Goal: Task Accomplishment & Management: Manage account settings

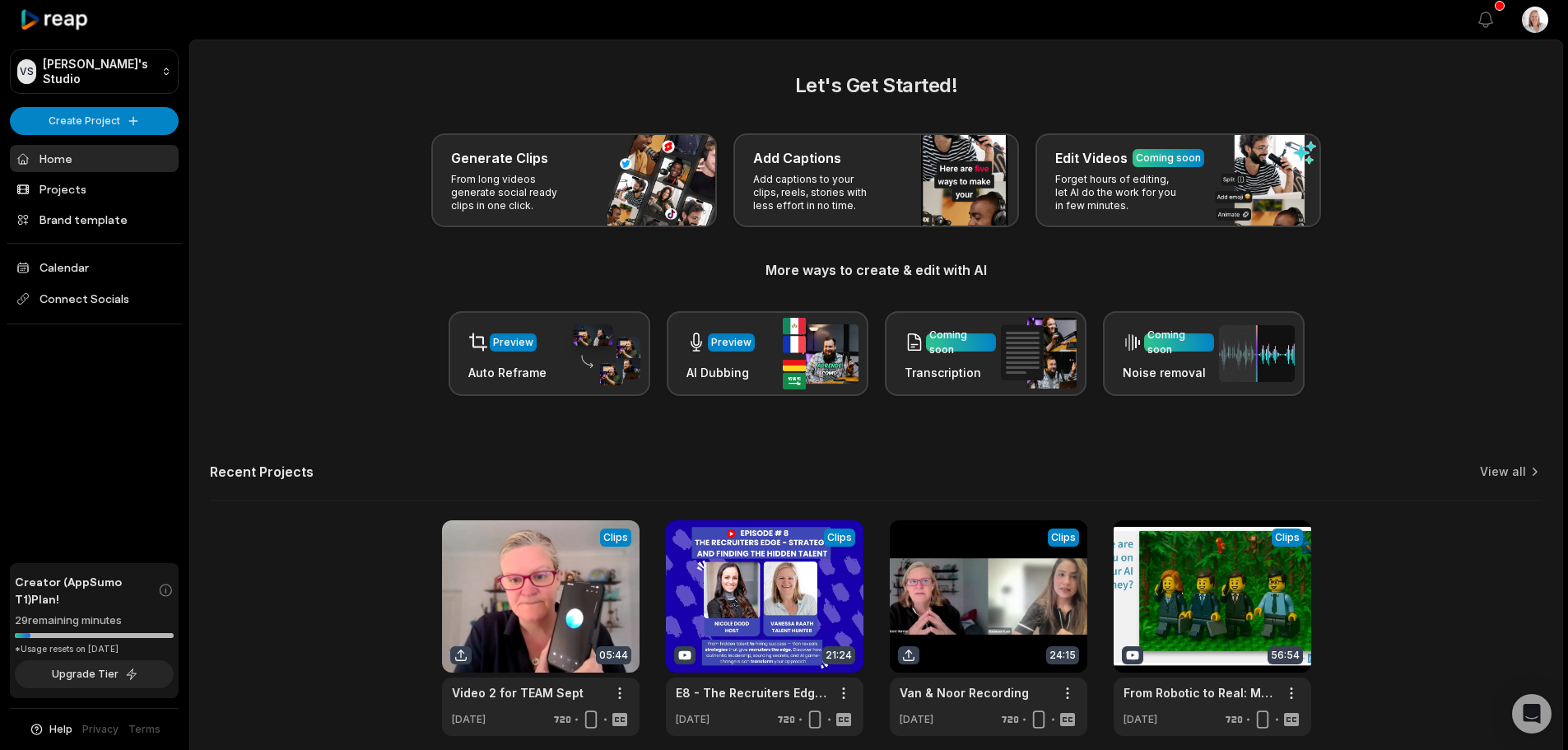
scroll to position [71, 0]
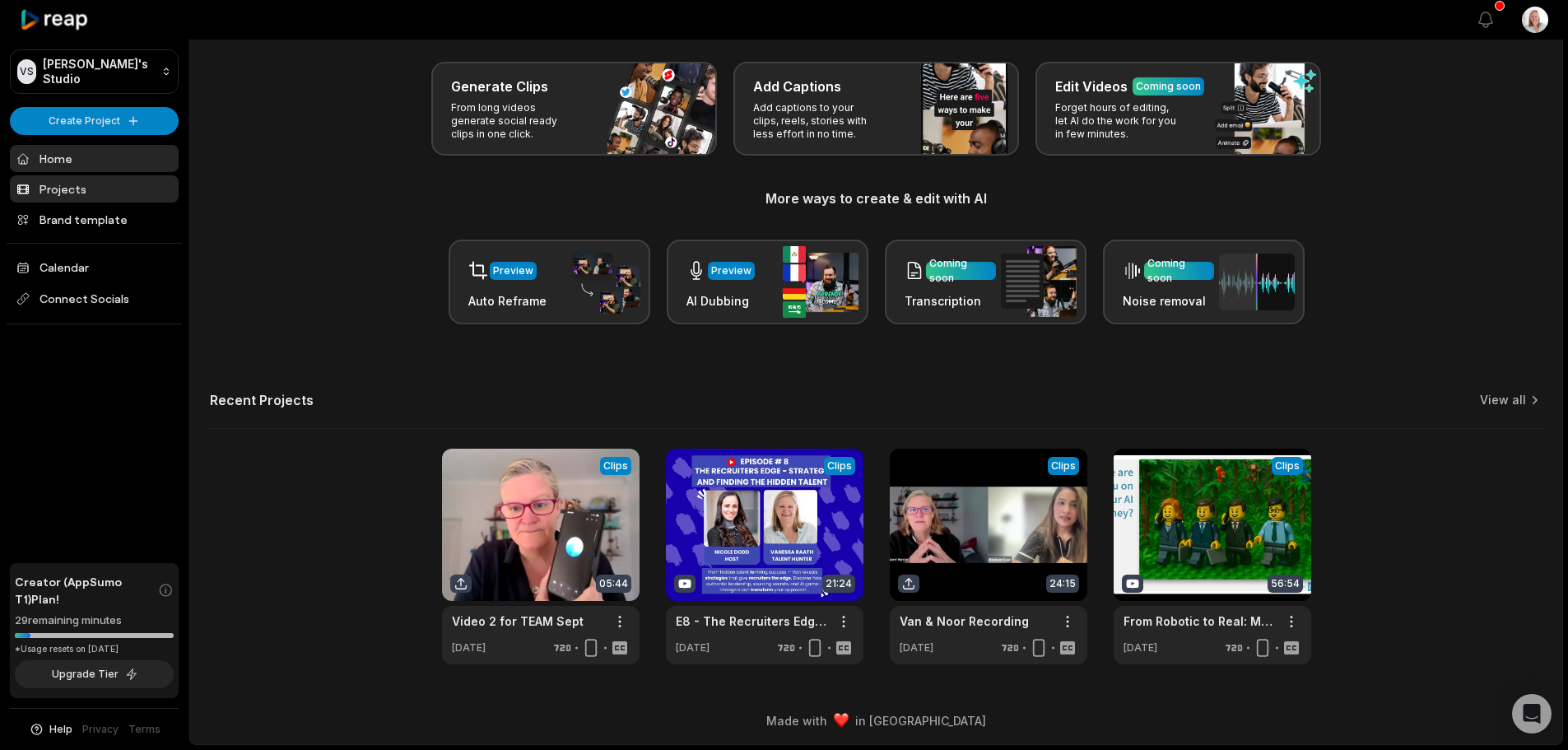
click at [78, 191] on link "Projects" at bounding box center [94, 189] width 169 height 27
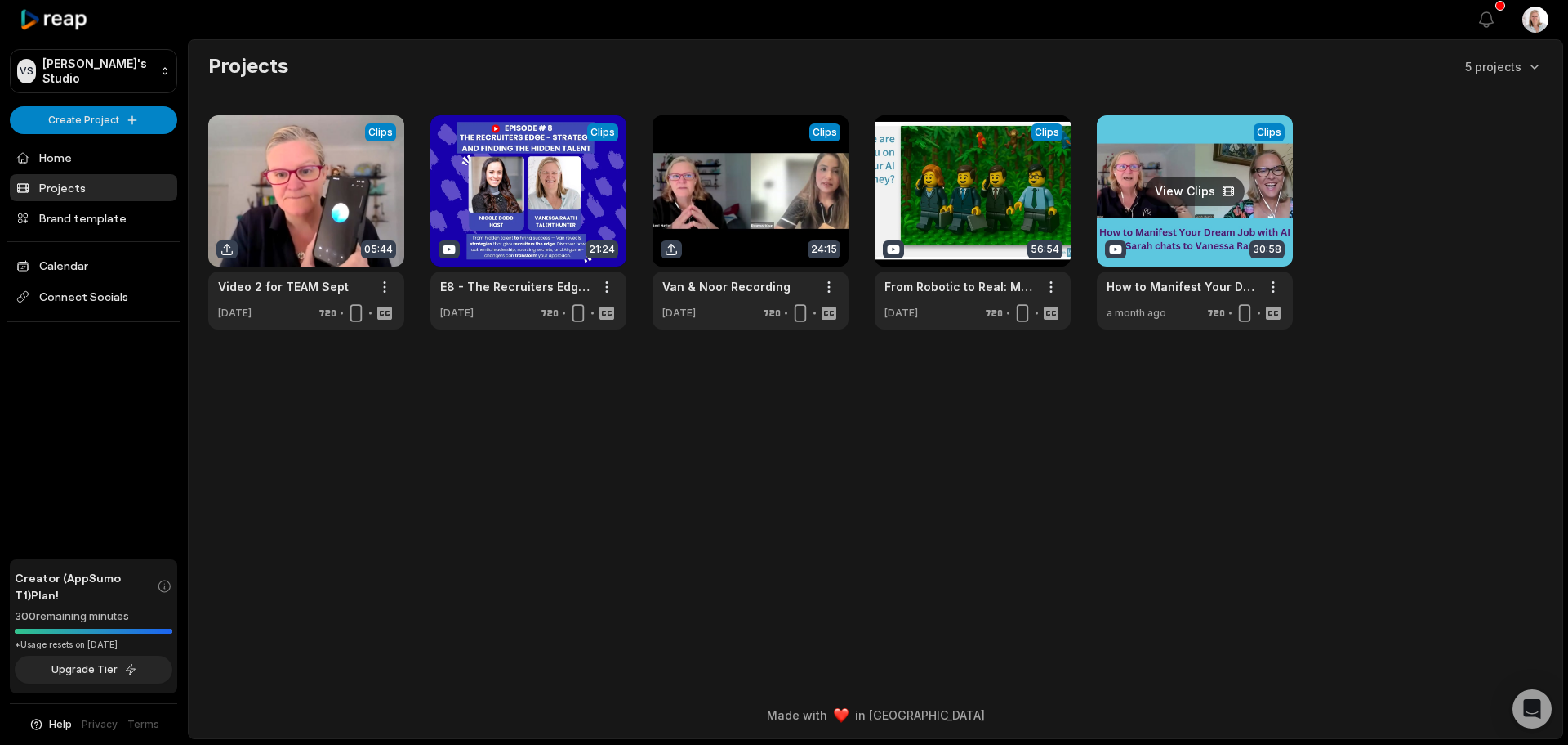
click at [1162, 249] on link at bounding box center [1195, 222] width 196 height 214
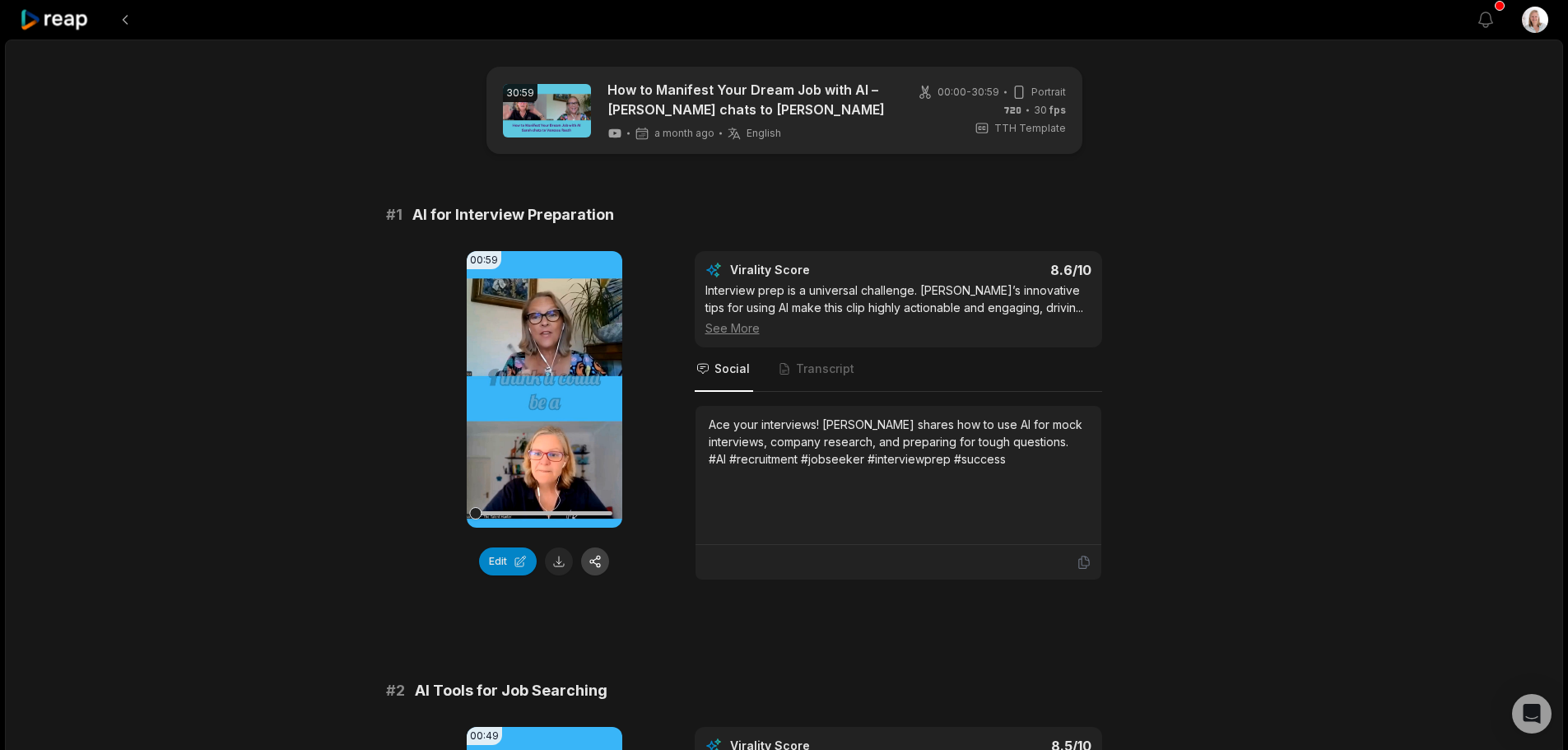
click at [599, 559] on button "button" at bounding box center [595, 561] width 28 height 28
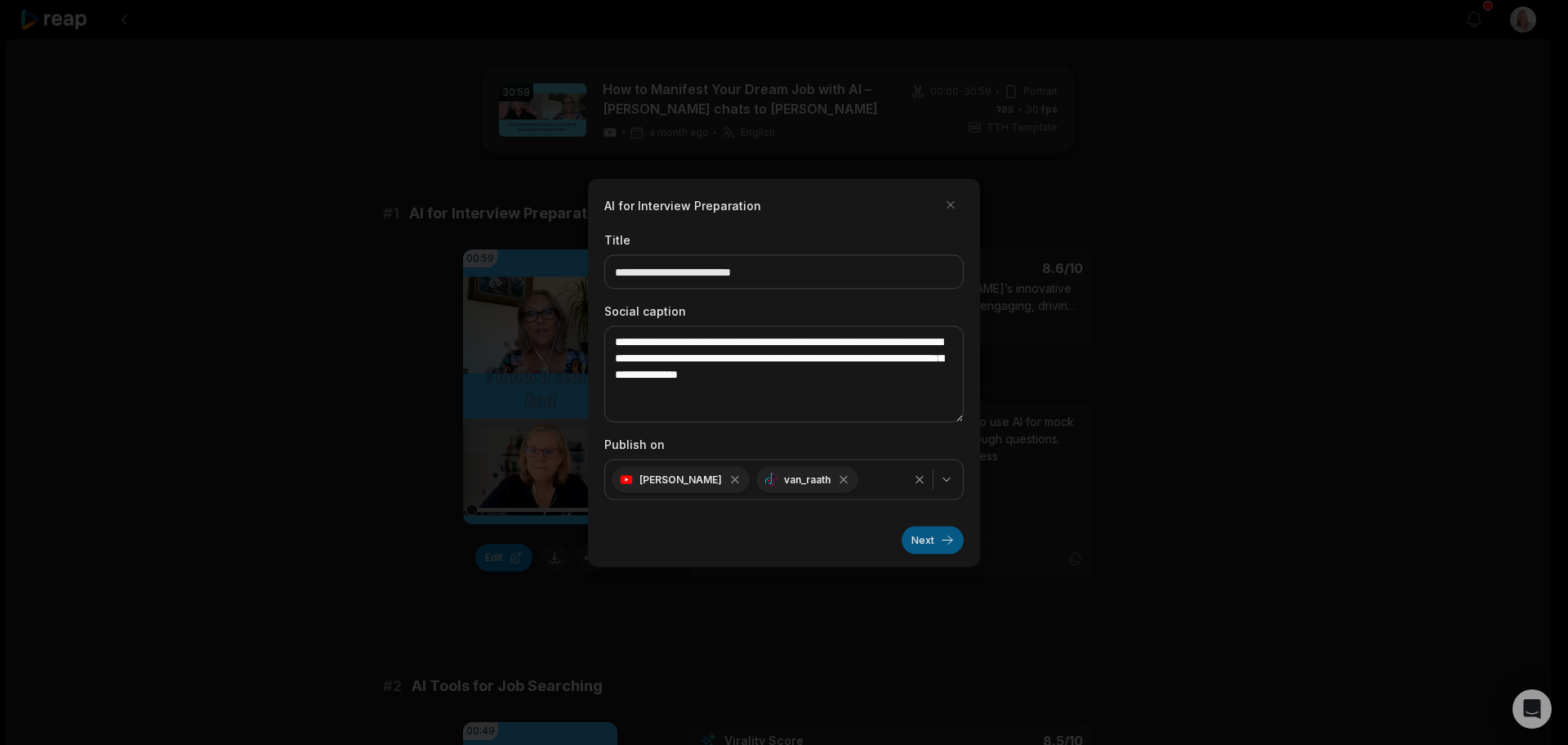
click at [924, 541] on button "Next" at bounding box center [932, 539] width 62 height 28
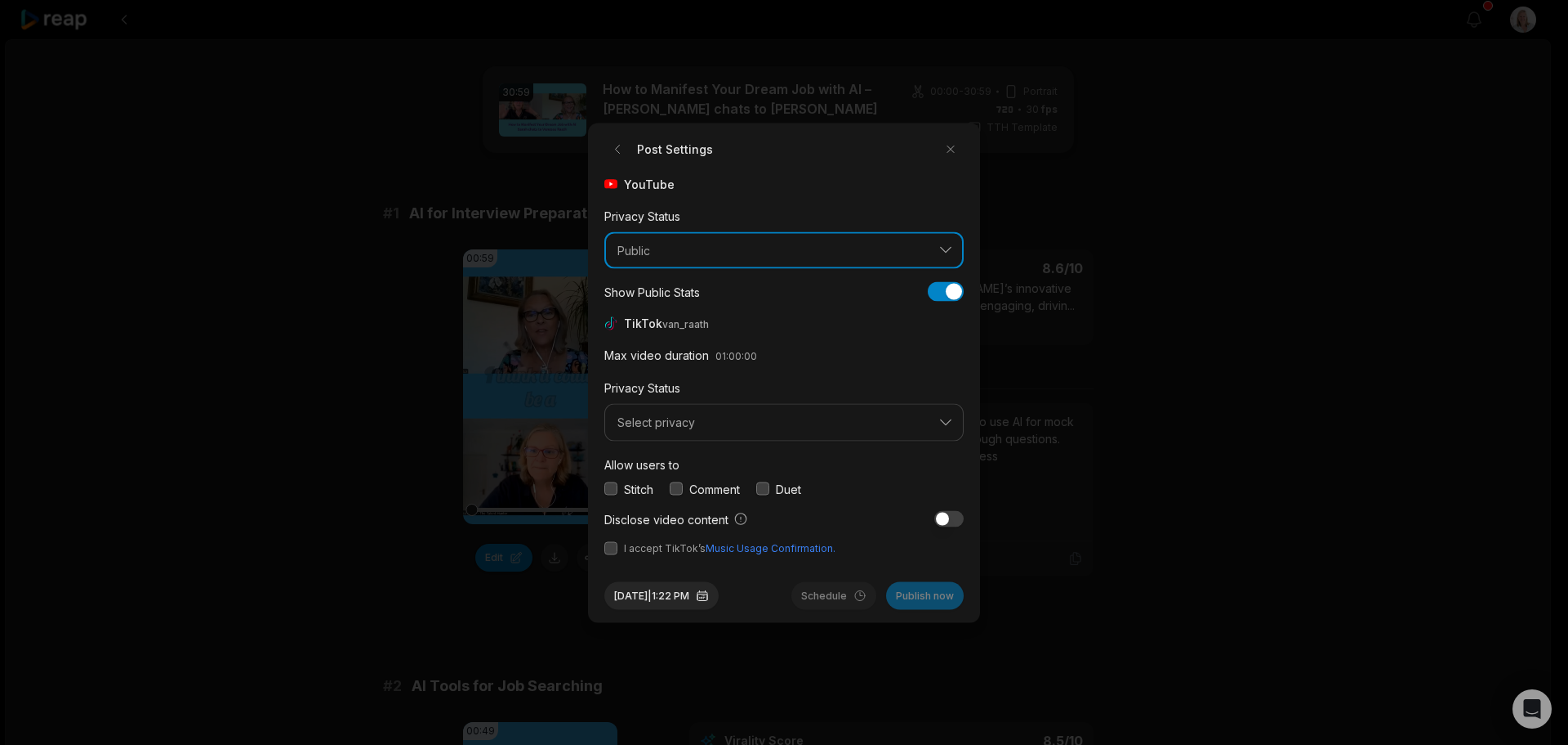
click at [868, 251] on span "Public" at bounding box center [773, 250] width 310 height 15
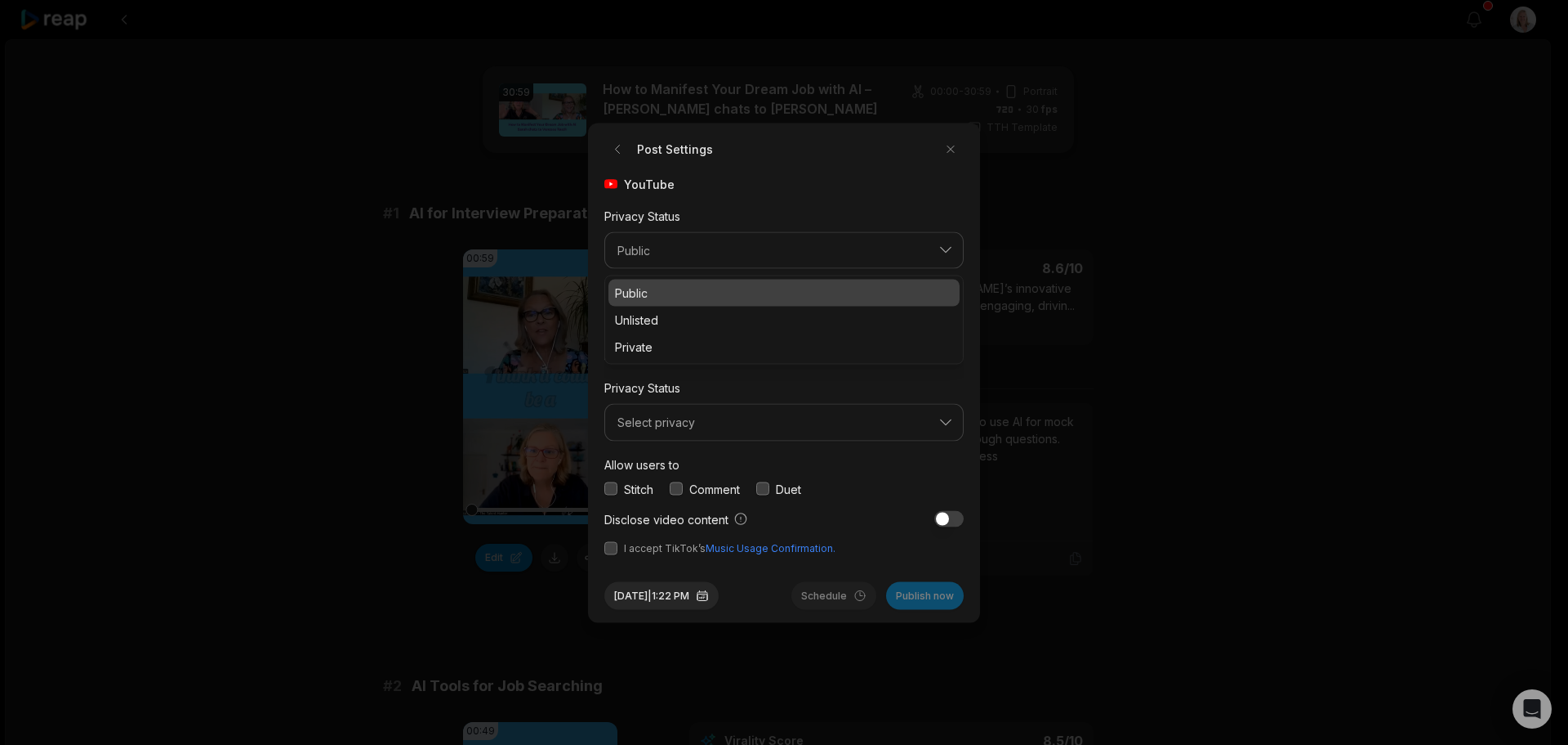
click at [649, 293] on p "Public" at bounding box center [784, 292] width 338 height 17
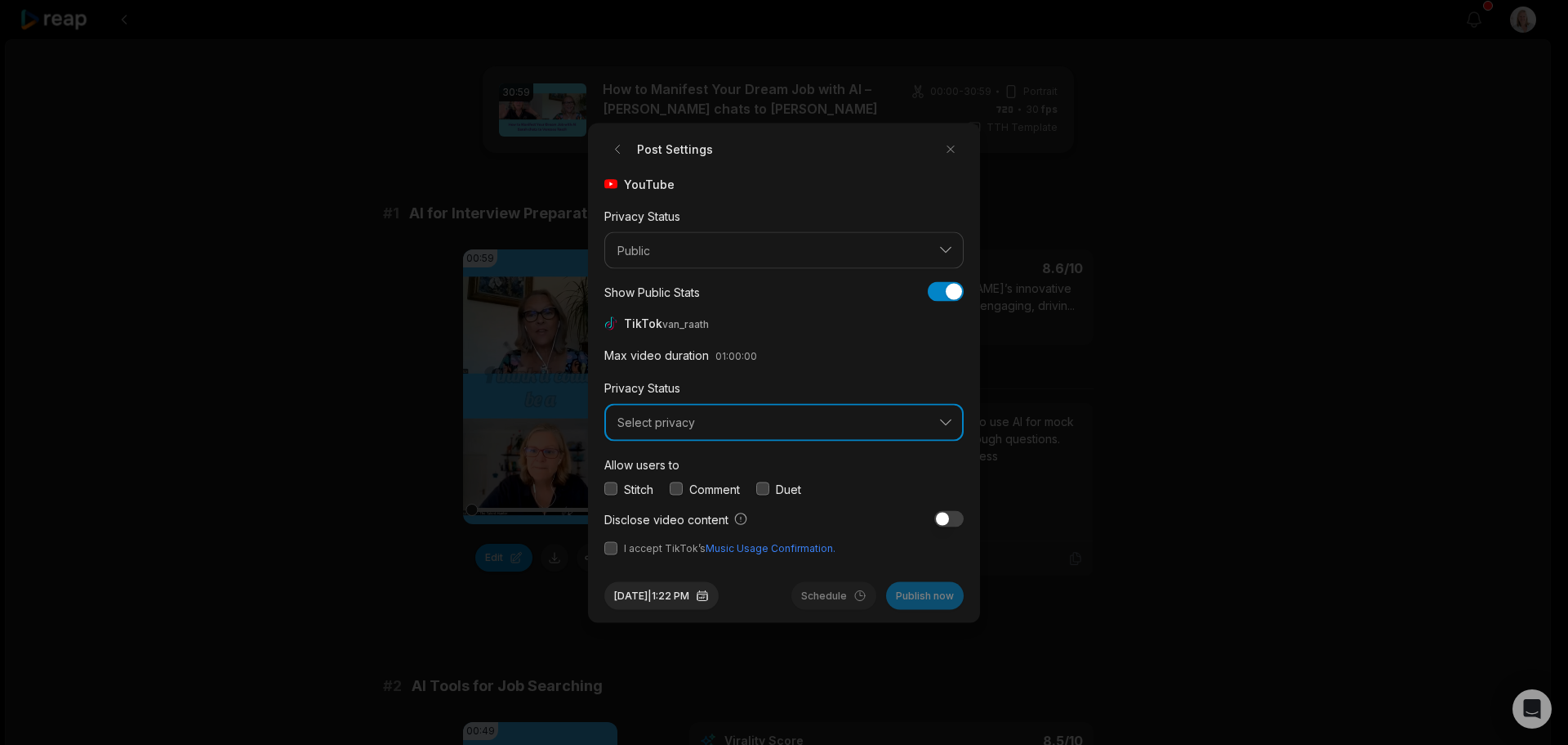
click at [719, 422] on span "Select privacy" at bounding box center [773, 423] width 310 height 15
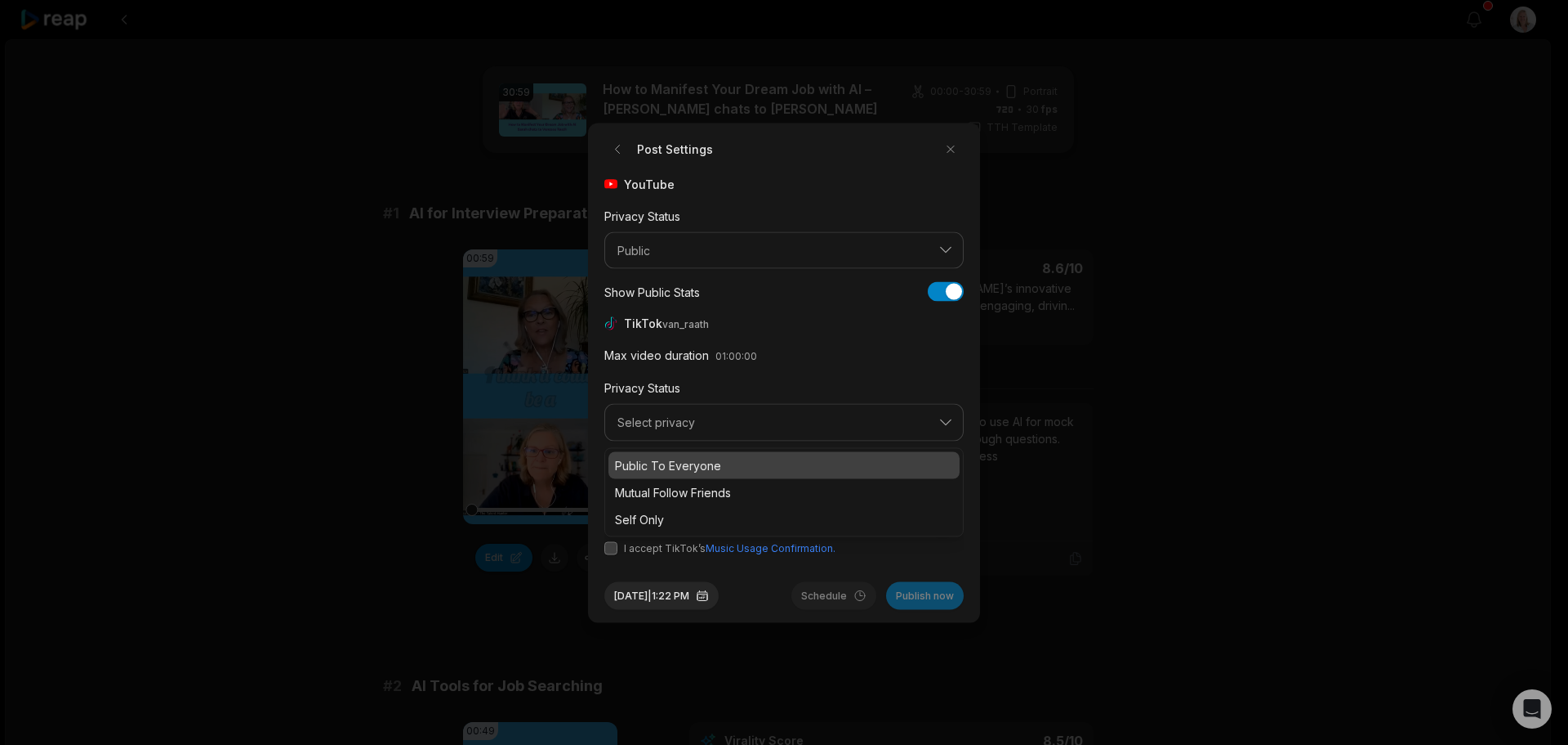
click at [707, 462] on p "Public To Everyone" at bounding box center [784, 465] width 338 height 17
click at [678, 489] on button "button" at bounding box center [677, 488] width 13 height 13
click at [949, 524] on button "button" at bounding box center [949, 519] width 29 height 16
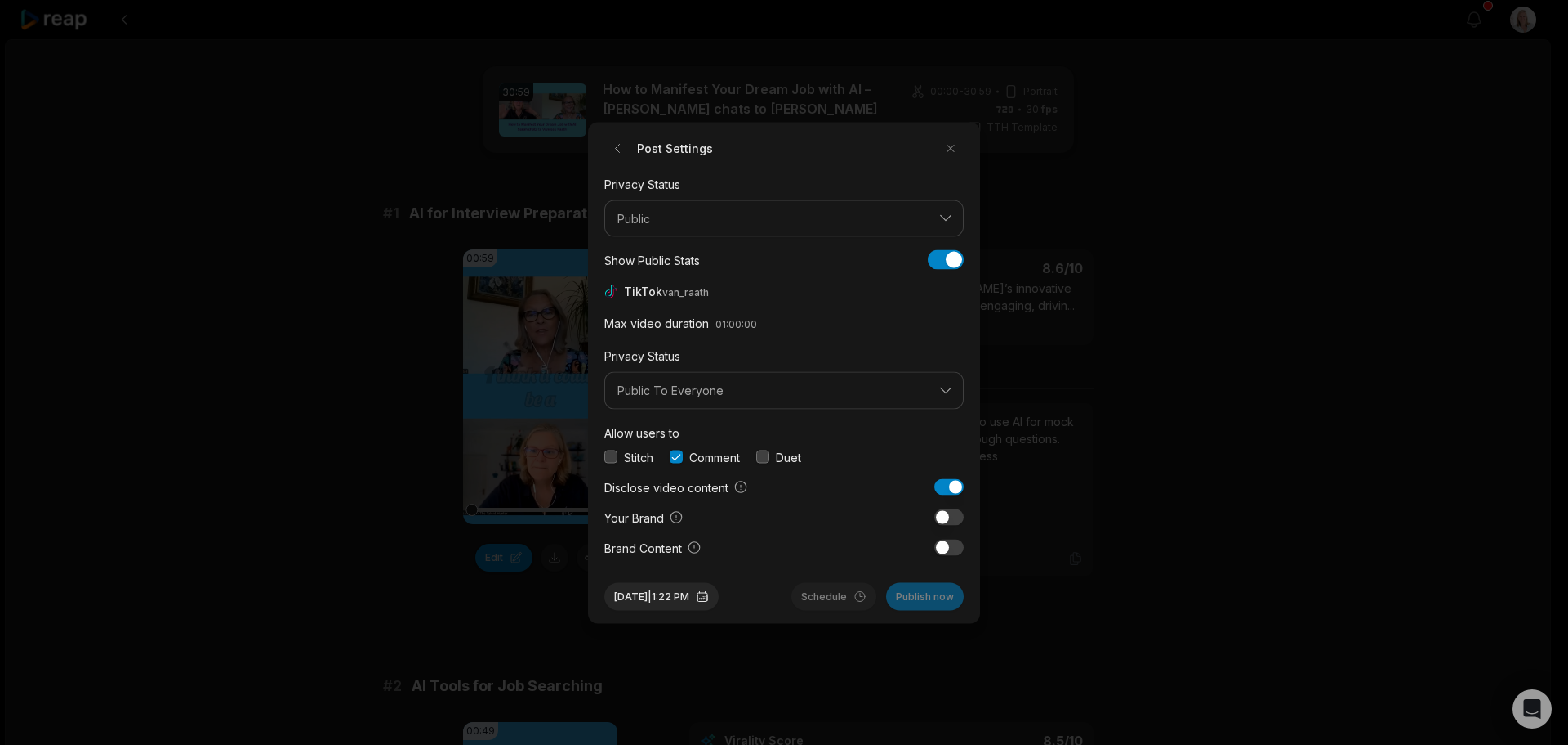
scroll to position [59, 0]
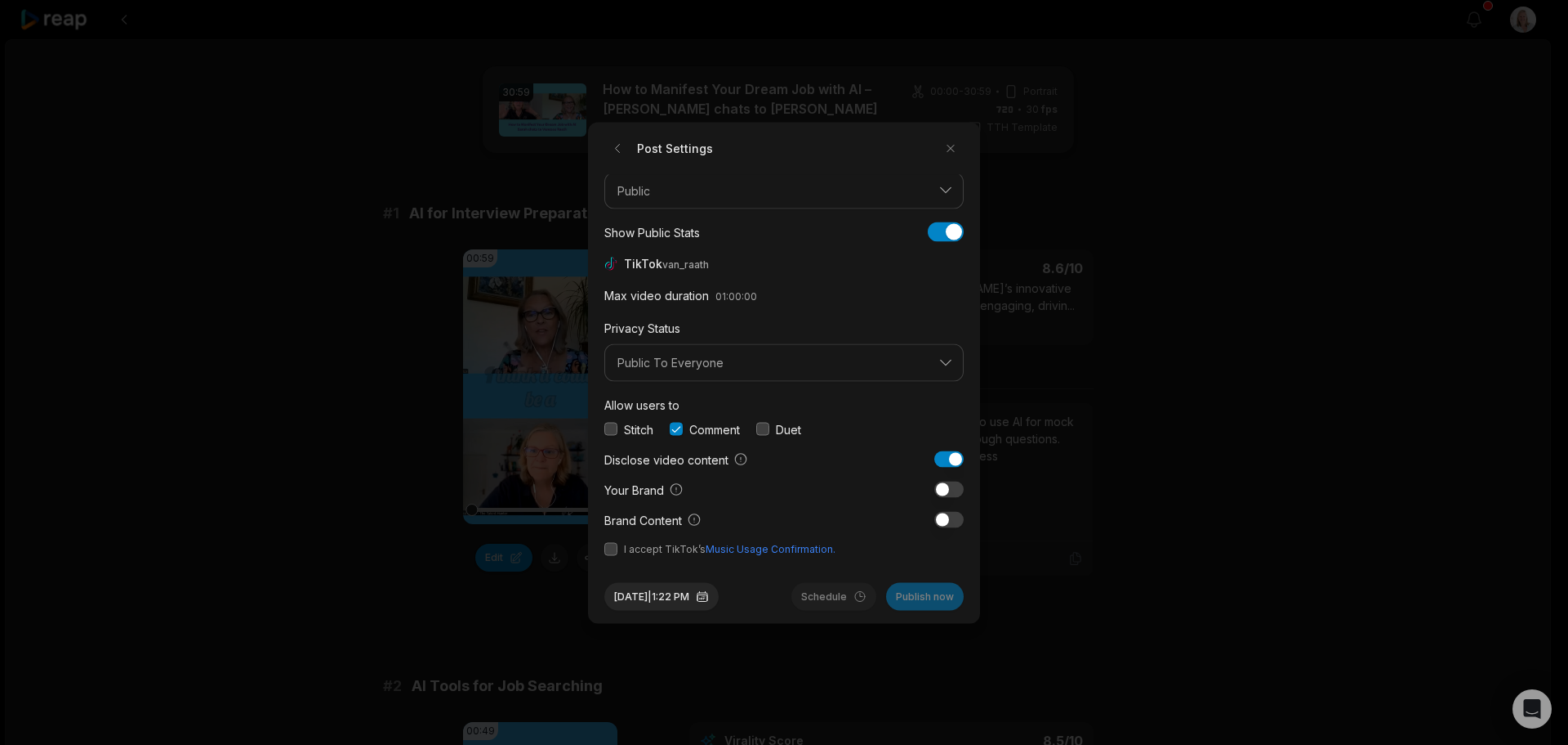
click at [938, 462] on button "button" at bounding box center [949, 459] width 29 height 16
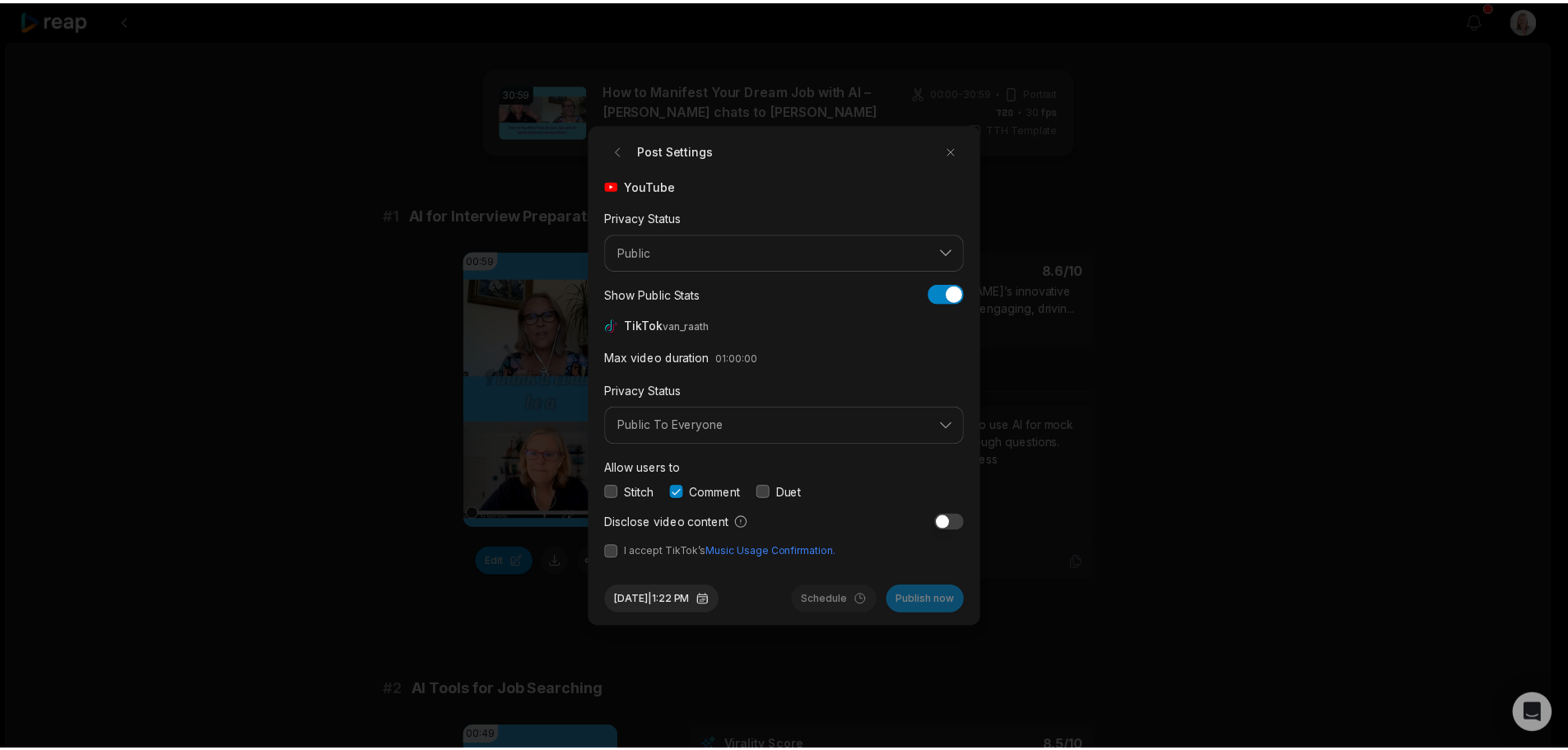
scroll to position [0, 0]
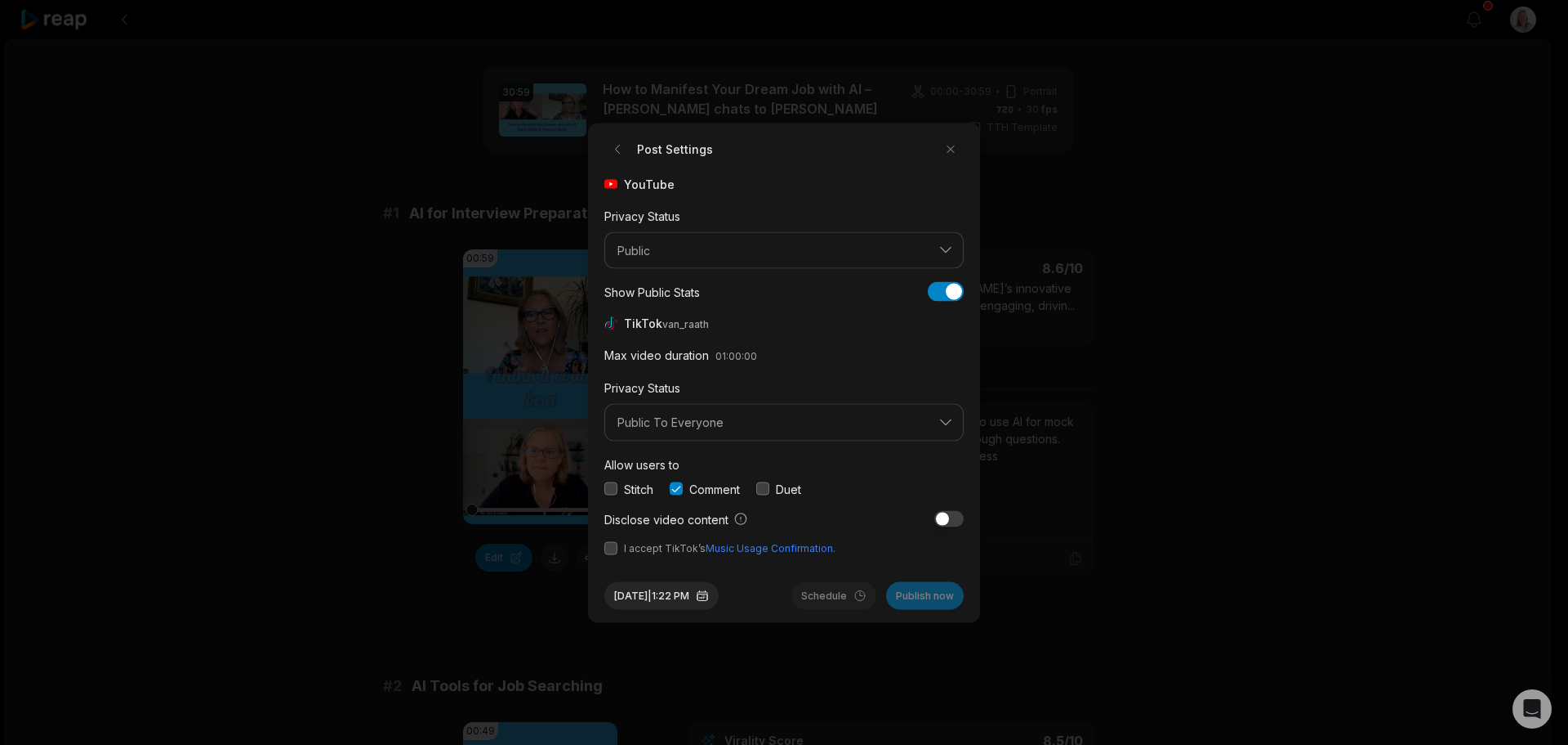
click at [605, 552] on button "button" at bounding box center [611, 547] width 13 height 13
click at [920, 597] on button "Publish now" at bounding box center [925, 594] width 78 height 28
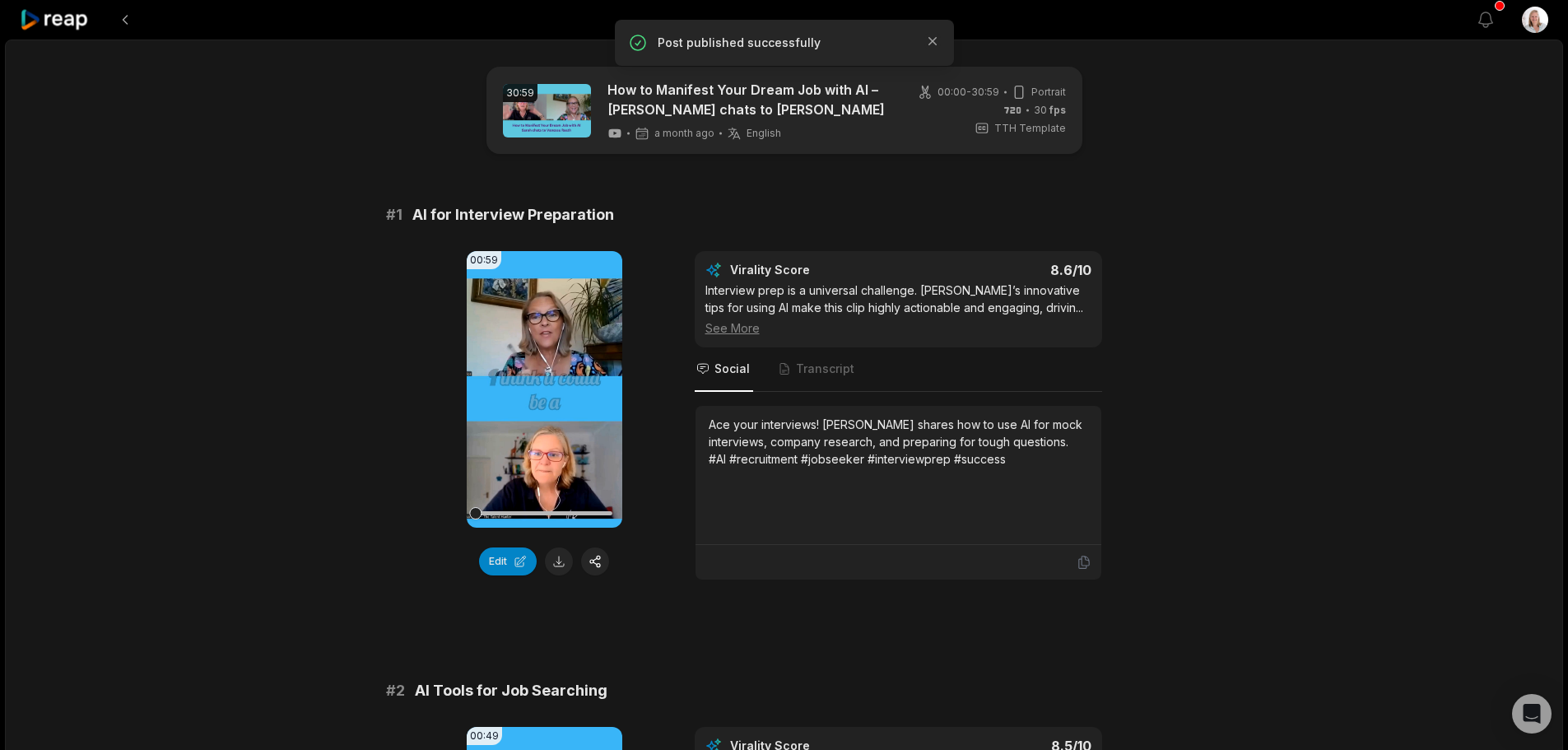
click at [61, 17] on icon at bounding box center [55, 20] width 70 height 22
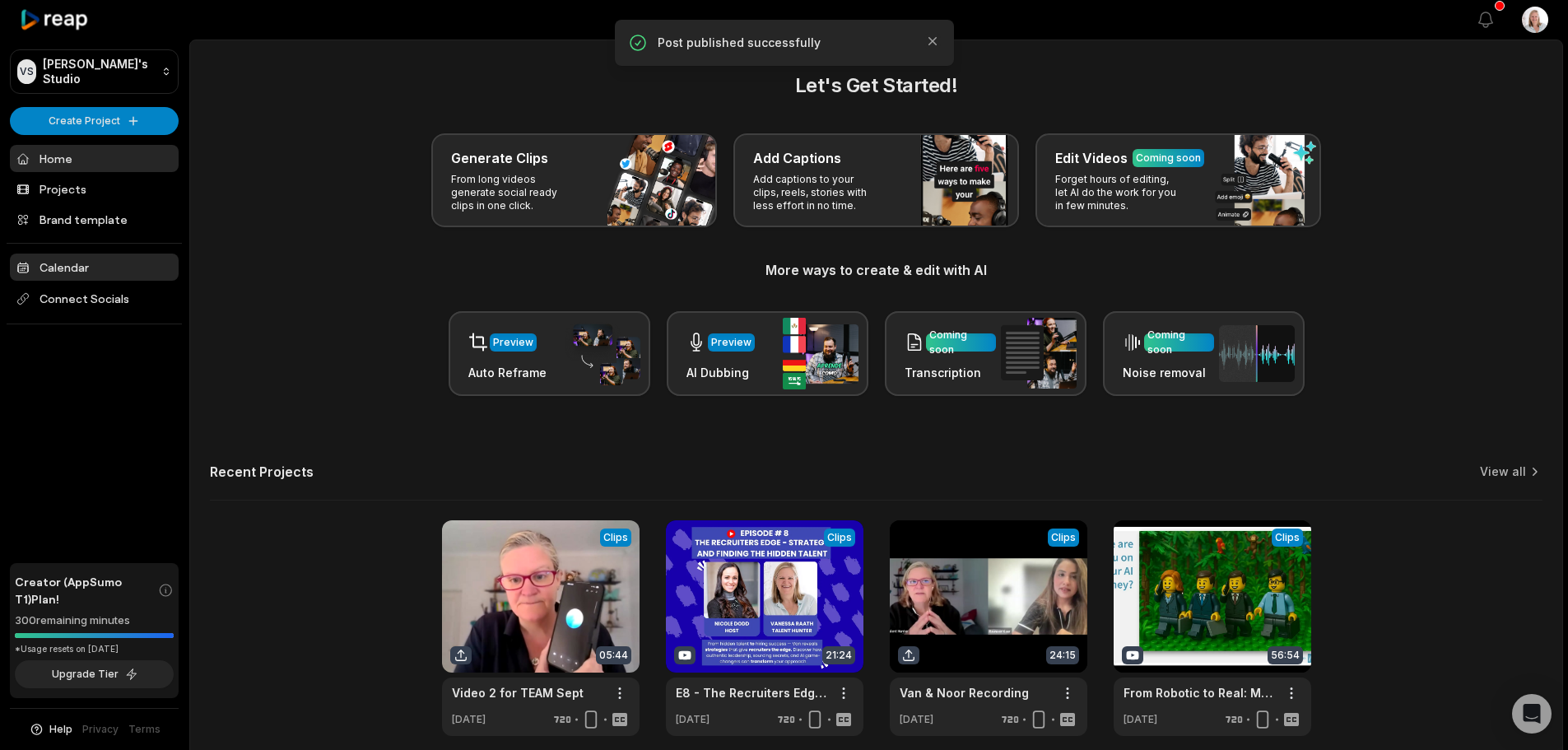
click at [61, 262] on link "Calendar" at bounding box center [94, 267] width 169 height 27
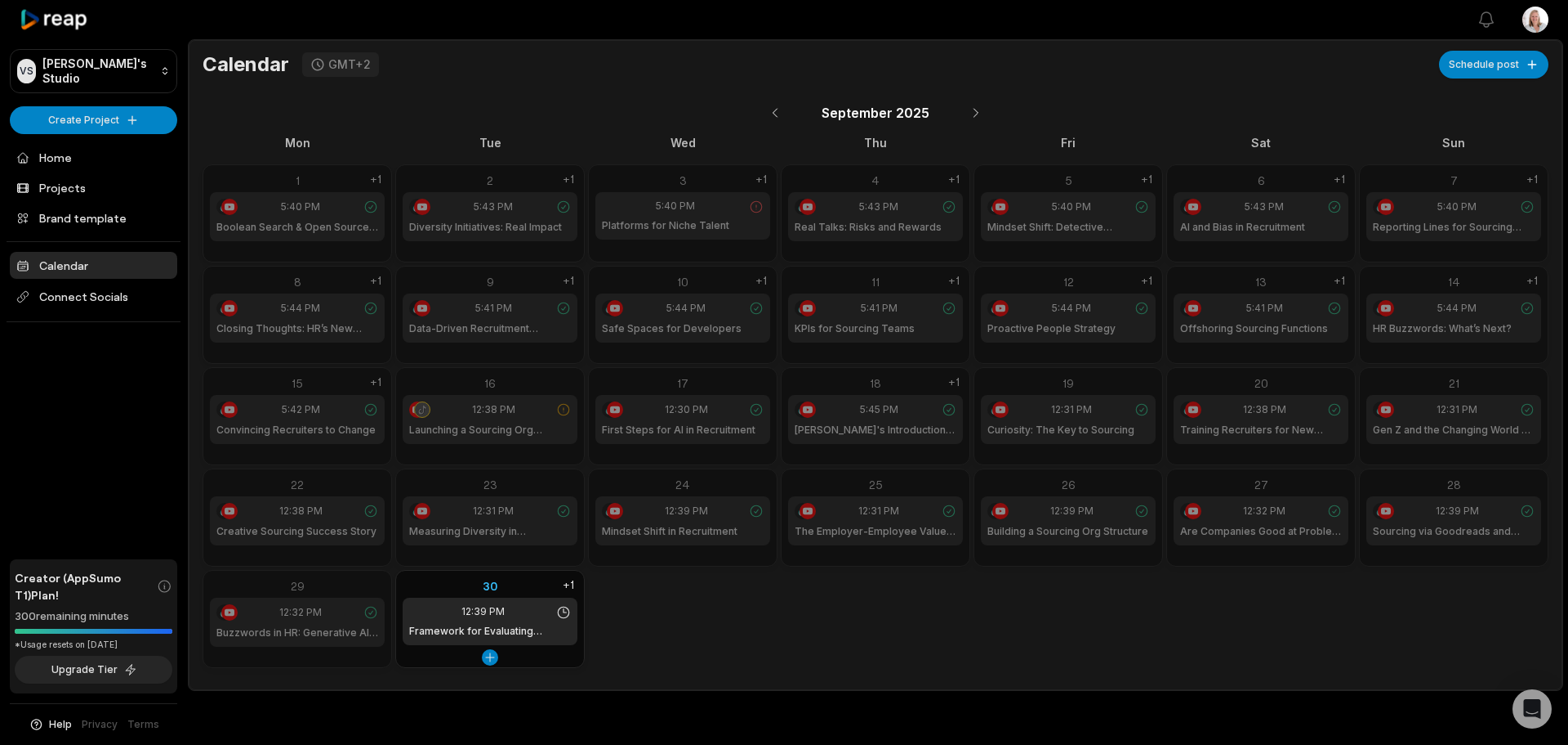
click at [490, 589] on div "30" at bounding box center [490, 585] width 175 height 17
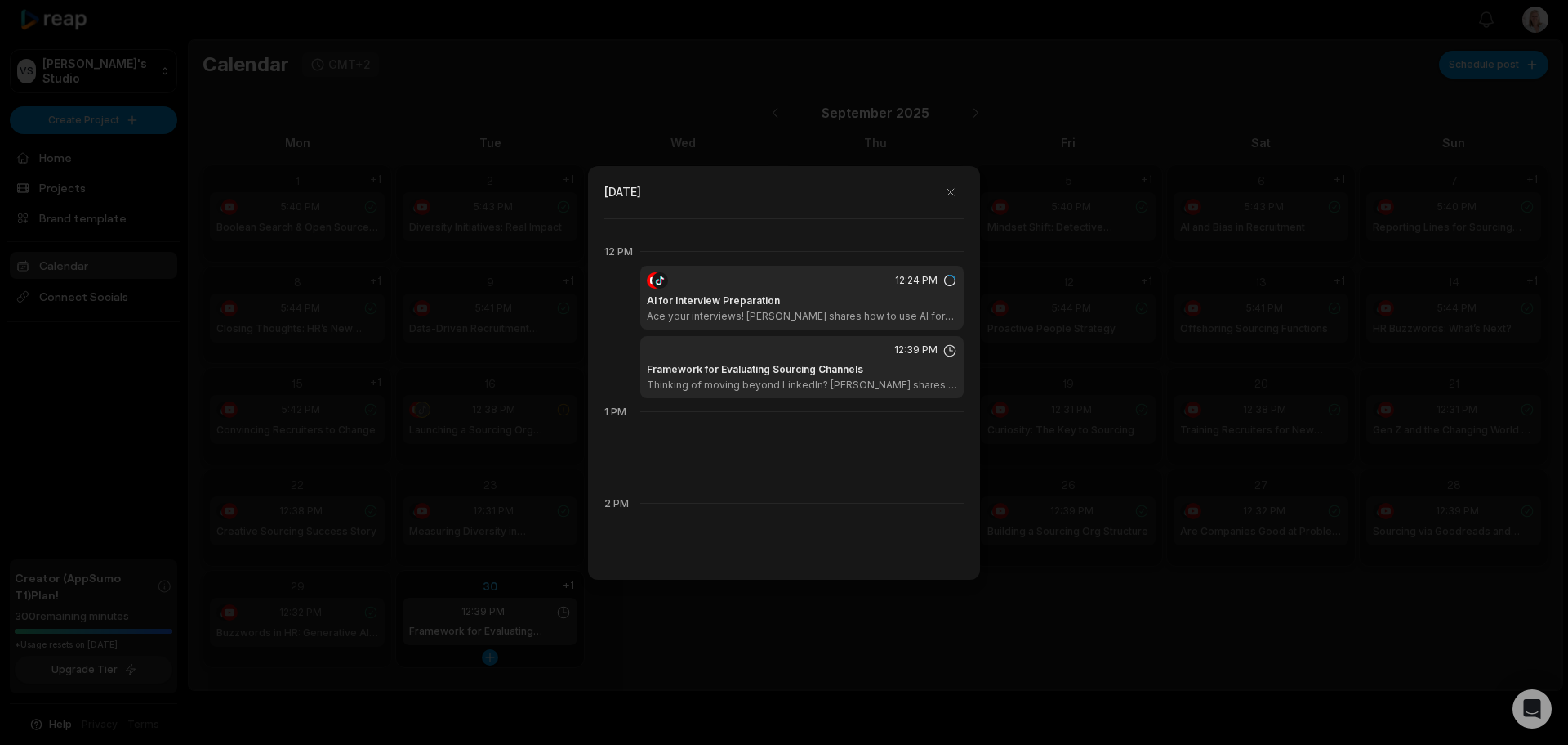
scroll to position [1099, 0]
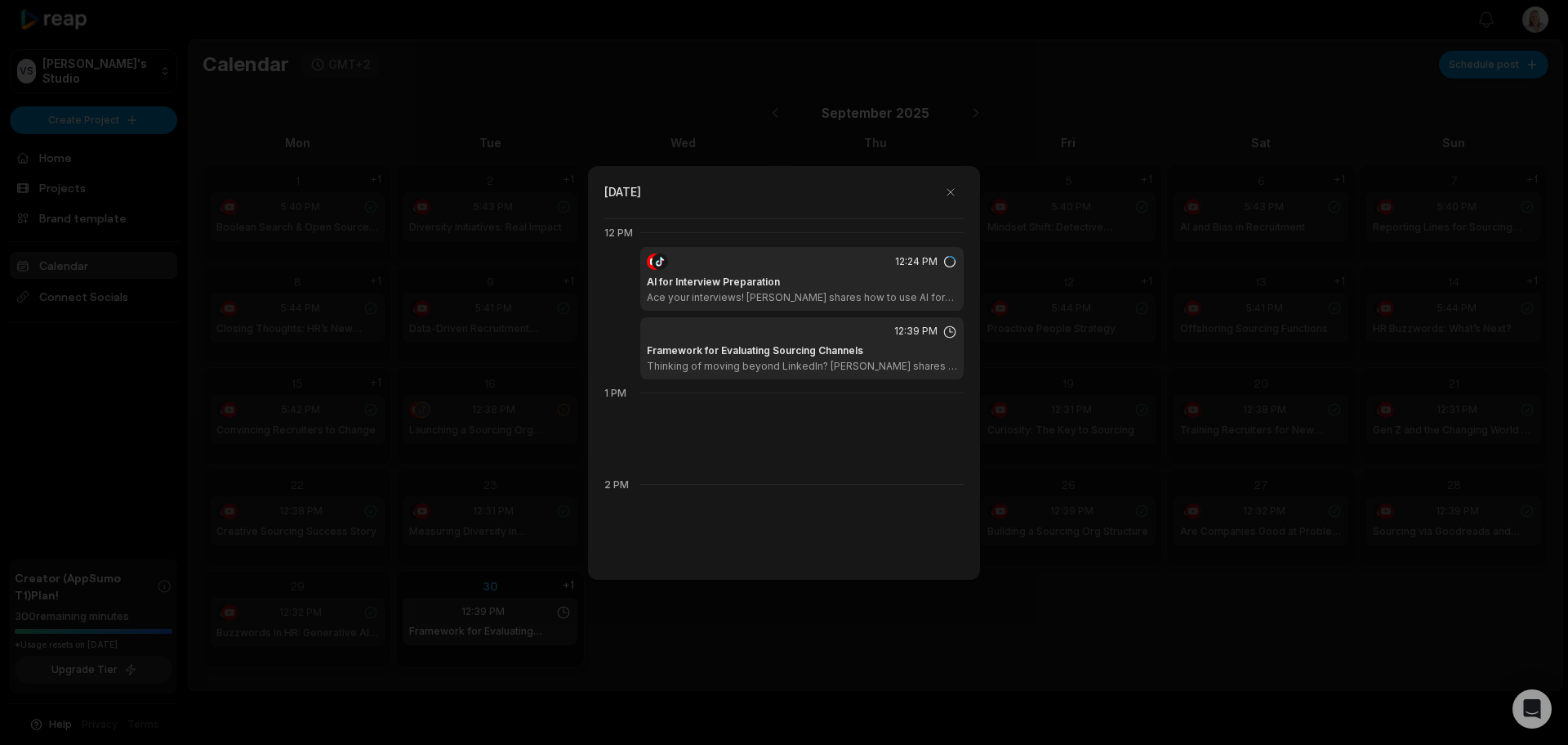
click at [942, 330] on icon at bounding box center [950, 332] width 15 height 15
click at [817, 348] on h1 "Framework for Evaluating Sourcing Channels" at bounding box center [755, 350] width 217 height 15
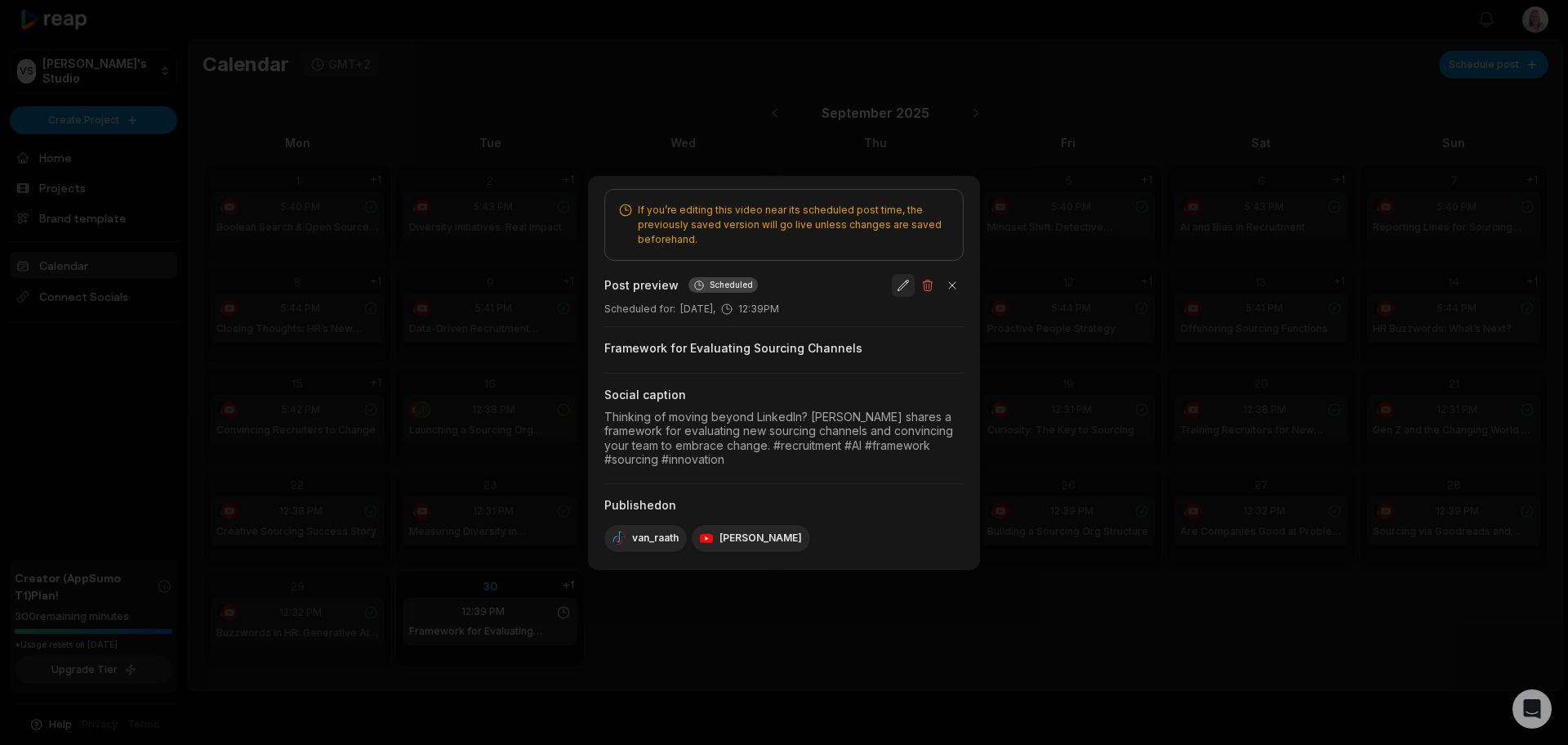
click at [901, 286] on button "button" at bounding box center [903, 285] width 23 height 23
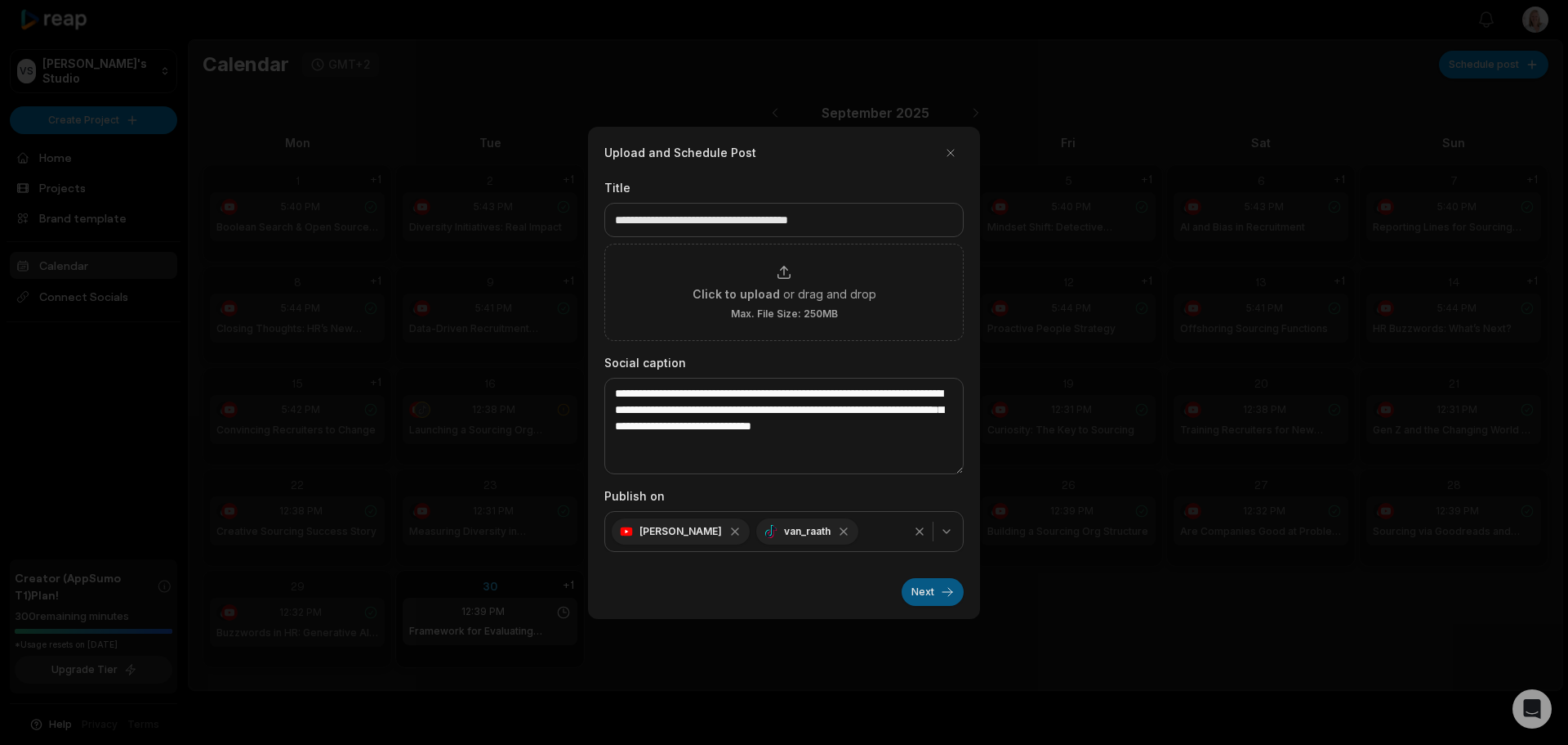
click at [930, 596] on button "Next" at bounding box center [932, 592] width 62 height 28
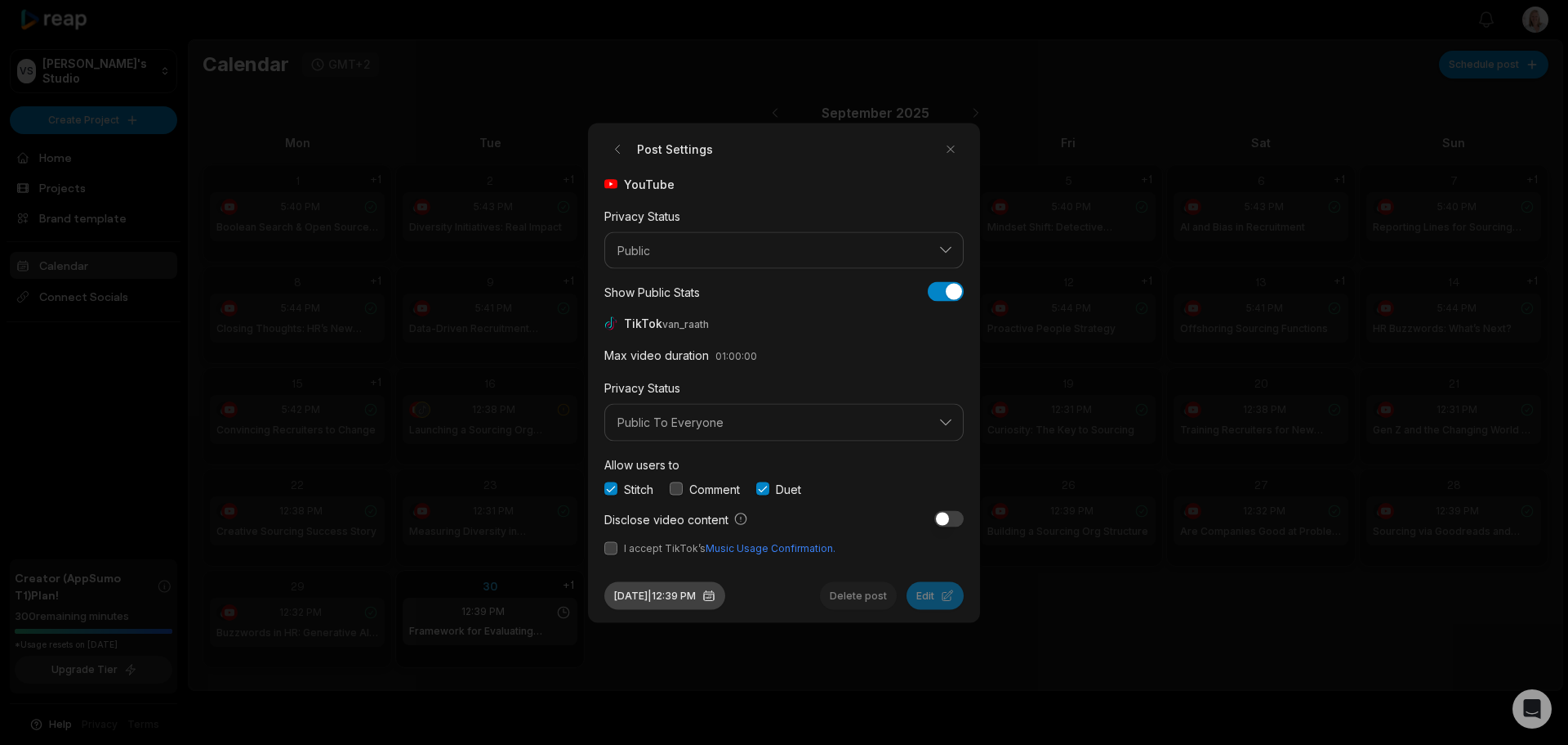
click at [719, 596] on button "Sep 30, 2025 | 12:39 PM" at bounding box center [665, 594] width 121 height 28
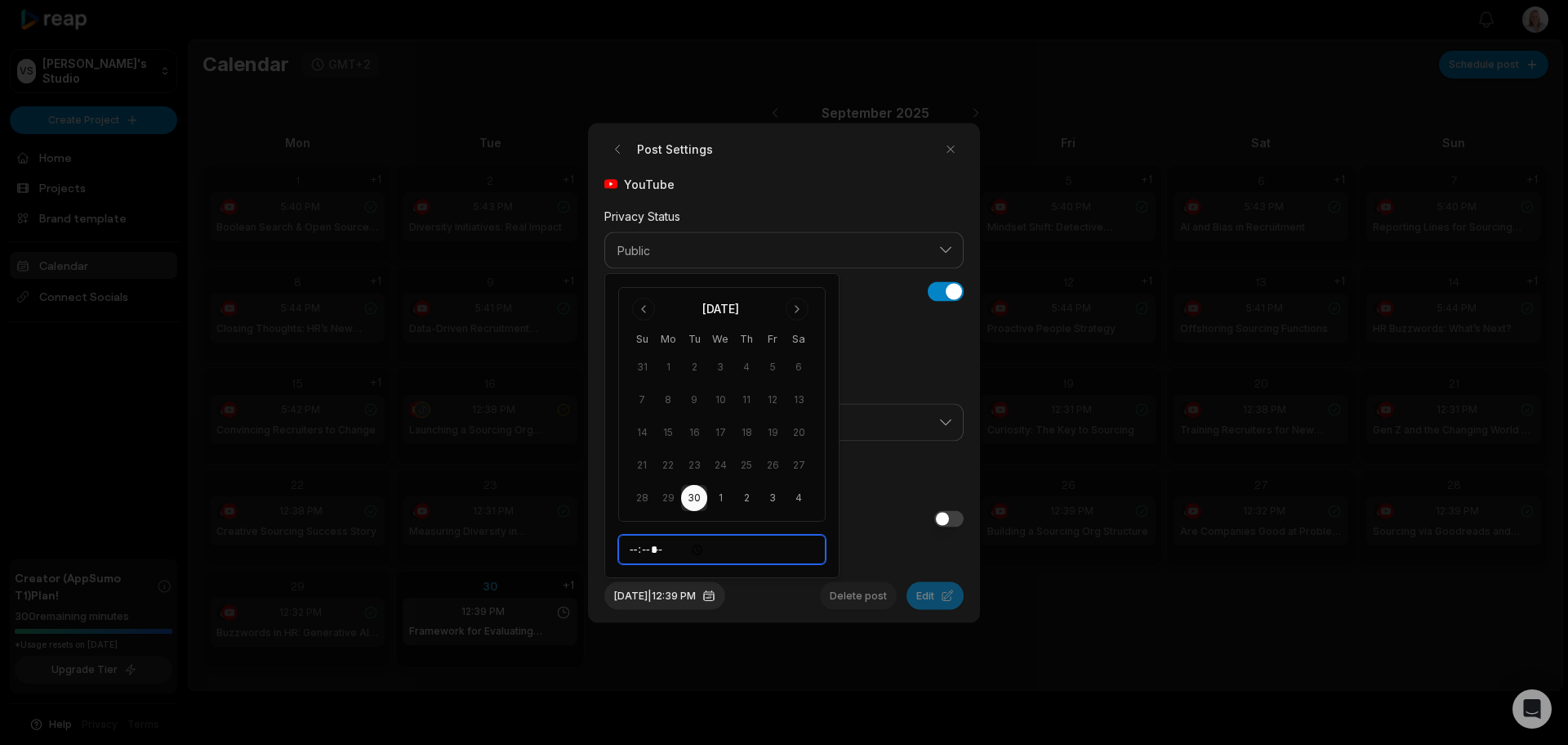
click at [637, 549] on input "*****" at bounding box center [722, 549] width 208 height 29
type input "*****"
click at [718, 546] on input "*****" at bounding box center [722, 549] width 208 height 29
click at [862, 553] on span "I accept TikTok’s Music Usage Confirmation." at bounding box center [784, 547] width 359 height 15
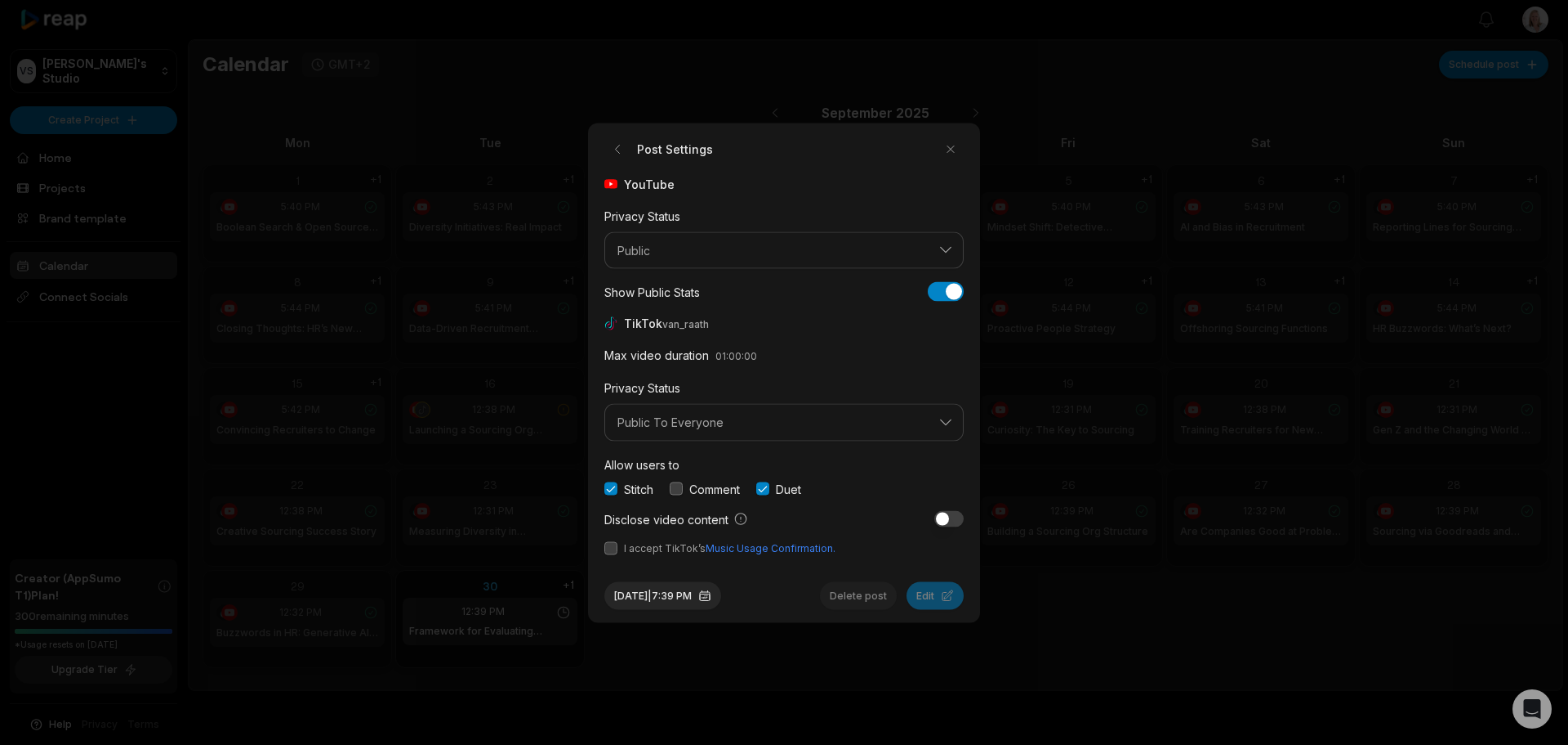
click at [610, 549] on button "button" at bounding box center [611, 547] width 13 height 13
click at [678, 491] on button "button" at bounding box center [677, 488] width 13 height 13
click at [769, 488] on button "button" at bounding box center [763, 488] width 13 height 13
click at [606, 492] on button "button" at bounding box center [611, 488] width 13 height 13
click at [769, 488] on button "button" at bounding box center [763, 488] width 13 height 13
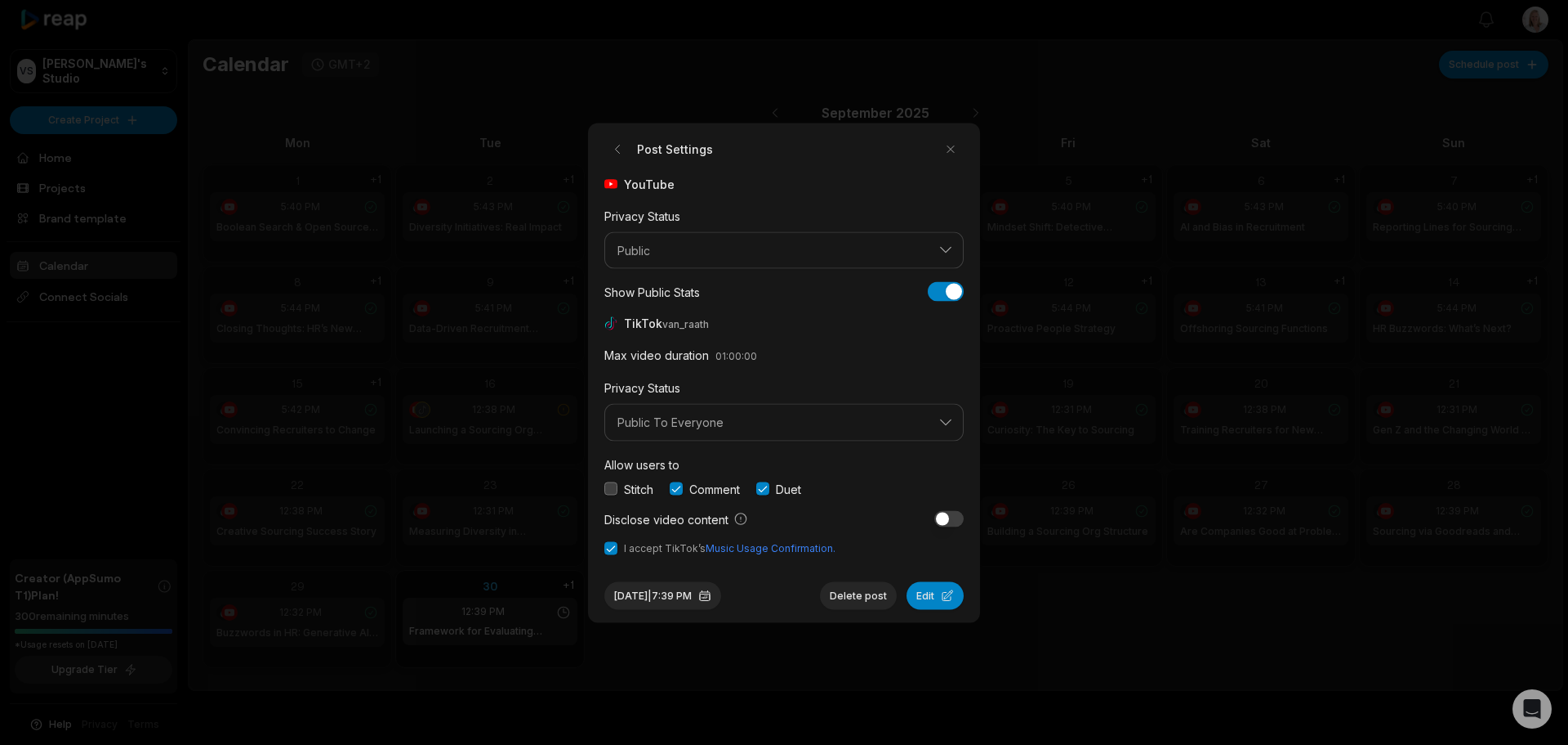
click at [613, 490] on button "button" at bounding box center [611, 488] width 13 height 13
click at [925, 599] on button "Edit" at bounding box center [935, 594] width 57 height 28
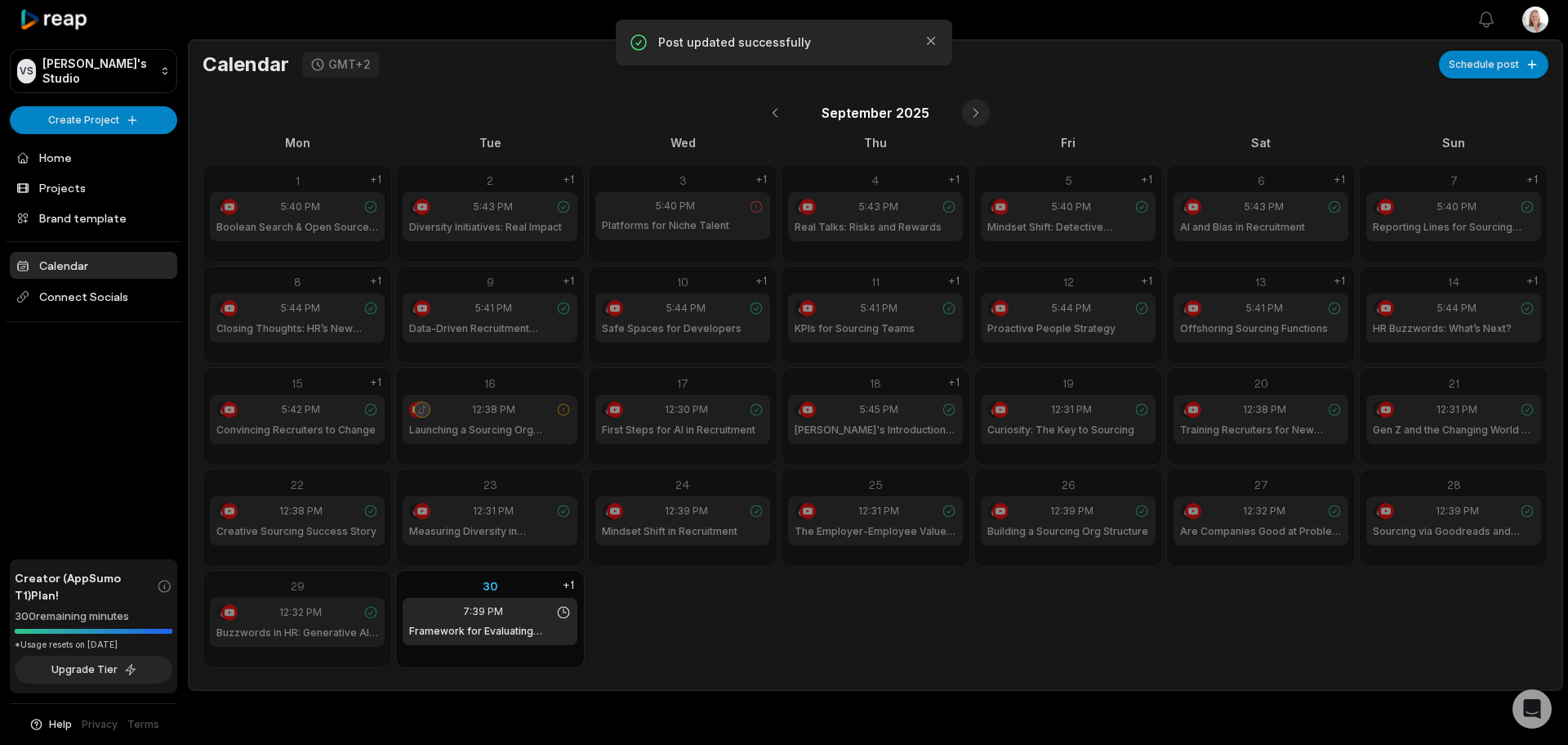
click at [975, 113] on button at bounding box center [976, 113] width 28 height 28
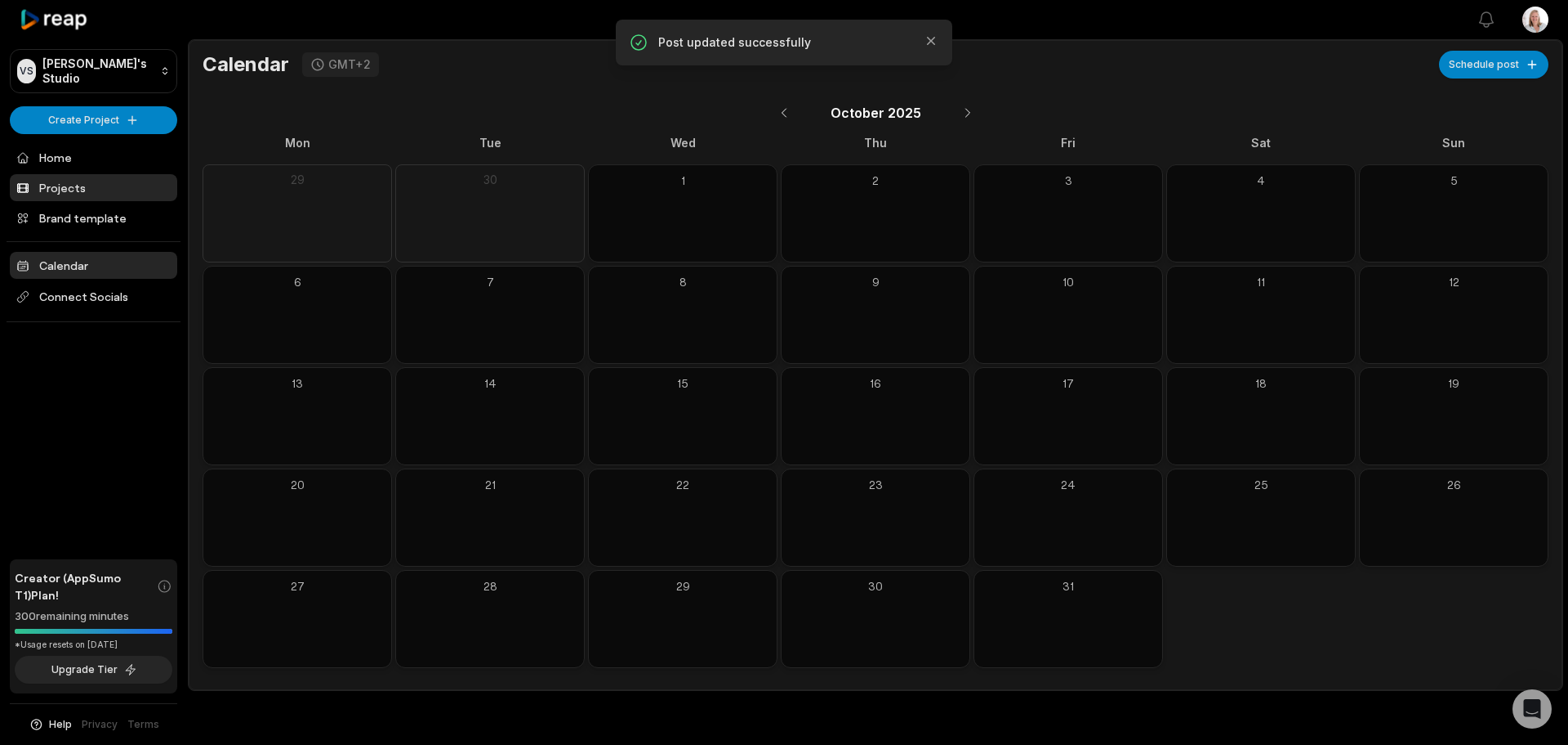
click at [77, 185] on link "Projects" at bounding box center [93, 188] width 168 height 27
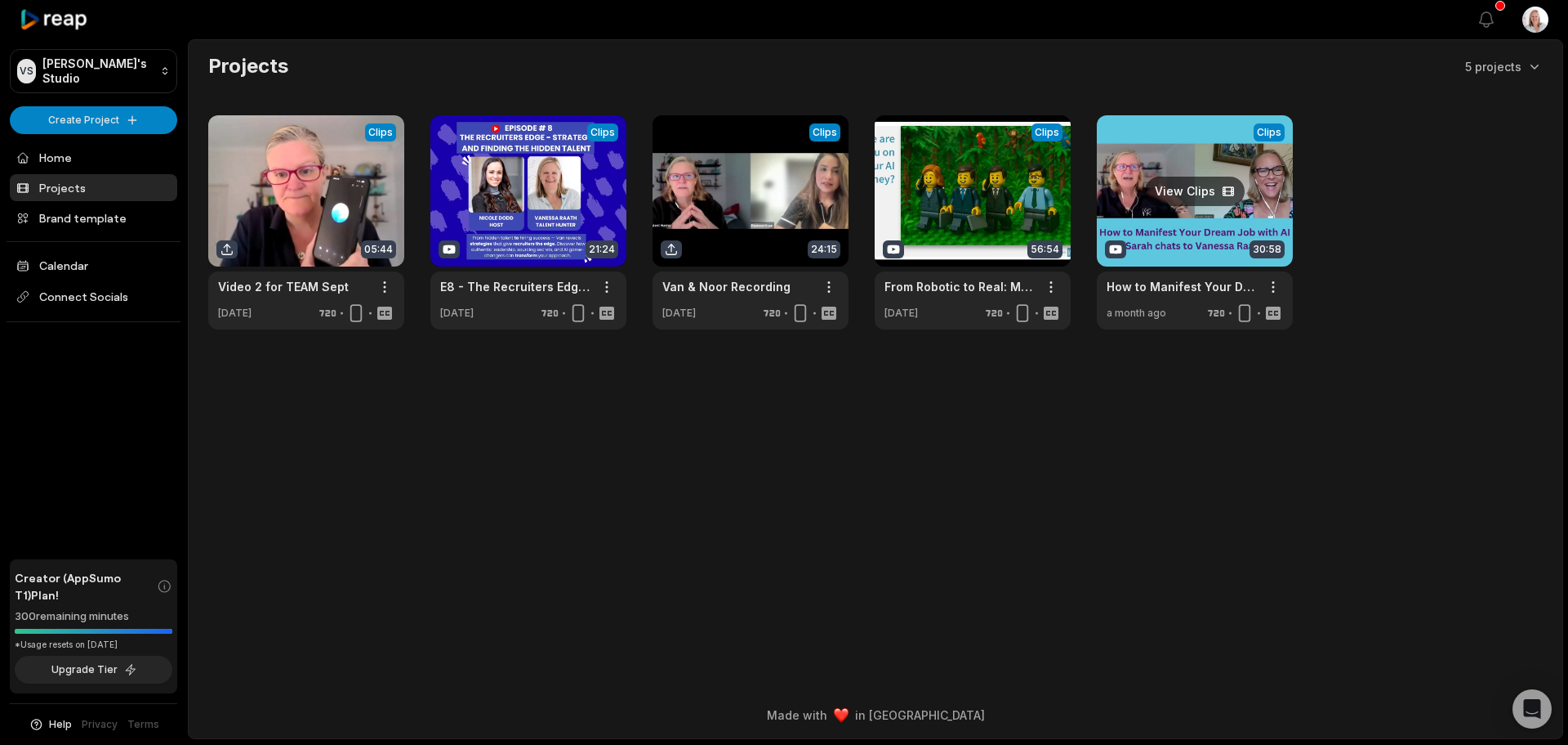
click at [1155, 240] on link at bounding box center [1195, 222] width 196 height 214
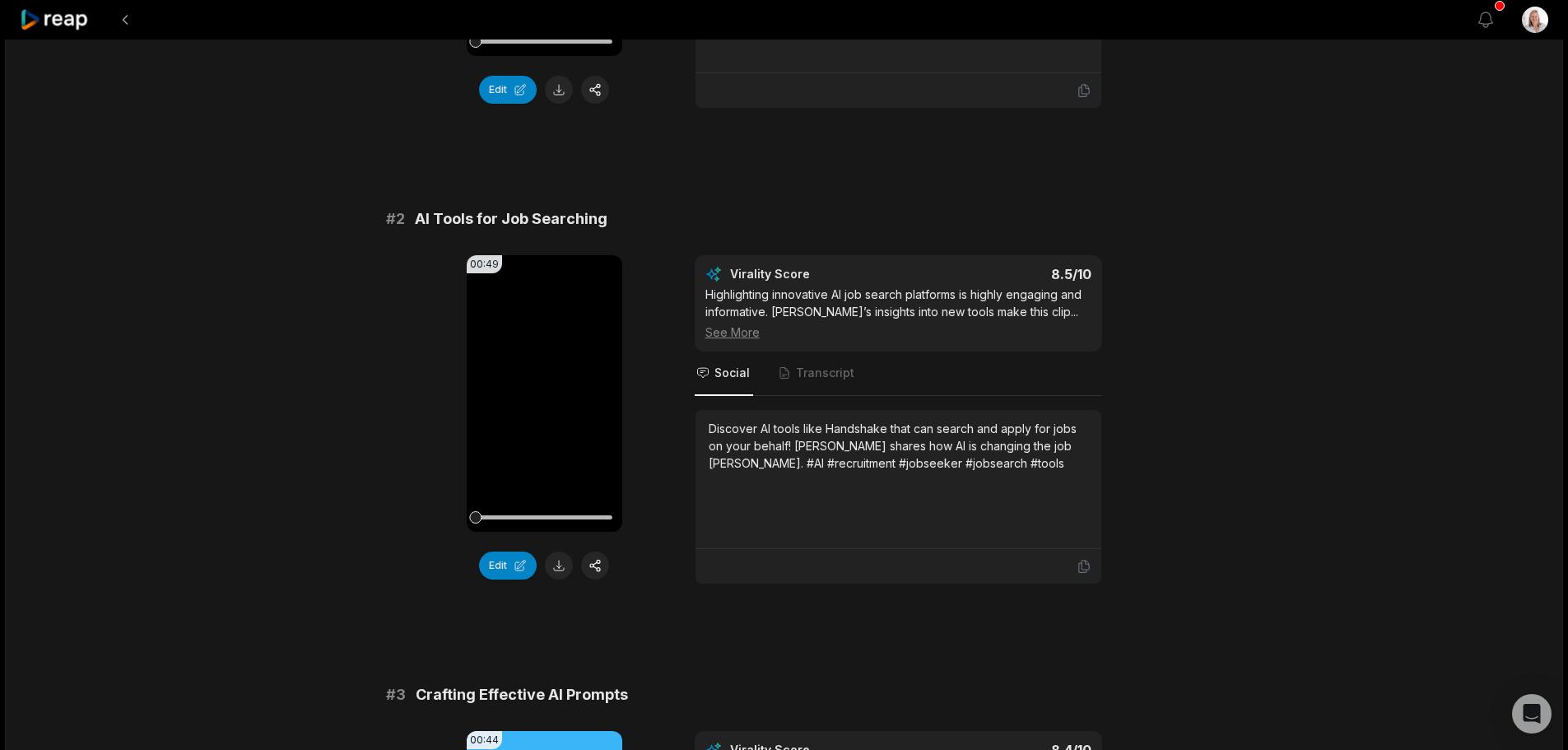
scroll to position [659, 0]
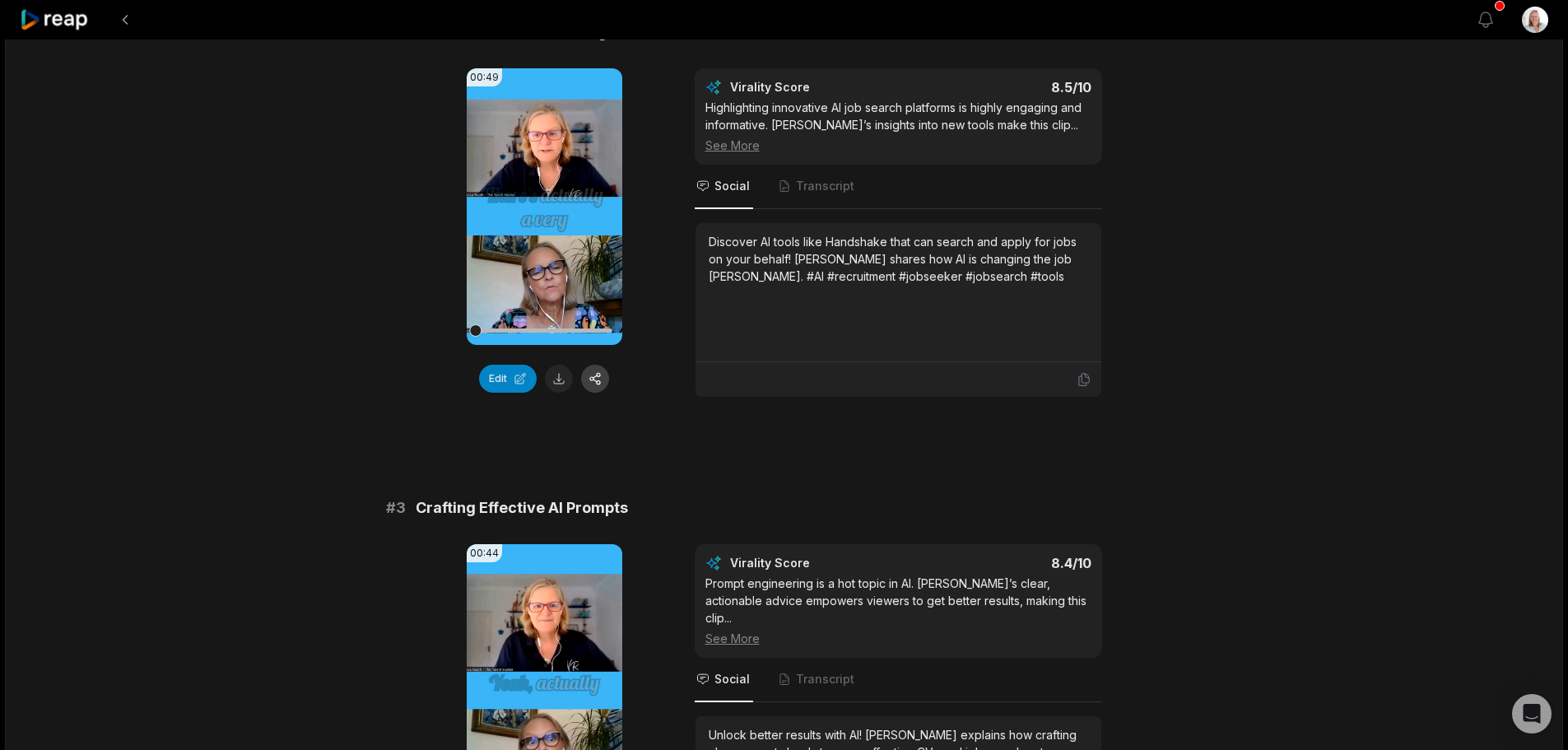
click at [598, 384] on button "button" at bounding box center [595, 378] width 28 height 28
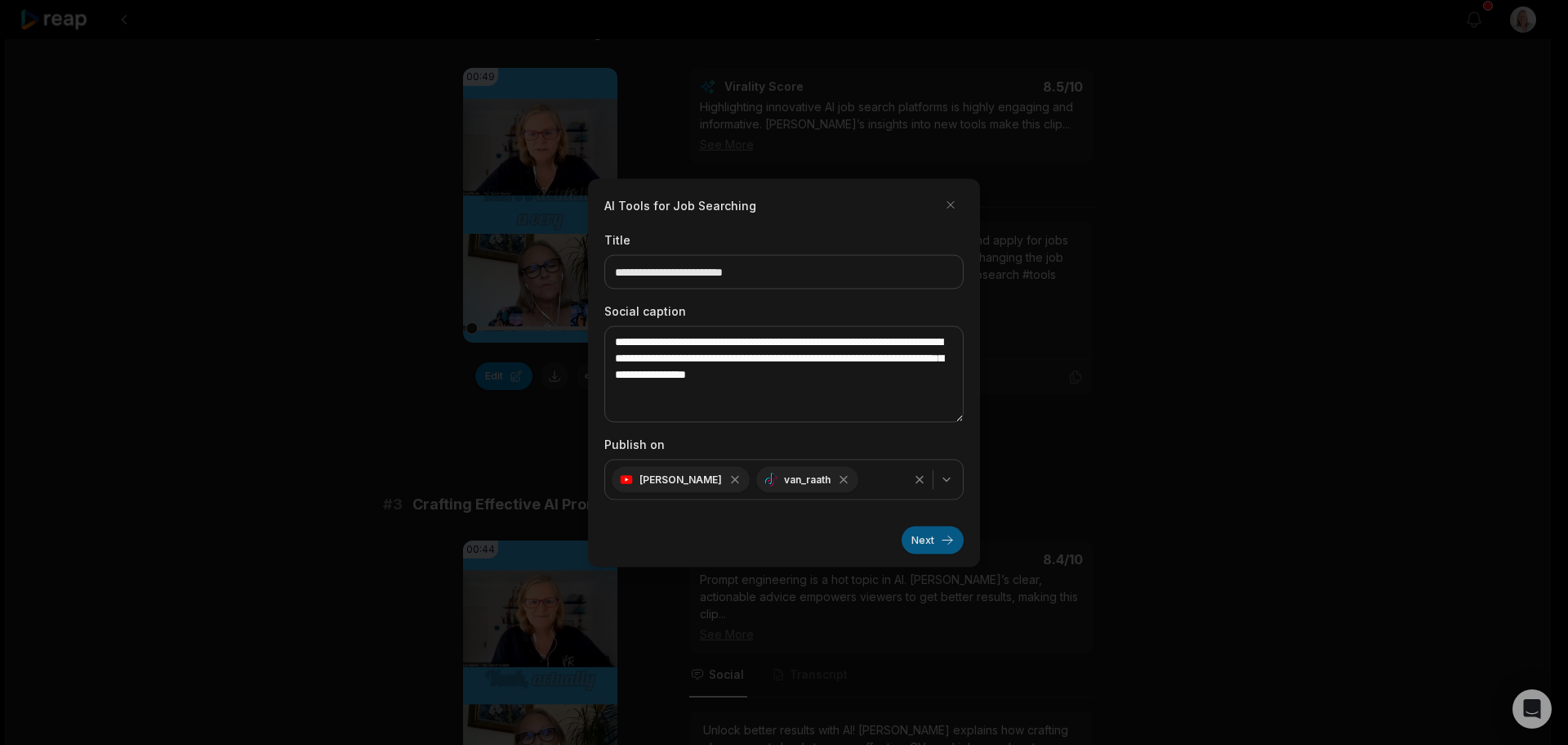
click at [924, 538] on button "Next" at bounding box center [932, 539] width 62 height 28
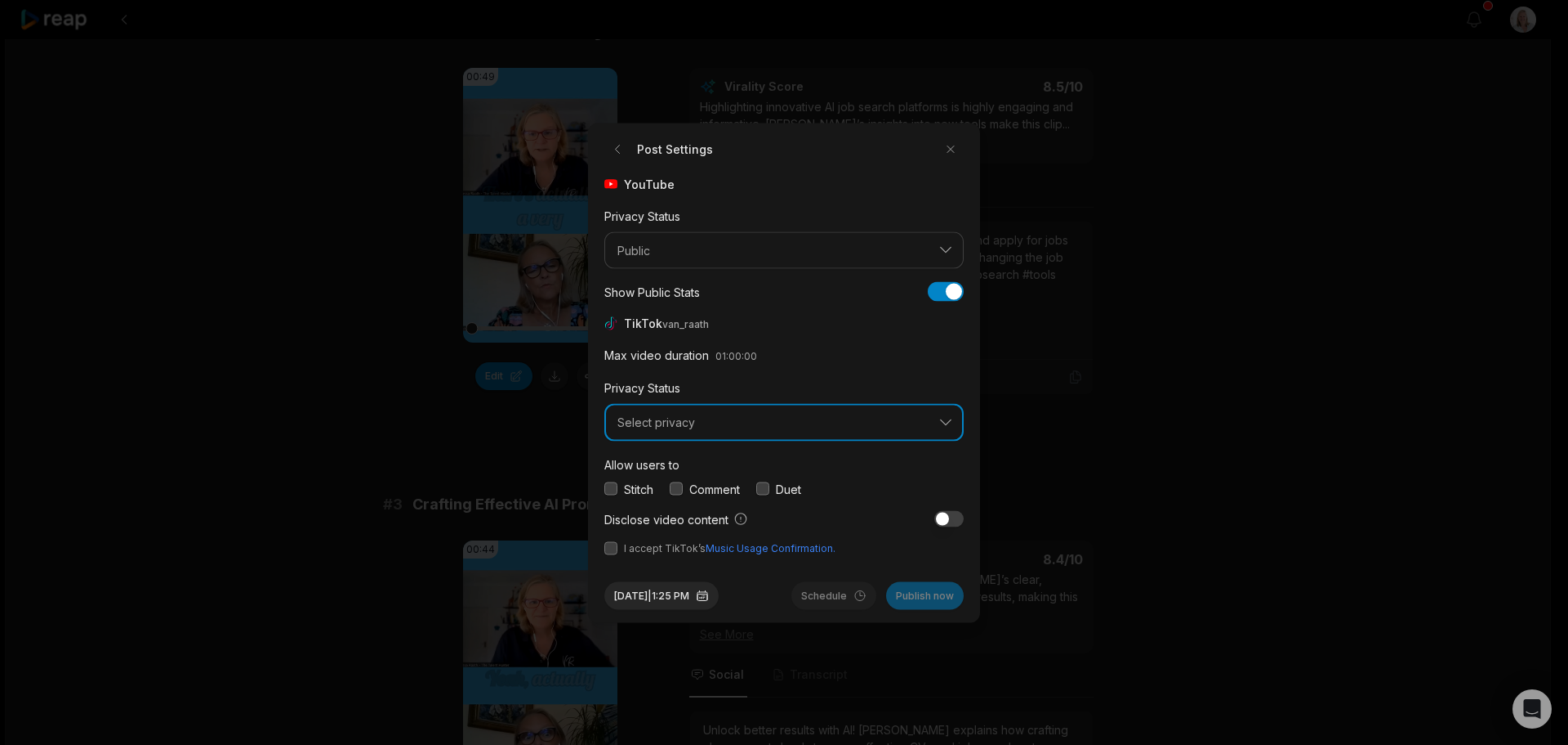
click at [815, 432] on button "Select privacy" at bounding box center [784, 422] width 359 height 37
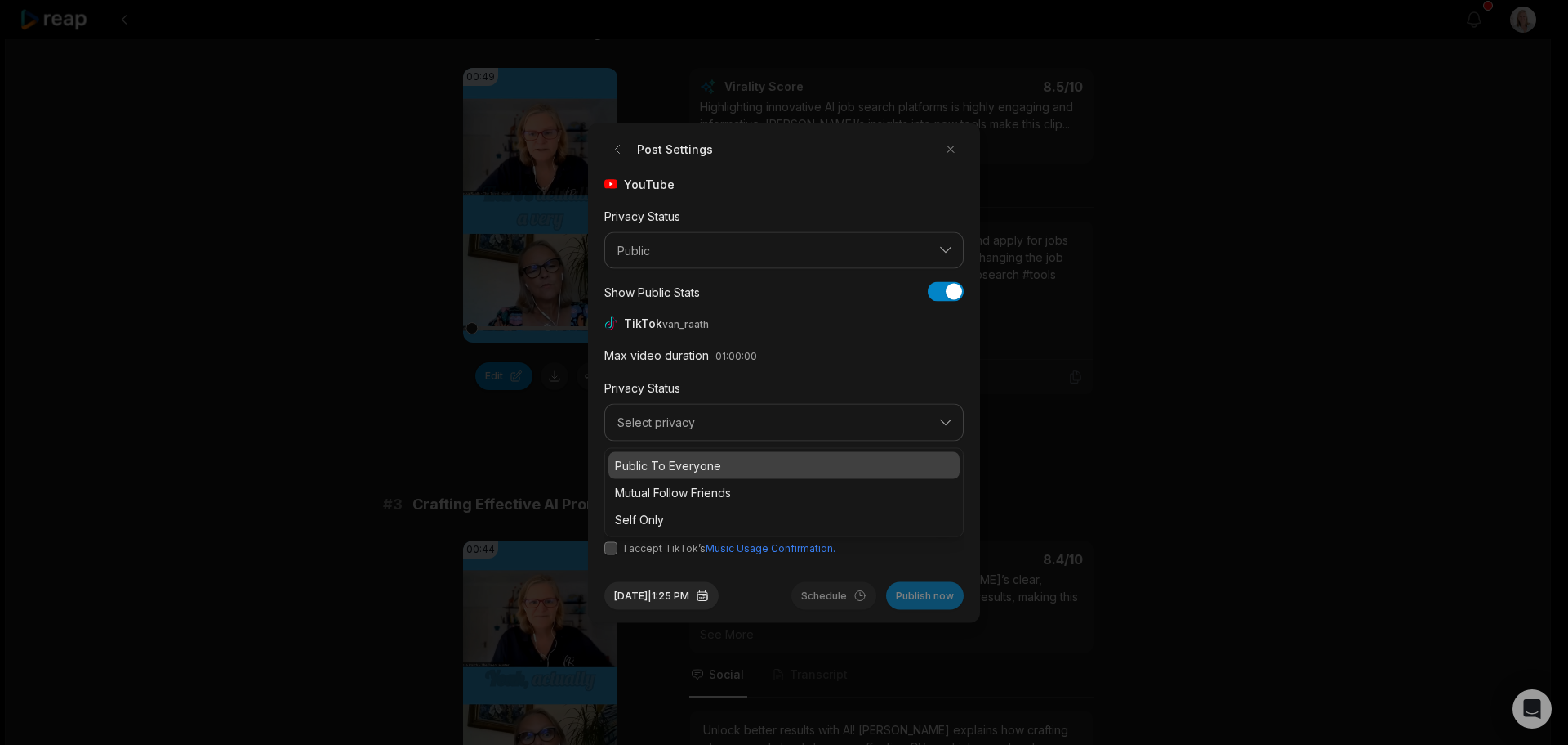
click at [694, 466] on p "Public To Everyone" at bounding box center [784, 465] width 338 height 17
click at [677, 489] on button "button" at bounding box center [677, 488] width 13 height 13
click at [605, 549] on button "button" at bounding box center [611, 547] width 13 height 13
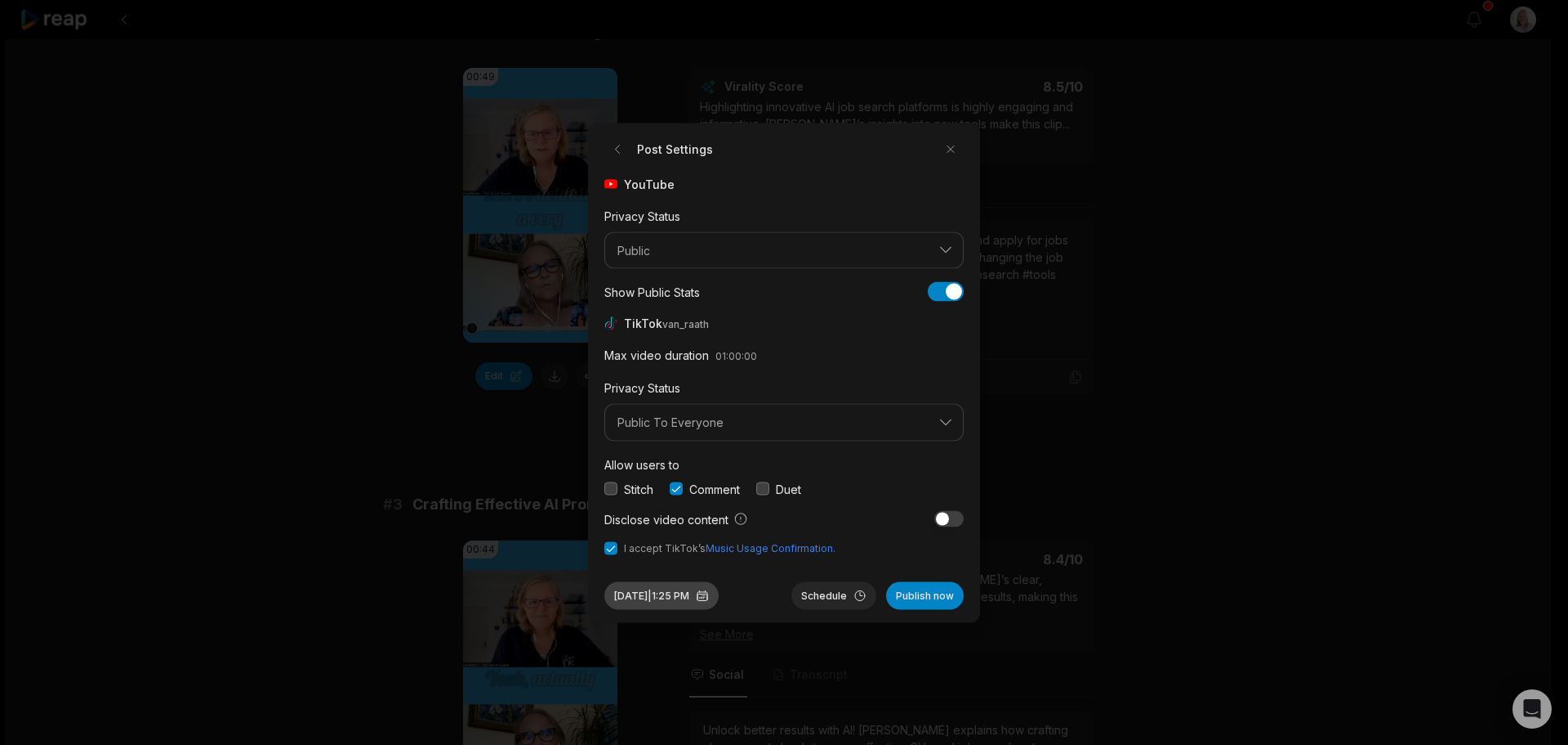
click at [654, 596] on button "Sep 30, 2025 | 1:25 PM" at bounding box center [662, 594] width 114 height 28
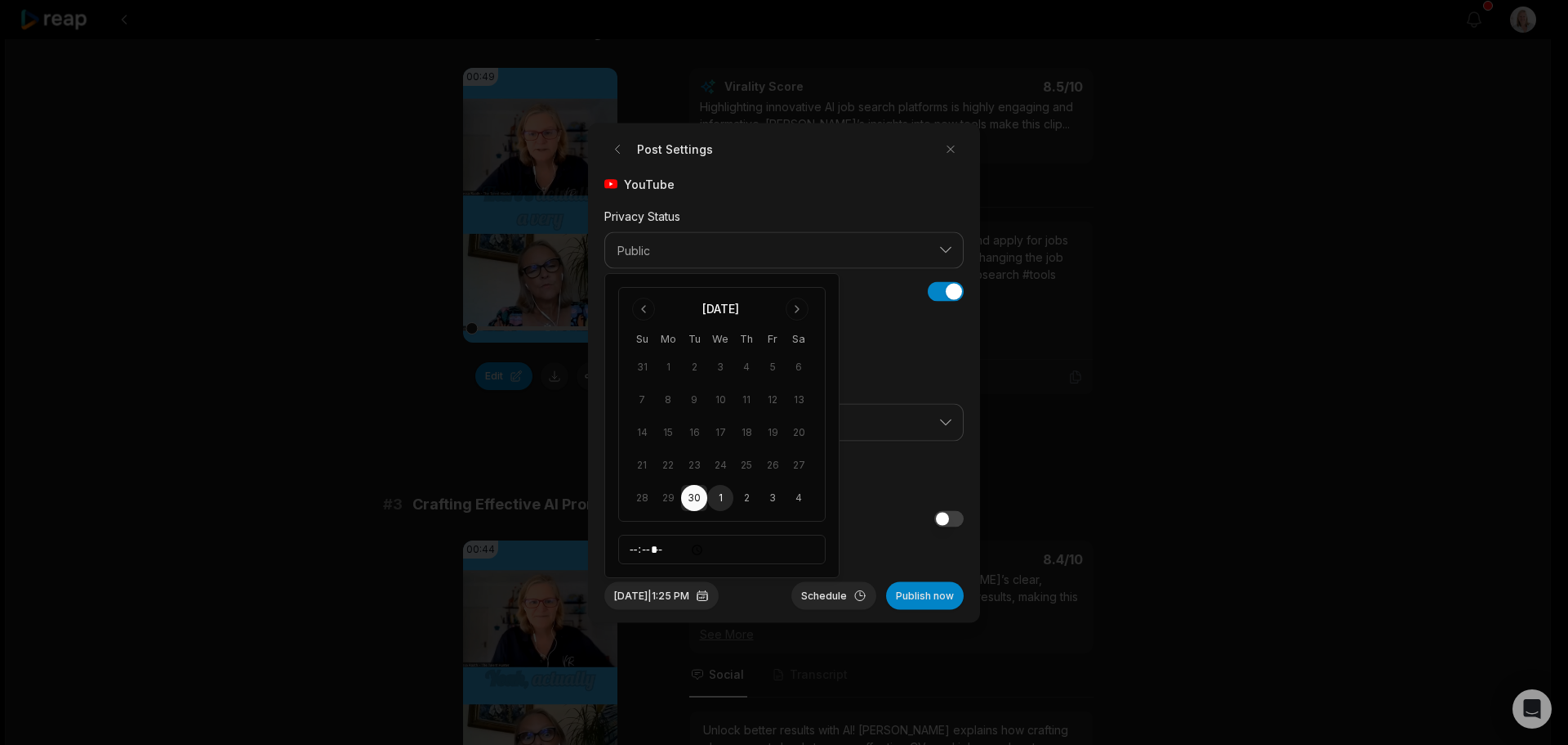
click at [720, 505] on button "1" at bounding box center [720, 497] width 26 height 26
click at [824, 598] on button "Schedule" at bounding box center [834, 594] width 85 height 28
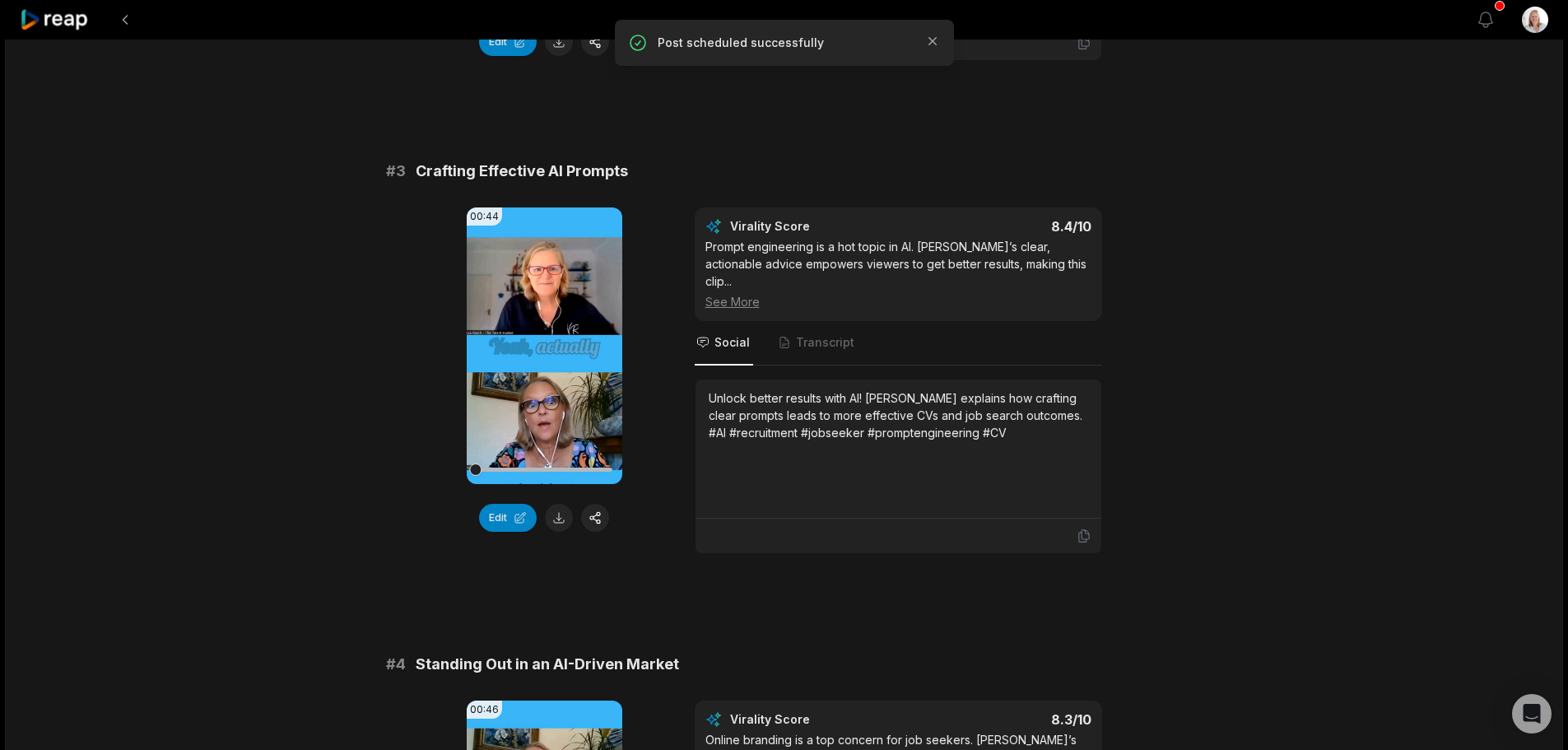
scroll to position [1070, 0]
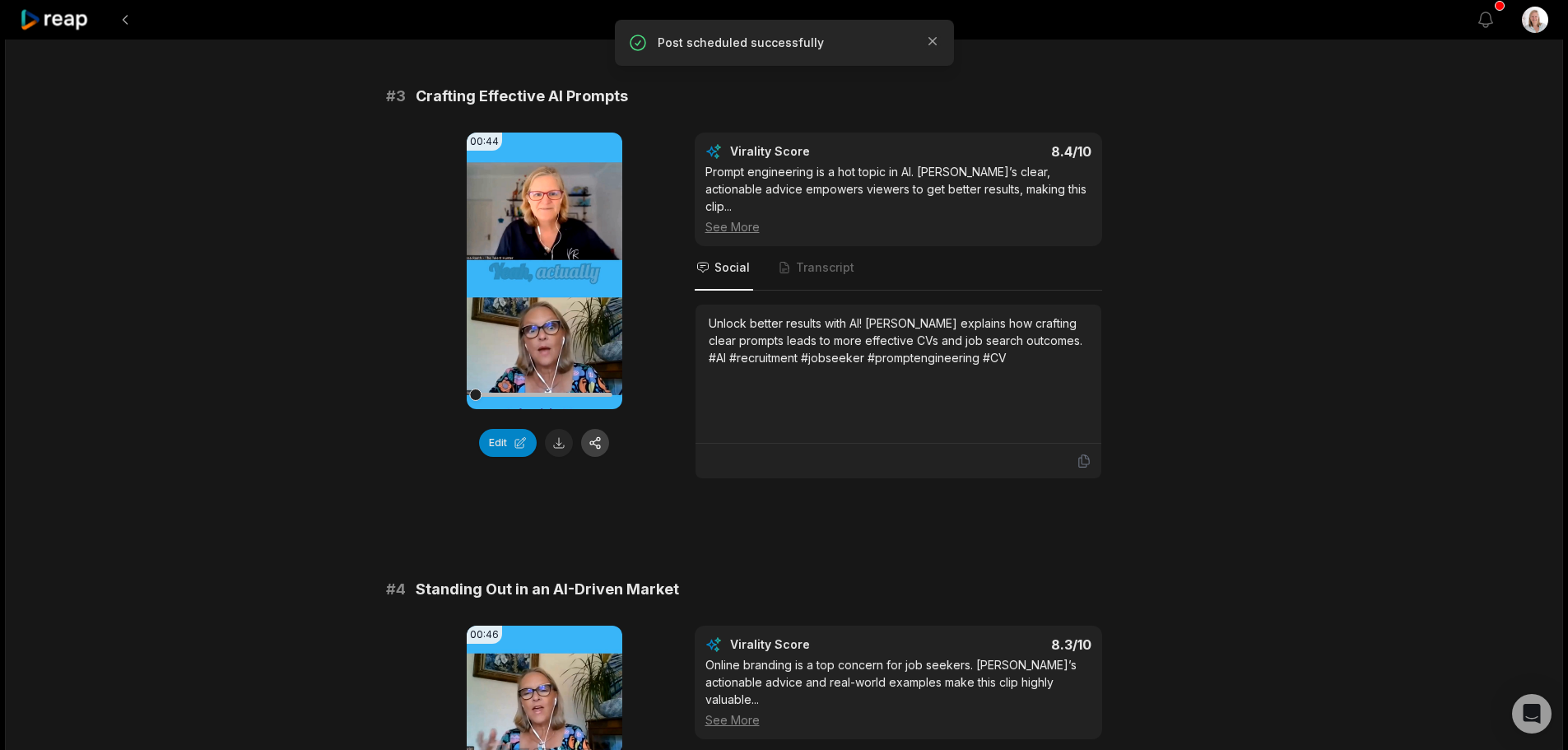
click at [596, 447] on button "button" at bounding box center [595, 442] width 28 height 28
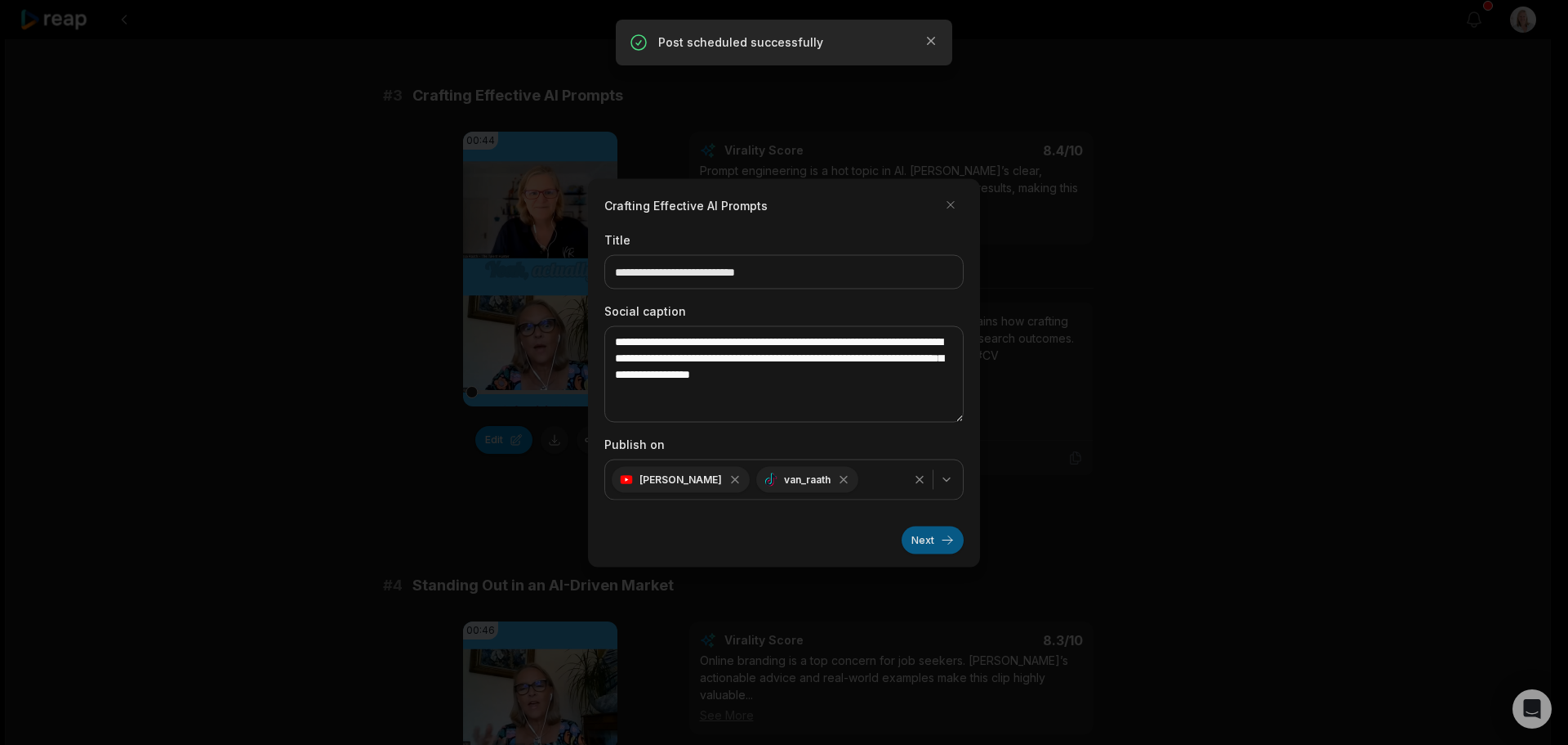
click at [920, 540] on button "Next" at bounding box center [932, 539] width 62 height 28
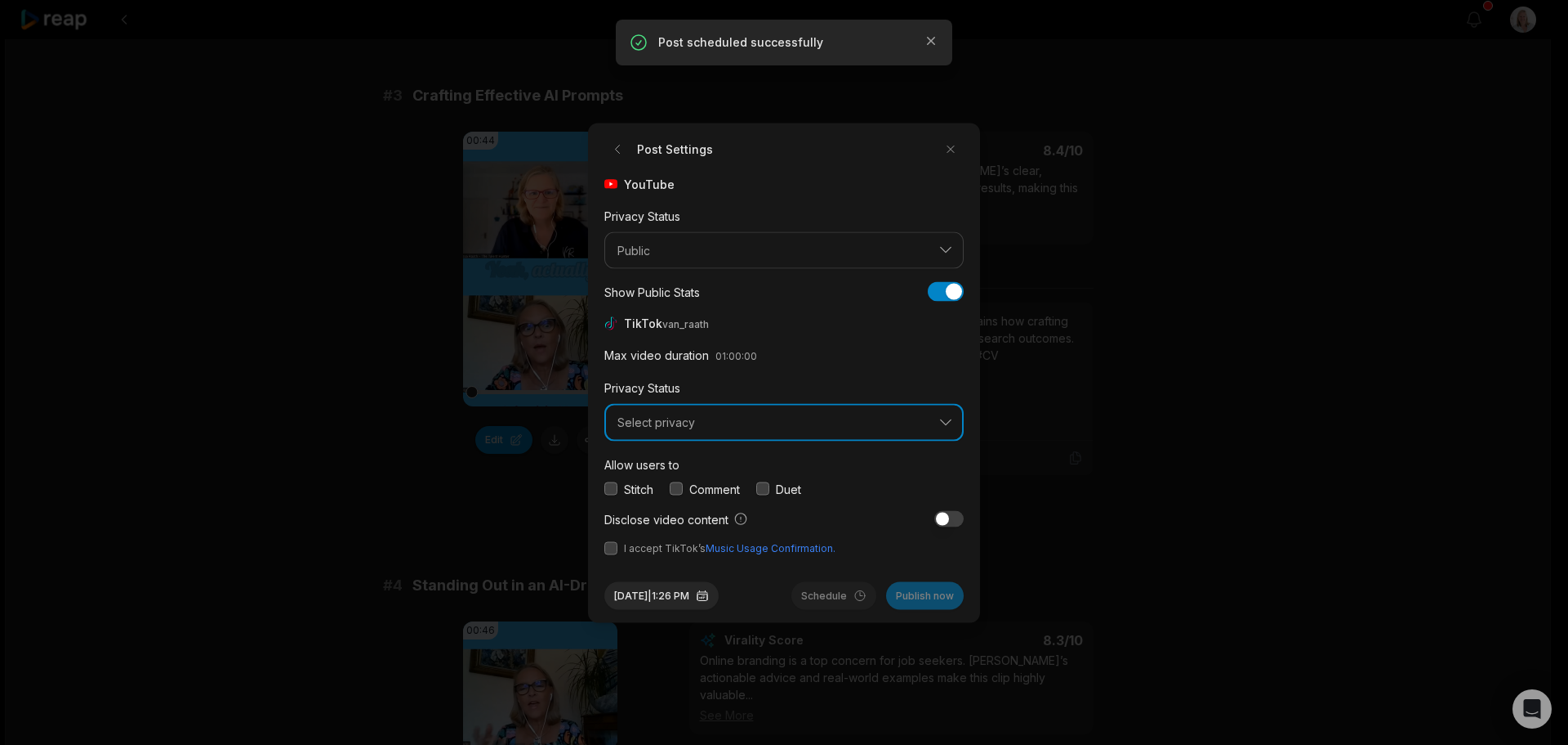
click at [698, 427] on span "Select privacy" at bounding box center [773, 423] width 310 height 15
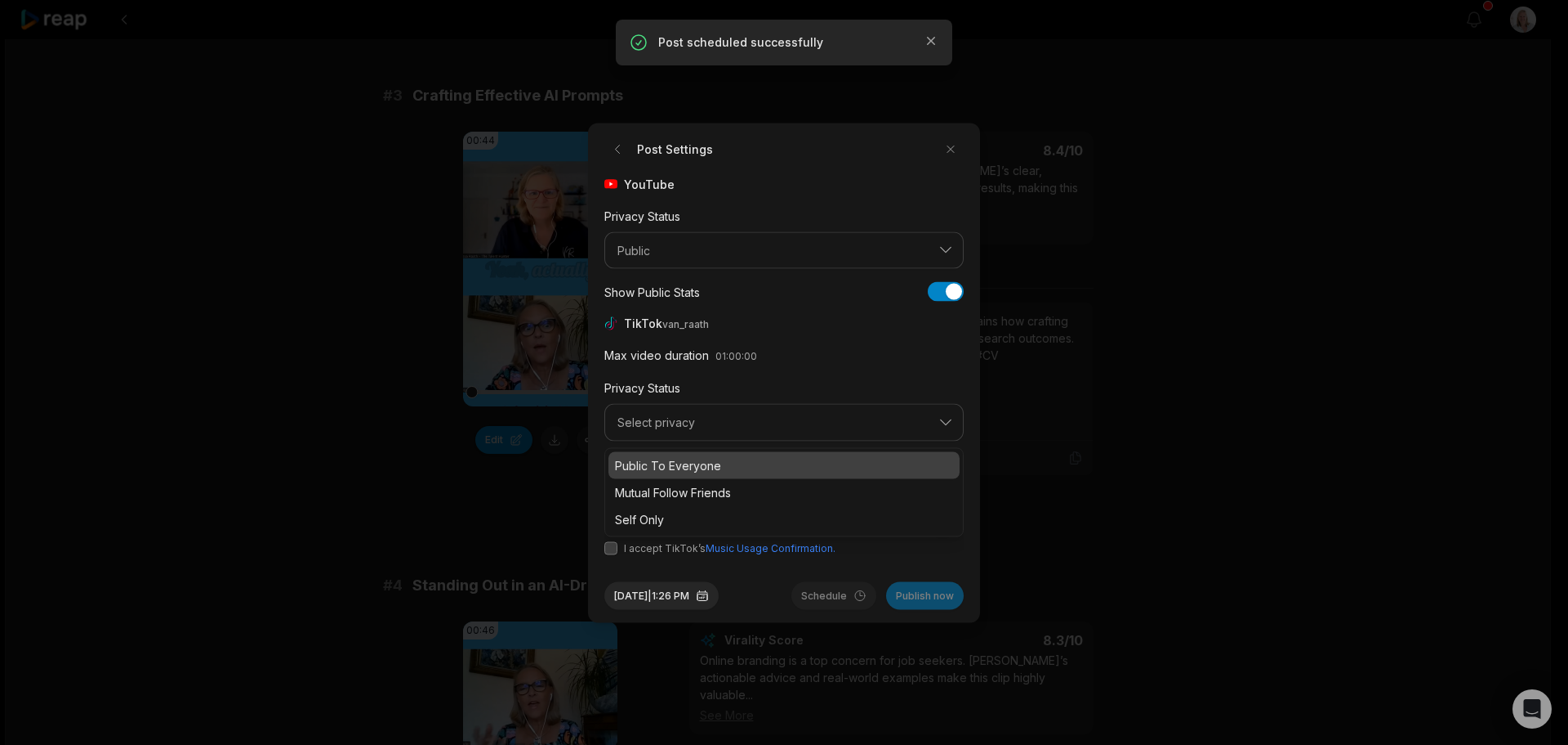
click at [695, 459] on p "Public To Everyone" at bounding box center [784, 465] width 338 height 17
click at [682, 489] on button "button" at bounding box center [677, 488] width 13 height 13
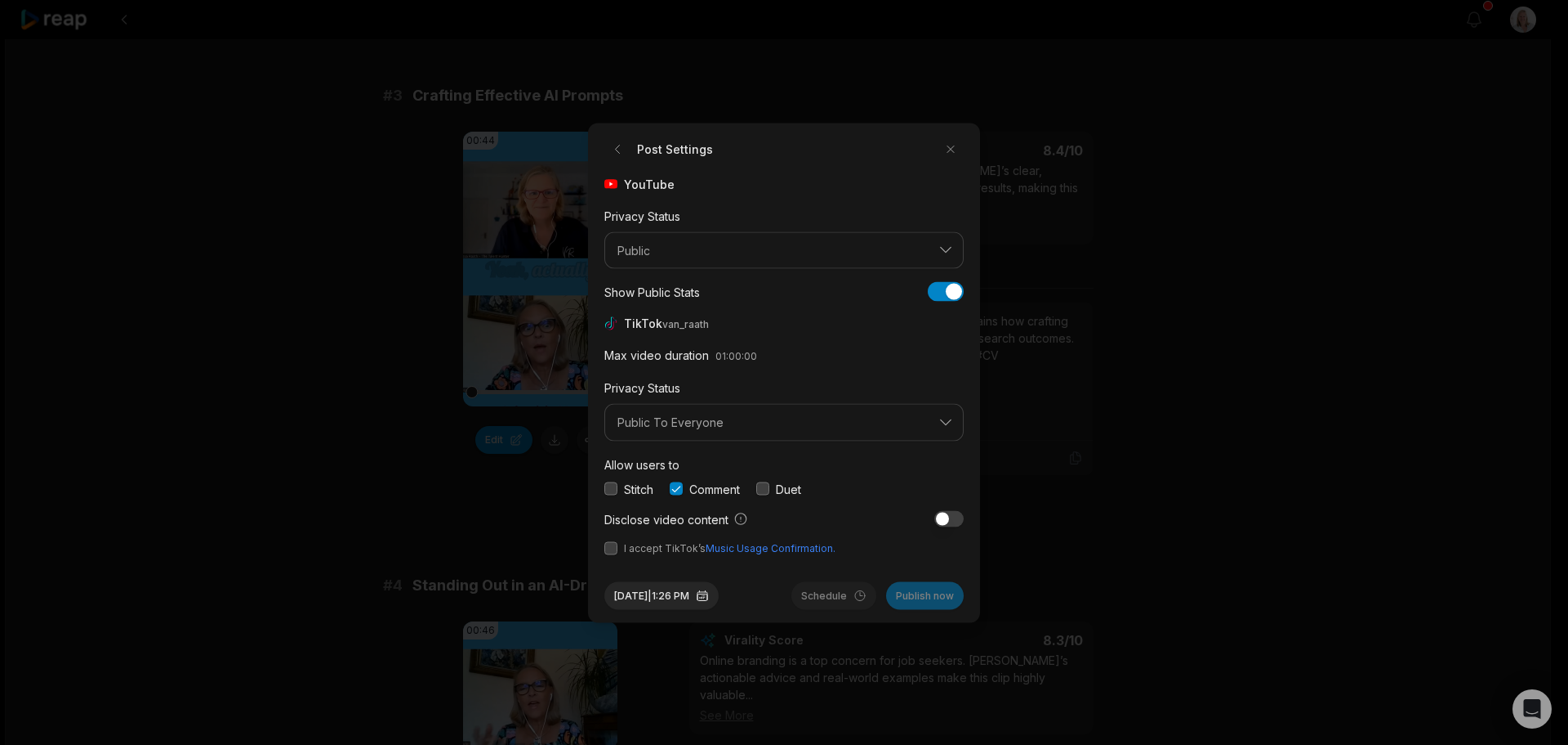
click at [612, 551] on button "button" at bounding box center [611, 547] width 13 height 13
click at [699, 591] on button "Sep 30, 2025 | 1:26 PM" at bounding box center [662, 594] width 114 height 28
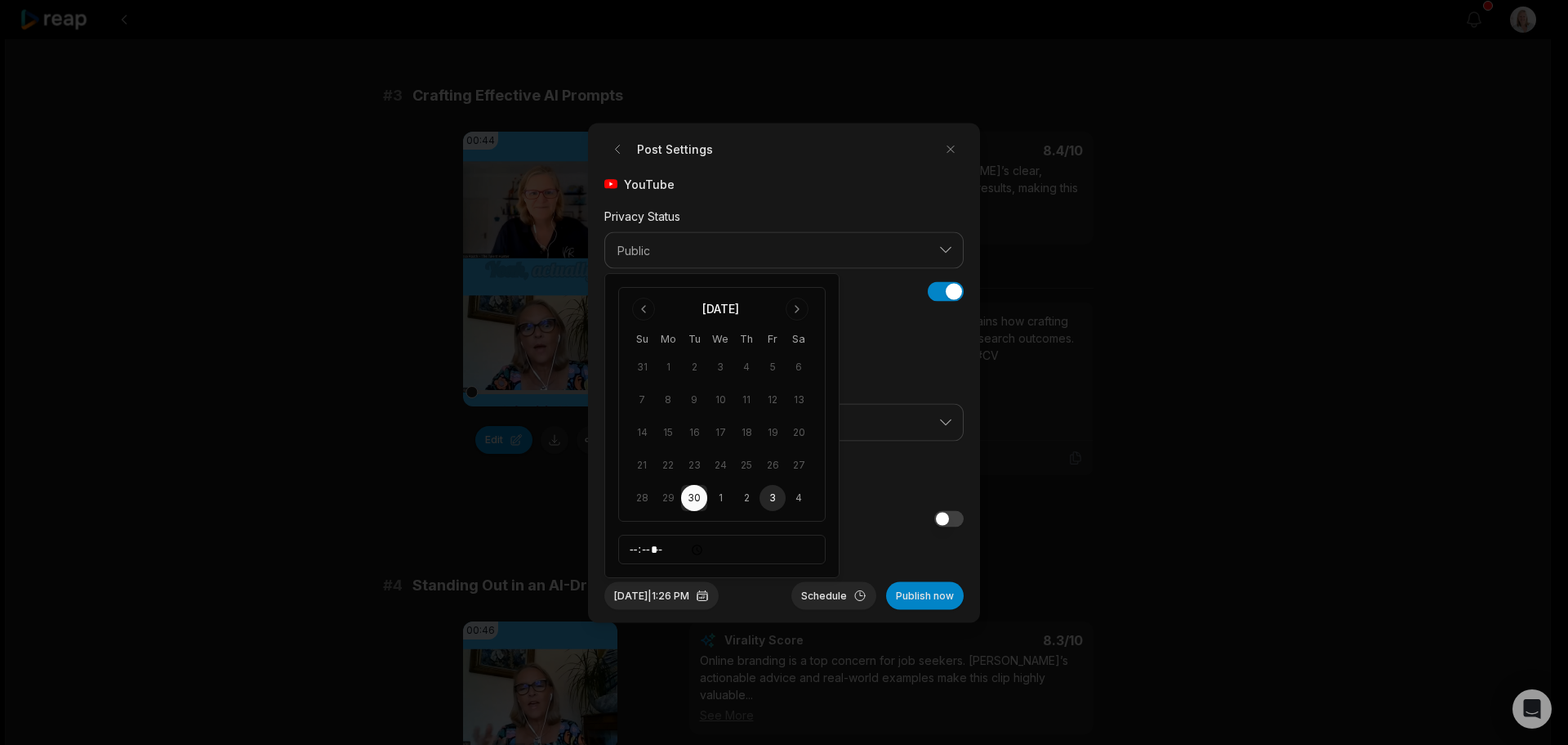
click at [771, 500] on button "3" at bounding box center [773, 497] width 26 height 26
click at [833, 594] on button "Schedule" at bounding box center [834, 594] width 85 height 28
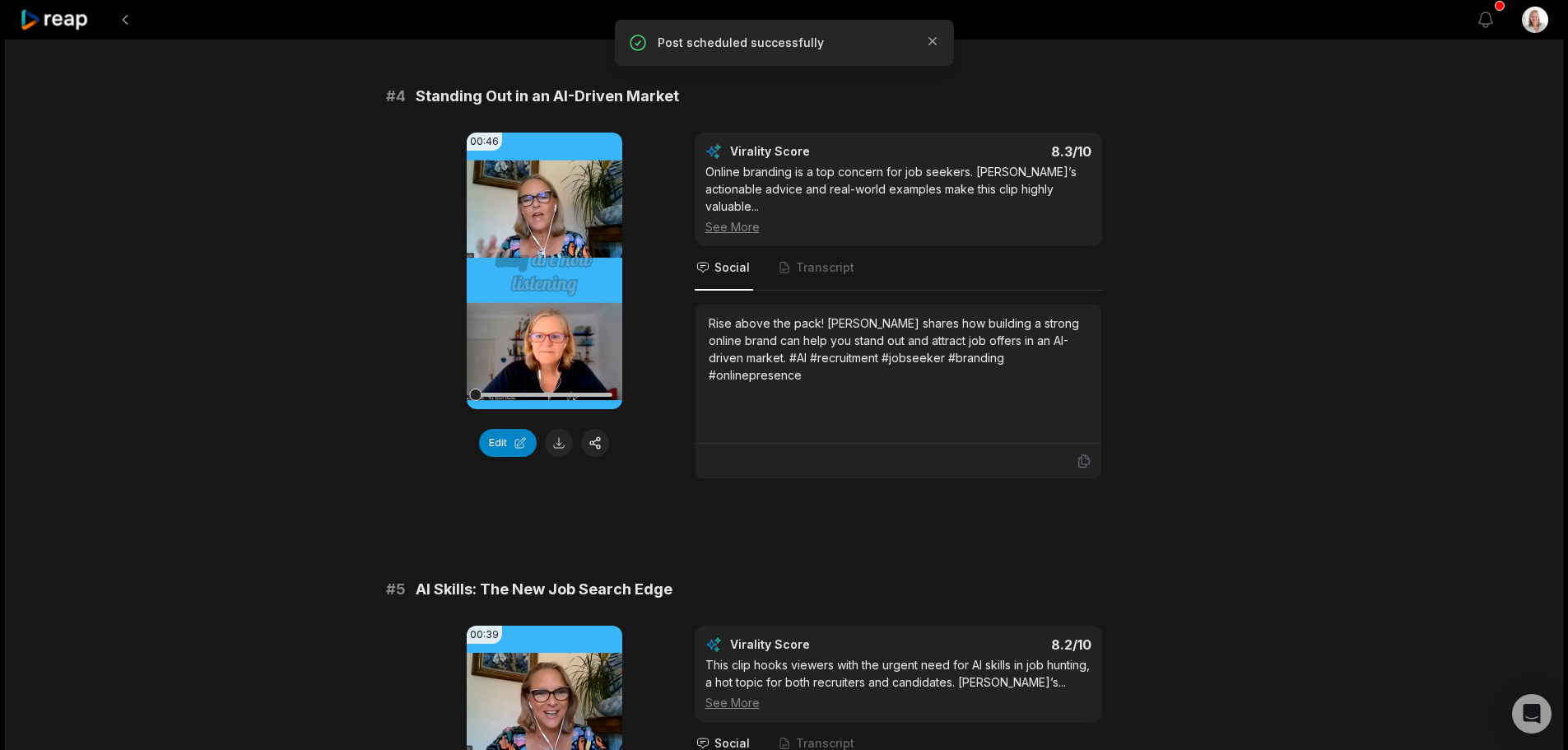
scroll to position [1563, 0]
click at [599, 429] on button "button" at bounding box center [595, 441] width 28 height 28
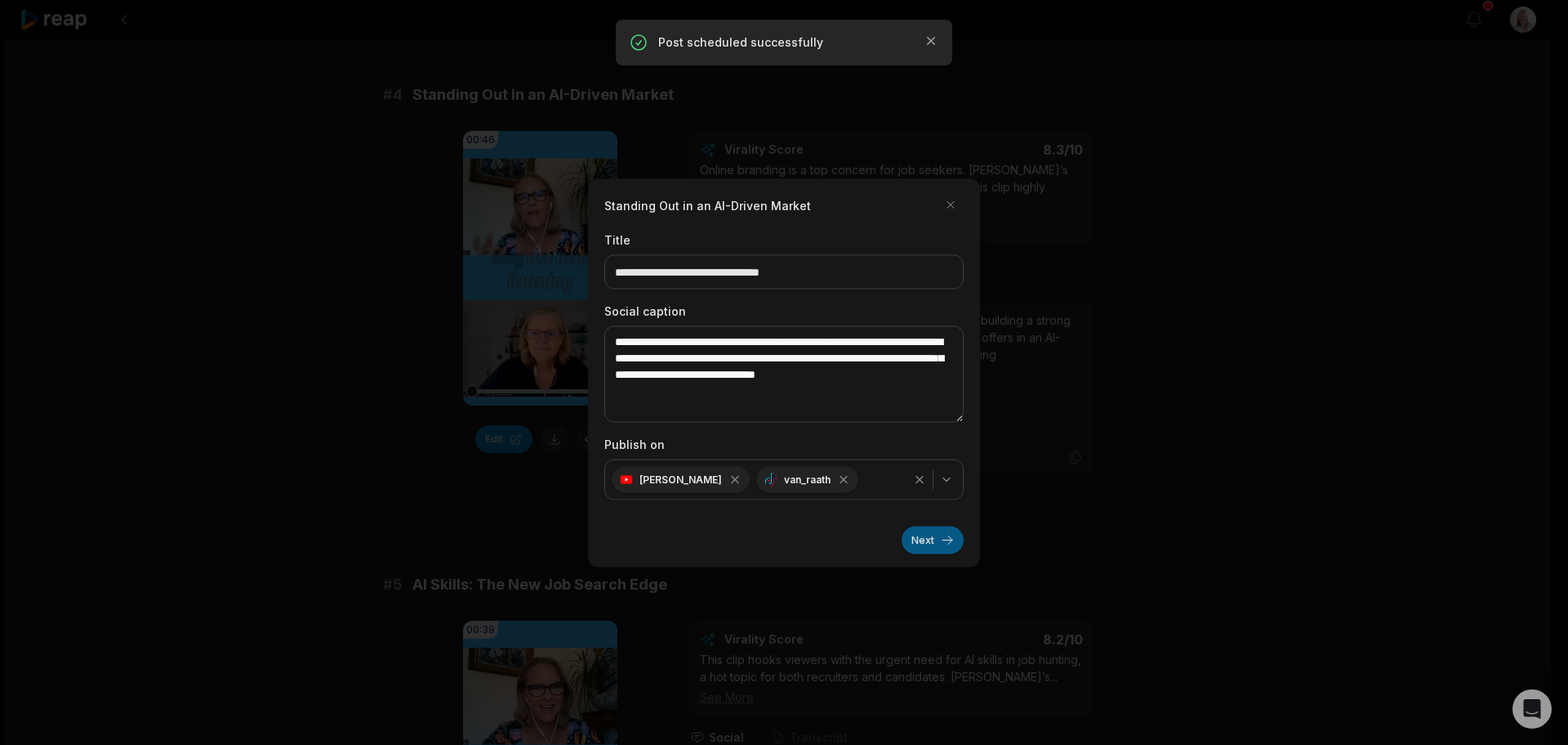
click at [916, 541] on button "Next" at bounding box center [932, 539] width 62 height 28
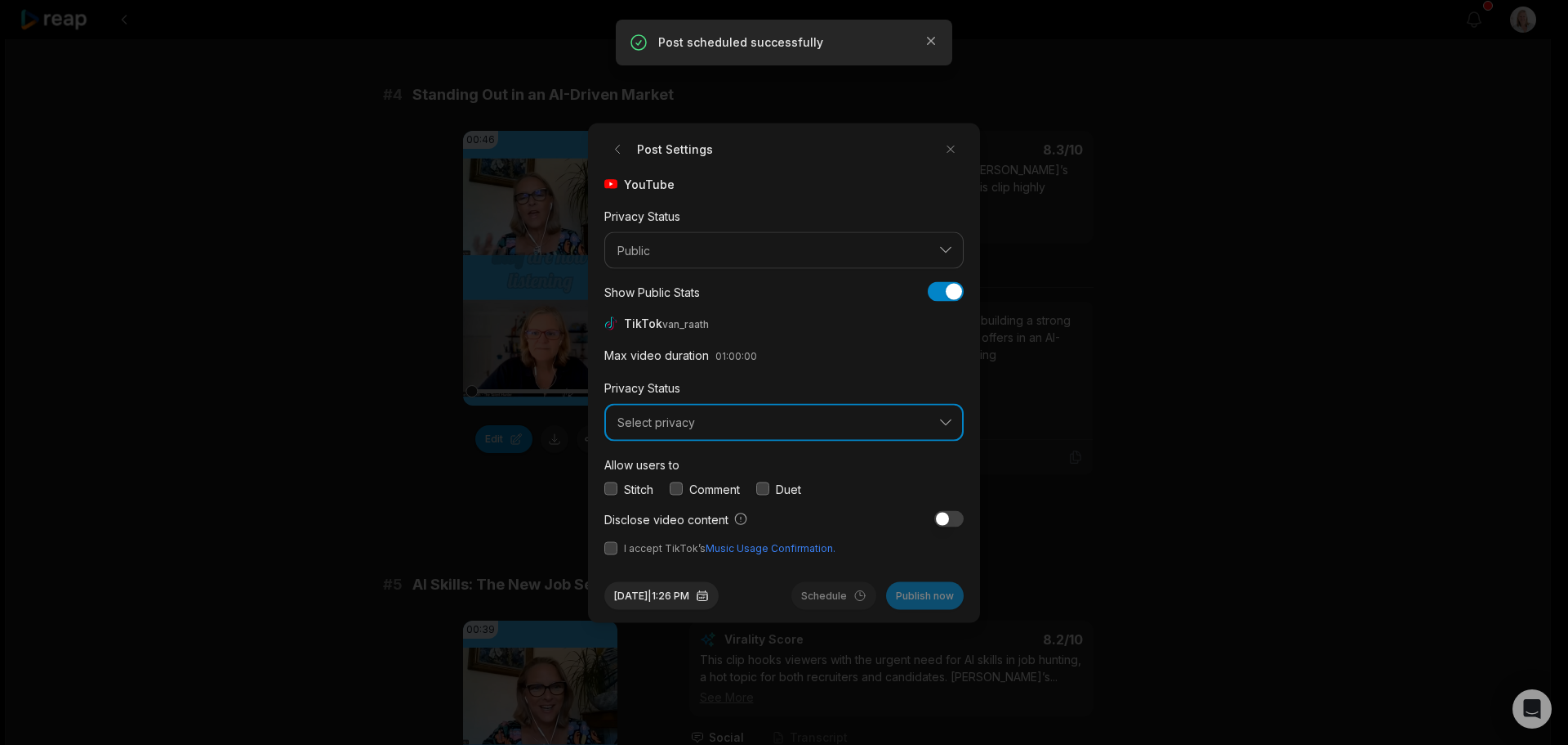
click at [733, 422] on span "Select privacy" at bounding box center [773, 423] width 310 height 15
click at [733, 423] on span "Select privacy" at bounding box center [773, 423] width 310 height 15
click at [687, 436] on button "Select privacy" at bounding box center [784, 422] width 359 height 37
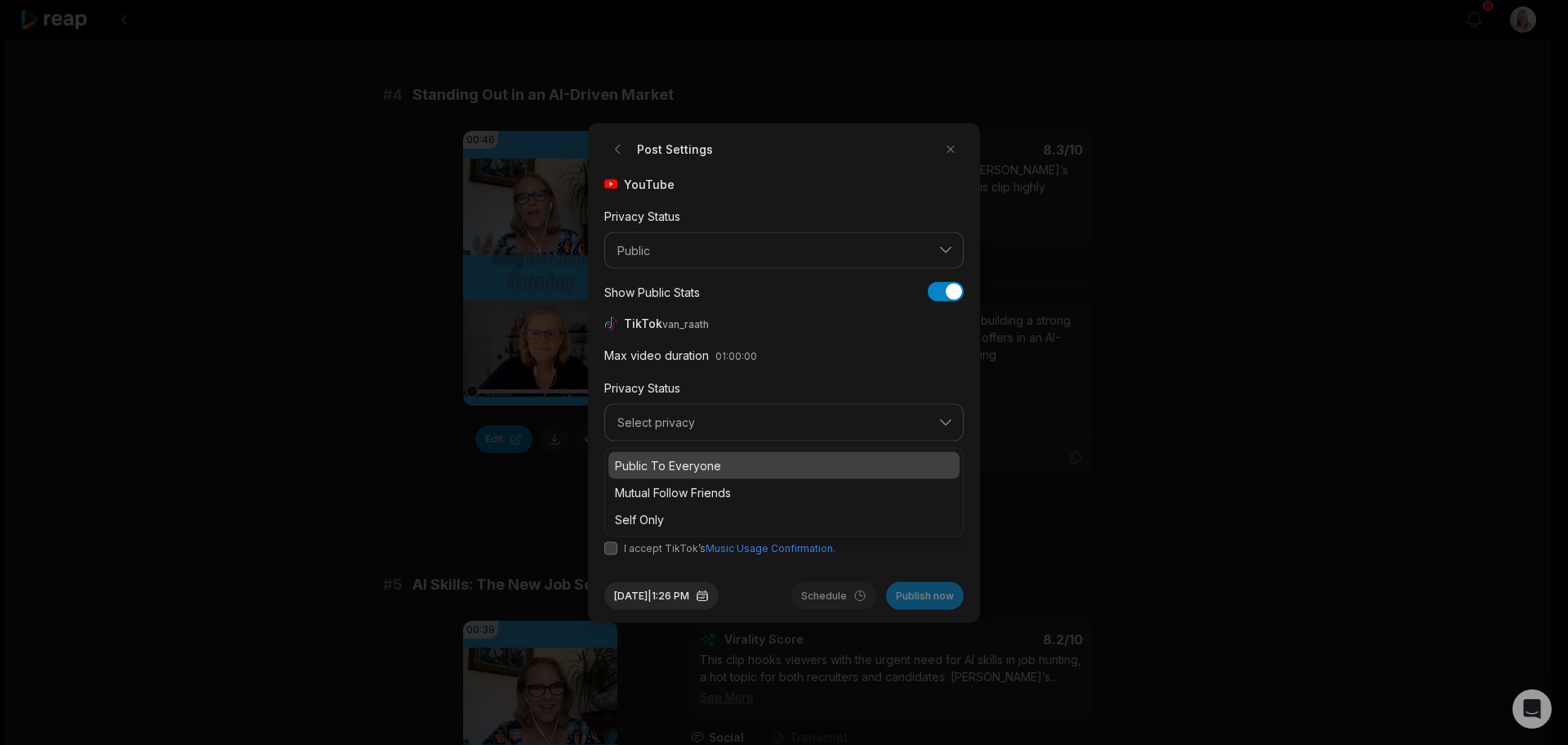
click at [683, 465] on p "Public To Everyone" at bounding box center [784, 465] width 338 height 17
click at [676, 489] on button "button" at bounding box center [677, 488] width 13 height 13
click at [608, 548] on button "button" at bounding box center [611, 547] width 13 height 13
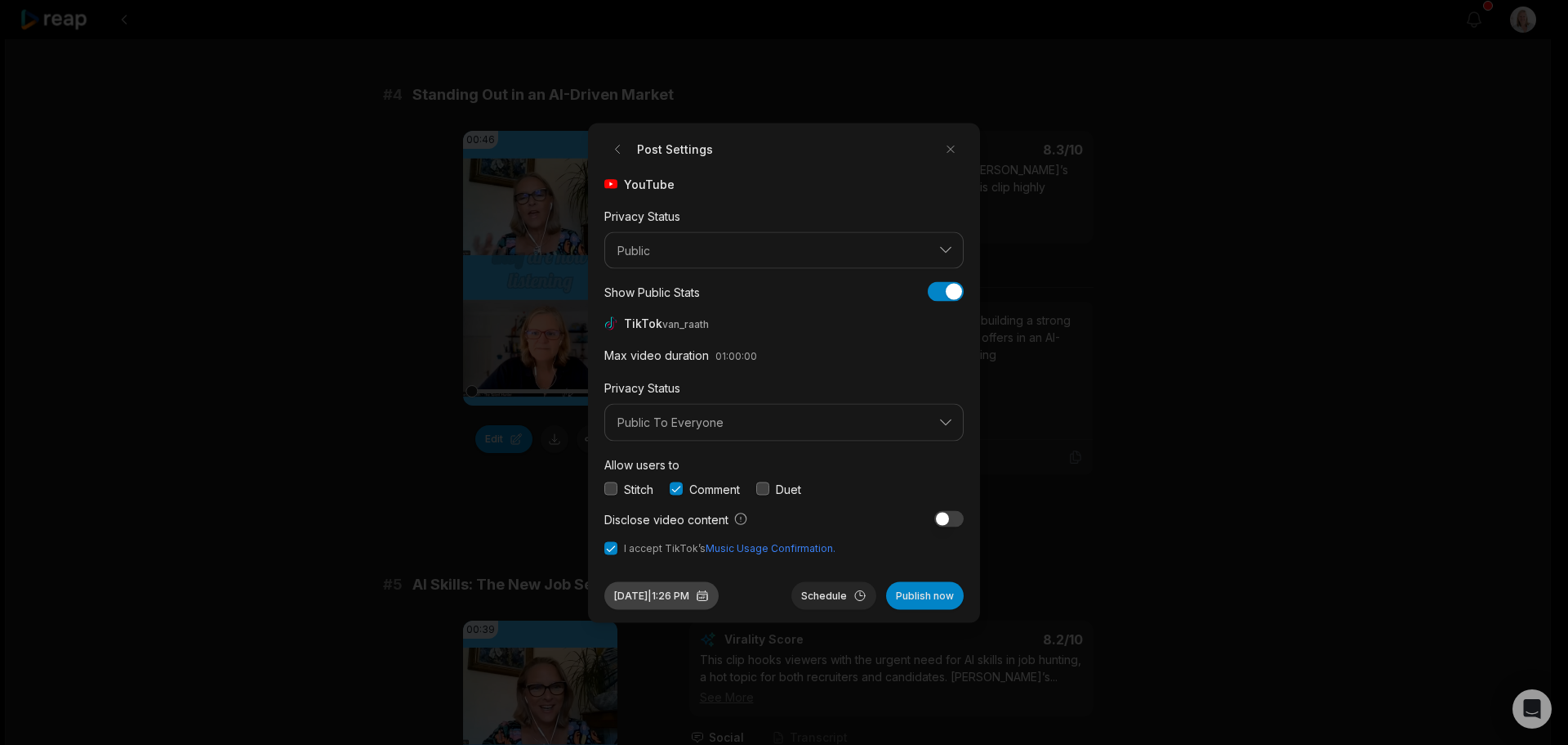
click at [670, 595] on button "Sep 30, 2025 | 1:26 PM" at bounding box center [662, 594] width 114 height 28
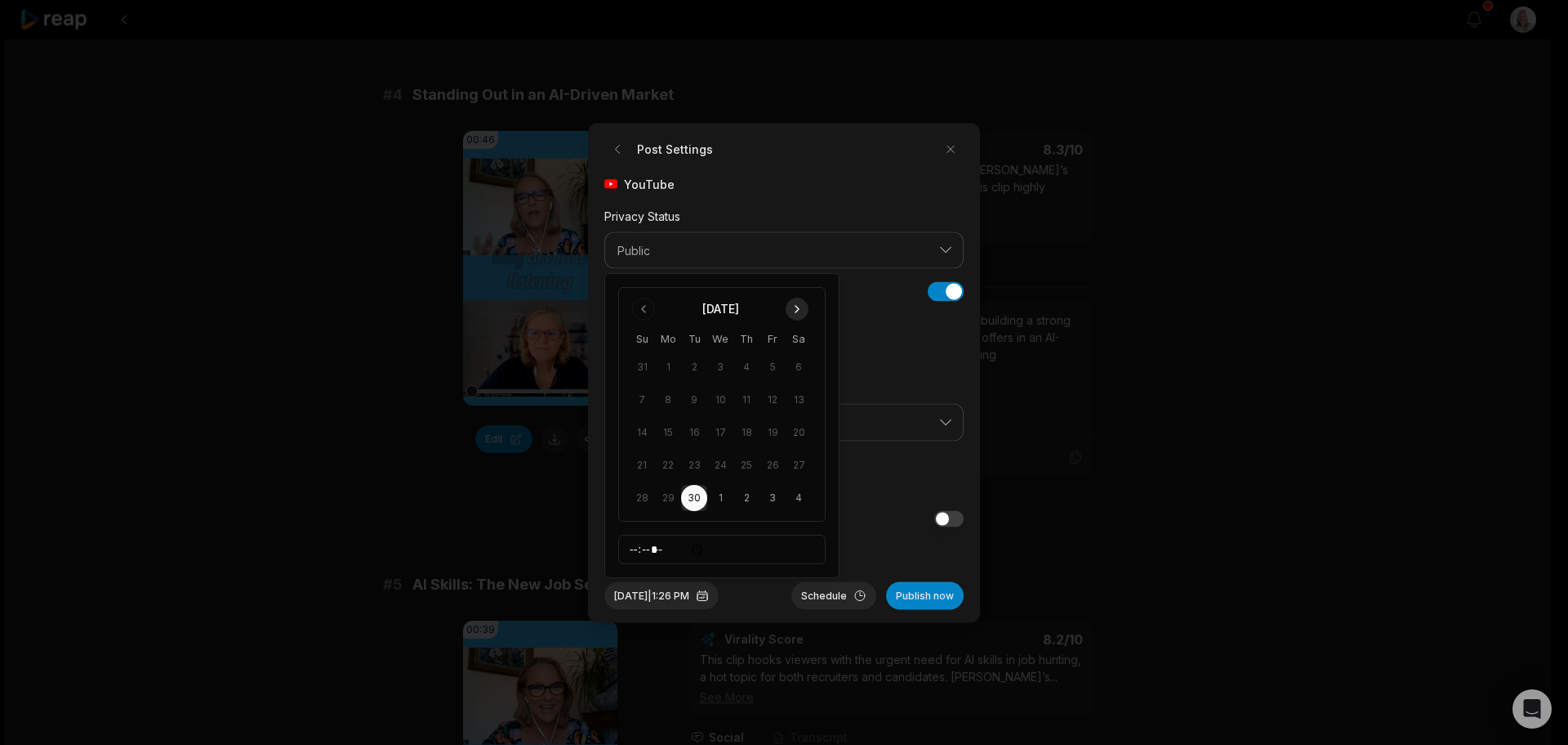
click at [795, 309] on button "Go to next month" at bounding box center [796, 309] width 23 height 23
click at [643, 402] on button "5" at bounding box center [642, 399] width 26 height 26
click at [831, 596] on button "Schedule" at bounding box center [834, 594] width 85 height 28
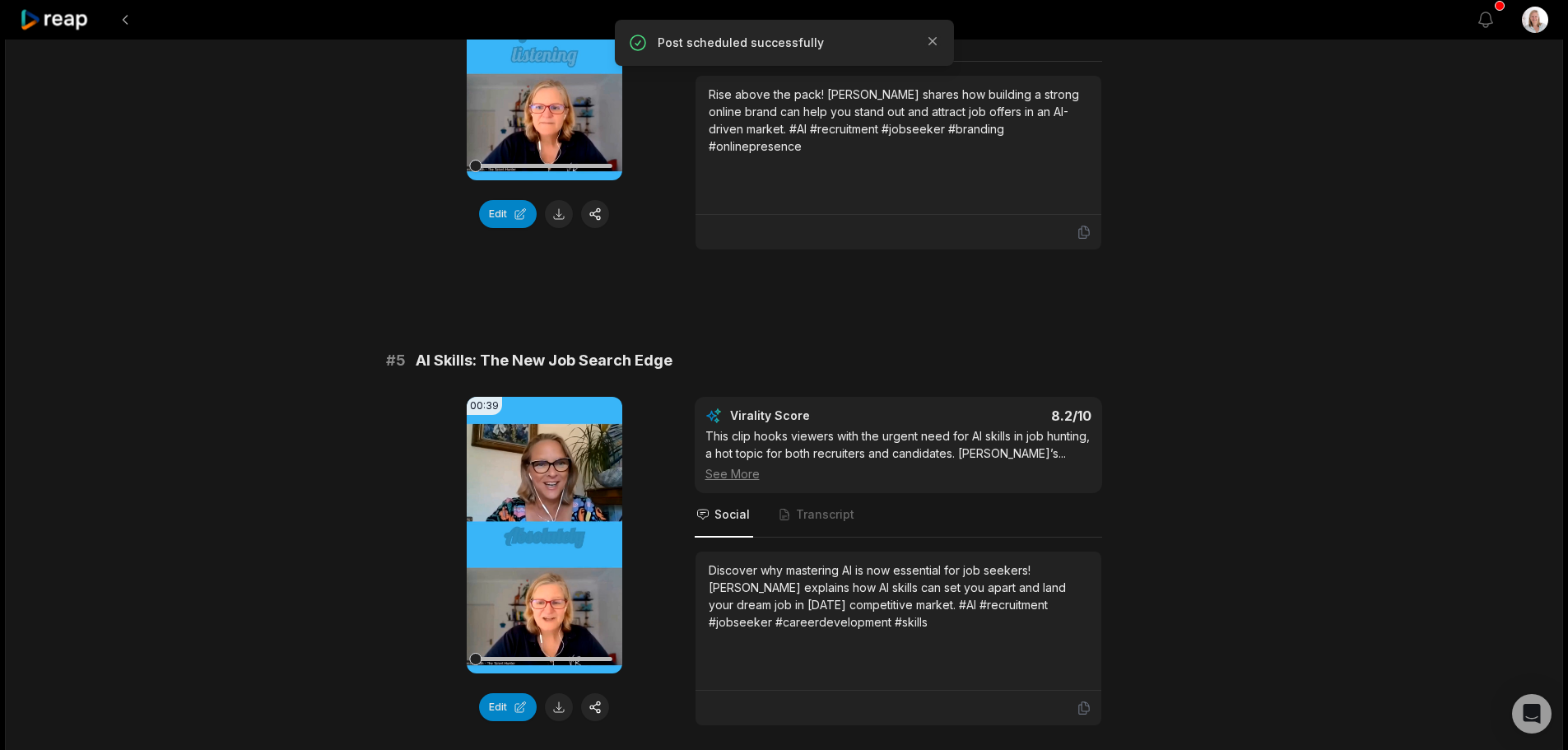
scroll to position [1893, 0]
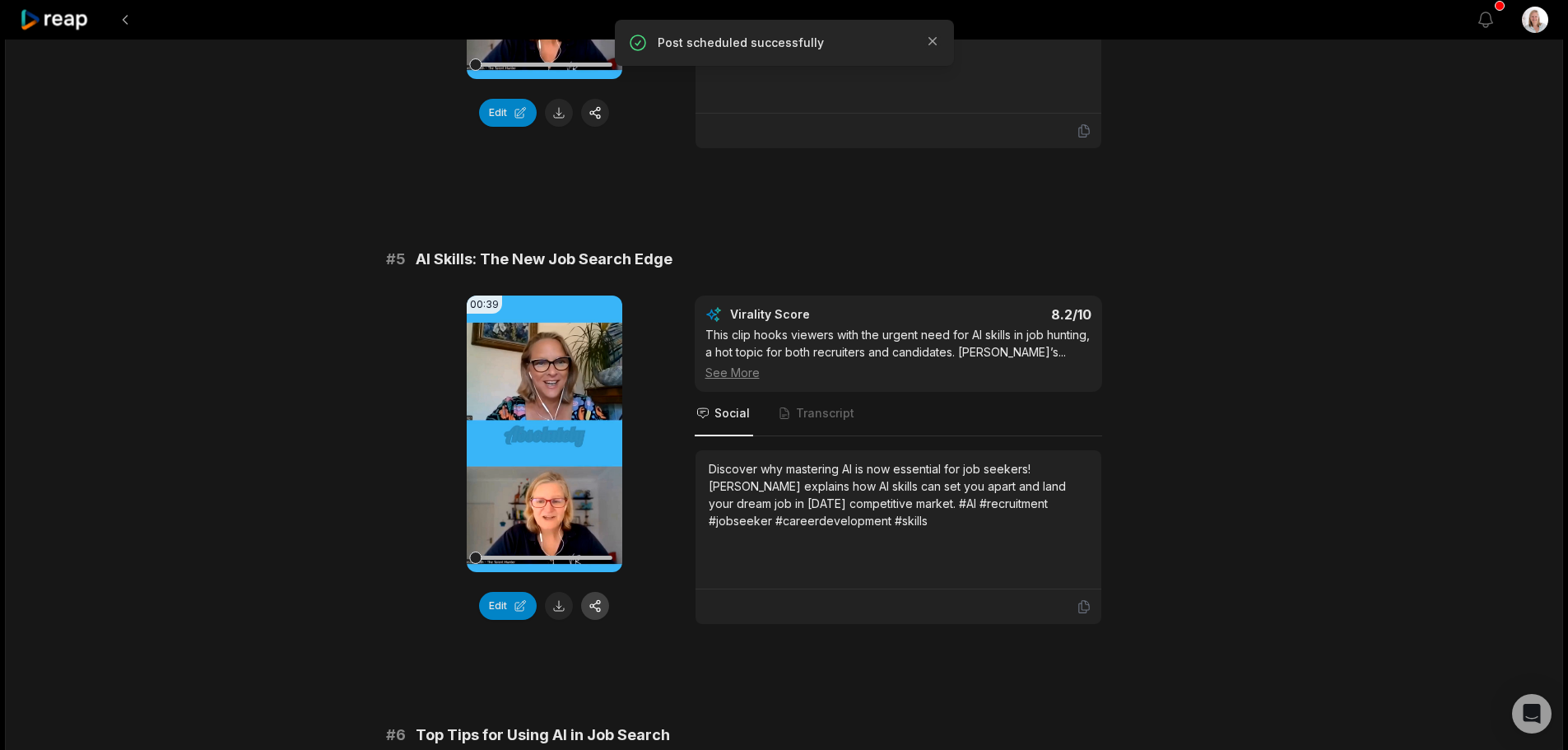
click at [599, 592] on button "button" at bounding box center [595, 606] width 28 height 28
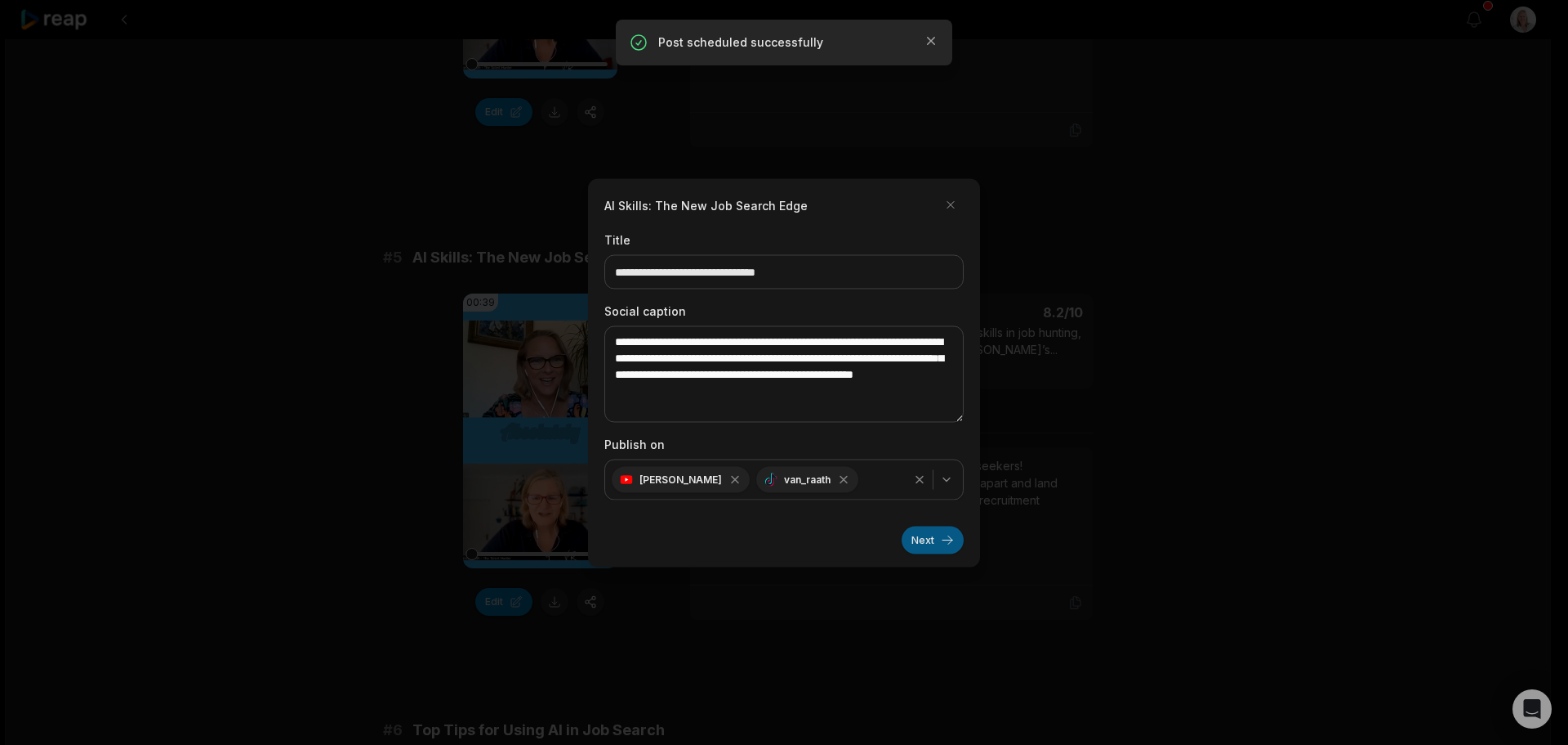
click at [914, 536] on button "Next" at bounding box center [932, 539] width 62 height 28
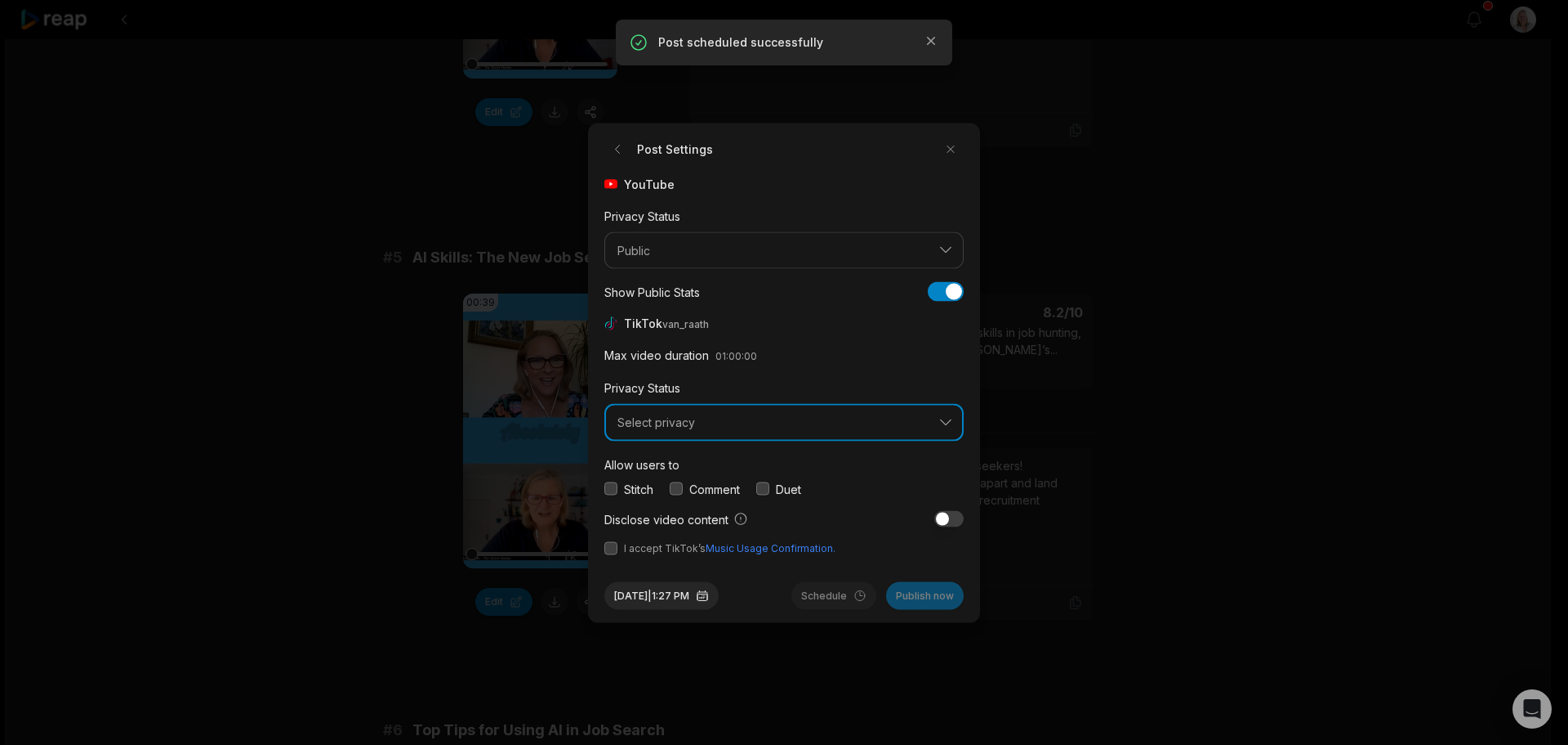
click at [733, 426] on span "Select privacy" at bounding box center [773, 423] width 310 height 15
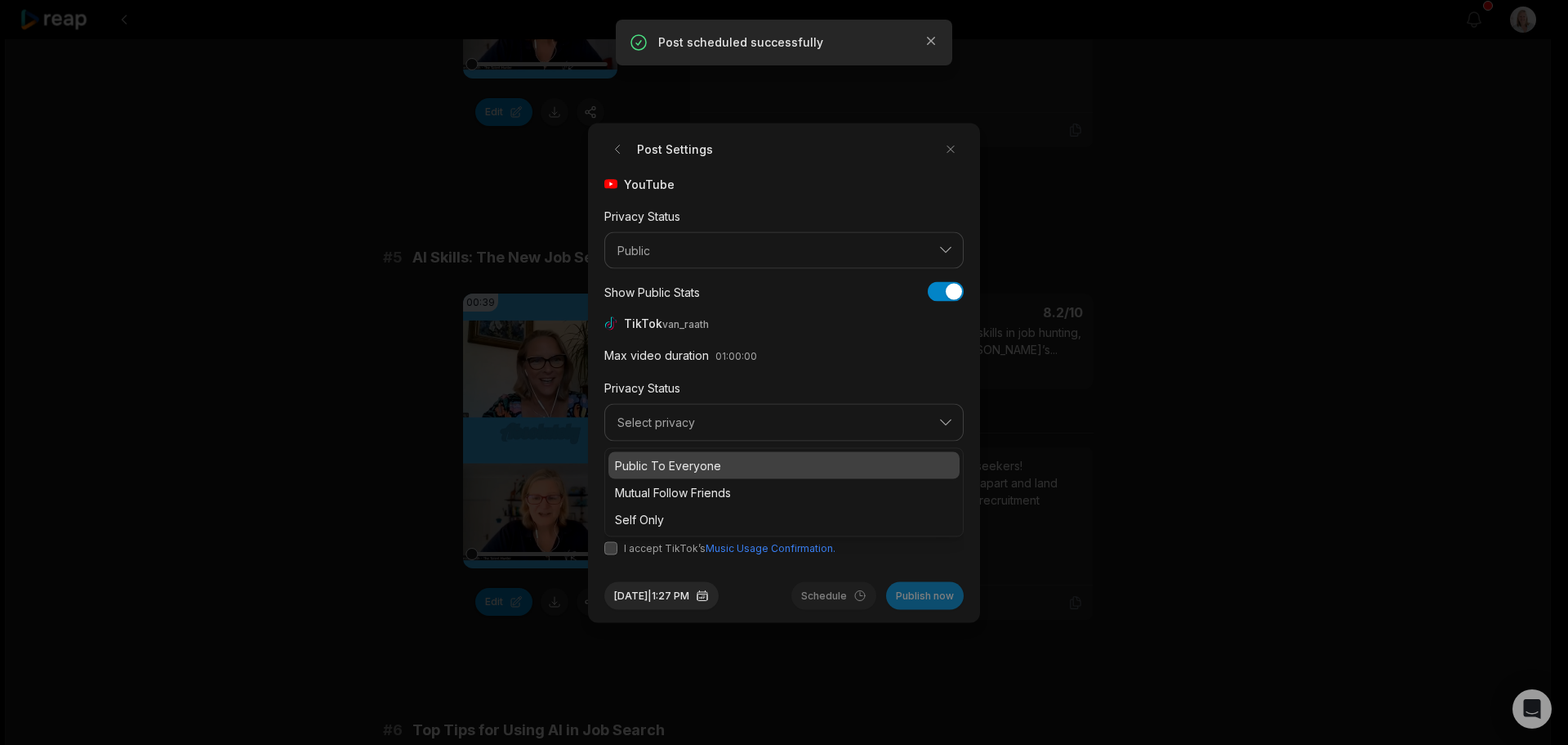
click at [696, 464] on p "Public To Everyone" at bounding box center [784, 465] width 338 height 17
click at [677, 488] on button "button" at bounding box center [677, 488] width 13 height 13
click at [609, 547] on button "button" at bounding box center [611, 547] width 13 height 13
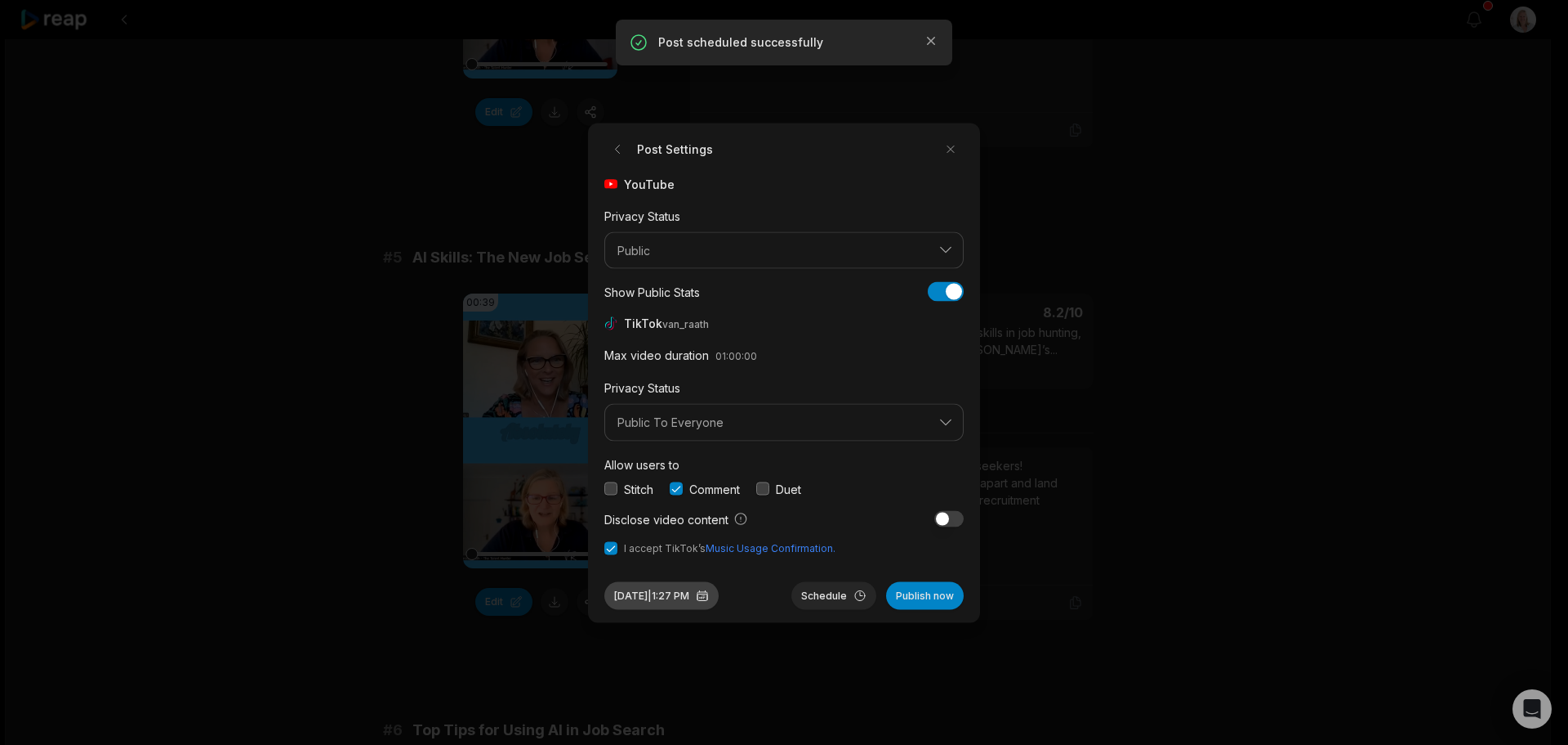
click at [678, 594] on button "Sep 30, 2025 | 1:27 PM" at bounding box center [662, 594] width 114 height 28
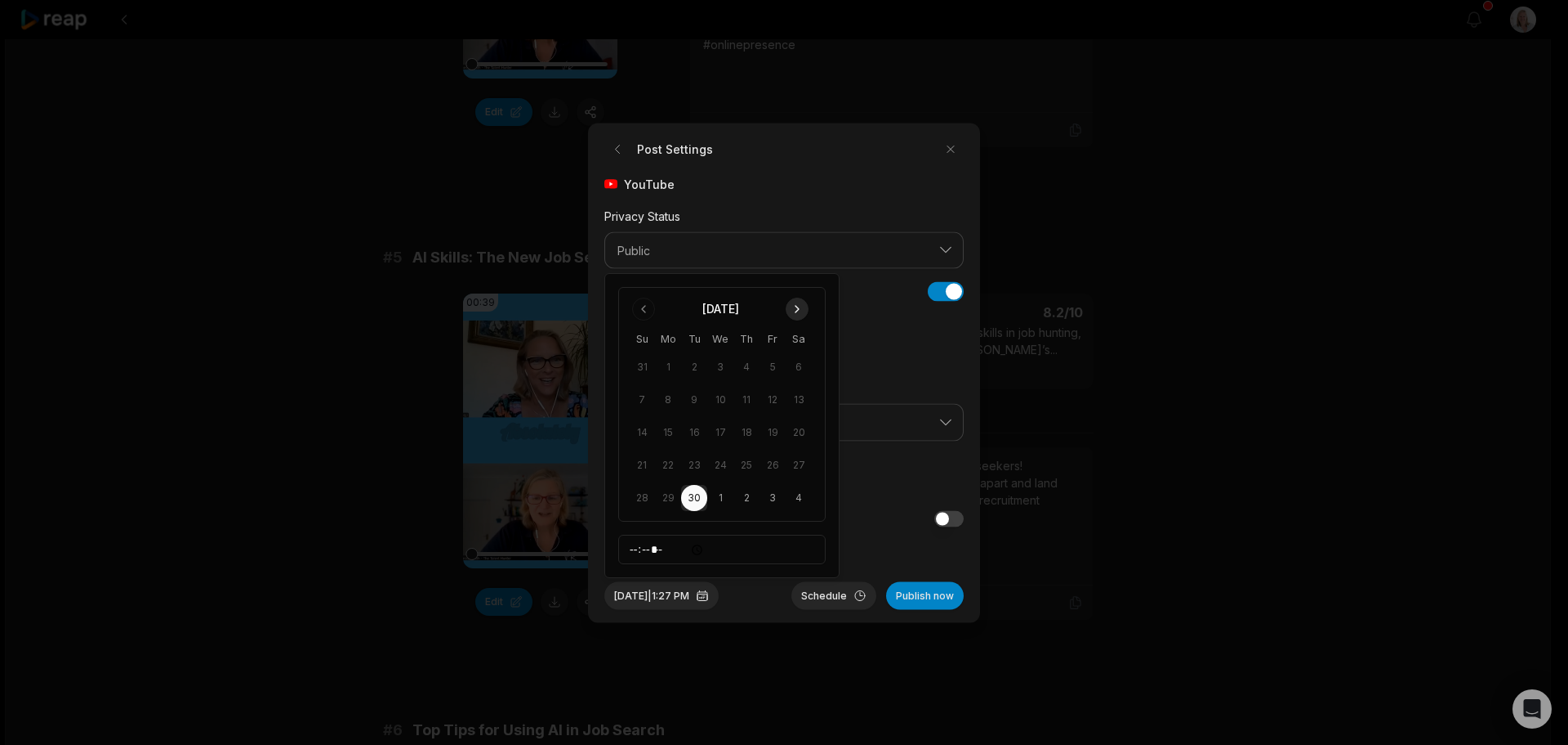
click at [797, 310] on button "Go to next month" at bounding box center [796, 309] width 23 height 23
click at [693, 399] on button "7" at bounding box center [694, 399] width 26 height 26
click at [837, 596] on button "Schedule" at bounding box center [834, 594] width 85 height 28
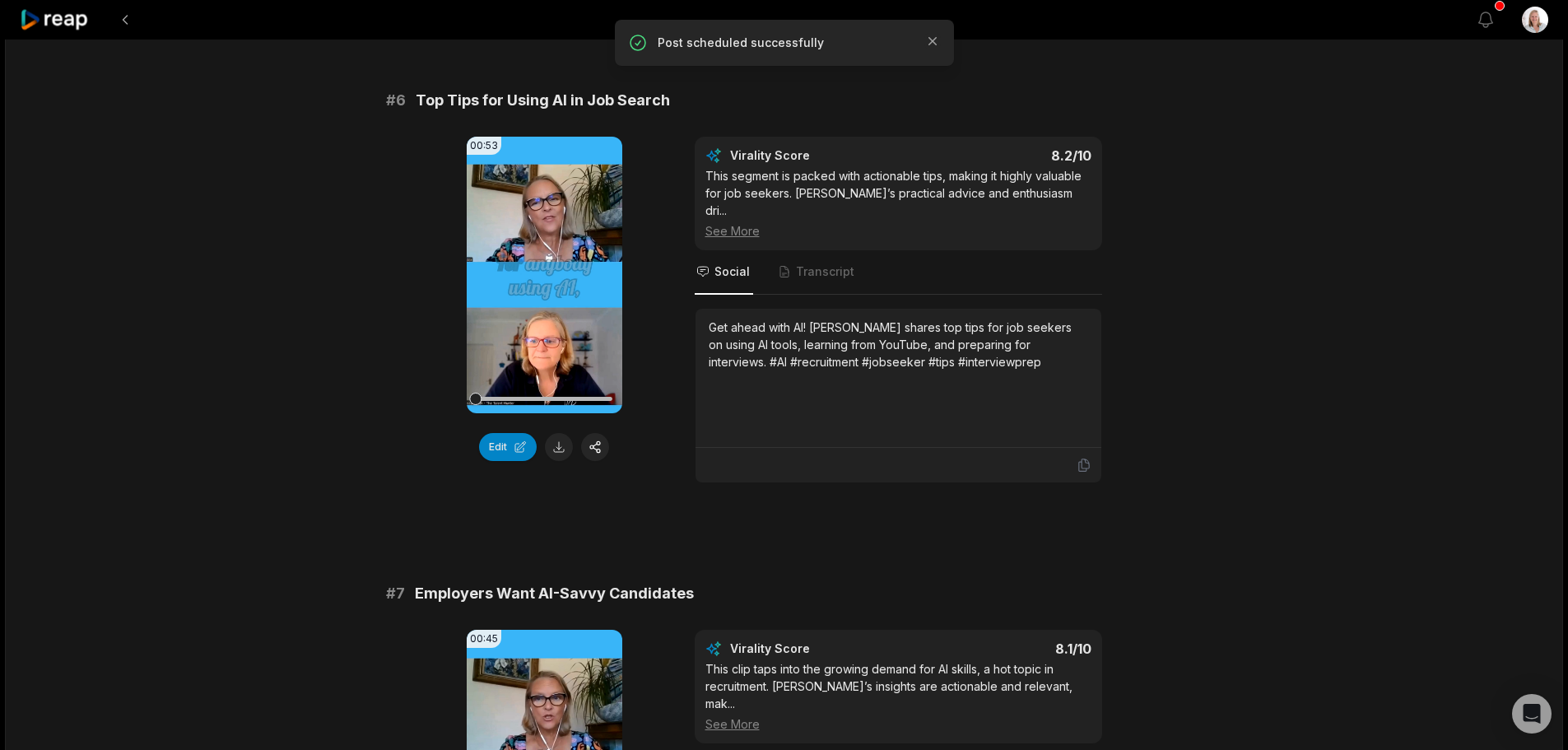
scroll to position [2551, 0]
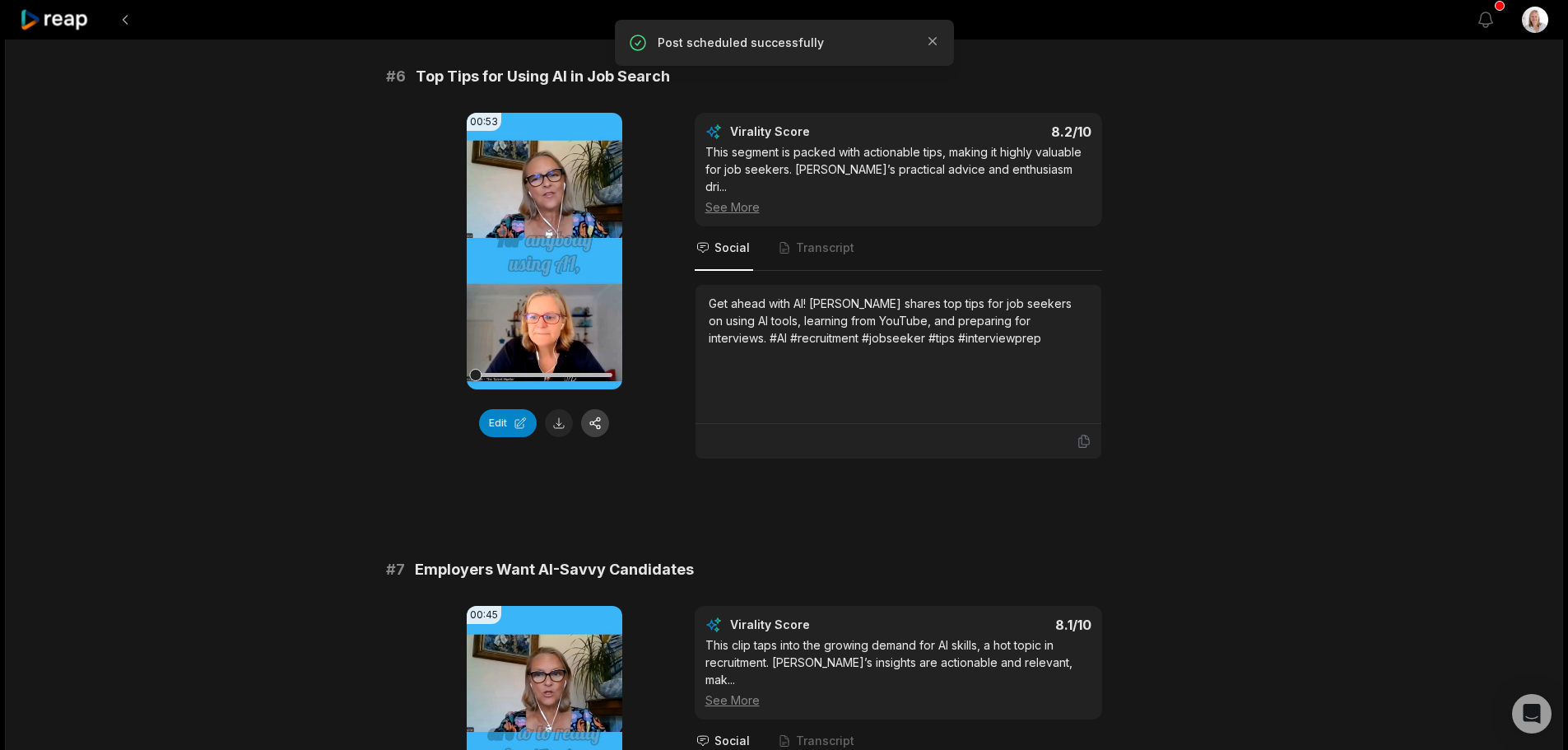
click at [599, 409] on button "button" at bounding box center [595, 423] width 28 height 28
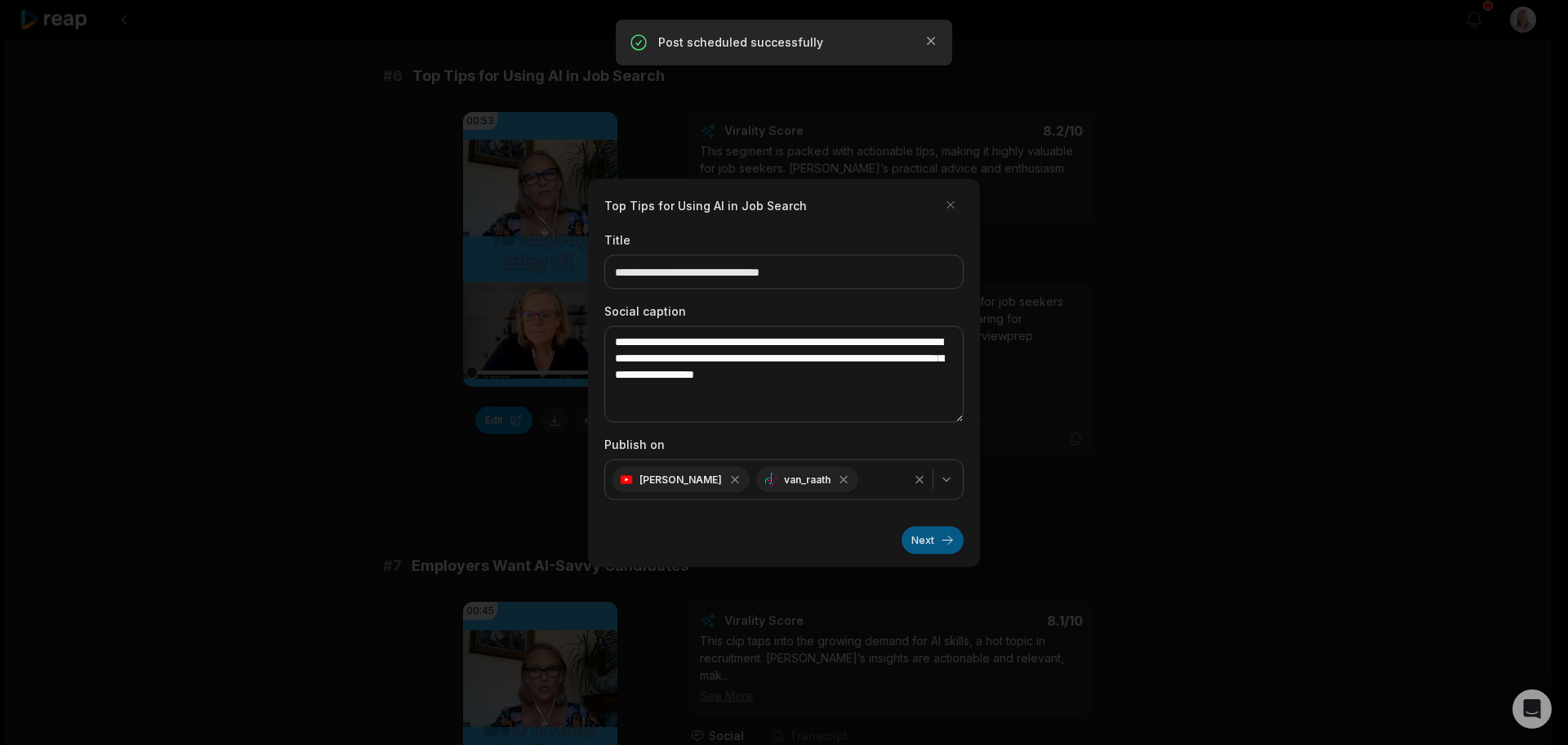
click at [917, 539] on button "Next" at bounding box center [932, 539] width 62 height 28
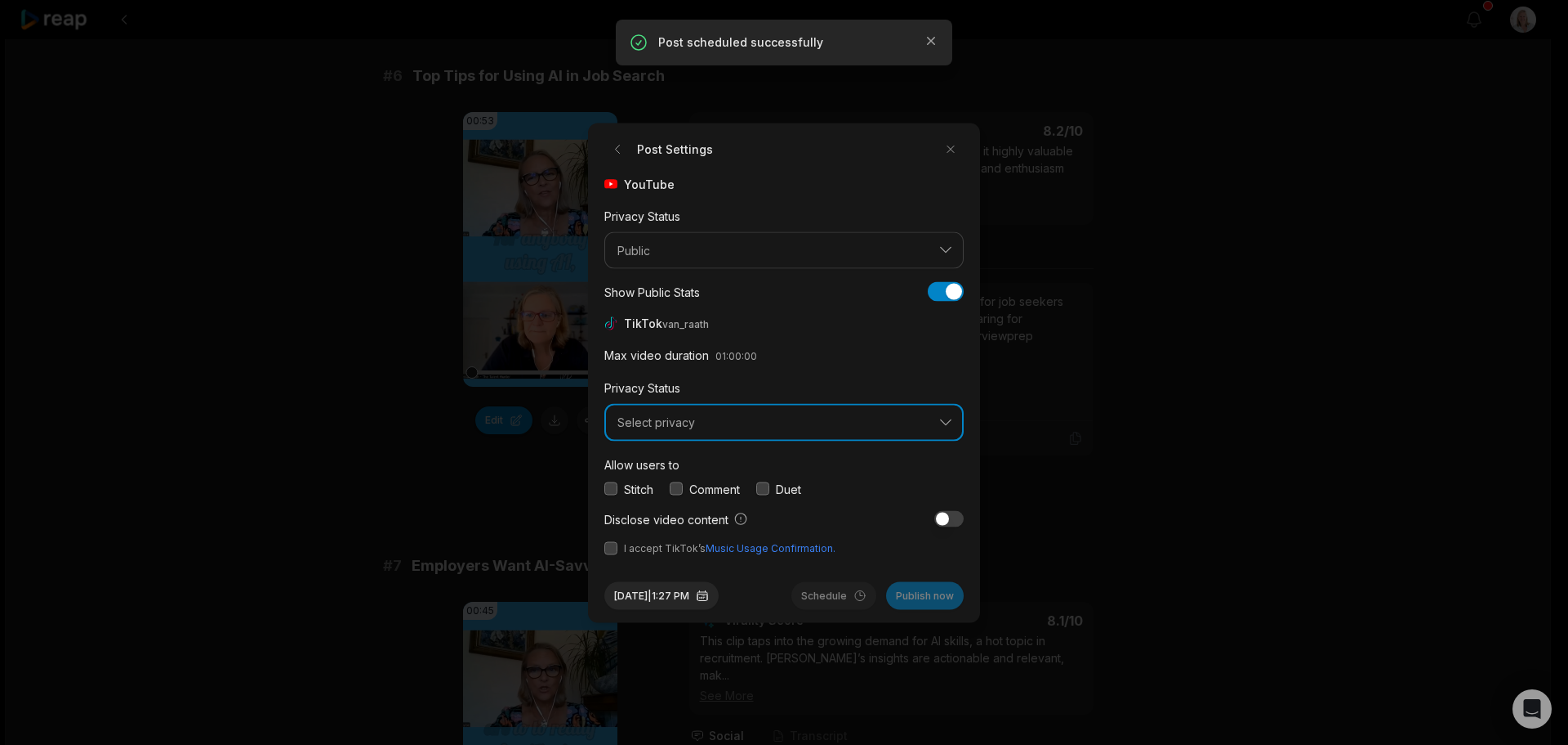
click at [692, 425] on span "Select privacy" at bounding box center [773, 423] width 310 height 15
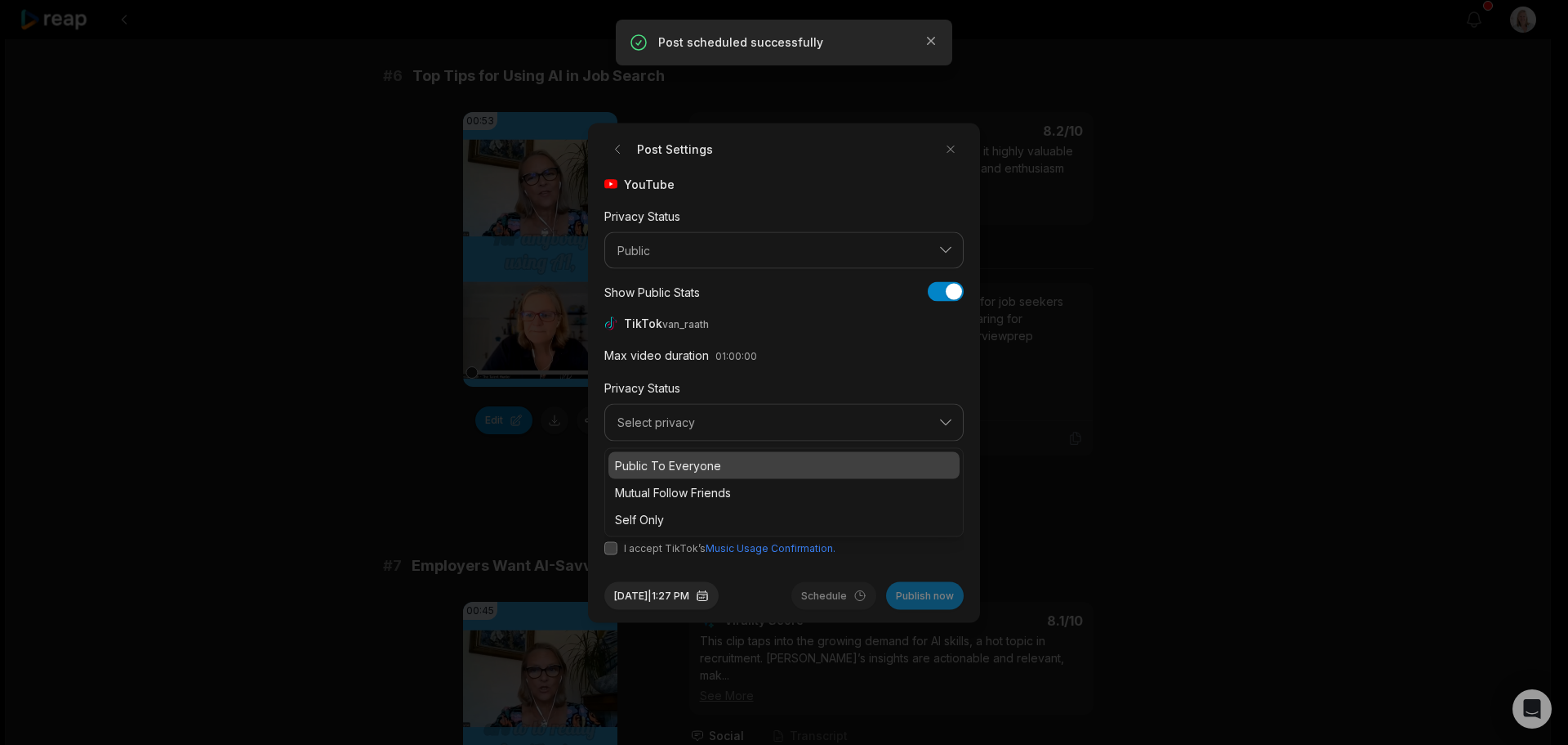
click at [694, 460] on p "Public To Everyone" at bounding box center [784, 465] width 338 height 17
click at [677, 485] on button "button" at bounding box center [677, 488] width 13 height 13
click at [613, 553] on button "button" at bounding box center [611, 547] width 13 height 13
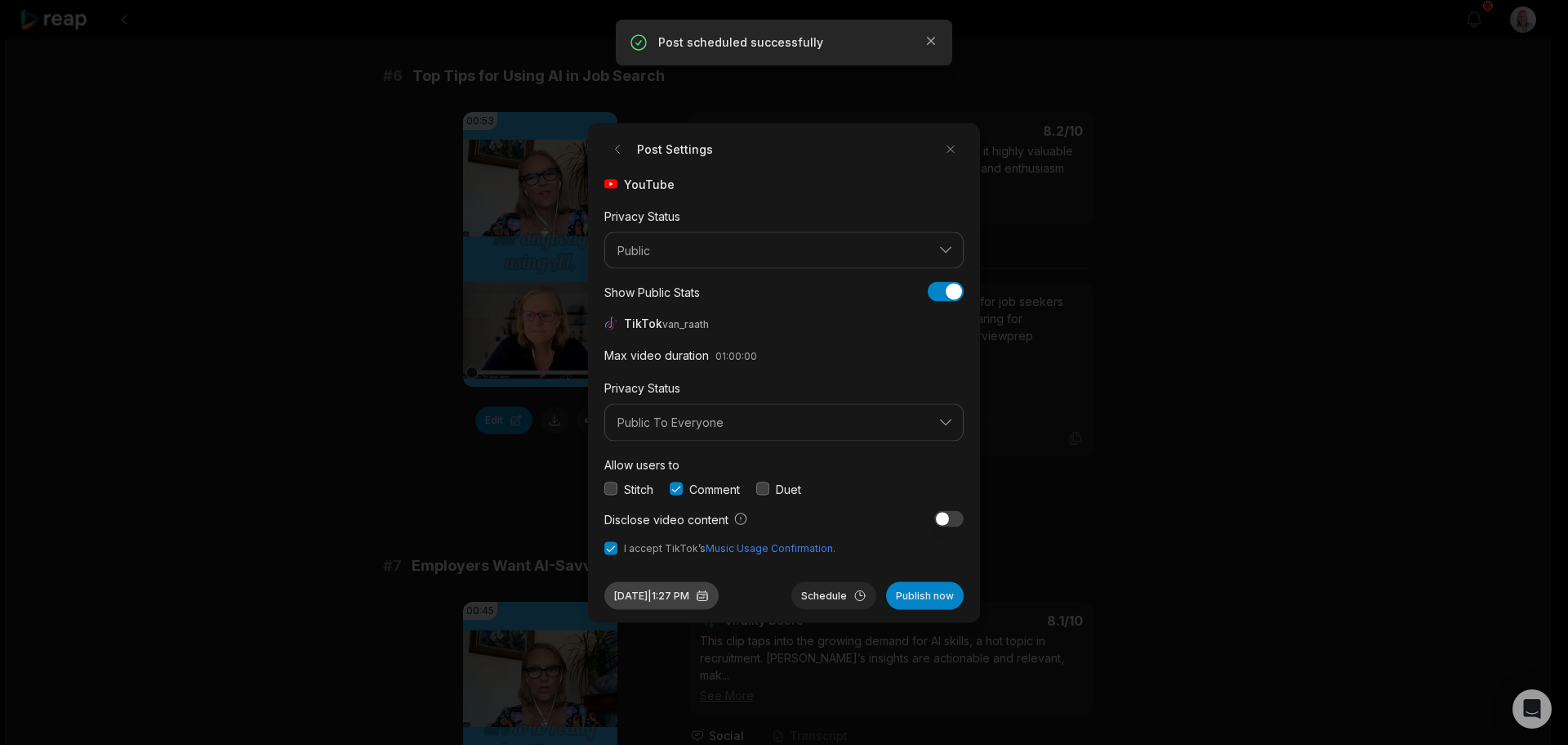
click at [658, 593] on button "Sep 30, 2025 | 1:27 PM" at bounding box center [662, 594] width 114 height 28
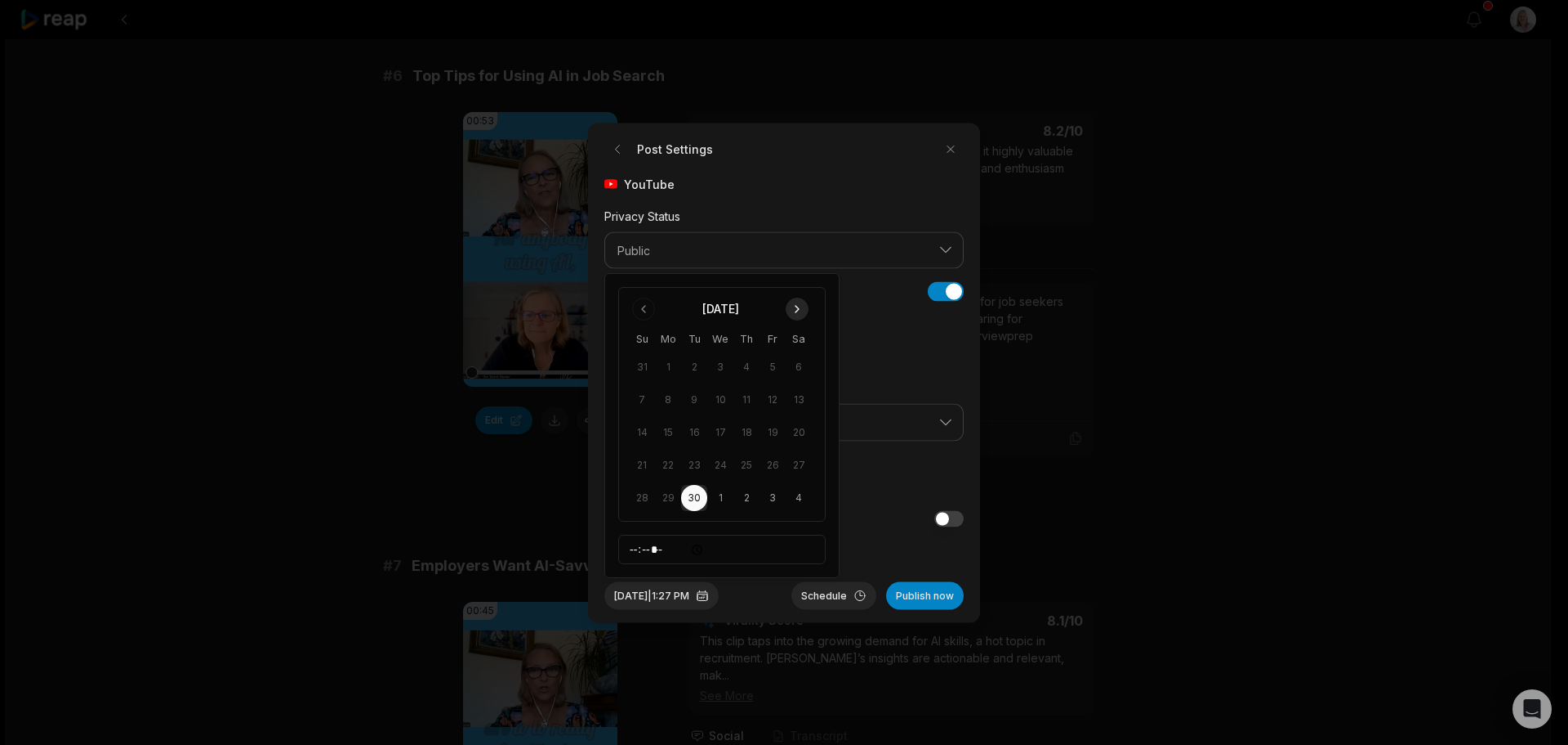
click at [796, 309] on button "Go to next month" at bounding box center [796, 309] width 23 height 23
click at [749, 399] on button "9" at bounding box center [746, 399] width 26 height 26
click at [846, 603] on button "Schedule" at bounding box center [834, 594] width 85 height 28
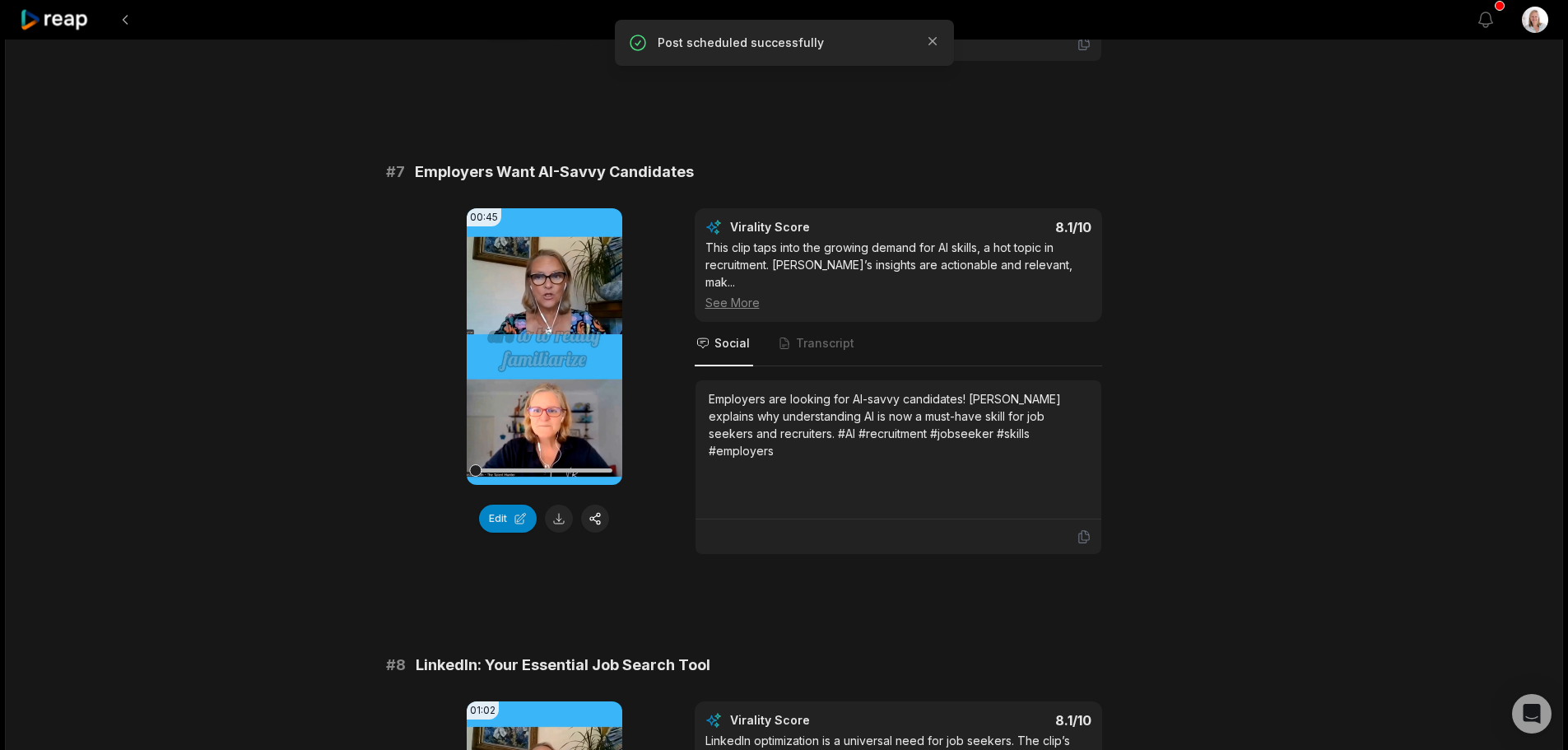
scroll to position [2962, 0]
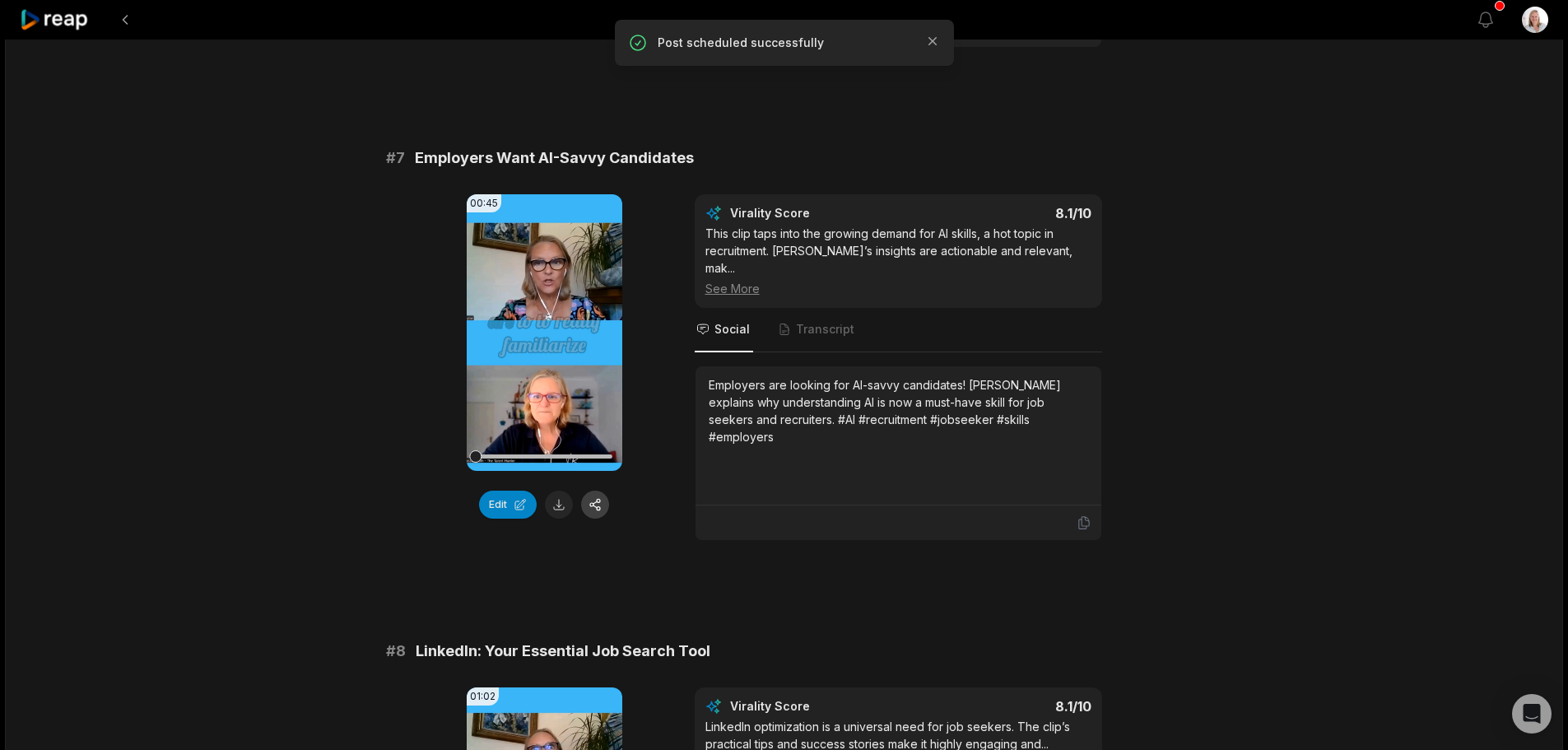
click at [600, 491] on button "button" at bounding box center [595, 504] width 28 height 28
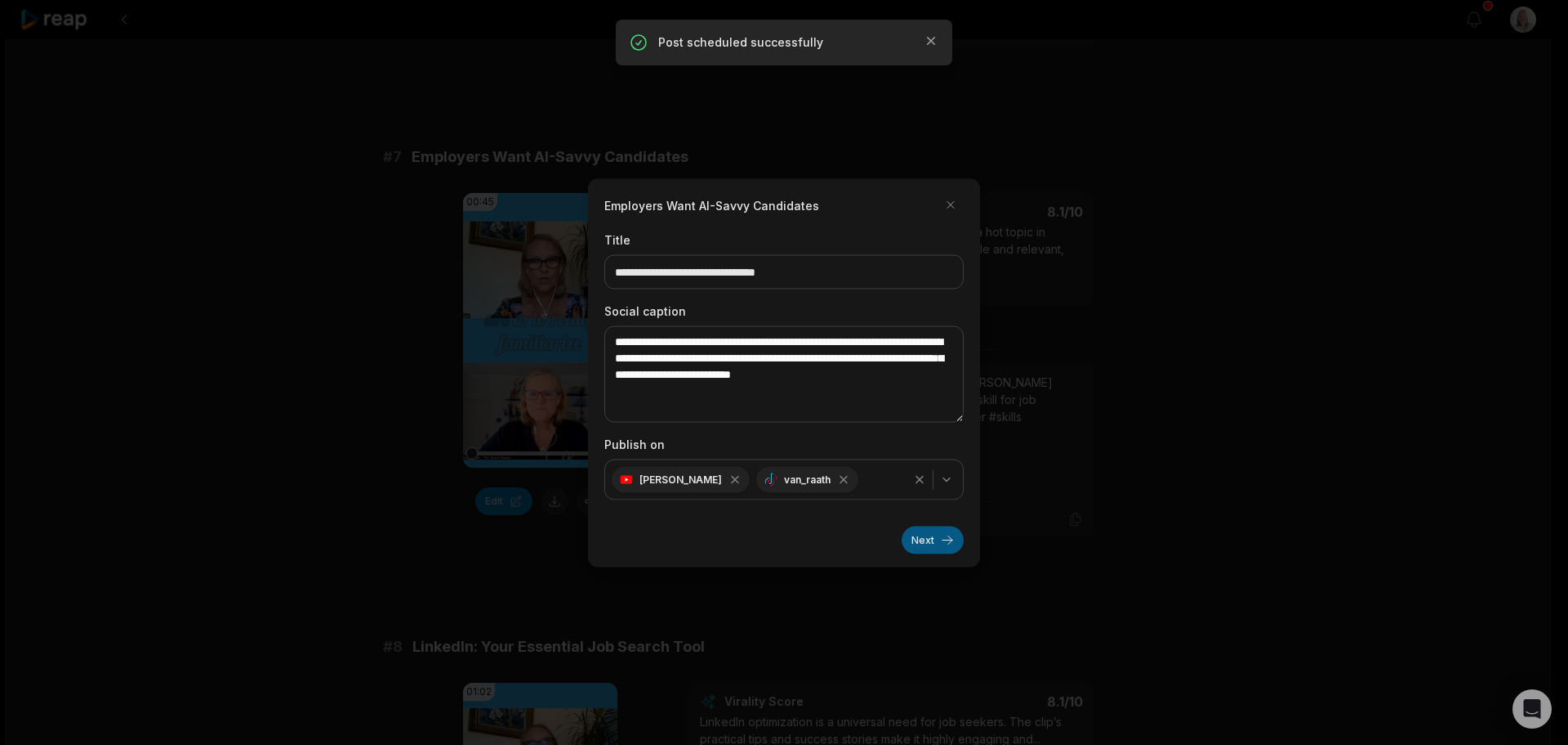
click at [911, 533] on button "Next" at bounding box center [932, 539] width 62 height 28
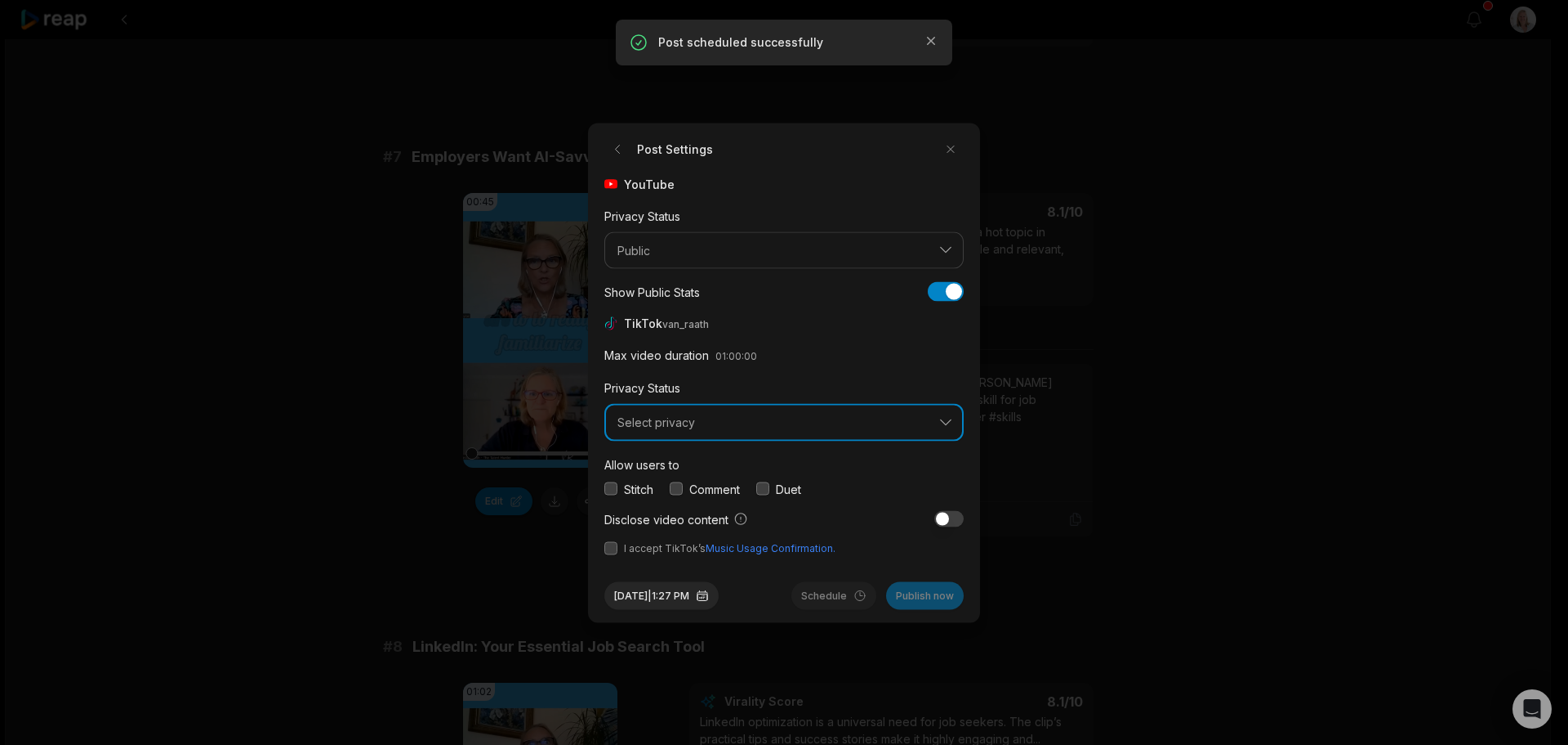
click at [691, 429] on button "Select privacy" at bounding box center [784, 422] width 359 height 37
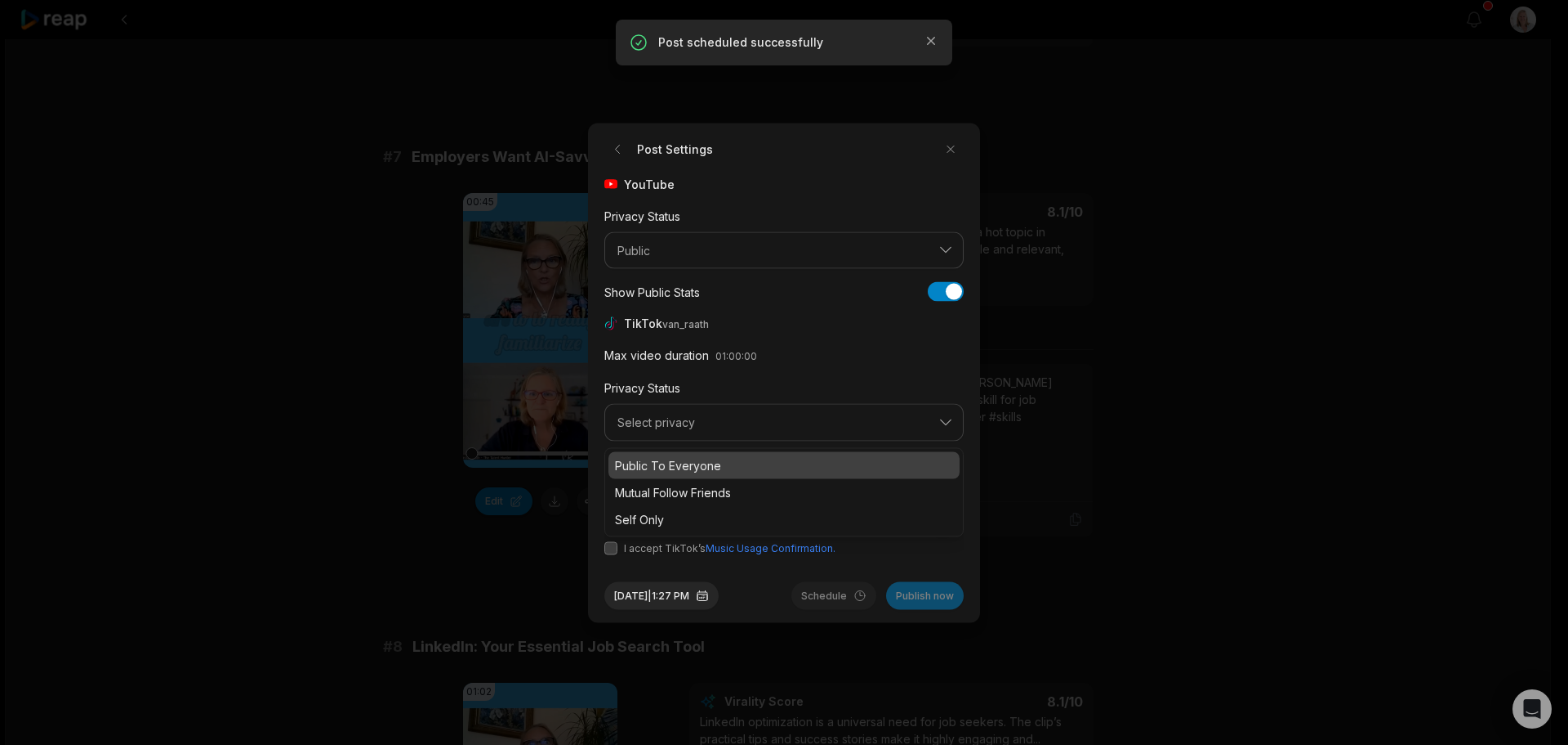
click at [692, 465] on p "Public To Everyone" at bounding box center [784, 465] width 338 height 17
click at [672, 489] on button "button" at bounding box center [677, 488] width 13 height 13
click at [613, 544] on button "button" at bounding box center [611, 547] width 13 height 13
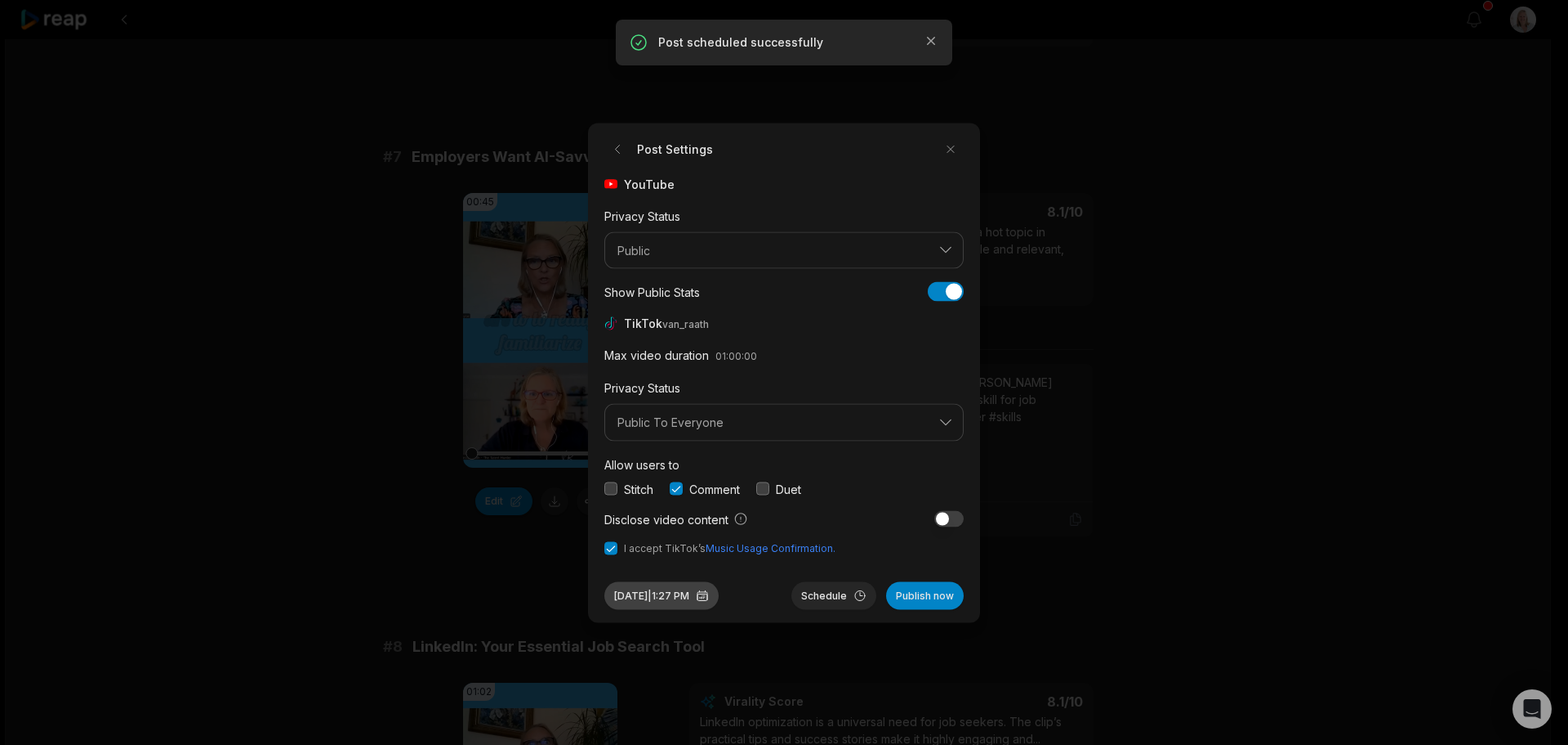
click at [692, 596] on button "Sep 30, 2025 | 1:27 PM" at bounding box center [662, 594] width 114 height 28
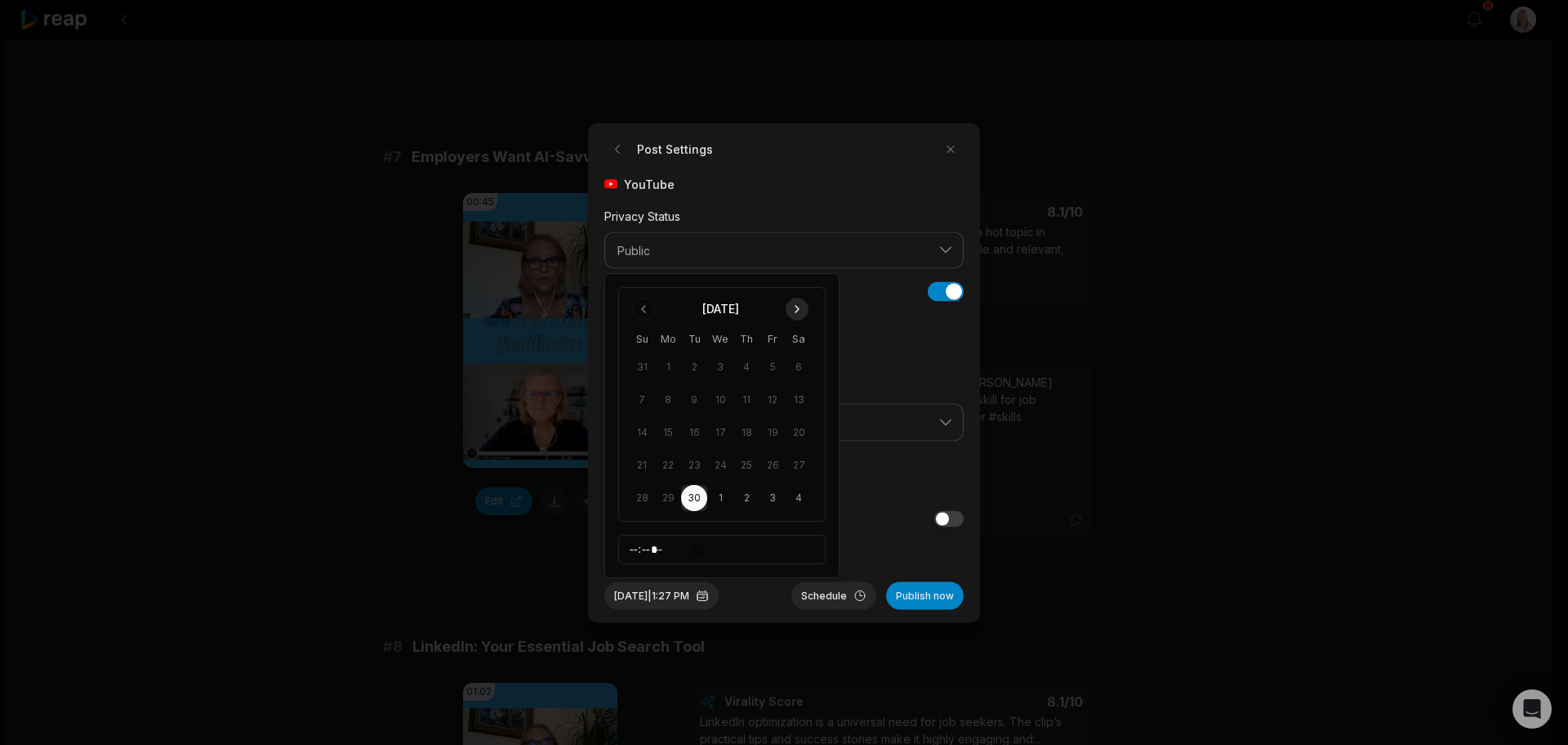
click at [799, 309] on button "Go to next month" at bounding box center [796, 309] width 23 height 23
click at [798, 405] on button "11" at bounding box center [798, 399] width 26 height 26
click at [836, 598] on button "Schedule" at bounding box center [834, 594] width 85 height 28
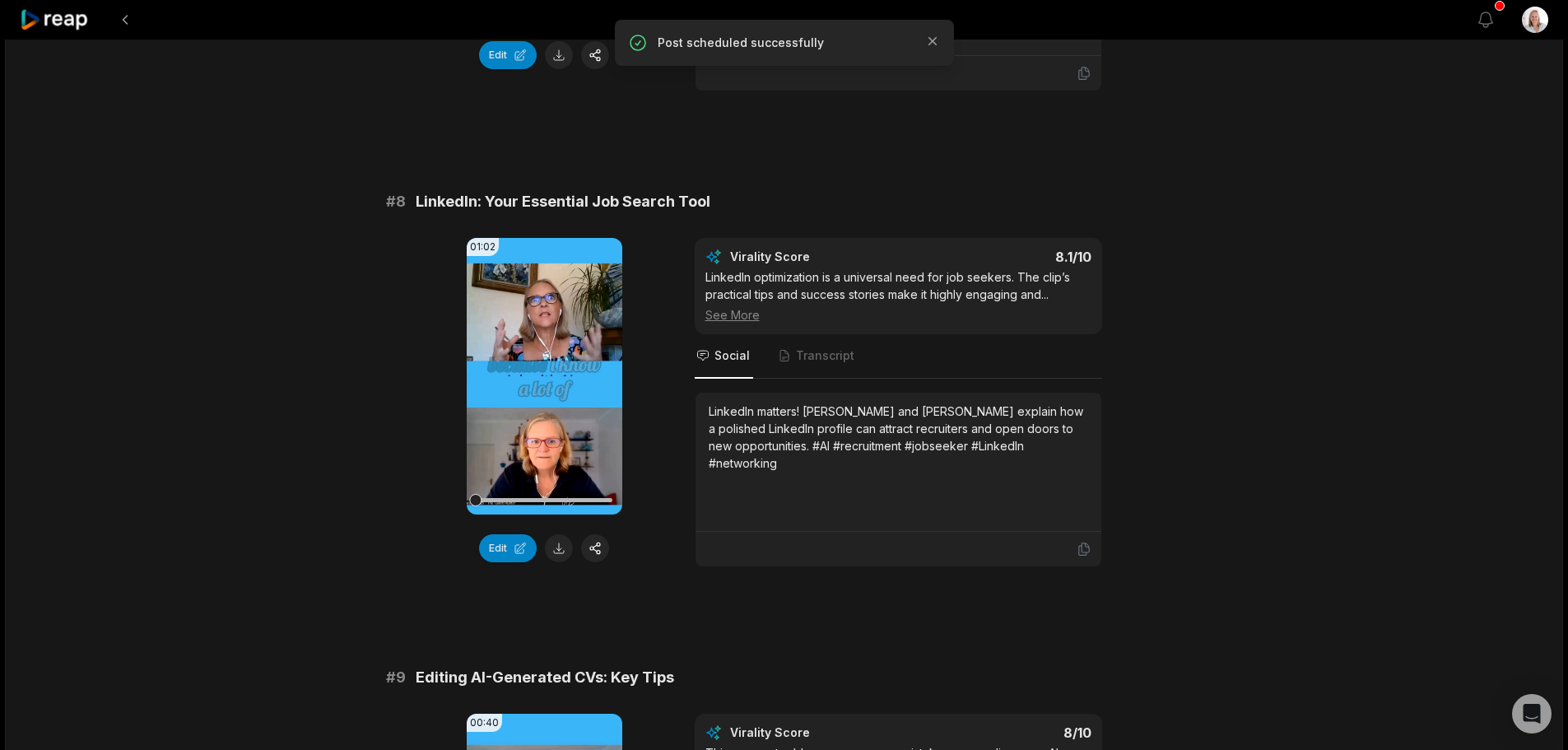
scroll to position [3456, 0]
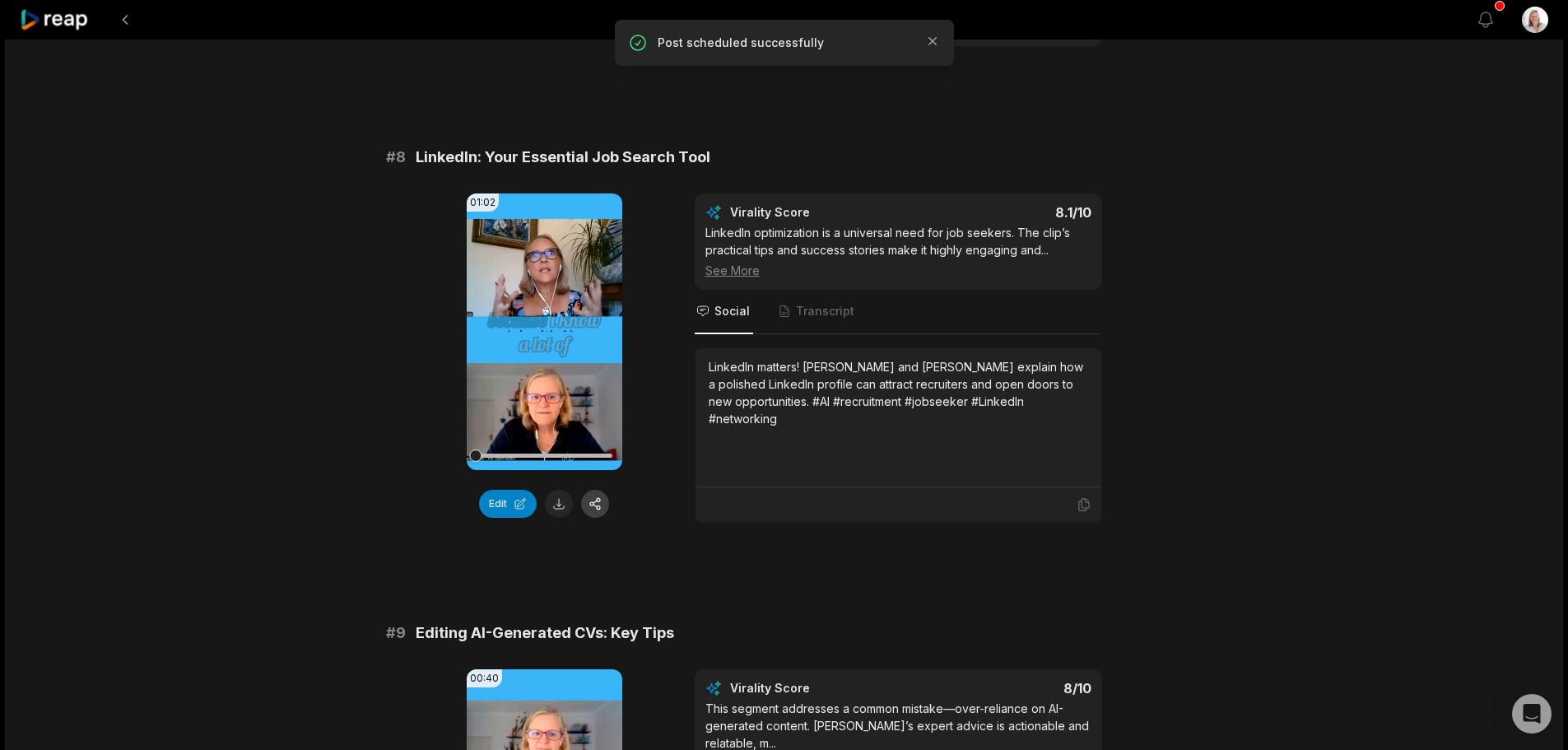
click at [600, 490] on button "button" at bounding box center [595, 503] width 28 height 28
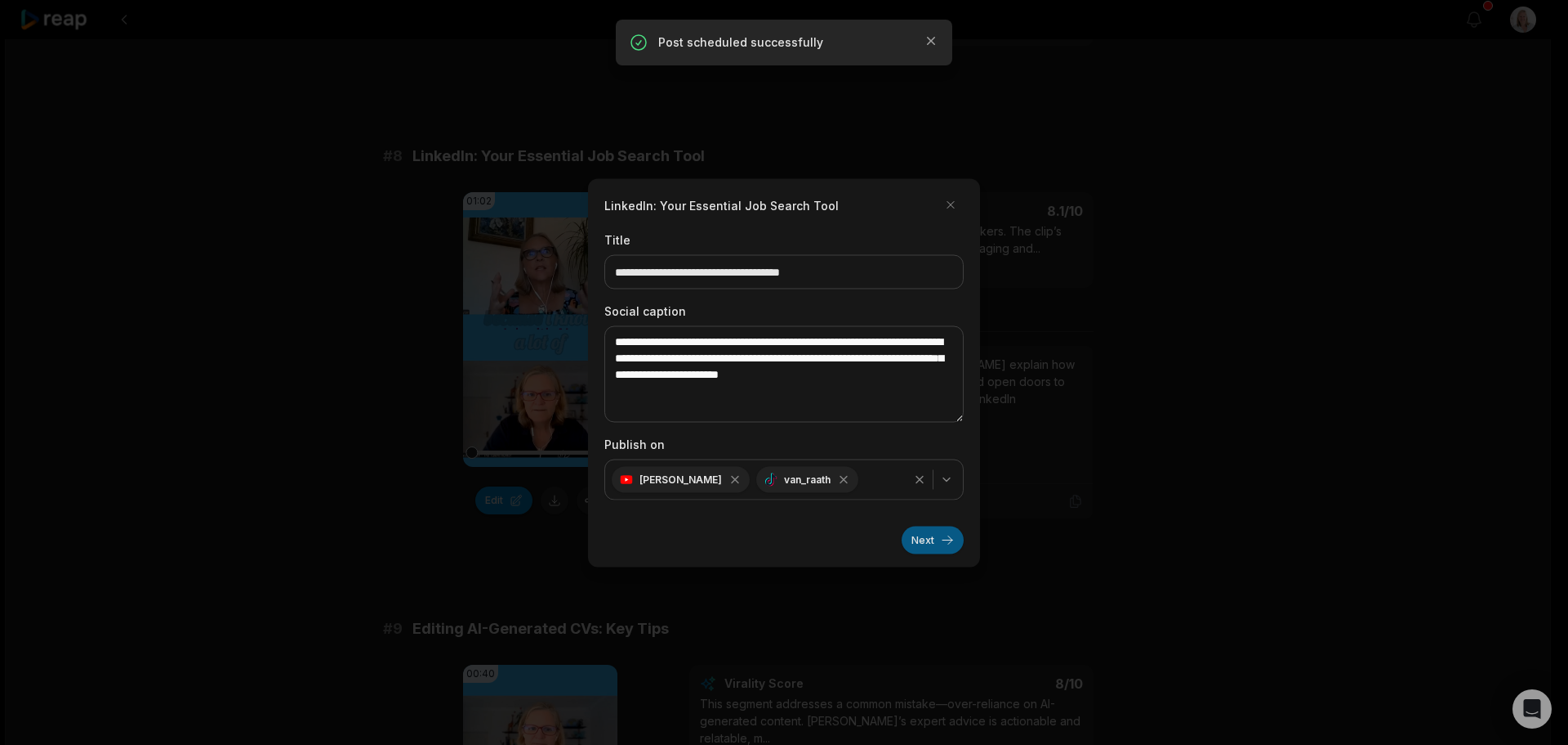
click at [927, 544] on button "Next" at bounding box center [932, 539] width 62 height 28
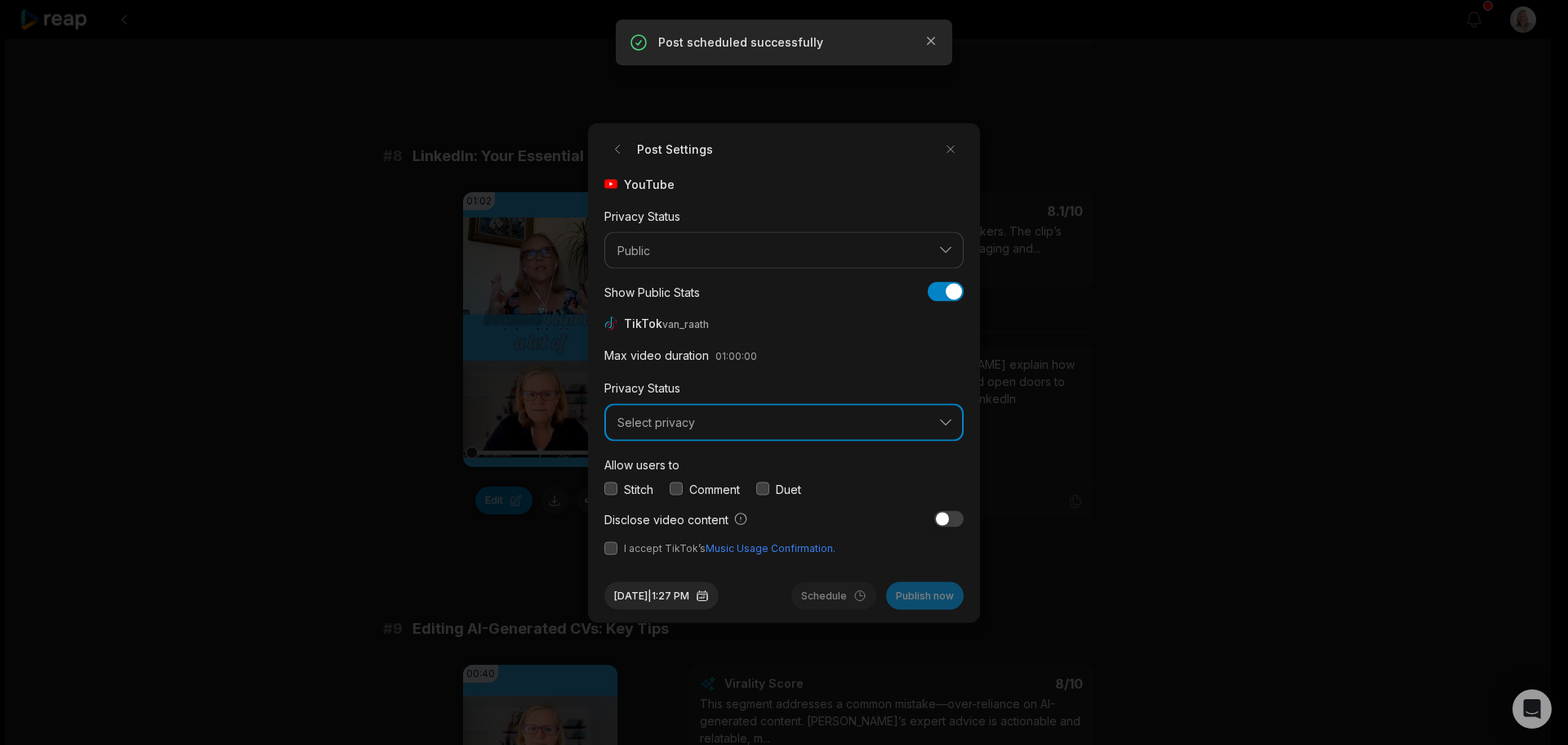
click at [685, 426] on span "Select privacy" at bounding box center [773, 423] width 310 height 15
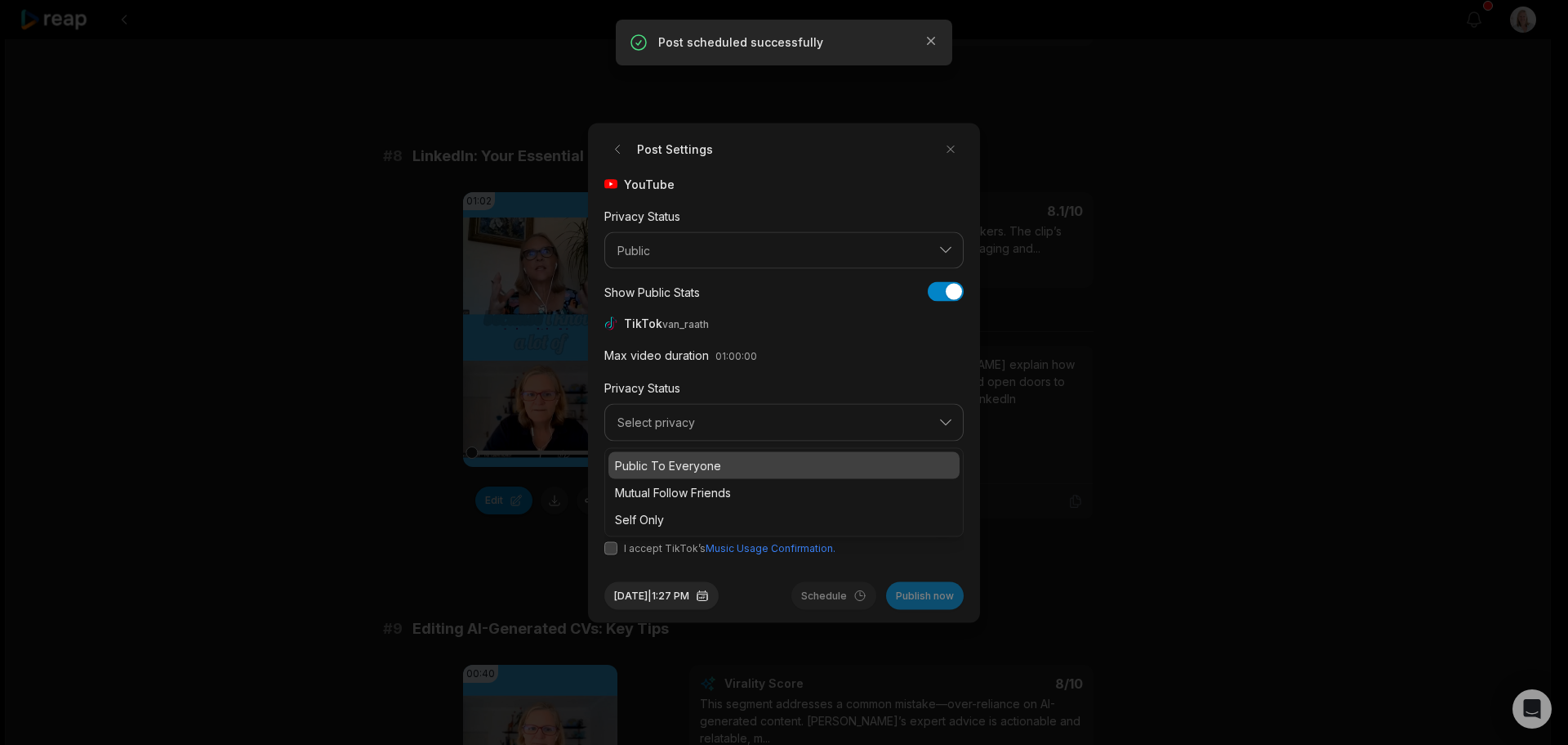
click at [686, 462] on p "Public To Everyone" at bounding box center [784, 465] width 338 height 17
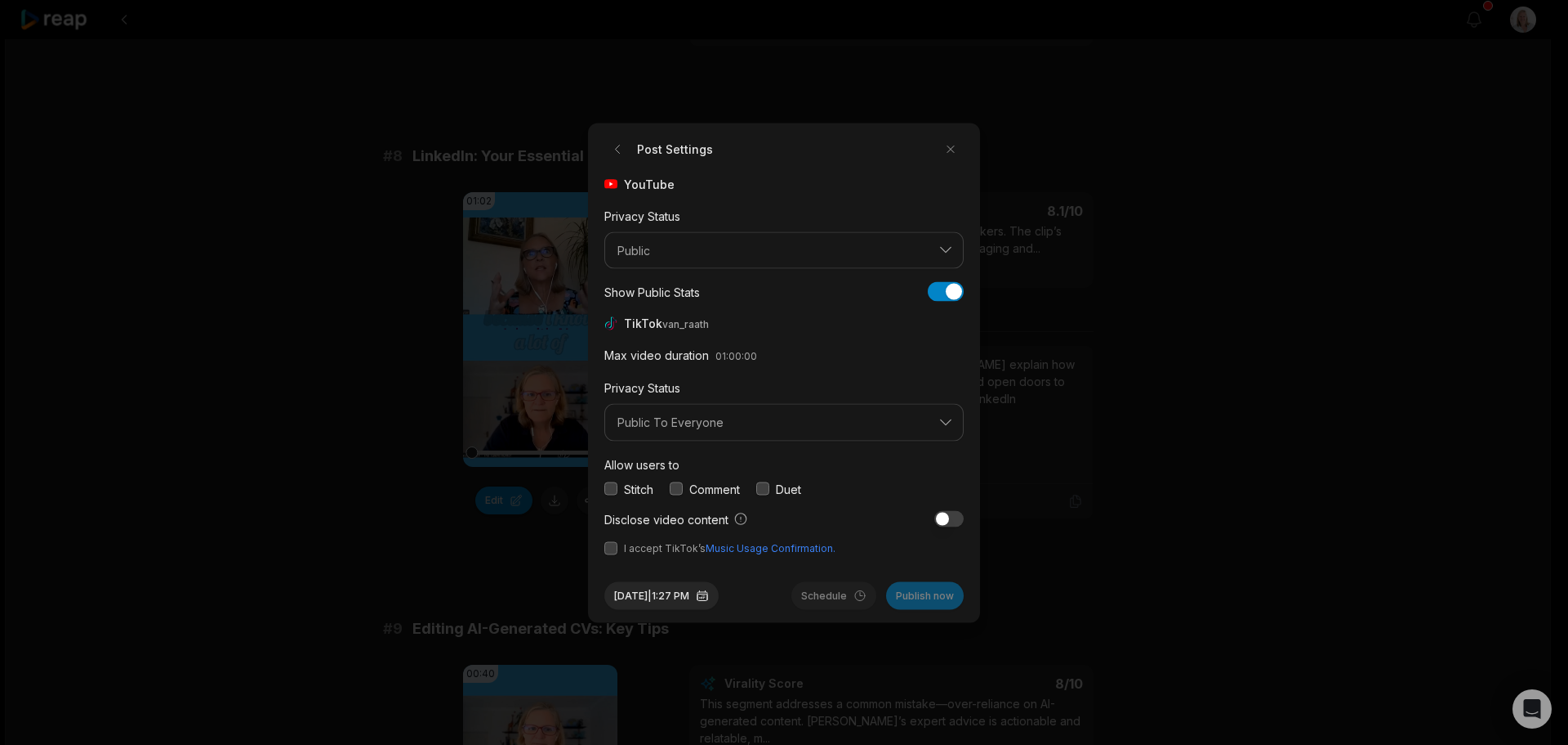
click at [680, 487] on button "button" at bounding box center [677, 488] width 13 height 13
click at [613, 548] on button "button" at bounding box center [611, 547] width 13 height 13
click at [703, 589] on button "Sep 30, 2025 | 1:27 PM" at bounding box center [662, 594] width 114 height 28
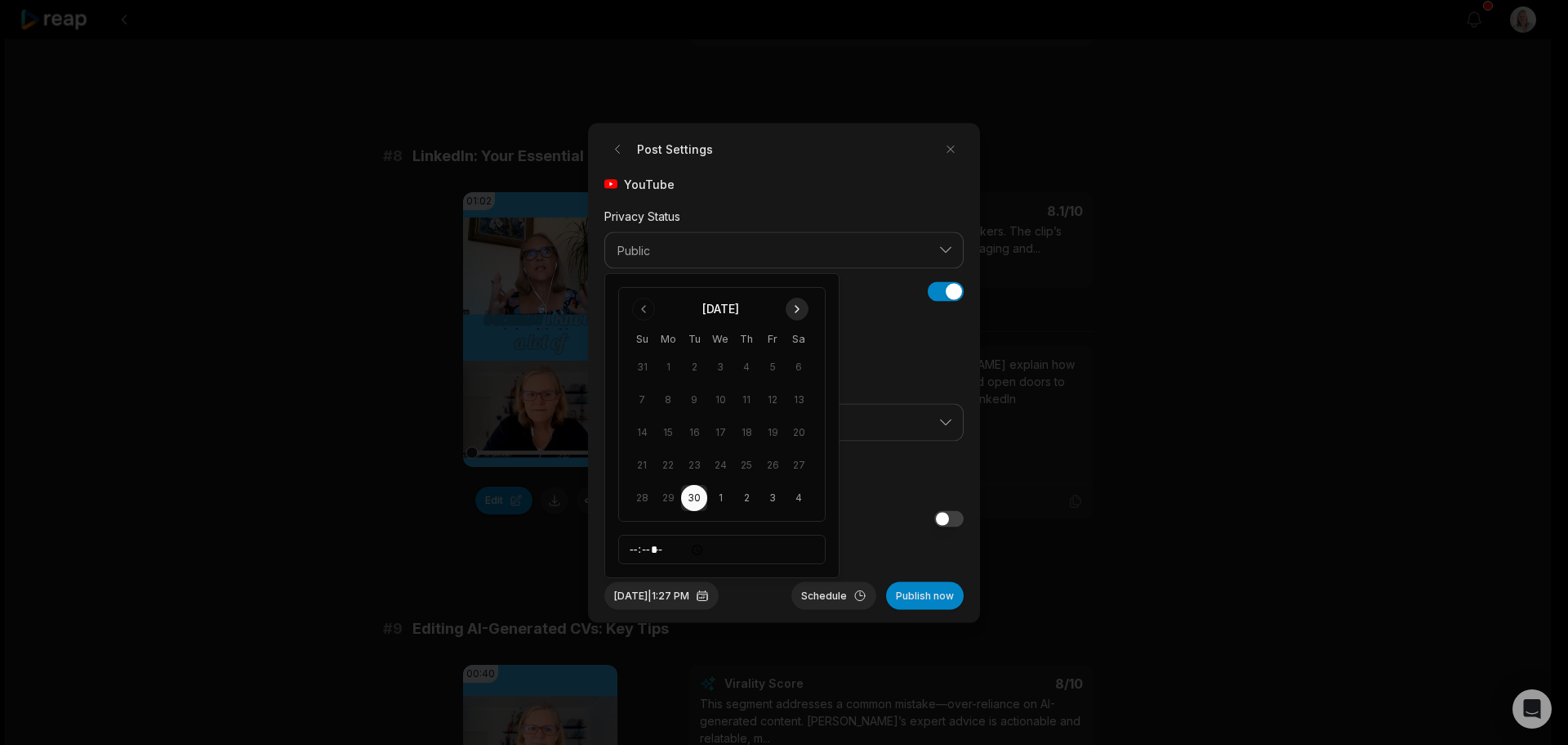
click at [797, 309] on button "Go to next month" at bounding box center [796, 309] width 23 height 23
click at [666, 427] on button "13" at bounding box center [667, 432] width 26 height 26
click at [824, 595] on button "Schedule" at bounding box center [834, 594] width 85 height 28
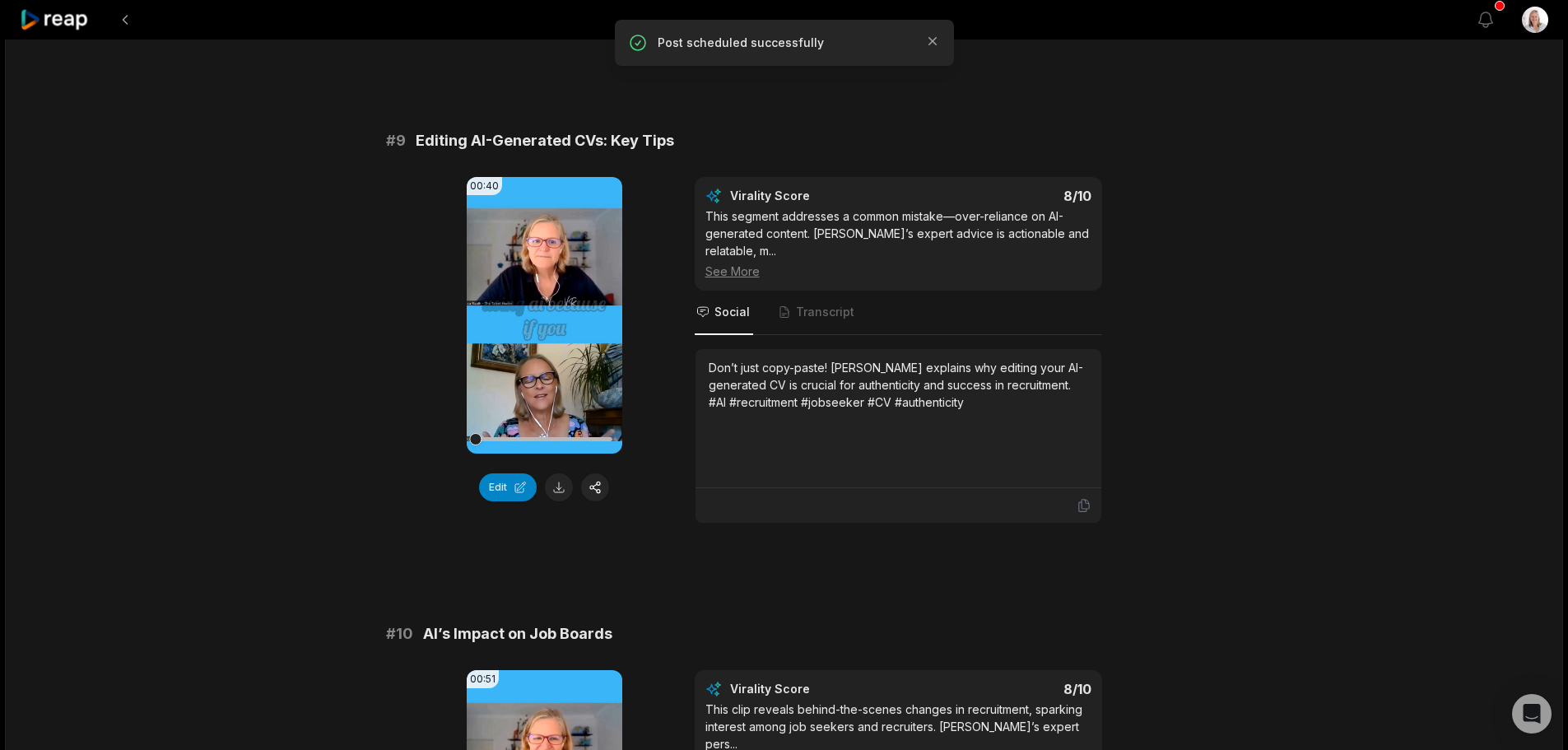
scroll to position [3949, 0]
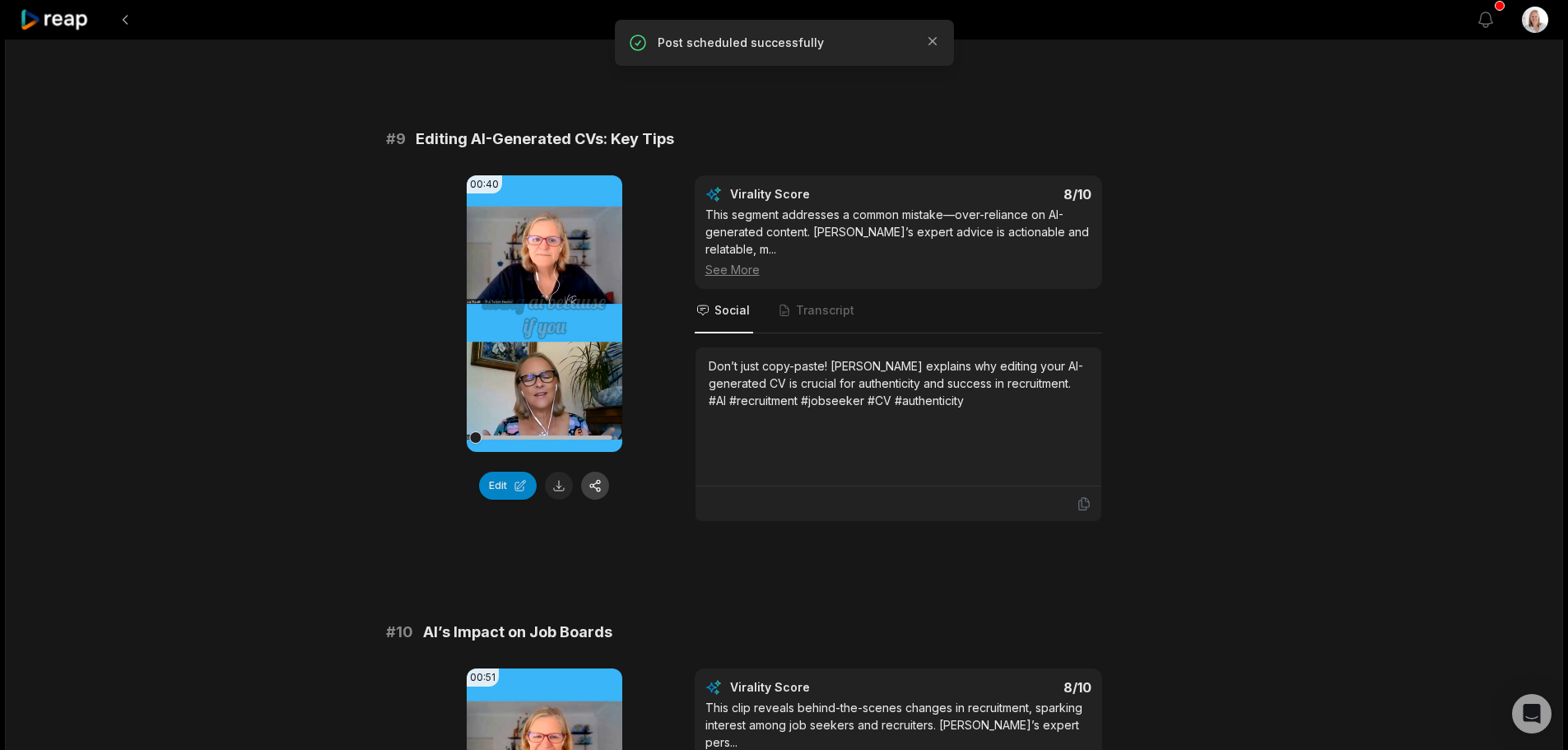
click at [602, 471] on button "button" at bounding box center [595, 485] width 28 height 28
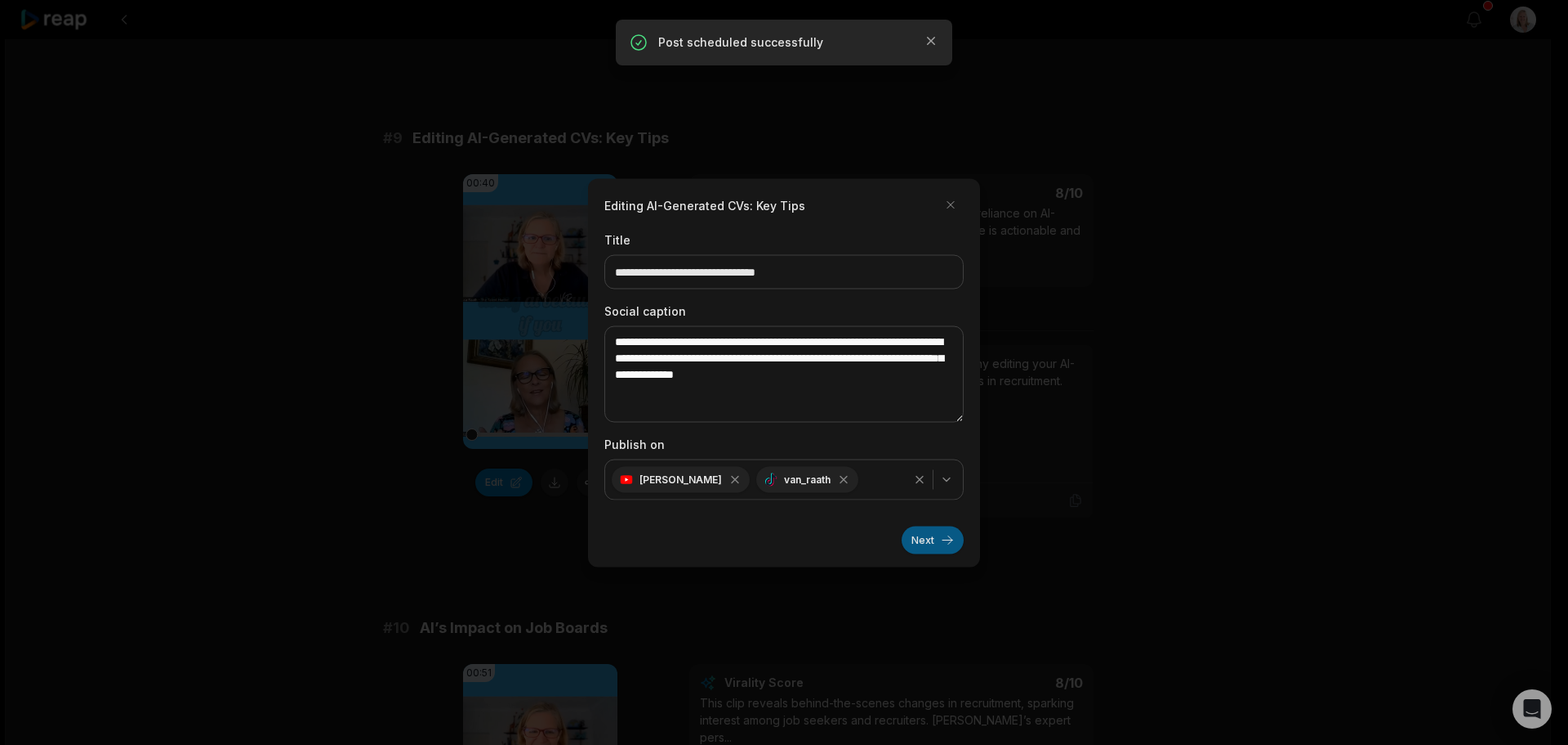
click at [920, 539] on button "Next" at bounding box center [932, 539] width 62 height 28
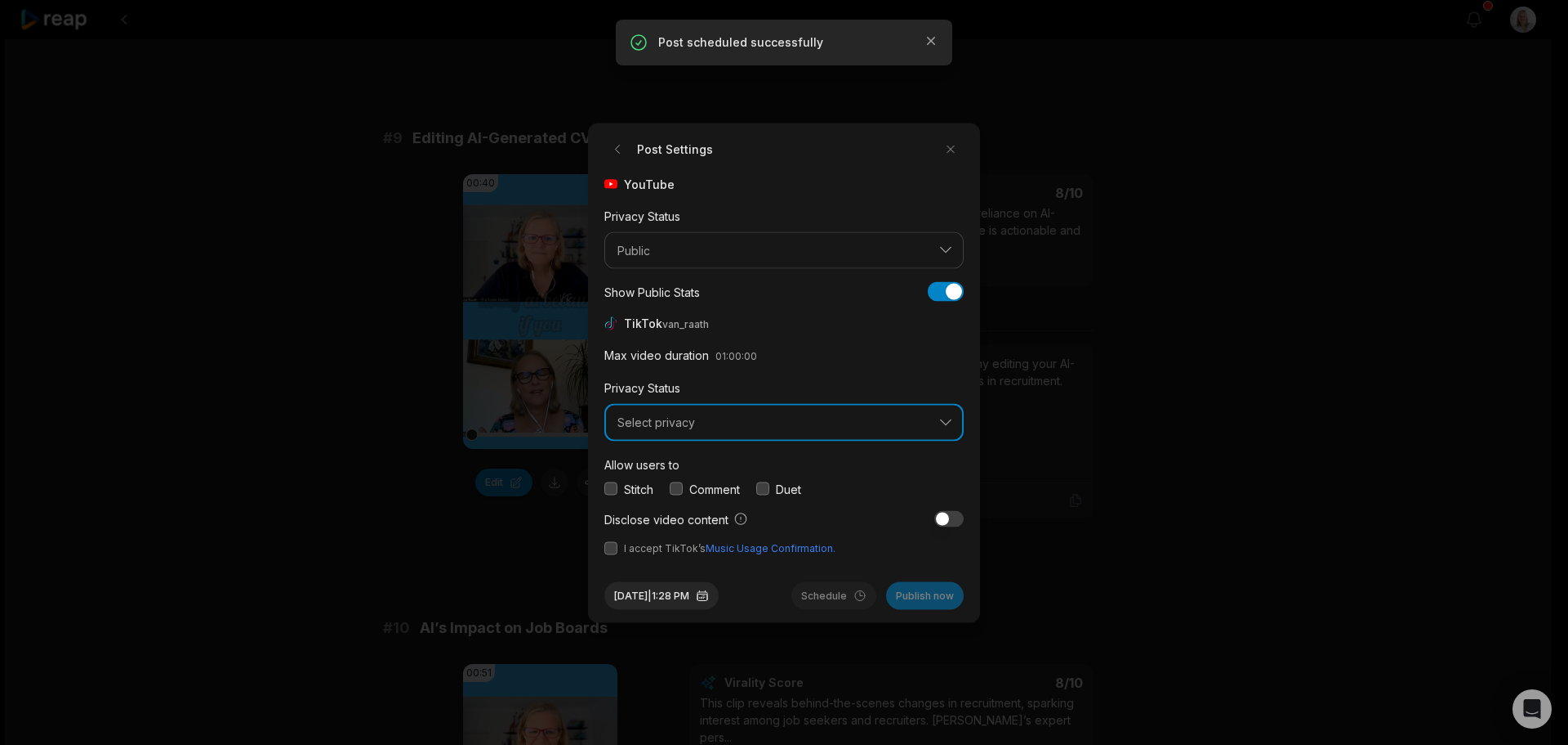
click at [695, 421] on span "Select privacy" at bounding box center [773, 423] width 310 height 15
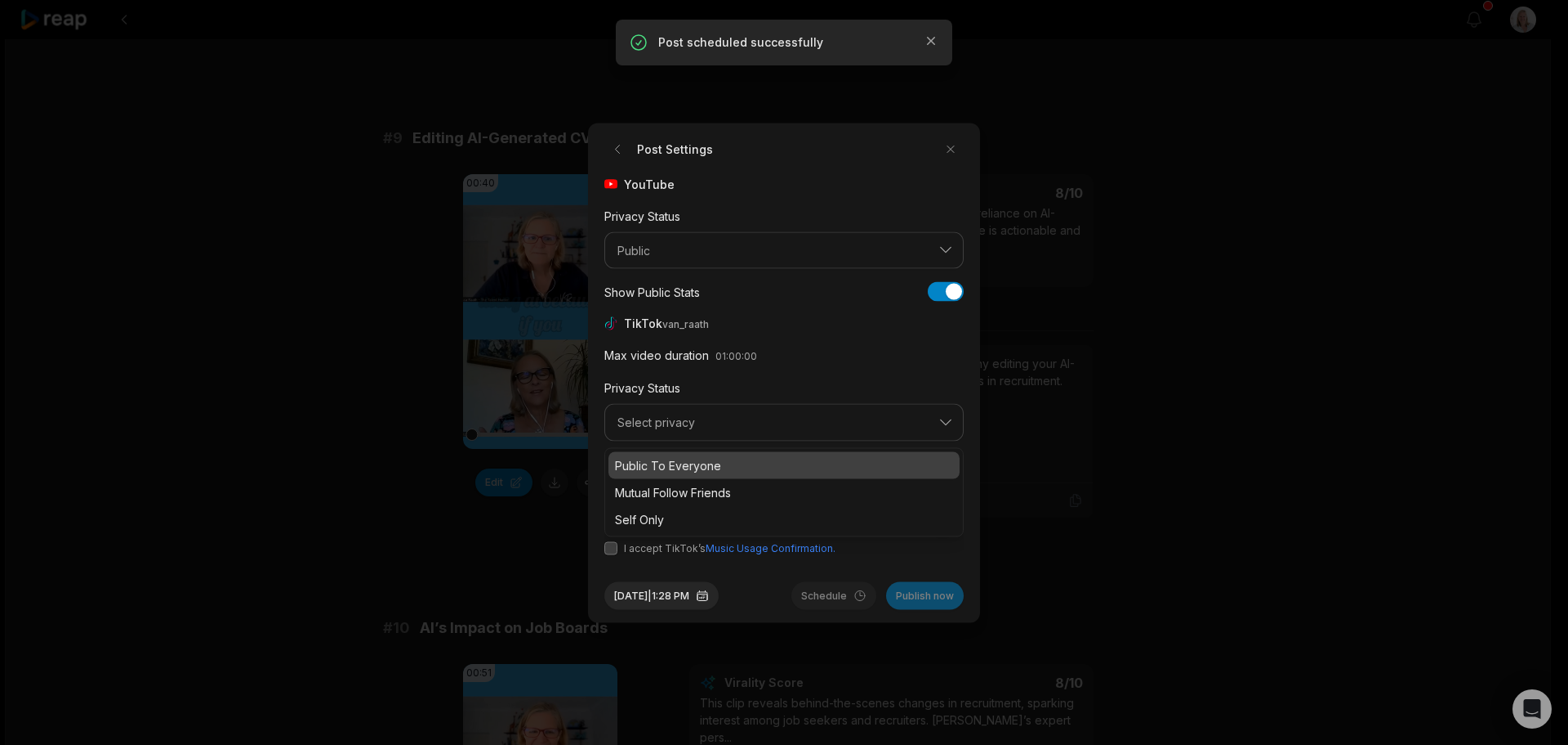
click at [696, 468] on p "Public To Everyone" at bounding box center [784, 465] width 338 height 17
click at [678, 487] on button "button" at bounding box center [677, 488] width 13 height 13
click at [613, 553] on button "button" at bounding box center [611, 547] width 13 height 13
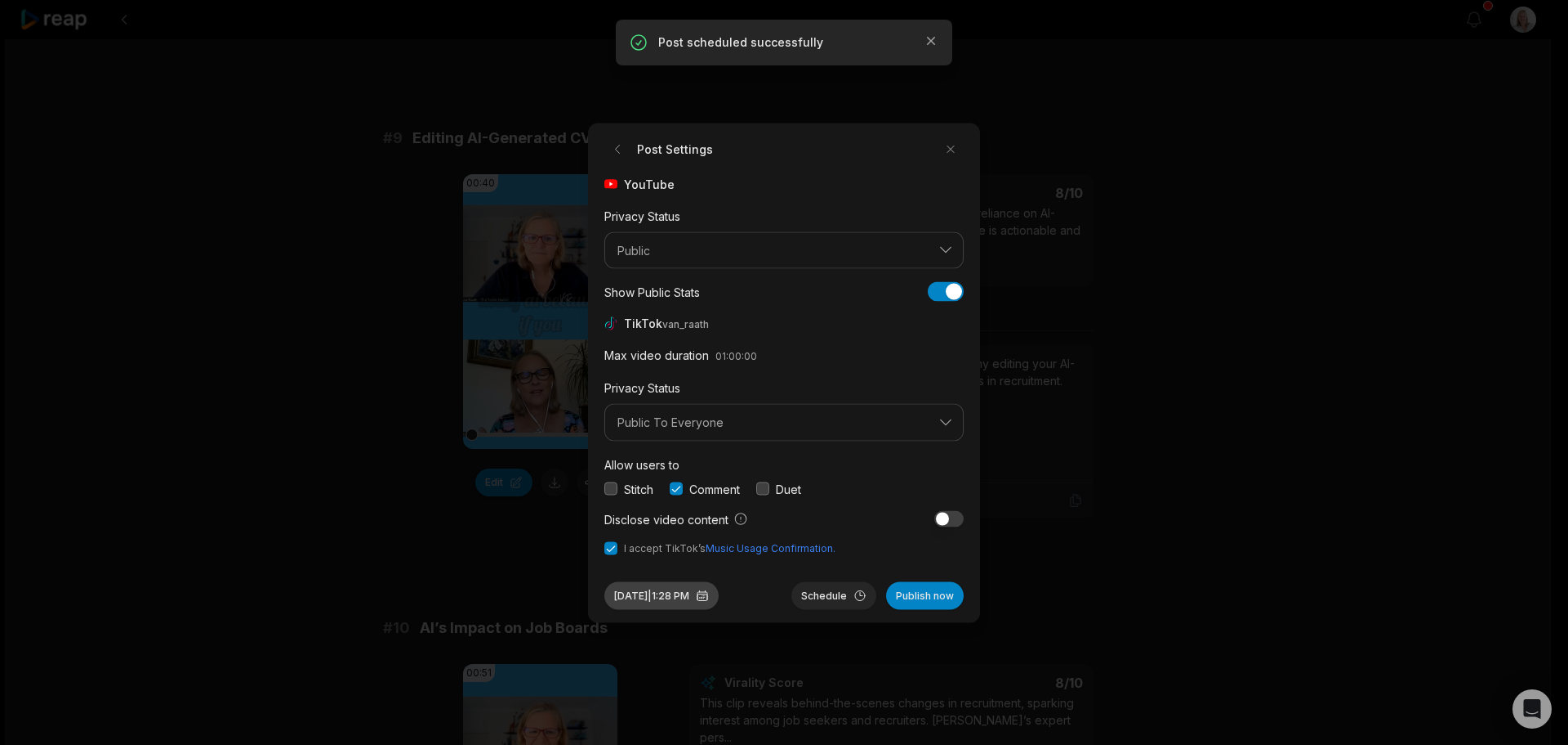
click at [680, 593] on button "Sep 30, 2025 | 1:28 PM" at bounding box center [662, 594] width 114 height 28
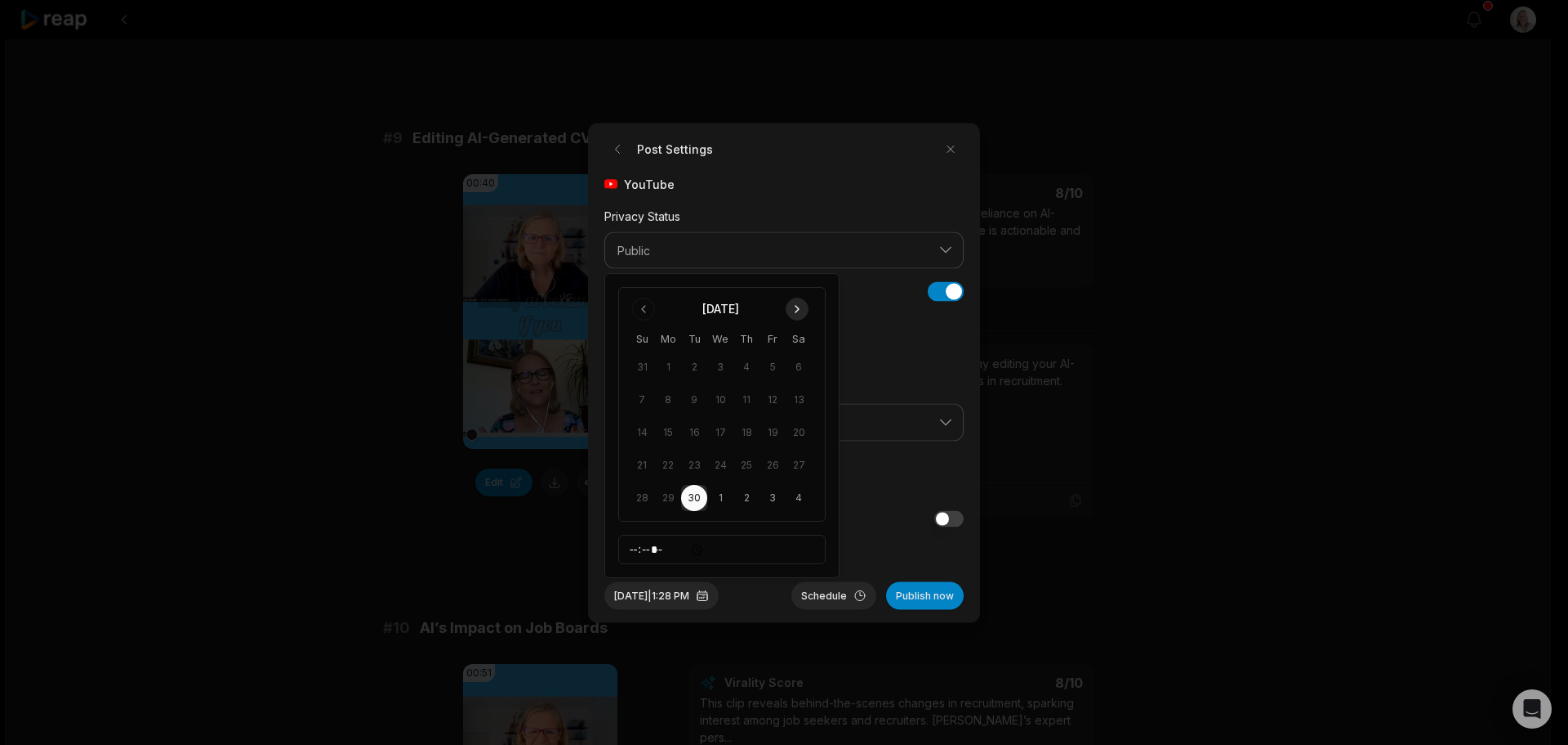
click at [797, 311] on button "Go to next month" at bounding box center [796, 309] width 23 height 23
click at [774, 432] on button "17" at bounding box center [773, 432] width 26 height 26
click at [825, 596] on button "Schedule" at bounding box center [834, 594] width 85 height 28
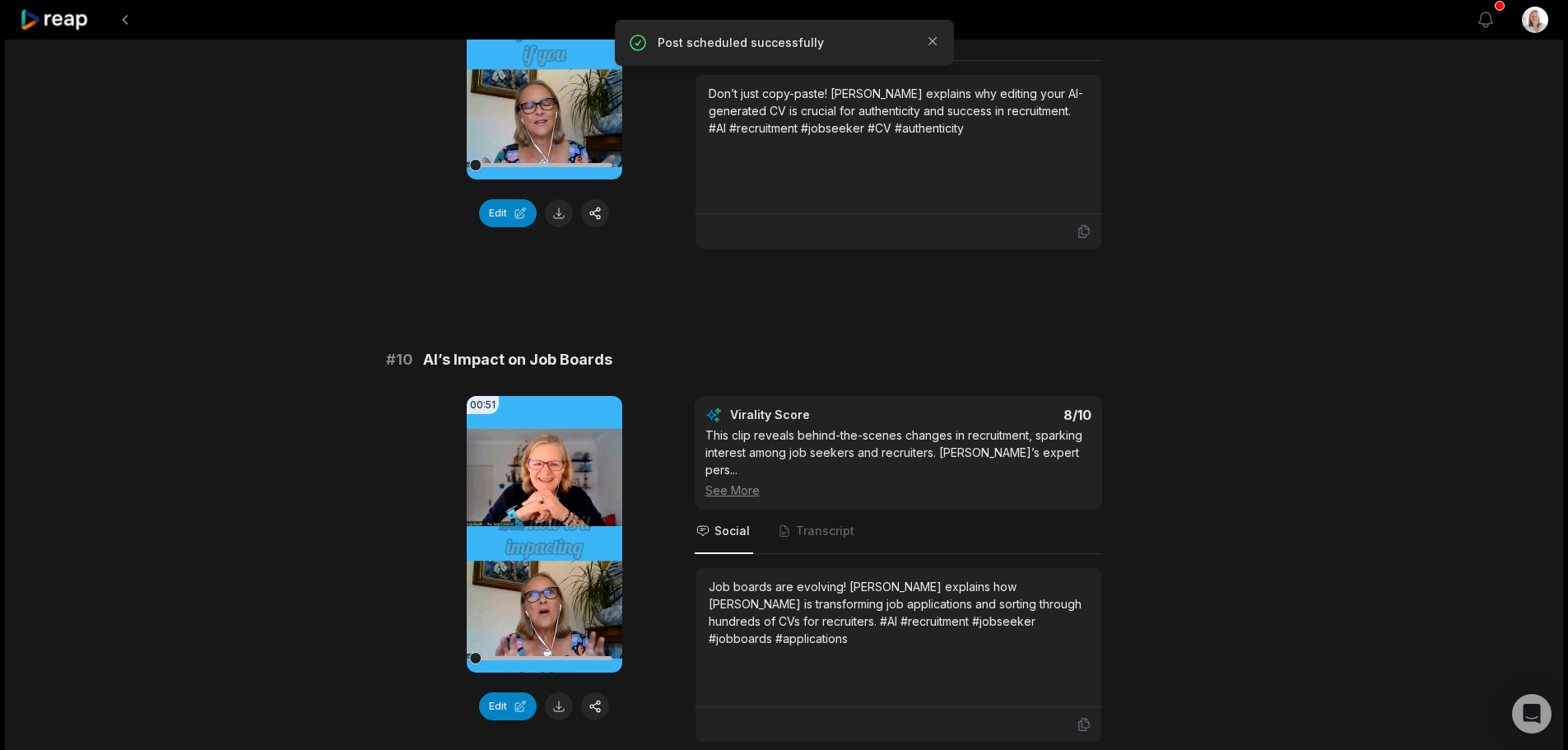
scroll to position [4279, 0]
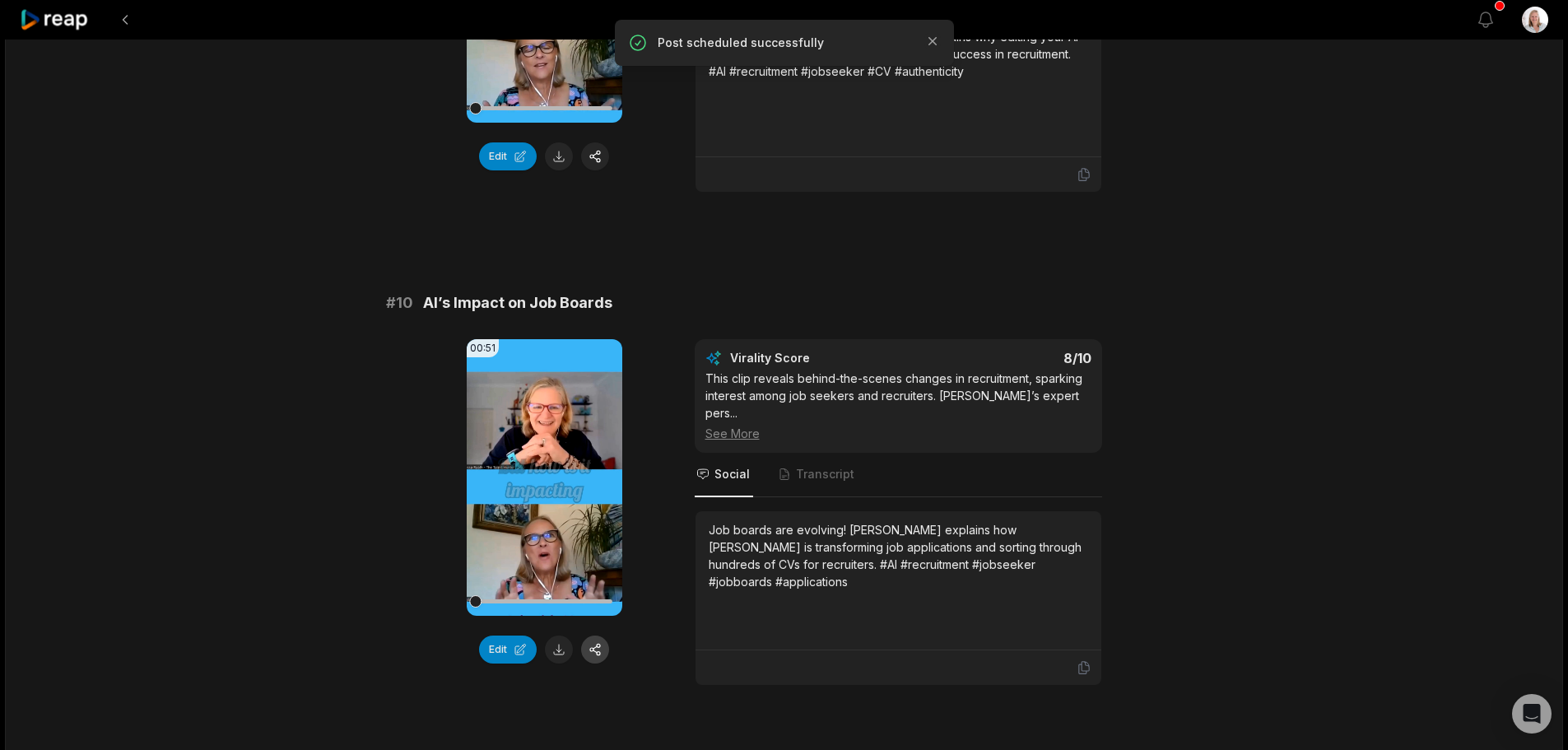
click at [599, 635] on button "button" at bounding box center [595, 649] width 28 height 28
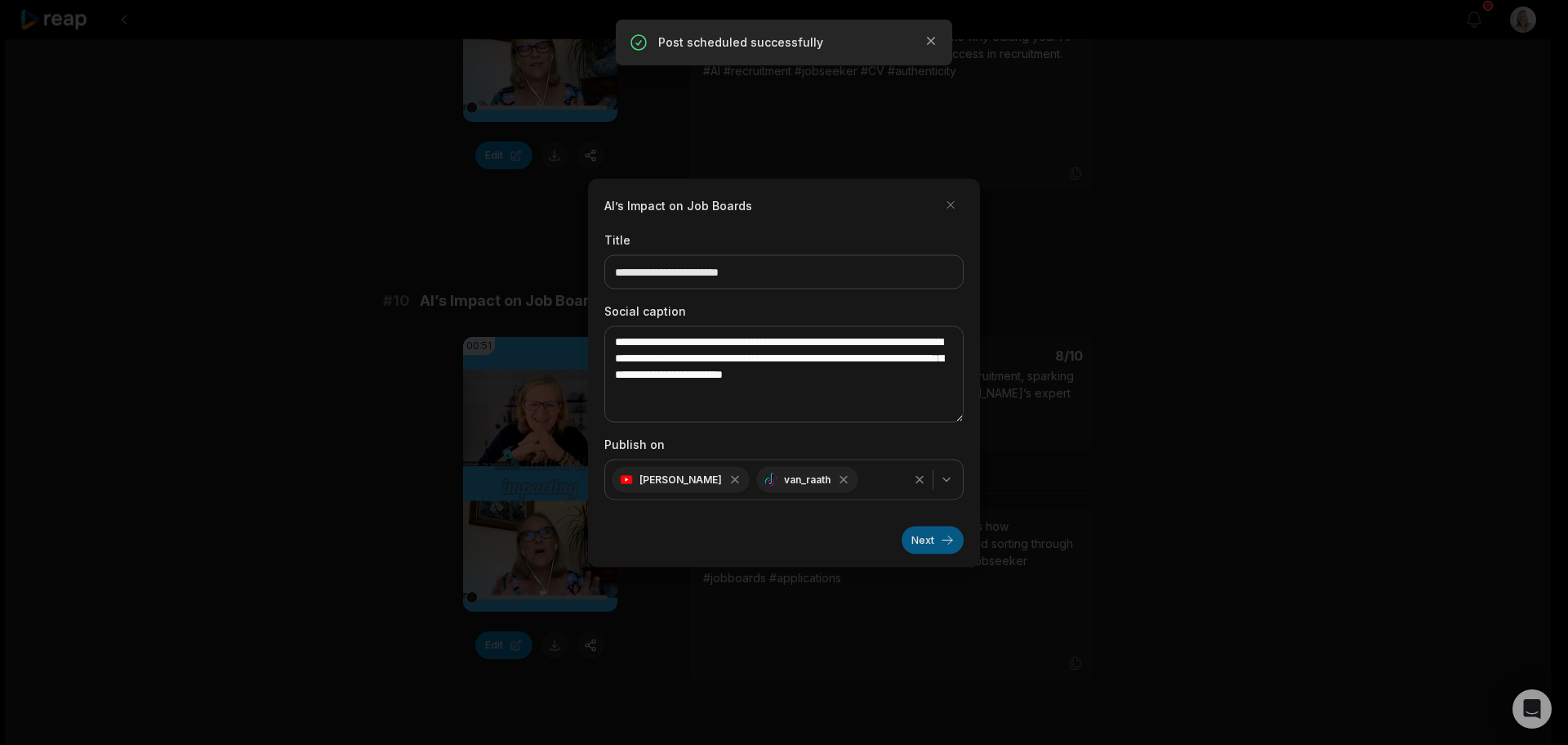
click at [920, 544] on button "Next" at bounding box center [932, 539] width 62 height 28
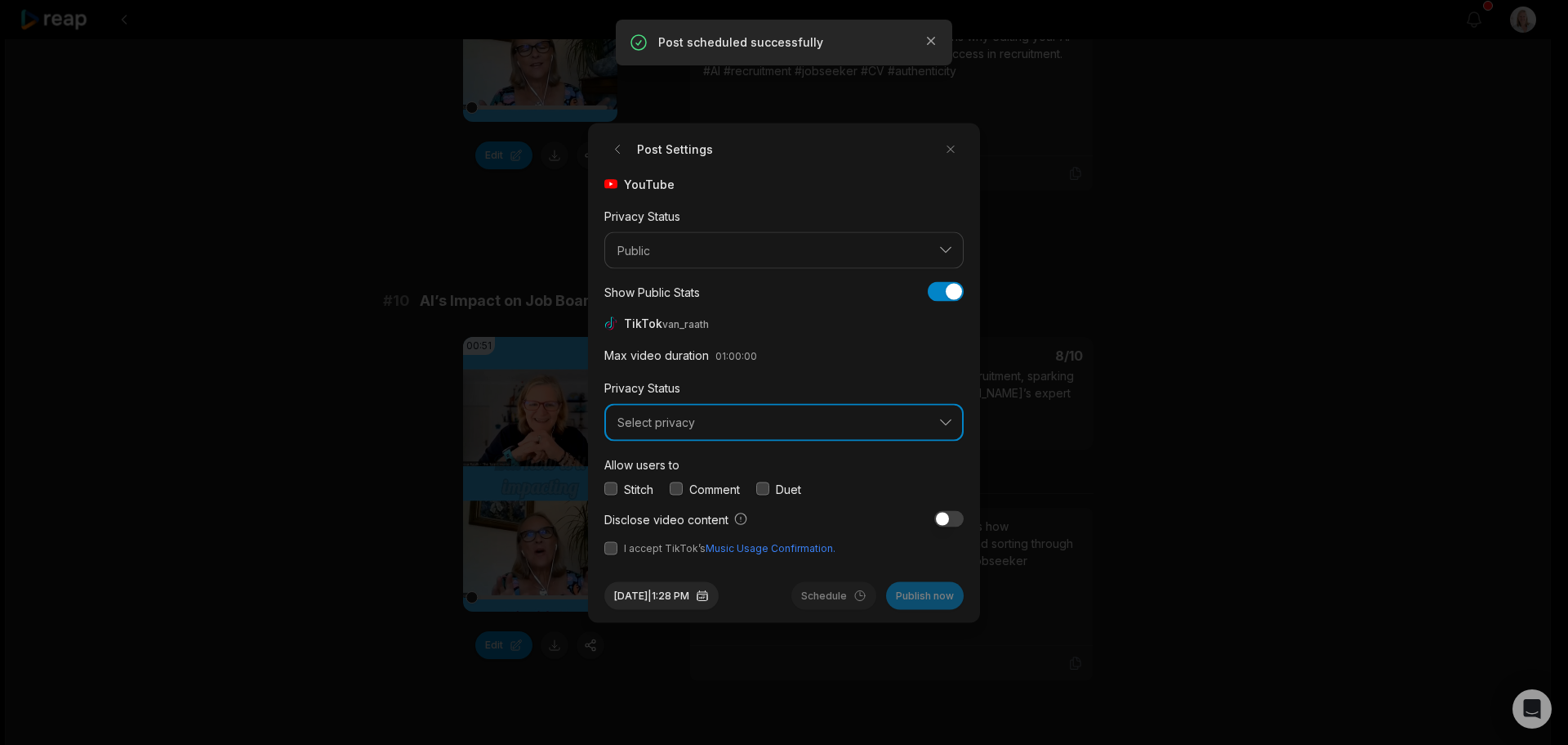
click at [707, 427] on span "Select privacy" at bounding box center [773, 423] width 310 height 15
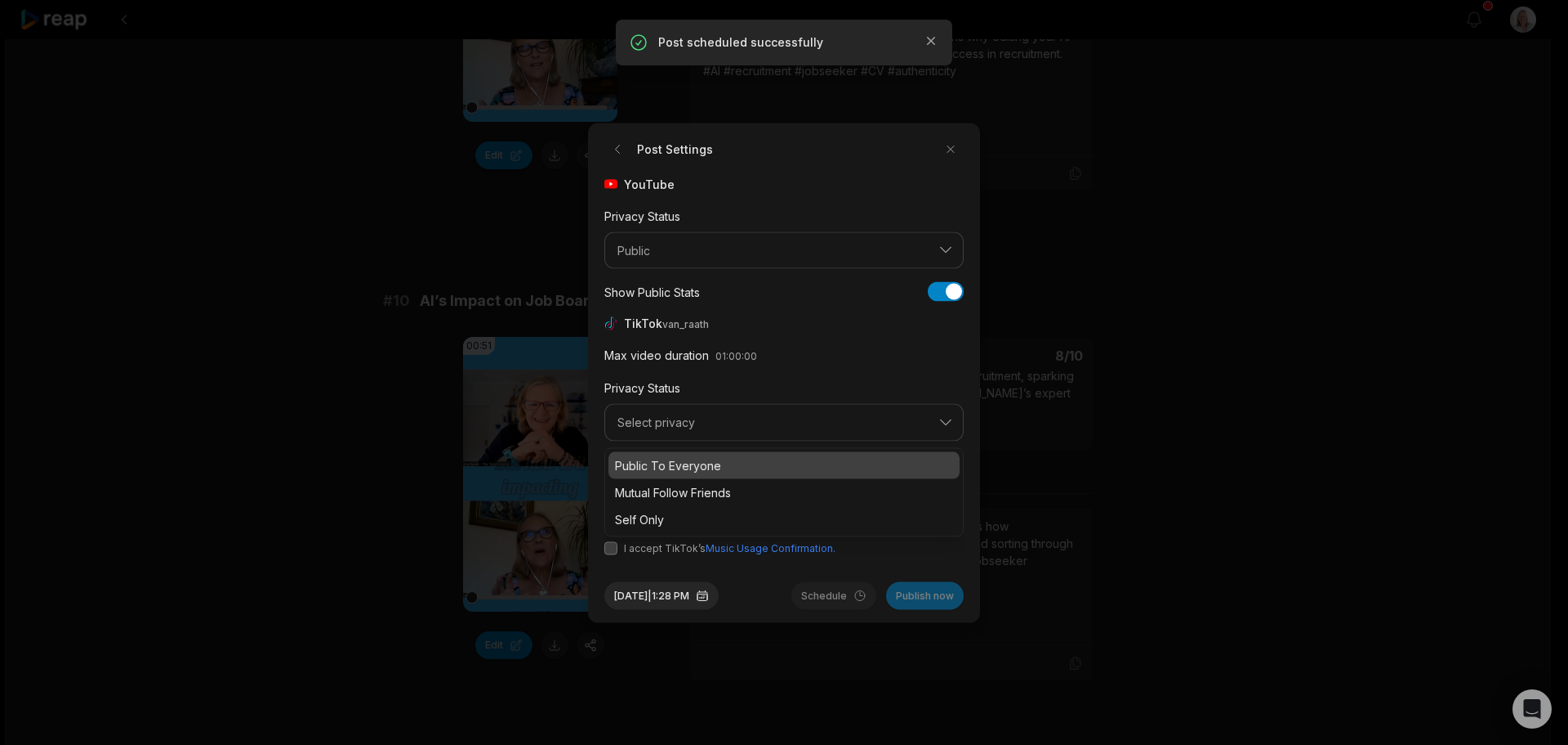
click at [695, 467] on p "Public To Everyone" at bounding box center [784, 465] width 338 height 17
click at [680, 490] on button "button" at bounding box center [677, 488] width 13 height 13
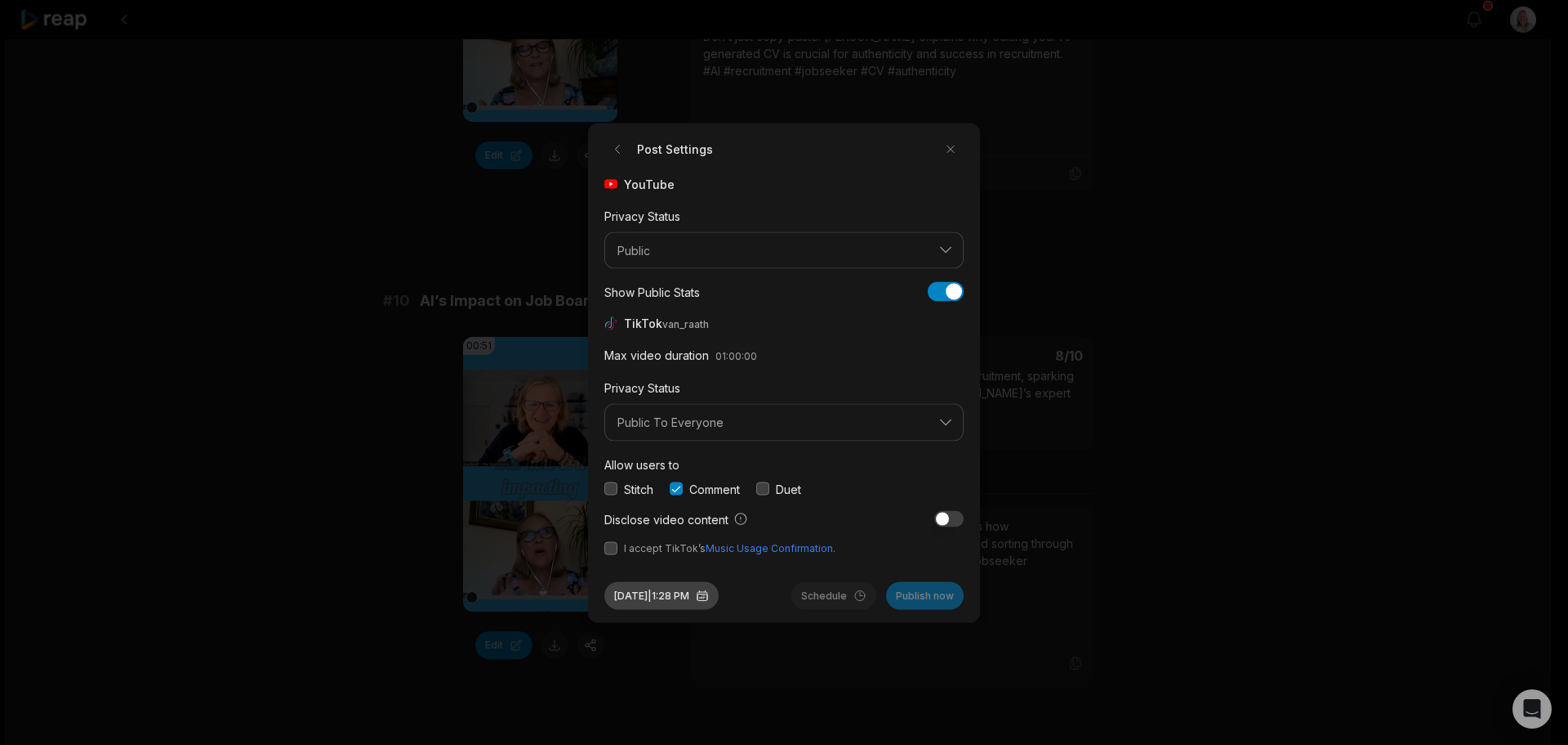
drag, startPoint x: 610, startPoint y: 550, endPoint x: 690, endPoint y: 583, distance: 86.5
click at [611, 550] on button "button" at bounding box center [611, 547] width 13 height 13
click at [699, 592] on button "Sep 30, 2025 | 1:28 PM" at bounding box center [662, 594] width 114 height 28
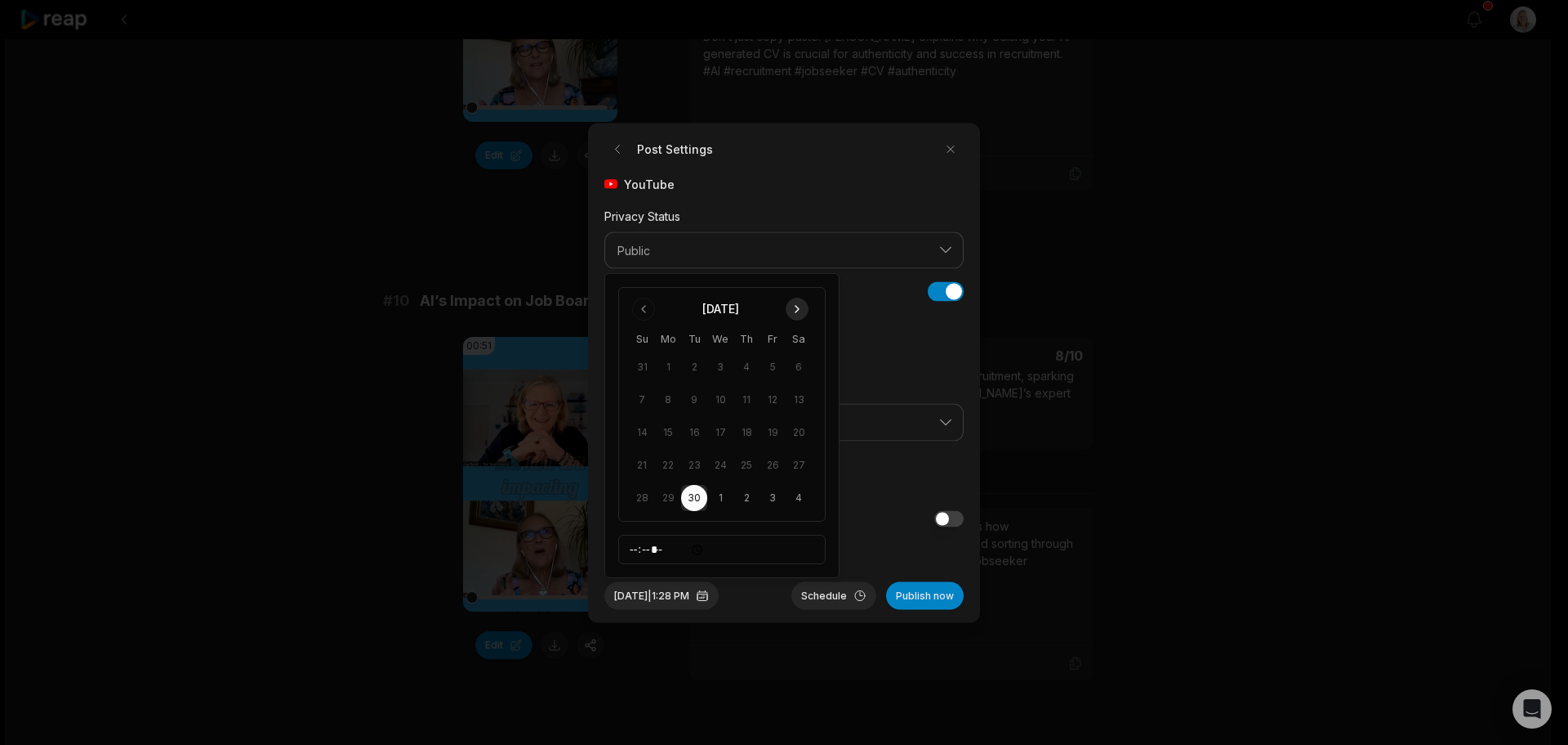
click at [795, 307] on button "Go to next month" at bounding box center [796, 309] width 23 height 23
click at [641, 465] on button "19" at bounding box center [642, 465] width 26 height 26
click at [816, 601] on button "Schedule" at bounding box center [834, 594] width 85 height 28
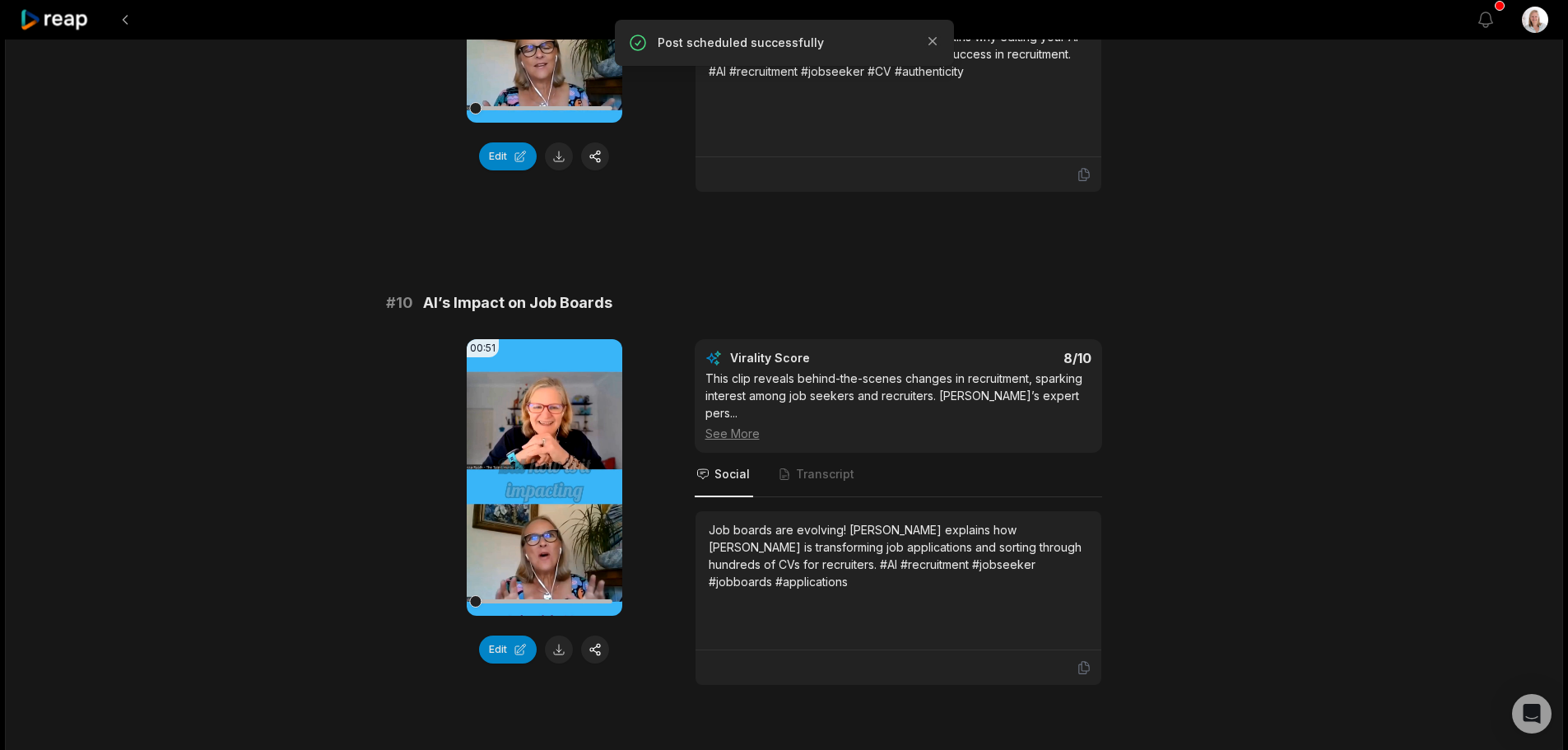
scroll to position [4292, 0]
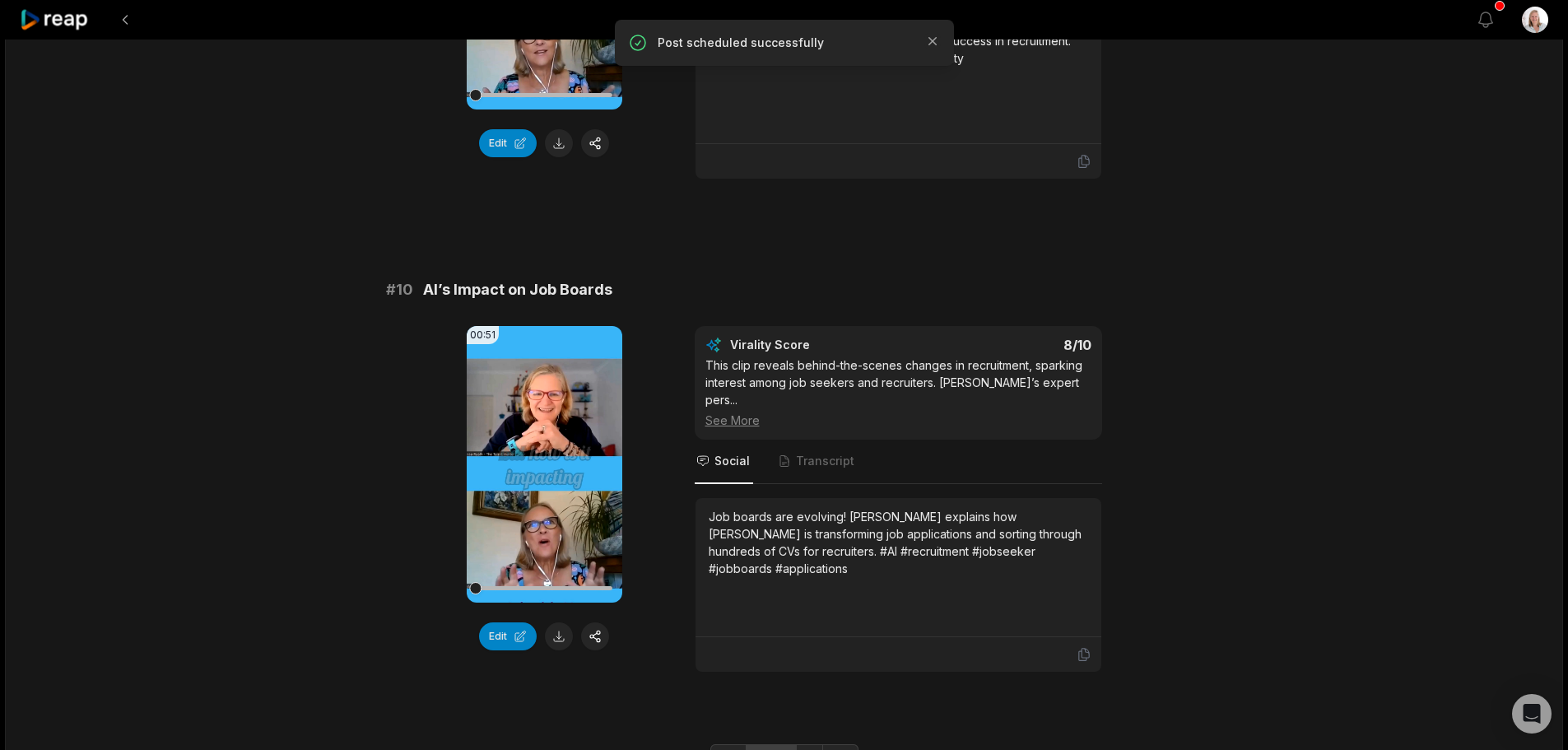
click at [783, 744] on link "2" at bounding box center [783, 756] width 27 height 26
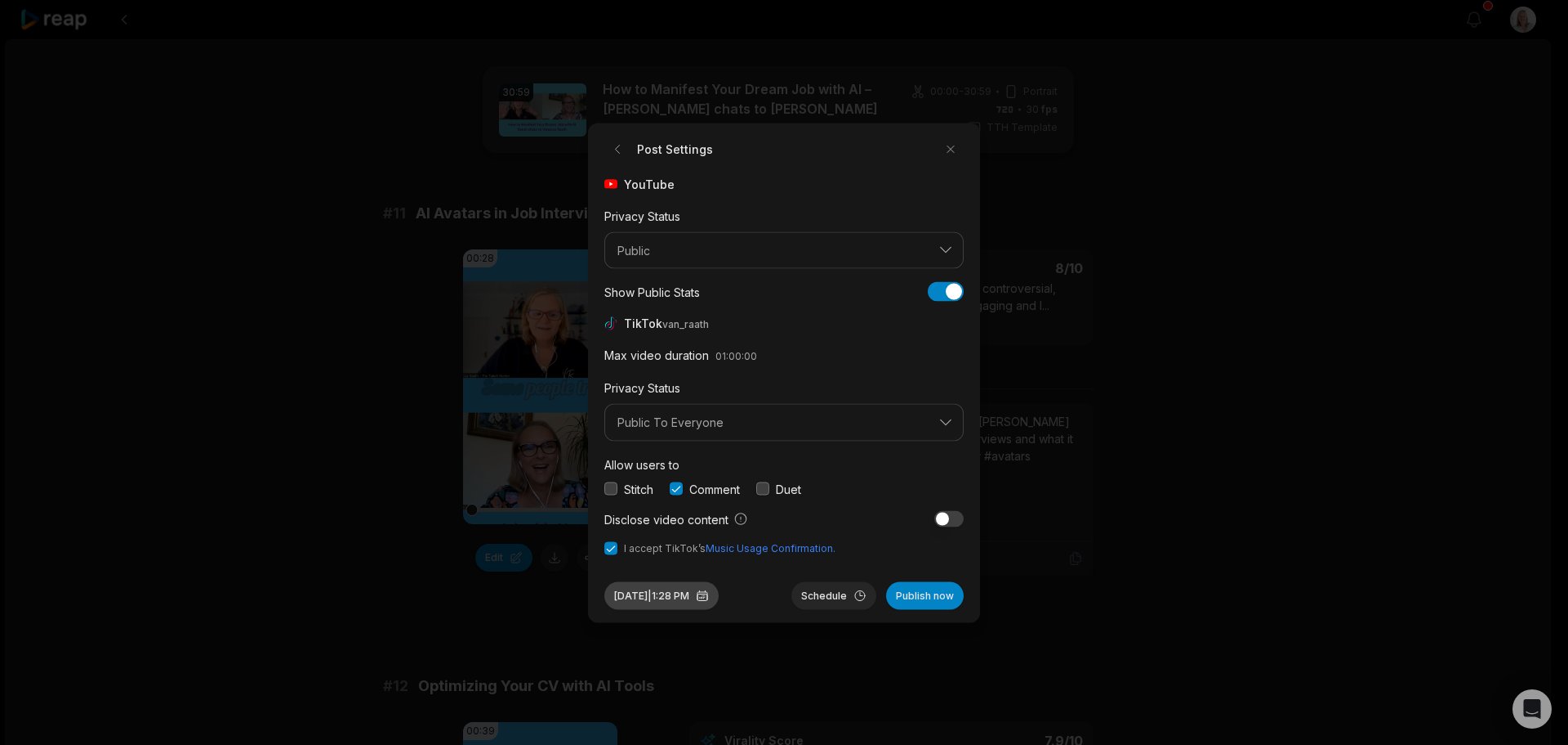
click at [713, 599] on button "[DATE] 1:28 PM" at bounding box center [662, 594] width 114 height 28
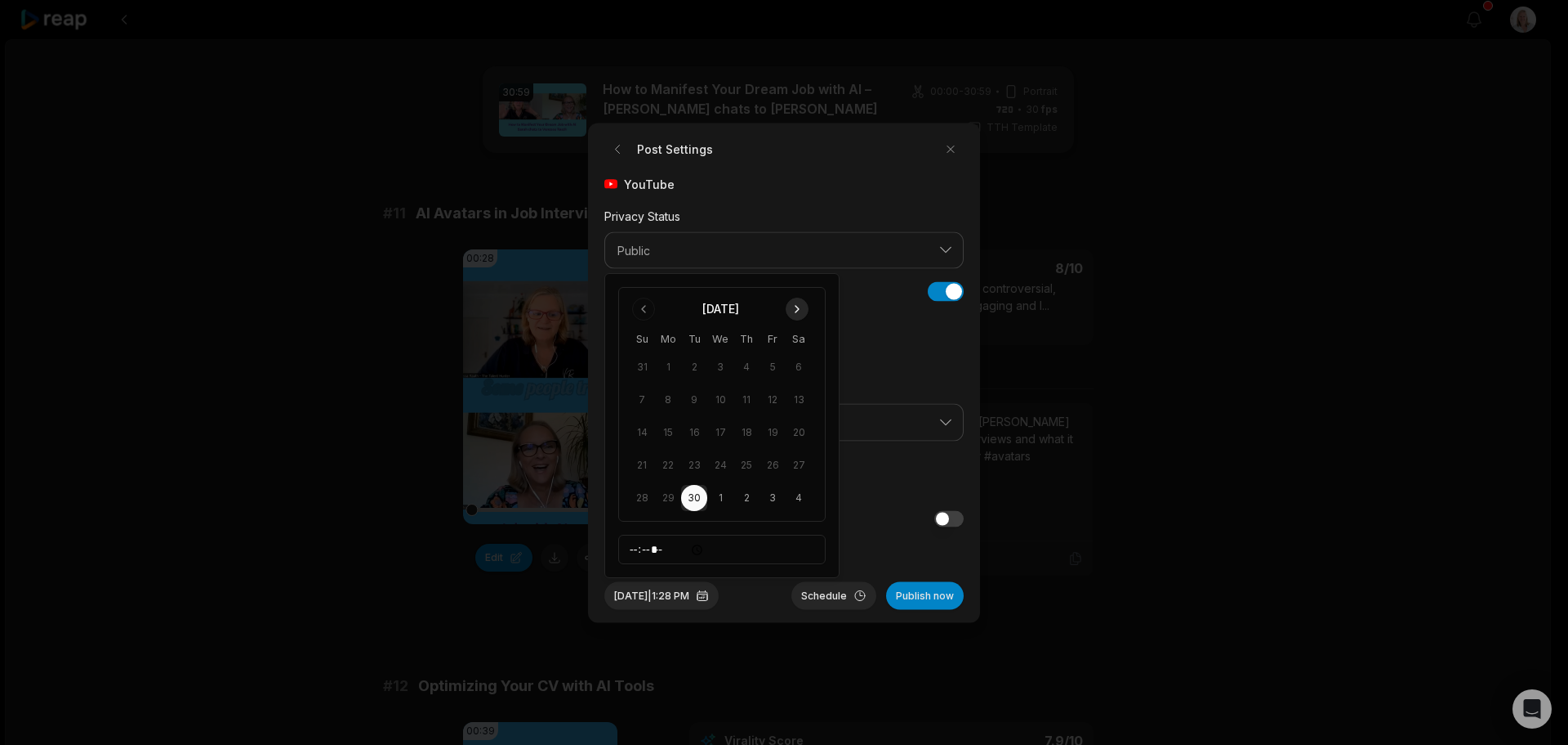
click at [802, 303] on button "Go to next month" at bounding box center [796, 309] width 23 height 23
click at [694, 468] on button "21" at bounding box center [694, 465] width 26 height 26
click at [833, 594] on button "Schedule" at bounding box center [834, 594] width 85 height 28
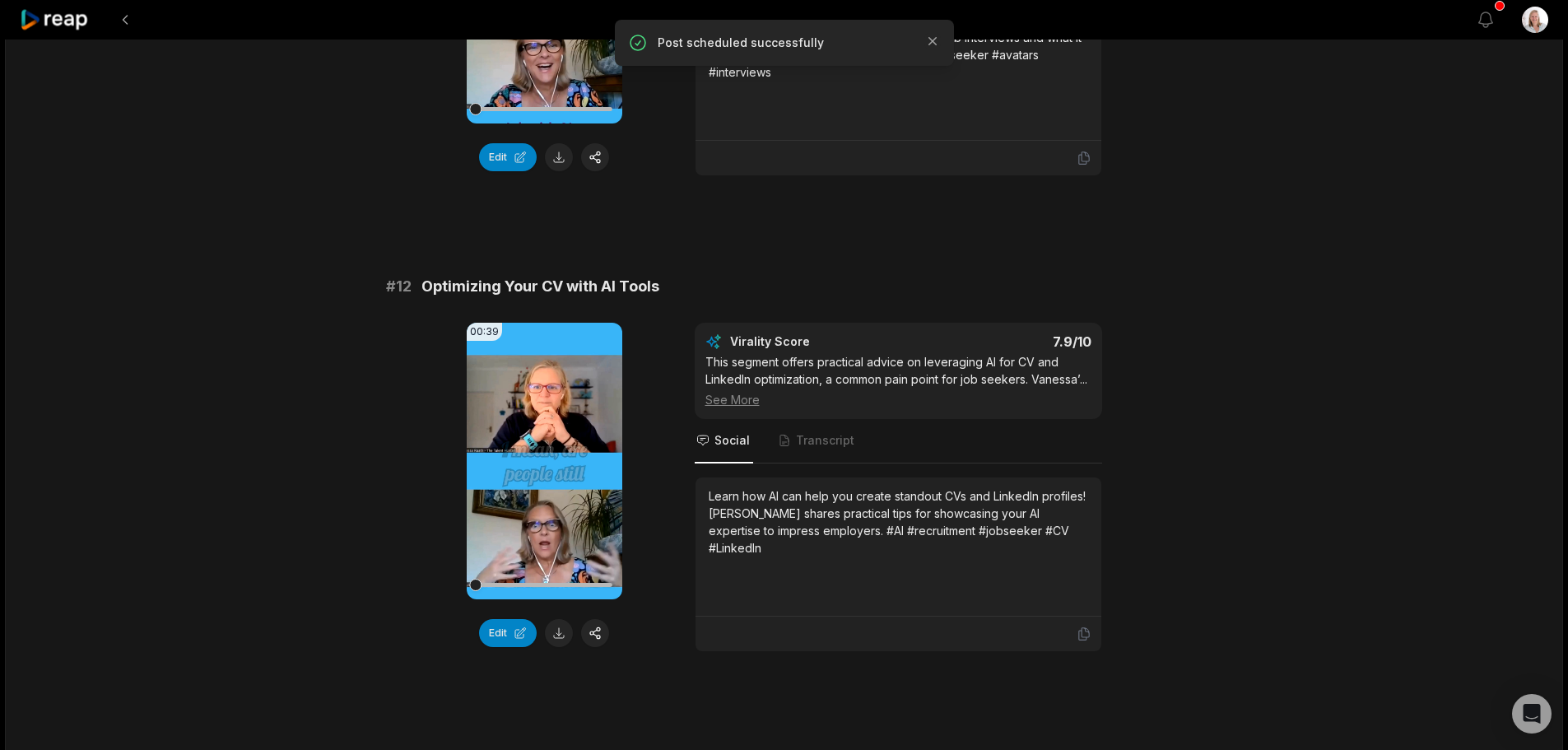
scroll to position [411, 0]
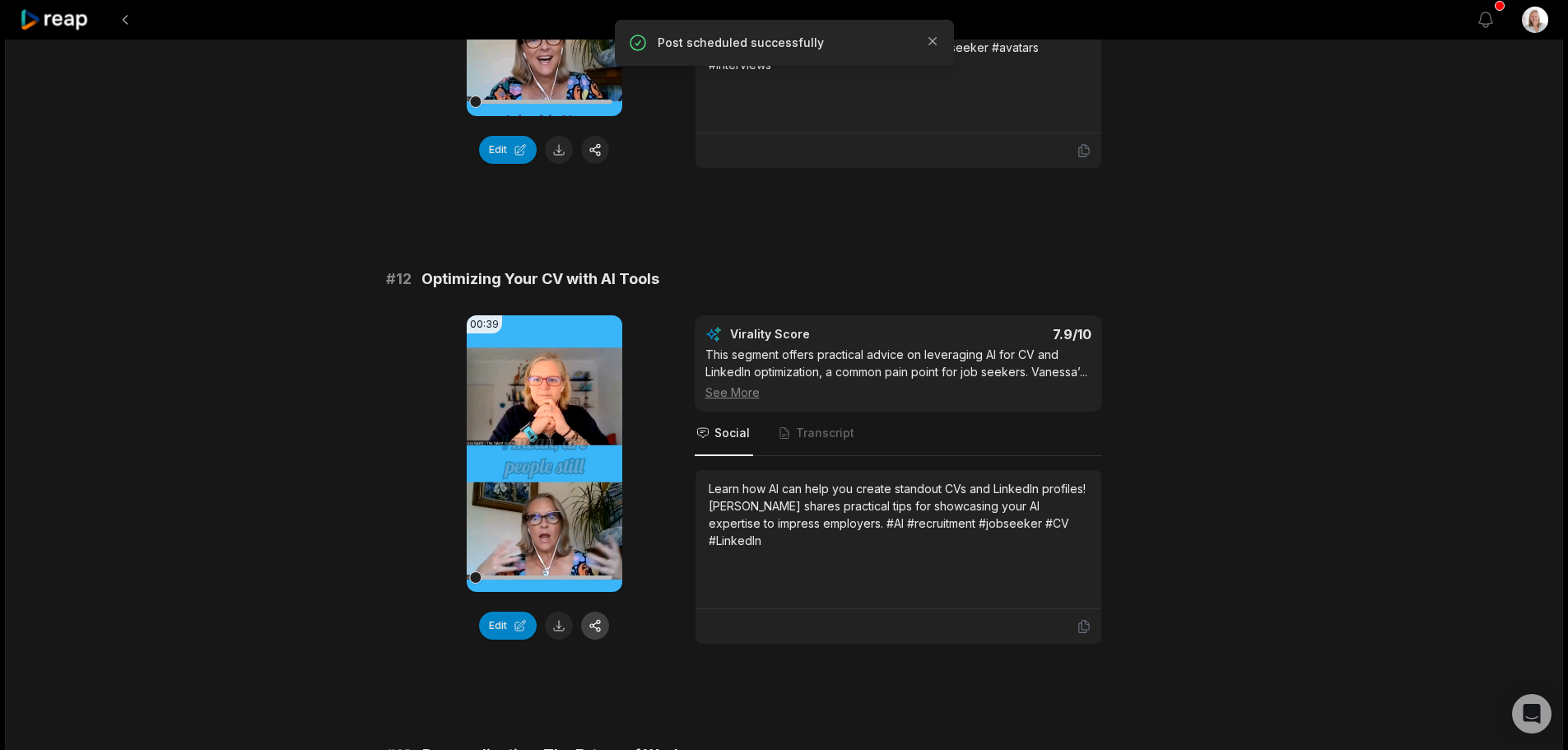
click at [598, 626] on button "button" at bounding box center [595, 625] width 28 height 28
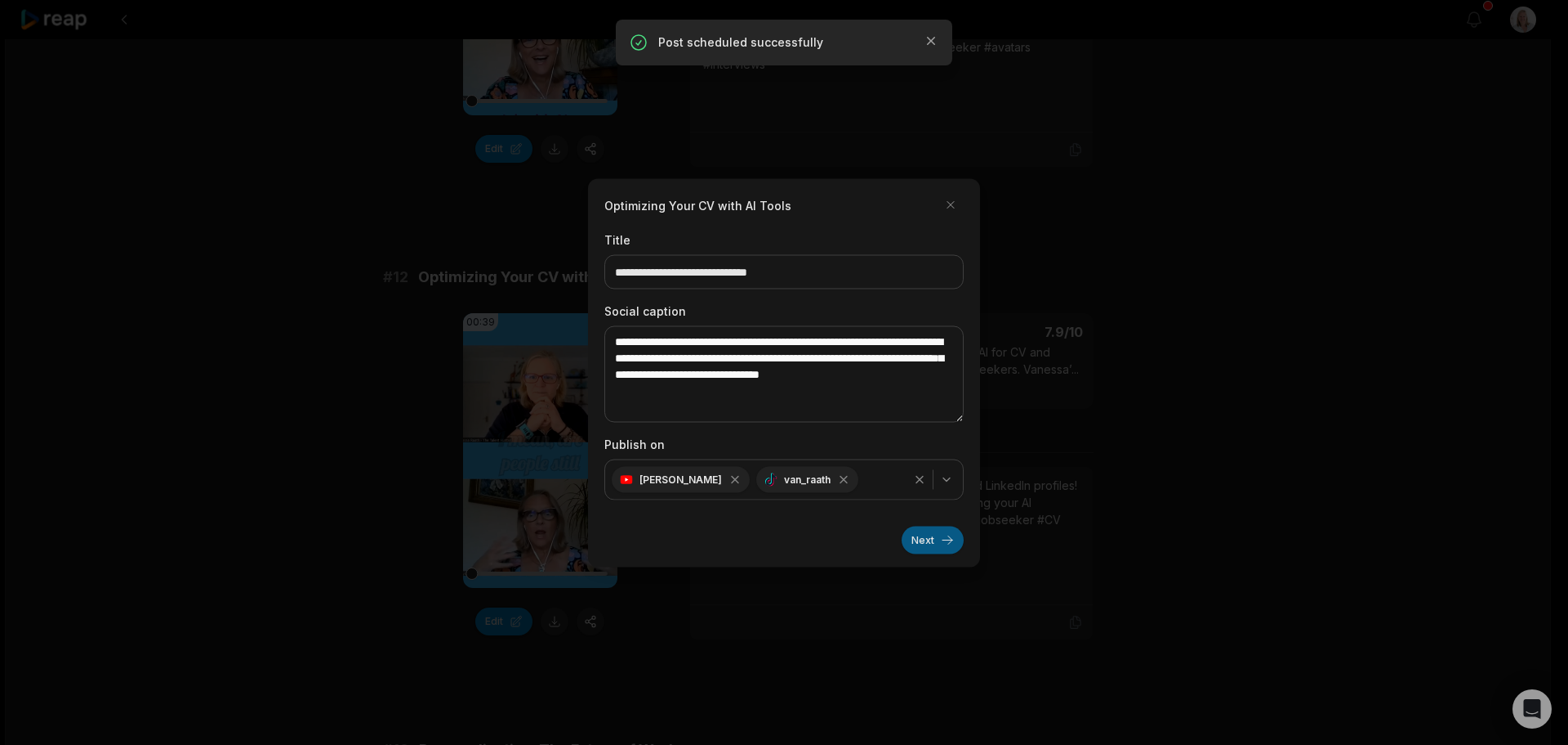
click at [917, 534] on button "Next" at bounding box center [932, 539] width 62 height 28
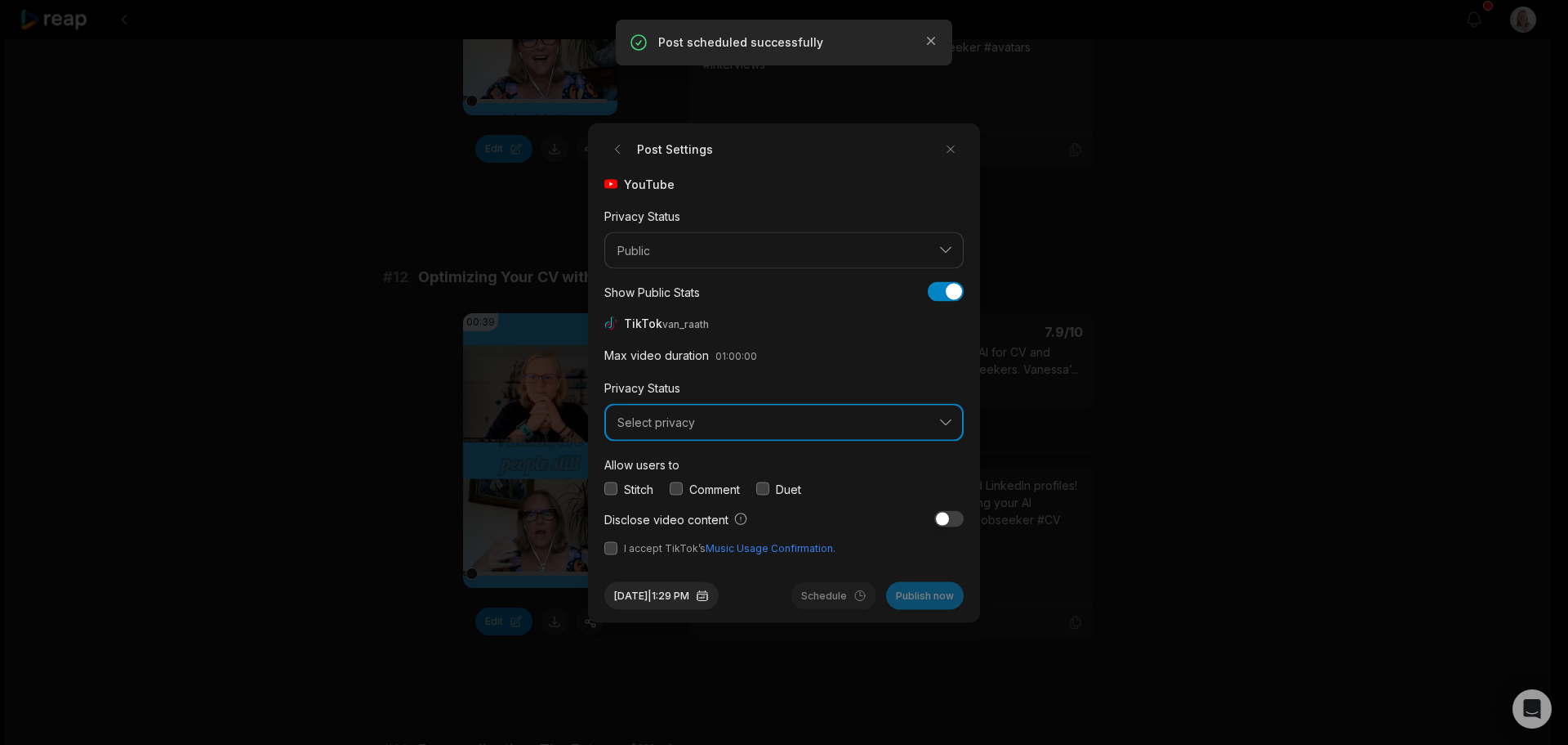
click at [696, 428] on span "Select privacy" at bounding box center [773, 423] width 310 height 15
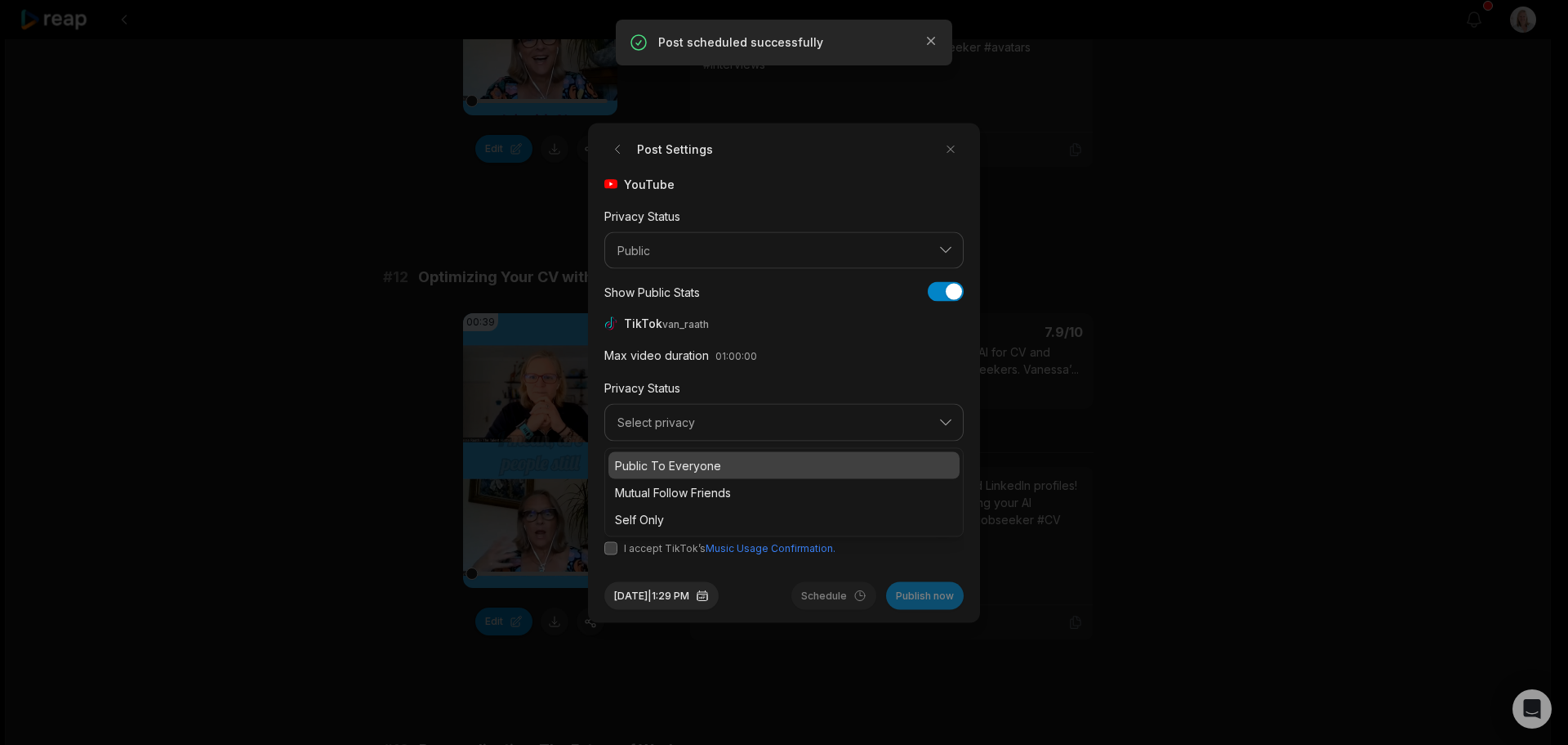
click at [695, 463] on p "Public To Everyone" at bounding box center [784, 465] width 338 height 17
click at [683, 487] on button "button" at bounding box center [677, 488] width 13 height 13
click at [611, 554] on button "button" at bounding box center [611, 547] width 13 height 13
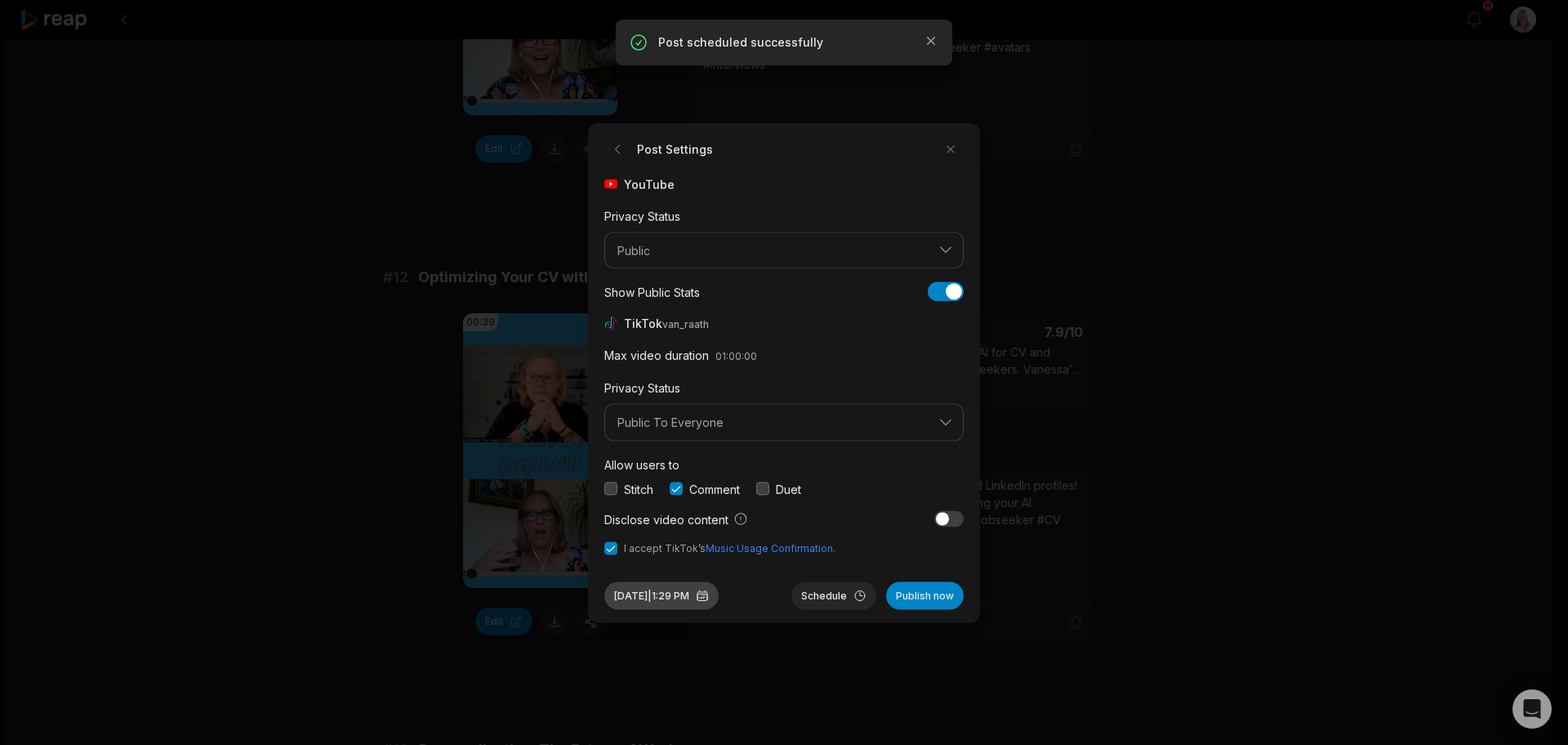
click at [690, 596] on button "Sep 30, 2025 | 1:29 PM" at bounding box center [662, 594] width 114 height 28
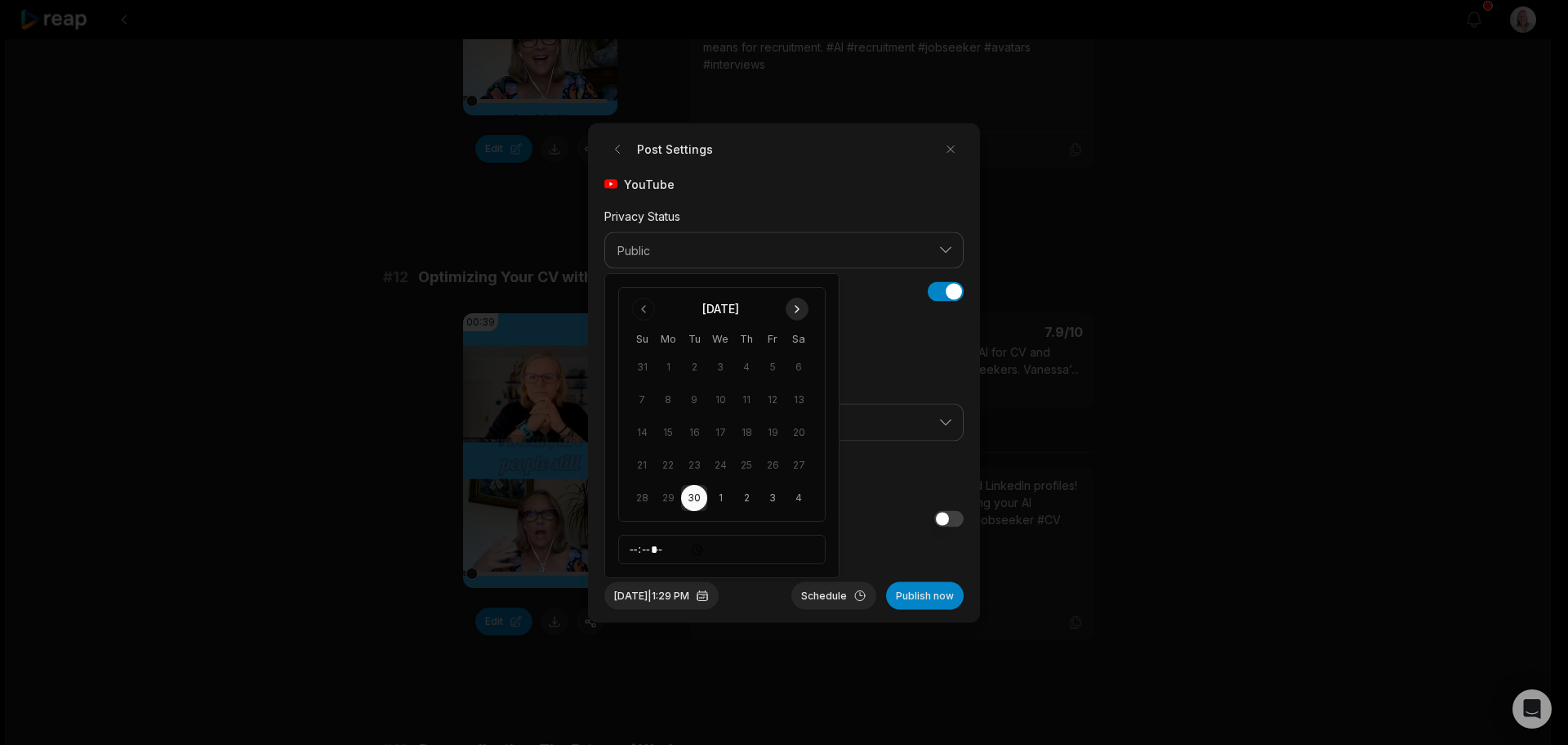
click at [798, 308] on button "Go to next month" at bounding box center [796, 309] width 23 height 23
click at [746, 467] on button "23" at bounding box center [746, 465] width 26 height 26
click at [835, 593] on button "Schedule" at bounding box center [834, 594] width 85 height 28
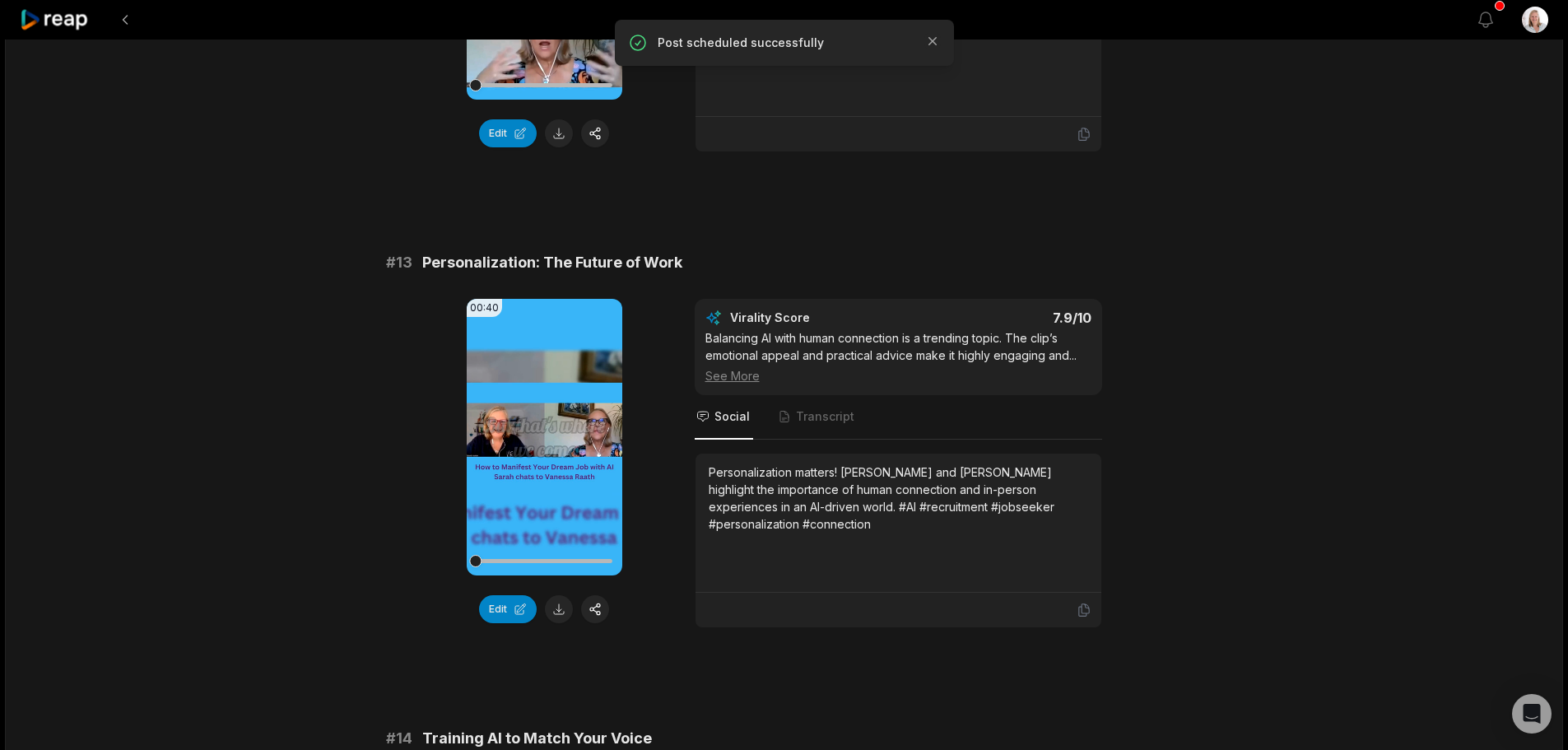
scroll to position [905, 0]
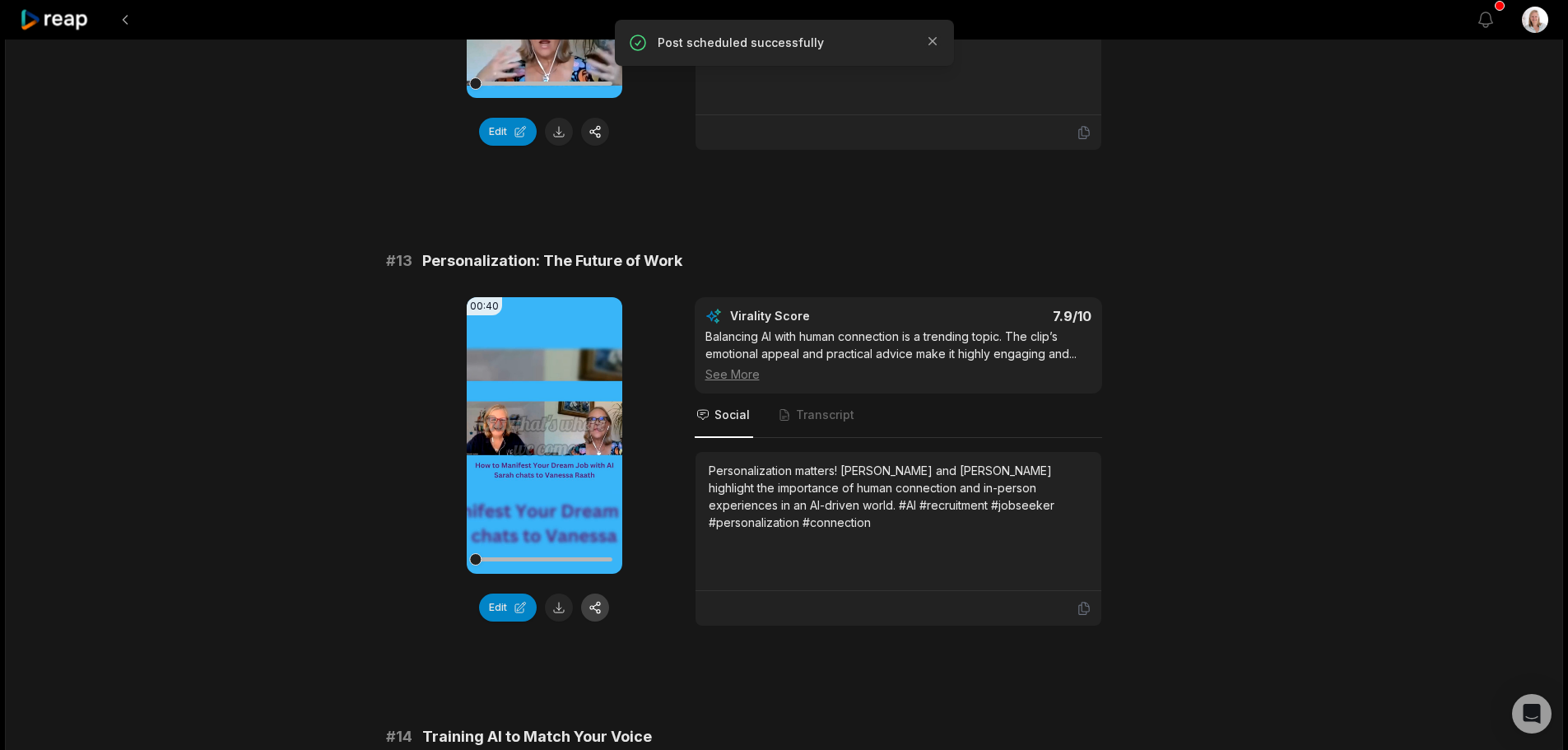
click at [597, 609] on button "button" at bounding box center [595, 607] width 28 height 28
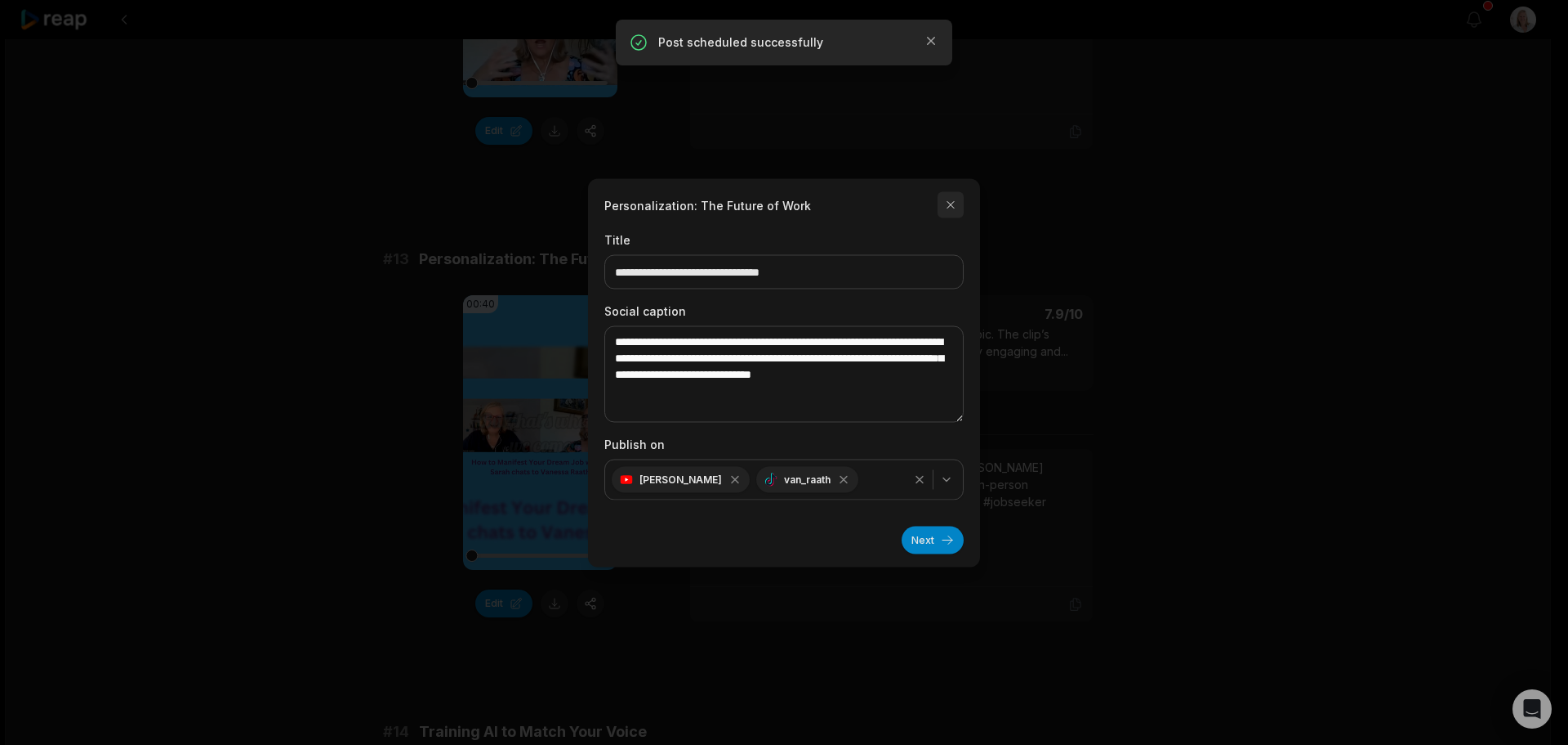
click at [950, 209] on button "button" at bounding box center [950, 204] width 26 height 26
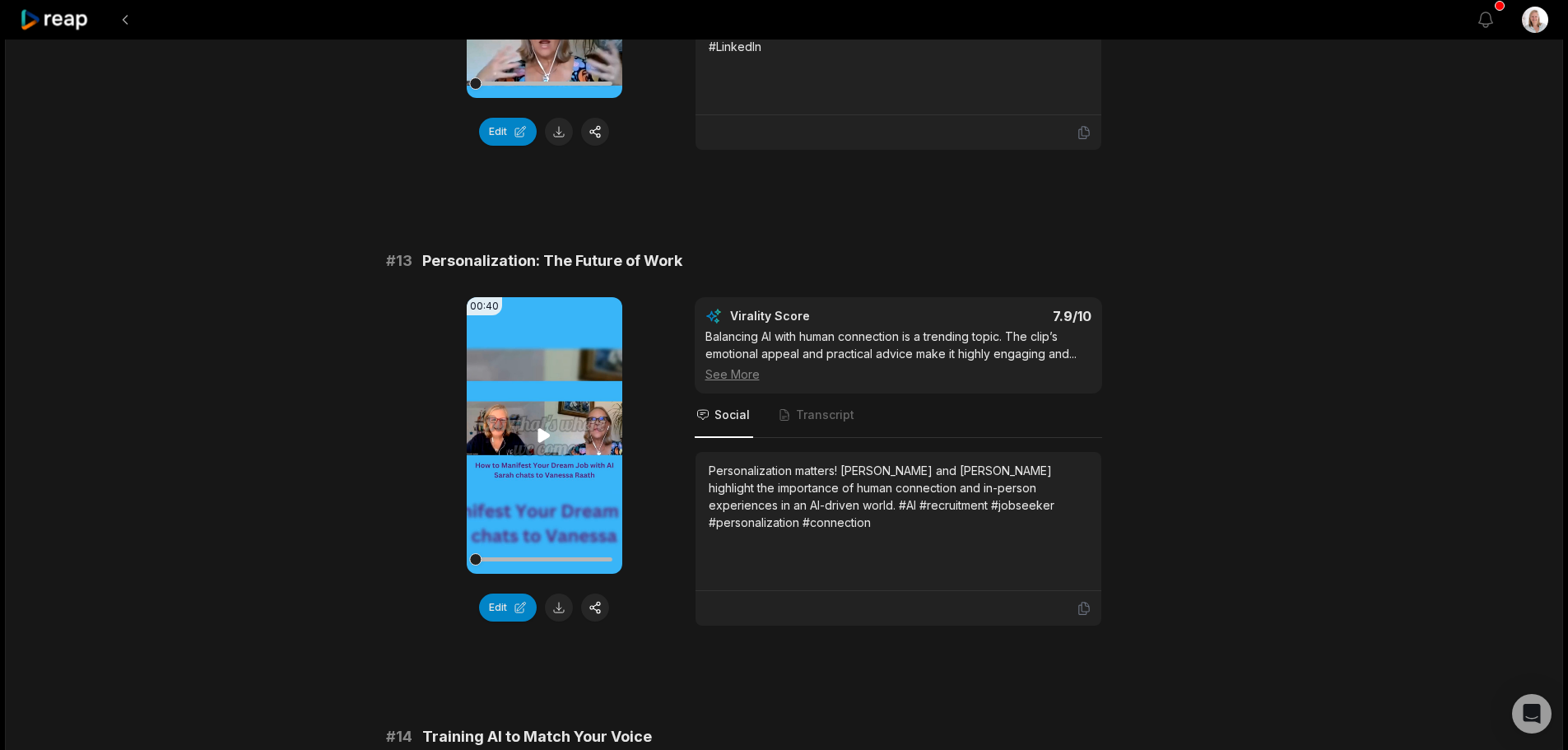
click at [543, 438] on icon at bounding box center [545, 434] width 13 height 14
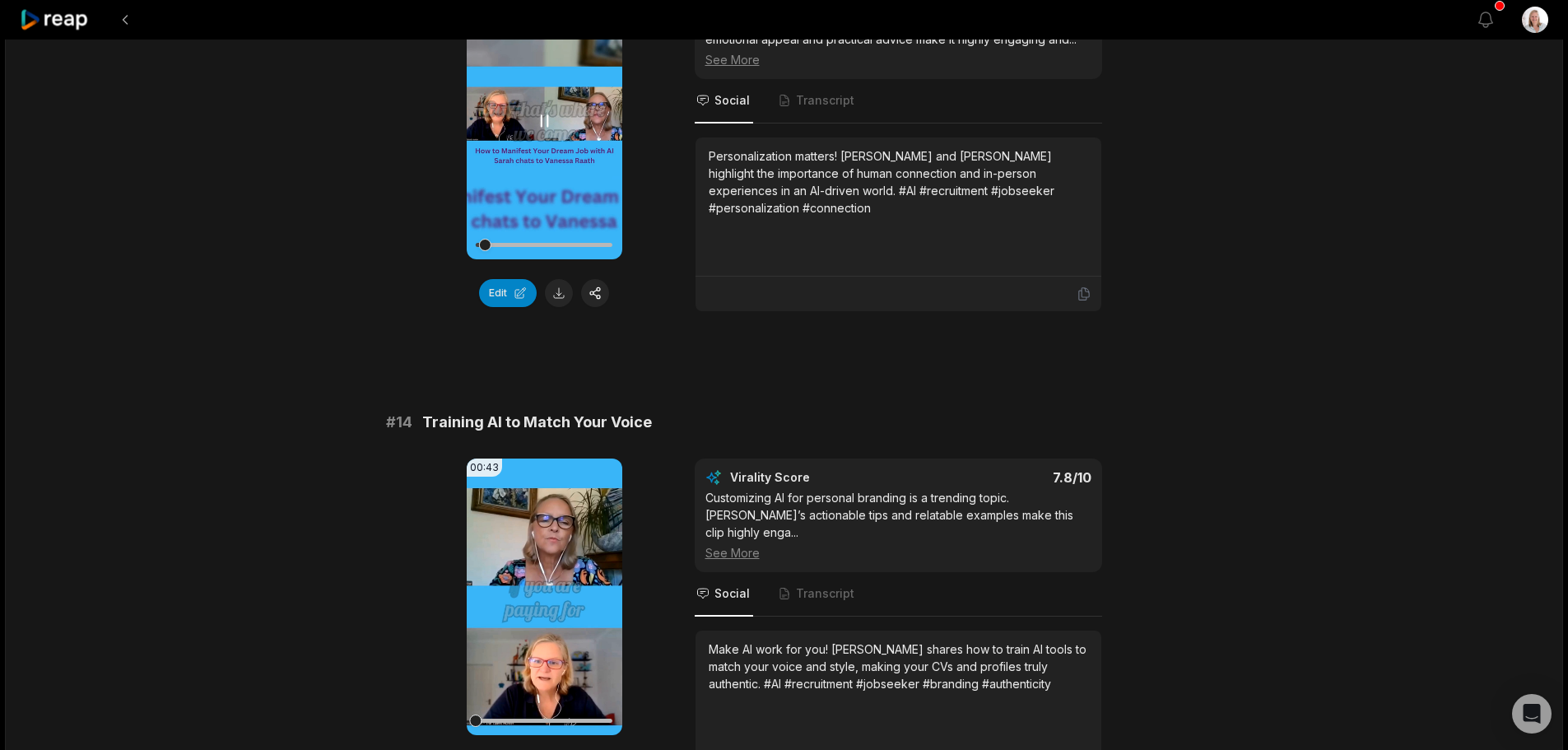
scroll to position [1234, 0]
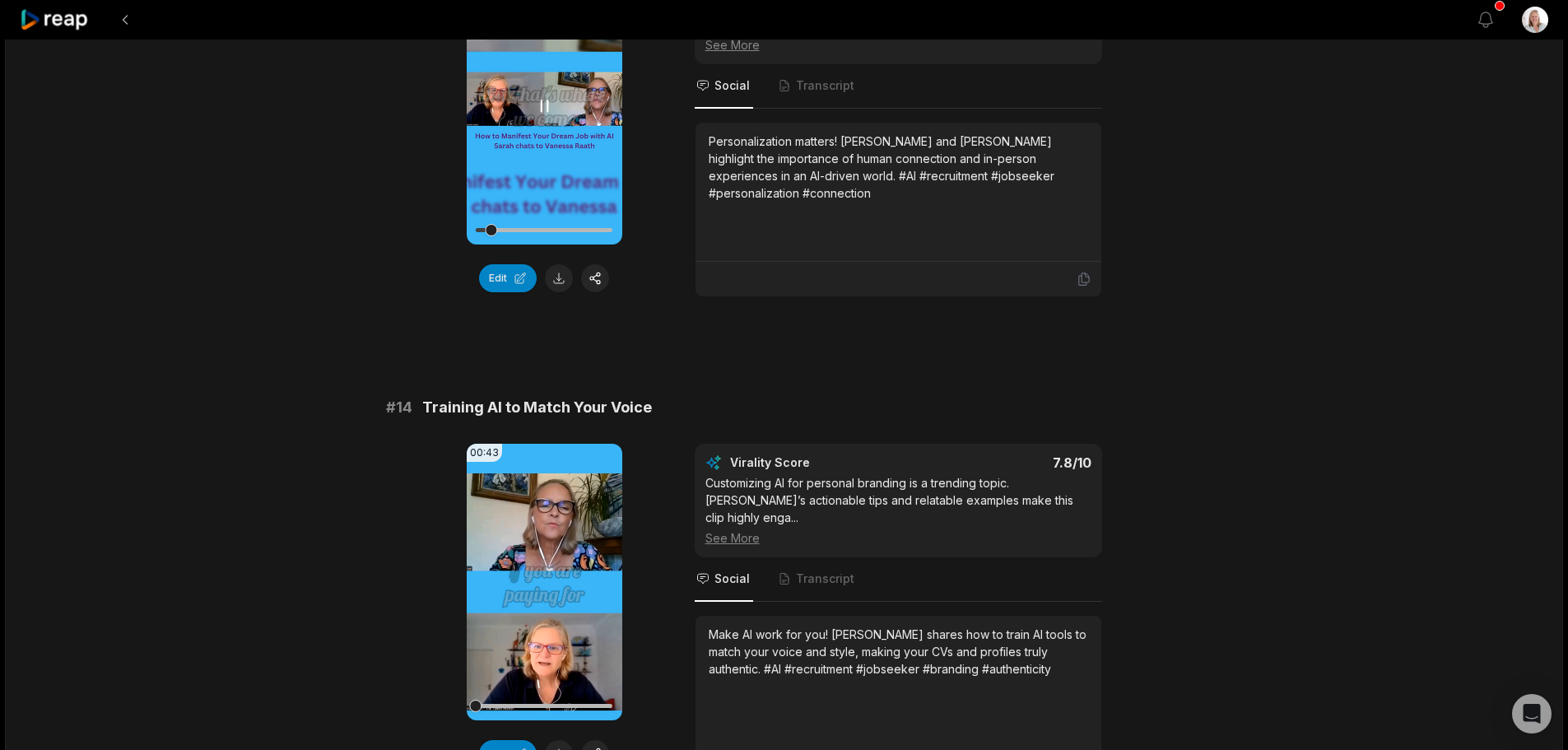
click at [549, 104] on icon at bounding box center [545, 106] width 20 height 20
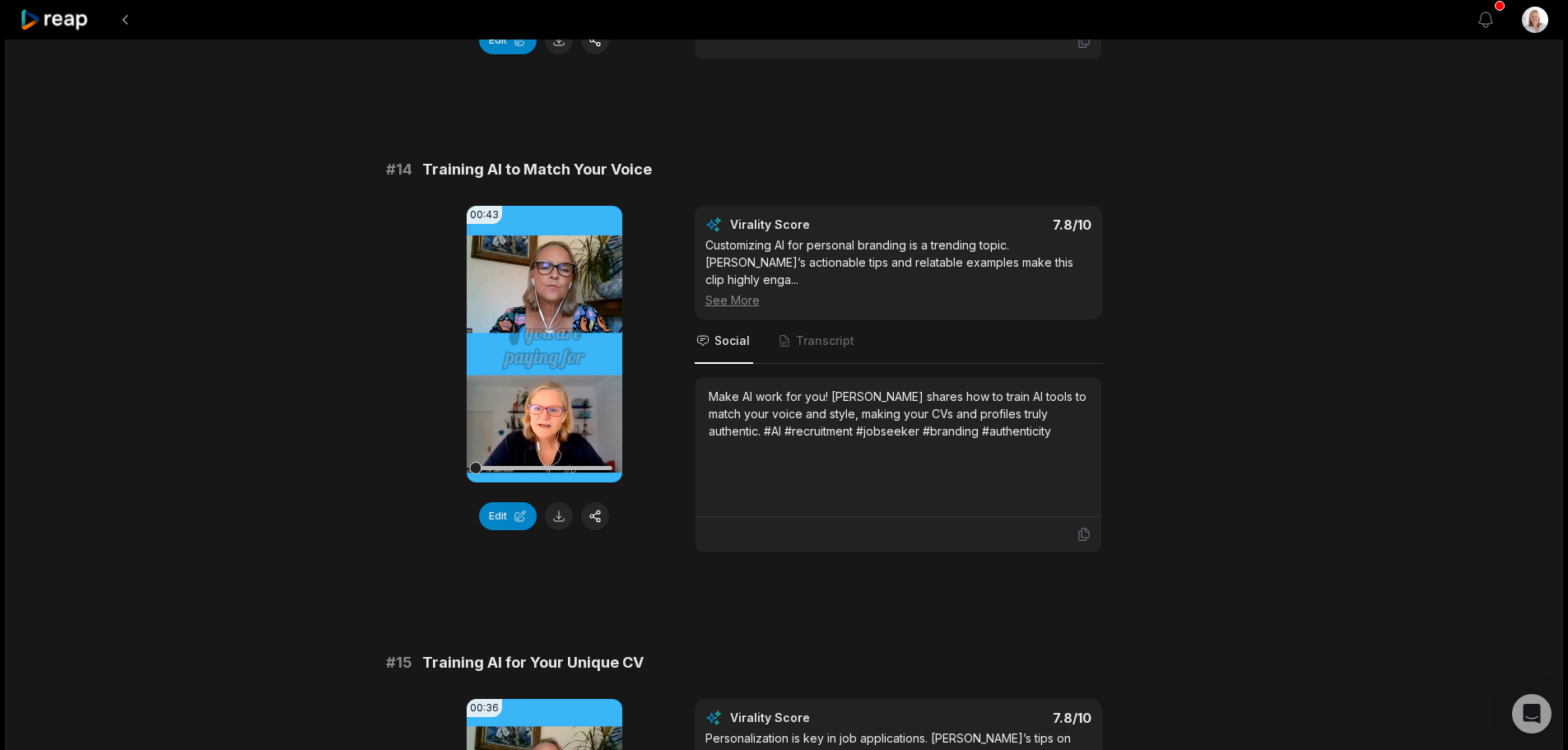
scroll to position [1481, 0]
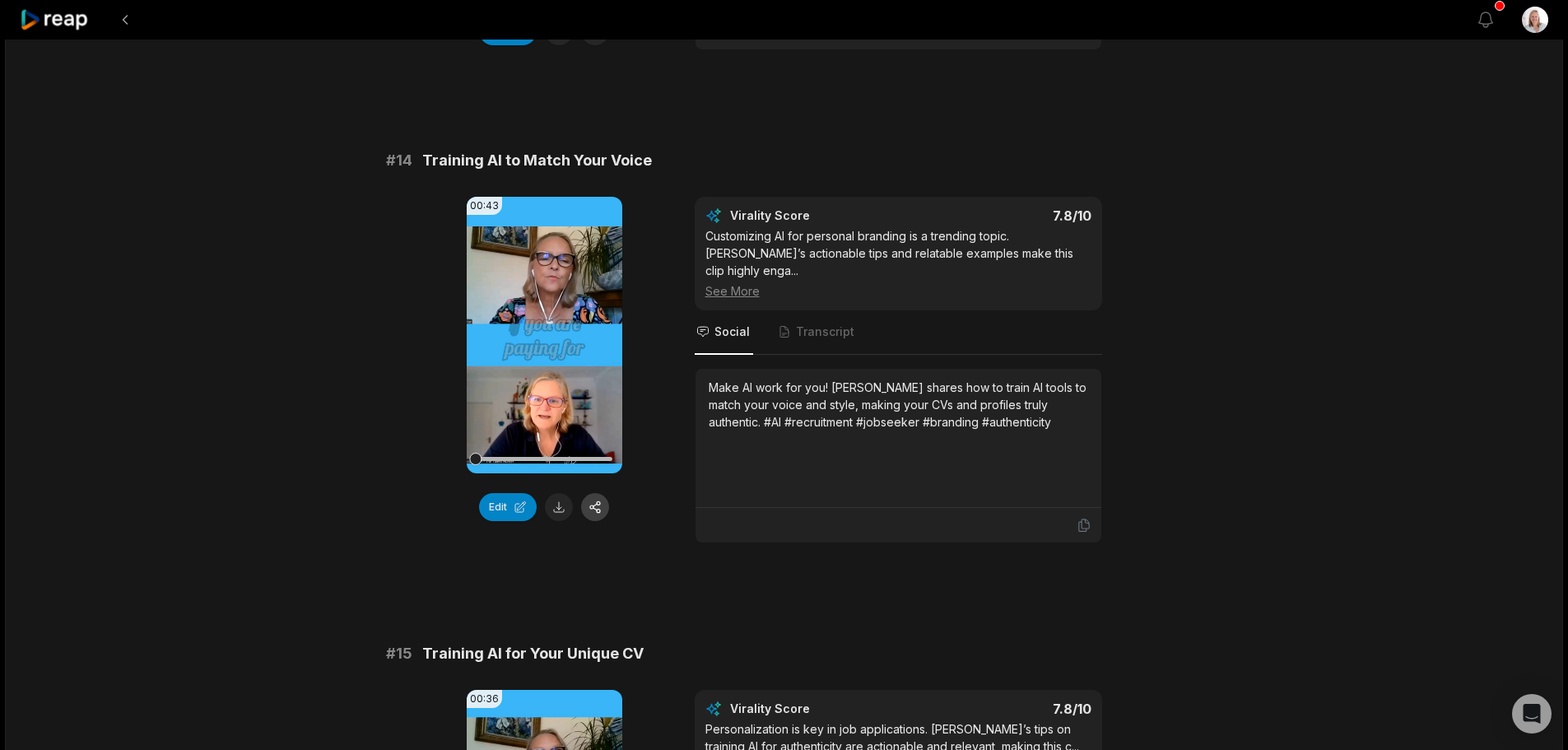
click at [597, 506] on button "button" at bounding box center [595, 507] width 28 height 28
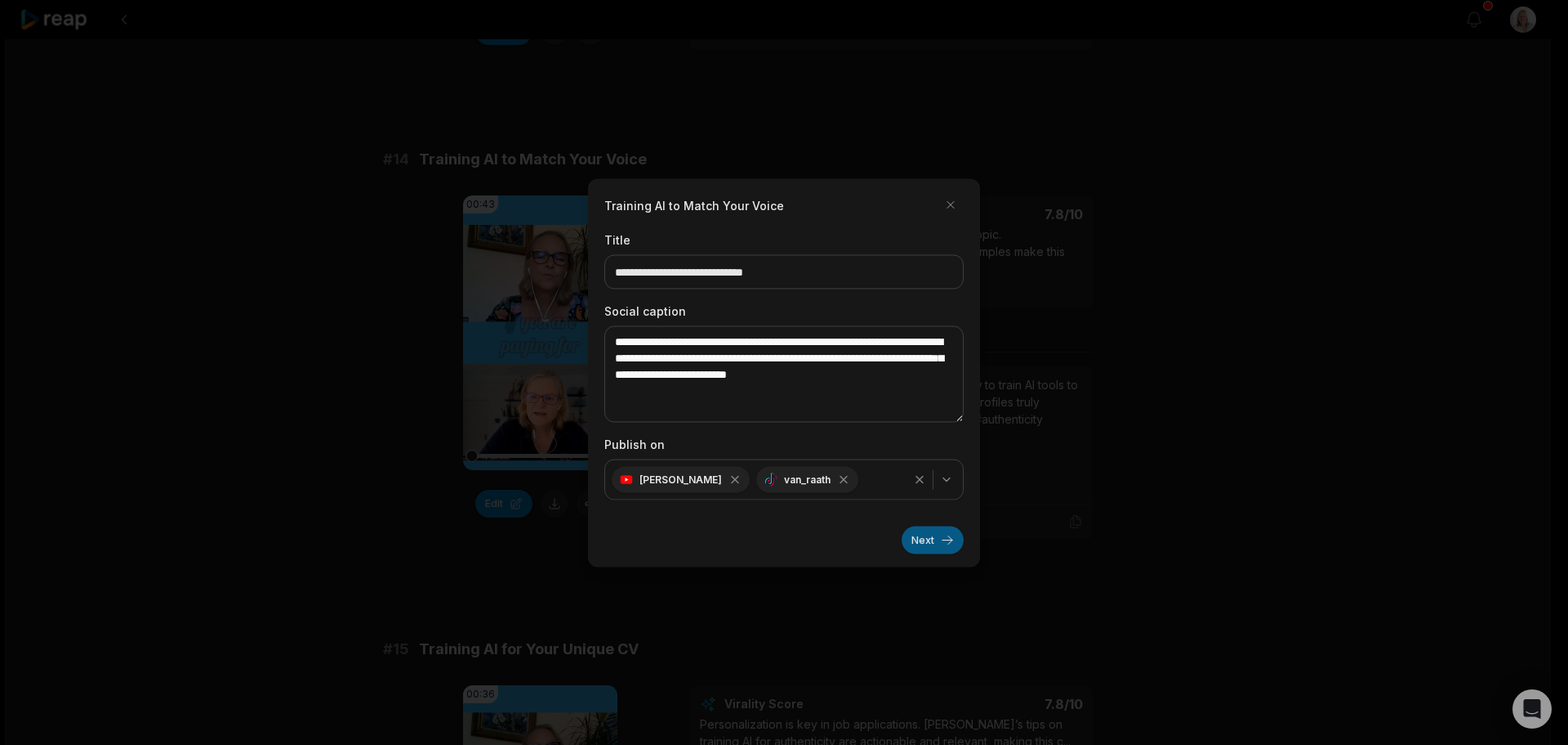
click at [922, 539] on button "Next" at bounding box center [932, 539] width 62 height 28
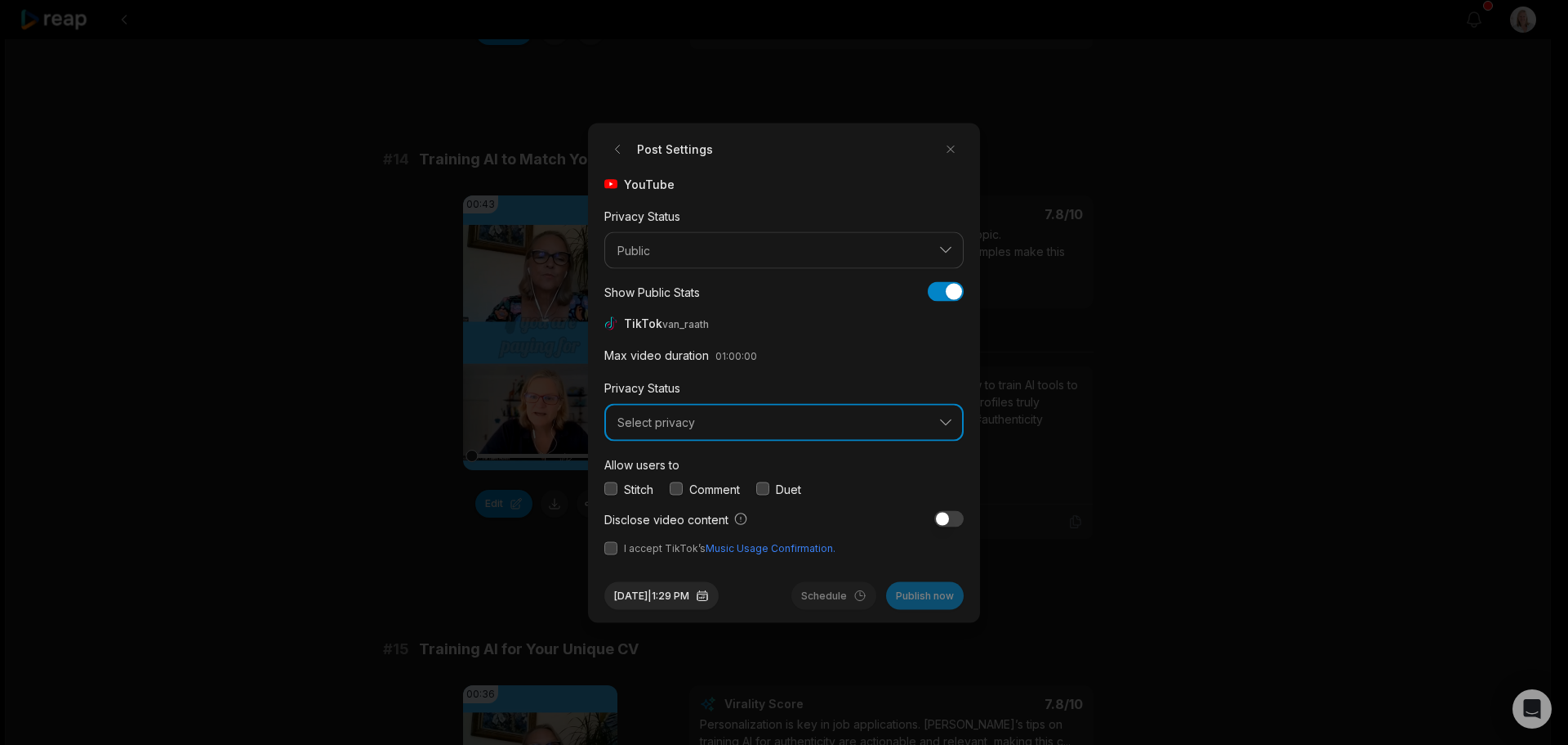
click at [726, 424] on span "Select privacy" at bounding box center [773, 423] width 310 height 15
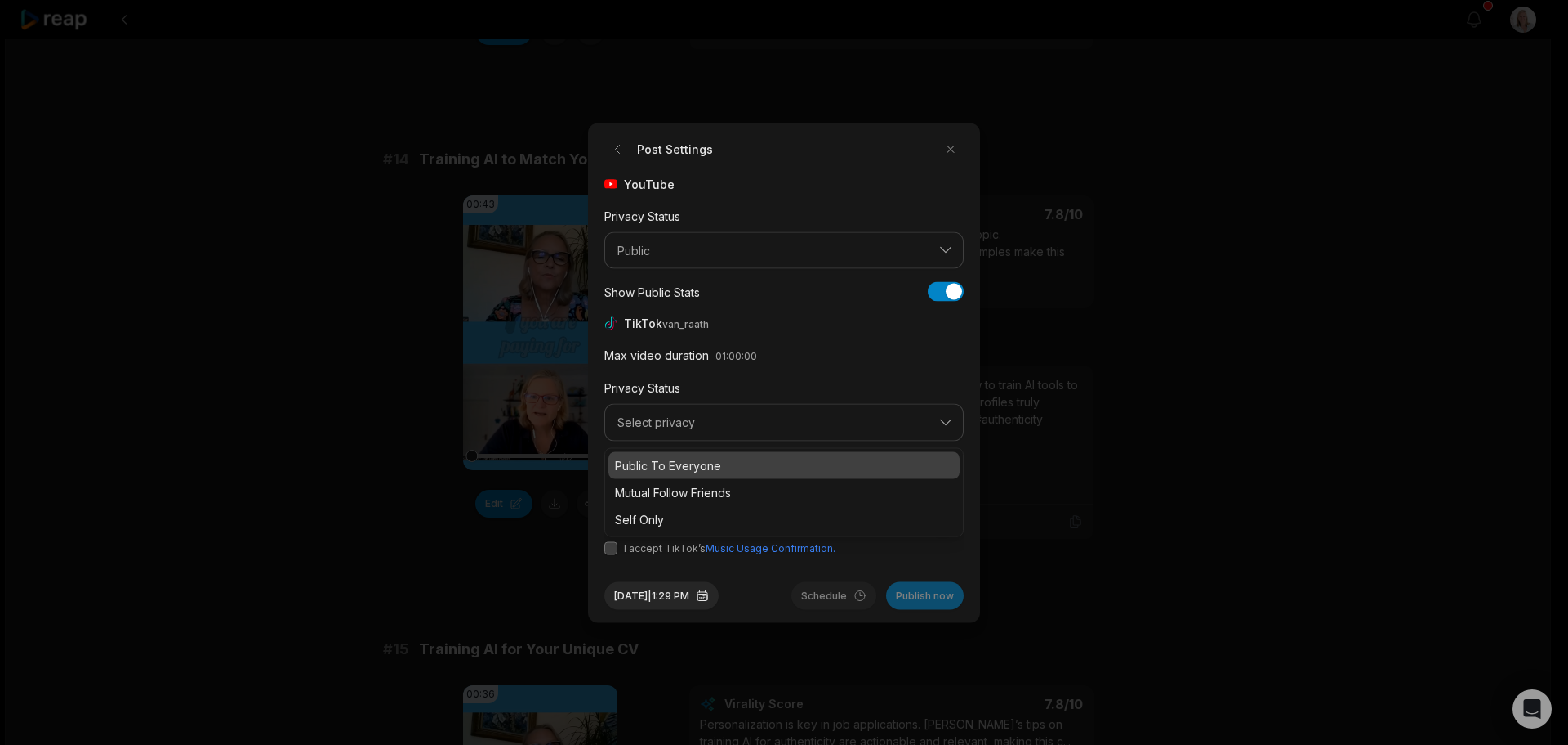
click at [697, 460] on p "Public To Everyone" at bounding box center [784, 465] width 338 height 17
click at [678, 489] on button "button" at bounding box center [677, 488] width 13 height 13
click at [611, 550] on button "button" at bounding box center [611, 547] width 13 height 13
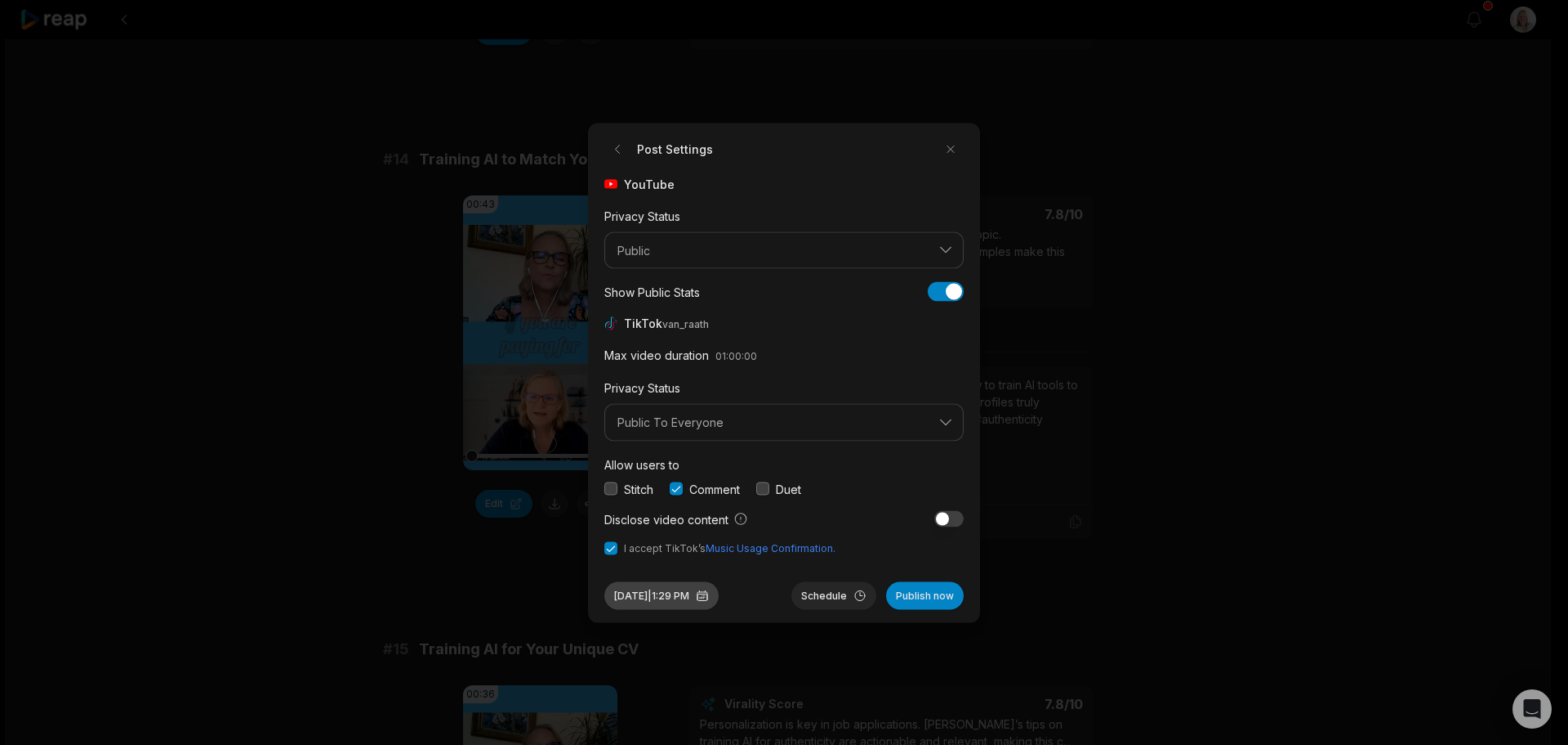
click at [702, 596] on button "Sep 30, 2025 | 1:29 PM" at bounding box center [662, 594] width 114 height 28
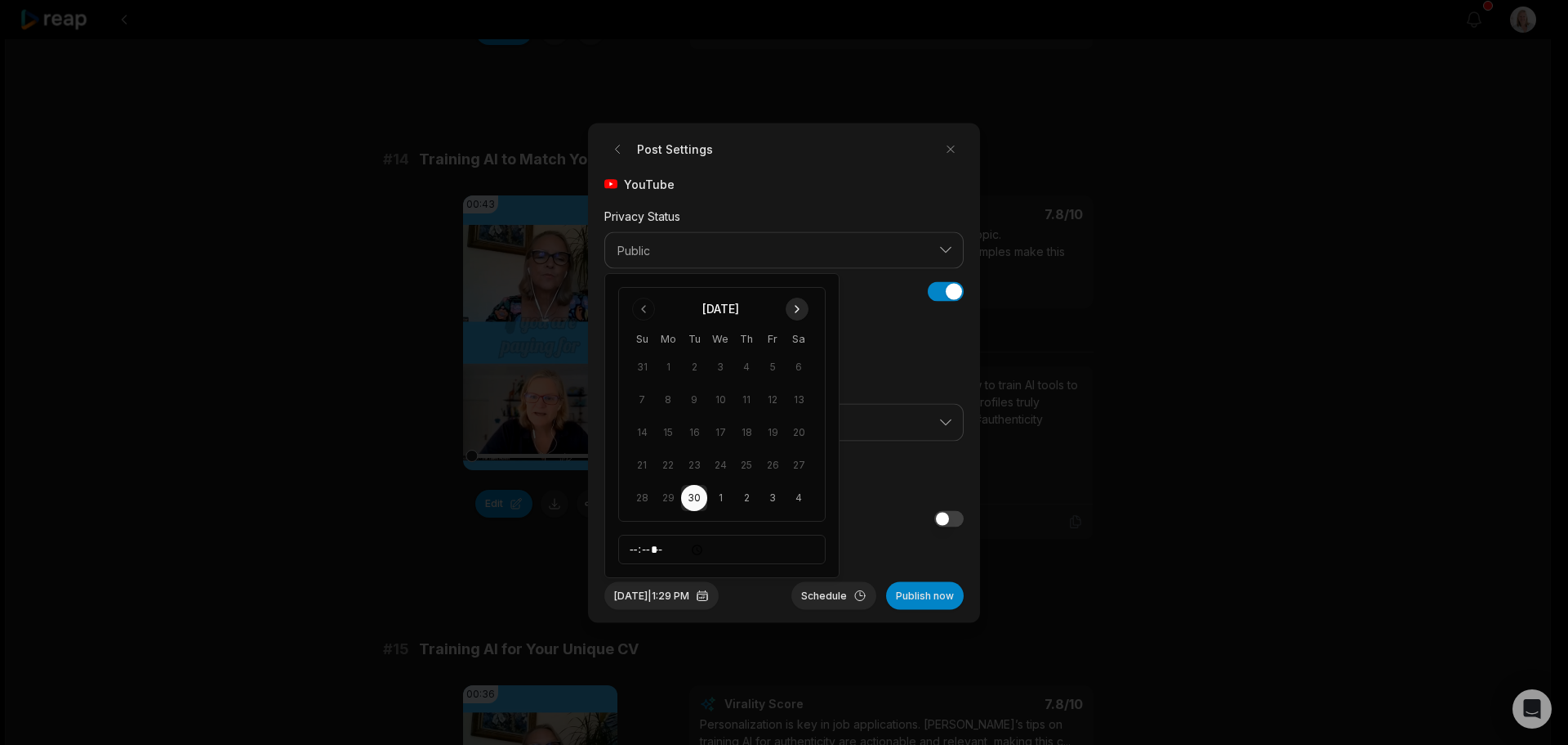
click at [797, 313] on button "Go to next month" at bounding box center [796, 309] width 23 height 23
click at [740, 465] on button "23" at bounding box center [746, 465] width 26 height 26
click at [812, 594] on button "Schedule" at bounding box center [834, 594] width 85 height 28
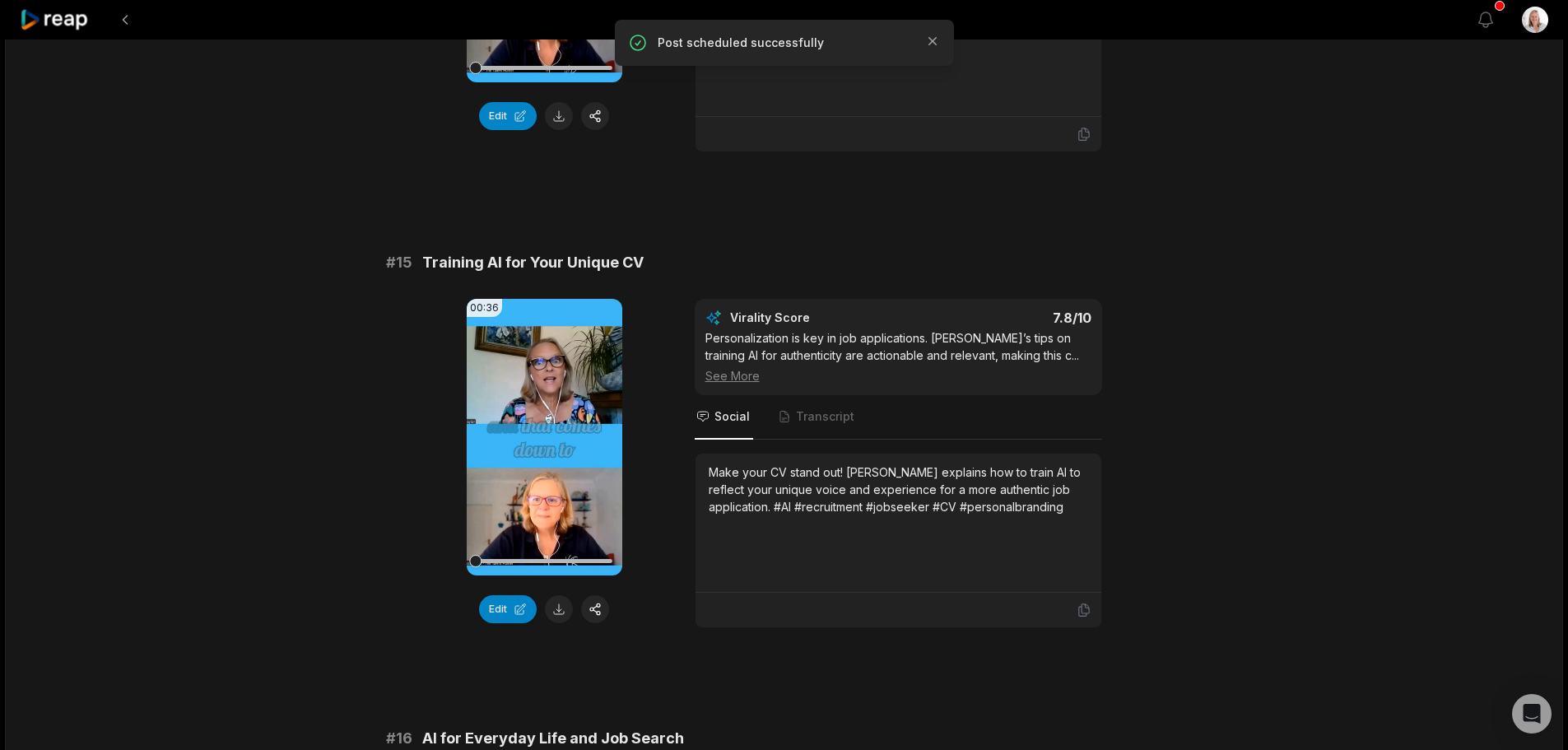
scroll to position [1893, 0]
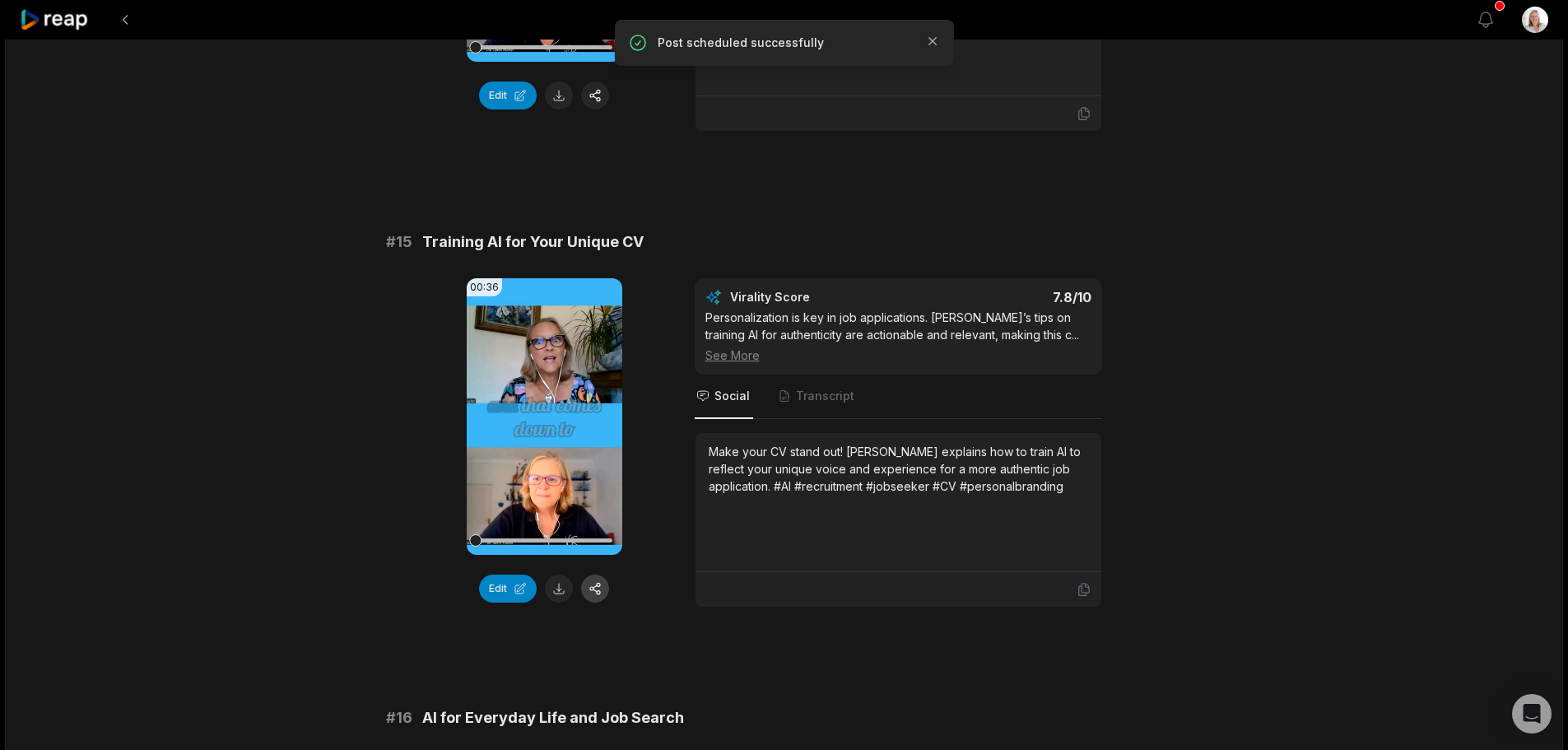
click at [599, 575] on button "button" at bounding box center [595, 588] width 28 height 28
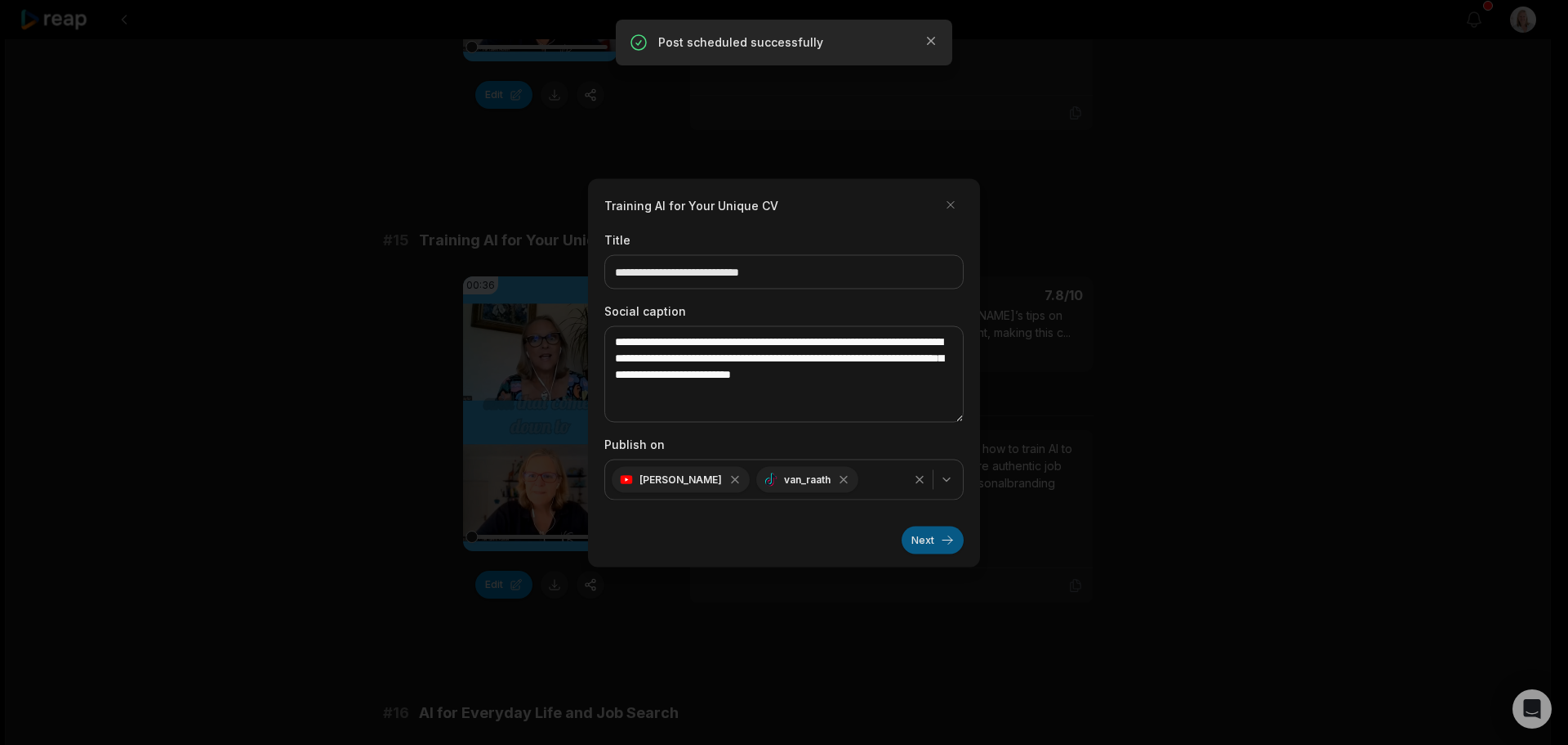
click at [930, 540] on button "Next" at bounding box center [932, 539] width 62 height 28
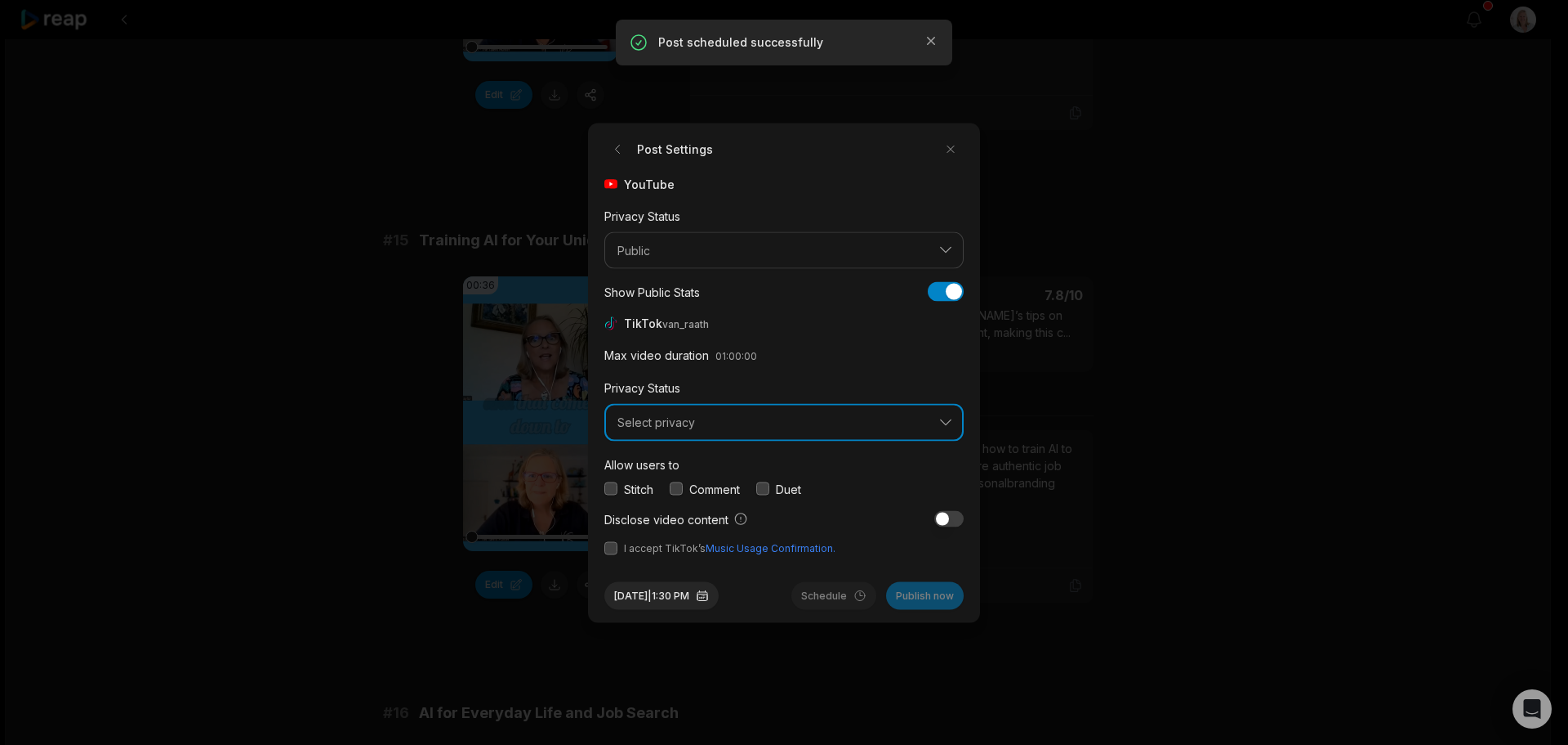
click at [682, 417] on span "Select privacy" at bounding box center [773, 423] width 310 height 15
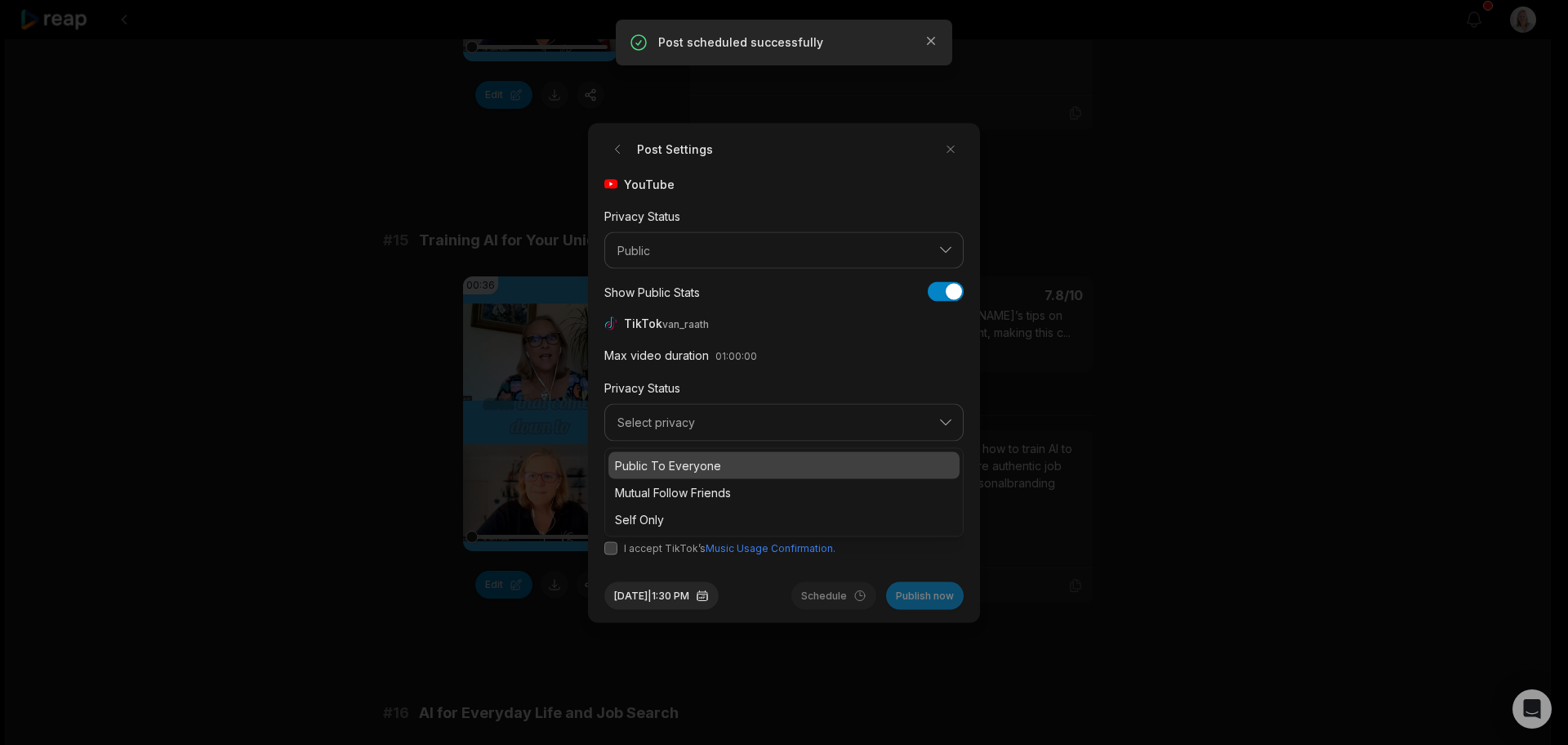
click at [693, 459] on p "Public To Everyone" at bounding box center [784, 465] width 338 height 17
click at [681, 490] on button "button" at bounding box center [677, 488] width 13 height 13
click at [606, 550] on button "button" at bounding box center [611, 547] width 13 height 13
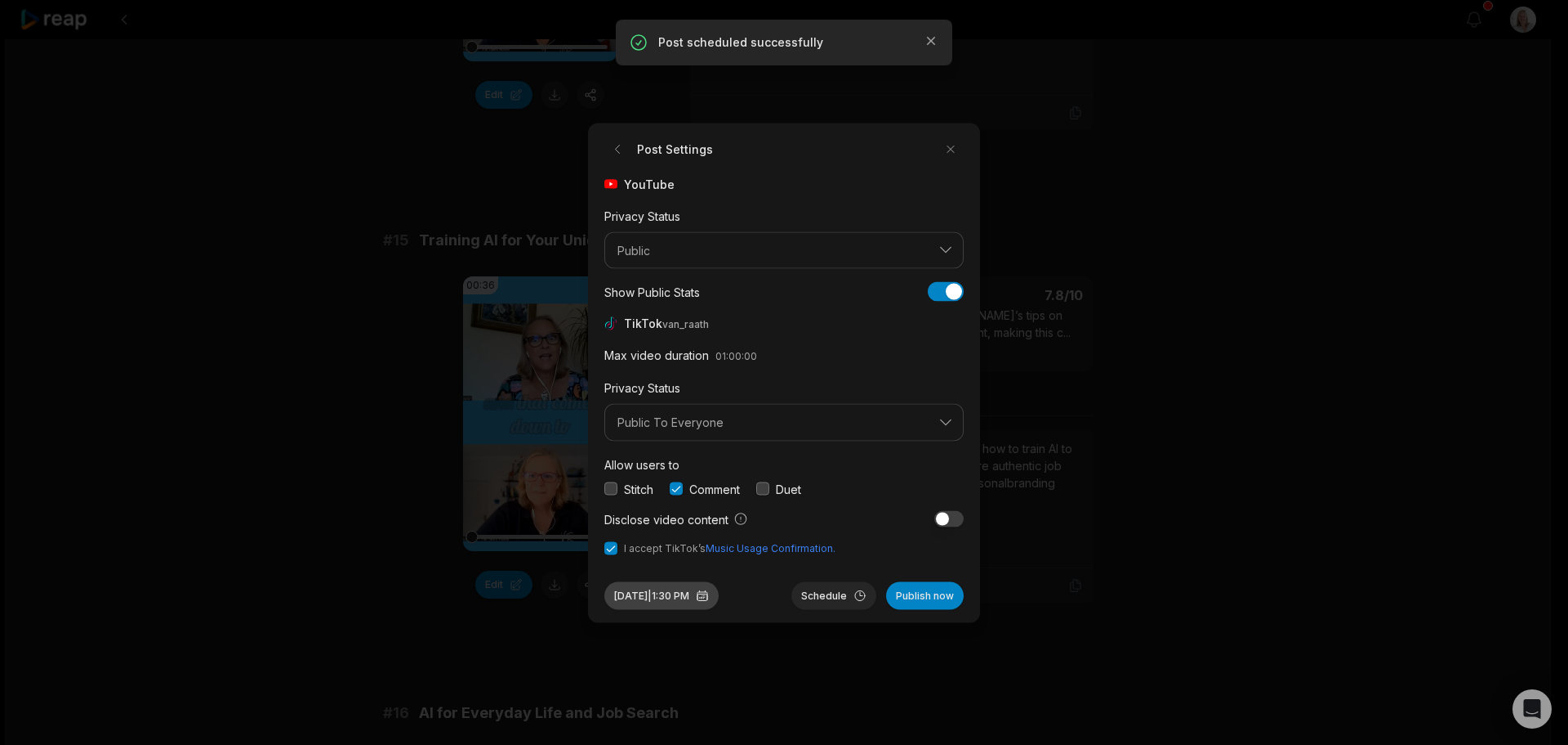
click at [678, 595] on button "Sep 30, 2025 | 1:30 PM" at bounding box center [662, 594] width 114 height 28
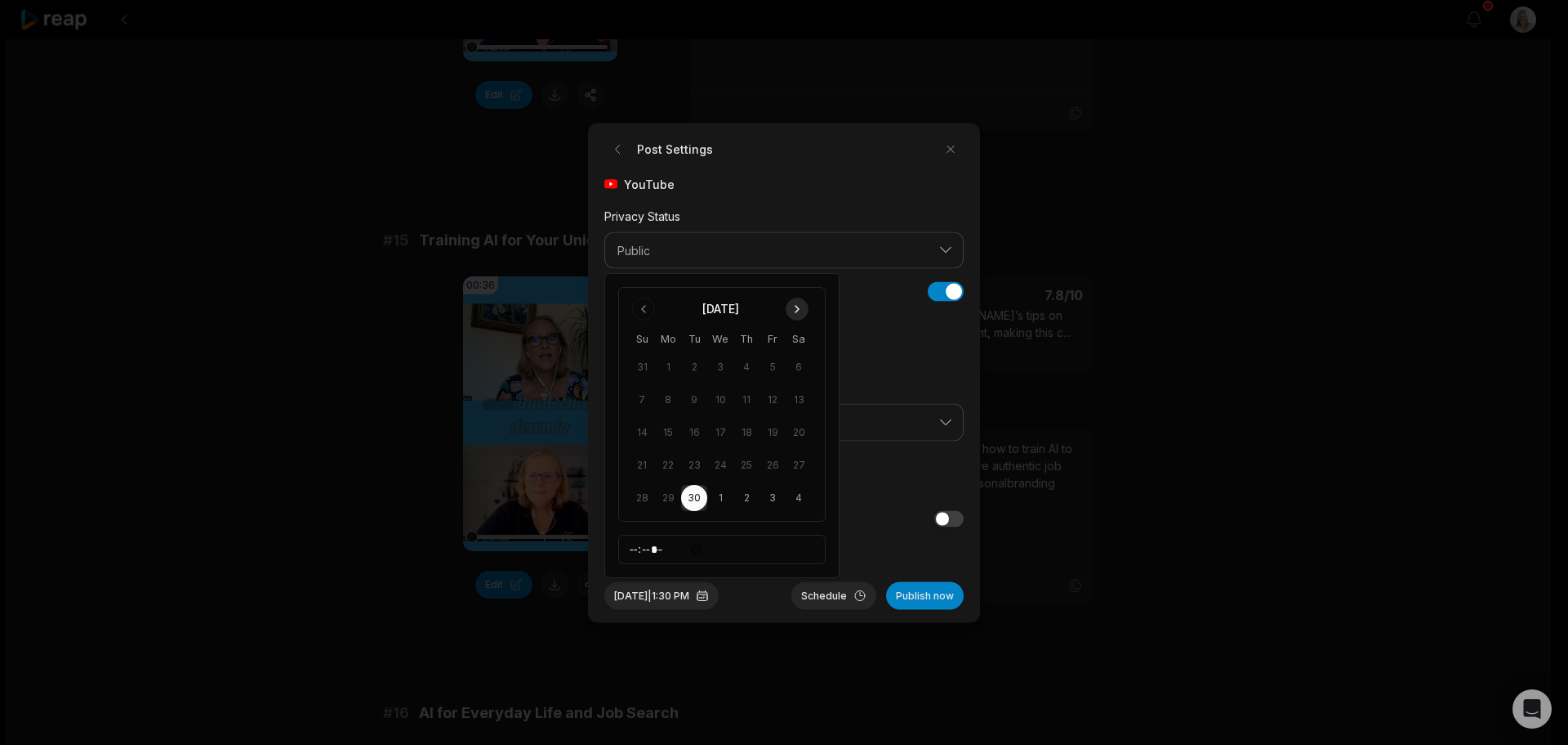
click at [794, 302] on button "Go to next month" at bounding box center [796, 309] width 23 height 23
click at [794, 464] on button "25" at bounding box center [798, 465] width 26 height 26
click at [832, 589] on button "Schedule" at bounding box center [834, 594] width 85 height 28
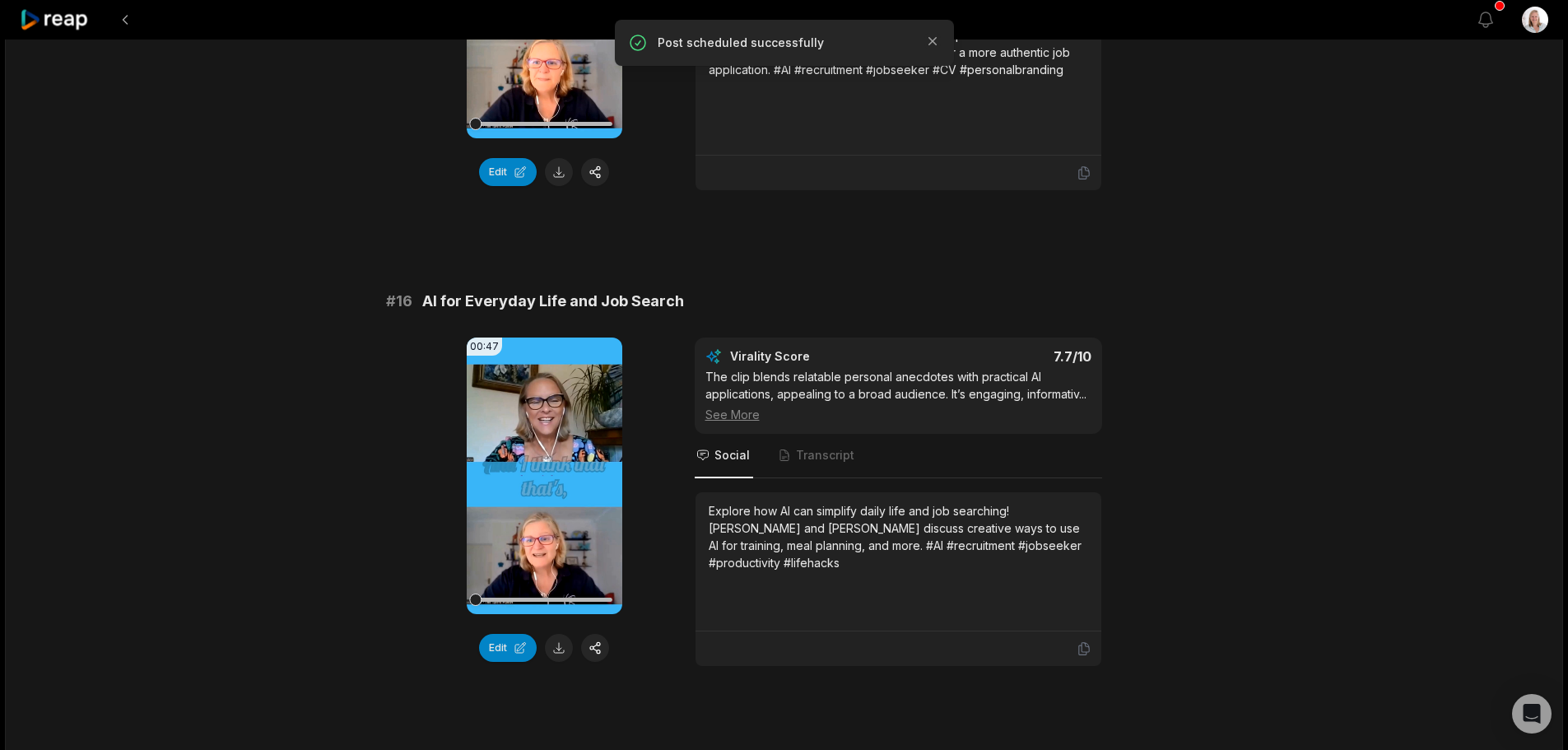
scroll to position [2386, 0]
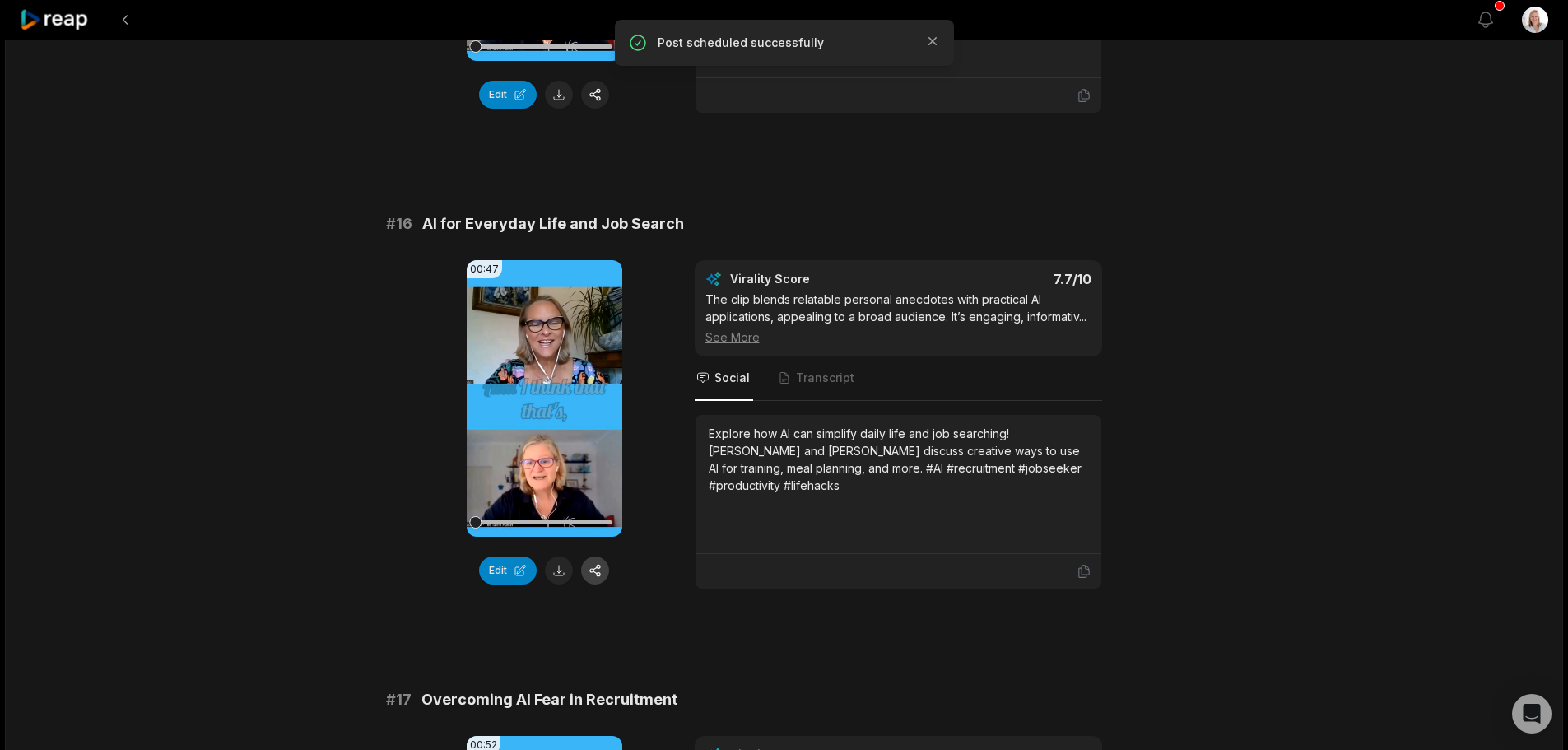
click at [597, 556] on button "button" at bounding box center [595, 570] width 28 height 28
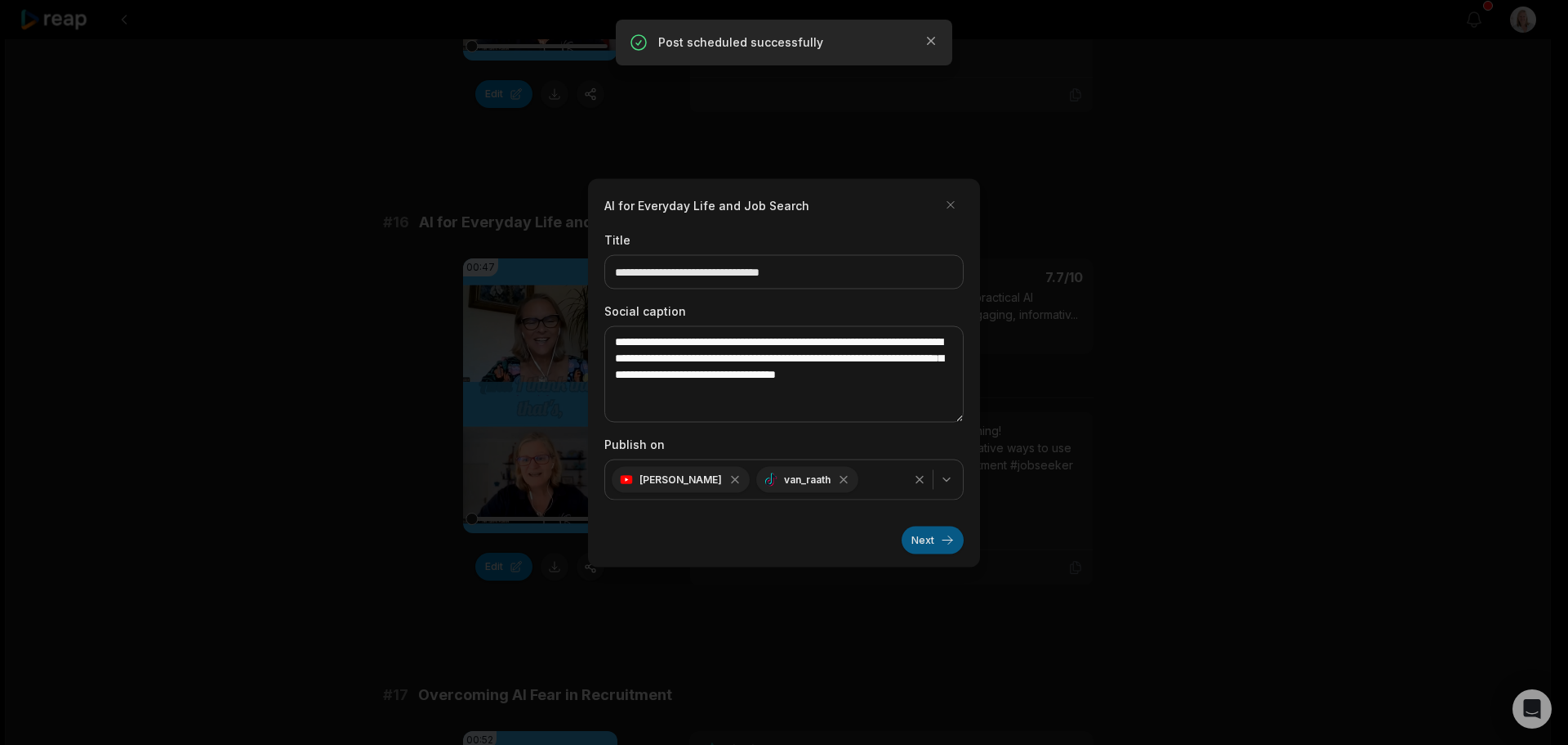
click at [917, 541] on button "Next" at bounding box center [932, 539] width 62 height 28
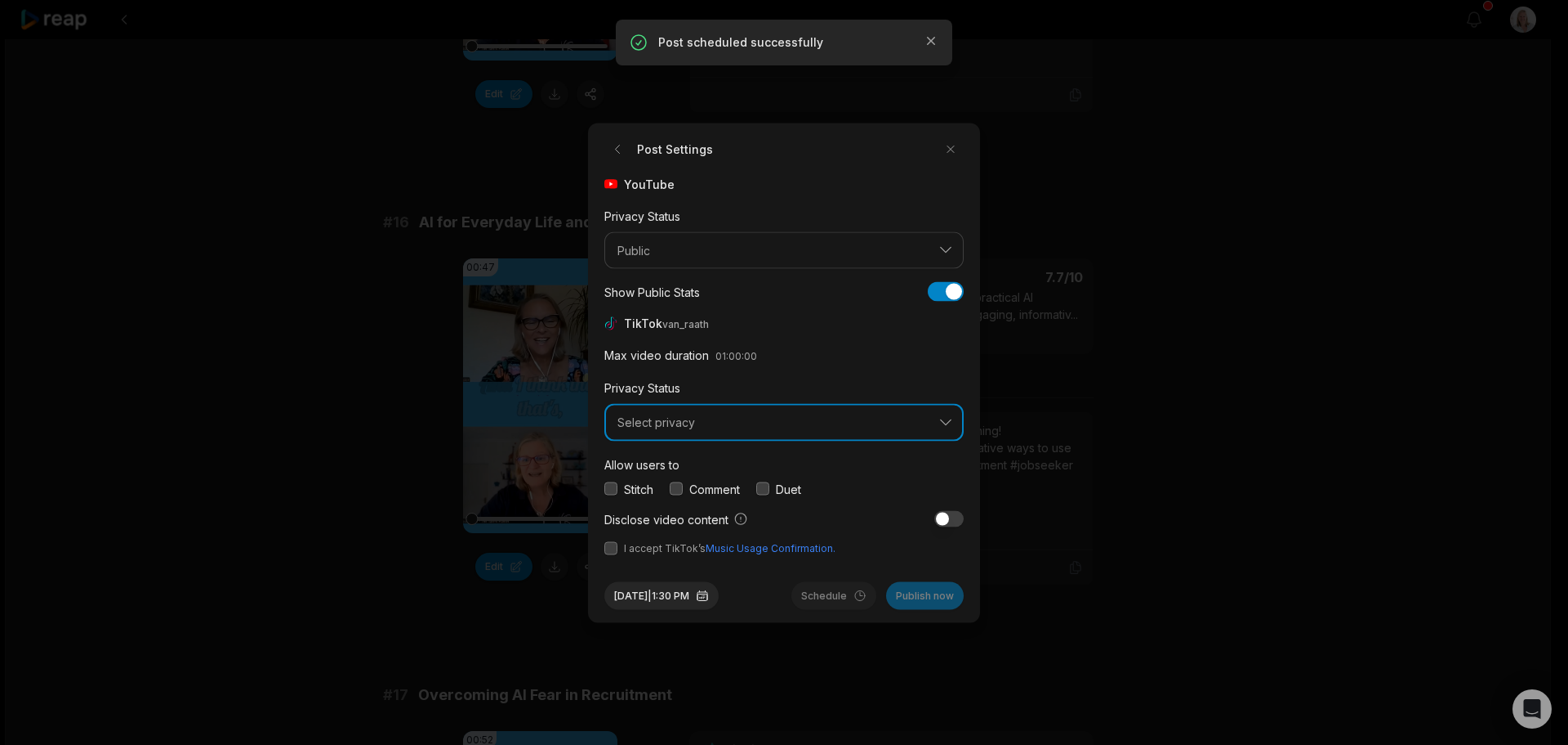
click at [669, 416] on span "Select privacy" at bounding box center [773, 423] width 310 height 15
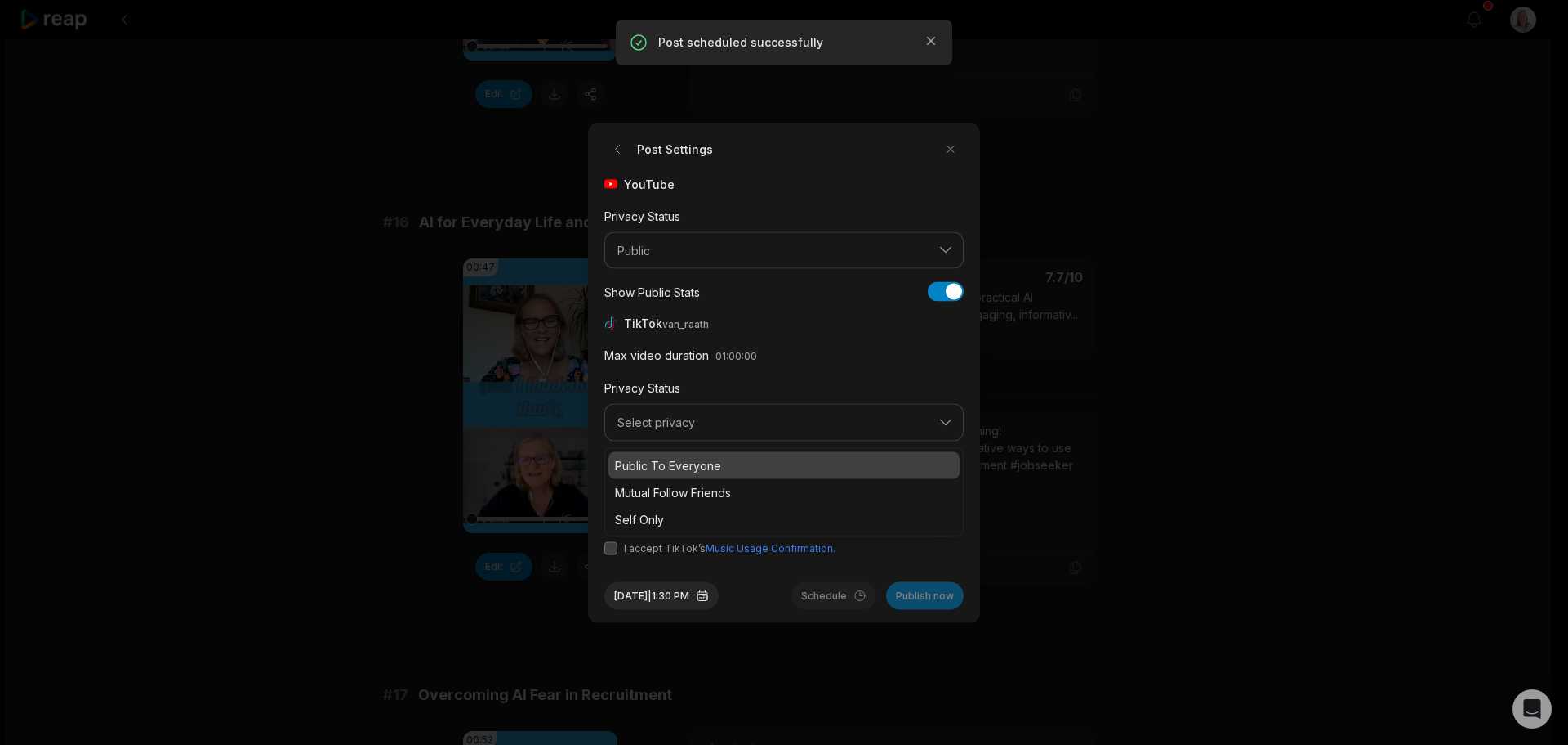
click at [669, 462] on p "Public To Everyone" at bounding box center [784, 465] width 338 height 17
click at [677, 487] on button "button" at bounding box center [677, 488] width 13 height 13
click at [612, 547] on button "button" at bounding box center [611, 547] width 13 height 13
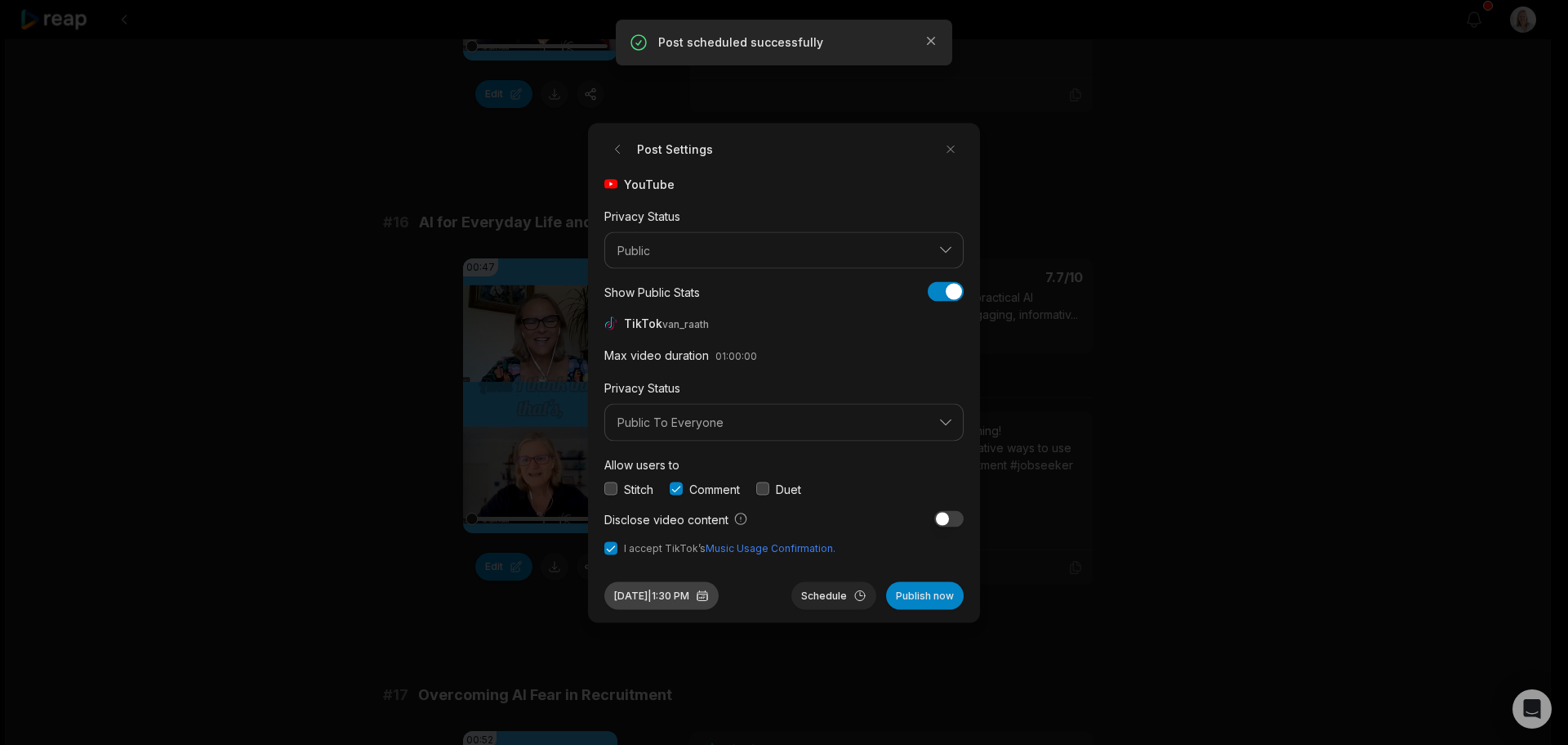
click at [710, 599] on button "Sep 30, 2025 | 1:30 PM" at bounding box center [662, 594] width 114 height 28
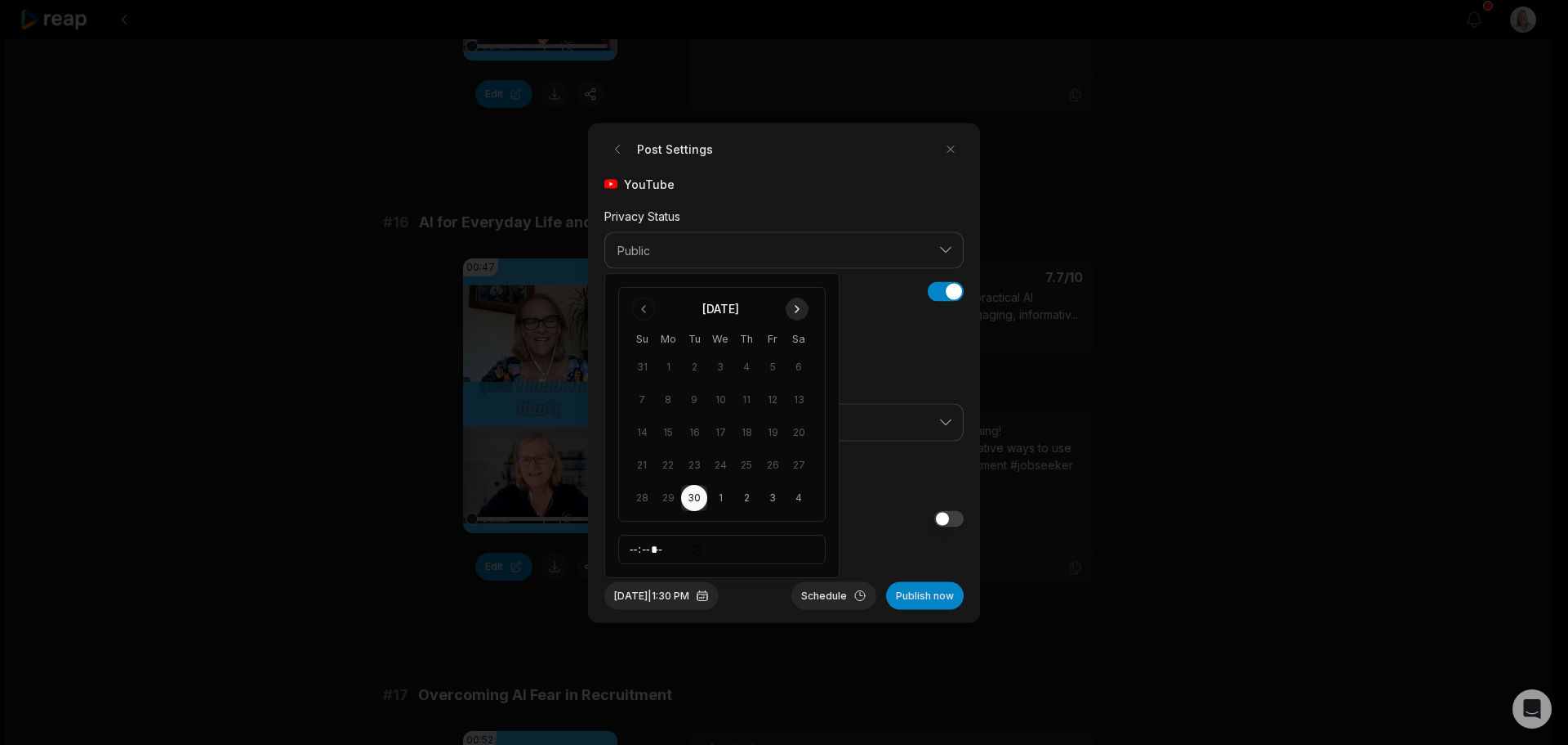
click at [798, 309] on button "Go to next month" at bounding box center [796, 309] width 23 height 23
click at [670, 497] on button "27" at bounding box center [667, 497] width 26 height 26
click at [901, 598] on button "Publish now" at bounding box center [925, 594] width 78 height 28
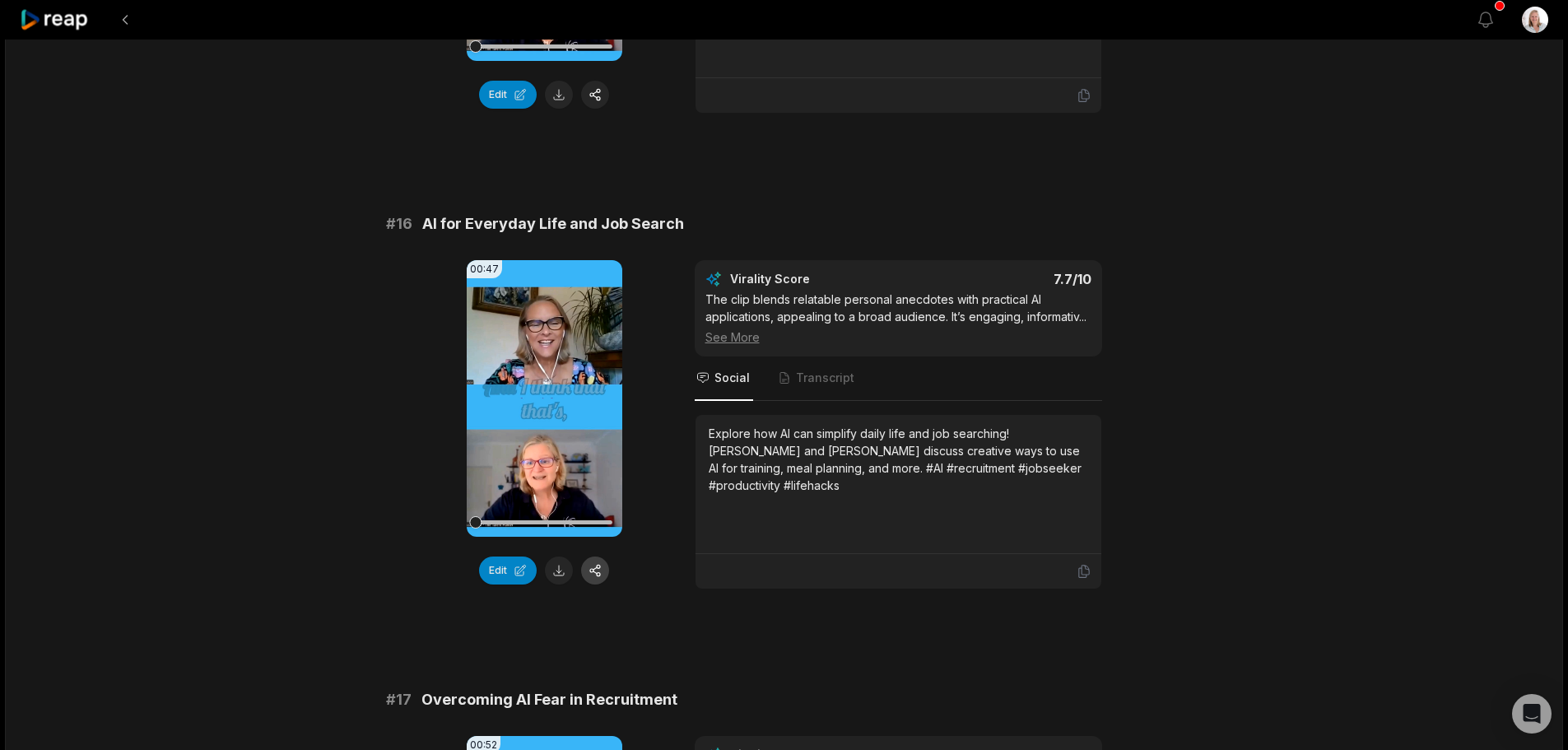
click at [593, 556] on button "button" at bounding box center [595, 570] width 28 height 28
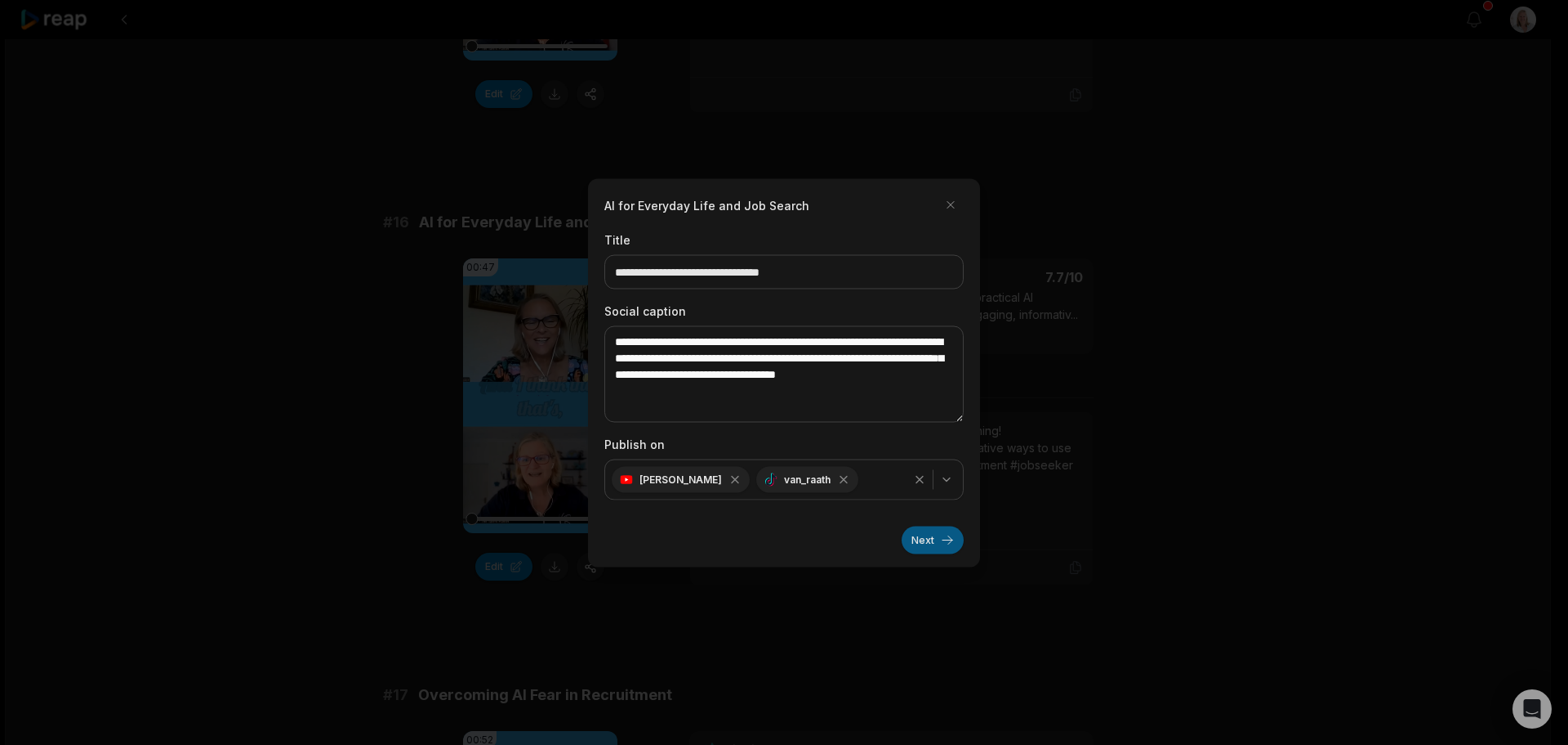
click at [922, 542] on button "Next" at bounding box center [932, 539] width 62 height 28
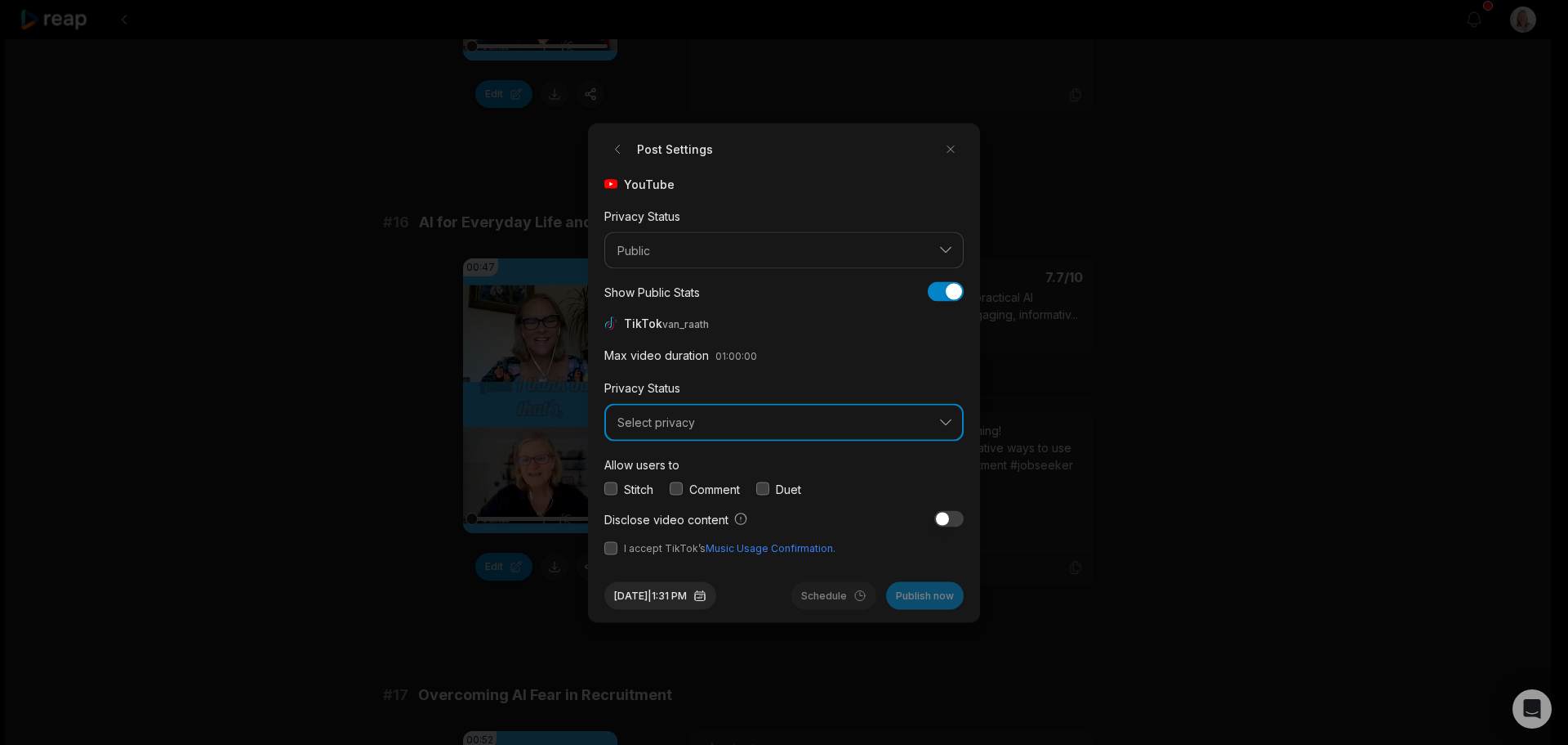
click at [702, 417] on span "Select privacy" at bounding box center [773, 423] width 310 height 15
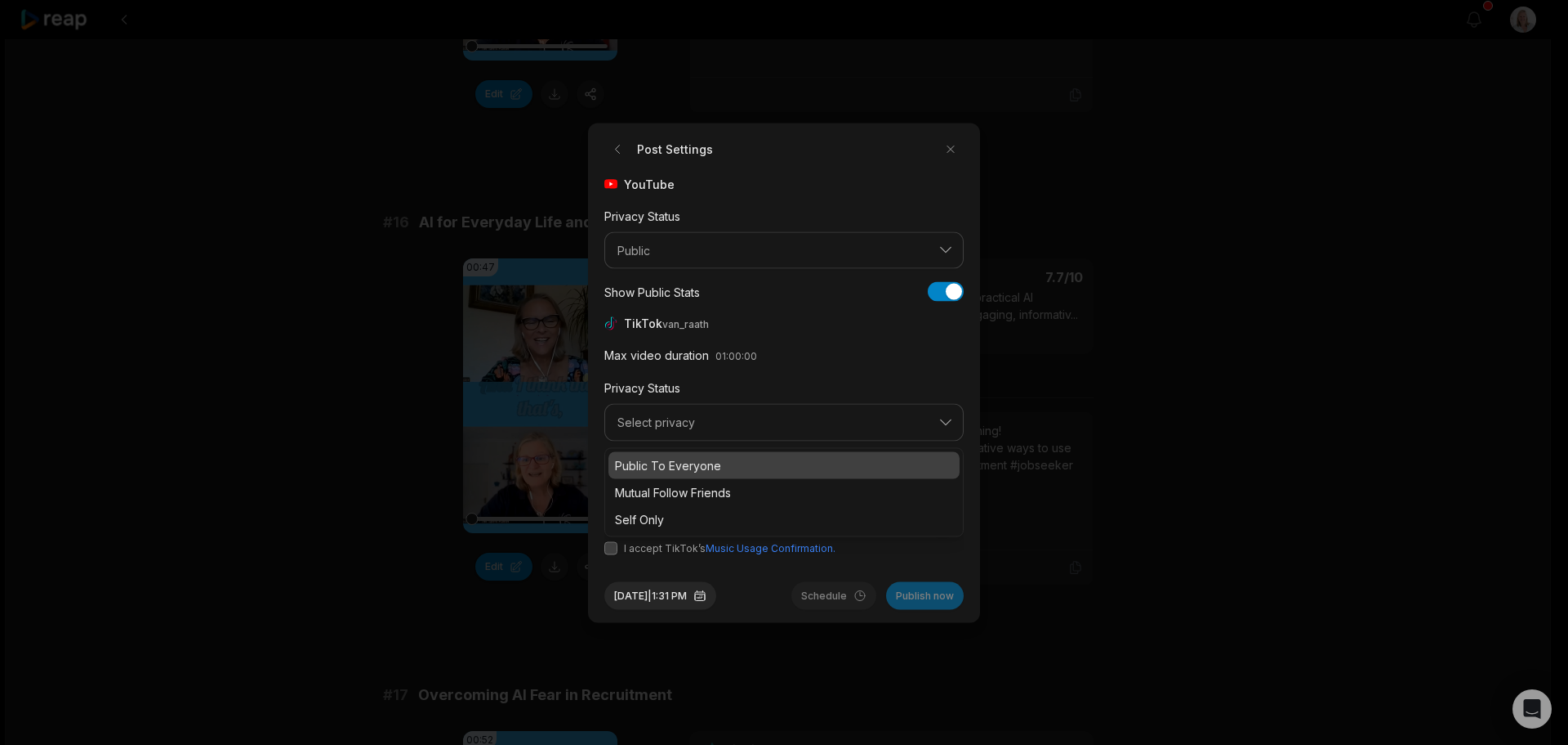
click at [687, 463] on p "Public To Everyone" at bounding box center [784, 465] width 338 height 17
click at [673, 488] on button "button" at bounding box center [677, 488] width 13 height 13
click at [610, 554] on button "button" at bounding box center [611, 547] width 13 height 13
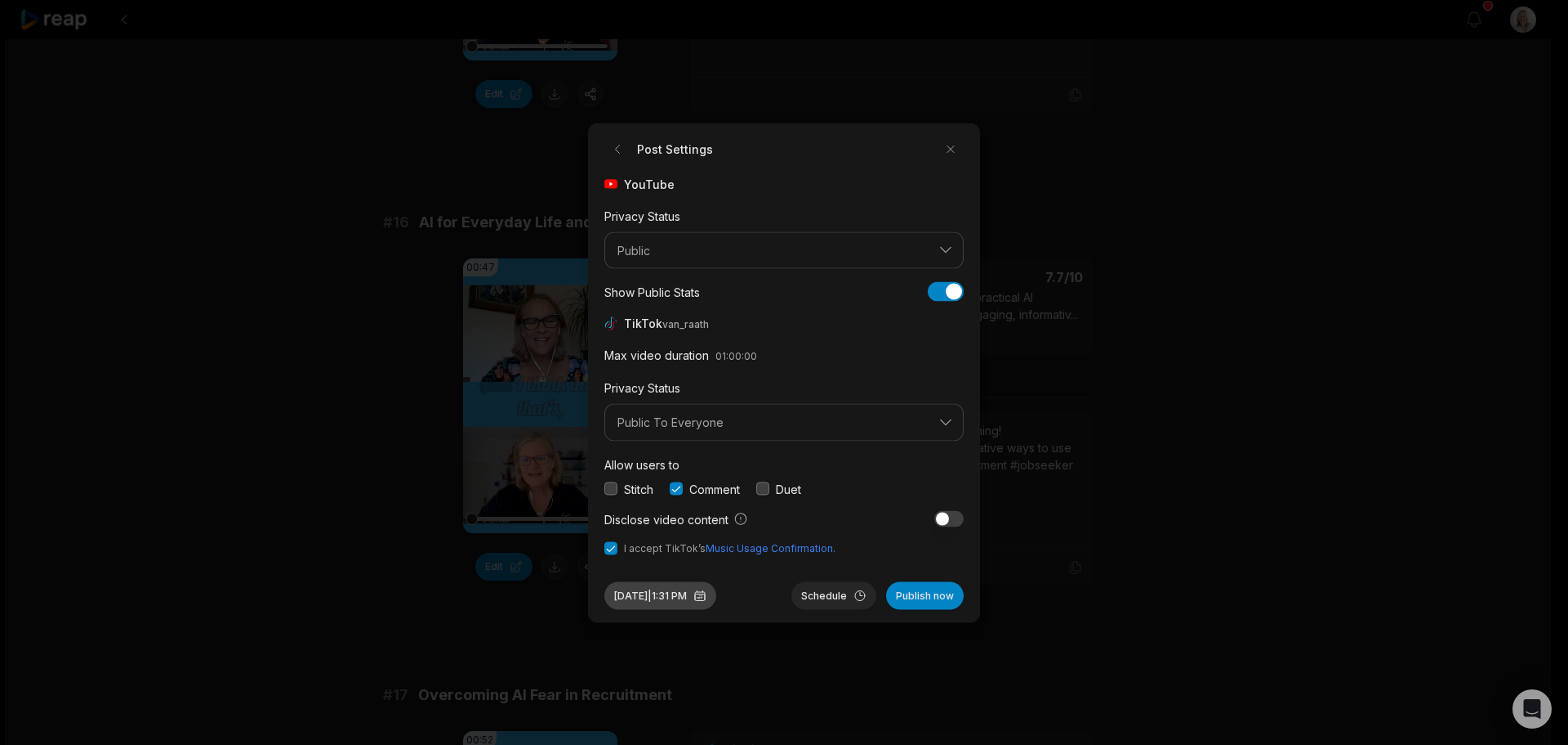
click at [670, 596] on button "Sep 30, 2025 | 1:31 PM" at bounding box center [660, 594] width 112 height 28
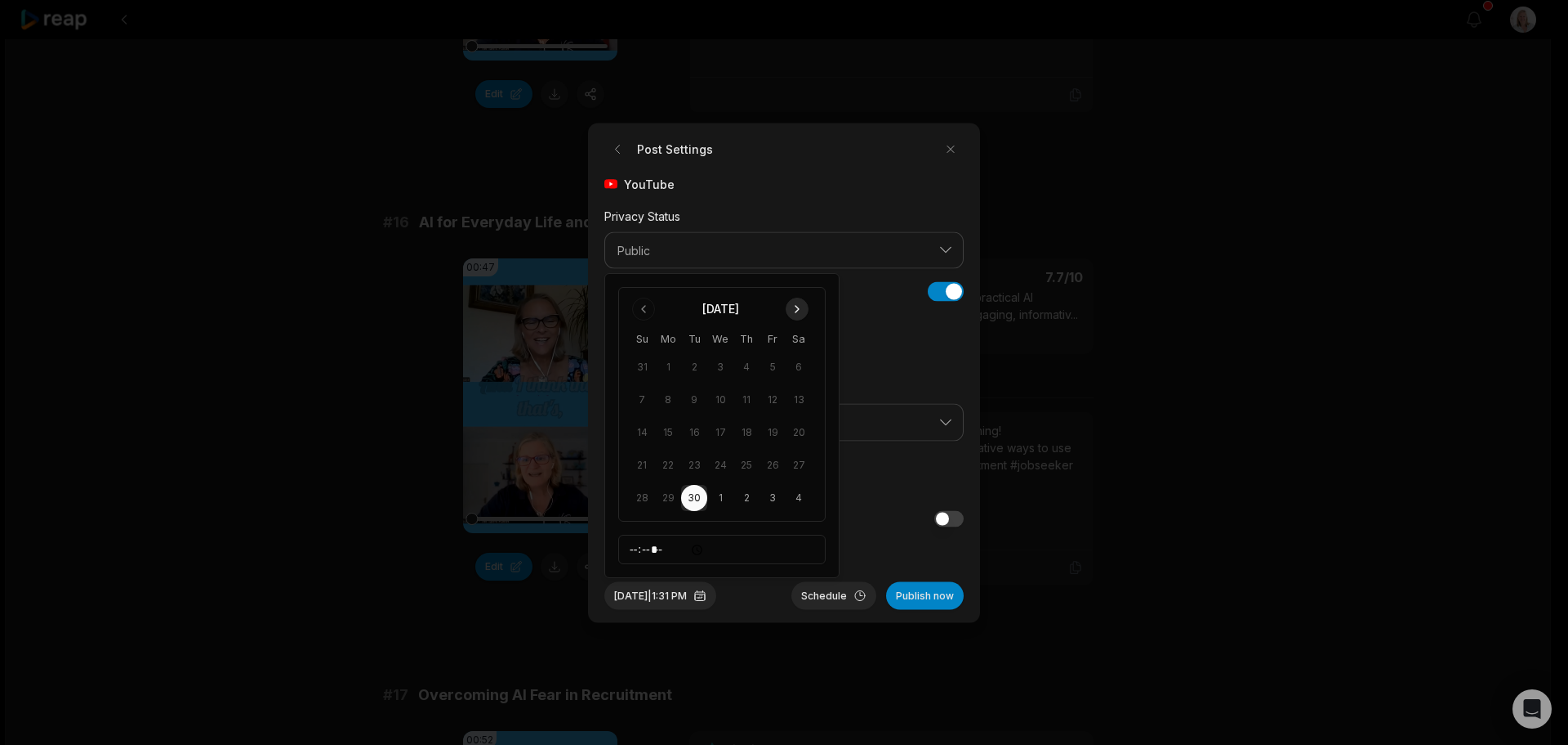
click at [798, 311] on button "Go to next month" at bounding box center [796, 309] width 23 height 23
click at [668, 498] on button "27" at bounding box center [667, 497] width 26 height 26
click at [820, 598] on button "Schedule" at bounding box center [834, 594] width 85 height 28
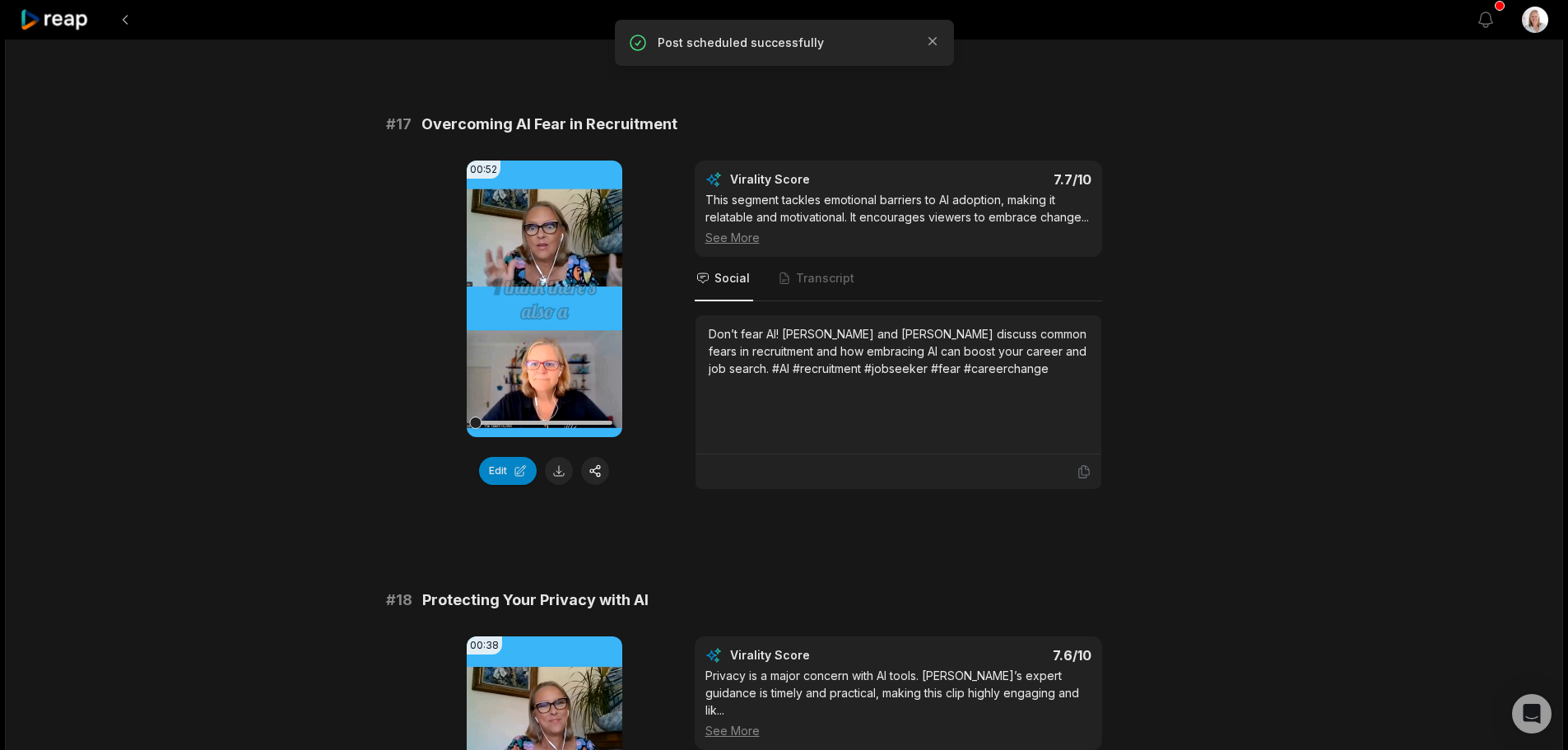
scroll to position [2962, 0]
click at [596, 456] on button "button" at bounding box center [595, 470] width 28 height 28
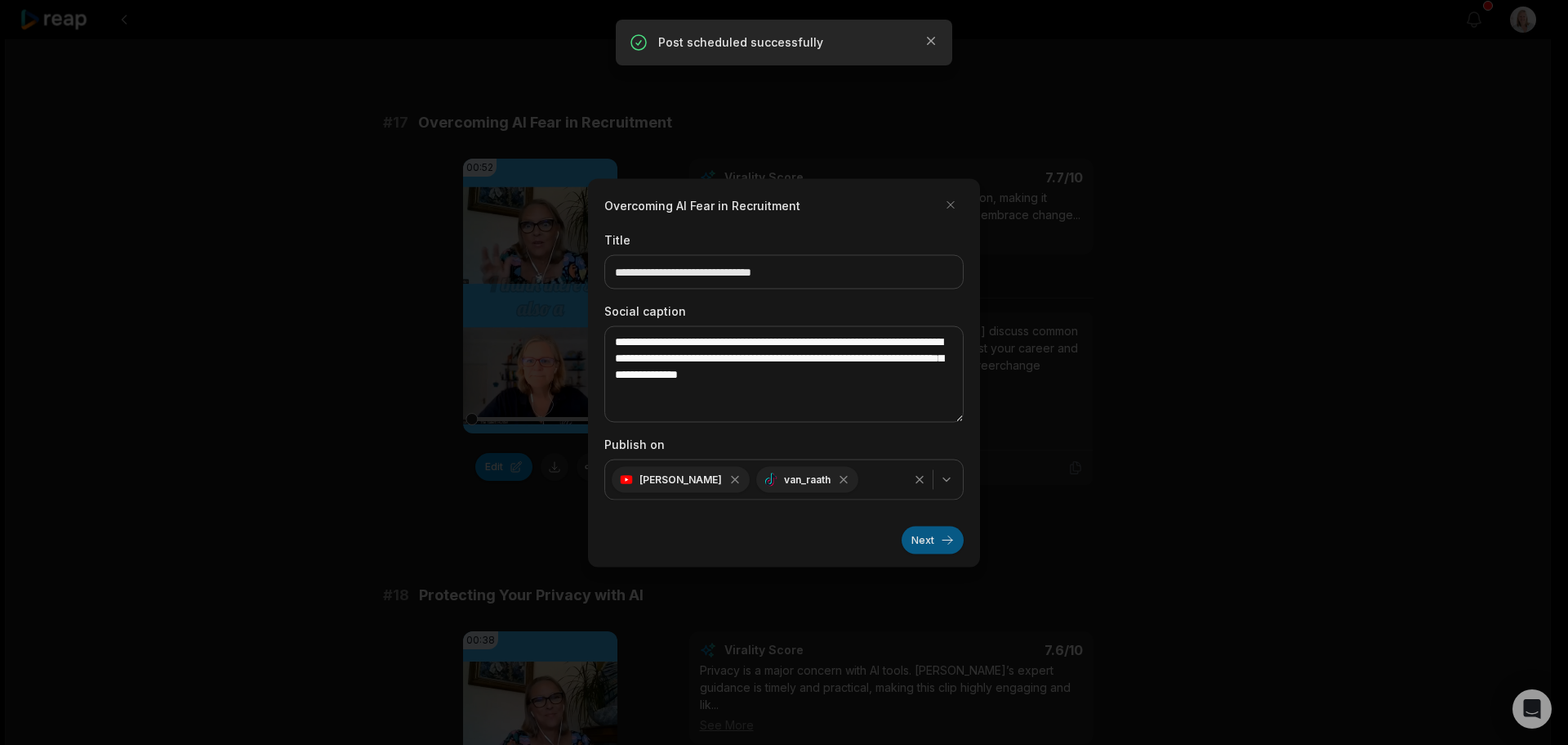
click at [923, 540] on button "Next" at bounding box center [932, 539] width 62 height 28
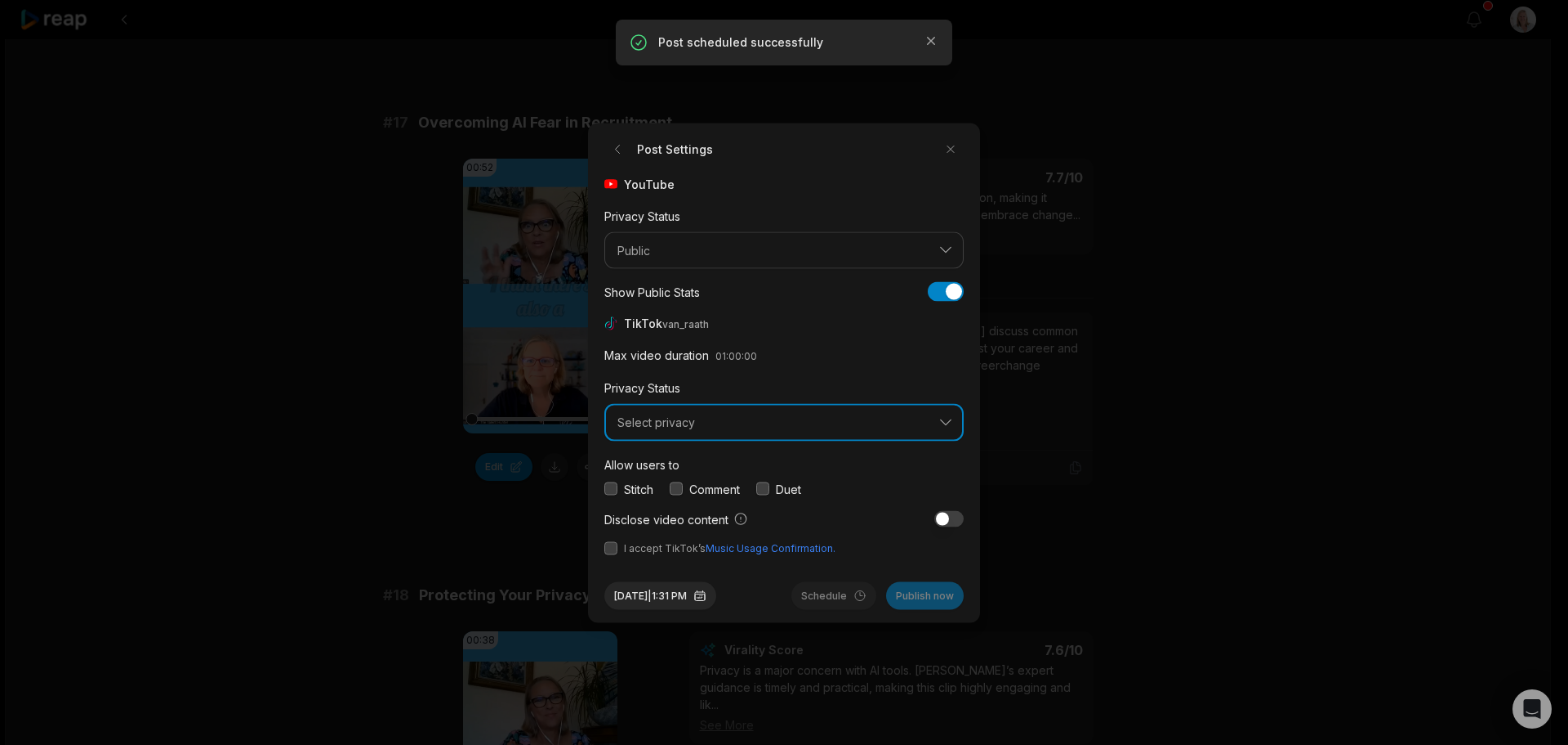
click at [712, 425] on span "Select privacy" at bounding box center [773, 423] width 310 height 15
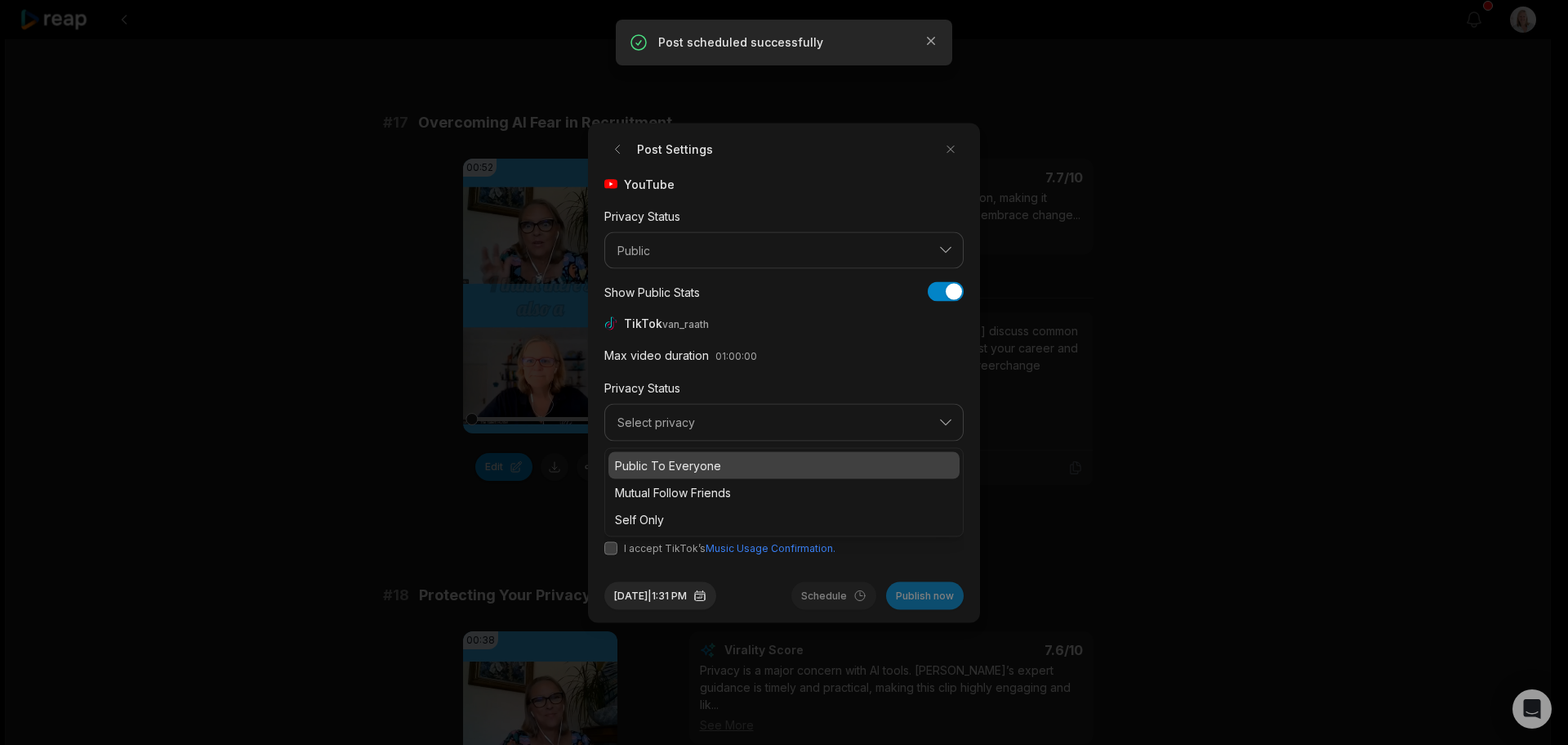
click at [703, 470] on p "Public To Everyone" at bounding box center [784, 465] width 338 height 17
click at [676, 488] on button "button" at bounding box center [677, 488] width 13 height 13
click at [609, 549] on button "button" at bounding box center [611, 547] width 13 height 13
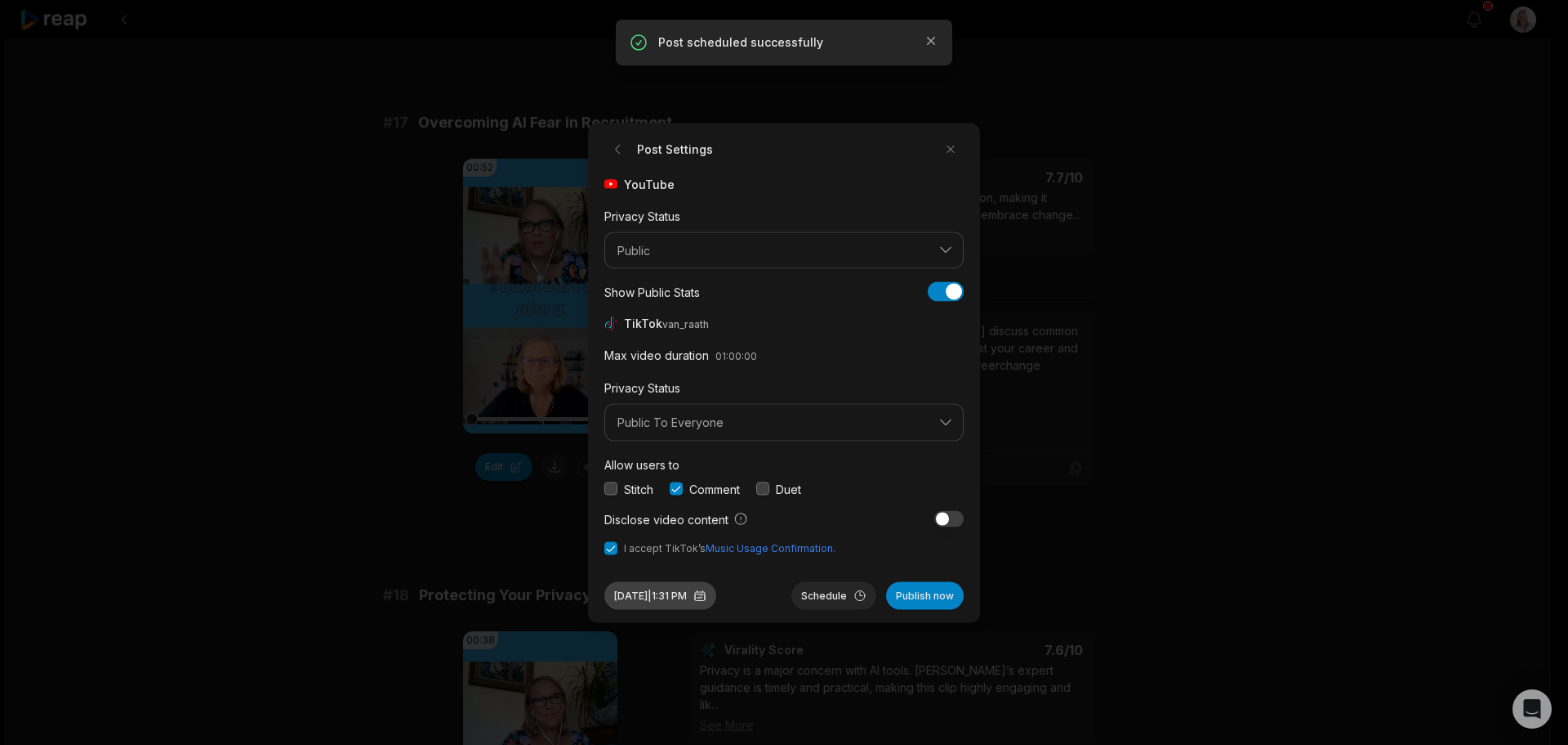
click at [687, 603] on button "Sep 30, 2025 | 1:31 PM" at bounding box center [660, 594] width 112 height 28
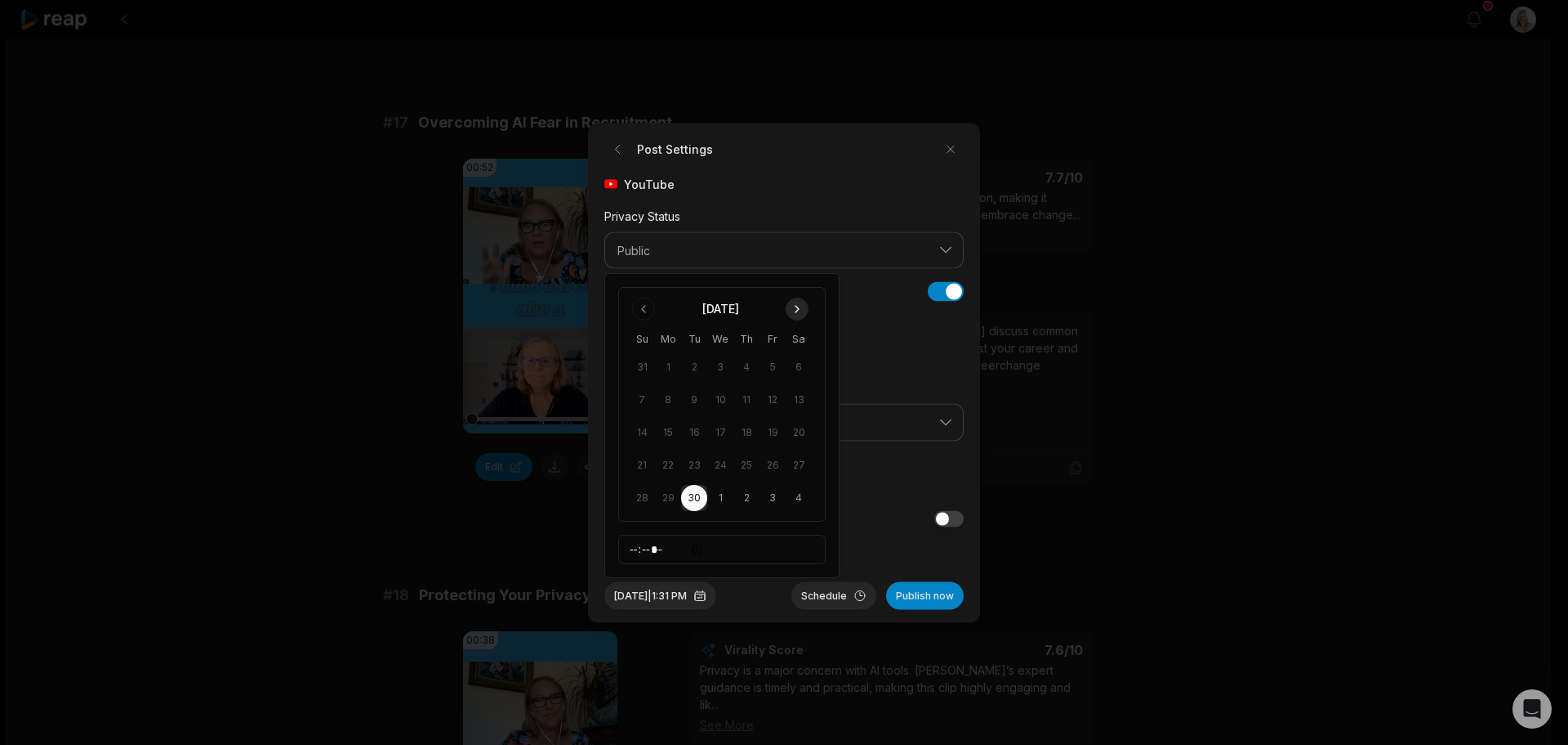
click at [789, 309] on button "Go to next month" at bounding box center [796, 309] width 23 height 23
click at [719, 499] on button "29" at bounding box center [720, 497] width 26 height 26
click at [815, 599] on button "Schedule" at bounding box center [834, 594] width 85 height 28
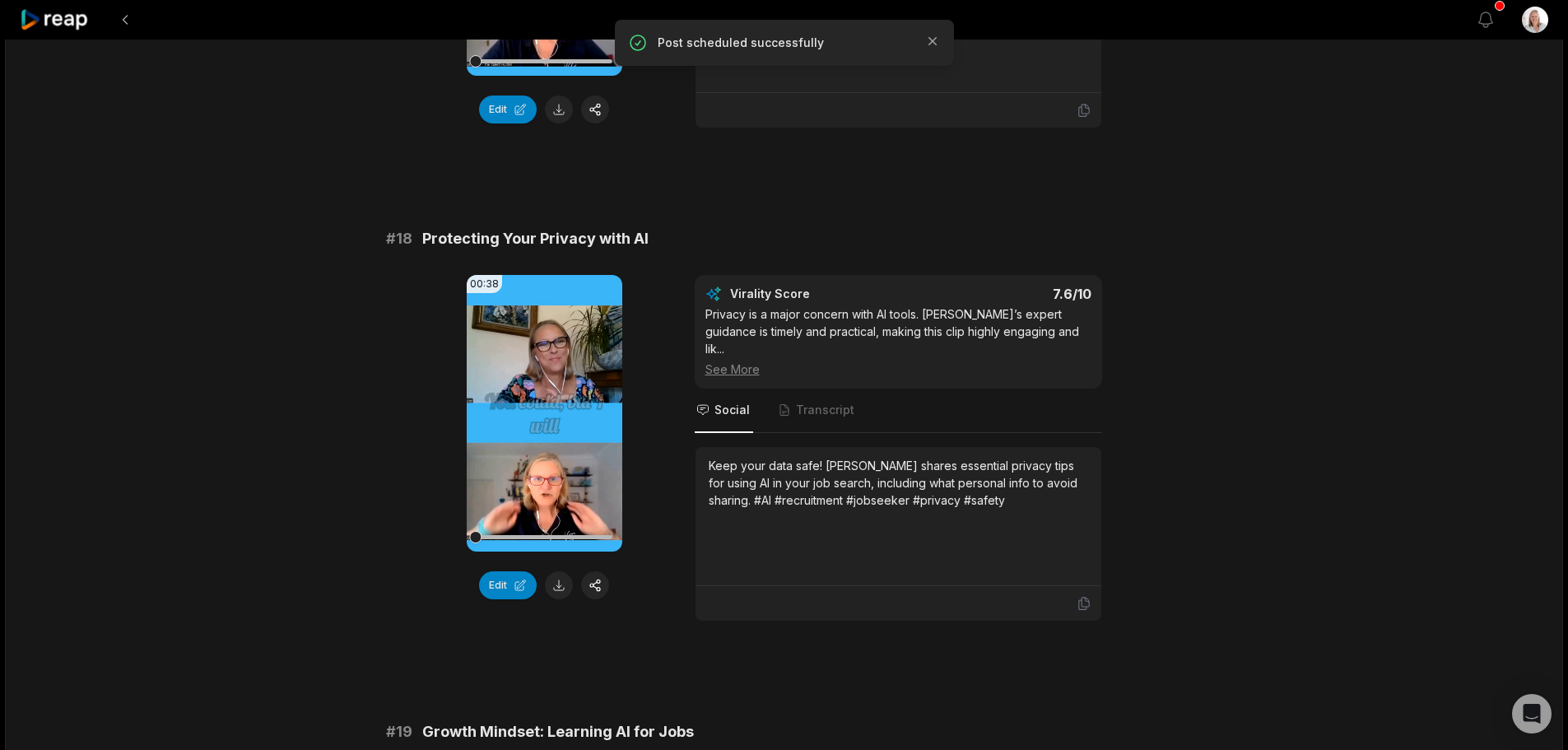
scroll to position [3374, 0]
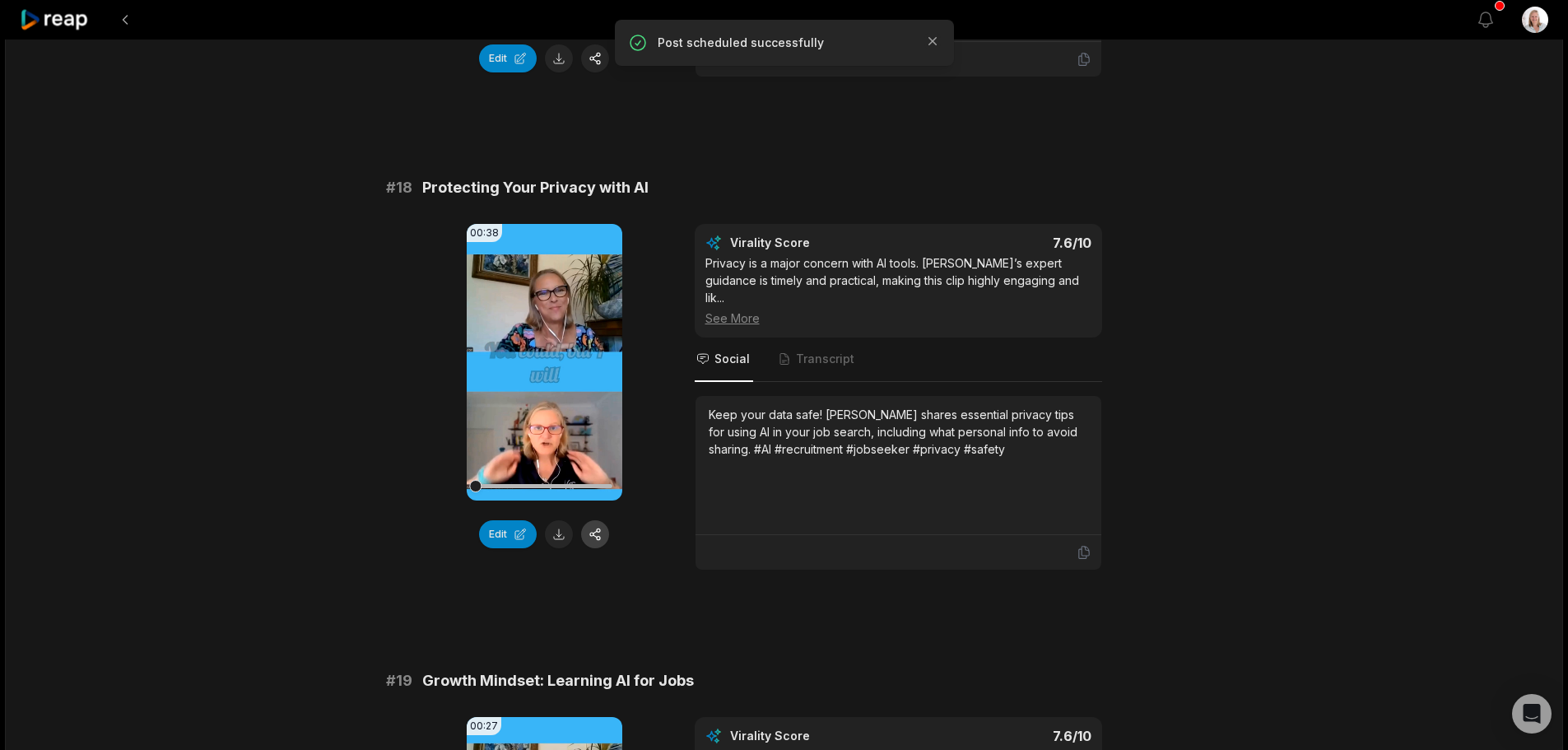
click at [602, 520] on button "button" at bounding box center [595, 533] width 28 height 28
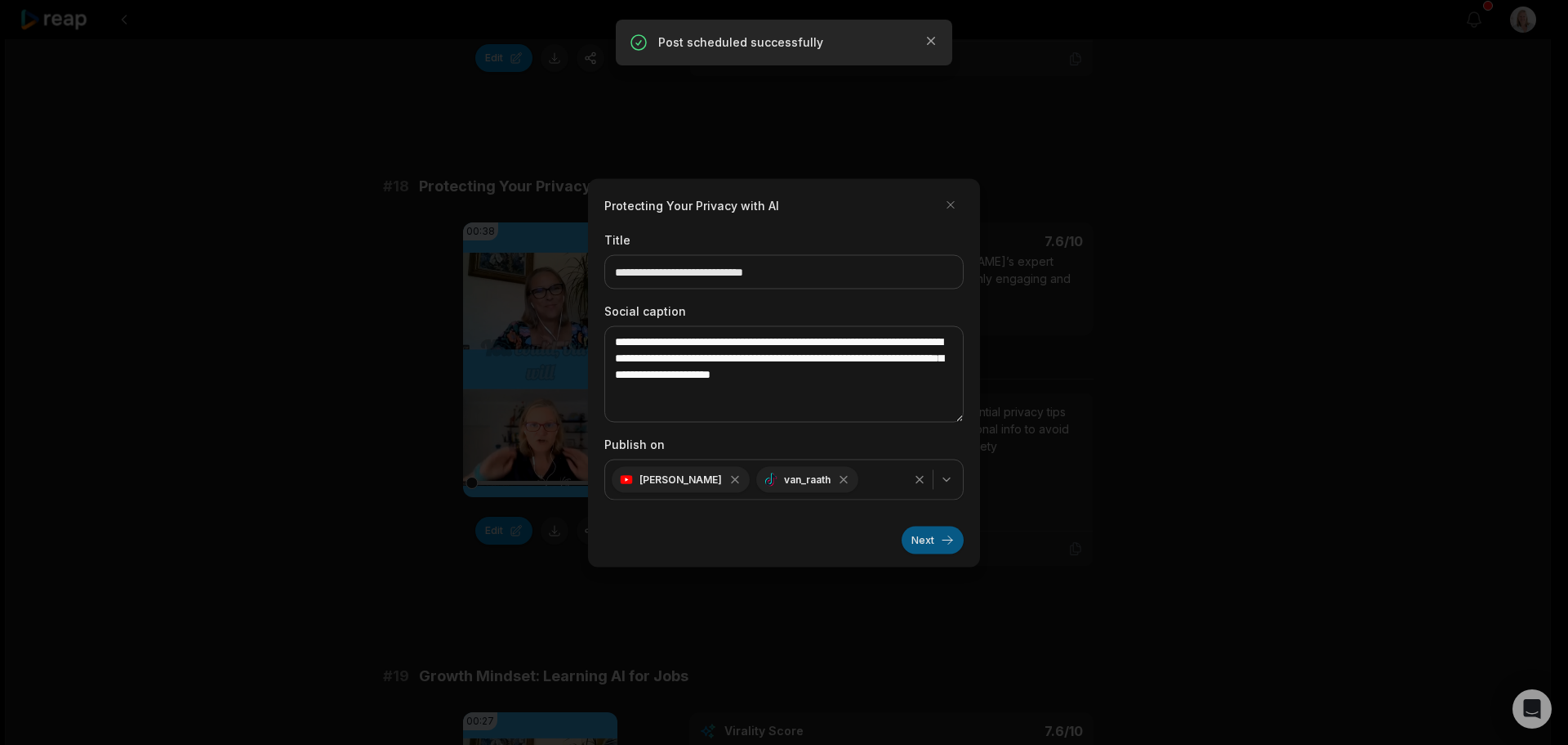
click at [931, 545] on button "Next" at bounding box center [932, 539] width 62 height 28
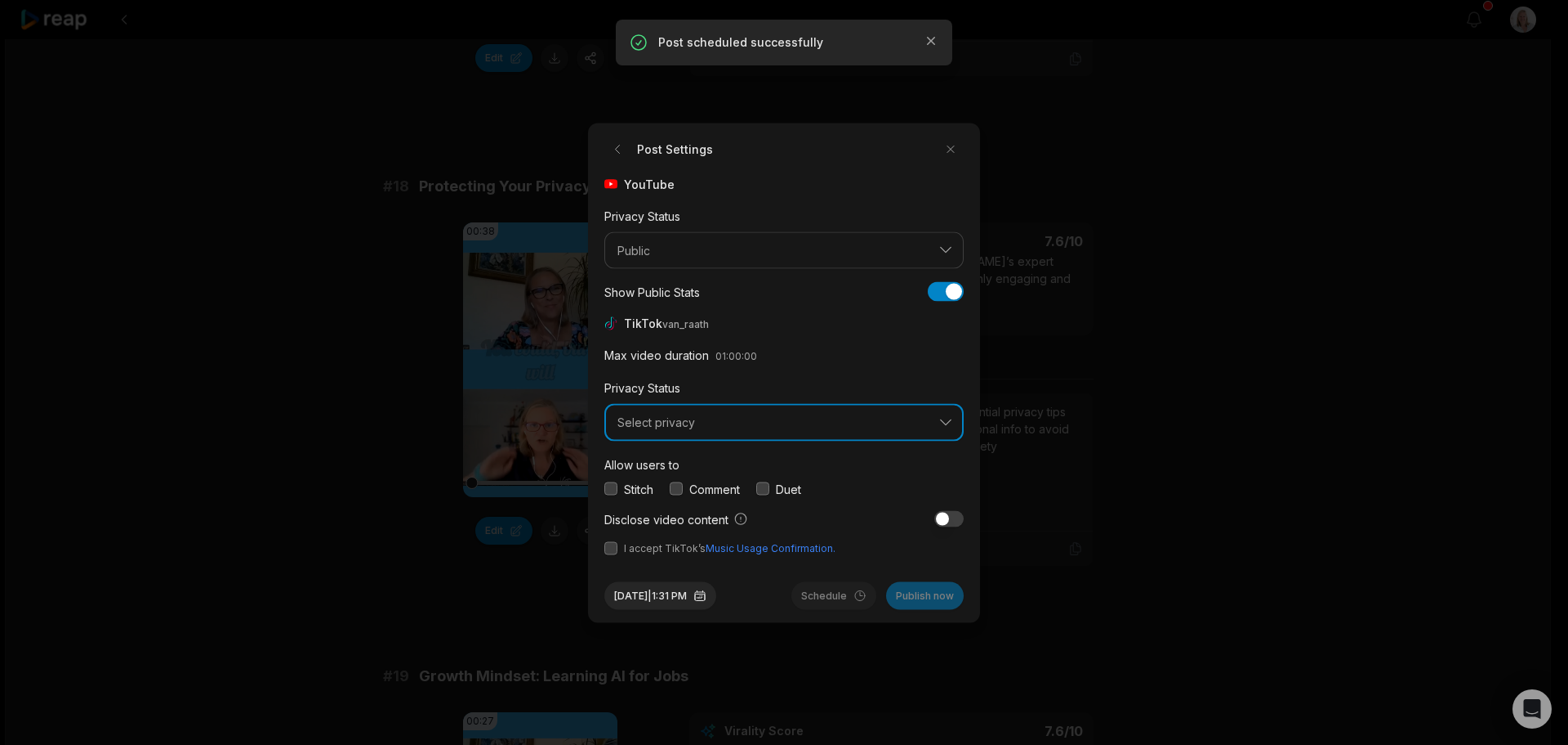
click at [696, 426] on span "Select privacy" at bounding box center [773, 423] width 310 height 15
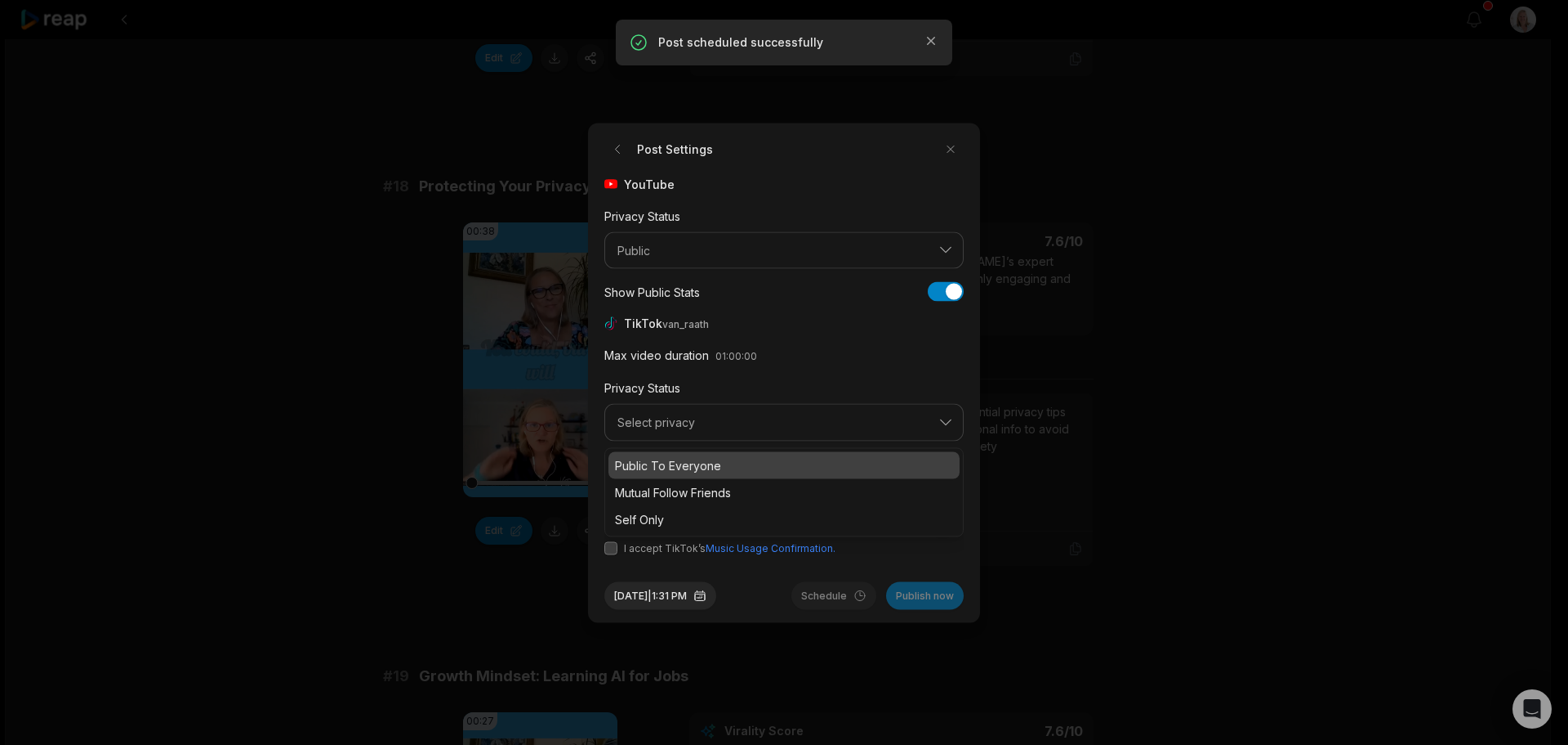
click at [701, 466] on p "Public To Everyone" at bounding box center [784, 465] width 338 height 17
click at [677, 489] on button "button" at bounding box center [677, 488] width 13 height 13
click at [607, 547] on button "button" at bounding box center [611, 547] width 13 height 13
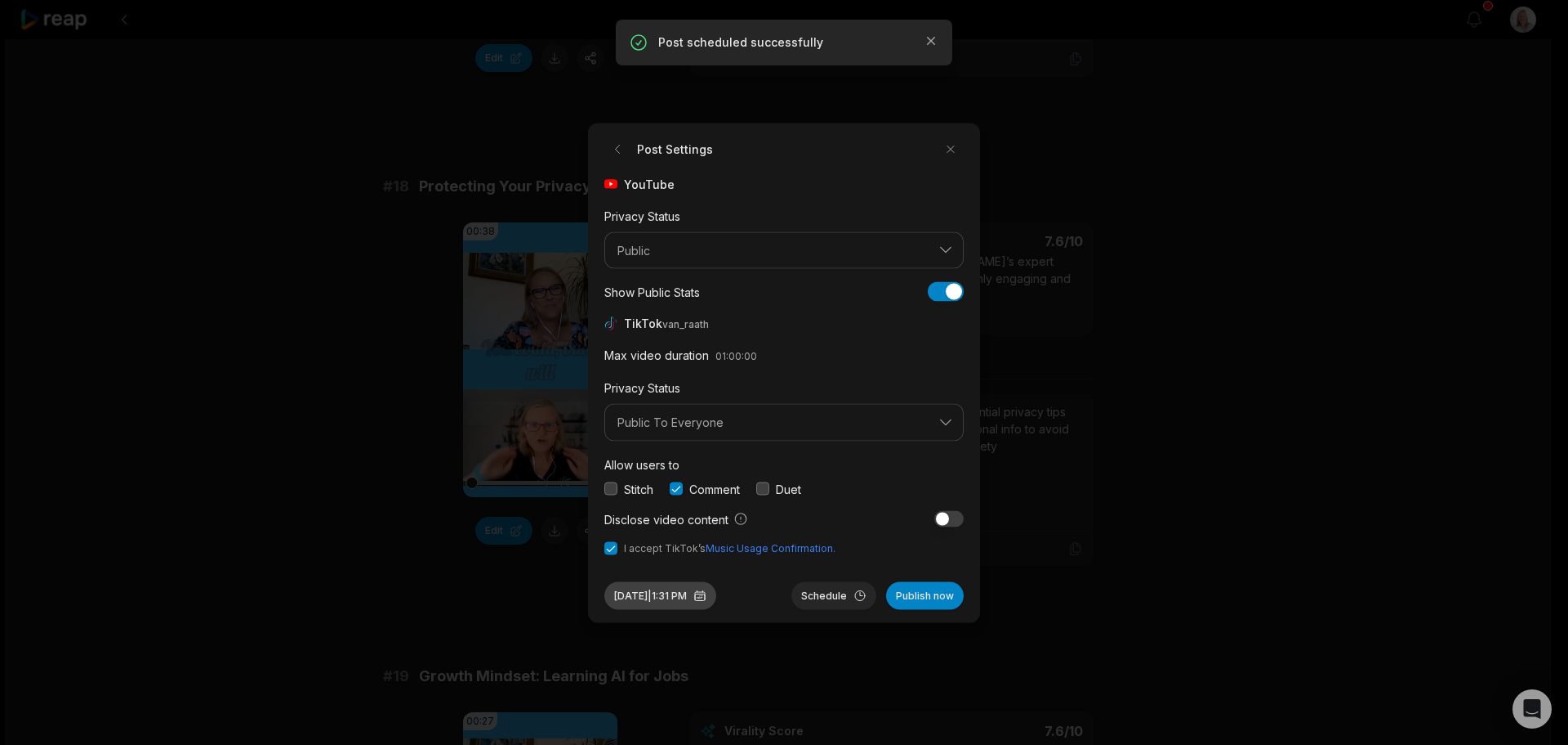
click at [714, 598] on button "Sep 30, 2025 | 1:31 PM" at bounding box center [660, 594] width 112 height 28
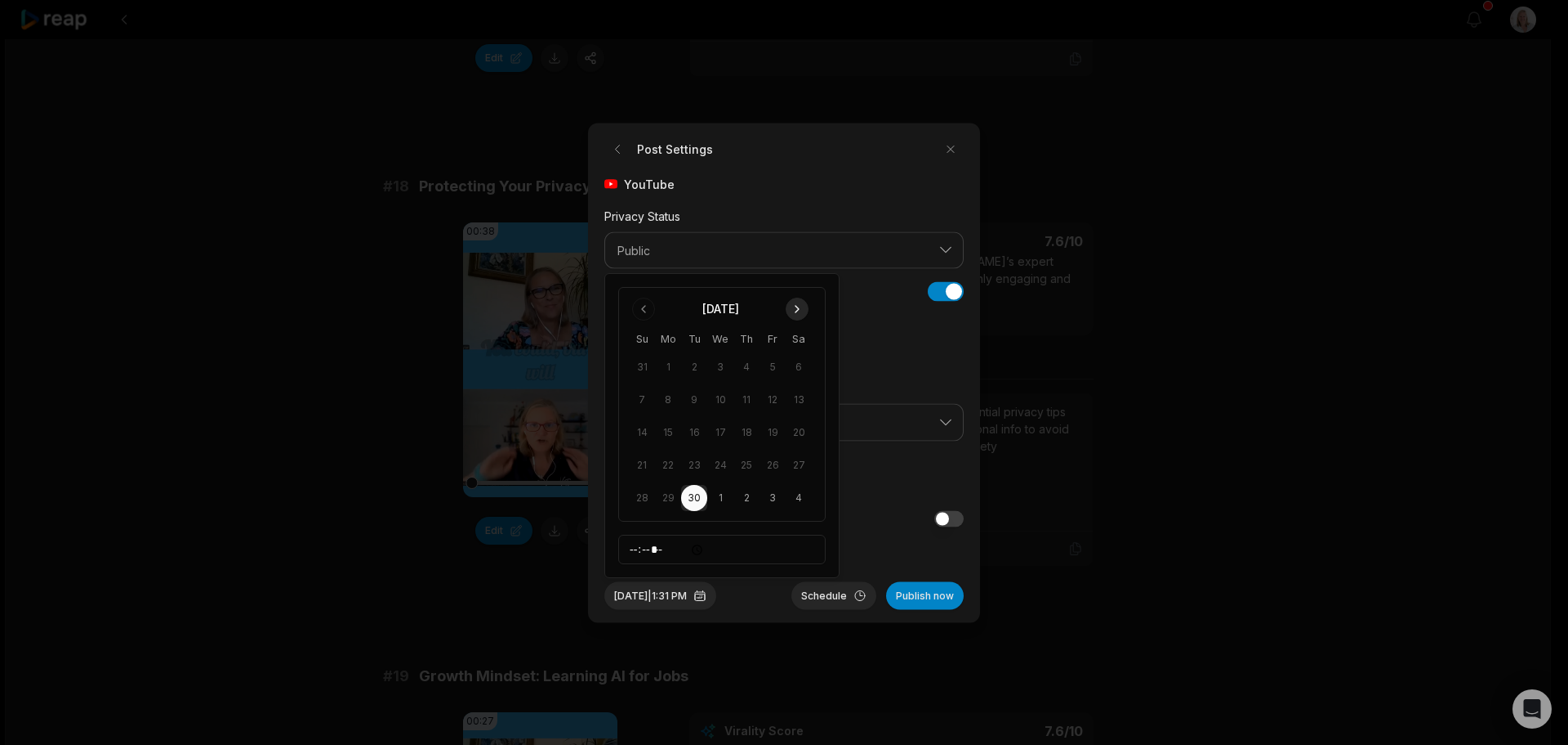
click at [794, 316] on button "Go to next month" at bounding box center [796, 309] width 23 height 23
click at [770, 498] on button "31" at bounding box center [773, 497] width 26 height 26
click at [825, 592] on button "Schedule" at bounding box center [834, 594] width 85 height 28
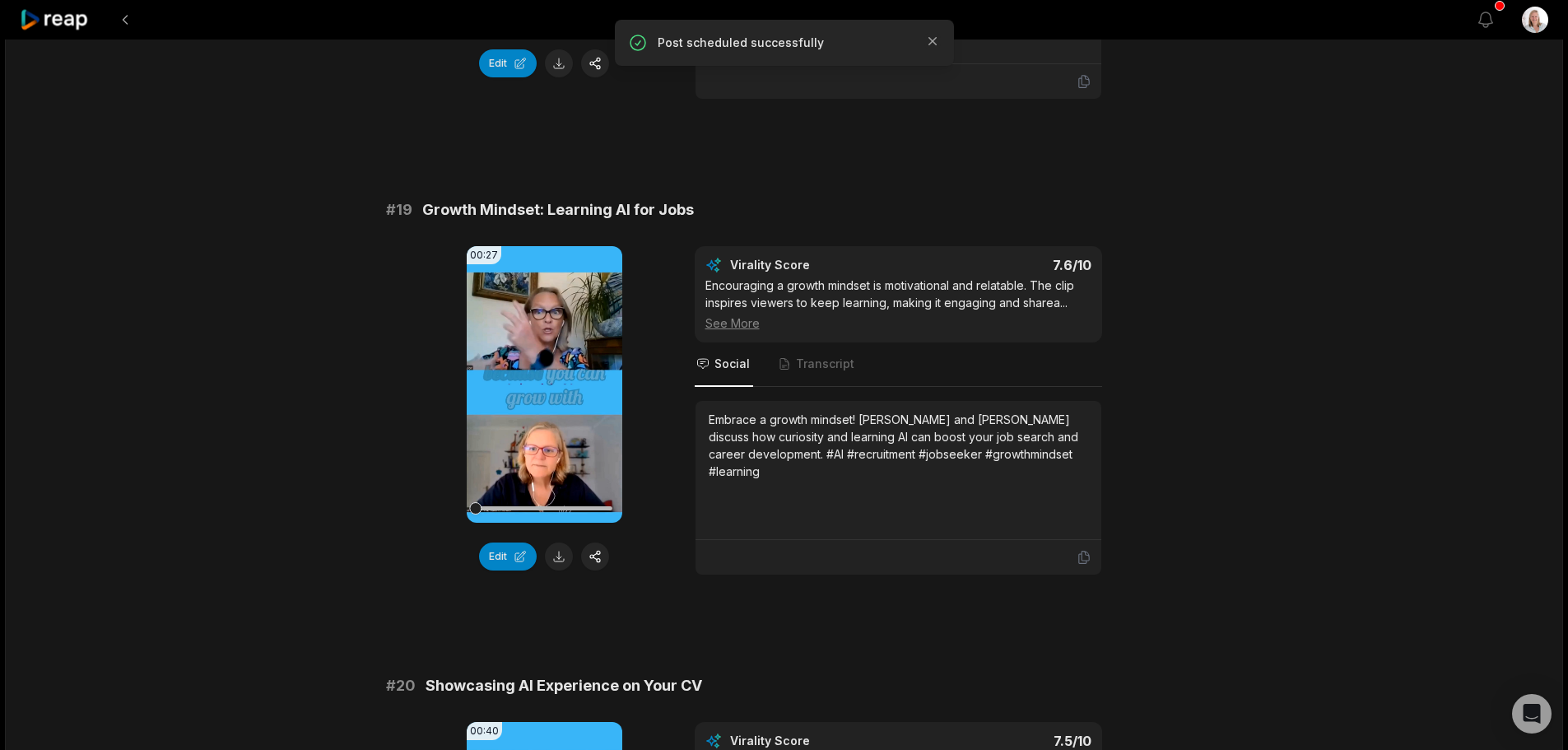
scroll to position [3867, 0]
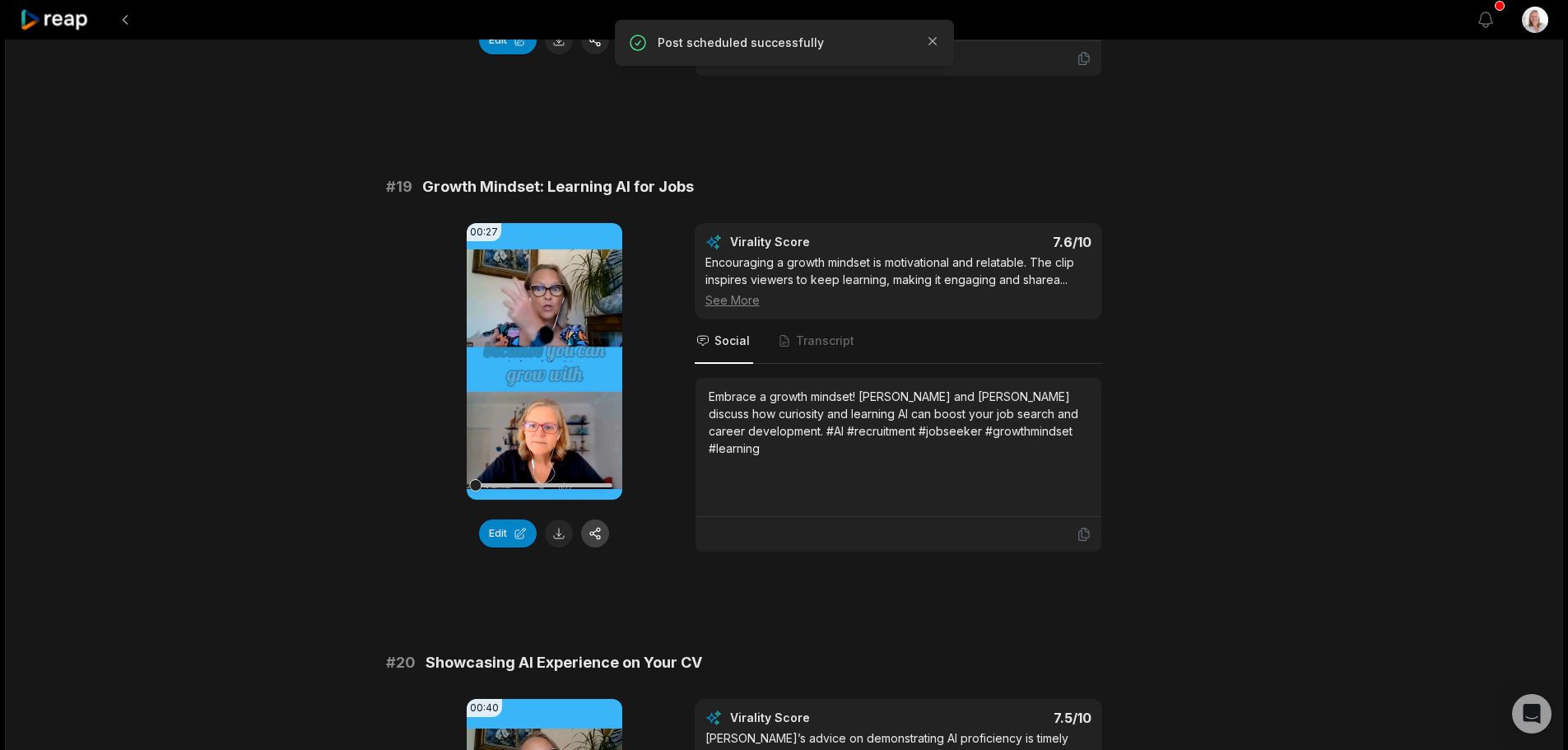
click at [596, 519] on button "button" at bounding box center [595, 533] width 28 height 28
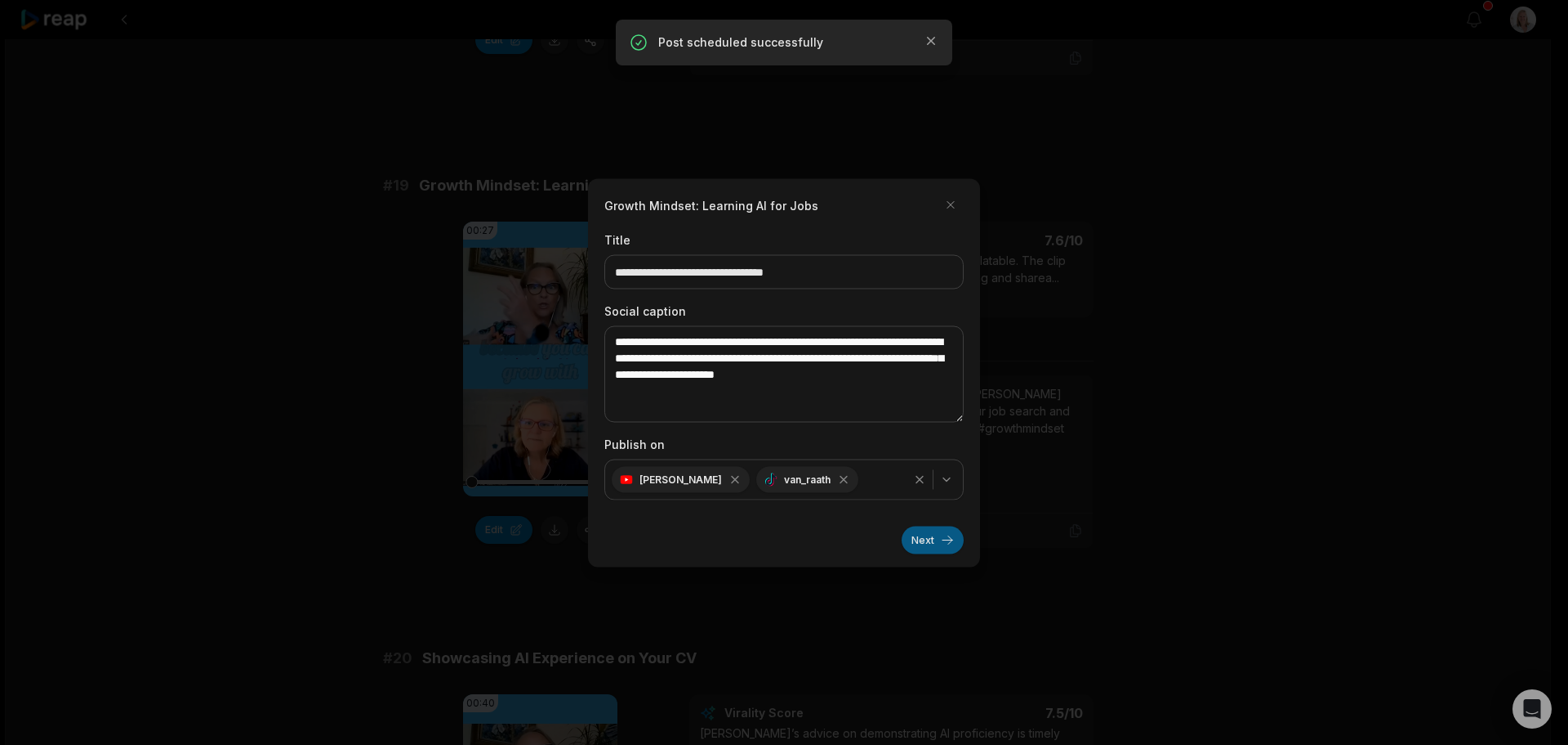
click at [911, 544] on button "Next" at bounding box center [932, 539] width 62 height 28
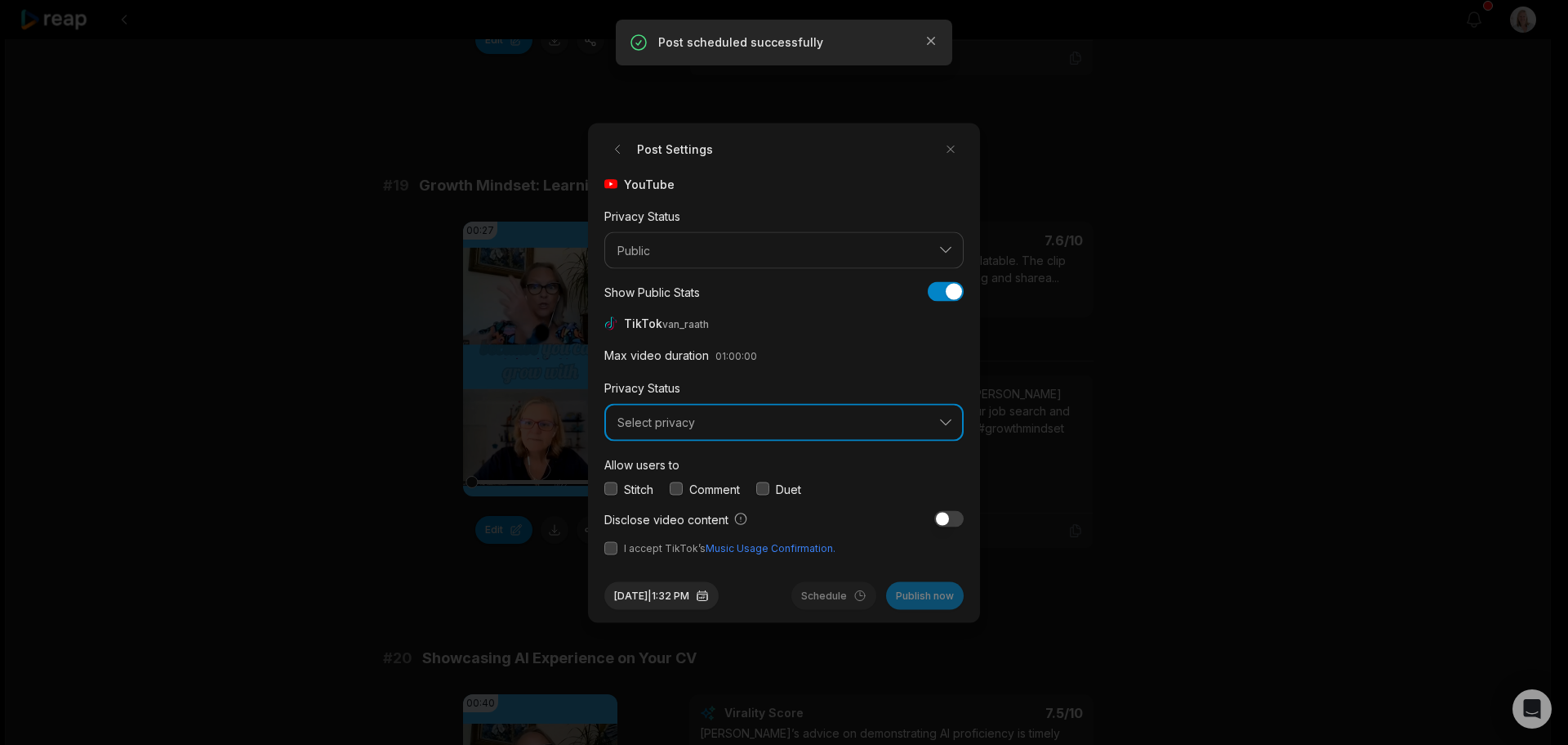
click at [685, 424] on span "Select privacy" at bounding box center [773, 423] width 310 height 15
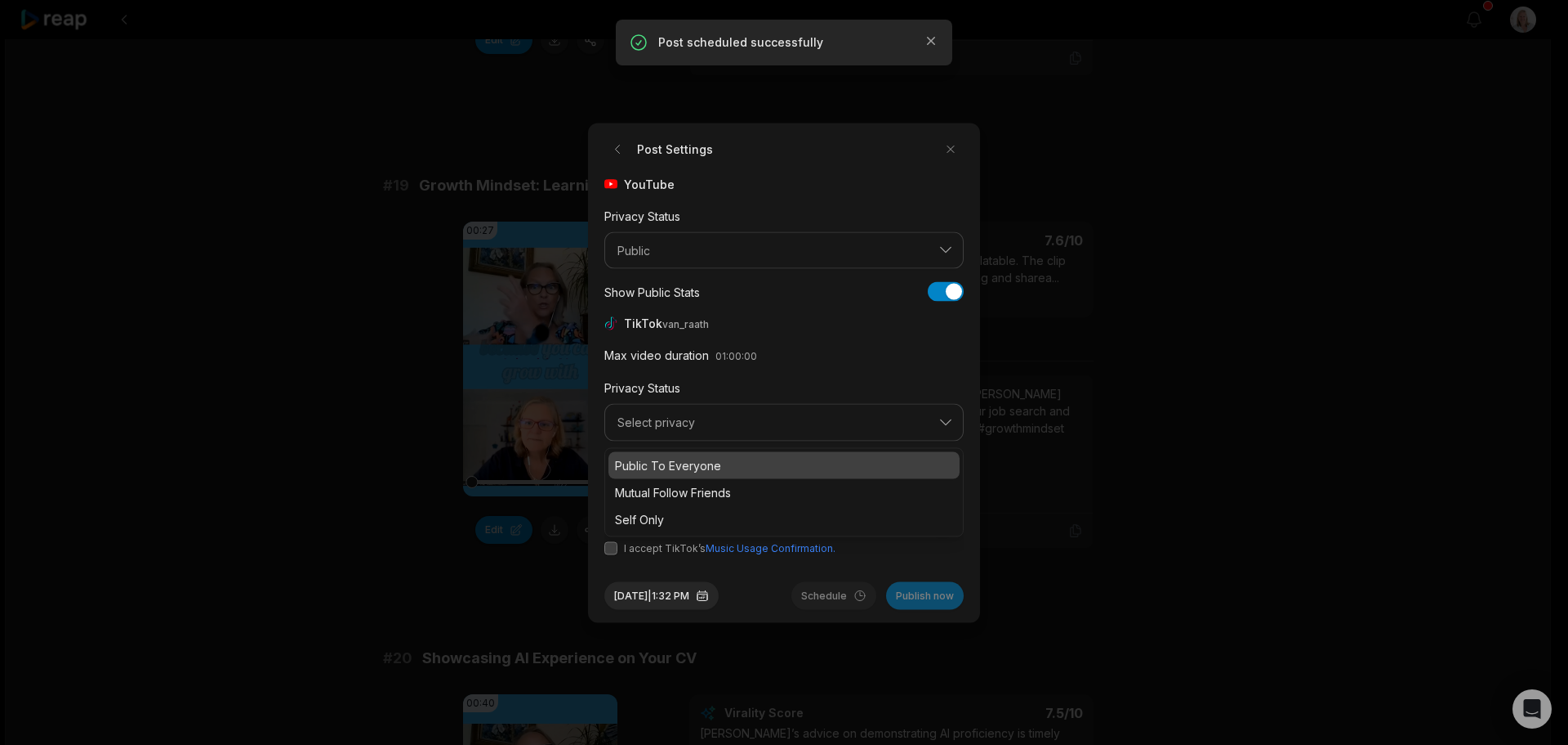
click at [689, 463] on p "Public To Everyone" at bounding box center [784, 465] width 338 height 17
click at [681, 485] on button "button" at bounding box center [677, 488] width 13 height 13
click at [612, 549] on button "button" at bounding box center [611, 547] width 13 height 13
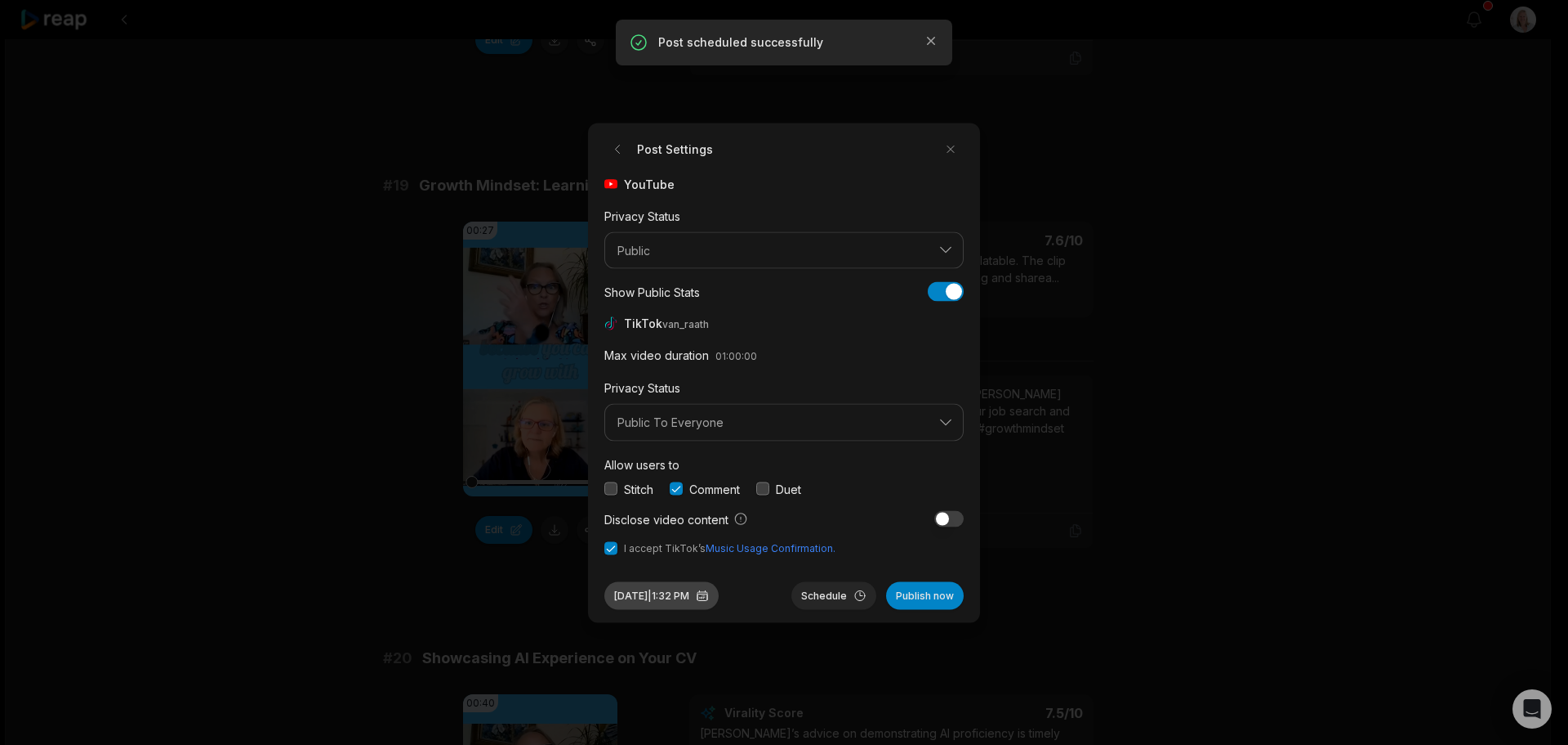
click at [677, 597] on button "Sep 30, 2025 | 1:32 PM" at bounding box center [662, 594] width 114 height 28
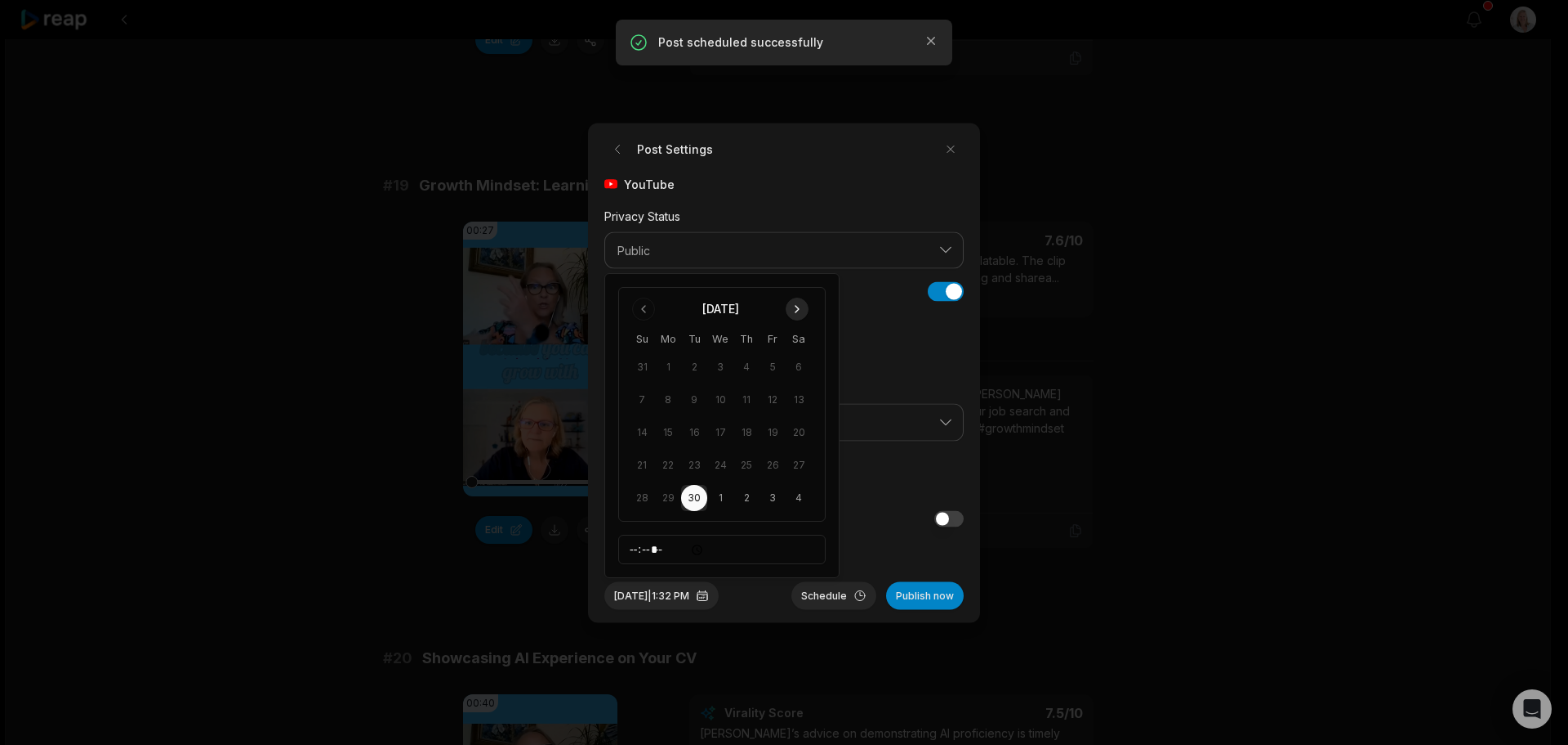
click at [792, 309] on button "Go to next month" at bounding box center [796, 309] width 23 height 23
click at [793, 309] on button "Go to next month" at bounding box center [796, 309] width 23 height 23
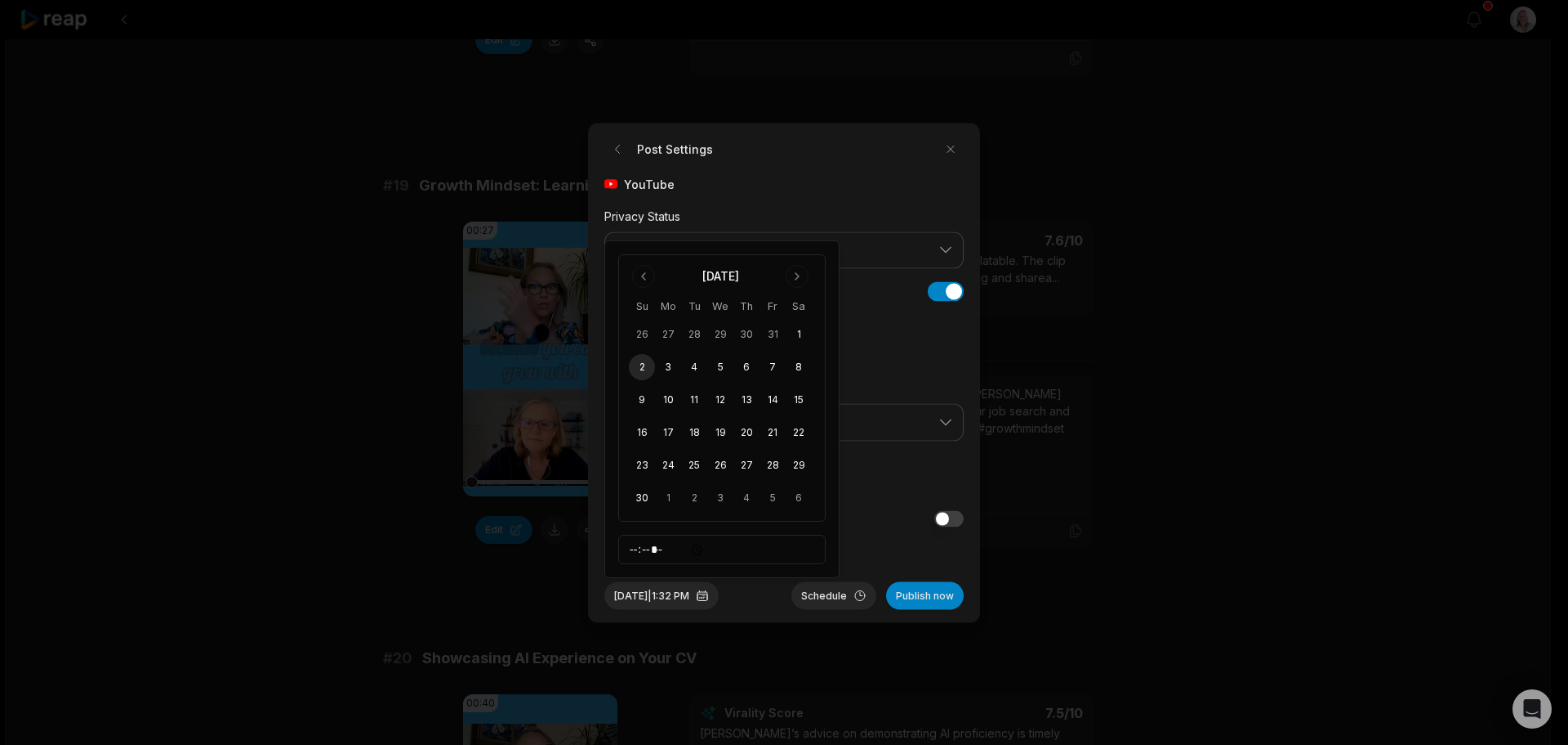
click at [646, 369] on button "2" at bounding box center [642, 367] width 26 height 26
click at [833, 595] on button "Schedule" at bounding box center [834, 594] width 85 height 28
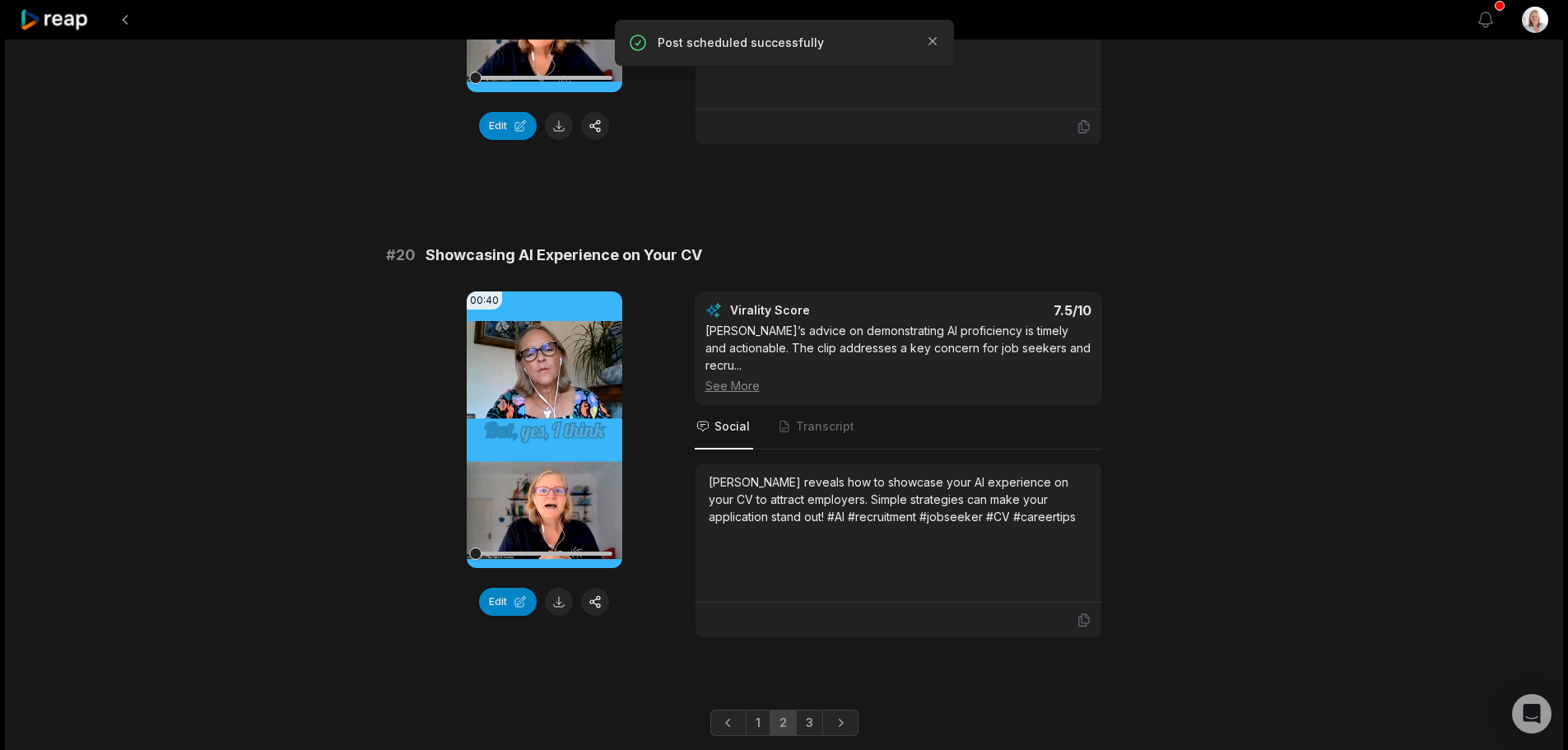
scroll to position [4279, 0]
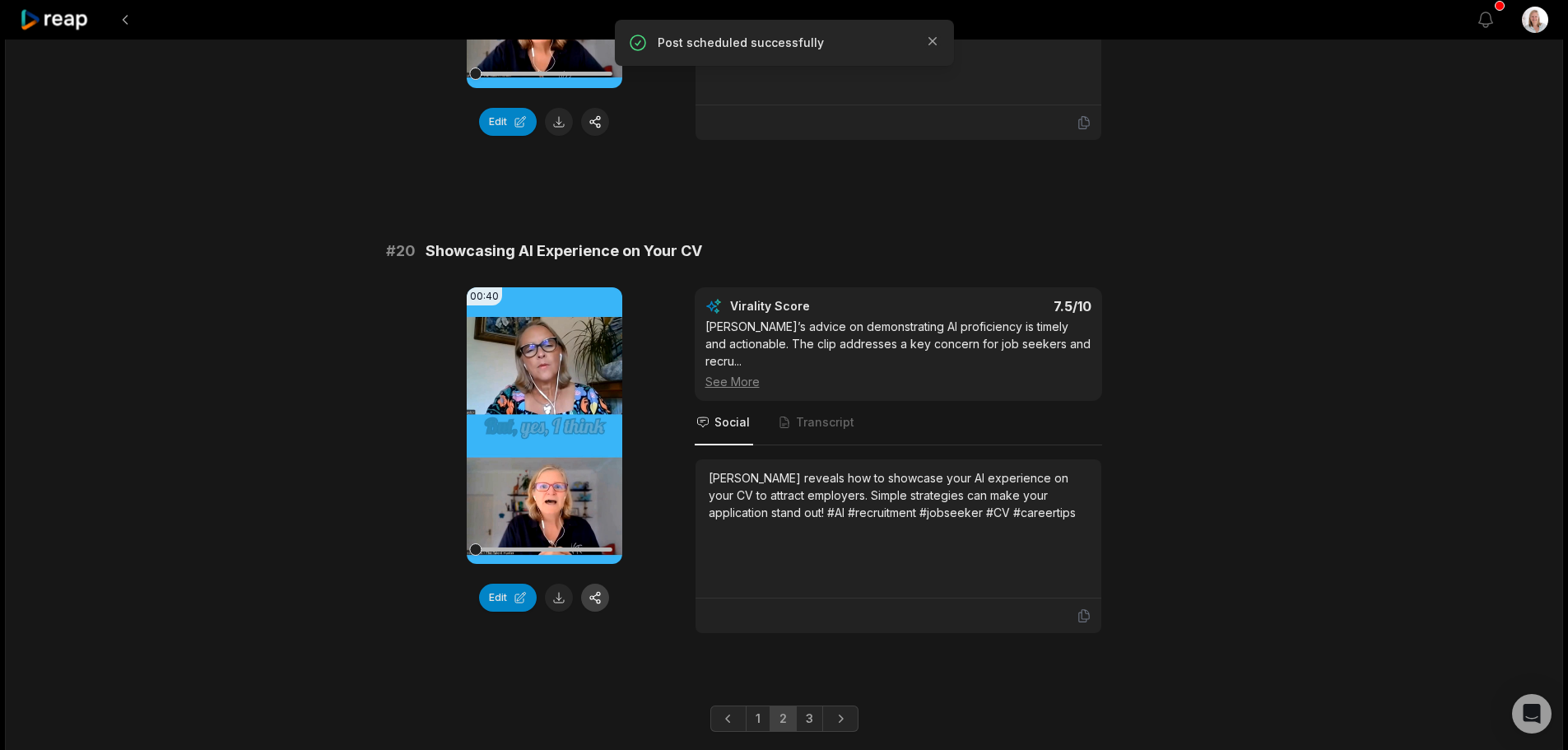
click at [593, 584] on button "button" at bounding box center [595, 597] width 28 height 28
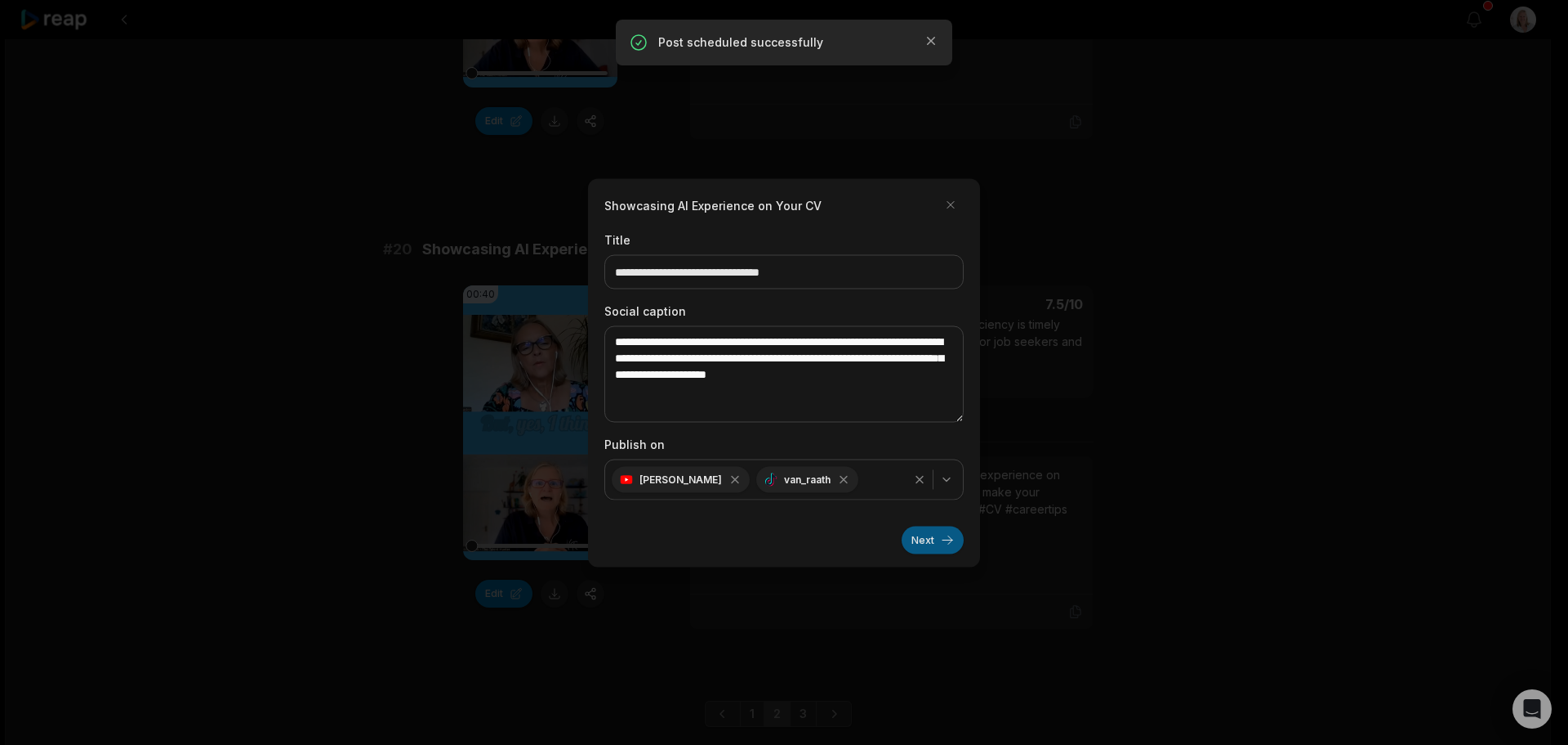
click at [922, 547] on button "Next" at bounding box center [932, 539] width 62 height 28
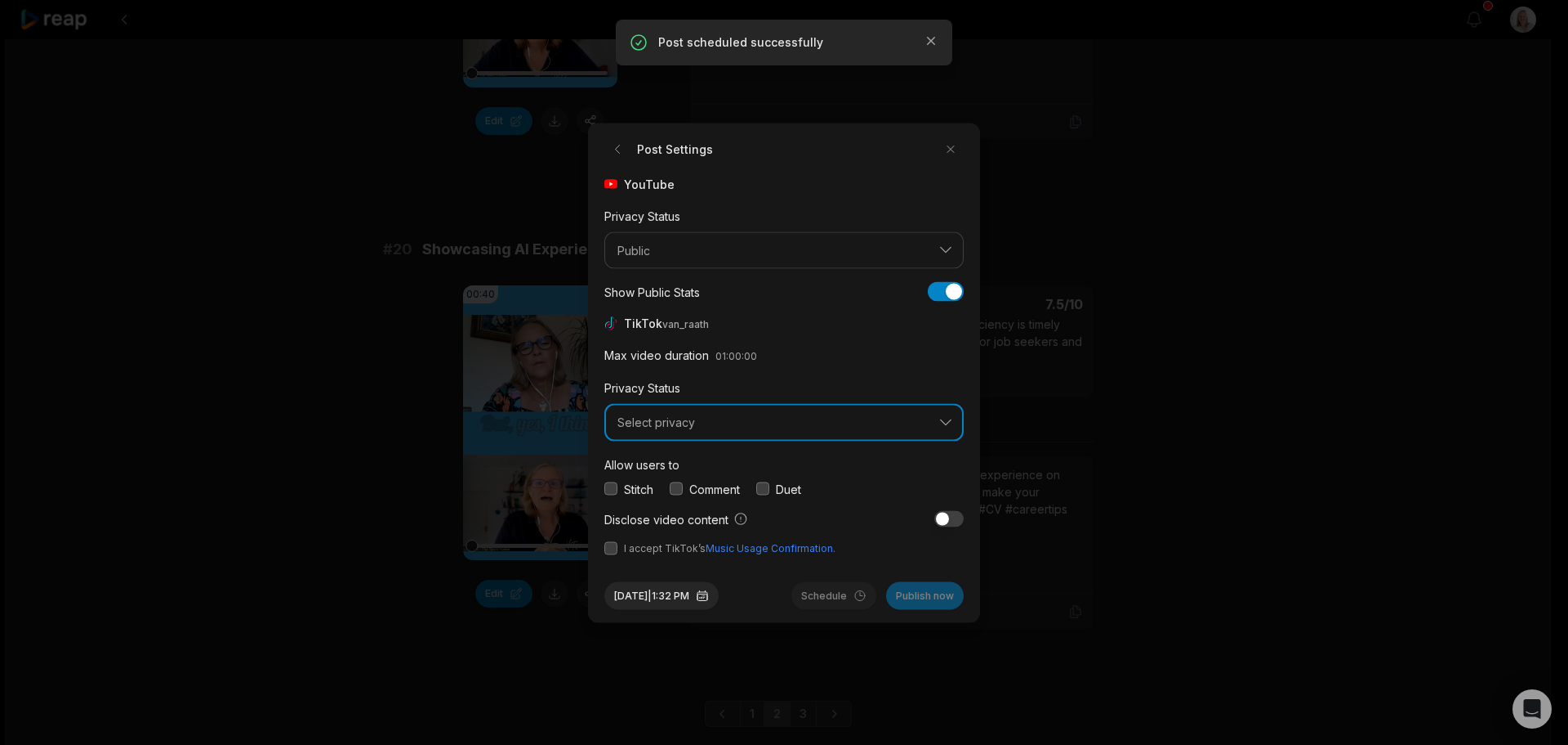
click at [677, 427] on span "Select privacy" at bounding box center [773, 423] width 310 height 15
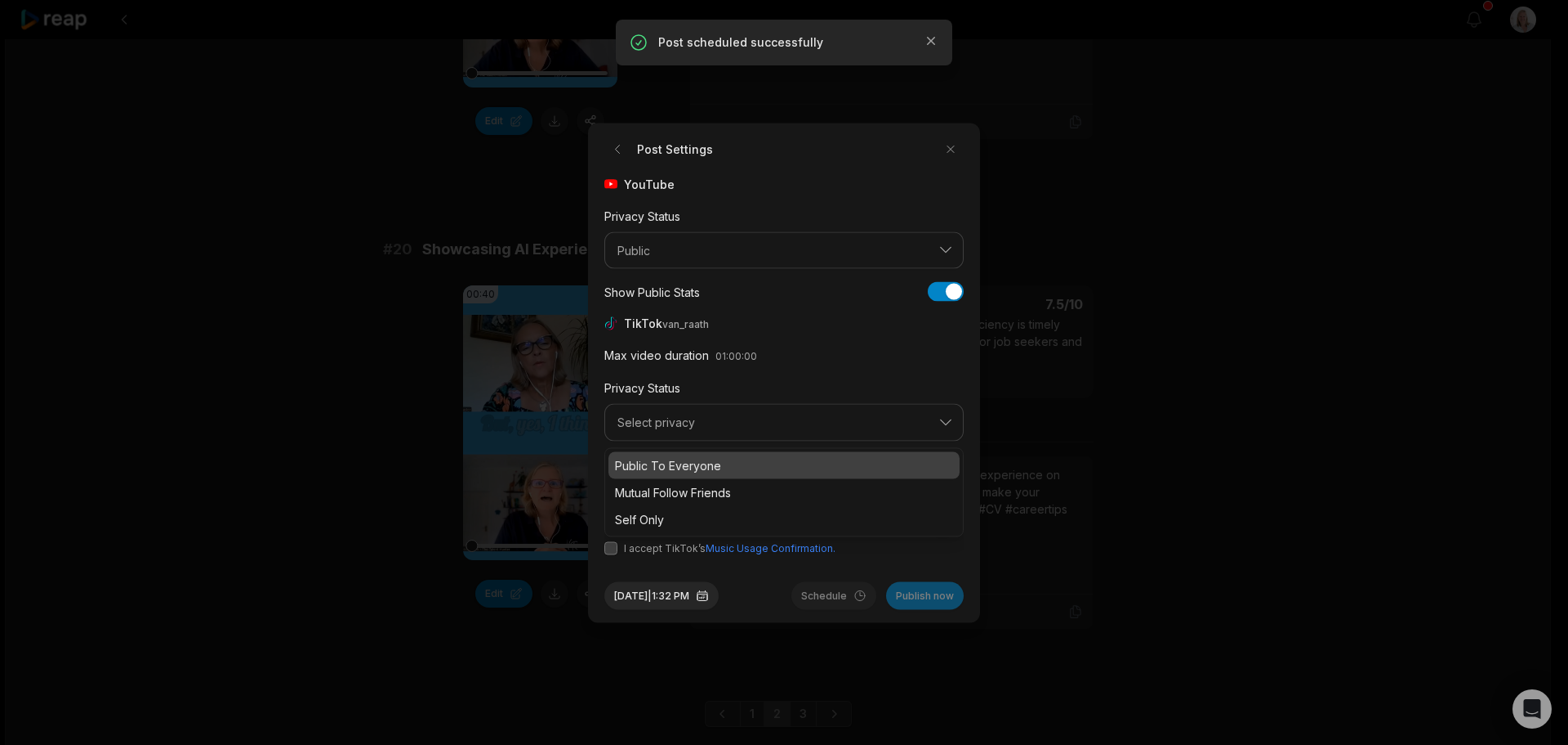
click at [676, 465] on p "Public To Everyone" at bounding box center [784, 465] width 338 height 17
click at [679, 488] on button "button" at bounding box center [677, 488] width 13 height 13
click at [612, 547] on button "button" at bounding box center [611, 547] width 13 height 13
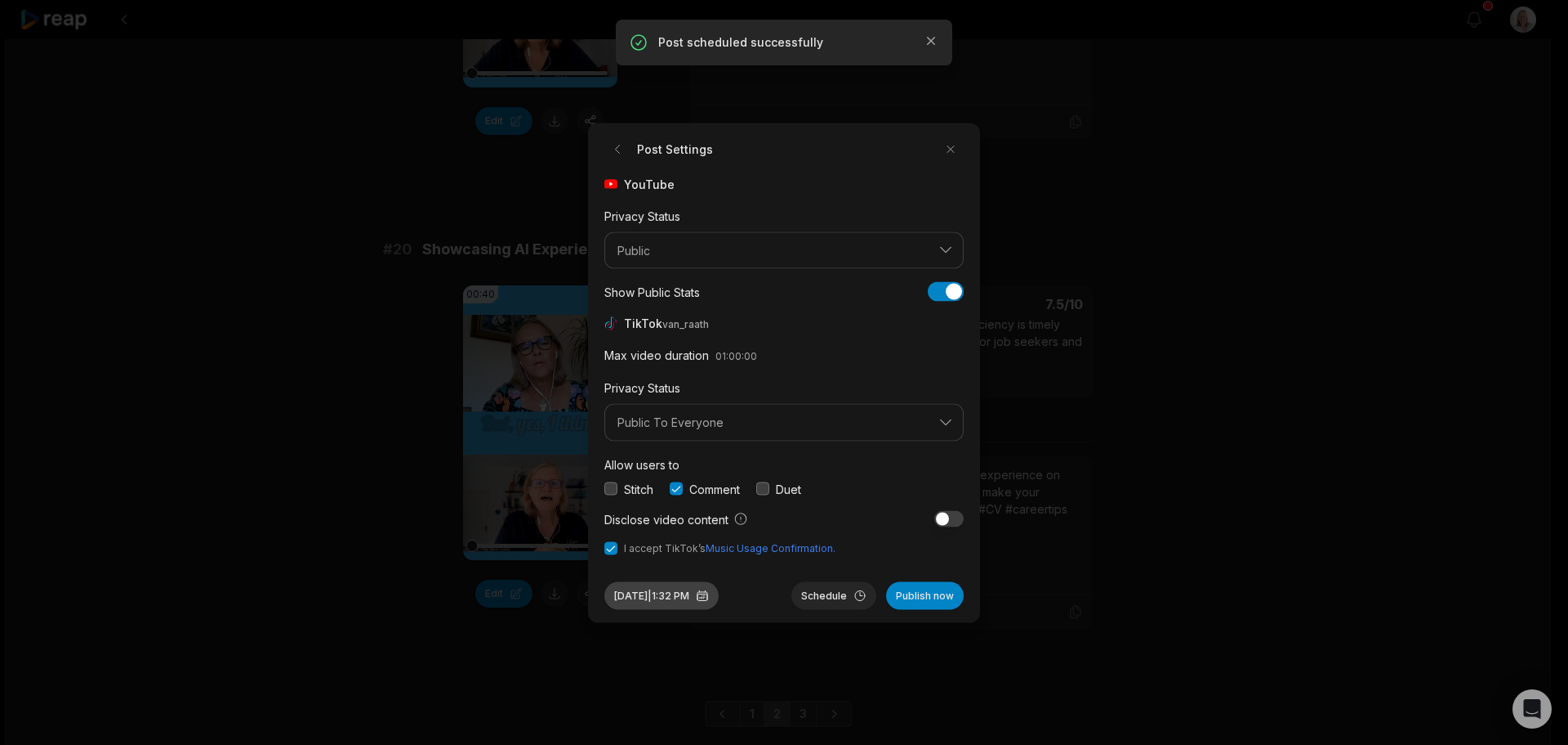
click at [694, 590] on button "Sep 30, 2025 | 1:32 PM" at bounding box center [662, 594] width 114 height 28
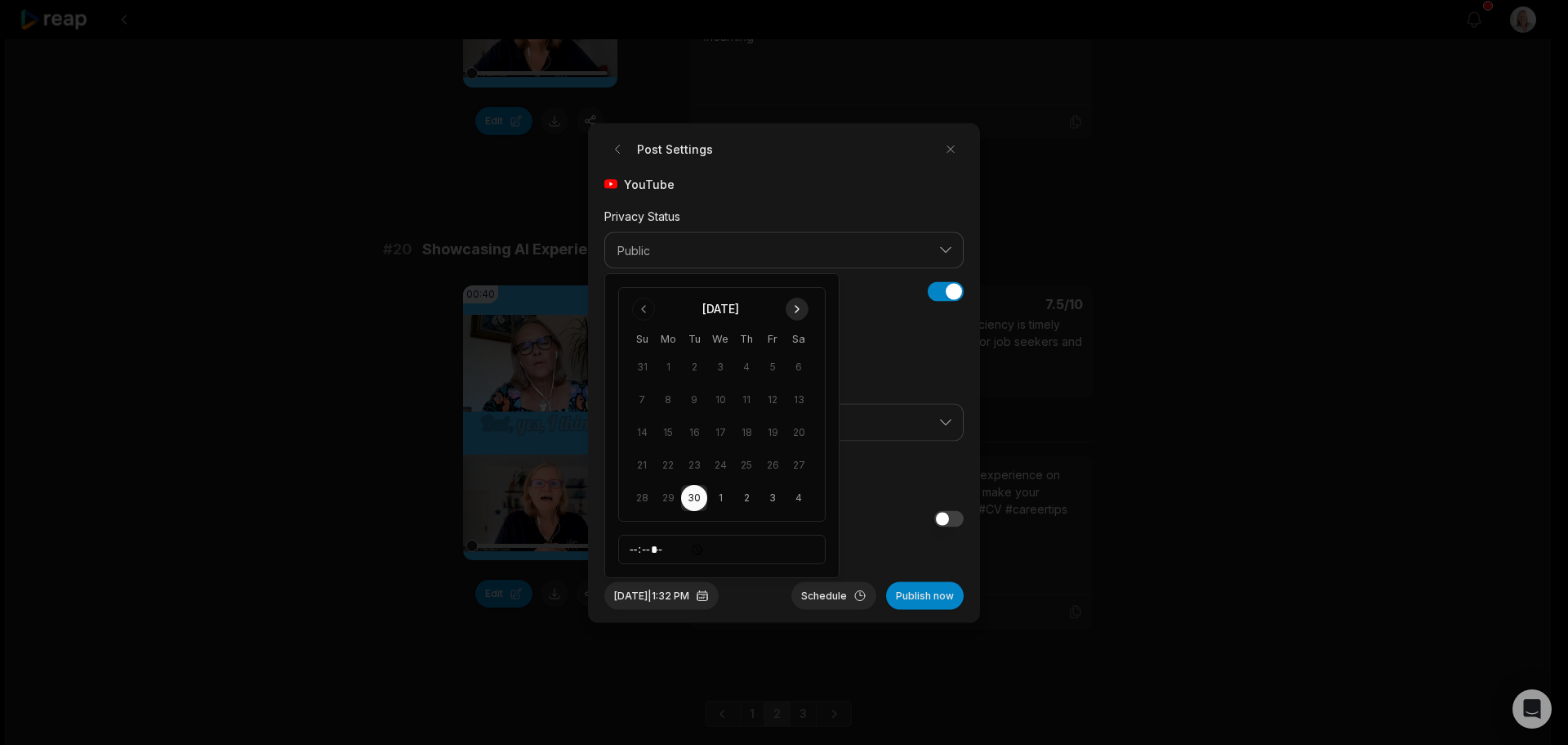
click at [795, 309] on button "Go to next month" at bounding box center [796, 309] width 23 height 23
click at [692, 371] on button "4" at bounding box center [694, 367] width 26 height 26
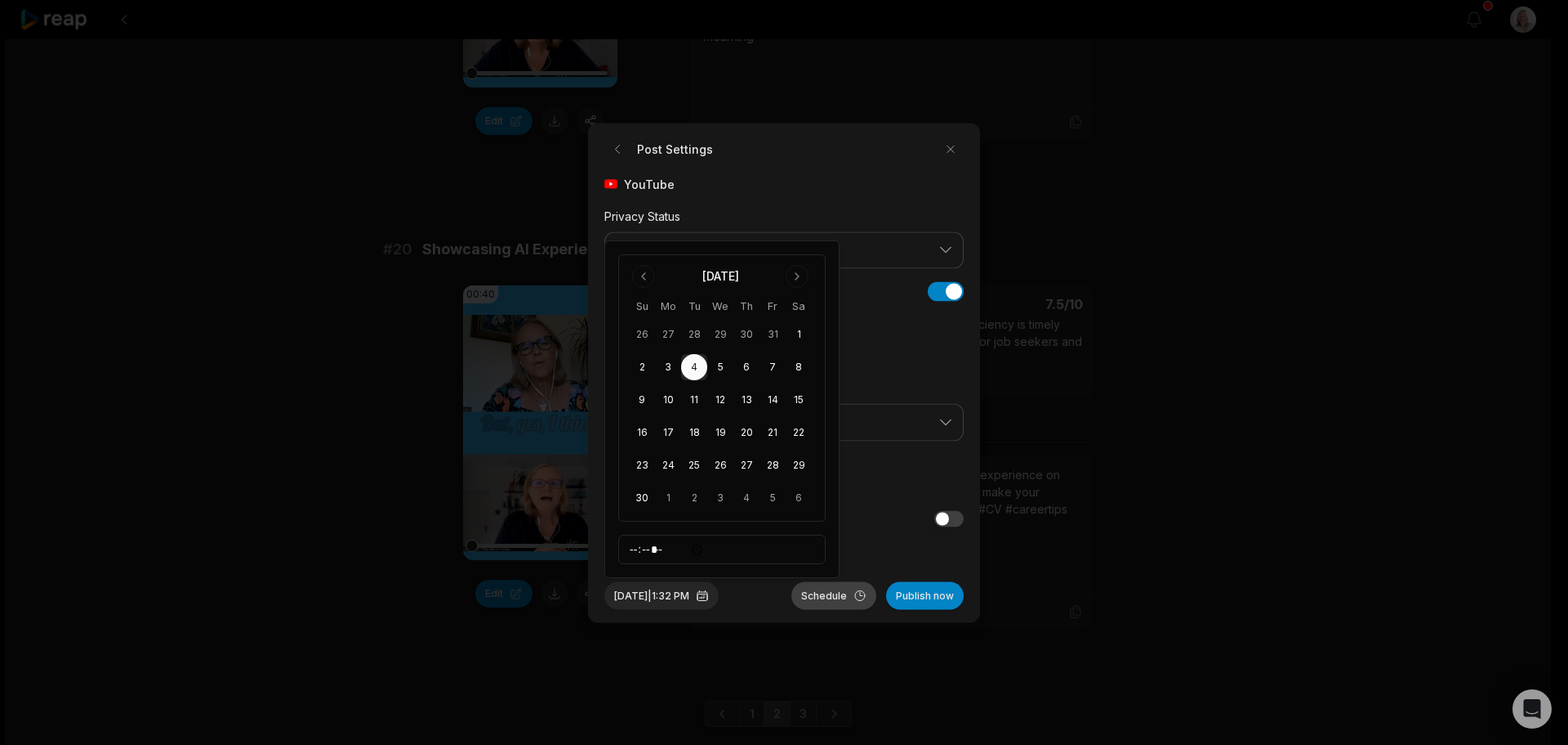
click at [815, 601] on button "Schedule" at bounding box center [834, 594] width 85 height 28
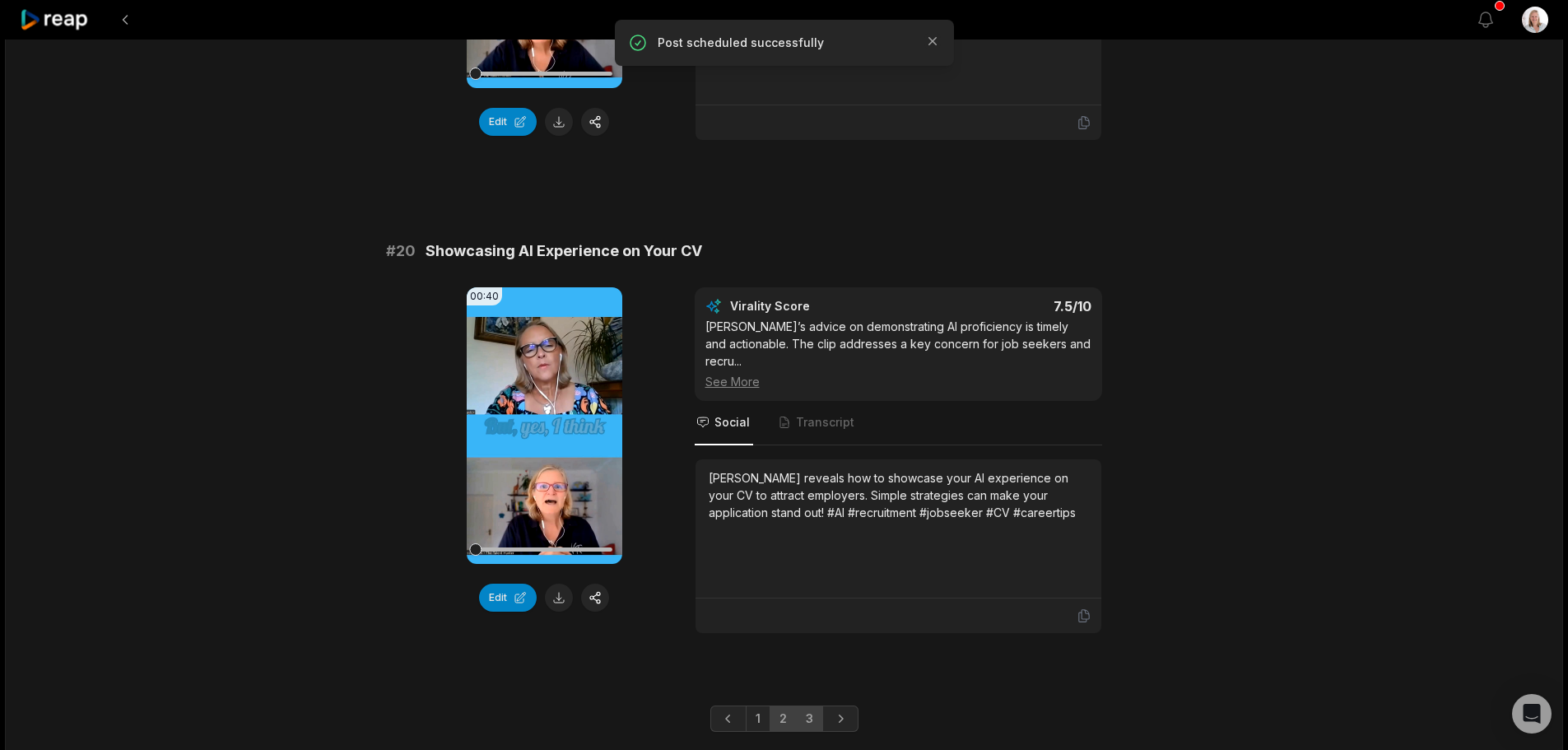
click at [806, 705] on link "3" at bounding box center [810, 718] width 27 height 26
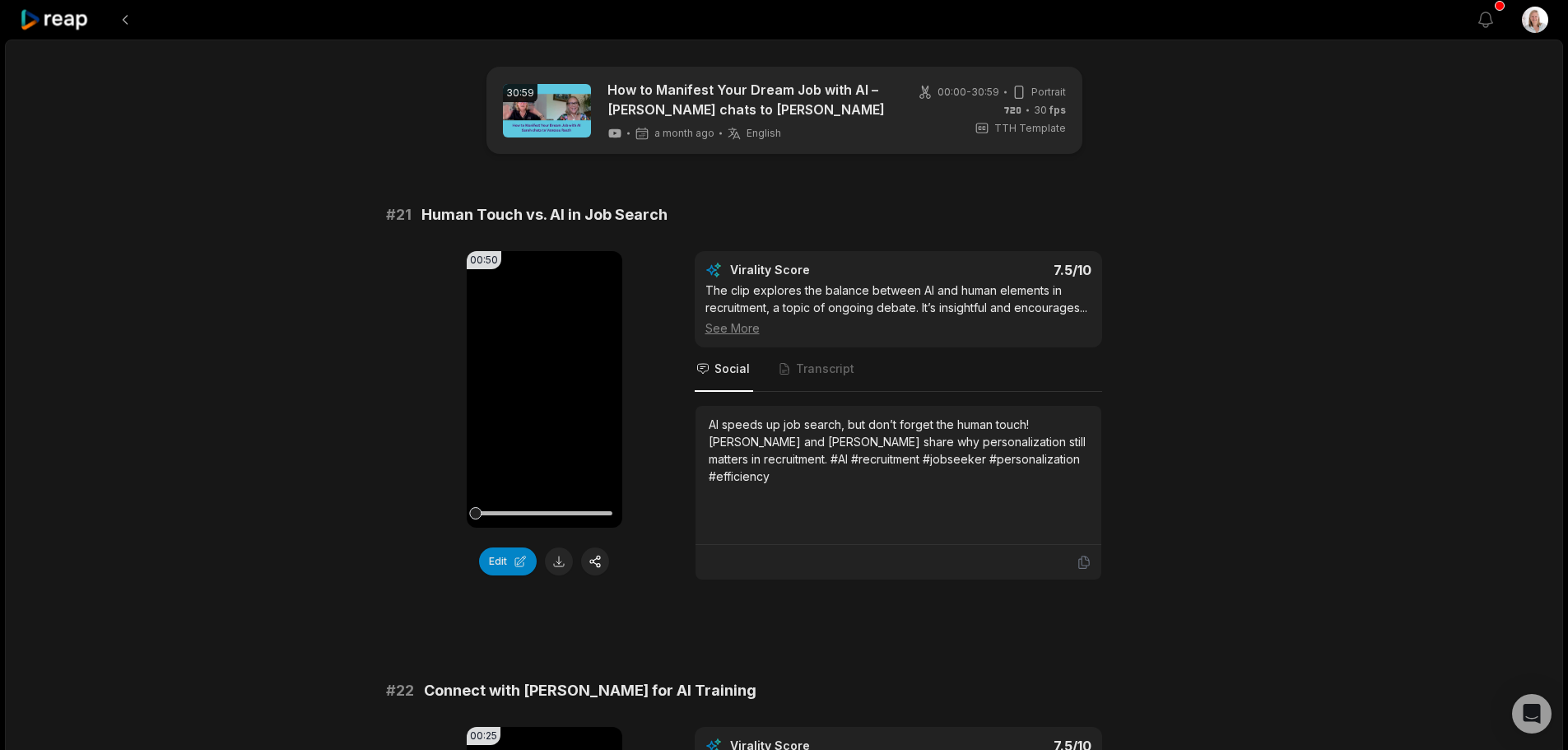
scroll to position [411, 0]
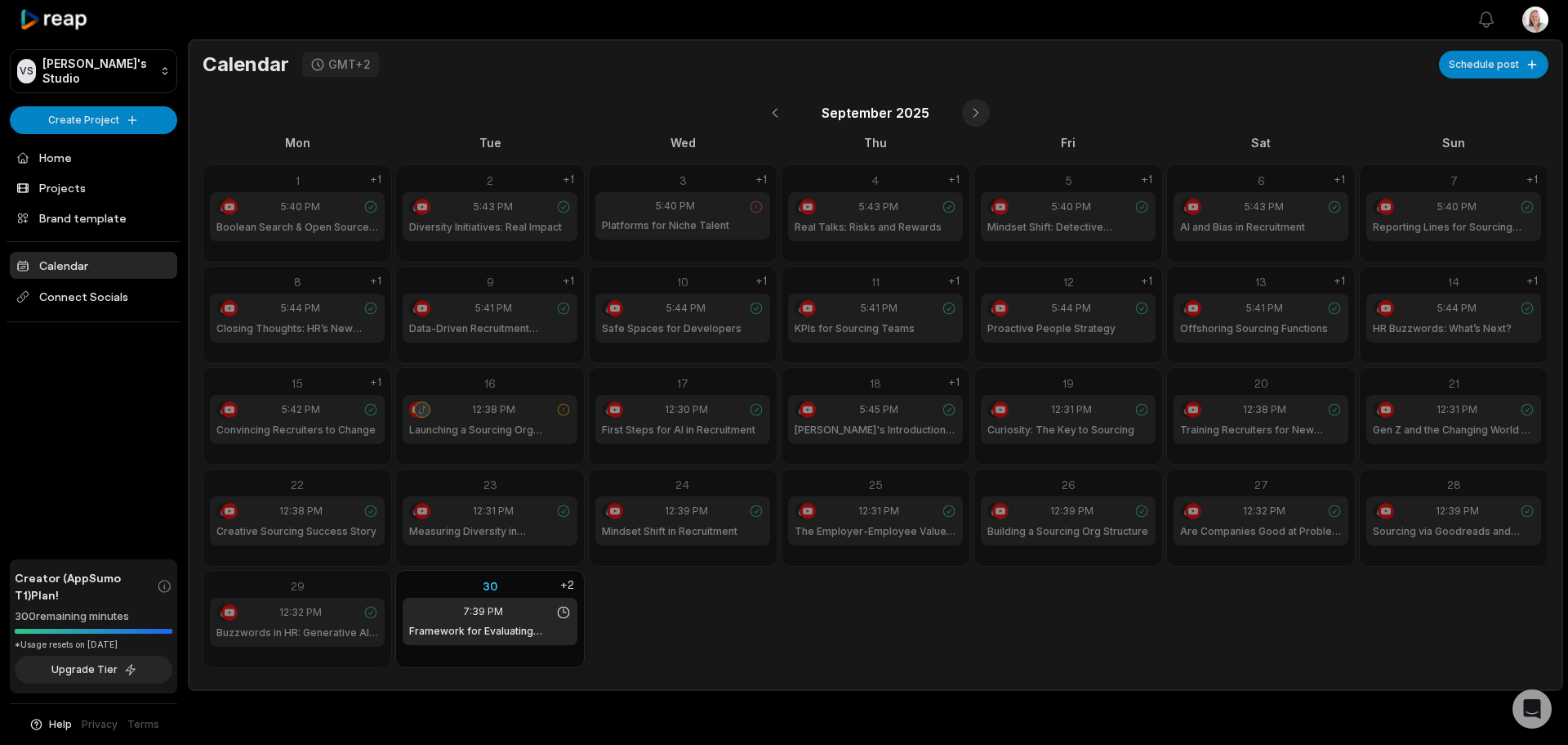
click at [979, 108] on button at bounding box center [976, 113] width 28 height 28
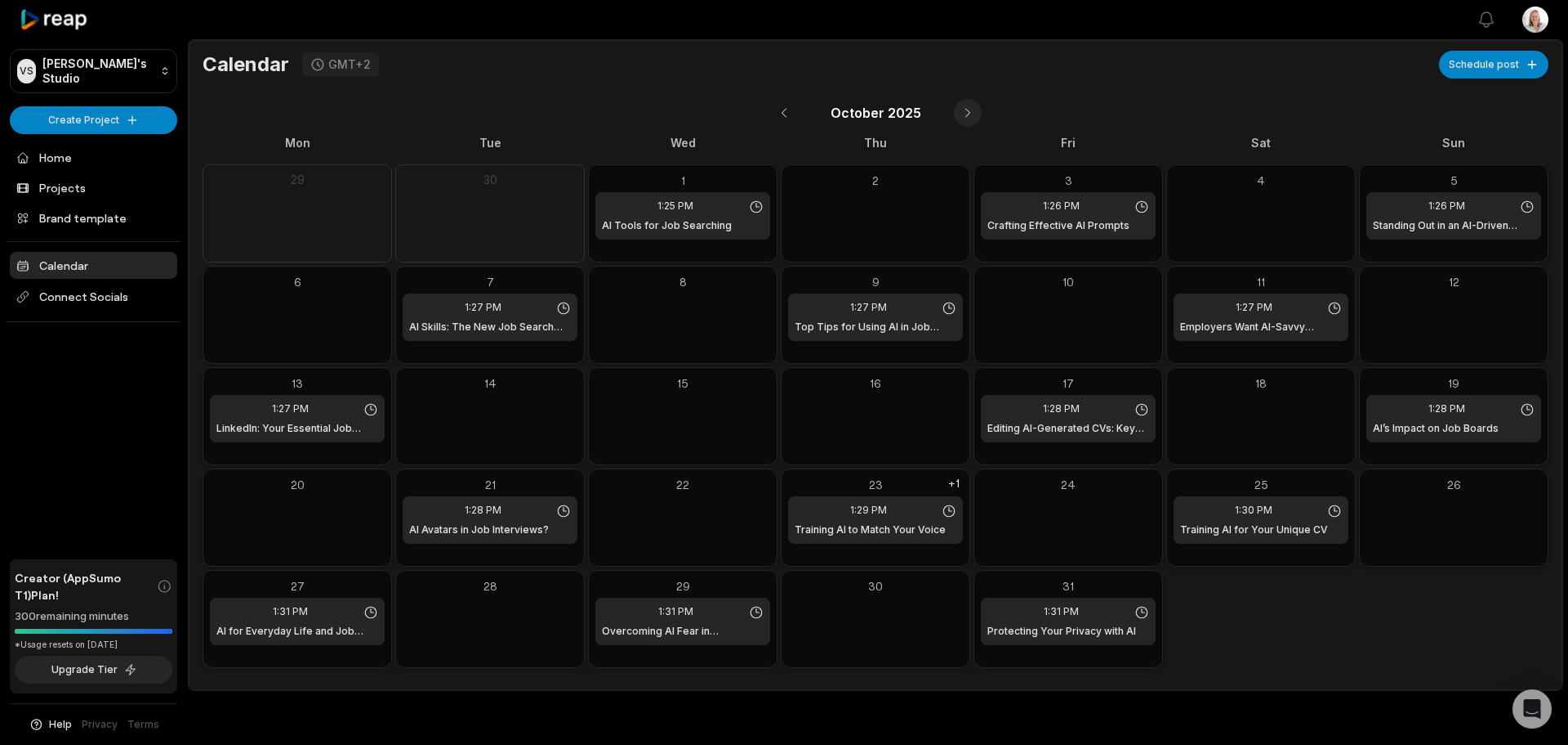
click at [968, 117] on button at bounding box center [968, 113] width 28 height 28
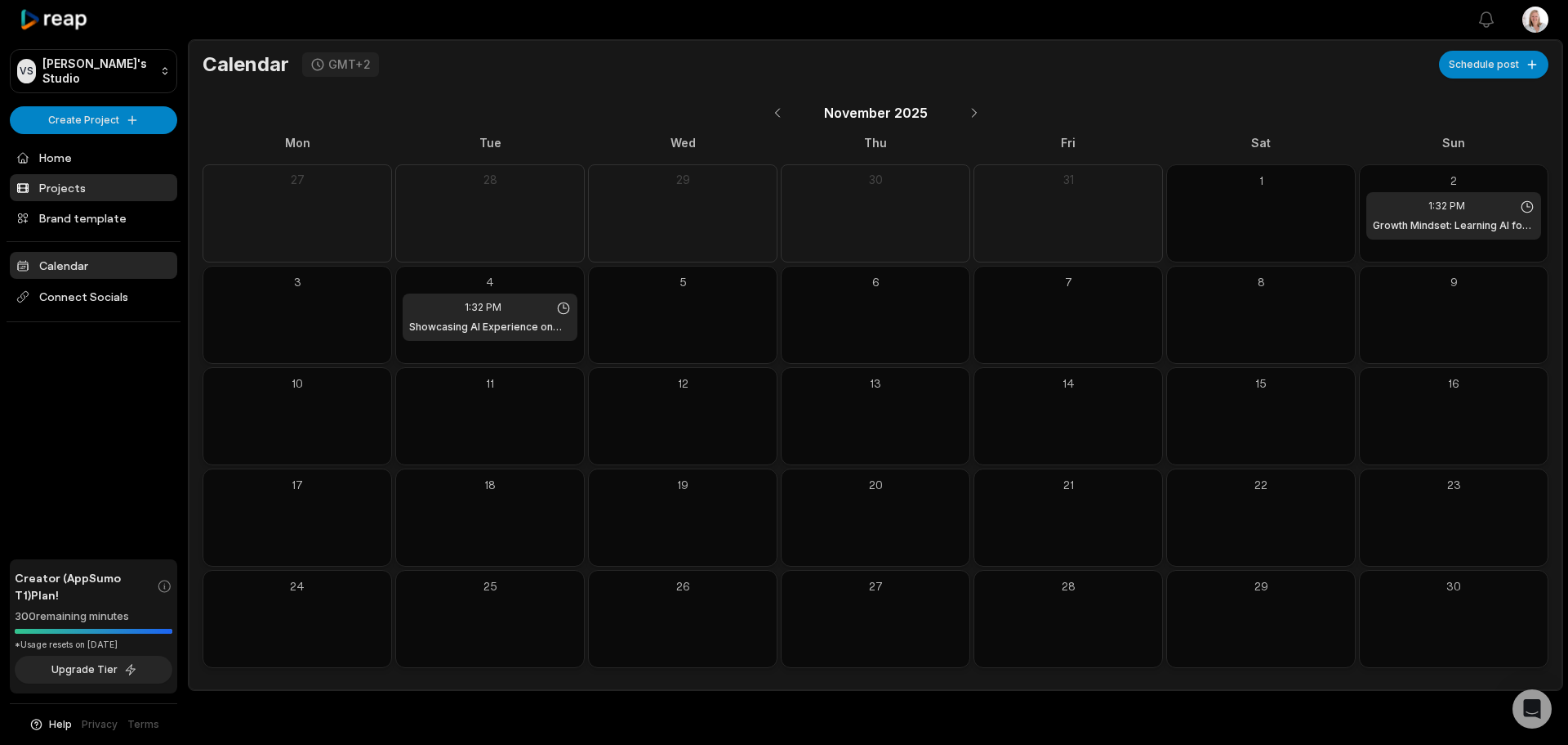
click at [73, 185] on link "Projects" at bounding box center [93, 188] width 168 height 27
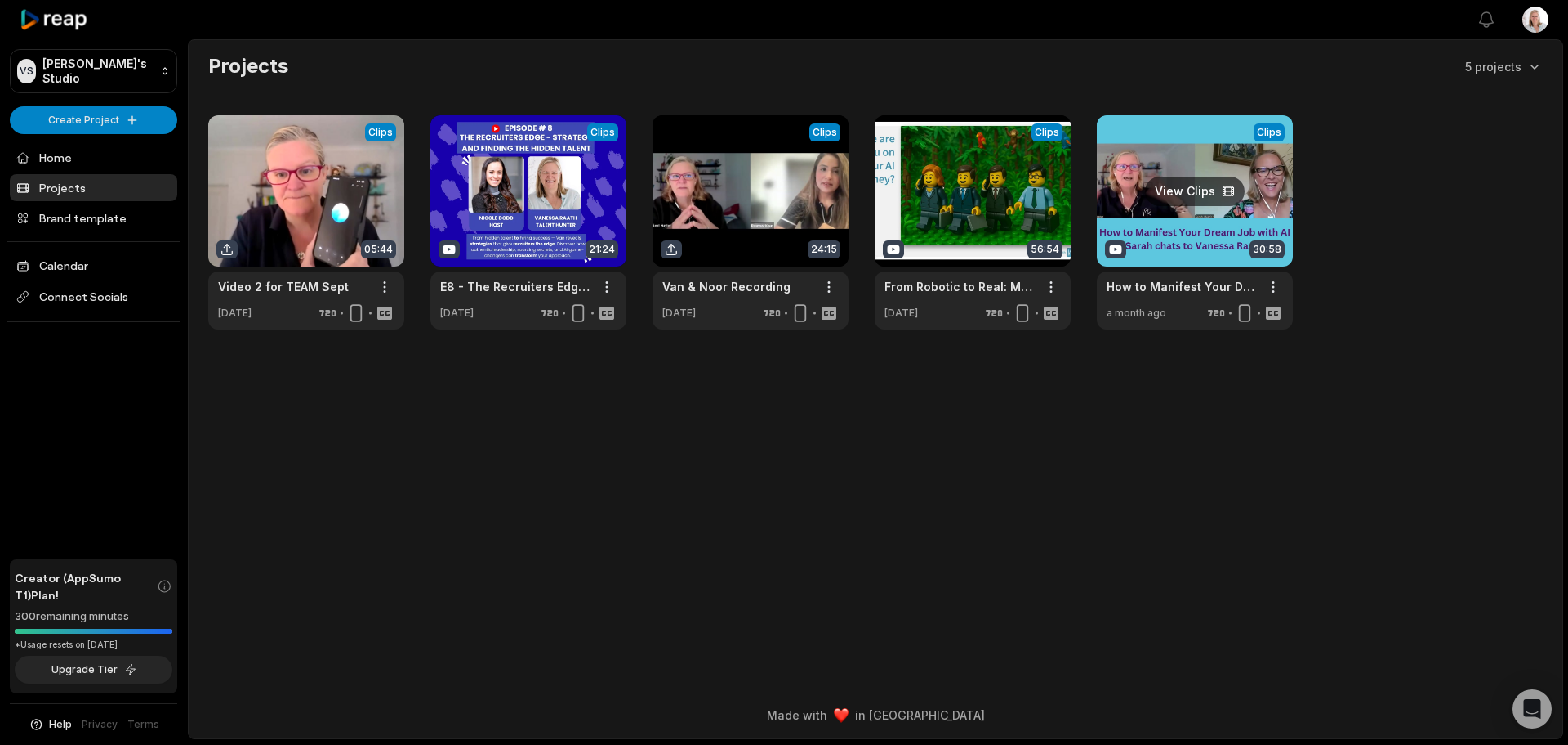
click at [1173, 224] on link at bounding box center [1195, 222] width 196 height 214
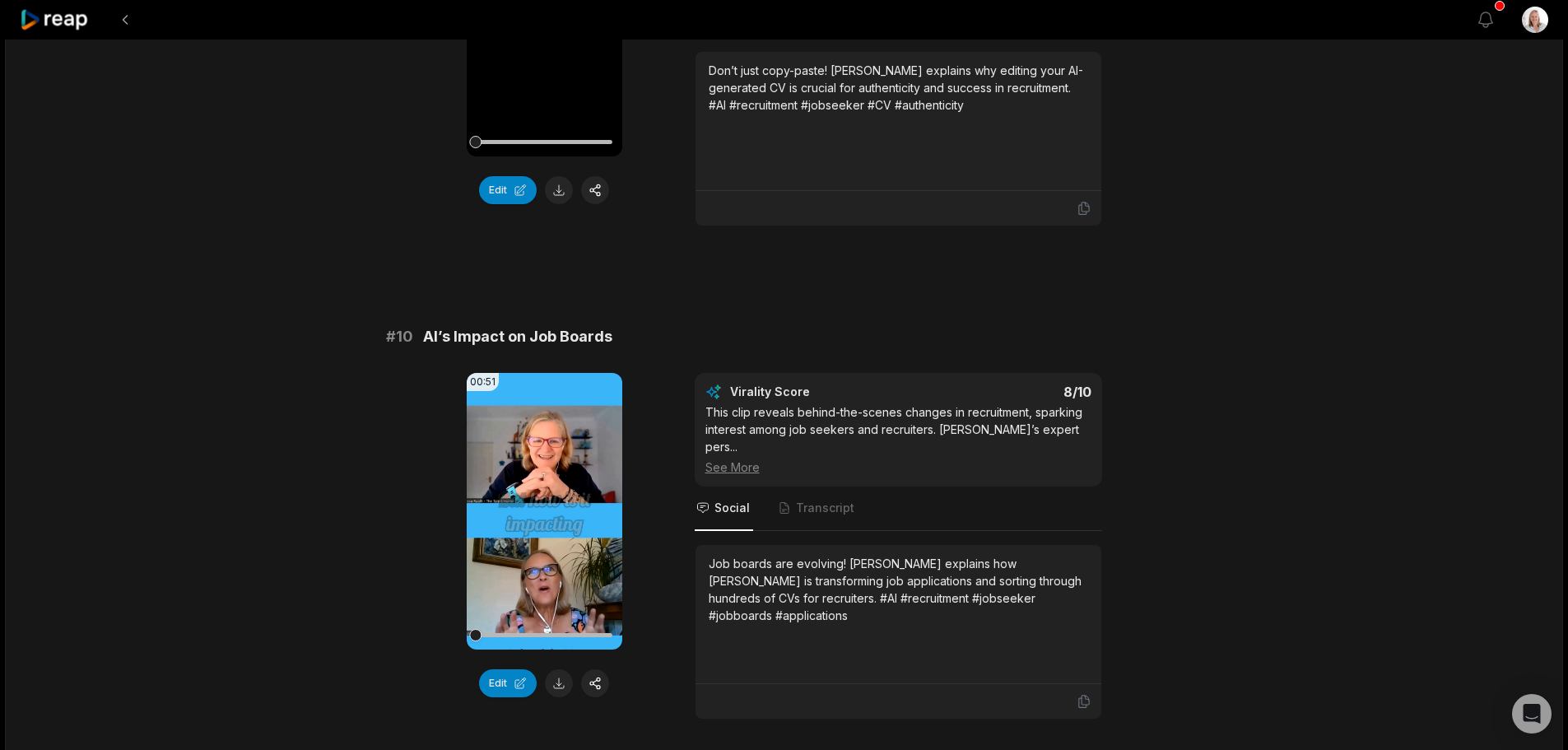
scroll to position [4292, 0]
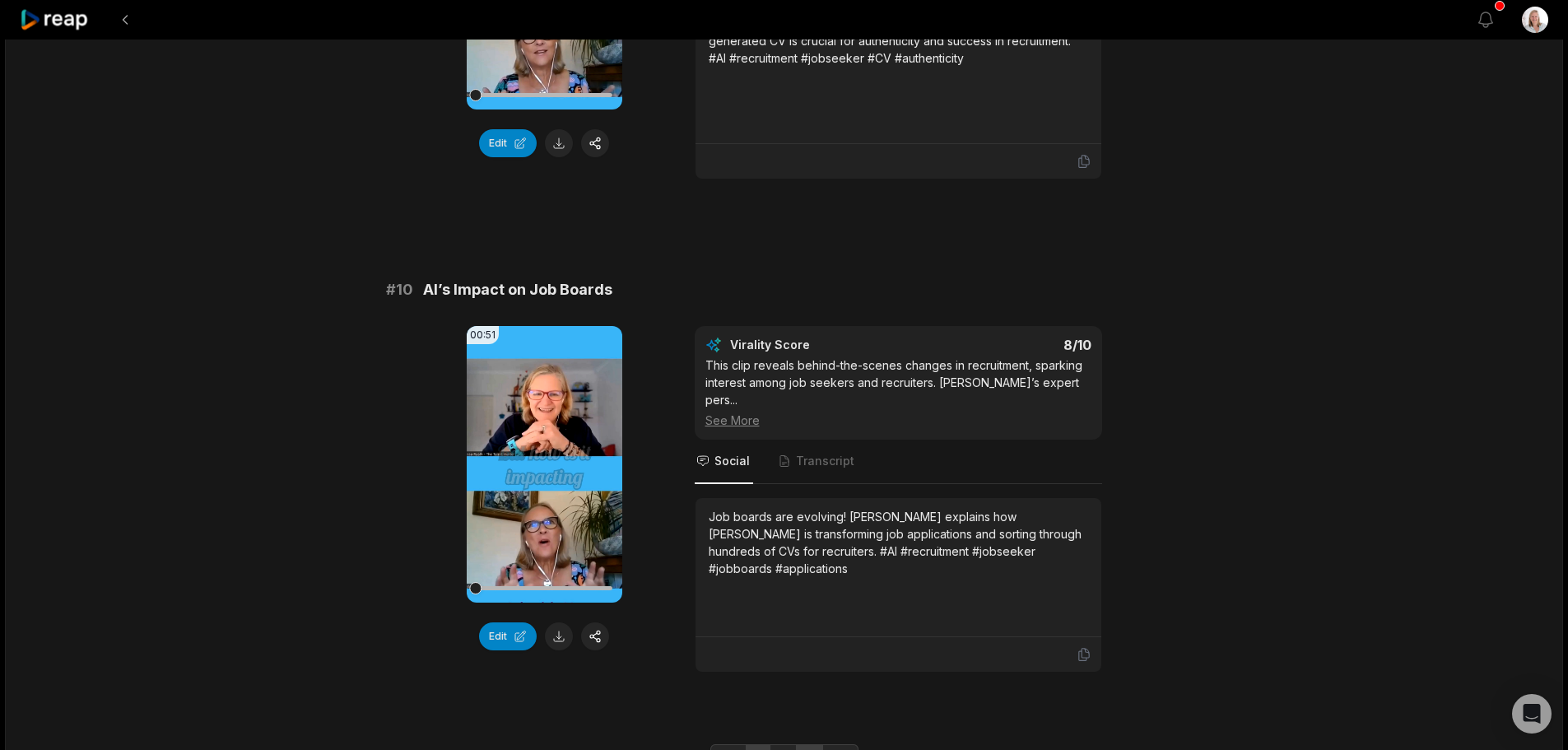
click at [807, 744] on link "3" at bounding box center [810, 756] width 27 height 26
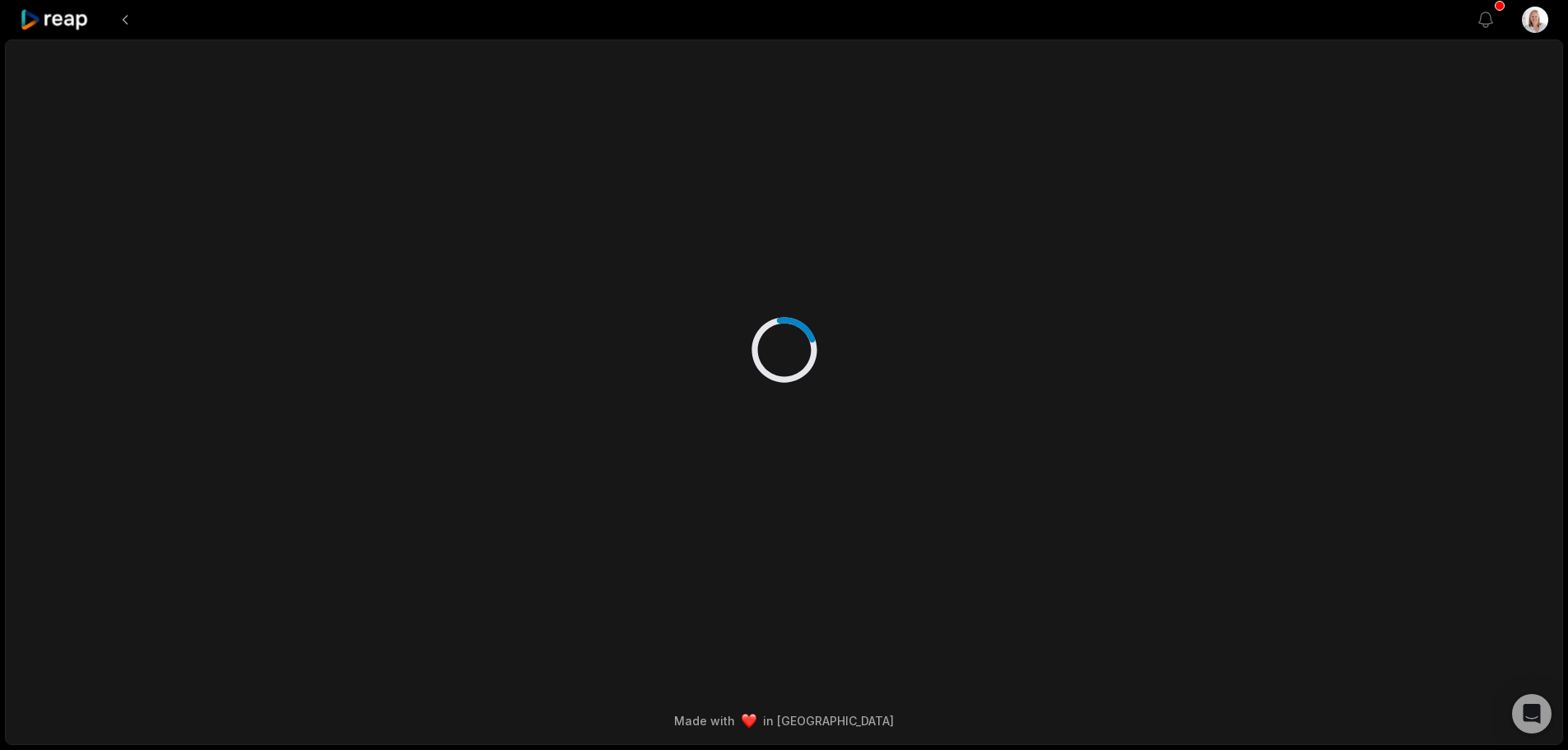
scroll to position [0, 0]
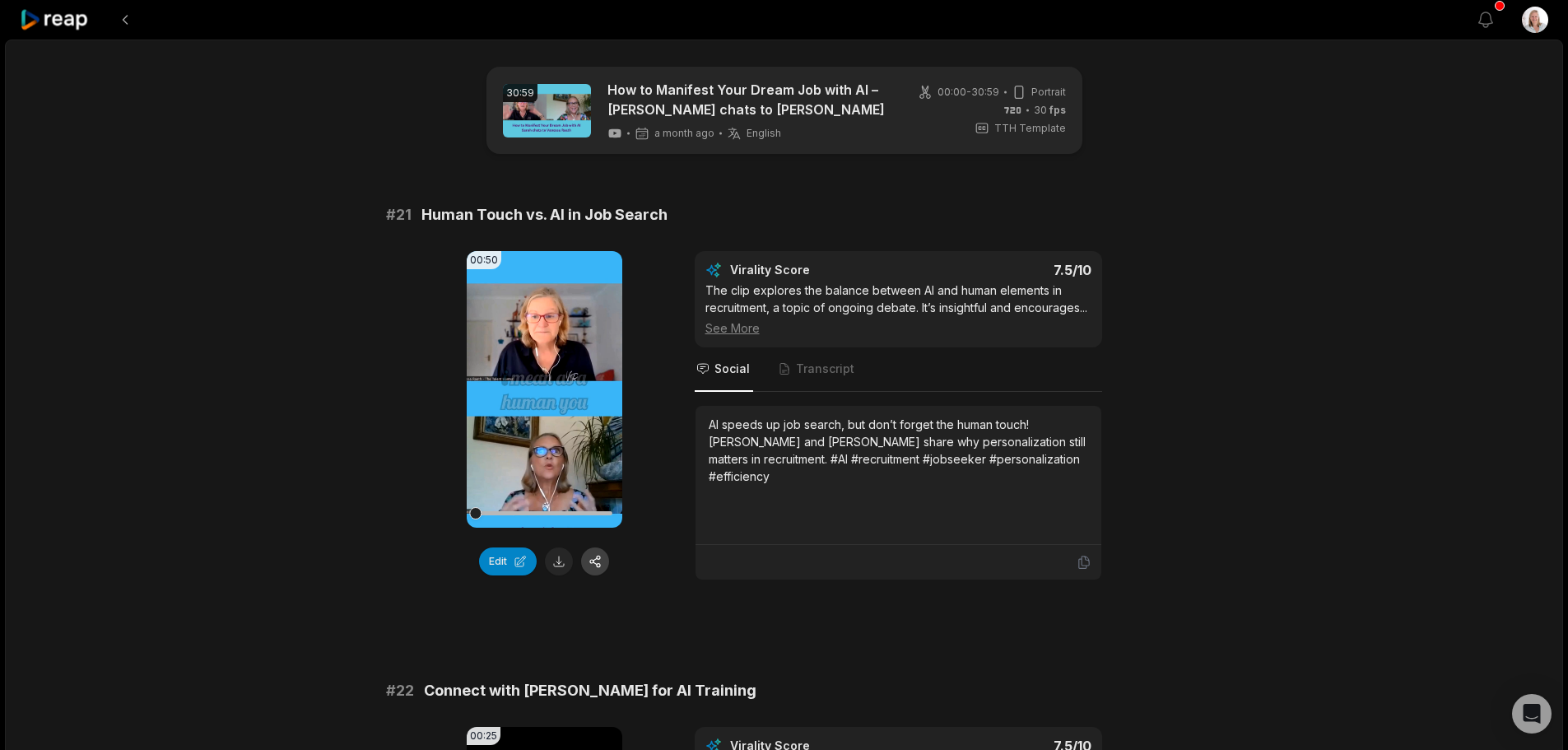
click at [593, 557] on button "button" at bounding box center [595, 561] width 28 height 28
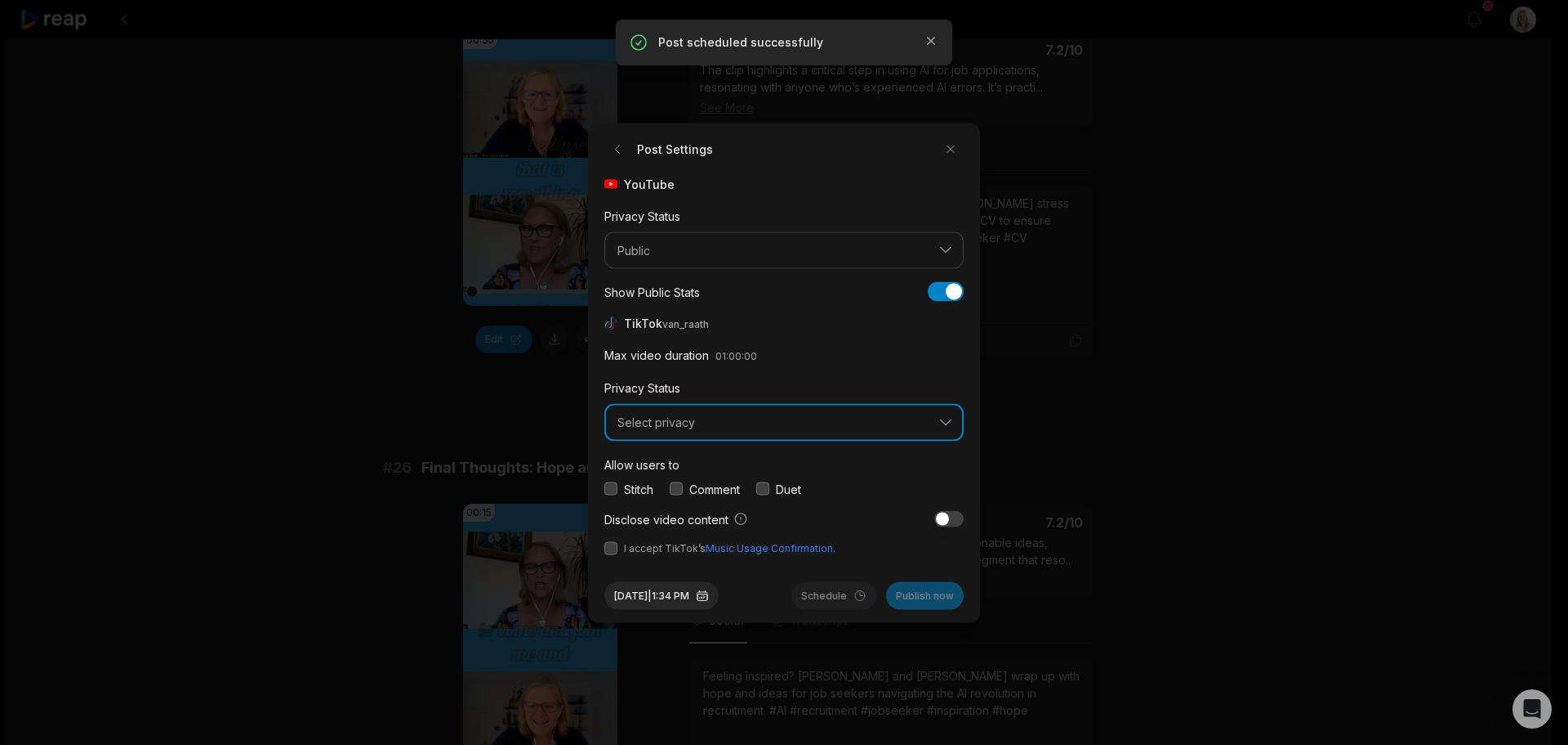
click at [668, 416] on span "Select privacy" at bounding box center [773, 423] width 310 height 15
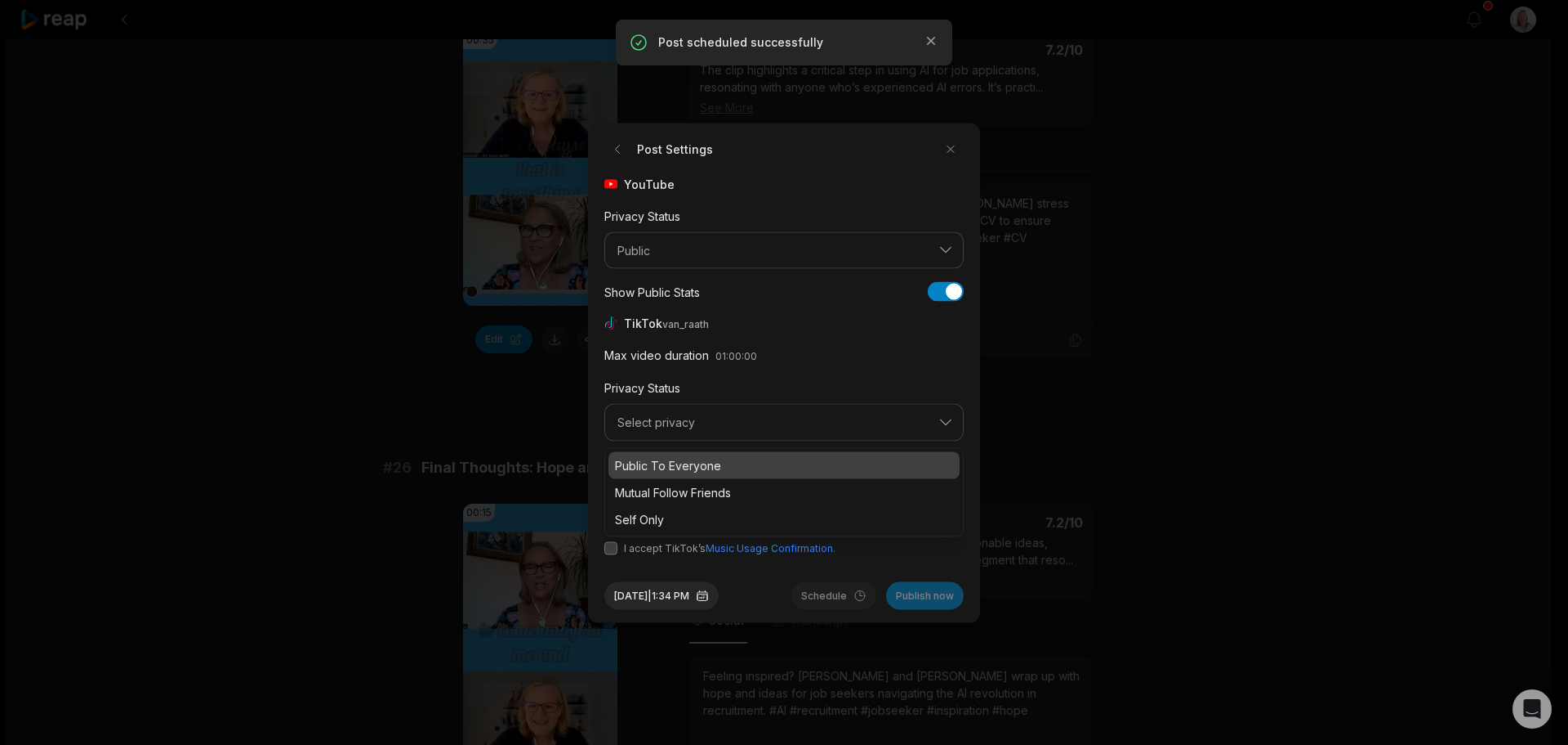
click at [683, 464] on p "Public To Everyone" at bounding box center [784, 465] width 338 height 17
click at [681, 487] on button "button" at bounding box center [677, 488] width 13 height 13
click at [613, 549] on button "button" at bounding box center [611, 547] width 13 height 13
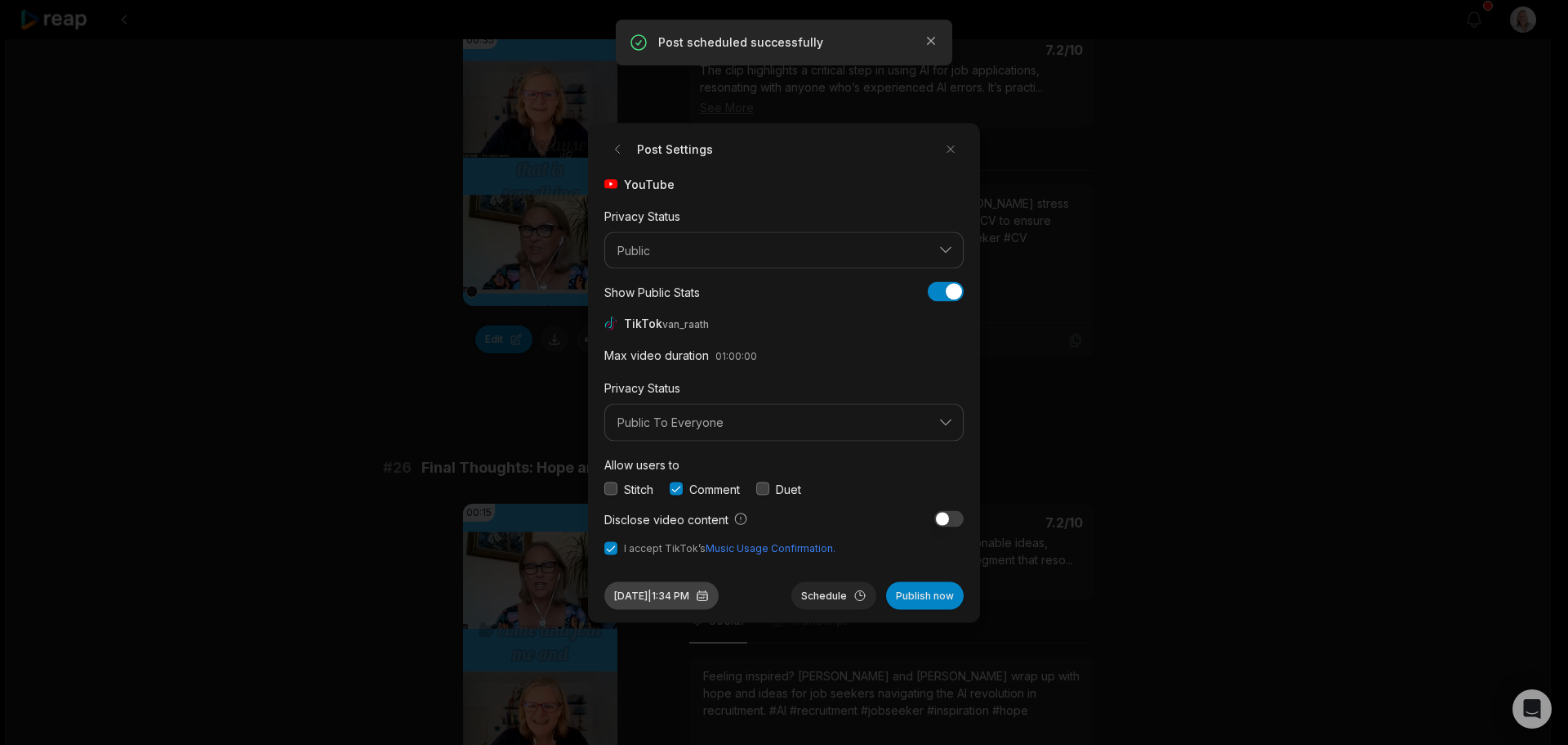
click at [707, 596] on button "Sep 30, 2025 | 1:34 PM" at bounding box center [662, 594] width 114 height 28
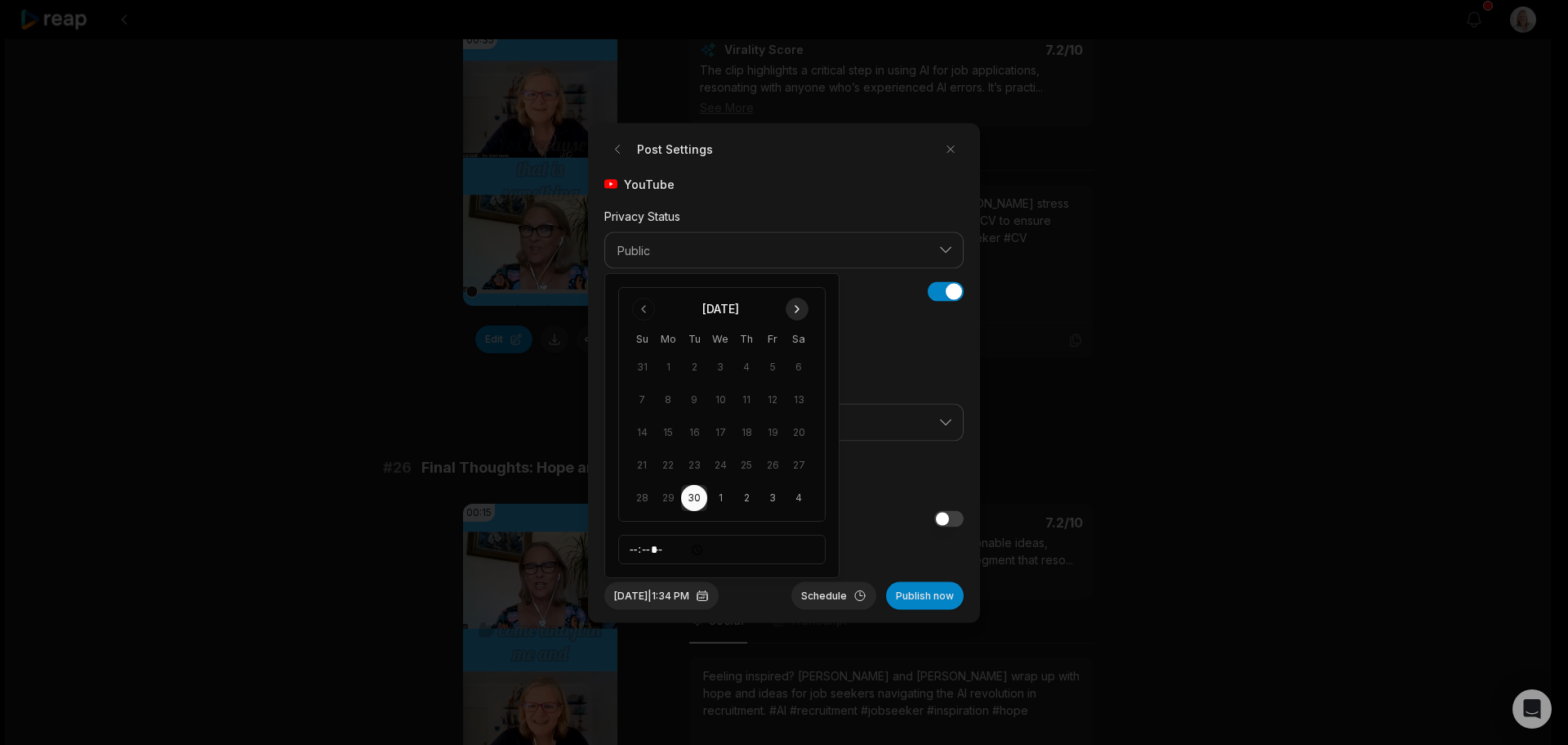
click at [797, 317] on button "Go to next month" at bounding box center [796, 309] width 23 height 23
click at [720, 398] on button "12" at bounding box center [720, 399] width 26 height 26
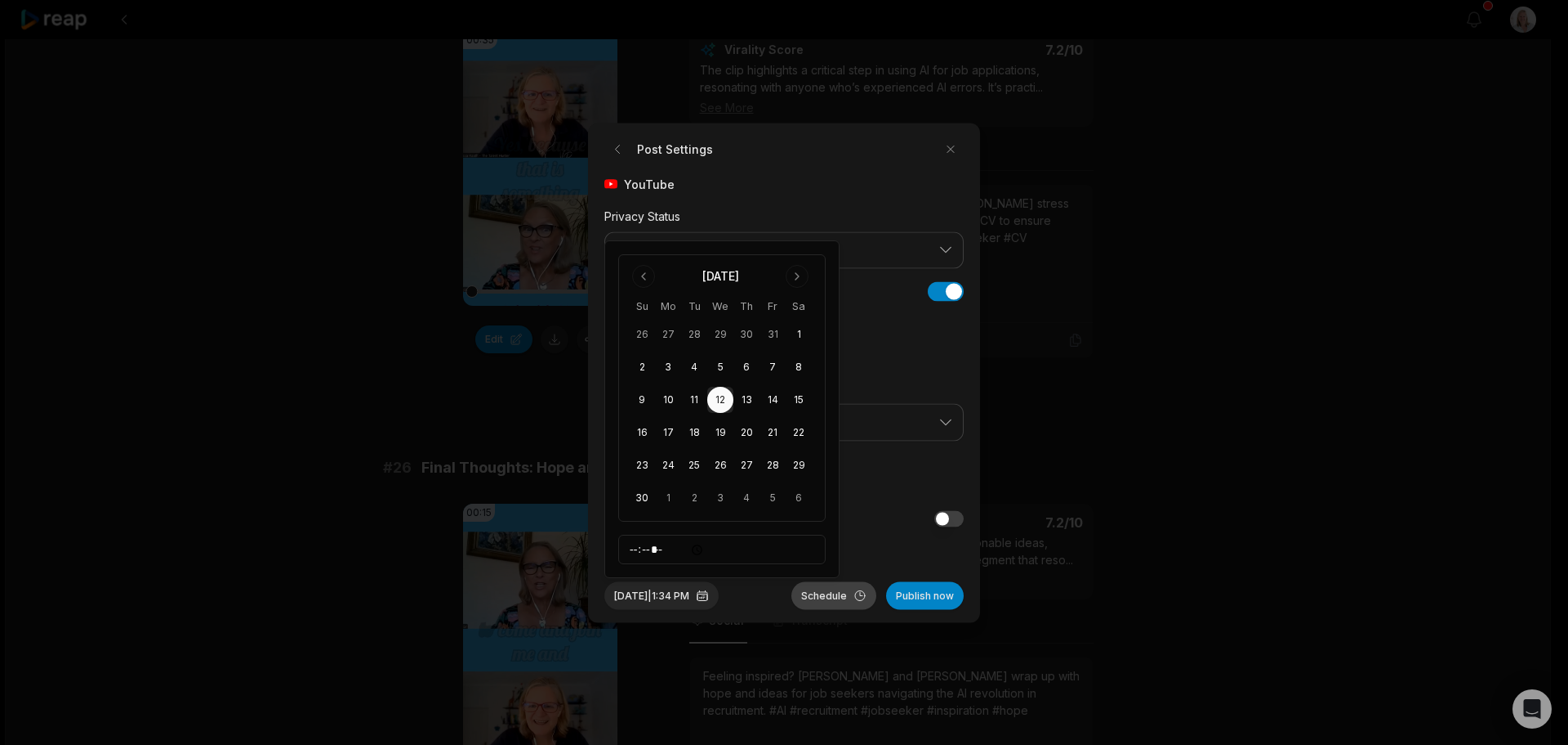
click at [832, 596] on button "Schedule" at bounding box center [834, 594] width 85 height 28
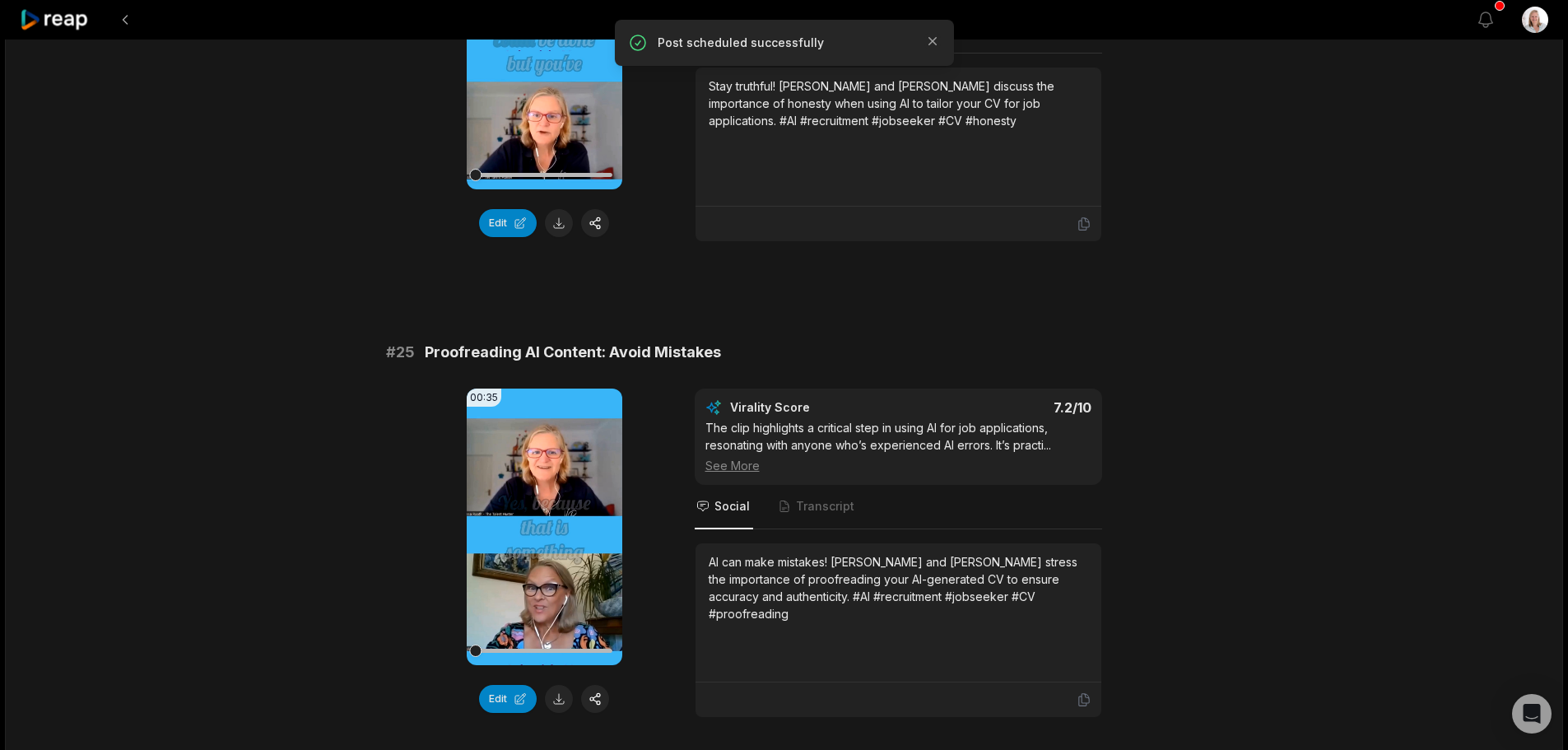
scroll to position [1649, 0]
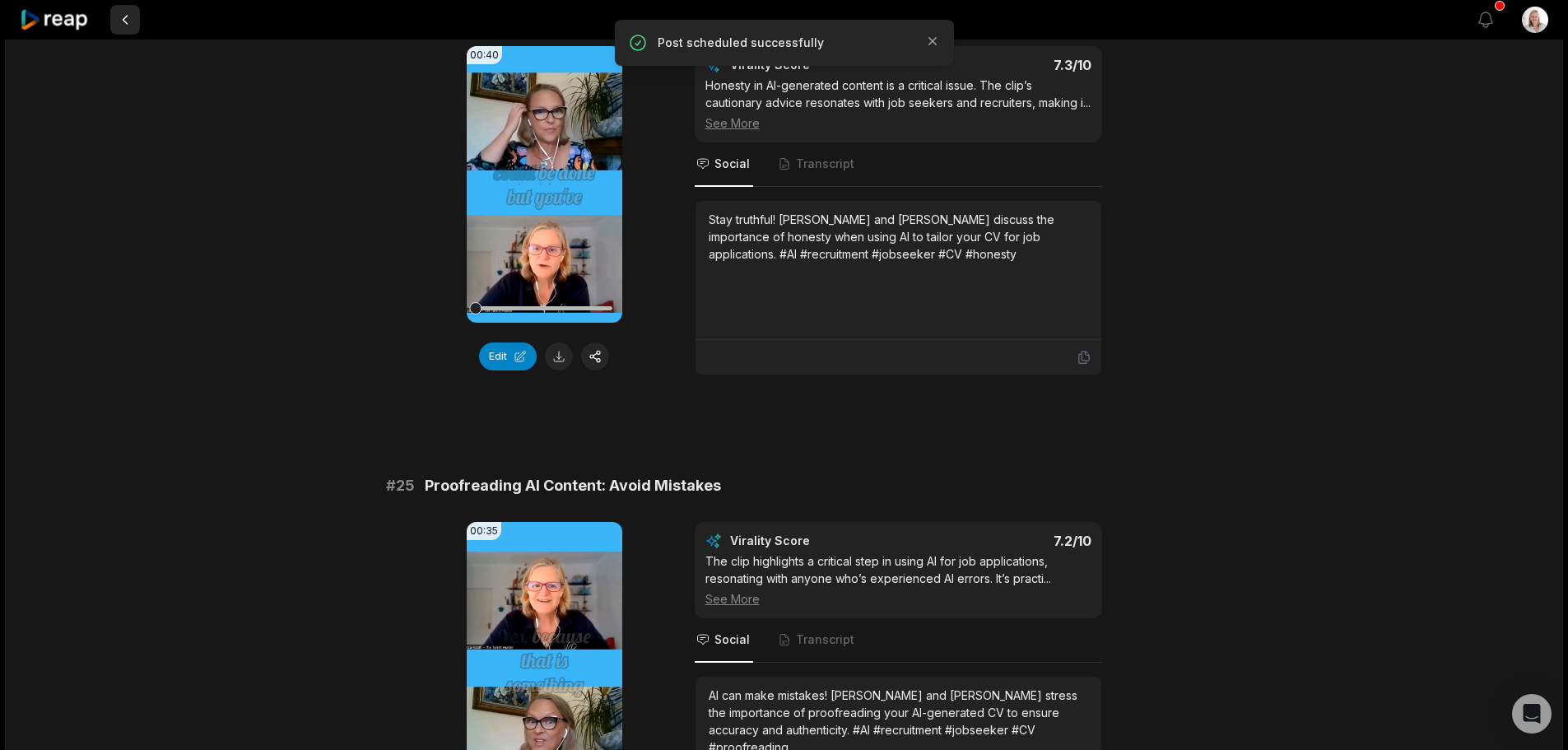
click at [123, 20] on button at bounding box center [125, 19] width 29 height 29
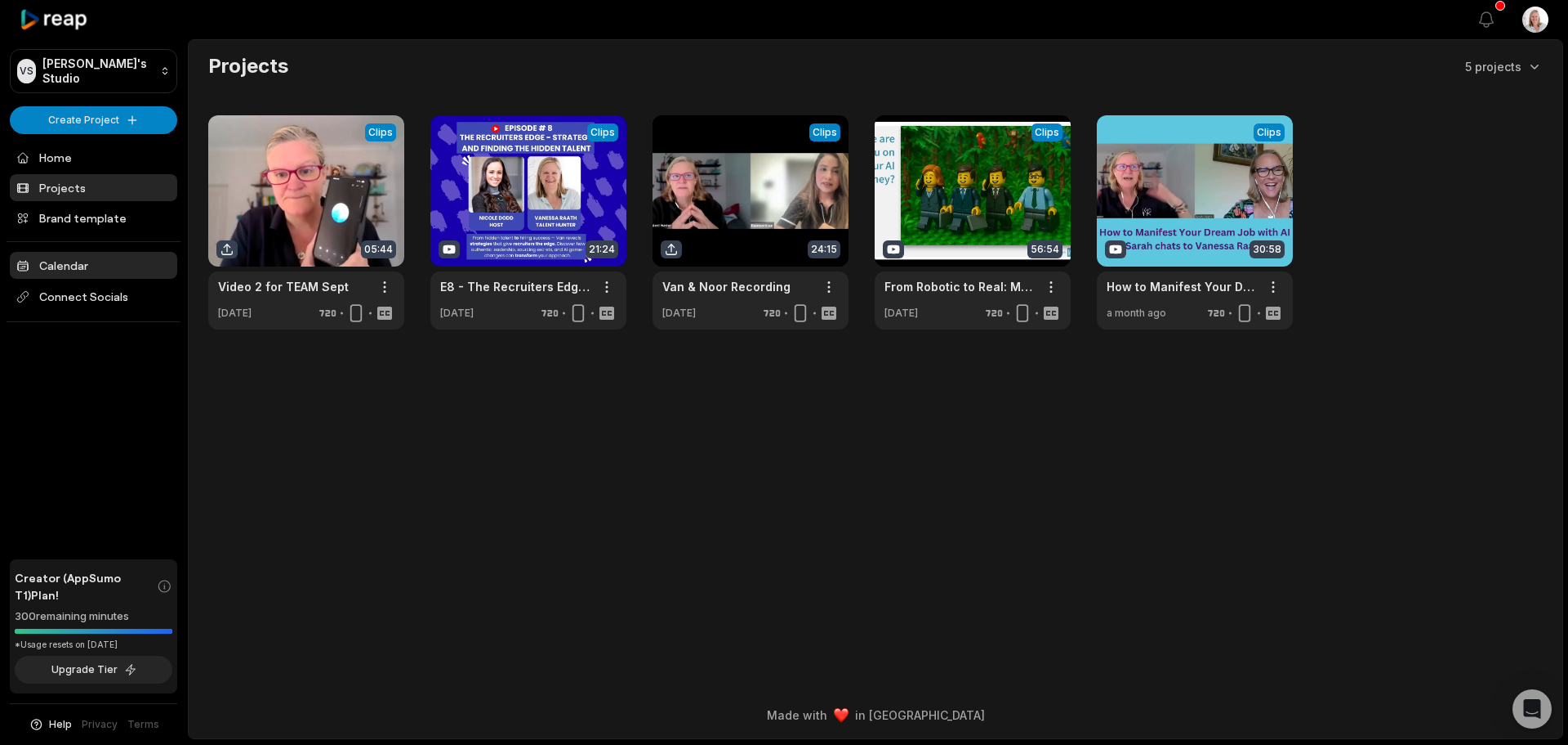
click at [72, 263] on link "Calendar" at bounding box center [93, 265] width 168 height 27
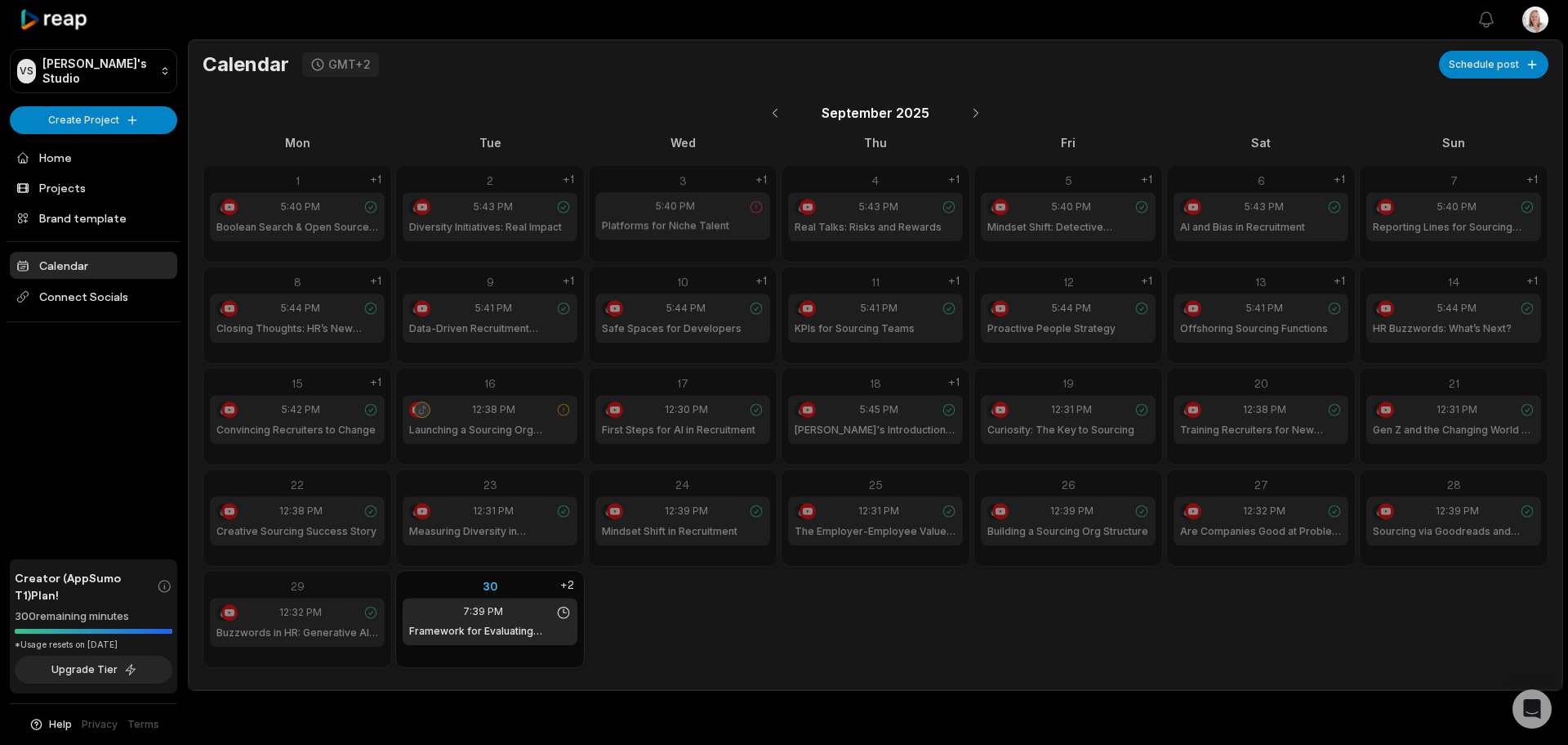
click at [979, 113] on button at bounding box center [976, 113] width 28 height 28
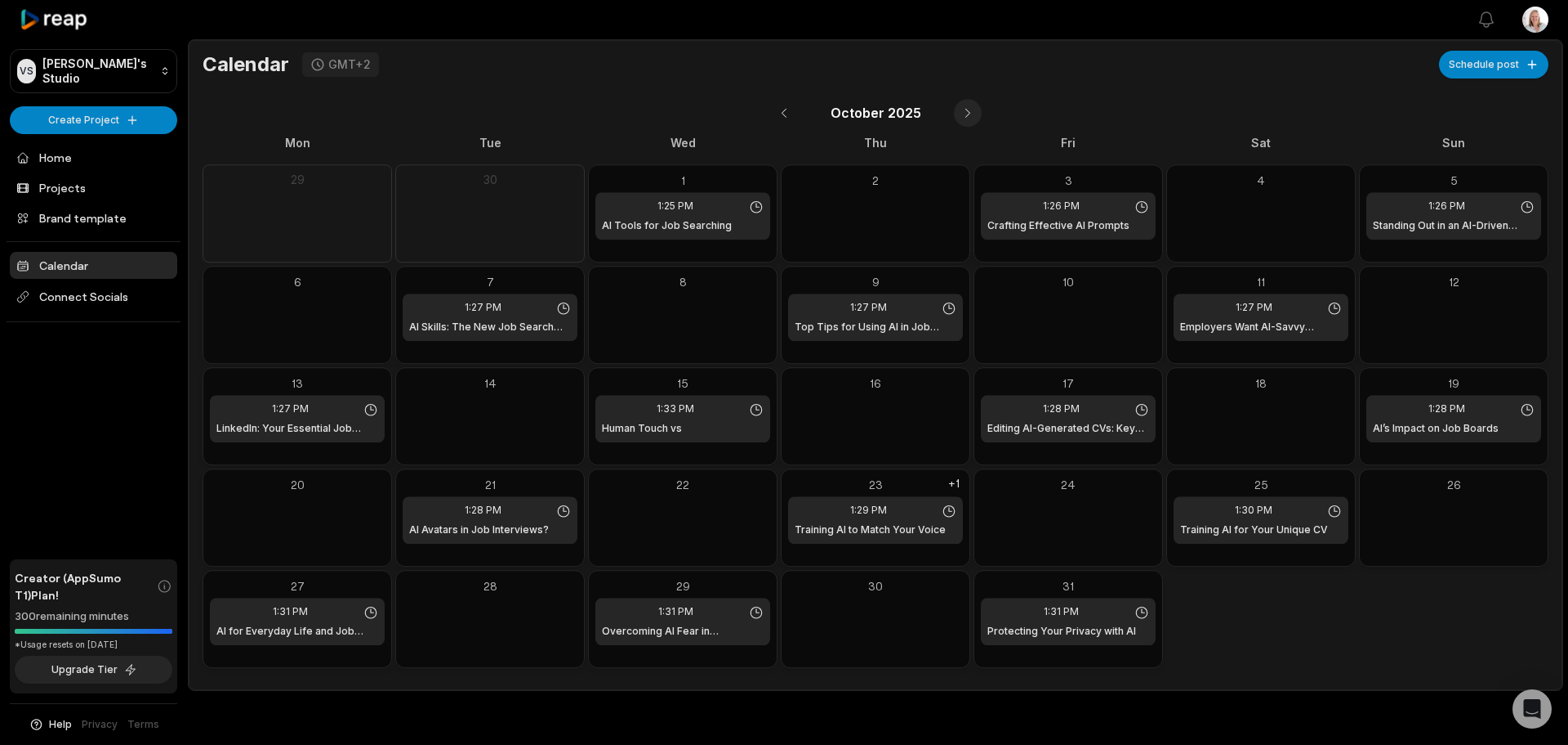
click at [969, 111] on button at bounding box center [968, 113] width 28 height 28
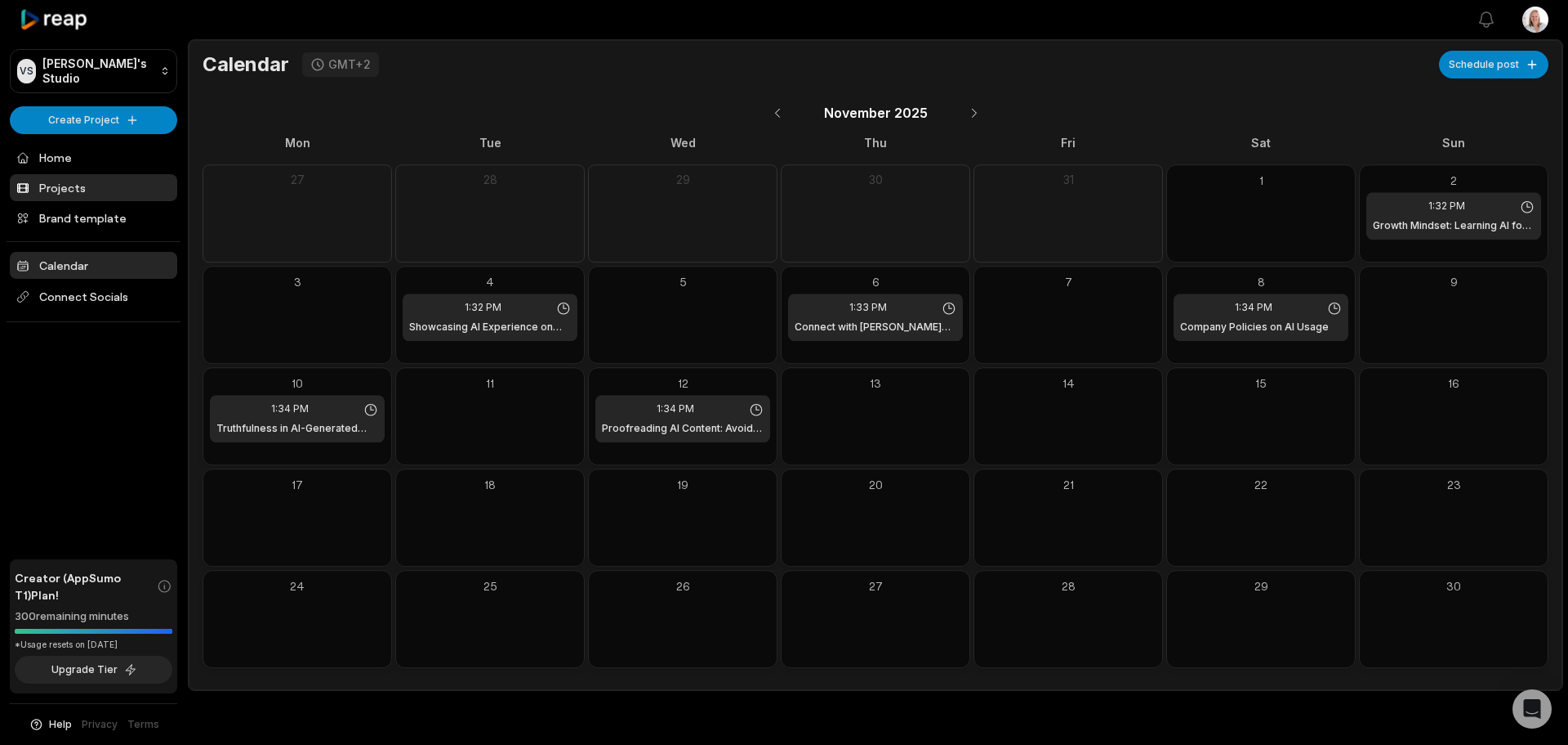
click at [69, 190] on link "Projects" at bounding box center [93, 188] width 168 height 27
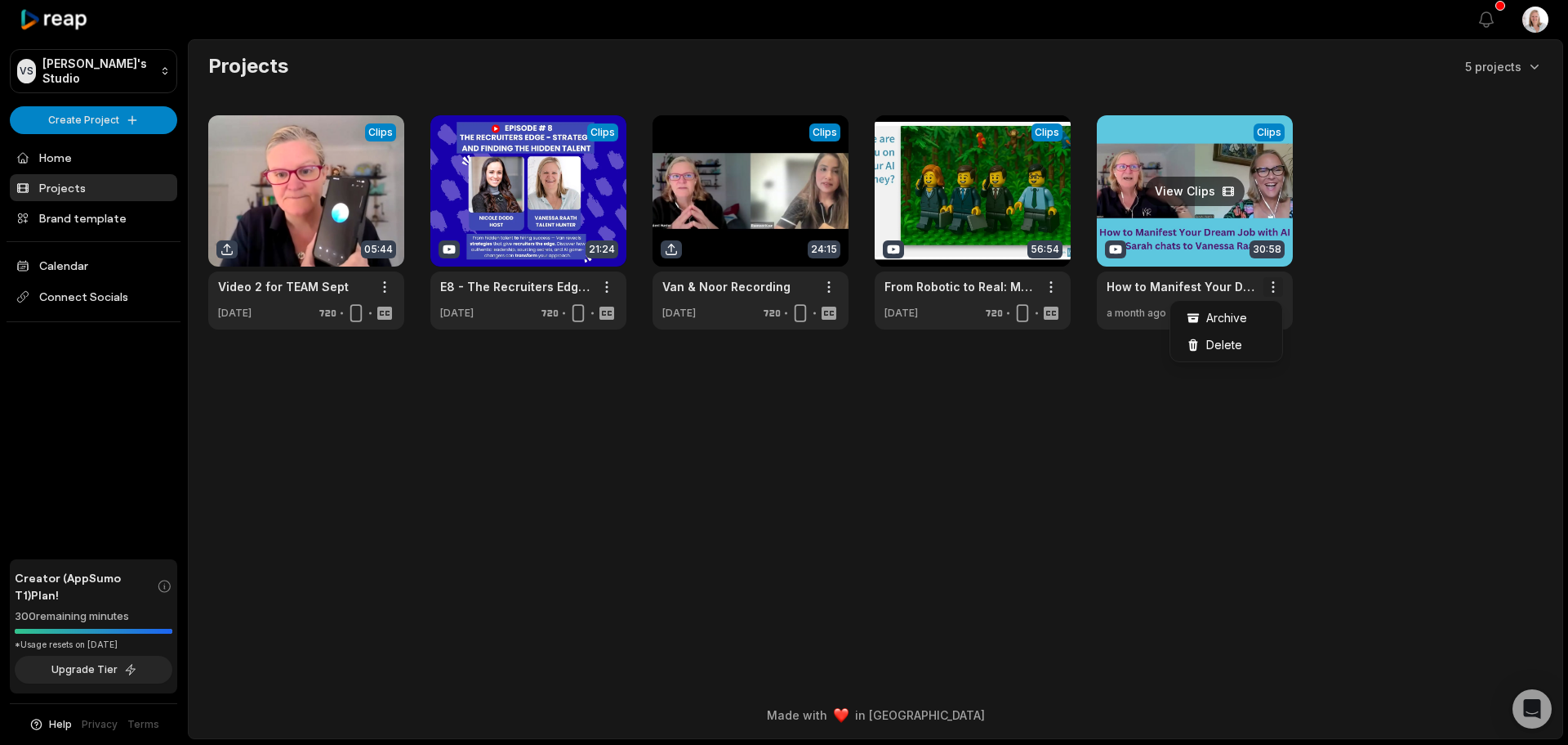
click at [1273, 287] on html "VS Vanessa's Studio Create Project Home Projects Brand template Calendar Connec…" at bounding box center [784, 372] width 1568 height 745
click at [1222, 315] on span "Archive" at bounding box center [1226, 317] width 41 height 17
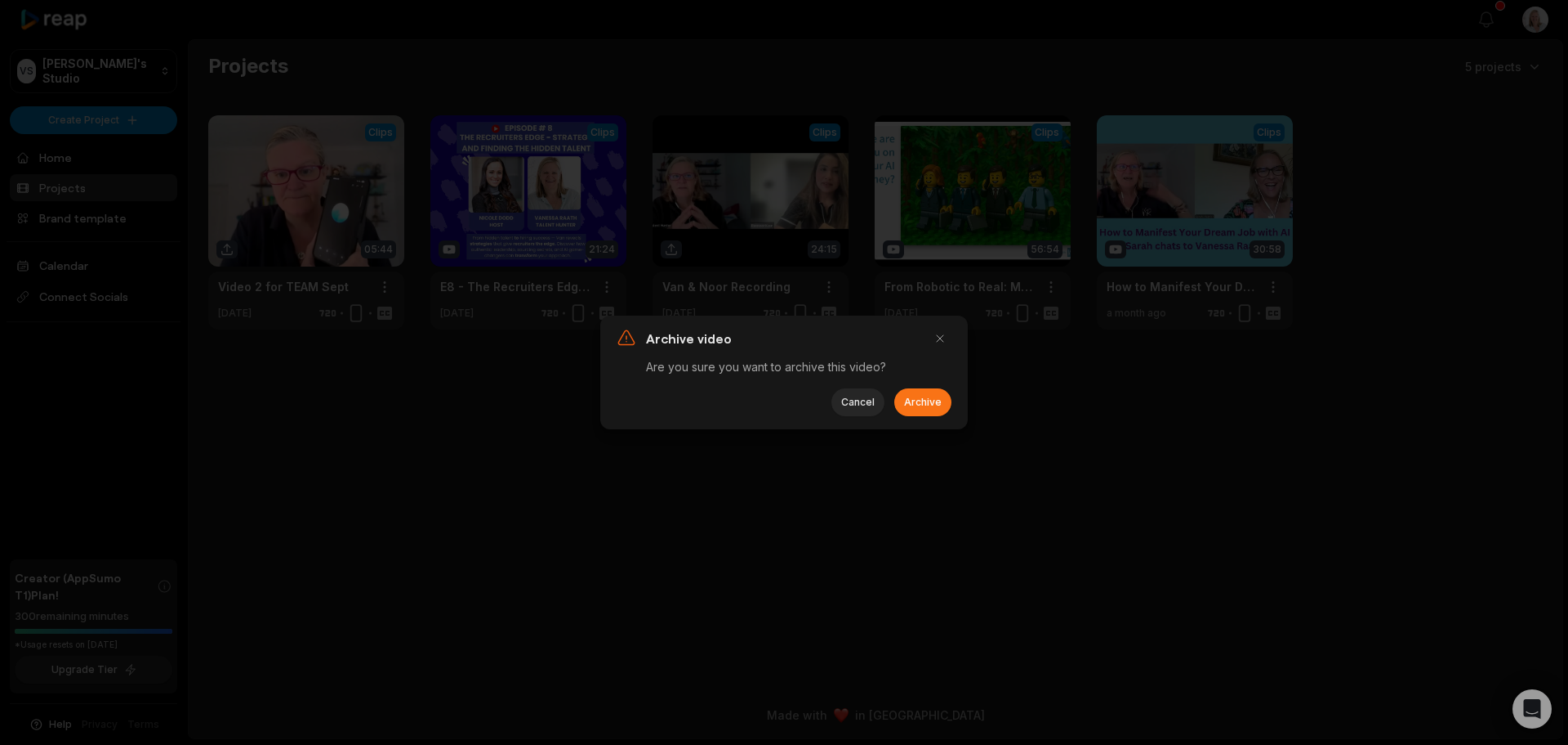
click at [916, 400] on button "Archive" at bounding box center [922, 402] width 57 height 28
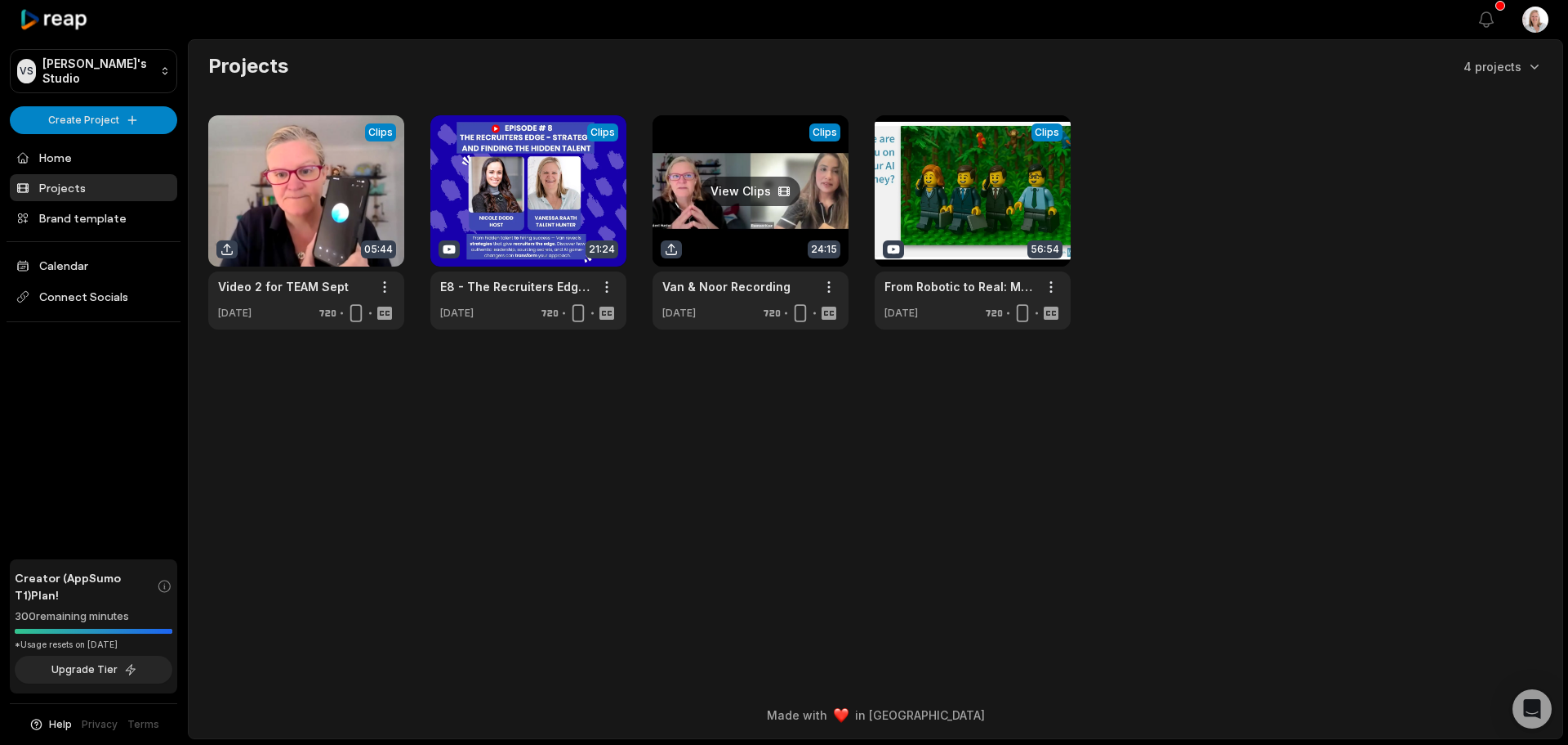
click at [755, 242] on link at bounding box center [751, 222] width 196 height 214
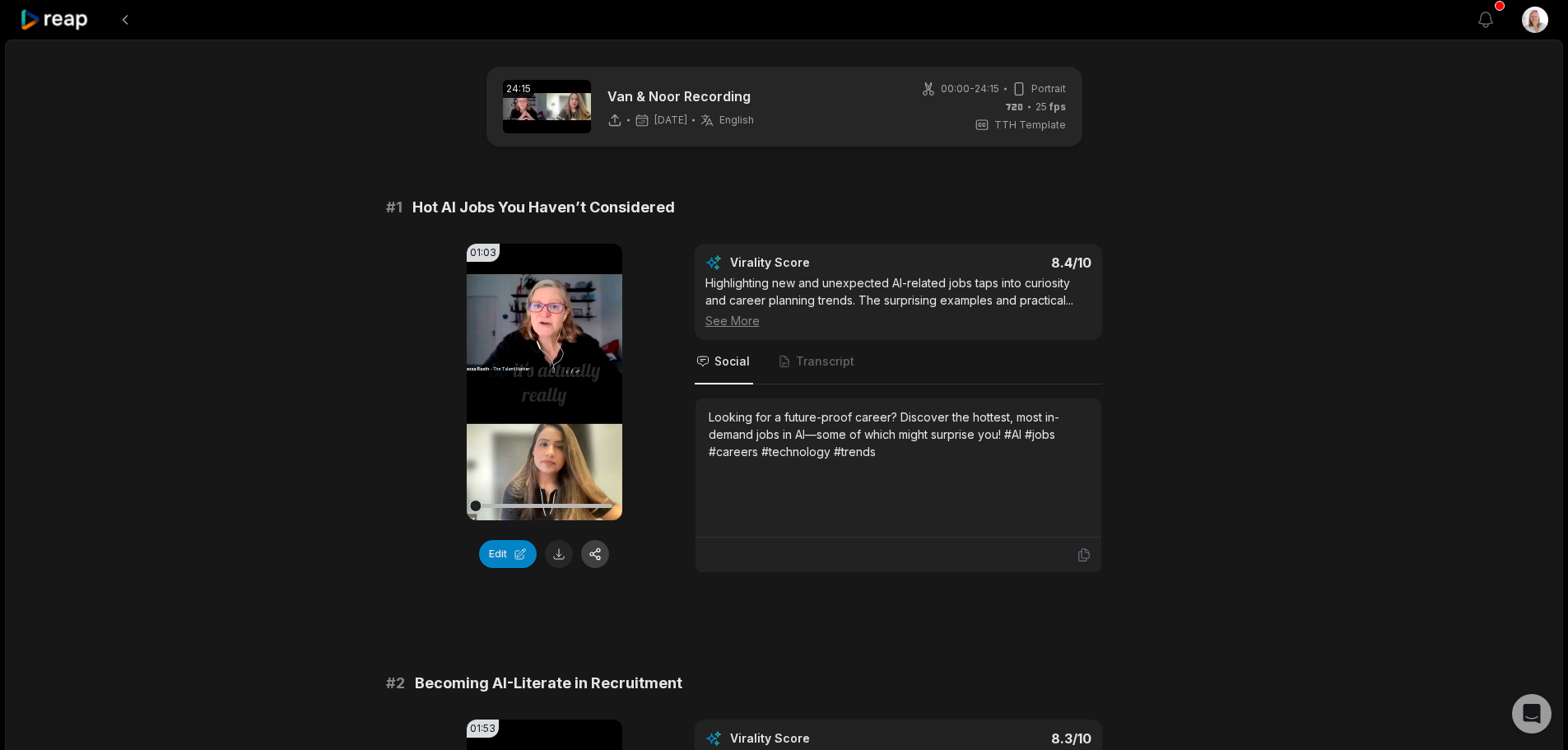
click at [599, 559] on button "button" at bounding box center [595, 554] width 28 height 28
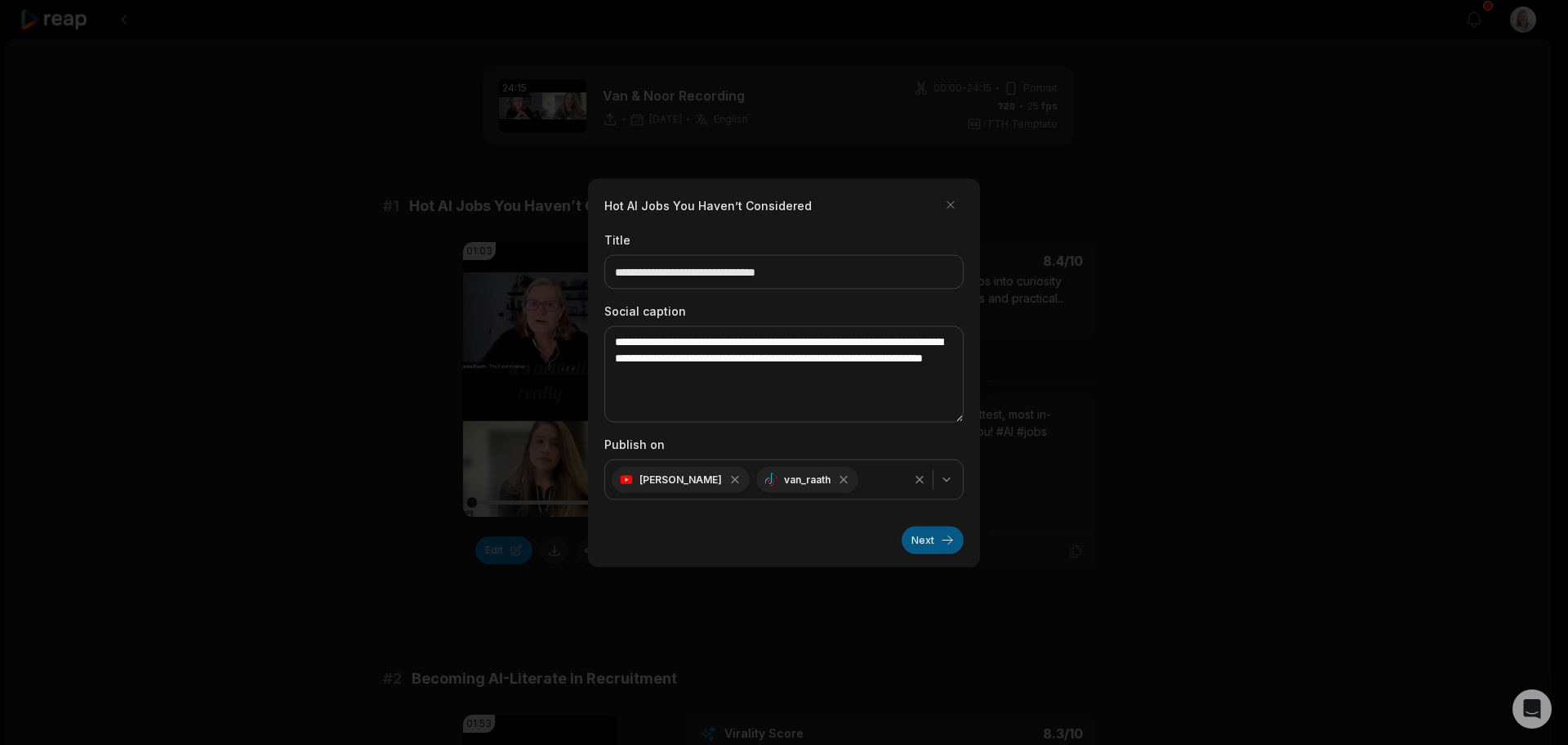
click at [912, 539] on button "Next" at bounding box center [932, 539] width 62 height 28
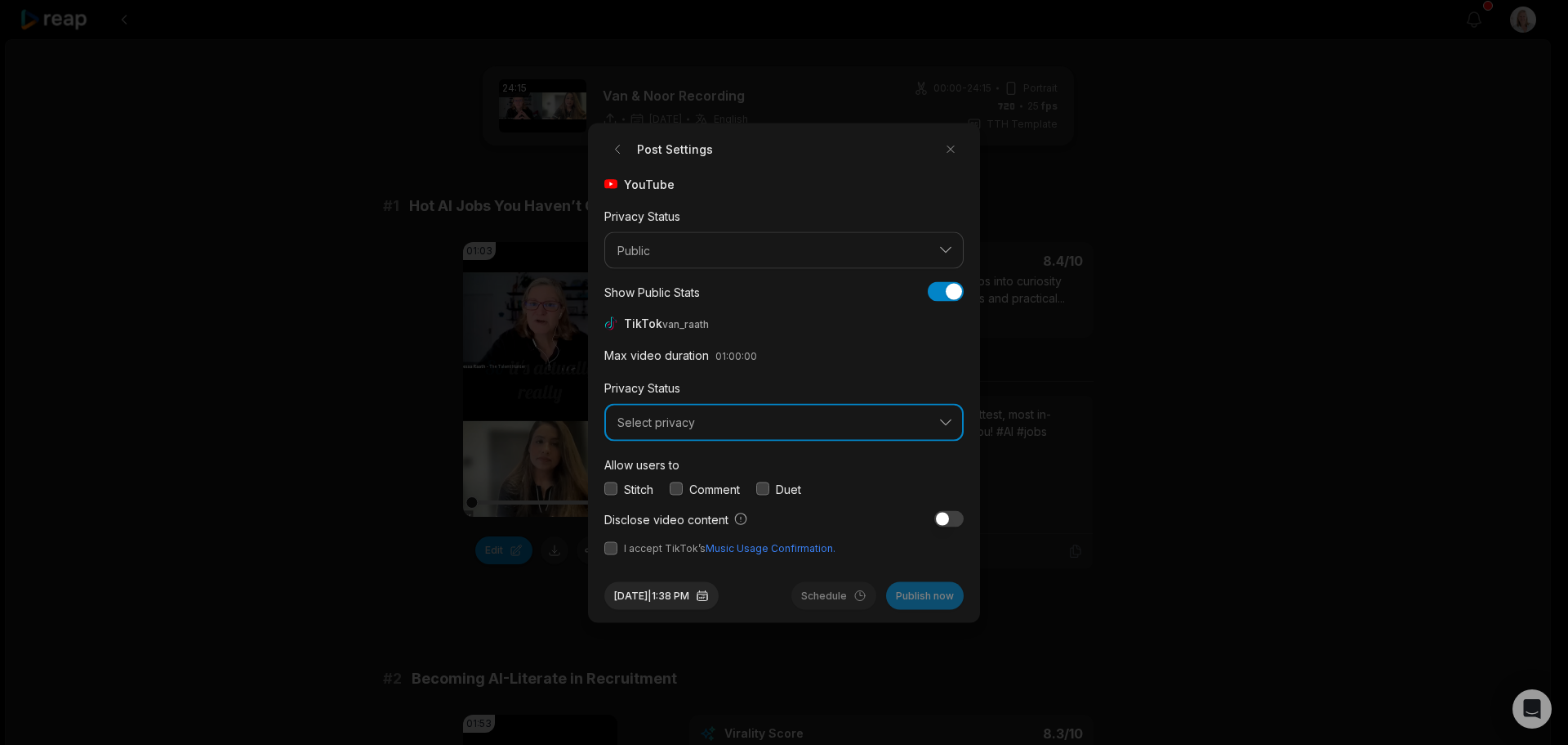
click at [730, 424] on span "Select privacy" at bounding box center [773, 423] width 310 height 15
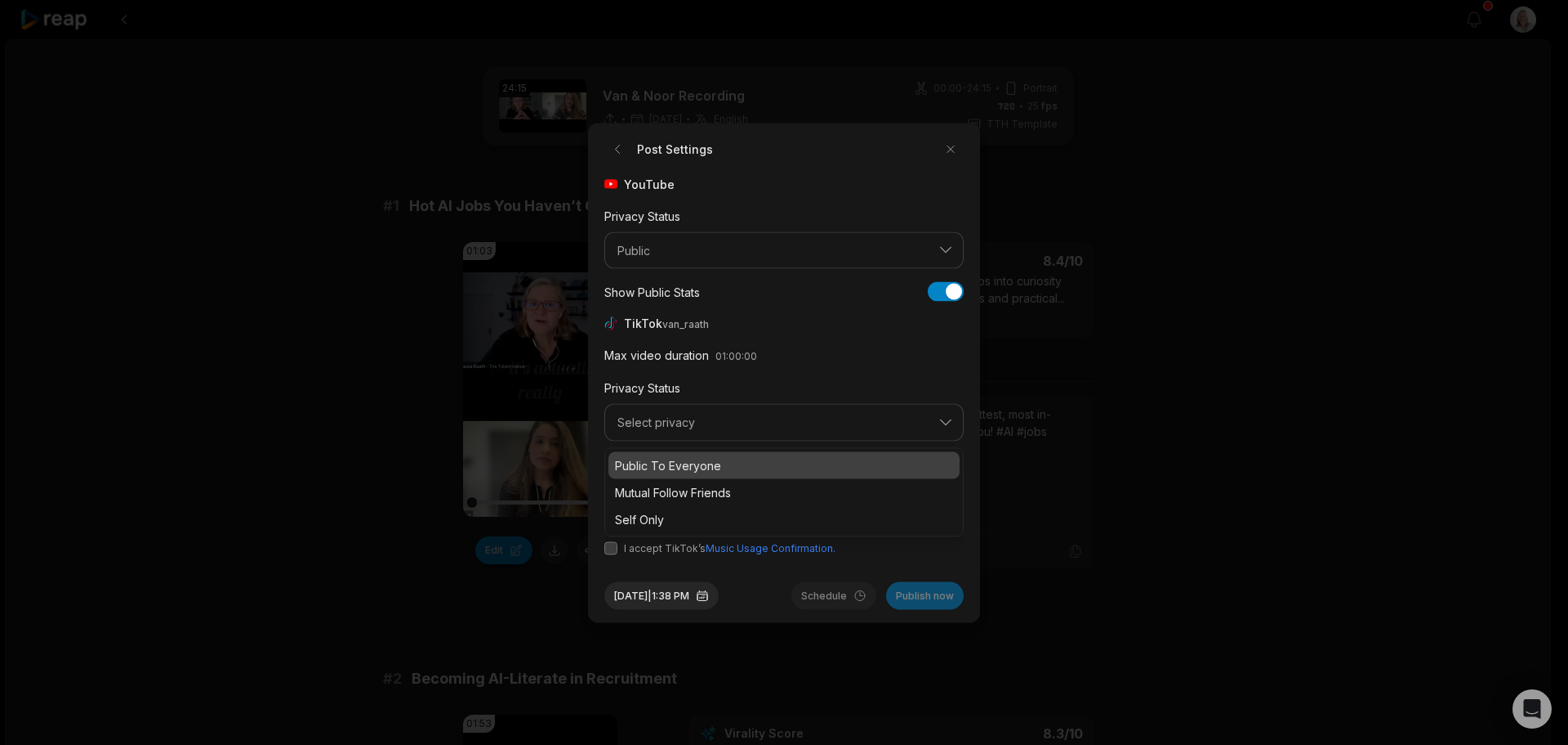
click at [703, 470] on p "Public To Everyone" at bounding box center [784, 465] width 338 height 17
click at [679, 487] on button "button" at bounding box center [677, 488] width 13 height 13
click at [612, 549] on button "button" at bounding box center [611, 547] width 13 height 13
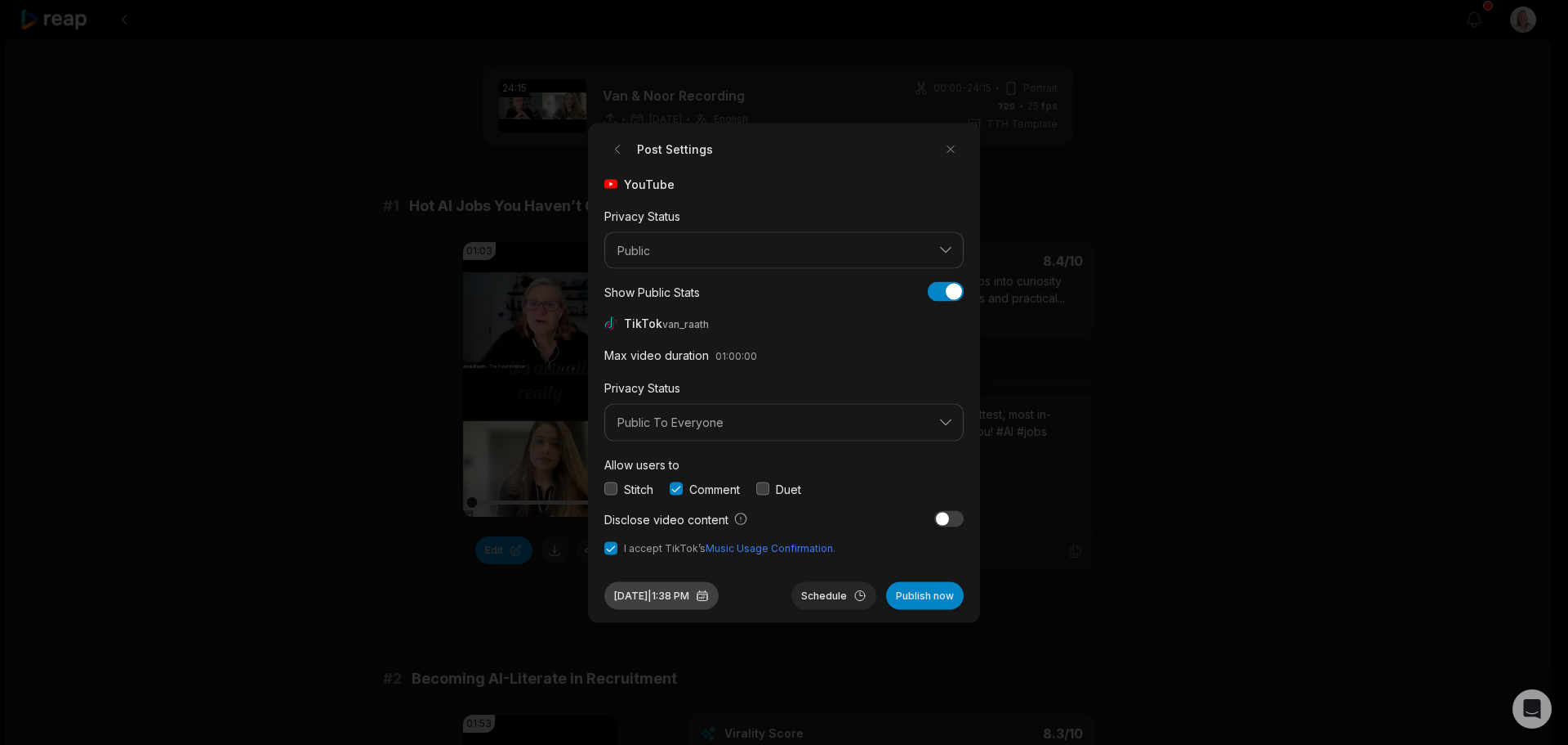
click at [688, 593] on button "Sep 30, 2025 | 1:38 PM" at bounding box center [662, 594] width 114 height 28
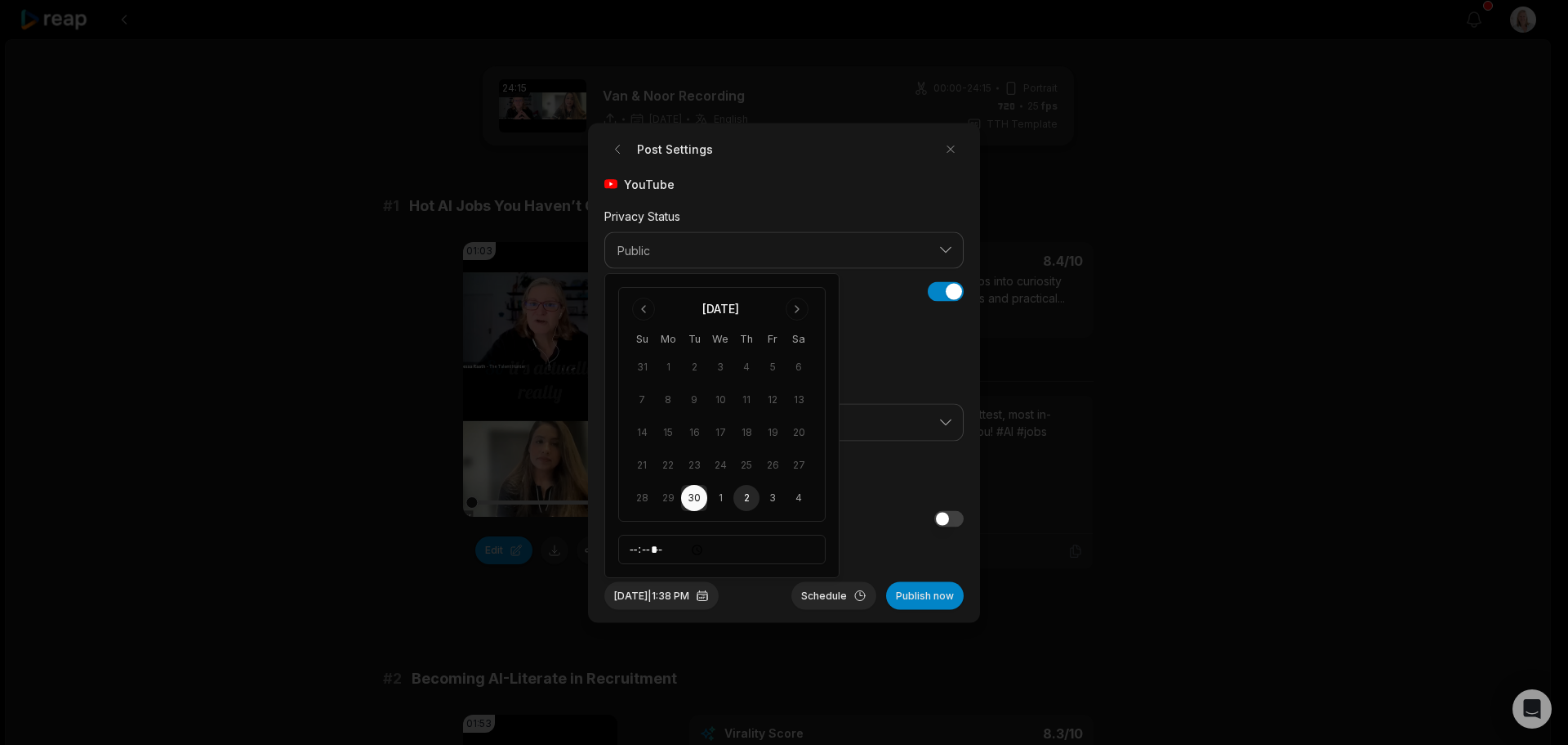
click at [749, 499] on button "2" at bounding box center [746, 497] width 26 height 26
click at [840, 600] on button "Schedule" at bounding box center [834, 594] width 85 height 28
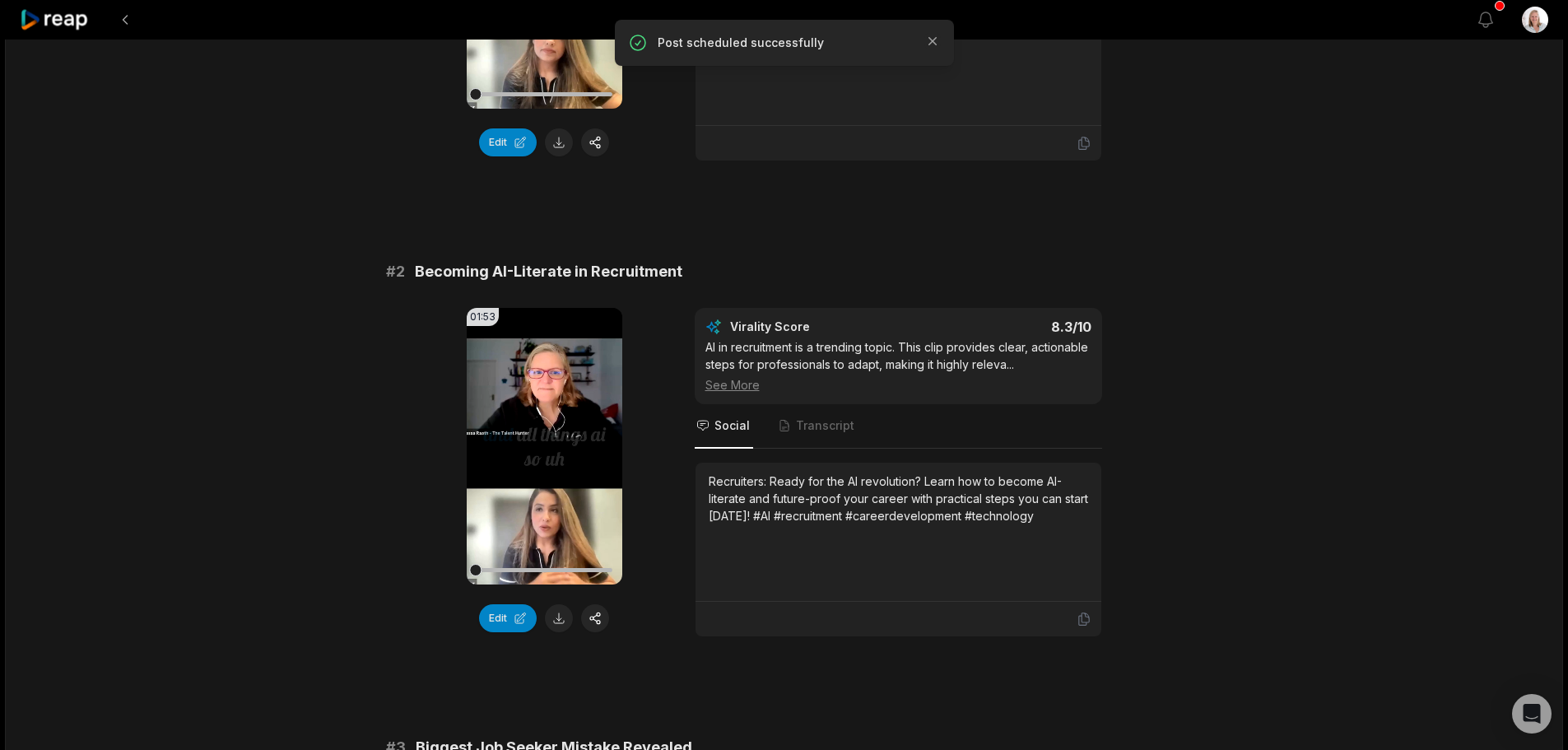
scroll to position [493, 0]
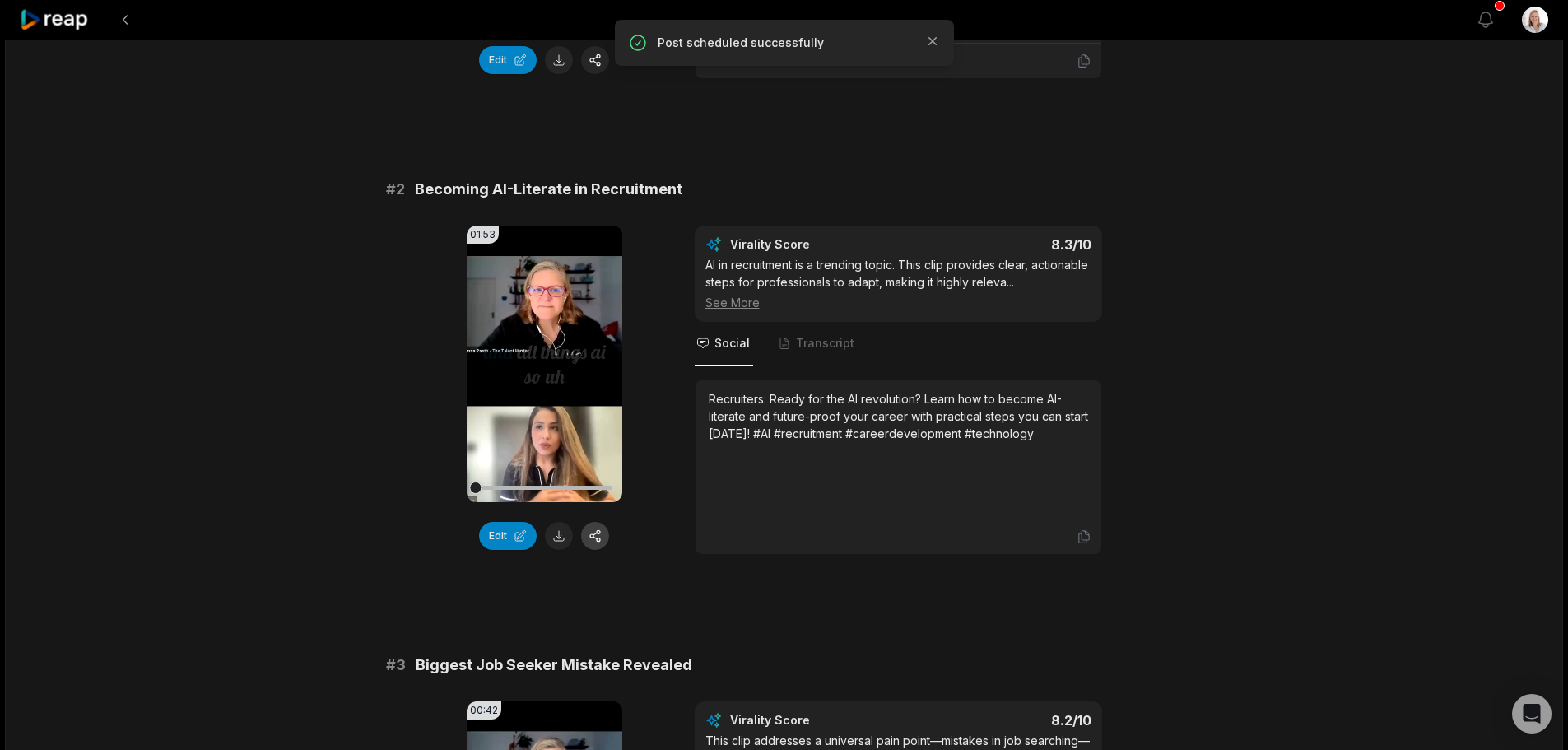
click at [600, 541] on button "button" at bounding box center [595, 535] width 28 height 28
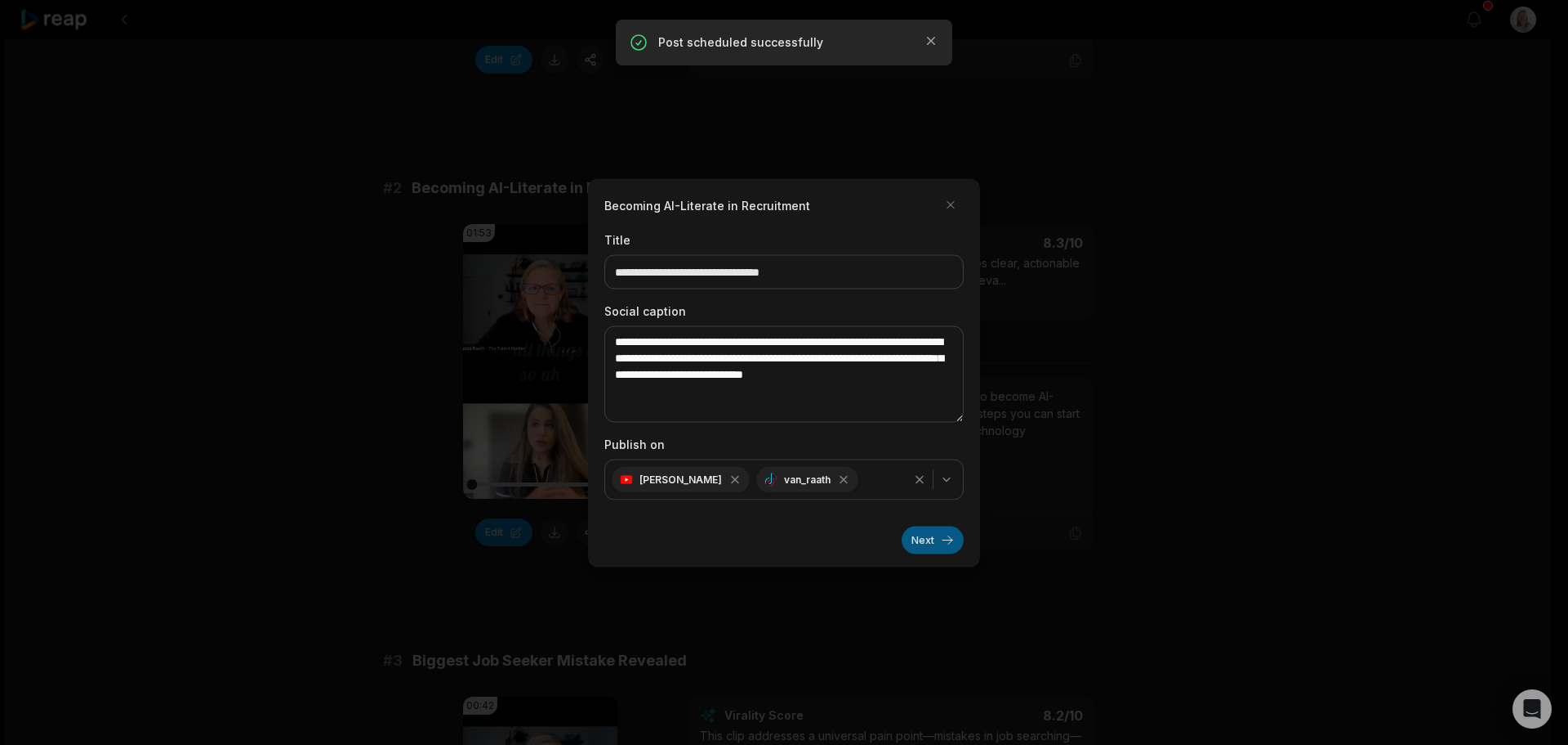
click at [924, 542] on button "Next" at bounding box center [932, 539] width 62 height 28
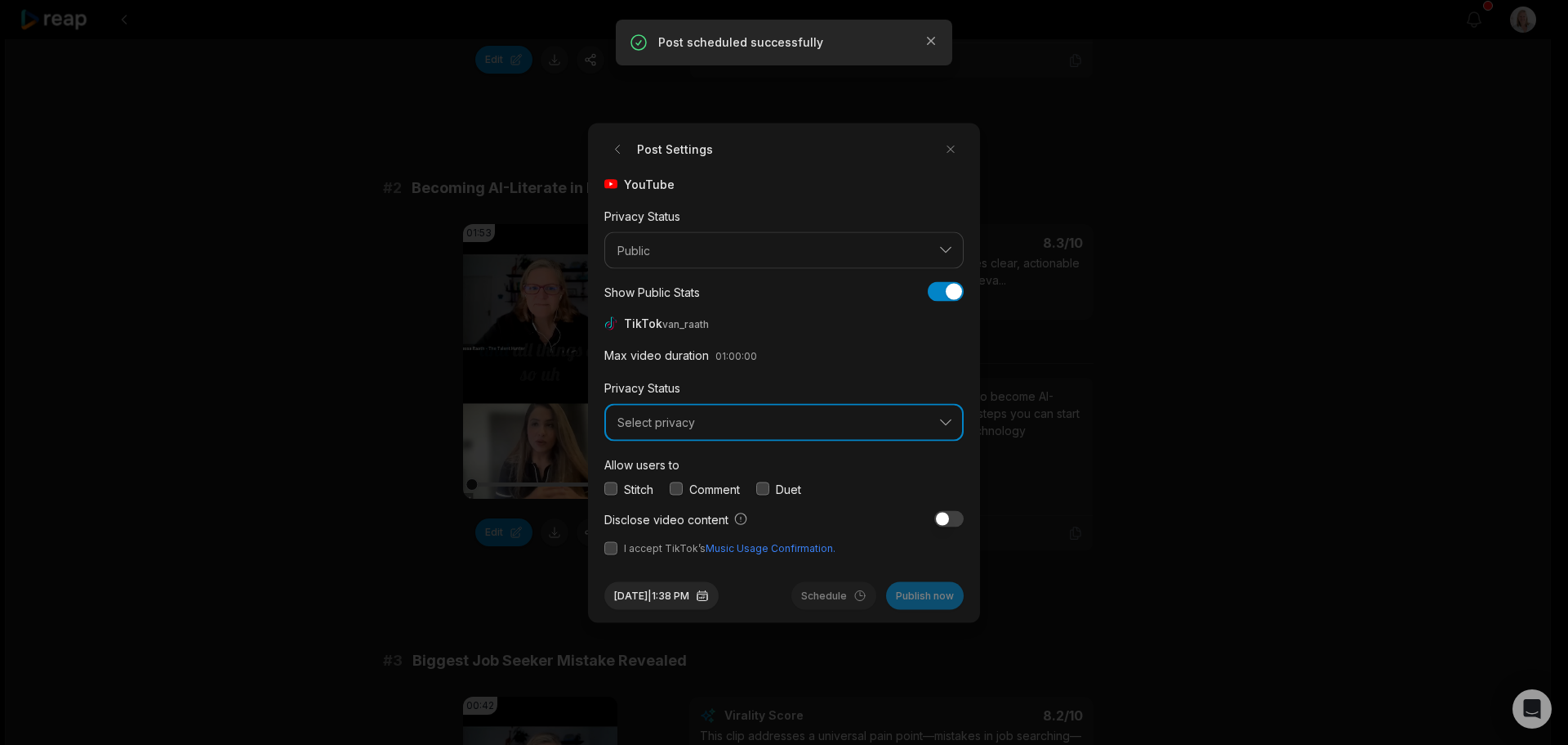
click at [678, 432] on button "Select privacy" at bounding box center [784, 422] width 359 height 37
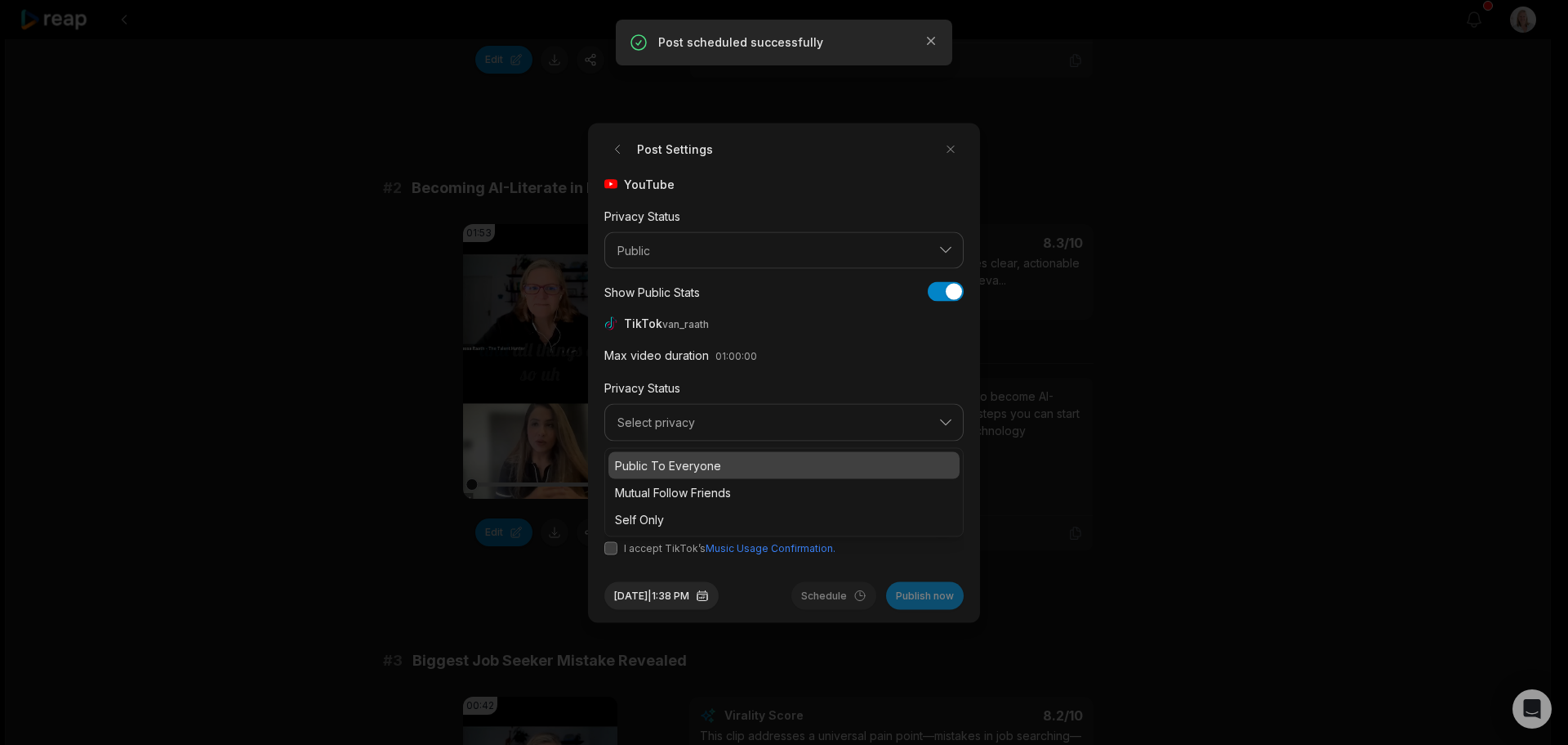
click at [681, 460] on p "Public To Everyone" at bounding box center [784, 465] width 338 height 17
click at [679, 490] on button "button" at bounding box center [677, 488] width 13 height 13
click at [607, 554] on span "I accept TikTok’s Music Usage Confirmation." at bounding box center [784, 547] width 359 height 15
click at [611, 545] on button "button" at bounding box center [611, 547] width 13 height 13
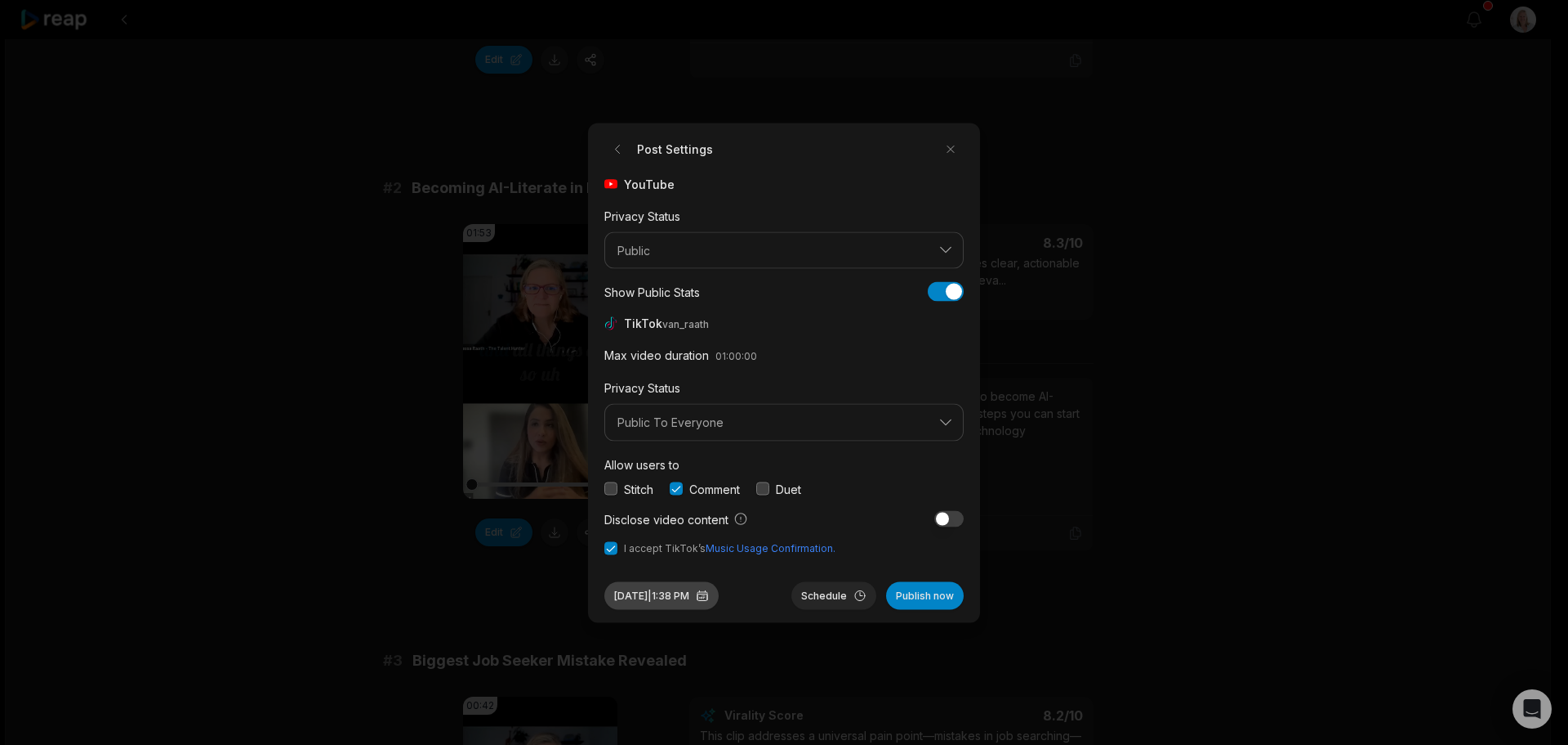
click at [711, 596] on button "Sep 30, 2025 | 1:38 PM" at bounding box center [662, 594] width 114 height 28
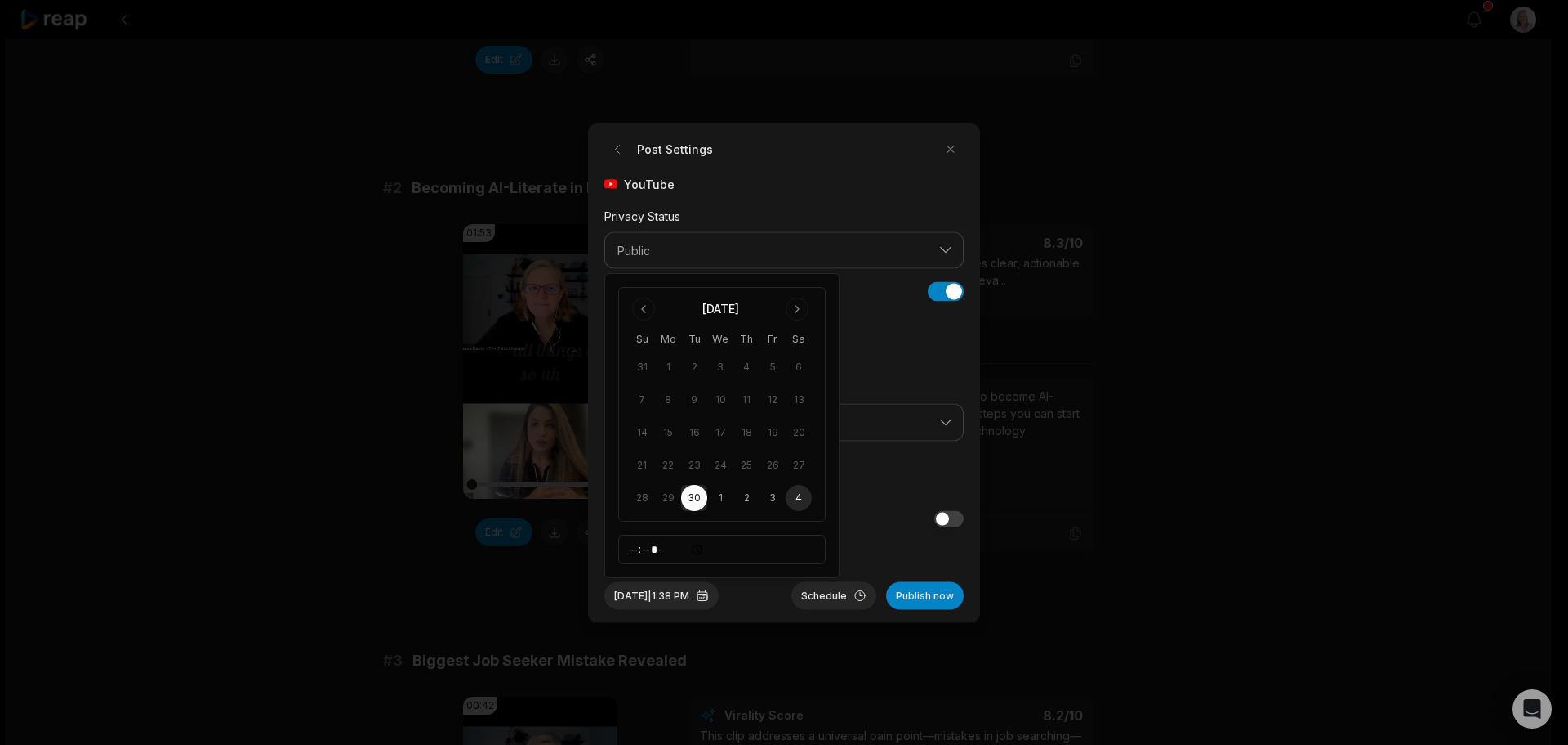
click at [800, 497] on button "4" at bounding box center [798, 497] width 26 height 26
click at [833, 603] on button "Schedule" at bounding box center [834, 594] width 85 height 28
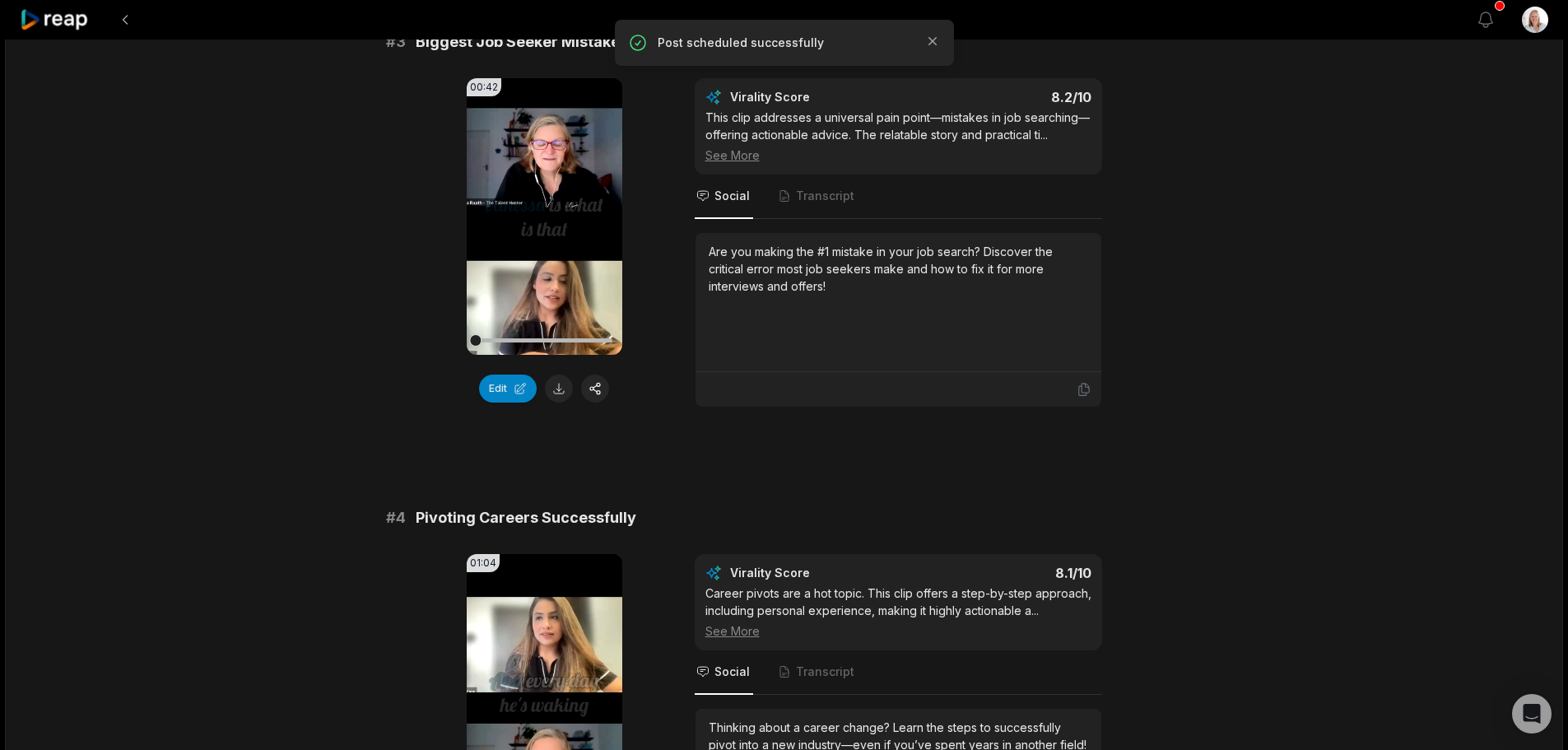
scroll to position [1152, 0]
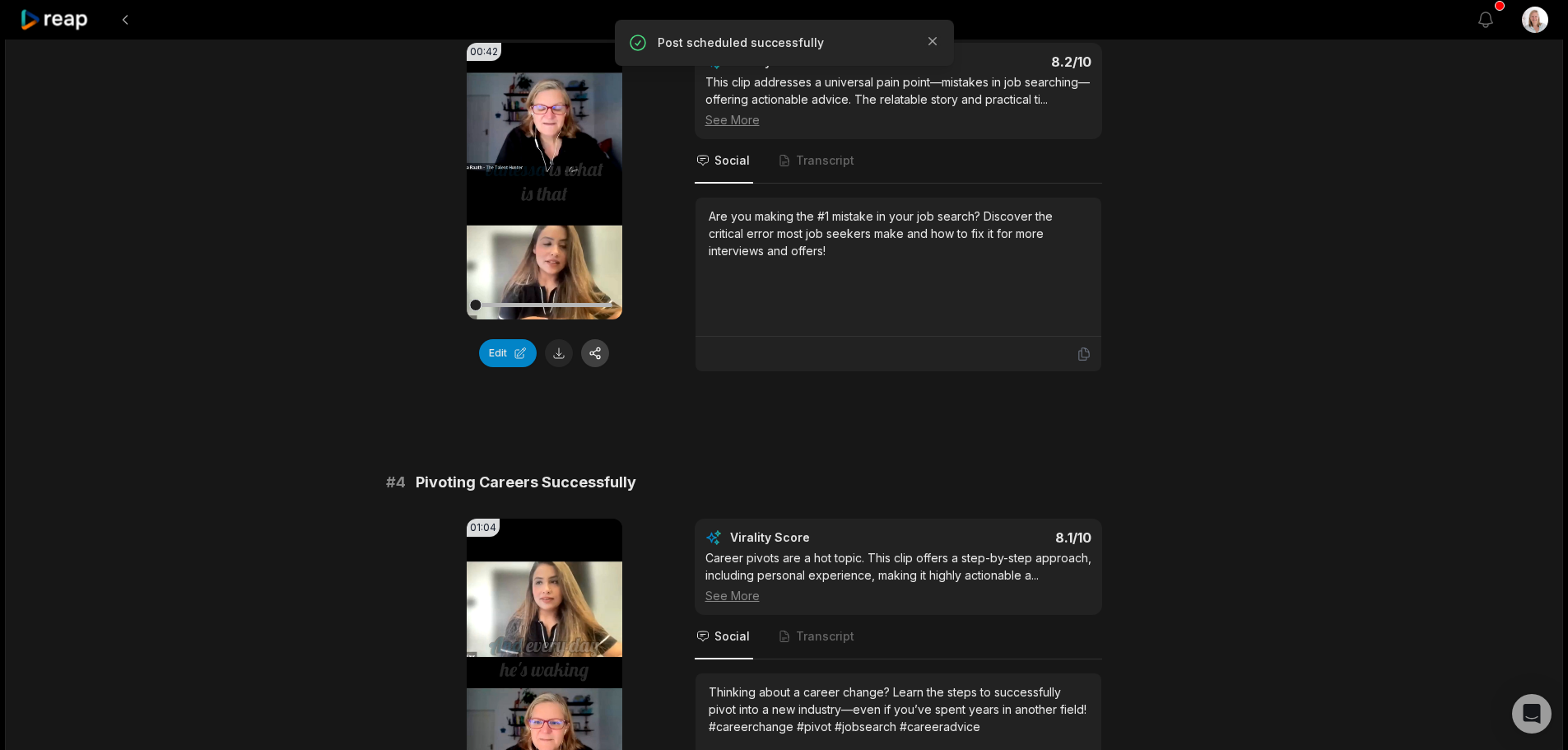
click at [595, 358] on button "button" at bounding box center [595, 353] width 28 height 28
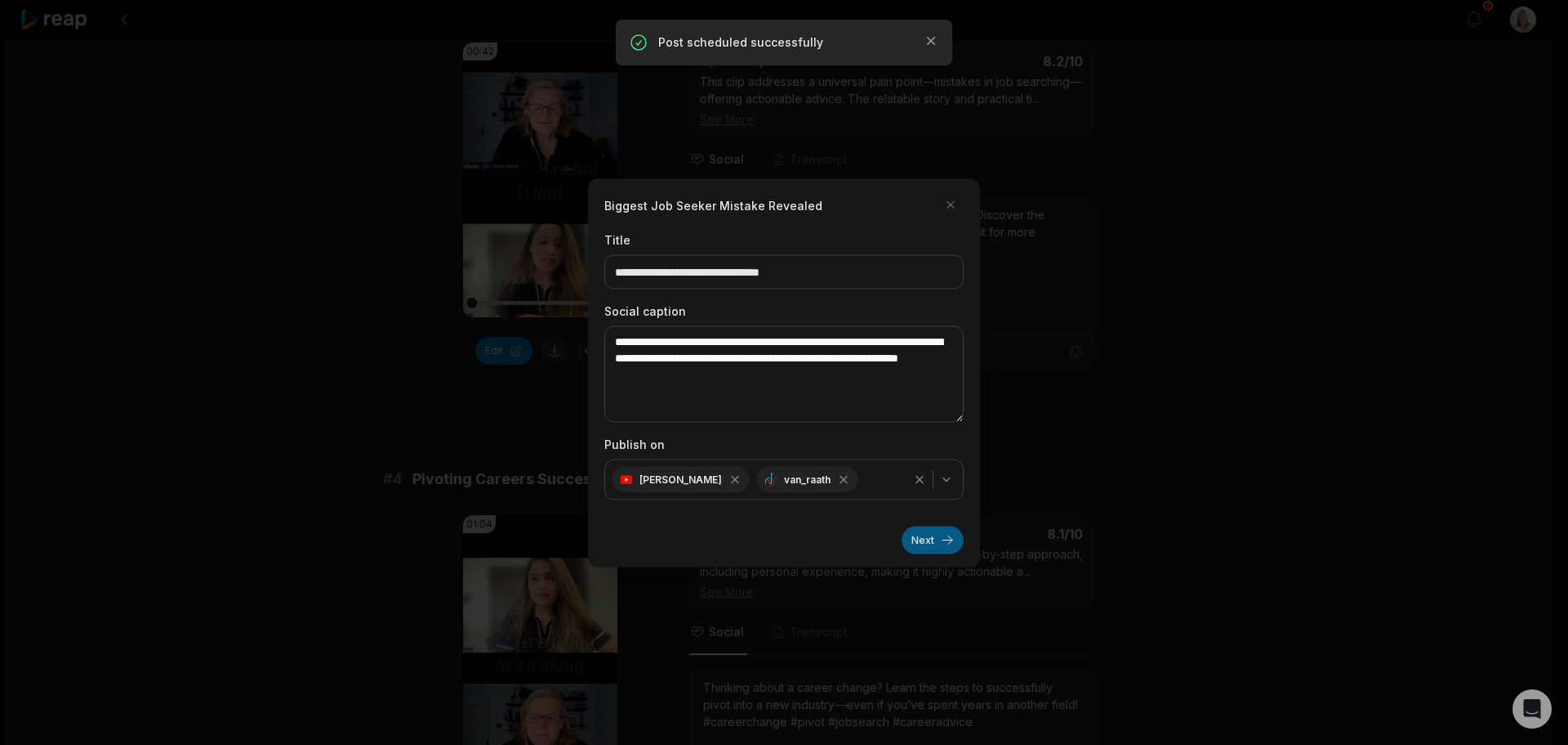
click at [925, 539] on button "Next" at bounding box center [932, 539] width 62 height 28
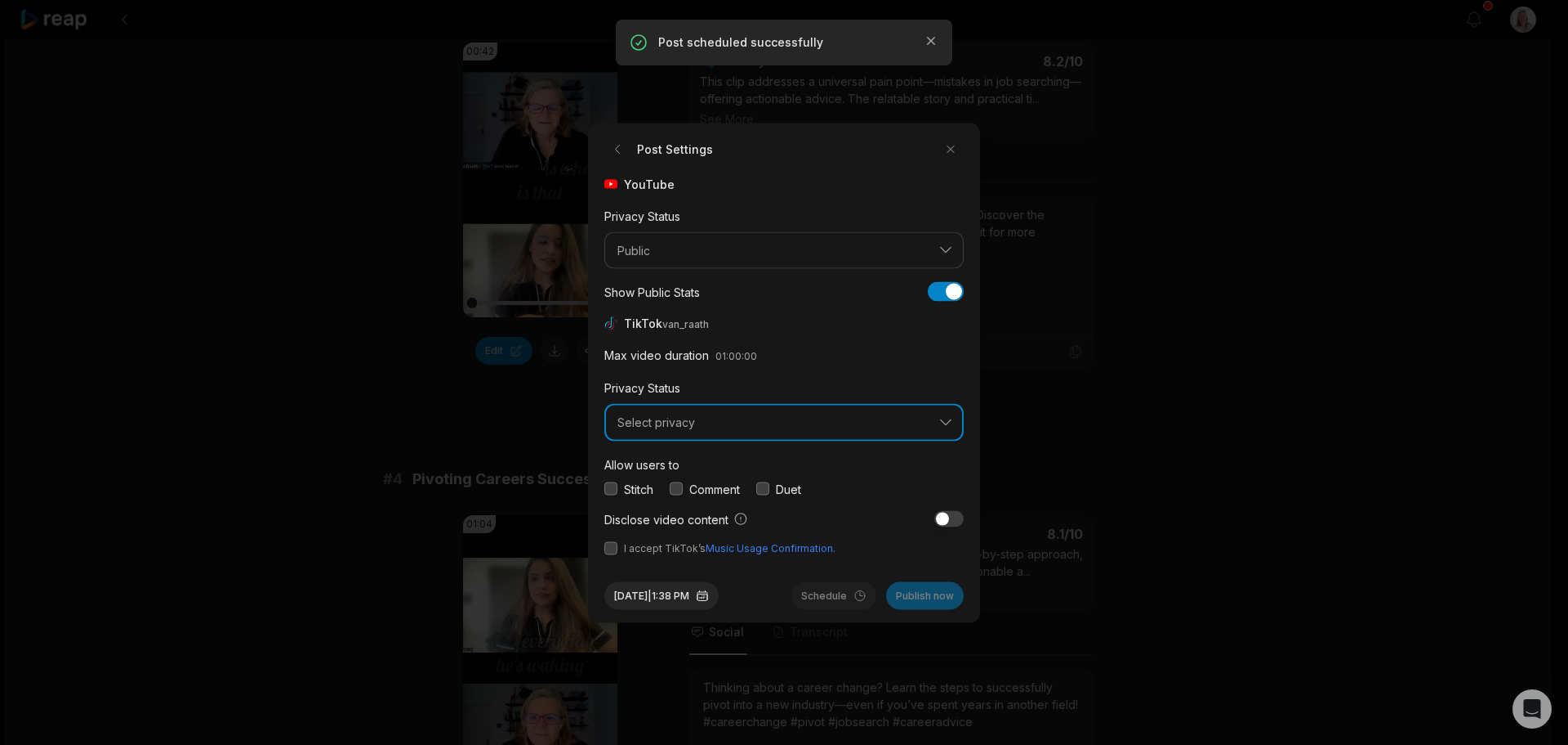
click at [711, 428] on span "Select privacy" at bounding box center [773, 423] width 310 height 15
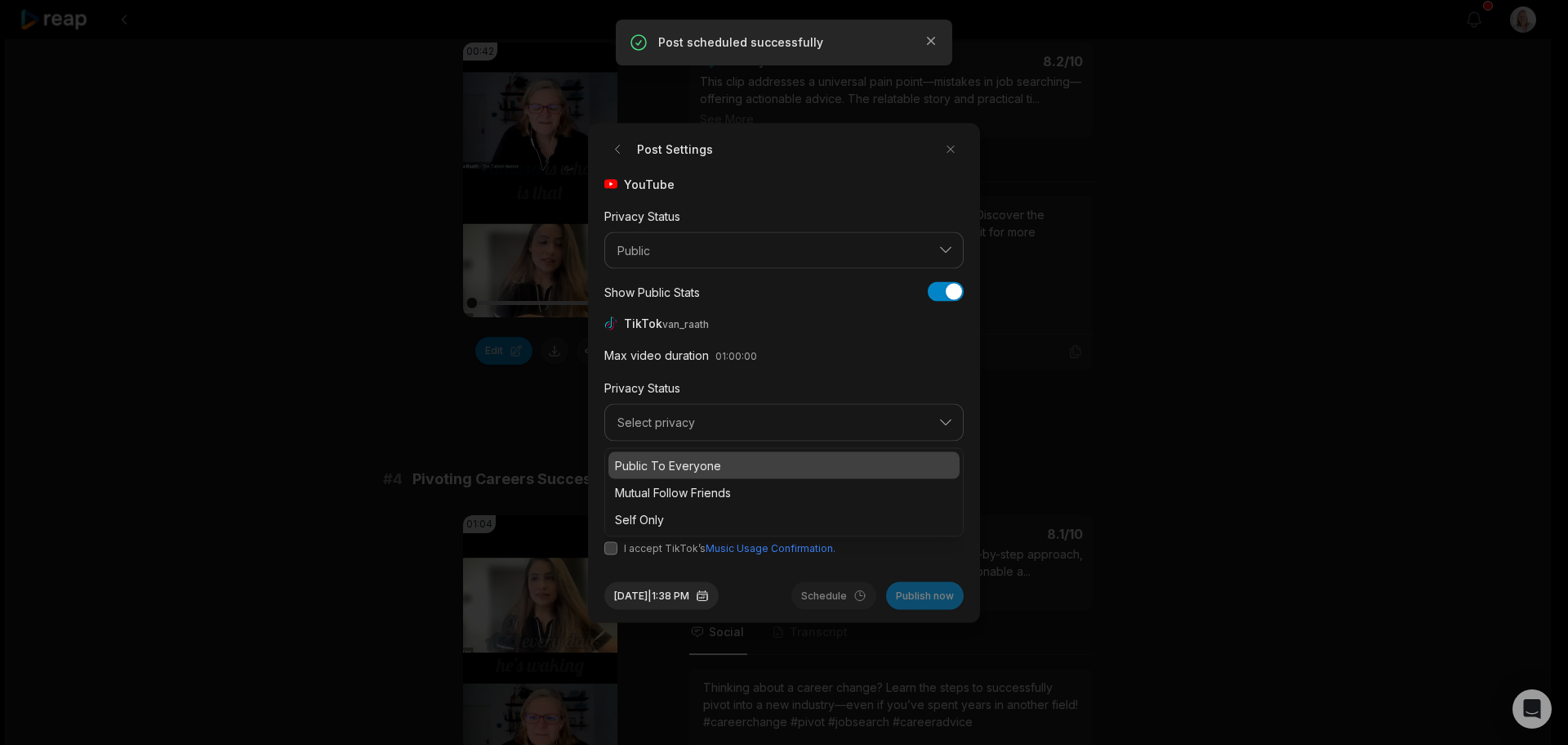
click at [685, 466] on p "Public To Everyone" at bounding box center [784, 465] width 338 height 17
click at [677, 485] on button "button" at bounding box center [677, 488] width 13 height 13
click at [610, 548] on button "button" at bounding box center [611, 547] width 13 height 13
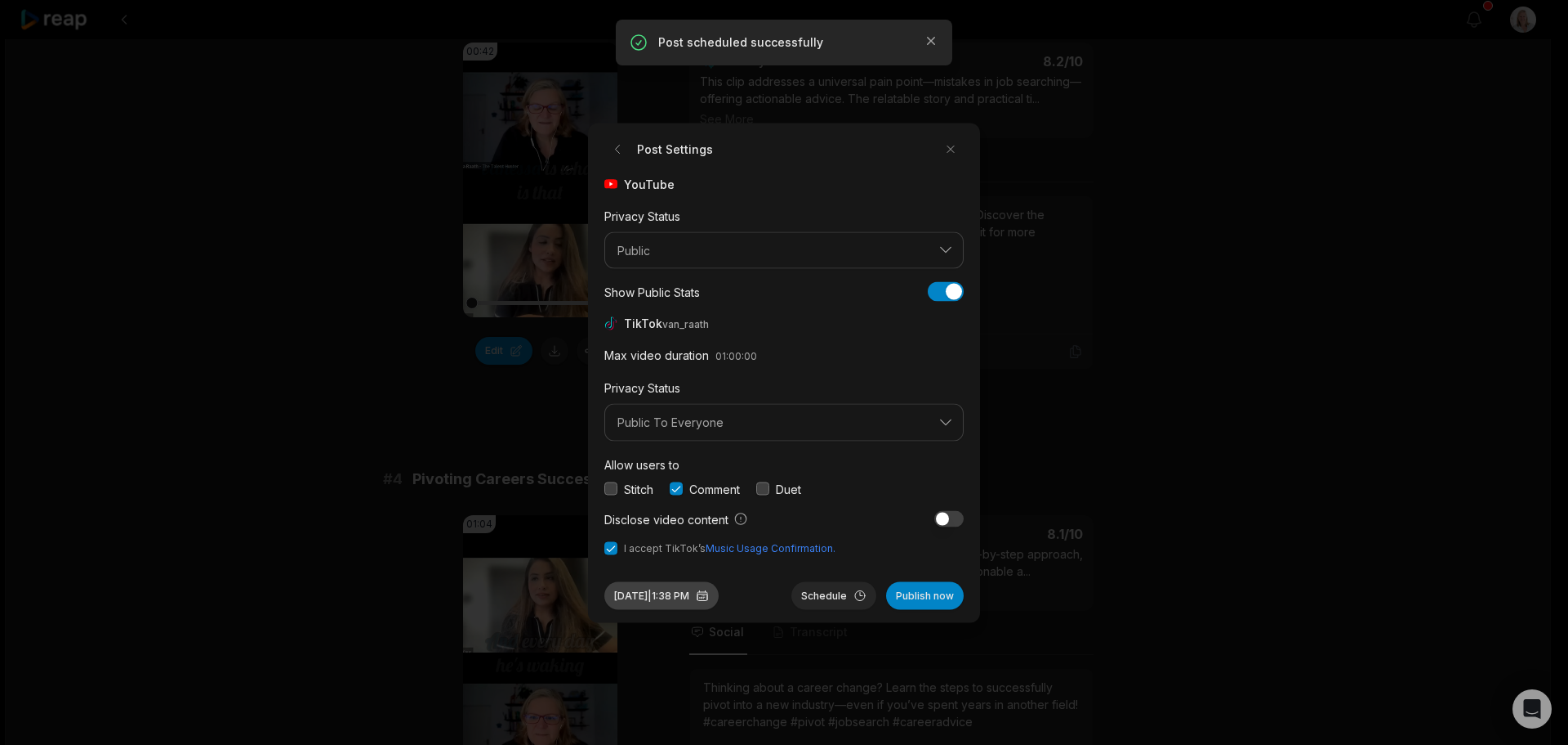
click at [701, 596] on button "Sep 30, 2025 | 1:38 PM" at bounding box center [662, 594] width 114 height 28
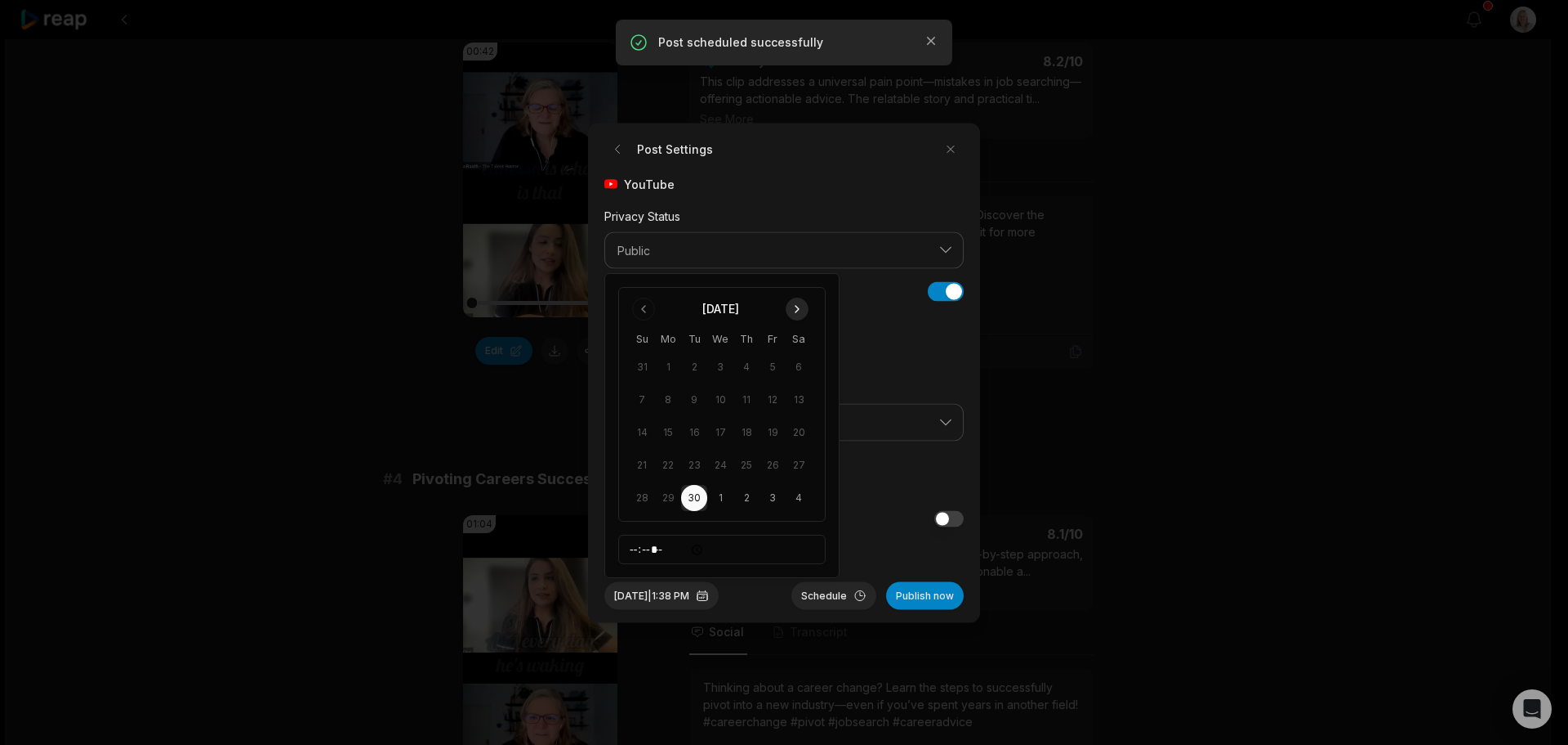
click at [796, 308] on button "Go to next month" at bounding box center [796, 309] width 23 height 23
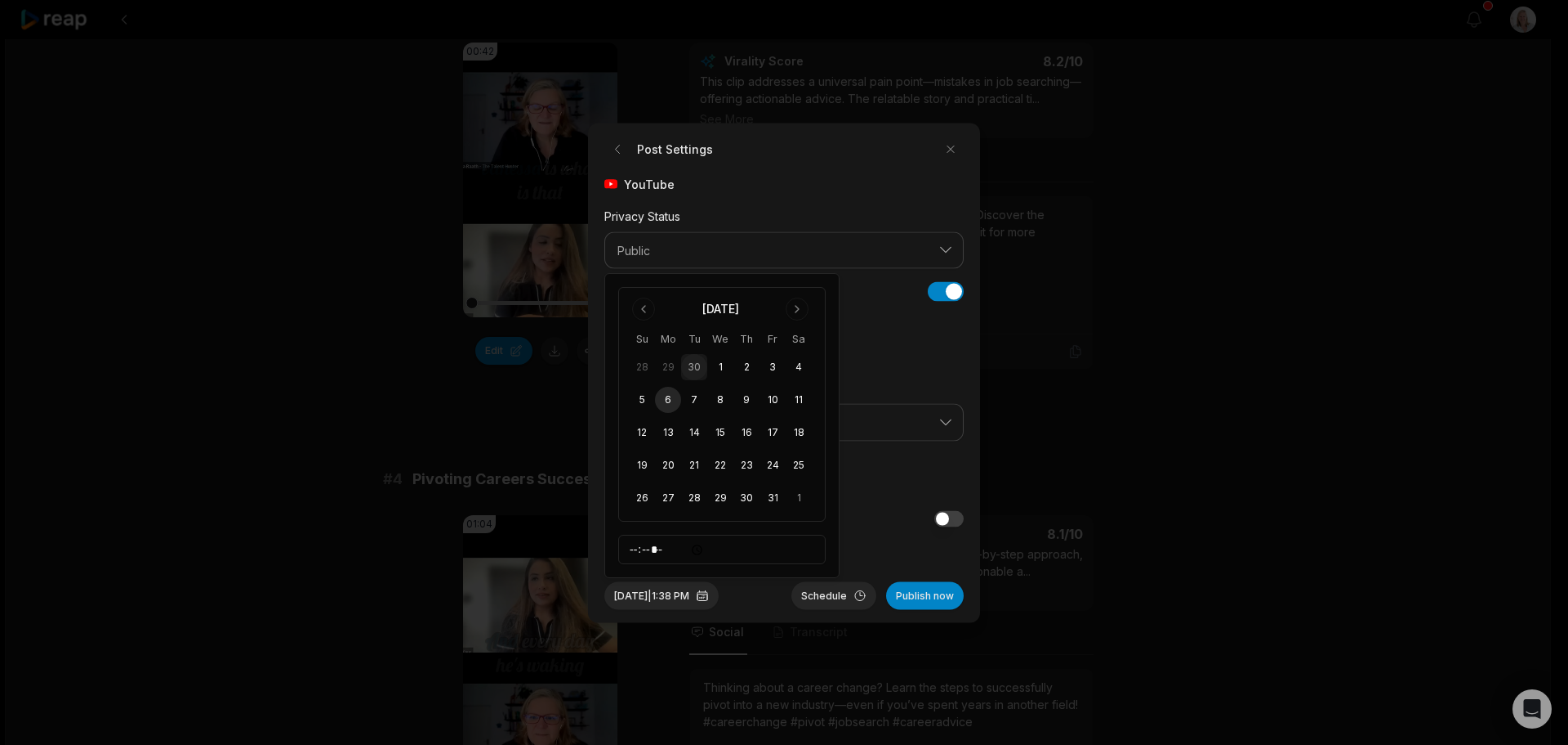
click at [670, 400] on button "6" at bounding box center [667, 399] width 26 height 26
click at [823, 596] on button "Schedule" at bounding box center [834, 594] width 85 height 28
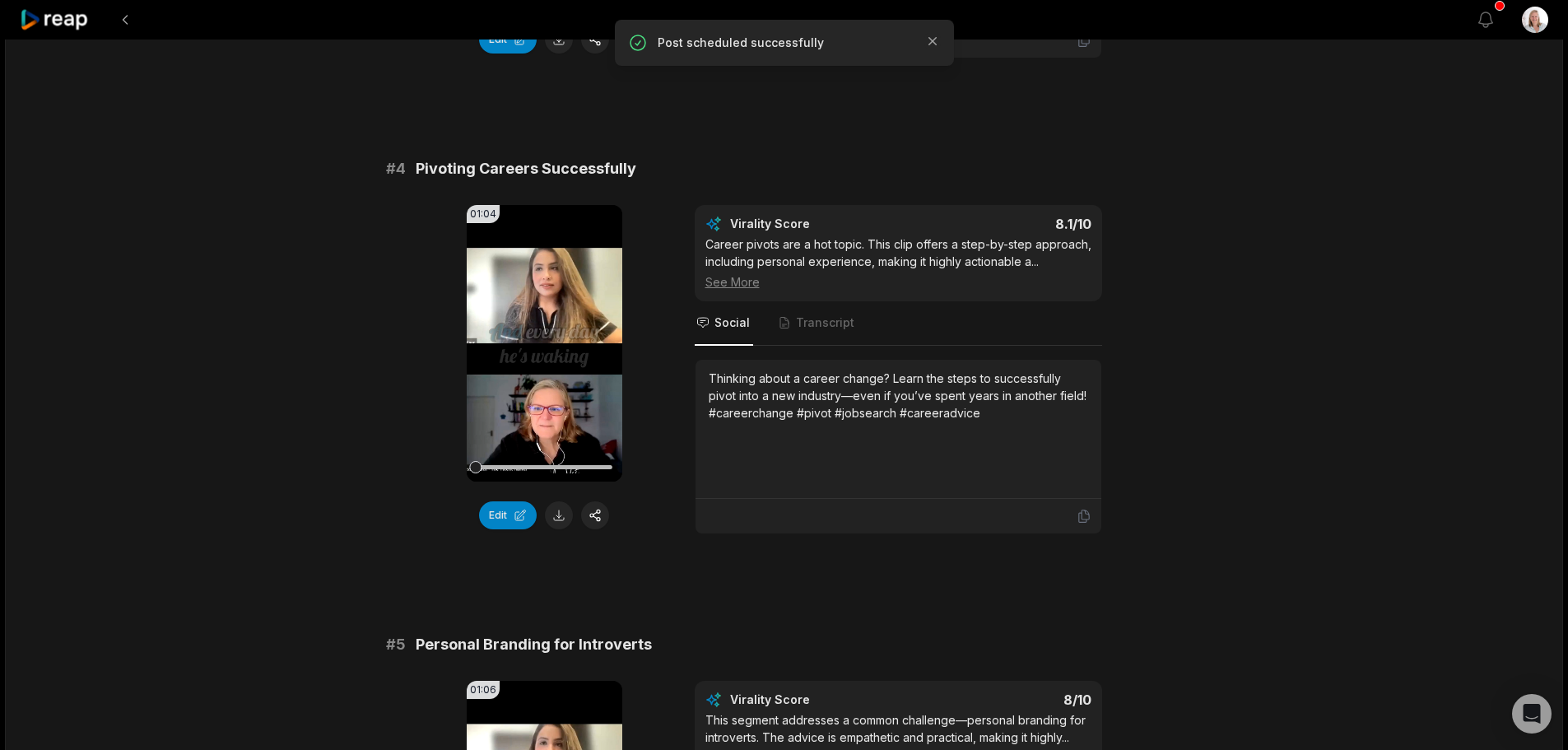
scroll to position [1481, 0]
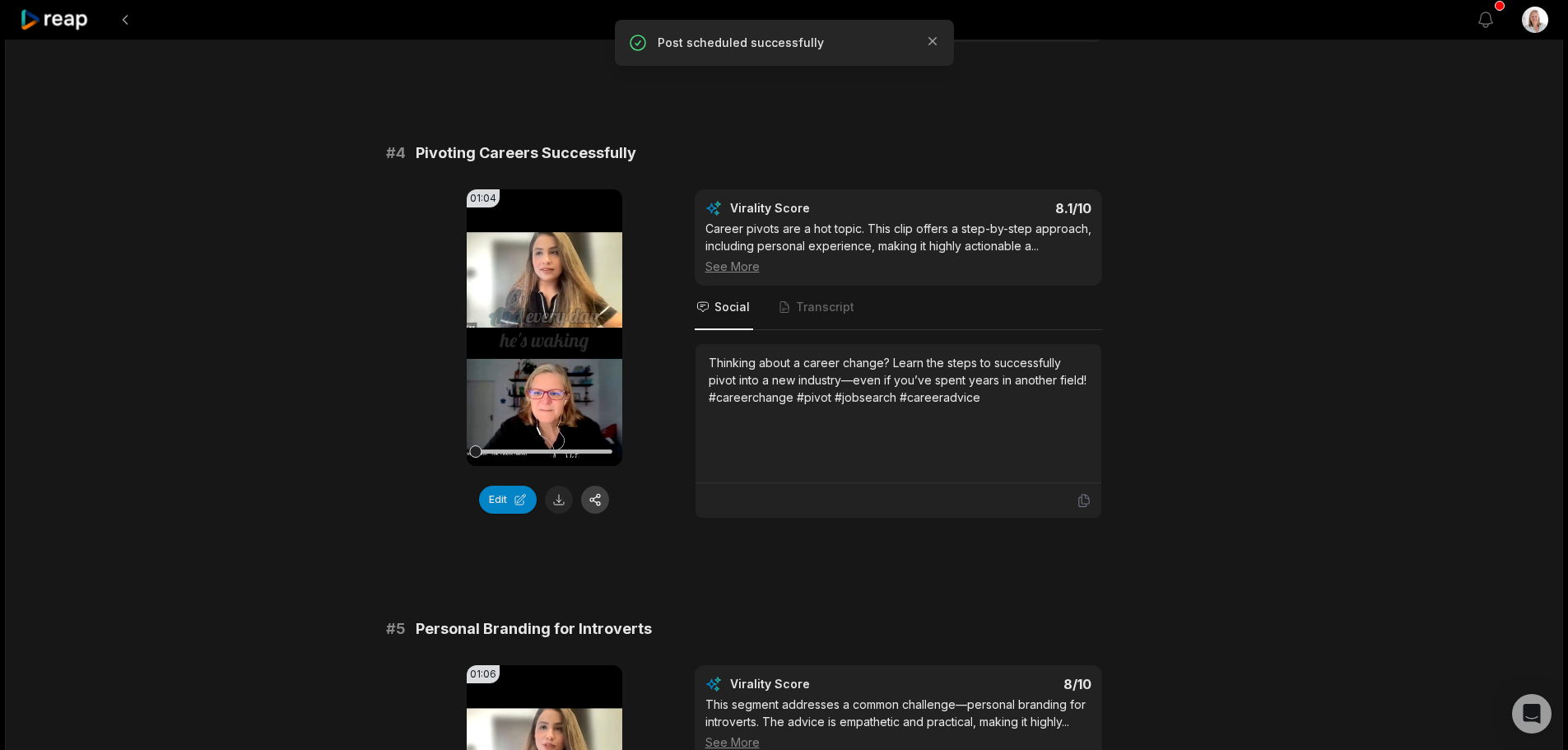
click at [601, 507] on button "button" at bounding box center [595, 499] width 28 height 28
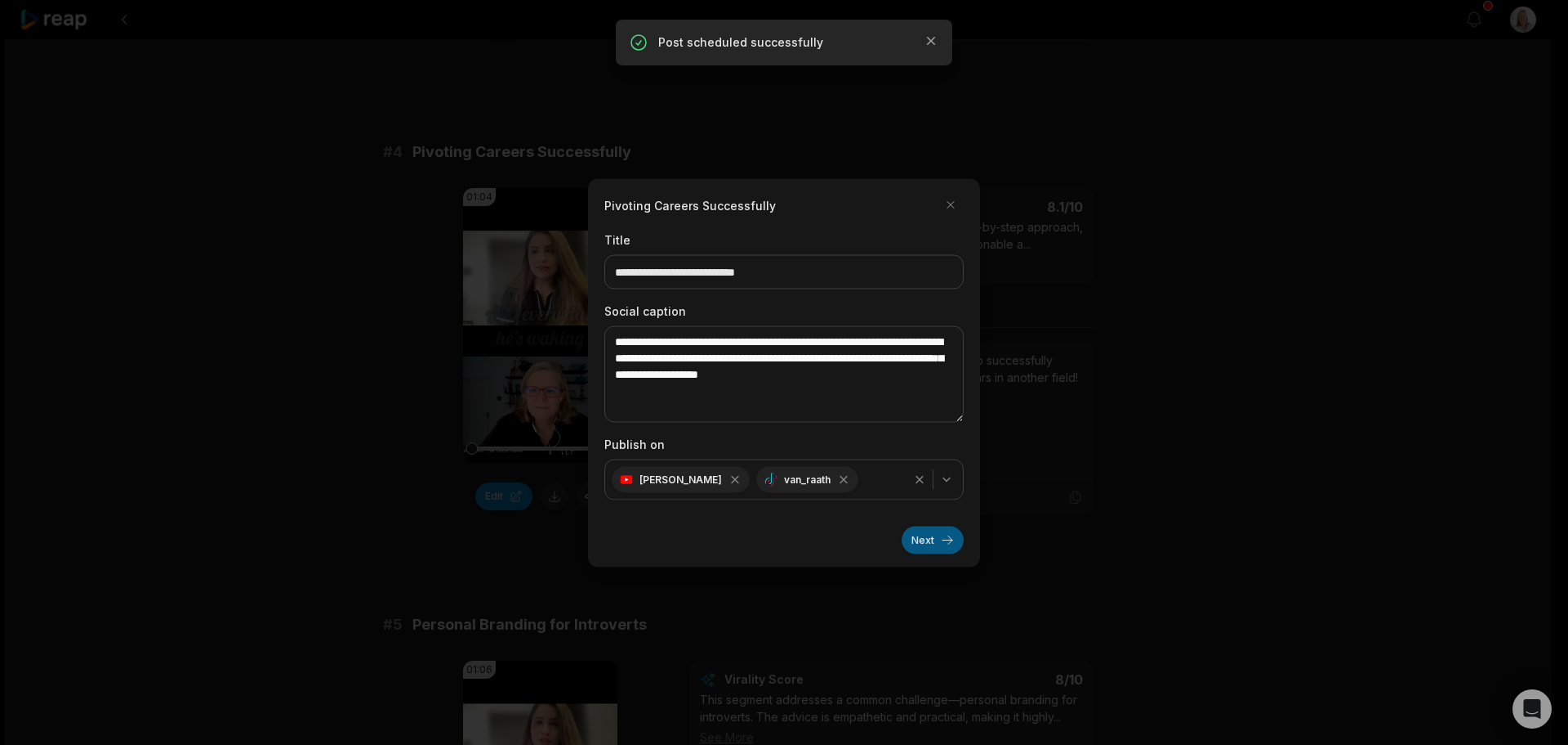
click at [921, 539] on button "Next" at bounding box center [932, 539] width 62 height 28
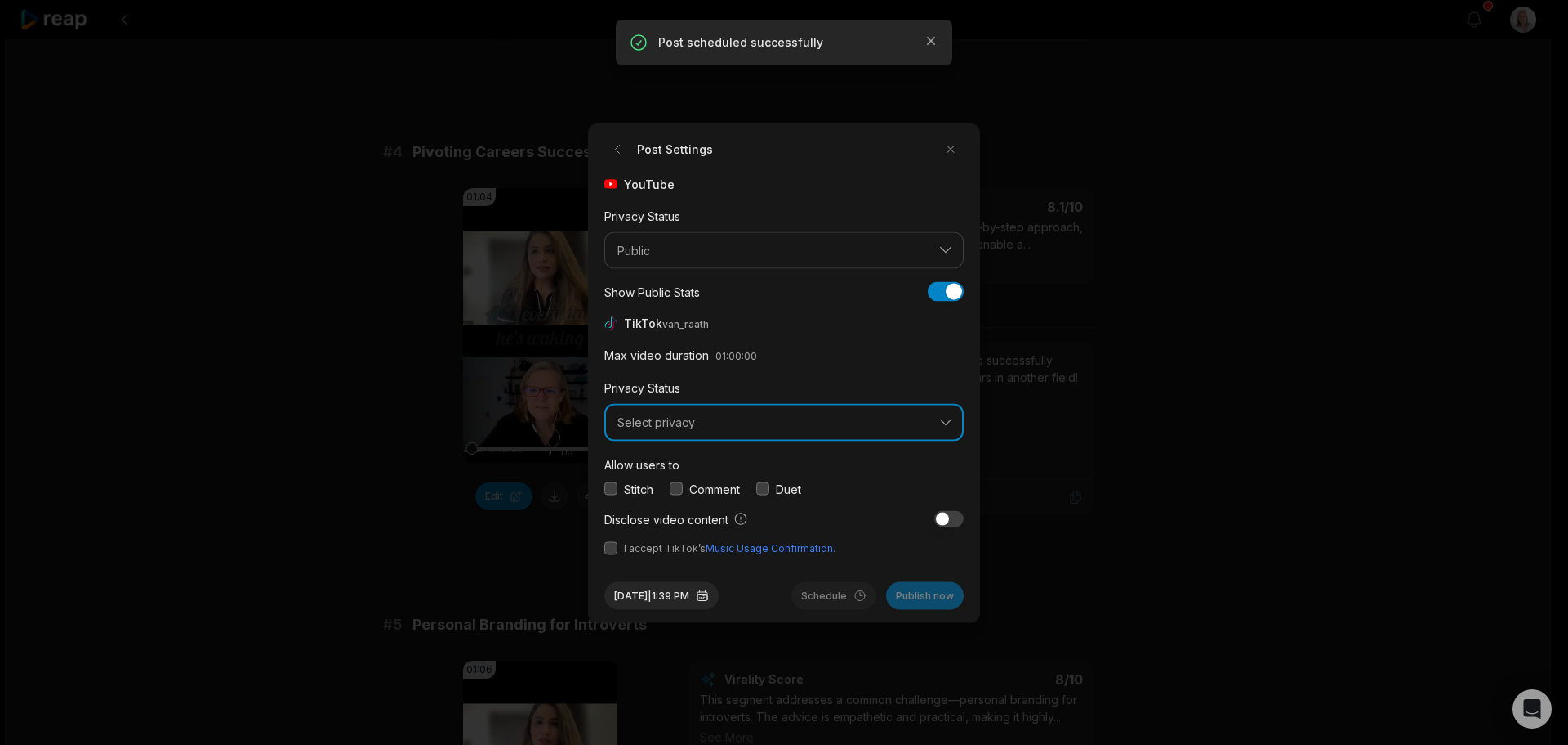
click at [709, 425] on span "Select privacy" at bounding box center [773, 423] width 310 height 15
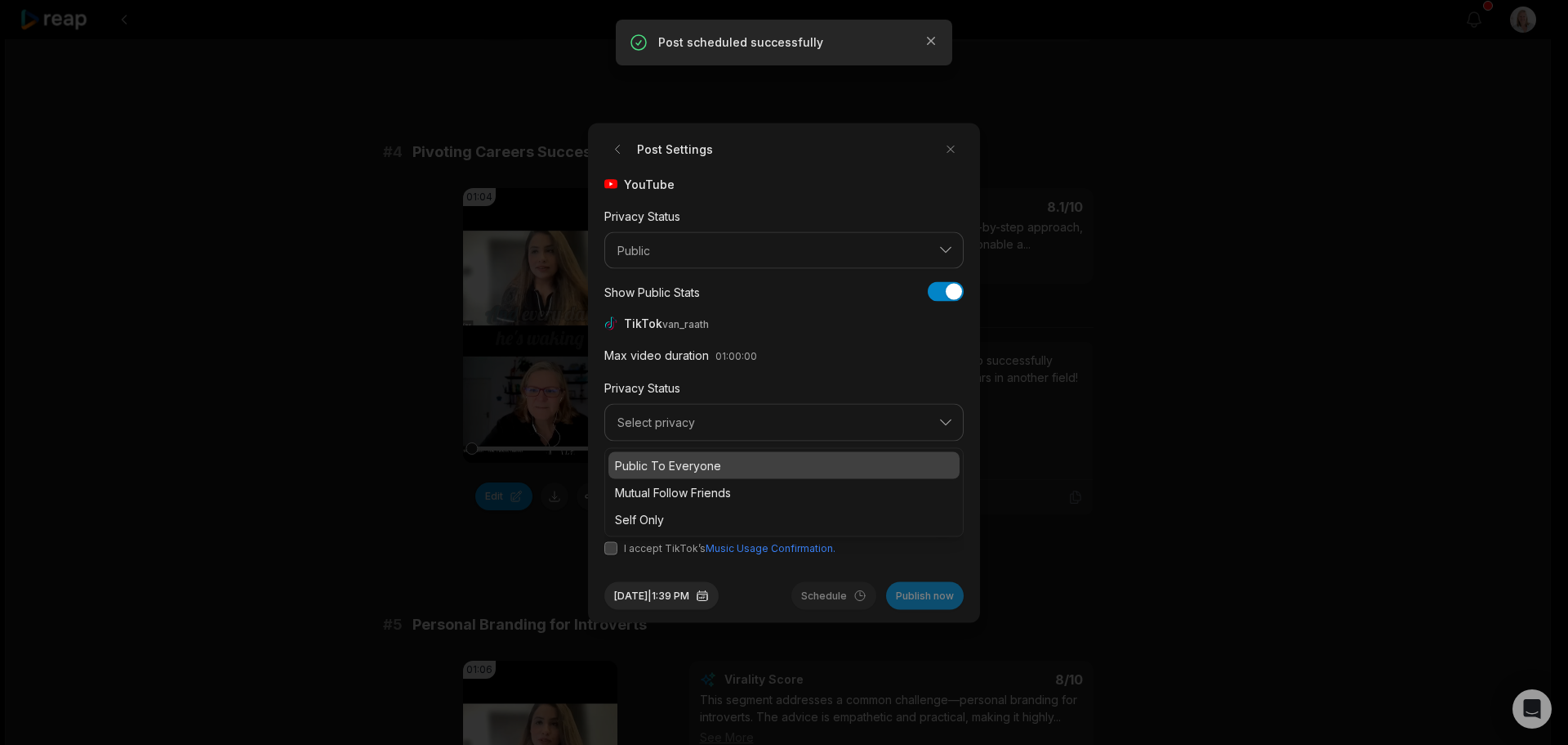
click at [689, 465] on p "Public To Everyone" at bounding box center [784, 465] width 338 height 17
click at [681, 482] on button "button" at bounding box center [677, 488] width 13 height 13
click at [612, 548] on button "button" at bounding box center [611, 547] width 13 height 13
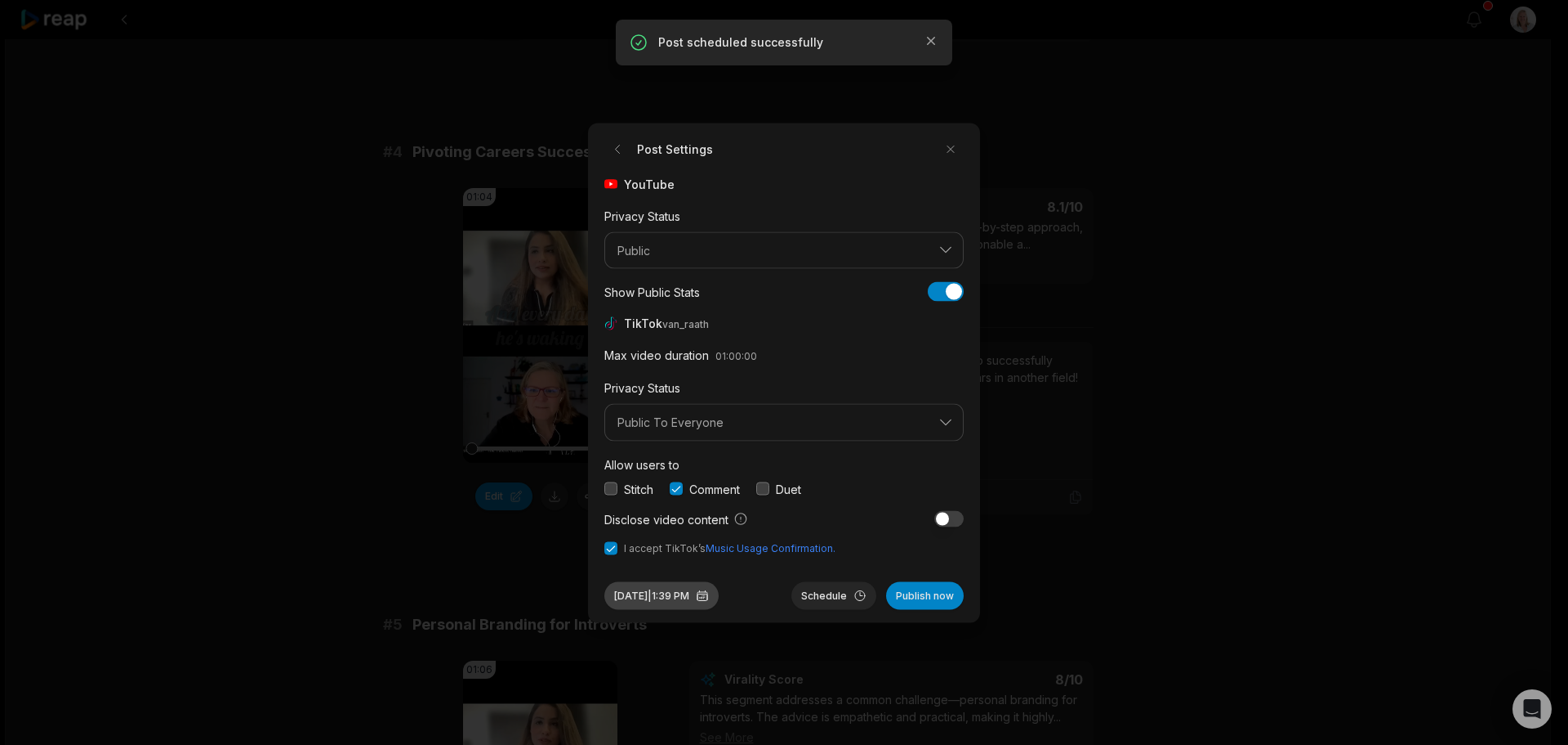
click at [705, 604] on button "Sep 30, 2025 | 1:39 PM" at bounding box center [662, 594] width 114 height 28
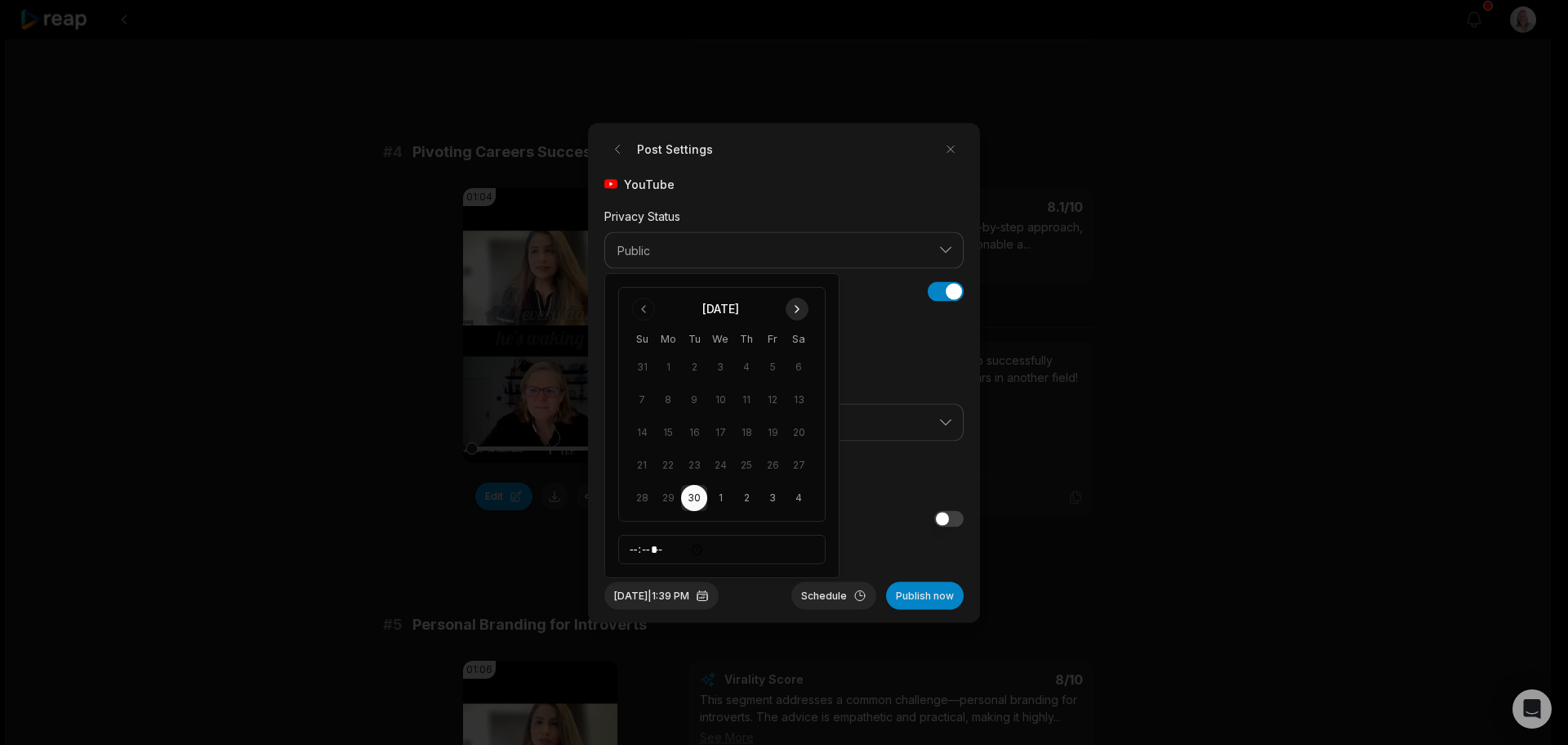
click at [797, 309] on button "Go to next month" at bounding box center [796, 309] width 23 height 23
click at [774, 401] on button "10" at bounding box center [773, 399] width 26 height 26
click at [848, 596] on button "Schedule" at bounding box center [834, 594] width 85 height 28
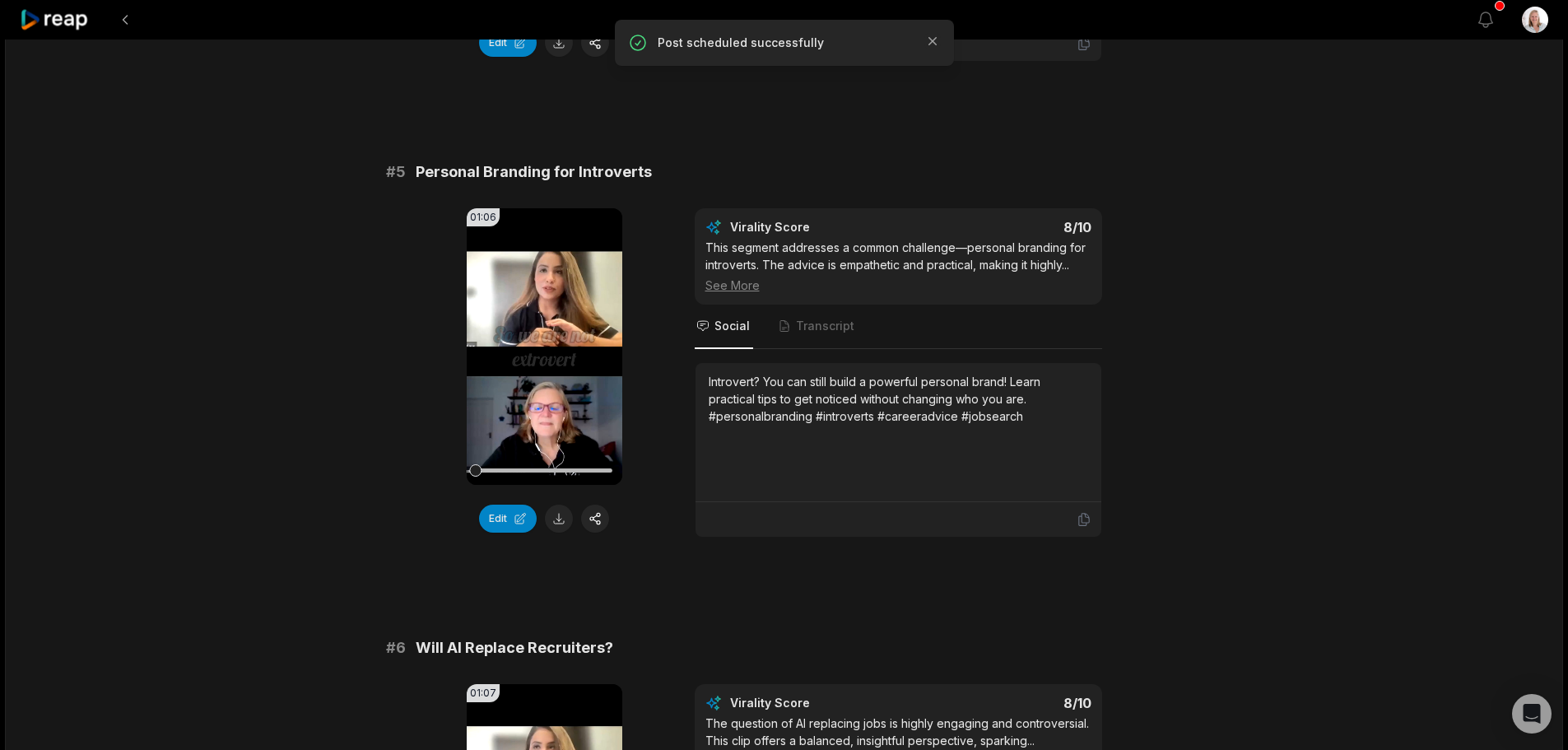
scroll to position [1975, 0]
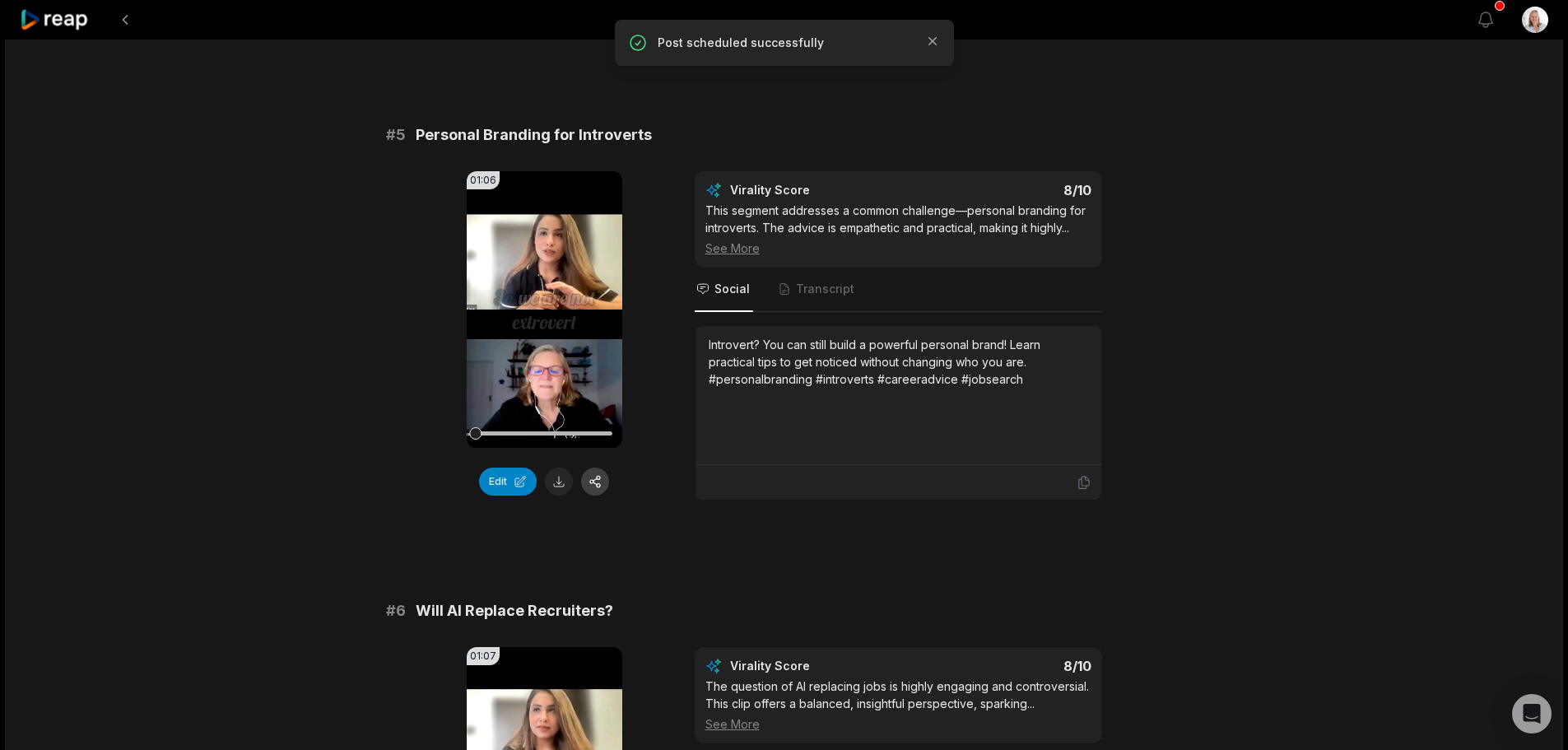
click at [600, 488] on button "button" at bounding box center [595, 481] width 28 height 28
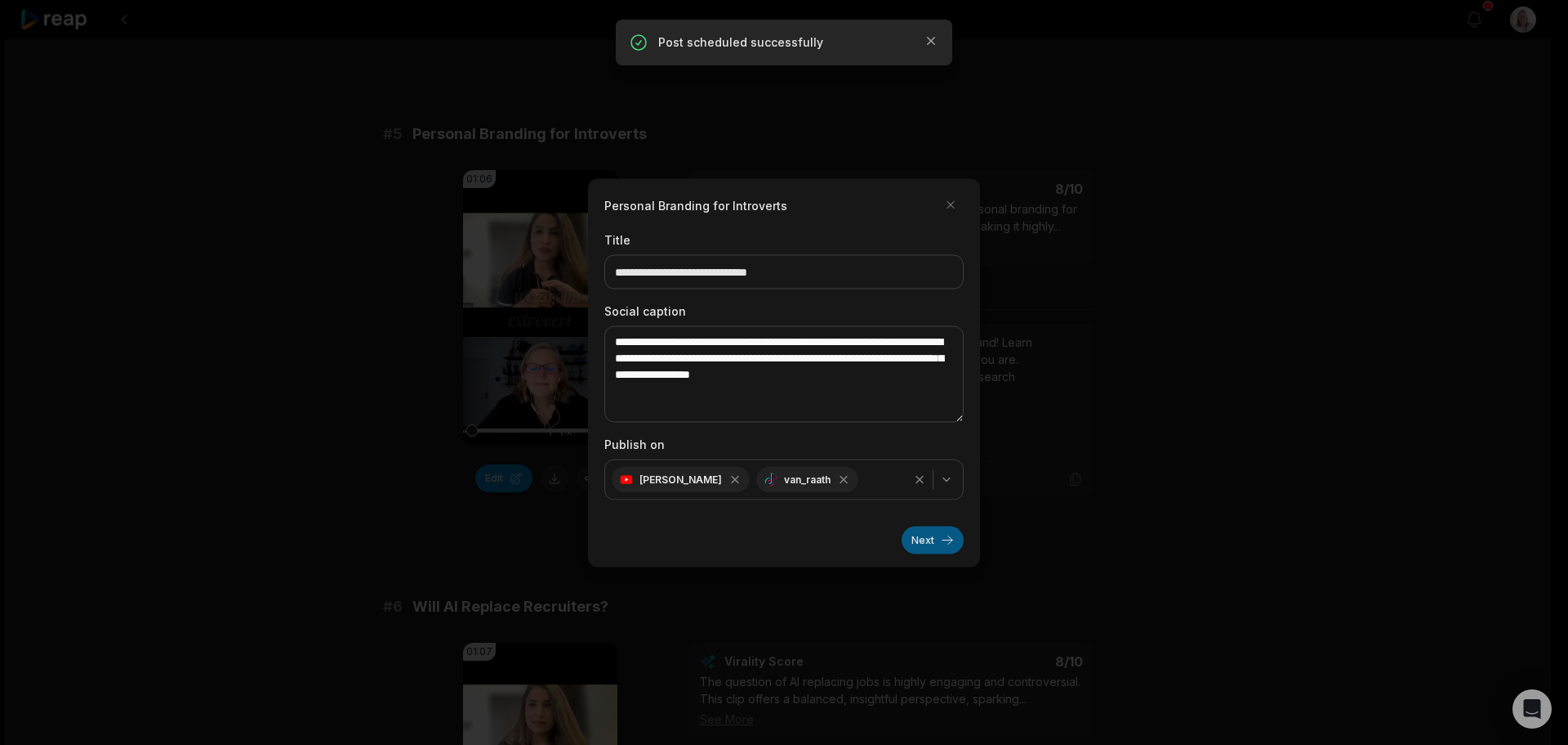
click at [920, 544] on button "Next" at bounding box center [932, 539] width 62 height 28
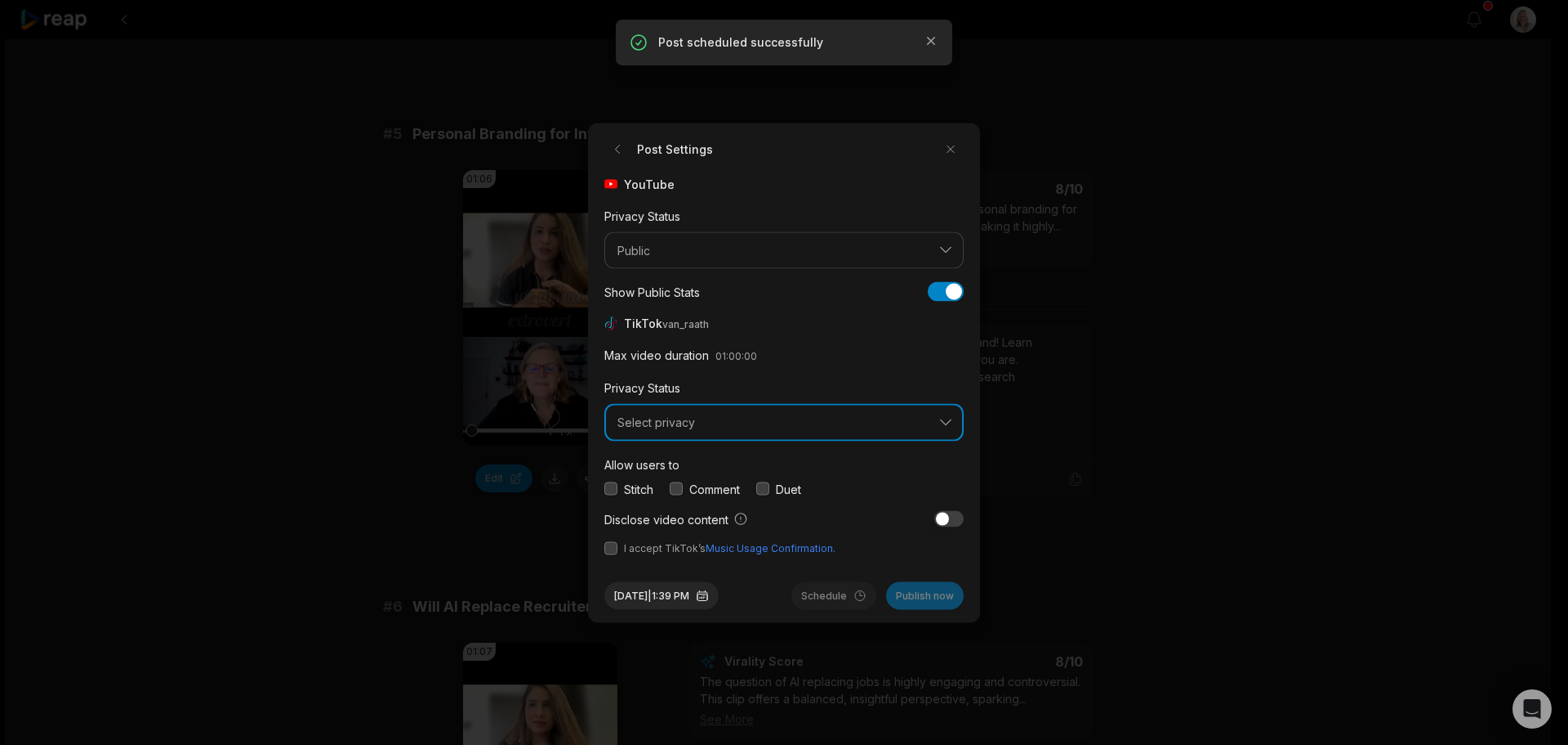
click at [668, 426] on span "Select privacy" at bounding box center [773, 423] width 310 height 15
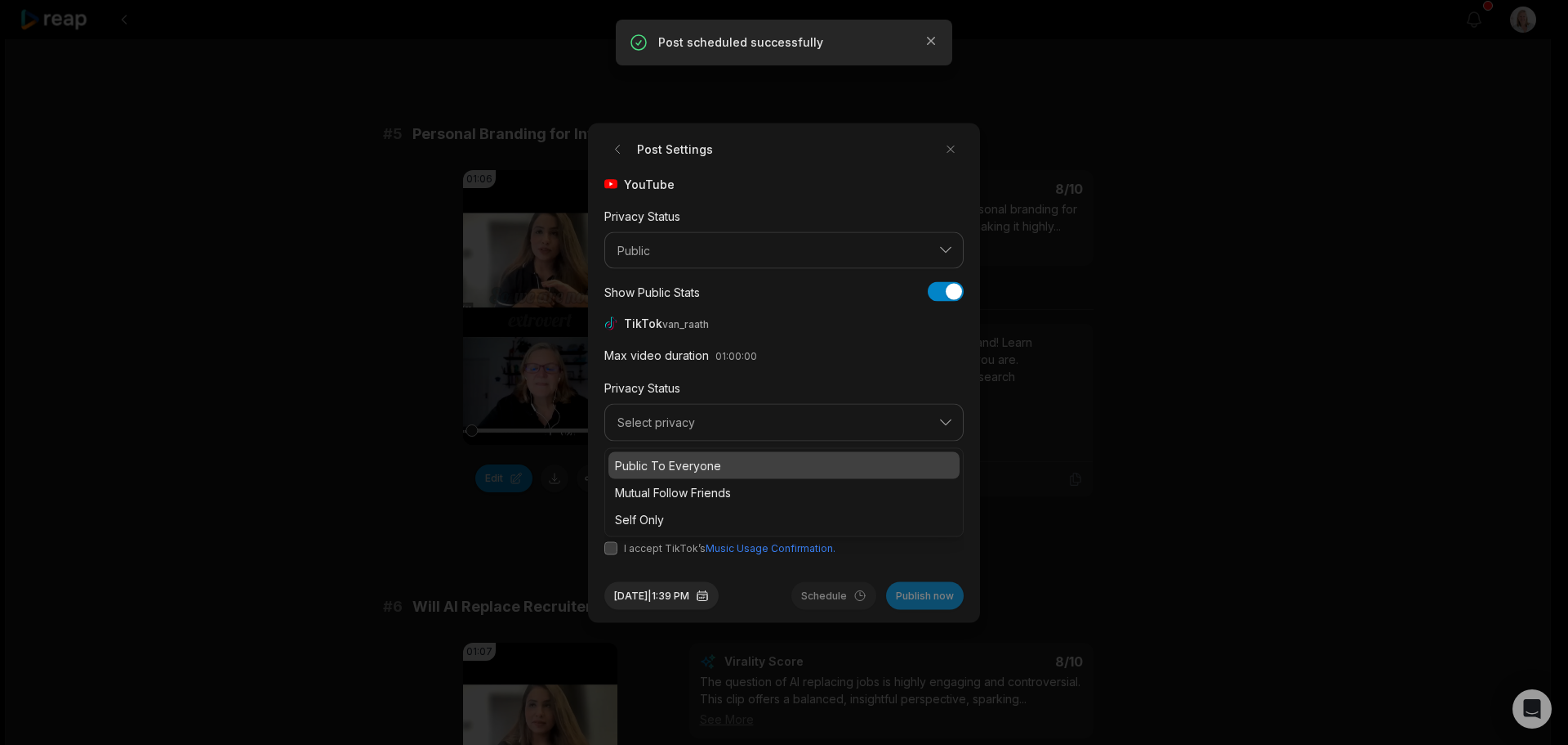
click at [675, 463] on p "Public To Everyone" at bounding box center [784, 465] width 338 height 17
click at [678, 488] on button "button" at bounding box center [677, 488] width 13 height 13
drag, startPoint x: 609, startPoint y: 544, endPoint x: 639, endPoint y: 555, distance: 32.0
click at [610, 544] on button "button" at bounding box center [611, 547] width 13 height 13
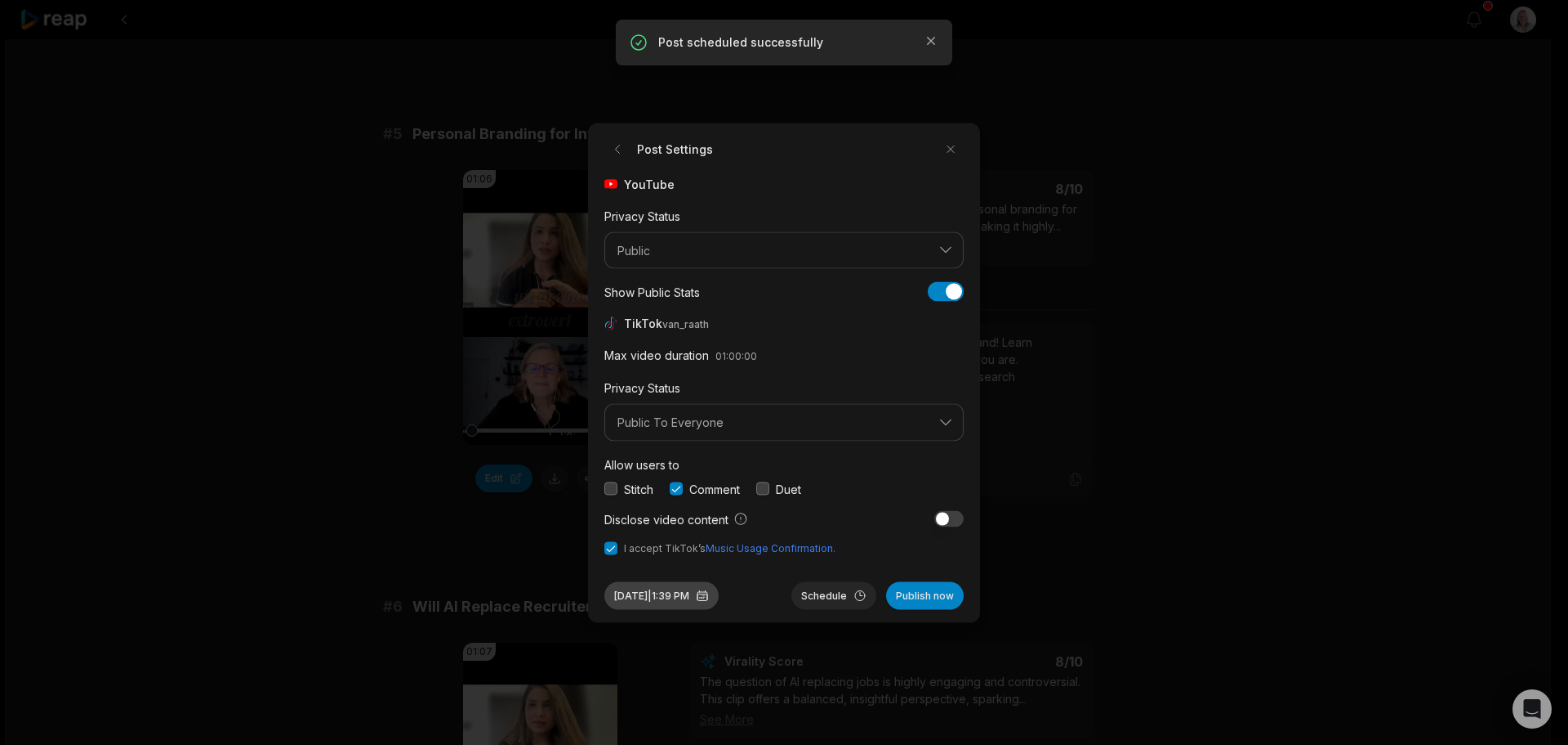
click at [706, 601] on button "Sep 30, 2025 | 1:39 PM" at bounding box center [662, 594] width 114 height 28
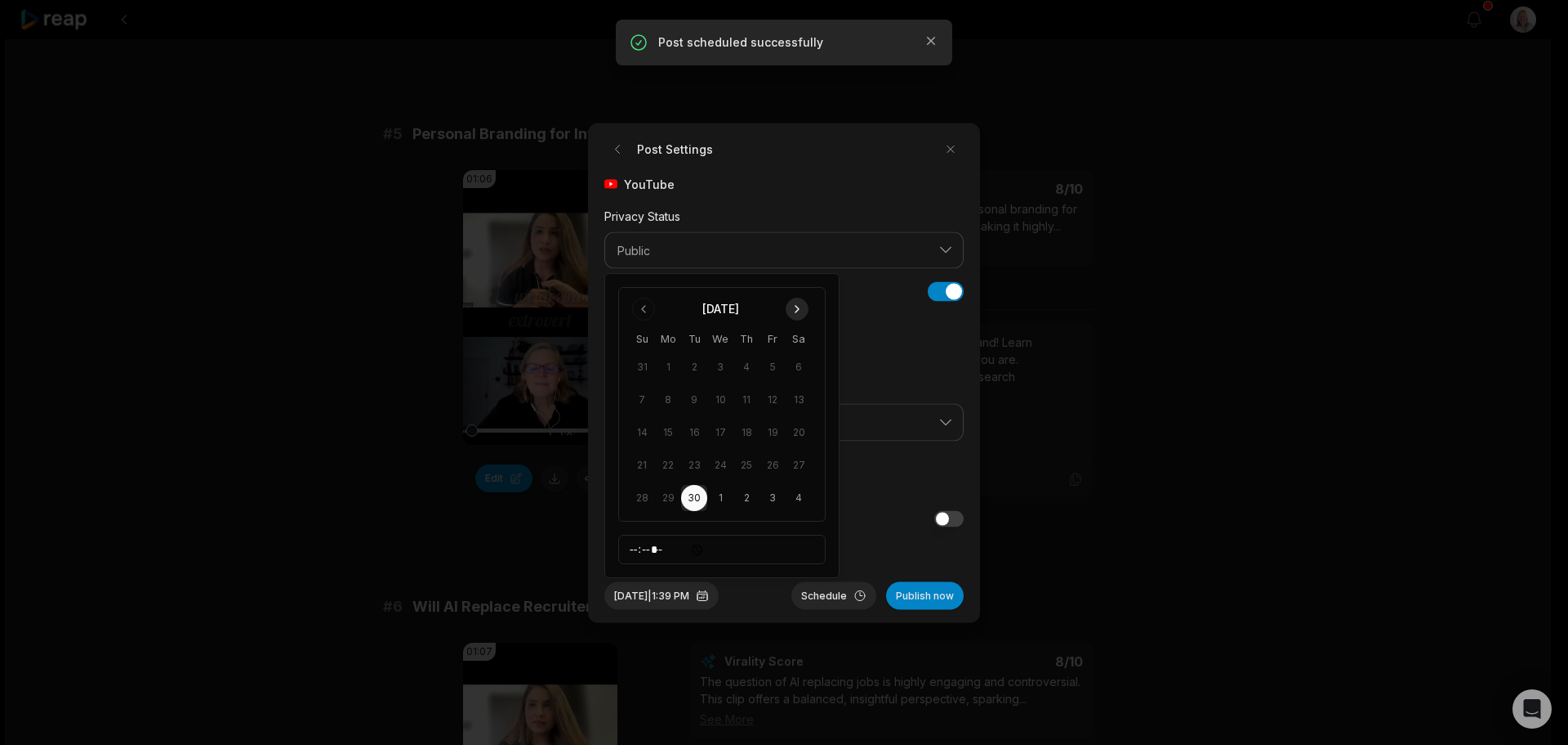
click at [798, 308] on button "Go to next month" at bounding box center [796, 309] width 23 height 23
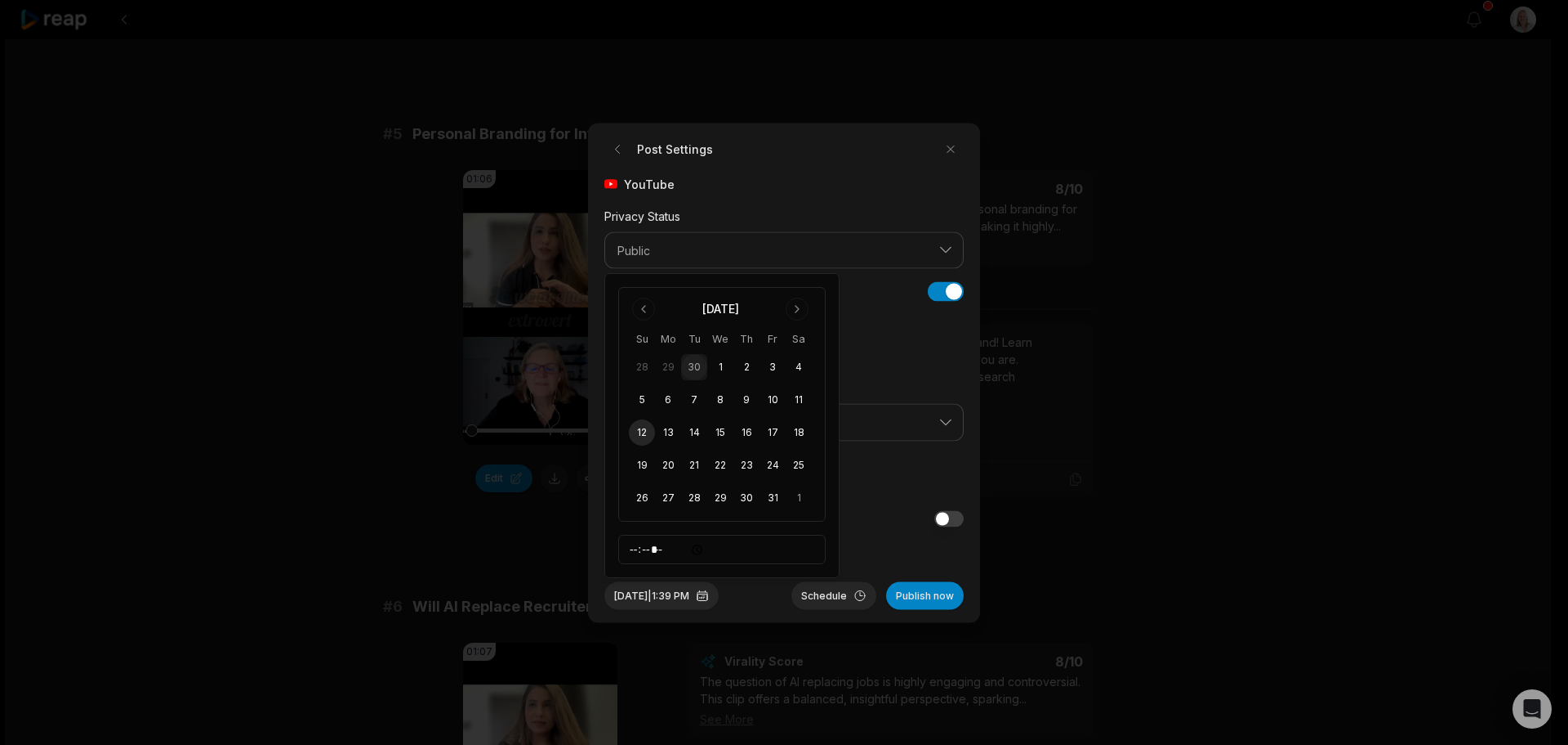
click at [643, 432] on button "12" at bounding box center [642, 432] width 26 height 26
drag, startPoint x: 832, startPoint y: 596, endPoint x: 670, endPoint y: 552, distance: 167.9
click at [831, 595] on button "Schedule" at bounding box center [834, 594] width 85 height 28
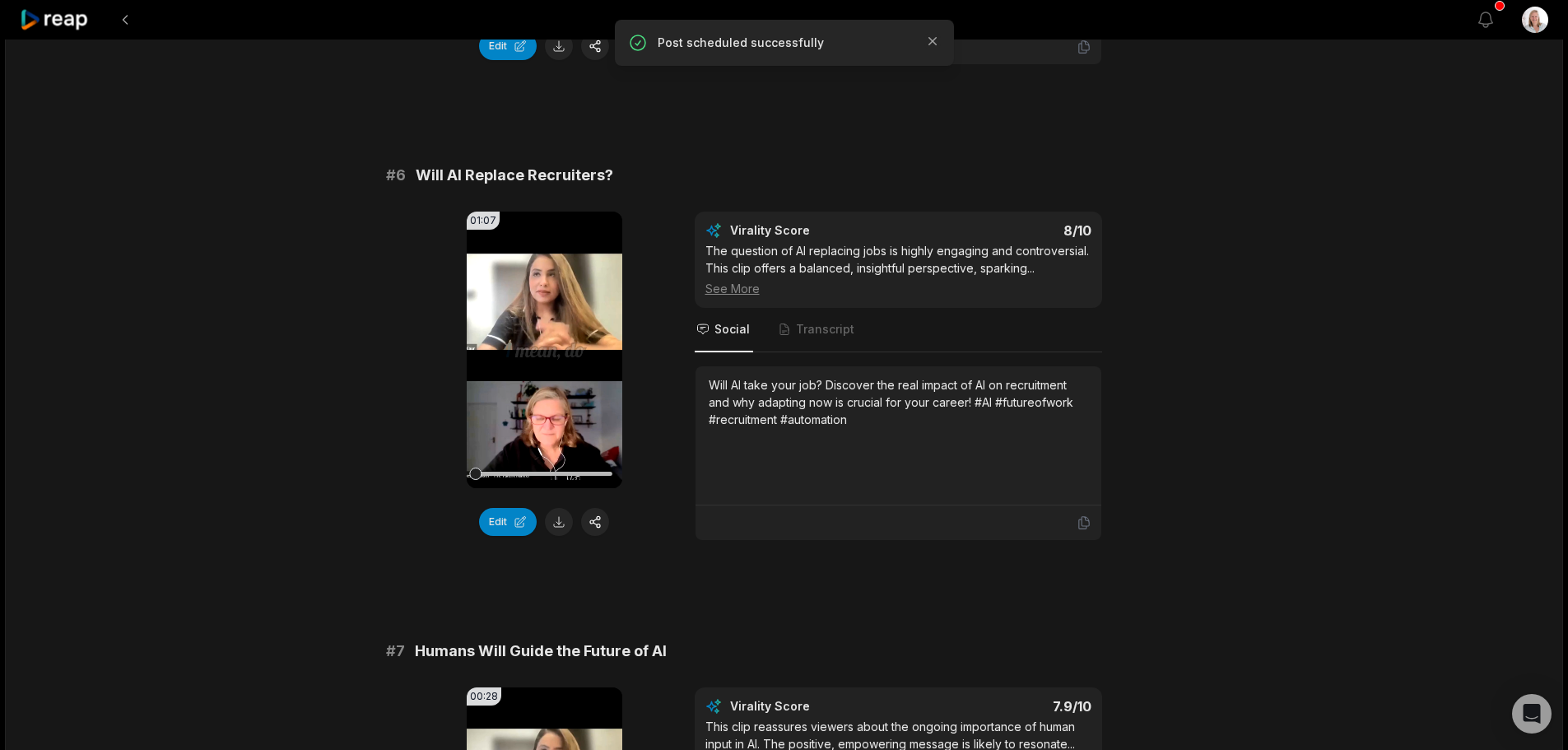
scroll to position [2633, 0]
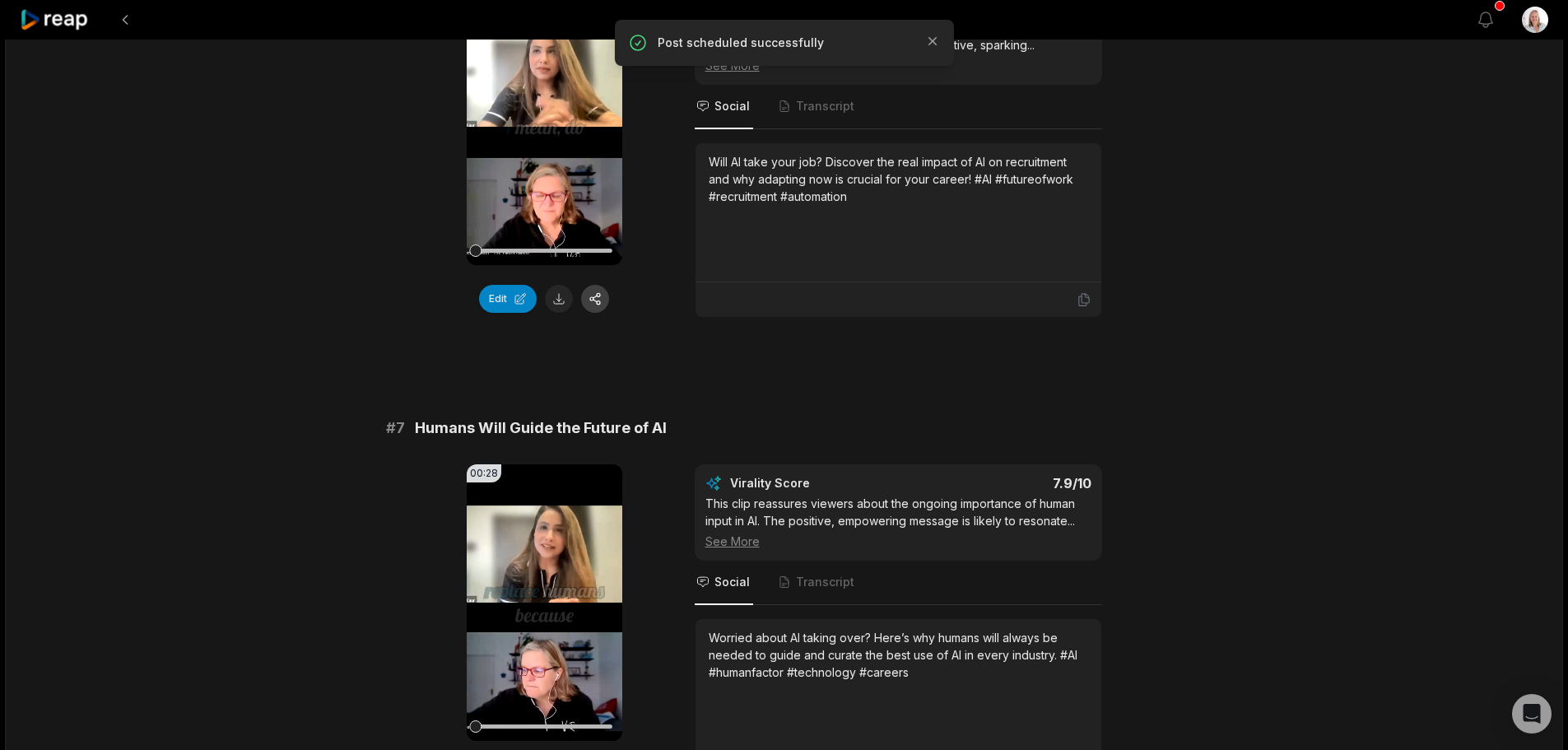
click at [599, 303] on button "button" at bounding box center [595, 299] width 28 height 28
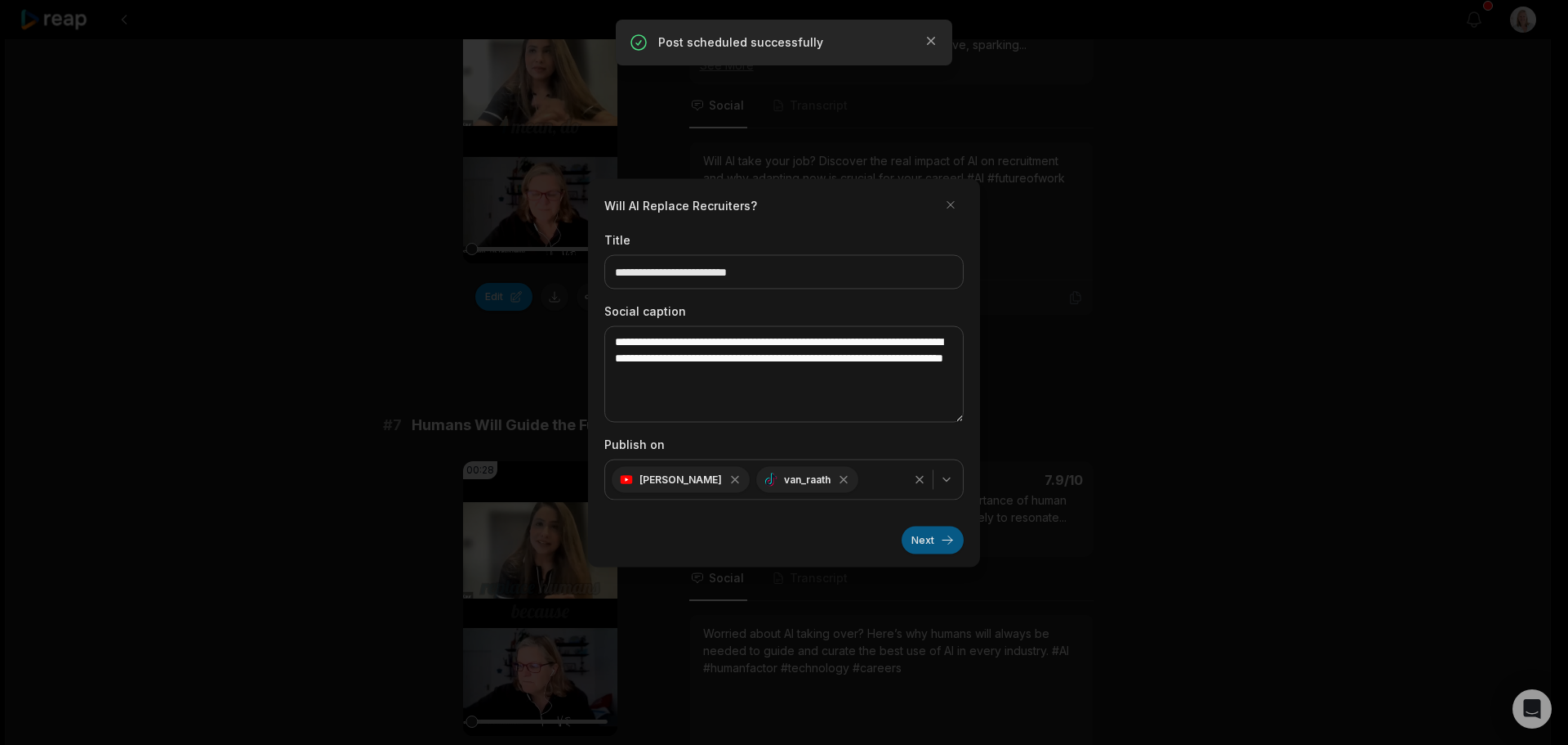
click at [924, 544] on button "Next" at bounding box center [932, 539] width 62 height 28
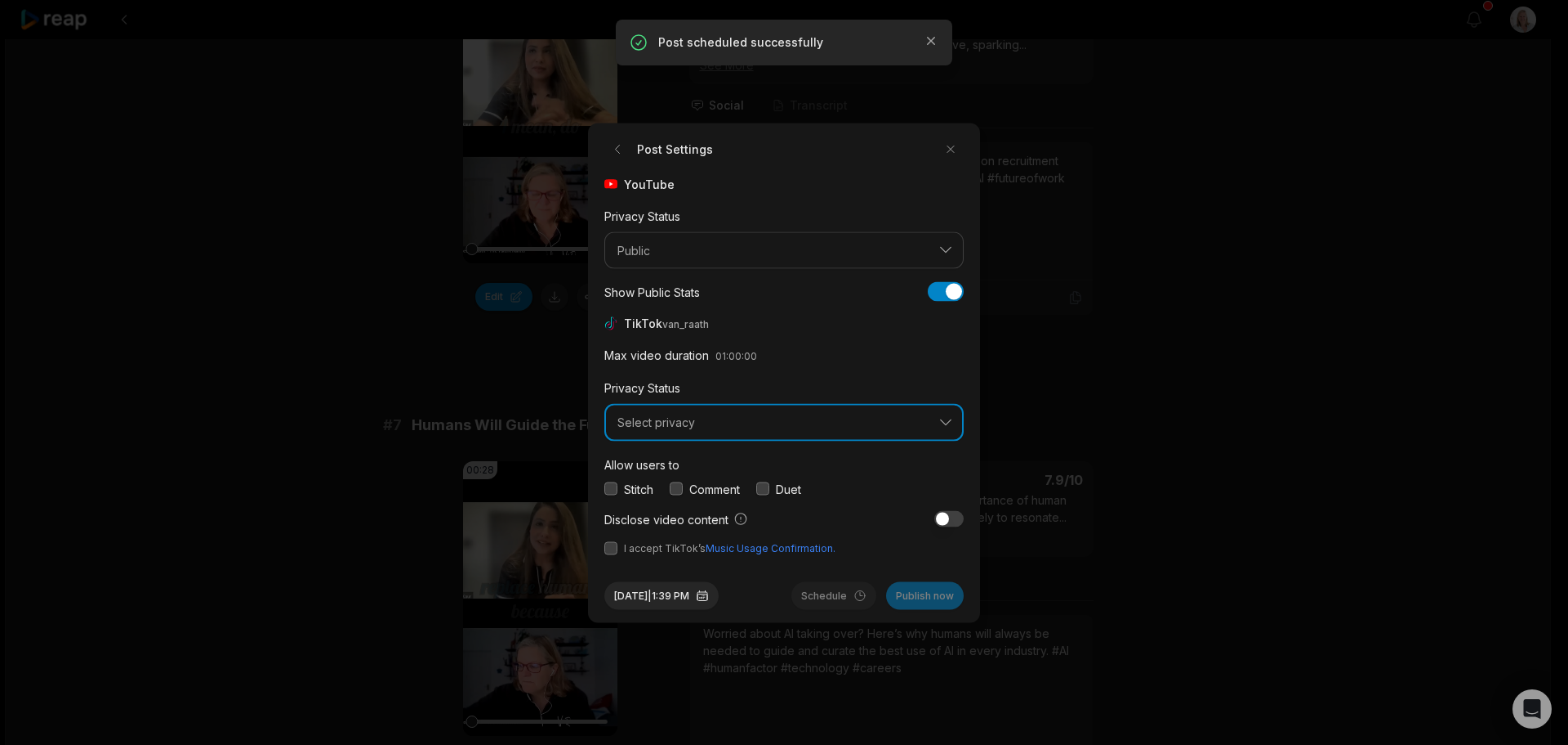
click at [672, 421] on span "Select privacy" at bounding box center [773, 423] width 310 height 15
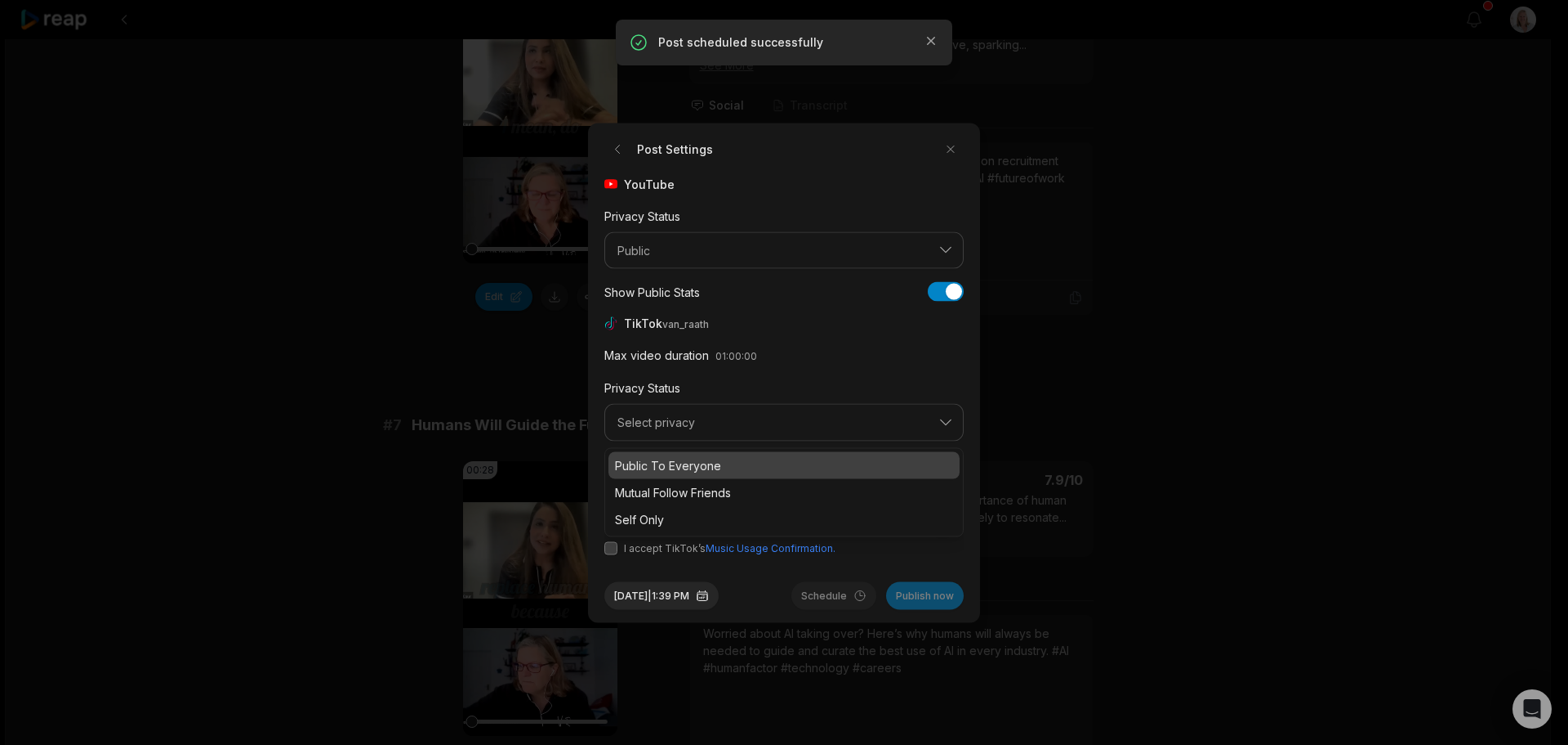
click at [689, 465] on p "Public To Everyone" at bounding box center [784, 465] width 338 height 17
click at [678, 488] on button "button" at bounding box center [677, 488] width 13 height 13
click at [609, 548] on button "button" at bounding box center [611, 547] width 13 height 13
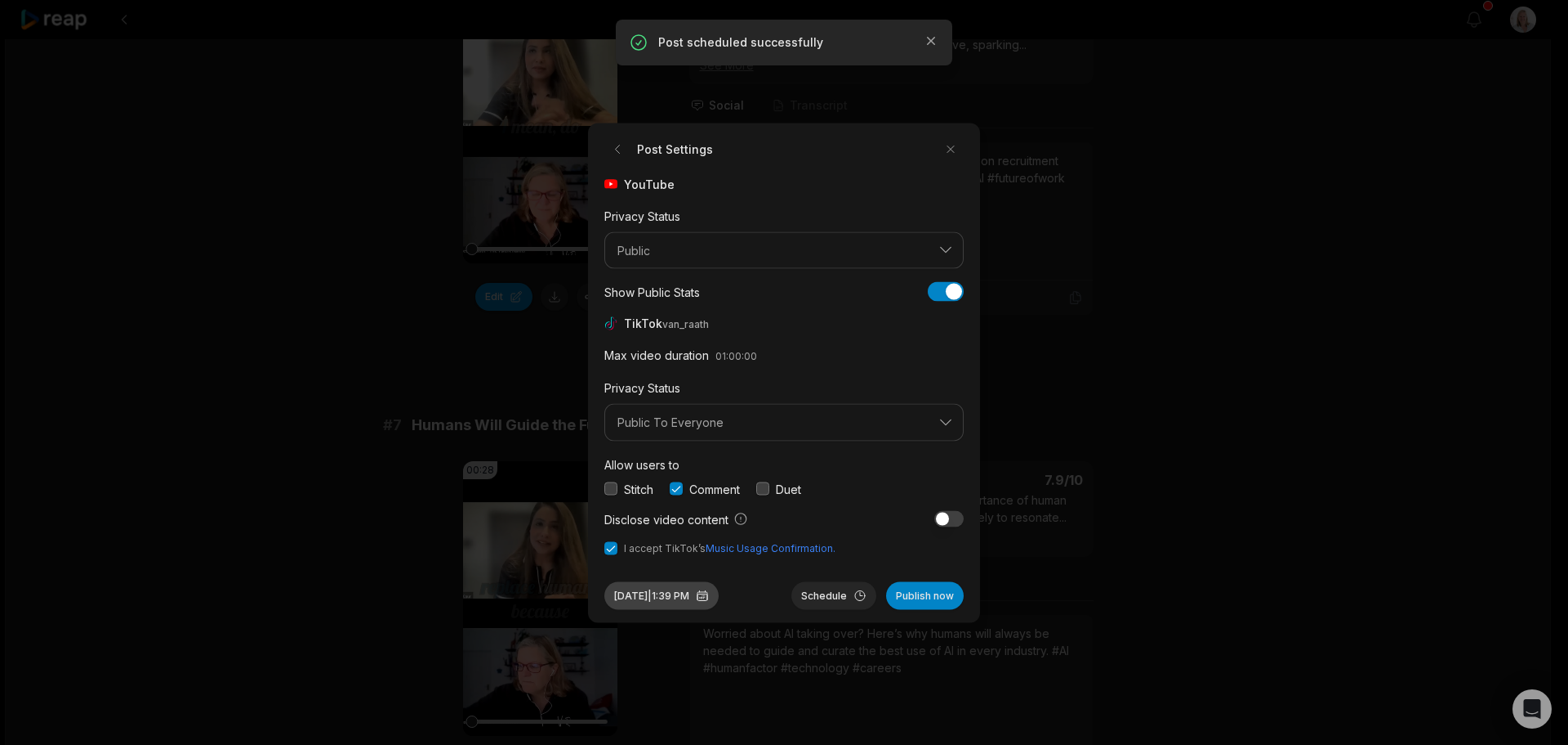
click at [716, 593] on button "Sep 30, 2025 | 1:39 PM" at bounding box center [662, 594] width 114 height 28
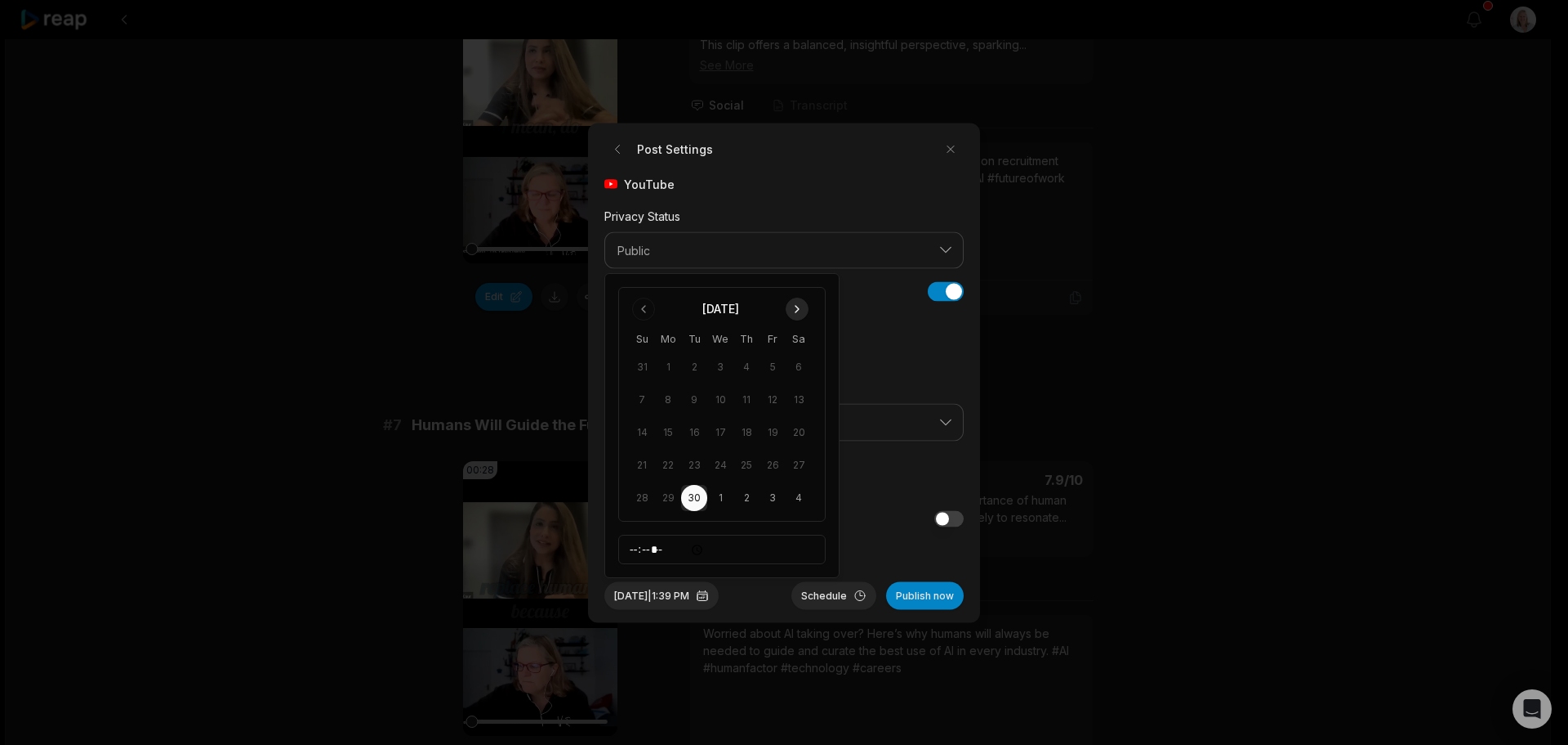
click at [803, 309] on button "Go to next month" at bounding box center [796, 309] width 23 height 23
click at [769, 397] on button "10" at bounding box center [773, 399] width 26 height 26
click at [826, 595] on button "Schedule" at bounding box center [834, 594] width 85 height 28
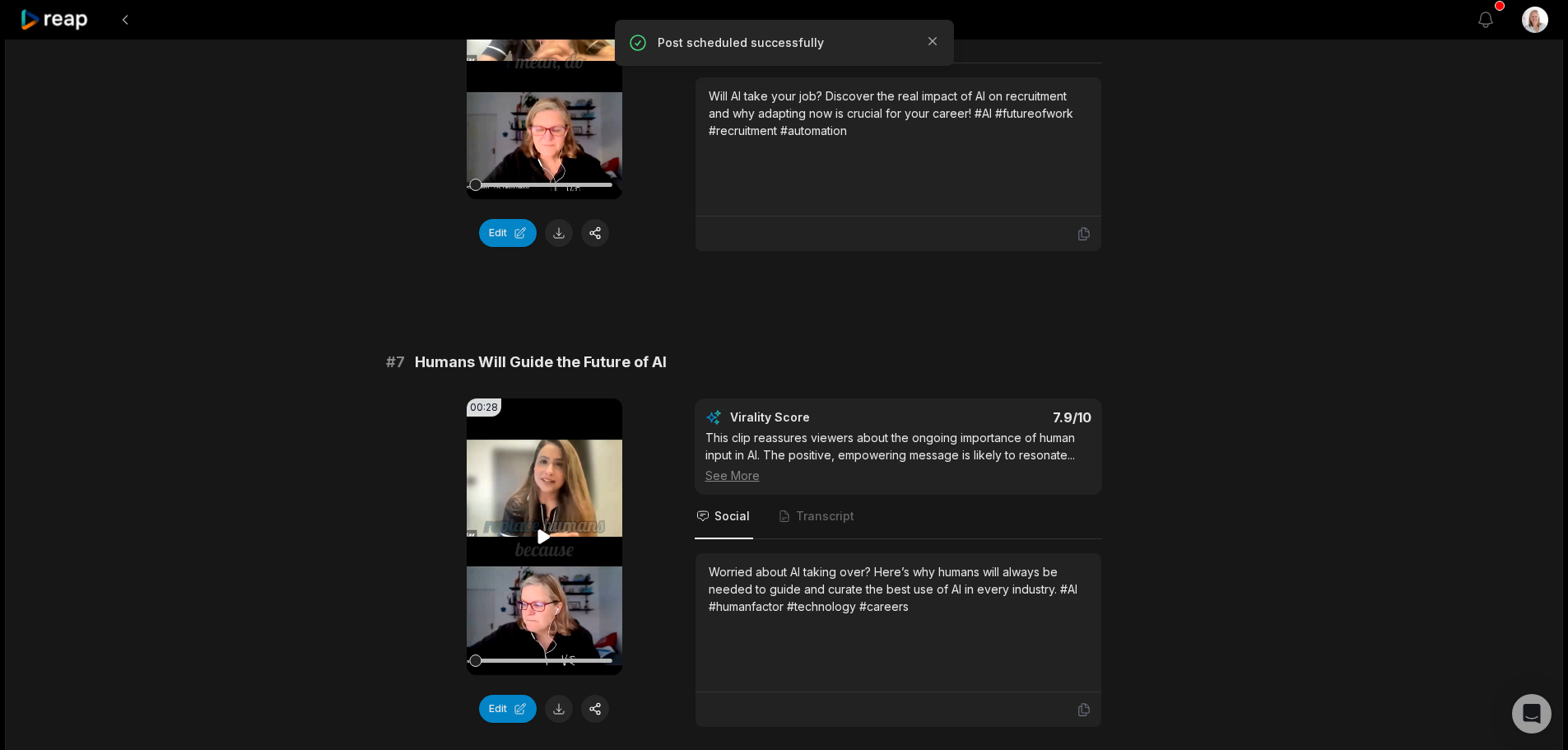
scroll to position [2879, 0]
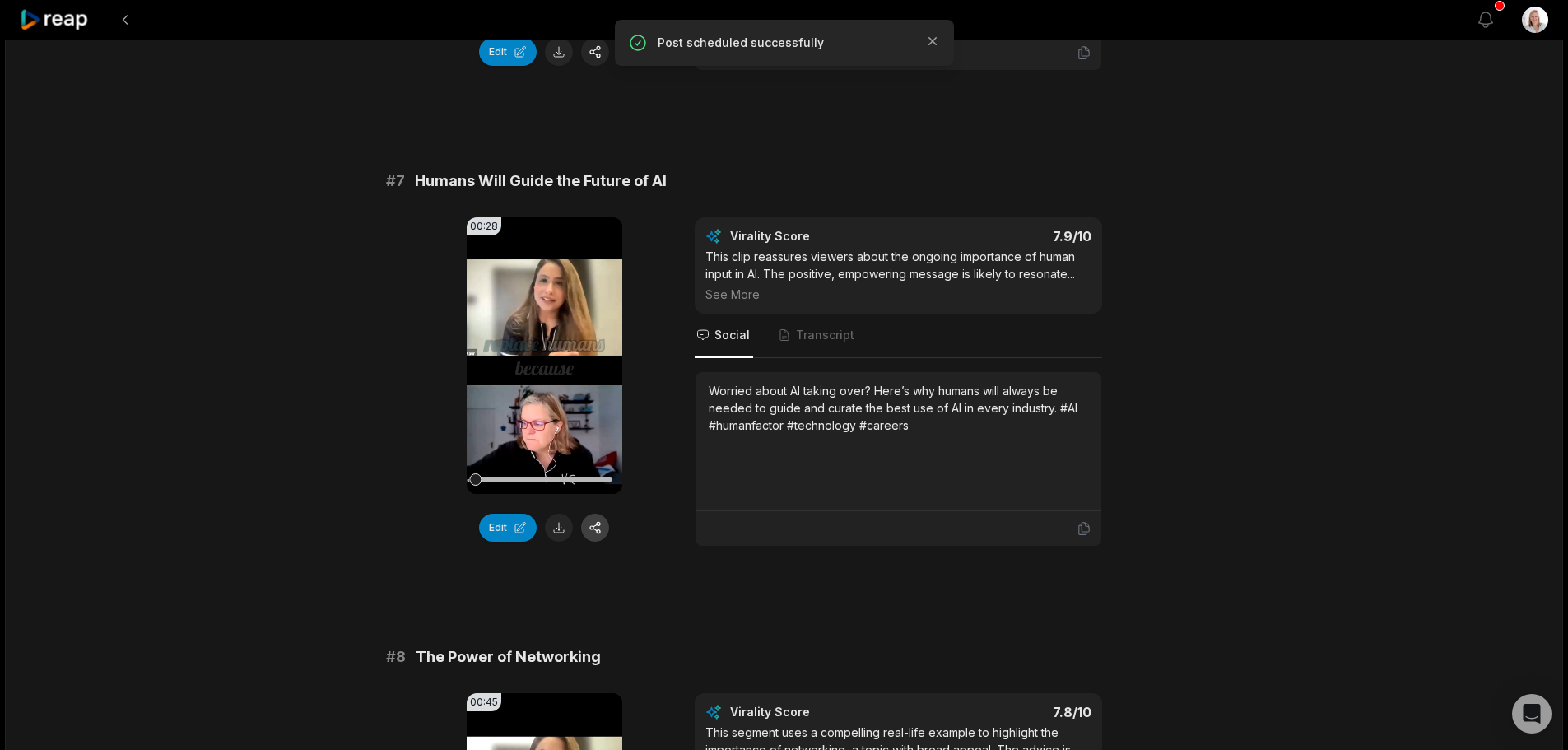
click at [600, 528] on button "button" at bounding box center [595, 527] width 28 height 28
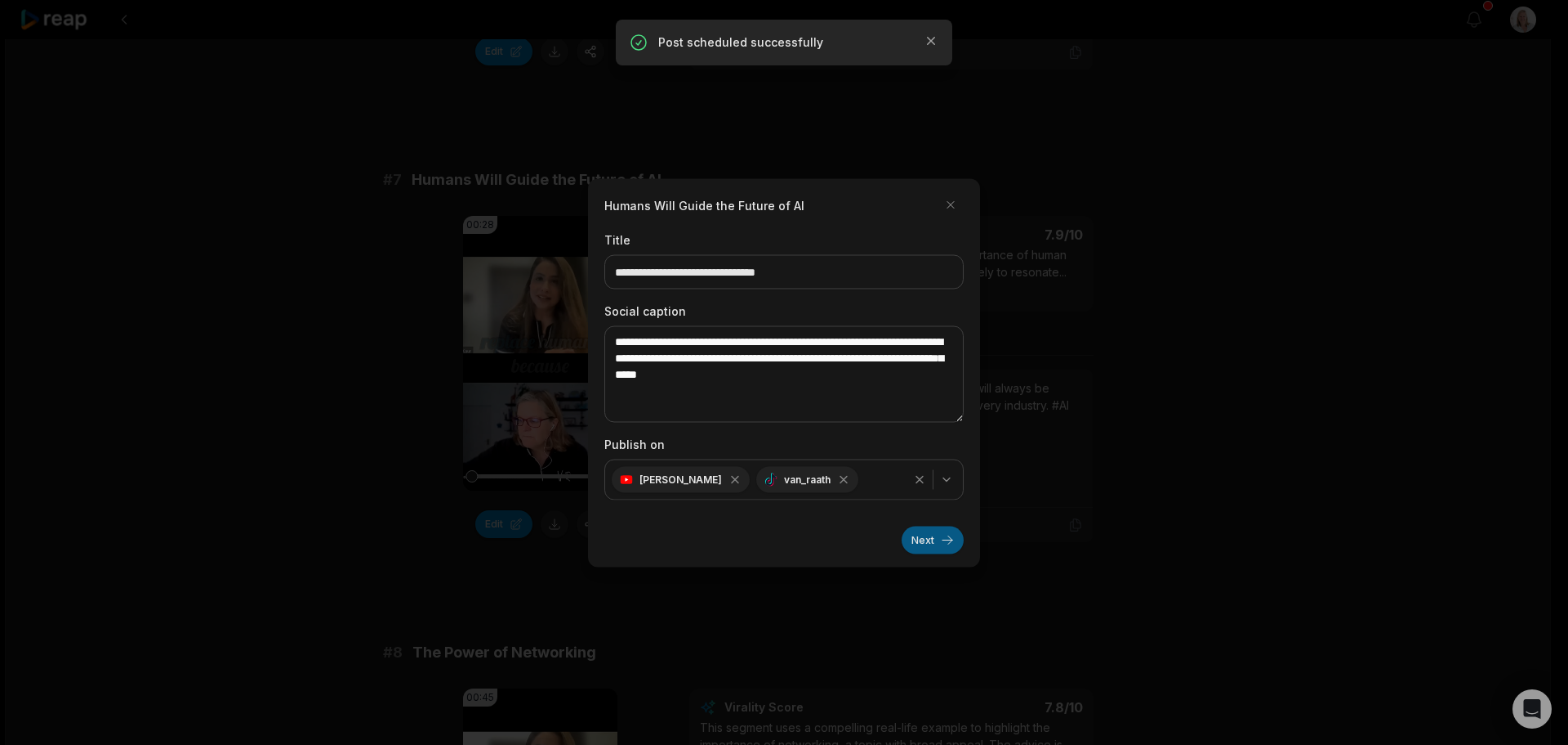
click at [913, 539] on button "Next" at bounding box center [932, 539] width 62 height 28
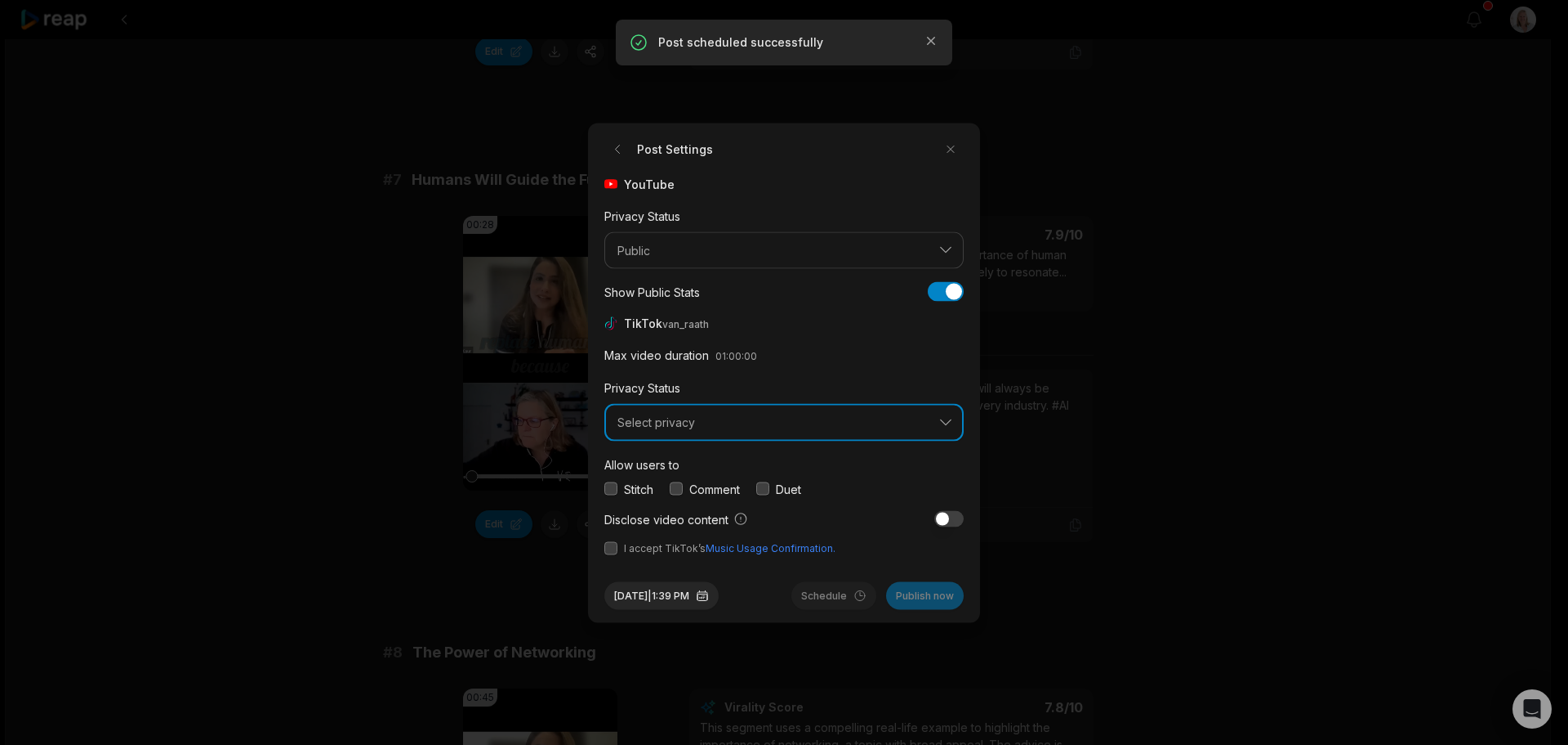
click at [659, 430] on button "Select privacy" at bounding box center [784, 422] width 359 height 37
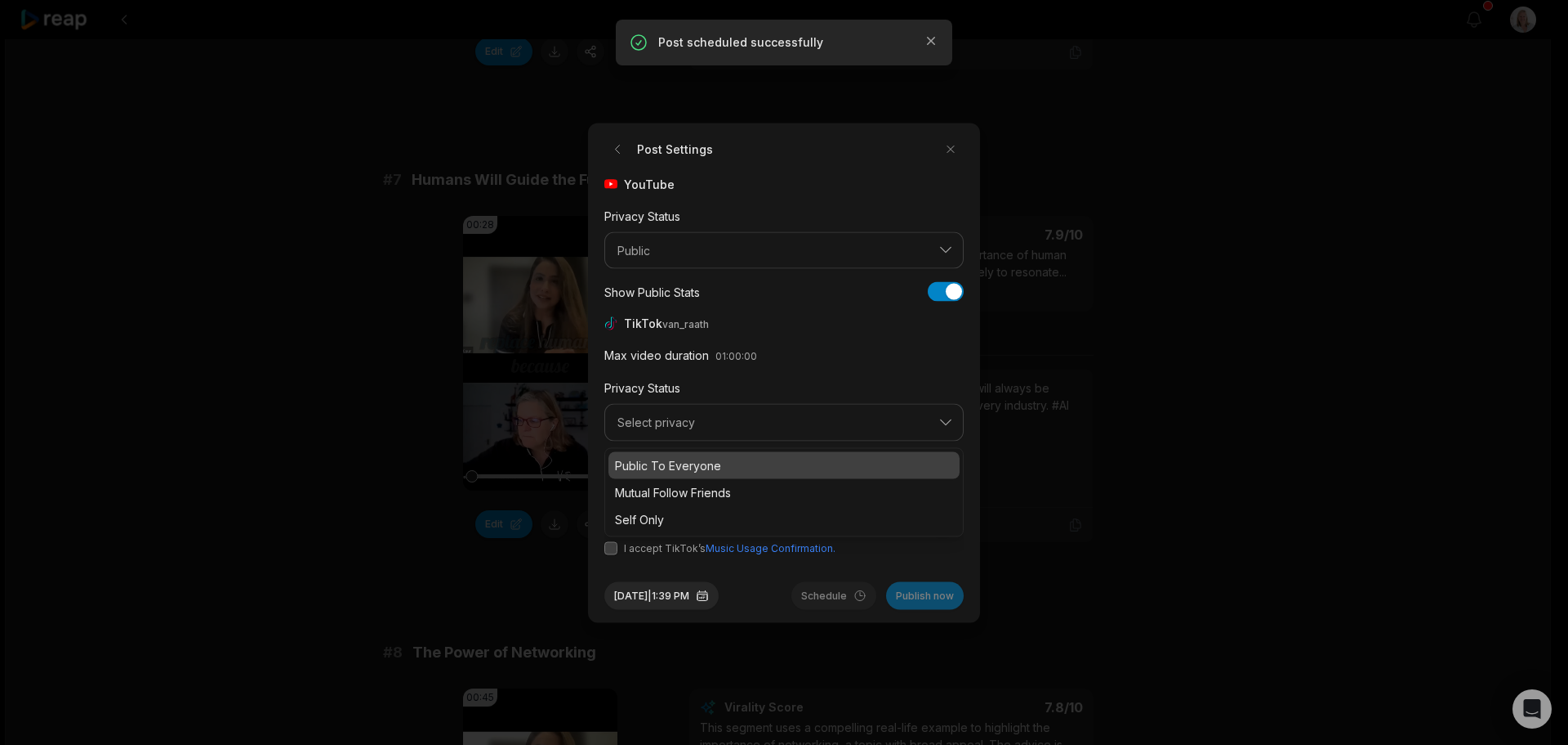
click at [678, 468] on p "Public To Everyone" at bounding box center [784, 465] width 338 height 17
click at [677, 489] on button "button" at bounding box center [677, 488] width 13 height 13
click at [609, 546] on button "button" at bounding box center [611, 547] width 13 height 13
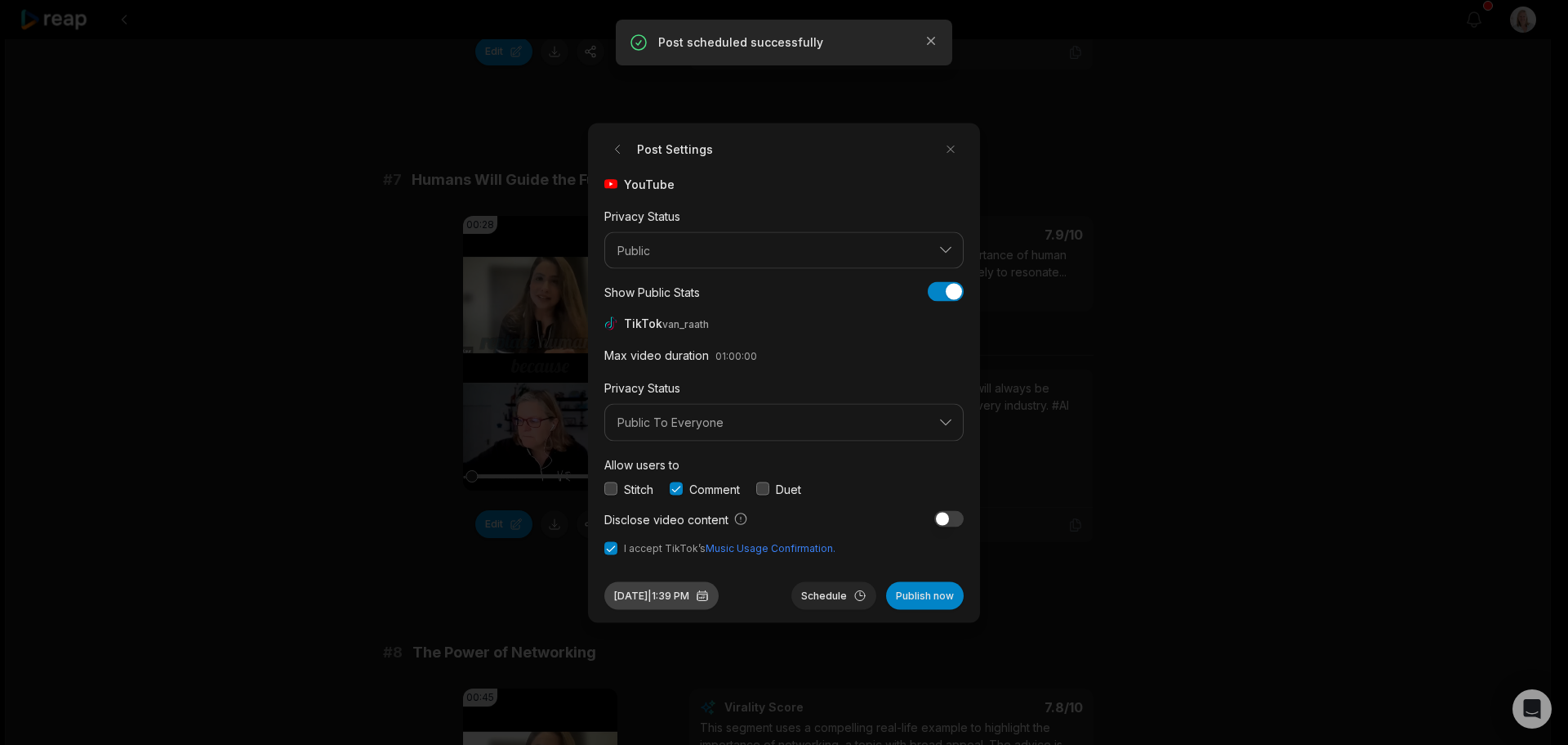
click at [709, 598] on button "Sep 30, 2025 | 1:39 PM" at bounding box center [662, 594] width 114 height 28
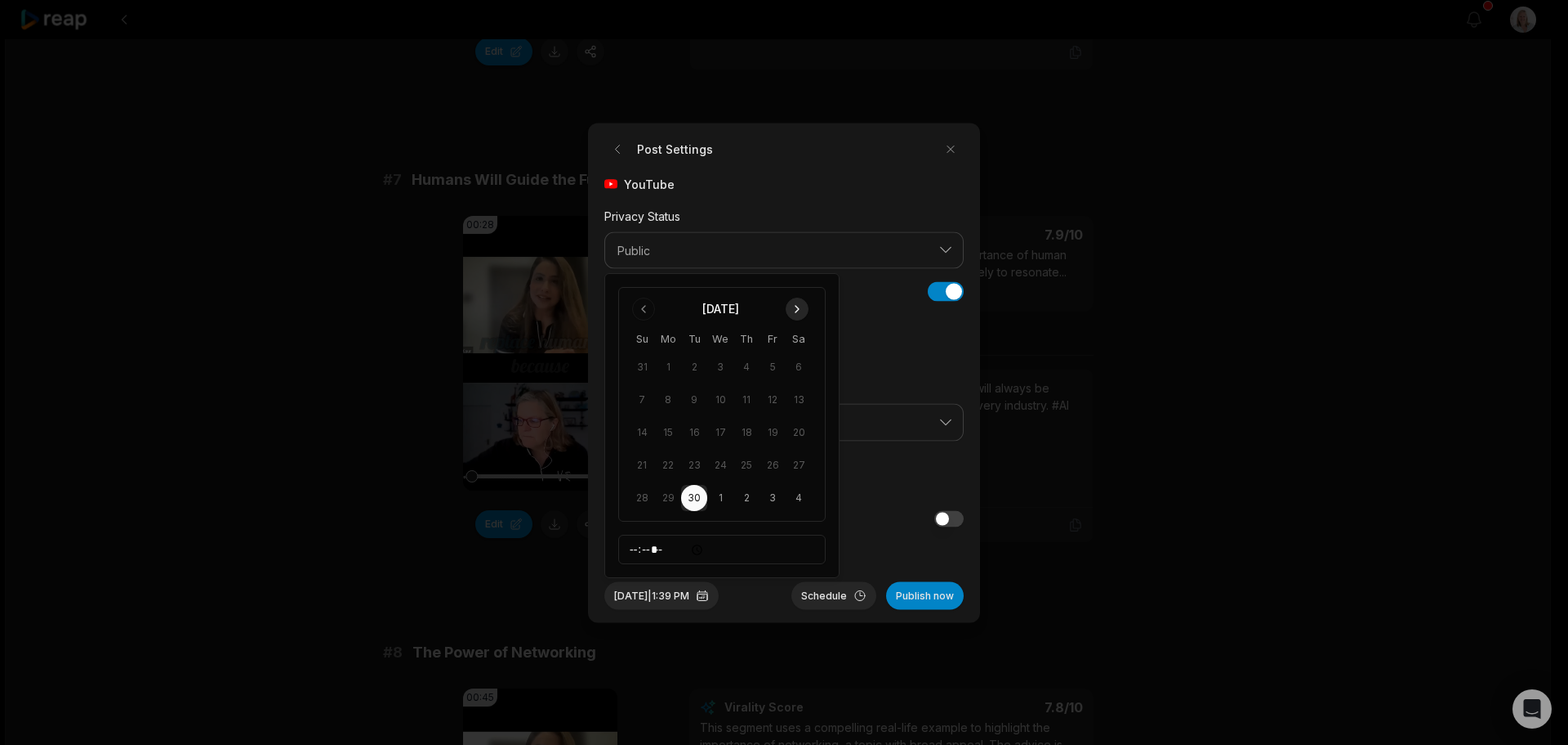
click at [798, 309] on button "Go to next month" at bounding box center [796, 309] width 23 height 23
click at [646, 434] on button "12" at bounding box center [642, 432] width 26 height 26
click at [817, 596] on button "Schedule" at bounding box center [834, 594] width 85 height 28
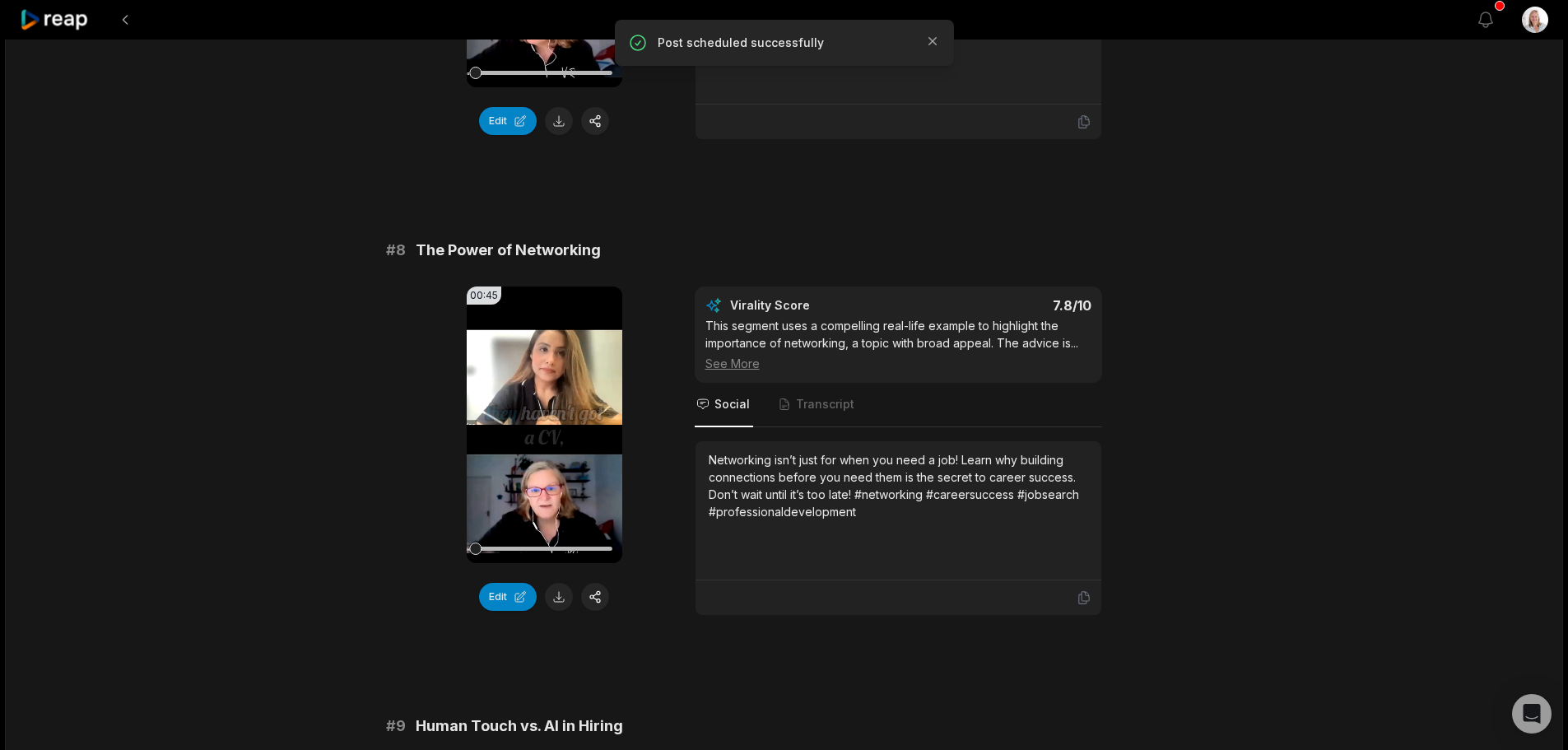
scroll to position [3291, 0]
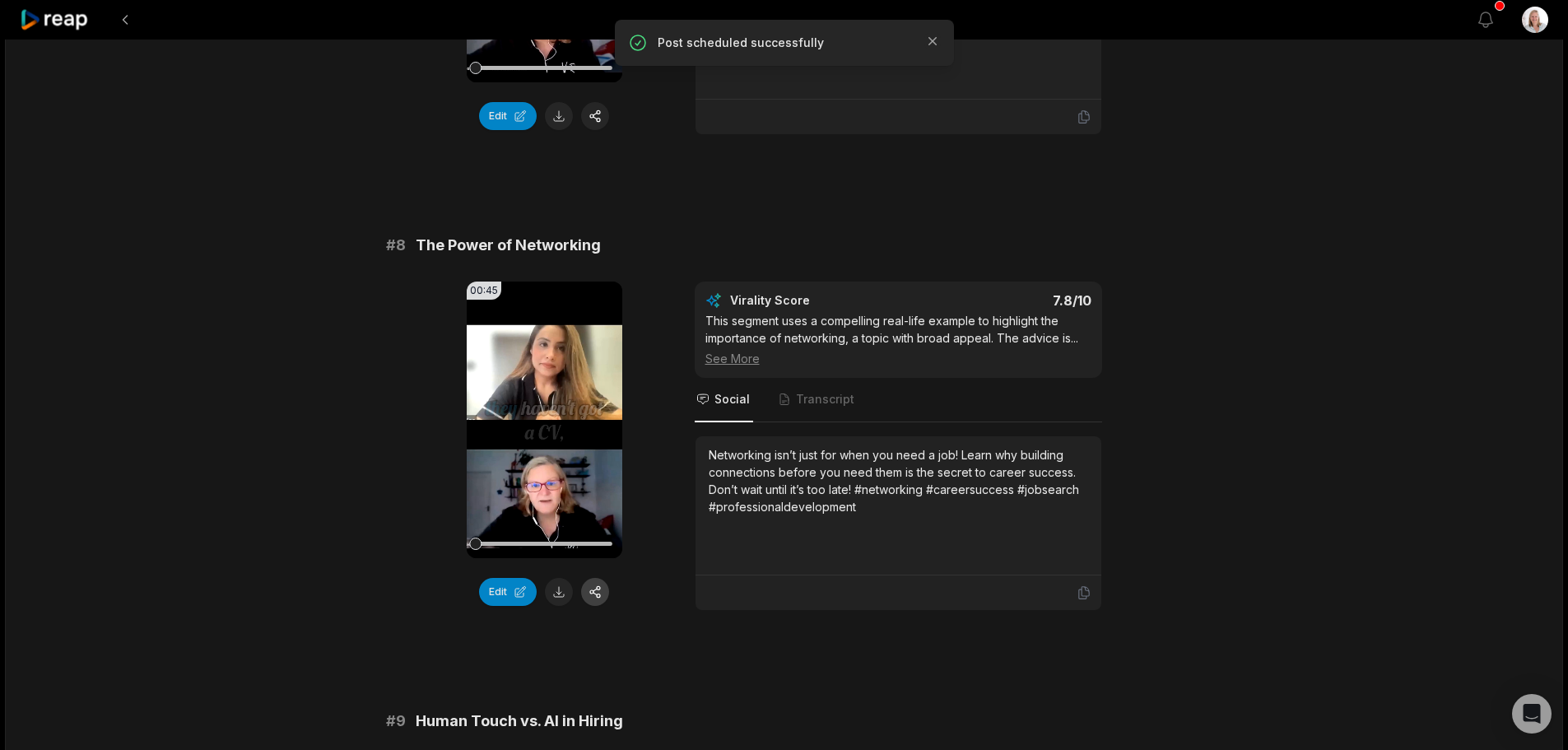
click at [592, 594] on button "button" at bounding box center [595, 591] width 28 height 28
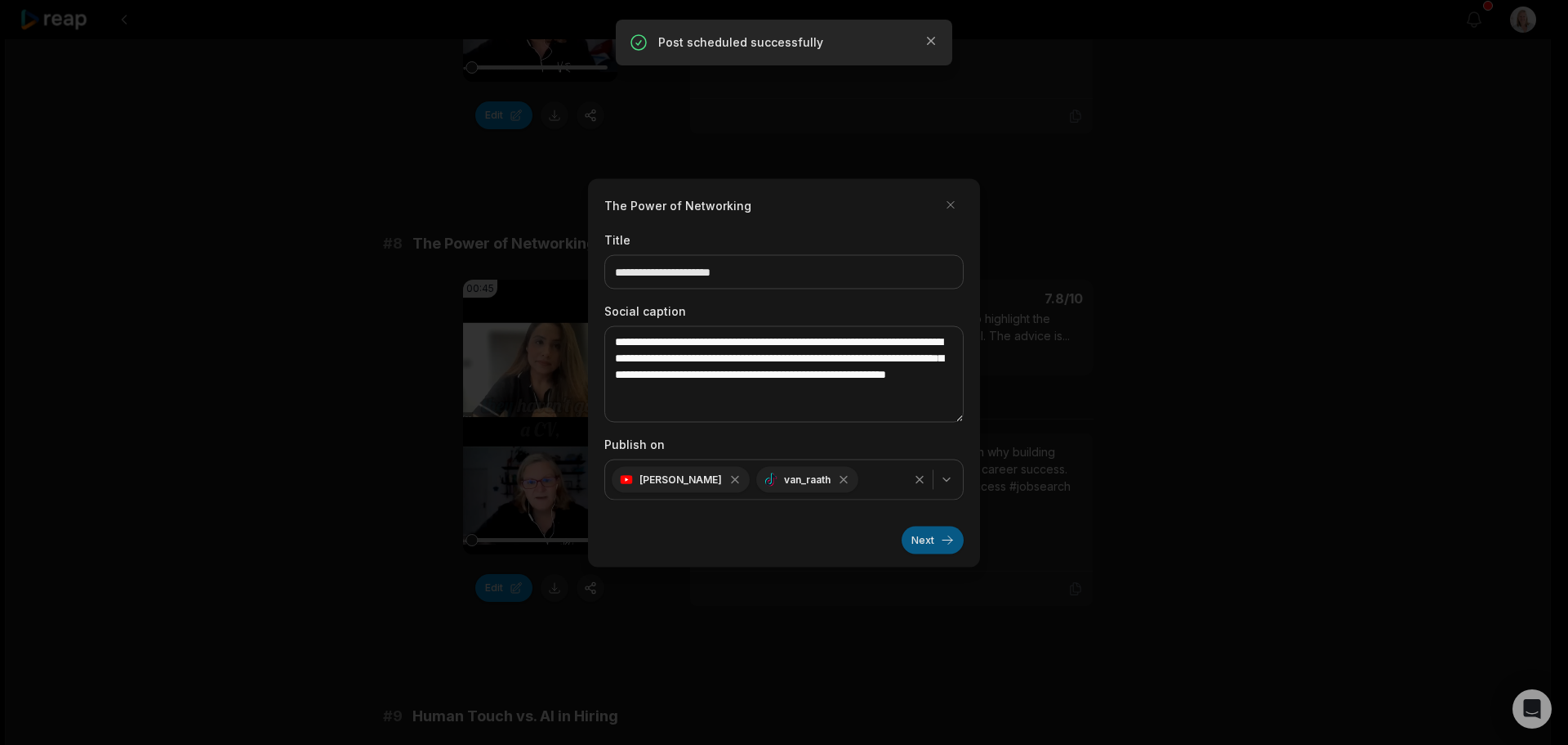
click at [922, 542] on button "Next" at bounding box center [932, 539] width 62 height 28
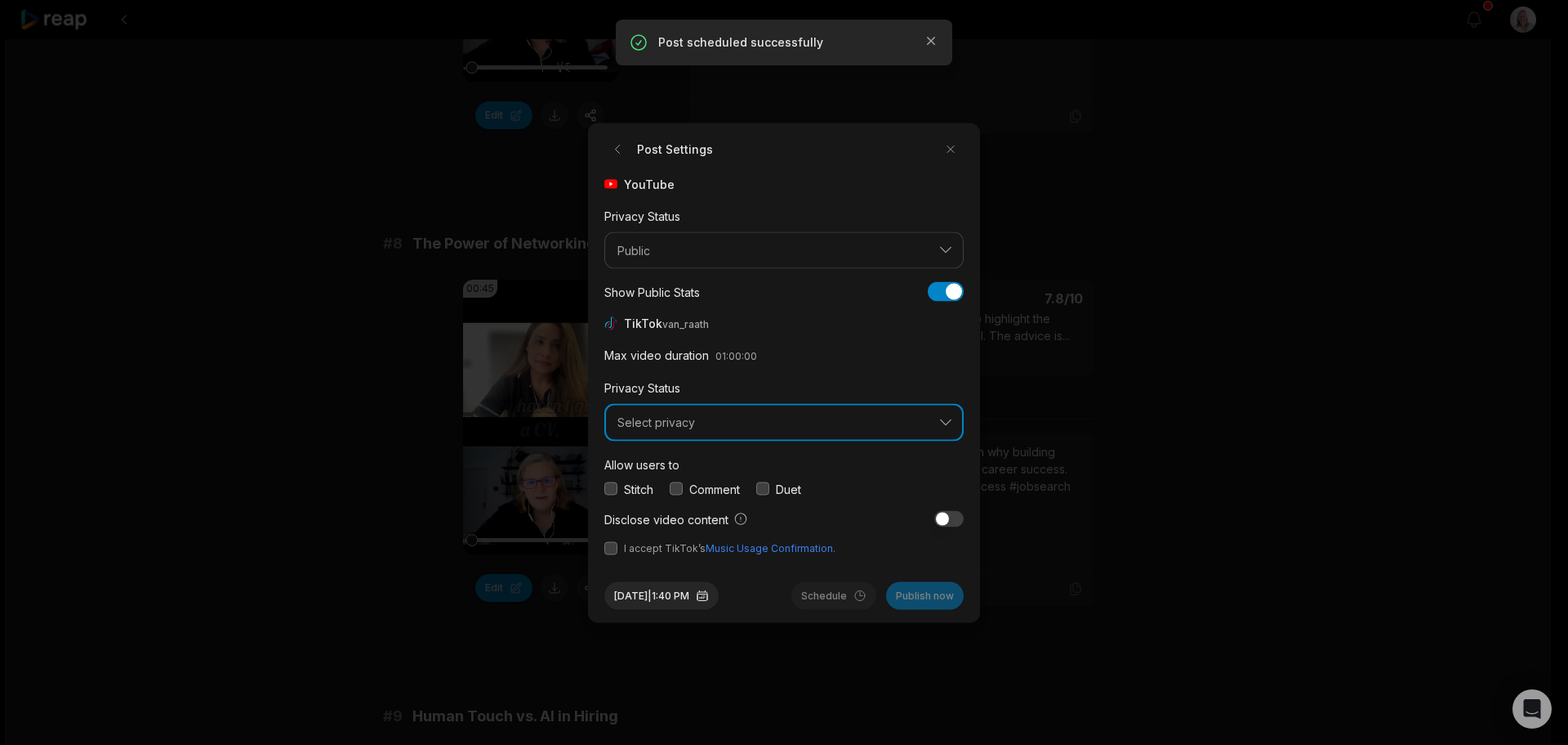
click at [670, 420] on span "Select privacy" at bounding box center [773, 423] width 310 height 15
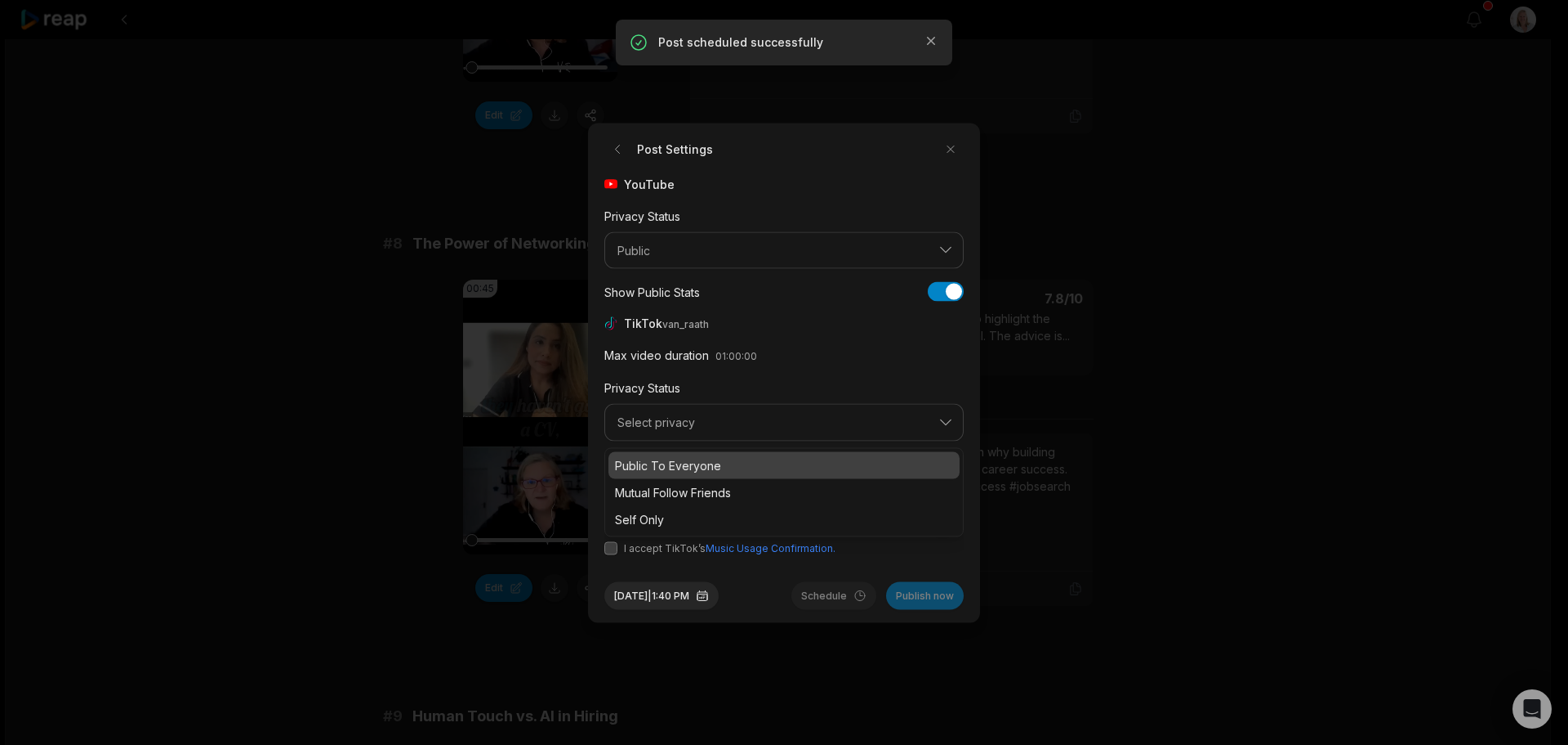
click at [665, 469] on p "Public To Everyone" at bounding box center [784, 465] width 338 height 17
click at [677, 486] on button "button" at bounding box center [677, 488] width 13 height 13
click at [610, 547] on button "button" at bounding box center [611, 547] width 13 height 13
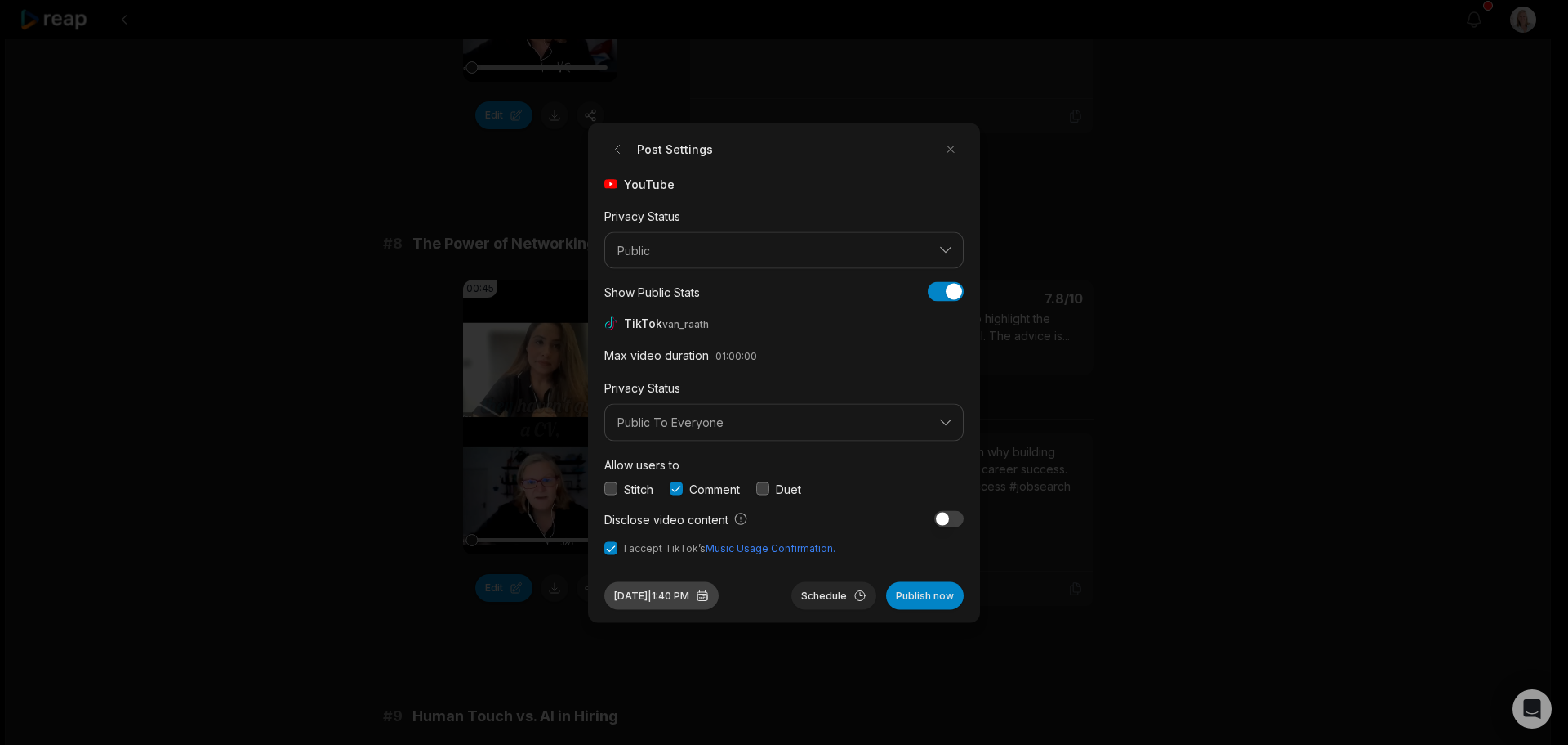
click at [719, 593] on button "Sep 30, 2025 | 1:40 PM" at bounding box center [662, 594] width 114 height 28
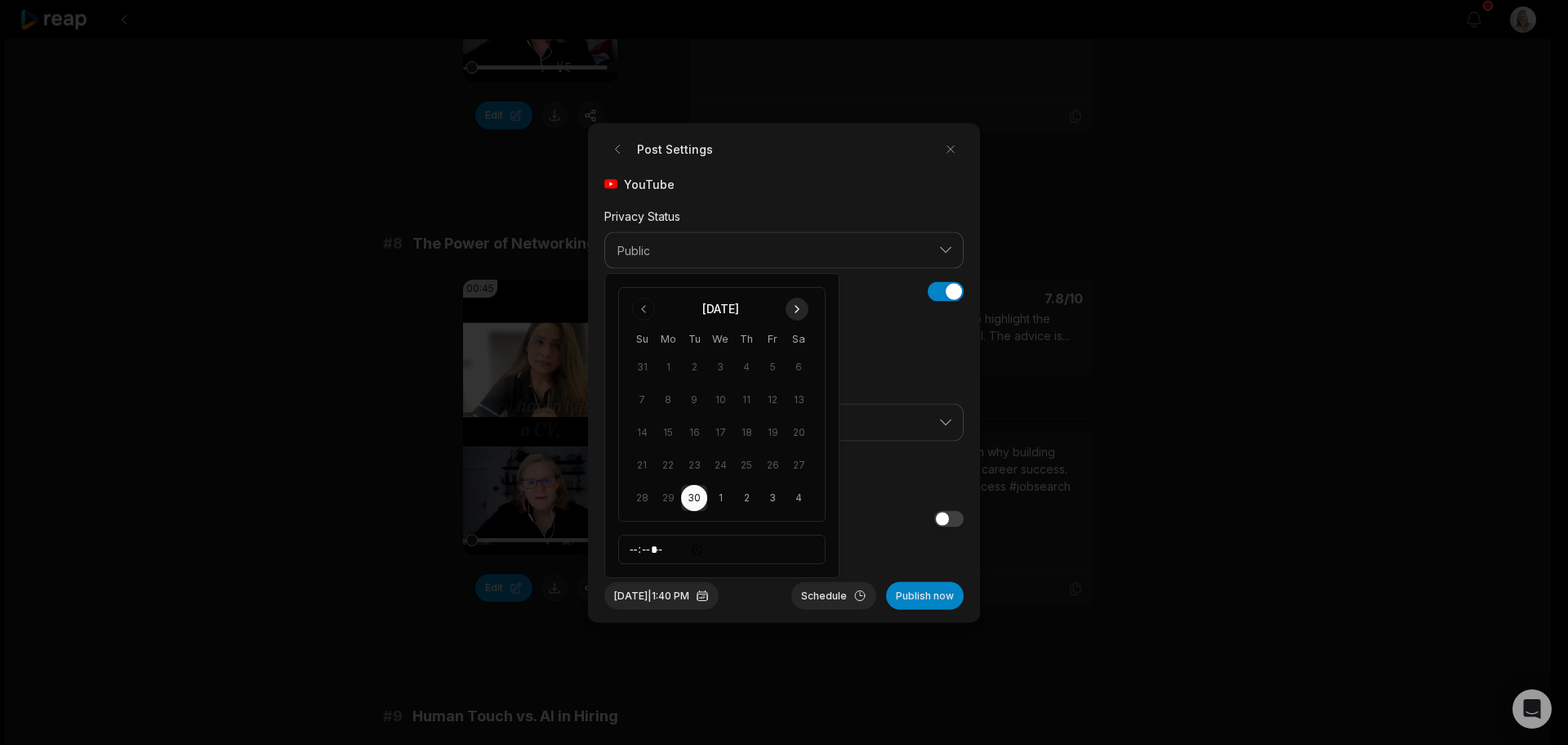
click at [795, 310] on button "Go to next month" at bounding box center [796, 309] width 23 height 23
click at [700, 436] on button "14" at bounding box center [694, 432] width 26 height 26
click at [835, 603] on button "Schedule" at bounding box center [834, 594] width 85 height 28
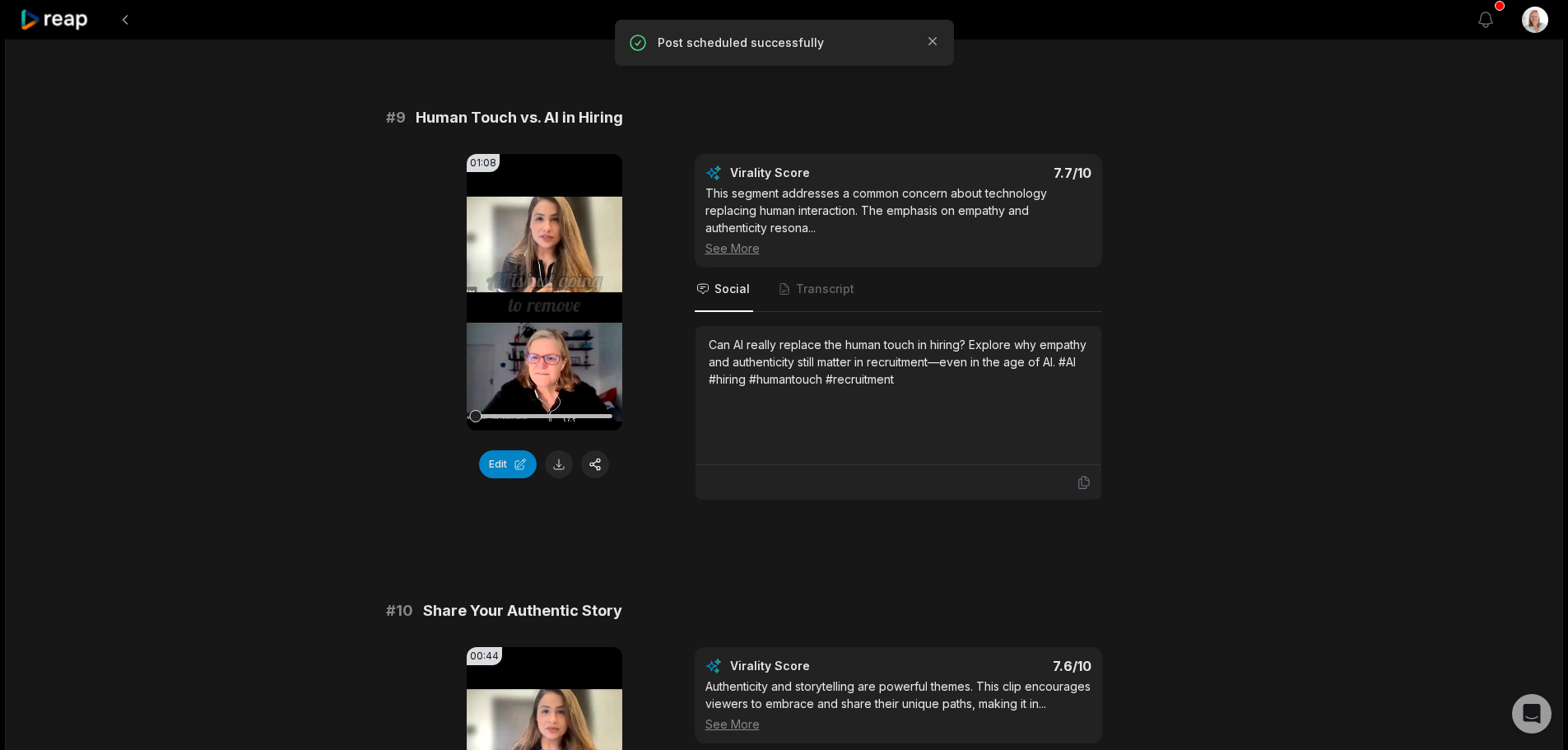
scroll to position [3949, 0]
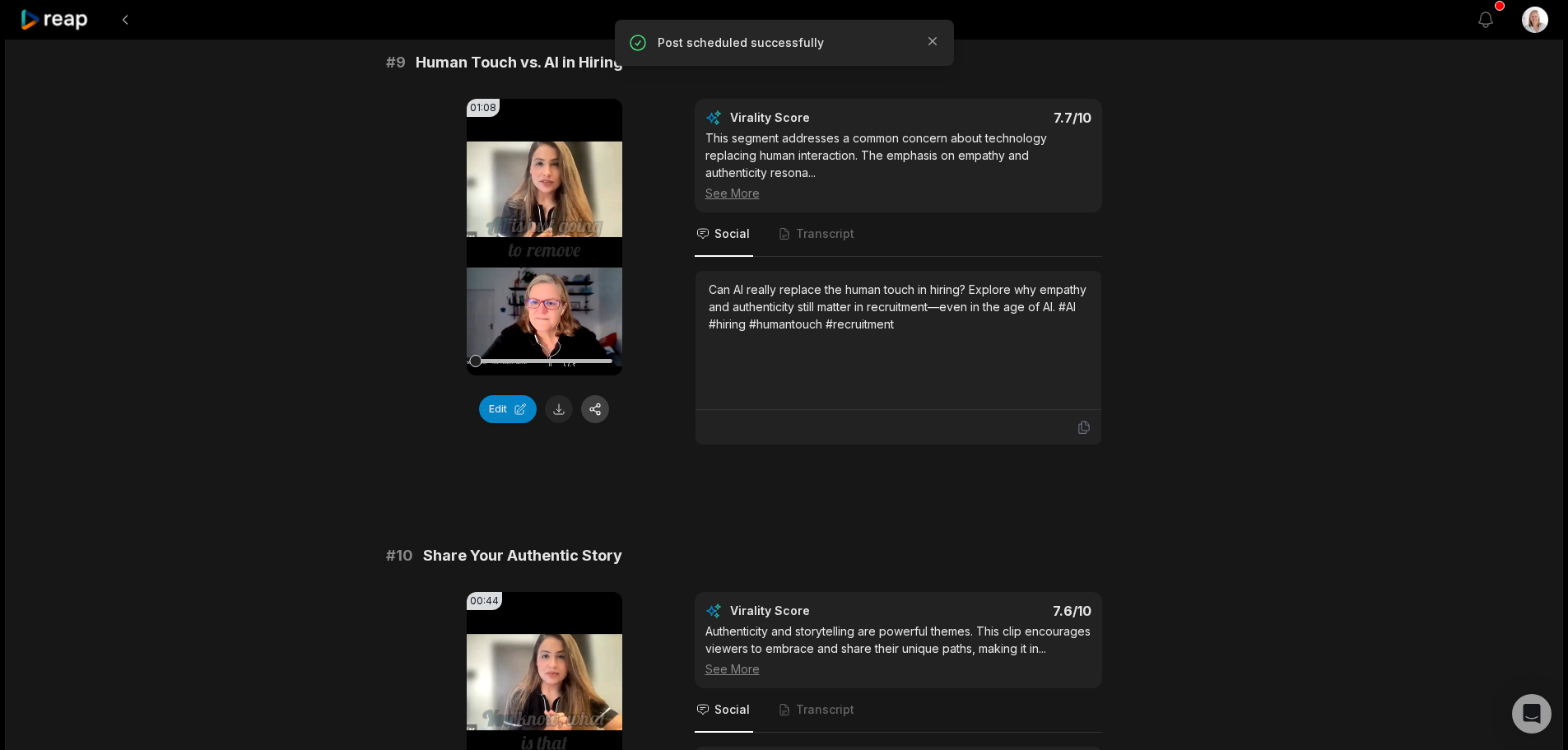
click at [598, 417] on button "button" at bounding box center [595, 408] width 28 height 28
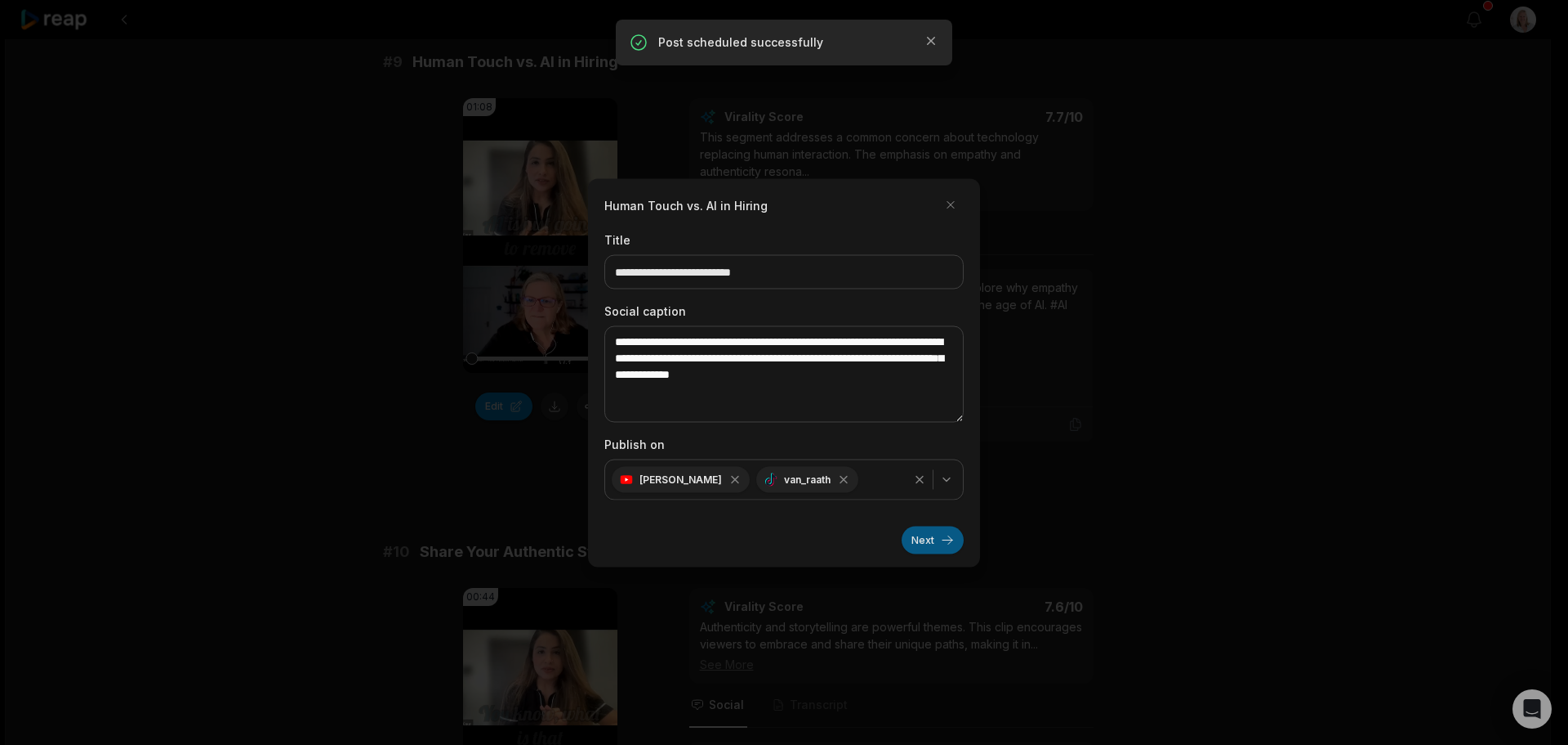
click at [933, 544] on button "Next" at bounding box center [932, 539] width 62 height 28
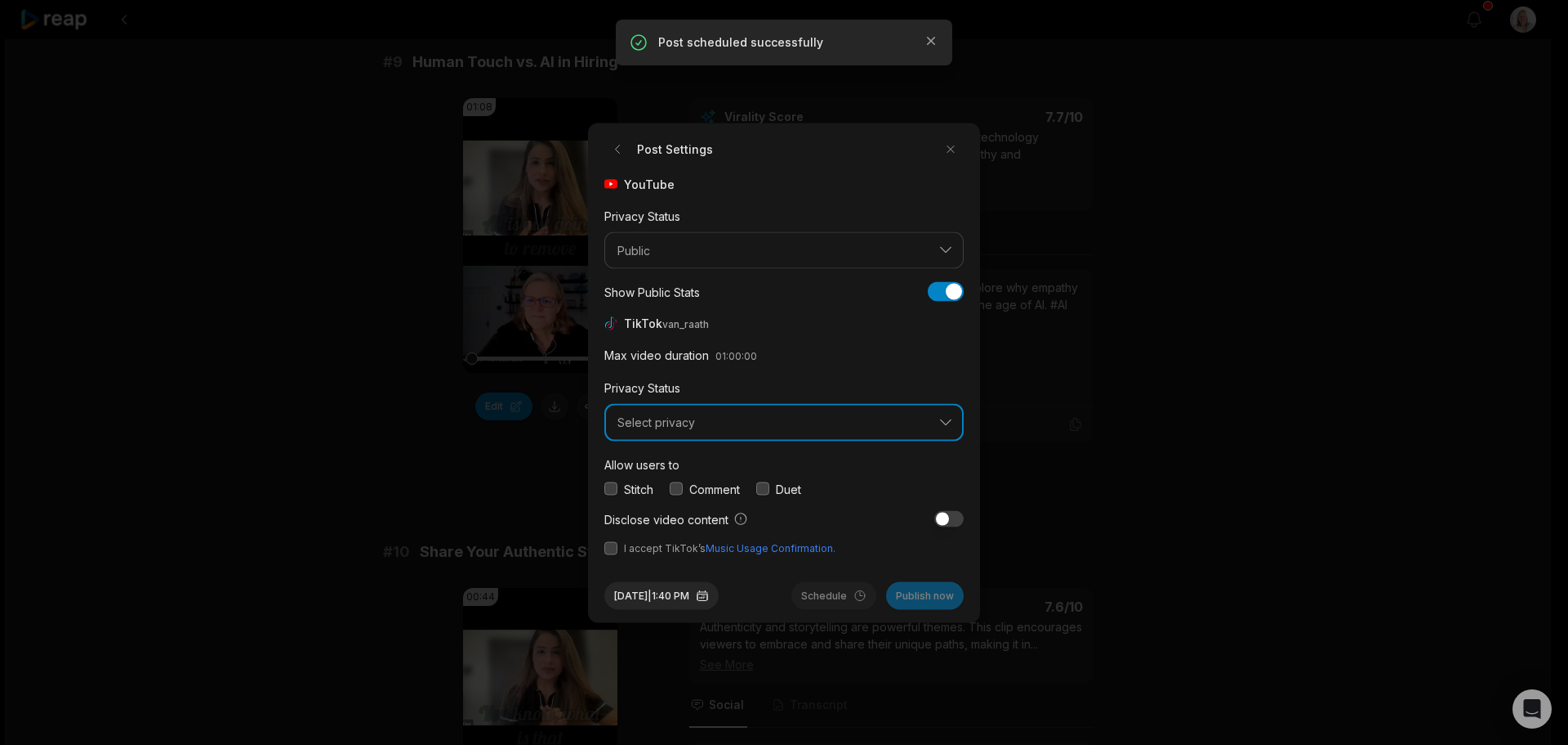
click at [637, 429] on button "Select privacy" at bounding box center [784, 422] width 359 height 37
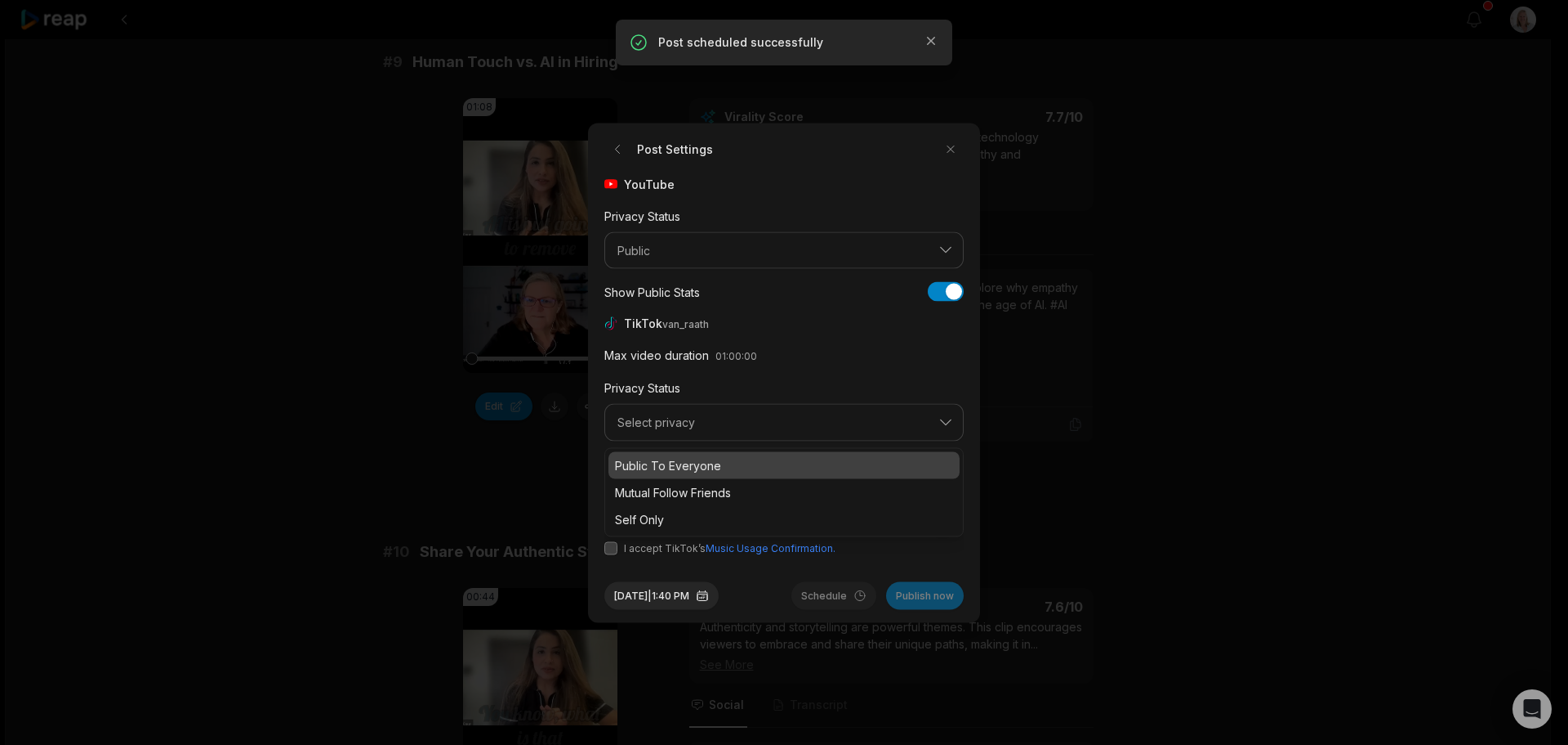
drag, startPoint x: 656, startPoint y: 465, endPoint x: 664, endPoint y: 466, distance: 8.1
click at [657, 465] on p "Public To Everyone" at bounding box center [784, 465] width 338 height 17
click at [683, 487] on button "button" at bounding box center [677, 488] width 13 height 13
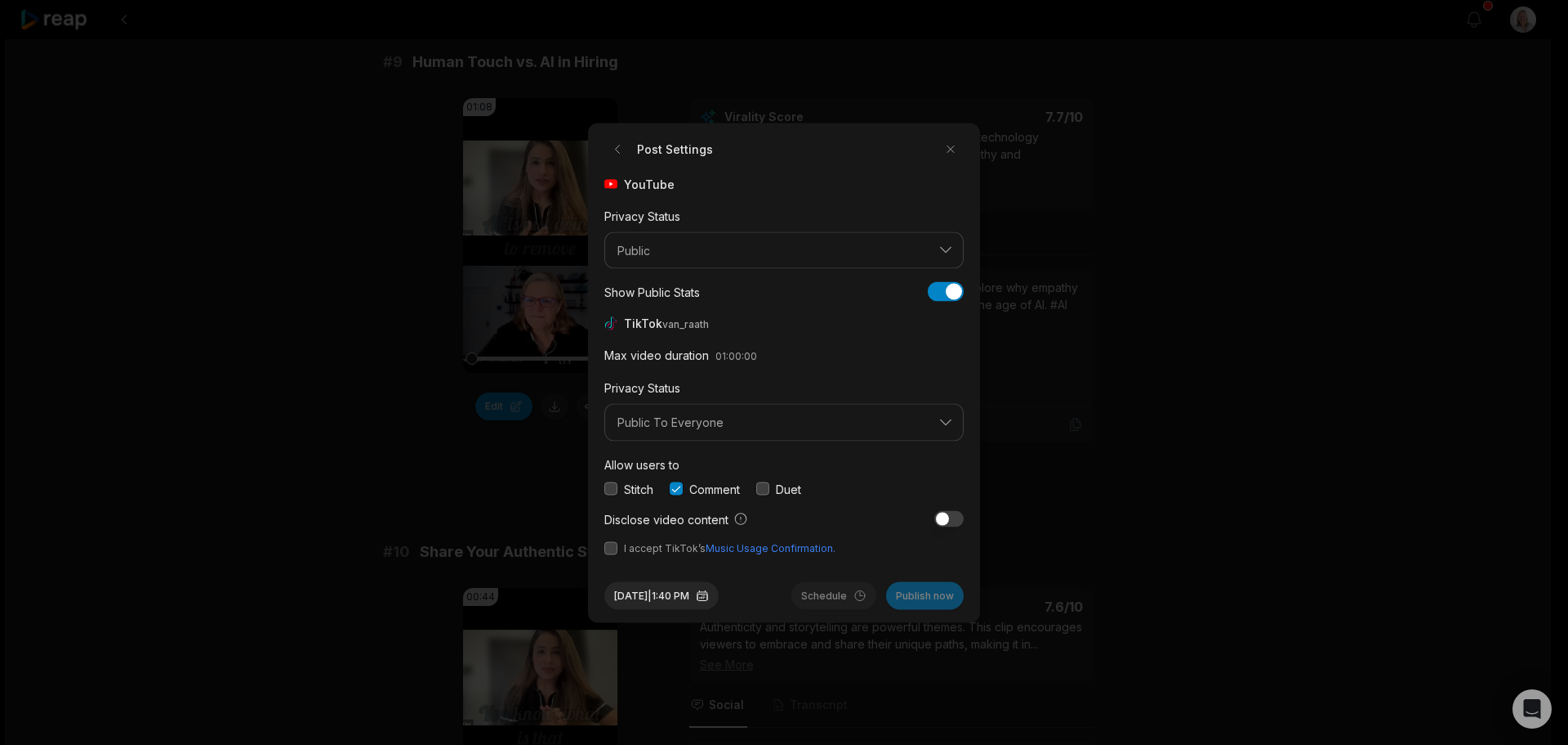
click at [613, 552] on button "button" at bounding box center [611, 547] width 13 height 13
click at [706, 593] on button "Sep 30, 2025 | 1:40 PM" at bounding box center [662, 594] width 114 height 28
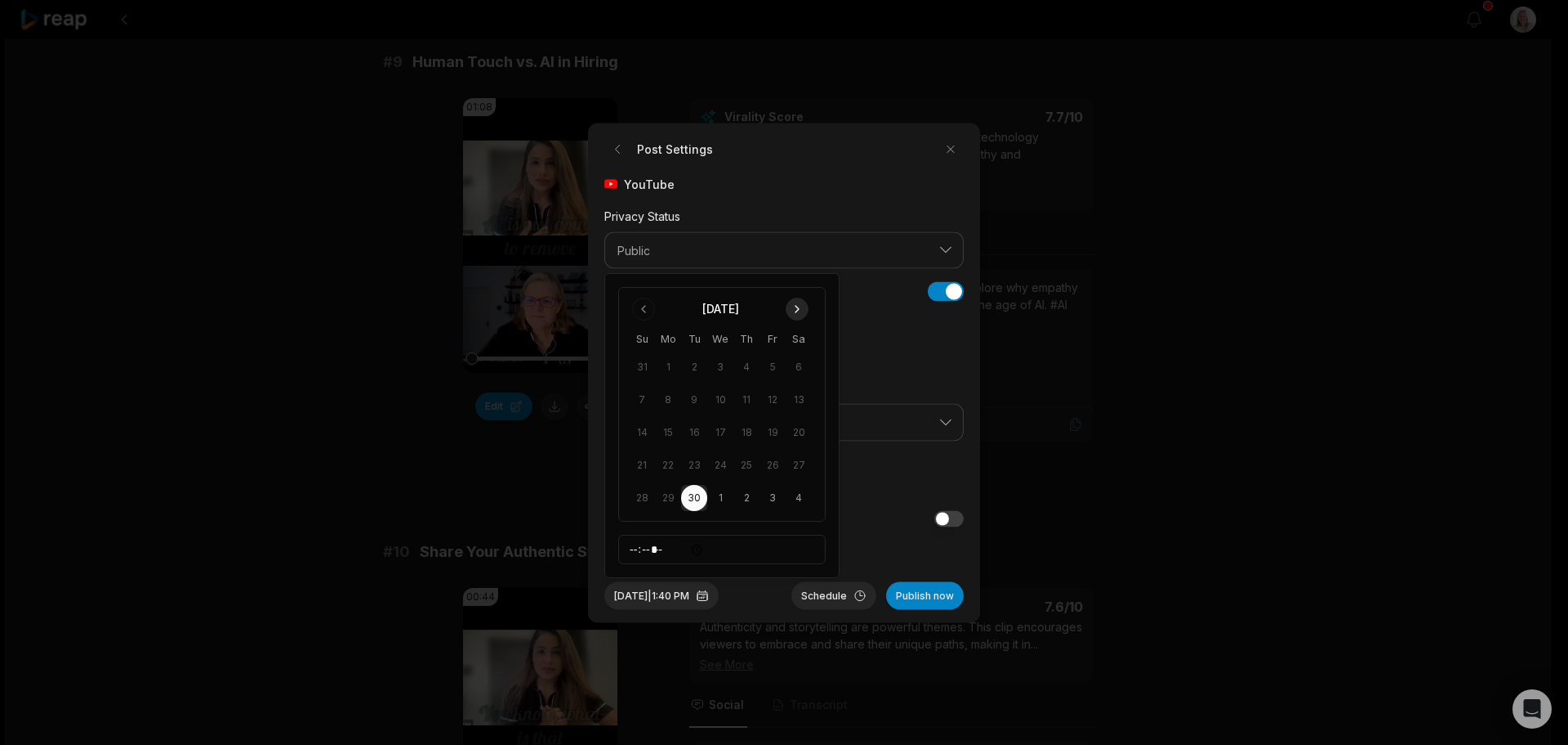
click at [800, 305] on button "Go to next month" at bounding box center [796, 309] width 23 height 23
click at [747, 435] on button "16" at bounding box center [746, 432] width 26 height 26
click at [834, 599] on button "Schedule" at bounding box center [834, 594] width 85 height 28
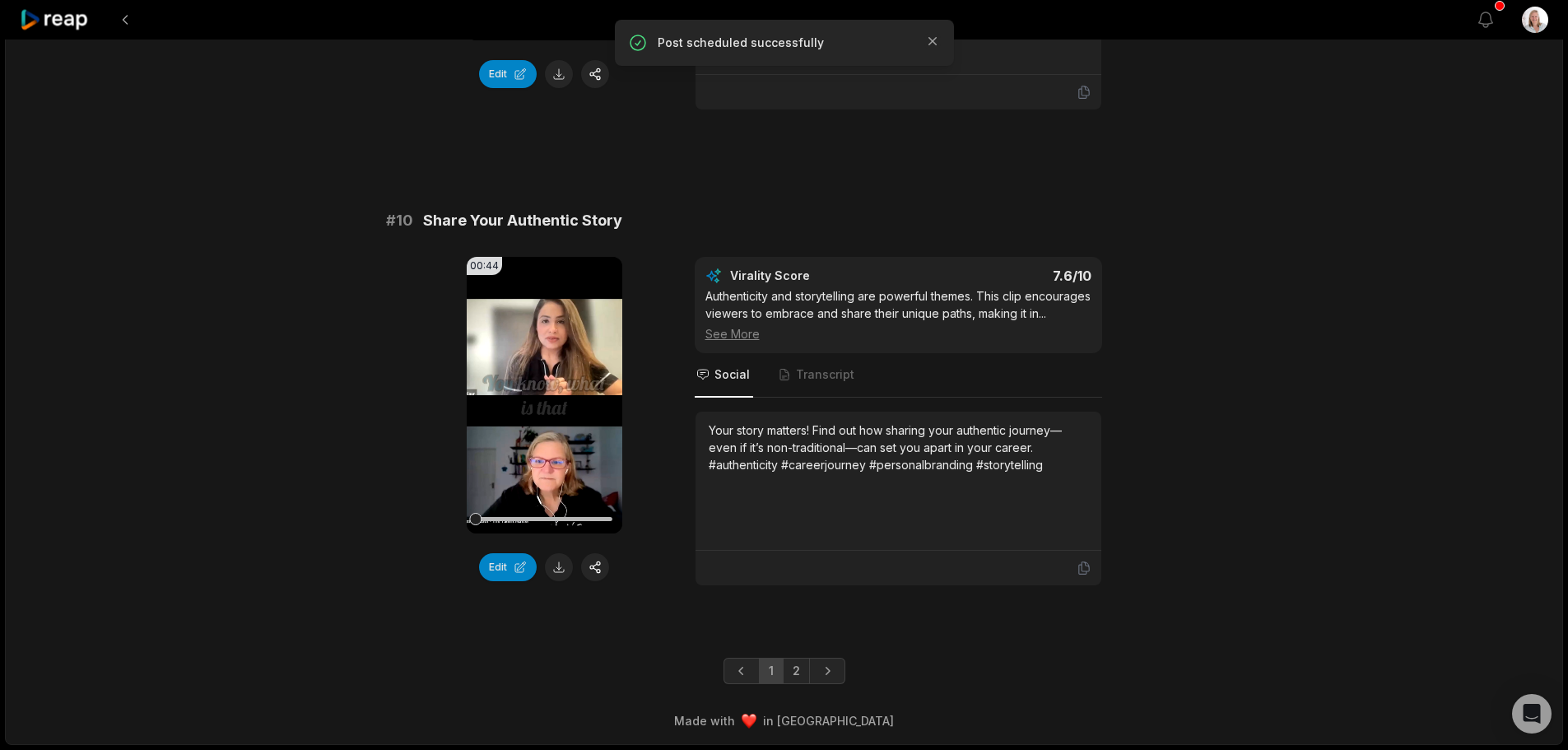
scroll to position [4302, 0]
click at [600, 553] on button "button" at bounding box center [595, 566] width 28 height 28
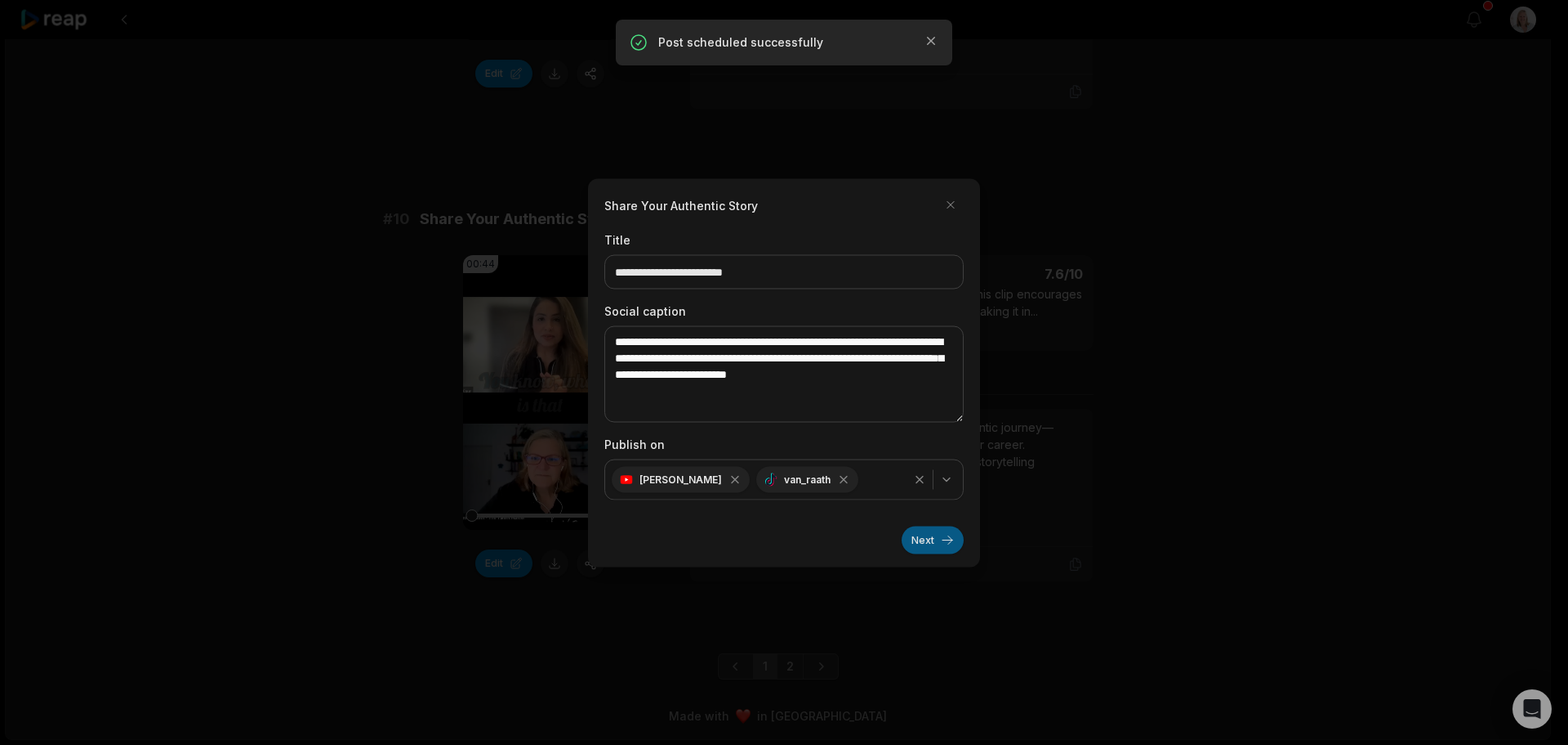
click at [925, 539] on button "Next" at bounding box center [932, 539] width 62 height 28
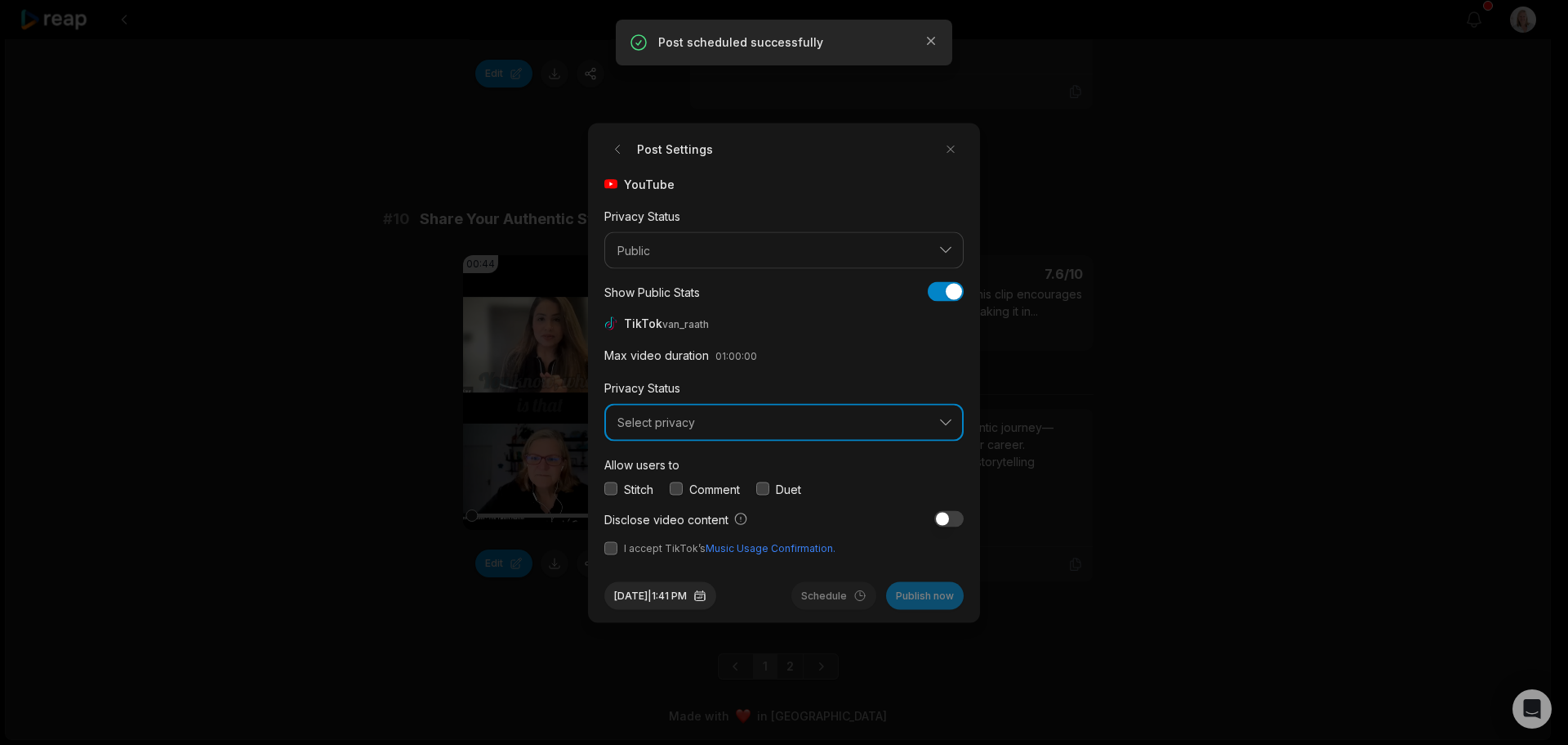
click at [721, 426] on span "Select privacy" at bounding box center [773, 423] width 310 height 15
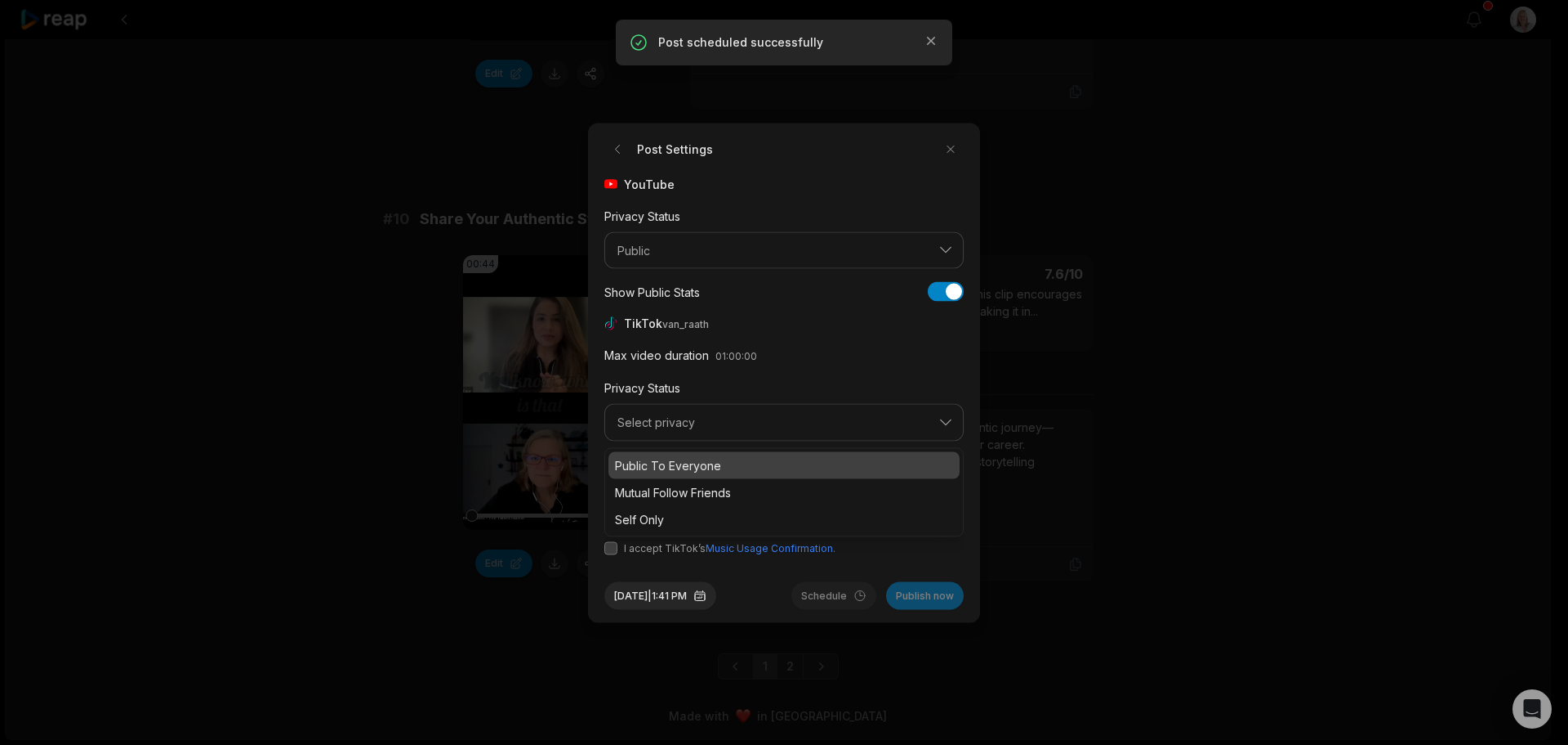
click at [696, 467] on p "Public To Everyone" at bounding box center [784, 465] width 338 height 17
click at [678, 488] on button "button" at bounding box center [677, 488] width 13 height 13
drag, startPoint x: 611, startPoint y: 547, endPoint x: 635, endPoint y: 551, distance: 24.3
click at [611, 547] on button "button" at bounding box center [611, 547] width 13 height 13
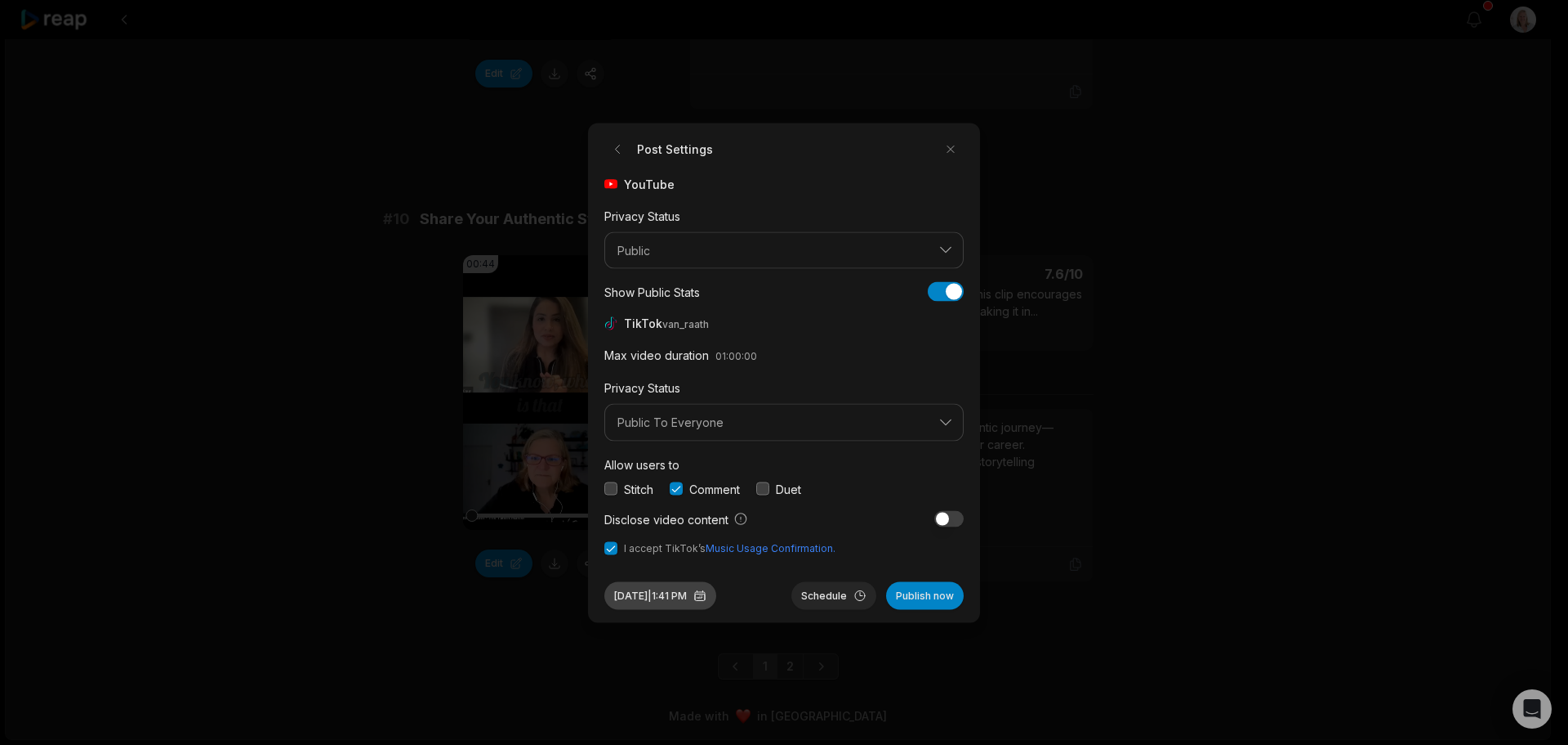
click at [691, 593] on button "Sep 30, 2025 | 1:41 PM" at bounding box center [660, 594] width 112 height 28
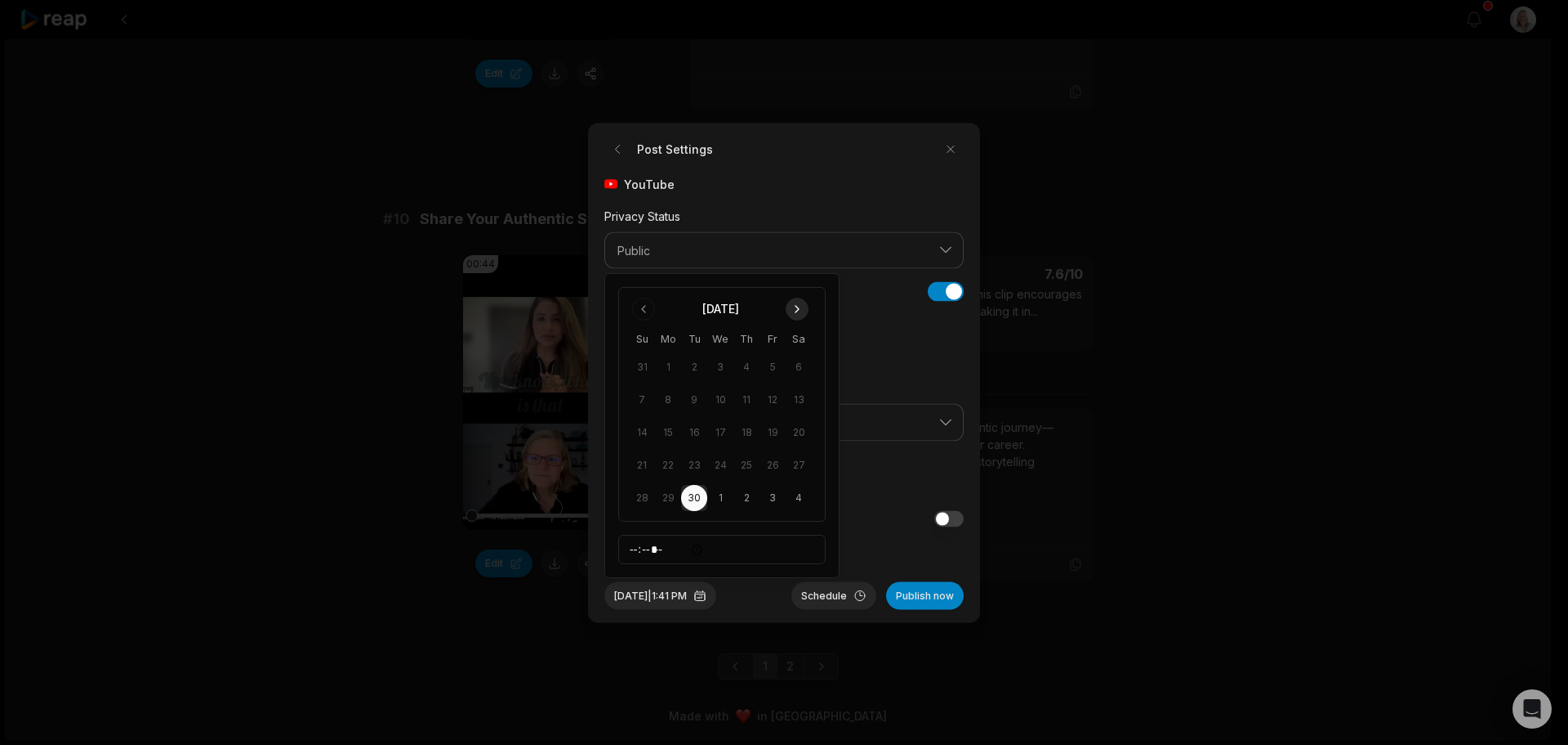
click at [794, 311] on button "Go to next month" at bounding box center [796, 309] width 23 height 23
click at [671, 466] on button "20" at bounding box center [667, 465] width 26 height 26
click at [826, 600] on button "Schedule" at bounding box center [834, 594] width 85 height 28
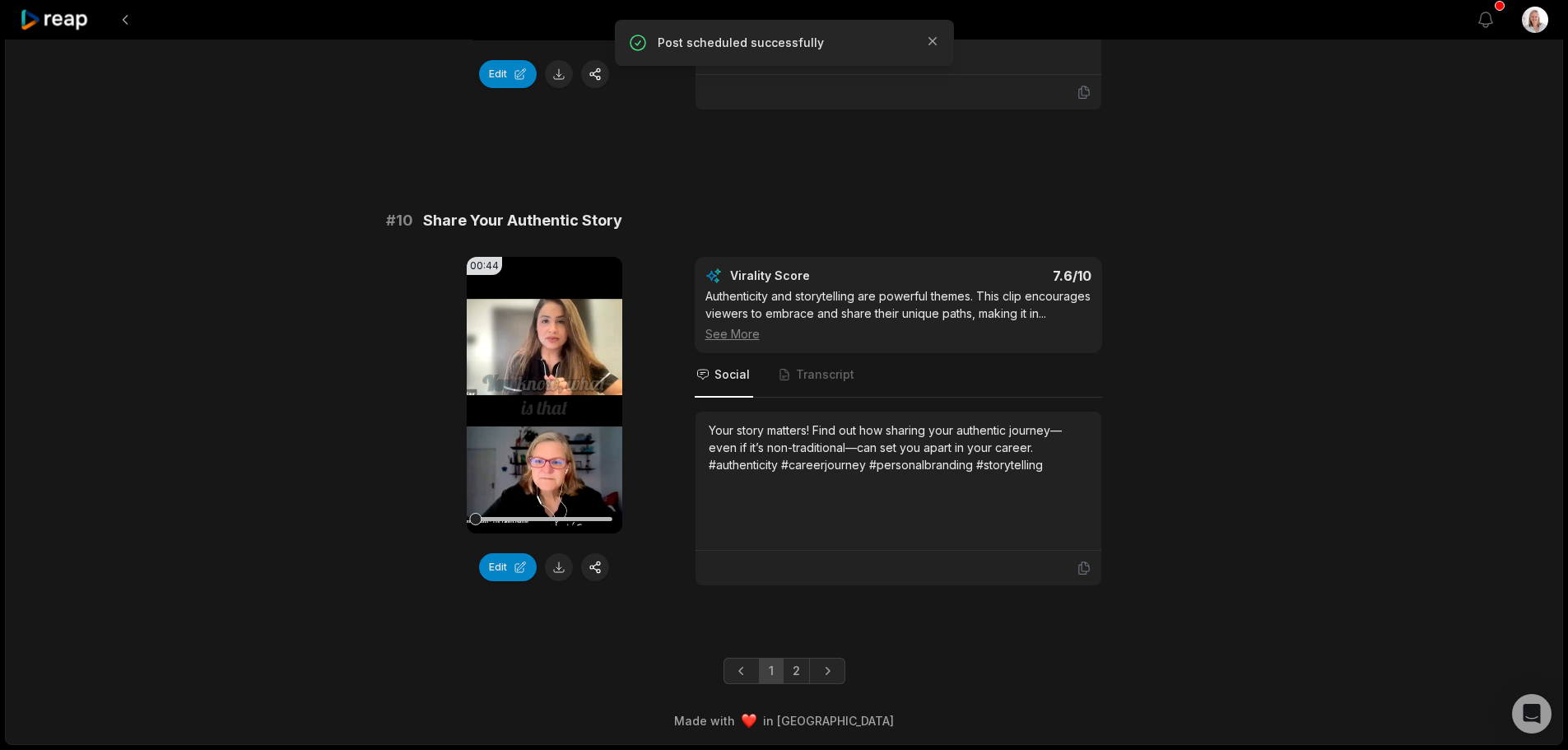
click at [60, 21] on icon at bounding box center [55, 20] width 70 height 22
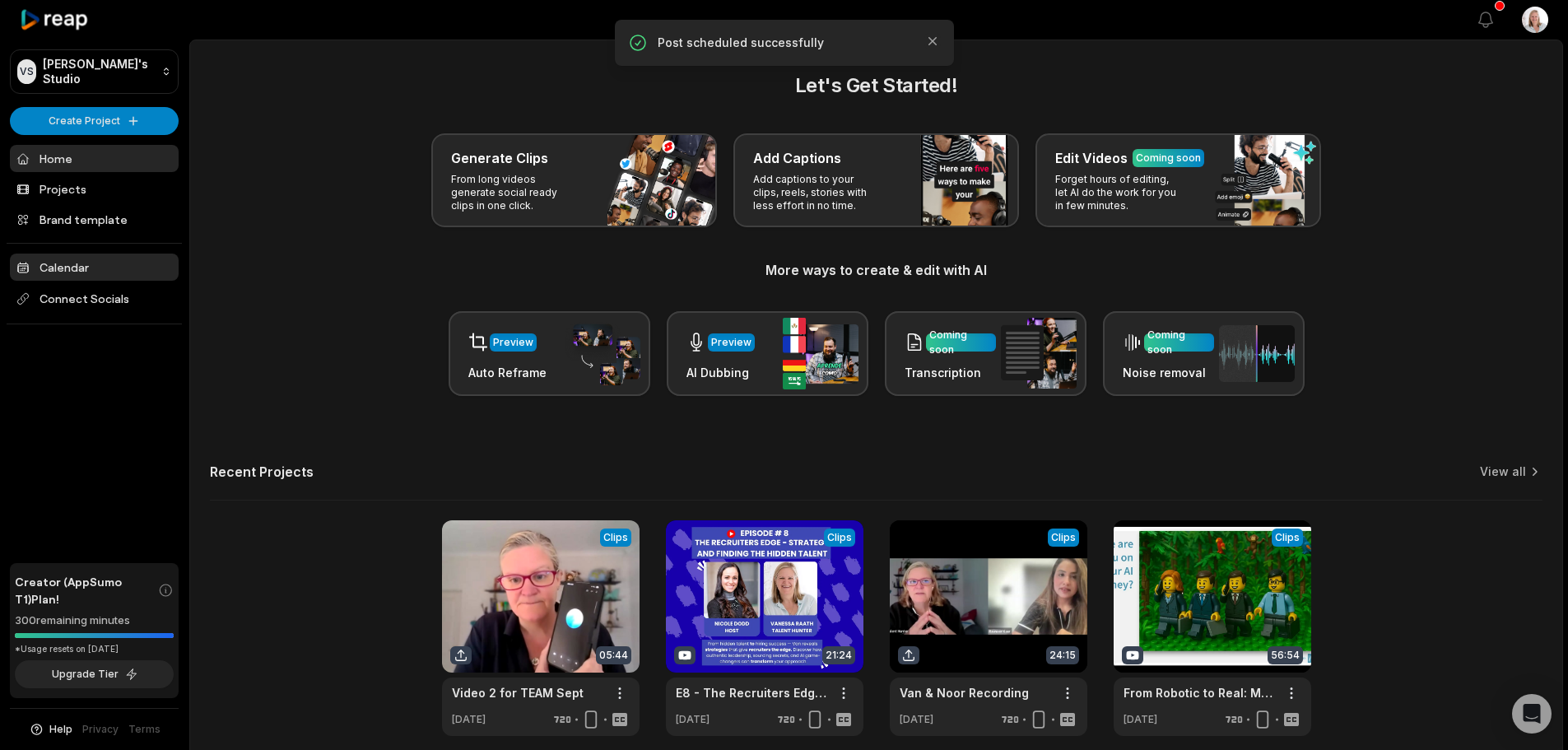
click at [69, 272] on link "Calendar" at bounding box center [94, 267] width 169 height 27
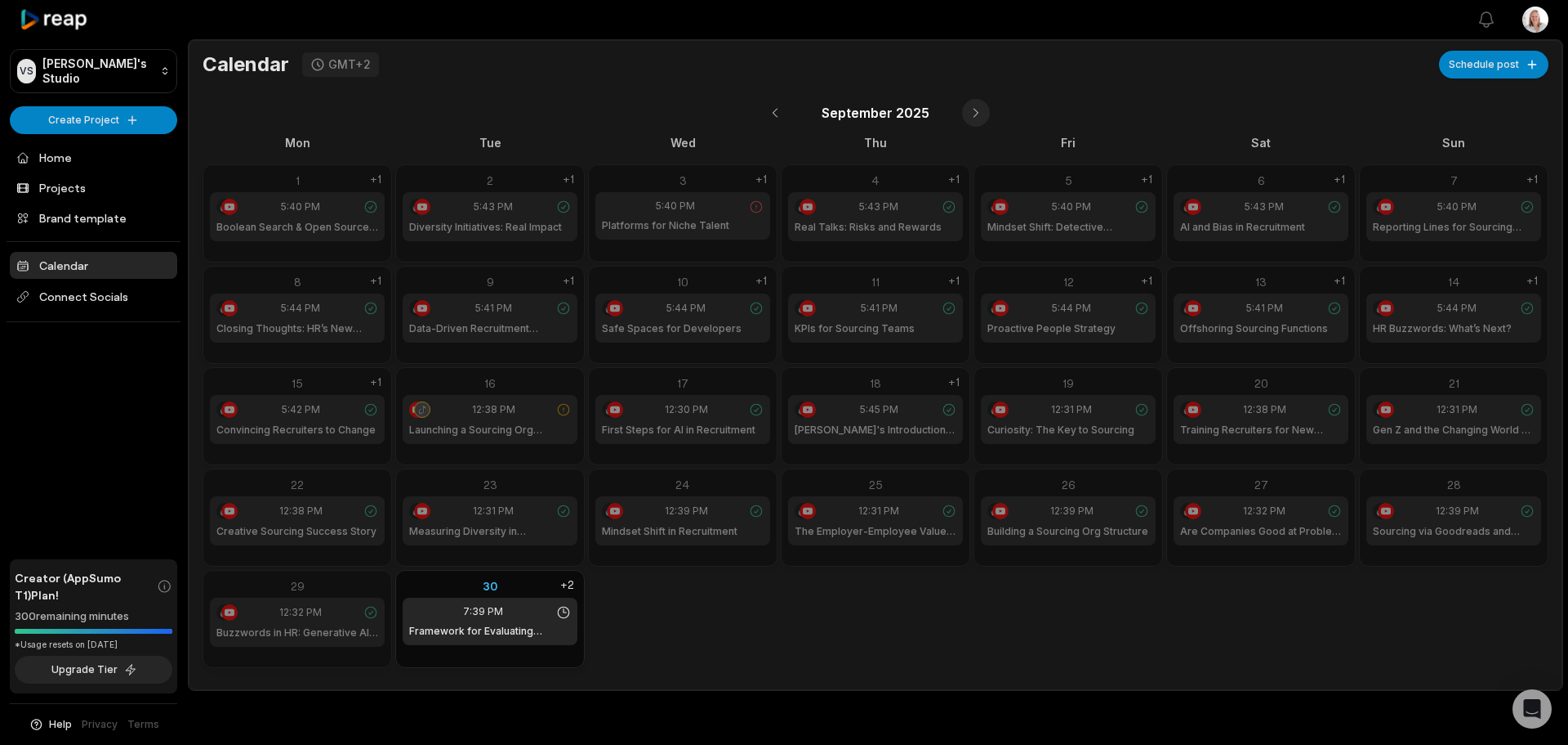
click at [975, 109] on button at bounding box center [976, 113] width 28 height 28
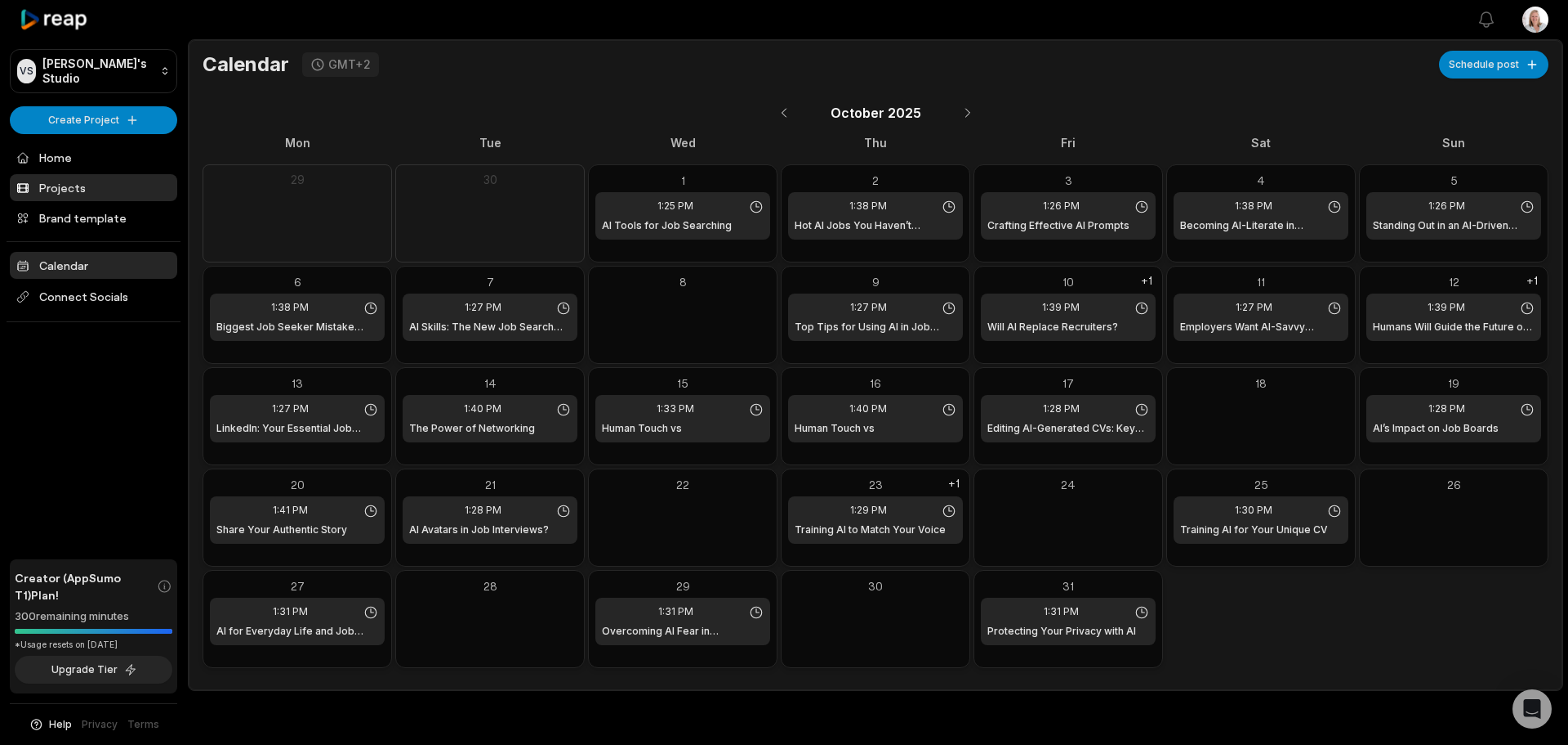
click at [71, 188] on link "Projects" at bounding box center [93, 188] width 168 height 27
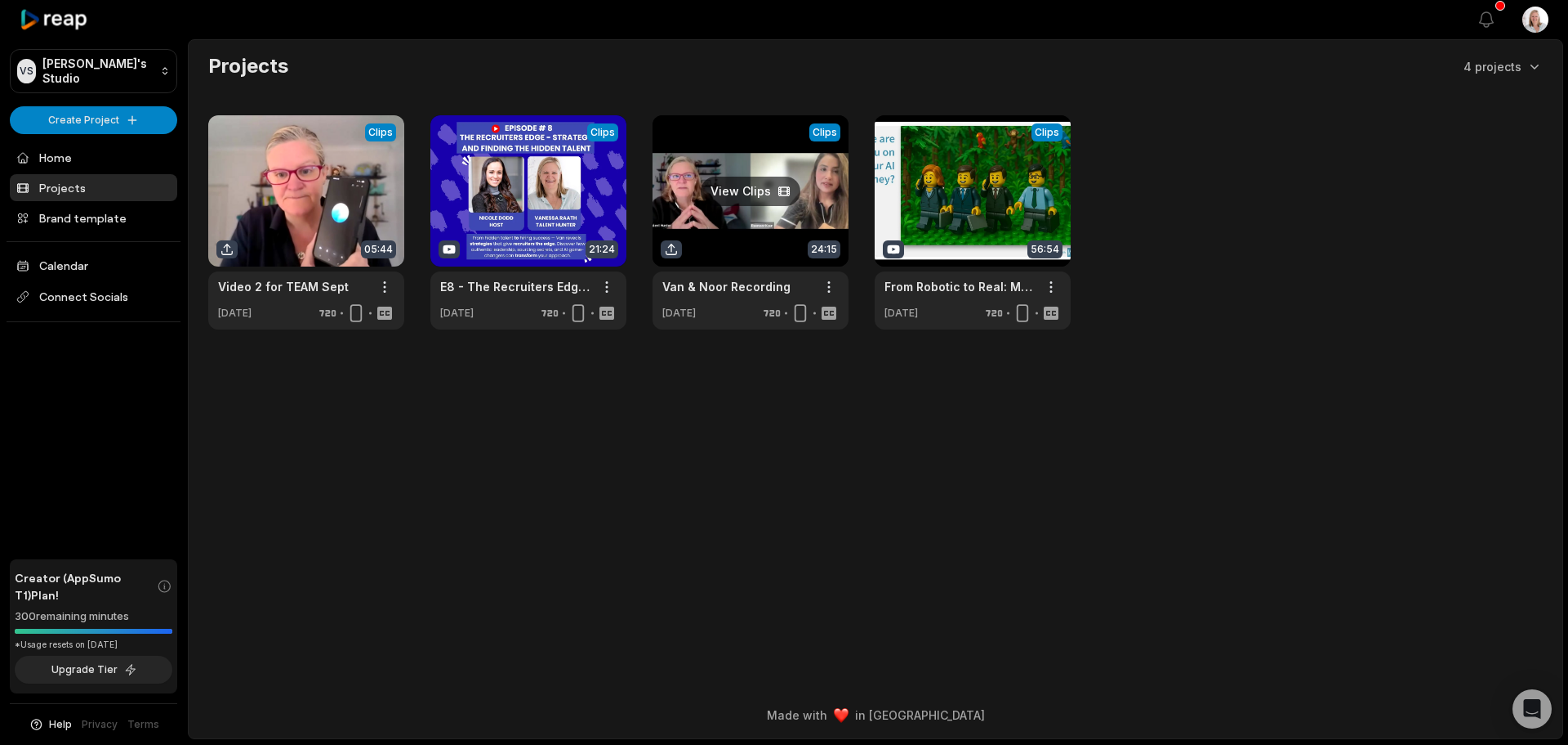
click at [737, 224] on link at bounding box center [751, 222] width 196 height 214
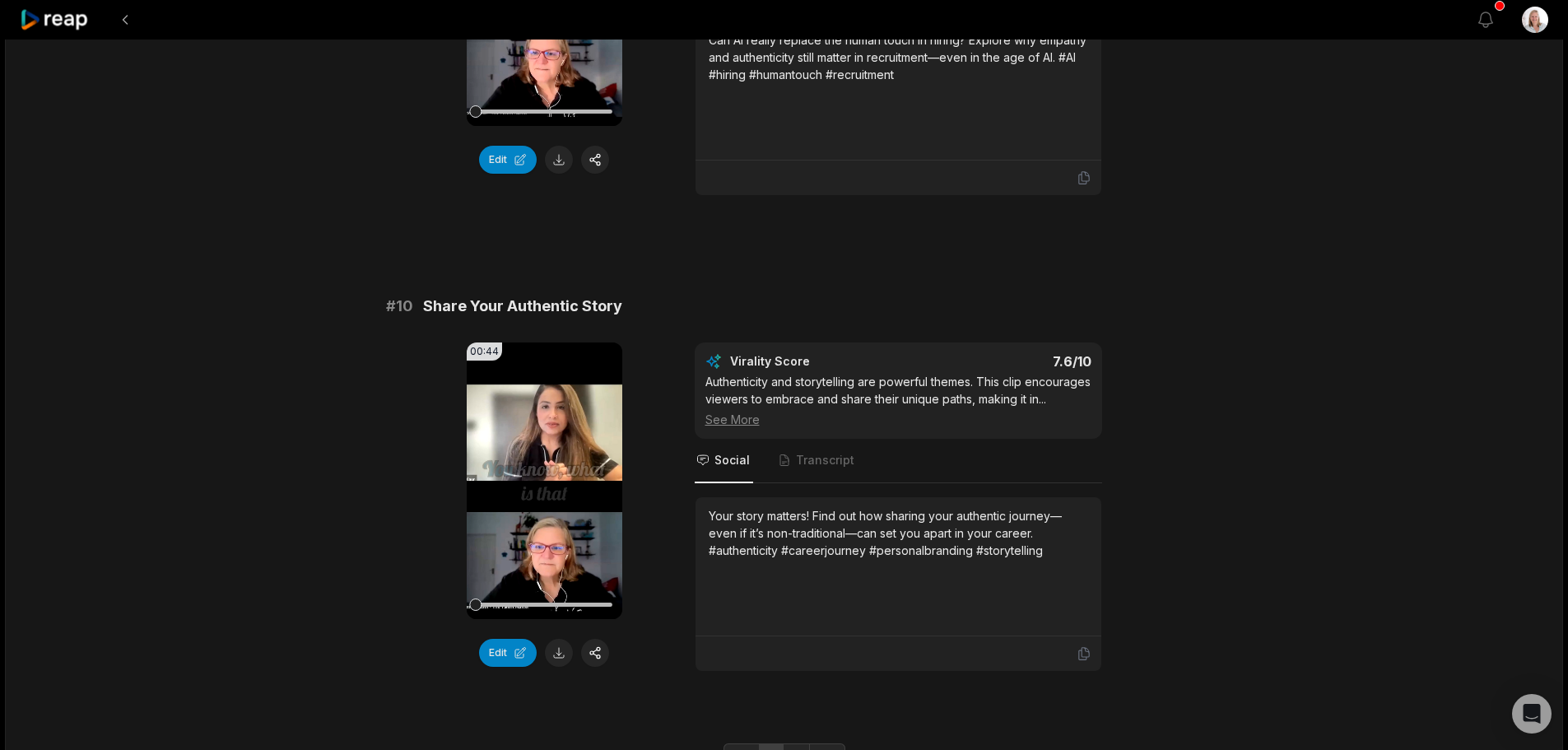
scroll to position [4302, 0]
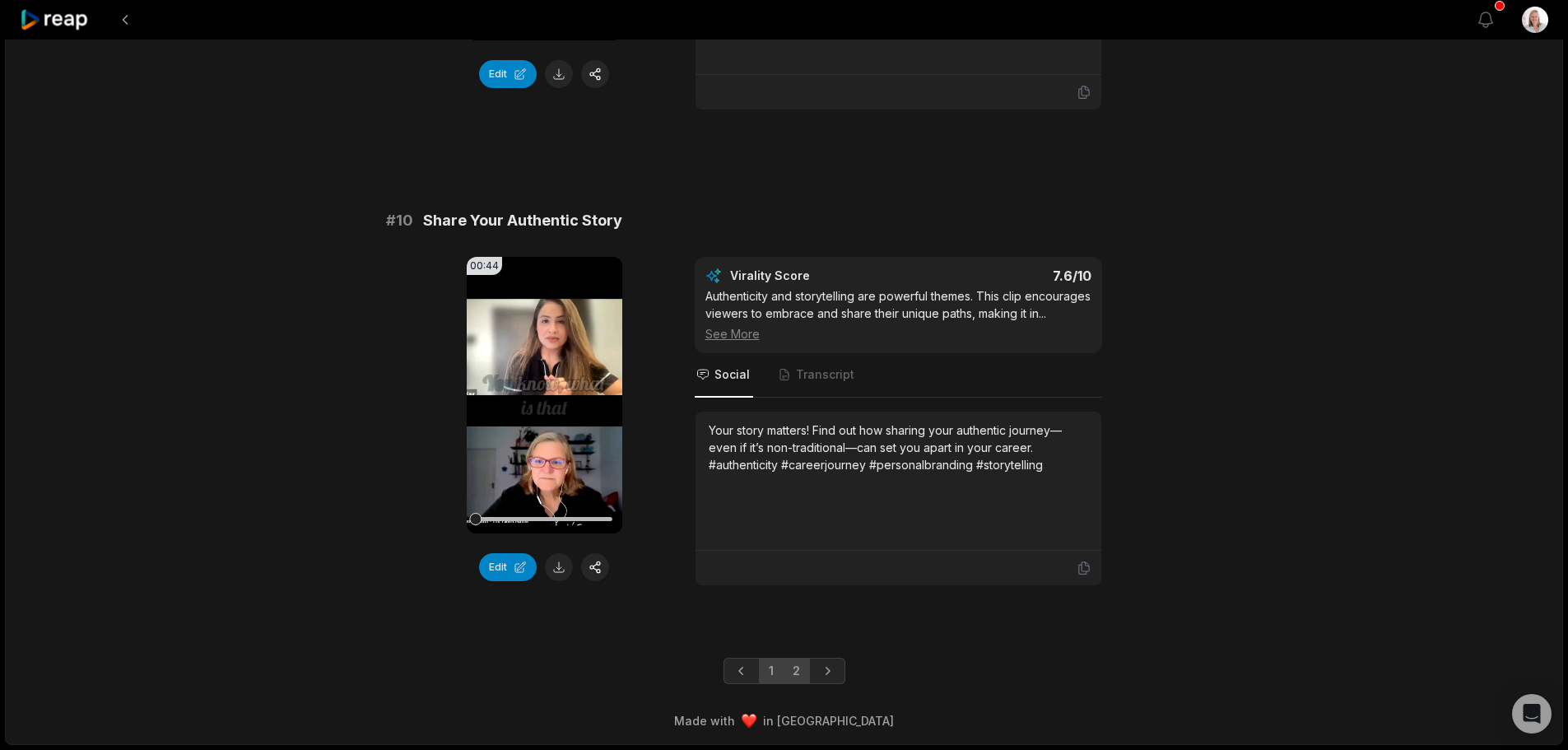
click at [790, 674] on link "2" at bounding box center [797, 671] width 27 height 26
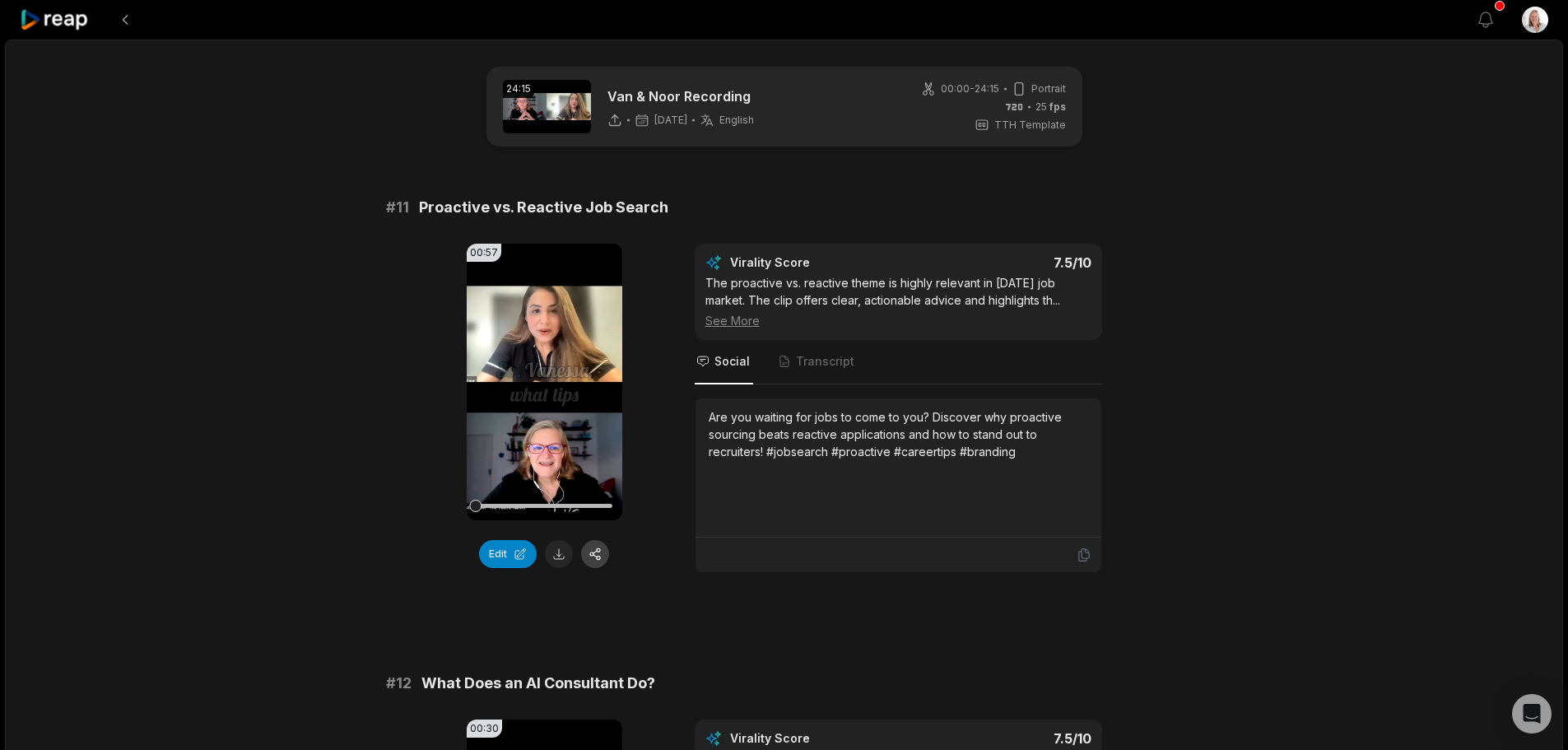
click at [595, 554] on button "button" at bounding box center [595, 554] width 28 height 28
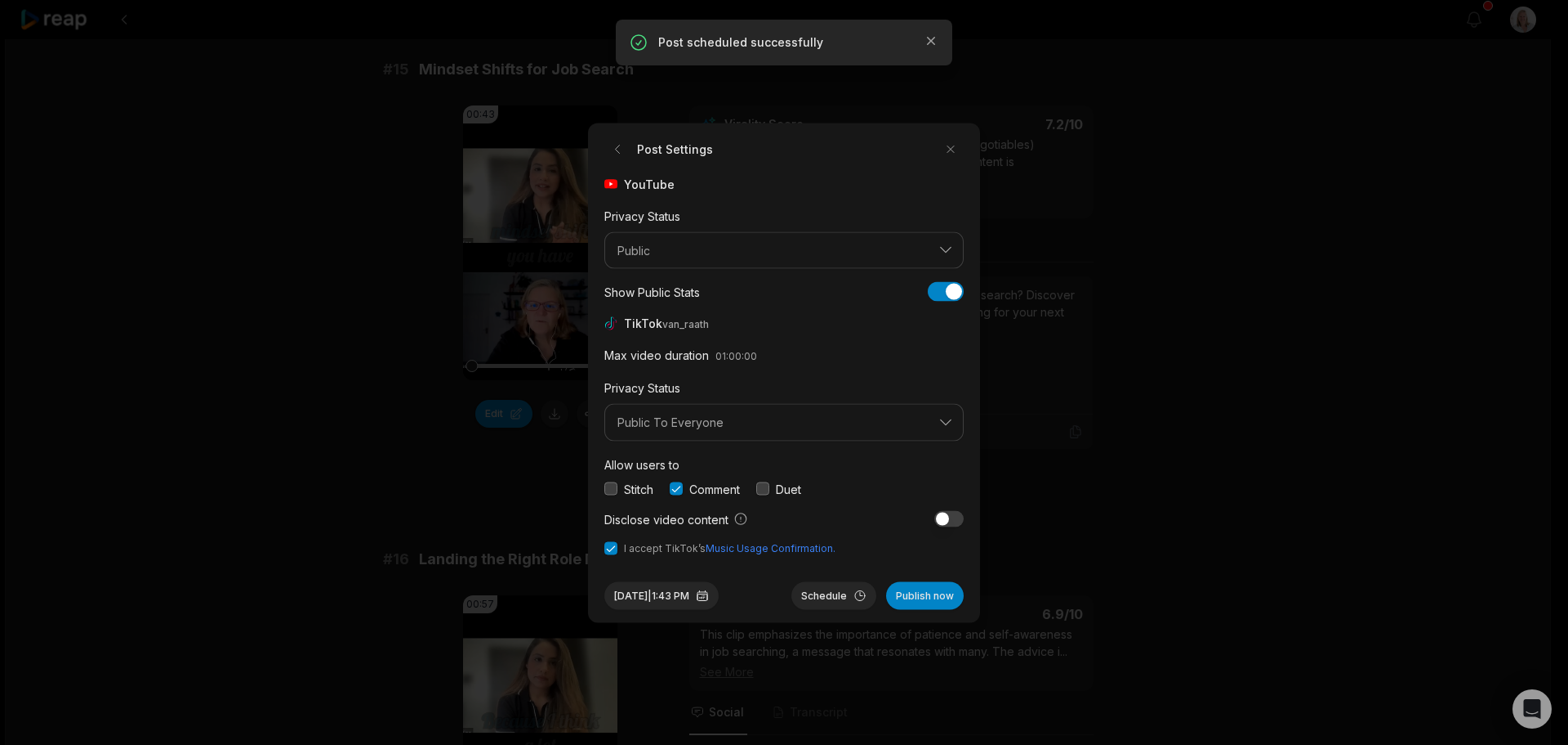
click at [694, 593] on button "Sep 30, 2025 | 1:43 PM" at bounding box center [662, 594] width 114 height 28
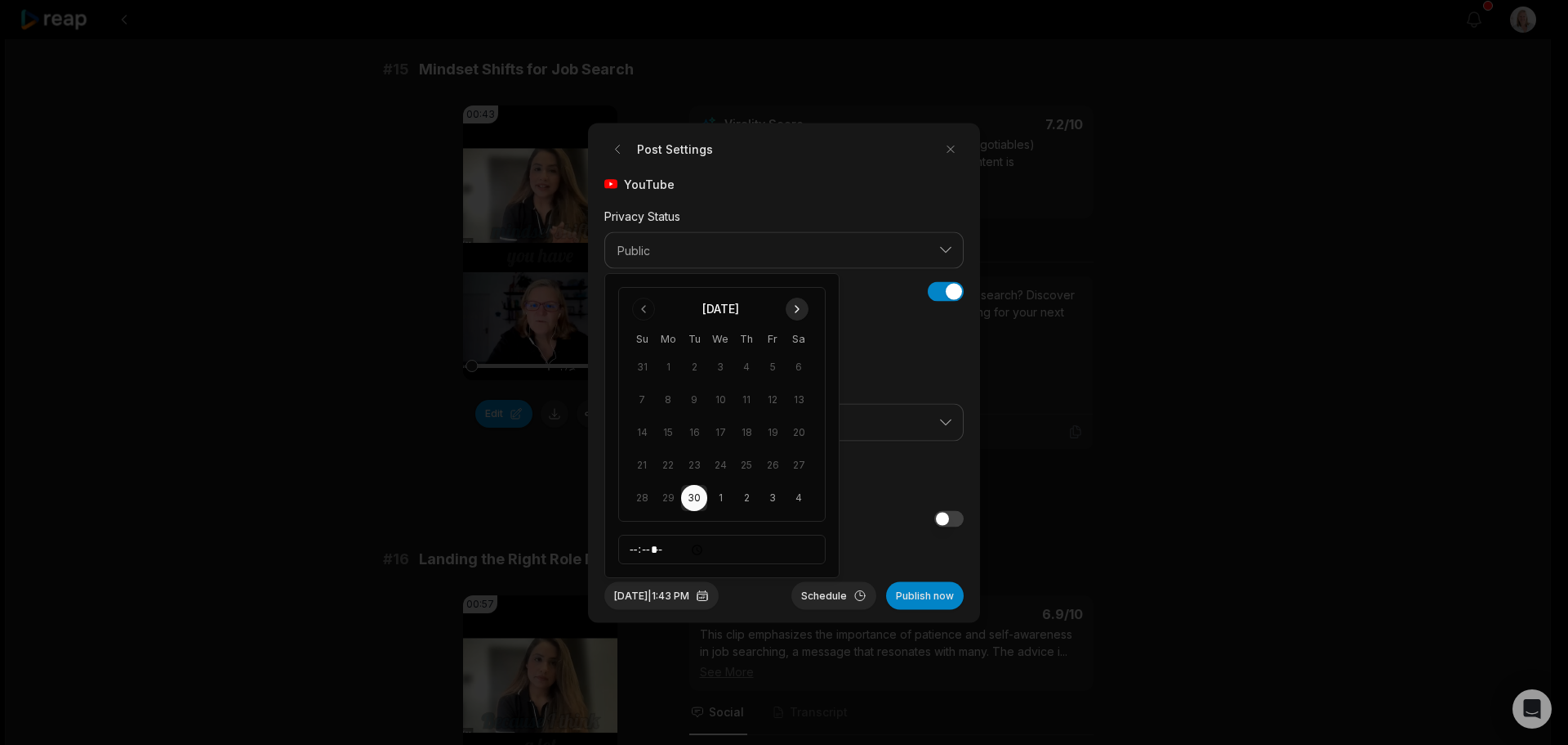
click at [797, 308] on button "Go to next month" at bounding box center [796, 309] width 23 height 23
drag, startPoint x: 641, startPoint y: 496, endPoint x: 647, endPoint y: 487, distance: 10.8
click at [642, 496] on button "26" at bounding box center [642, 497] width 26 height 26
click at [823, 593] on button "Schedule" at bounding box center [834, 594] width 85 height 28
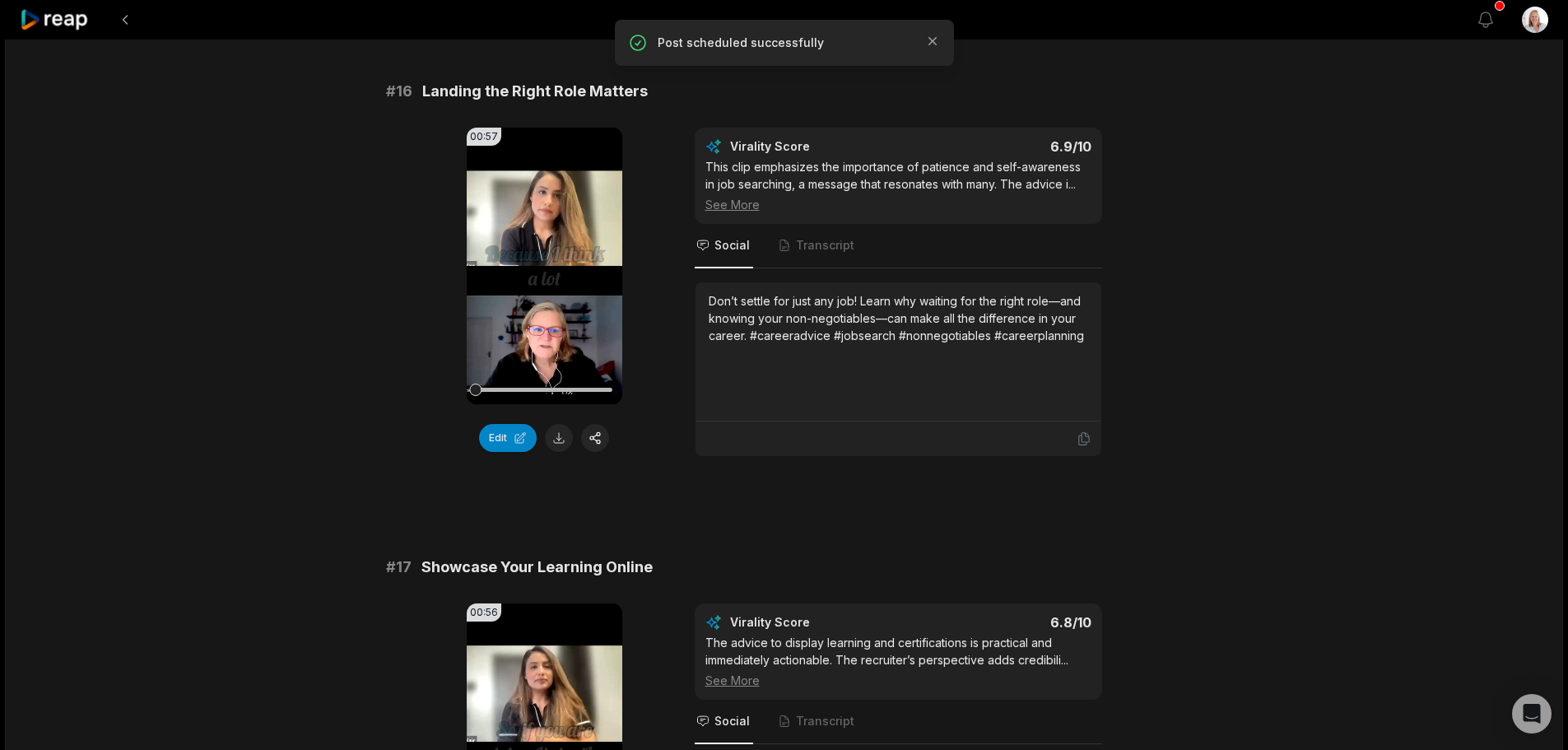
scroll to position [2551, 0]
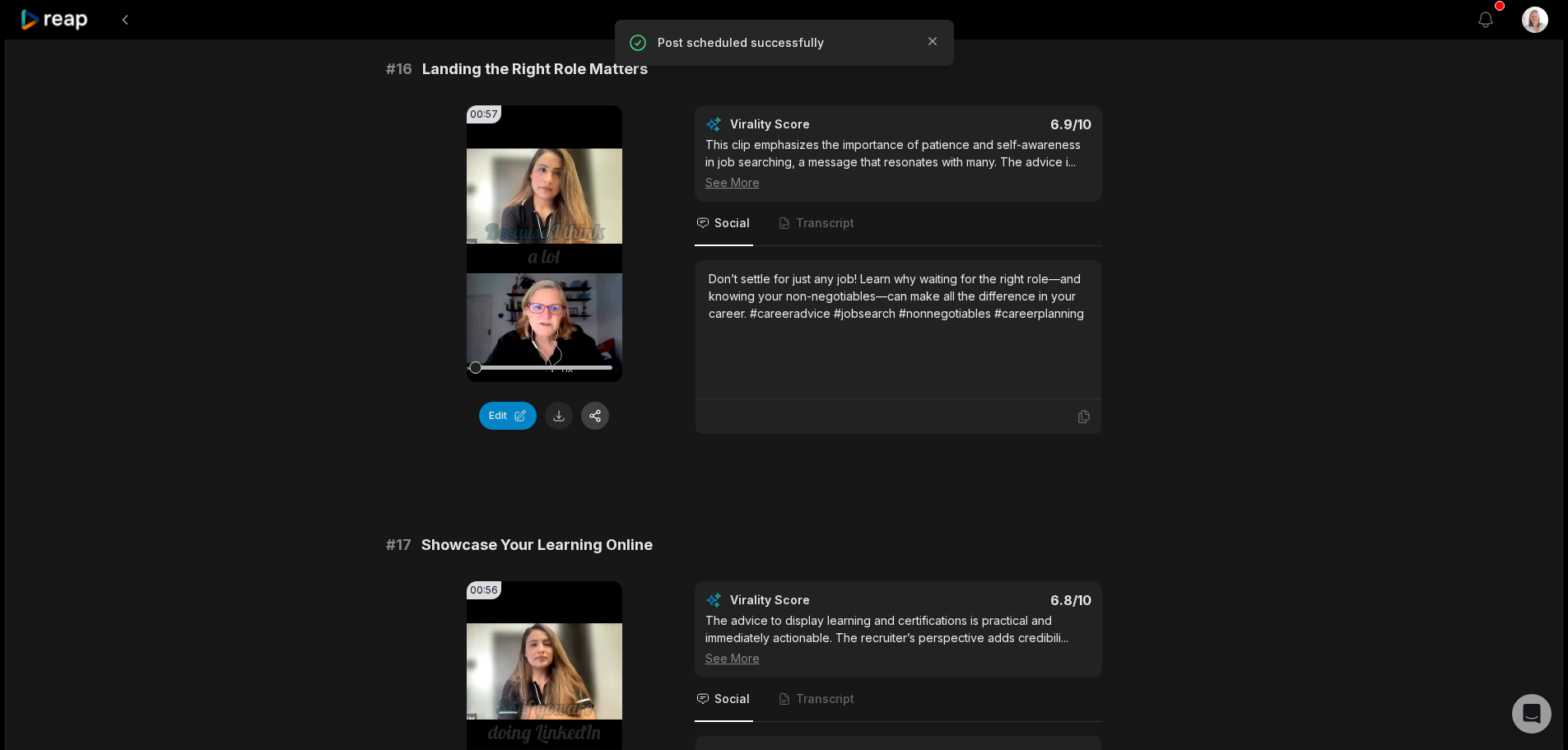
click at [597, 402] on button "button" at bounding box center [595, 416] width 28 height 28
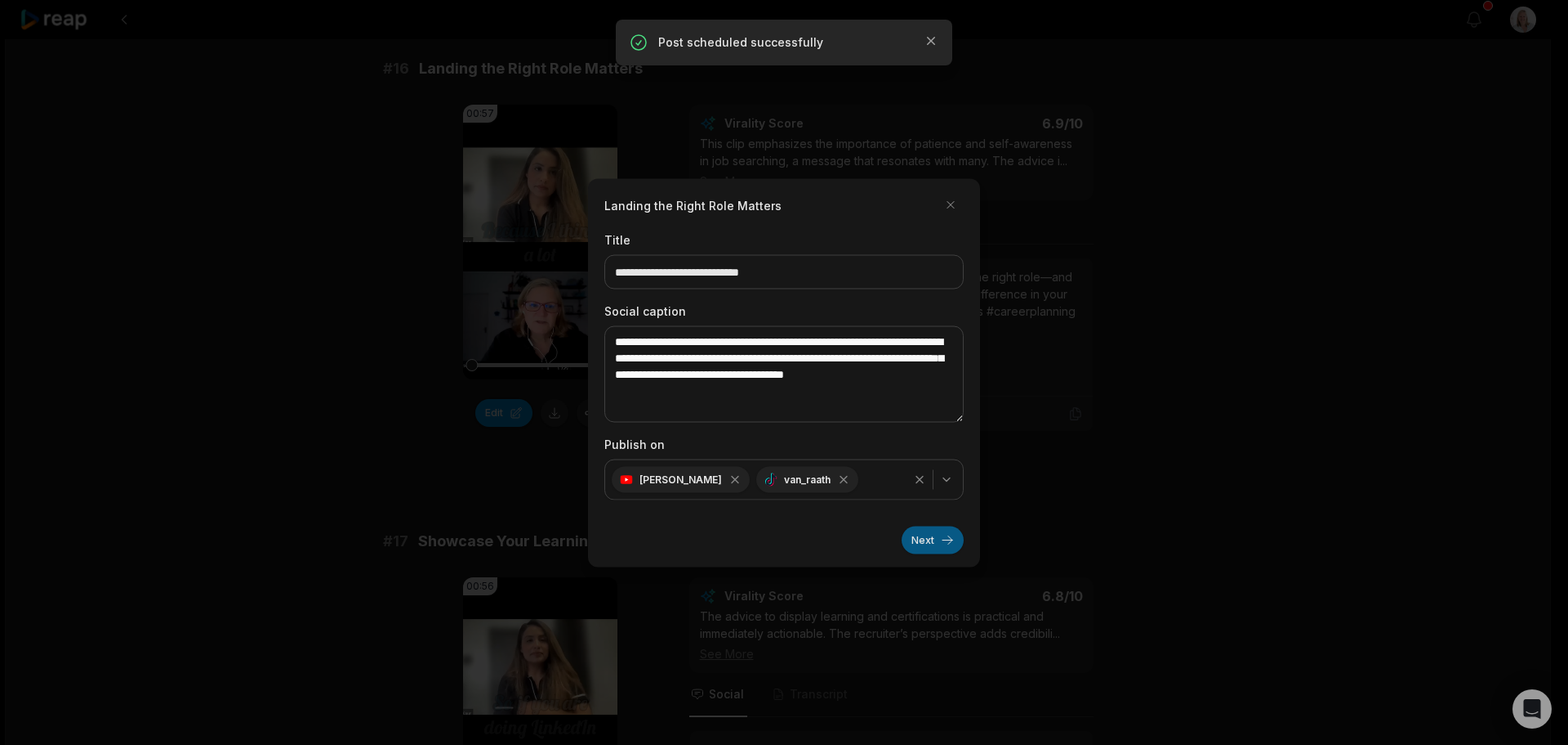
click at [922, 538] on button "Next" at bounding box center [932, 539] width 62 height 28
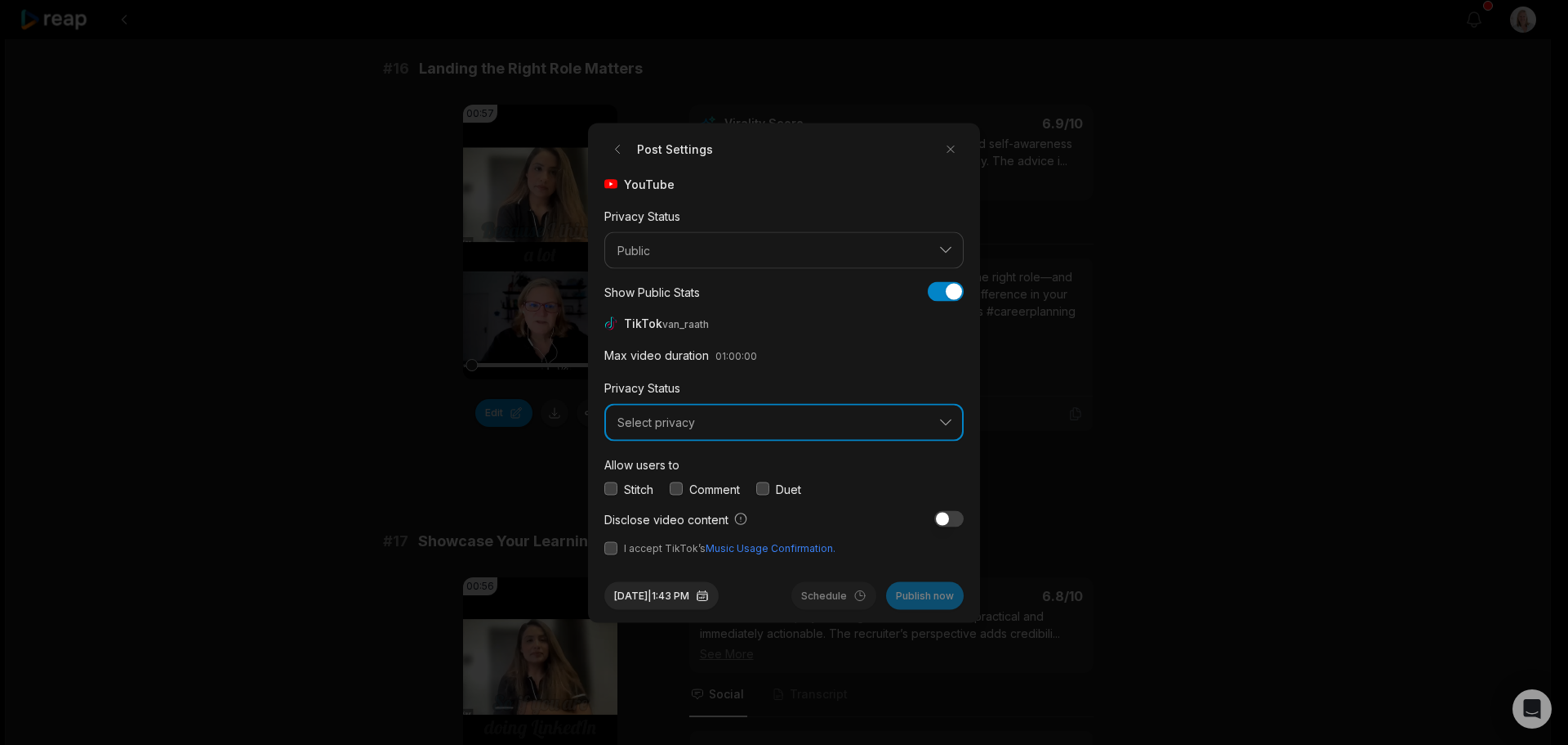
click at [698, 421] on span "Select privacy" at bounding box center [773, 423] width 310 height 15
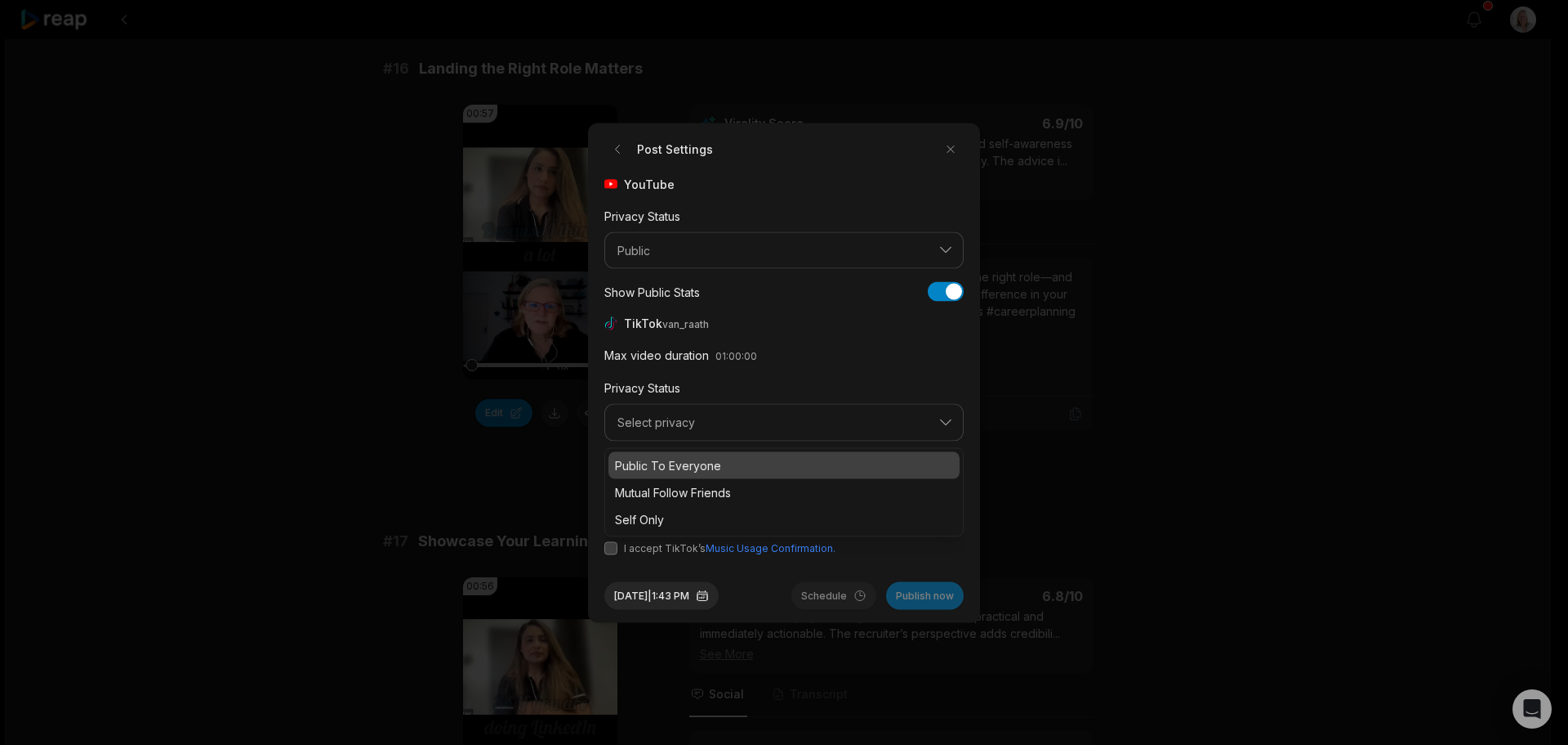
click at [685, 462] on p "Public To Everyone" at bounding box center [784, 465] width 338 height 17
click at [678, 489] on button "button" at bounding box center [677, 488] width 13 height 13
click at [611, 554] on button "button" at bounding box center [611, 547] width 13 height 13
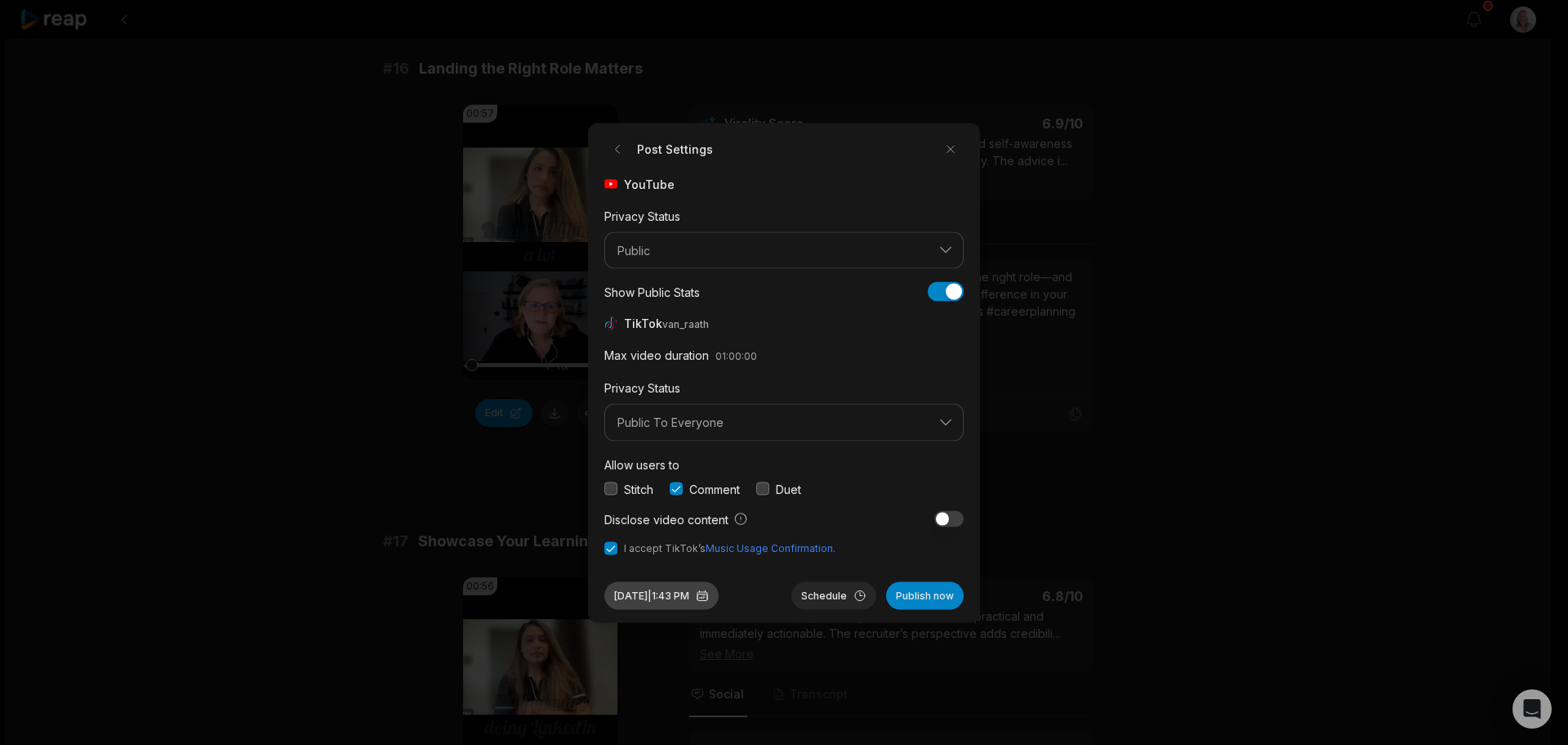
click at [695, 595] on button "Sep 30, 2025 | 1:43 PM" at bounding box center [662, 594] width 114 height 28
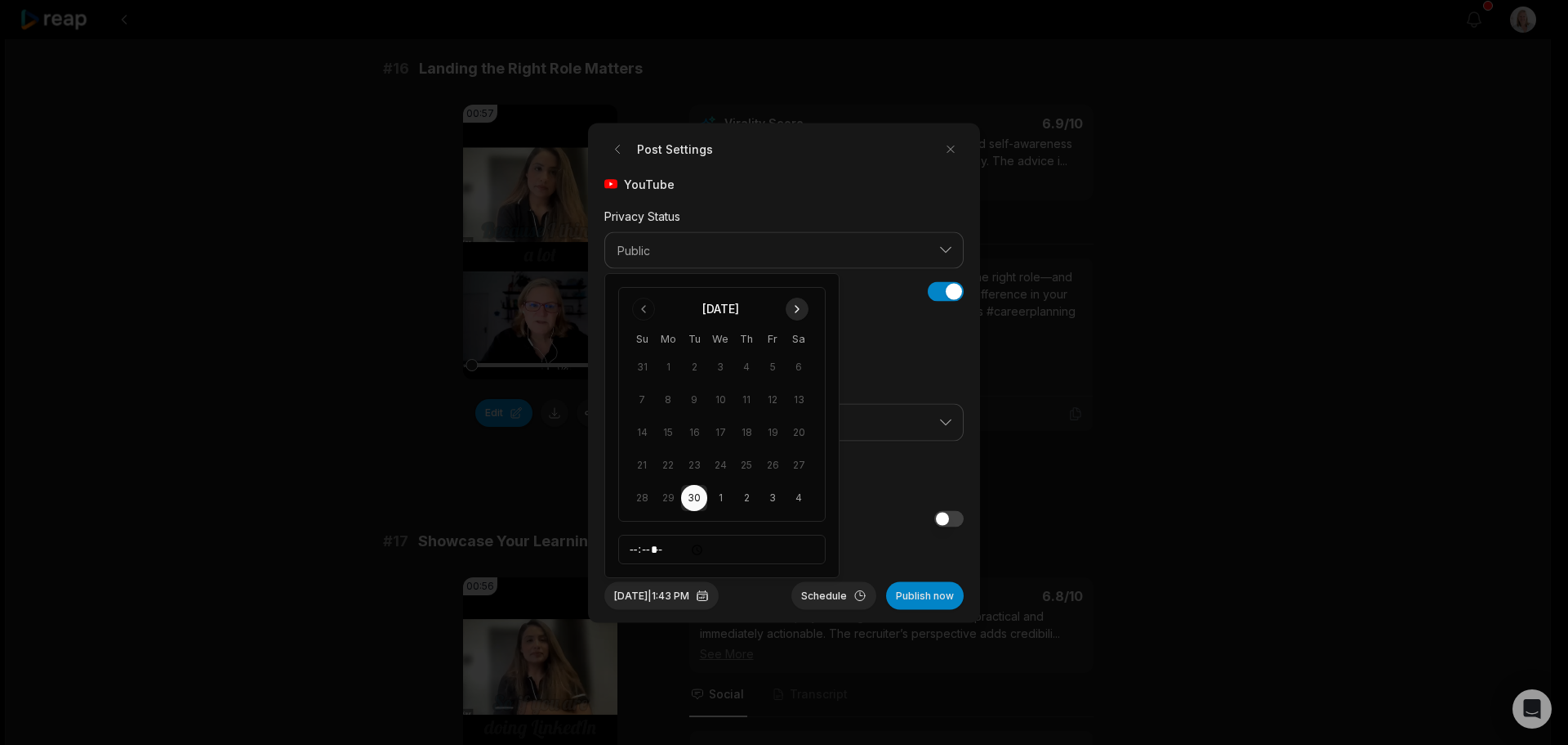
click at [798, 299] on button "Go to next month" at bounding box center [796, 309] width 23 height 23
click at [695, 502] on button "28" at bounding box center [694, 497] width 26 height 26
click at [828, 601] on button "Schedule" at bounding box center [834, 594] width 85 height 28
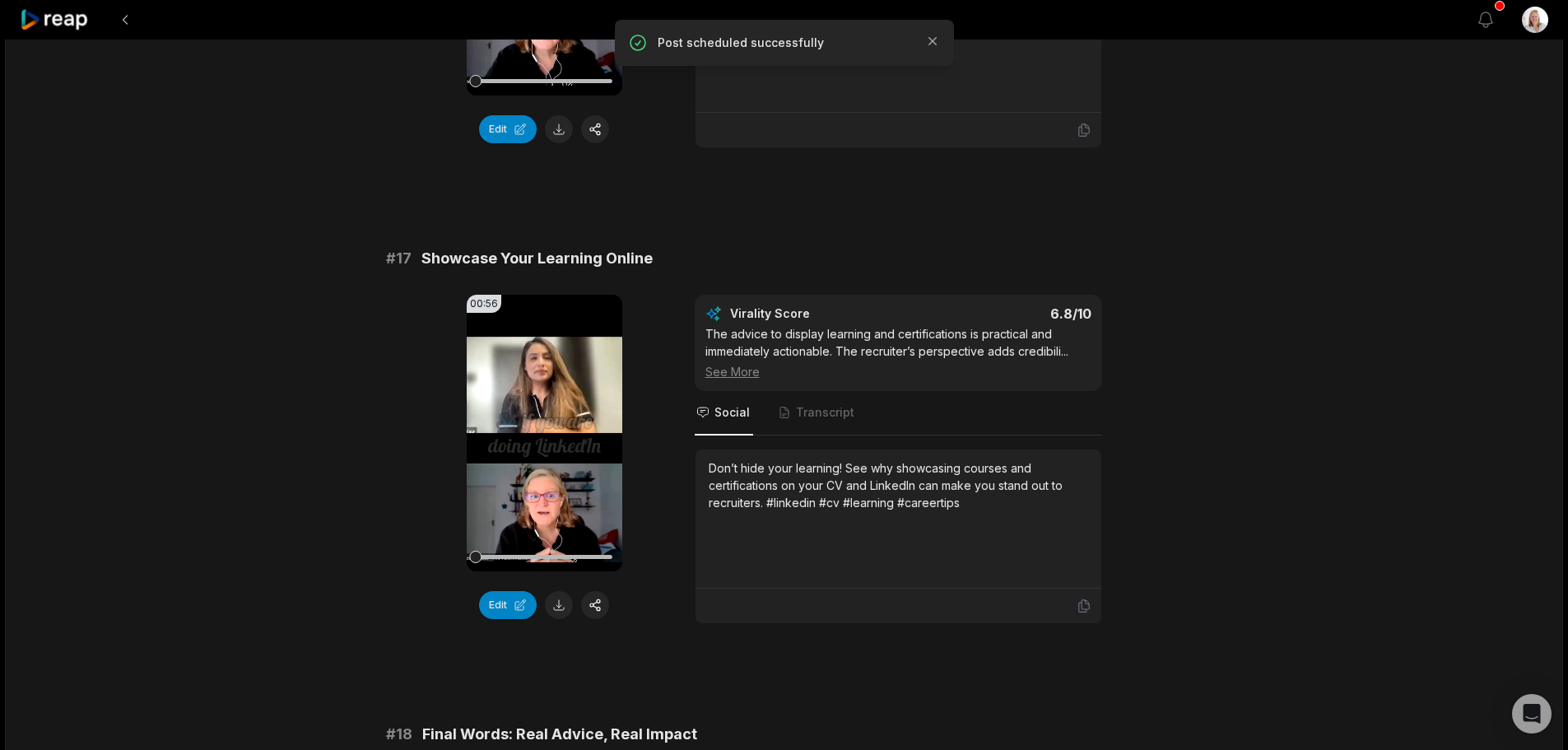
scroll to position [2962, 0]
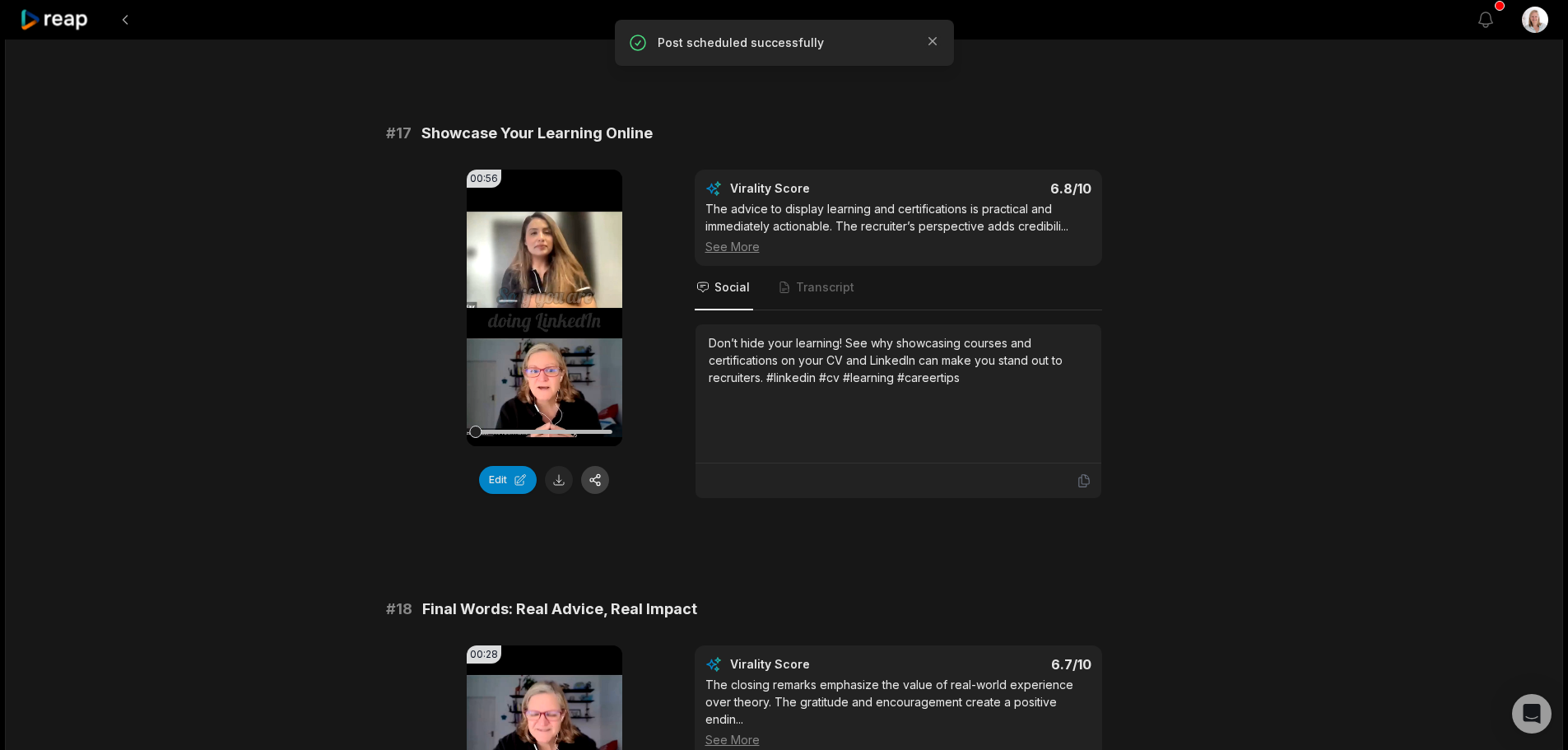
click at [597, 466] on button "button" at bounding box center [595, 480] width 28 height 28
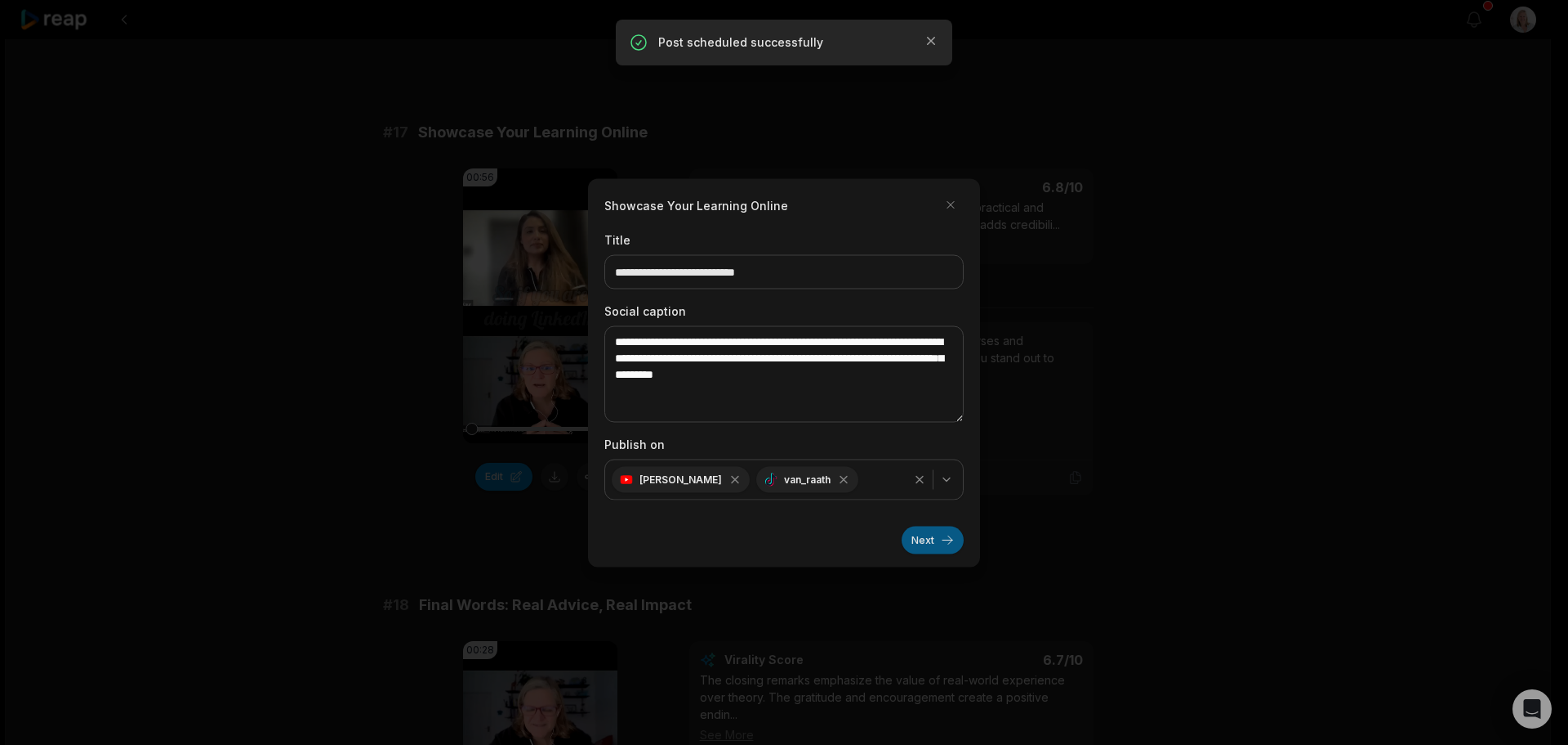
click at [926, 542] on button "Next" at bounding box center [932, 539] width 62 height 28
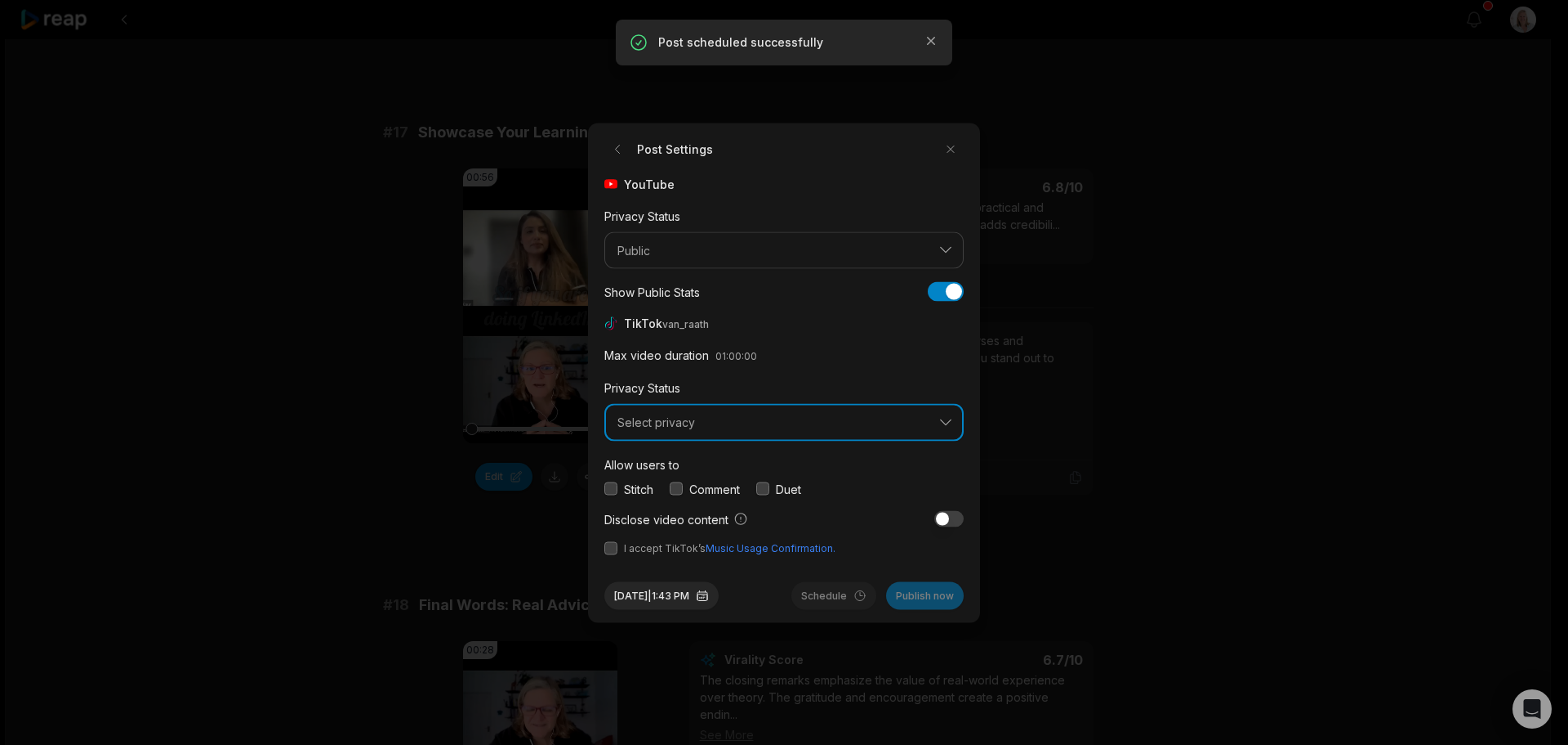
click at [702, 424] on span "Select privacy" at bounding box center [773, 423] width 310 height 15
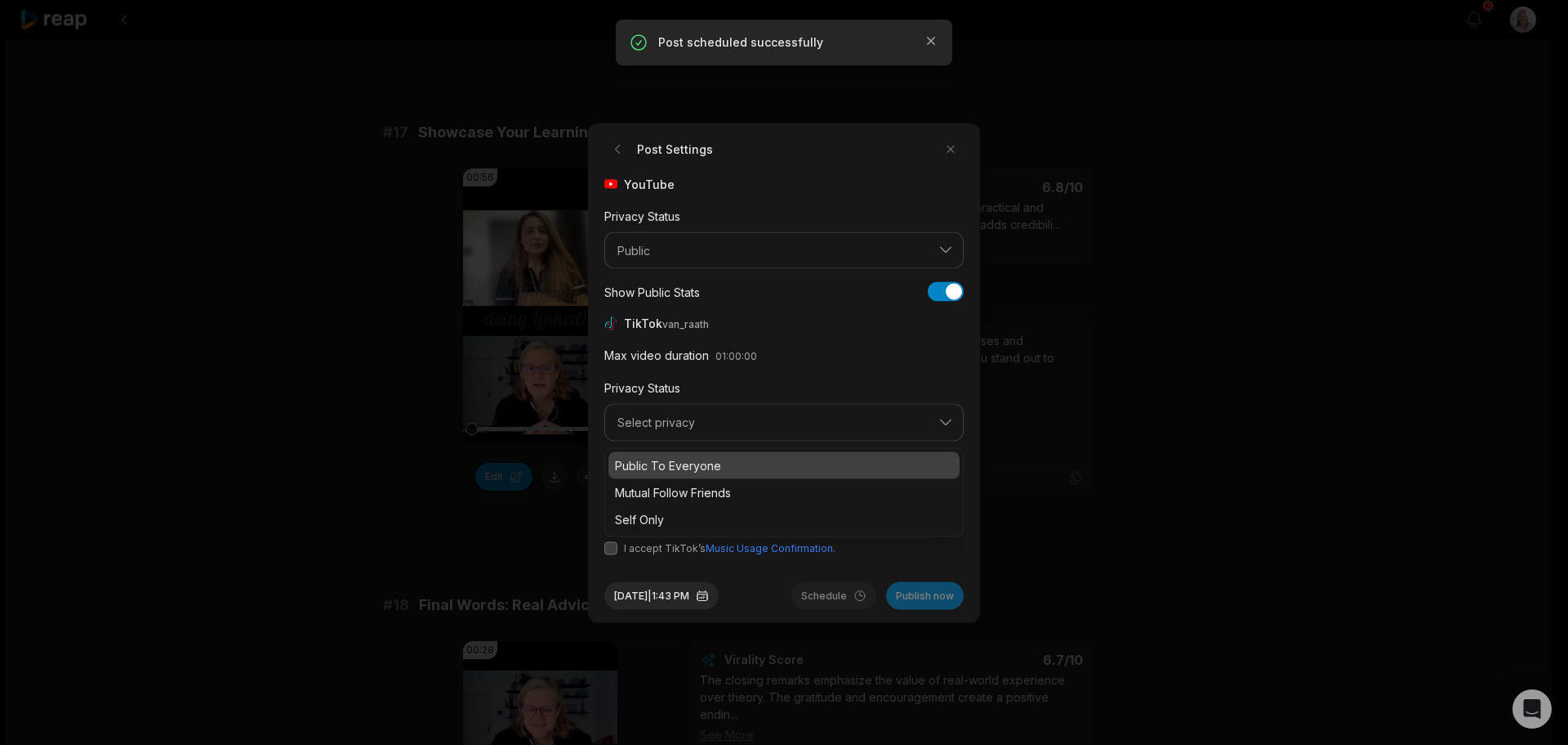
click at [695, 469] on p "Public To Everyone" at bounding box center [784, 465] width 338 height 17
click at [678, 489] on button "button" at bounding box center [677, 488] width 13 height 13
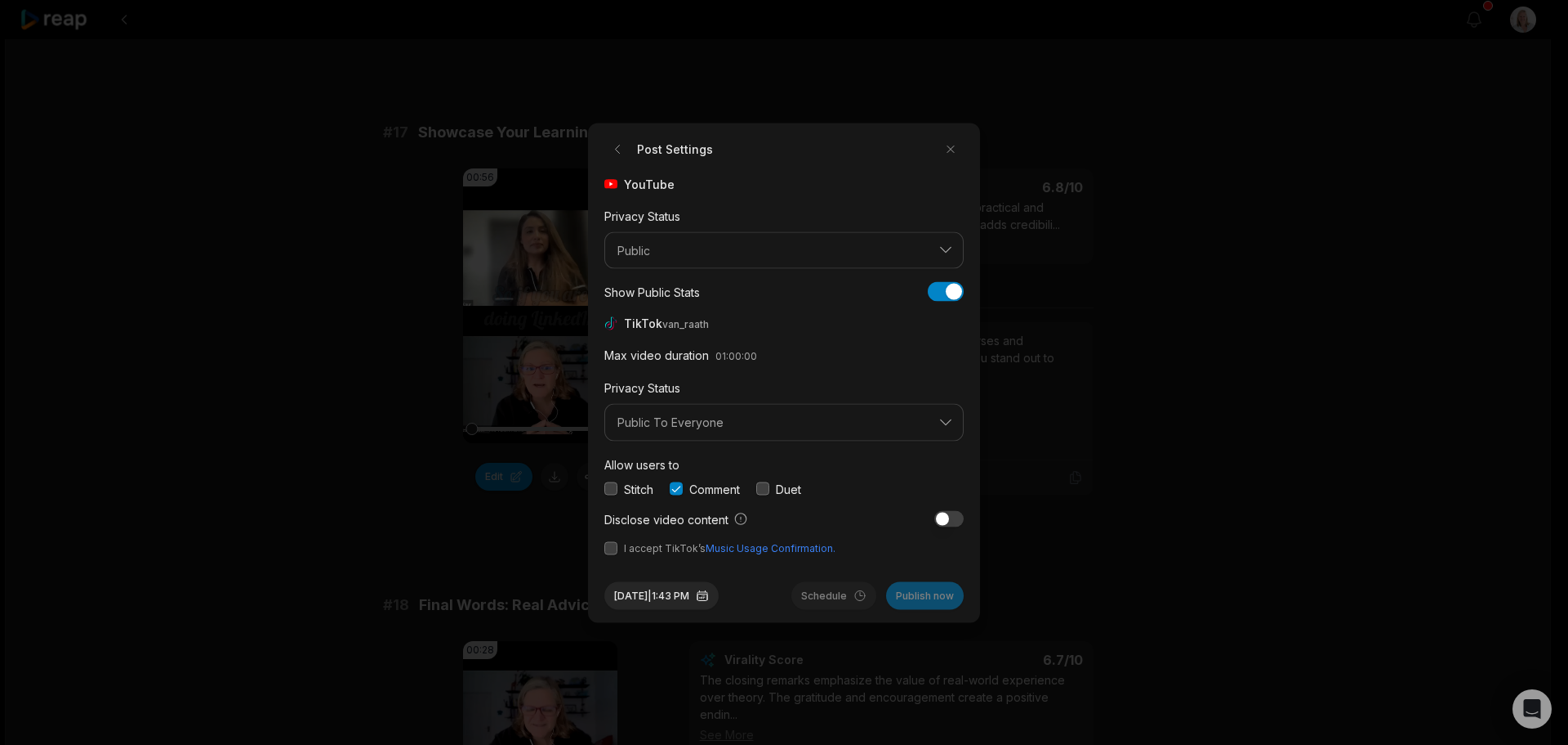
click at [613, 551] on button "button" at bounding box center [611, 547] width 13 height 13
click at [687, 596] on button "Sep 30, 2025 | 1:43 PM" at bounding box center [662, 594] width 114 height 28
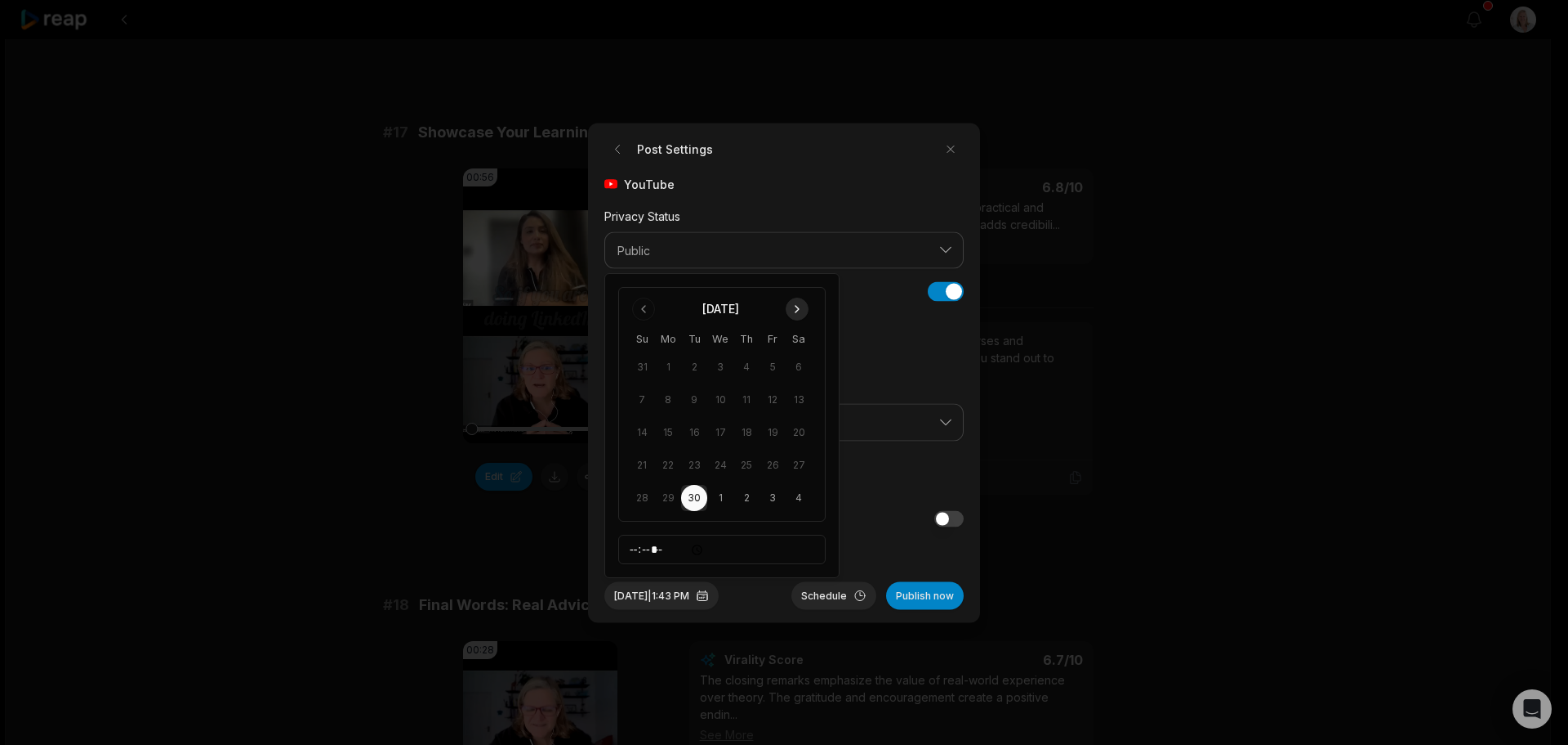
click at [802, 309] on button "Go to next month" at bounding box center [796, 309] width 23 height 23
click at [745, 501] on button "30" at bounding box center [746, 497] width 26 height 26
click at [823, 598] on button "Schedule" at bounding box center [834, 594] width 85 height 28
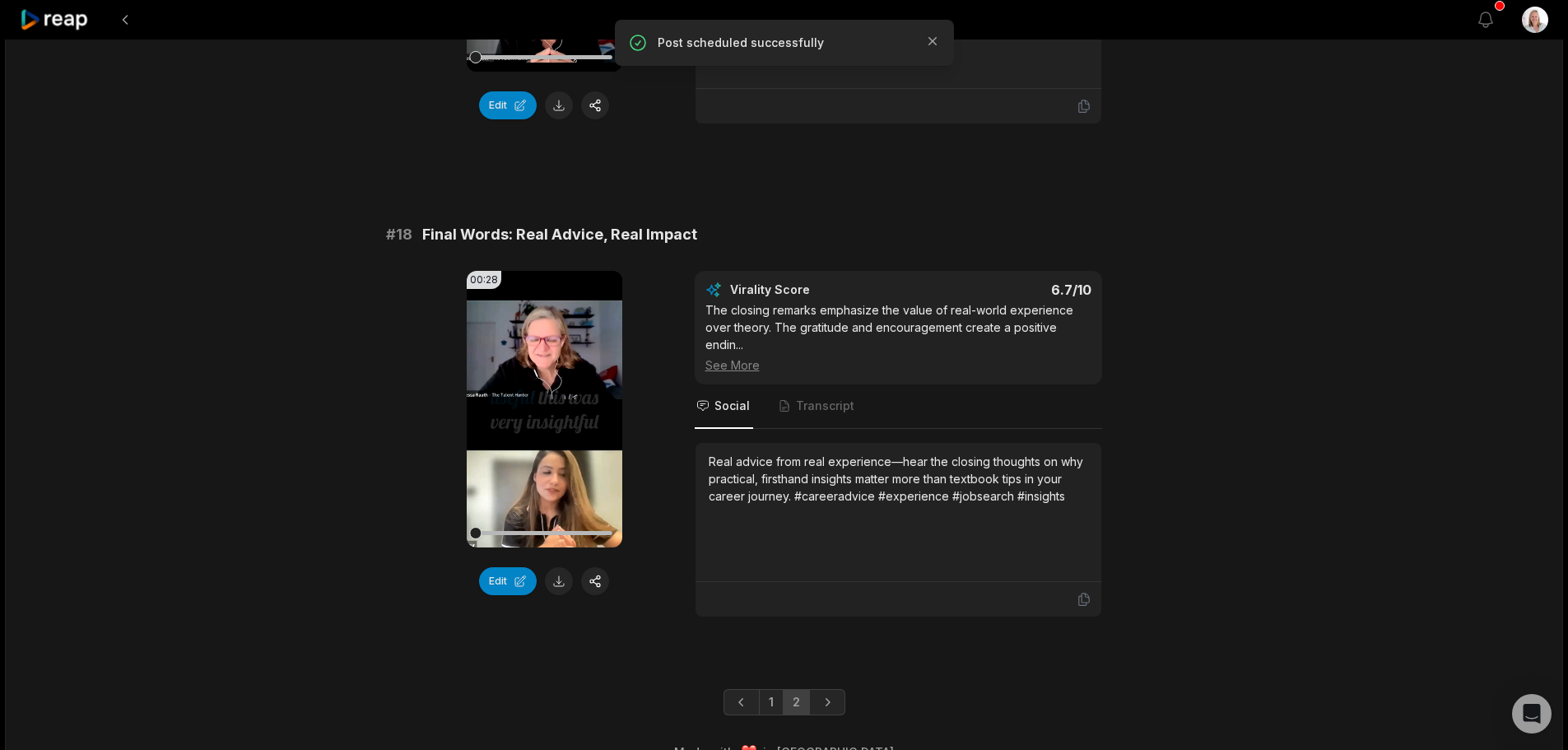
scroll to position [3351, 0]
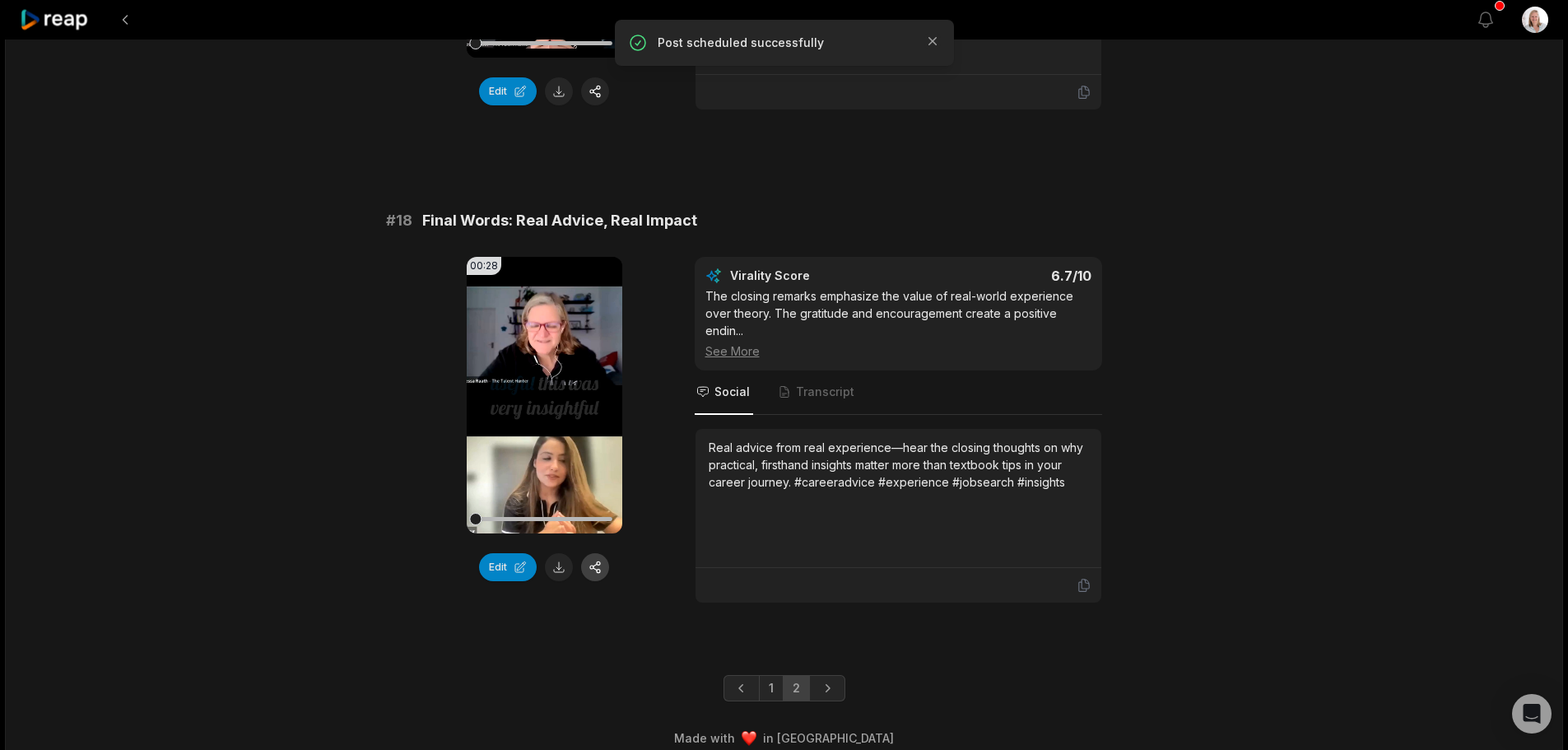
click at [598, 553] on button "button" at bounding box center [595, 566] width 28 height 28
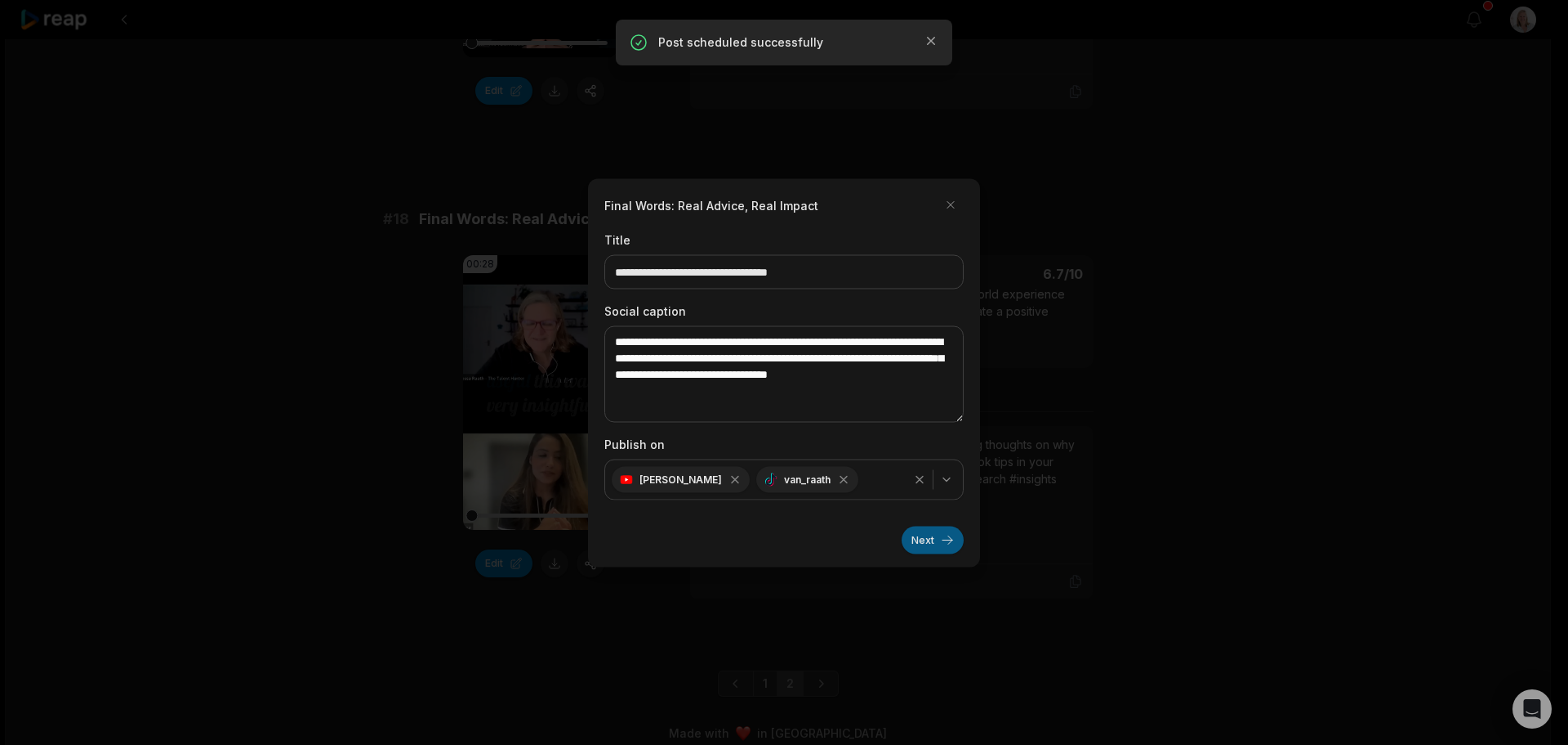
click at [915, 544] on button "Next" at bounding box center [932, 539] width 62 height 28
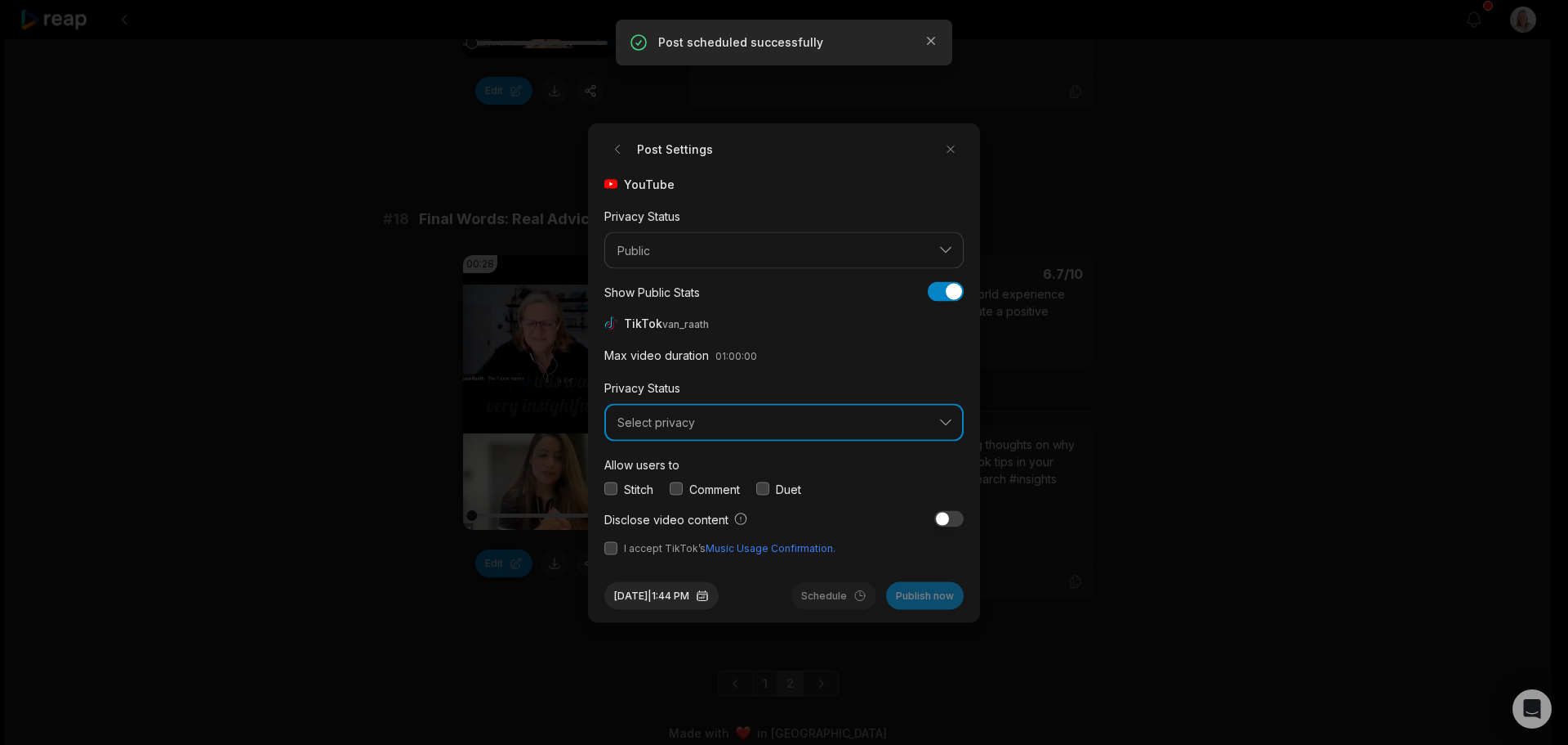
click at [668, 425] on span "Select privacy" at bounding box center [773, 423] width 310 height 15
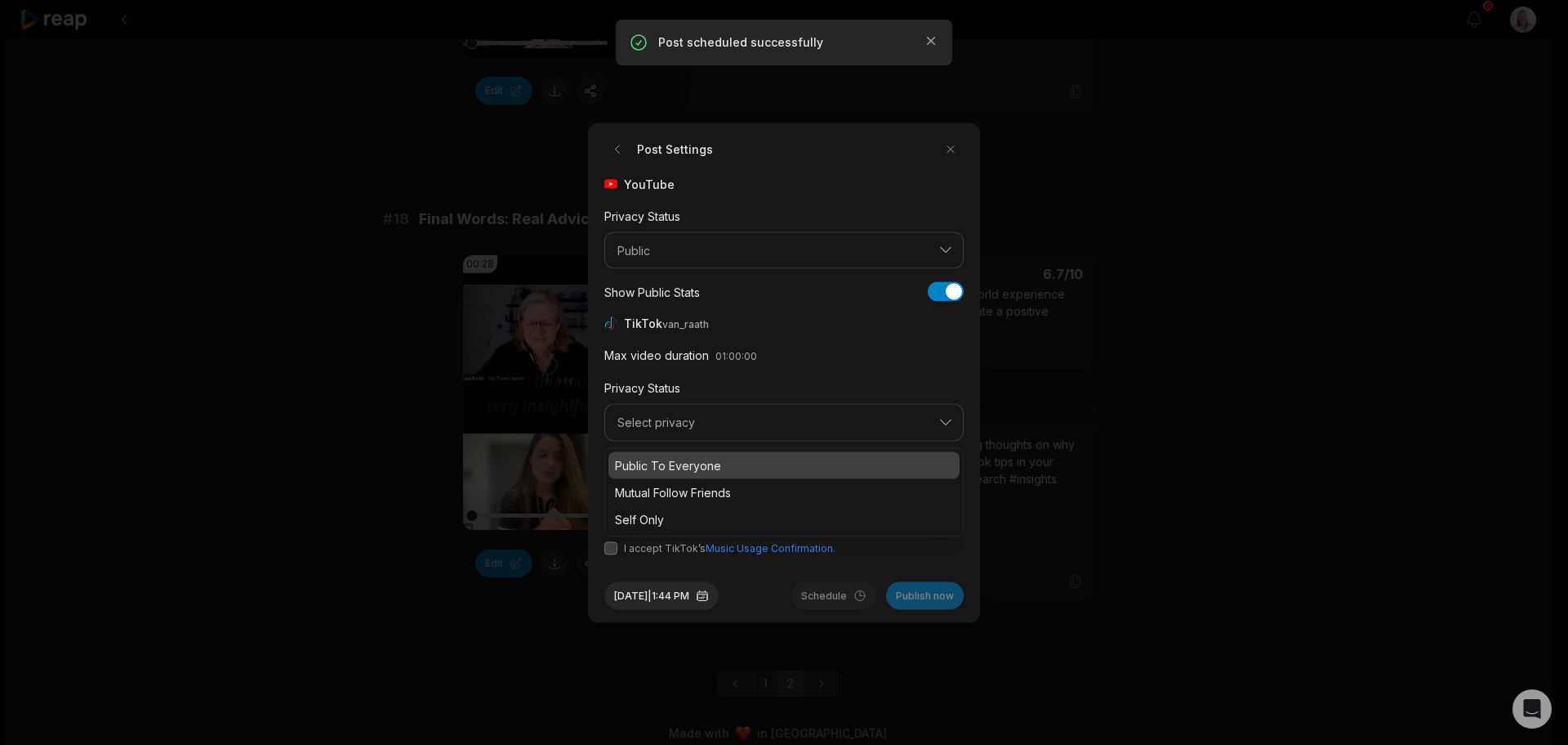
click at [679, 465] on p "Public To Everyone" at bounding box center [784, 465] width 338 height 17
click at [686, 485] on div "Comment" at bounding box center [705, 488] width 70 height 17
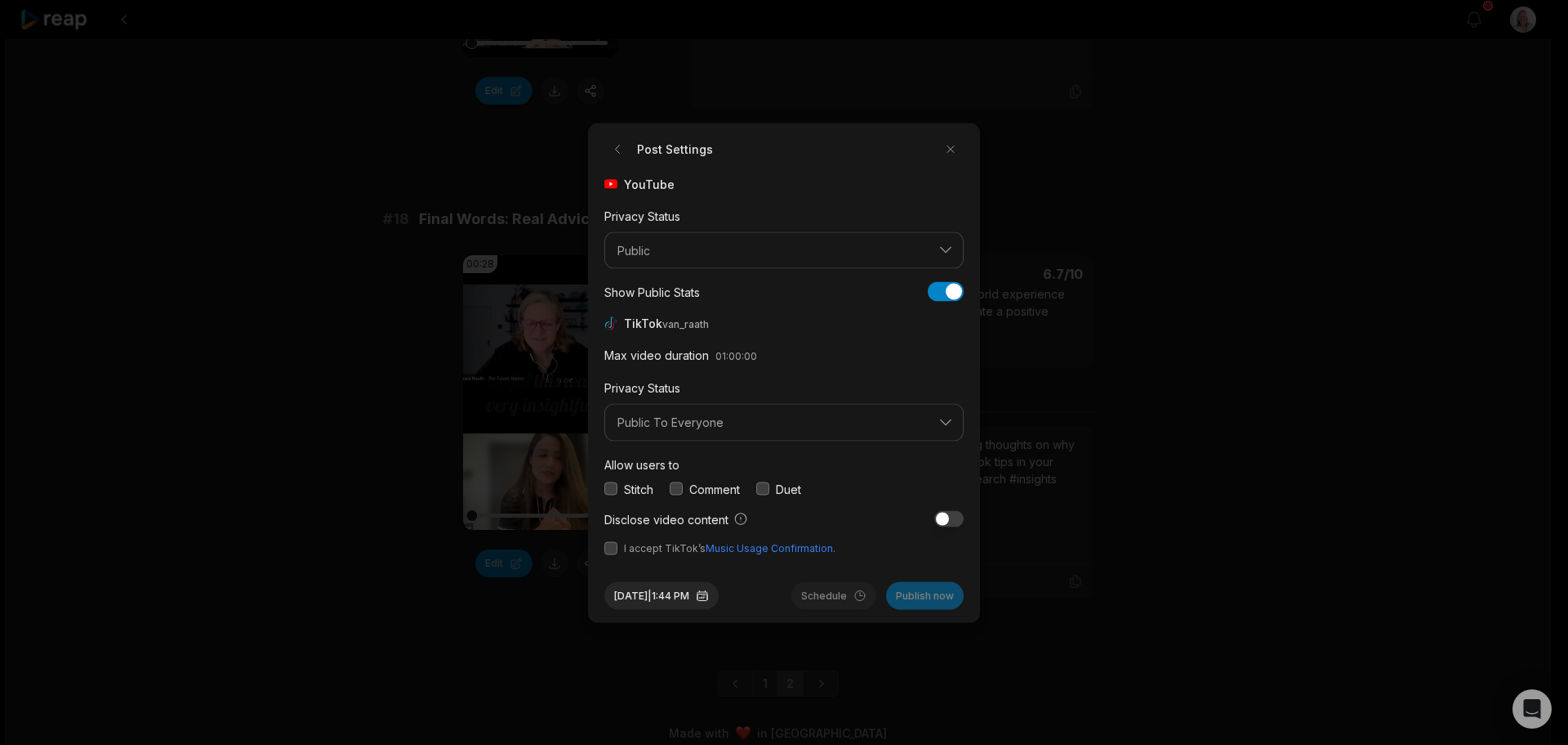
click at [682, 486] on button "button" at bounding box center [677, 488] width 13 height 13
click at [609, 554] on button "button" at bounding box center [611, 547] width 13 height 13
click at [715, 594] on button "Sep 30, 2025 | 1:44 PM" at bounding box center [662, 594] width 114 height 28
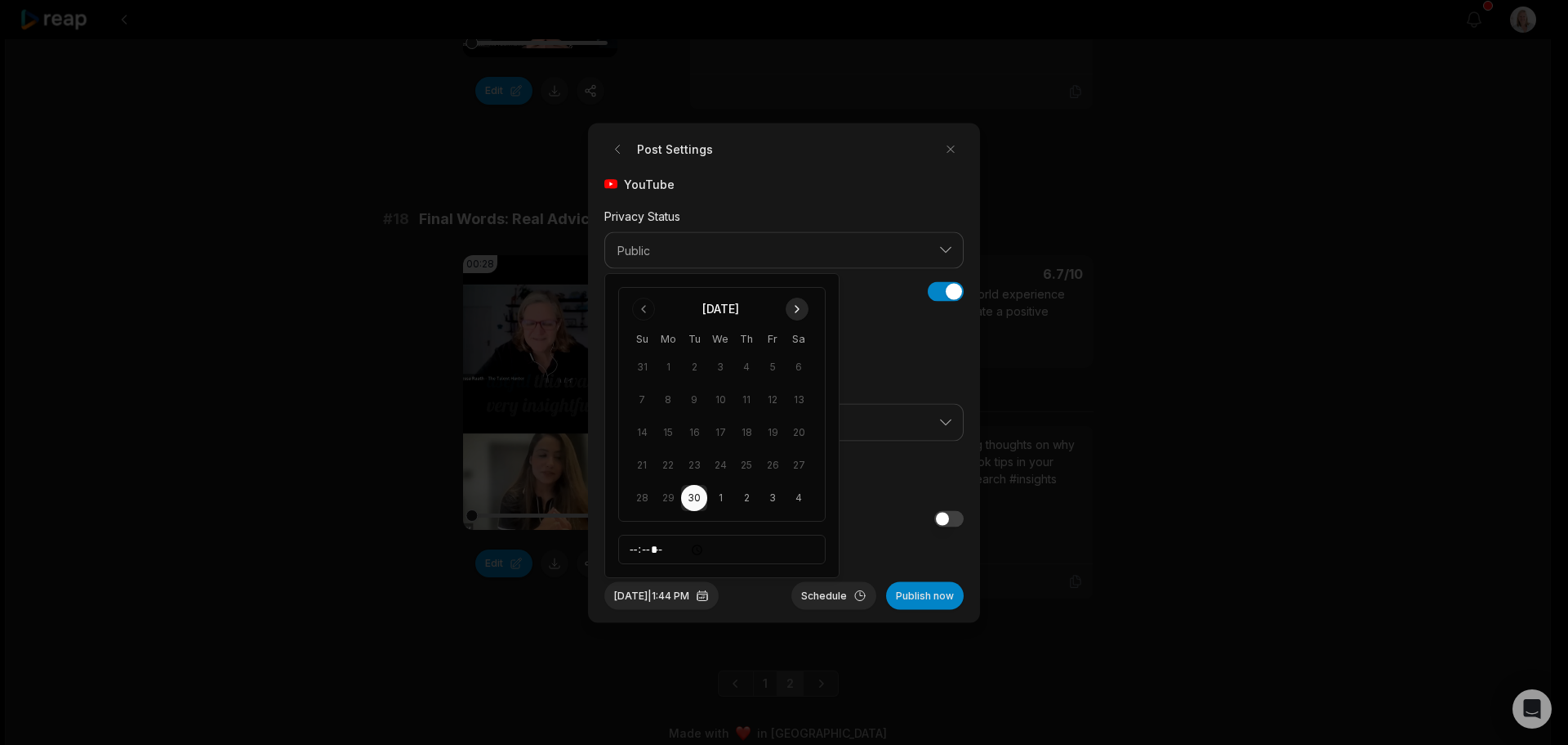
click at [798, 311] on button "Go to next month" at bounding box center [796, 309] width 23 height 23
click at [795, 309] on button "Go to next month" at bounding box center [796, 309] width 23 height 23
click at [794, 332] on button "1" at bounding box center [798, 334] width 26 height 26
click at [878, 469] on div "Allow users to Stitch Comment Duet" at bounding box center [784, 475] width 359 height 44
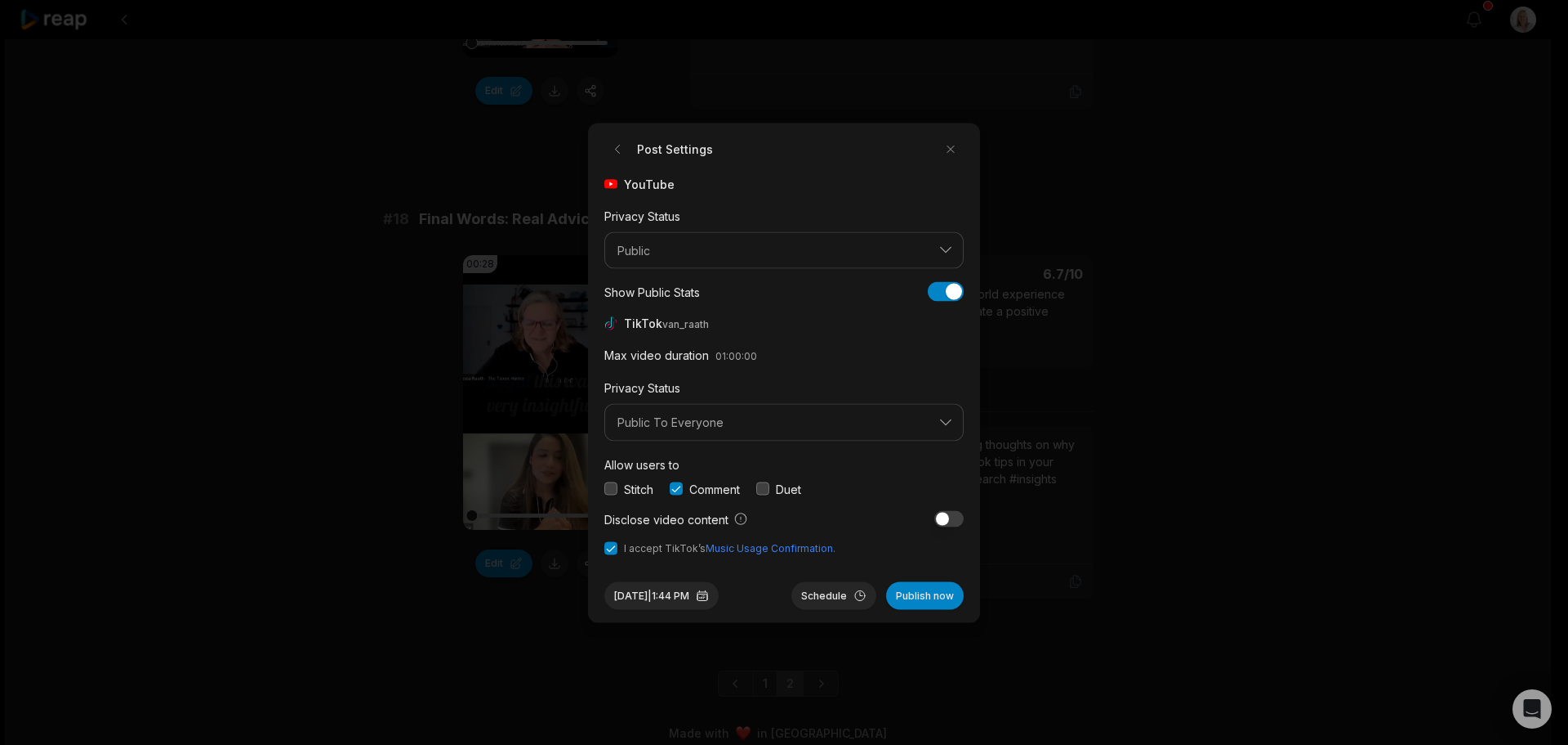
click at [810, 596] on button "Schedule" at bounding box center [834, 594] width 85 height 28
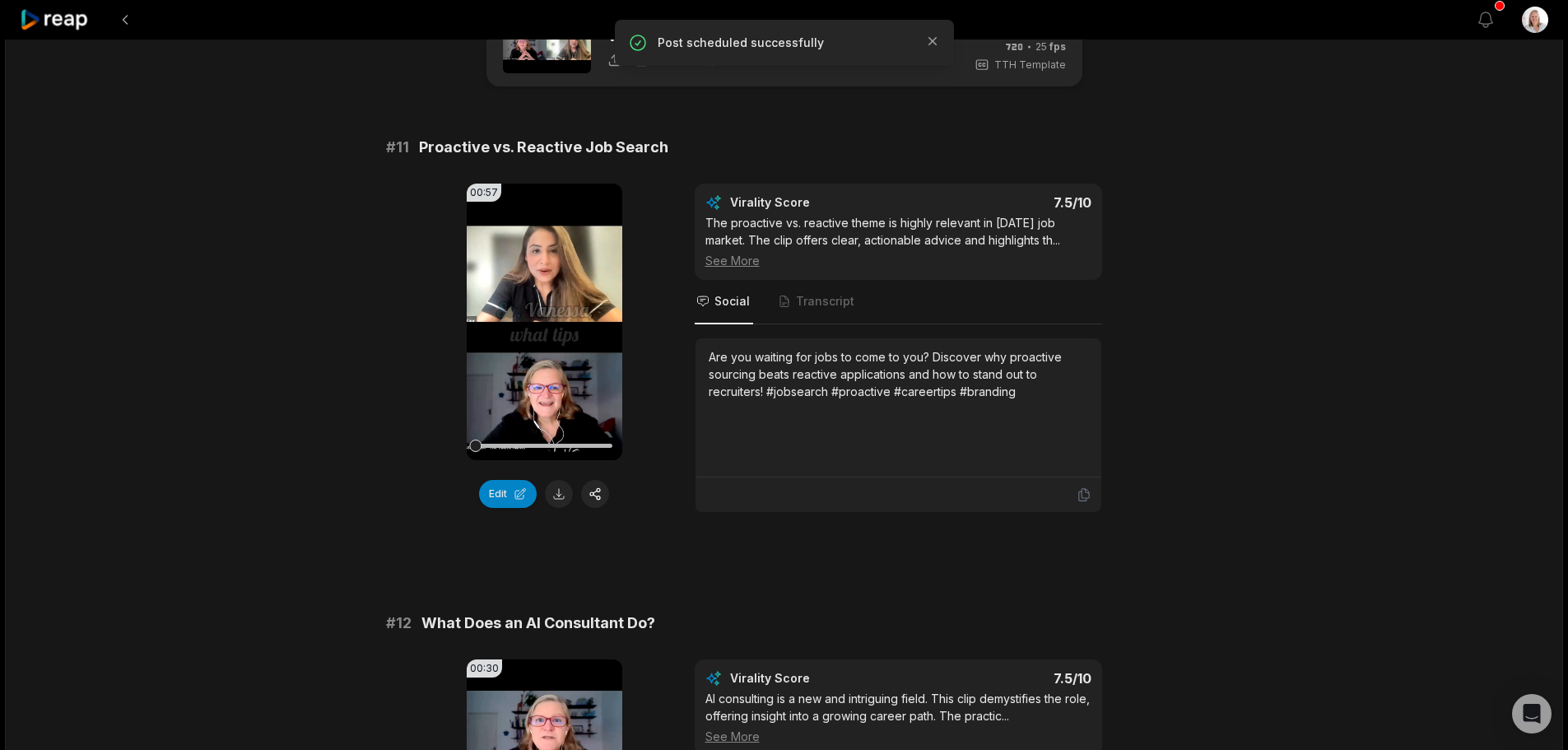
scroll to position [0, 0]
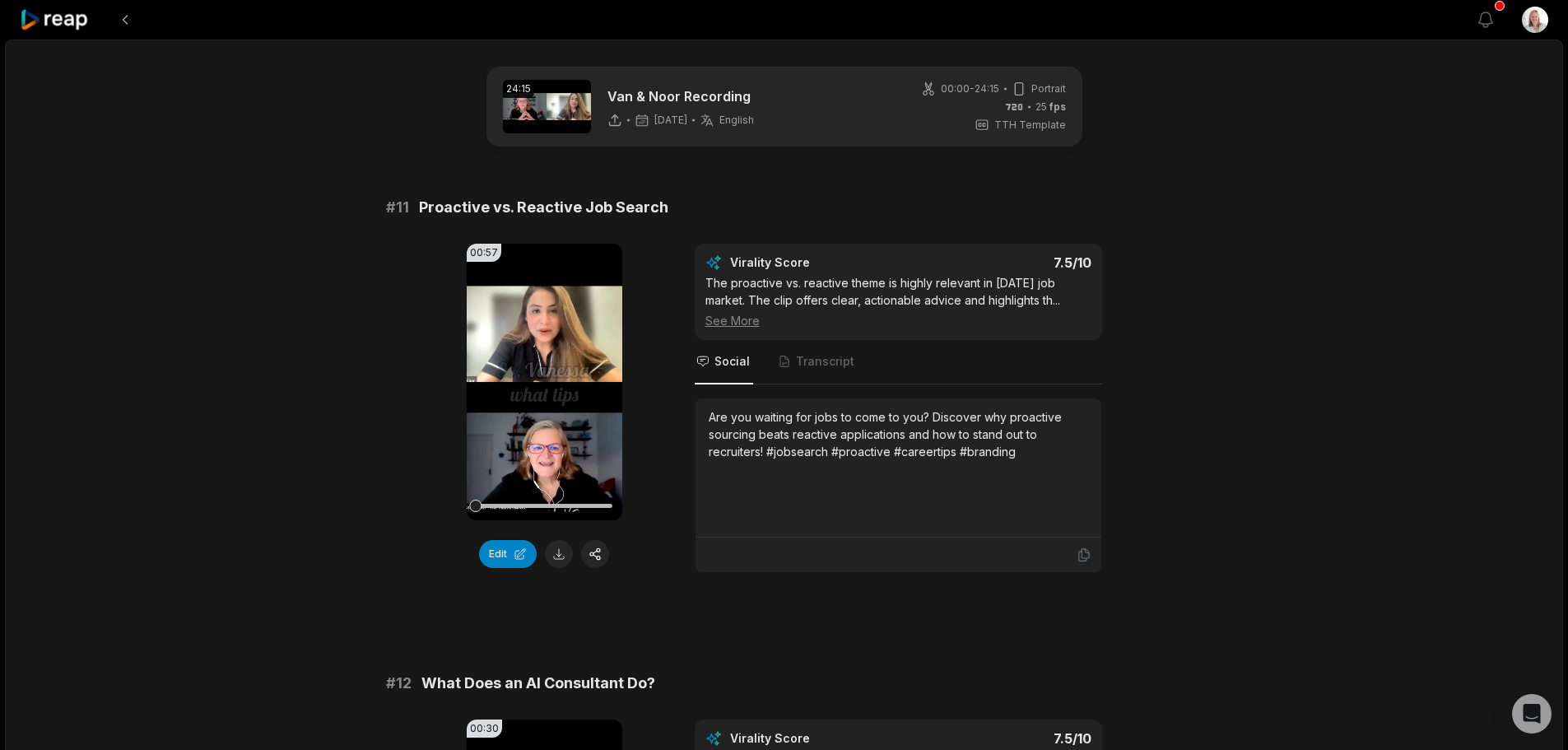
click at [76, 17] on icon at bounding box center [55, 20] width 70 height 22
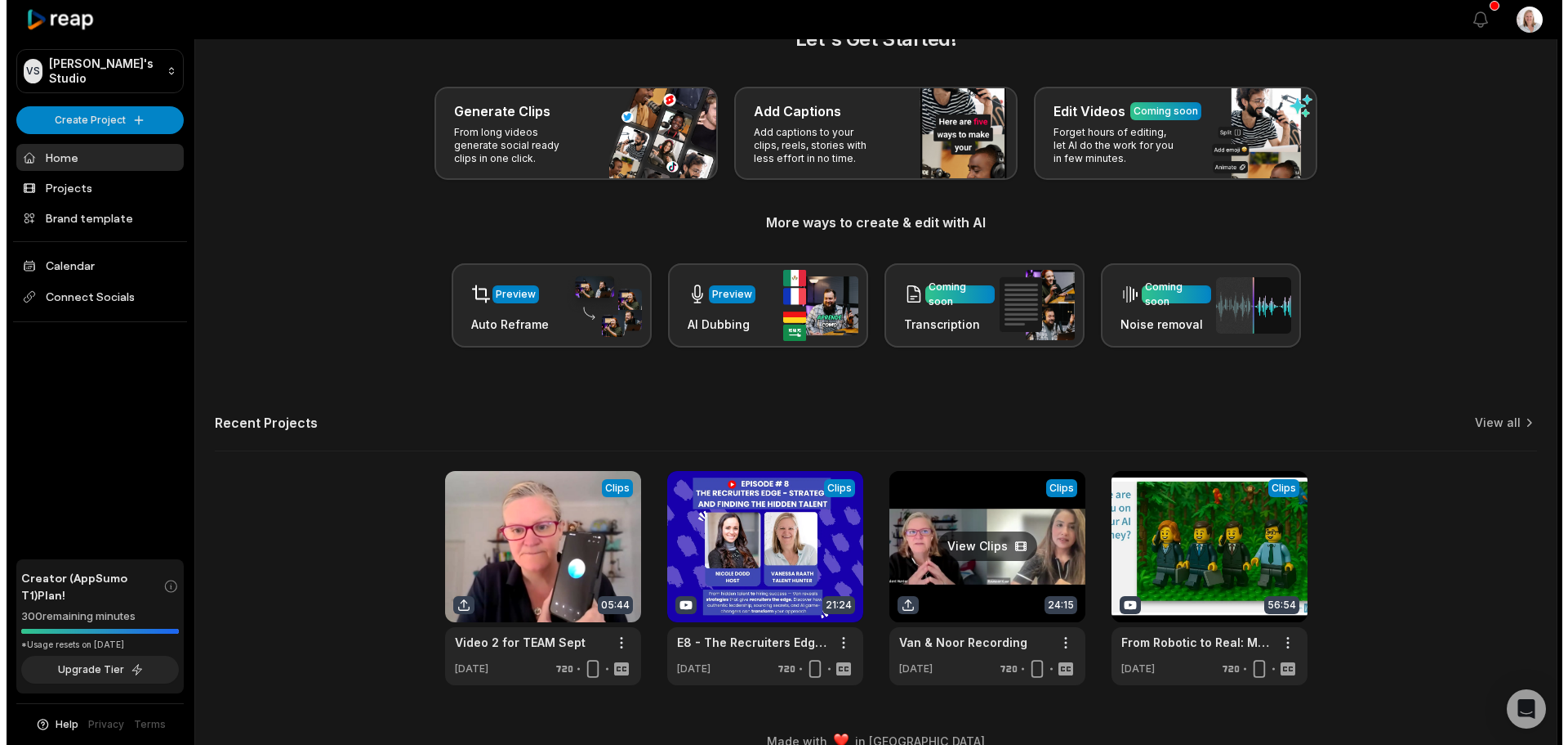
scroll to position [71, 0]
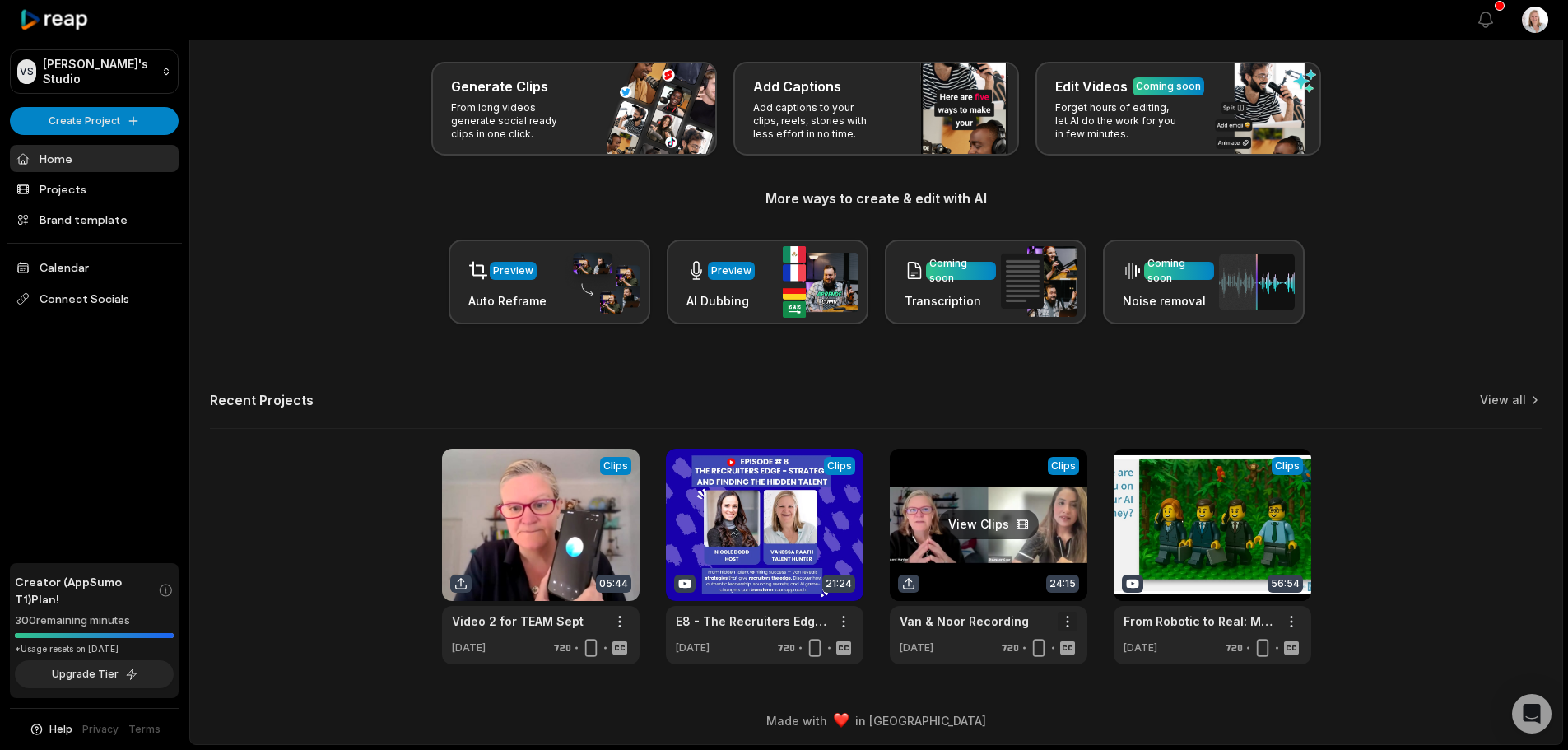
click at [1068, 625] on html "VS Vanessa's Studio Create Project Home Projects Brand template Calendar Connec…" at bounding box center [784, 303] width 1568 height 750
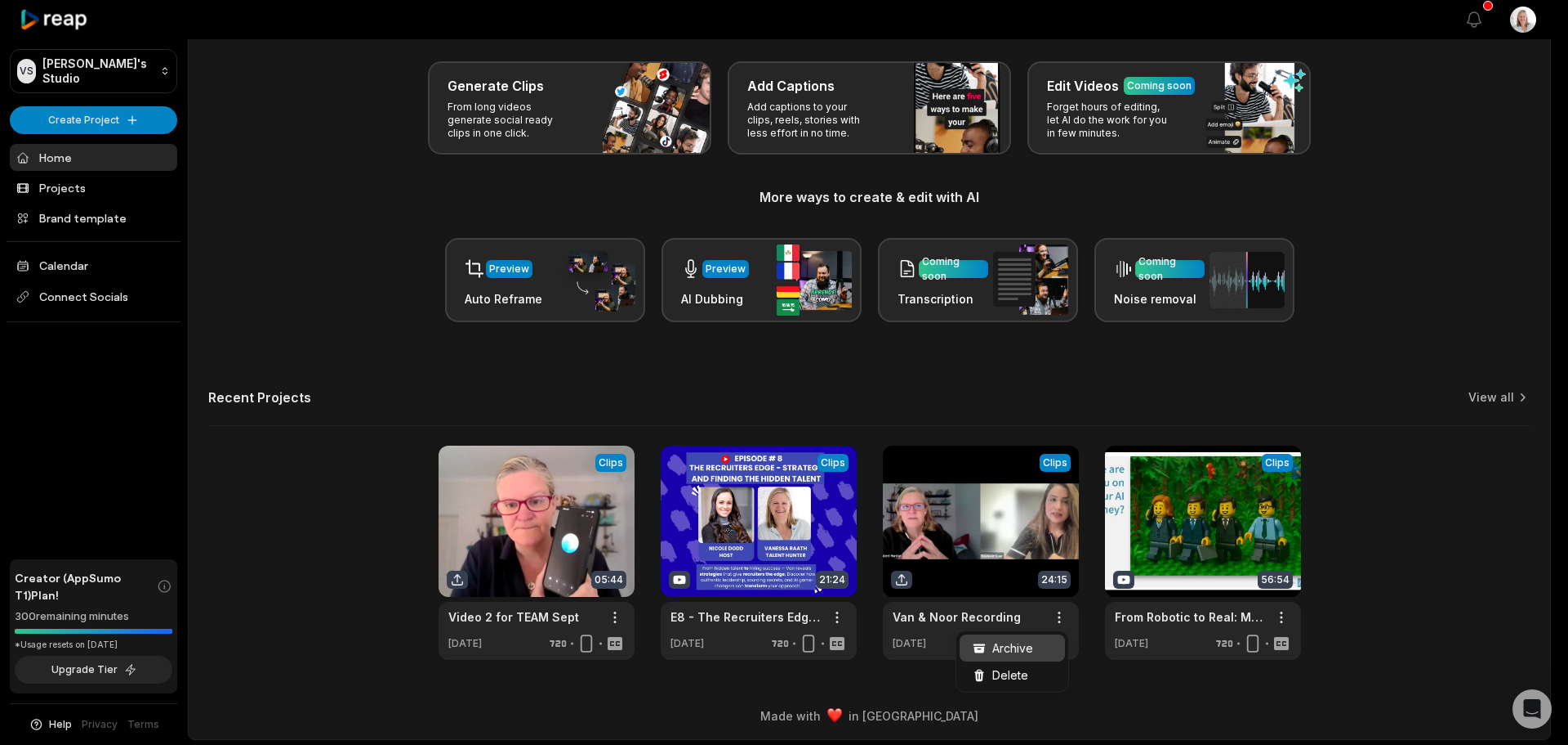
click at [1027, 651] on span "Archive" at bounding box center [1012, 647] width 41 height 17
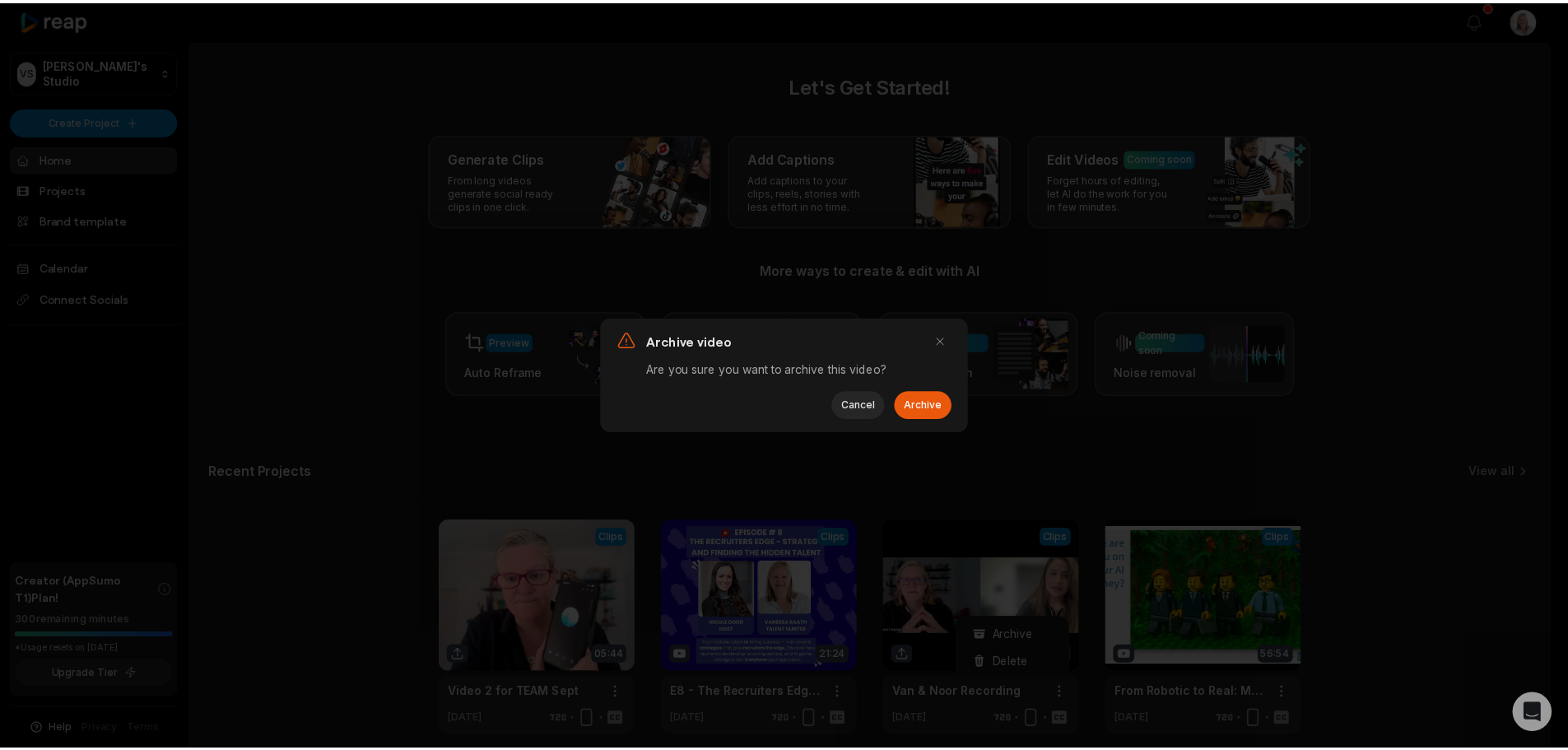
scroll to position [0, 0]
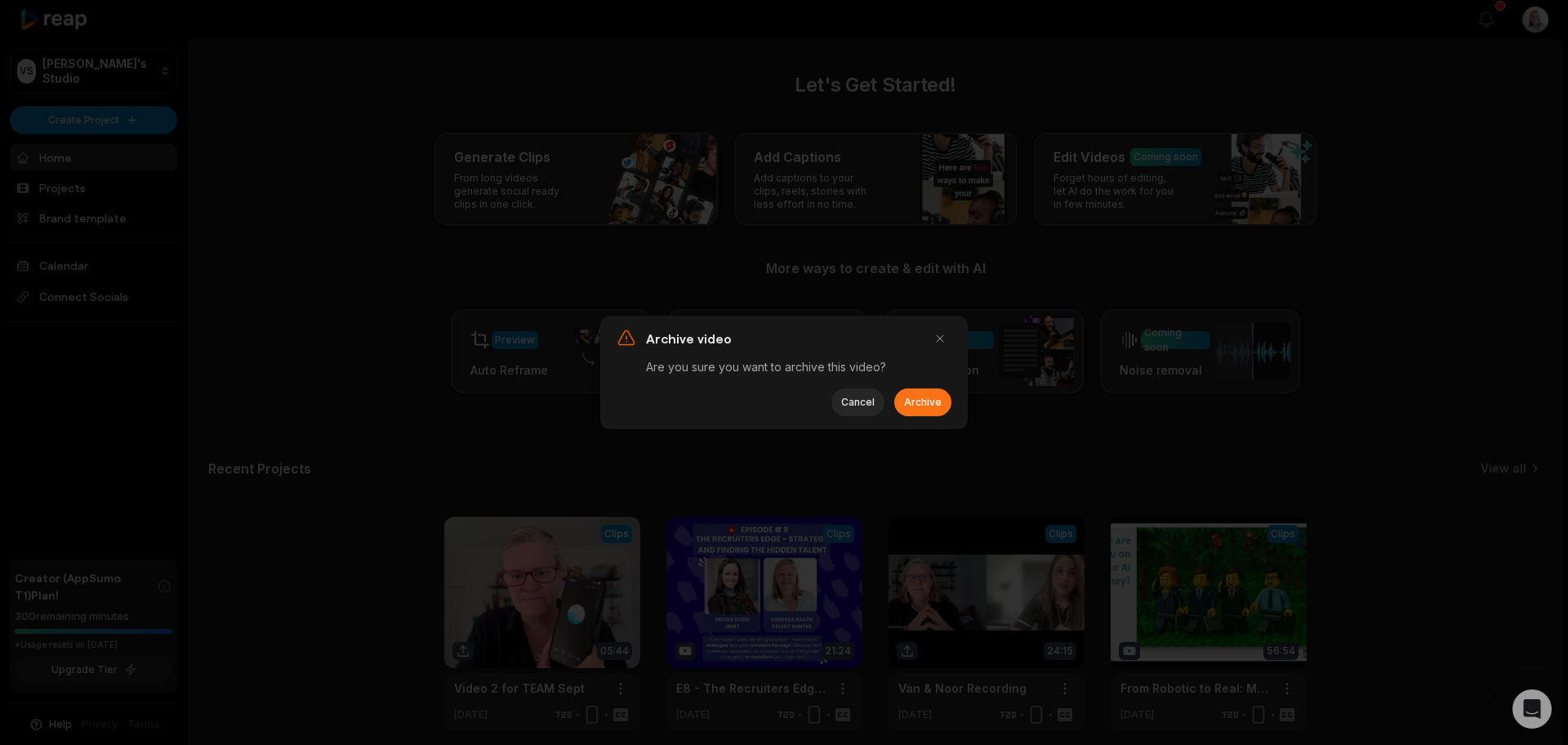
click at [925, 399] on button "Archive" at bounding box center [922, 402] width 57 height 28
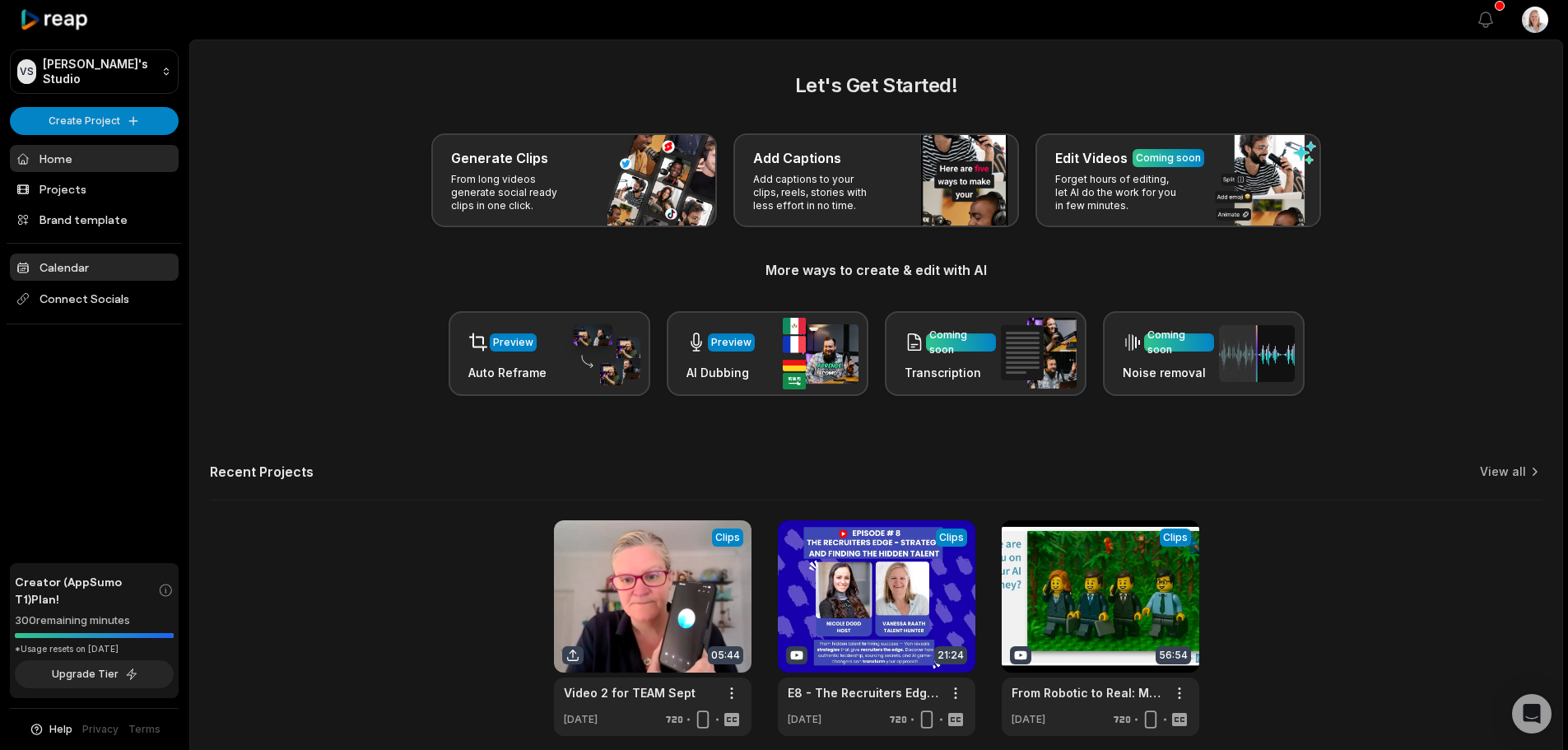
click at [69, 270] on link "Calendar" at bounding box center [94, 267] width 169 height 27
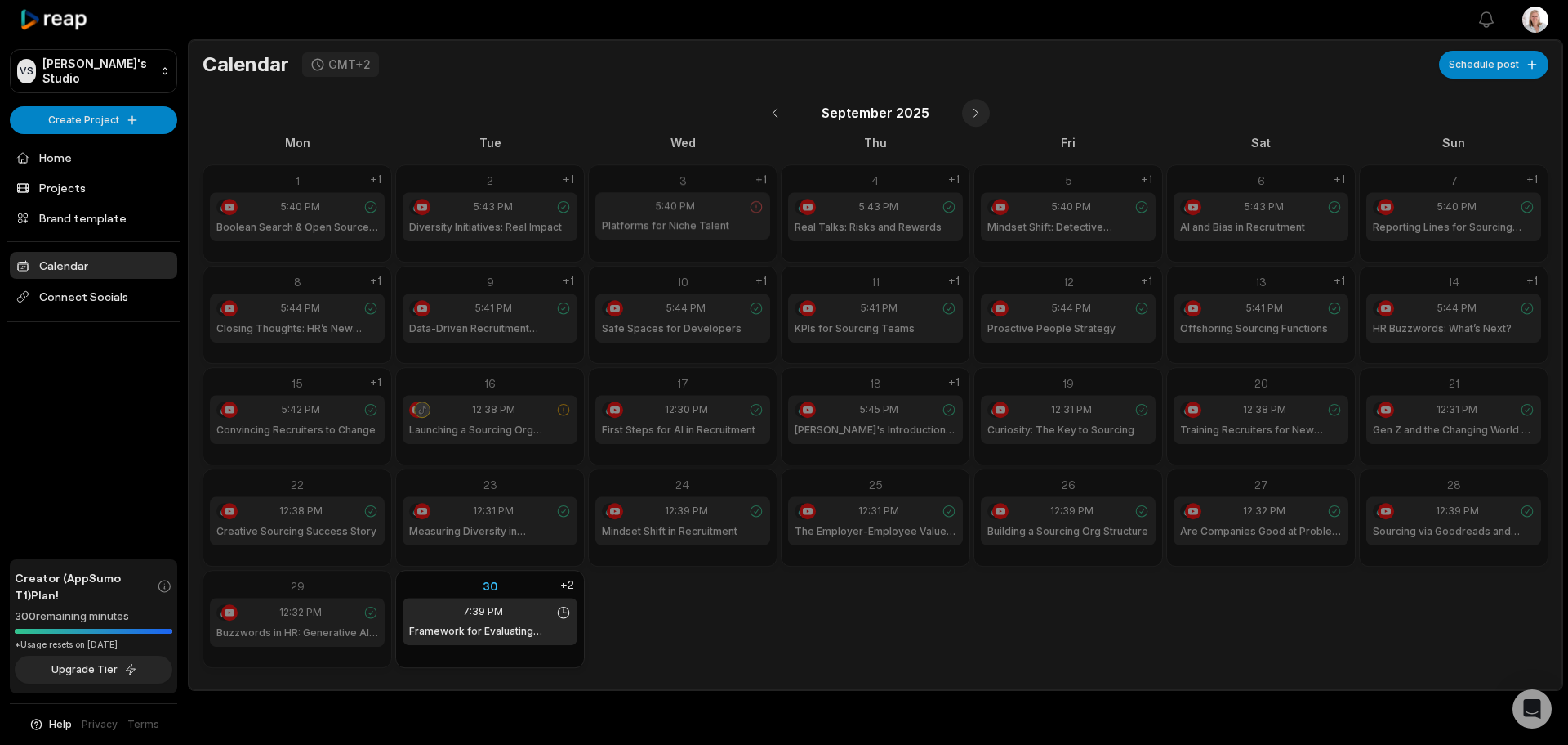
click at [973, 112] on button at bounding box center [976, 113] width 28 height 28
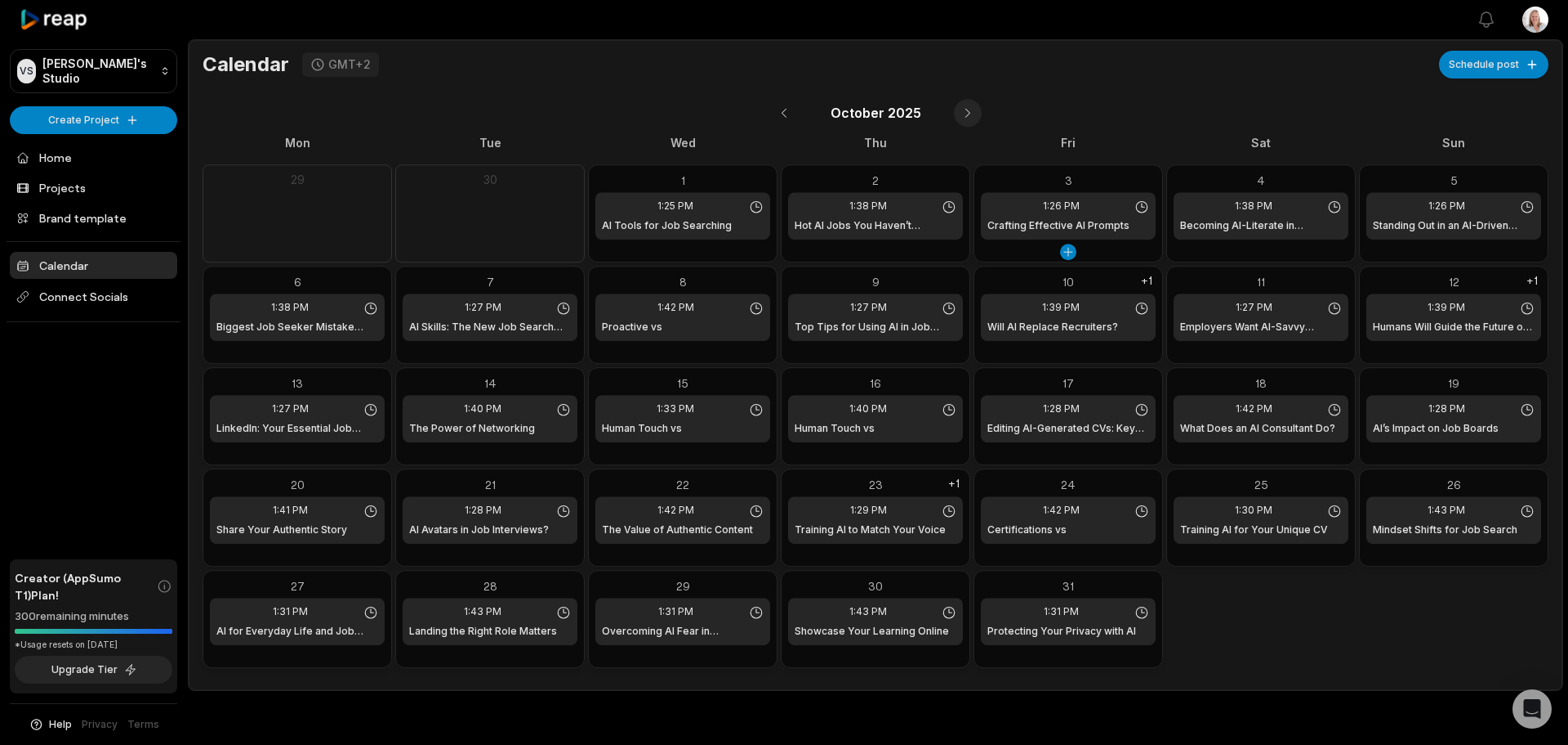
click at [964, 114] on button at bounding box center [968, 113] width 28 height 28
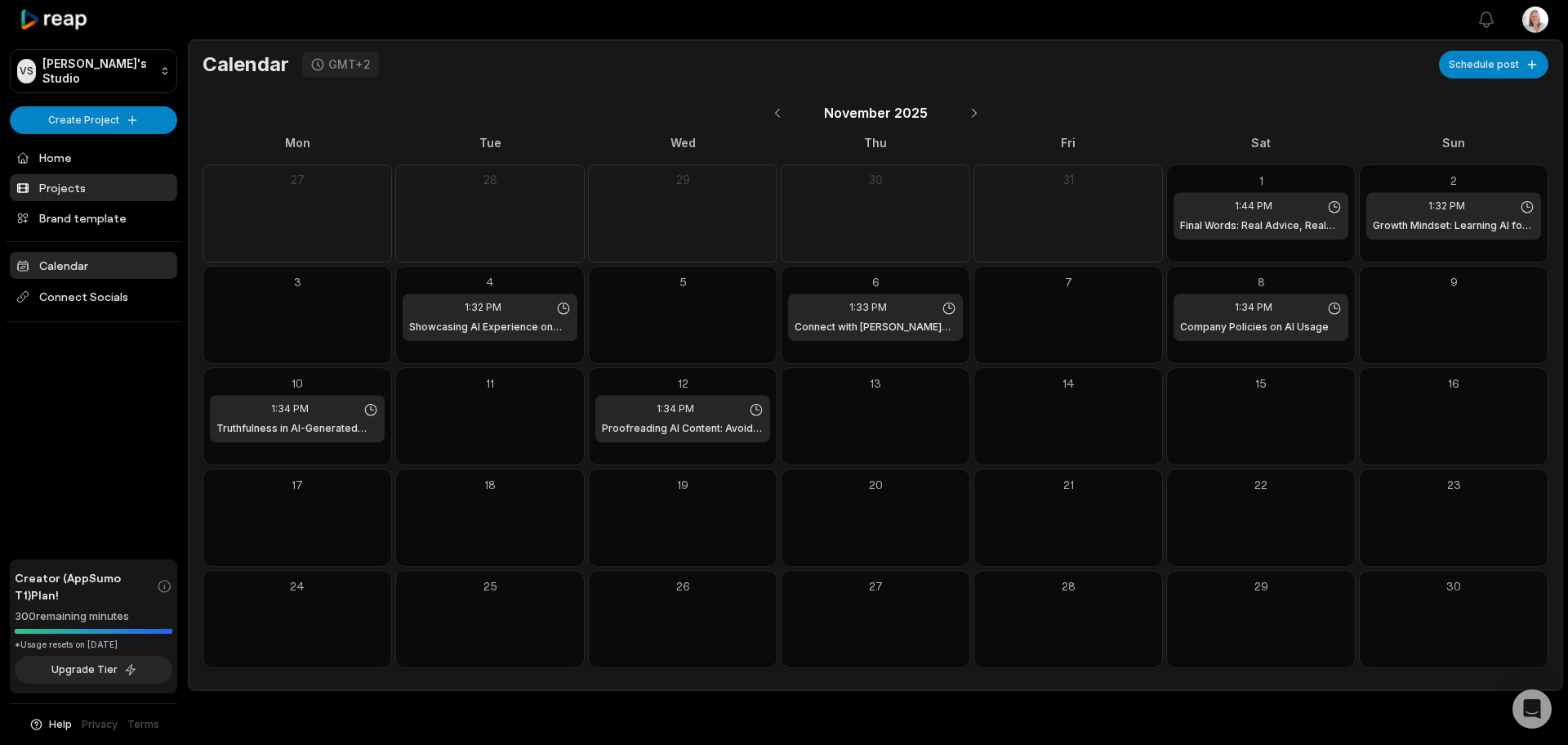
click at [66, 183] on link "Projects" at bounding box center [93, 188] width 168 height 27
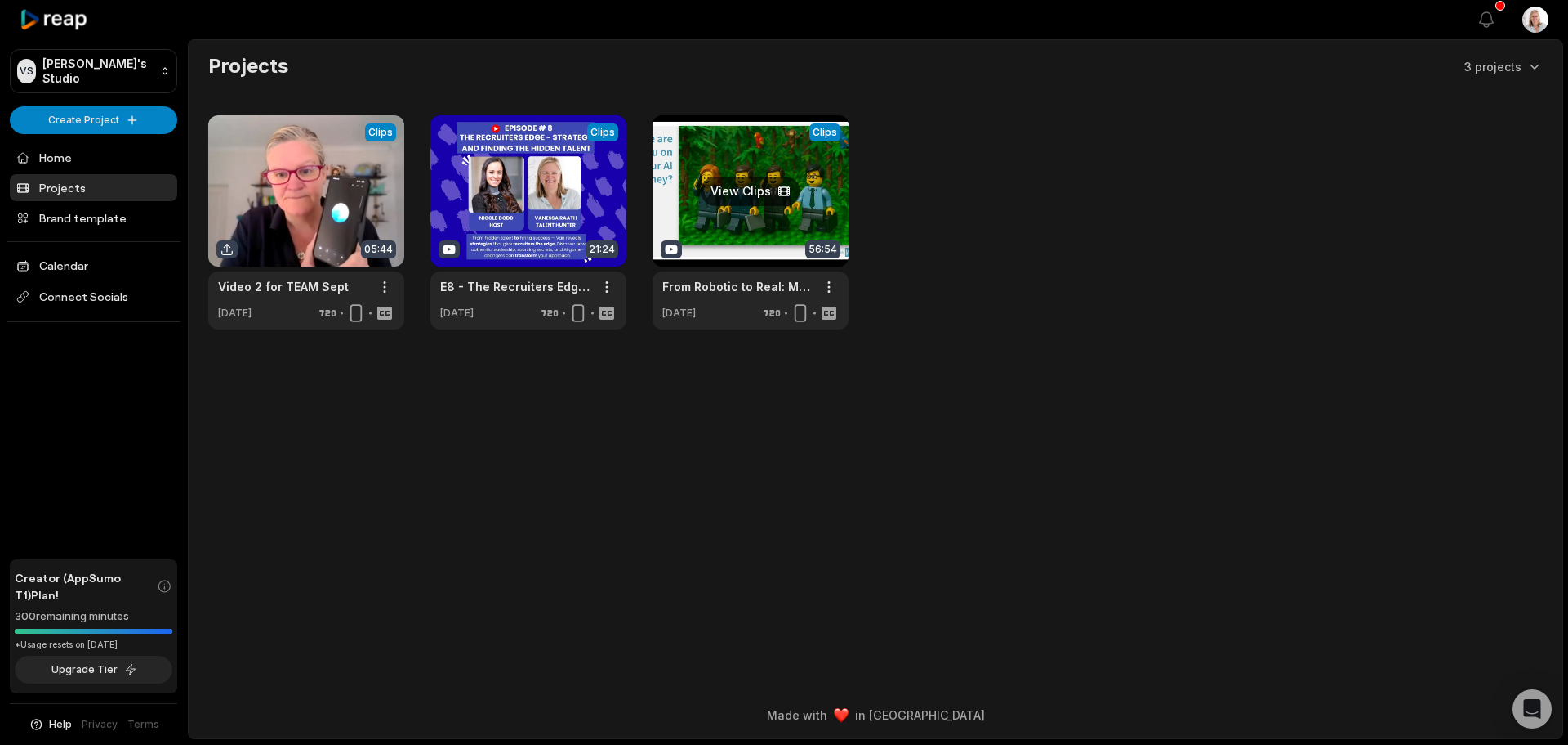
click at [751, 236] on link at bounding box center [751, 222] width 196 height 214
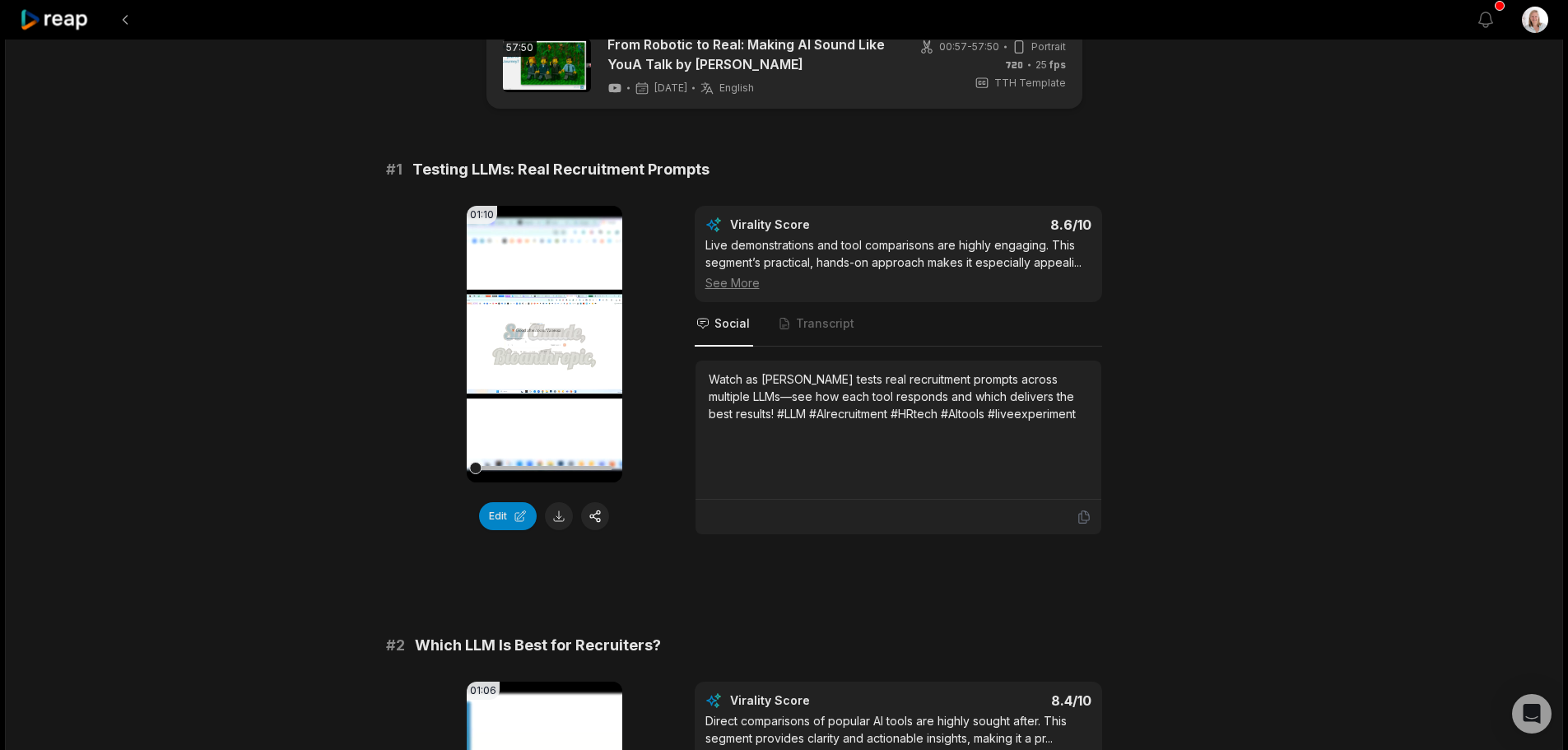
scroll to position [82, 0]
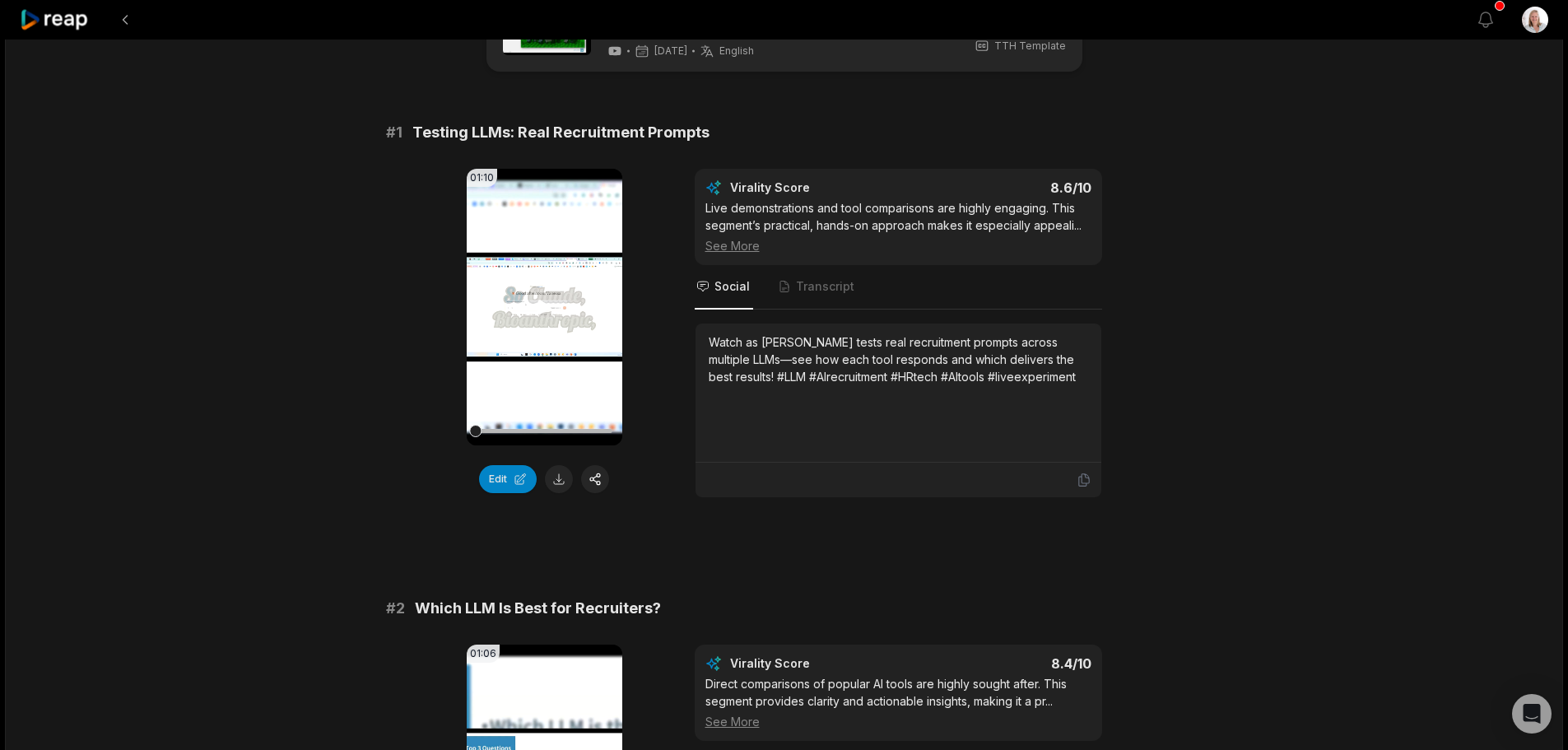
click at [535, 302] on icon at bounding box center [545, 307] width 20 height 20
click at [62, 26] on icon at bounding box center [55, 20] width 70 height 22
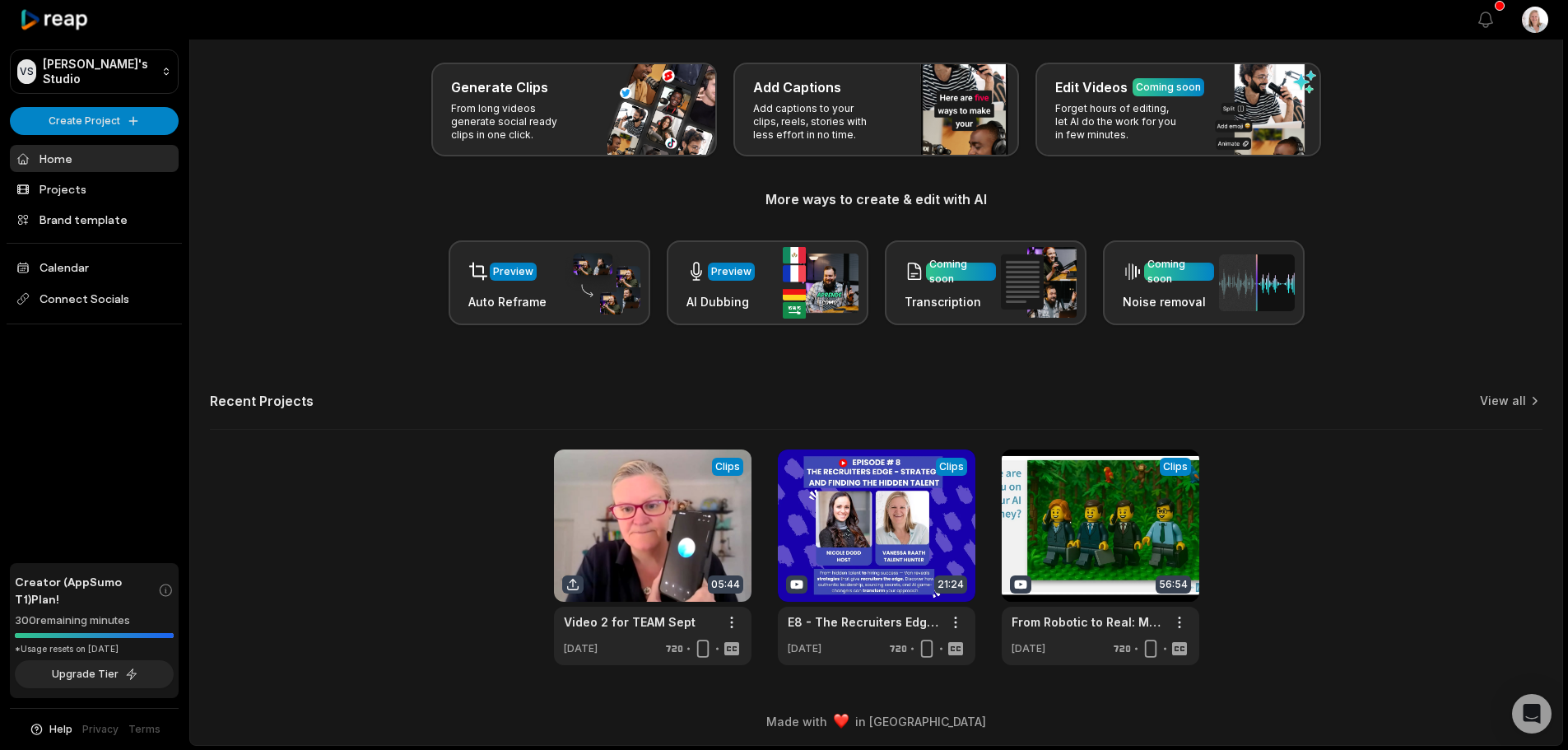
scroll to position [71, 0]
click at [875, 566] on link at bounding box center [876, 556] width 197 height 216
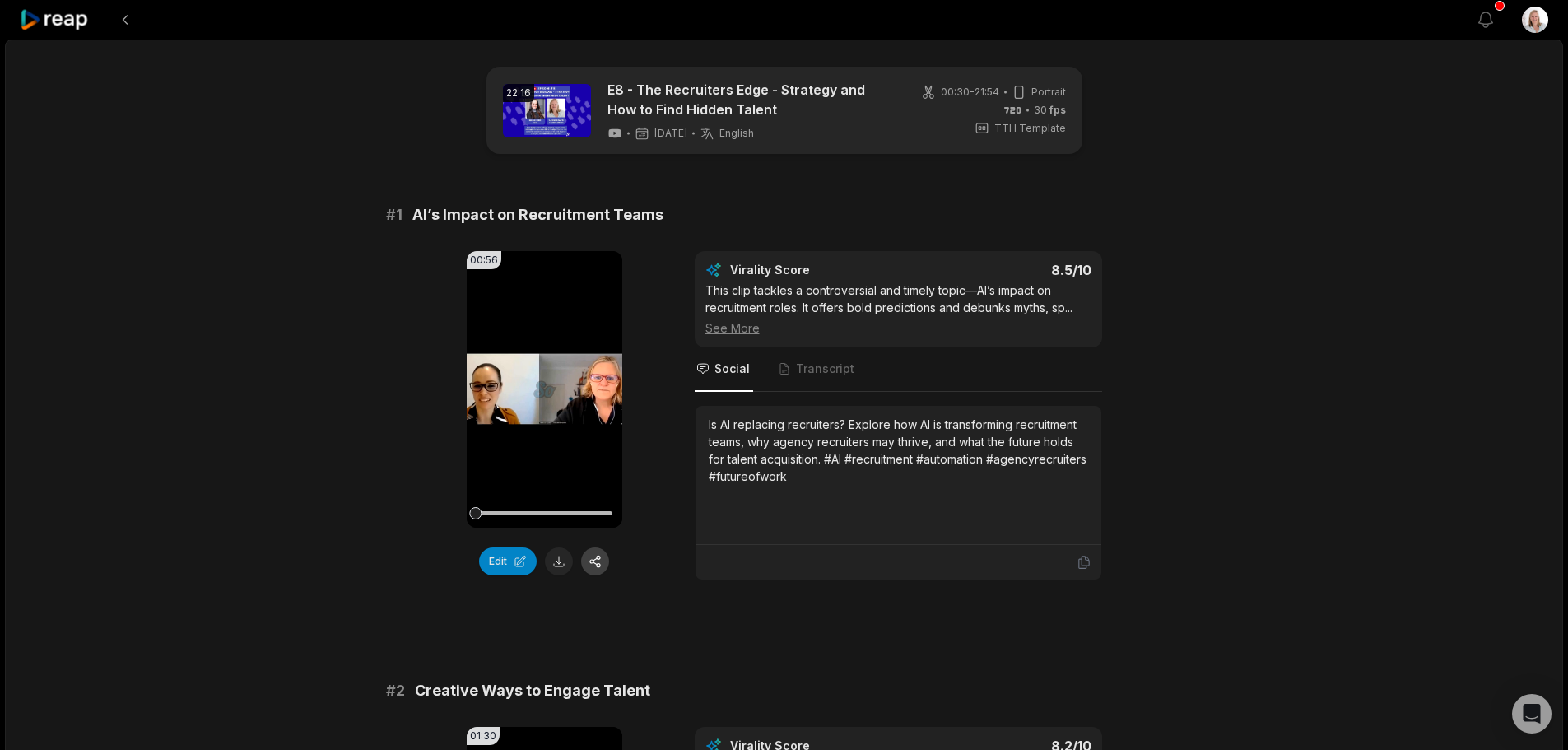
click at [597, 563] on button "button" at bounding box center [595, 561] width 28 height 28
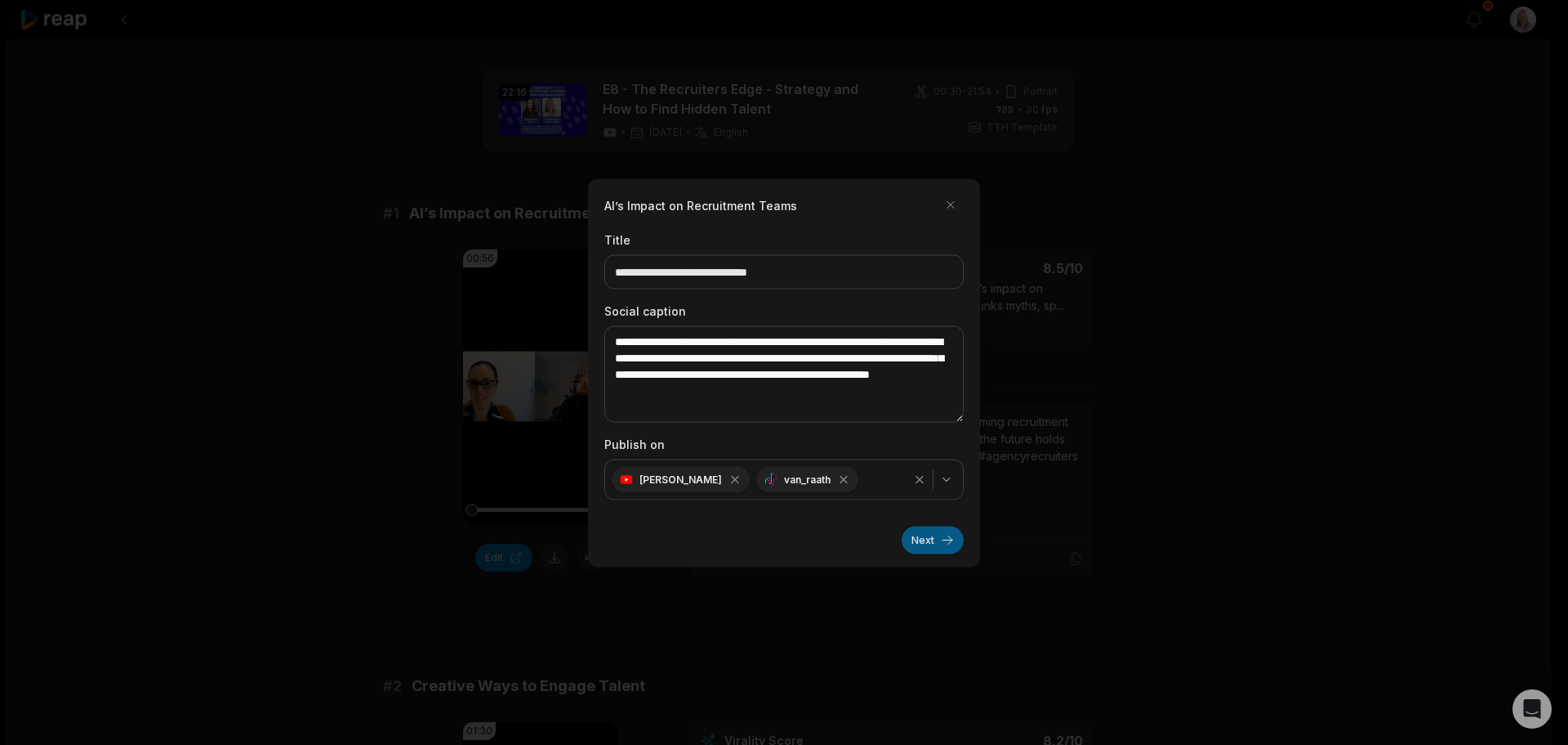
click at [920, 542] on button "Next" at bounding box center [932, 539] width 62 height 28
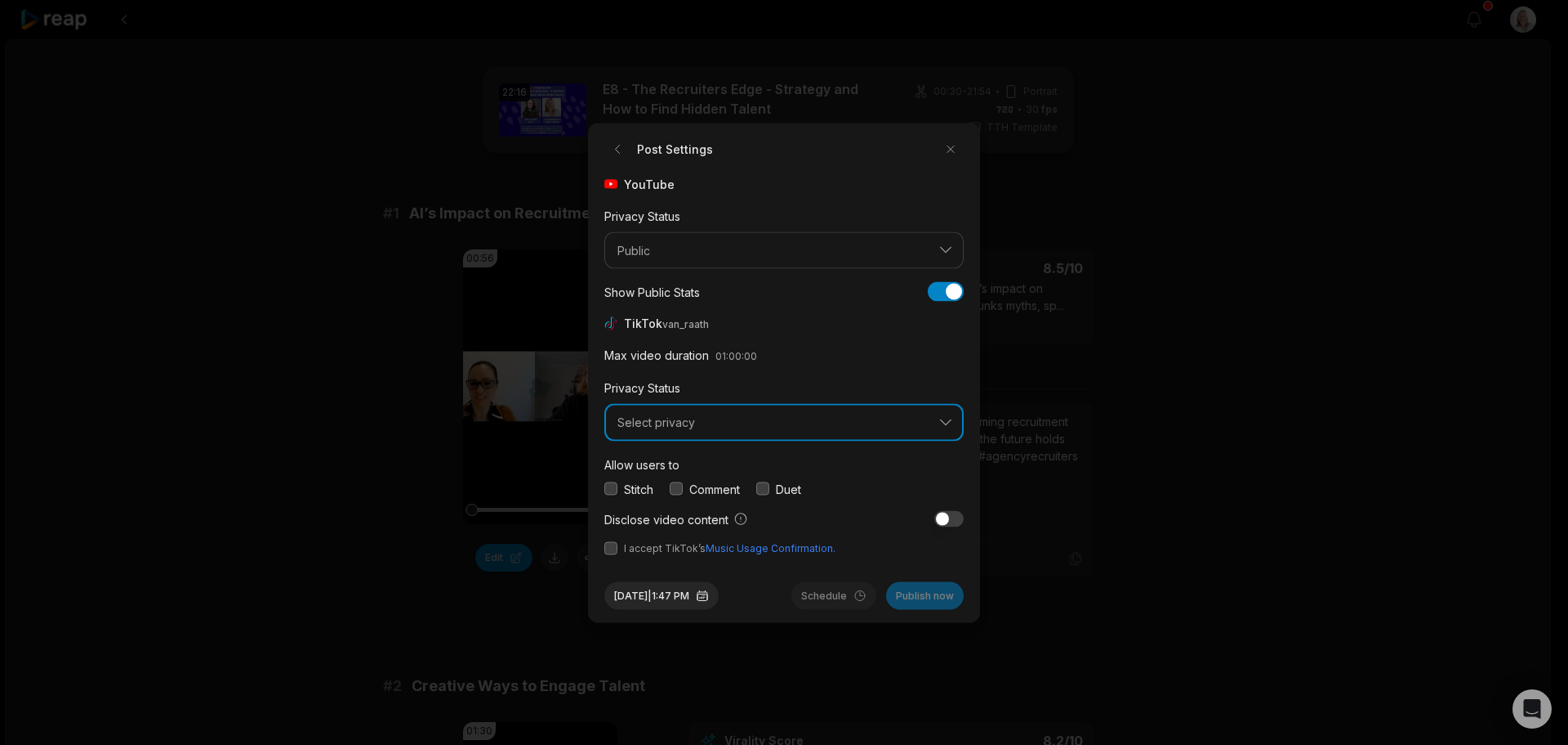
click at [731, 421] on span "Select privacy" at bounding box center [773, 423] width 310 height 15
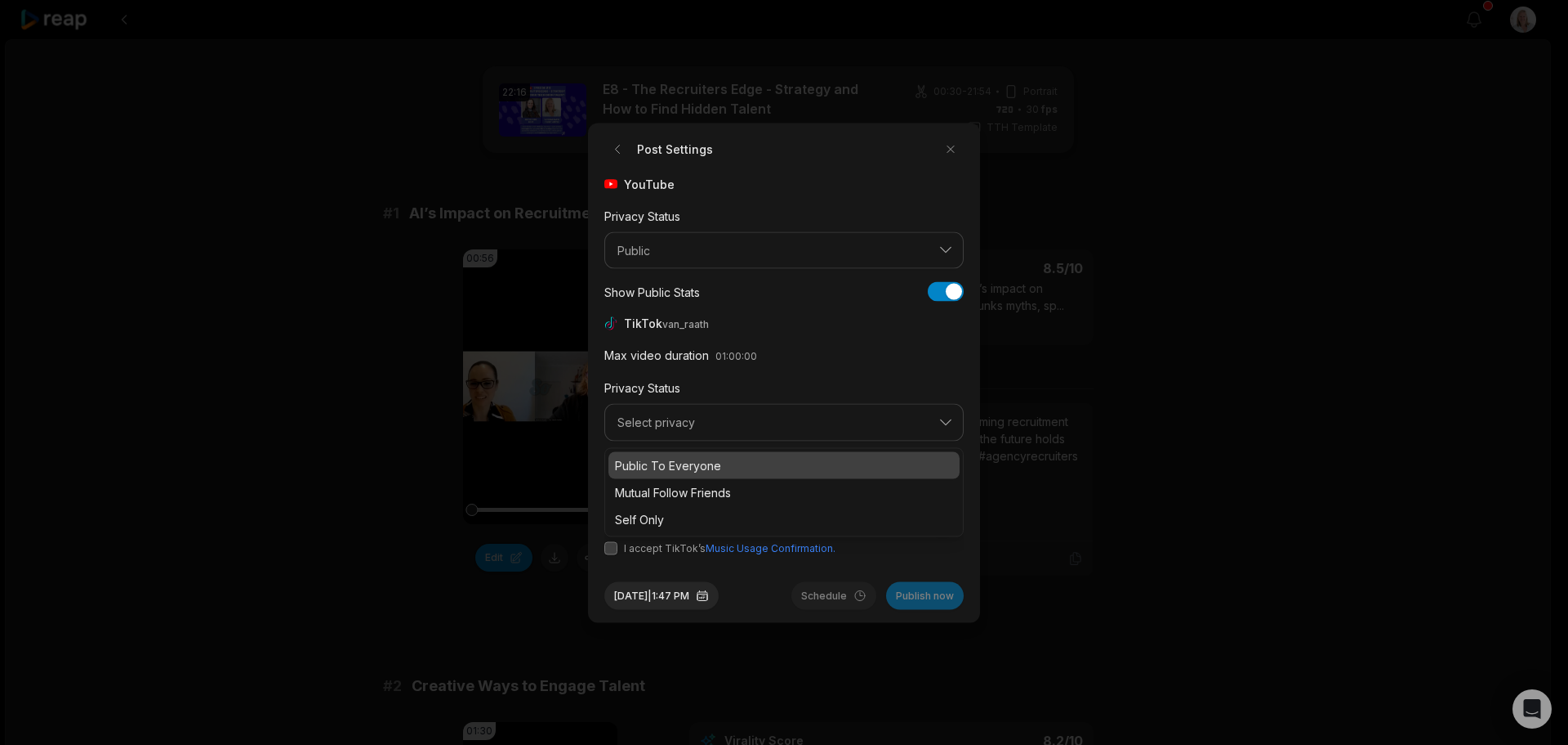
click at [694, 473] on div "Public To Everyone" at bounding box center [784, 465] width 351 height 27
click at [677, 489] on button "button" at bounding box center [677, 488] width 13 height 13
click at [611, 554] on button "button" at bounding box center [611, 547] width 13 height 13
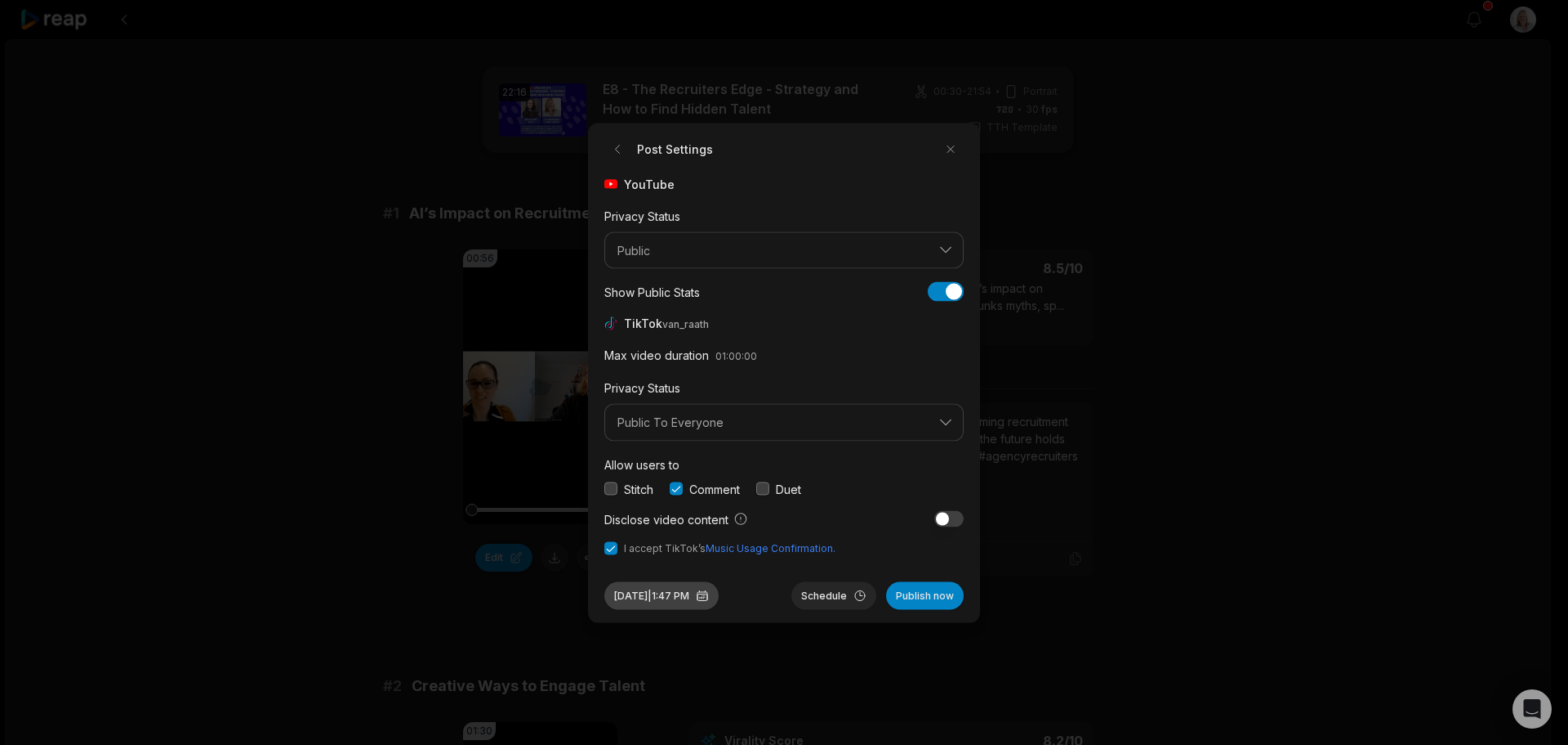
click at [694, 596] on button "Sep 30, 2025 | 1:47 PM" at bounding box center [662, 594] width 114 height 28
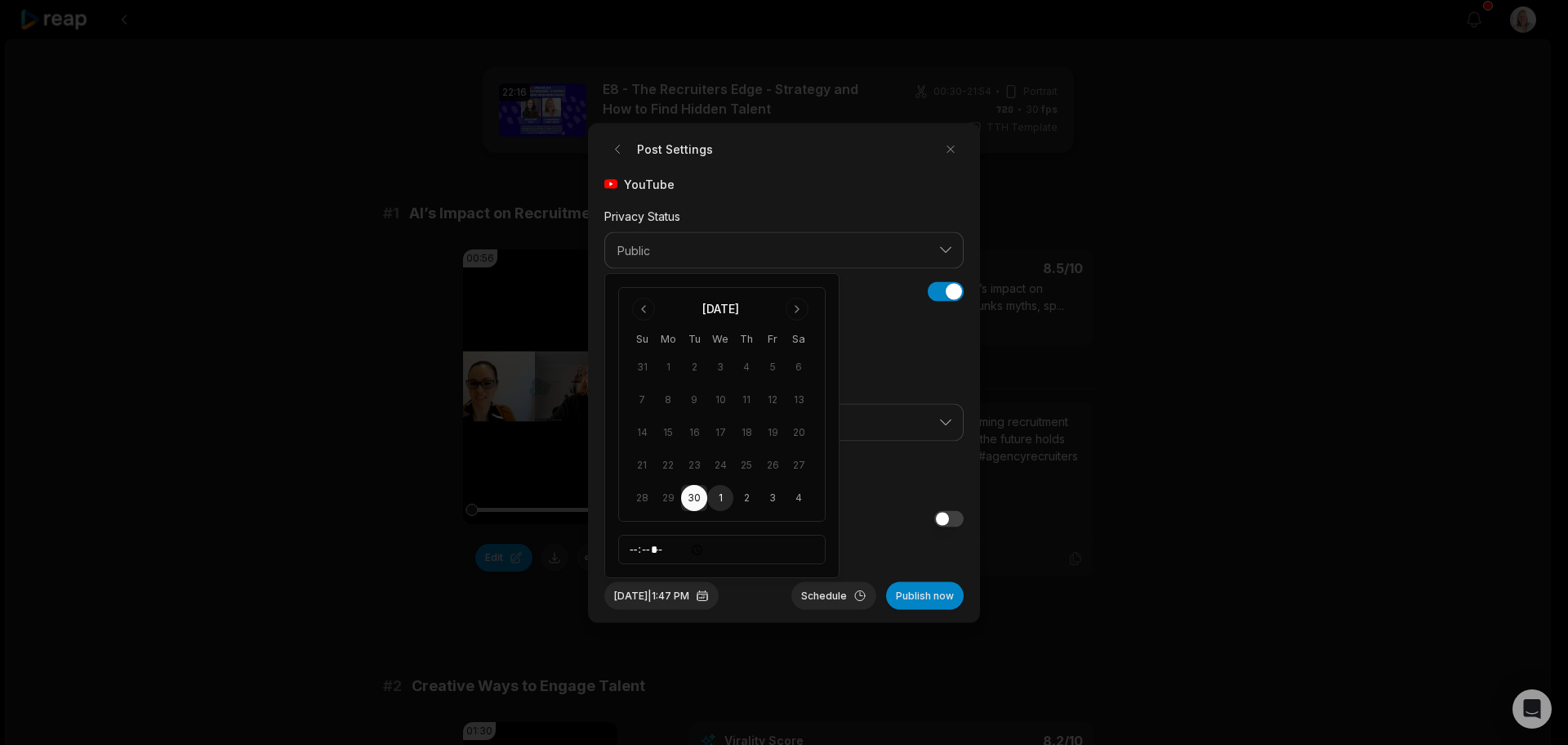
click at [726, 501] on button "1" at bounding box center [720, 497] width 26 height 26
click at [638, 549] on input "*****" at bounding box center [722, 549] width 208 height 29
type input "*****"
click at [837, 593] on button "Schedule" at bounding box center [834, 594] width 85 height 28
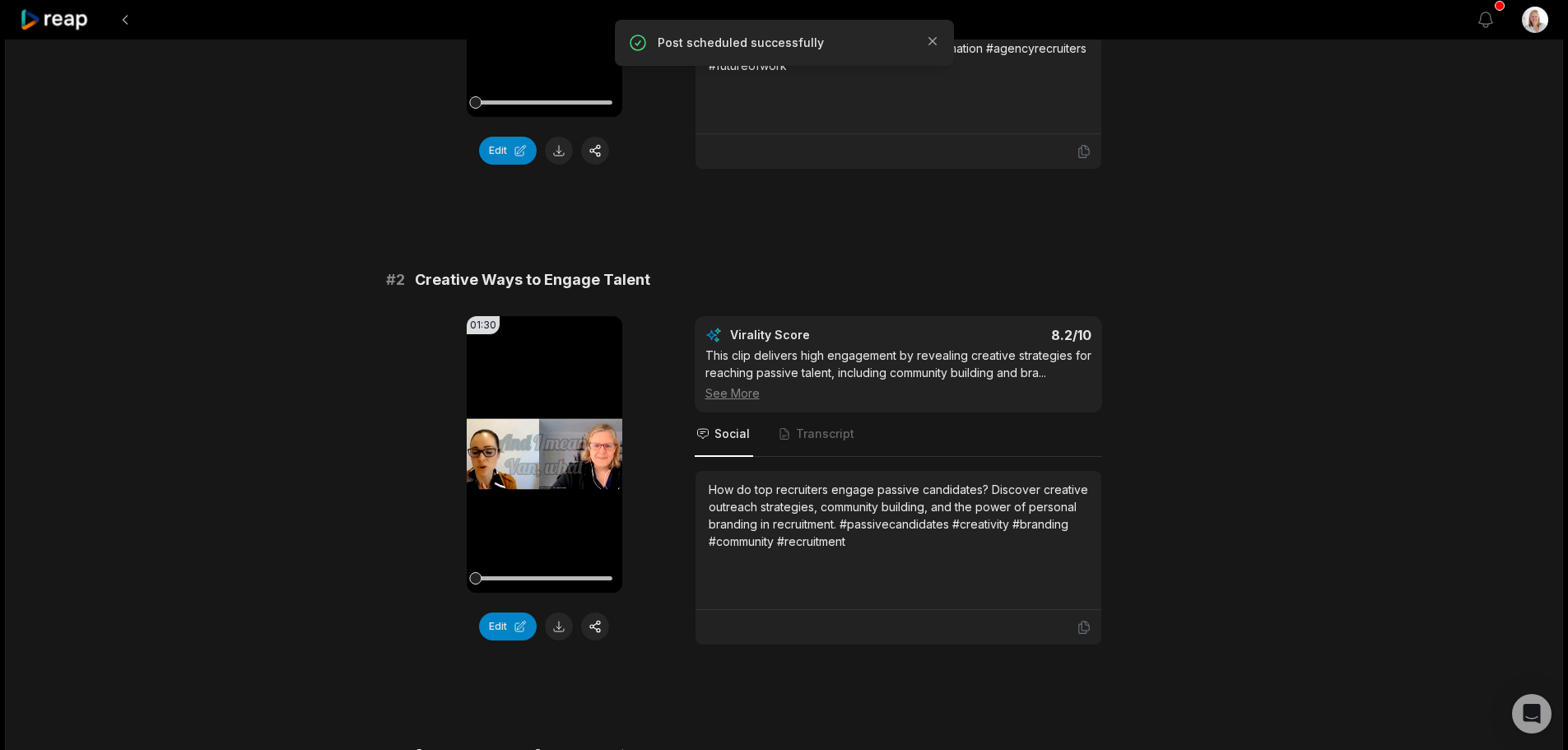
scroll to position [411, 0]
click at [596, 624] on button "button" at bounding box center [595, 625] width 28 height 28
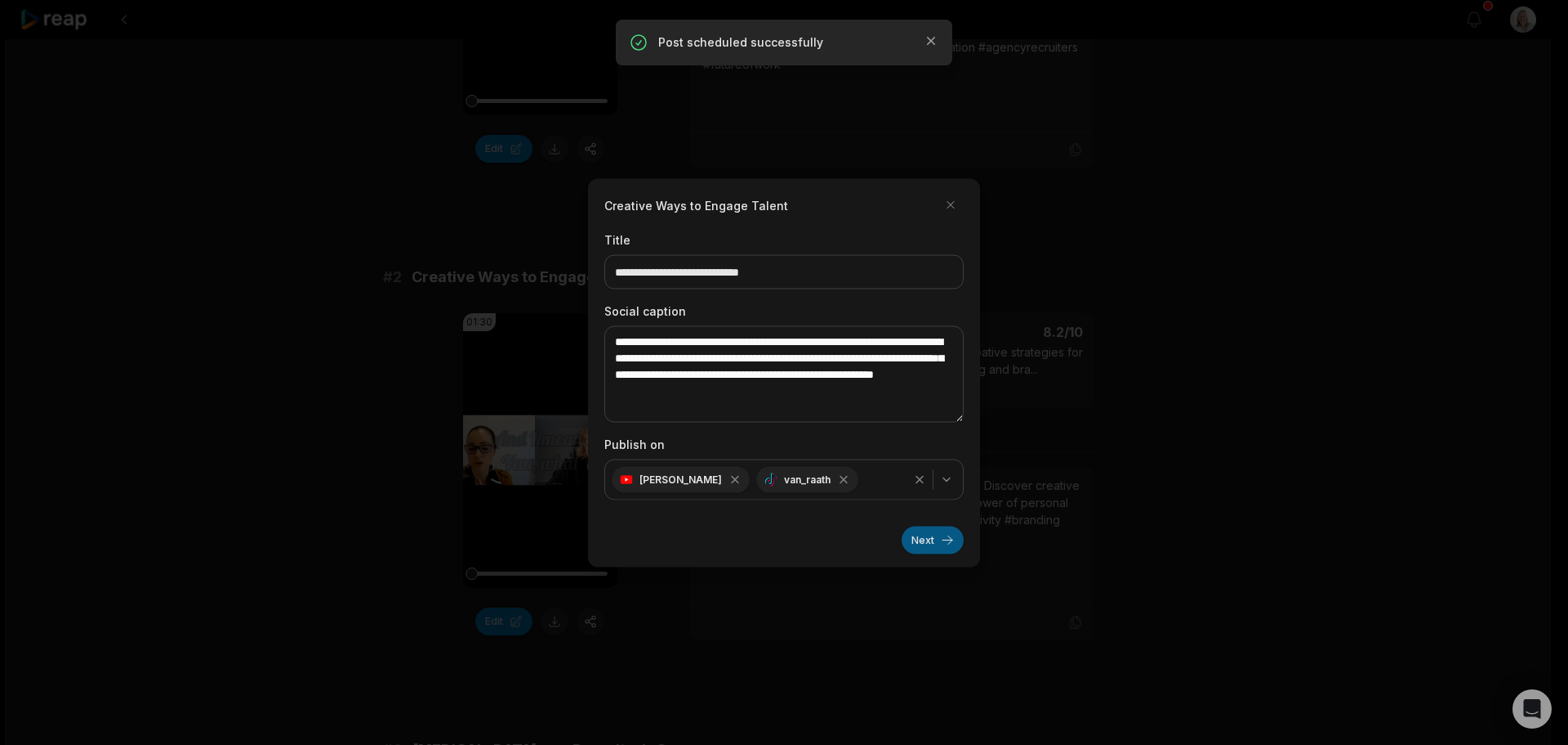
click at [914, 542] on button "Next" at bounding box center [932, 539] width 62 height 28
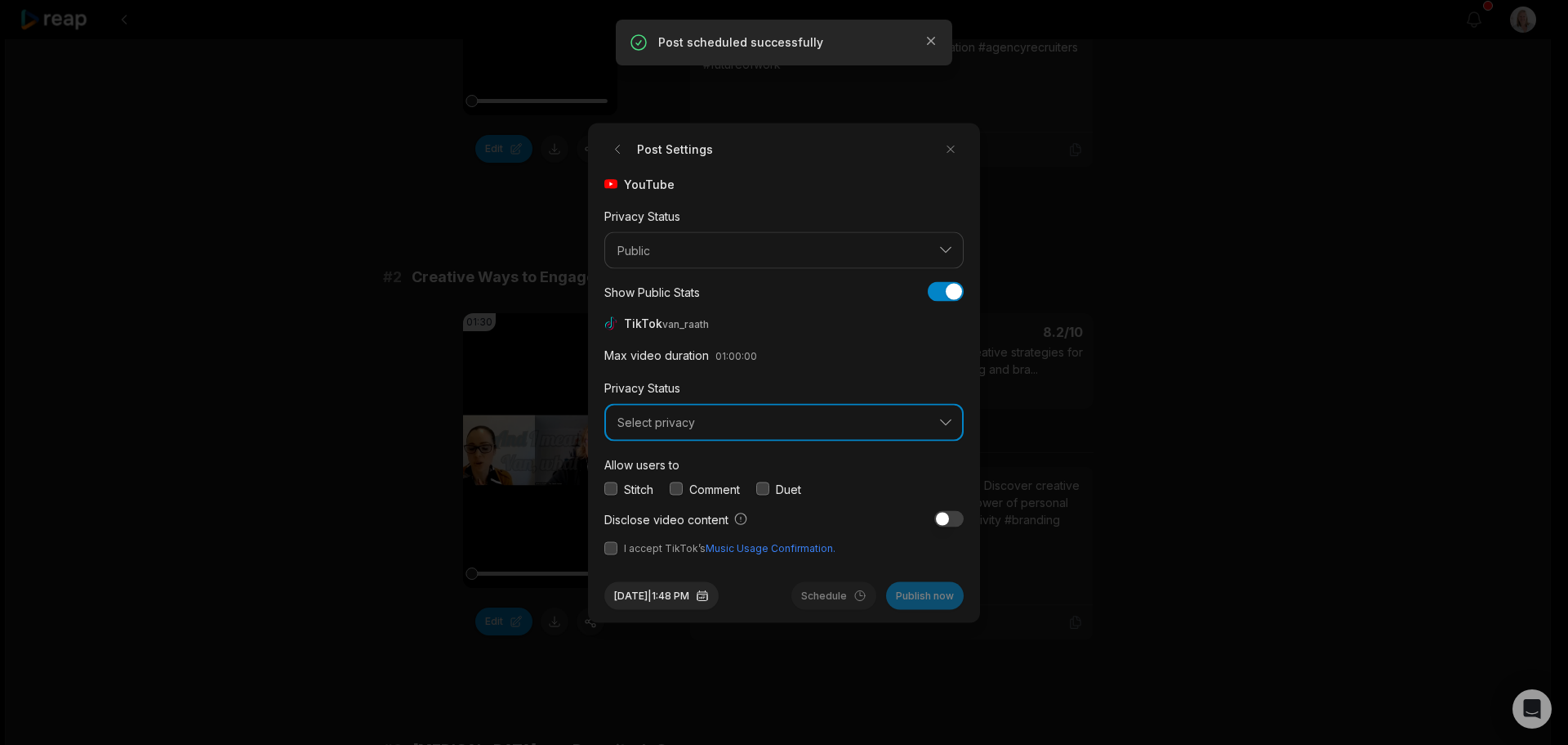
click at [694, 436] on button "Select privacy" at bounding box center [784, 422] width 359 height 37
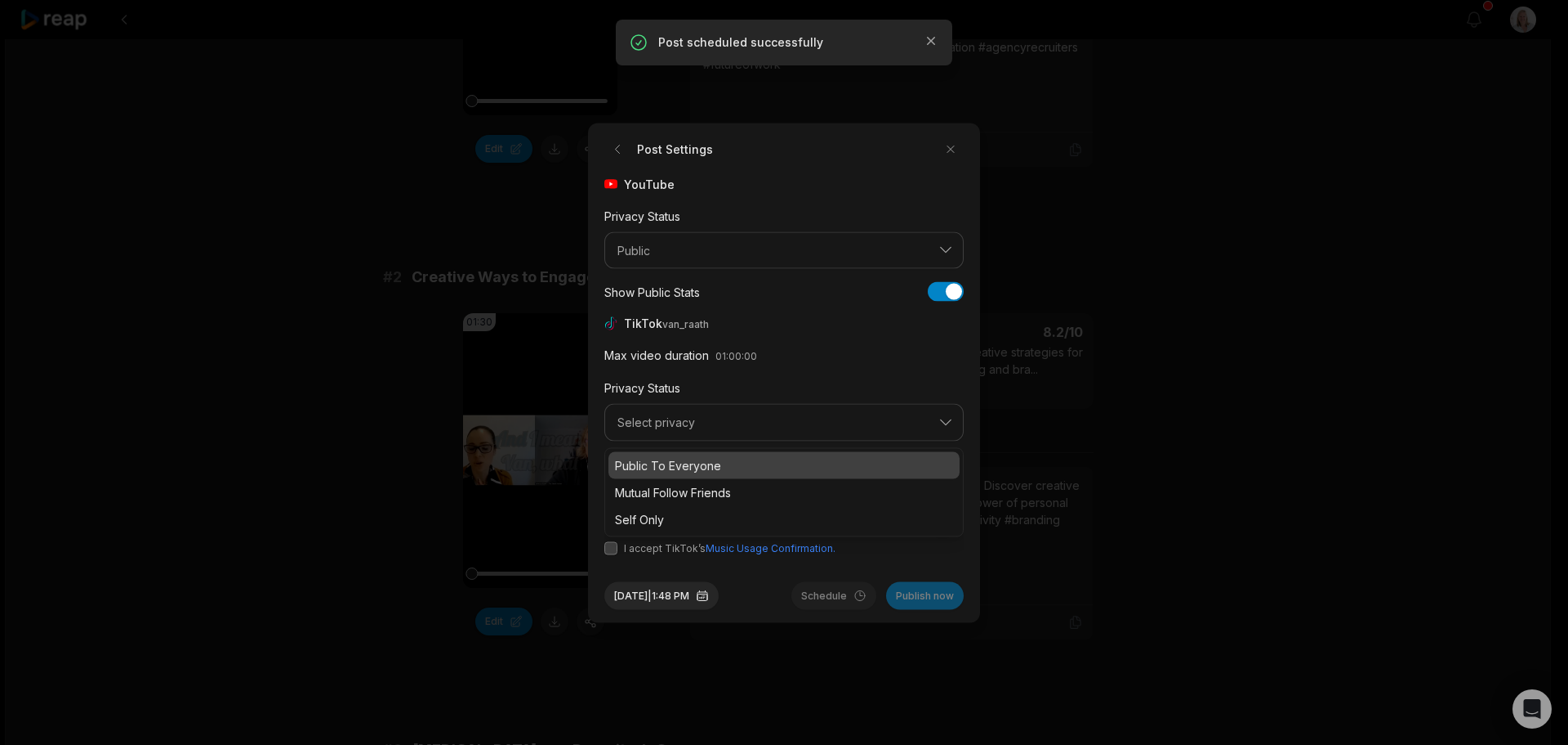
click at [695, 466] on p "Public To Everyone" at bounding box center [784, 465] width 338 height 17
click at [677, 487] on button "button" at bounding box center [677, 488] width 13 height 13
click at [613, 550] on button "button" at bounding box center [611, 547] width 13 height 13
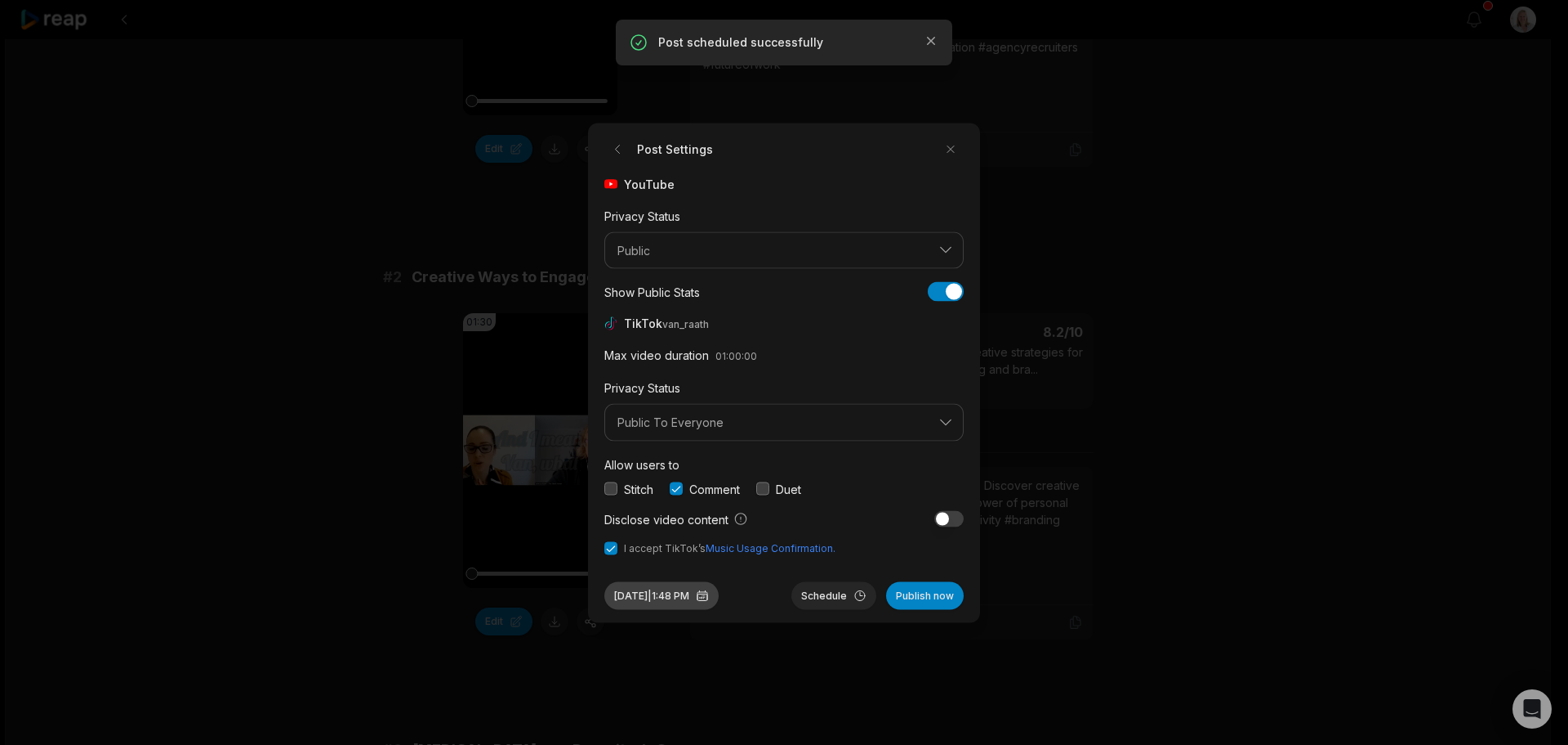
click at [701, 596] on button "Sep 30, 2025 | 1:48 PM" at bounding box center [662, 594] width 114 height 28
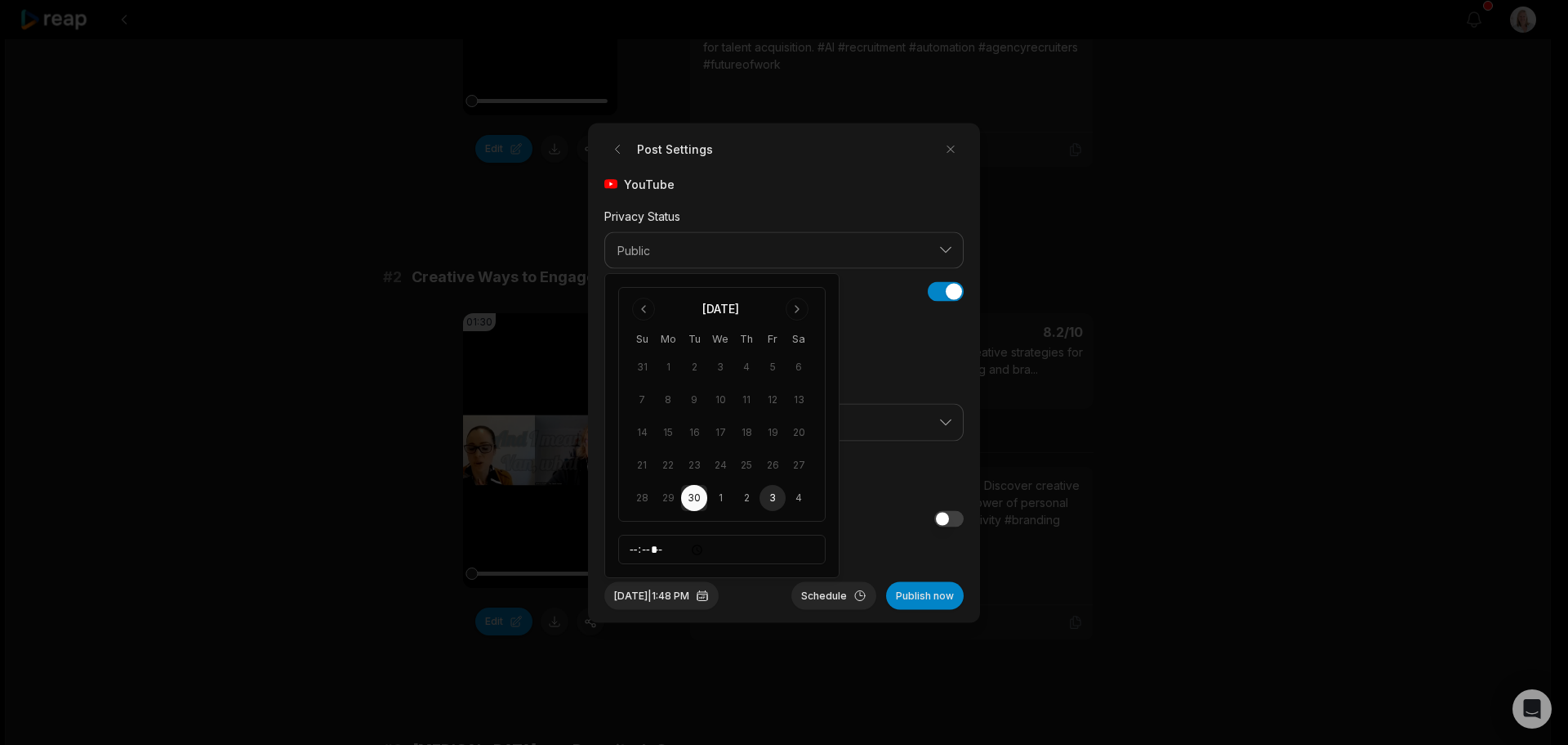
click at [774, 503] on button "3" at bounding box center [773, 497] width 26 height 26
click at [637, 551] on input "*****" at bounding box center [722, 549] width 208 height 29
type input "*****"
click at [833, 597] on button "Schedule" at bounding box center [834, 594] width 85 height 28
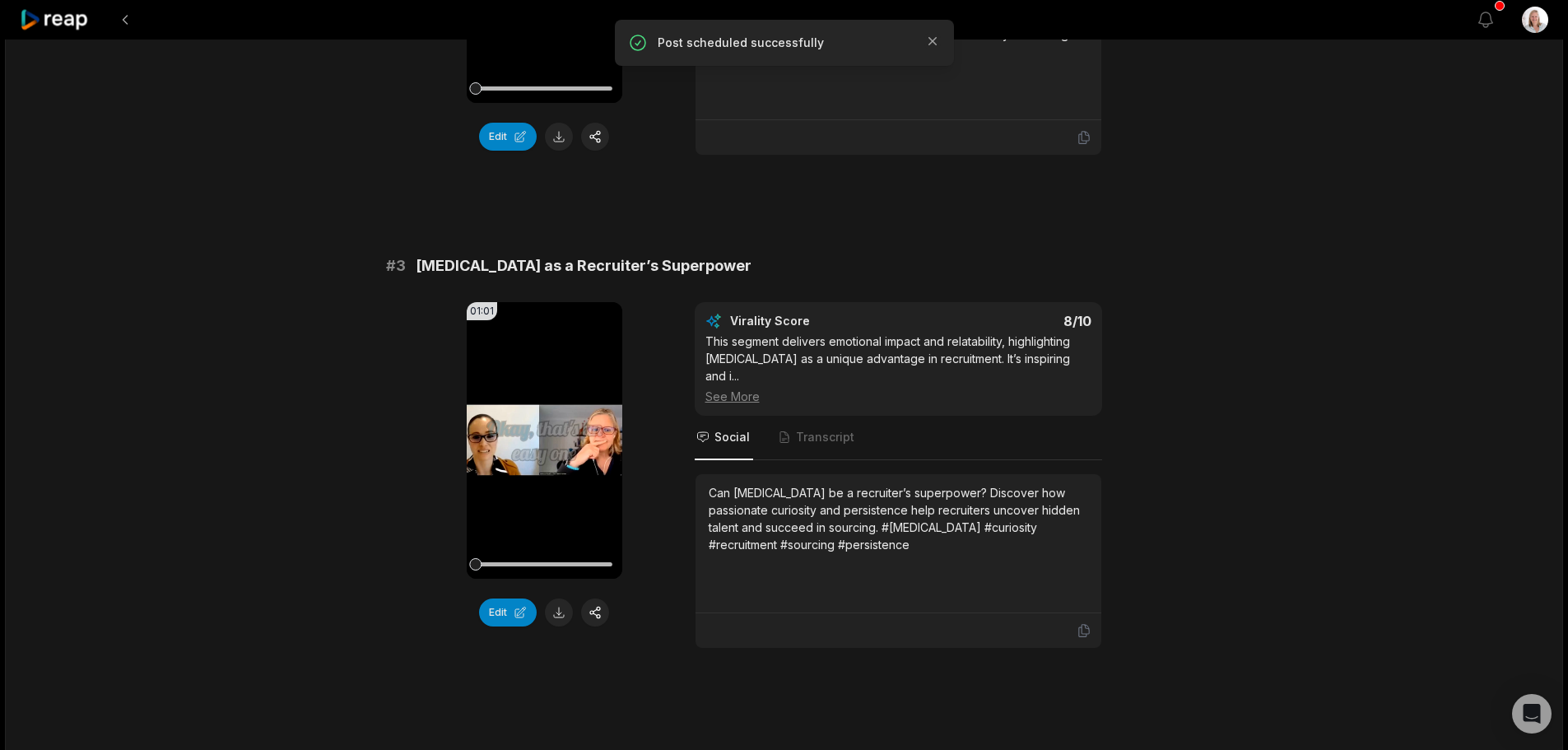
scroll to position [905, 0]
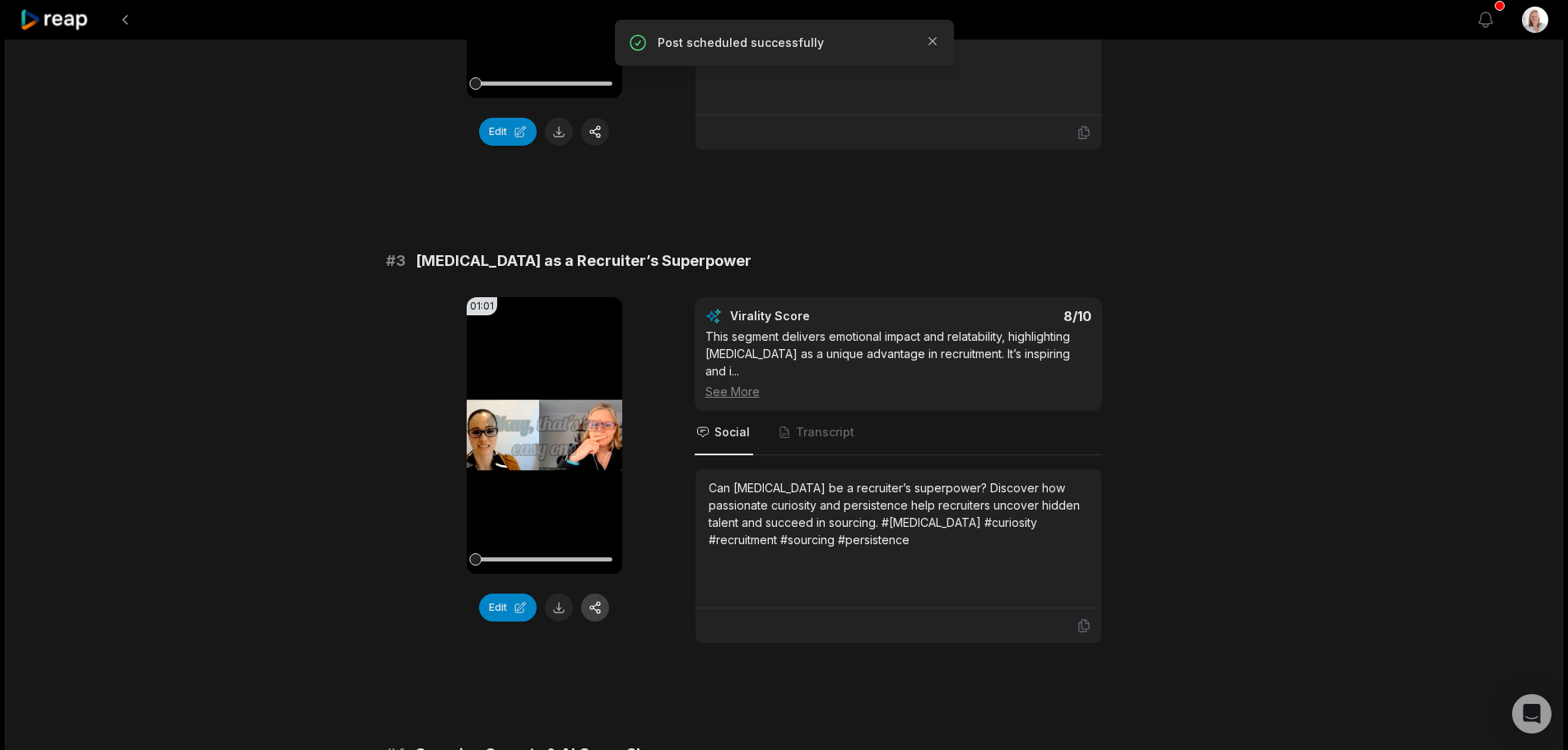
click at [595, 612] on button "button" at bounding box center [595, 607] width 28 height 28
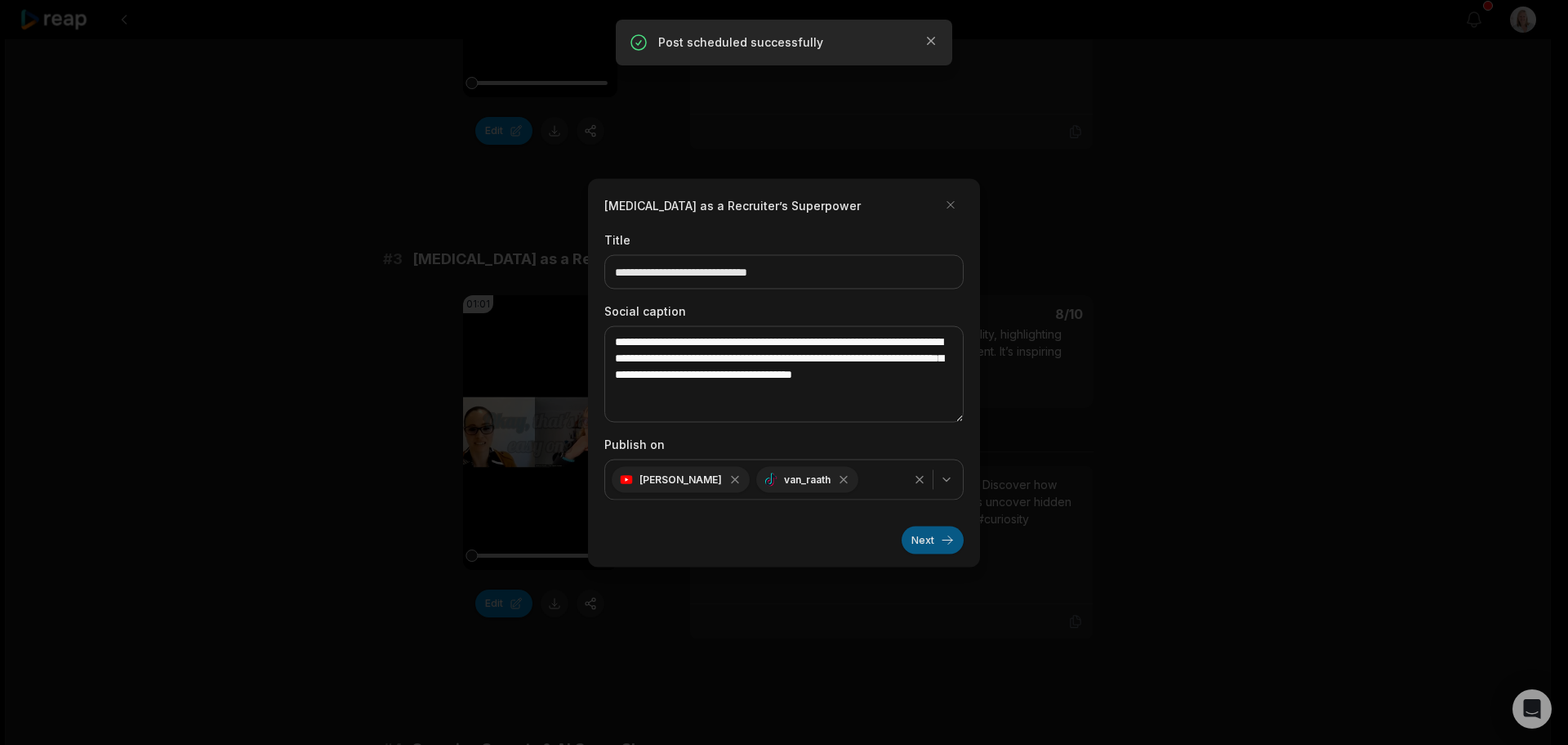
click at [920, 539] on button "Next" at bounding box center [932, 539] width 62 height 28
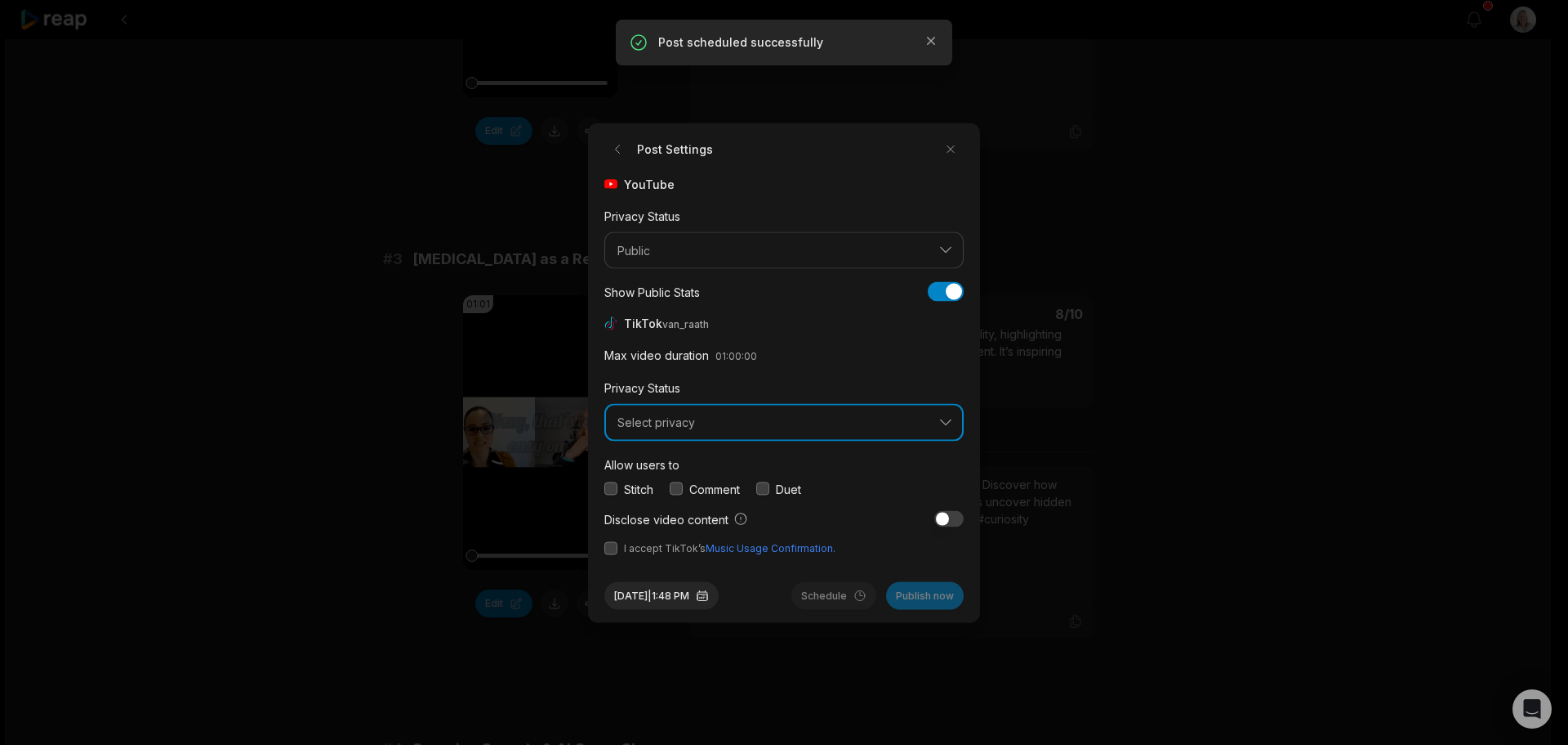
click at [681, 430] on button "Select privacy" at bounding box center [784, 422] width 359 height 37
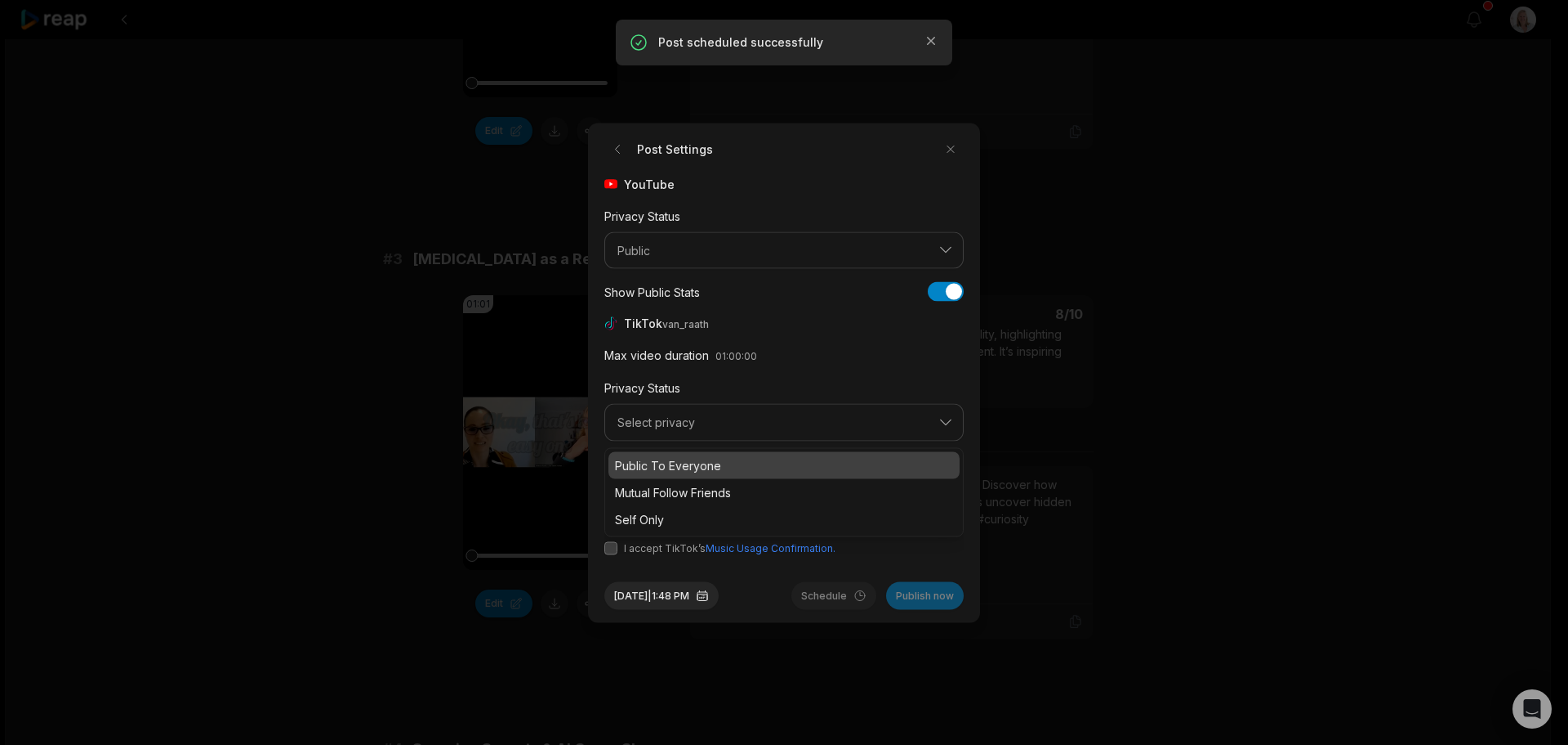
click at [696, 464] on p "Public To Everyone" at bounding box center [784, 465] width 338 height 17
click at [679, 490] on button "button" at bounding box center [677, 488] width 13 height 13
click at [613, 548] on button "button" at bounding box center [611, 547] width 13 height 13
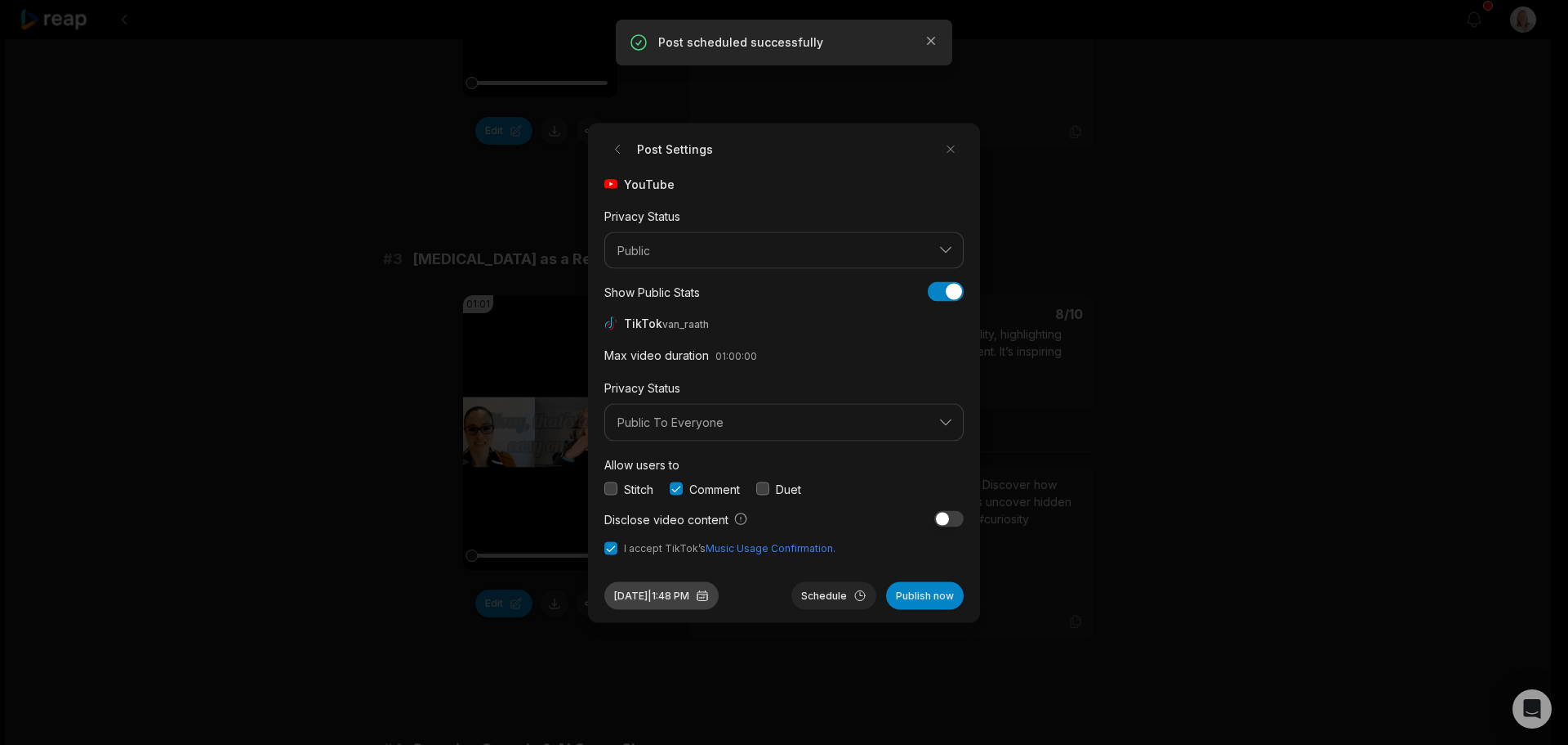
click at [657, 593] on button "Sep 30, 2025 | 1:48 PM" at bounding box center [662, 594] width 114 height 28
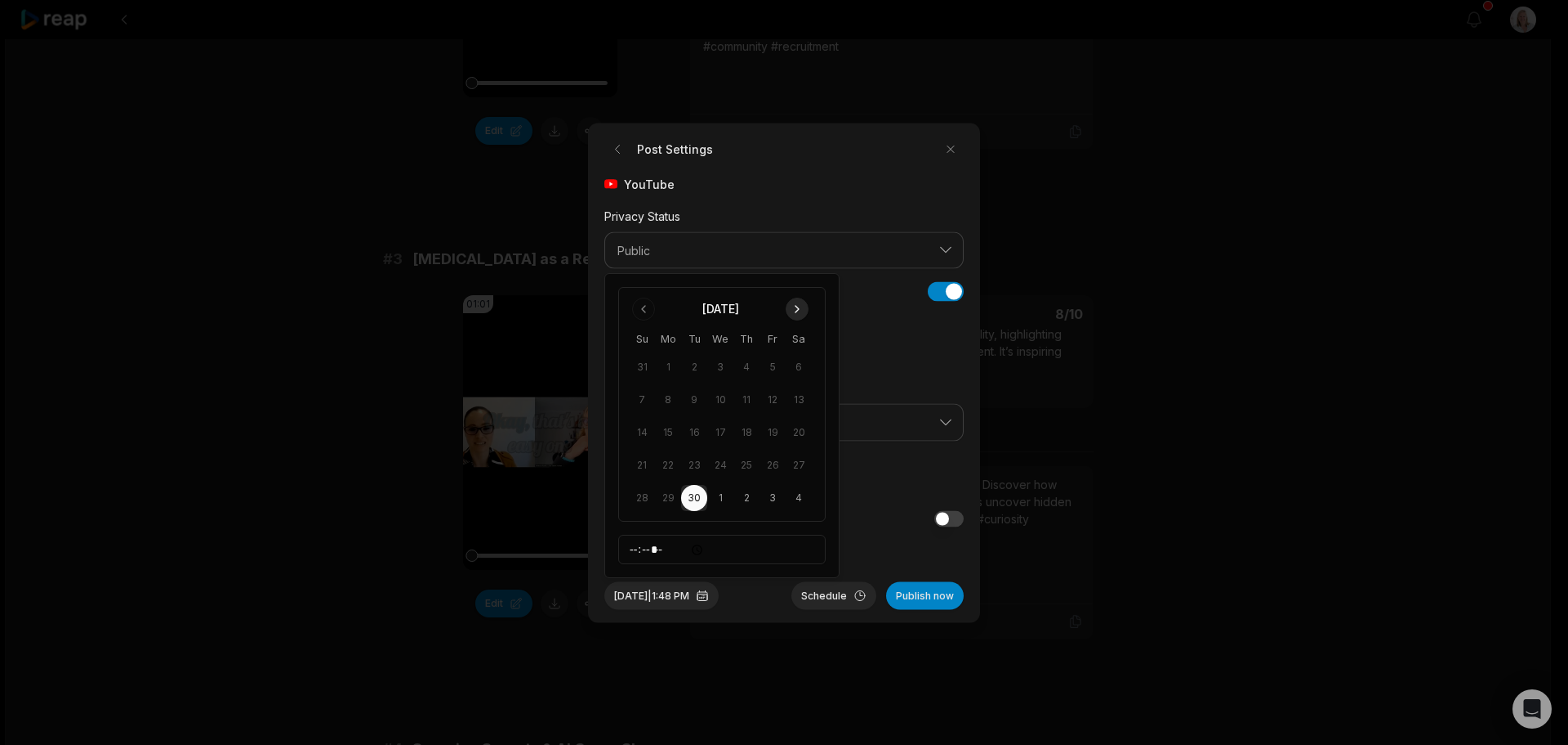
click at [793, 308] on button "Go to next month" at bounding box center [796, 309] width 23 height 23
click at [640, 401] on button "5" at bounding box center [642, 399] width 26 height 26
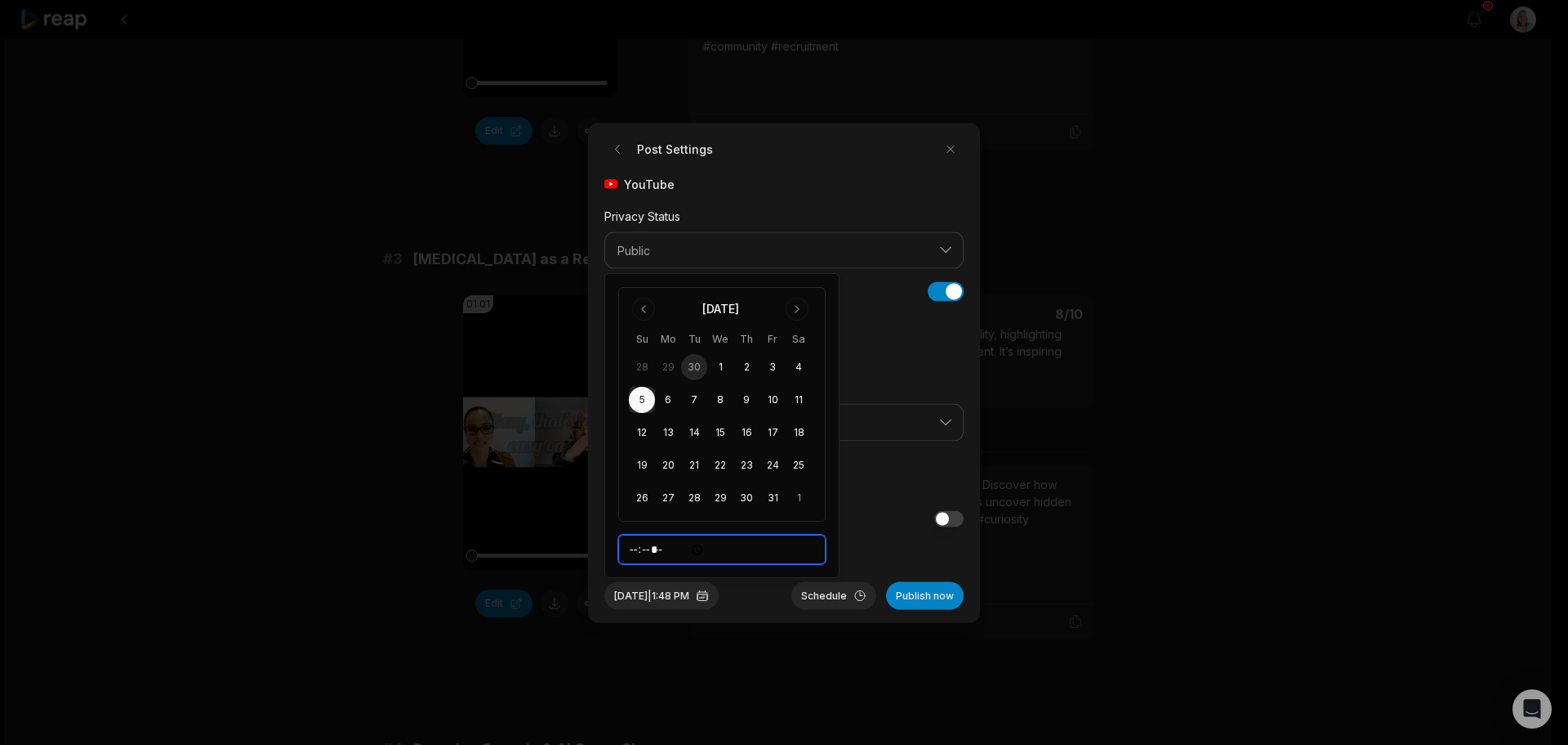
click at [636, 551] on input "*****" at bounding box center [722, 549] width 208 height 29
type input "*****"
click at [842, 596] on button "Schedule" at bounding box center [834, 594] width 85 height 28
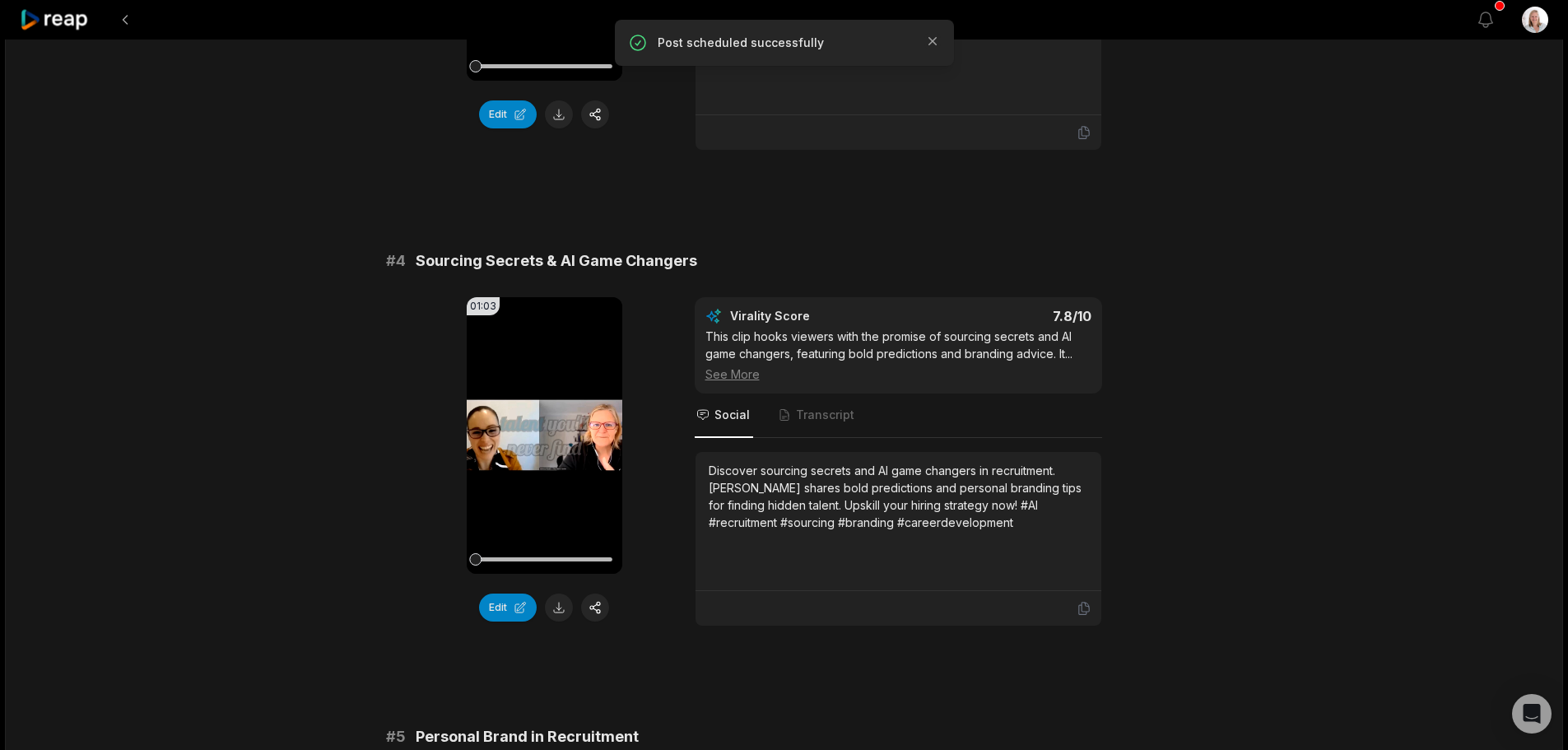
scroll to position [1399, 0]
click at [599, 592] on button "button" at bounding box center [595, 606] width 28 height 28
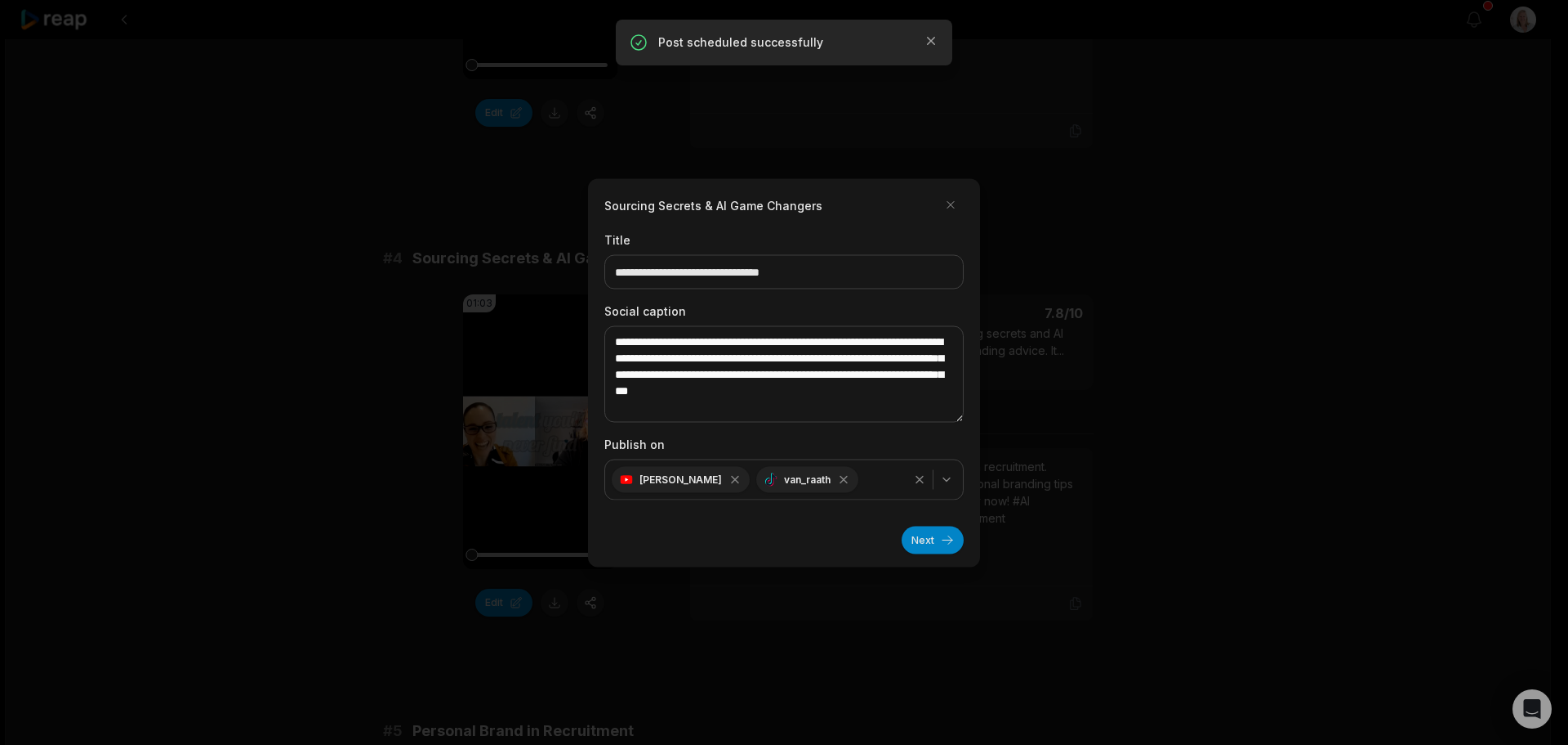
drag, startPoint x: 927, startPoint y: 540, endPoint x: 834, endPoint y: 534, distance: 93.2
click at [927, 539] on button "Next" at bounding box center [932, 539] width 62 height 28
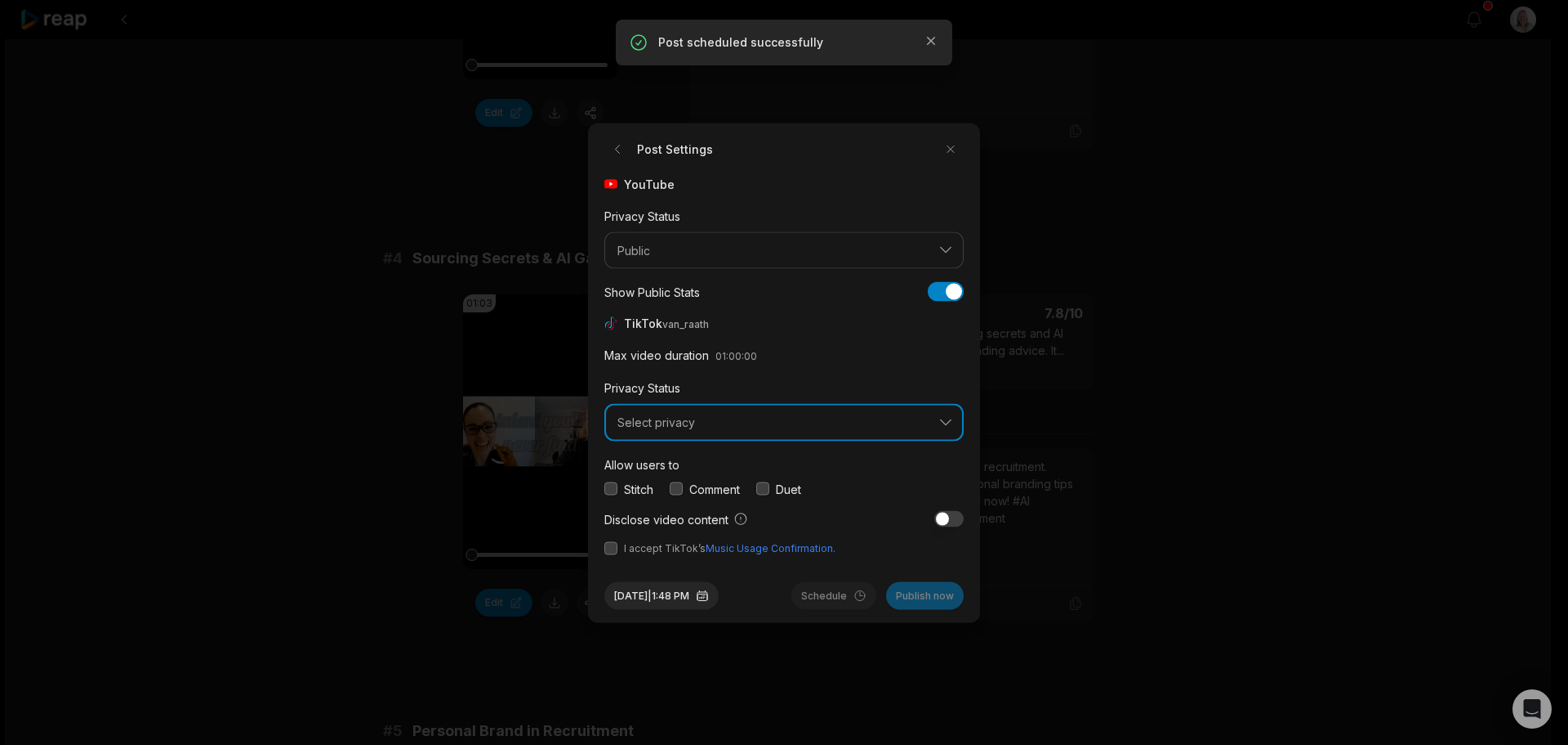
click at [678, 424] on span "Select privacy" at bounding box center [773, 423] width 310 height 15
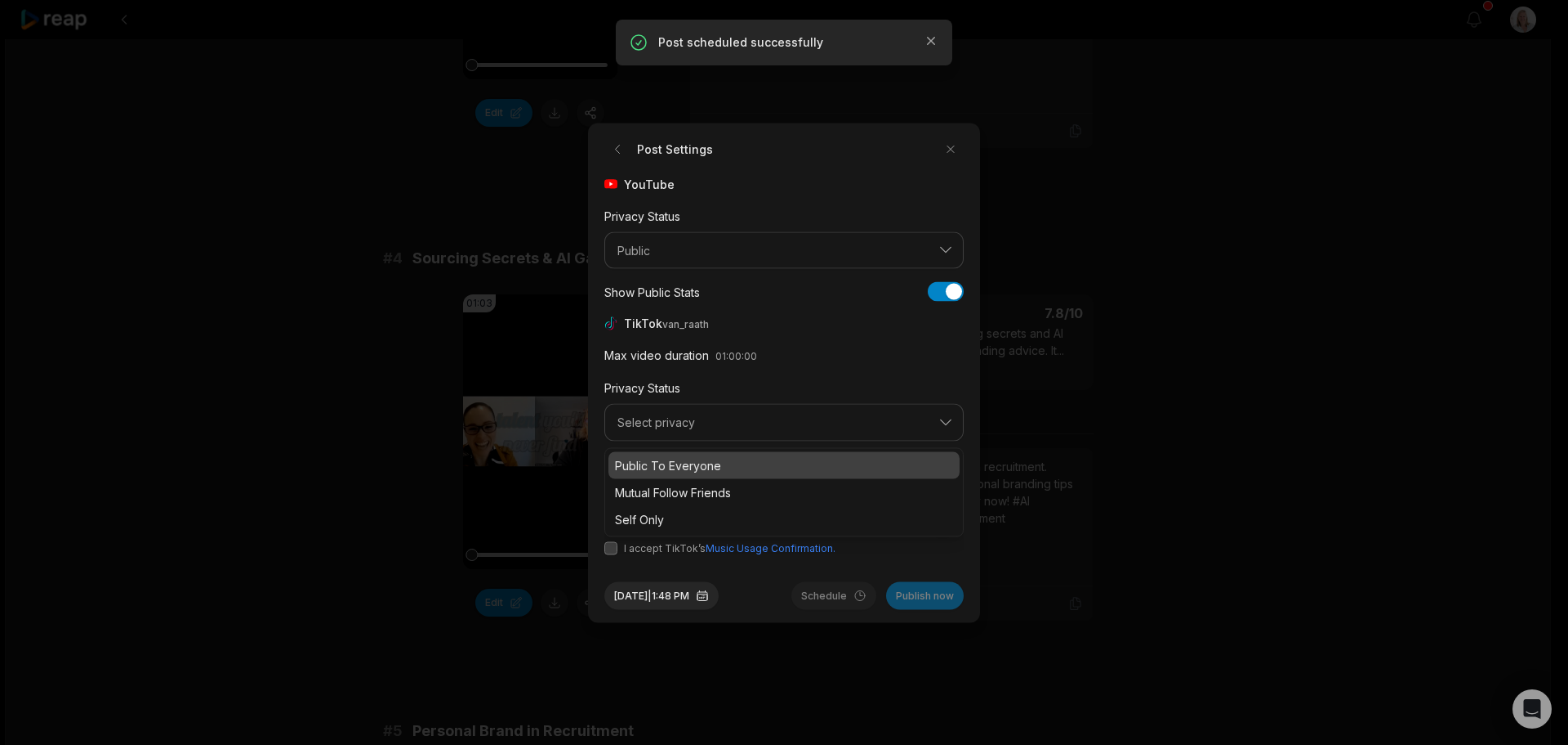
click at [690, 458] on p "Public To Everyone" at bounding box center [784, 465] width 338 height 17
click at [707, 488] on label "Comment" at bounding box center [715, 488] width 51 height 17
drag, startPoint x: 613, startPoint y: 548, endPoint x: 632, endPoint y: 553, distance: 19.6
click at [613, 548] on button "button" at bounding box center [611, 547] width 13 height 13
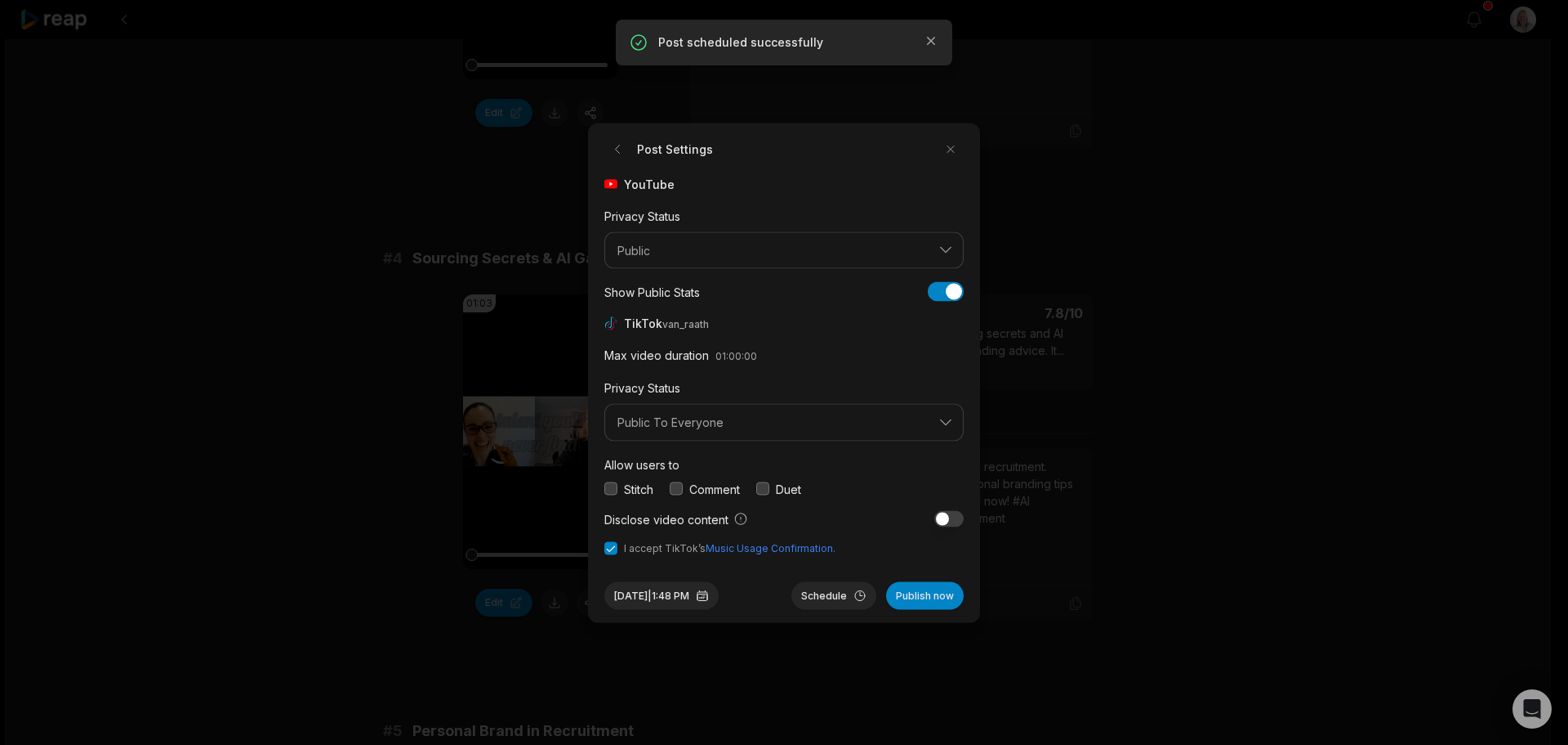
click at [677, 486] on button "button" at bounding box center [677, 488] width 13 height 13
click at [707, 594] on button "Sep 30, 2025 | 1:48 PM" at bounding box center [662, 594] width 114 height 28
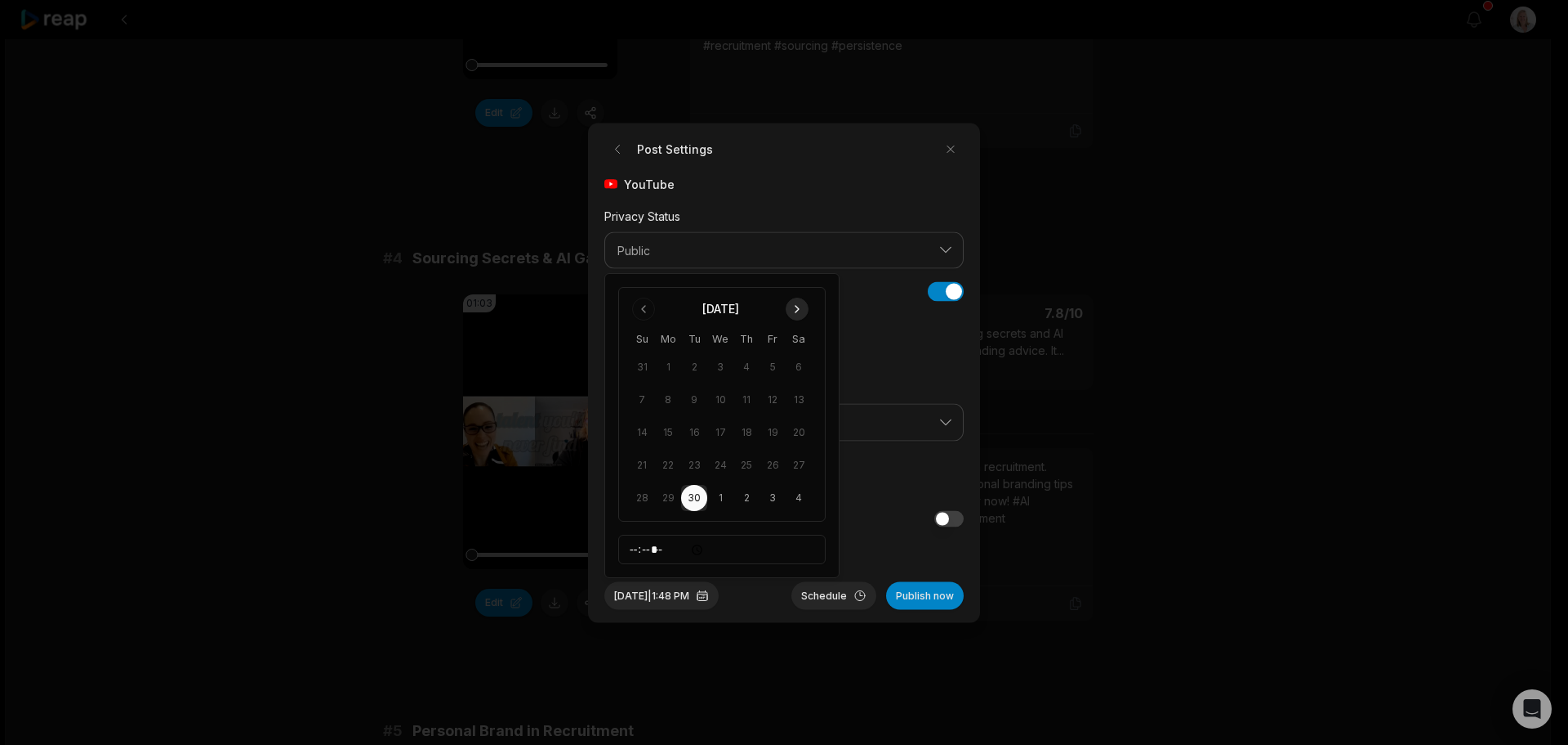
click at [798, 309] on button "Go to next month" at bounding box center [796, 309] width 23 height 23
click at [695, 401] on button "7" at bounding box center [694, 399] width 26 height 26
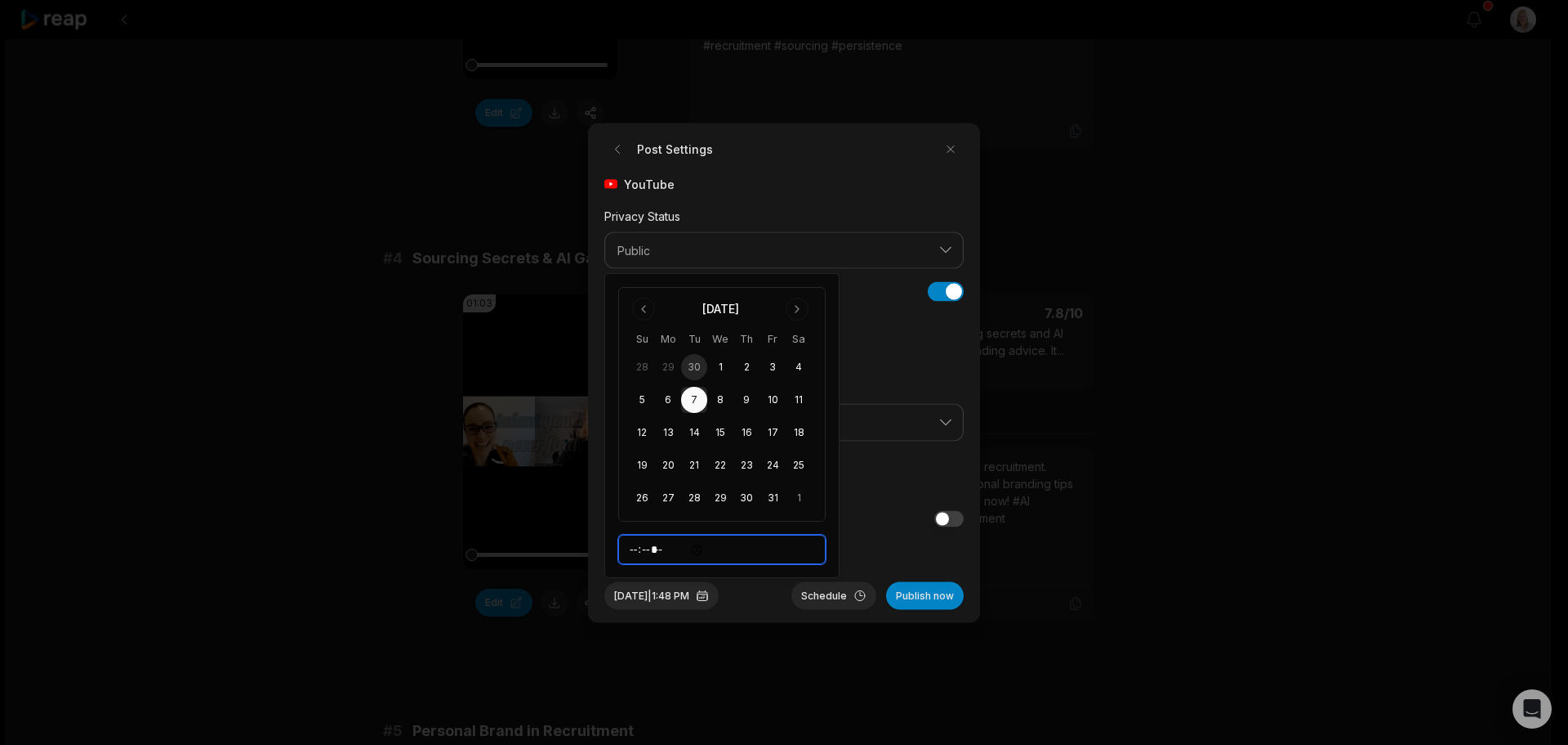
click at [635, 549] on input "*****" at bounding box center [722, 549] width 208 height 29
type input "*****"
click at [824, 598] on button "Schedule" at bounding box center [834, 594] width 85 height 28
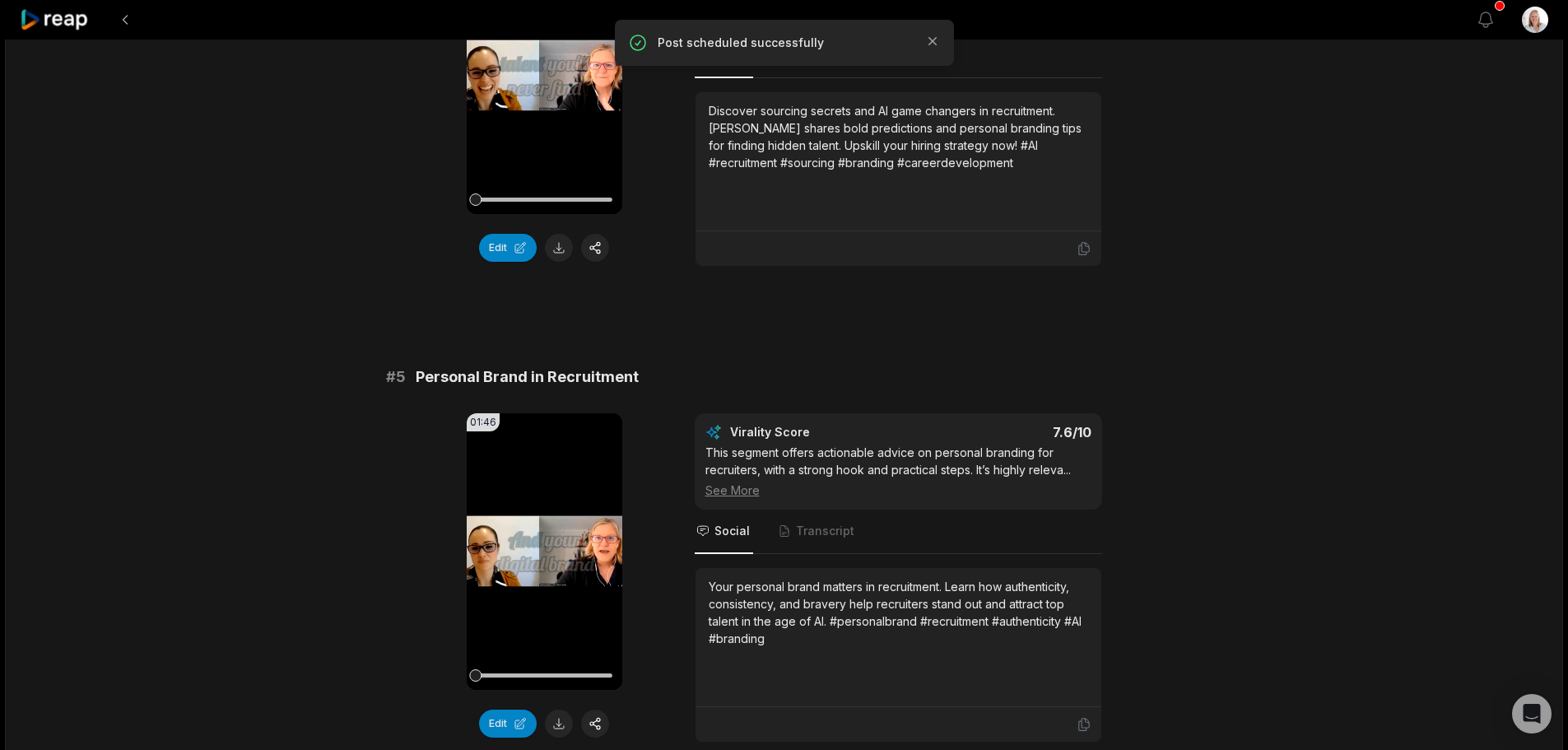
scroll to position [1810, 0]
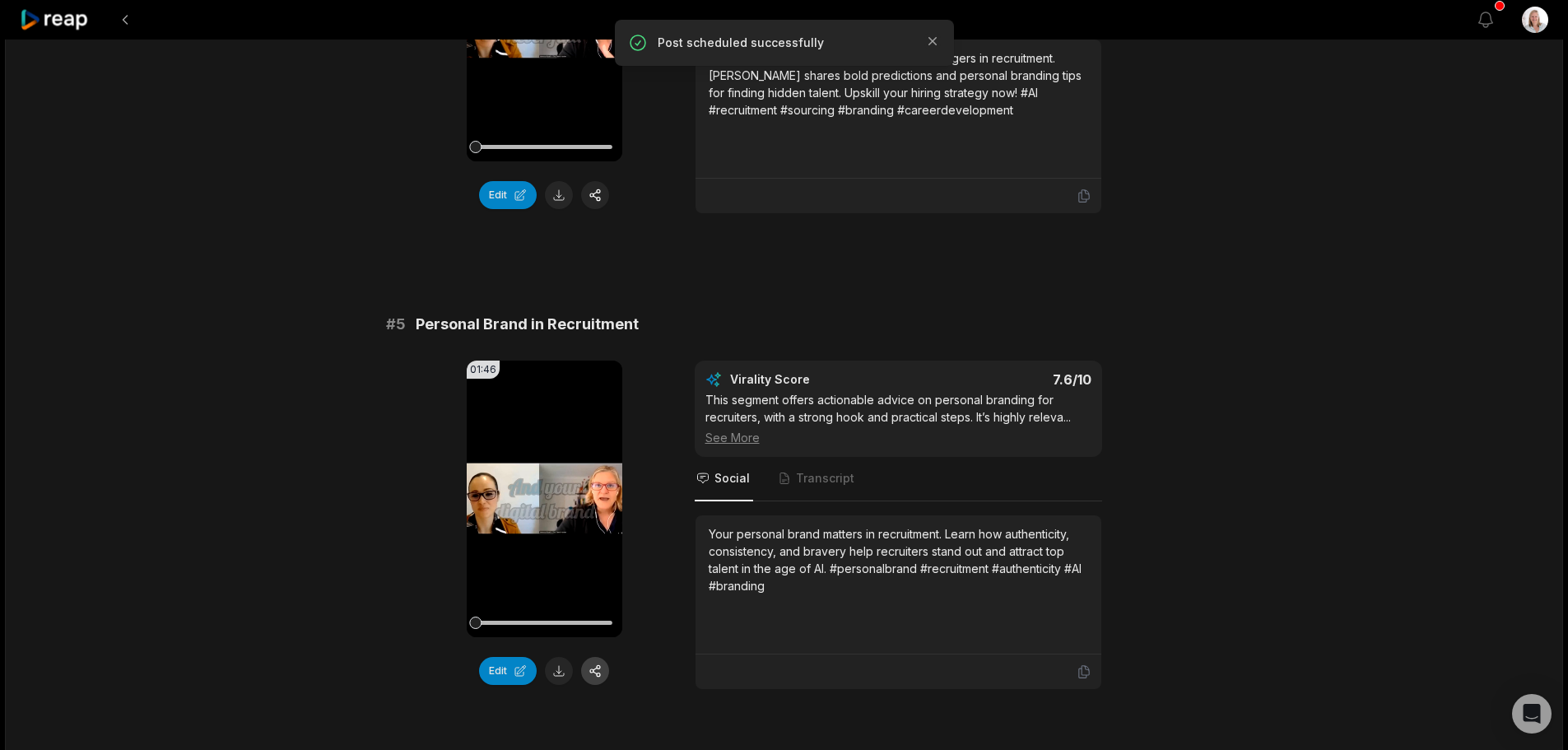
click at [597, 657] on button "button" at bounding box center [595, 671] width 28 height 28
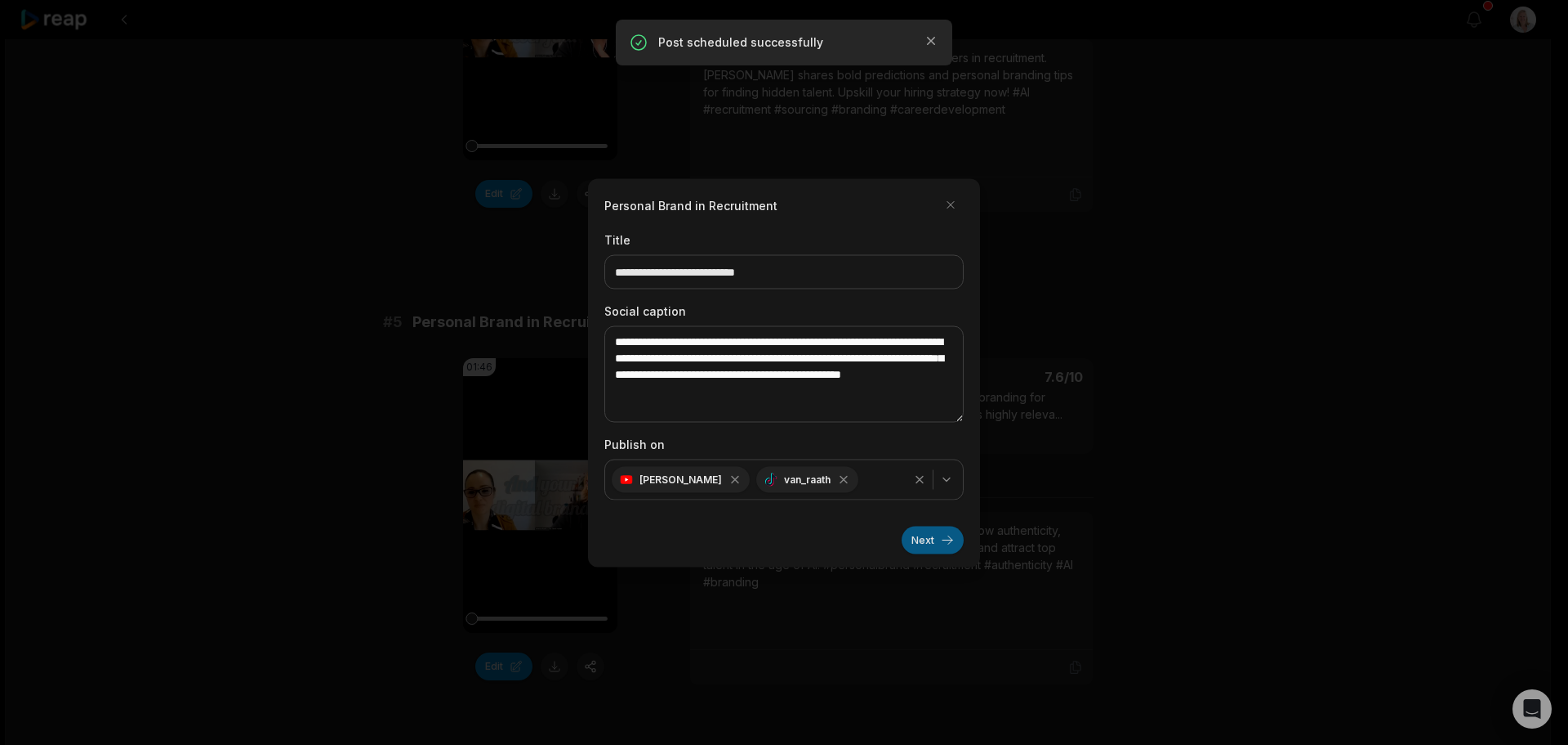
click at [915, 544] on button "Next" at bounding box center [932, 539] width 62 height 28
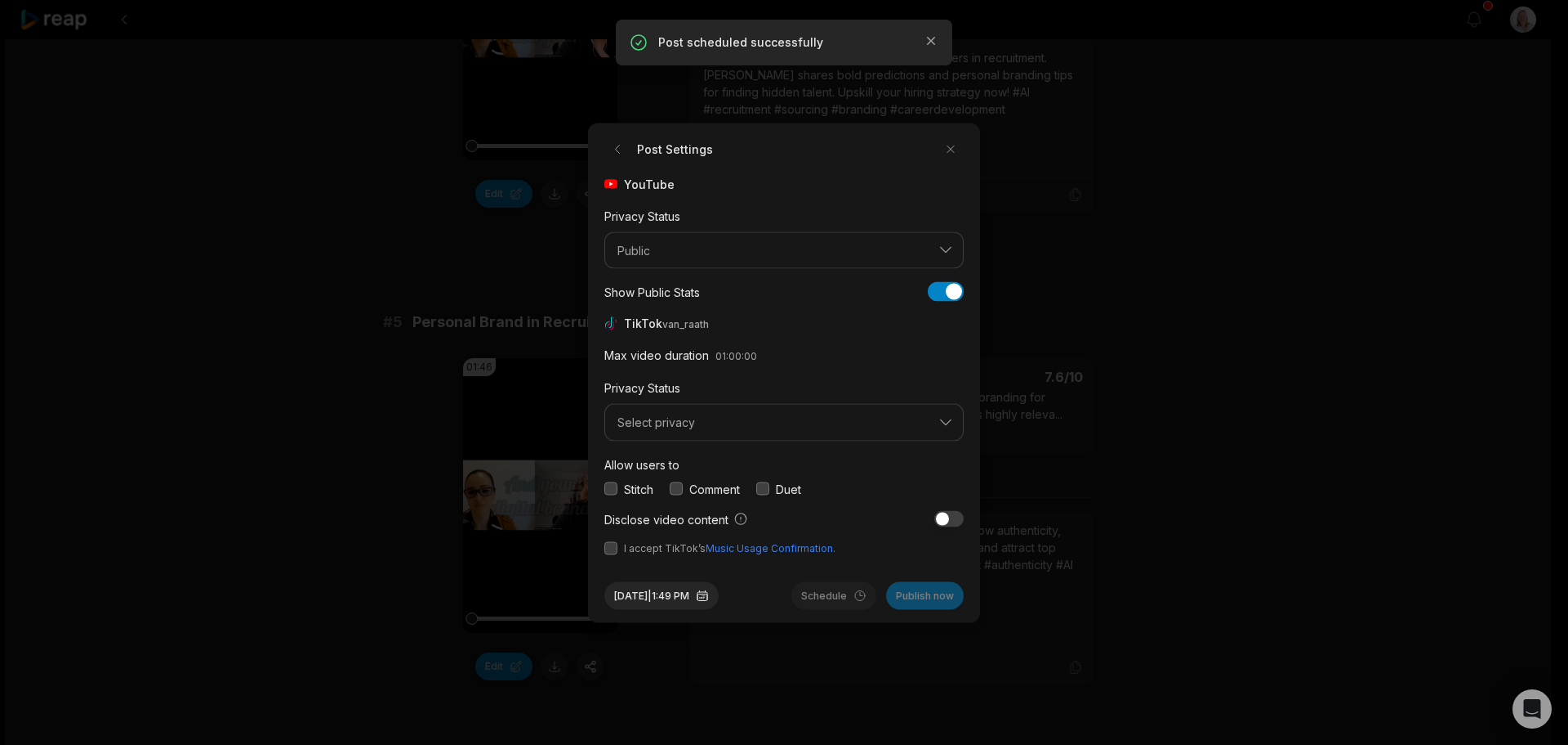
click at [677, 491] on button "button" at bounding box center [677, 488] width 13 height 13
click at [607, 552] on button "button" at bounding box center [611, 547] width 13 height 13
click at [659, 430] on button "Select privacy" at bounding box center [784, 422] width 359 height 37
click at [666, 466] on p "Public To Everyone" at bounding box center [784, 465] width 338 height 17
click at [712, 596] on button "Sep 30, 2025 | 1:49 PM" at bounding box center [662, 594] width 114 height 28
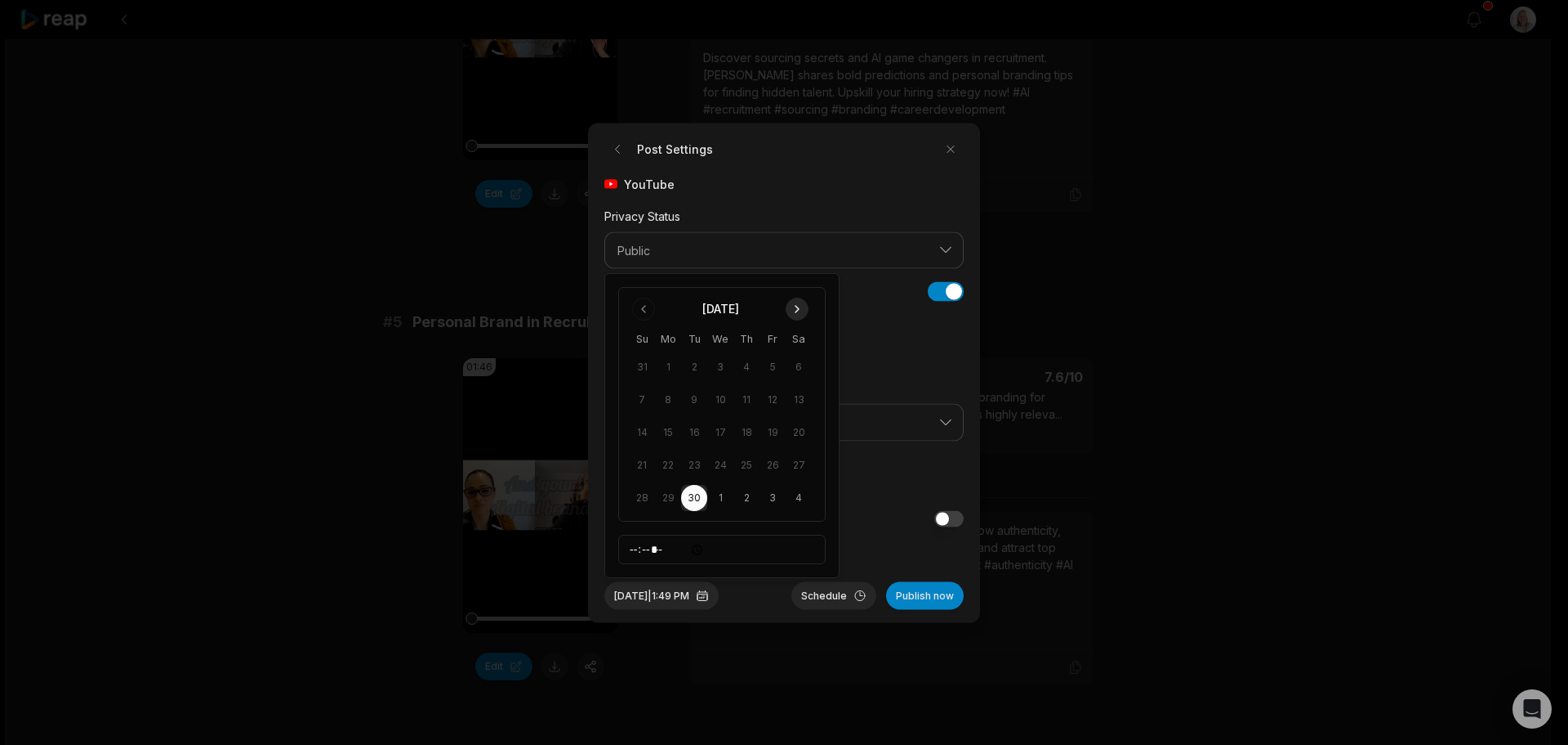
click at [796, 313] on button "Go to next month" at bounding box center [796, 309] width 23 height 23
click at [748, 405] on button "9" at bounding box center [746, 399] width 26 height 26
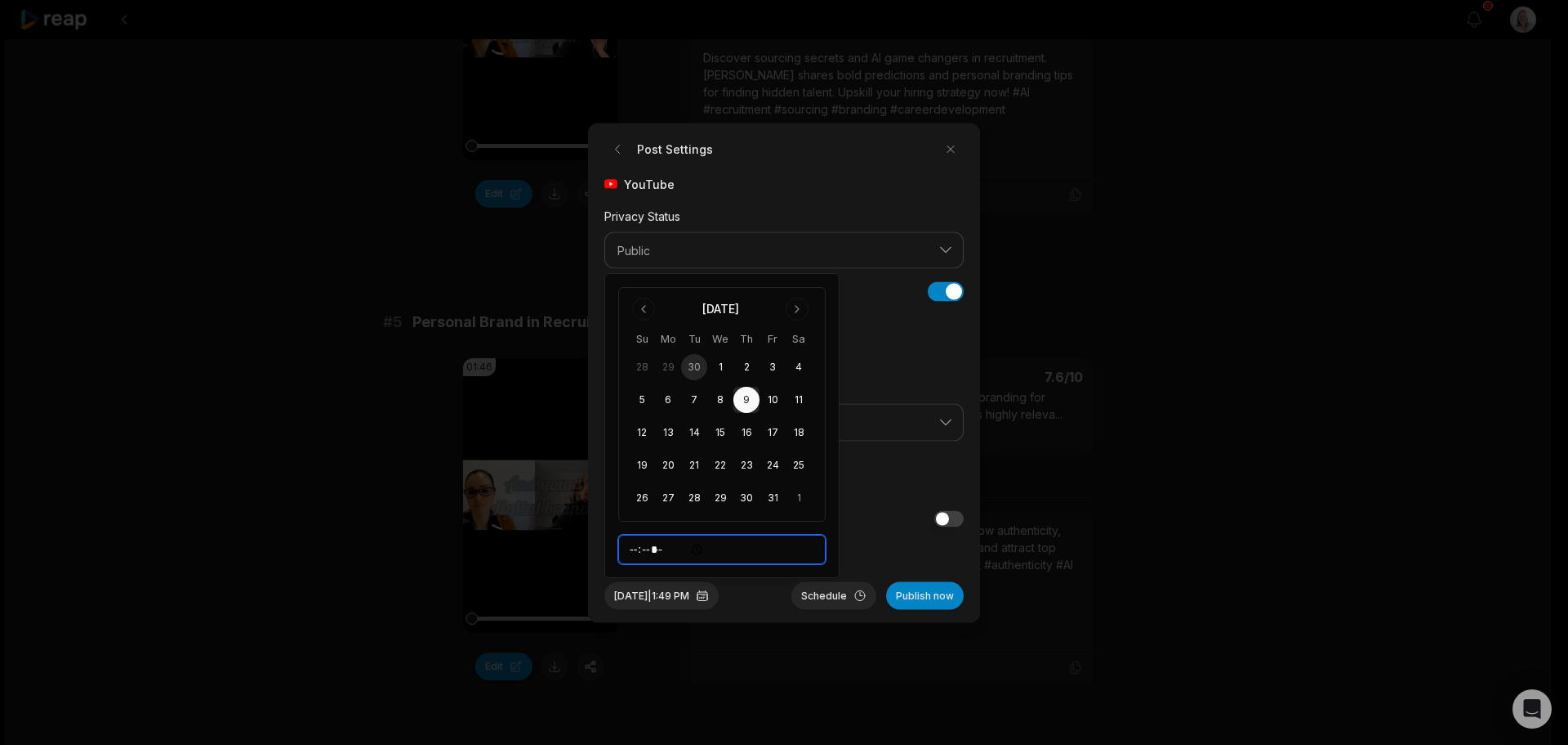
click at [635, 550] on input "*****" at bounding box center [722, 549] width 208 height 29
type input "*****"
click at [828, 592] on button "Schedule" at bounding box center [834, 594] width 85 height 28
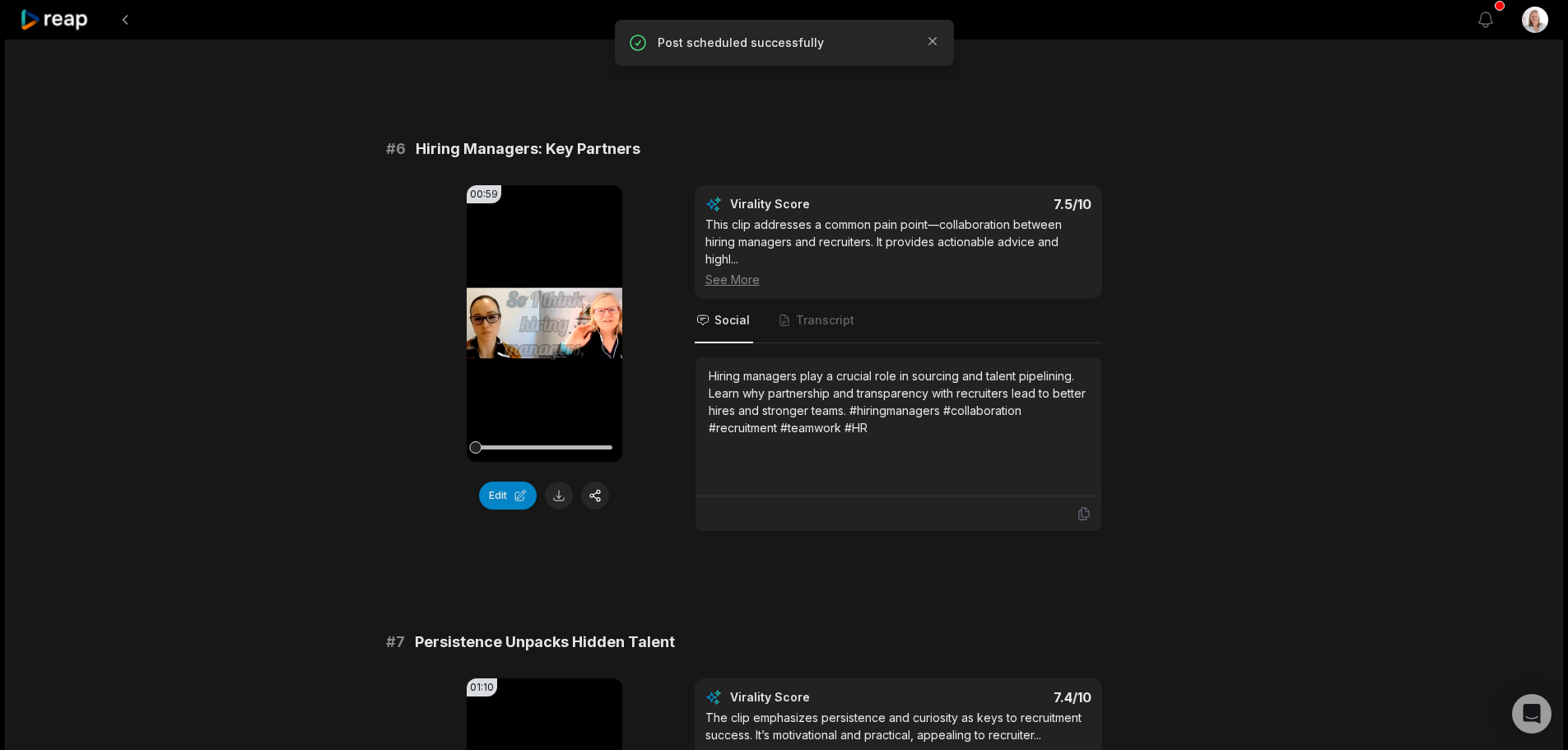
scroll to position [2468, 0]
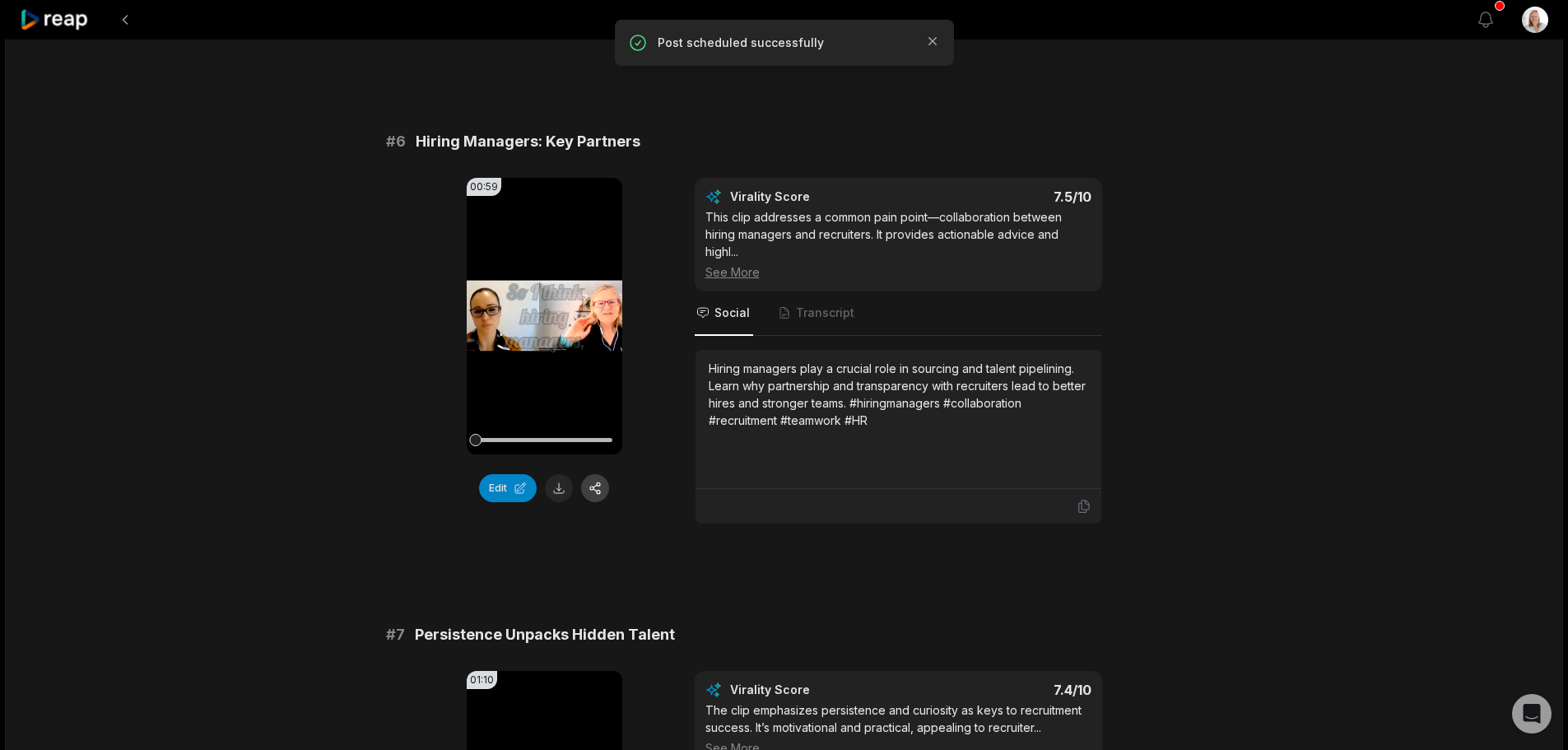
click at [599, 474] on button "button" at bounding box center [595, 488] width 28 height 28
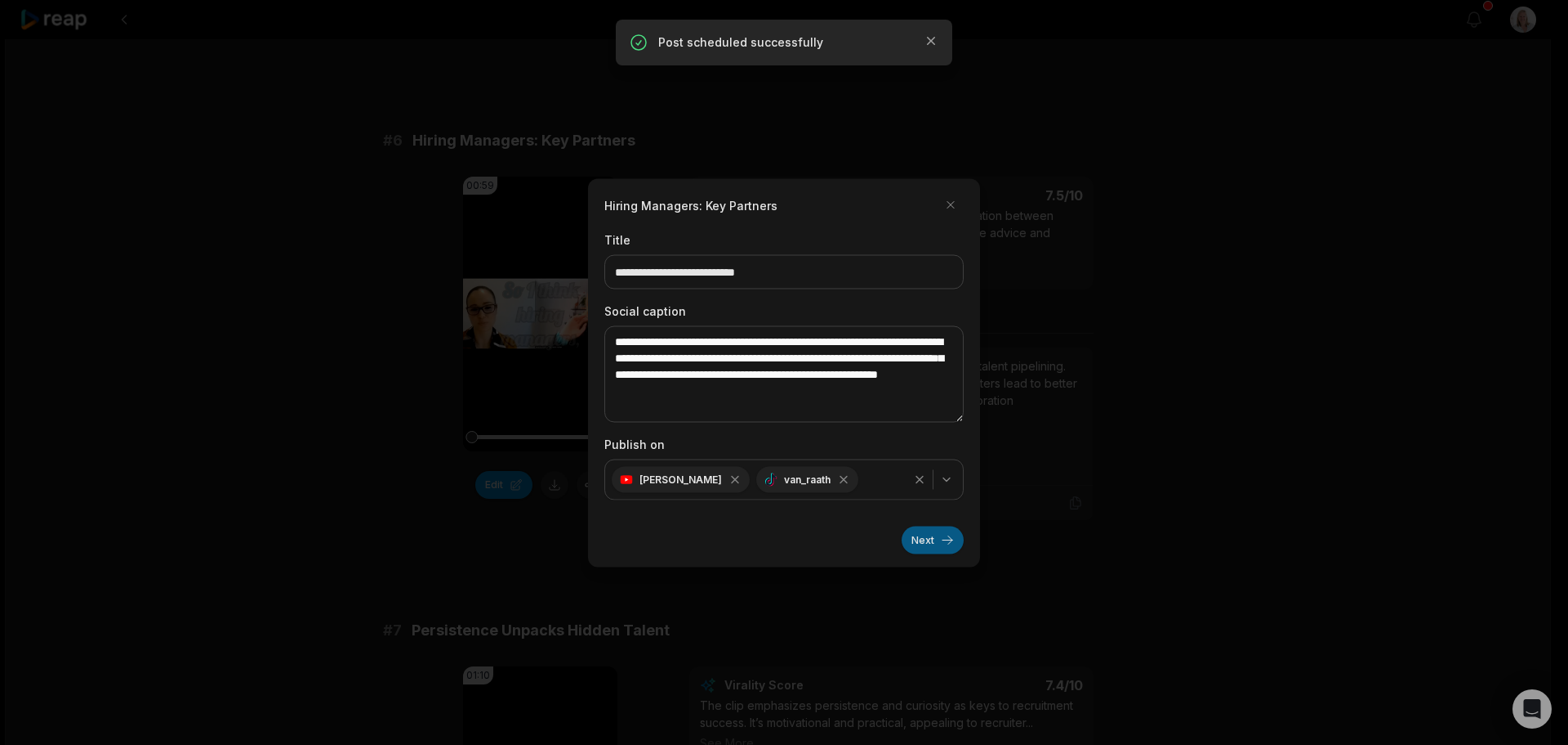
click at [930, 544] on button "Next" at bounding box center [932, 539] width 62 height 28
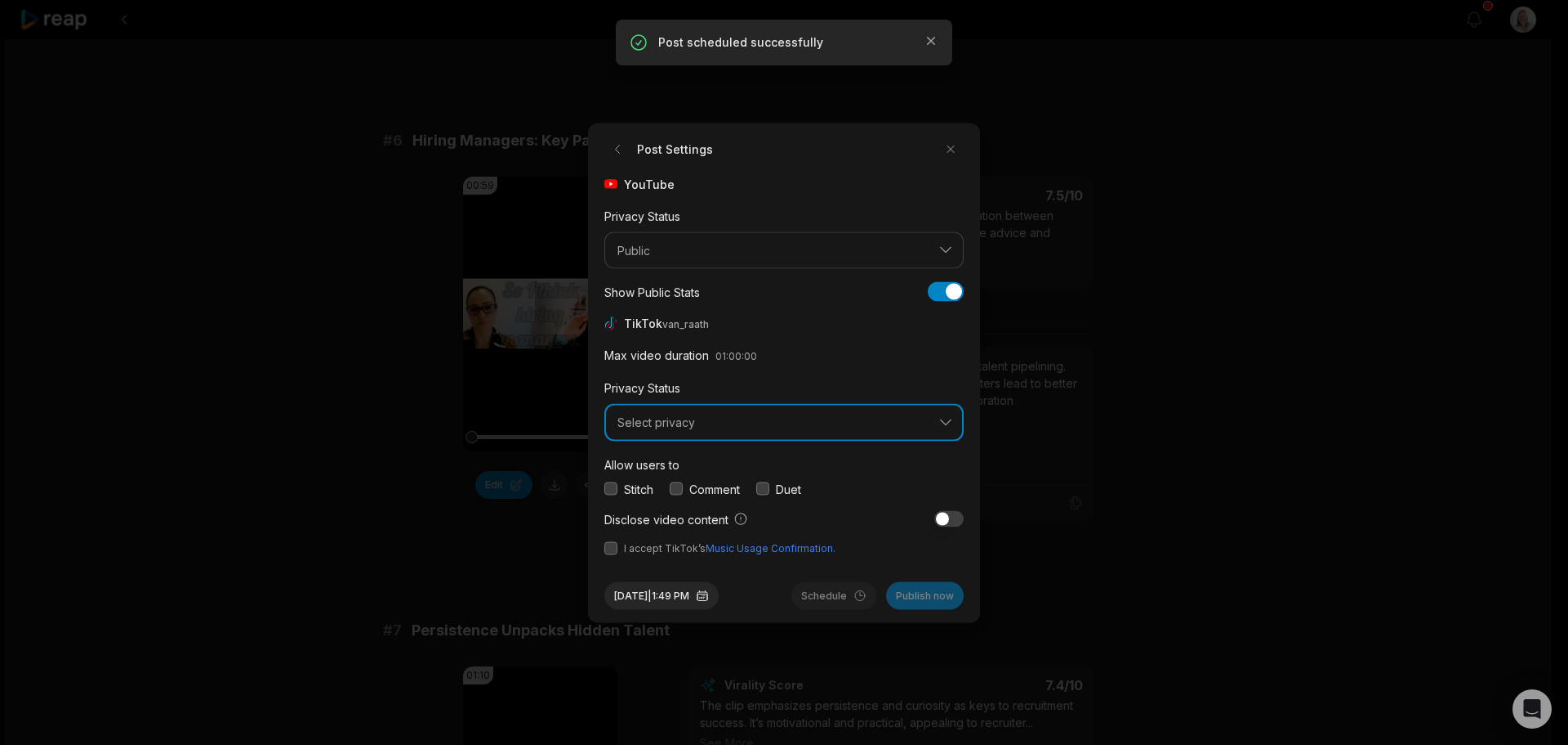
click at [685, 420] on span "Select privacy" at bounding box center [773, 423] width 310 height 15
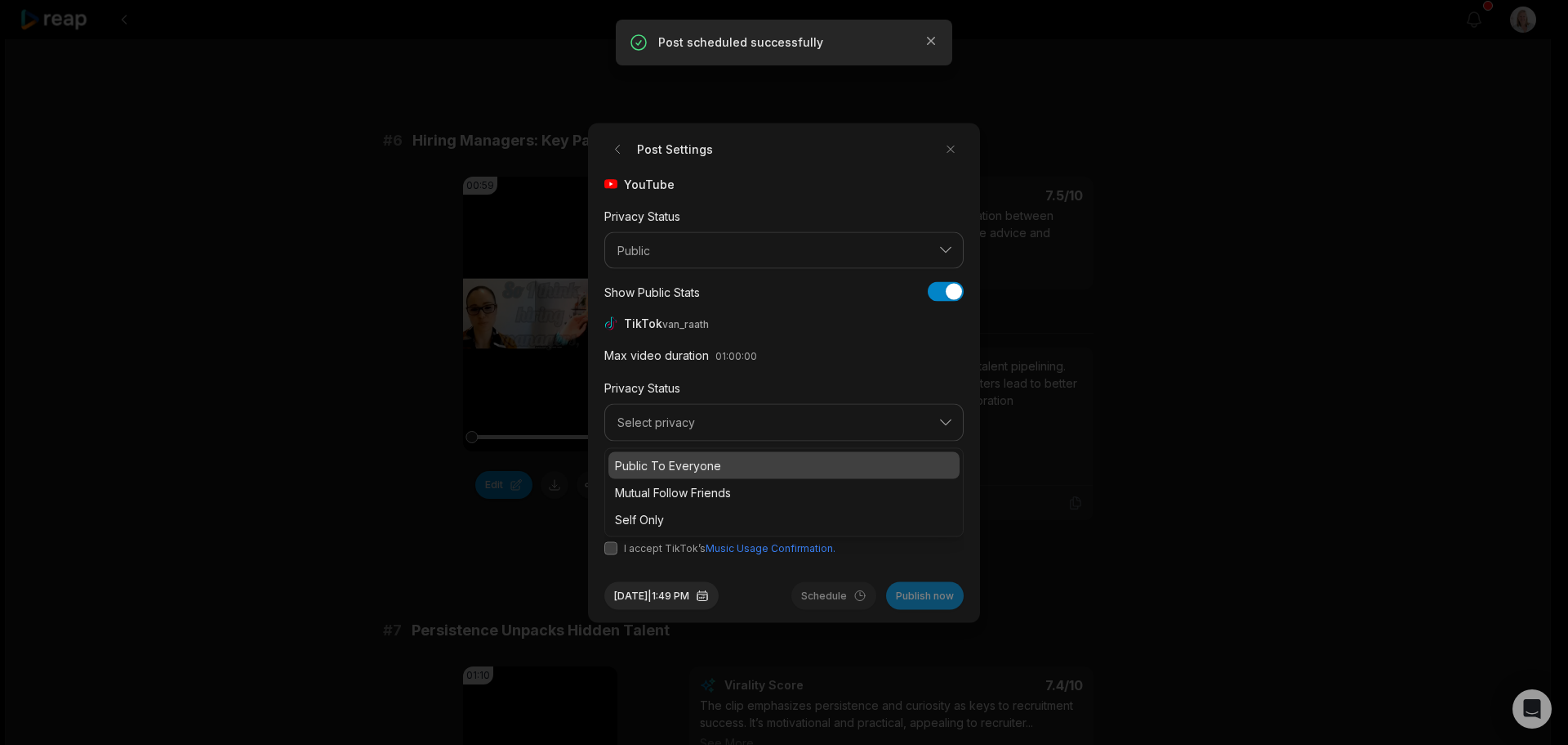
click at [691, 465] on p "Public To Everyone" at bounding box center [784, 465] width 338 height 17
click at [678, 488] on button "button" at bounding box center [677, 488] width 13 height 13
click at [612, 548] on button "button" at bounding box center [611, 547] width 13 height 13
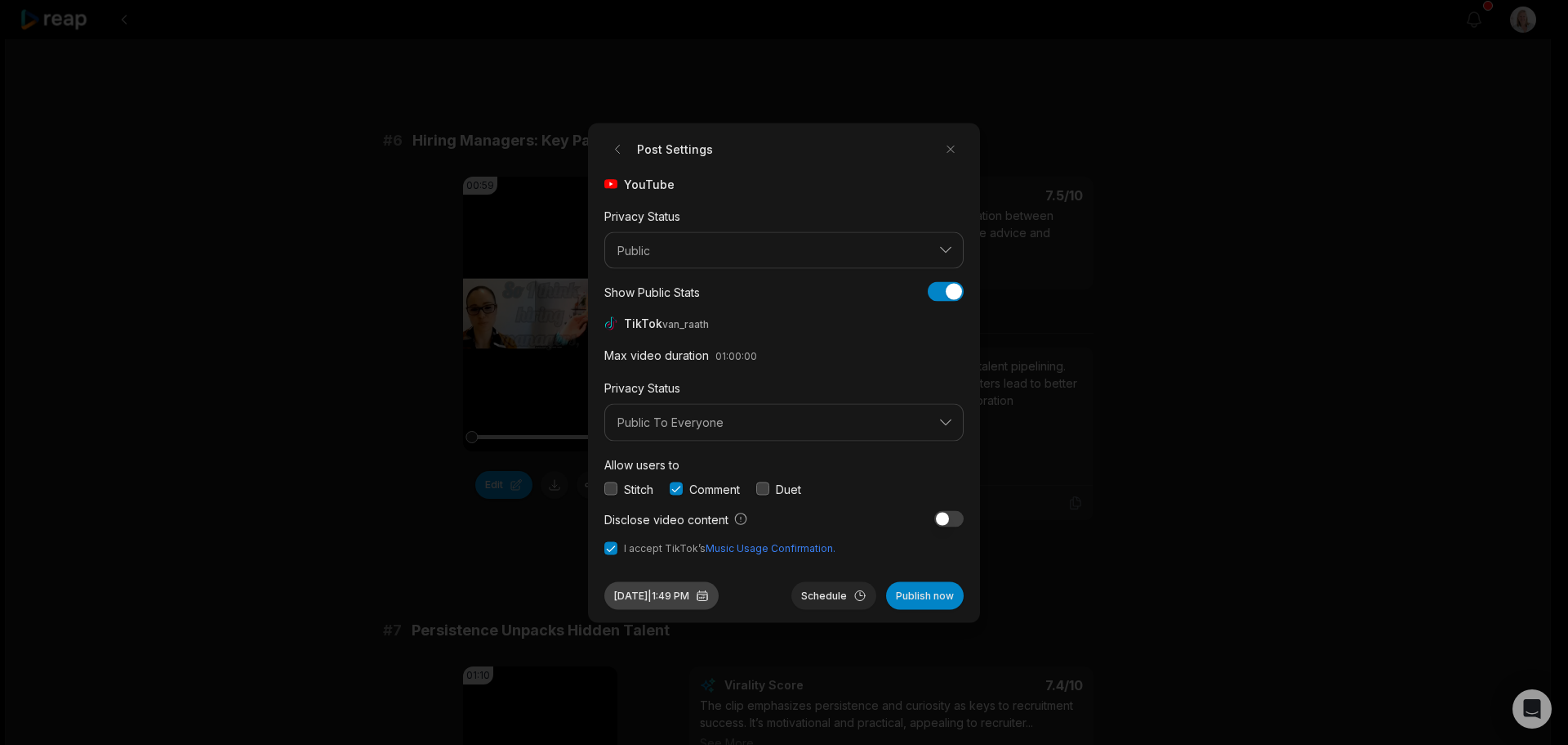
click at [686, 592] on button "Sep 30, 2025 | 1:49 PM" at bounding box center [662, 594] width 114 height 28
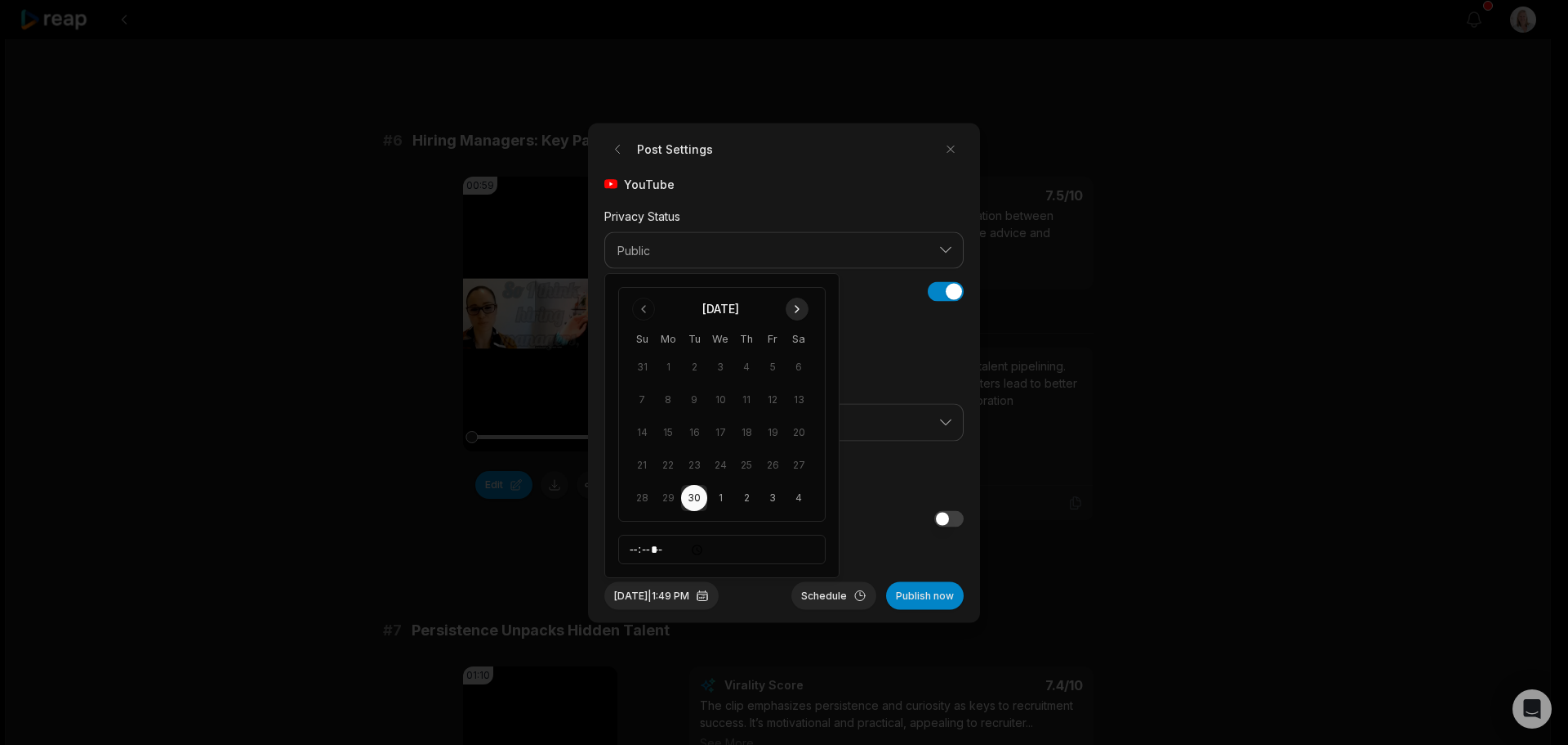
click at [797, 307] on button "Go to next month" at bounding box center [796, 309] width 23 height 23
click at [801, 400] on button "11" at bounding box center [798, 399] width 26 height 26
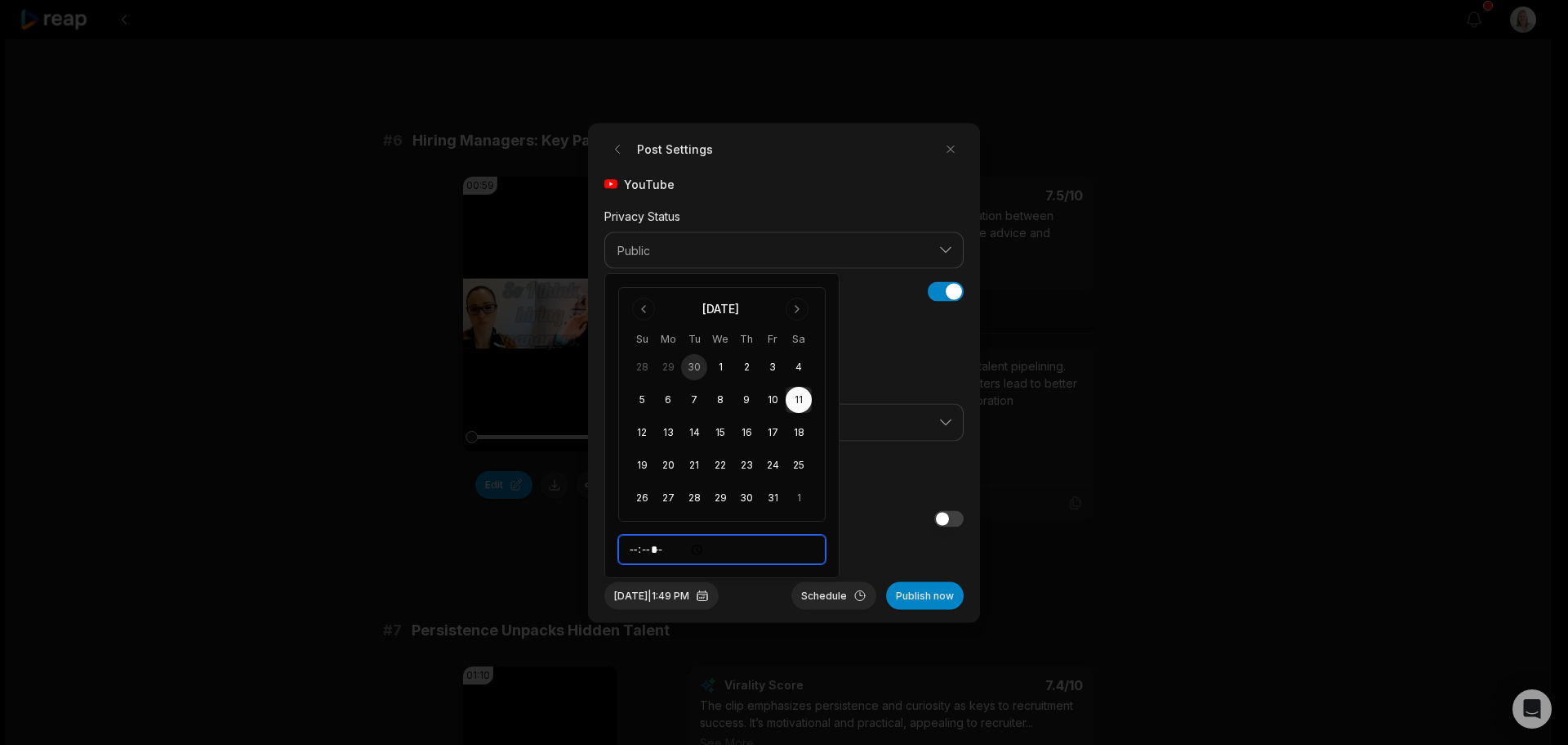
click at [635, 546] on input "*****" at bounding box center [722, 549] width 208 height 29
type input "*****"
click at [821, 594] on button "Schedule" at bounding box center [834, 594] width 85 height 28
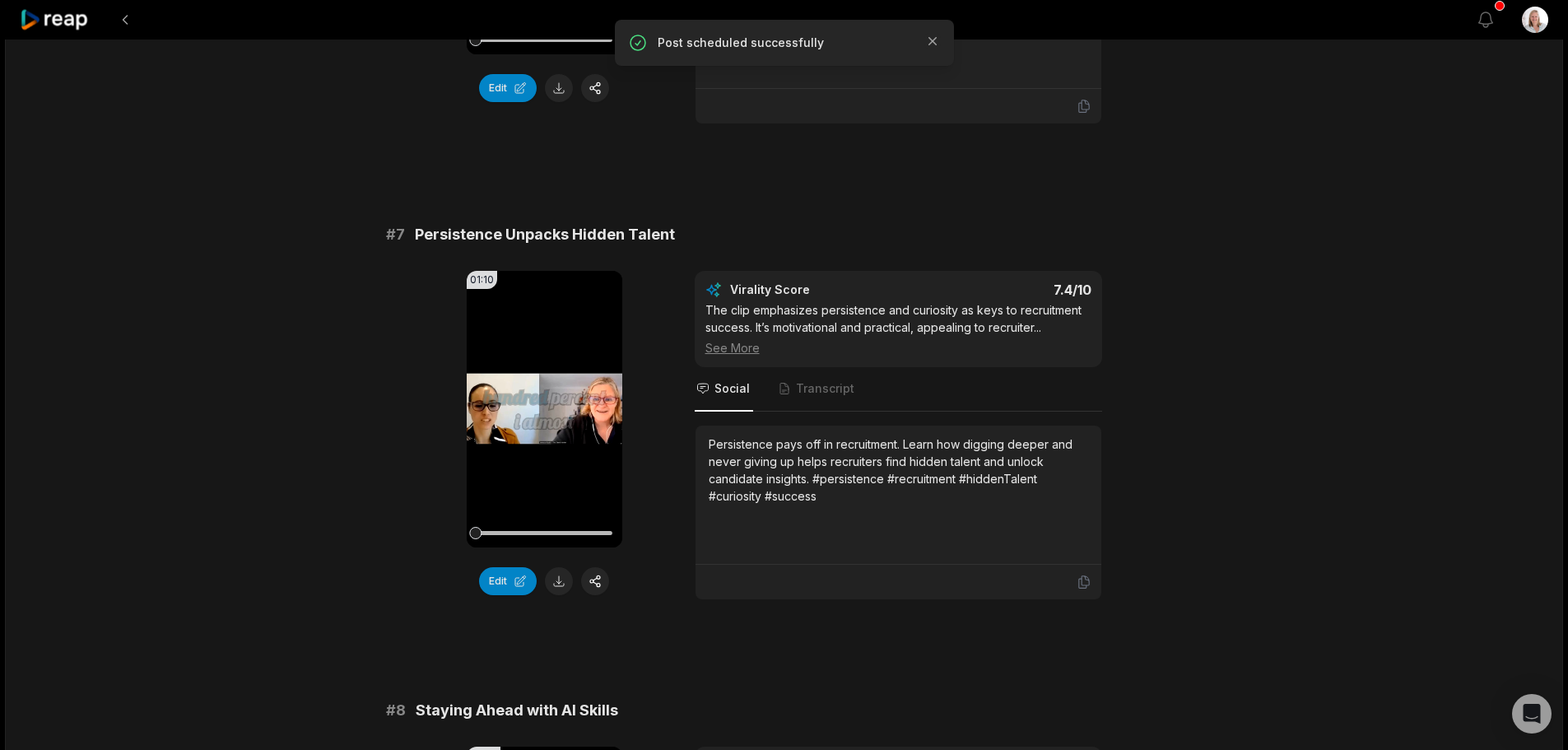
scroll to position [2879, 0]
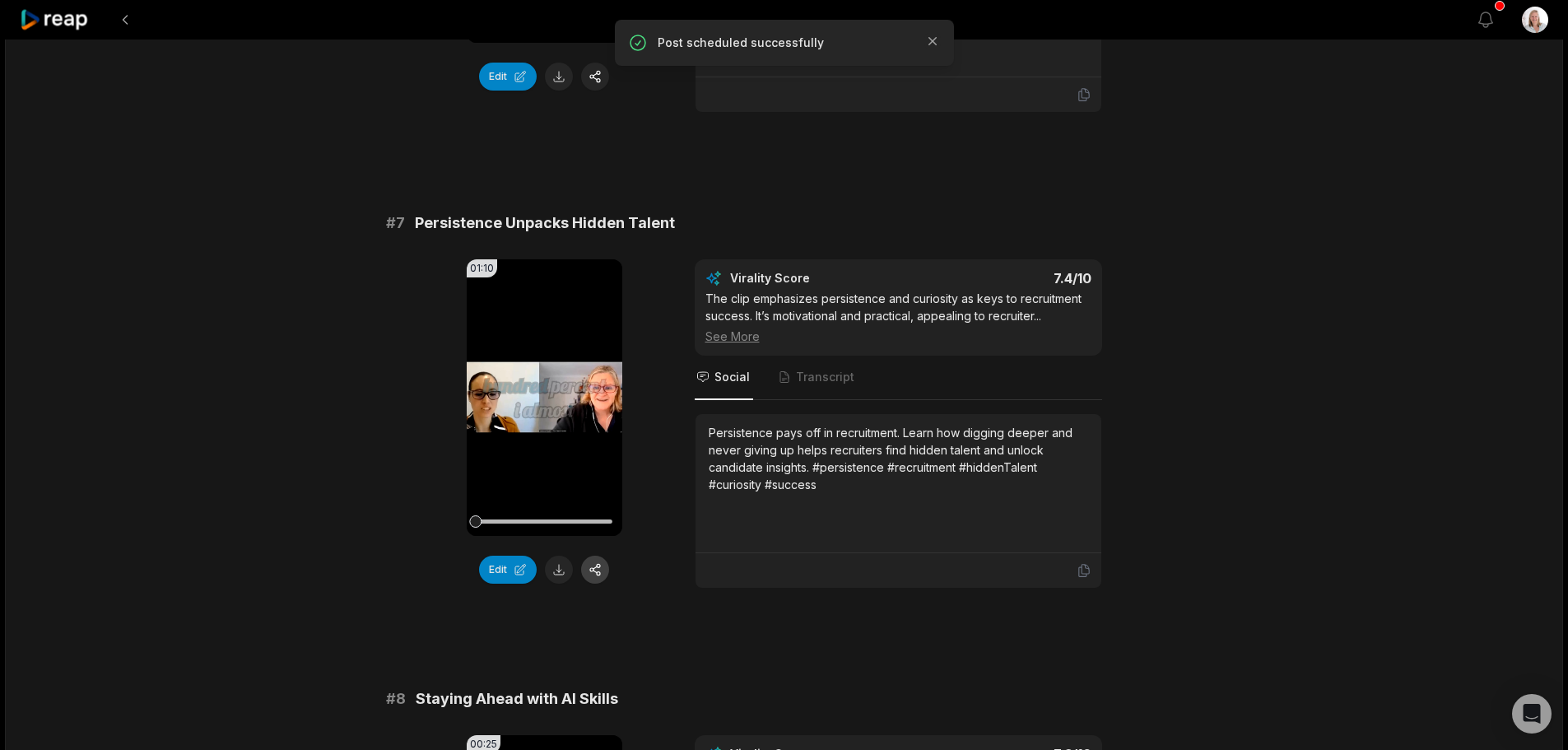
click at [598, 555] on button "button" at bounding box center [595, 569] width 28 height 28
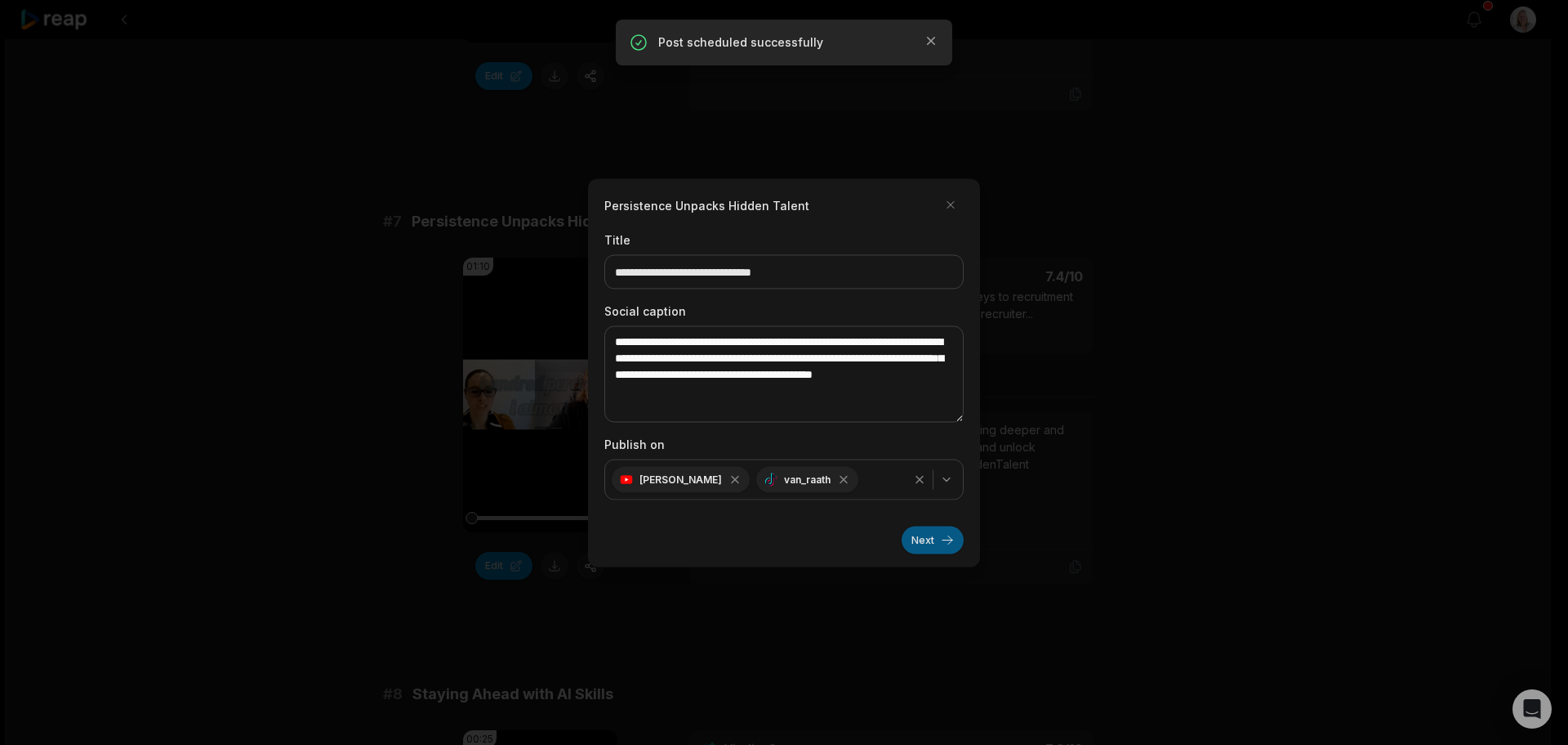
click at [929, 540] on button "Next" at bounding box center [932, 539] width 62 height 28
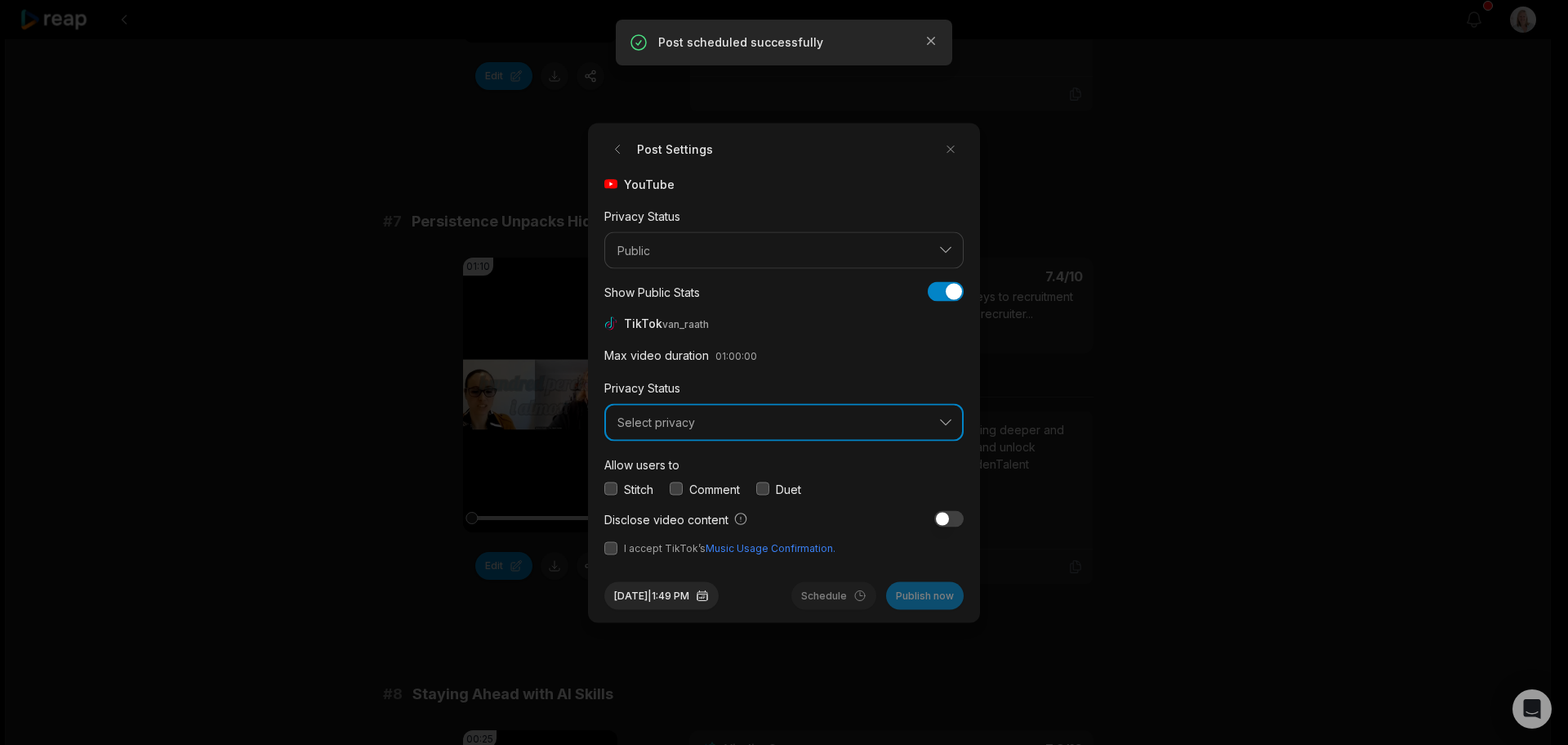
click at [680, 428] on span "Select privacy" at bounding box center [773, 423] width 310 height 15
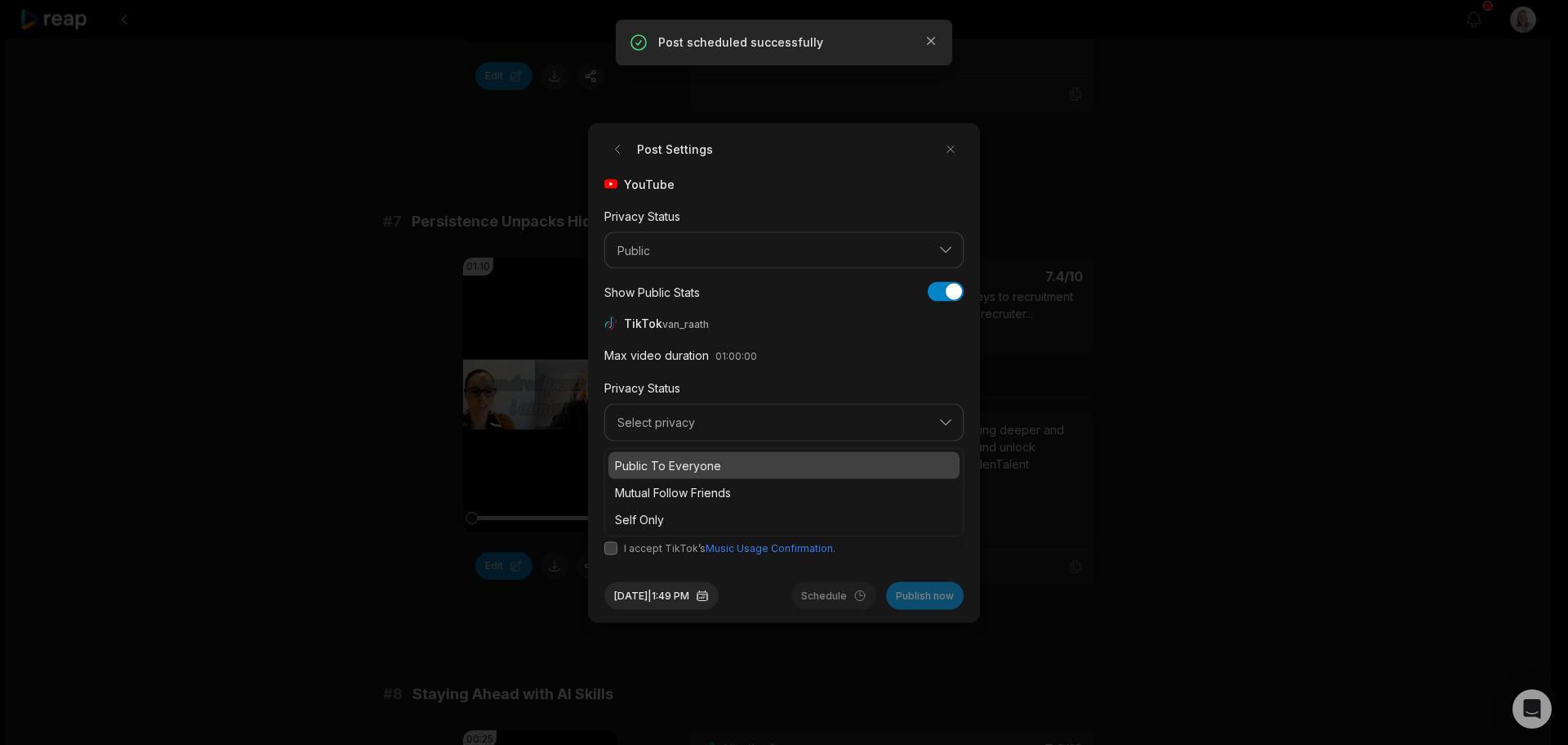
click at [685, 465] on p "Public To Everyone" at bounding box center [784, 465] width 338 height 17
click at [677, 489] on button "button" at bounding box center [677, 488] width 13 height 13
click at [615, 550] on button "button" at bounding box center [611, 547] width 13 height 13
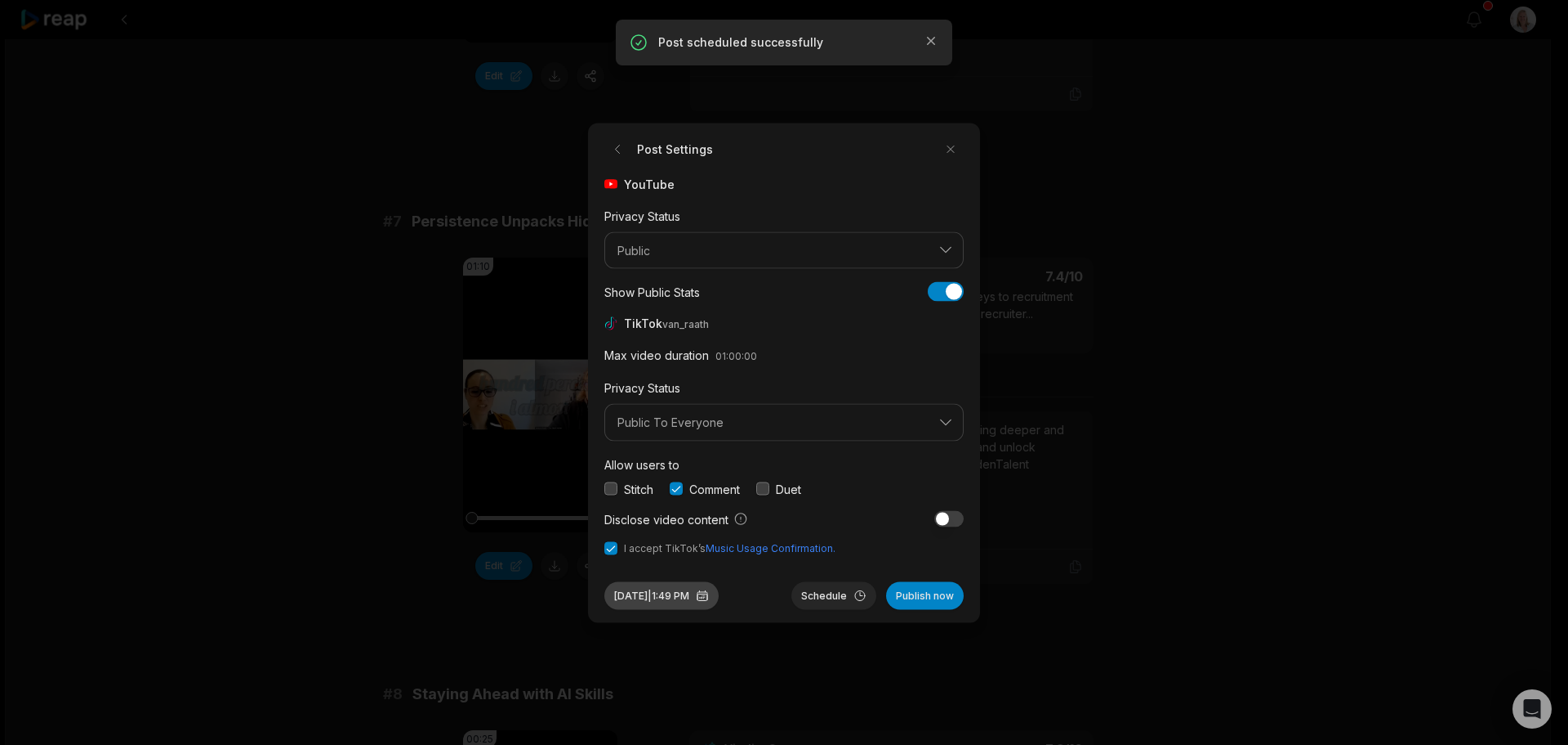
click at [688, 596] on button "Sep 30, 2025 | 1:49 PM" at bounding box center [662, 594] width 114 height 28
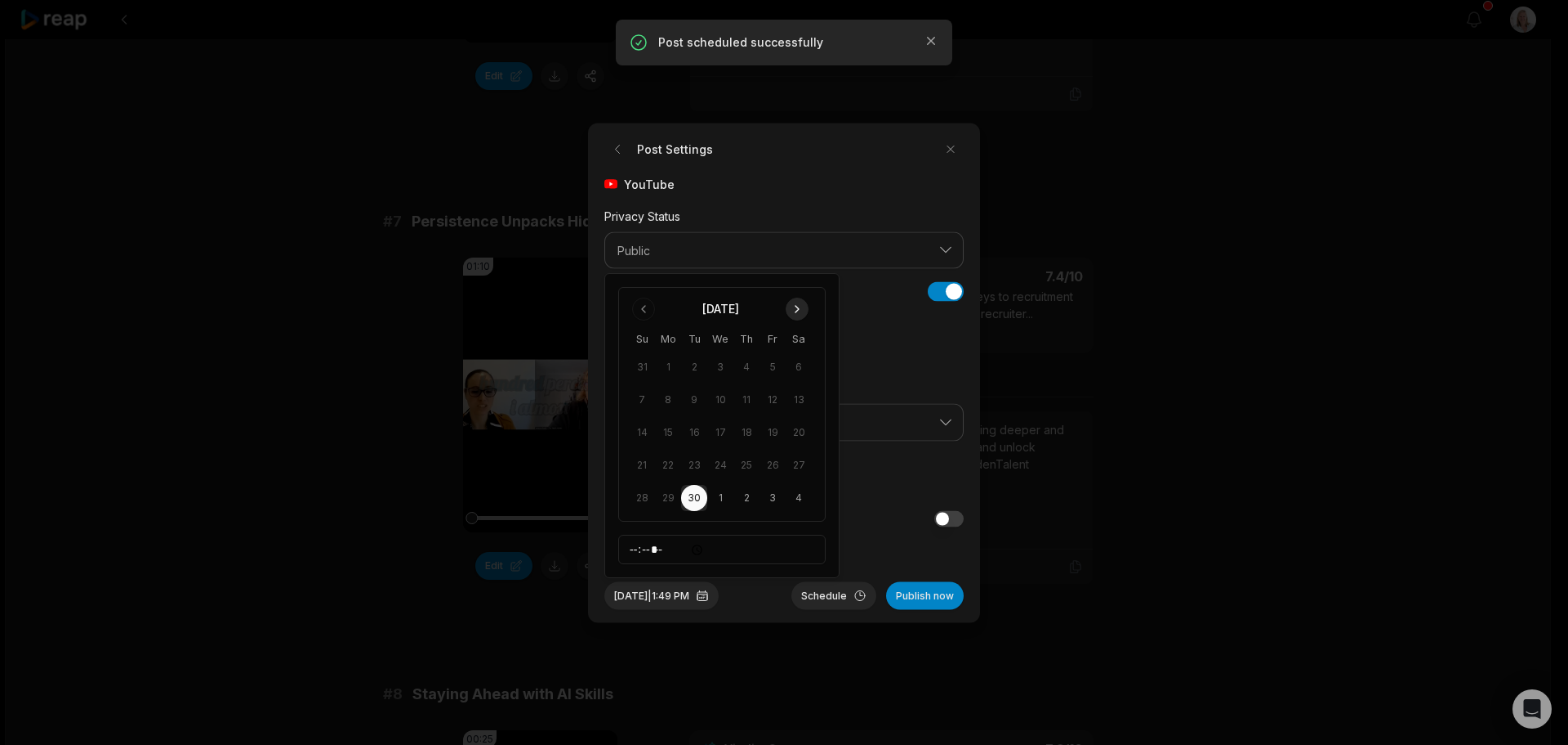
click at [796, 309] on button "Go to next month" at bounding box center [796, 309] width 23 height 23
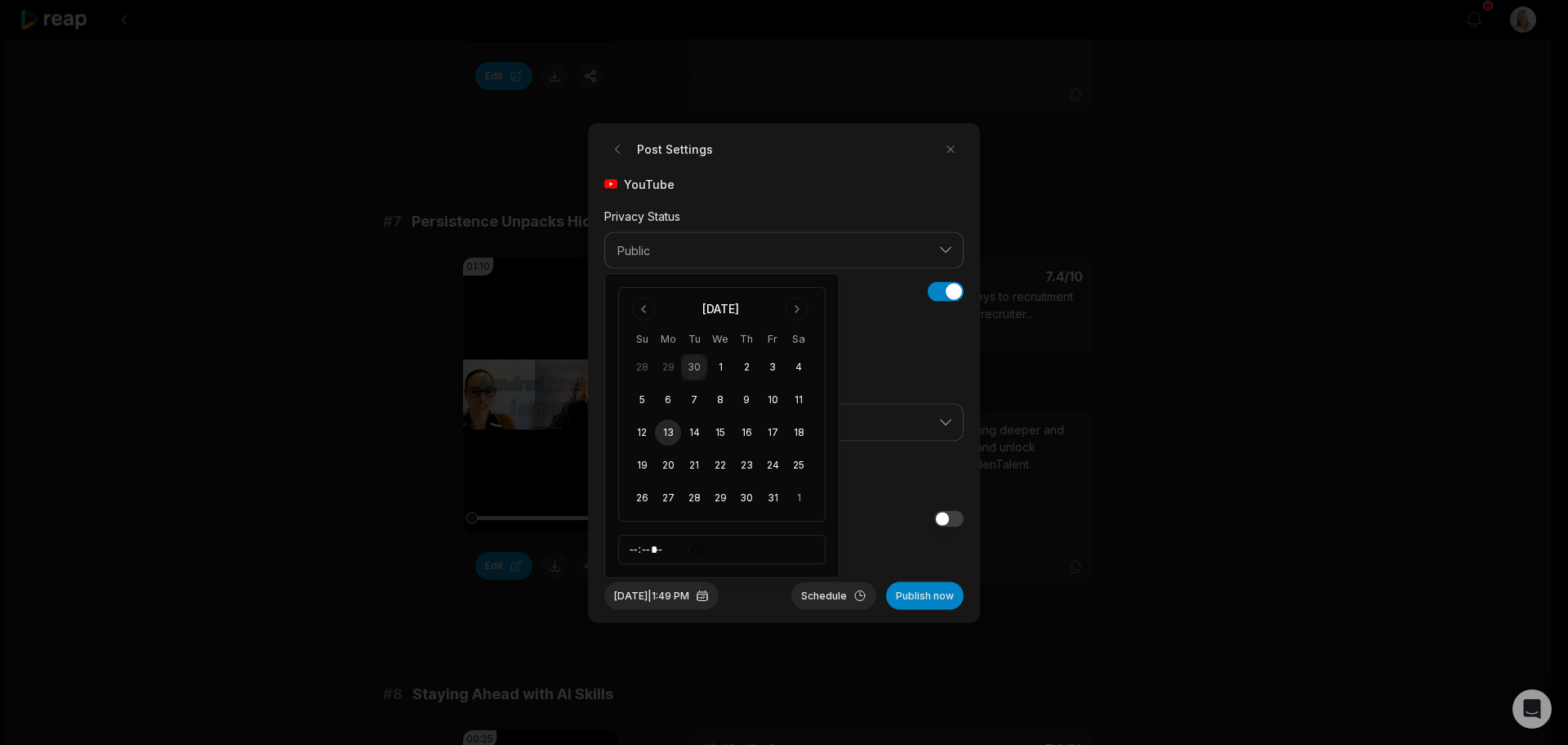
click at [668, 434] on button "13" at bounding box center [667, 432] width 26 height 26
click at [635, 549] on input "*****" at bounding box center [722, 549] width 208 height 29
type input "*****"
click at [838, 596] on button "Schedule" at bounding box center [834, 594] width 85 height 28
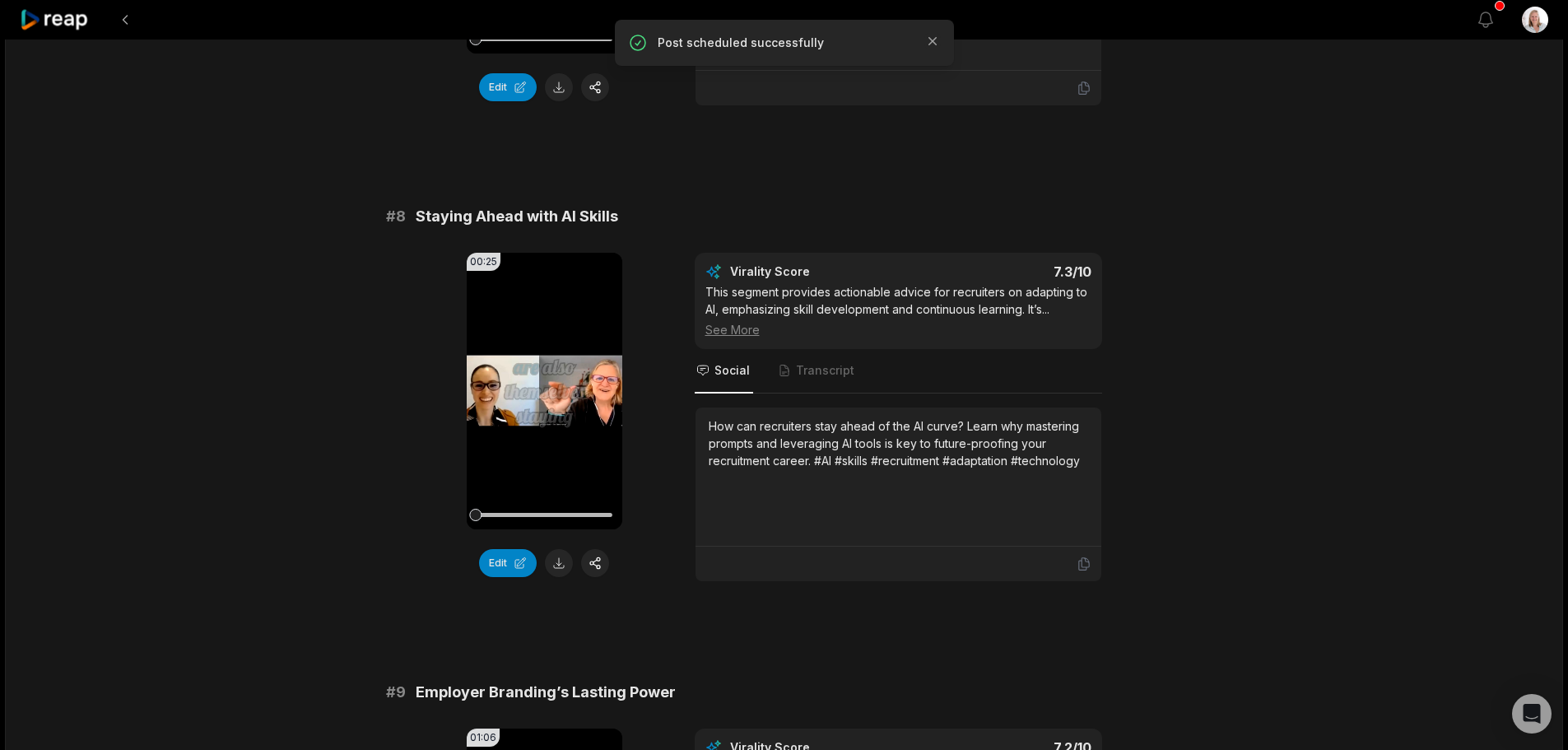
scroll to position [3374, 0]
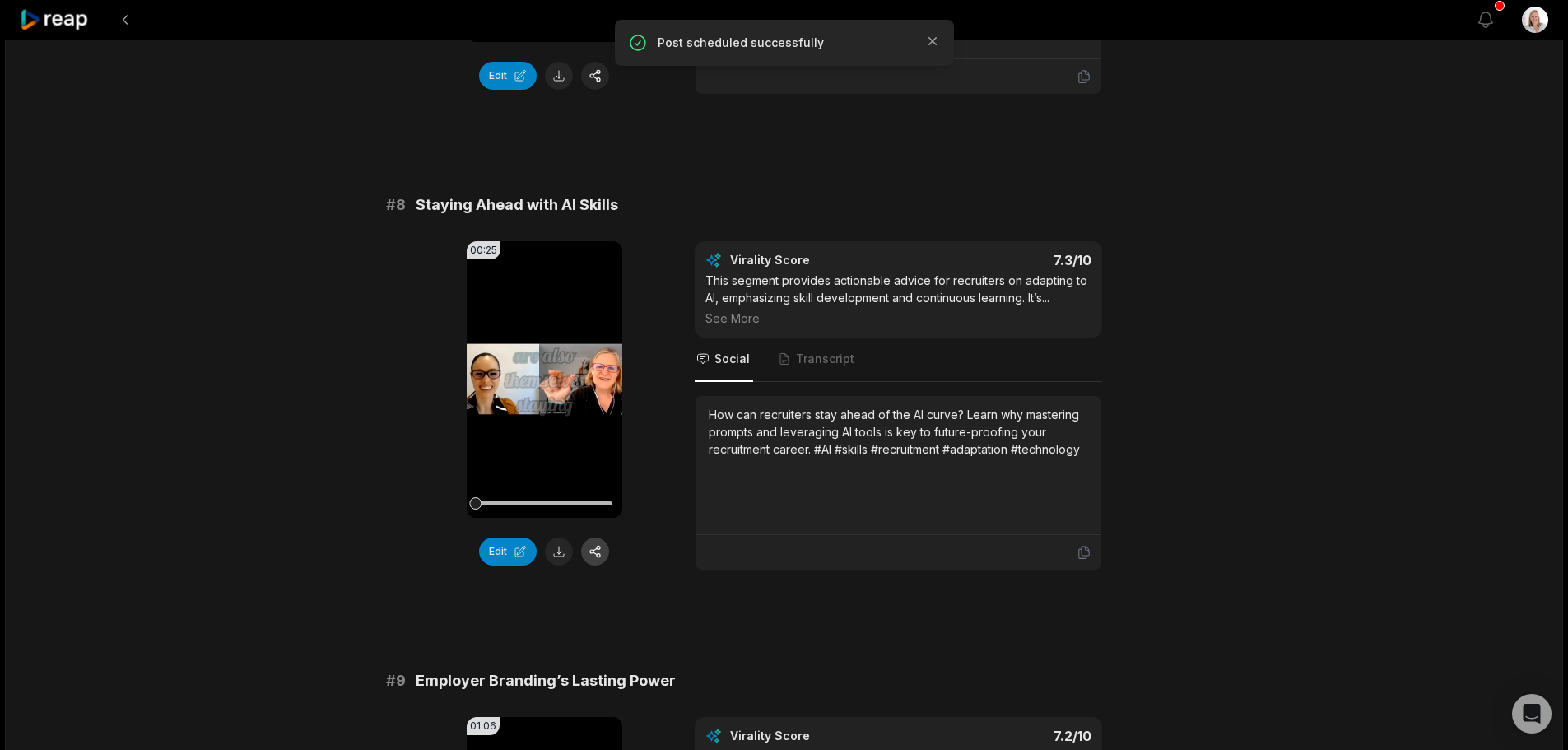
click at [596, 545] on button "button" at bounding box center [595, 551] width 28 height 28
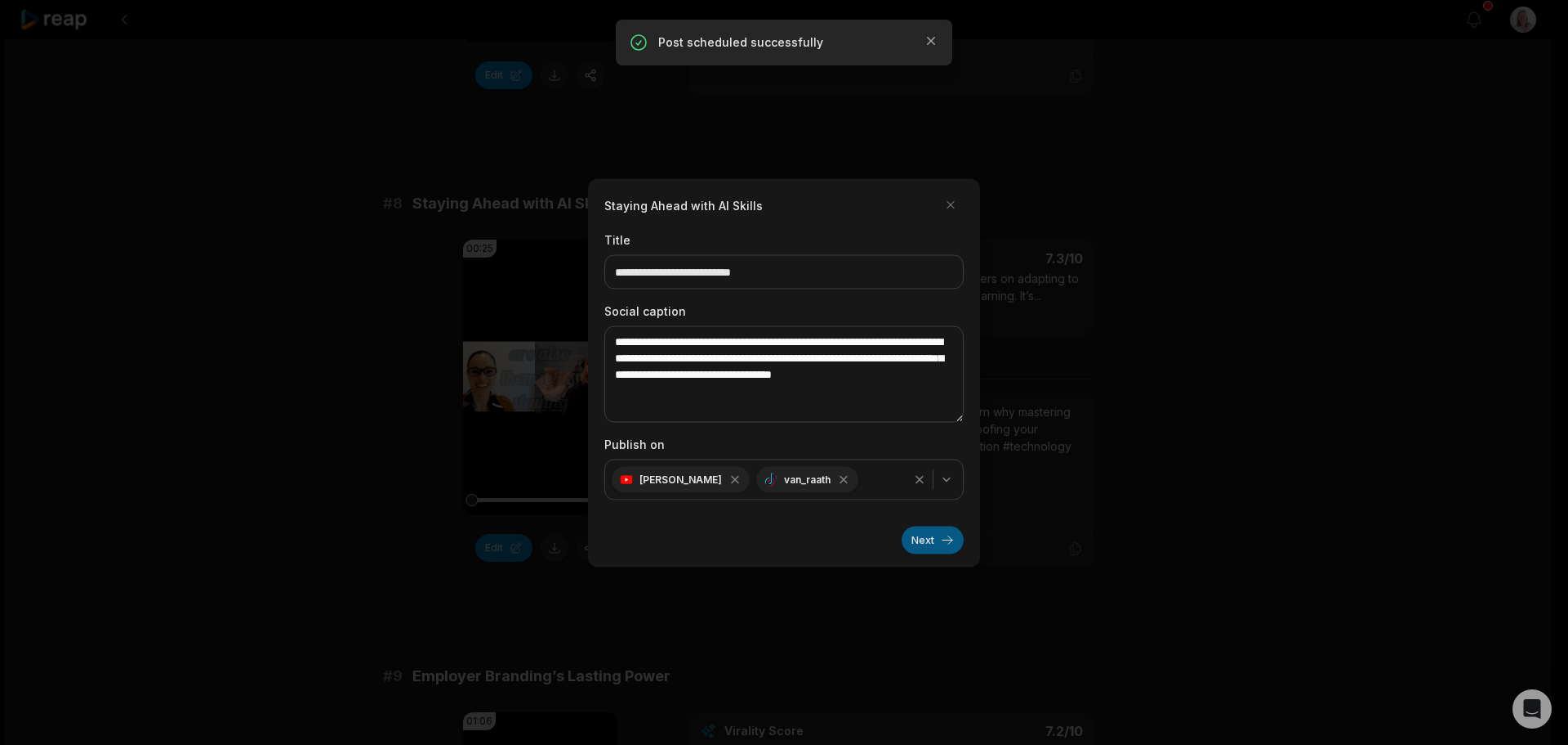
click at [913, 540] on button "Next" at bounding box center [932, 539] width 62 height 28
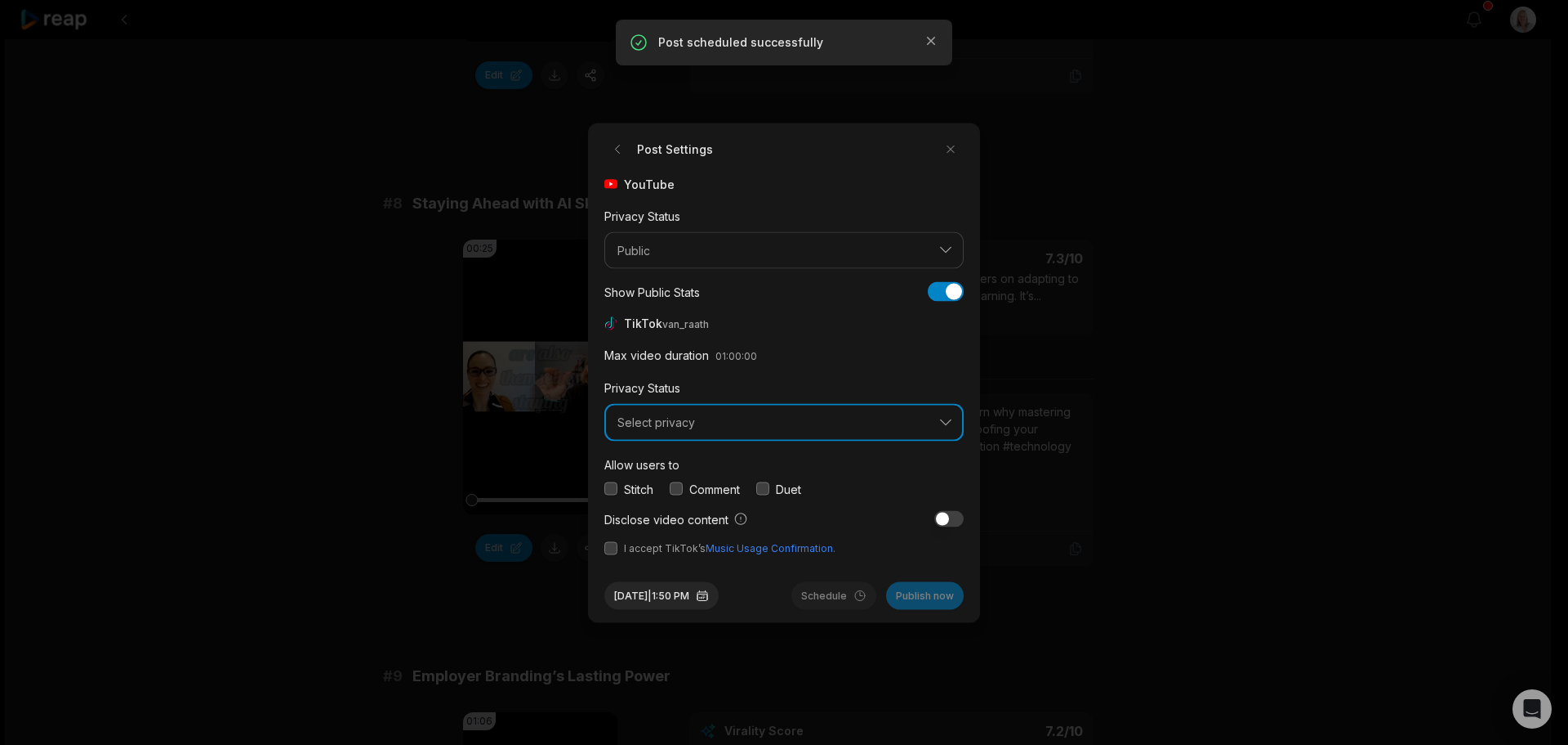
click at [678, 435] on button "Select privacy" at bounding box center [784, 422] width 359 height 37
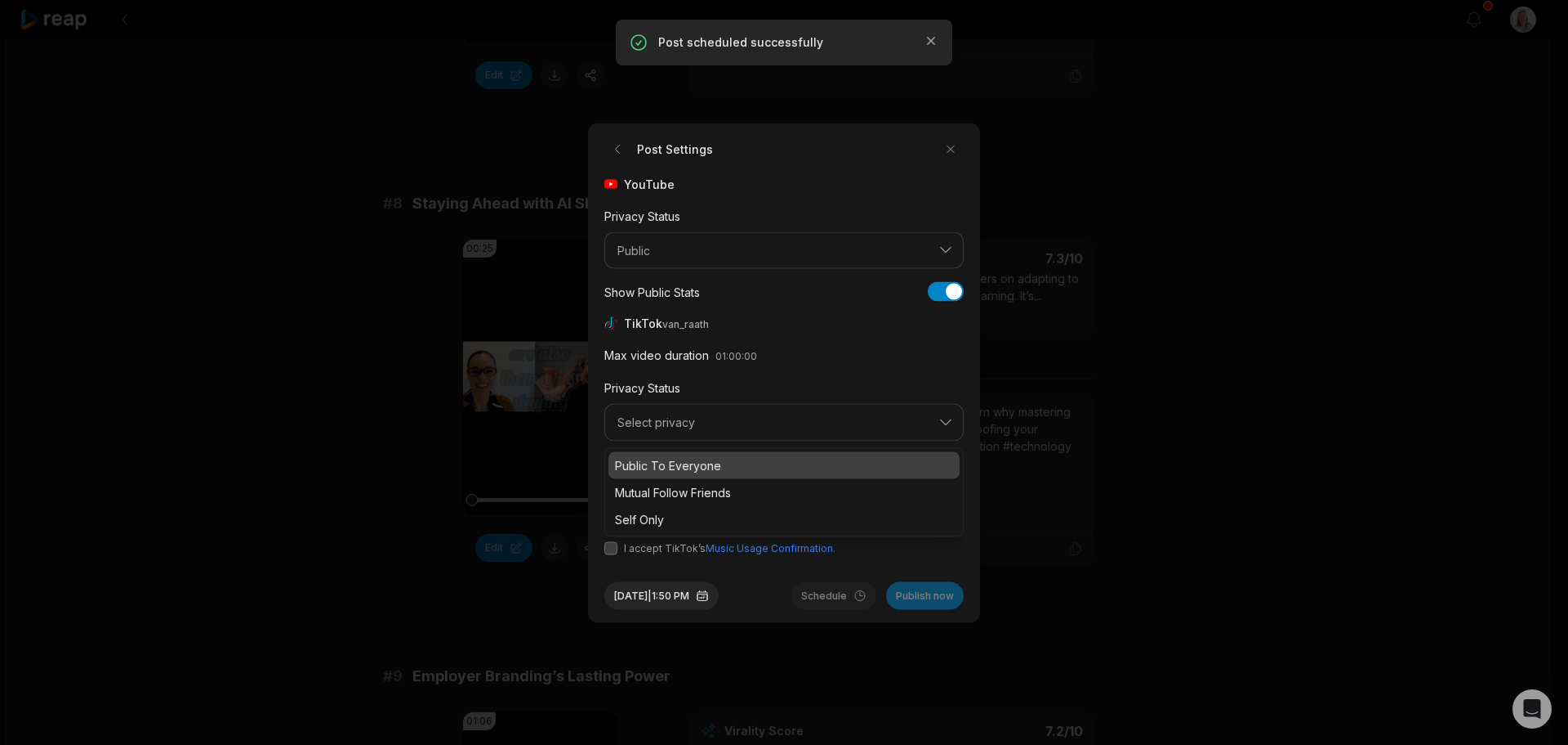
click at [687, 463] on p "Public To Everyone" at bounding box center [784, 465] width 338 height 17
click at [679, 485] on button "button" at bounding box center [677, 488] width 13 height 13
click at [609, 548] on button "button" at bounding box center [611, 547] width 13 height 13
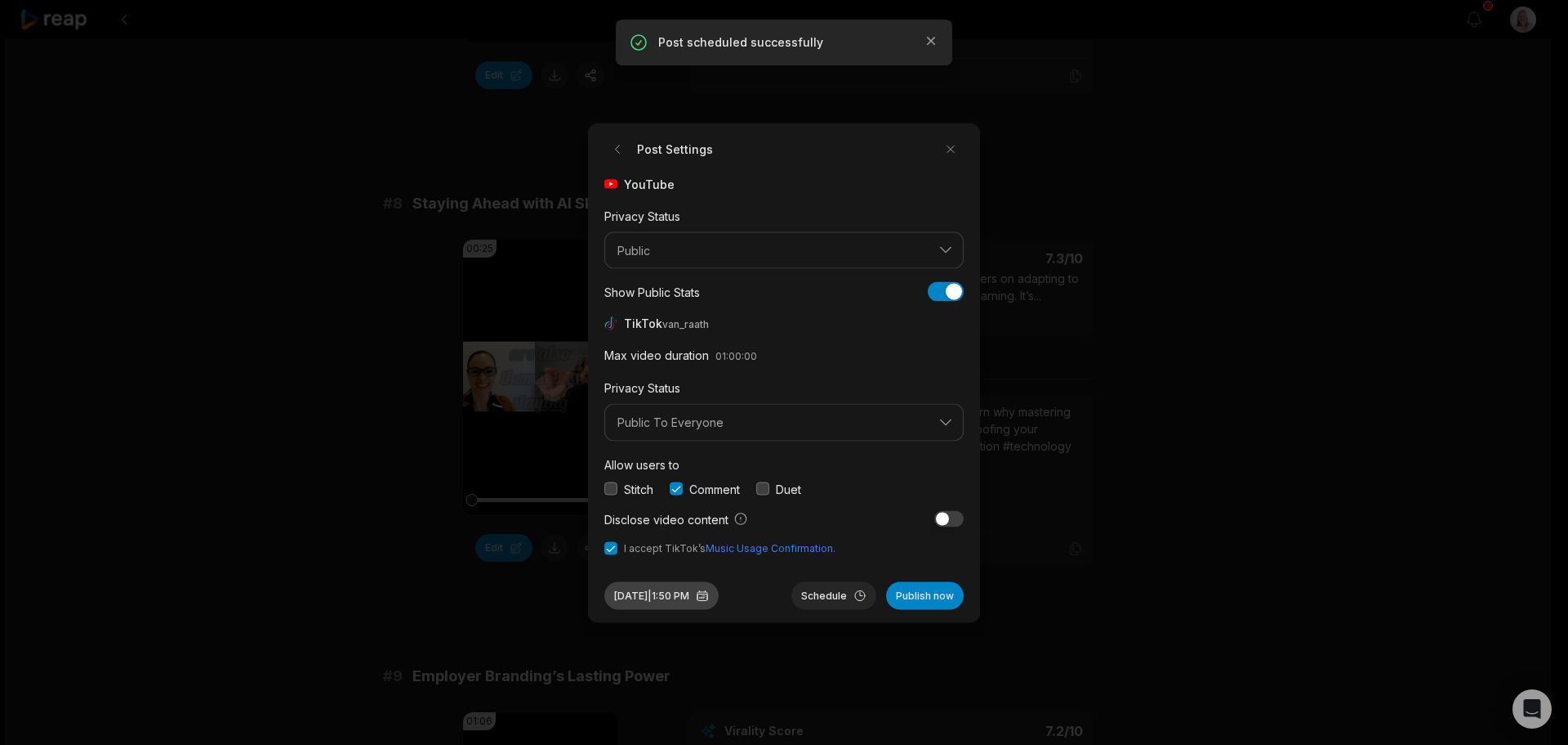
click at [681, 596] on button "Sep 30, 2025 | 1:50 PM" at bounding box center [662, 594] width 114 height 28
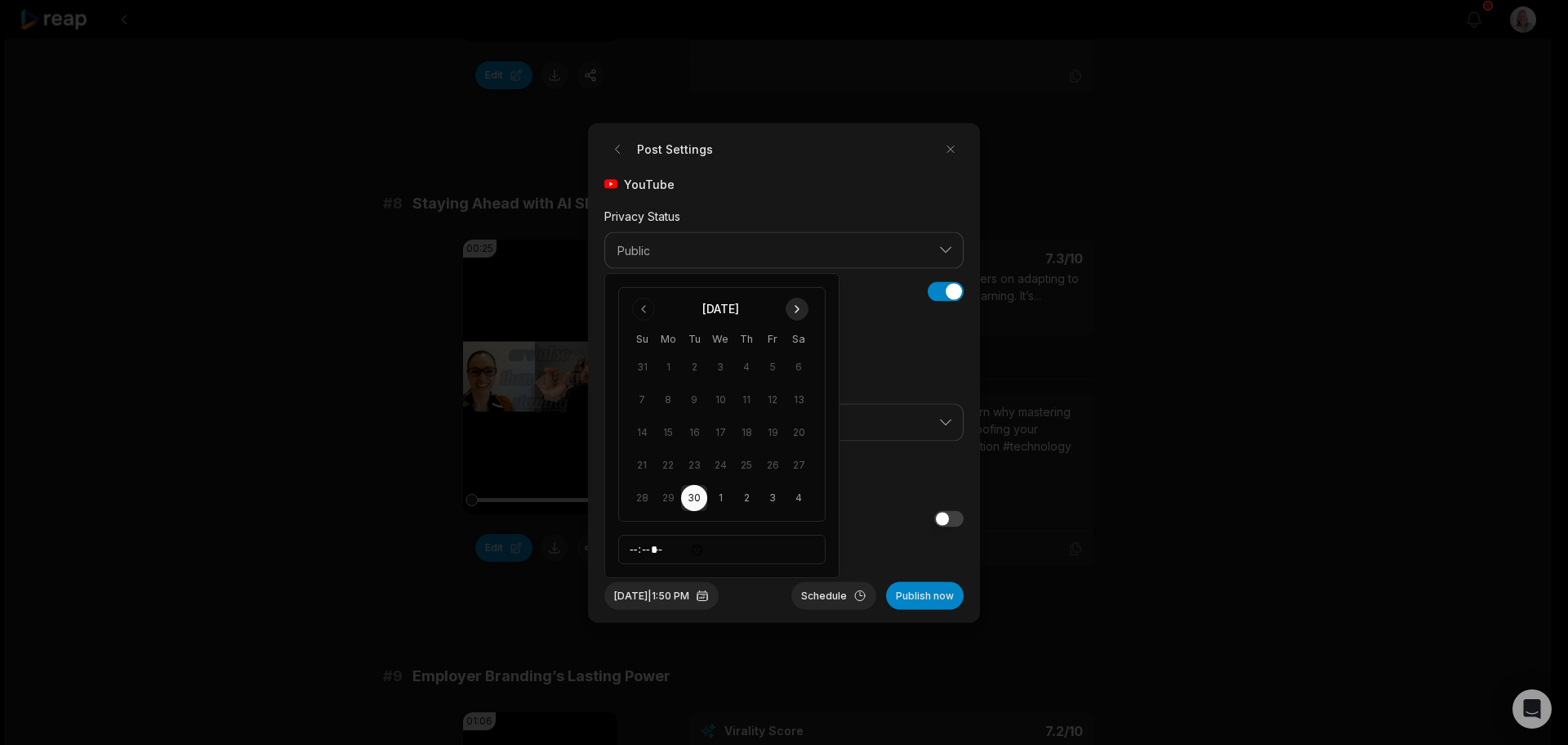
click at [795, 309] on button "Go to next month" at bounding box center [796, 309] width 23 height 23
click at [725, 432] on button "15" at bounding box center [720, 432] width 26 height 26
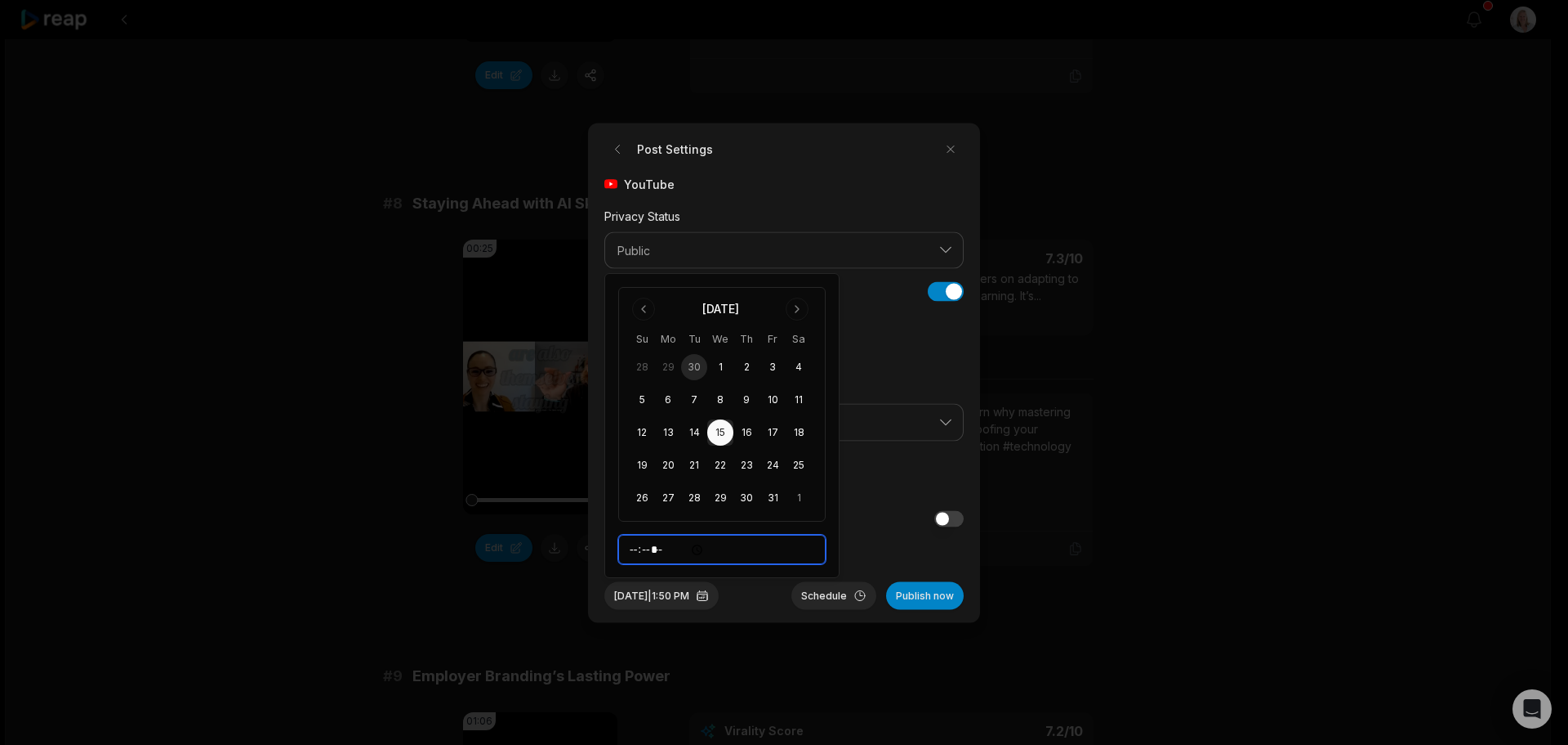
click at [632, 552] on input "*****" at bounding box center [722, 549] width 208 height 29
type input "*****"
click at [811, 593] on button "Schedule" at bounding box center [834, 594] width 85 height 28
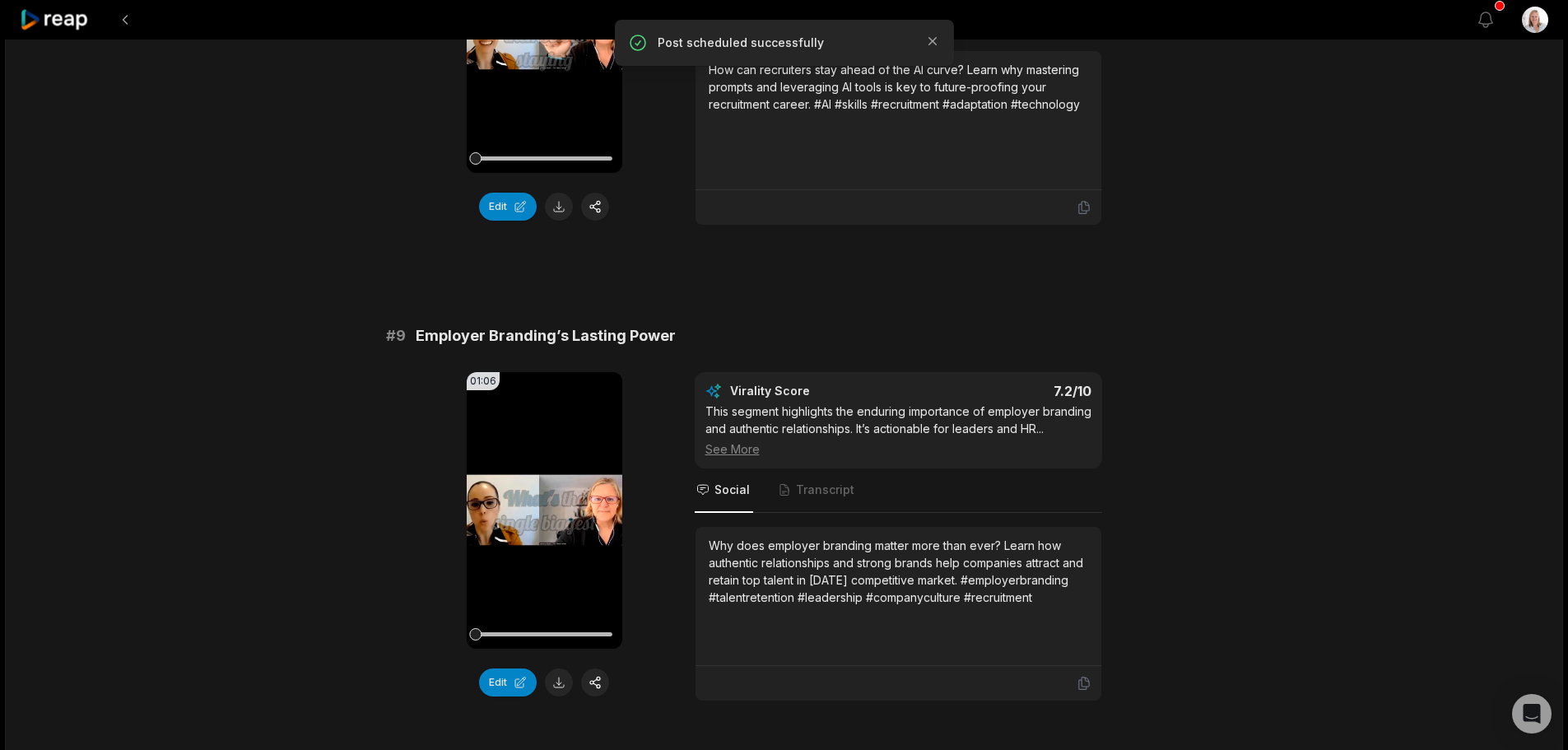
scroll to position [3785, 0]
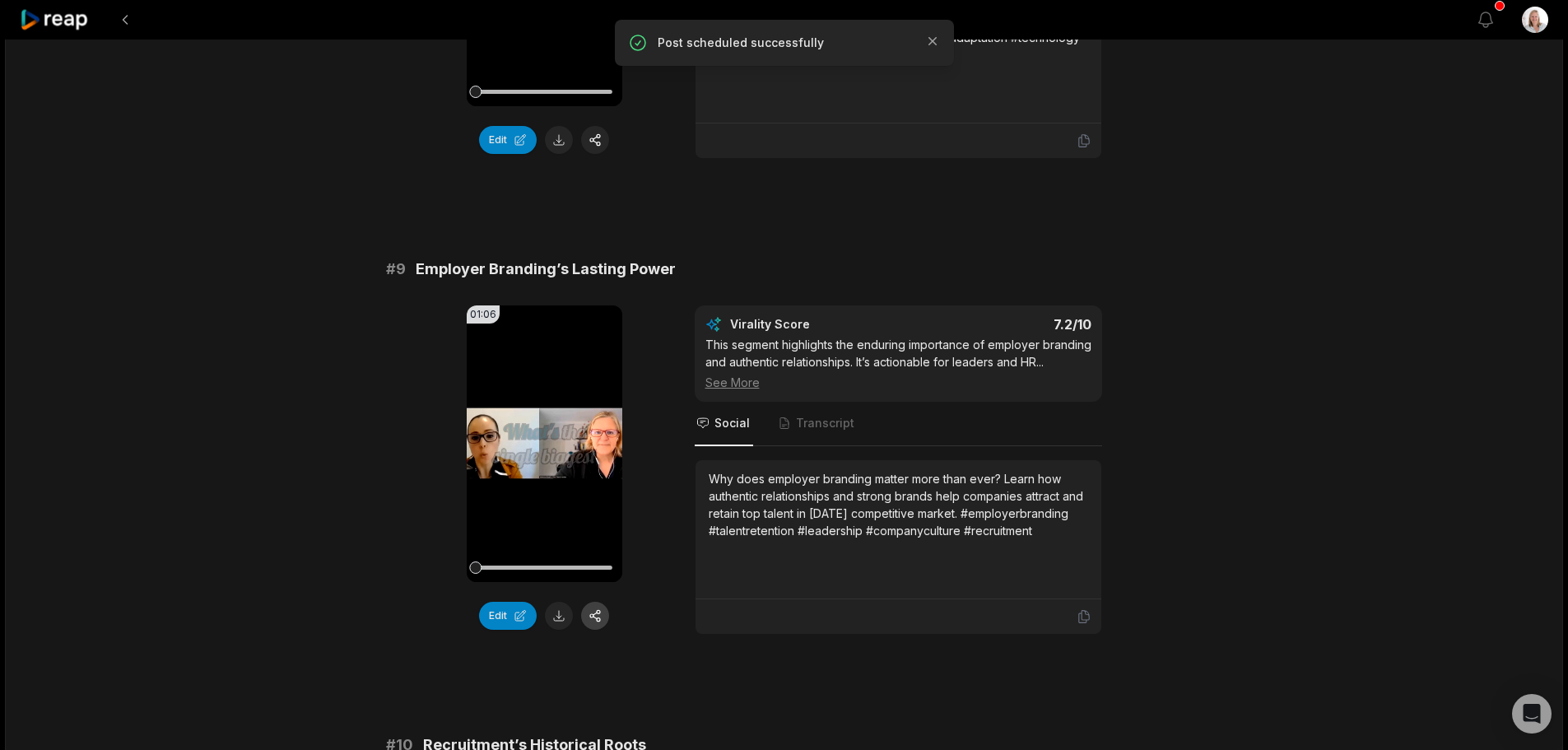
click at [592, 602] on button "button" at bounding box center [595, 615] width 28 height 28
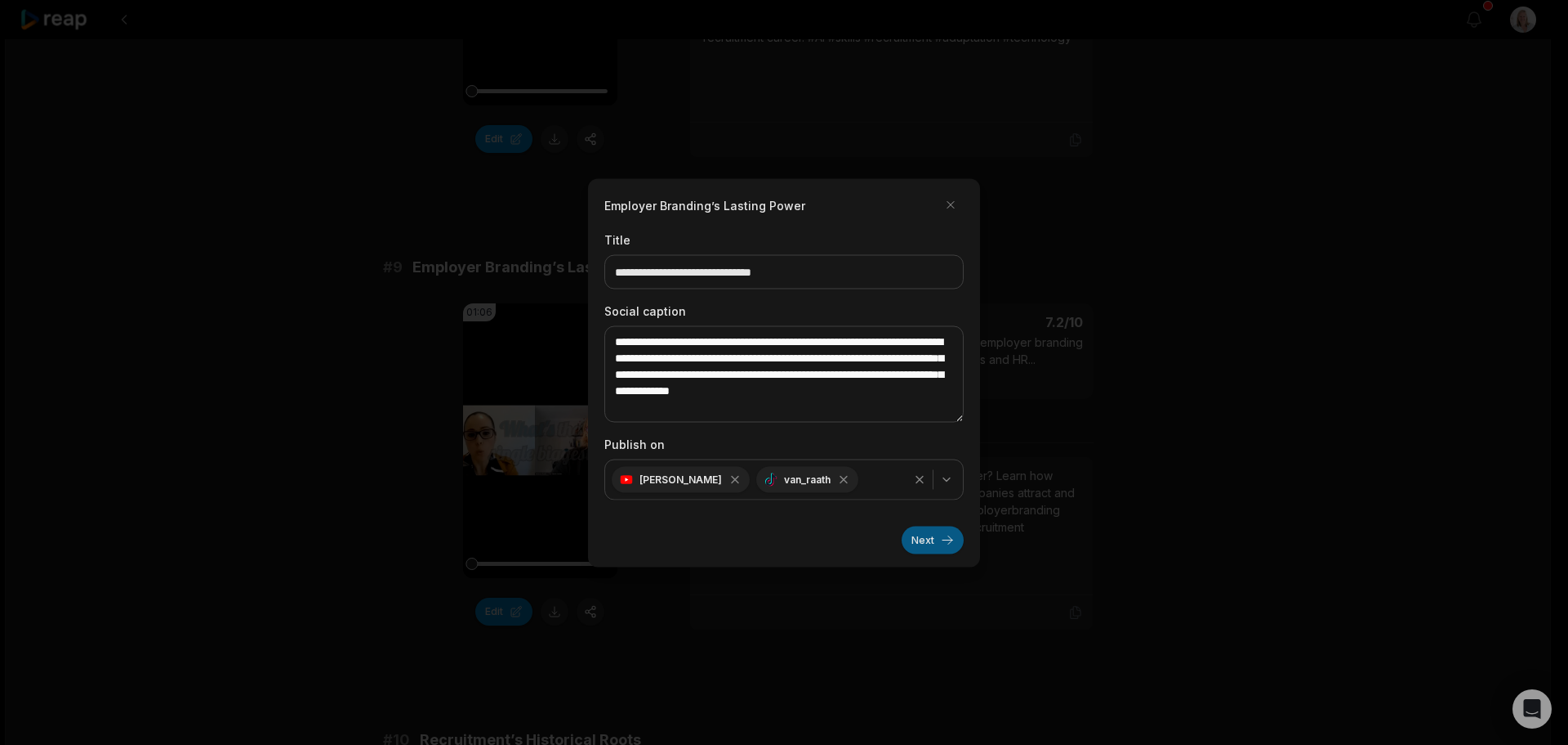
click at [925, 537] on button "Next" at bounding box center [932, 539] width 62 height 28
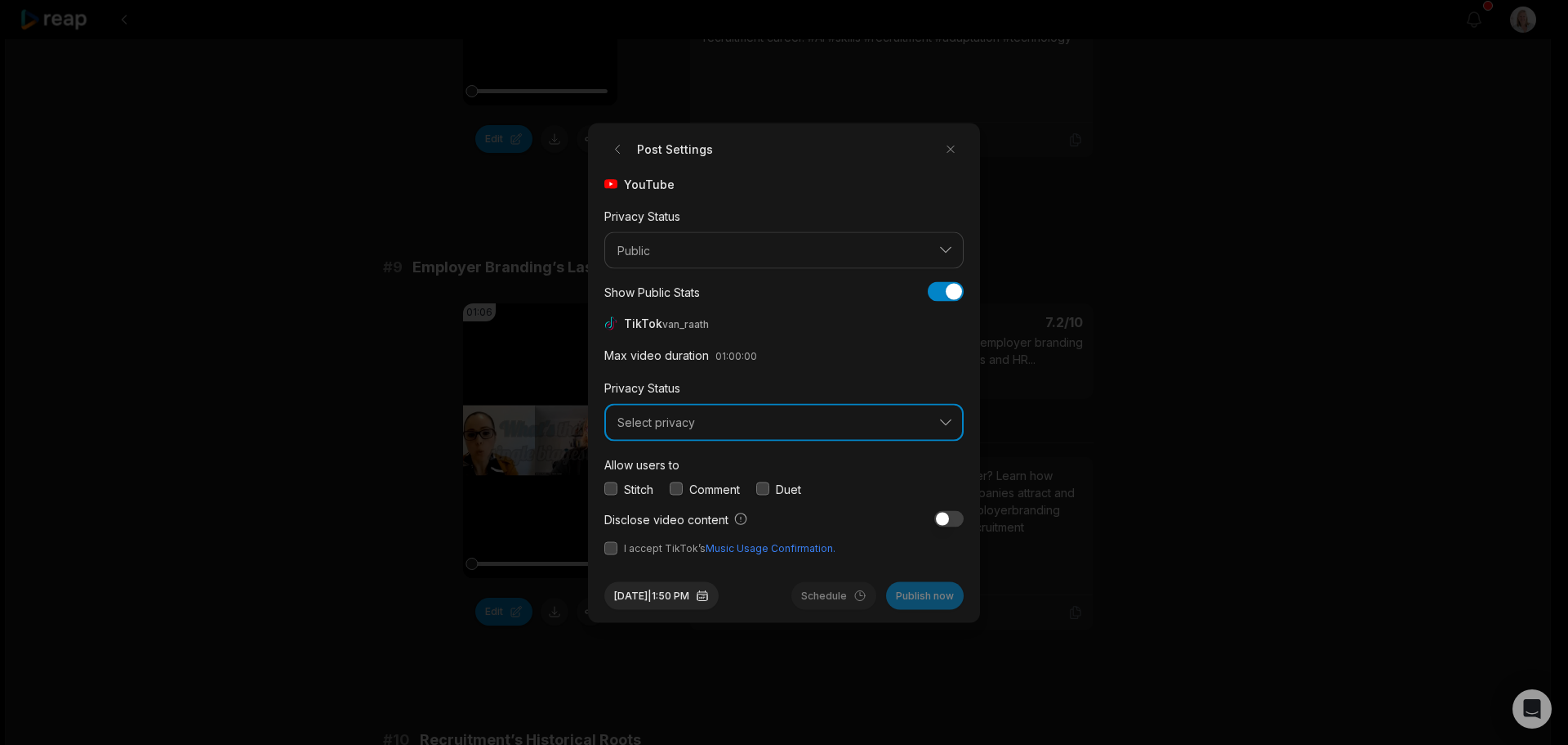
click at [690, 429] on button "Select privacy" at bounding box center [784, 422] width 359 height 37
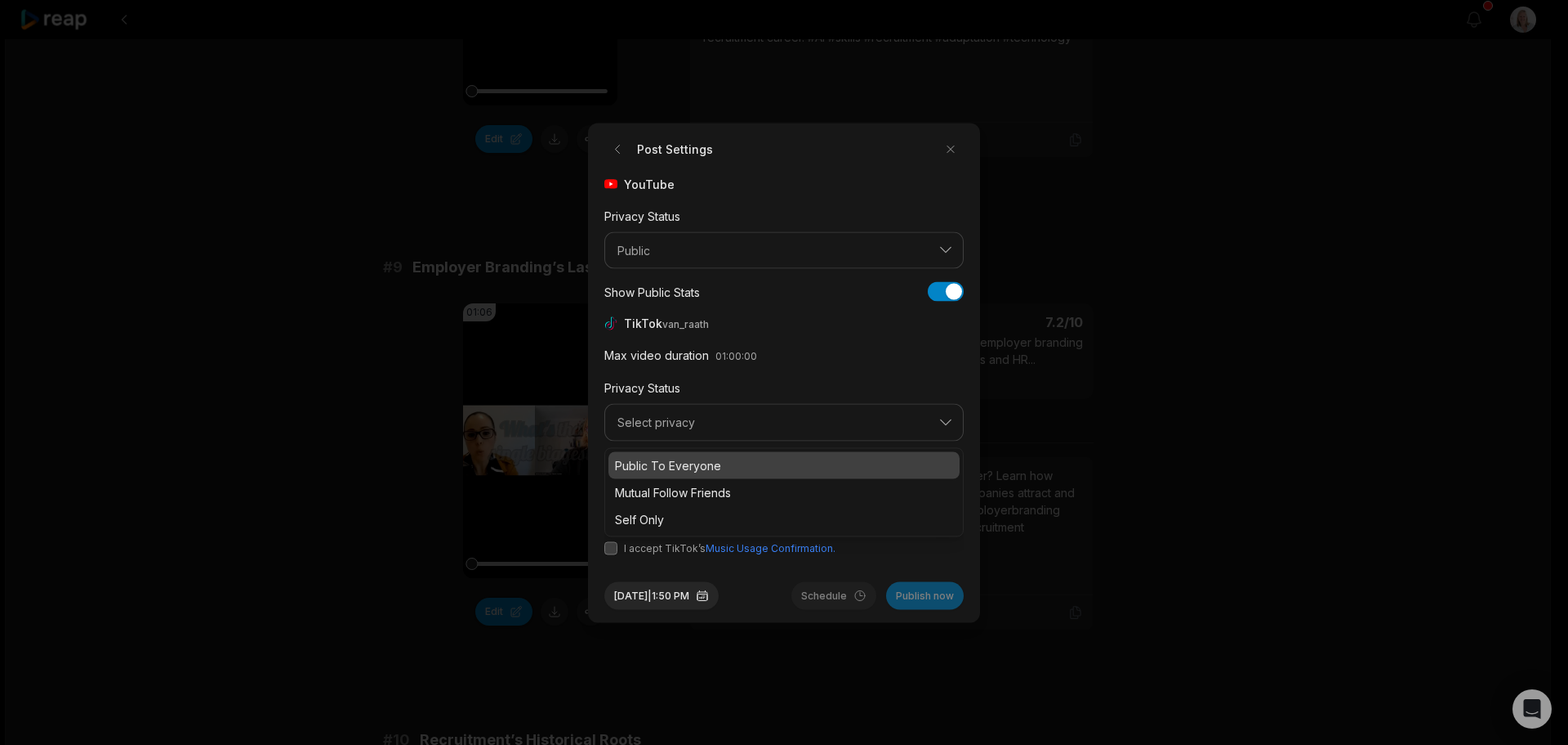
click at [683, 465] on p "Public To Everyone" at bounding box center [784, 465] width 338 height 17
click at [675, 486] on button "button" at bounding box center [677, 488] width 13 height 13
click at [606, 550] on button "button" at bounding box center [611, 547] width 13 height 13
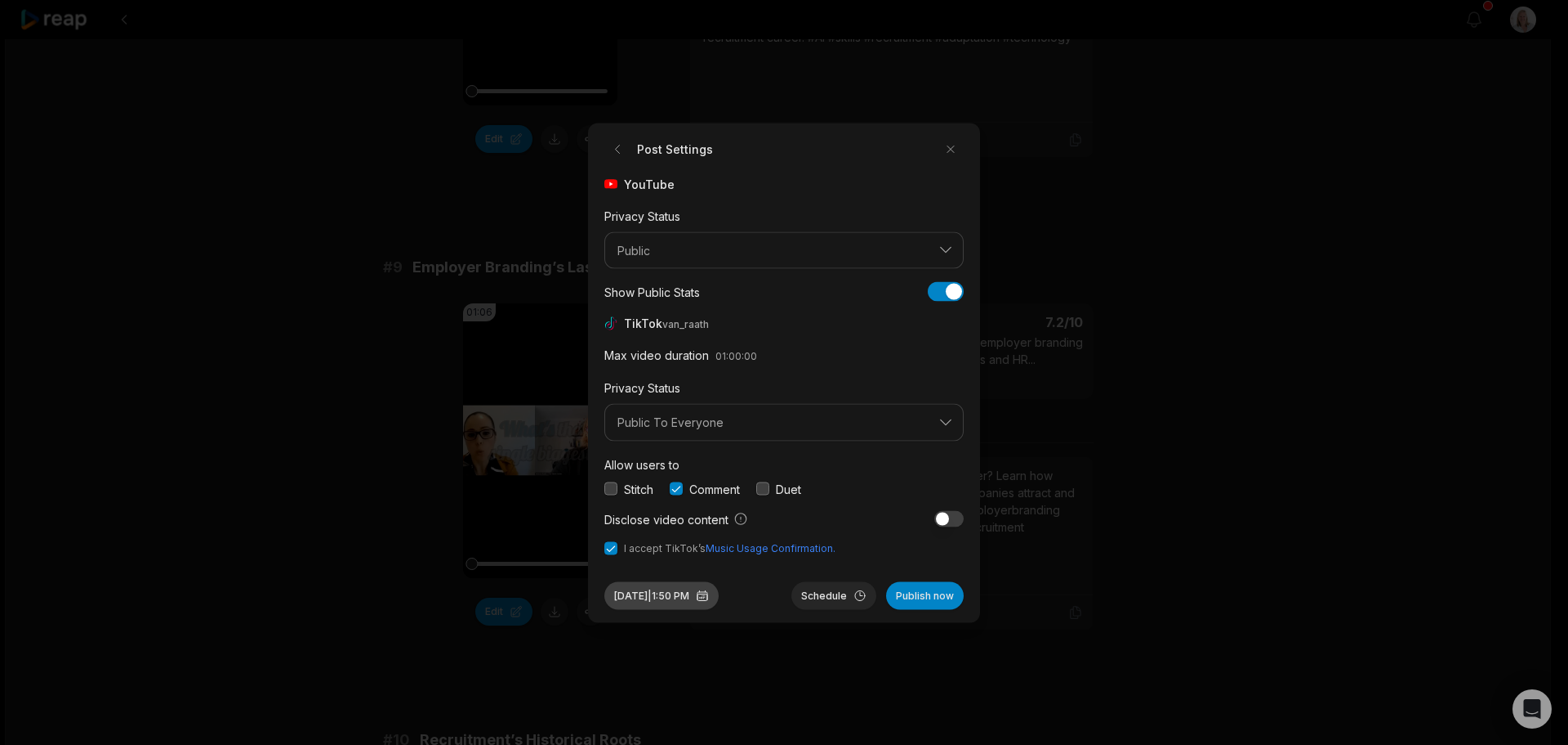
click at [699, 597] on button "Sep 30, 2025 | 1:50 PM" at bounding box center [662, 594] width 114 height 28
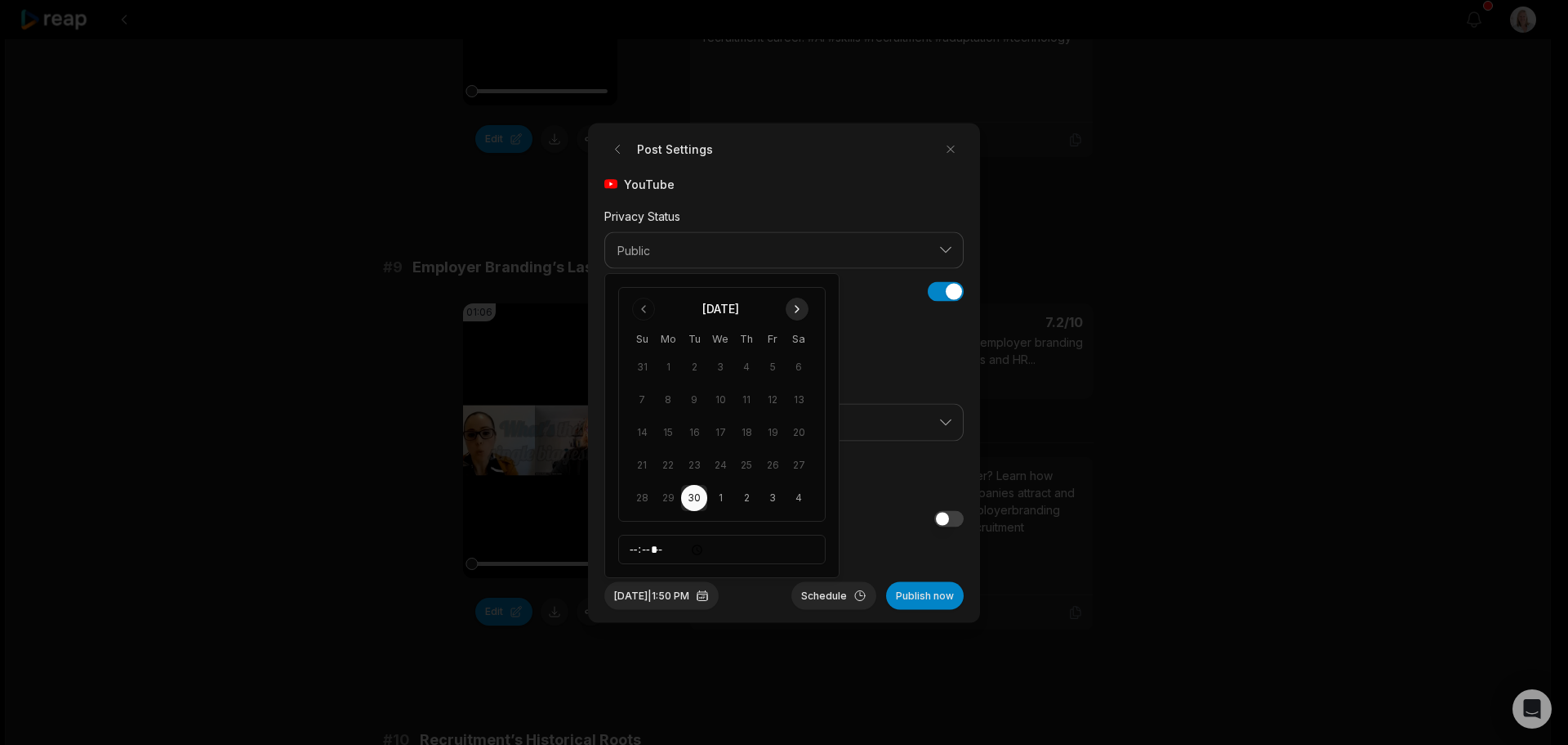
click at [798, 310] on button "Go to next month" at bounding box center [796, 309] width 23 height 23
click at [775, 436] on button "17" at bounding box center [773, 432] width 26 height 26
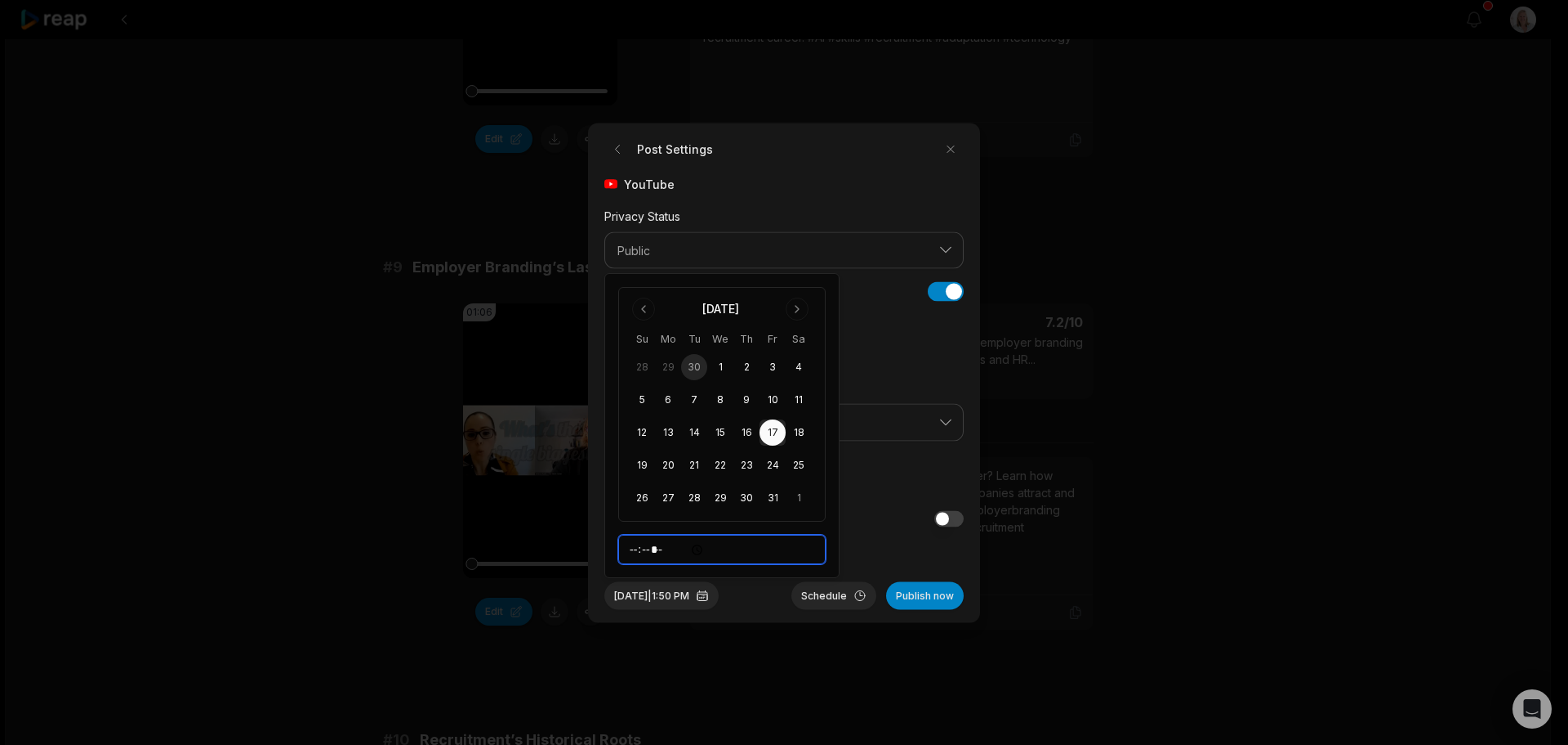
click at [636, 550] on input "*****" at bounding box center [722, 549] width 208 height 29
type input "*****"
click at [818, 595] on button "Schedule" at bounding box center [834, 594] width 85 height 28
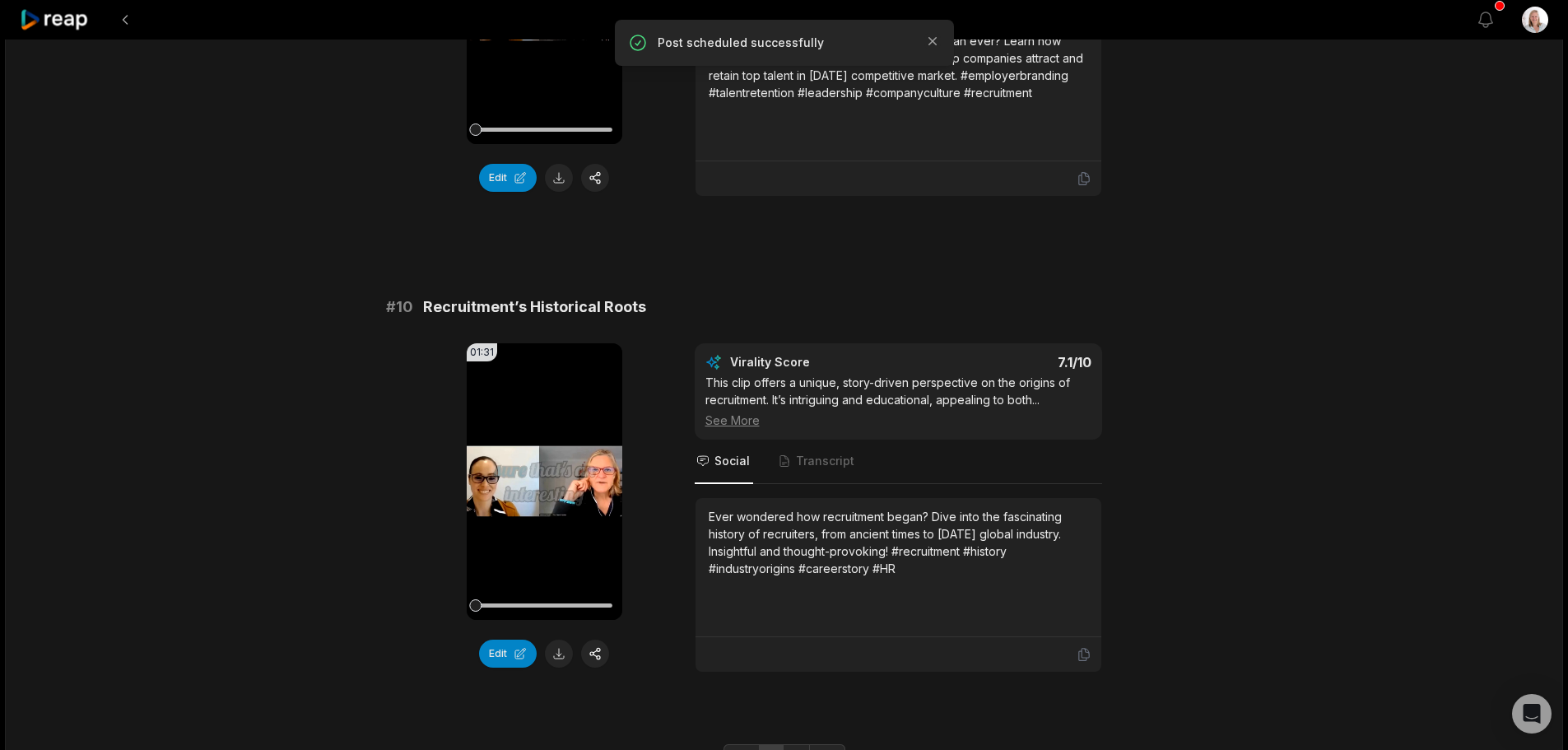
scroll to position [4279, 0]
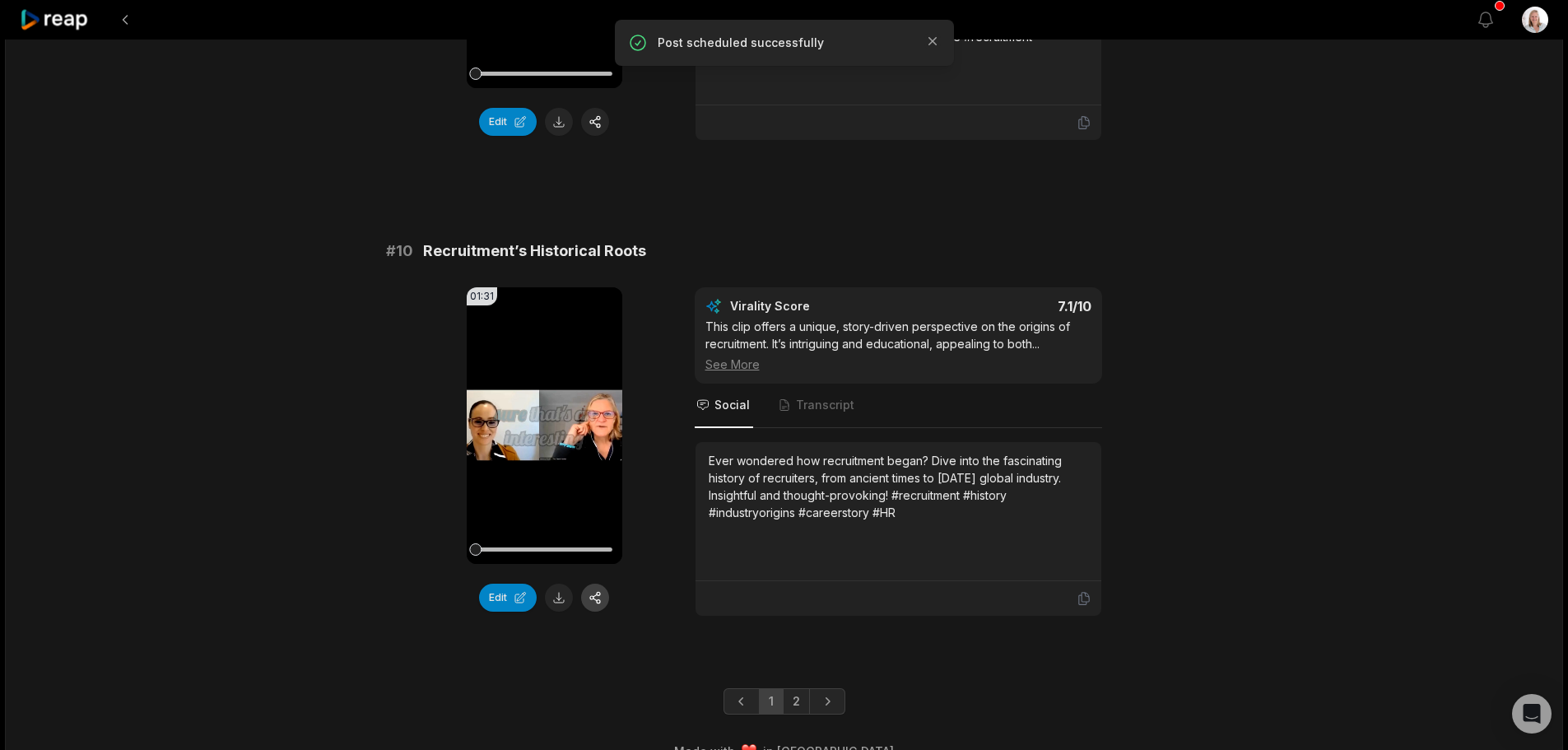
click at [591, 596] on button "button" at bounding box center [595, 597] width 28 height 28
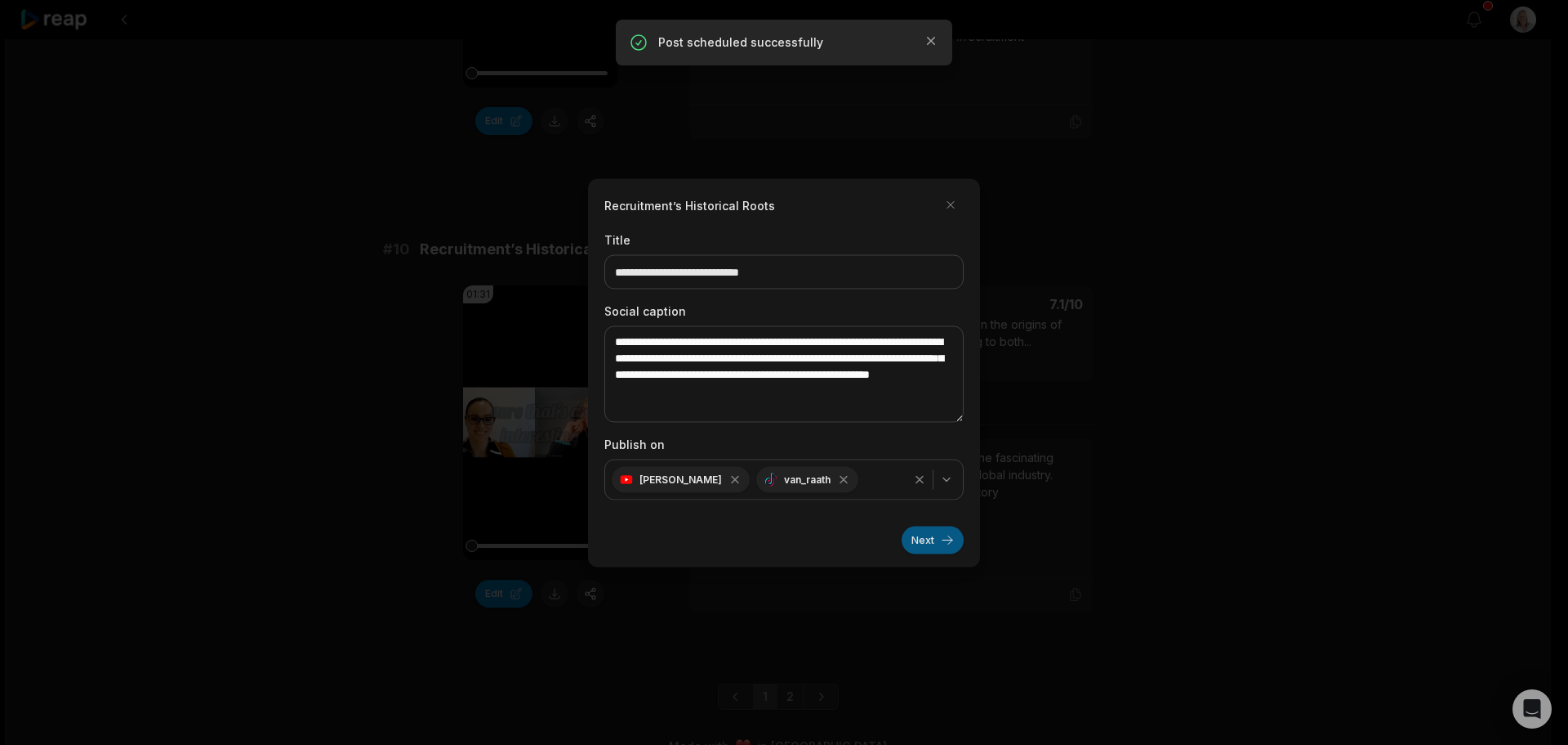
click at [911, 539] on button "Next" at bounding box center [932, 539] width 62 height 28
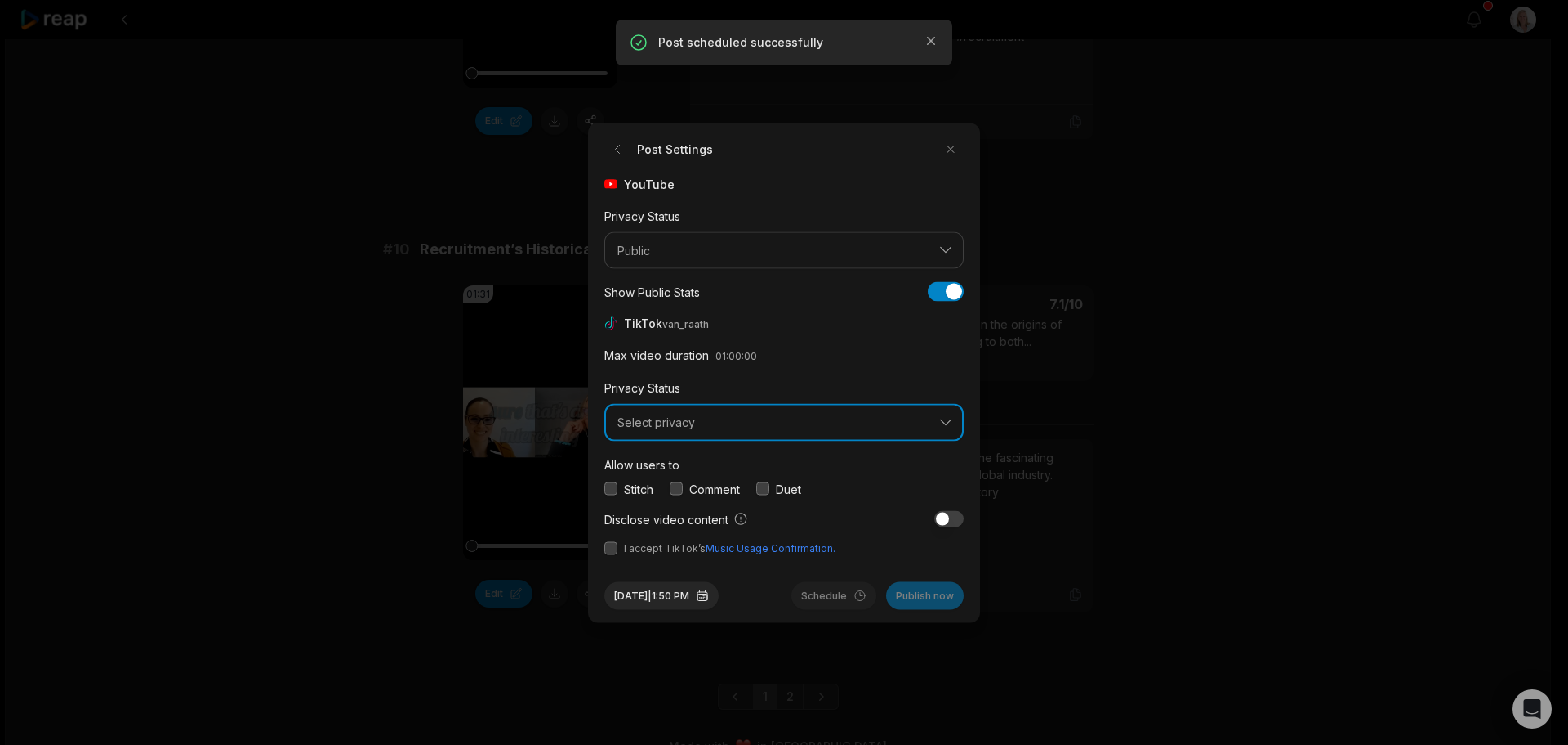
click at [687, 422] on span "Select privacy" at bounding box center [773, 423] width 310 height 15
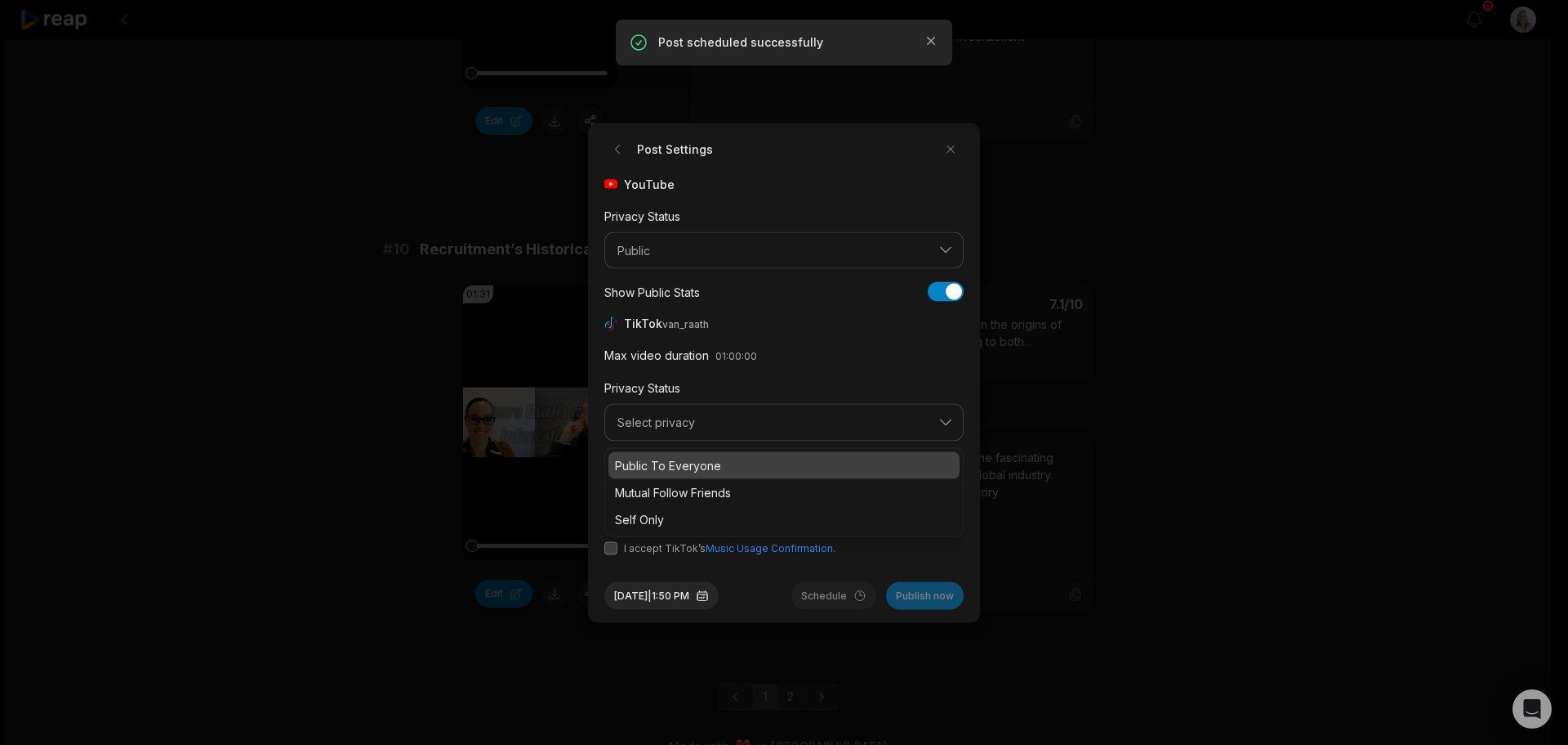
click at [684, 463] on p "Public To Everyone" at bounding box center [784, 465] width 338 height 17
click at [676, 485] on button "button" at bounding box center [677, 488] width 13 height 13
click at [612, 550] on button "button" at bounding box center [611, 547] width 13 height 13
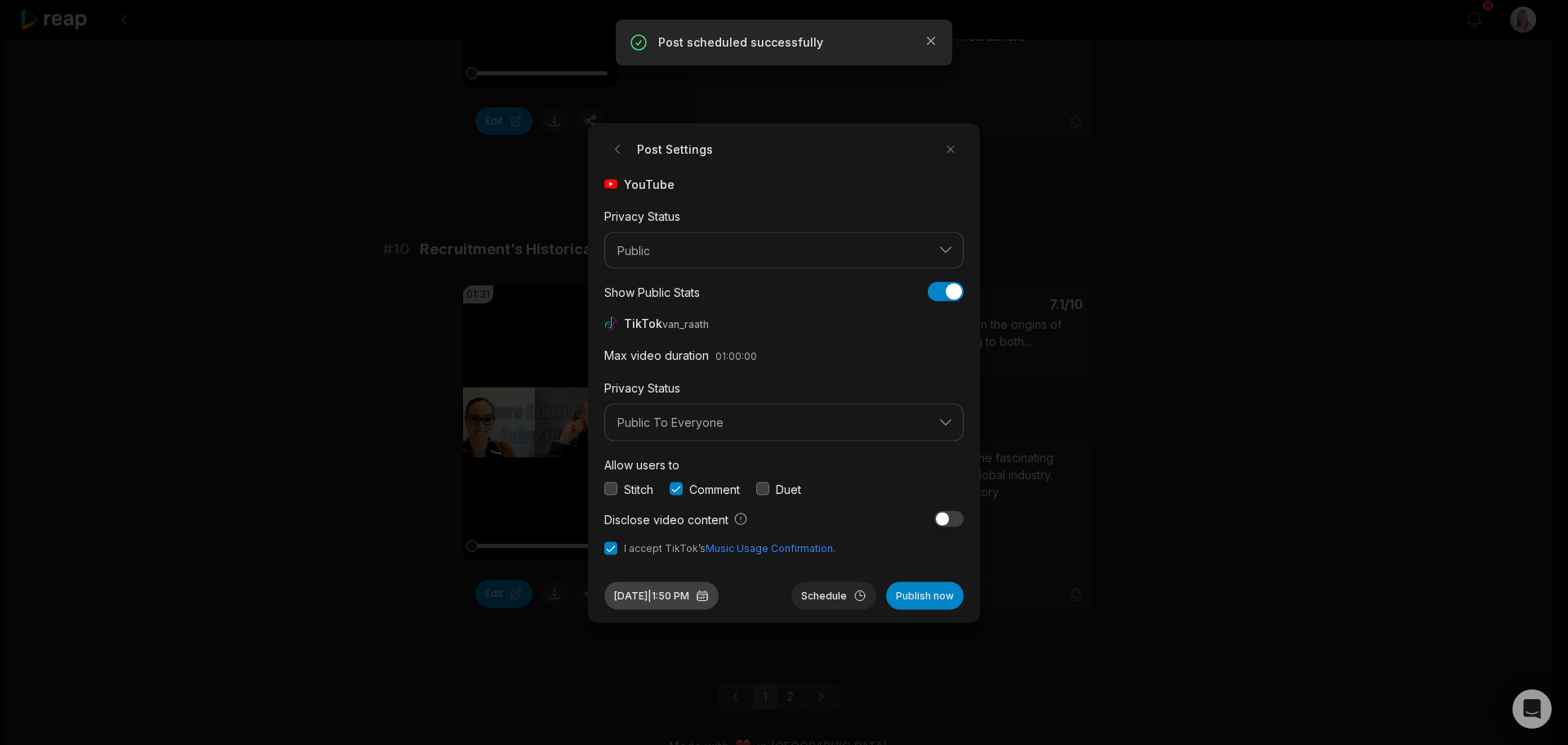
click at [693, 593] on button "Sep 30, 2025 | 1:50 PM" at bounding box center [662, 594] width 114 height 28
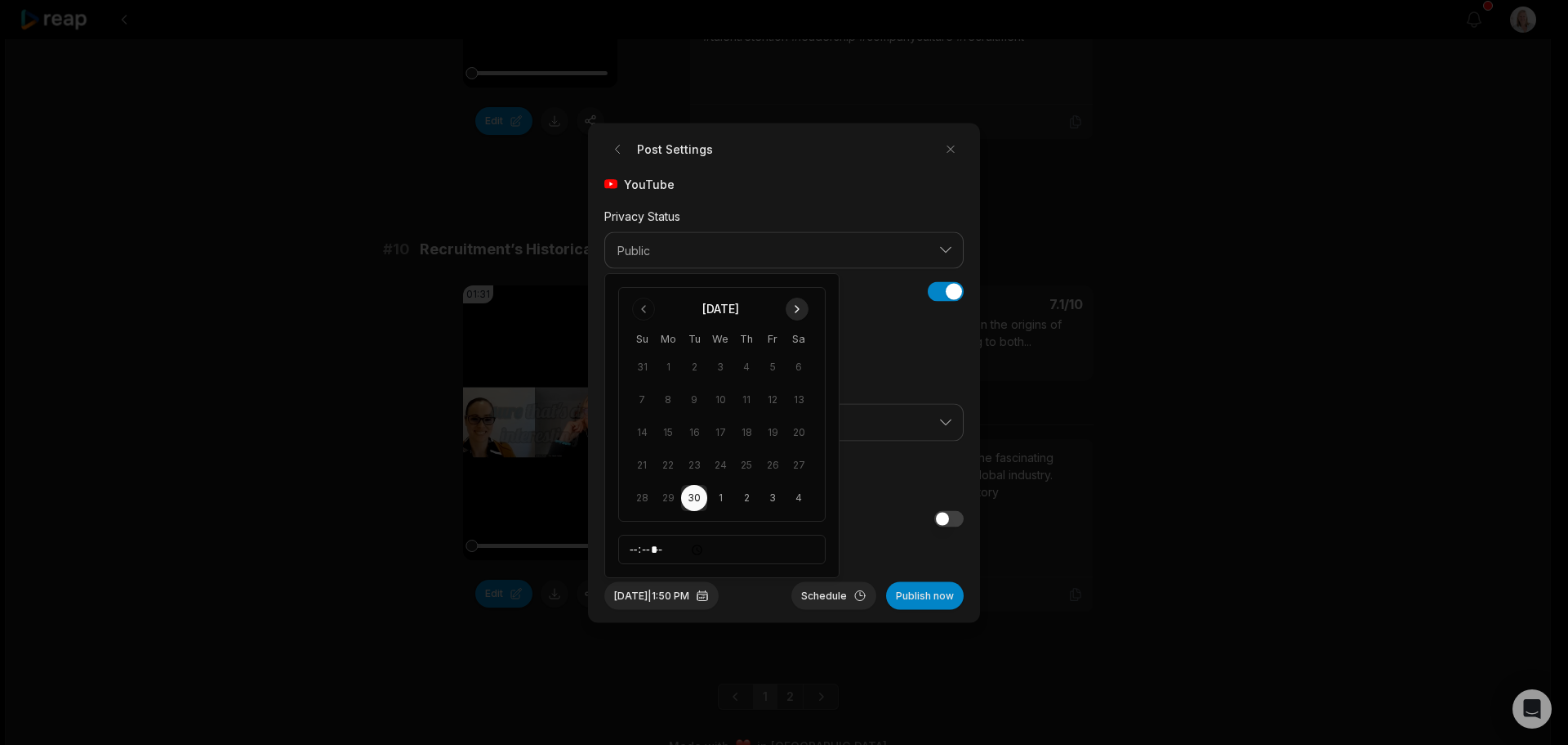
click at [794, 310] on button "Go to next month" at bounding box center [796, 309] width 23 height 23
click at [638, 466] on button "19" at bounding box center [642, 465] width 26 height 26
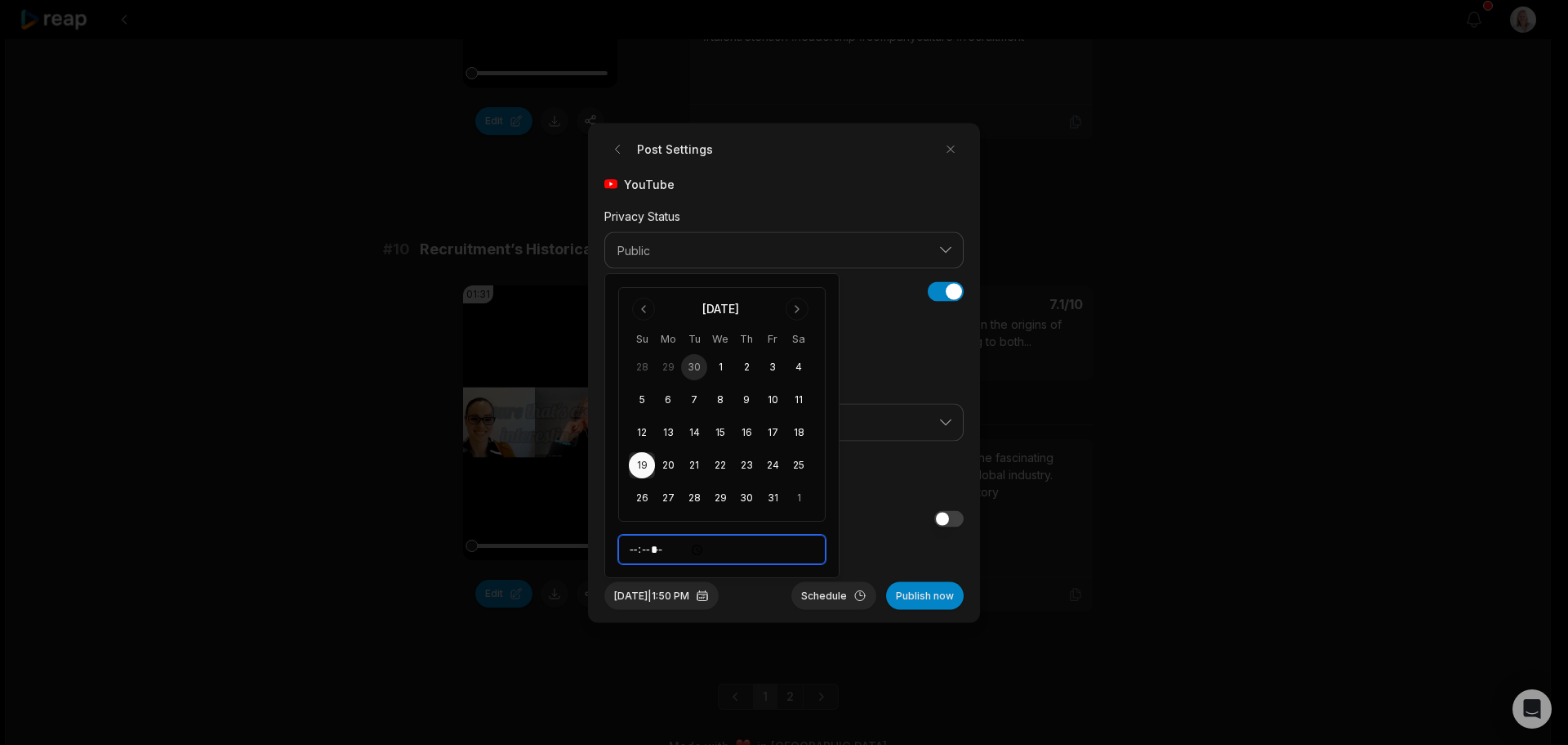
click at [637, 551] on input "*****" at bounding box center [722, 549] width 208 height 29
type input "*****"
click at [839, 596] on button "Schedule" at bounding box center [834, 594] width 85 height 28
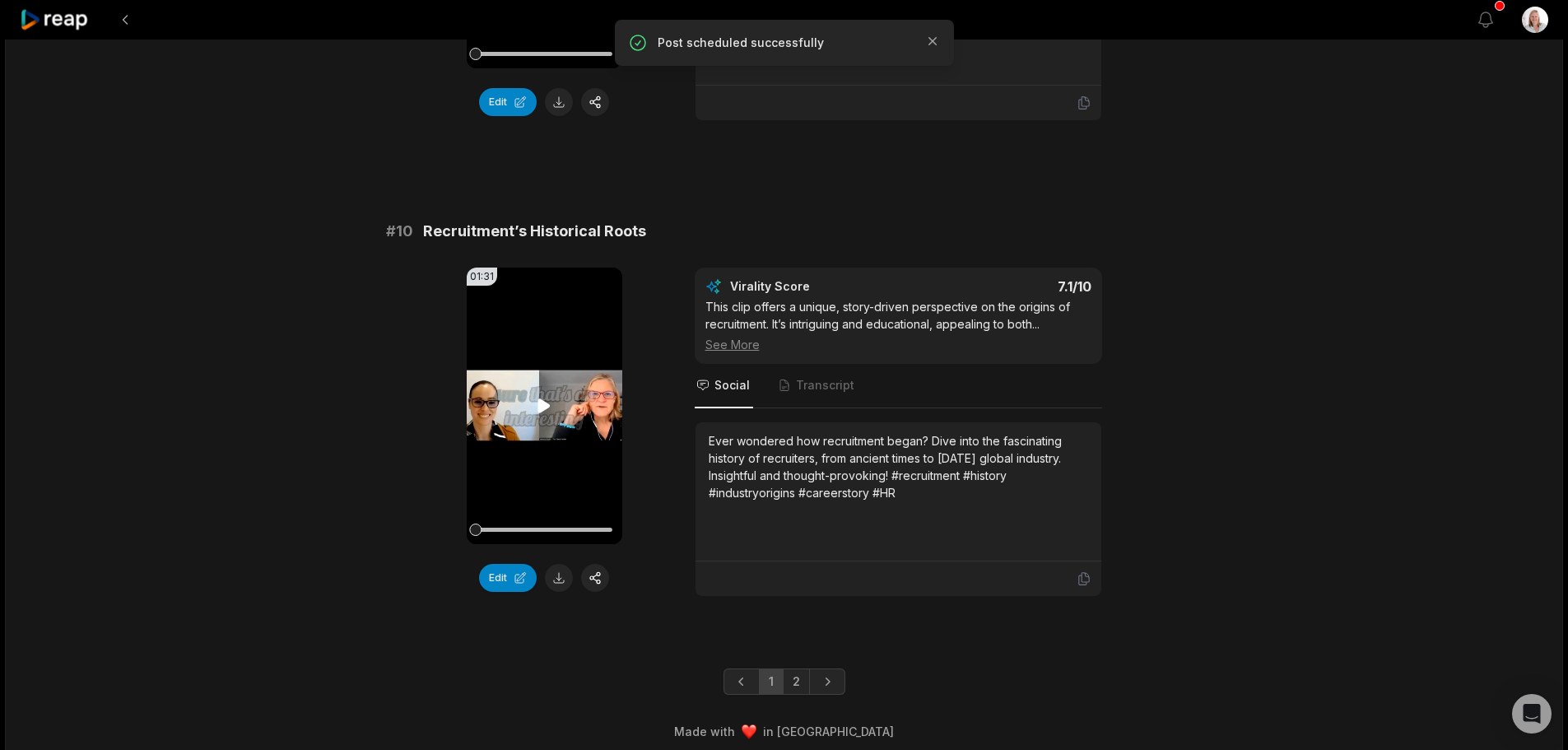
scroll to position [4309, 0]
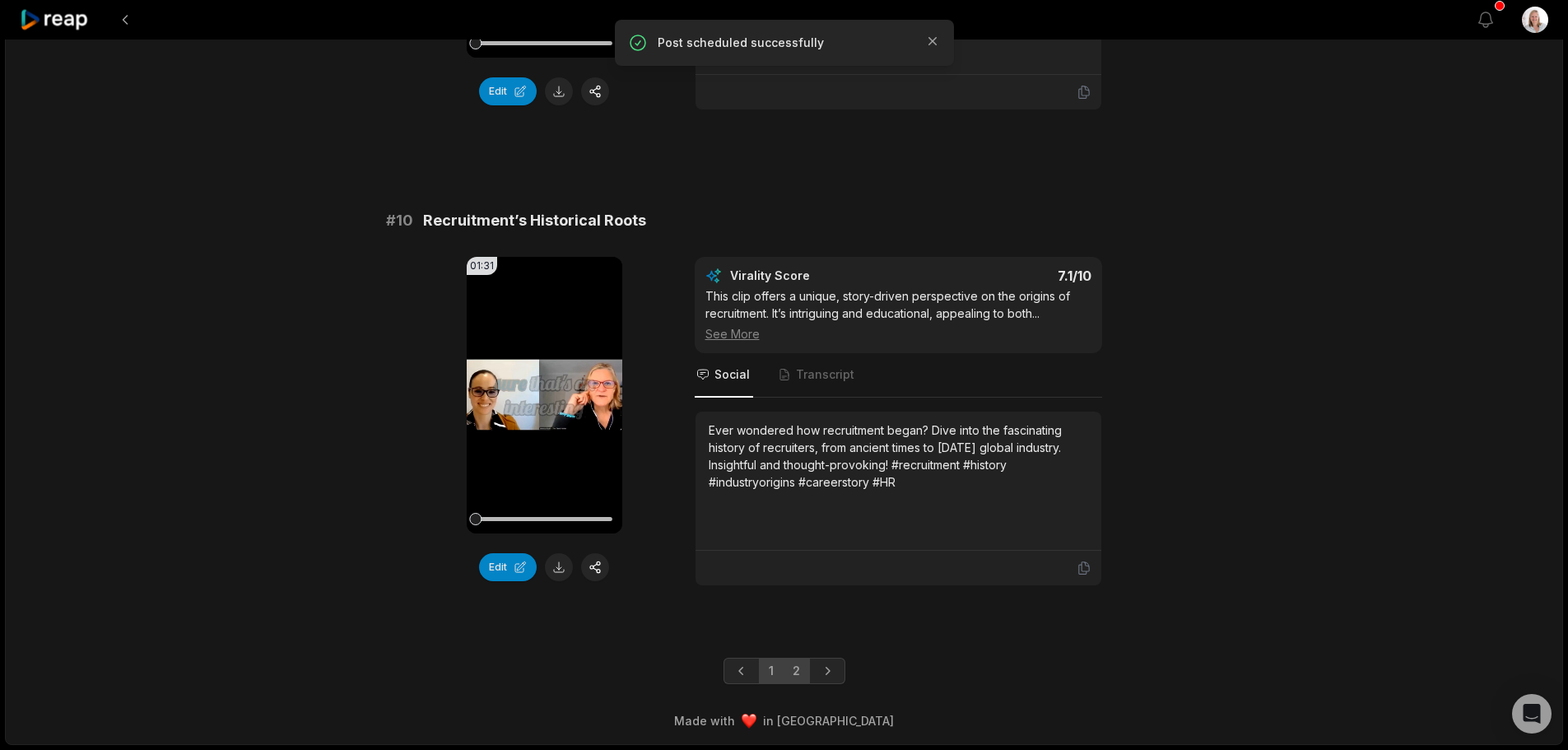
click at [800, 668] on link "2" at bounding box center [797, 671] width 27 height 26
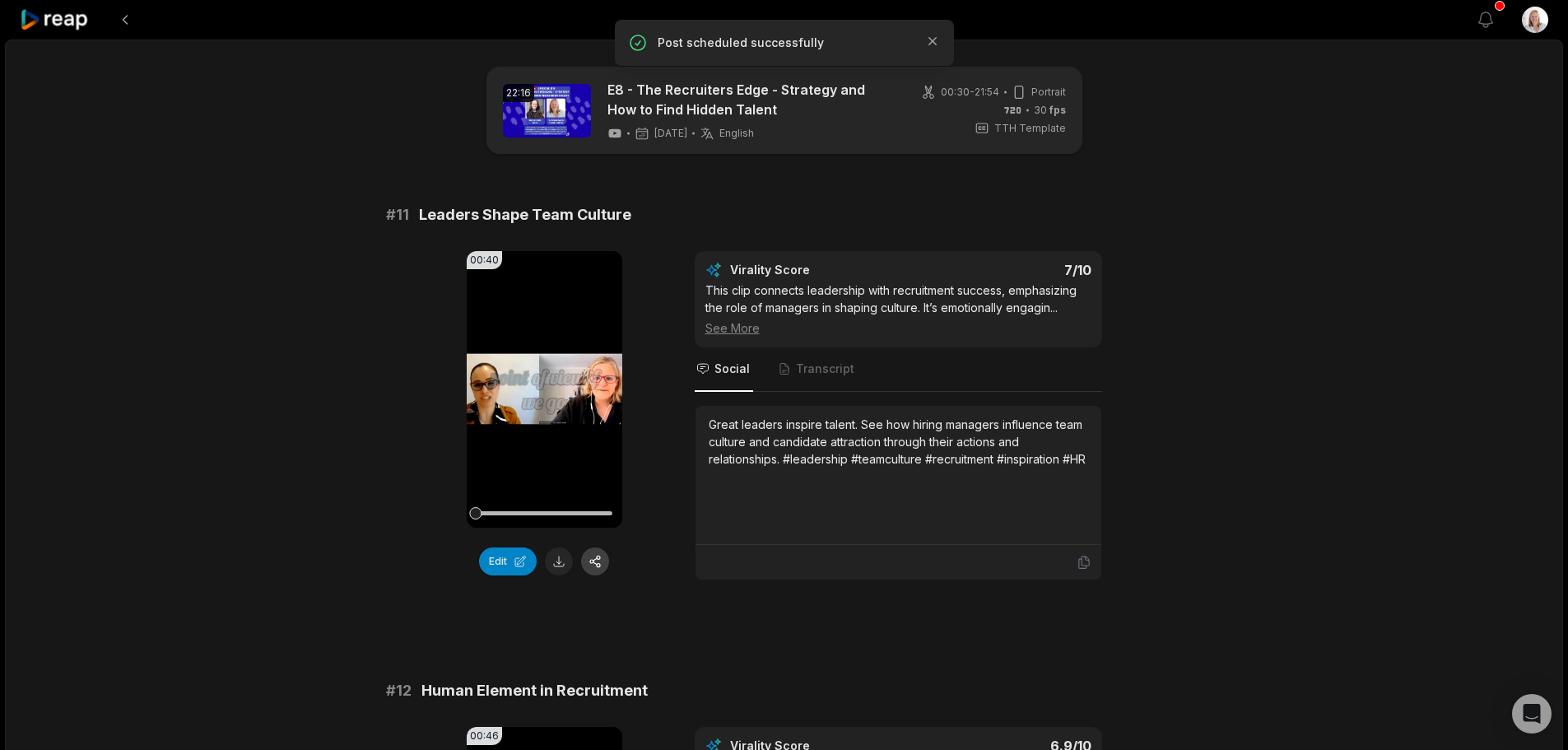
click at [601, 562] on button "button" at bounding box center [595, 561] width 28 height 28
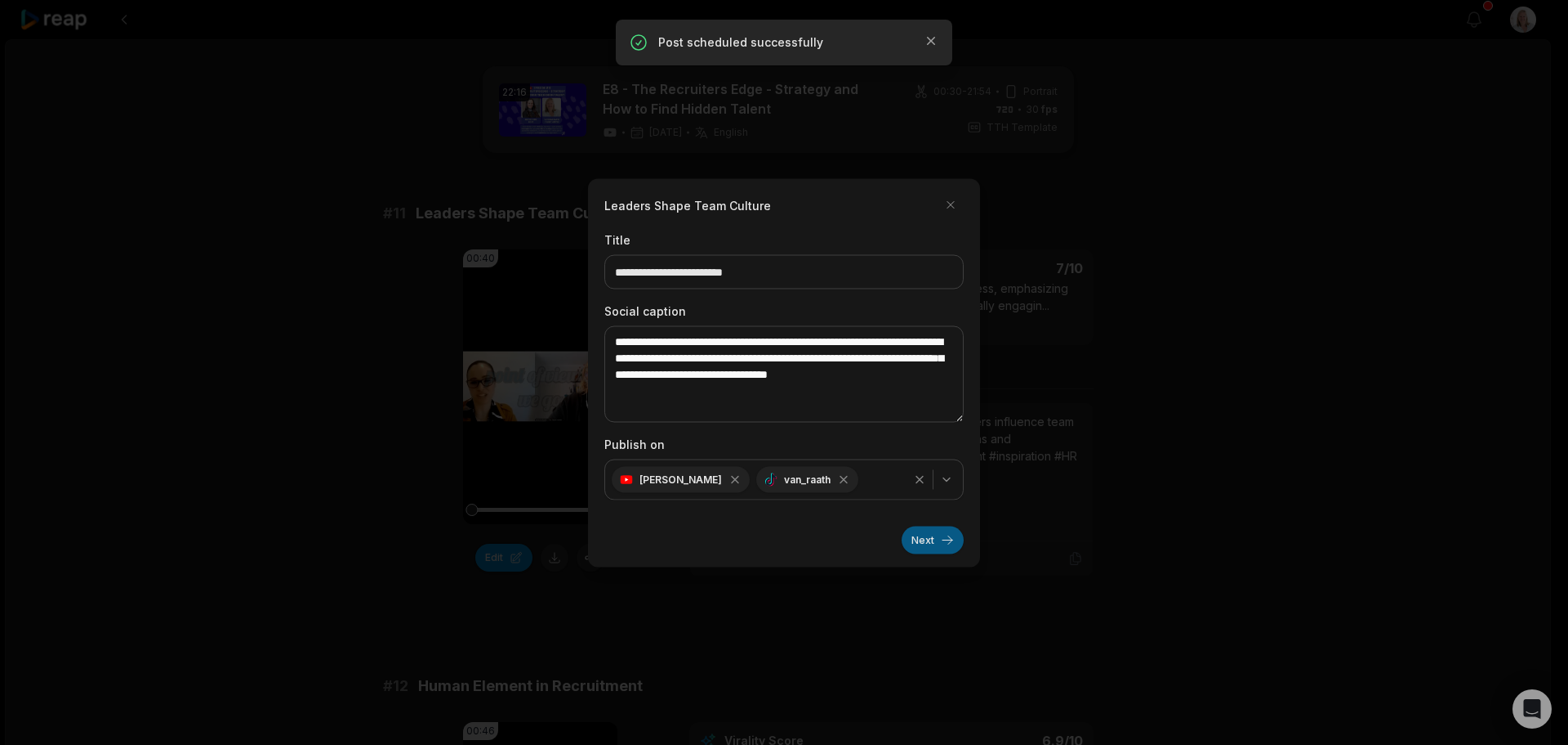
click at [913, 542] on button "Next" at bounding box center [932, 539] width 62 height 28
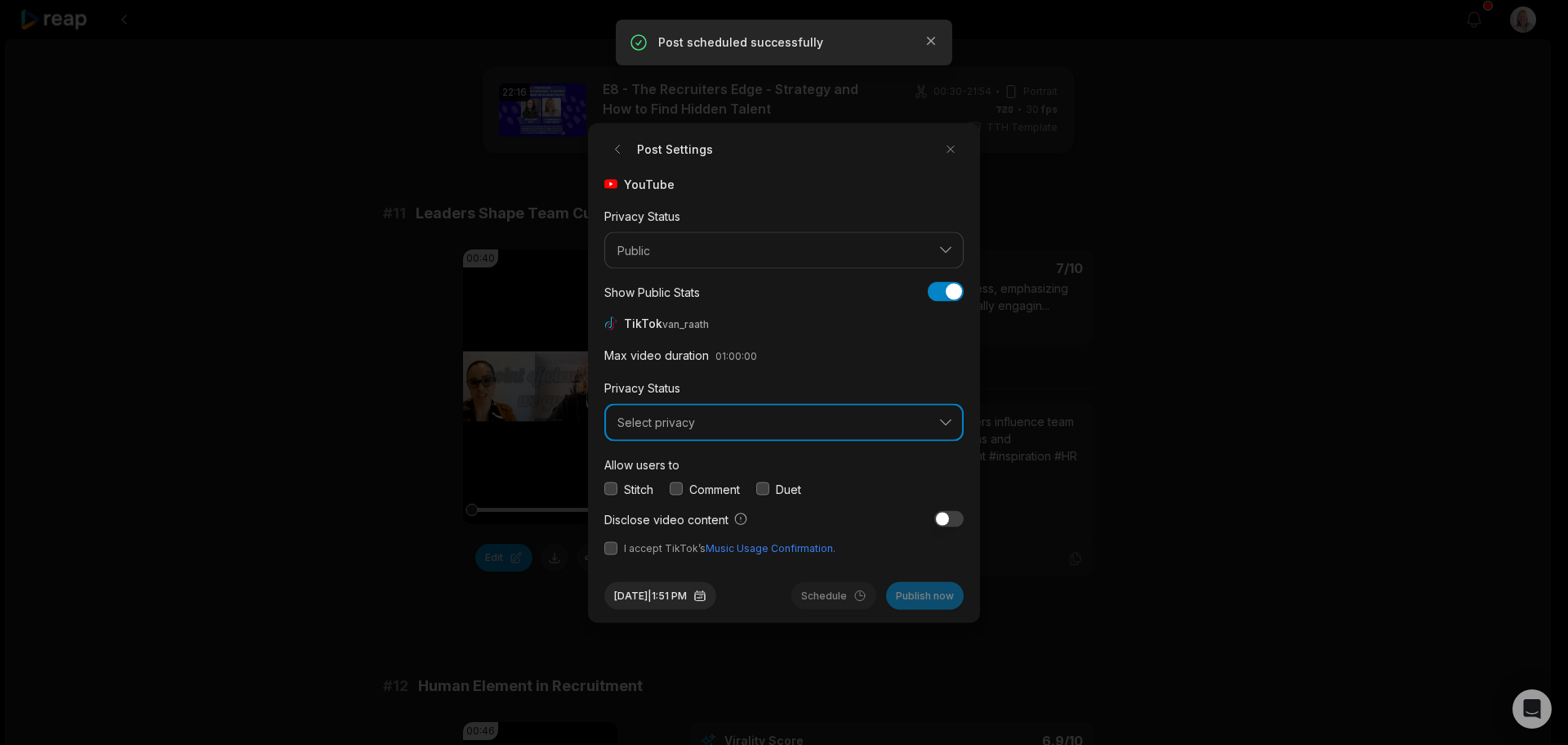
click at [678, 416] on span "Select privacy" at bounding box center [773, 423] width 310 height 15
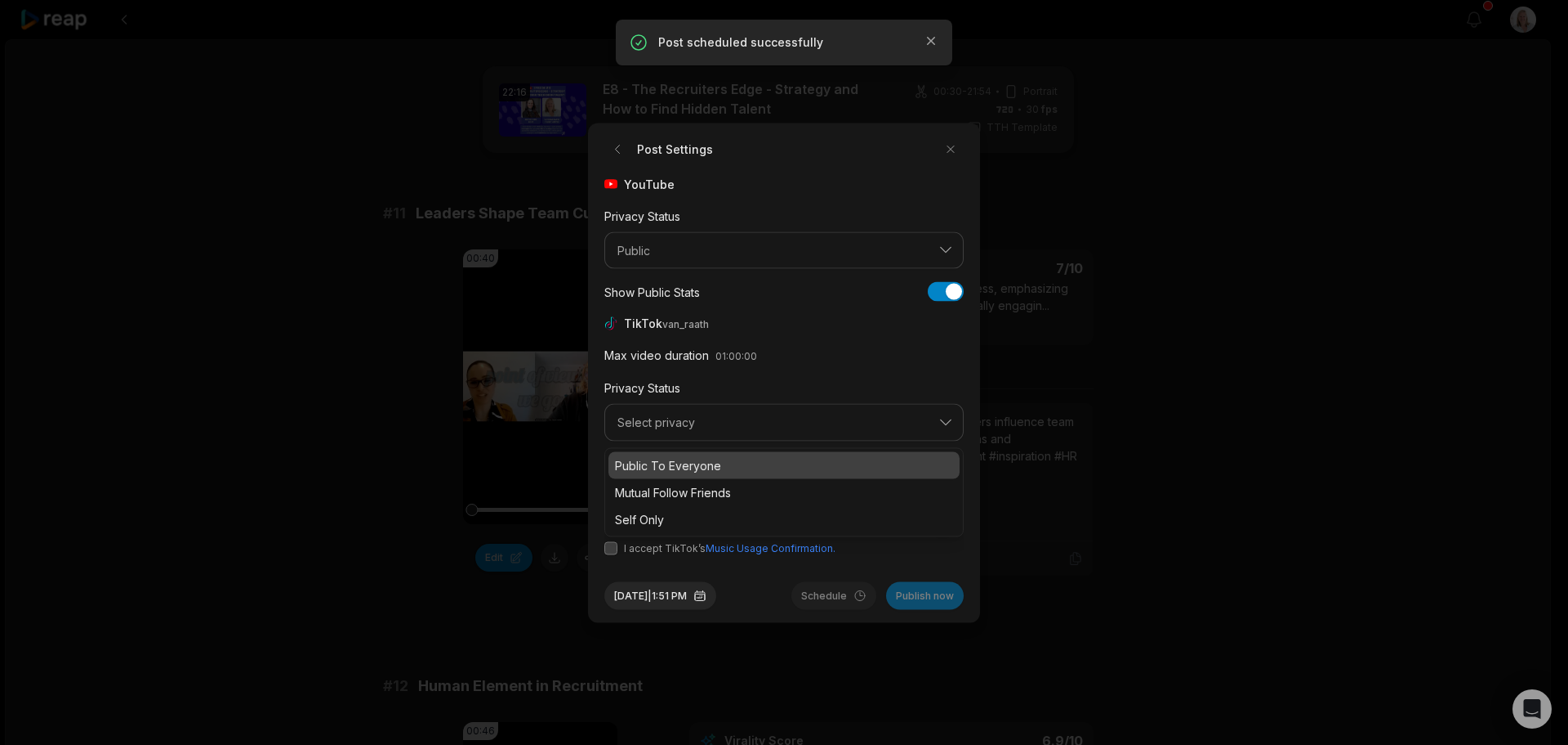
click at [677, 460] on p "Public To Everyone" at bounding box center [784, 465] width 338 height 17
click at [678, 478] on div "Allow users to Stitch Comment Duet" at bounding box center [784, 475] width 359 height 44
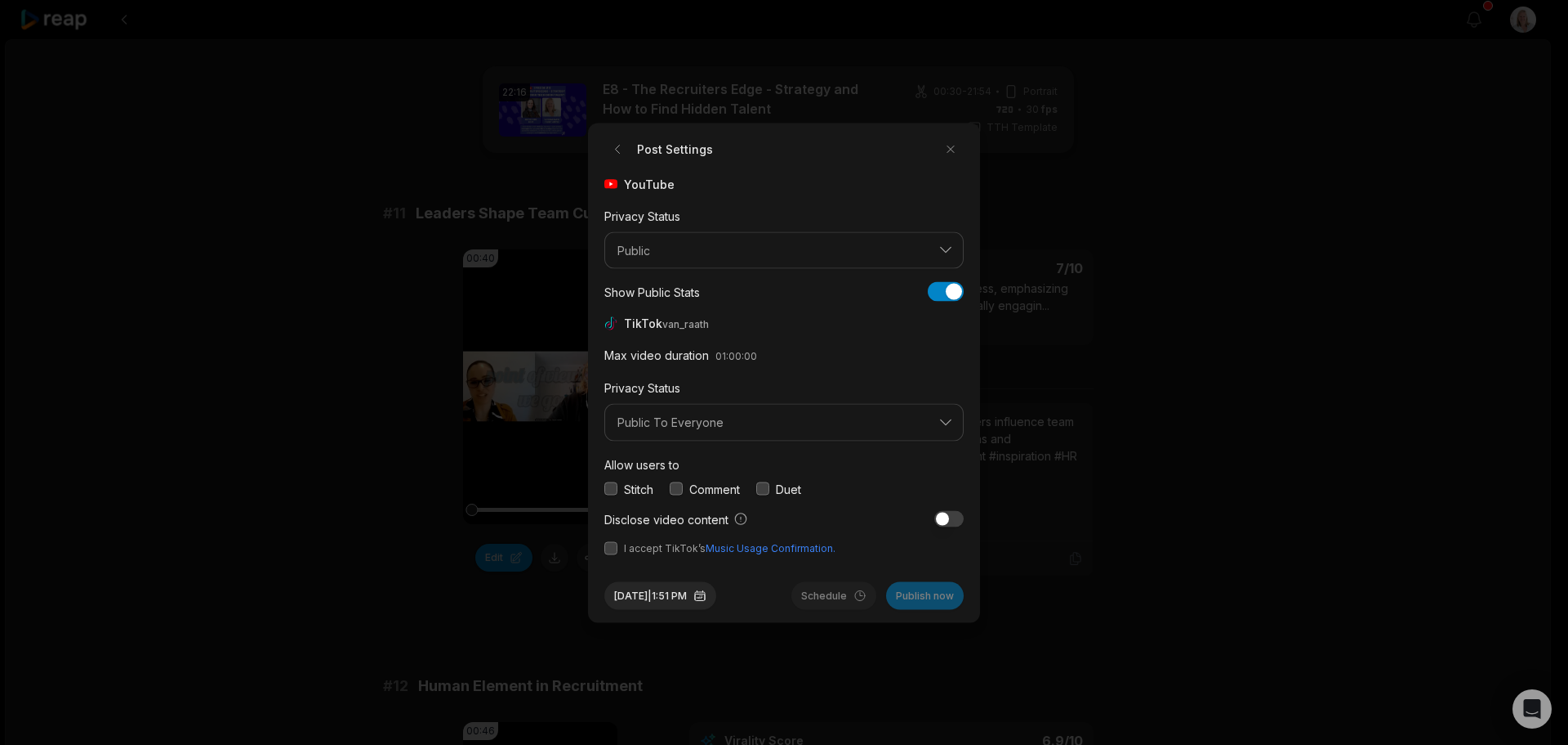
click at [678, 485] on button "button" at bounding box center [677, 488] width 13 height 13
click at [607, 546] on button "button" at bounding box center [611, 547] width 13 height 13
click at [686, 593] on button "Sep 30, 2025 | 1:51 PM" at bounding box center [660, 594] width 112 height 28
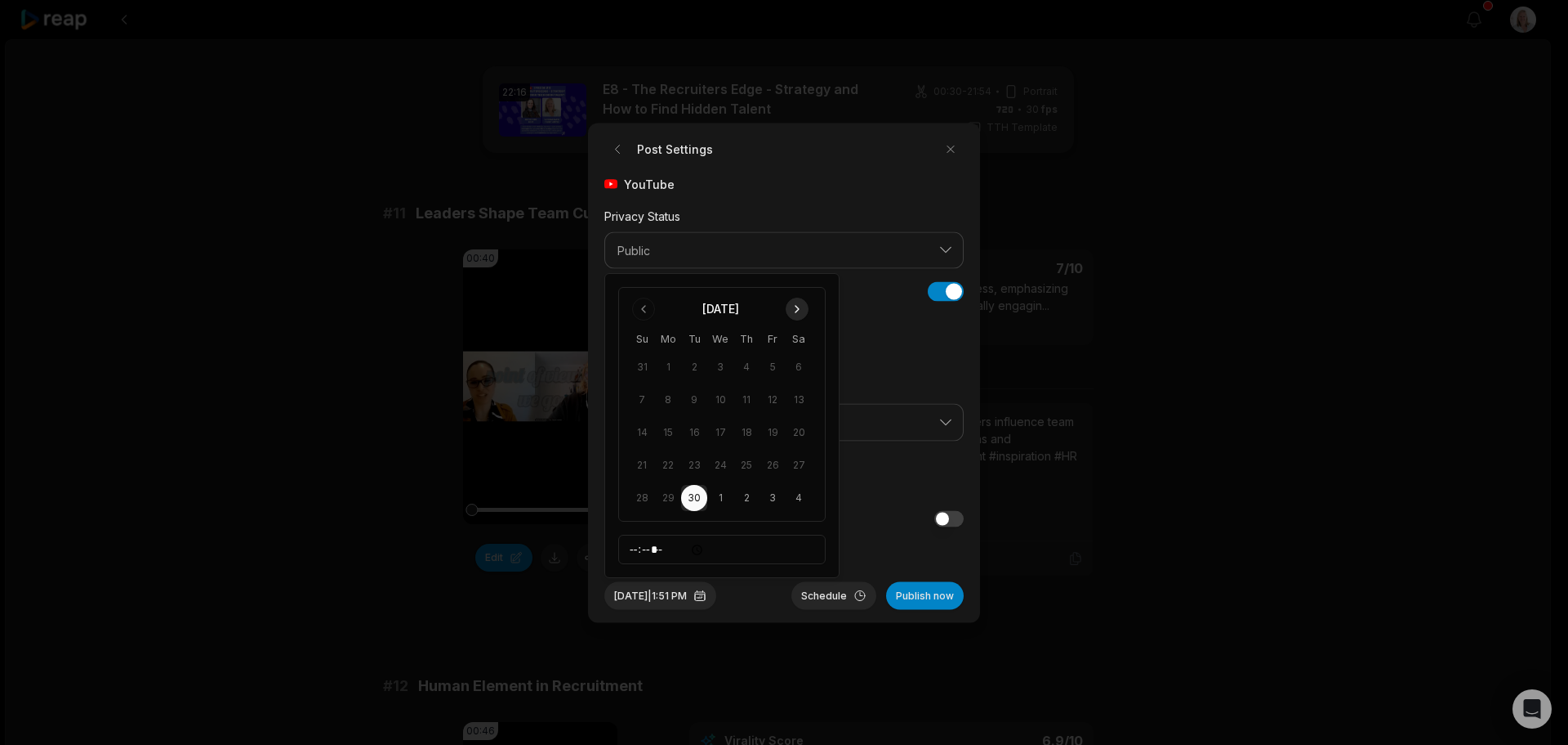
click at [802, 311] on button "Go to next month" at bounding box center [796, 309] width 23 height 23
click at [697, 466] on button "21" at bounding box center [694, 465] width 26 height 26
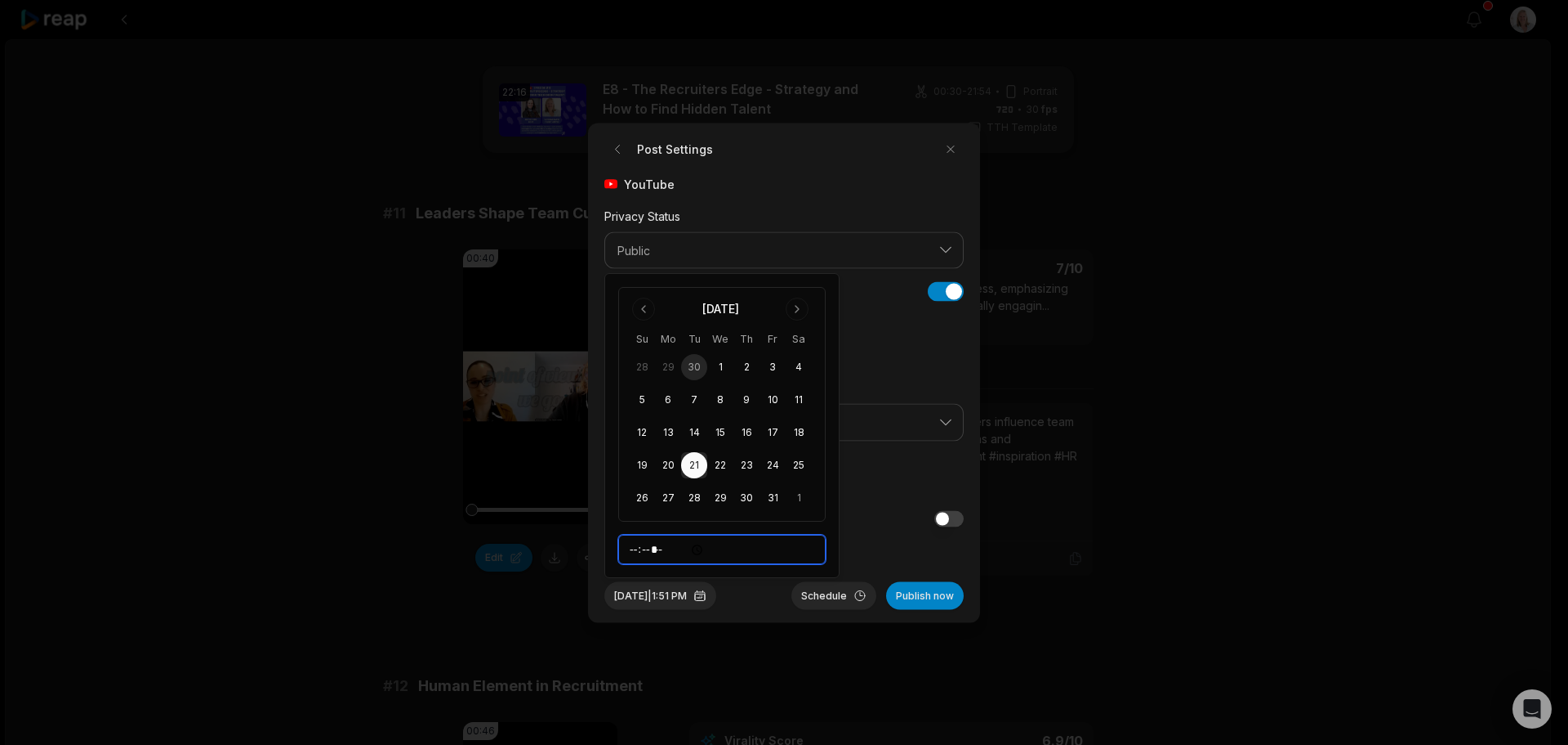
click at [635, 548] on input "*****" at bounding box center [722, 549] width 208 height 29
type input "*****"
click at [834, 596] on button "Schedule" at bounding box center [834, 594] width 85 height 28
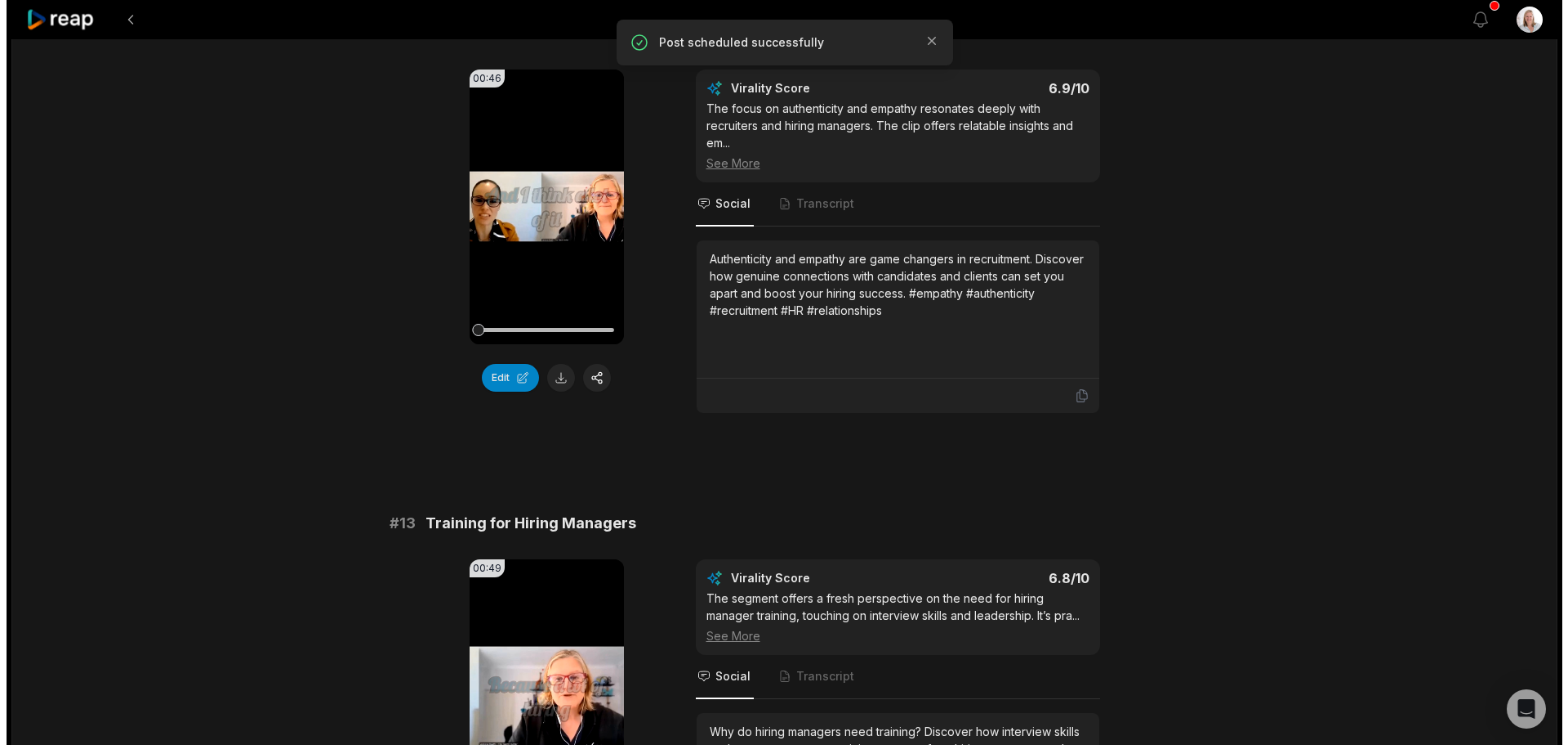
scroll to position [654, 0]
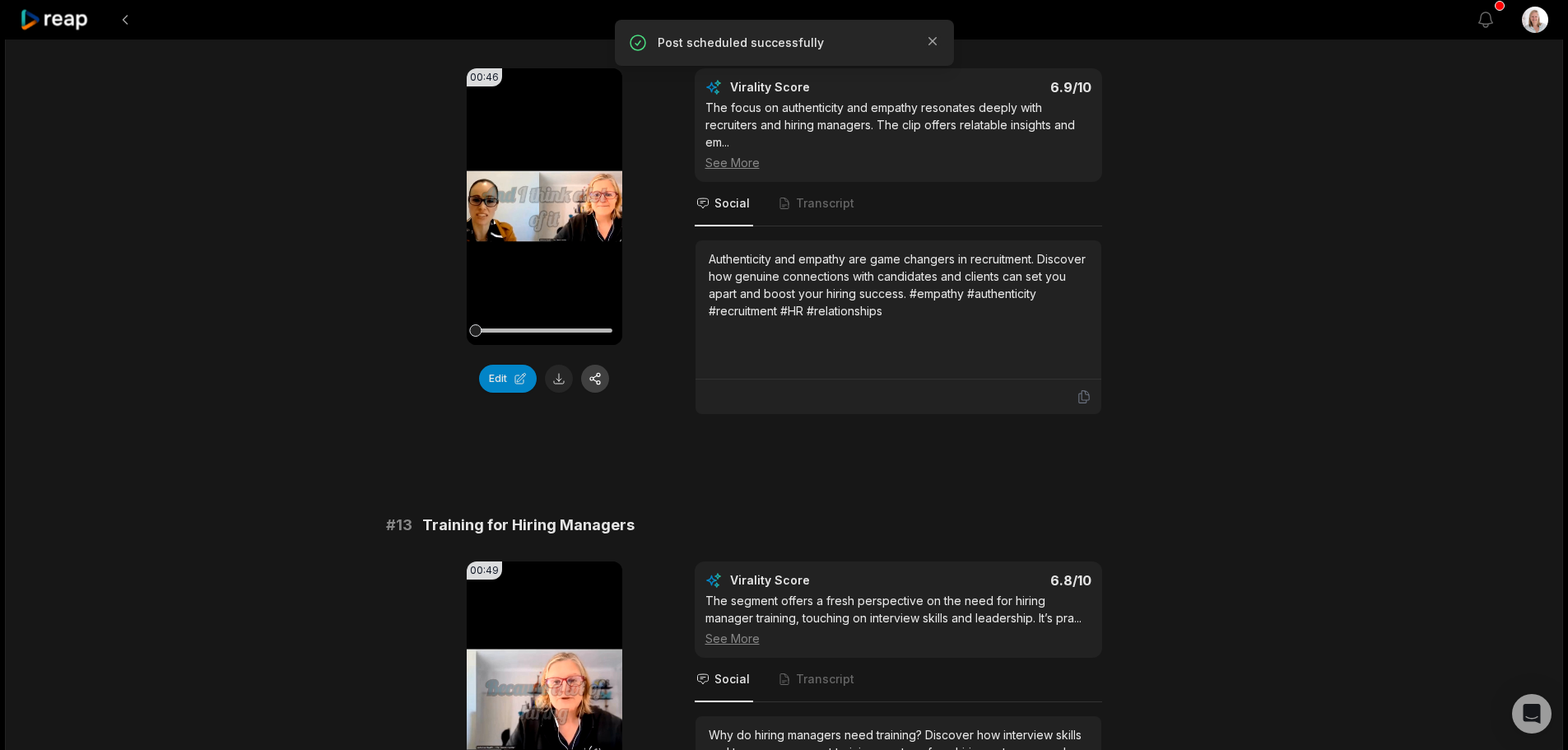
click at [589, 382] on button "button" at bounding box center [595, 378] width 28 height 28
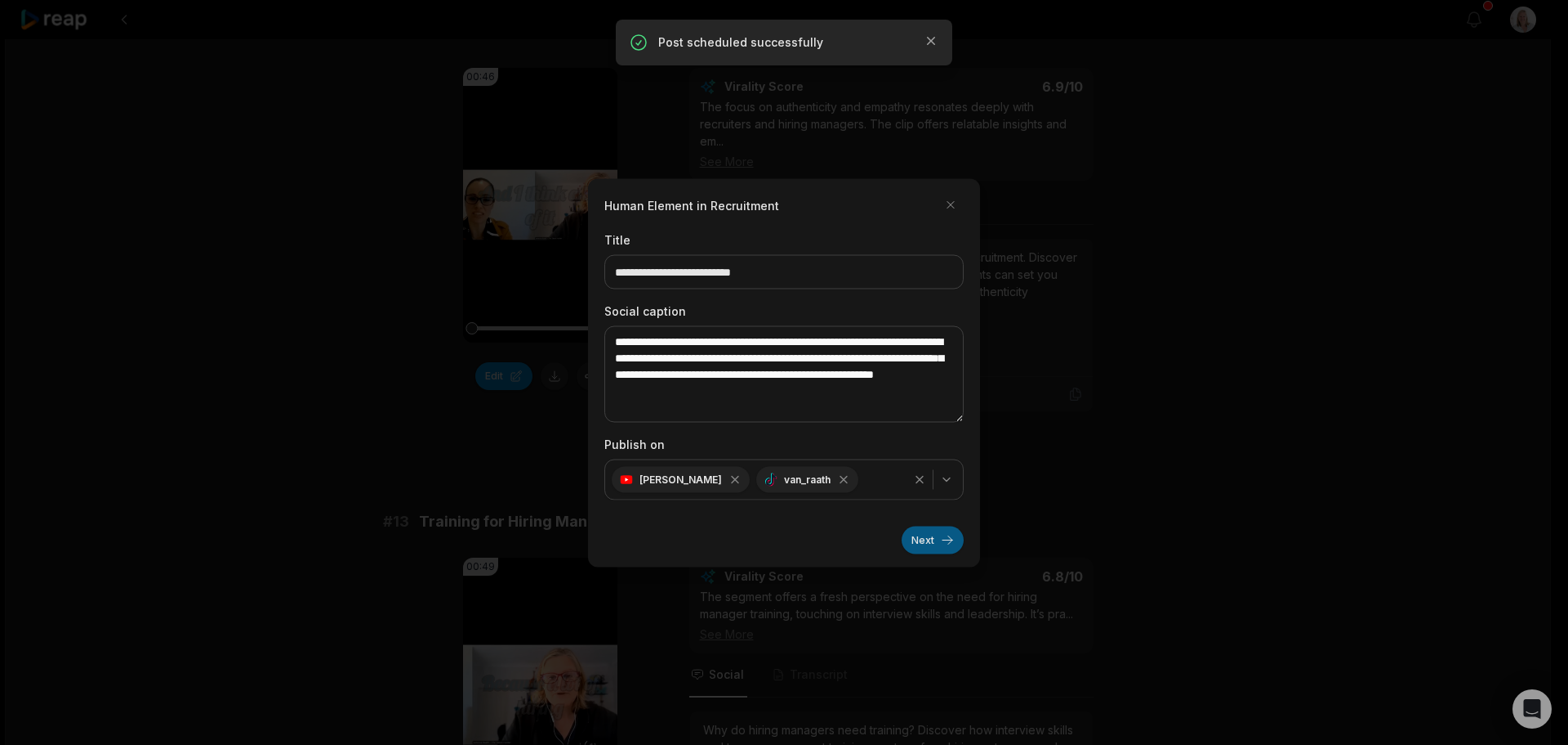
click at [916, 542] on button "Next" at bounding box center [932, 539] width 62 height 28
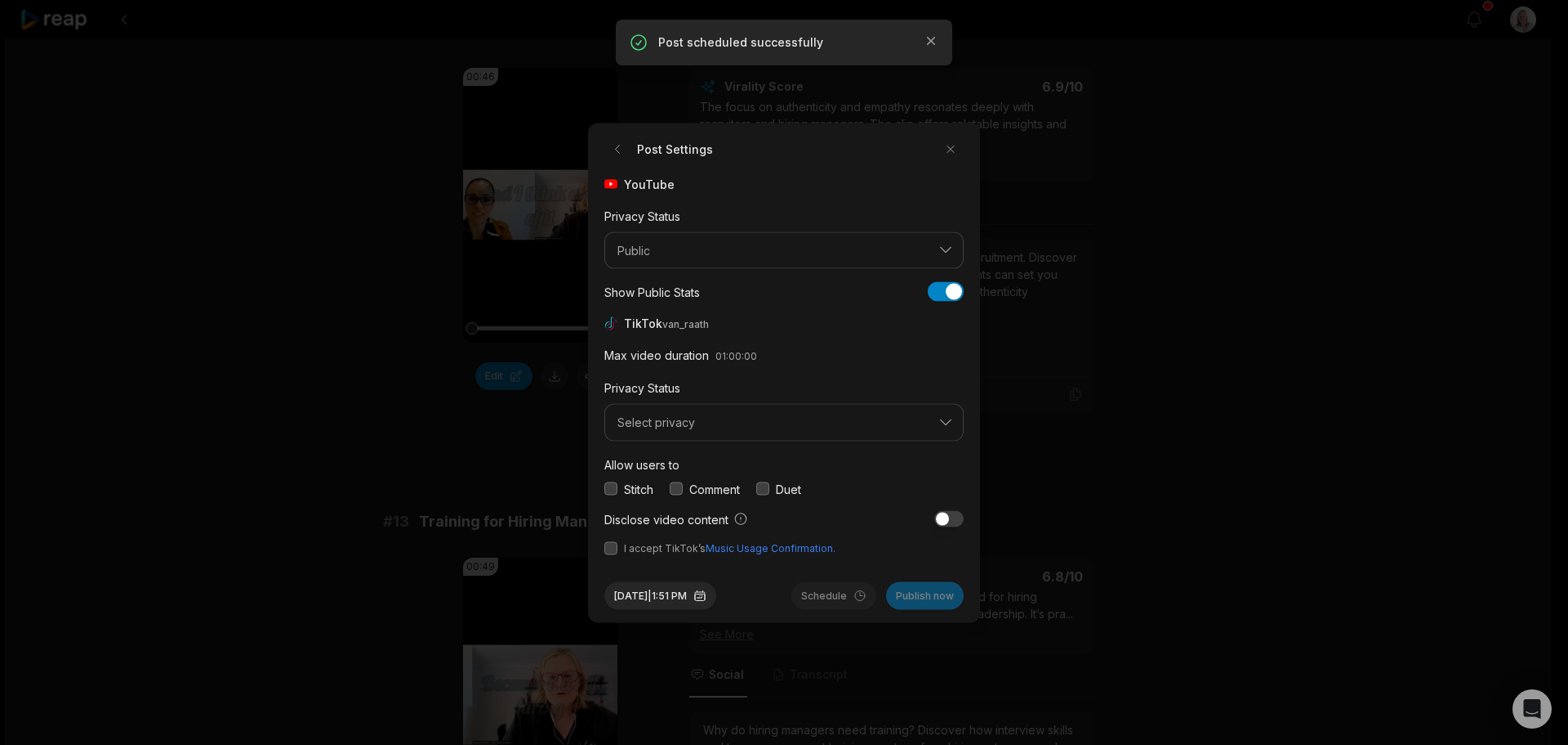
click at [673, 486] on button "button" at bounding box center [677, 488] width 13 height 13
click at [606, 547] on button "button" at bounding box center [611, 547] width 13 height 13
click at [677, 425] on span "Select privacy" at bounding box center [773, 423] width 310 height 15
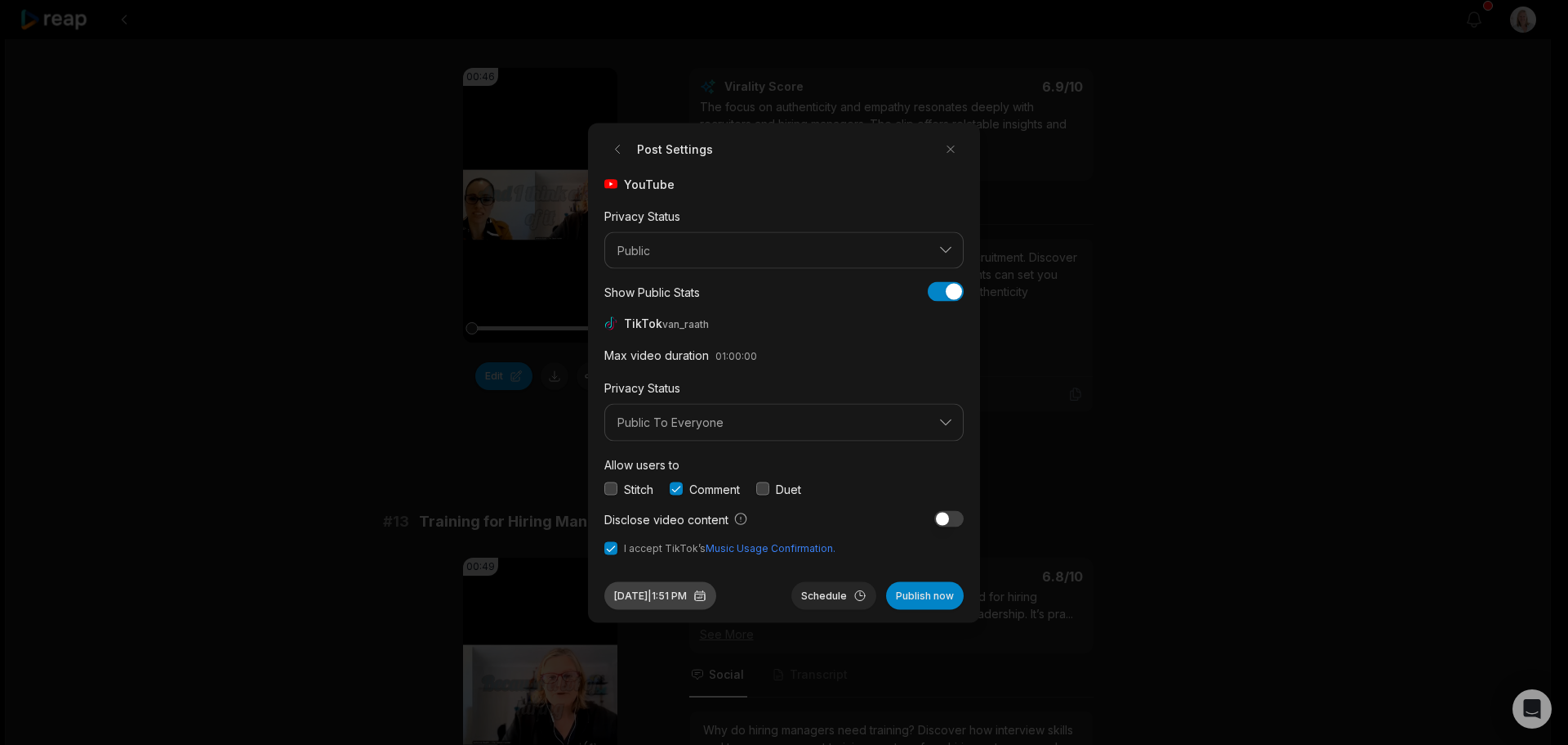
click at [696, 593] on button "[DATE] 1:51 PM" at bounding box center [660, 594] width 112 height 28
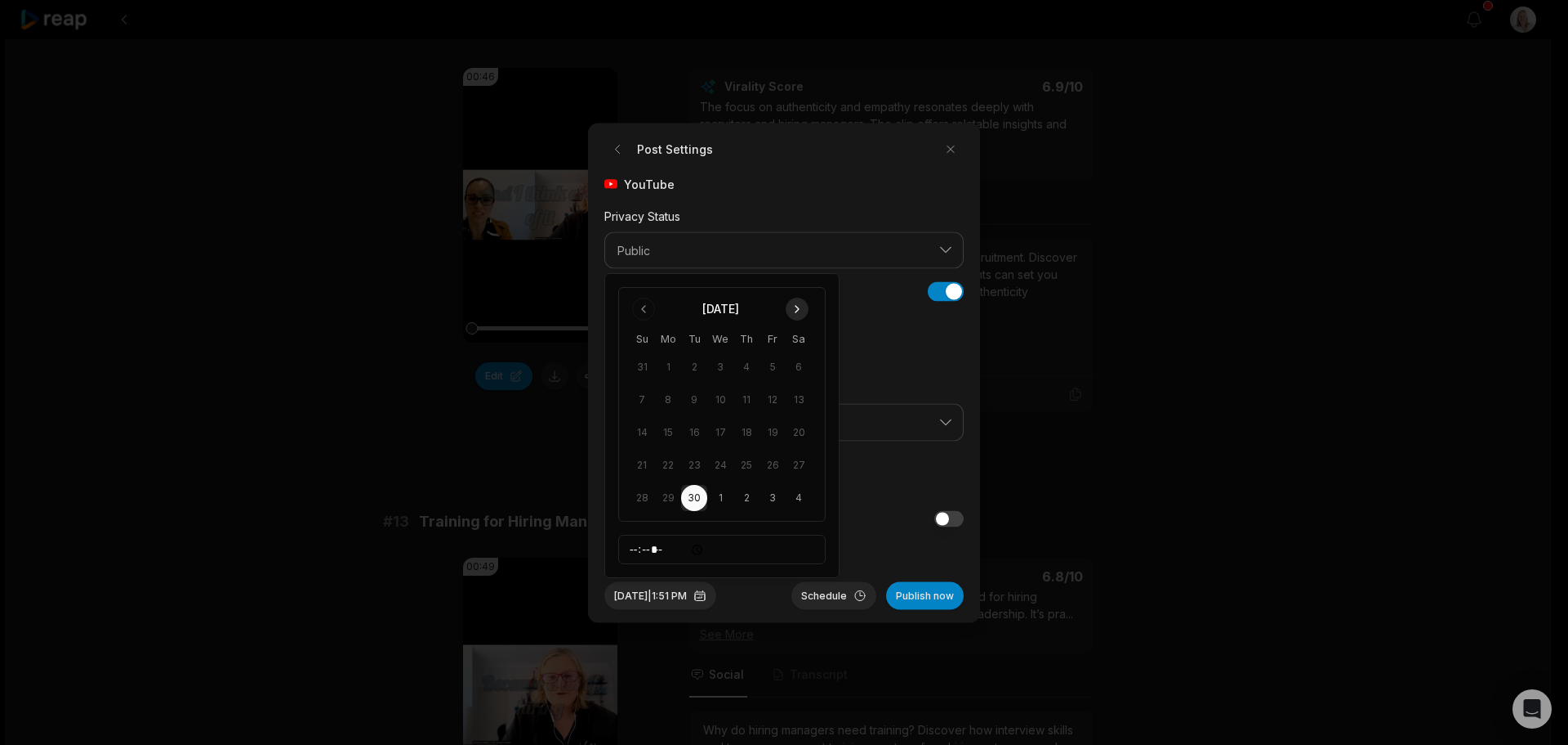
click at [801, 306] on button "Go to next month" at bounding box center [796, 309] width 23 height 23
click at [799, 462] on button "25" at bounding box center [798, 465] width 26 height 26
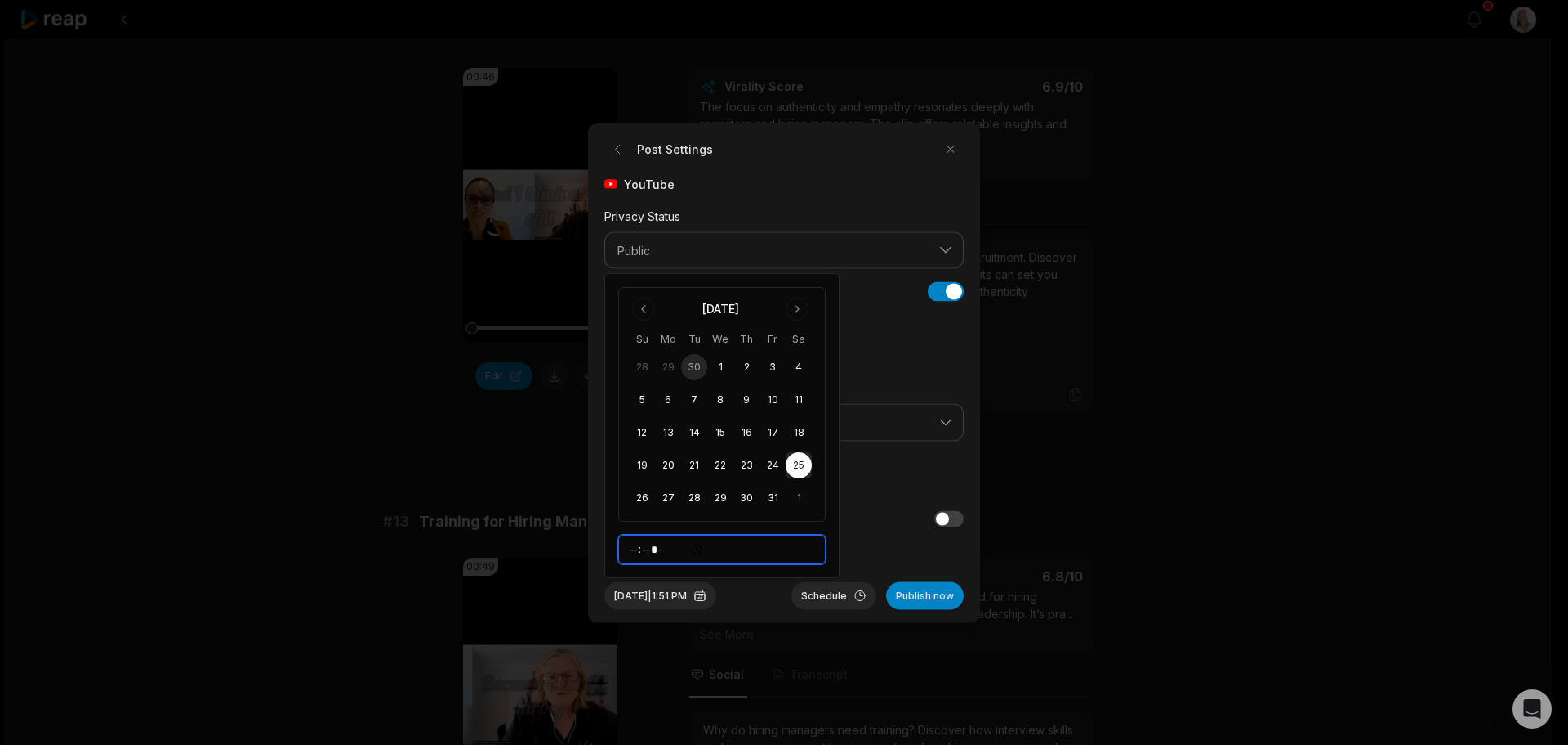
click at [635, 549] on input "*****" at bounding box center [722, 549] width 208 height 29
type input "*****"
click at [826, 594] on button "Schedule" at bounding box center [834, 594] width 85 height 28
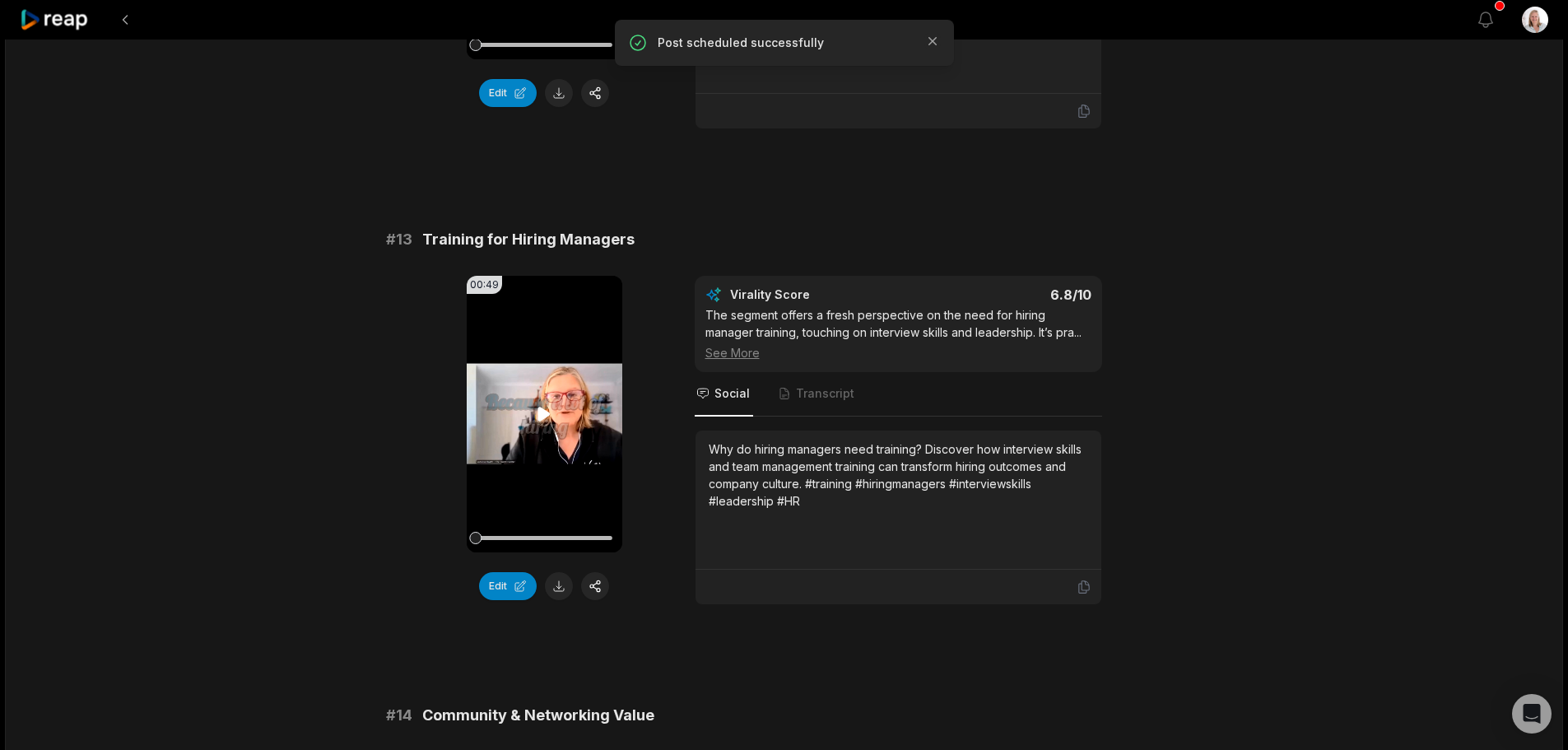
scroll to position [1070, 0]
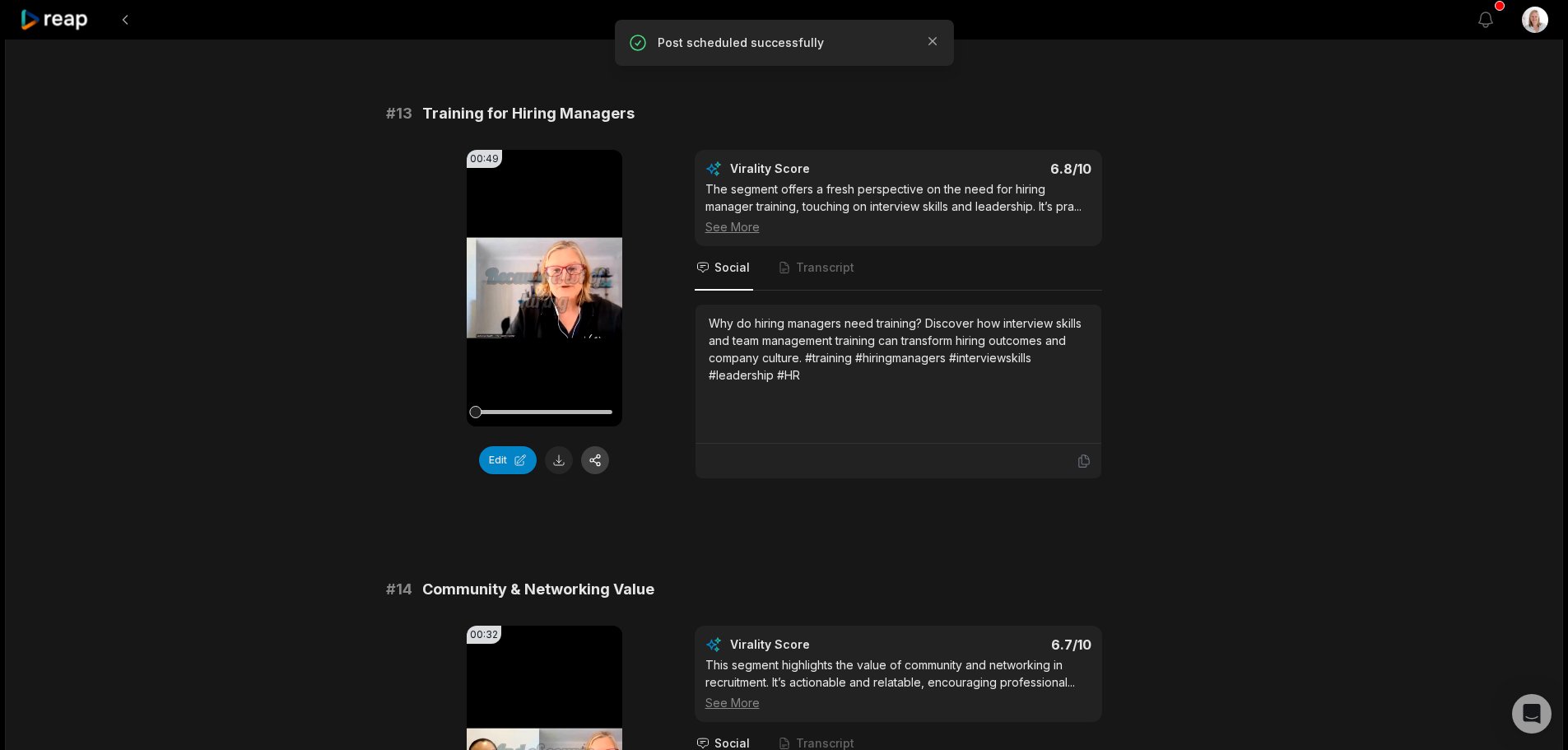
click at [599, 464] on button "button" at bounding box center [595, 460] width 28 height 28
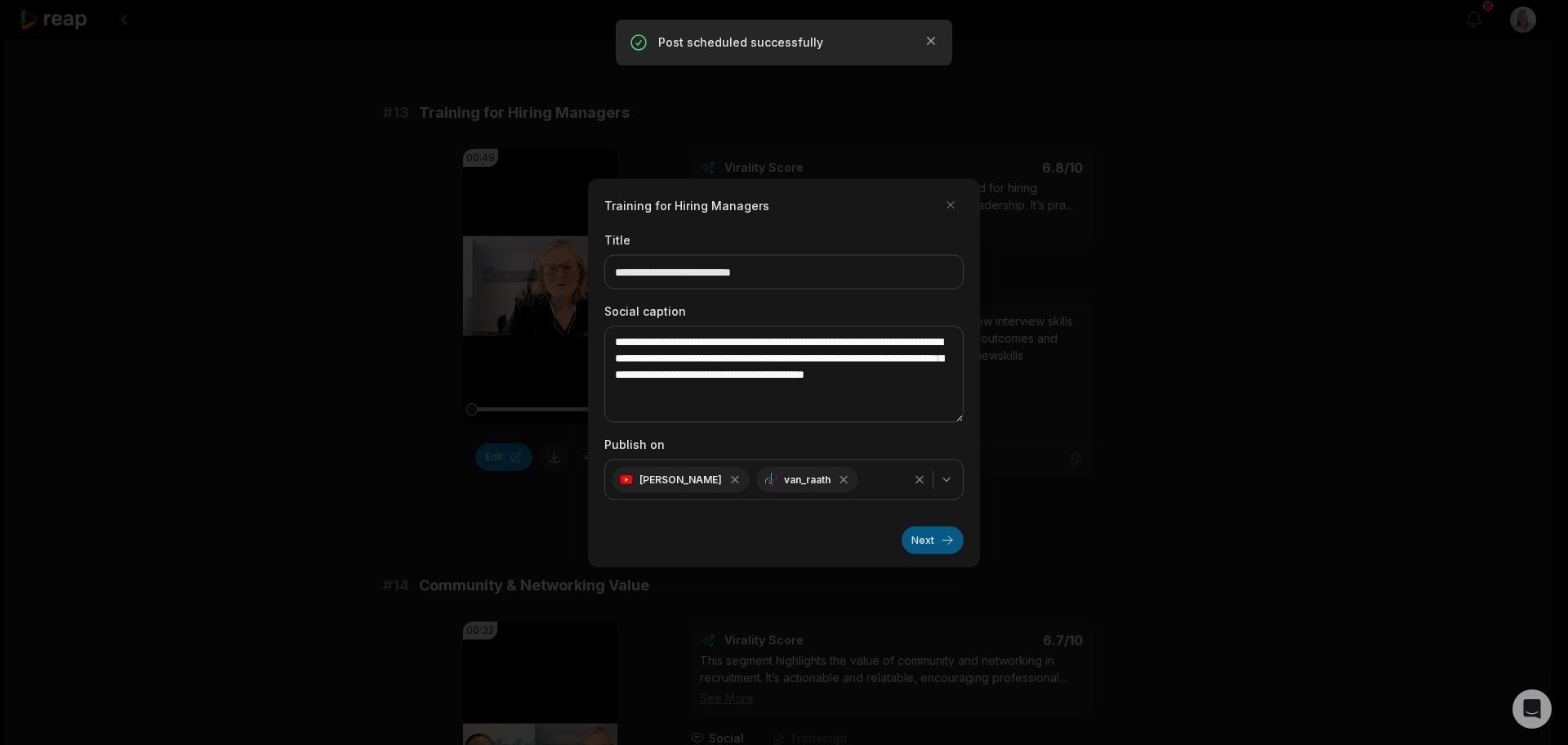
click at [922, 544] on button "Next" at bounding box center [932, 539] width 62 height 28
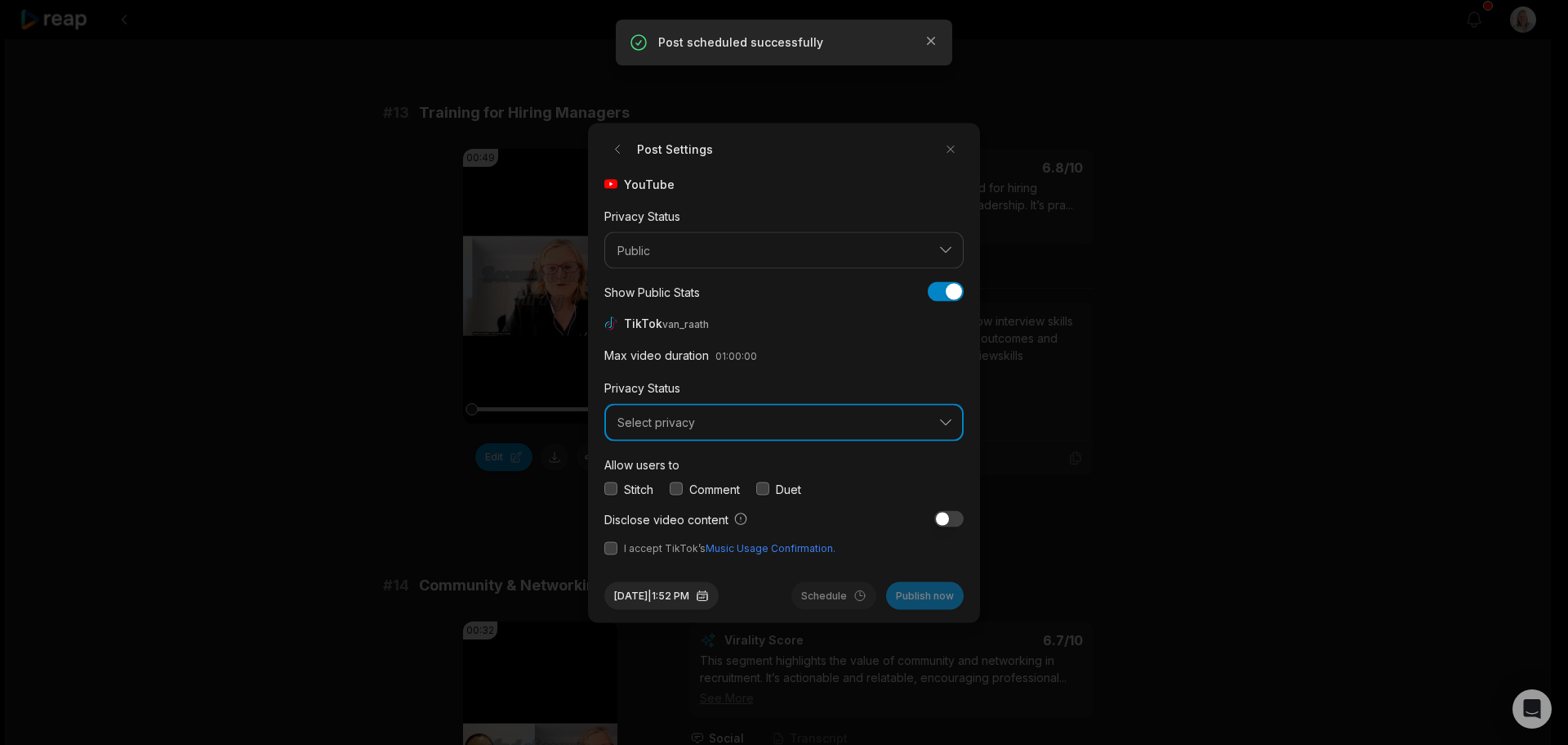
click at [670, 425] on span "Select privacy" at bounding box center [773, 423] width 310 height 15
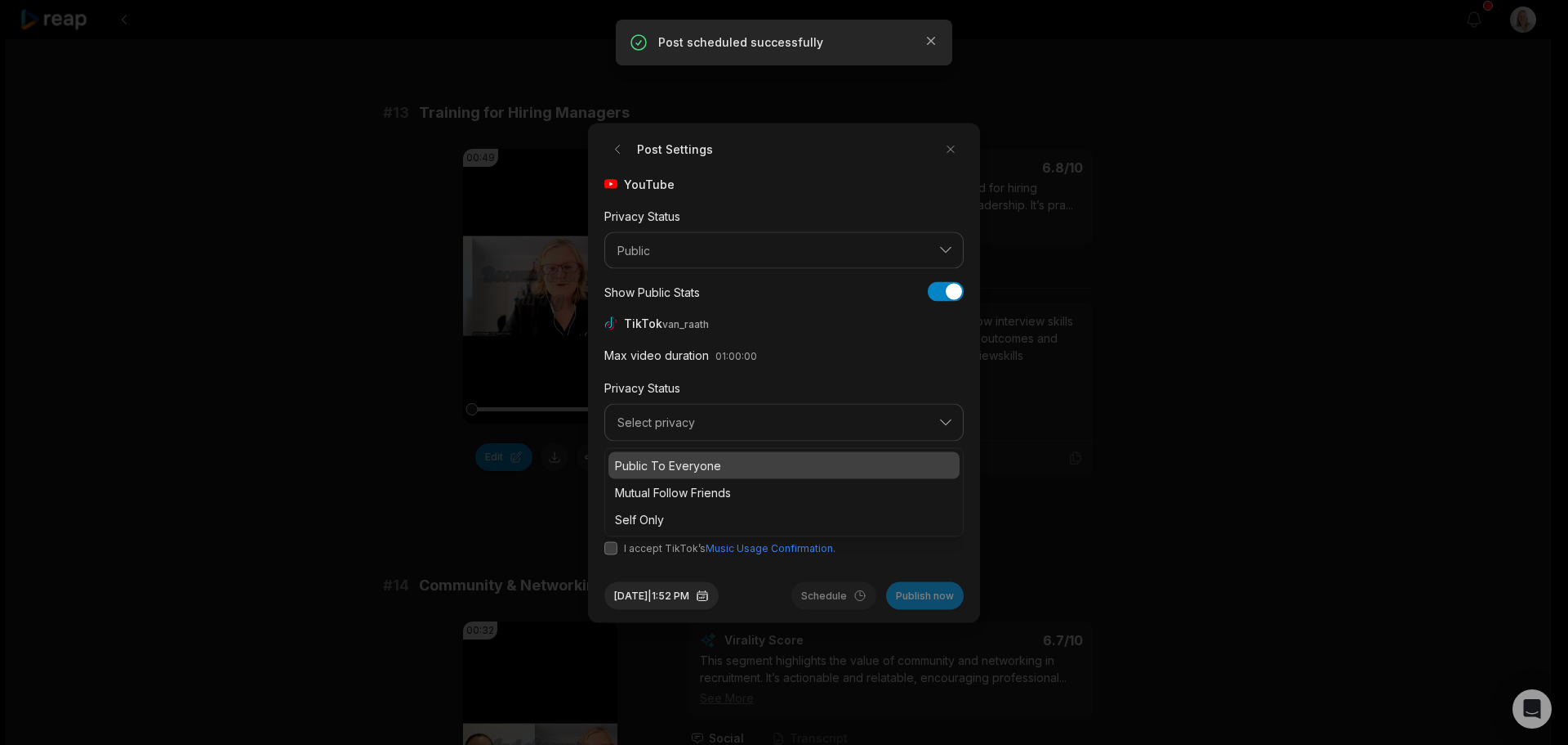
click at [667, 462] on p "Public To Everyone" at bounding box center [784, 465] width 338 height 17
click at [675, 485] on button "button" at bounding box center [677, 488] width 13 height 13
click at [606, 551] on button "button" at bounding box center [611, 547] width 13 height 13
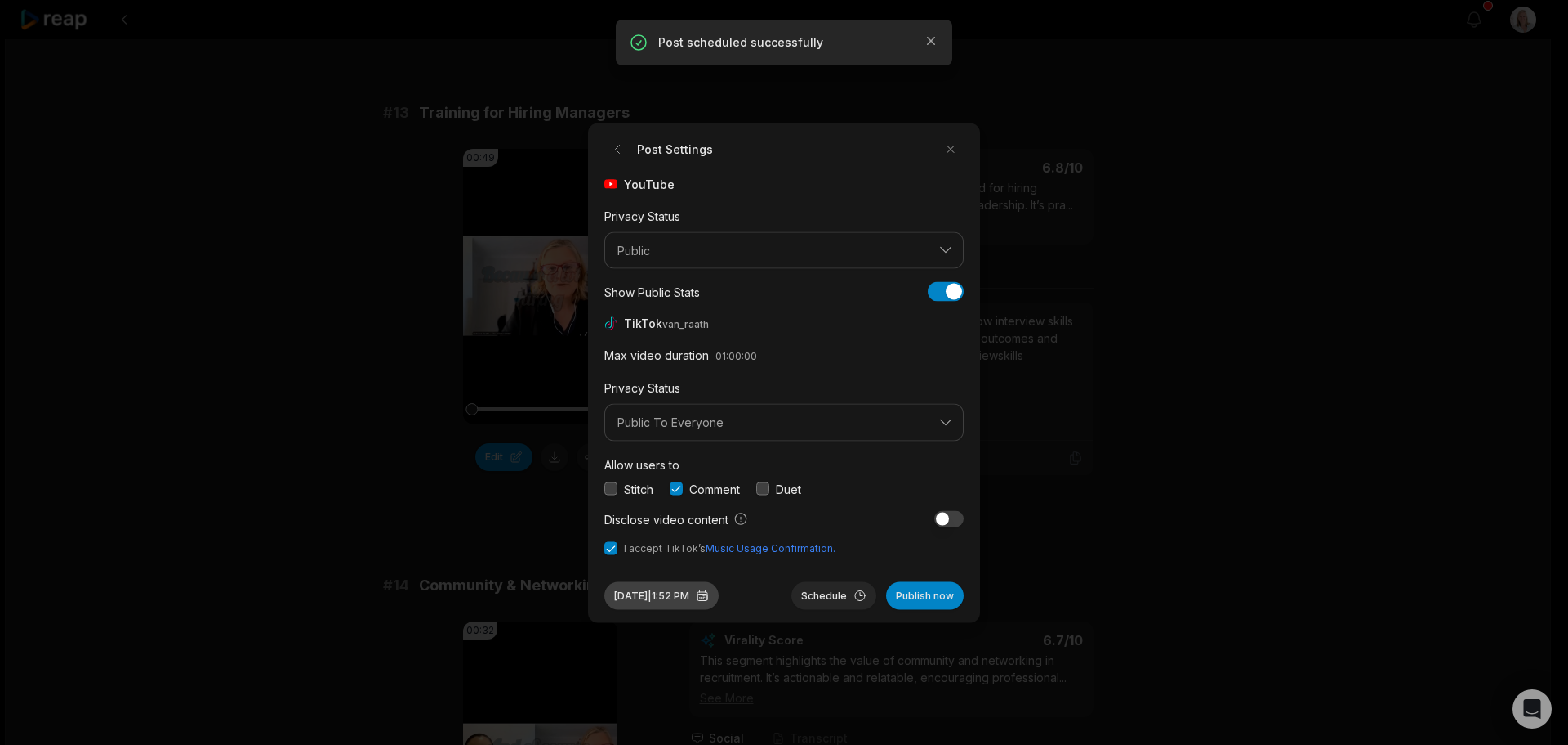
click at [708, 596] on button "[DATE] 1:52 PM" at bounding box center [662, 594] width 114 height 28
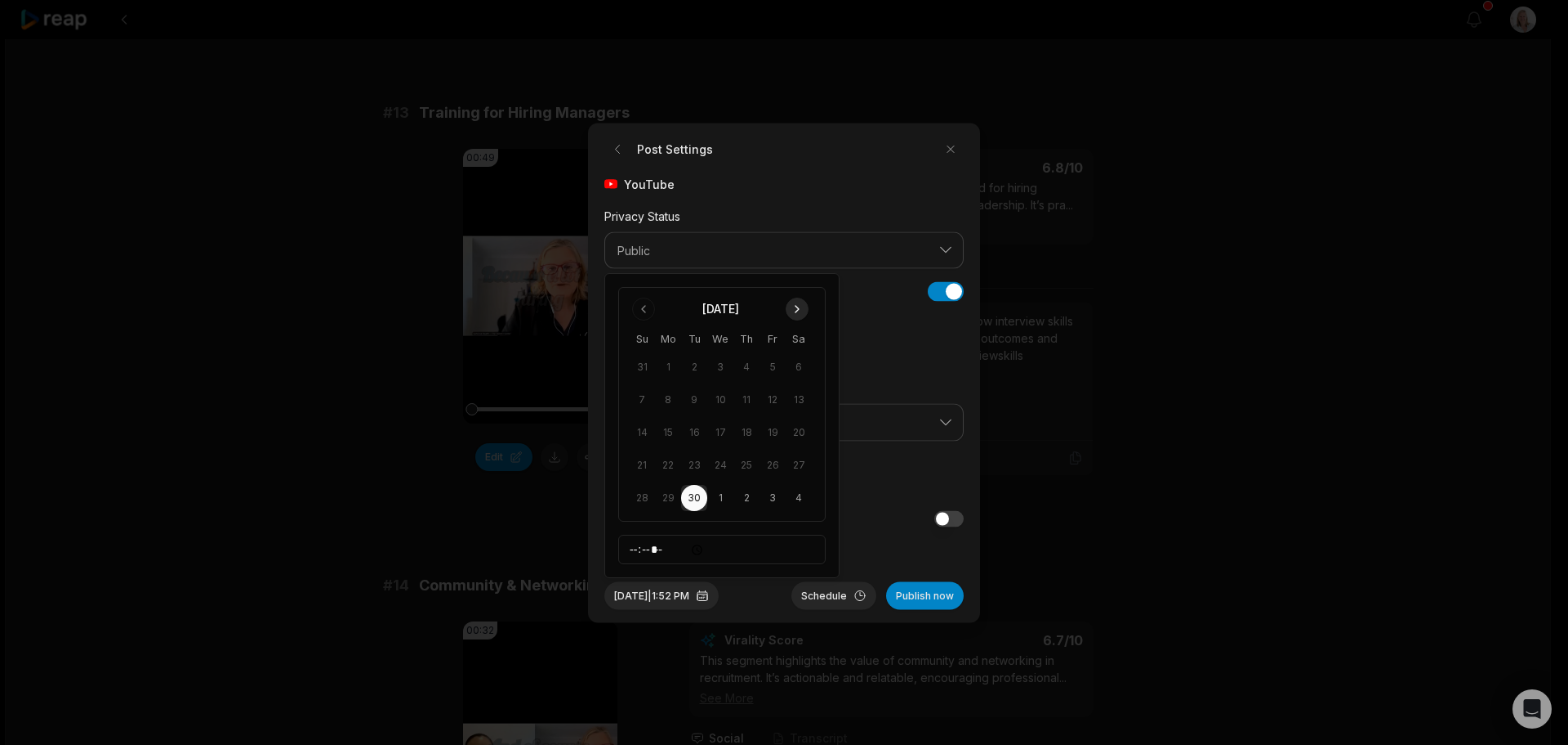
click at [800, 309] on button "Go to next month" at bounding box center [796, 309] width 23 height 23
click at [674, 500] on button "27" at bounding box center [667, 497] width 26 height 26
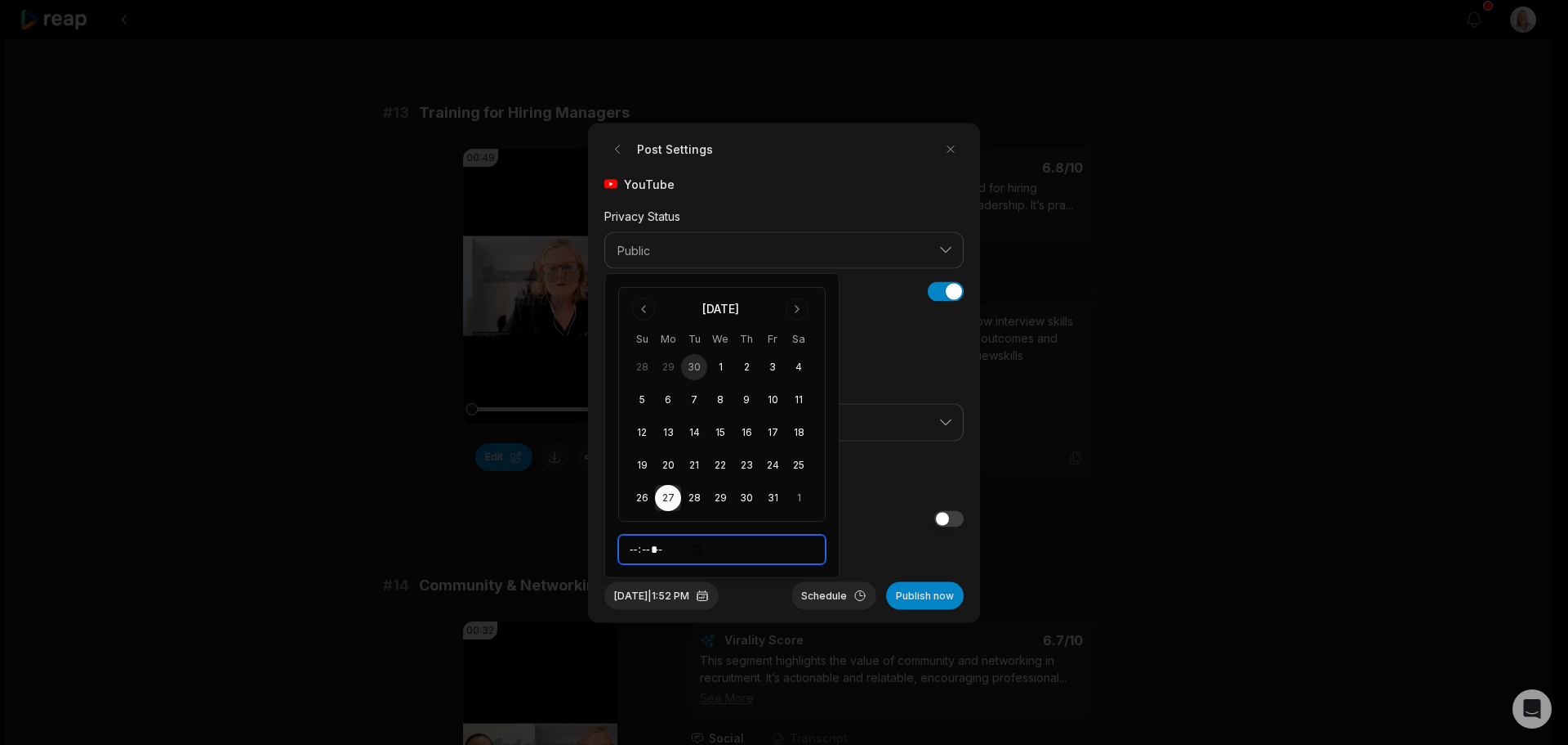
click at [632, 552] on input "*****" at bounding box center [722, 549] width 208 height 29
type input "*****"
drag, startPoint x: 824, startPoint y: 597, endPoint x: 711, endPoint y: 597, distance: 113.0
click at [823, 597] on button "Schedule" at bounding box center [834, 594] width 85 height 28
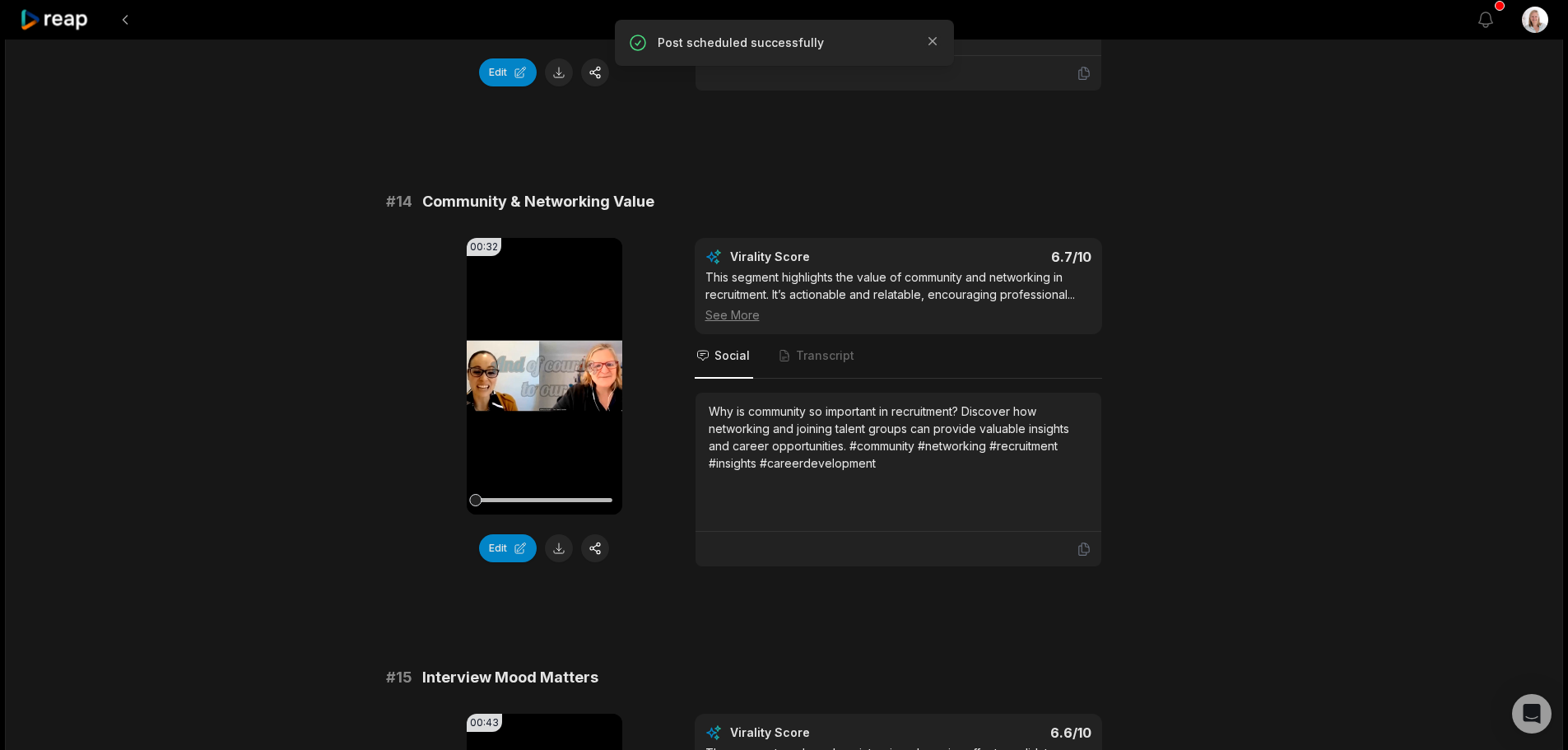
scroll to position [1481, 0]
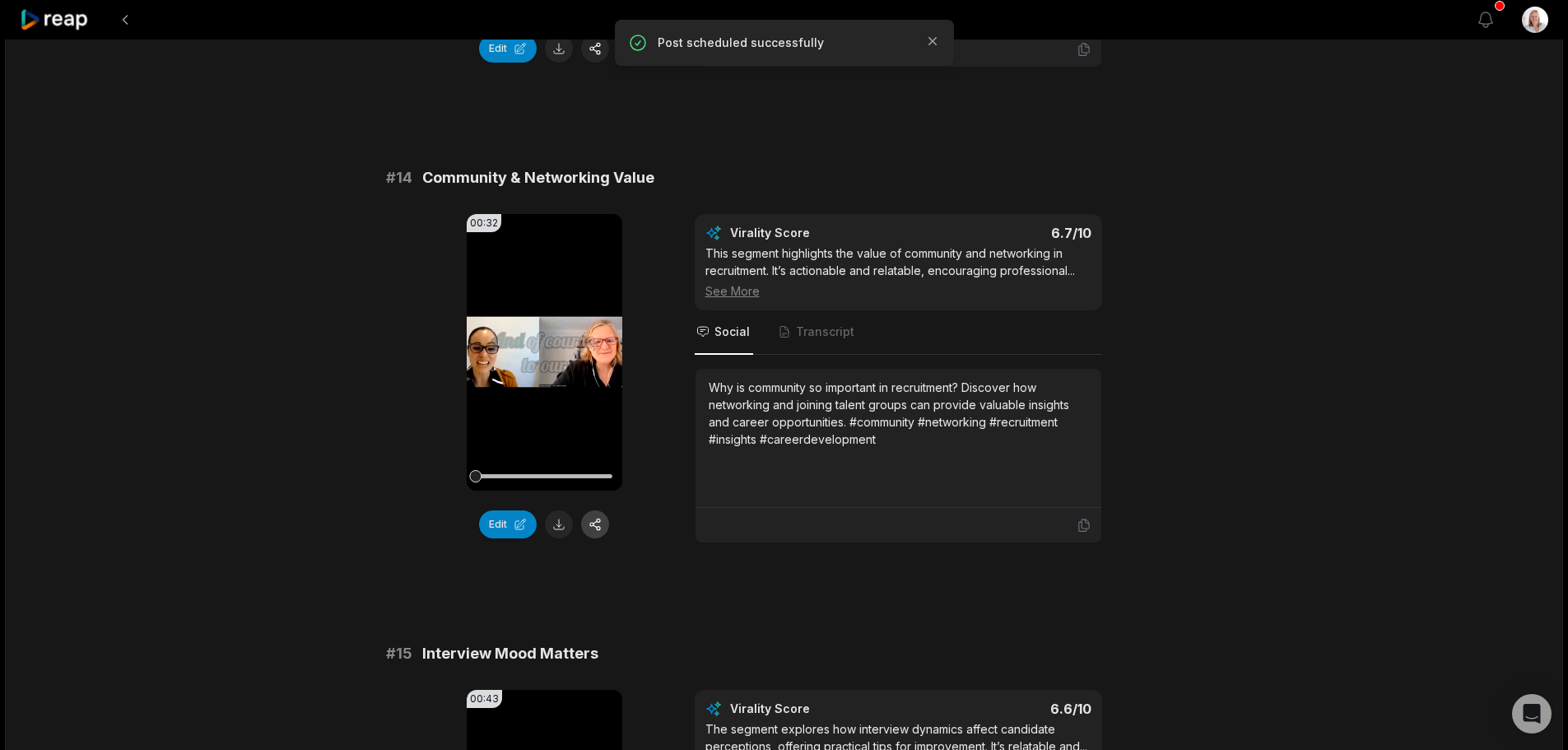
click at [594, 525] on button "button" at bounding box center [595, 523] width 28 height 28
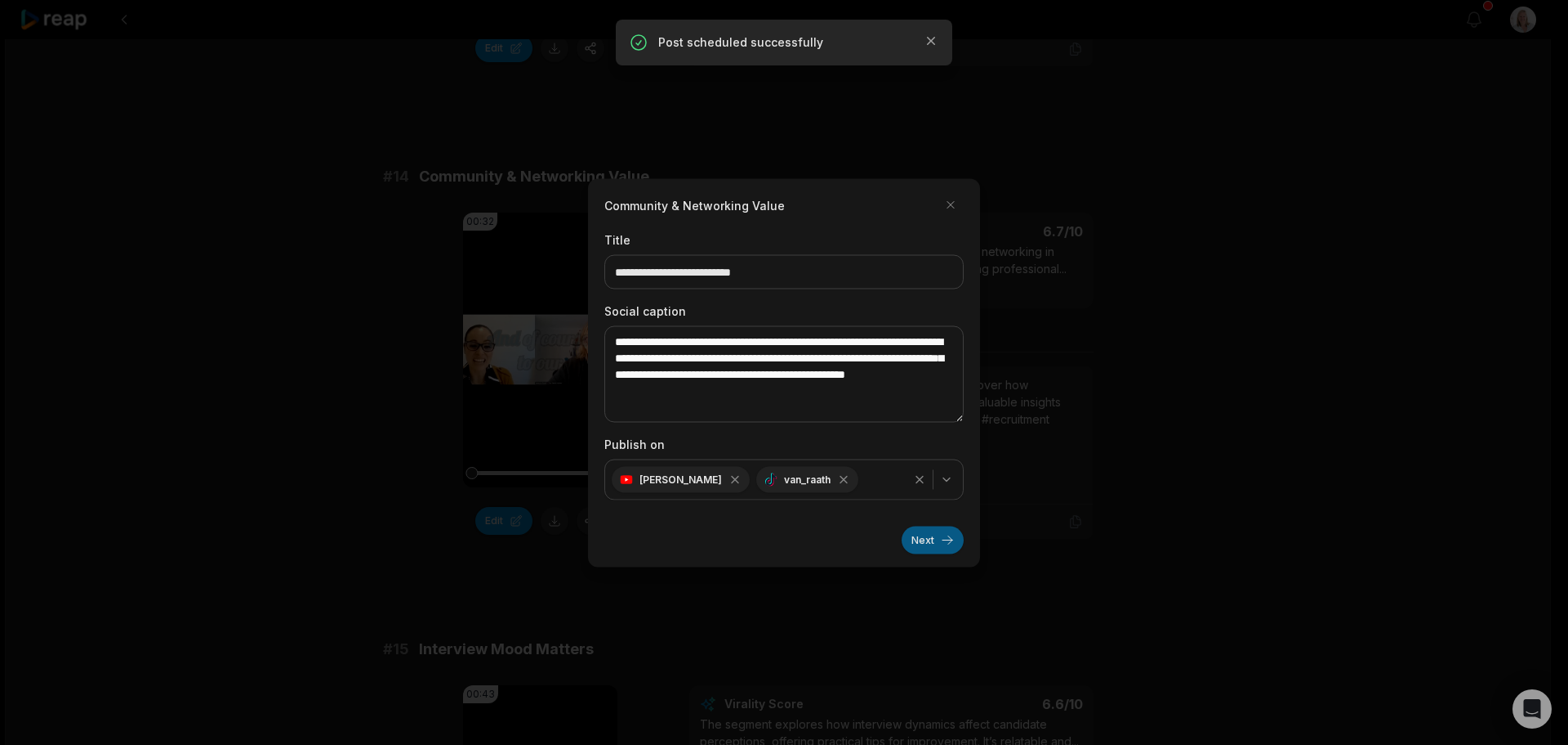
click at [913, 539] on button "Next" at bounding box center [932, 539] width 62 height 28
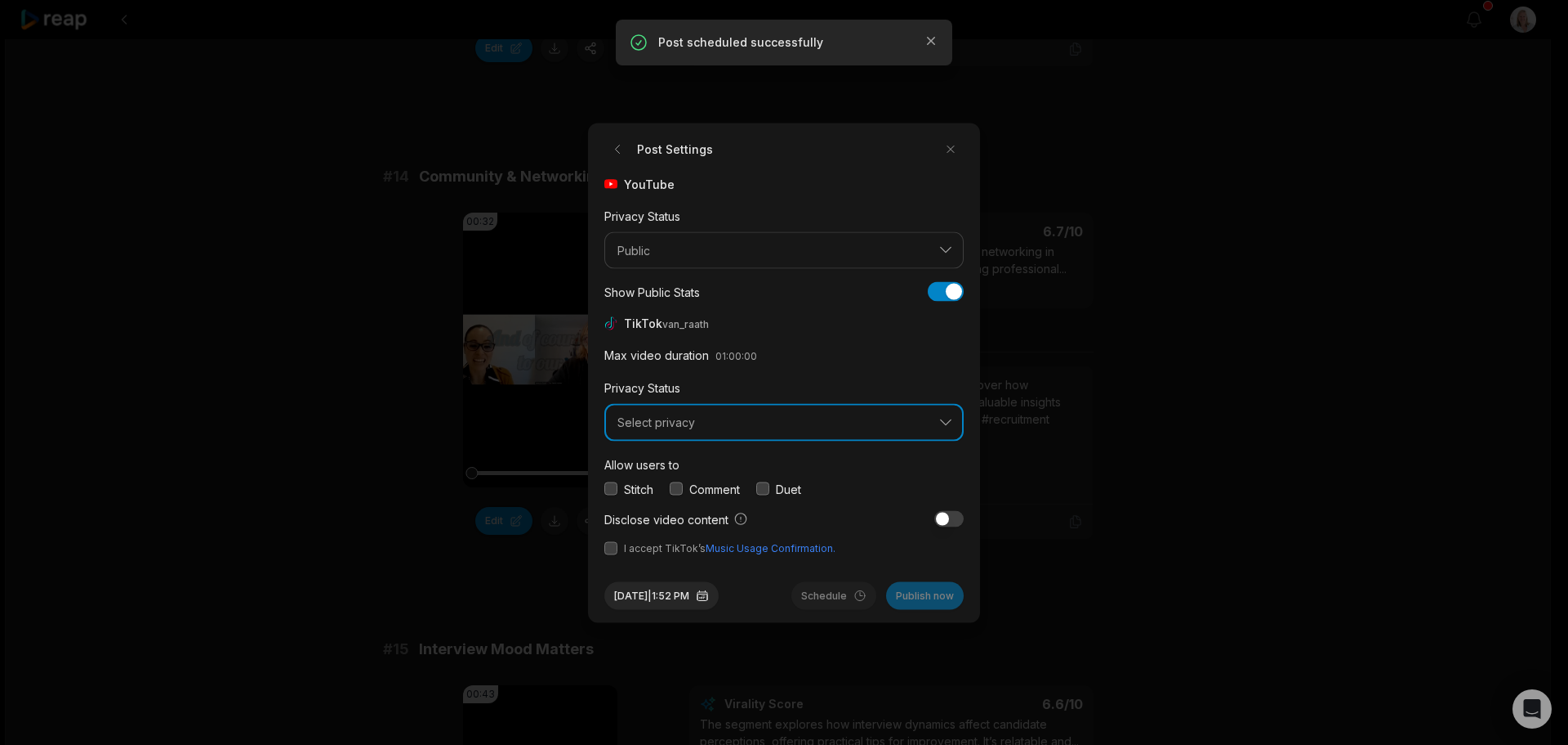
click at [684, 429] on button "Select privacy" at bounding box center [784, 422] width 359 height 37
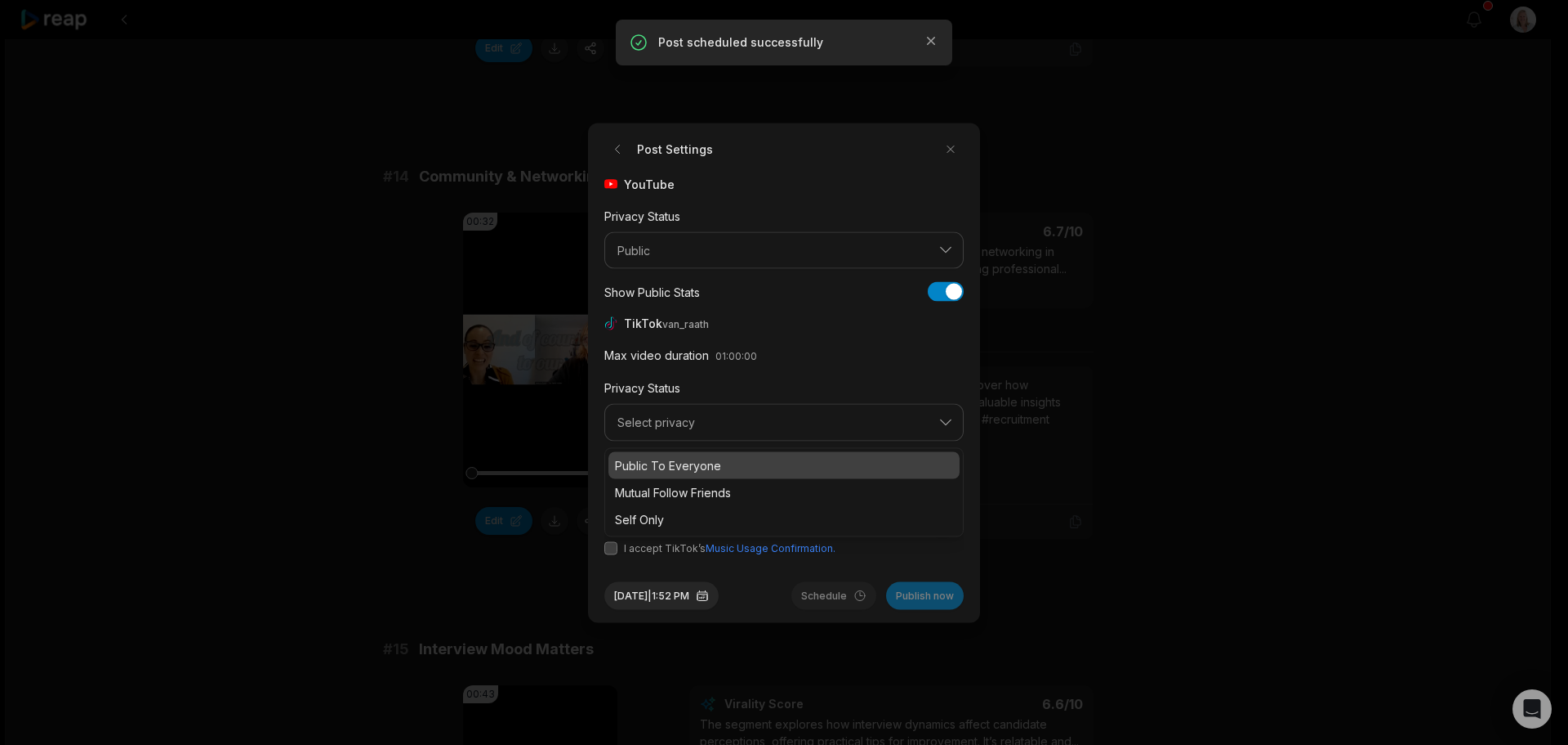
click at [690, 466] on p "Public To Everyone" at bounding box center [784, 465] width 338 height 17
click at [682, 489] on button "button" at bounding box center [677, 488] width 13 height 13
click at [613, 551] on button "button" at bounding box center [611, 547] width 13 height 13
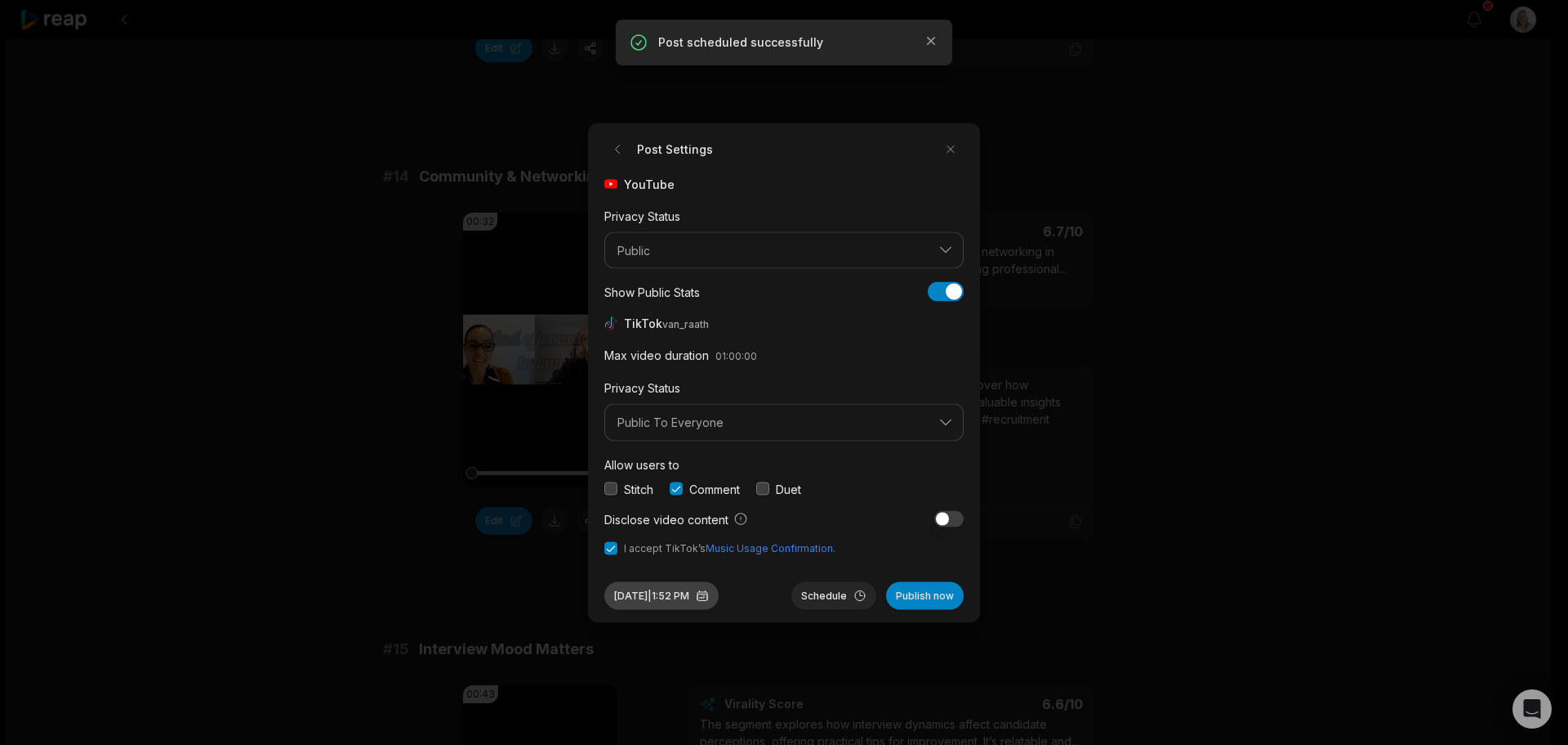
click at [696, 603] on button "[DATE] 1:52 PM" at bounding box center [662, 594] width 114 height 28
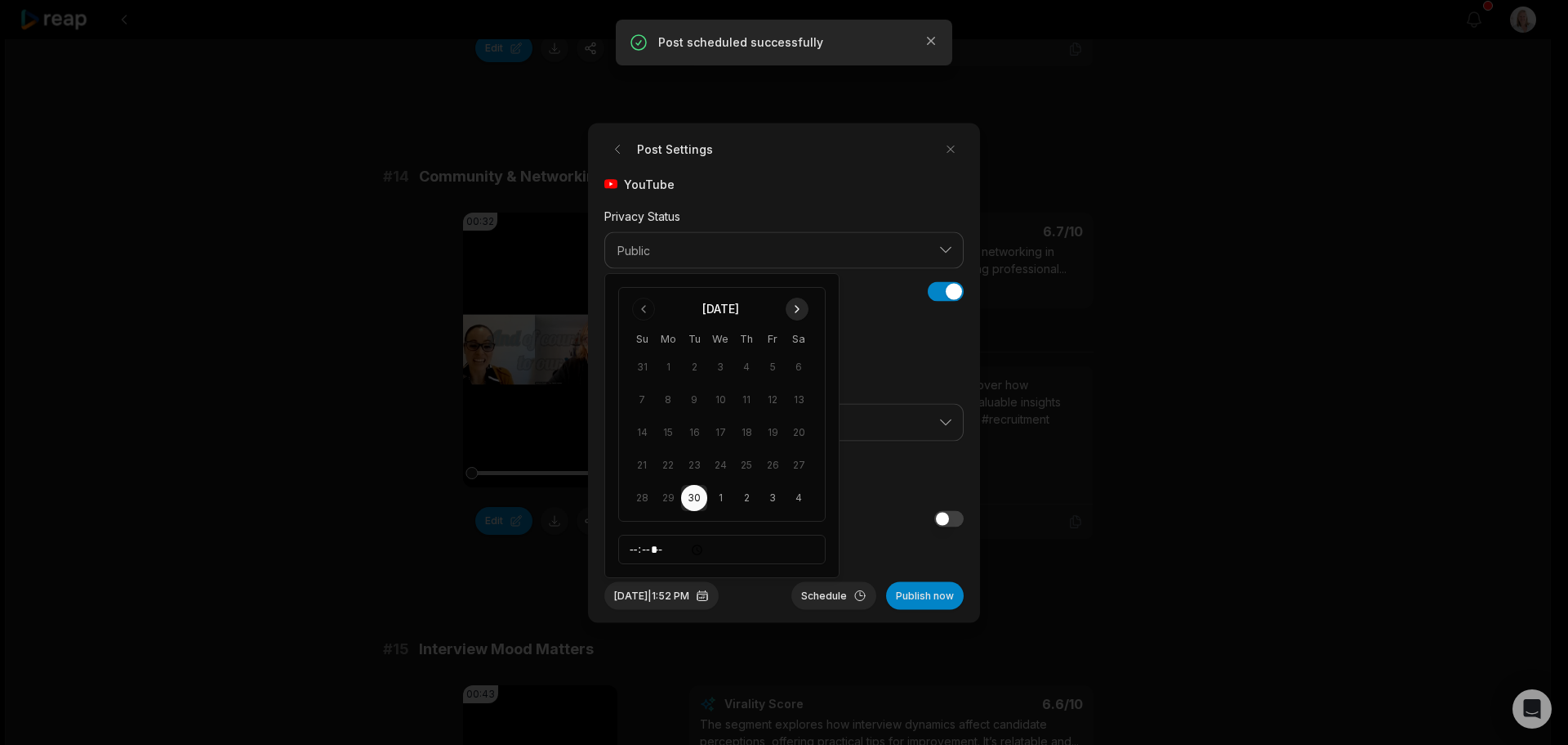
click at [795, 307] on button "Go to next month" at bounding box center [796, 309] width 23 height 23
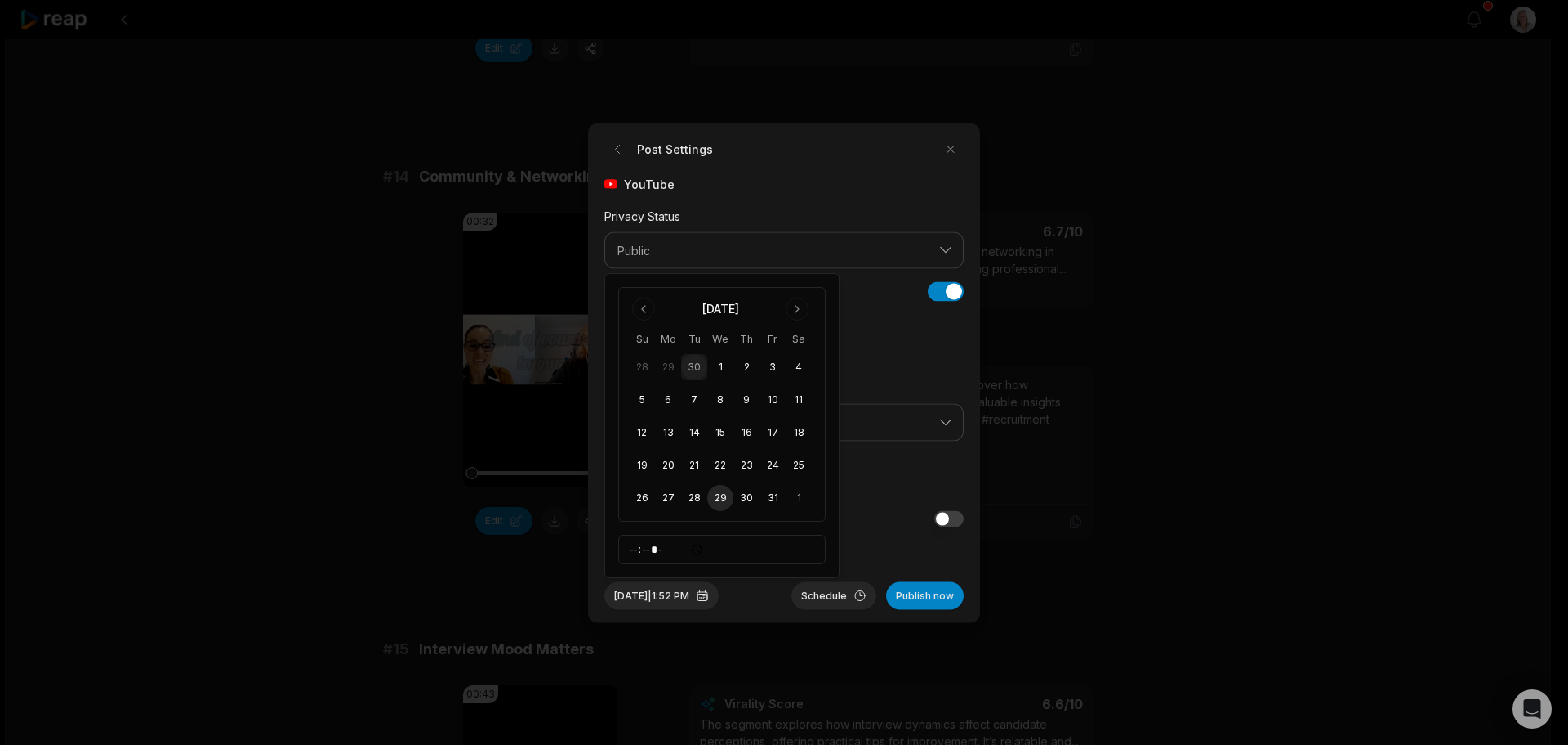
click at [726, 500] on button "29" at bounding box center [720, 497] width 26 height 26
click at [635, 551] on input "*****" at bounding box center [722, 549] width 208 height 29
type input "*****"
click at [821, 596] on button "Schedule" at bounding box center [834, 594] width 85 height 28
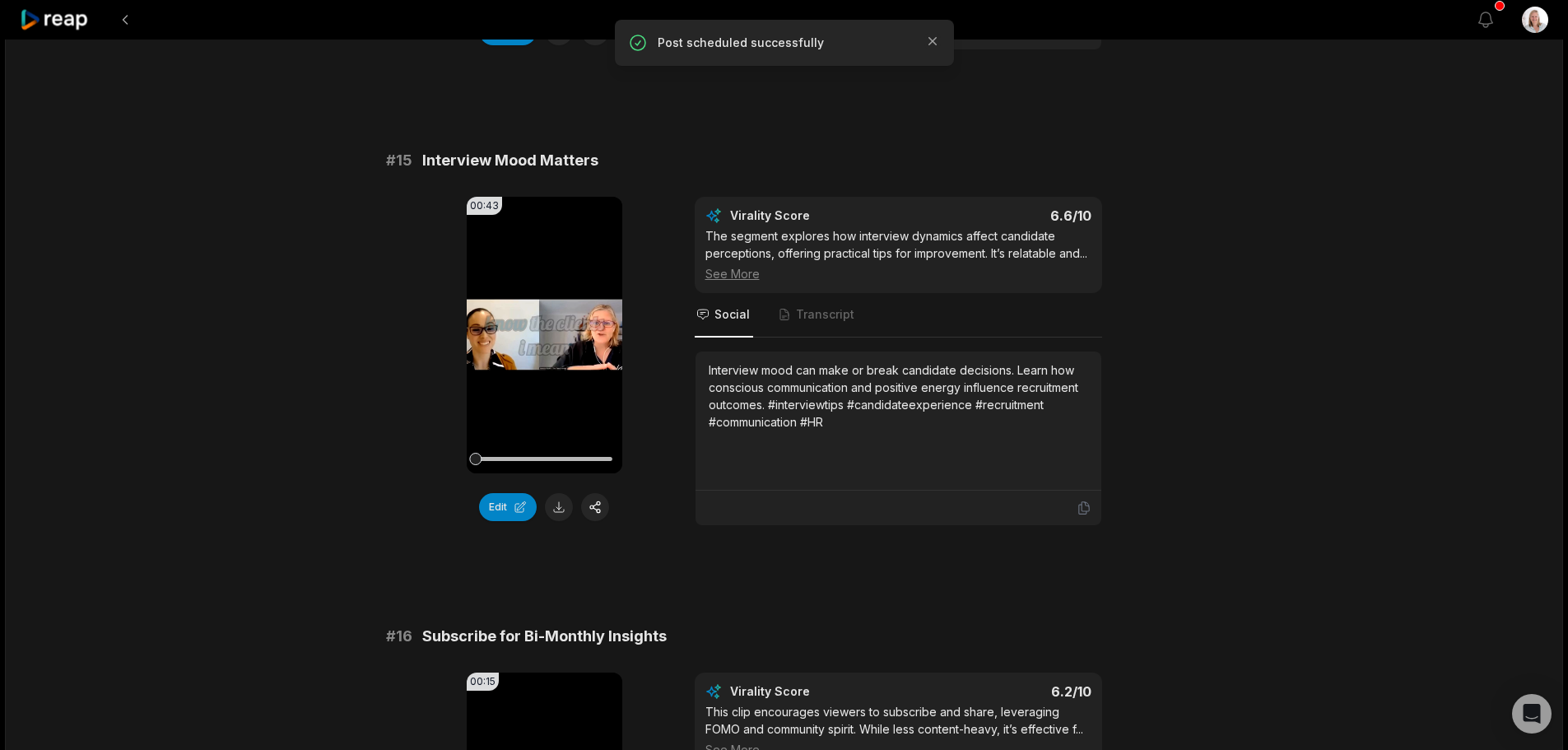
scroll to position [1975, 0]
click at [598, 506] on button "button" at bounding box center [595, 506] width 28 height 28
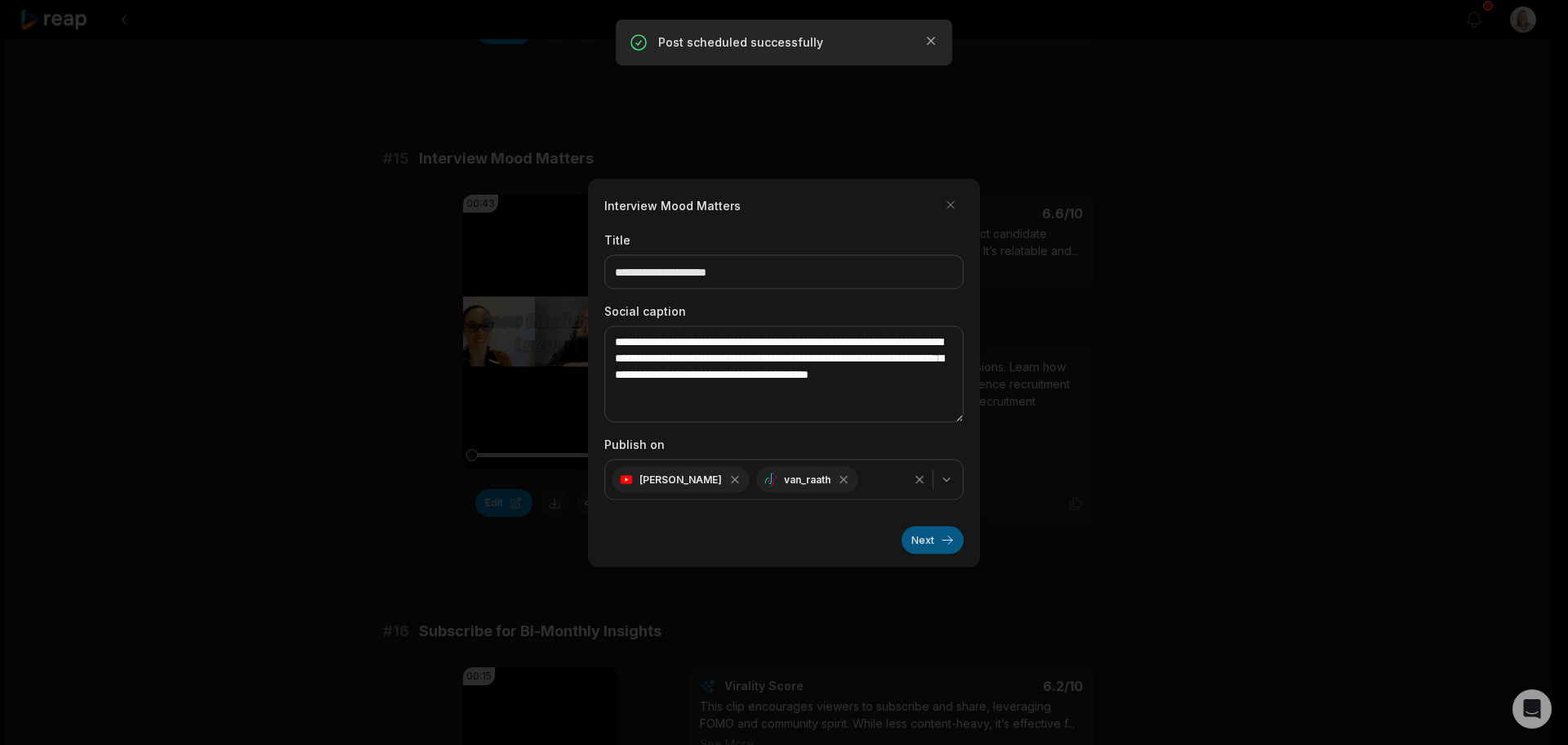
click at [923, 553] on button "Next" at bounding box center [932, 539] width 62 height 28
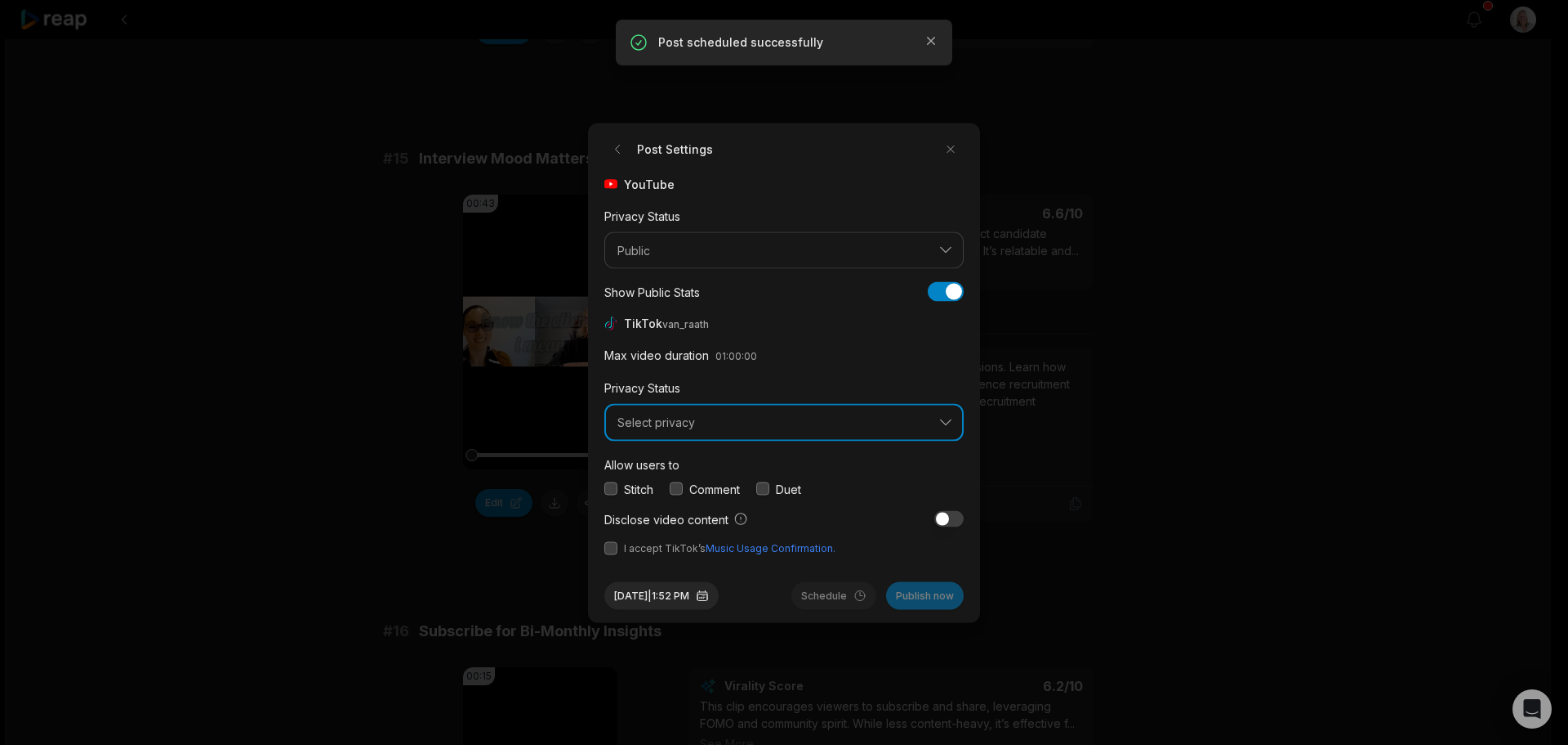
click at [677, 432] on button "Select privacy" at bounding box center [784, 422] width 359 height 37
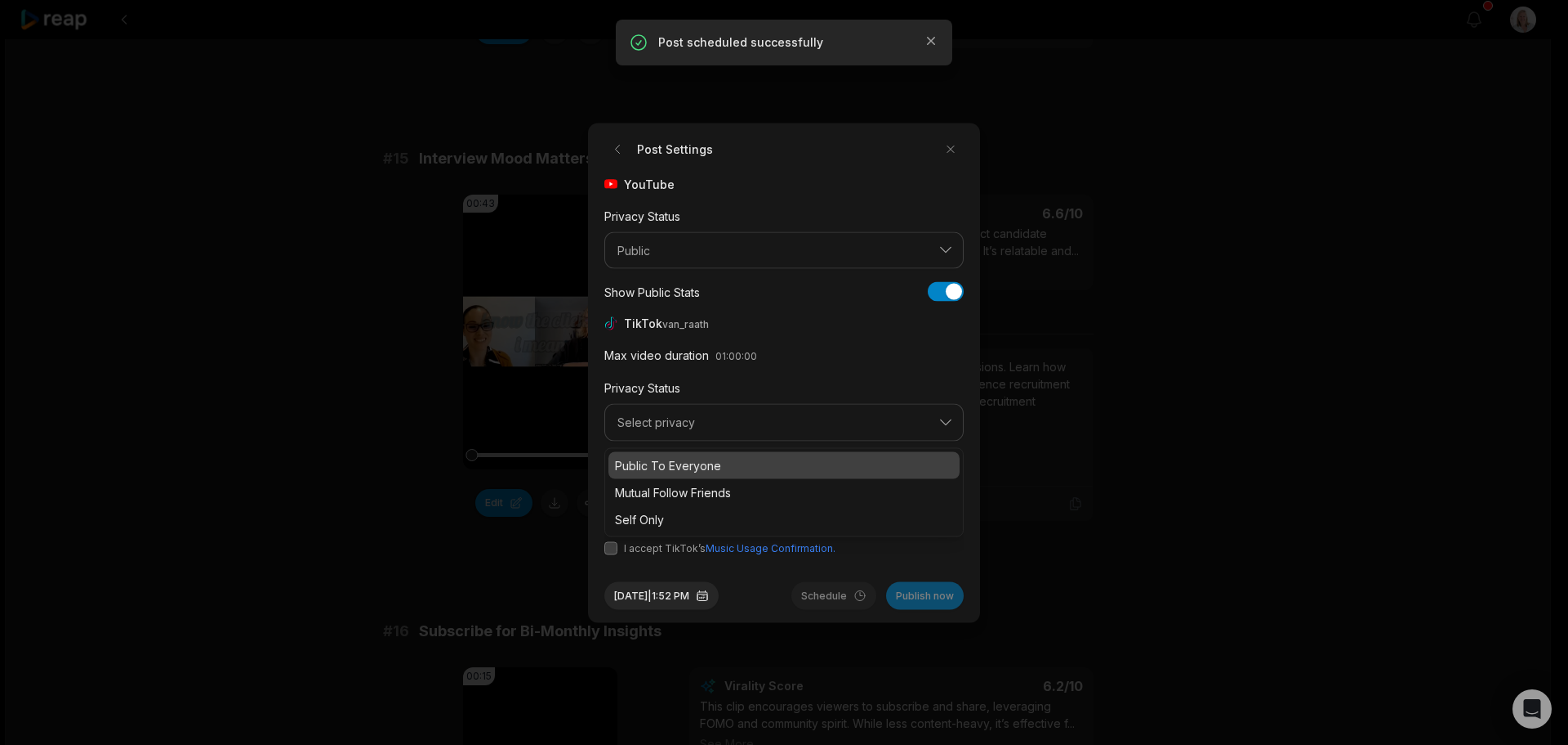
click at [693, 460] on p "Public To Everyone" at bounding box center [784, 465] width 338 height 17
click at [681, 489] on button "button" at bounding box center [677, 488] width 13 height 13
click at [610, 550] on button "button" at bounding box center [611, 547] width 13 height 13
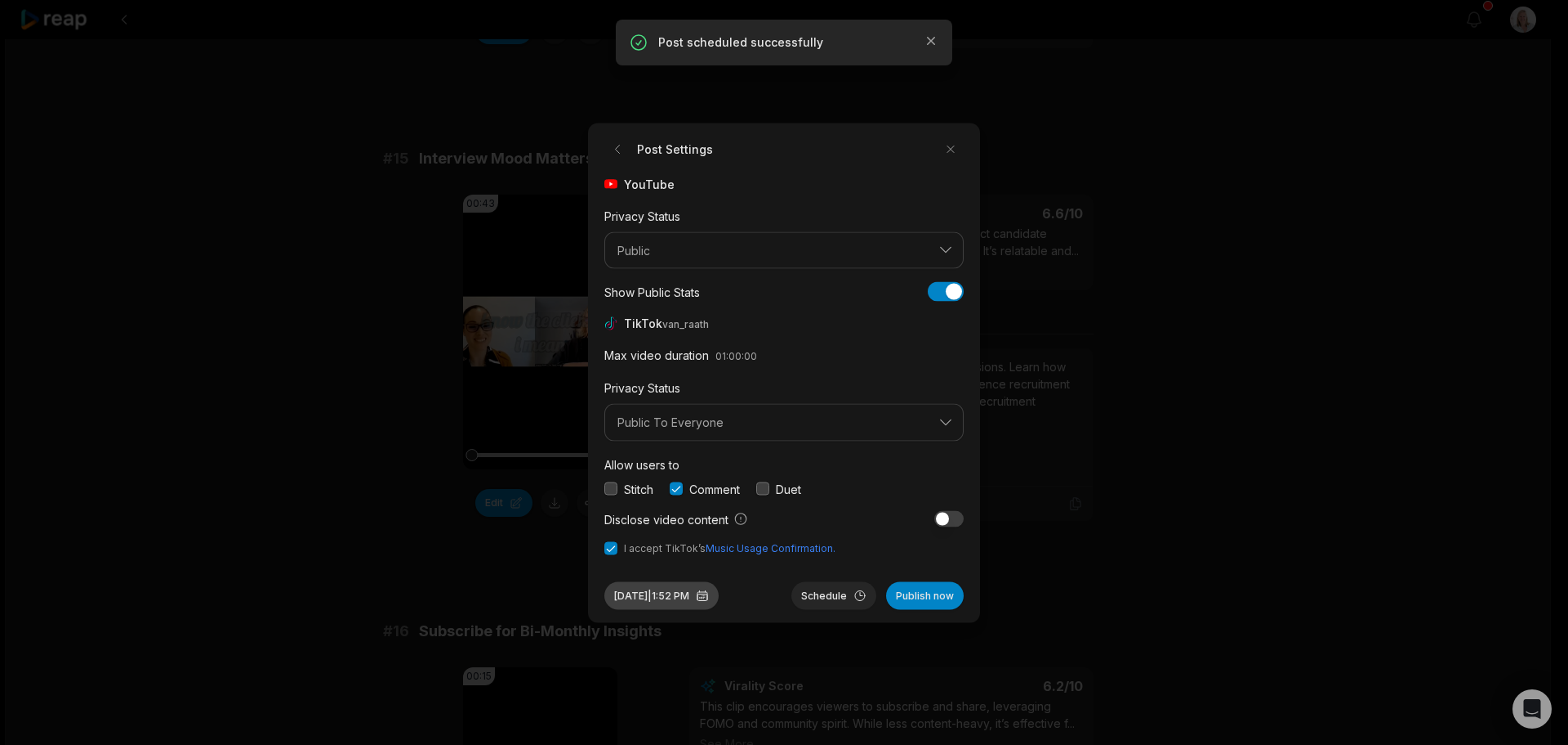
click at [707, 598] on button "[DATE] 1:52 PM" at bounding box center [662, 594] width 114 height 28
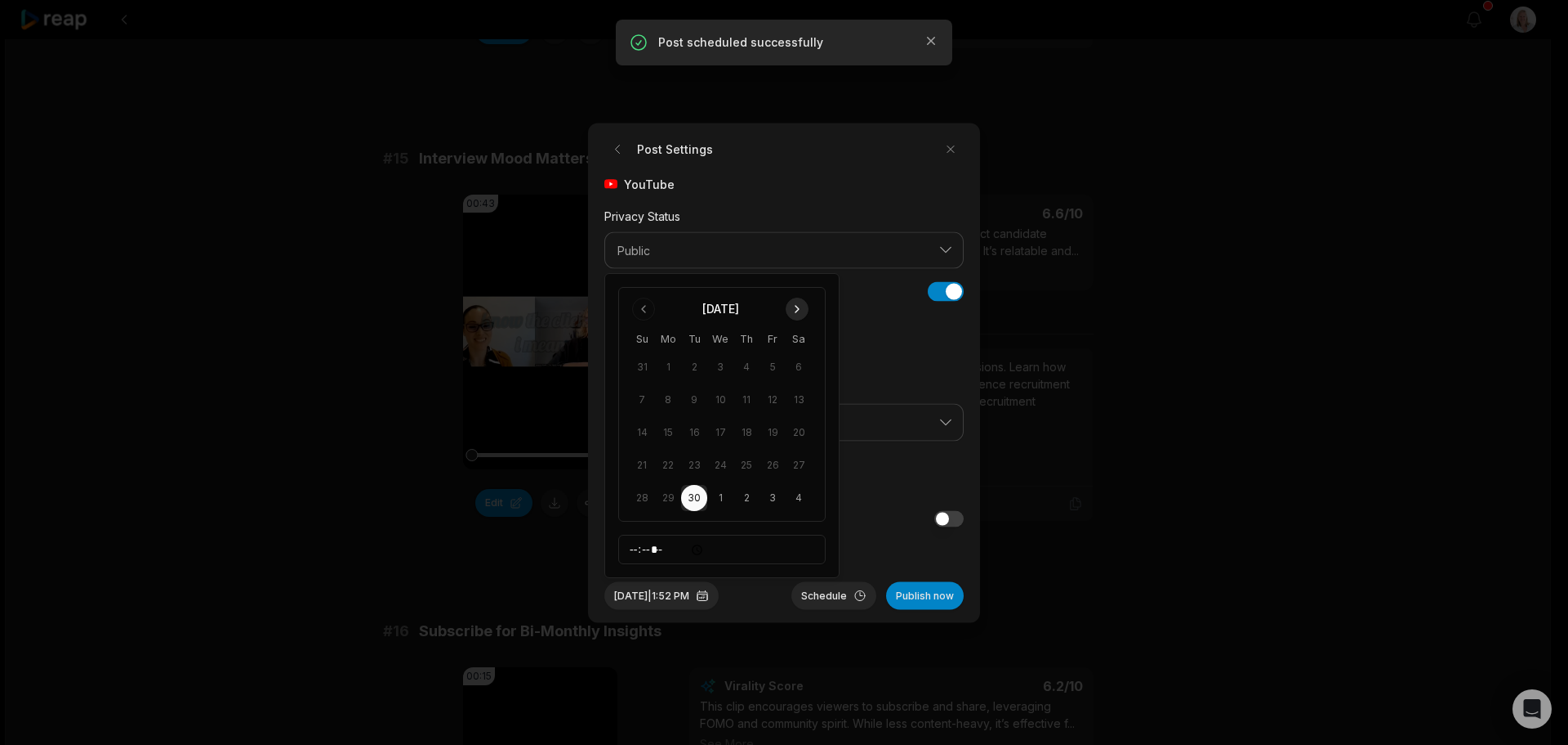
click at [796, 313] on button "Go to next month" at bounding box center [796, 309] width 23 height 23
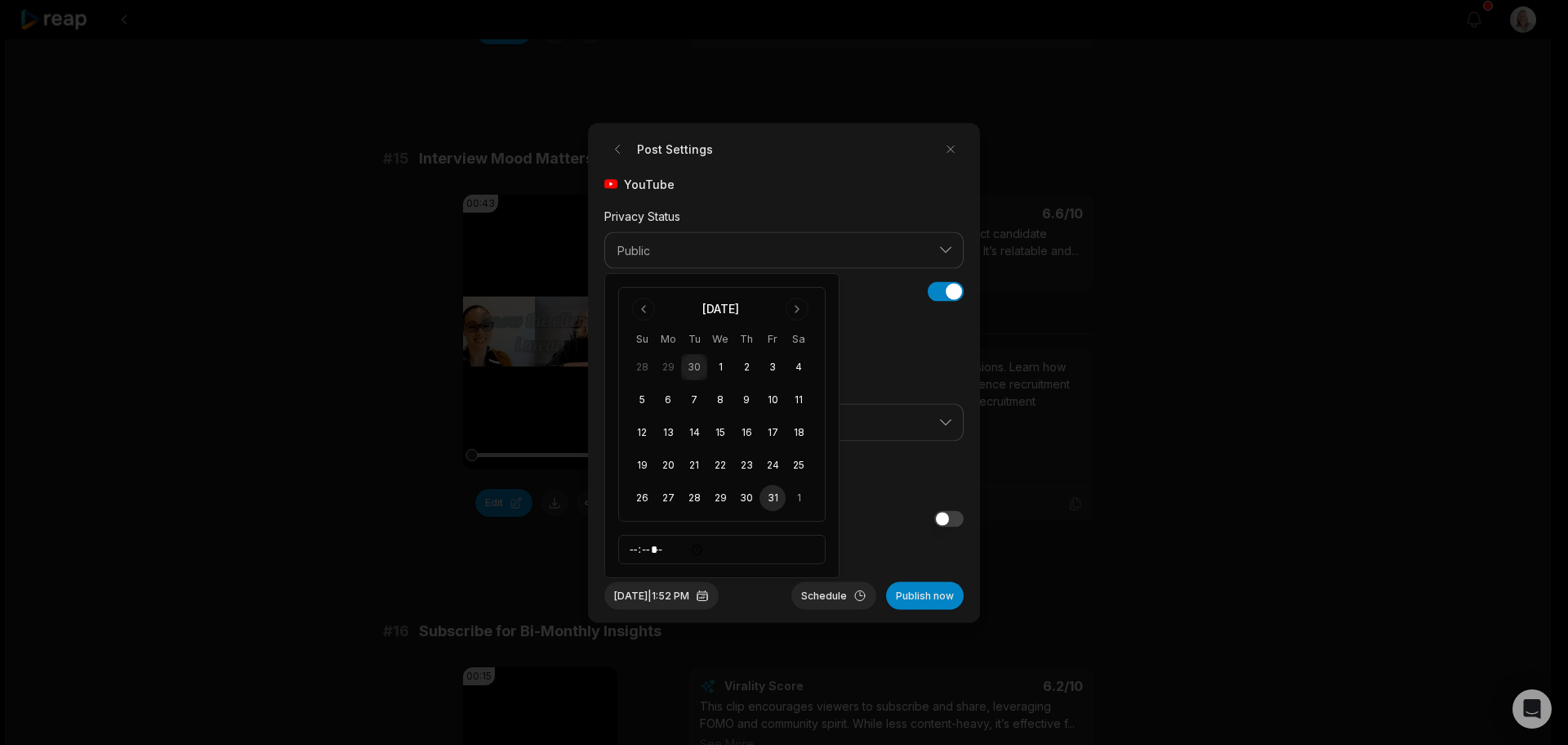
click at [771, 498] on button "31" at bounding box center [773, 497] width 26 height 26
click at [635, 553] on input "*****" at bounding box center [722, 549] width 208 height 29
type input "*****"
click at [833, 596] on button "Schedule" at bounding box center [834, 594] width 85 height 28
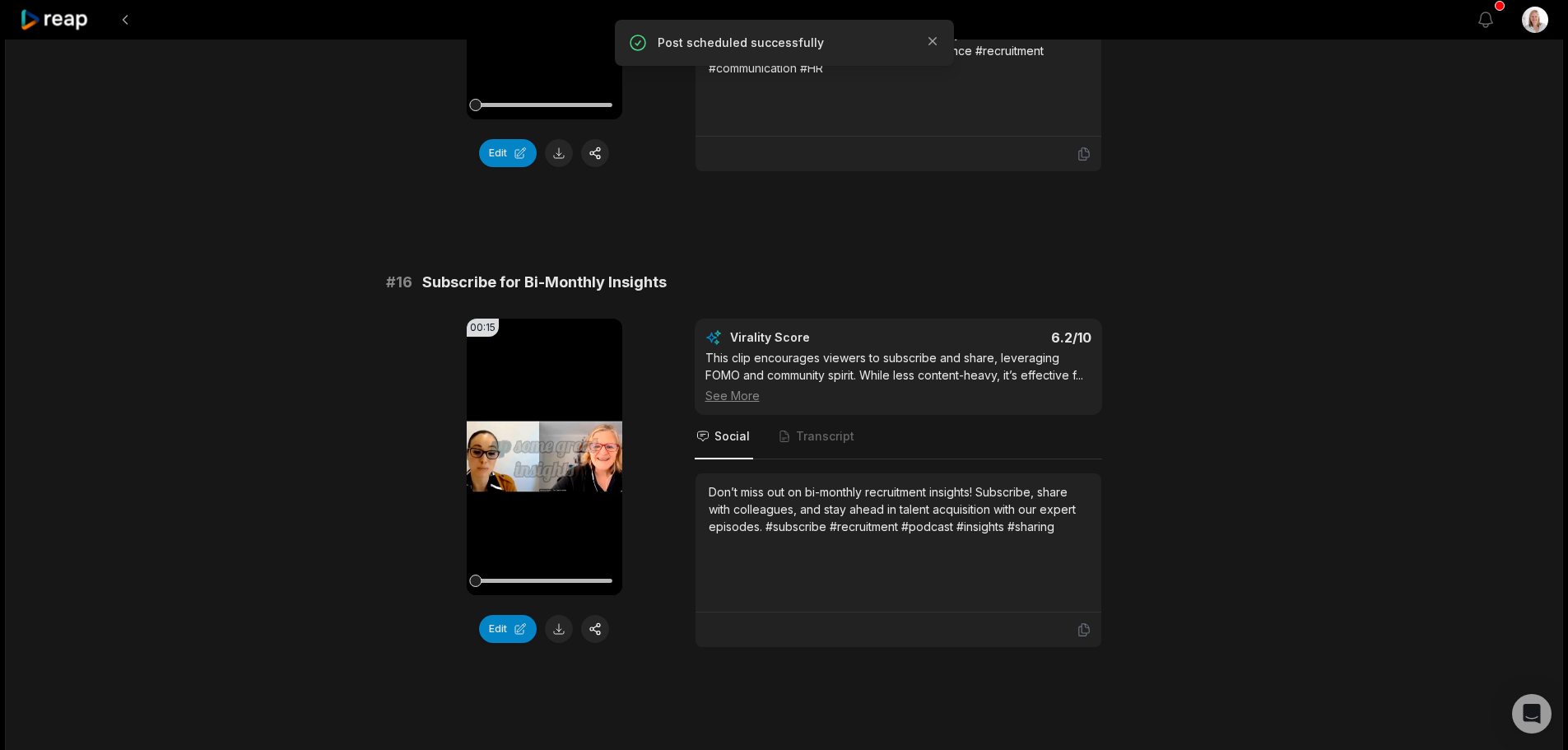
scroll to position [2289, 0]
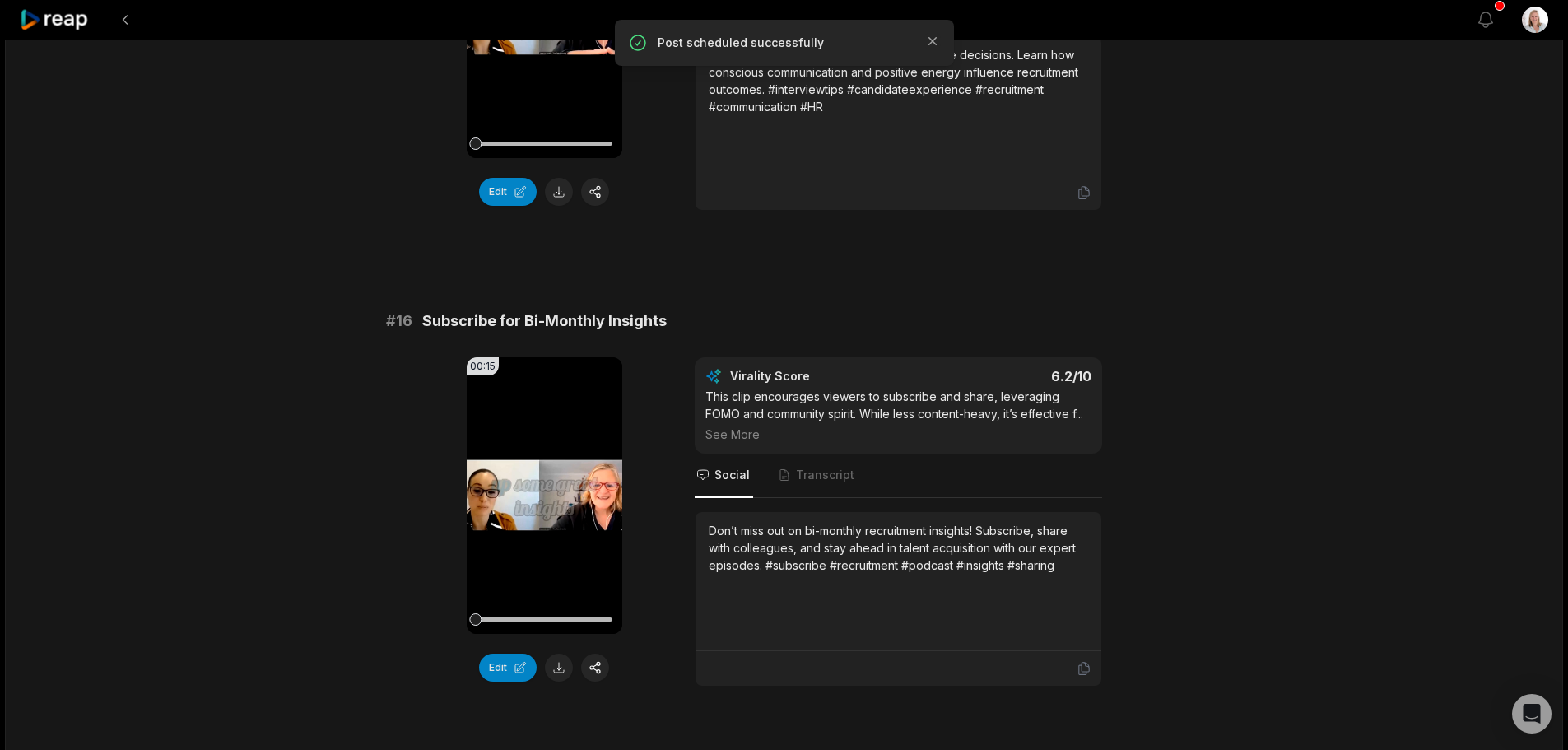
drag, startPoint x: 53, startPoint y: 13, endPoint x: 71, endPoint y: 37, distance: 30.0
click at [53, 13] on icon at bounding box center [55, 20] width 70 height 22
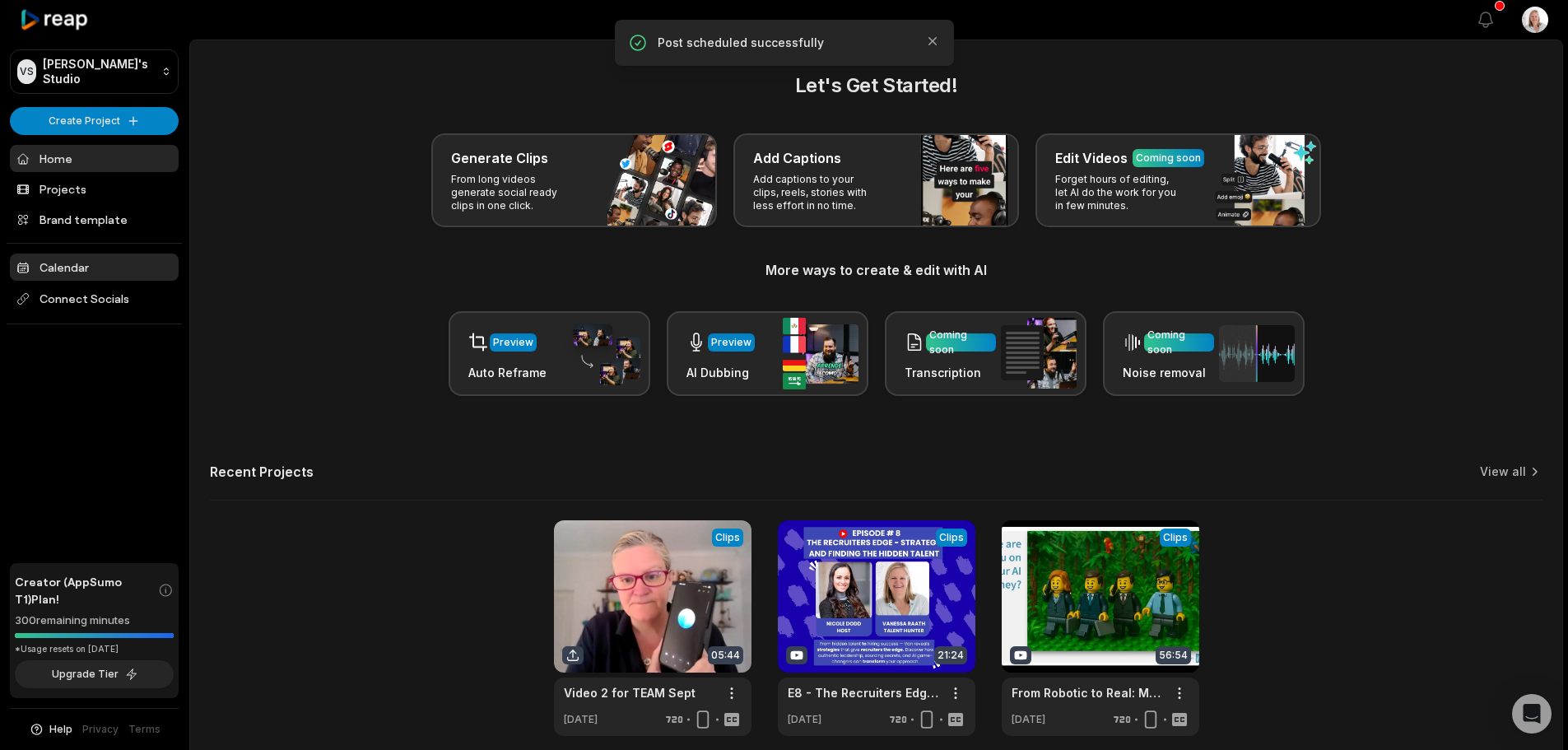
click at [78, 259] on link "Calendar" at bounding box center [94, 267] width 169 height 27
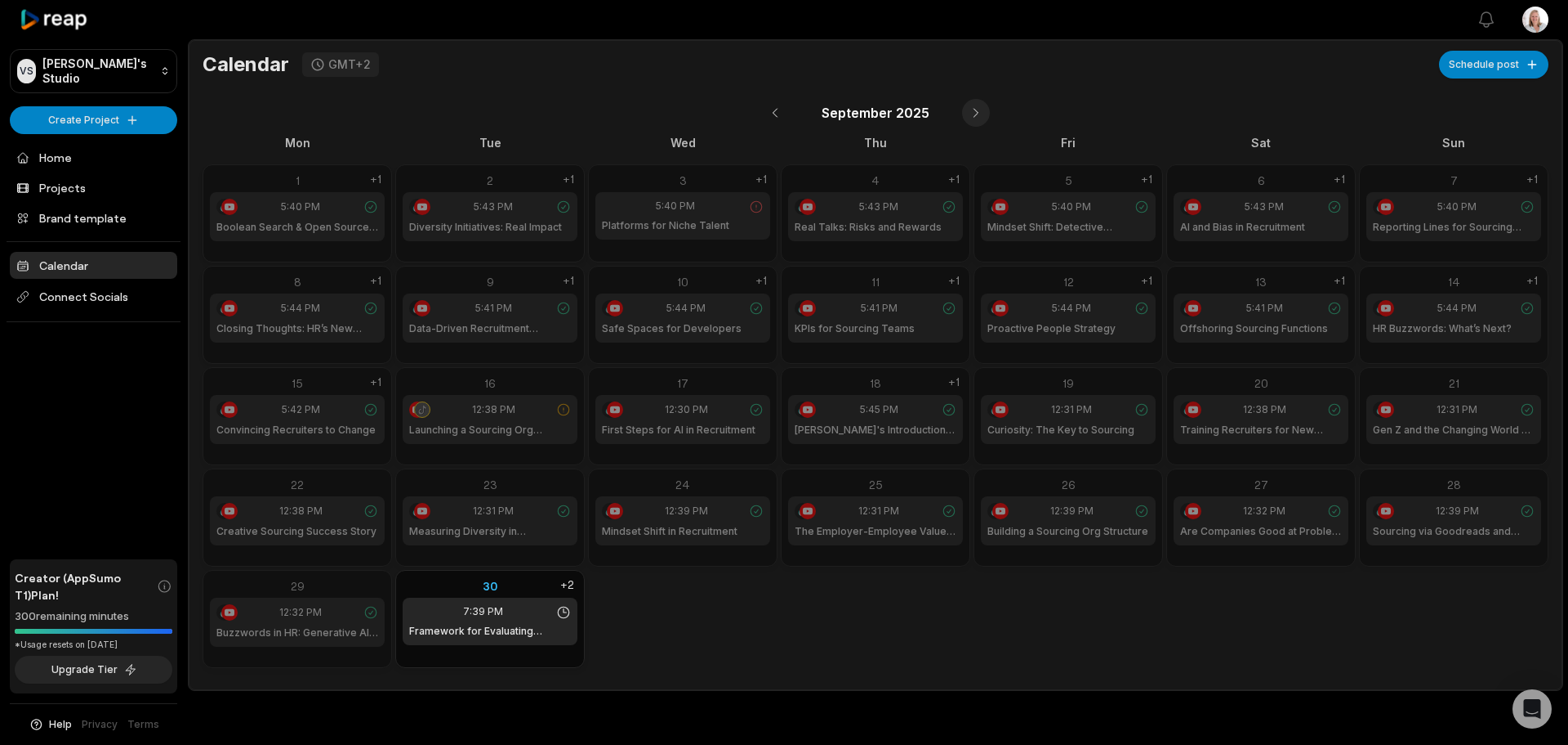
click at [969, 105] on button at bounding box center [976, 113] width 28 height 28
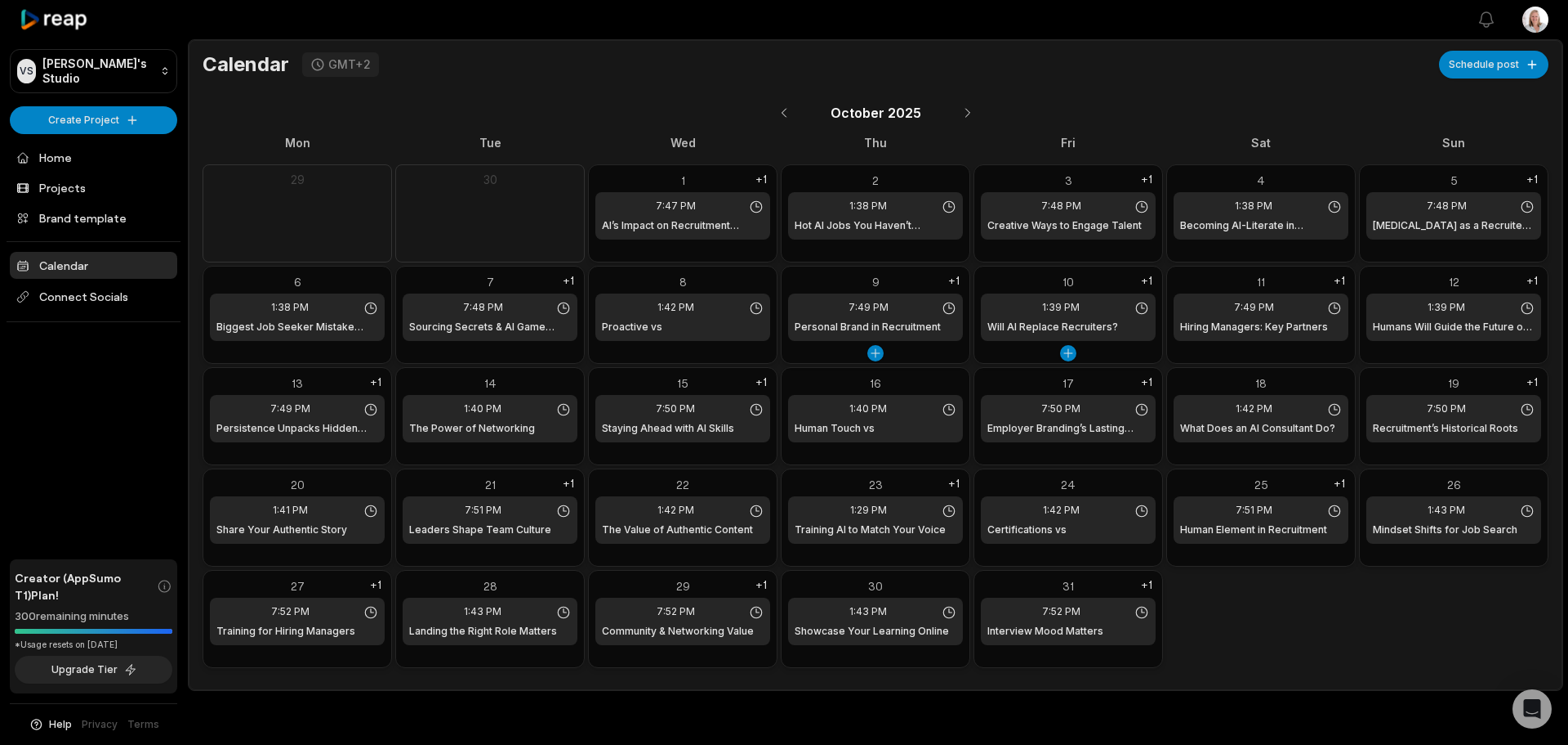
click at [1095, 294] on div "1:39 PM Will AI Replace Recruiters?" at bounding box center [1068, 317] width 175 height 47
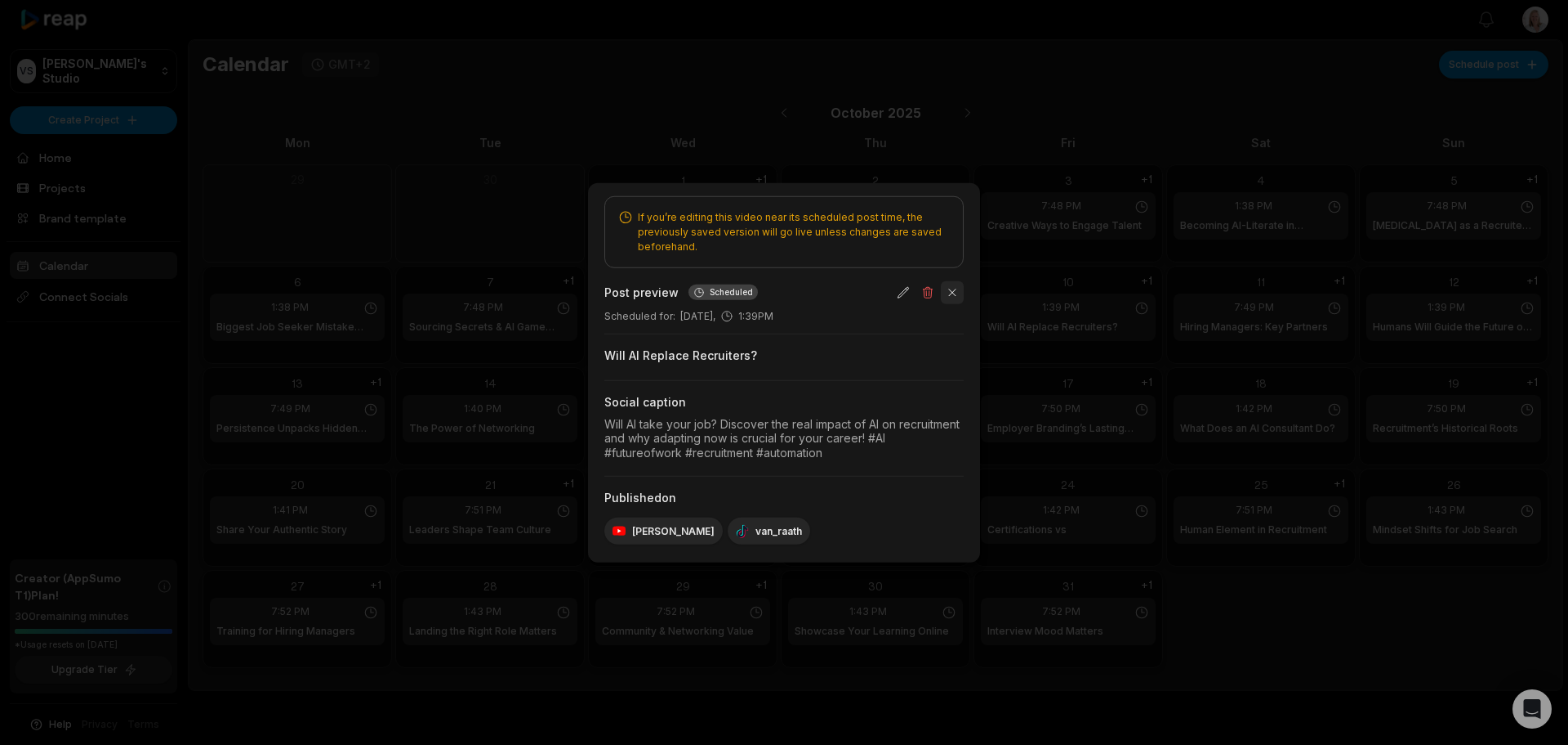
click at [957, 292] on button "button" at bounding box center [952, 291] width 23 height 23
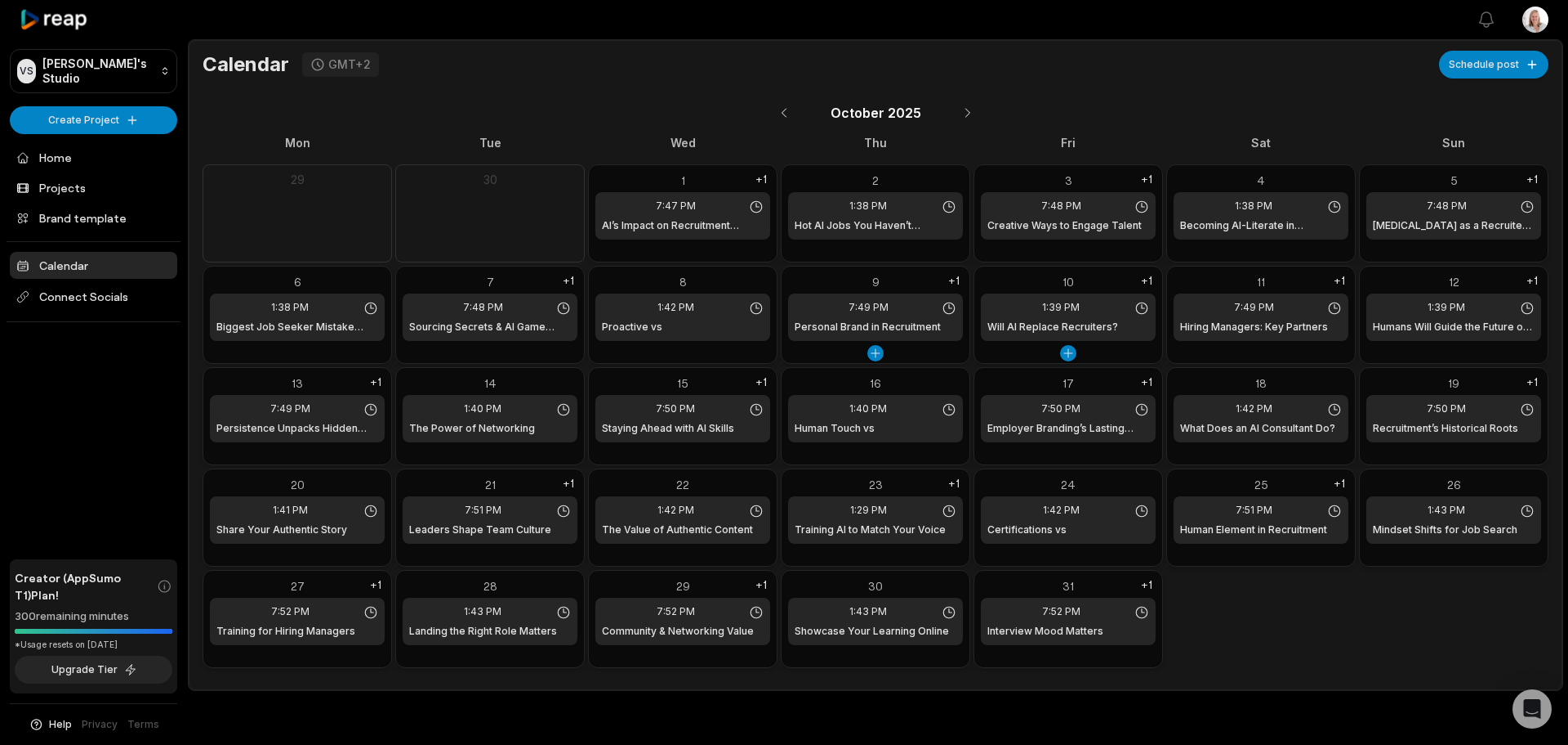
click at [1096, 358] on div "10 1:39 PM Will AI Replace Recruiters? +1" at bounding box center [1068, 315] width 190 height 98
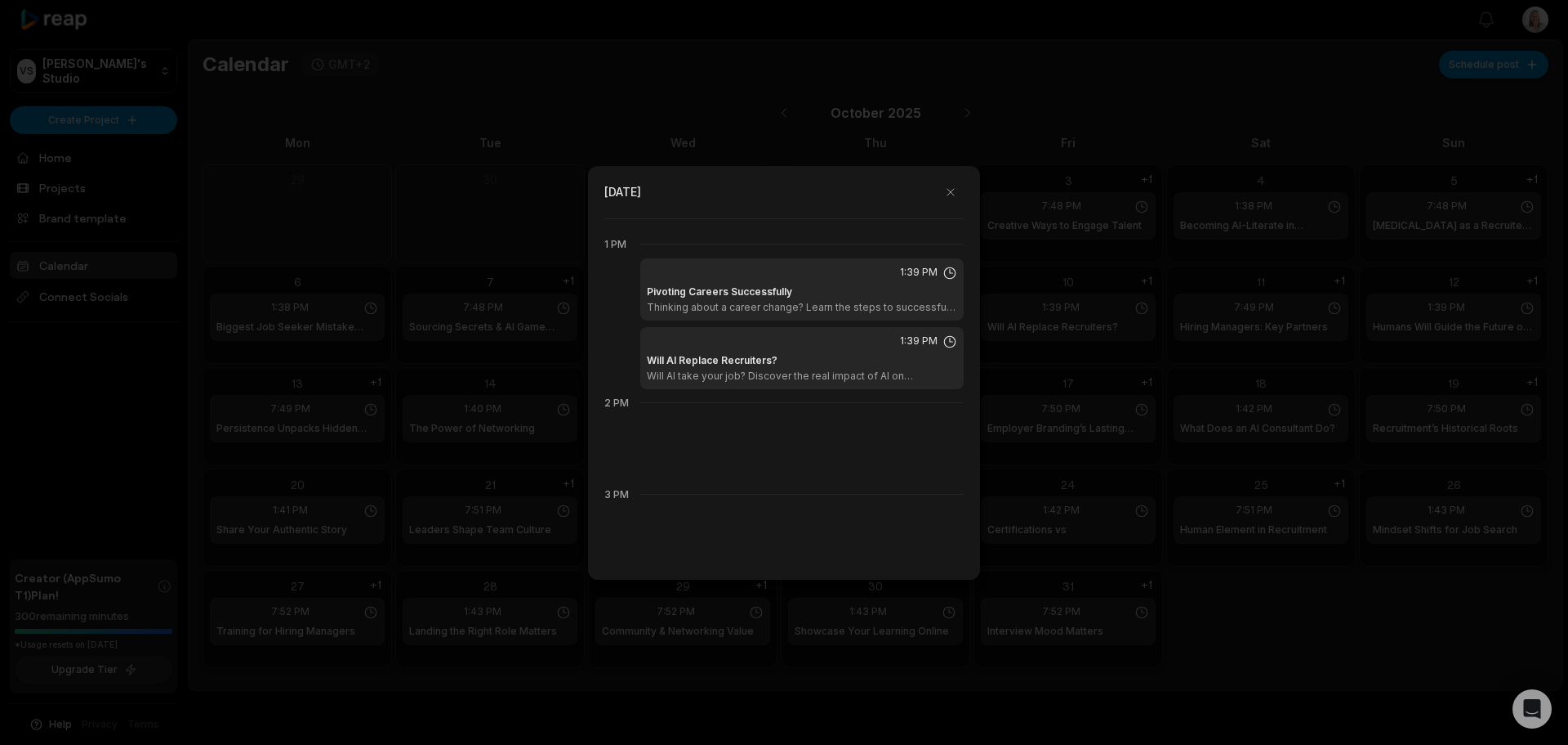
scroll to position [1190, 0]
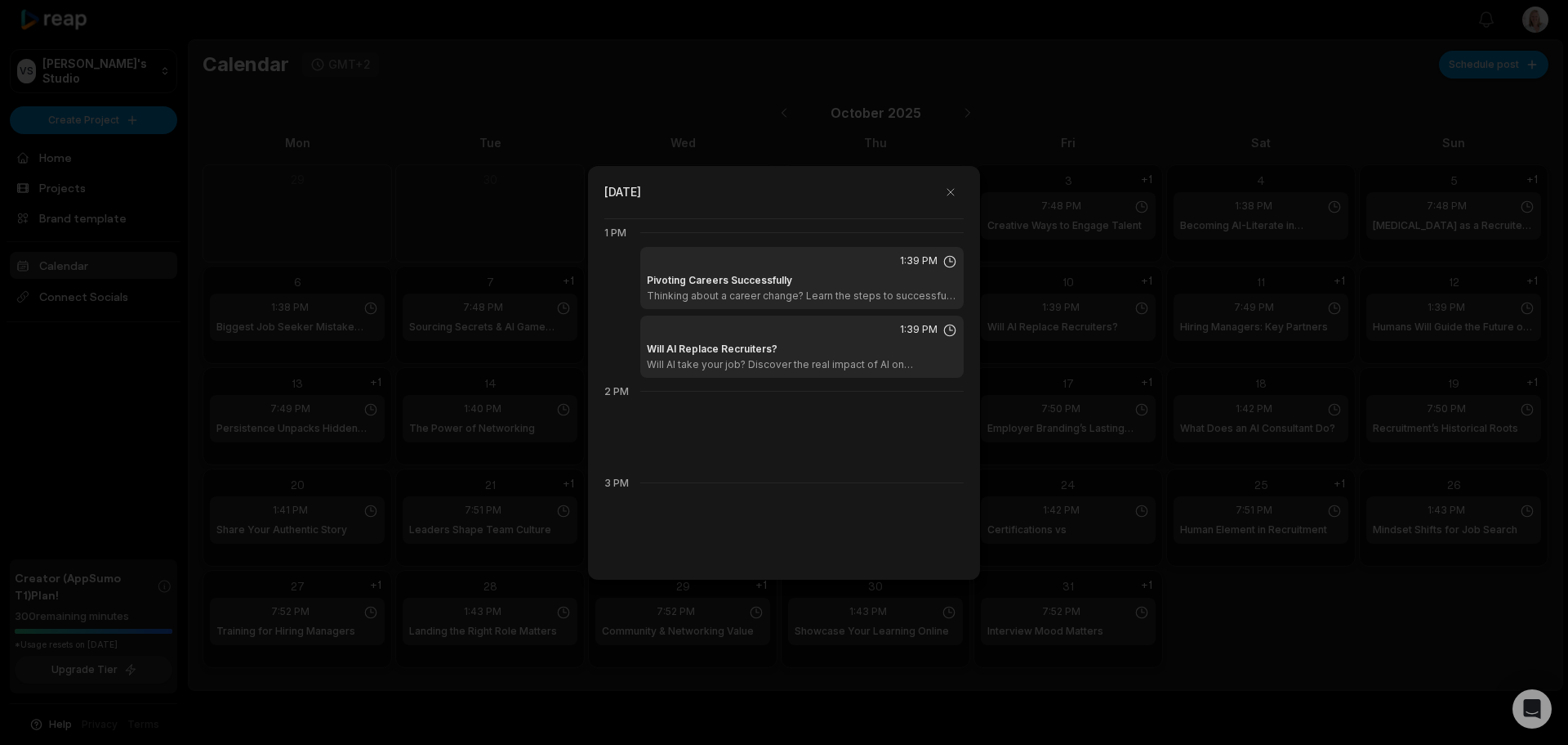
click at [898, 347] on div "Will AI Replace Recruiters? Will AI take your job? Discover the real impact of …" at bounding box center [802, 356] width 310 height 29
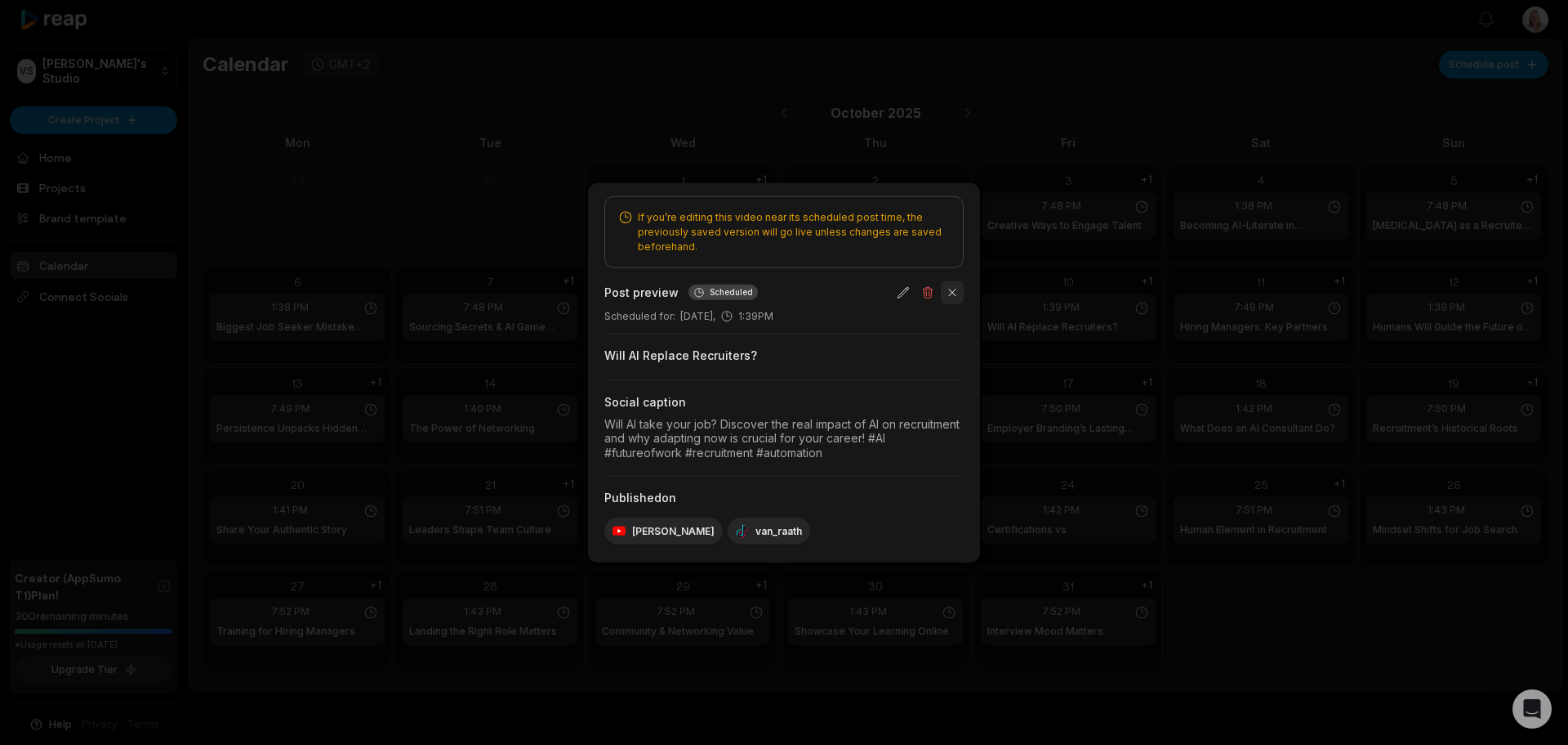
click at [953, 292] on button "button" at bounding box center [952, 291] width 23 height 23
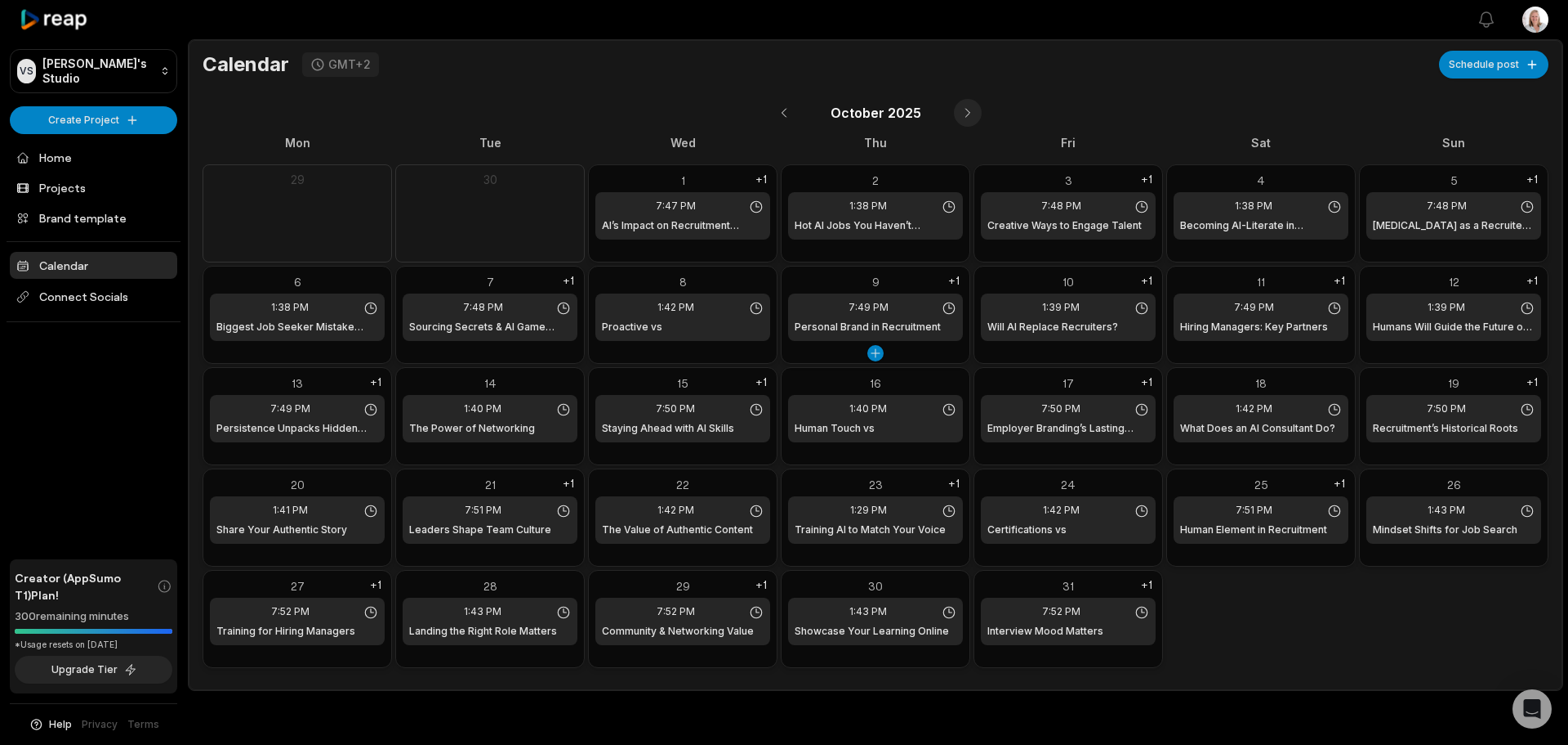
click at [961, 109] on button at bounding box center [968, 113] width 28 height 28
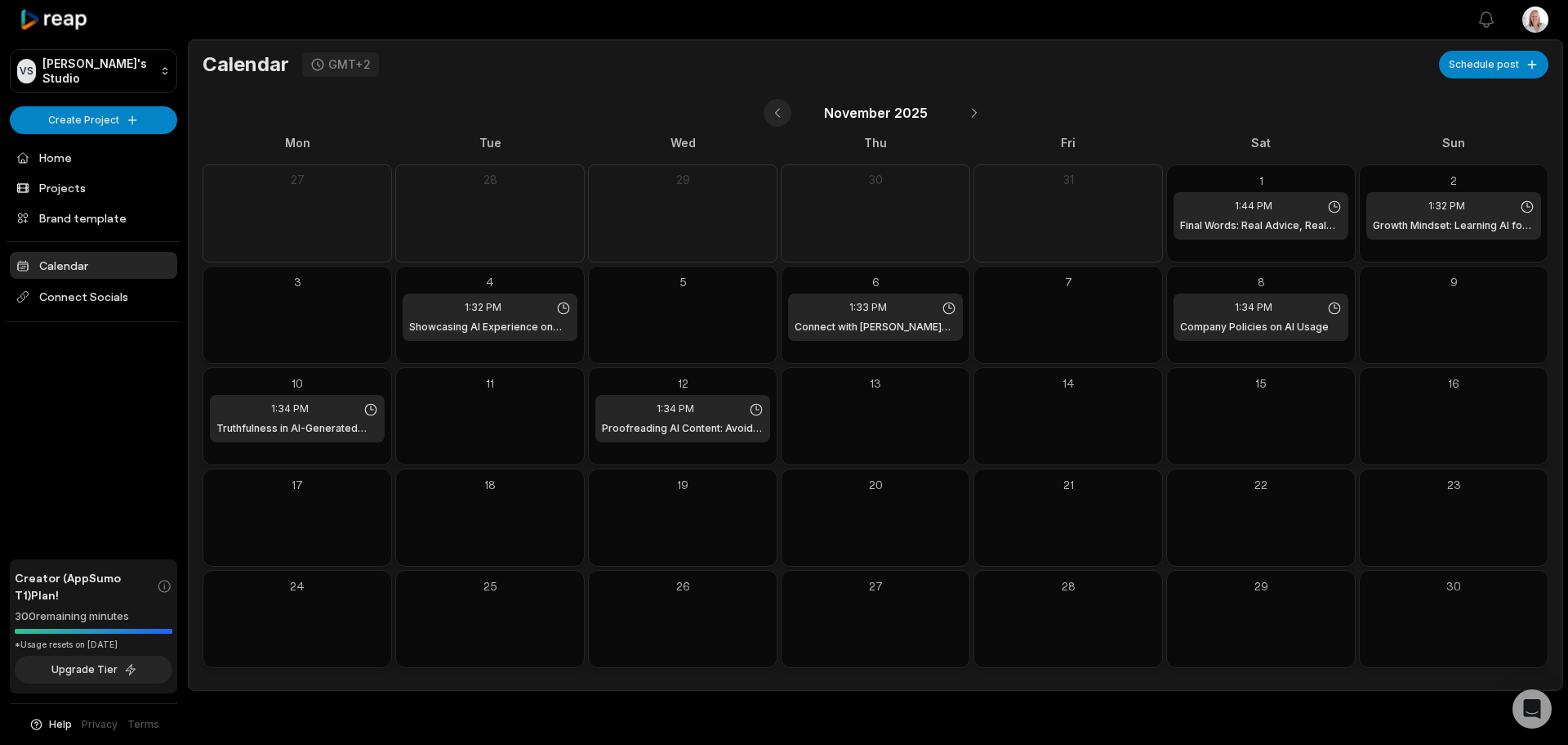
click at [775, 112] on button at bounding box center [777, 113] width 28 height 28
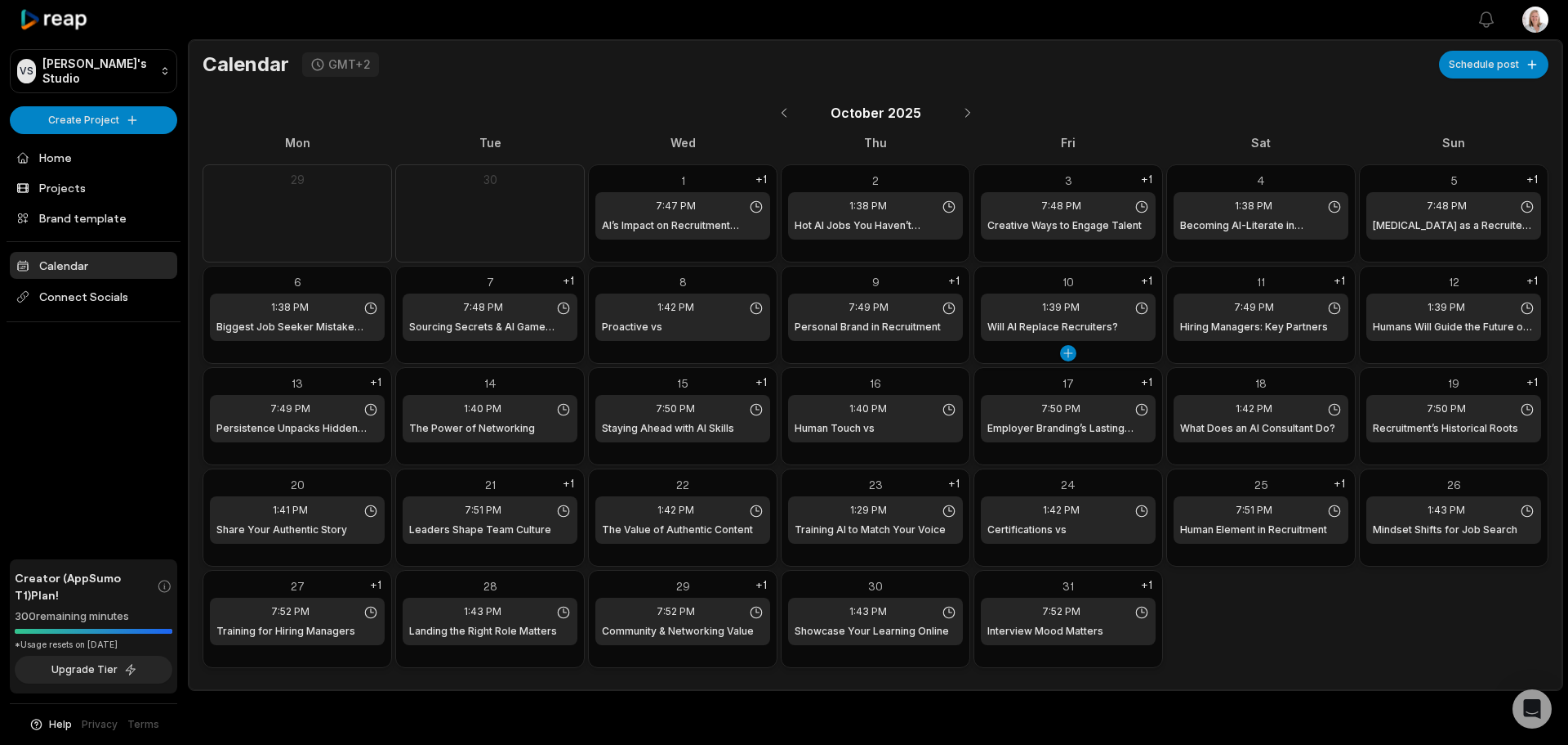
click at [1099, 317] on div "1:39 PM Will AI Replace Recruiters?" at bounding box center [1068, 317] width 175 height 47
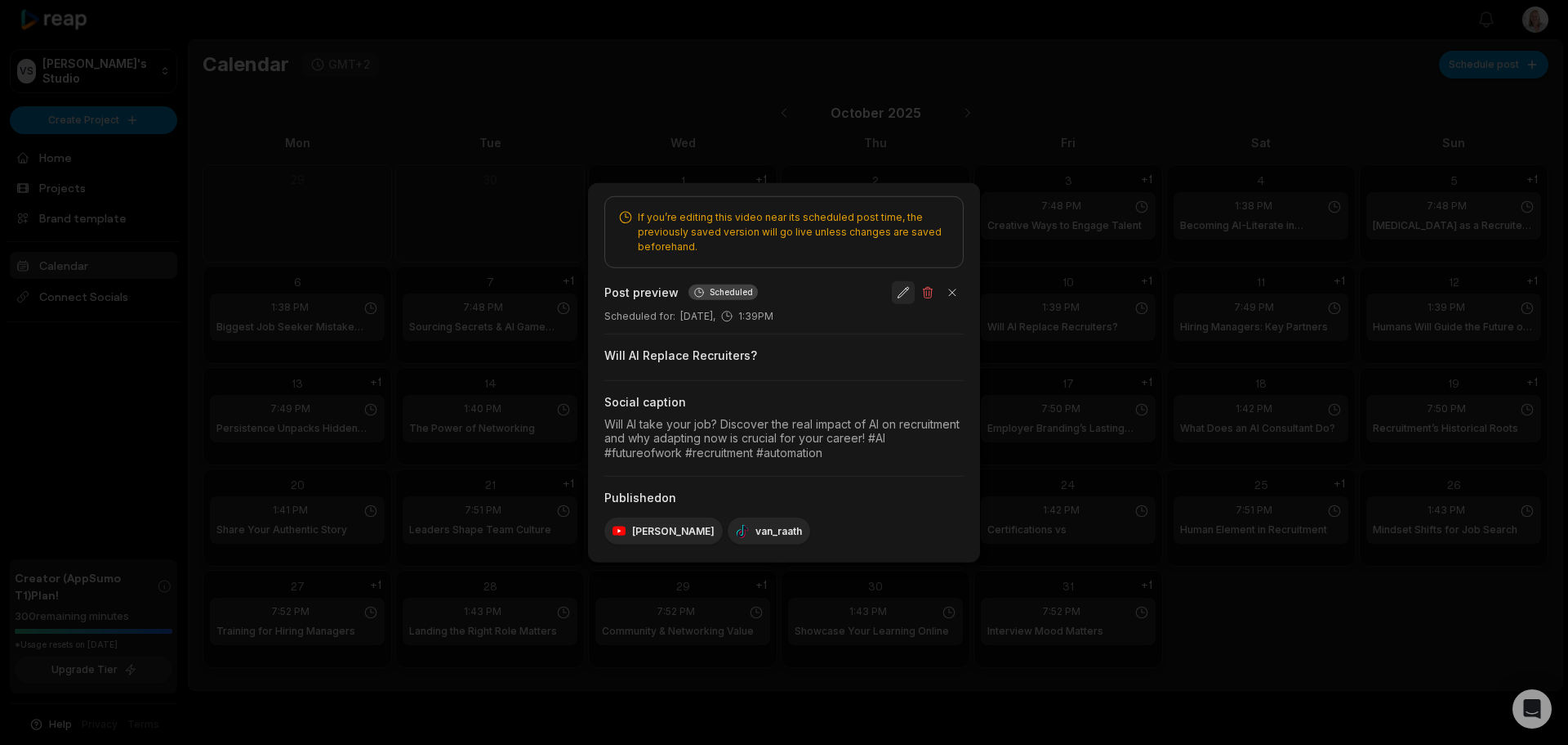
click at [904, 292] on button "button" at bounding box center [903, 291] width 23 height 23
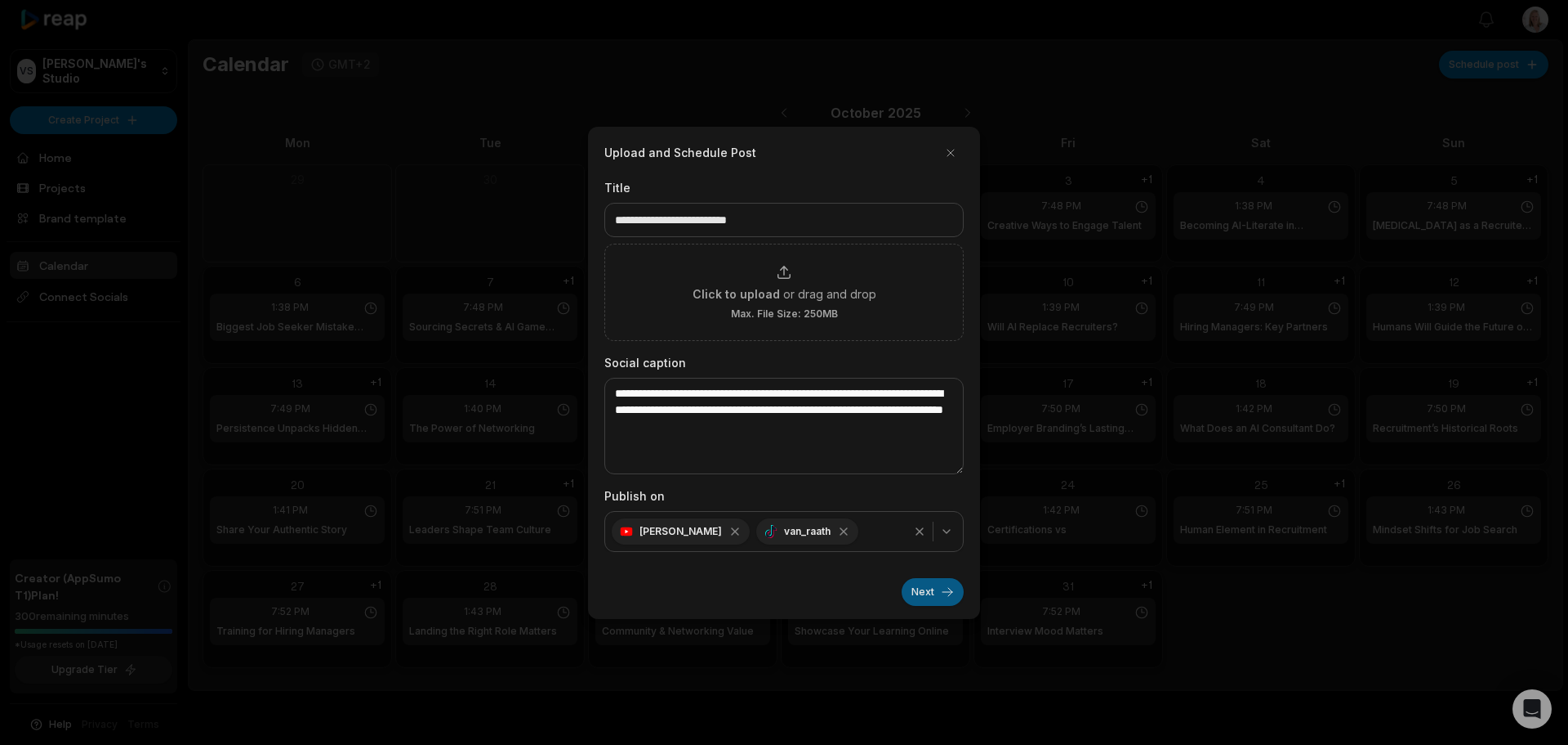
click at [922, 586] on button "Next" at bounding box center [932, 592] width 62 height 28
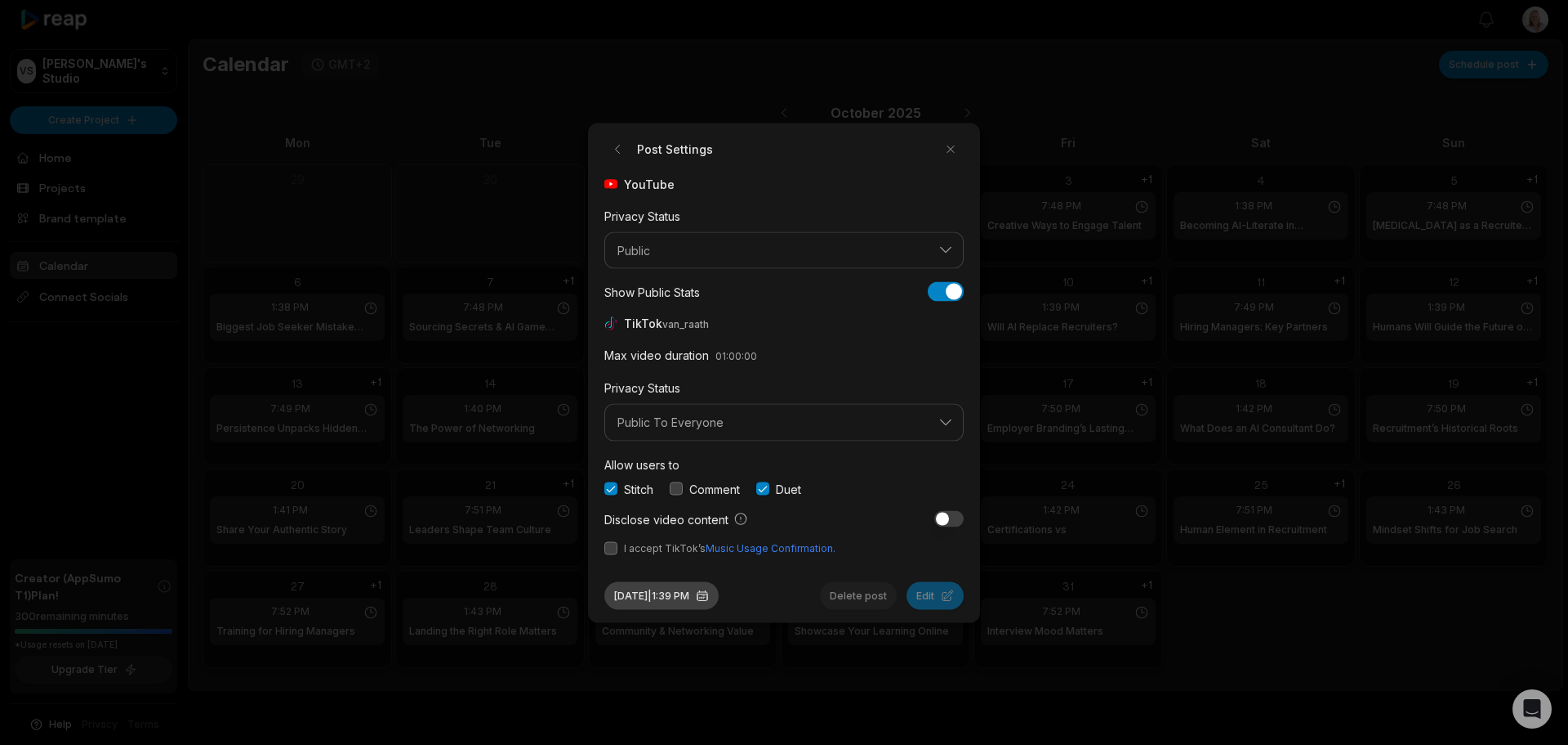
click at [638, 590] on button "[DATE] 1:39 PM" at bounding box center [662, 594] width 114 height 28
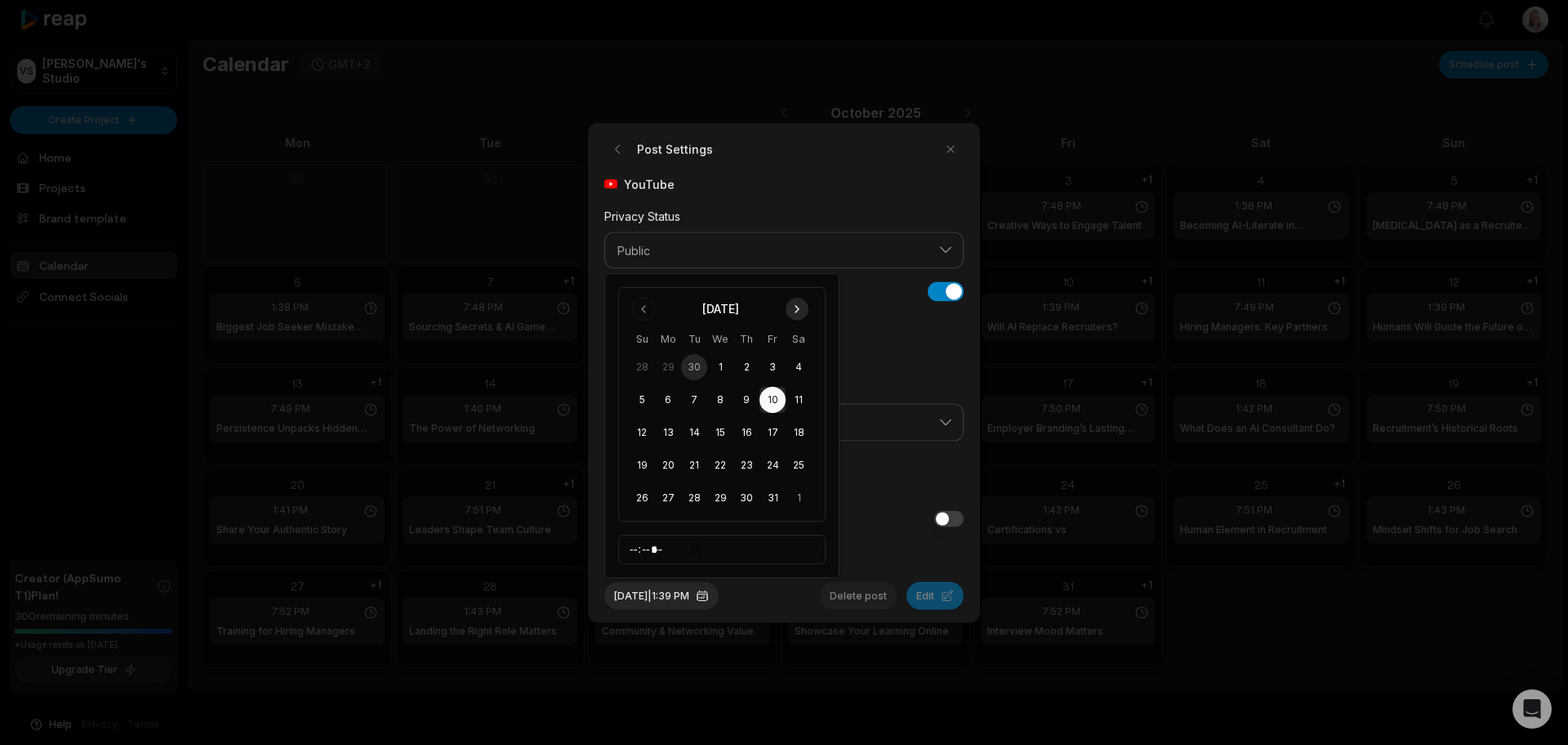
click at [796, 306] on button "Go to next month" at bounding box center [796, 309] width 23 height 23
click at [800, 333] on button "1" at bounding box center [798, 334] width 26 height 26
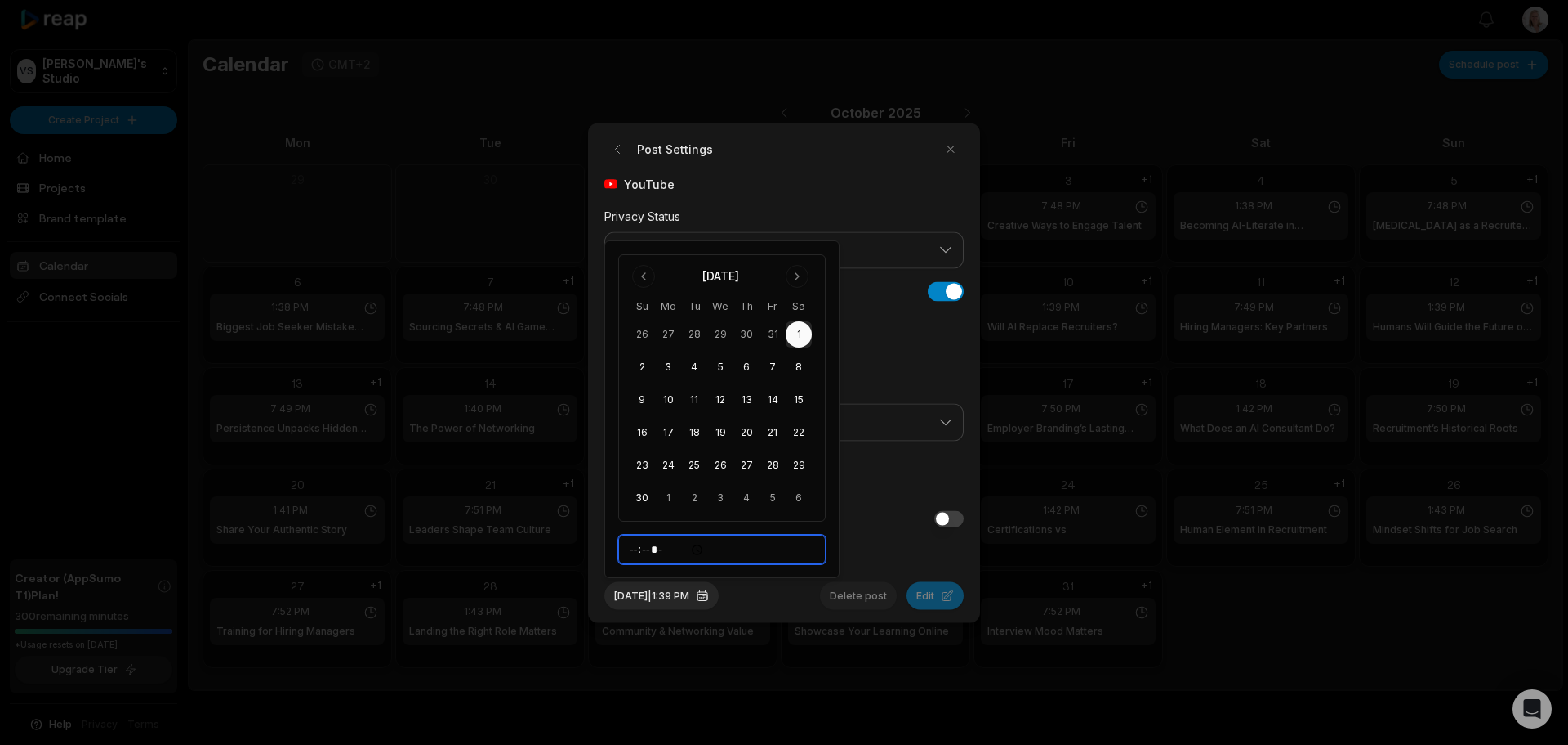
click at [637, 551] on input "*****" at bounding box center [722, 549] width 208 height 29
type input "*****"
click at [697, 594] on button "[DATE] 7:39 PM" at bounding box center [663, 594] width 117 height 28
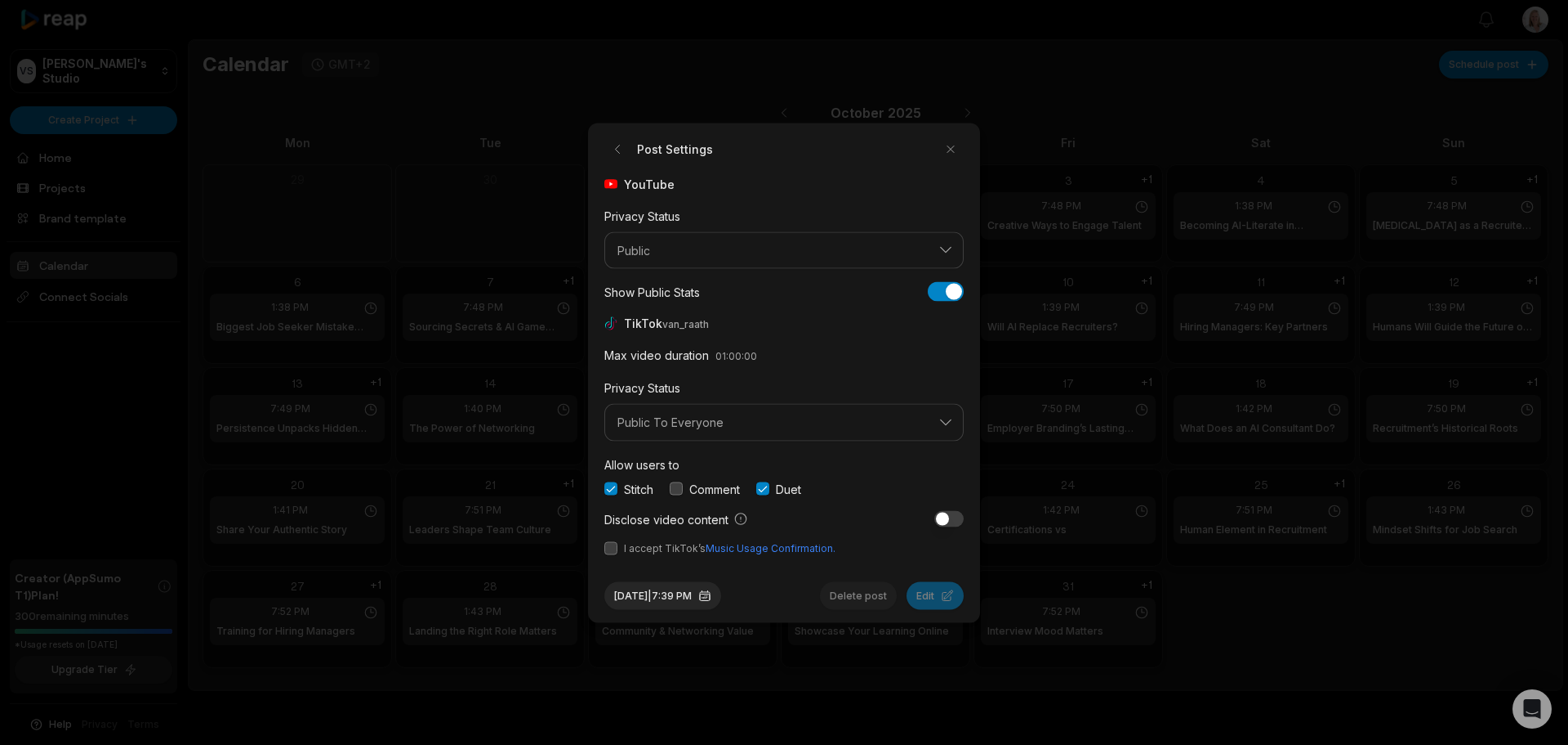
click at [682, 484] on button "button" at bounding box center [677, 488] width 13 height 13
click at [610, 488] on button "button" at bounding box center [611, 488] width 13 height 13
click at [769, 491] on button "button" at bounding box center [763, 488] width 13 height 13
click at [607, 551] on button "button" at bounding box center [611, 547] width 13 height 13
click at [706, 602] on button "[DATE] 7:39 PM" at bounding box center [663, 594] width 117 height 28
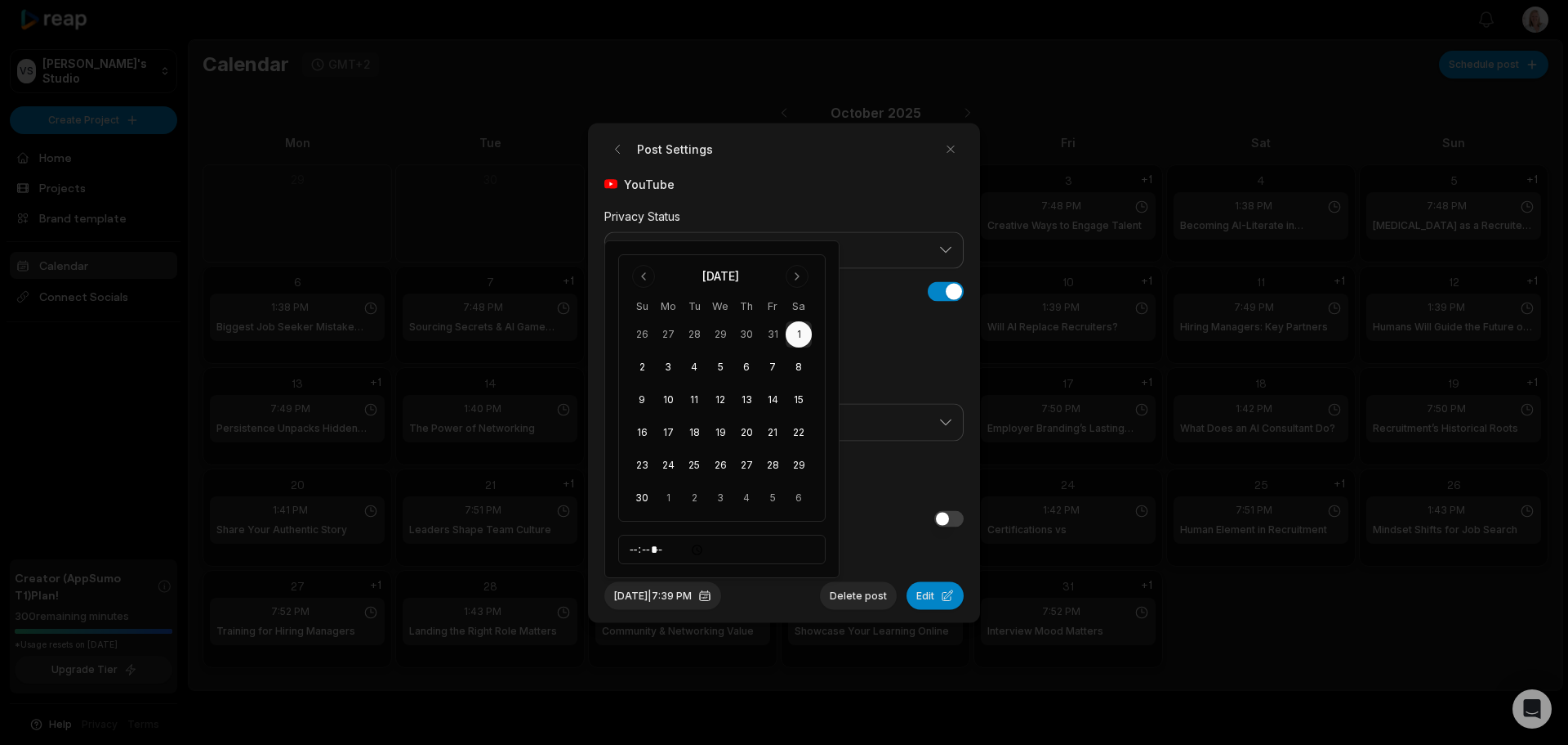
click at [793, 332] on button "1" at bounding box center [798, 334] width 26 height 26
click at [1027, 554] on div at bounding box center [784, 372] width 1568 height 745
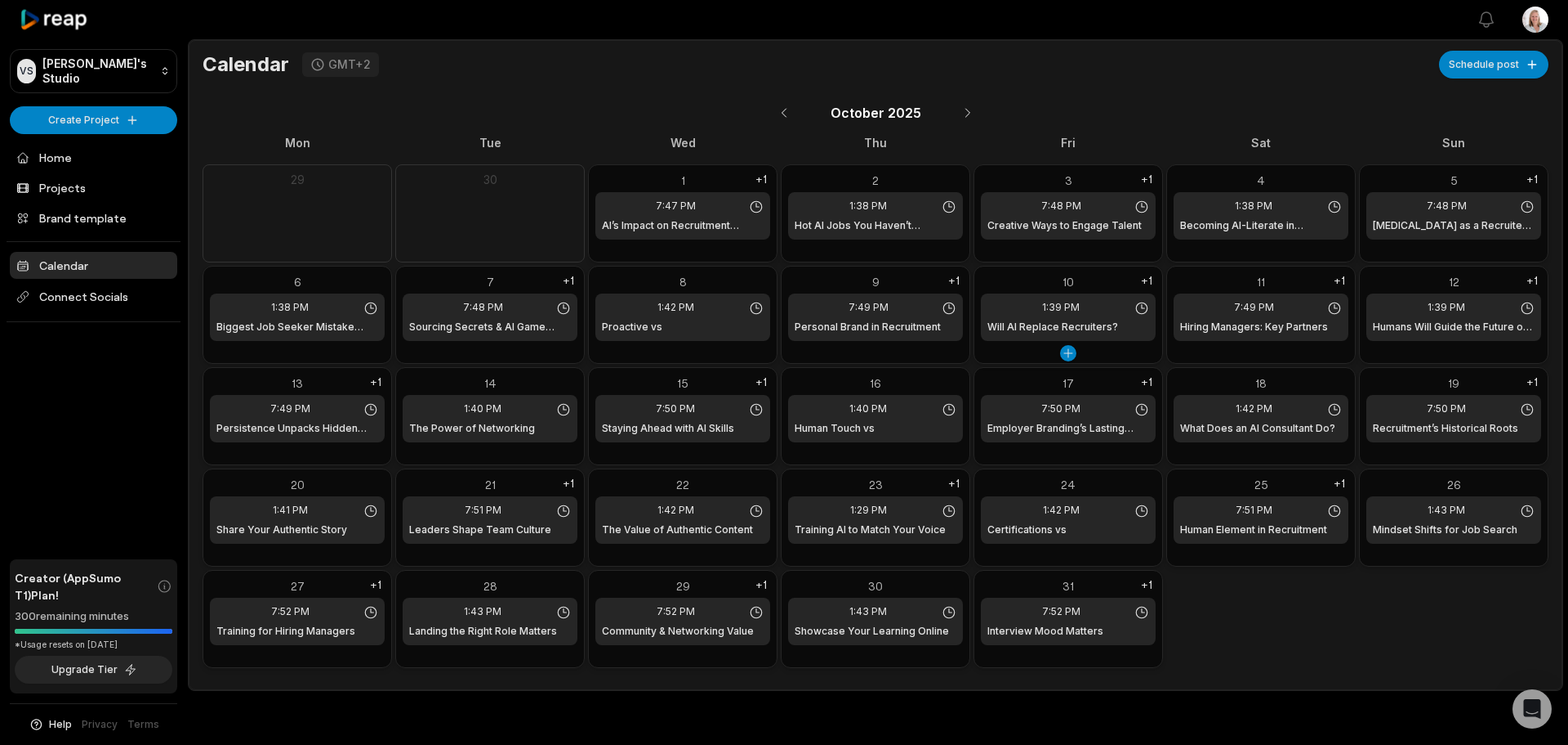
click at [1083, 316] on div "1:39 PM Will AI Replace Recruiters?" at bounding box center [1068, 317] width 175 height 47
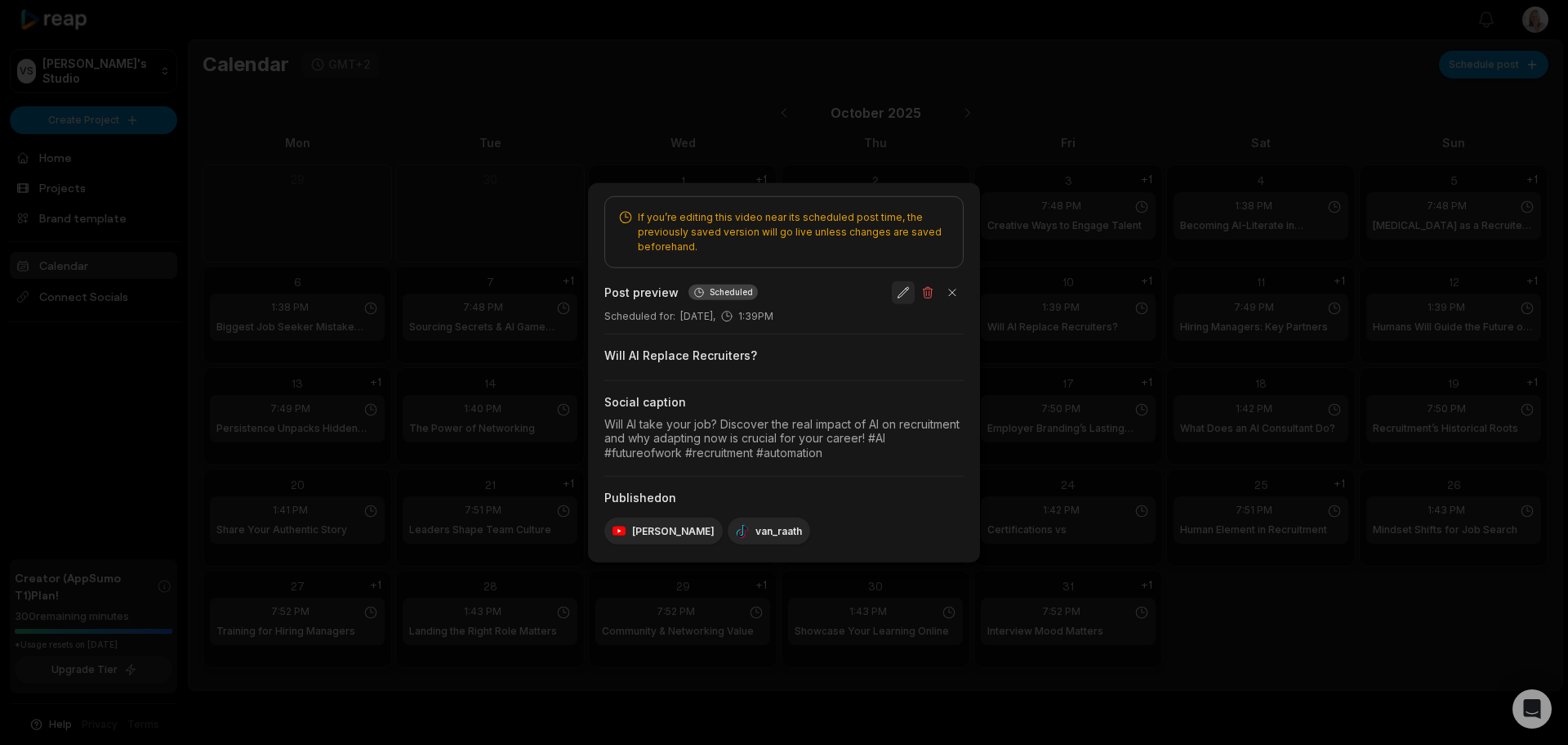
click at [904, 291] on button "button" at bounding box center [903, 291] width 23 height 23
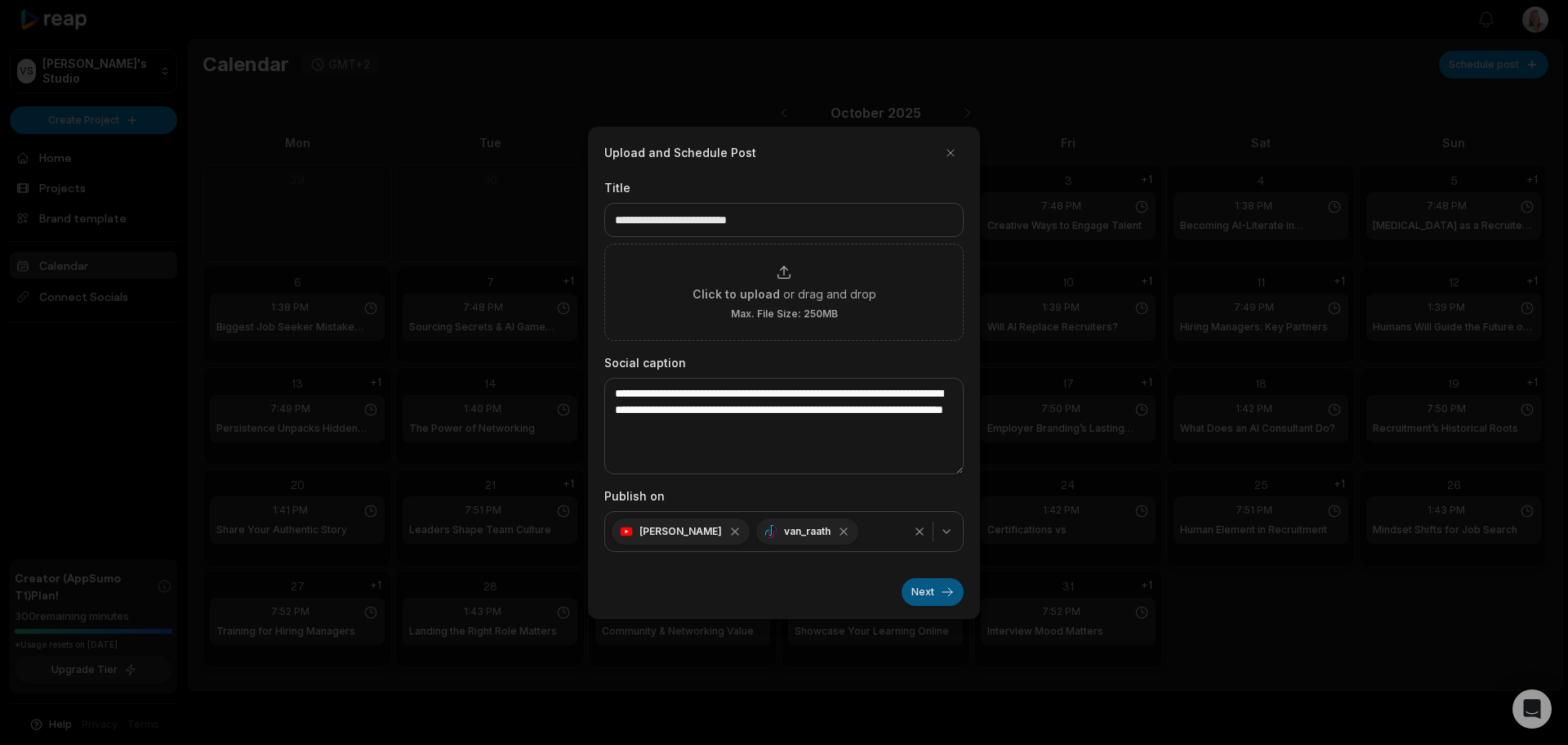
click at [925, 595] on button "Next" at bounding box center [932, 592] width 62 height 28
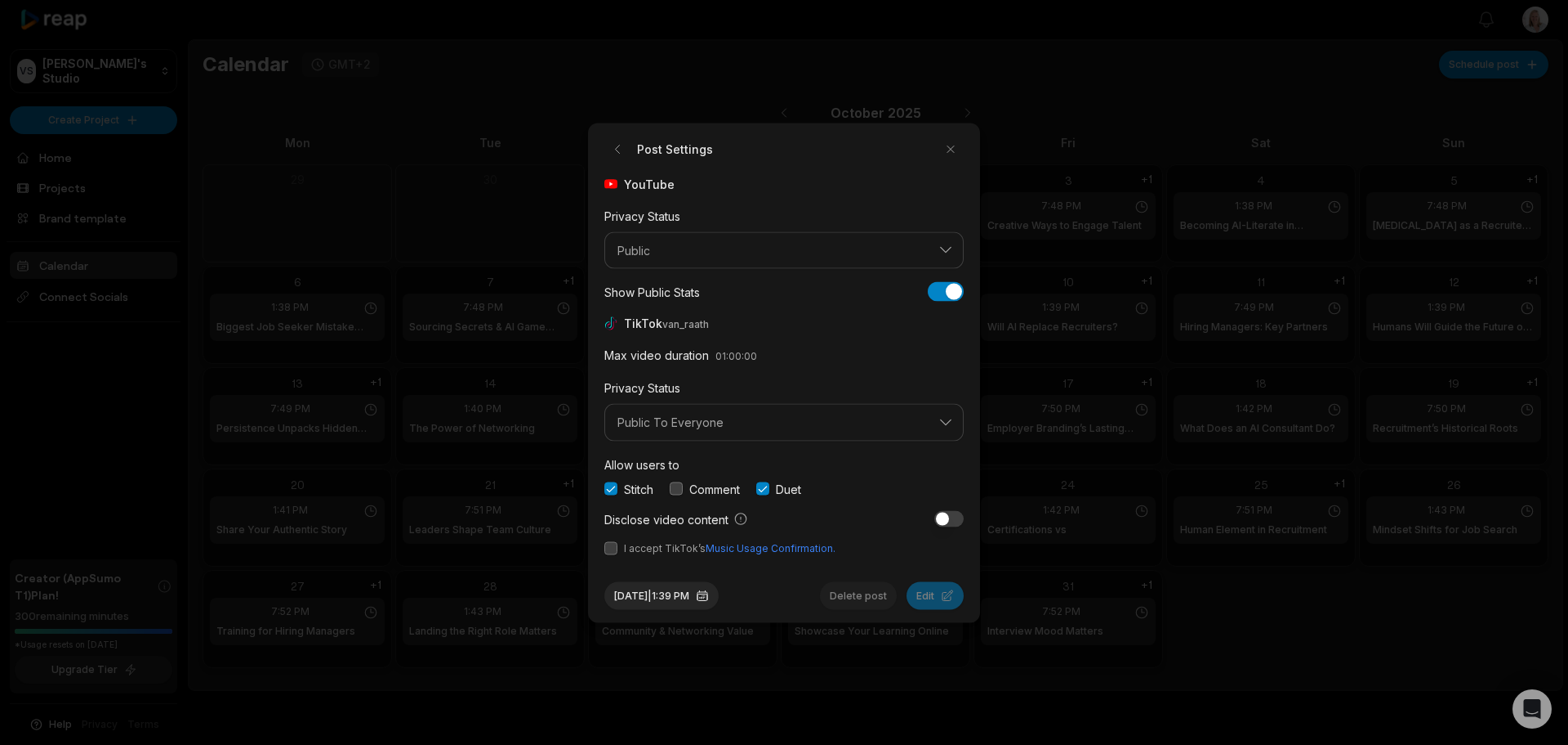
click at [683, 491] on button "button" at bounding box center [677, 488] width 13 height 13
click at [613, 553] on button "button" at bounding box center [611, 547] width 13 height 13
click at [671, 598] on button "[DATE] 1:39 PM" at bounding box center [662, 594] width 114 height 28
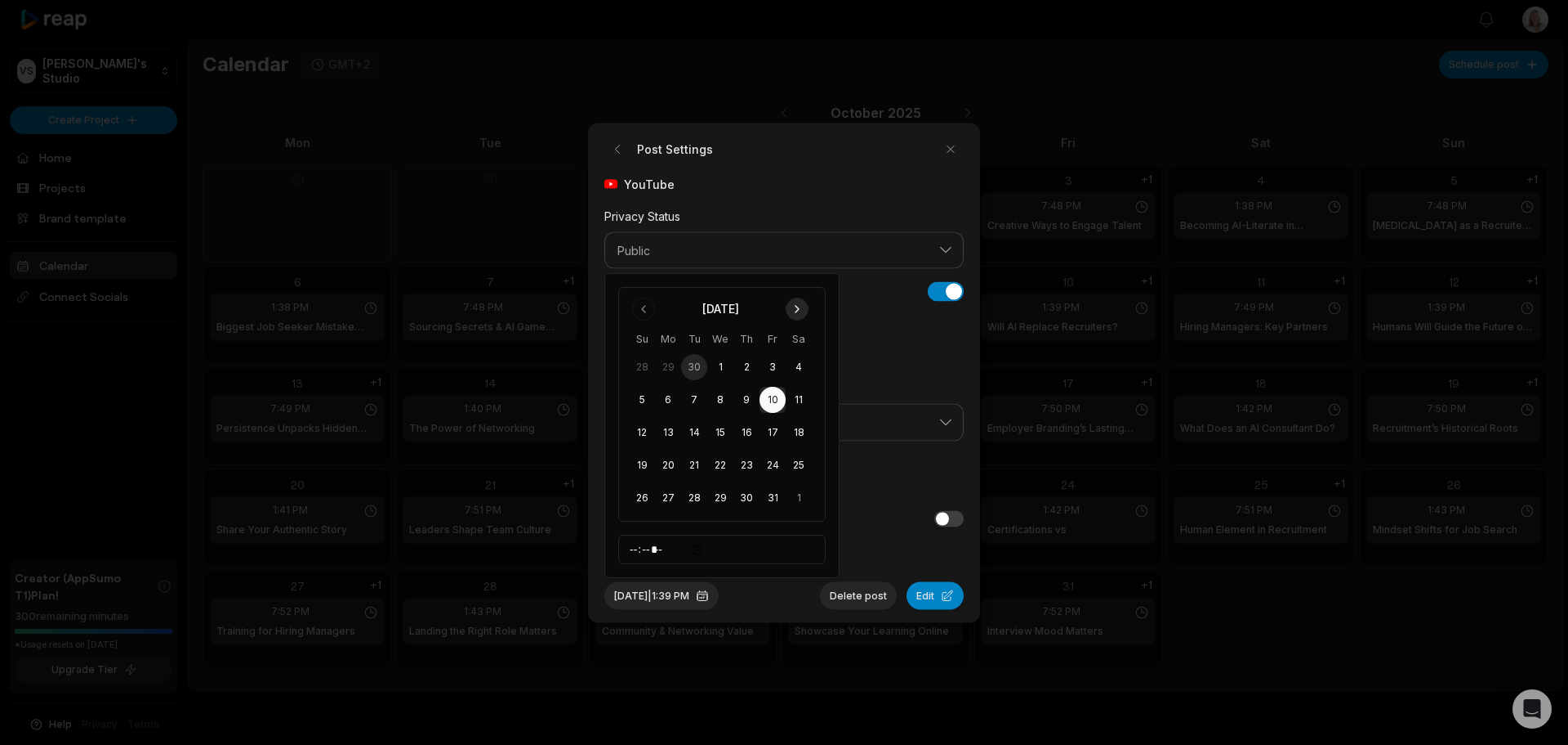
click at [802, 307] on button "Go to next month" at bounding box center [796, 309] width 23 height 23
click at [796, 333] on button "1" at bounding box center [798, 334] width 26 height 26
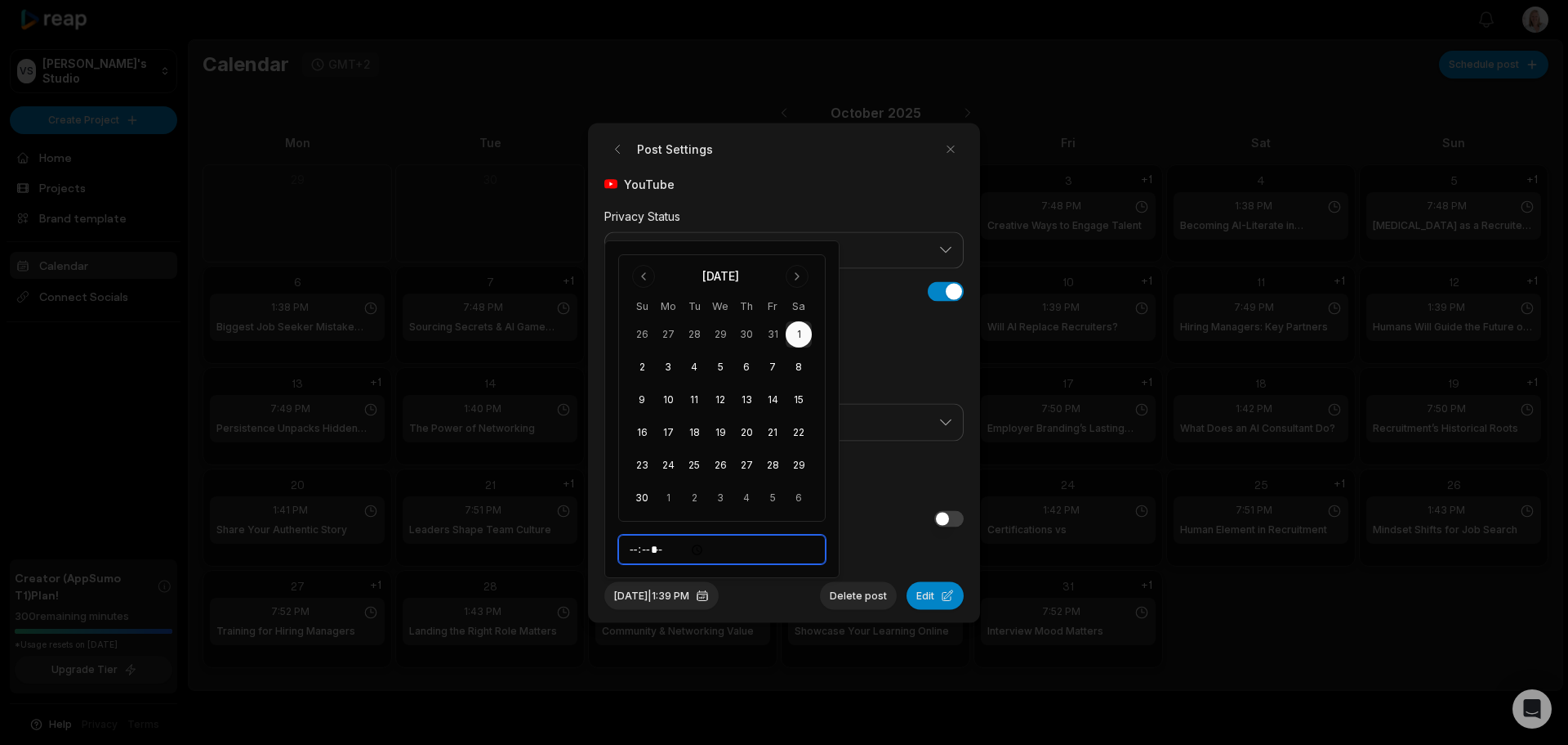
click at [633, 548] on input "*****" at bounding box center [722, 549] width 208 height 29
type input "*****"
click at [721, 592] on button "[DATE] 7:39 PM" at bounding box center [663, 594] width 117 height 28
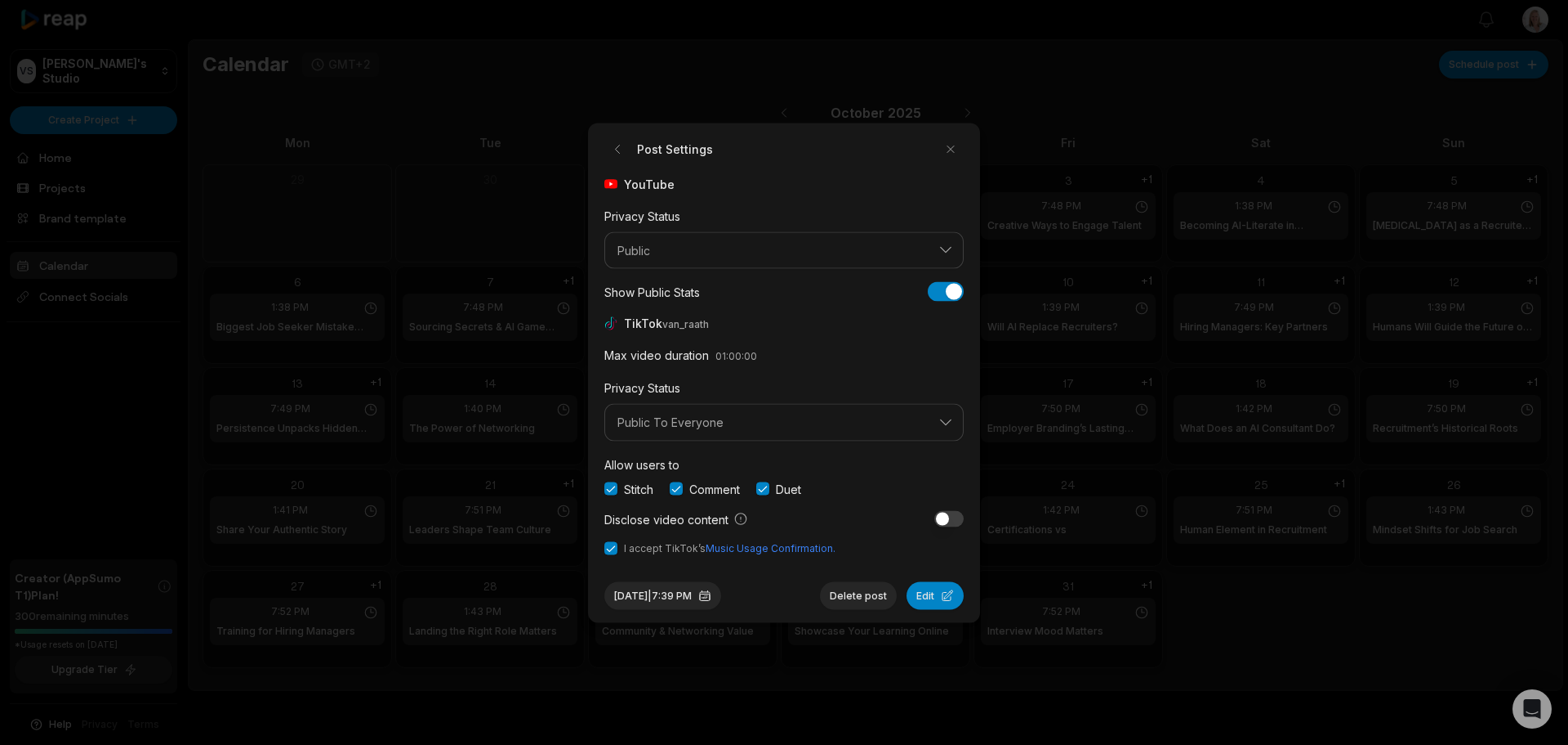
click at [769, 595] on div "[DATE] 7:39 PM Delete post Edit" at bounding box center [784, 588] width 359 height 41
click at [950, 142] on button "button" at bounding box center [950, 149] width 26 height 26
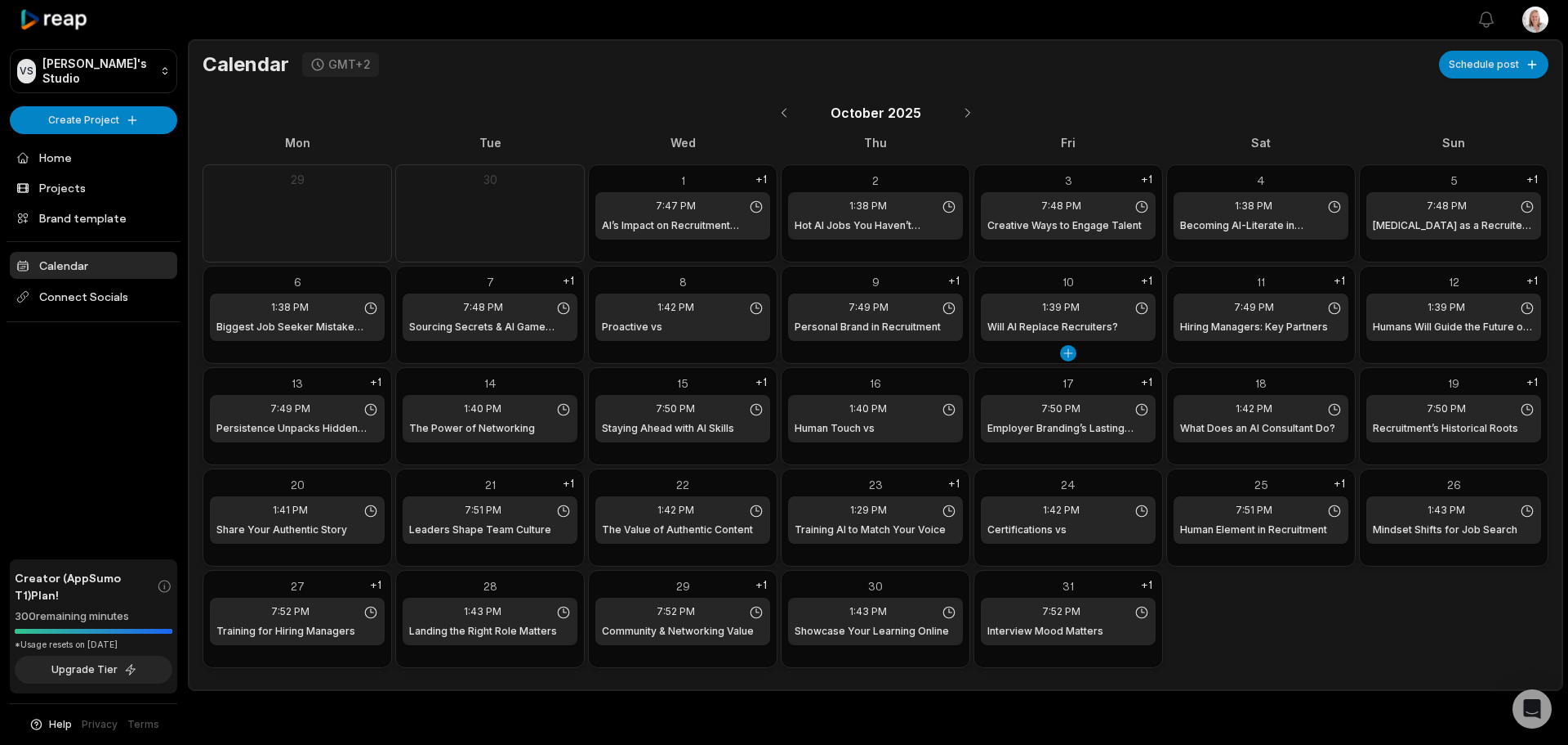
click at [1055, 319] on h1 "Will AI Replace Recruiters?" at bounding box center [1053, 327] width 131 height 15
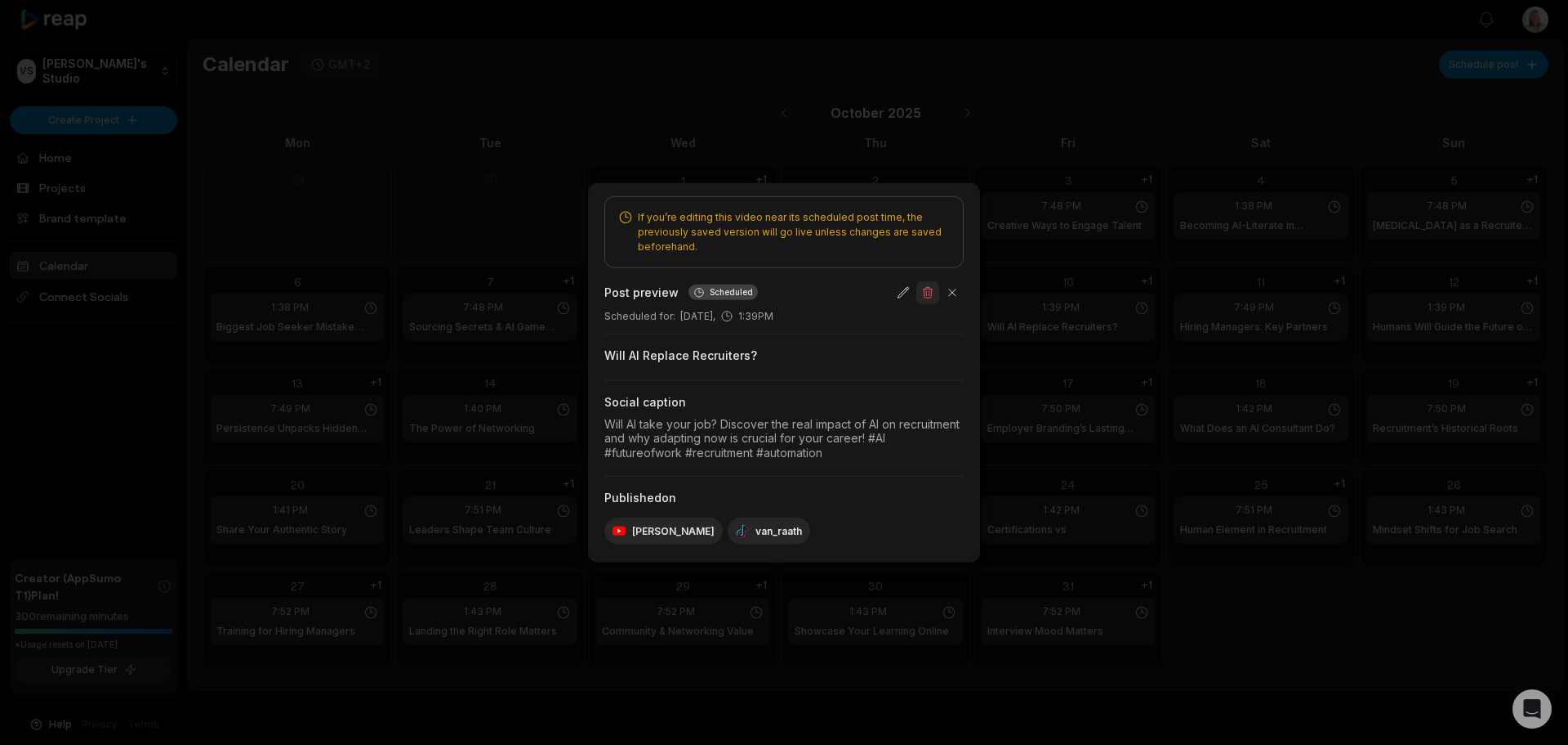
click at [929, 293] on button "button" at bounding box center [928, 291] width 23 height 23
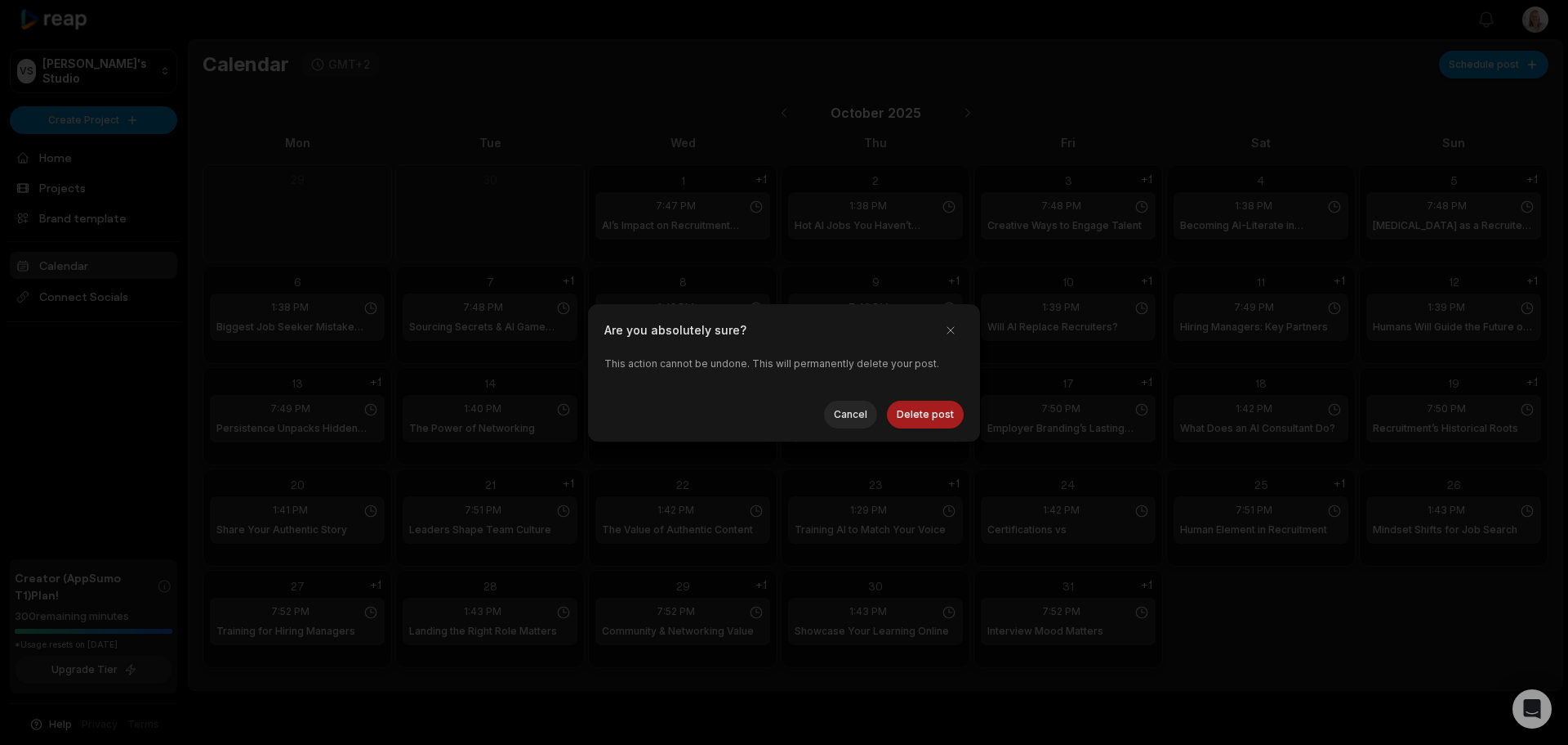
click at [907, 421] on button "Delete post" at bounding box center [925, 414] width 77 height 28
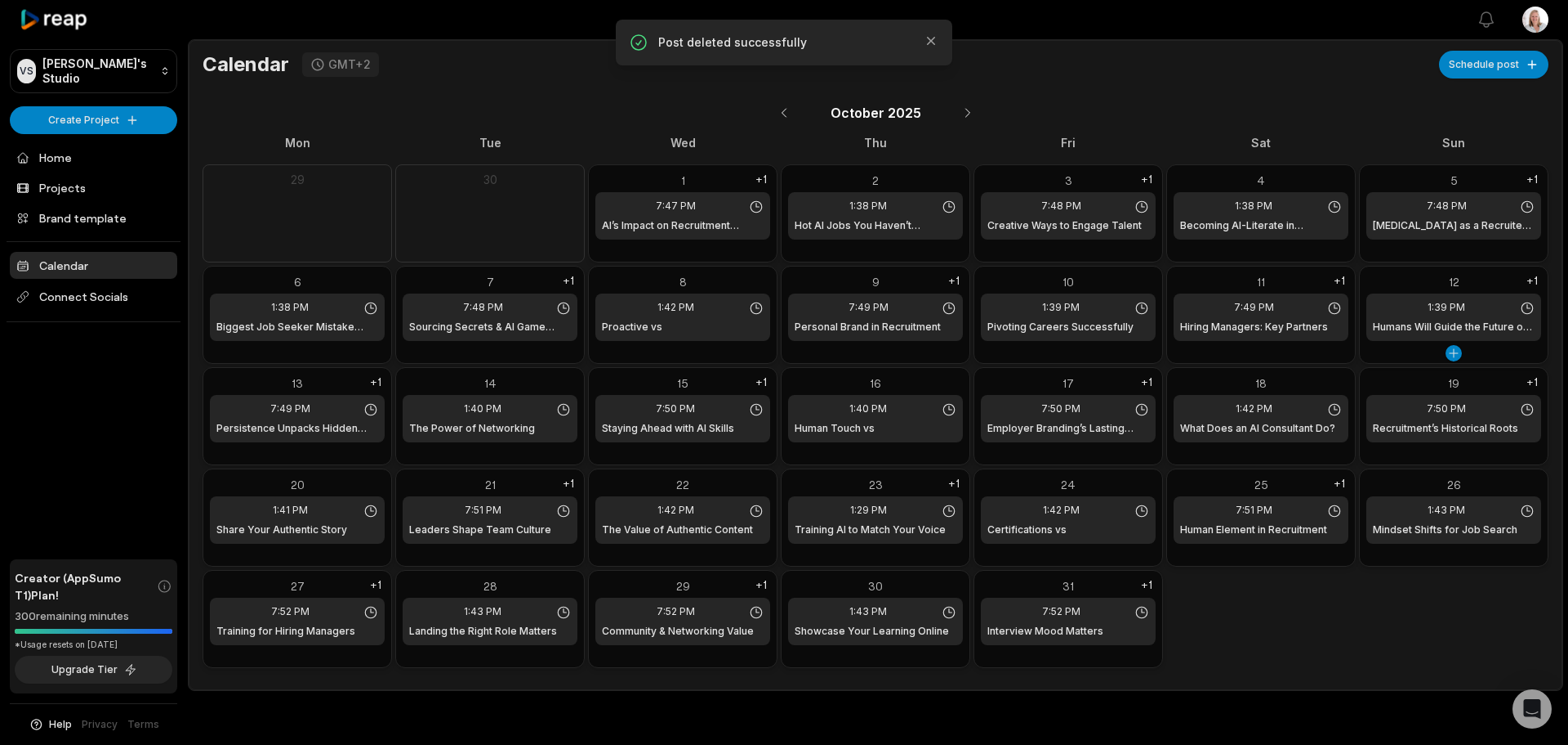
click at [1461, 311] on span "1:39 PM" at bounding box center [1446, 308] width 37 height 15
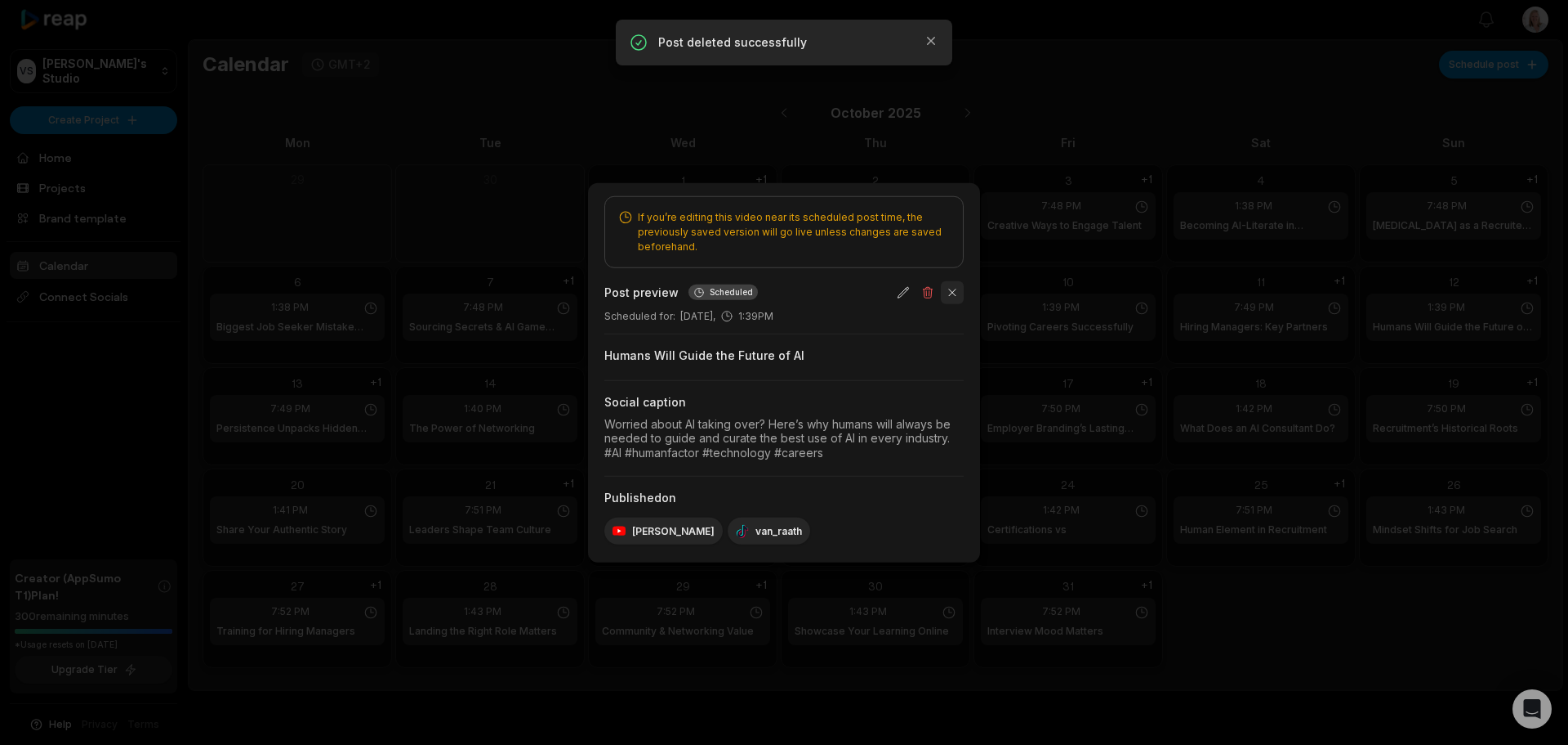
click at [959, 292] on button "button" at bounding box center [952, 291] width 23 height 23
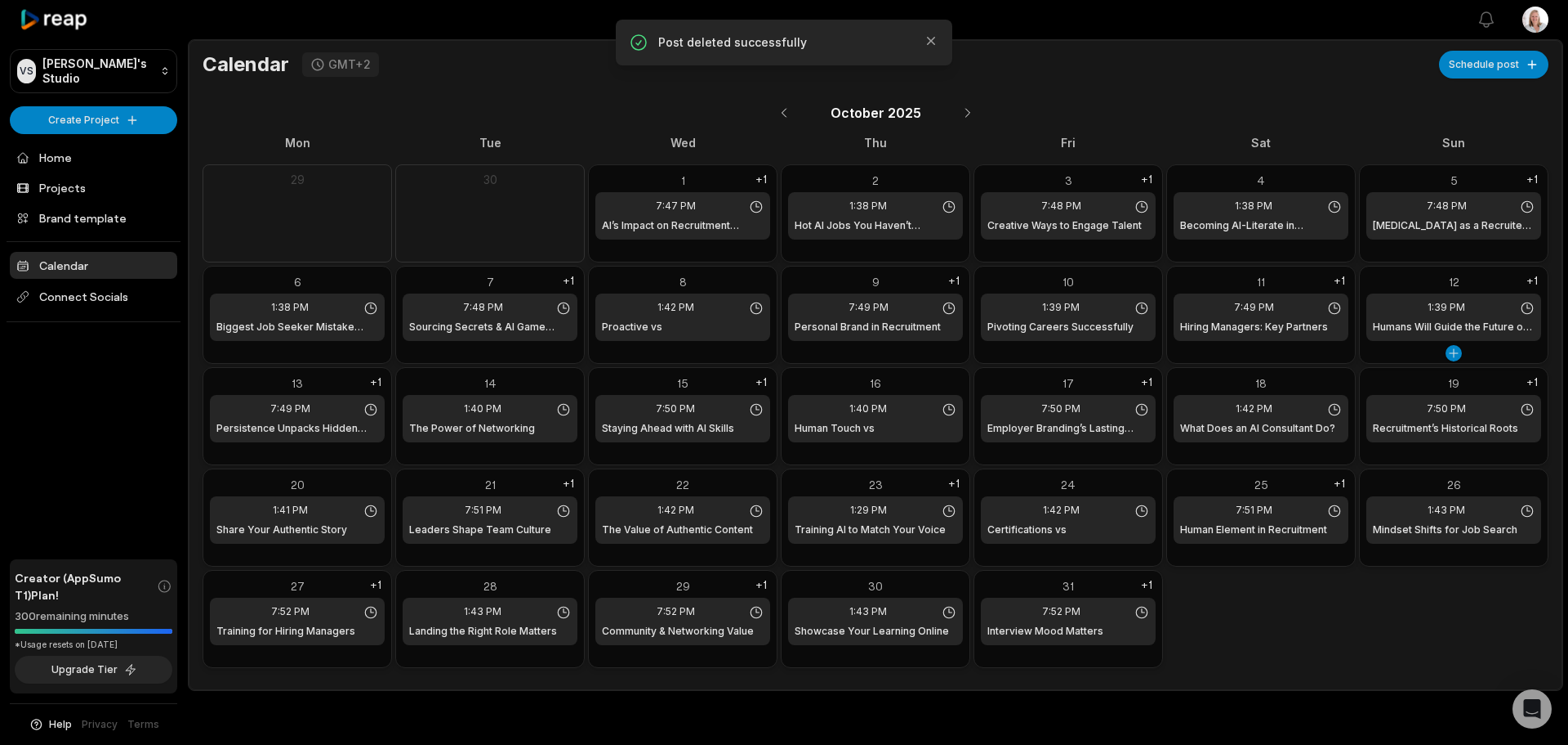
click at [1397, 281] on div "12" at bounding box center [1454, 281] width 175 height 17
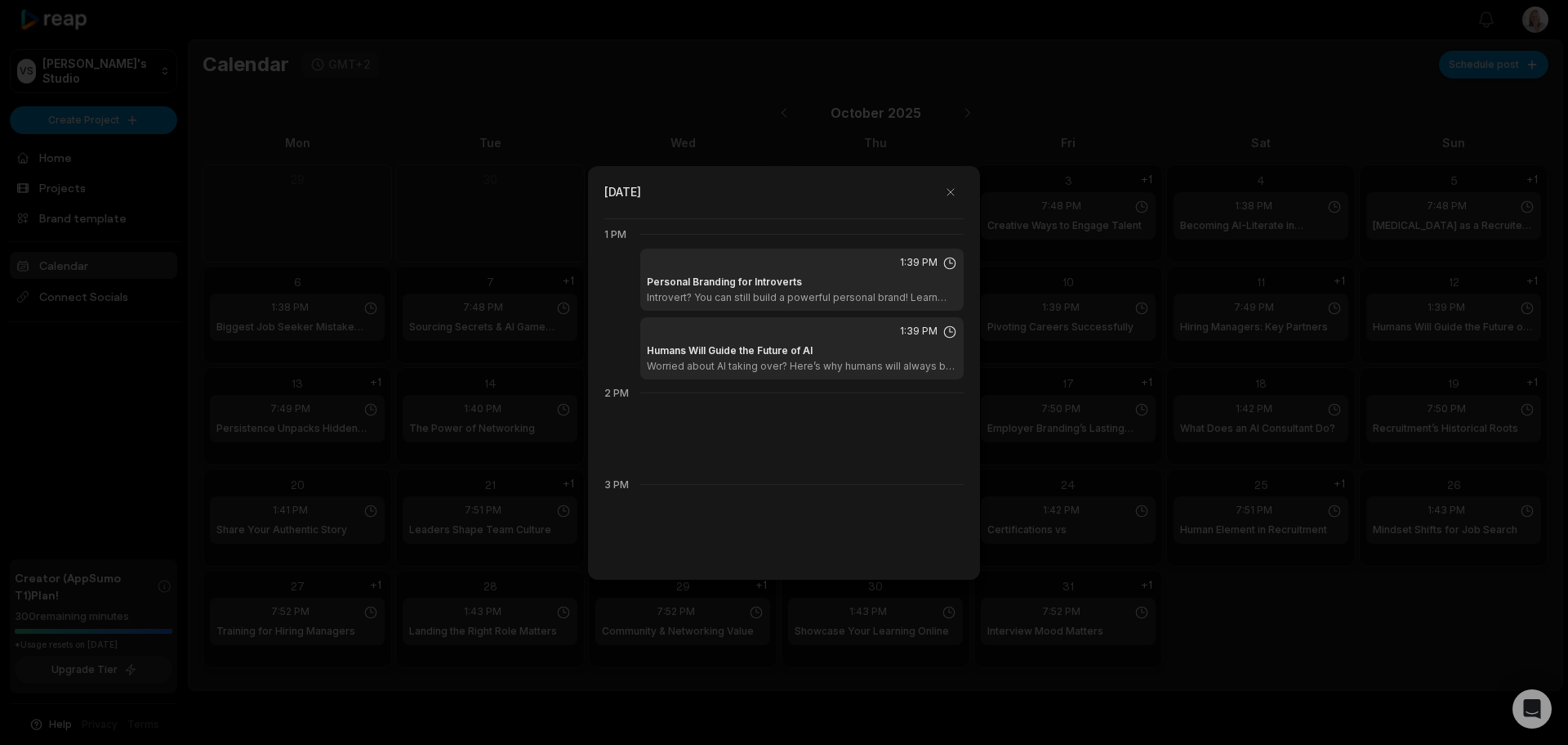
scroll to position [1190, 0]
click at [903, 329] on span "1:39 PM" at bounding box center [919, 329] width 37 height 15
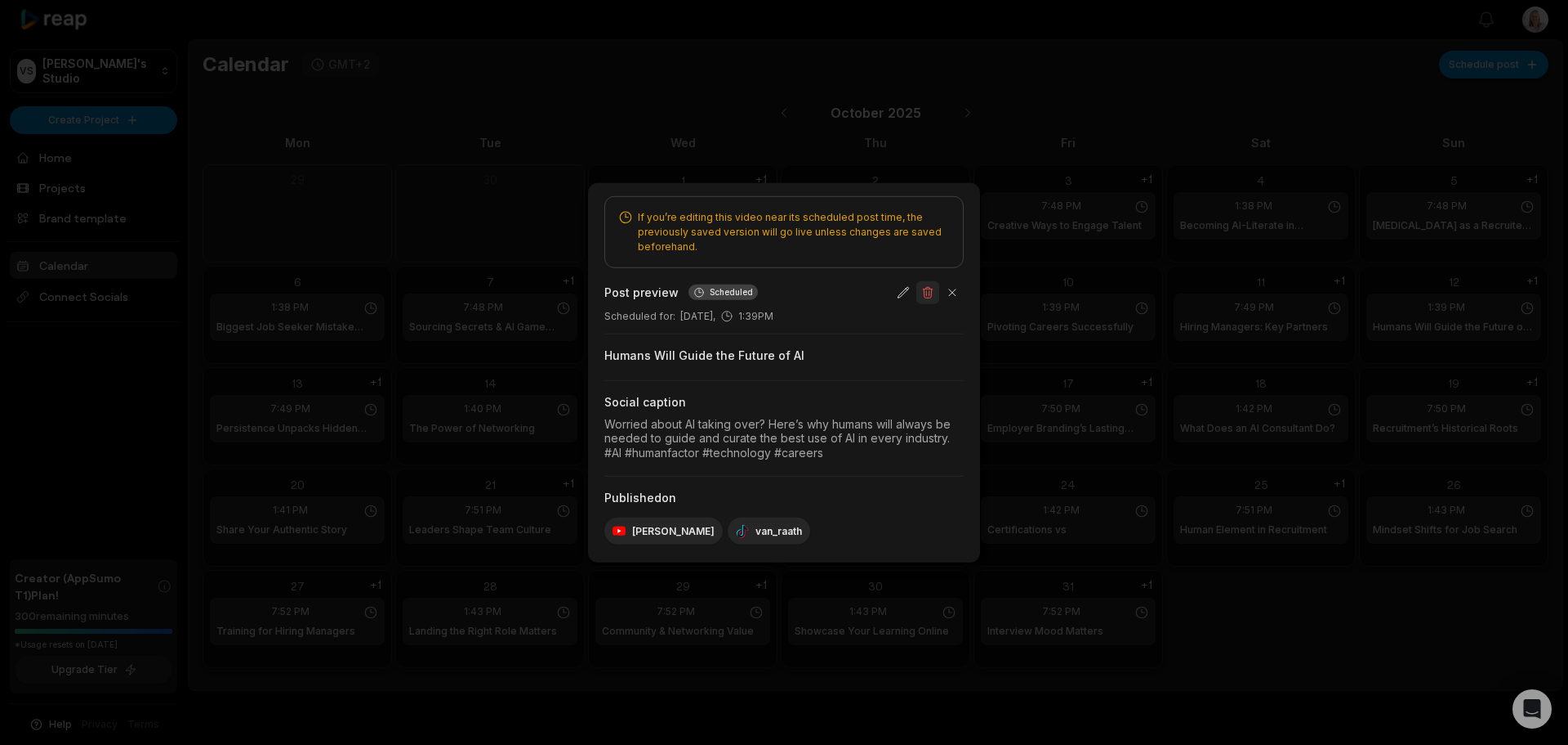
click at [931, 288] on button "button" at bounding box center [928, 291] width 23 height 23
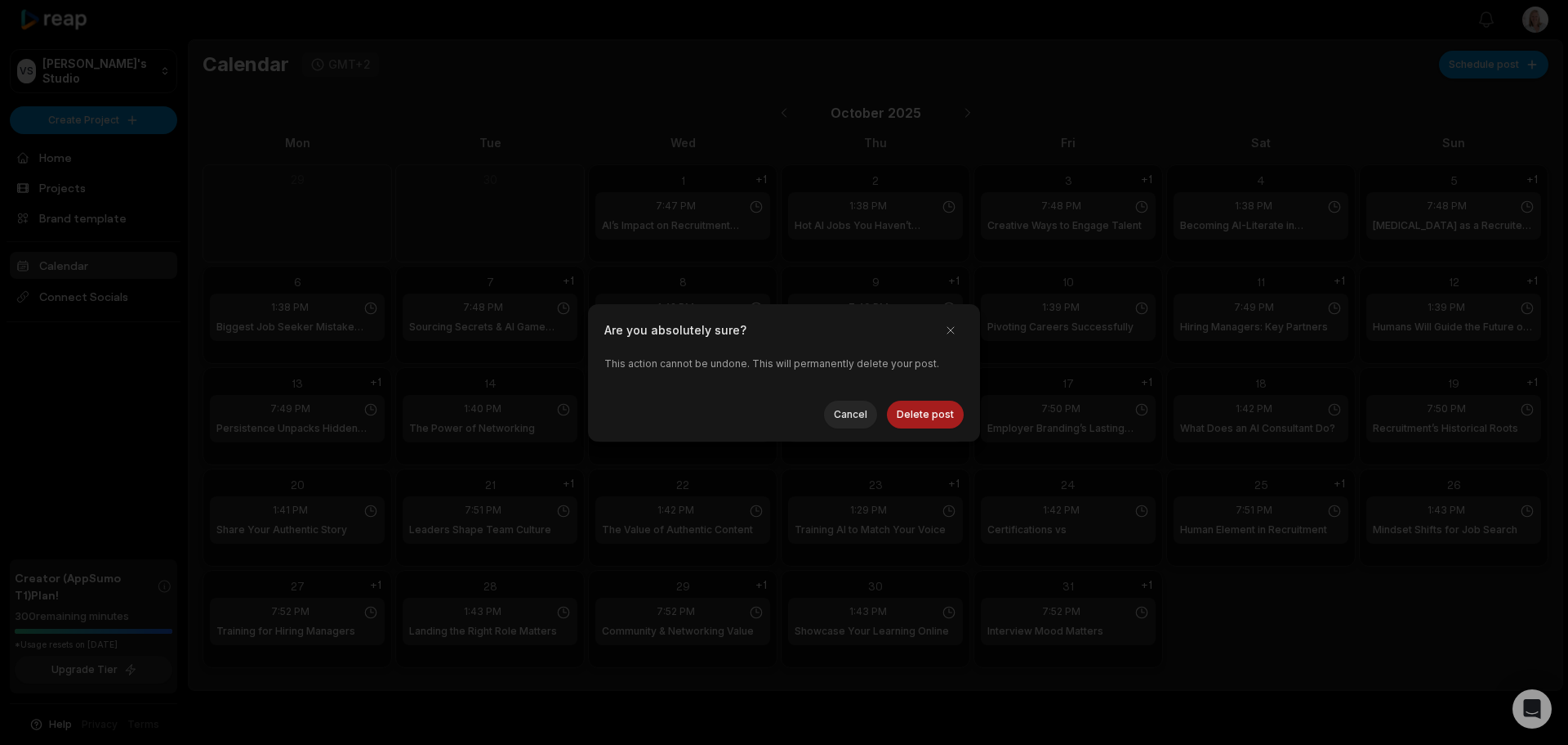
click at [933, 416] on button "Delete post" at bounding box center [925, 414] width 77 height 28
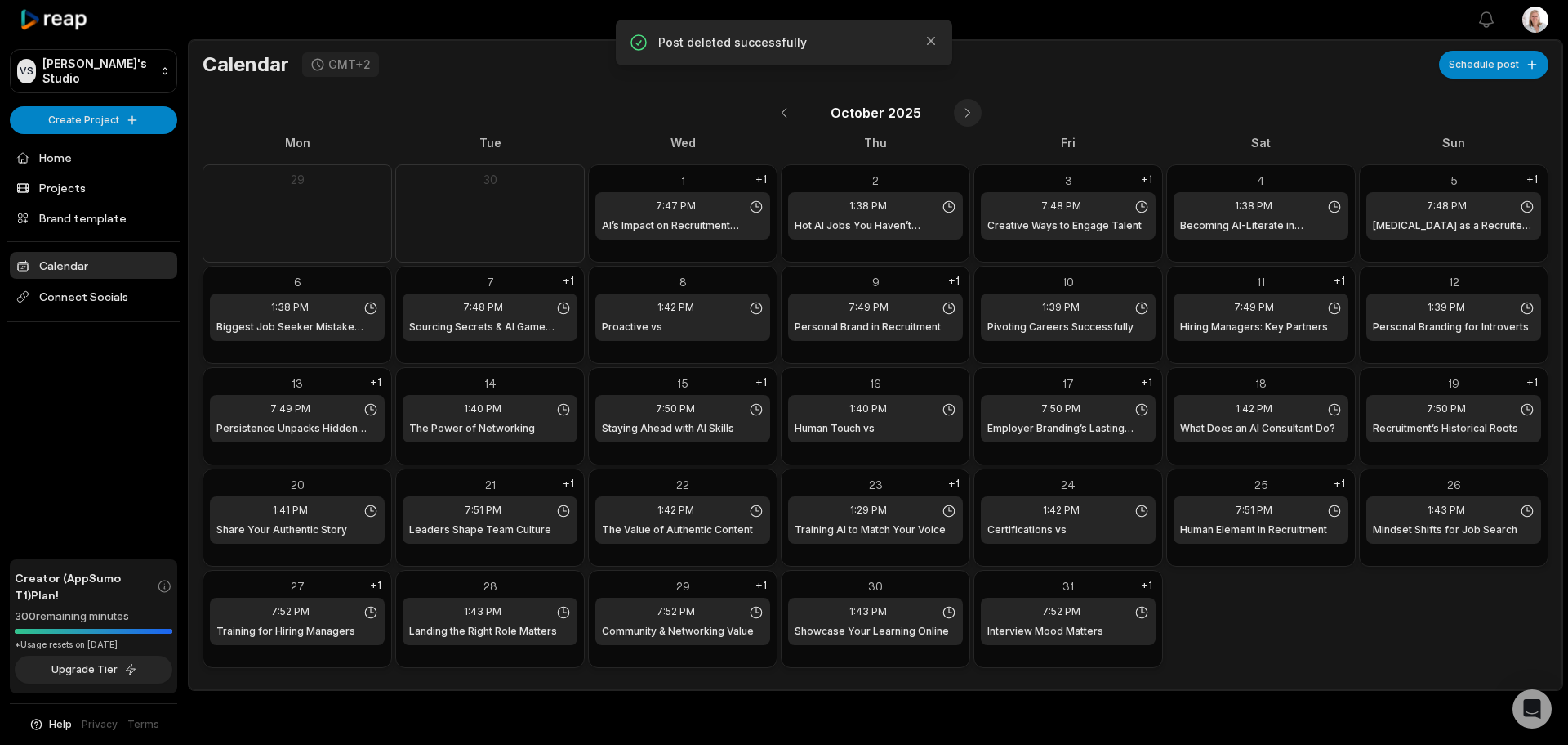
click at [963, 111] on button at bounding box center [968, 113] width 28 height 28
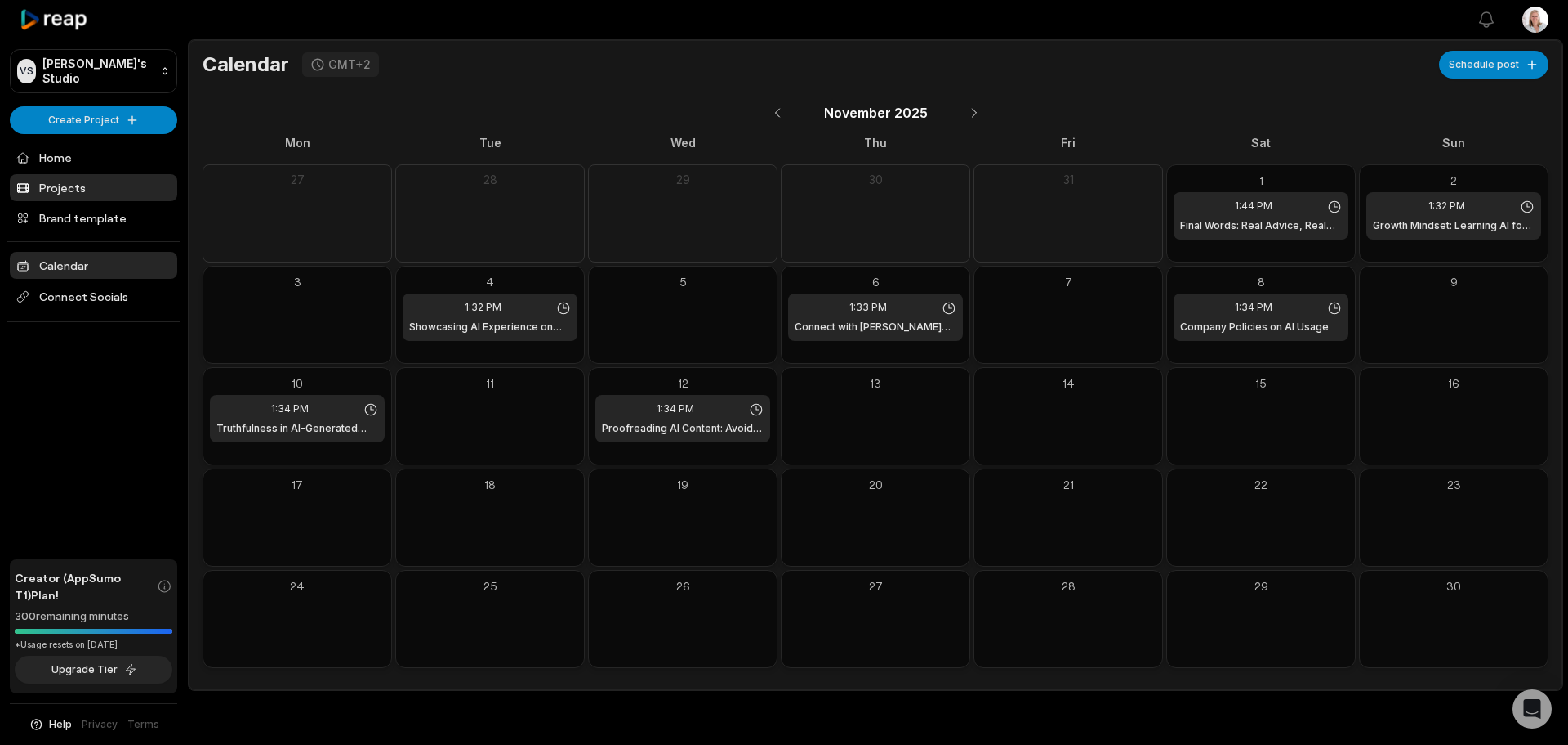
click at [73, 183] on link "Projects" at bounding box center [93, 188] width 168 height 27
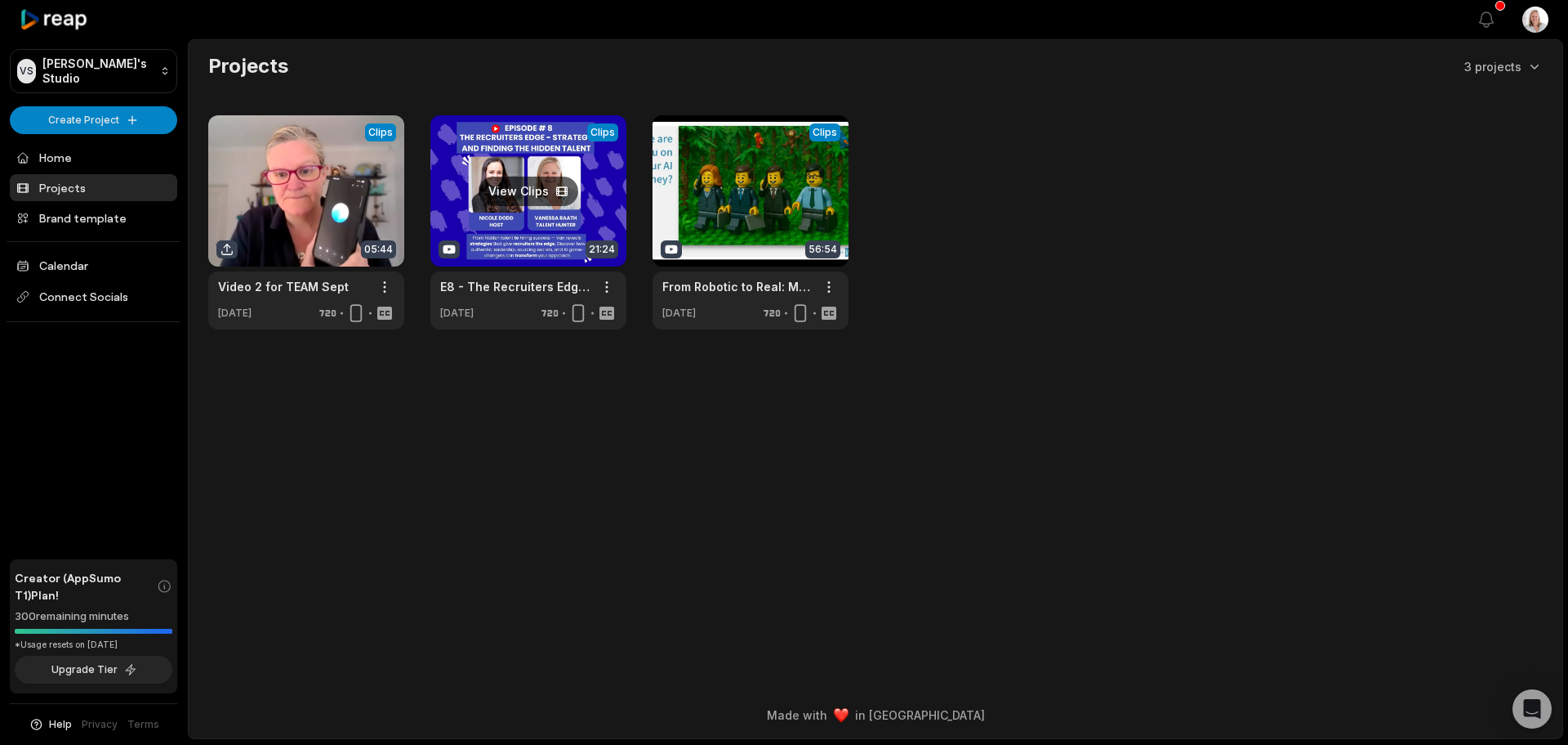
click at [545, 236] on link at bounding box center [529, 222] width 196 height 214
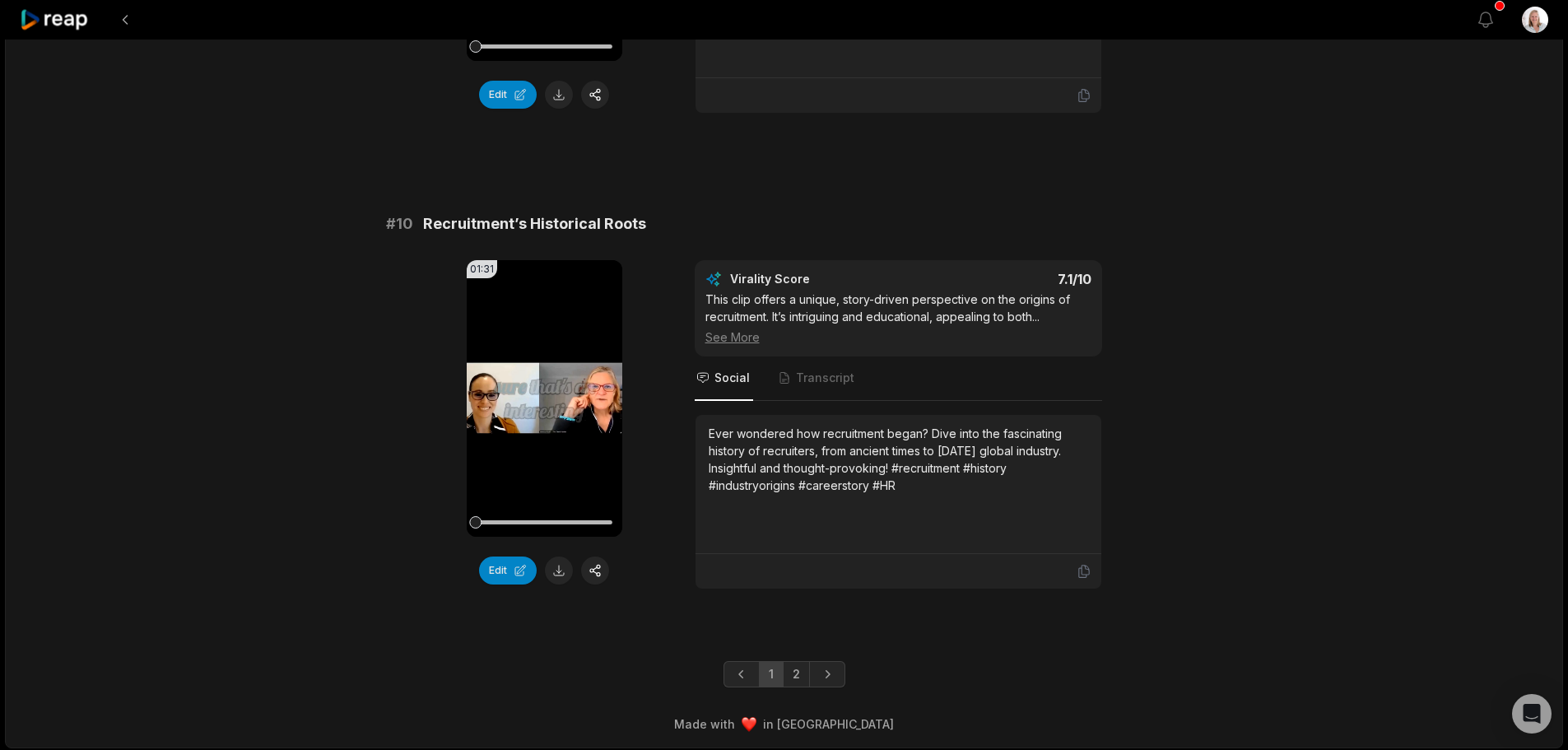
scroll to position [4309, 0]
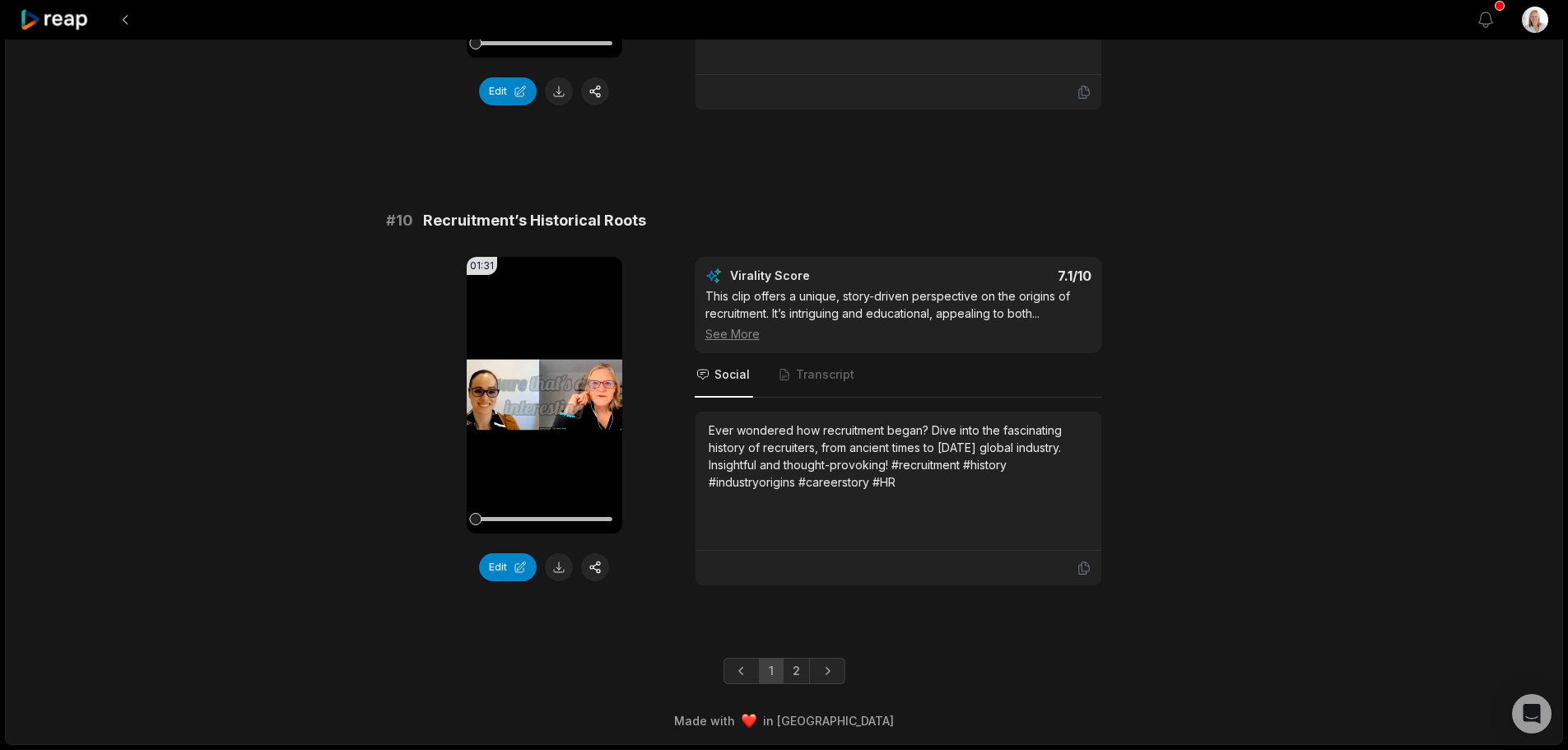
click at [800, 679] on link "2" at bounding box center [797, 671] width 27 height 26
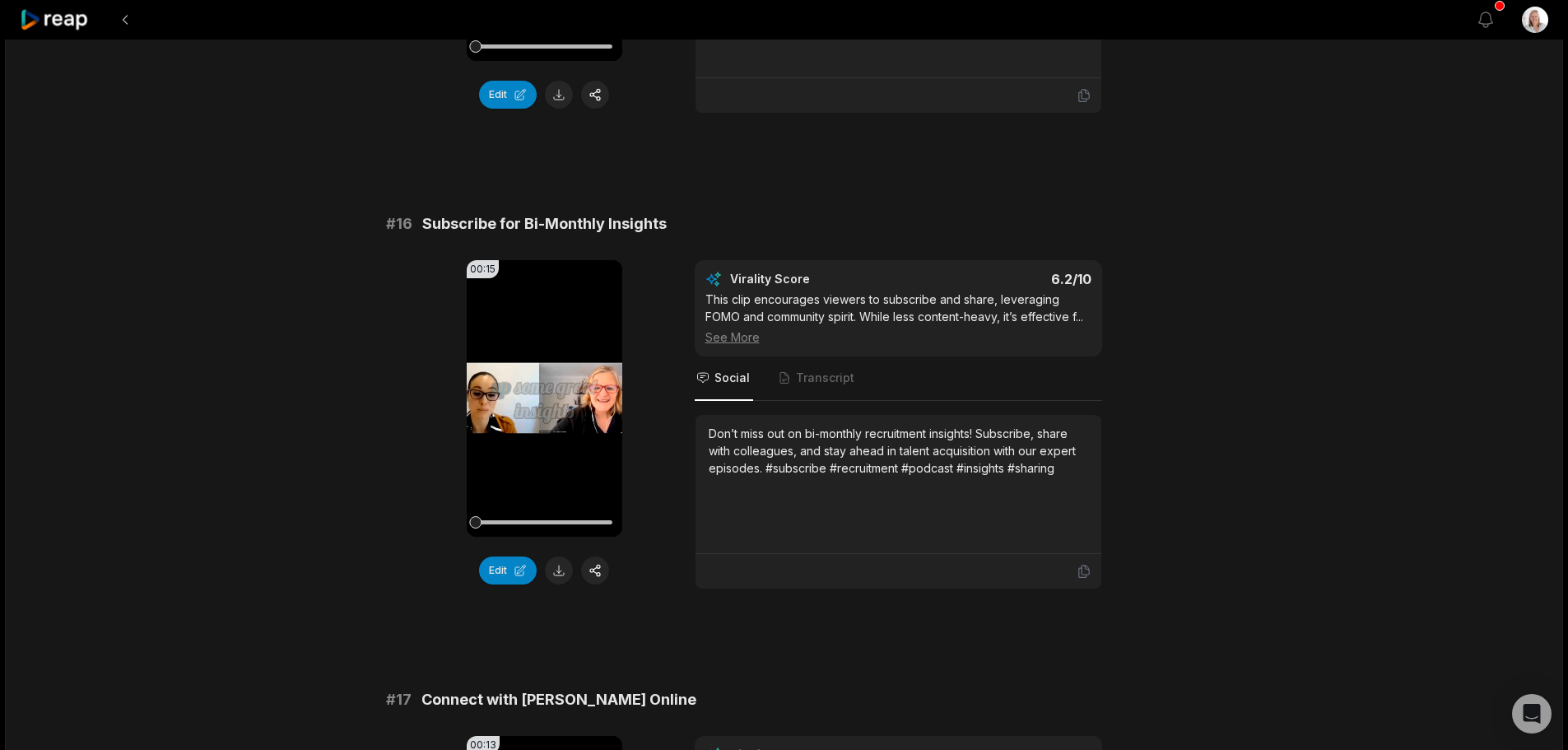
scroll to position [2865, 0]
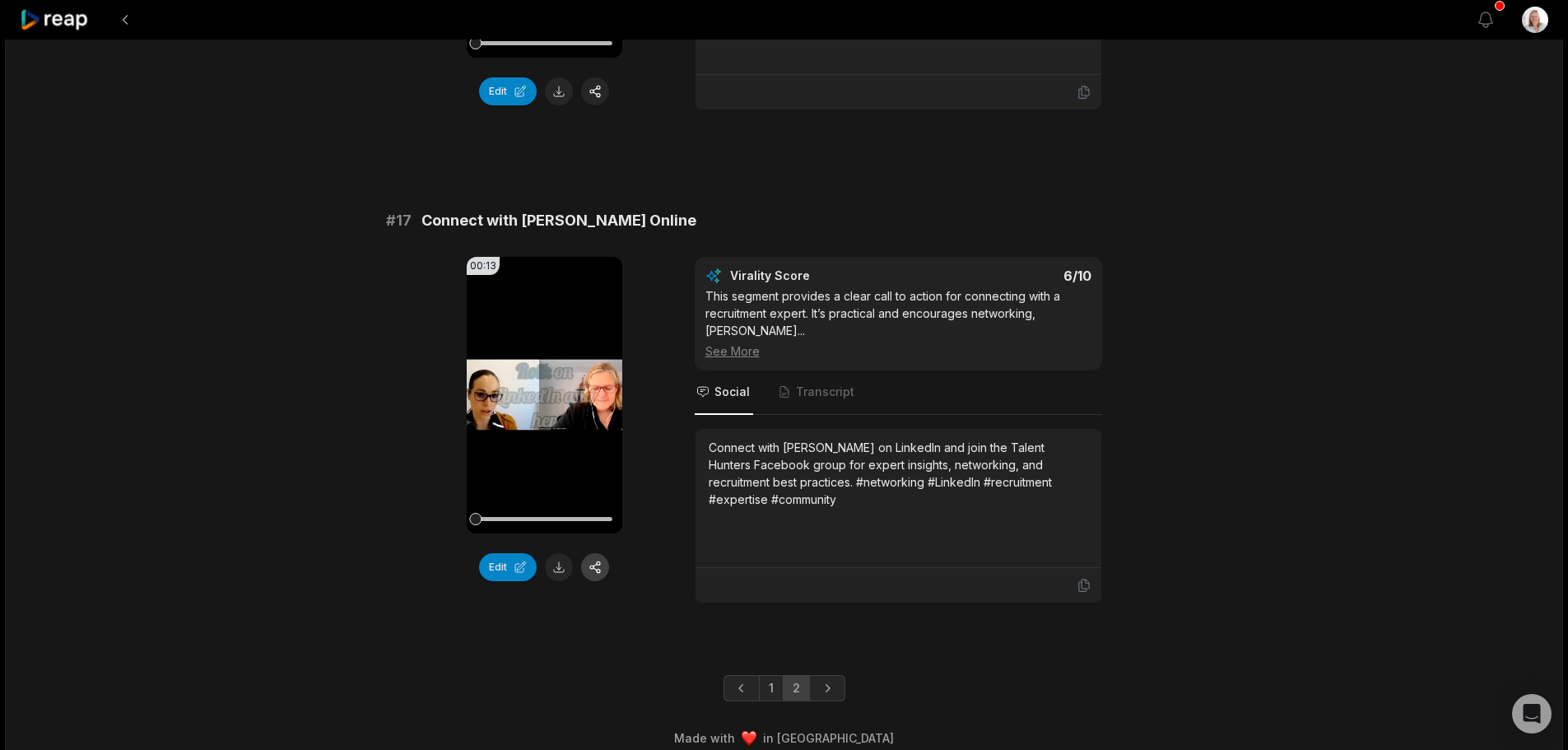
click at [594, 572] on button "button" at bounding box center [595, 566] width 28 height 28
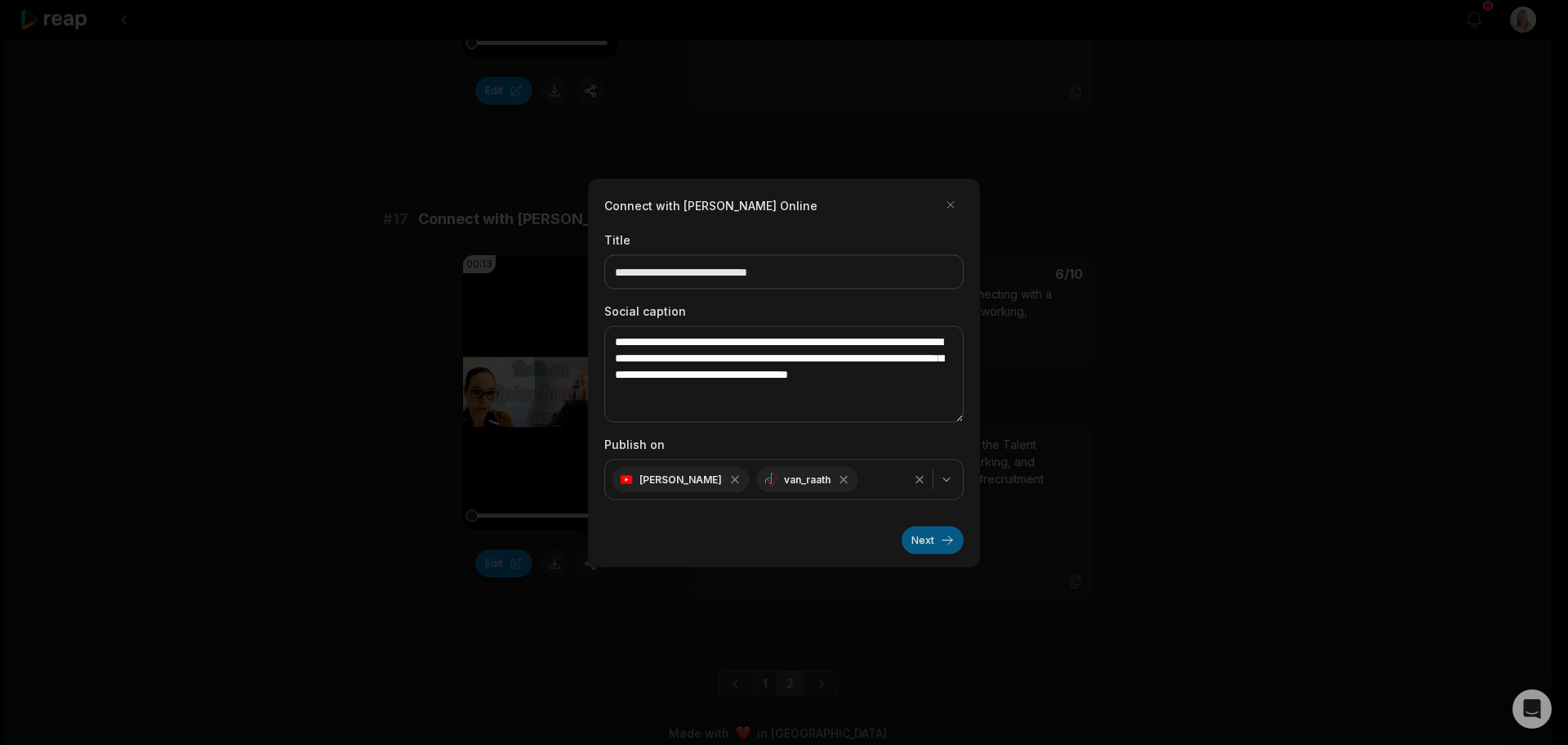
click at [918, 542] on button "Next" at bounding box center [932, 539] width 62 height 28
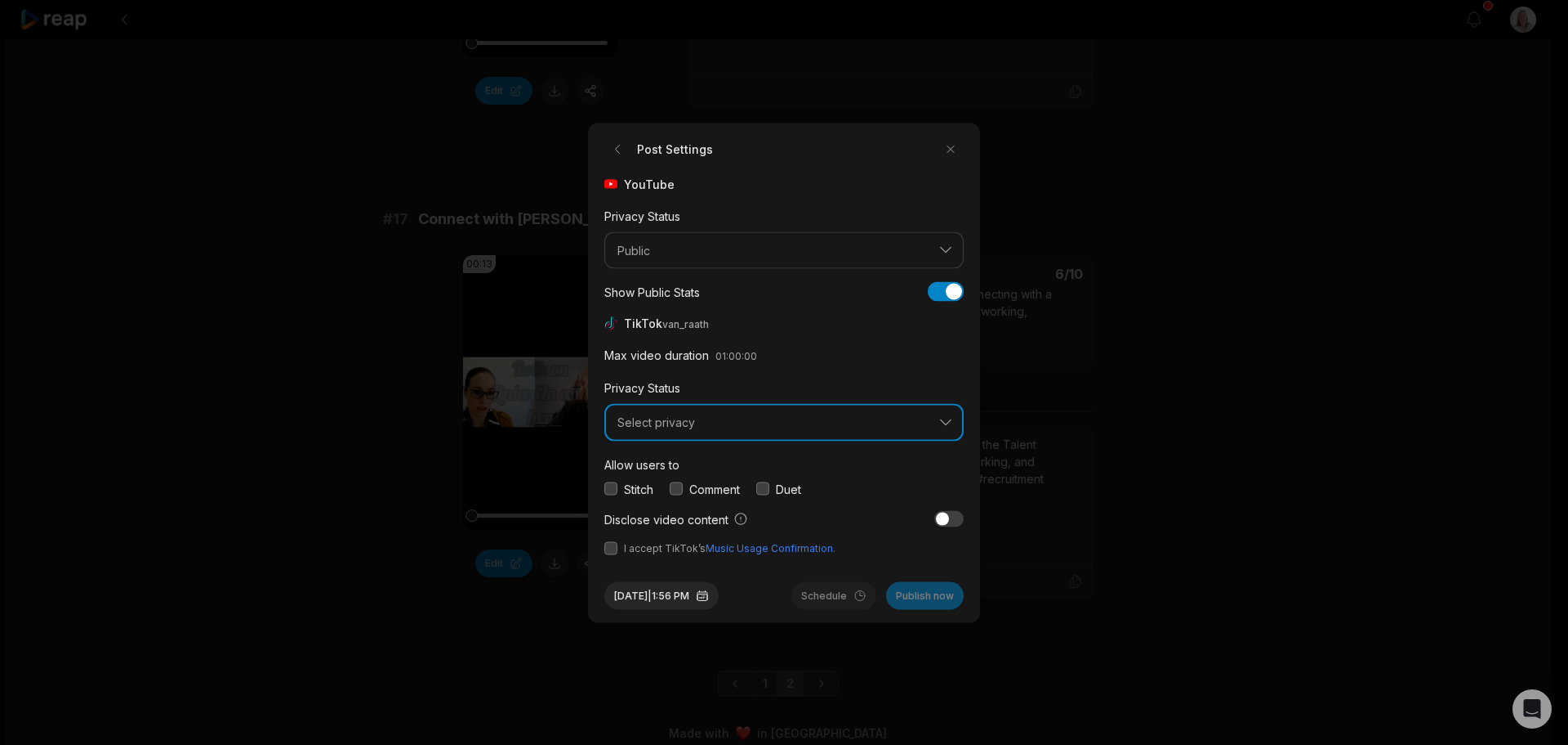
click at [677, 430] on button "Select privacy" at bounding box center [784, 422] width 359 height 37
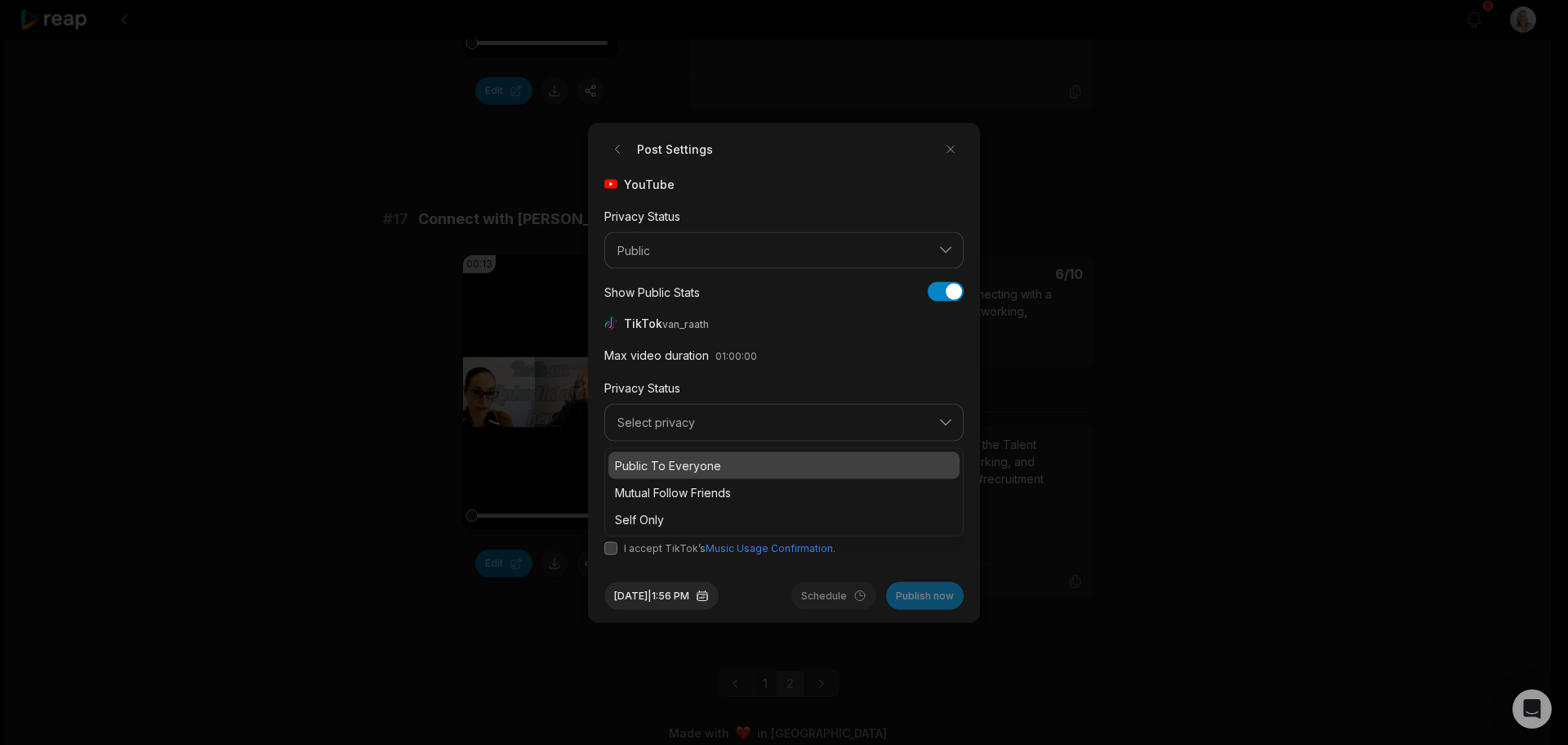
click at [686, 461] on p "Public To Everyone" at bounding box center [784, 465] width 338 height 17
click at [678, 485] on button "button" at bounding box center [677, 488] width 13 height 13
click at [612, 554] on button "button" at bounding box center [611, 547] width 13 height 13
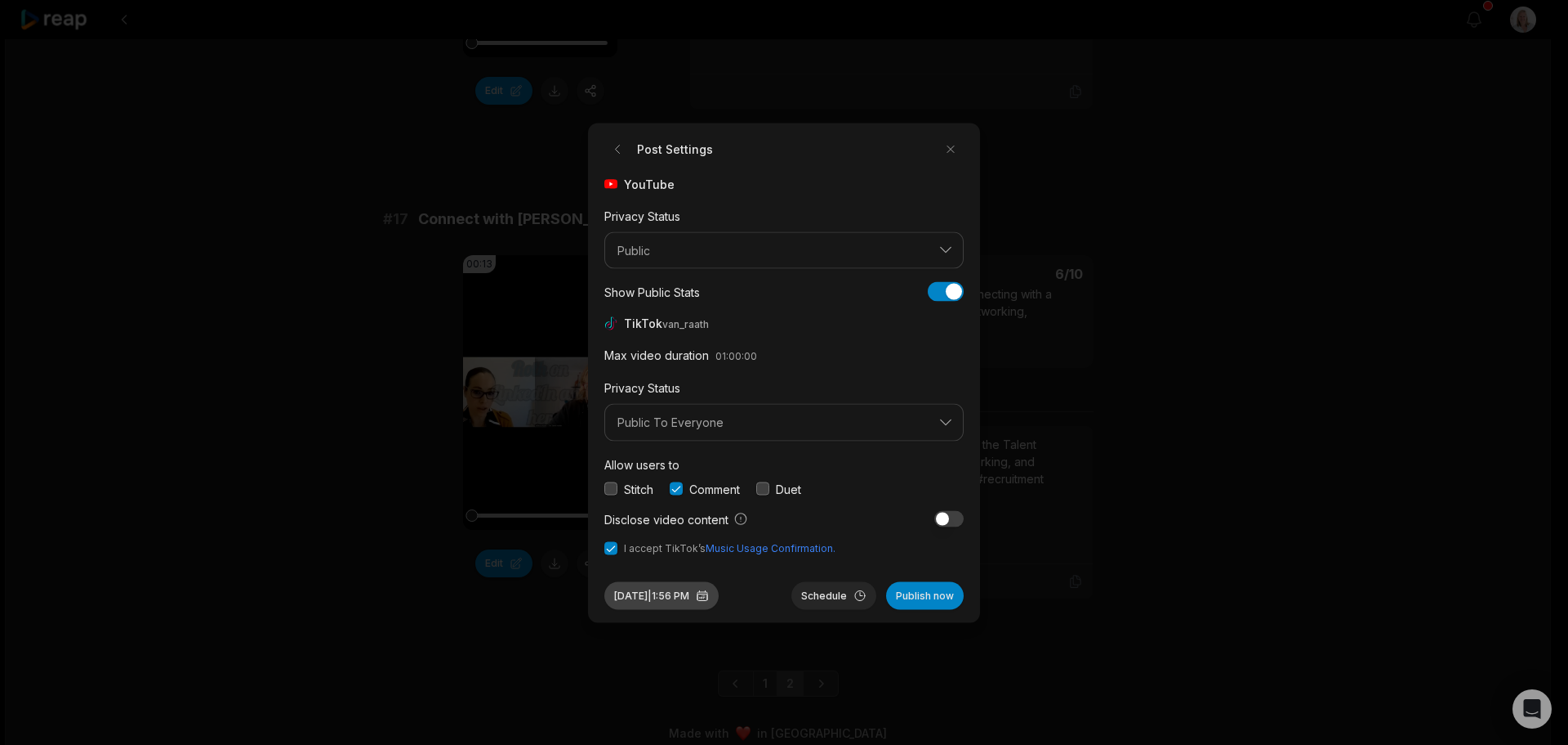
click at [698, 599] on button "Sep 30, 2025 | 1:56 PM" at bounding box center [662, 594] width 114 height 28
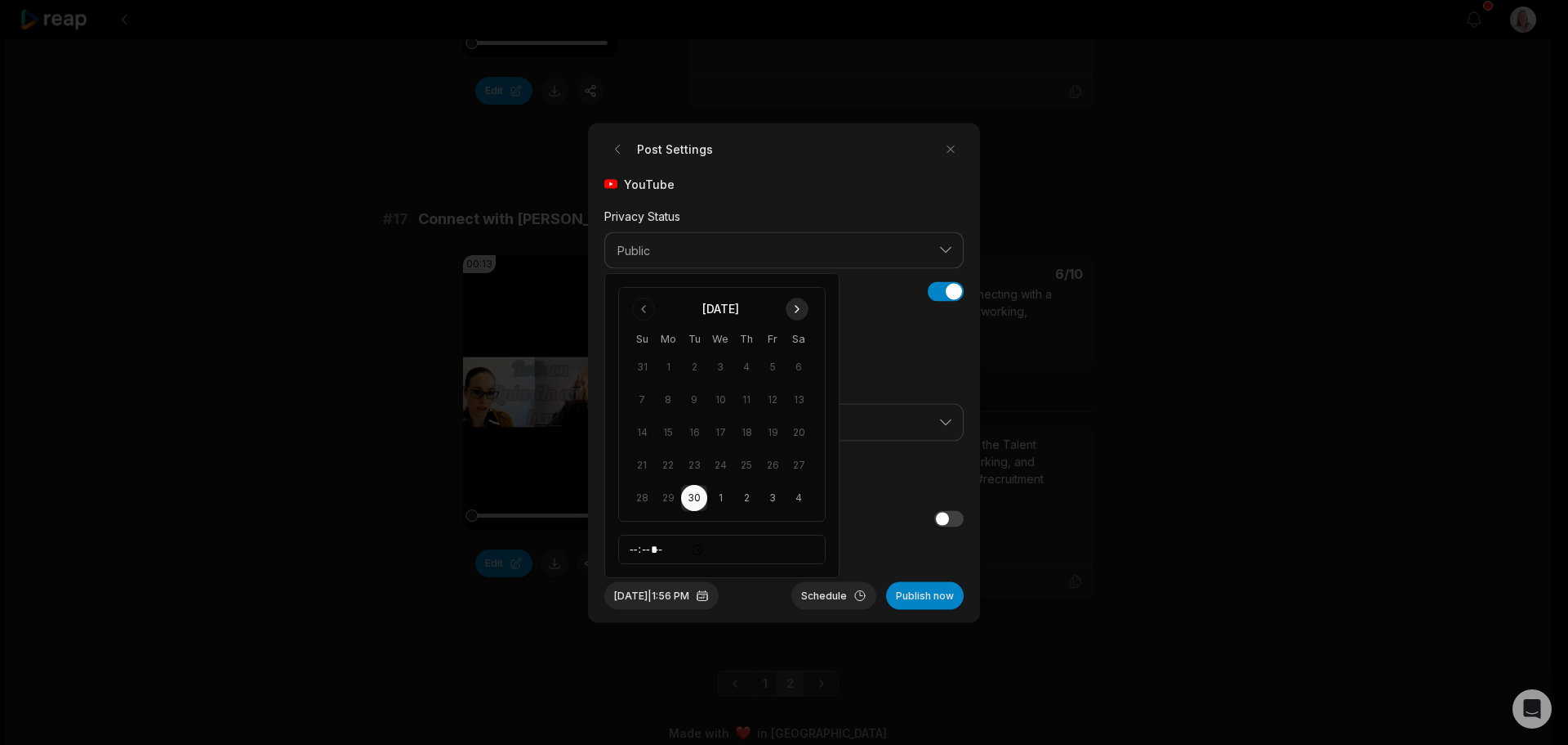
click at [798, 309] on button "Go to next month" at bounding box center [796, 309] width 23 height 23
click at [774, 365] on button "3" at bounding box center [773, 367] width 26 height 26
click at [831, 595] on button "Schedule" at bounding box center [834, 594] width 85 height 28
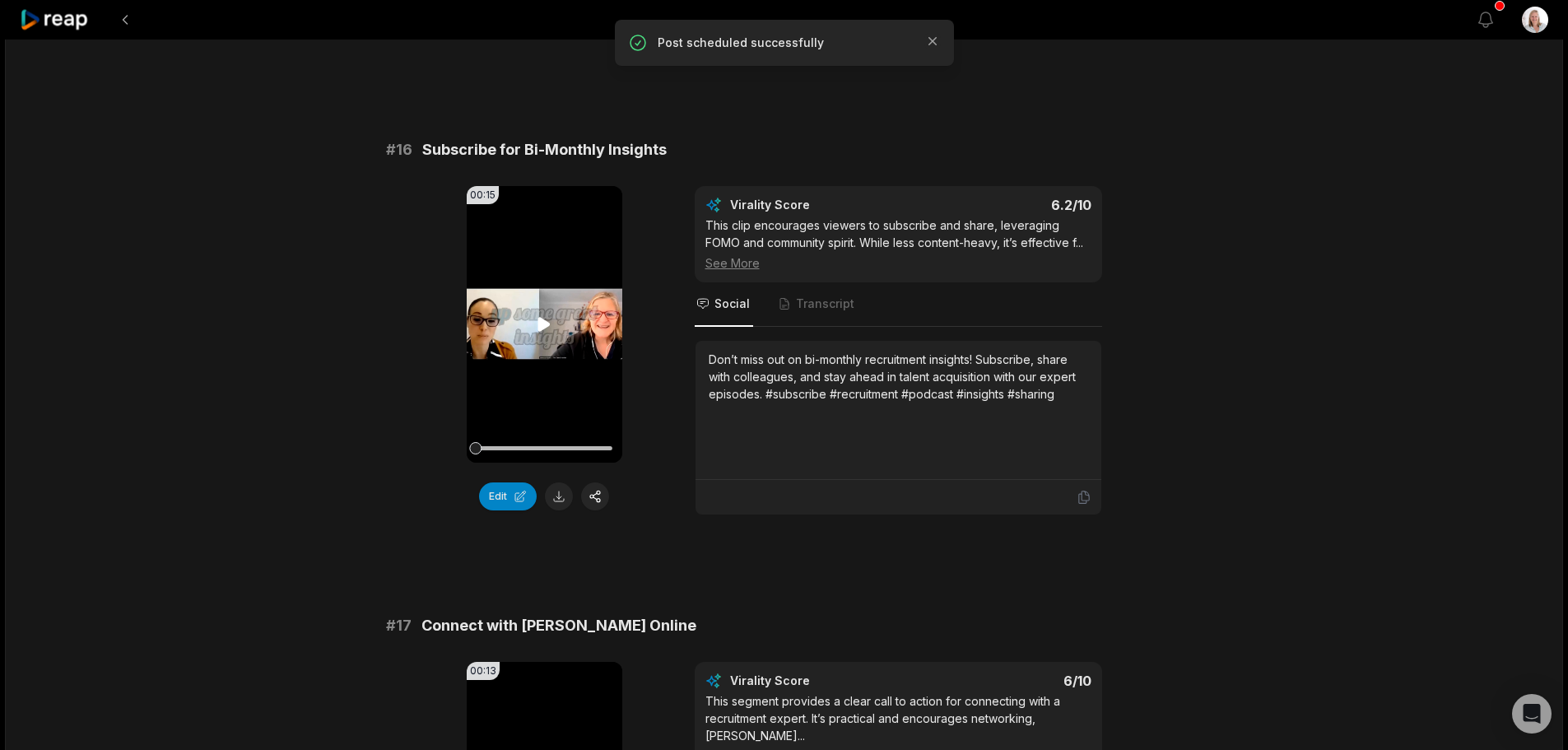
scroll to position [2454, 0]
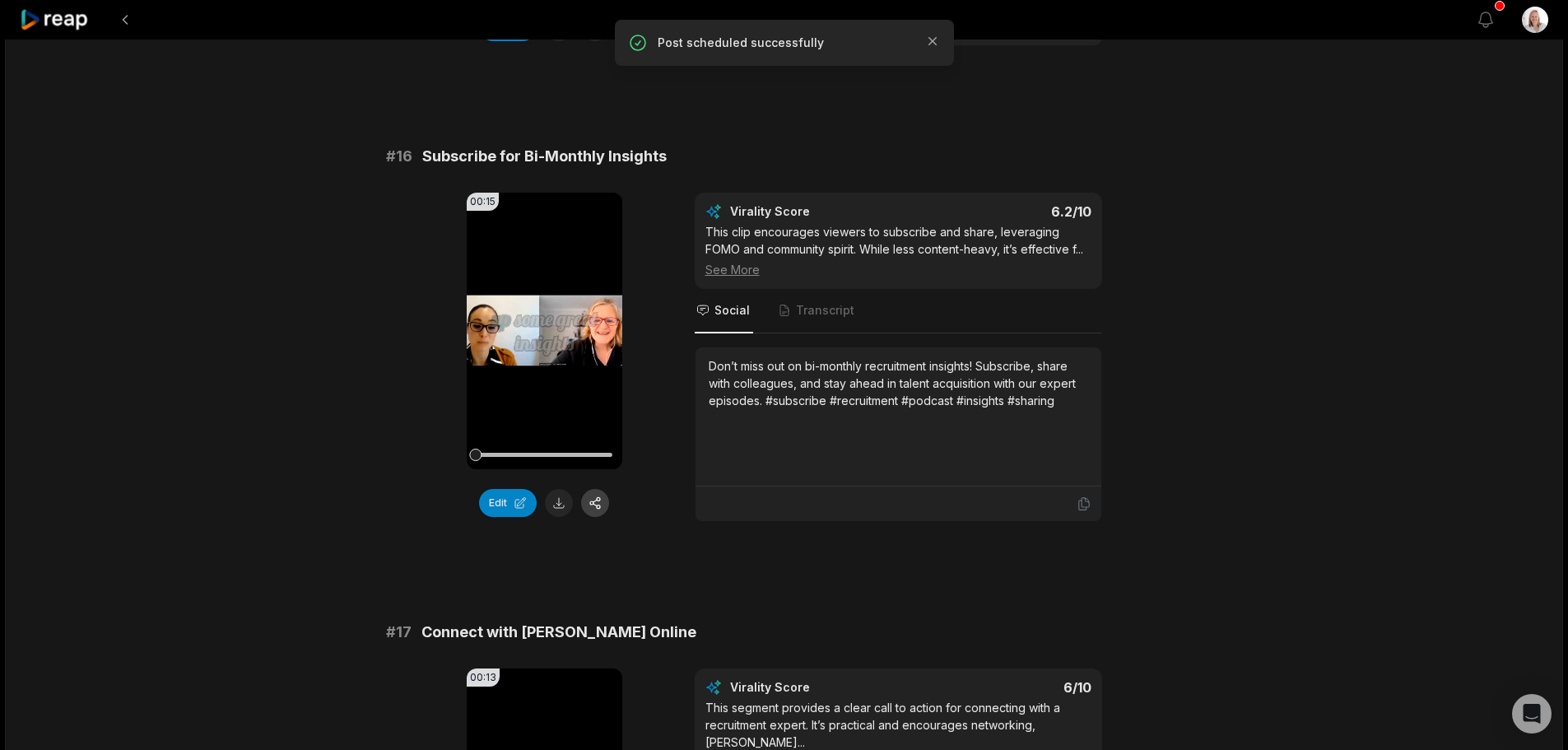
click at [599, 502] on button "button" at bounding box center [595, 502] width 28 height 28
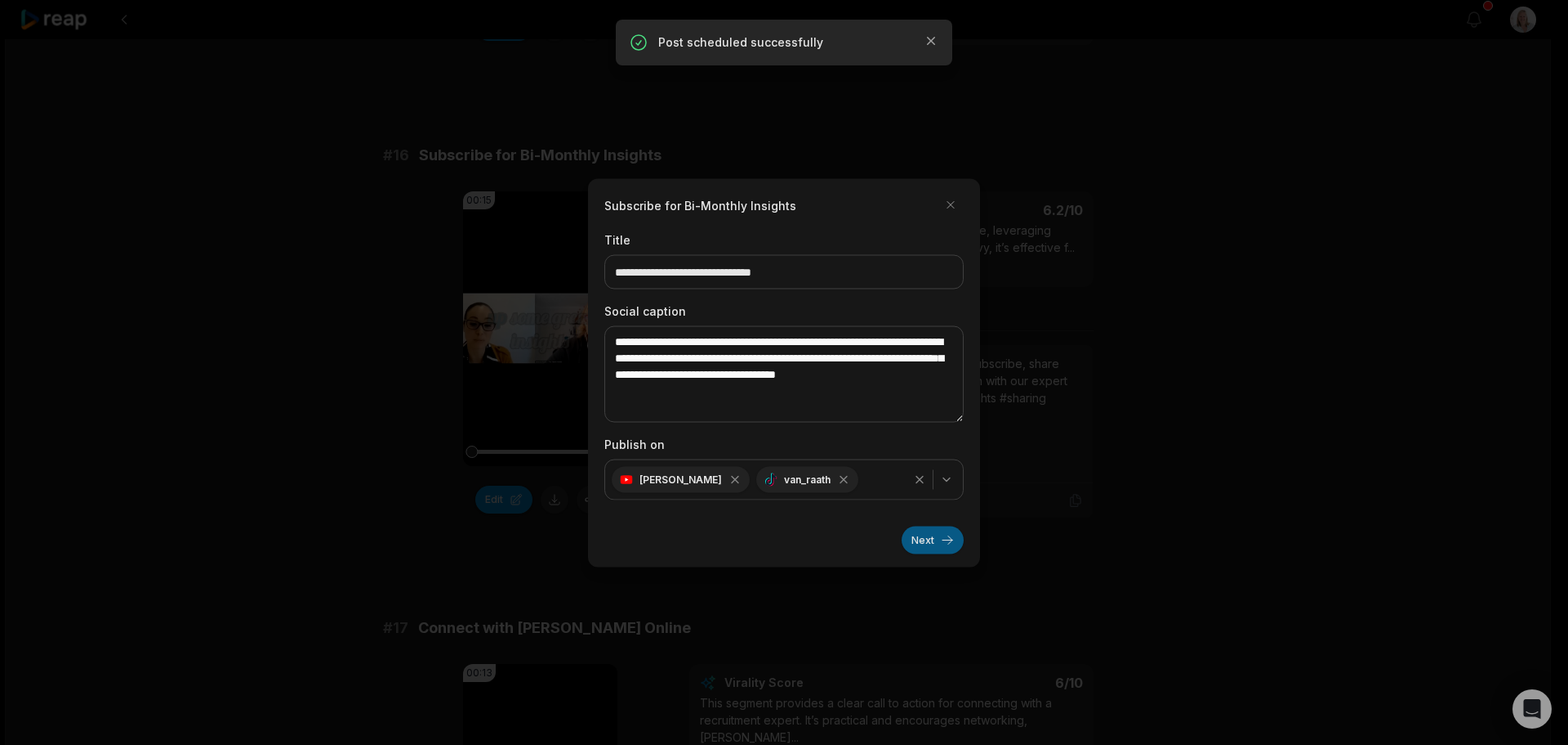
click at [921, 539] on button "Next" at bounding box center [932, 539] width 62 height 28
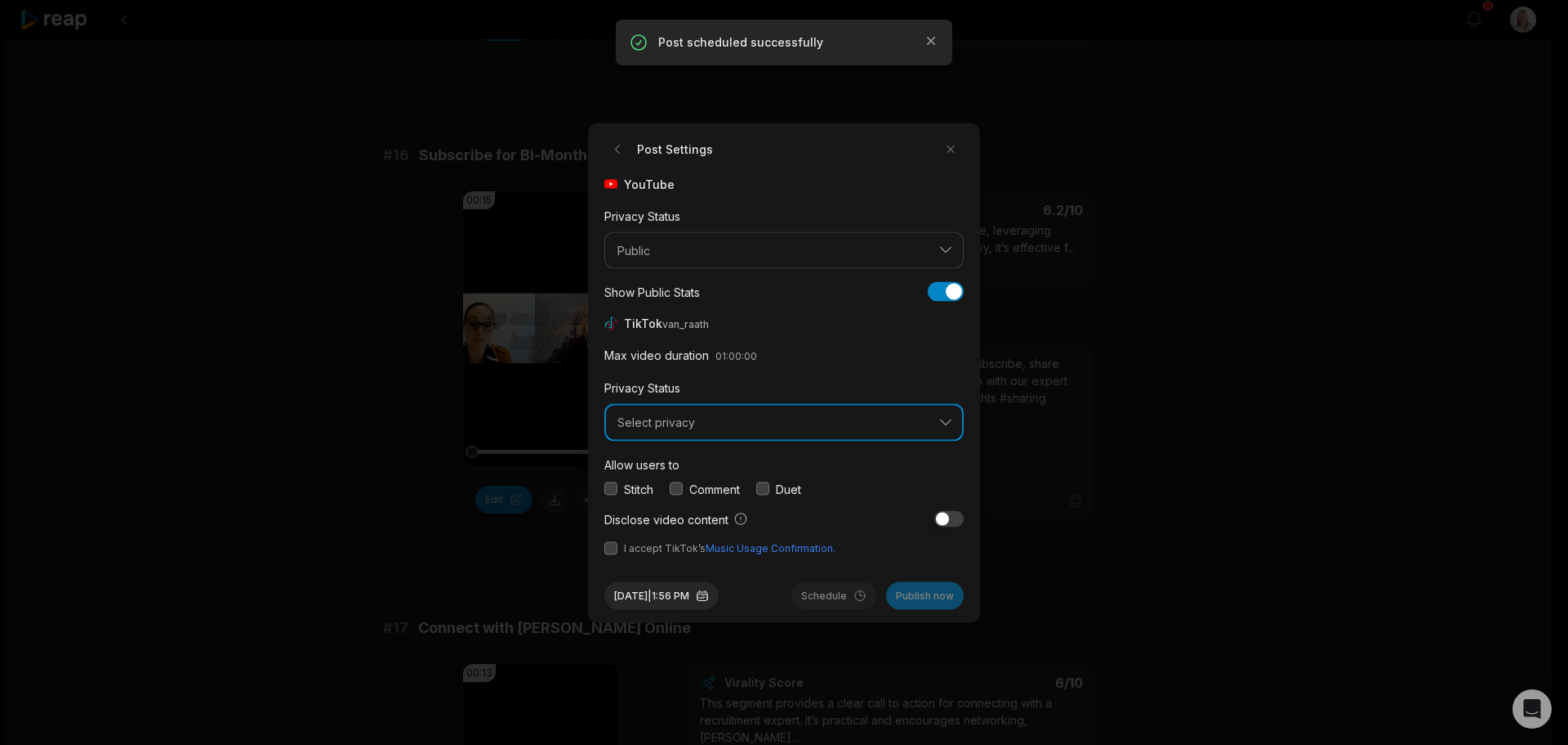
click at [673, 420] on span "Select privacy" at bounding box center [773, 423] width 310 height 15
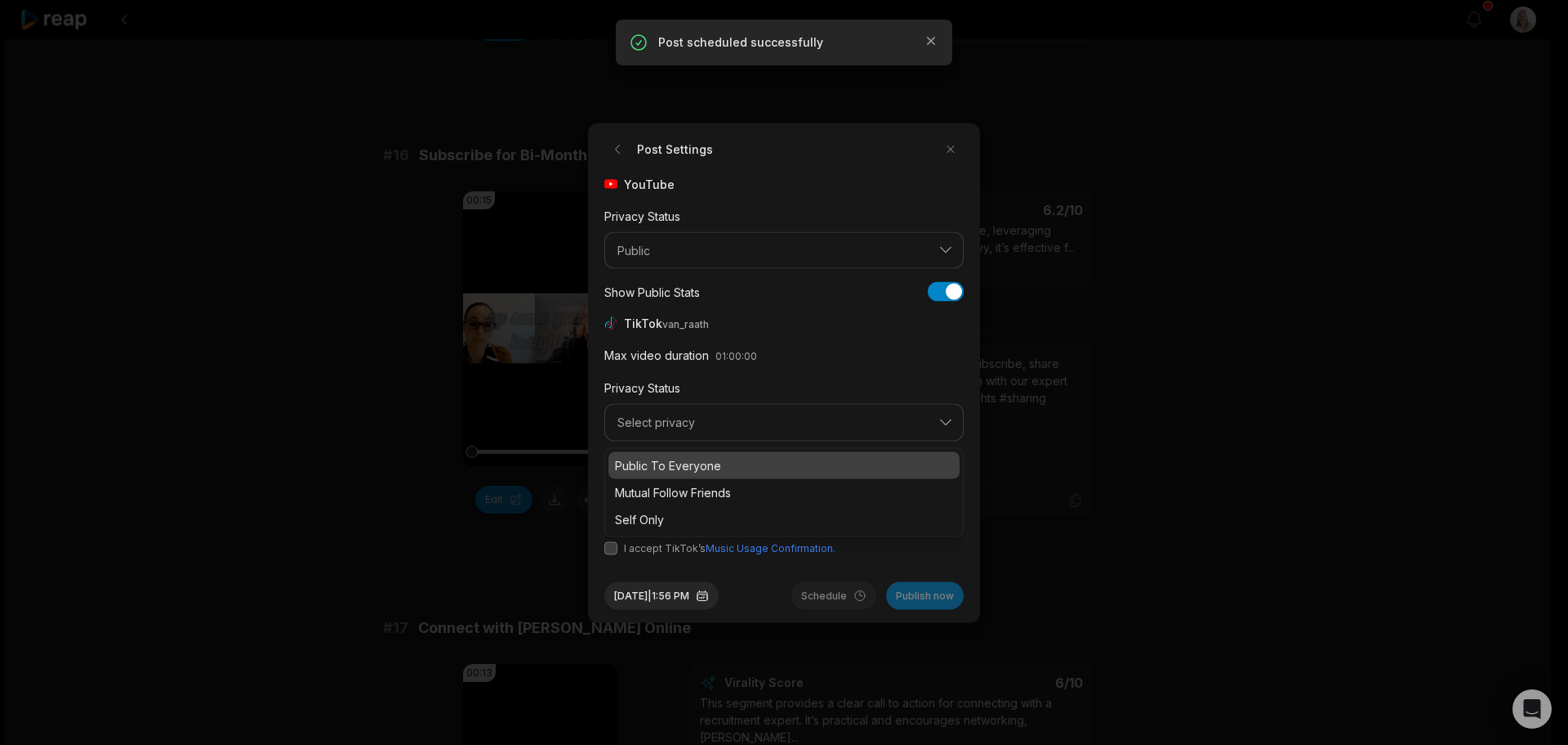
click at [687, 462] on p "Public To Everyone" at bounding box center [784, 465] width 338 height 17
click at [678, 489] on button "button" at bounding box center [677, 488] width 13 height 13
click at [616, 551] on button "button" at bounding box center [611, 547] width 13 height 13
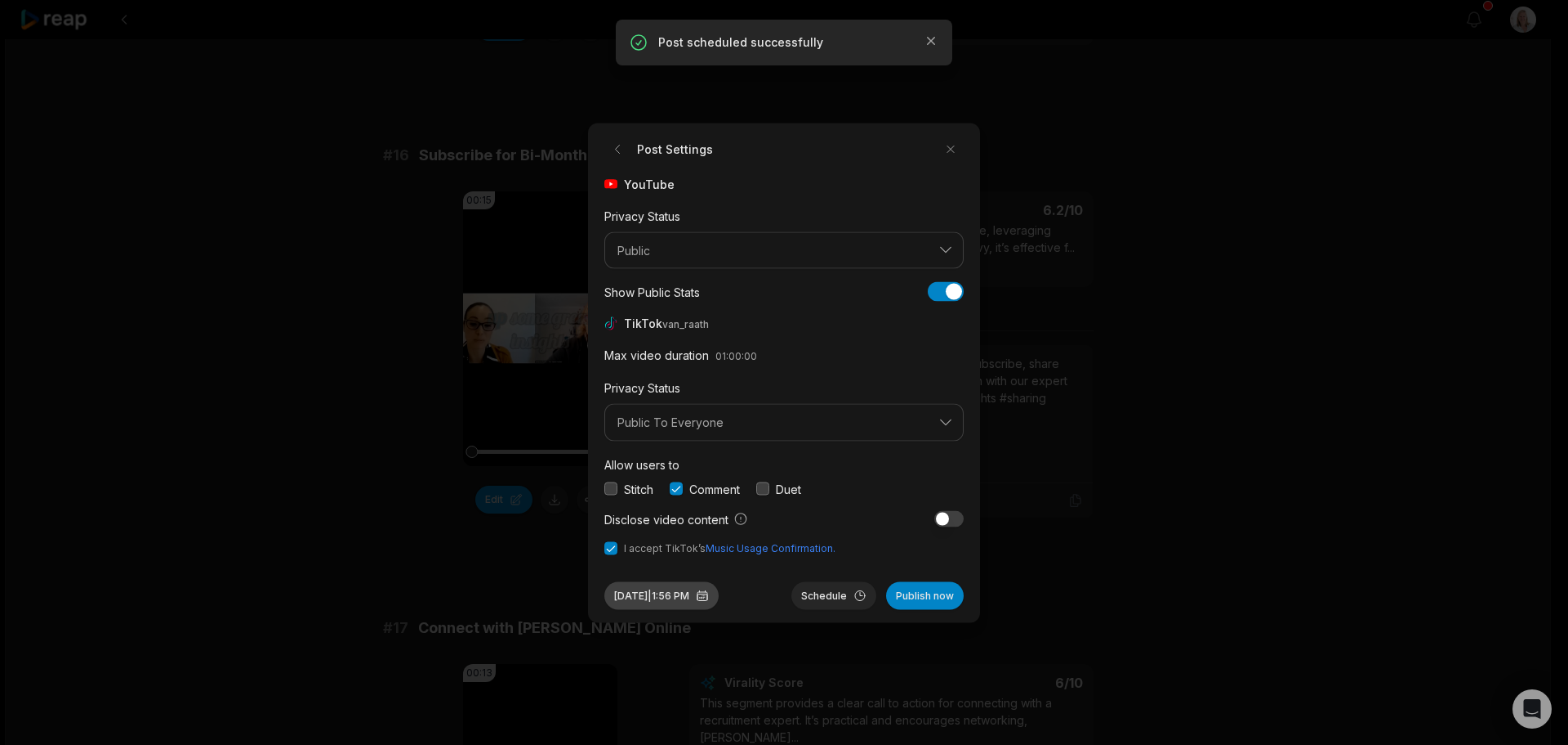
click at [706, 593] on button "Sep 30, 2025 | 1:56 PM" at bounding box center [662, 594] width 114 height 28
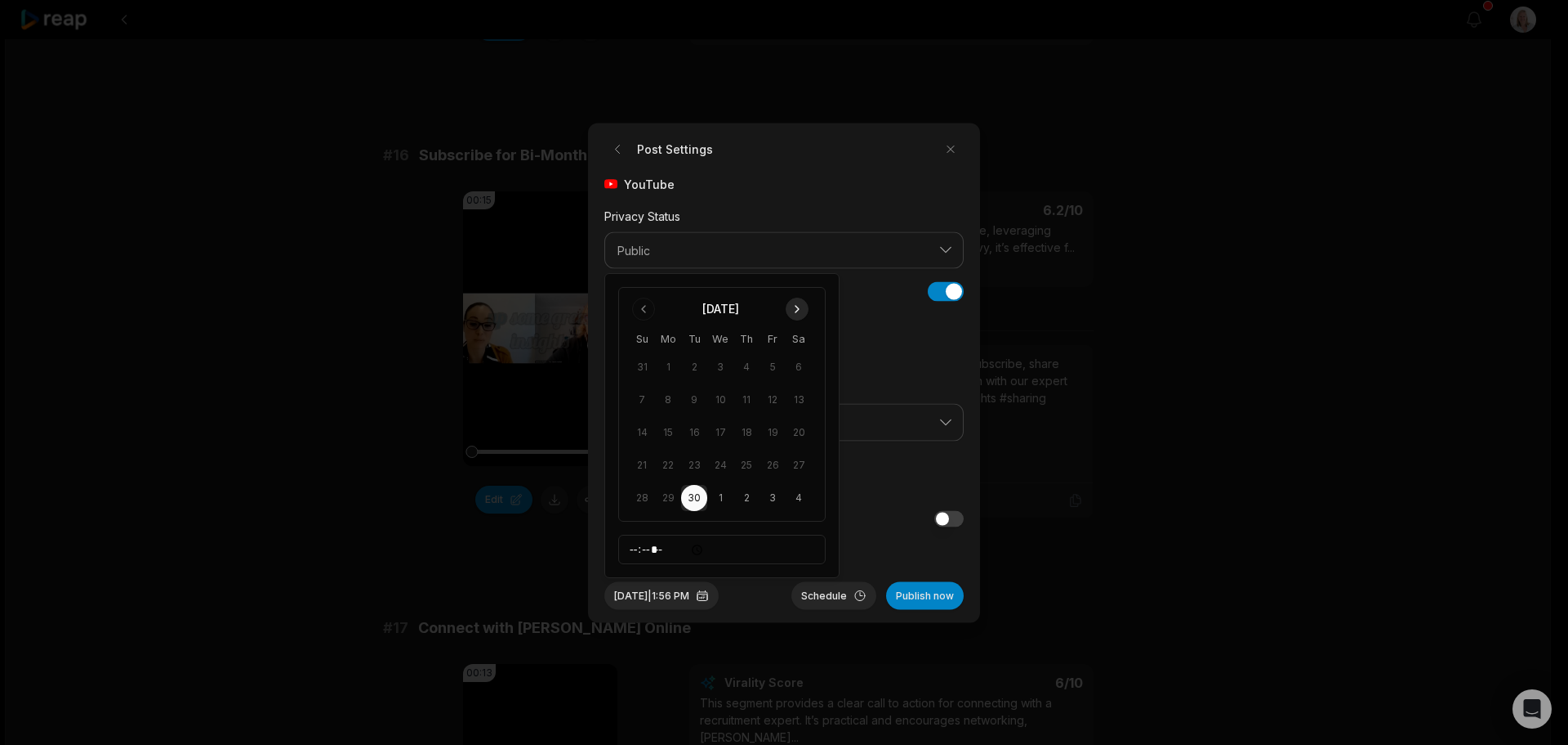
click at [792, 309] on button "Go to next month" at bounding box center [796, 309] width 23 height 23
click at [794, 308] on button "Go to next month" at bounding box center [796, 309] width 23 height 23
click at [668, 369] on button "3" at bounding box center [667, 367] width 26 height 26
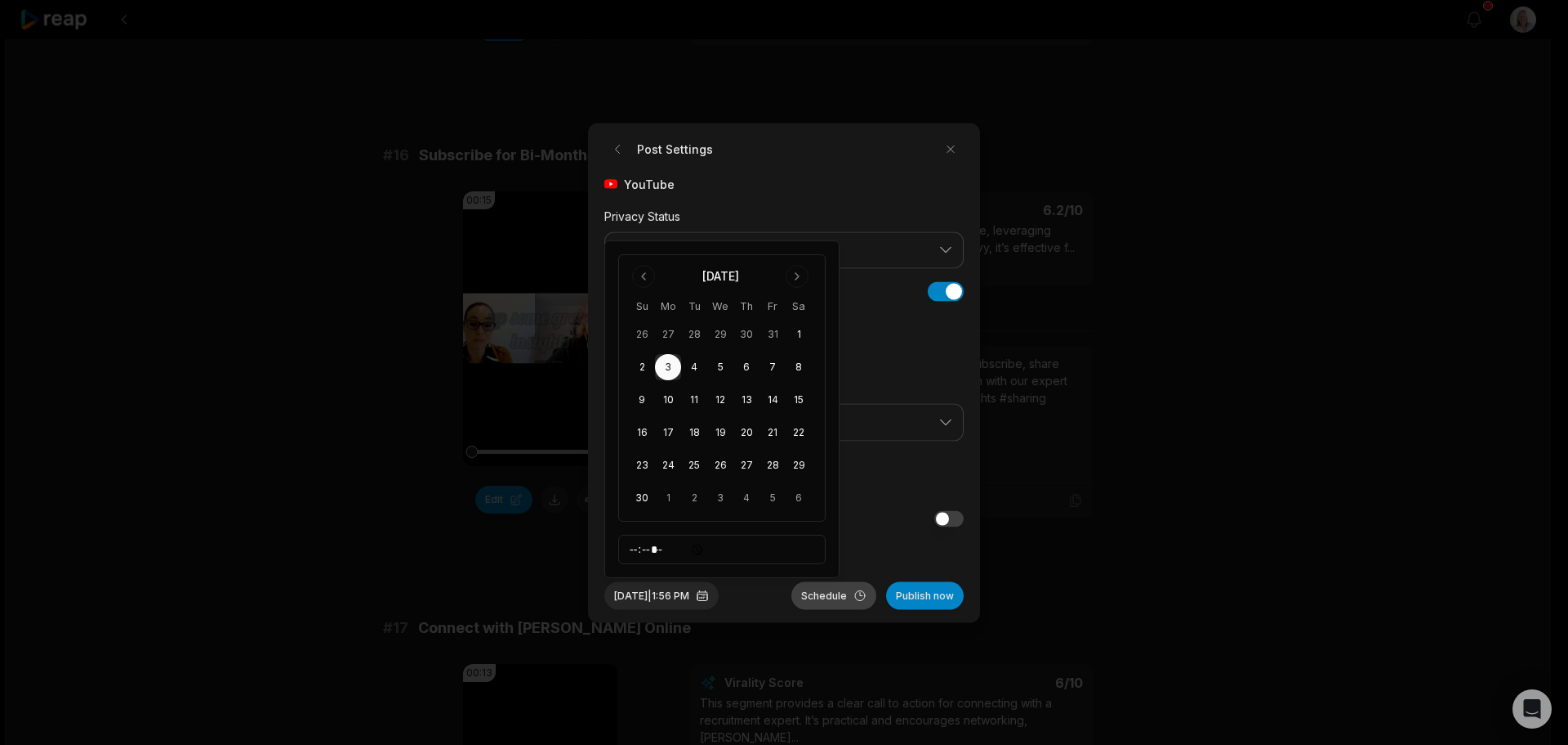
click at [831, 600] on button "Schedule" at bounding box center [834, 594] width 85 height 28
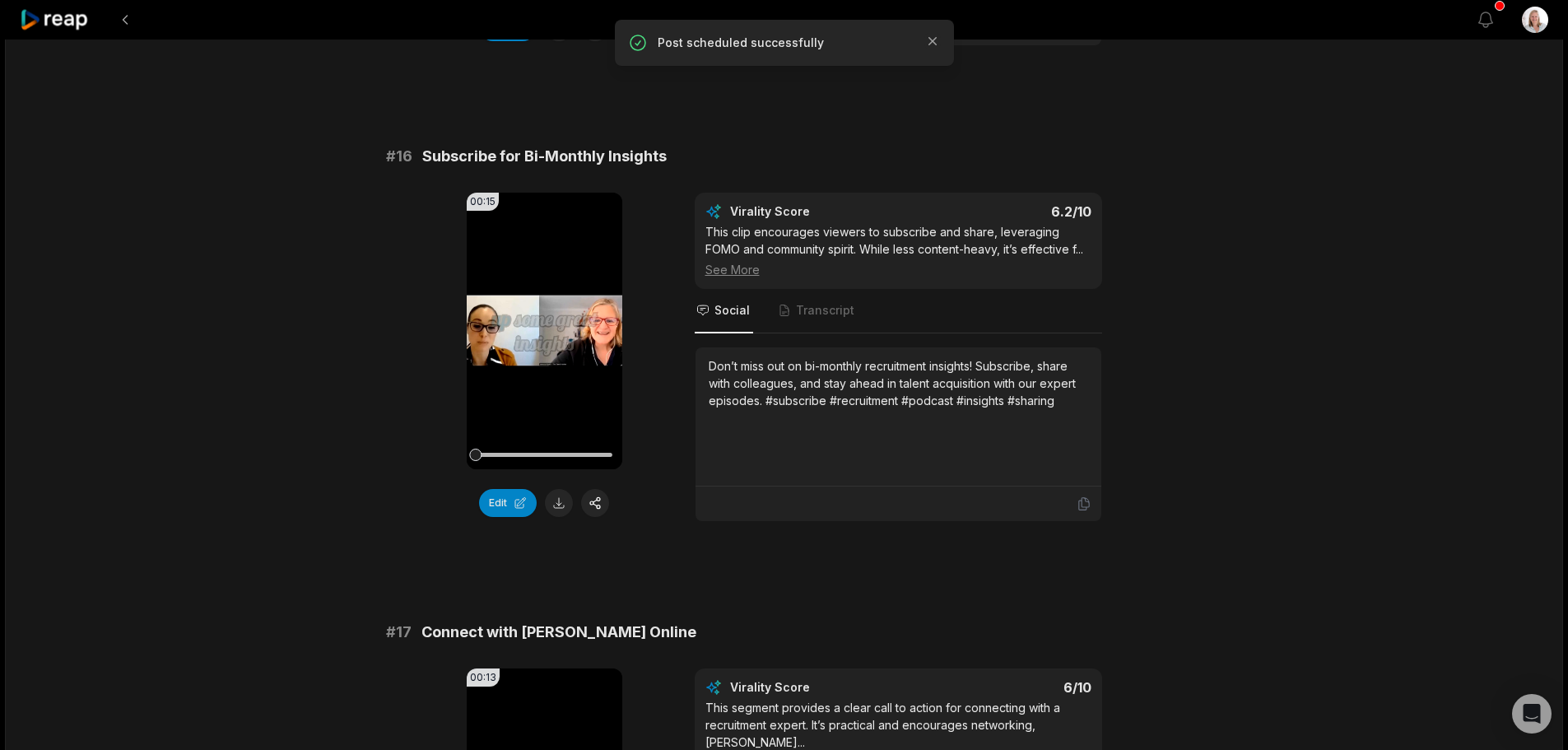
click at [66, 21] on icon at bounding box center [55, 20] width 70 height 22
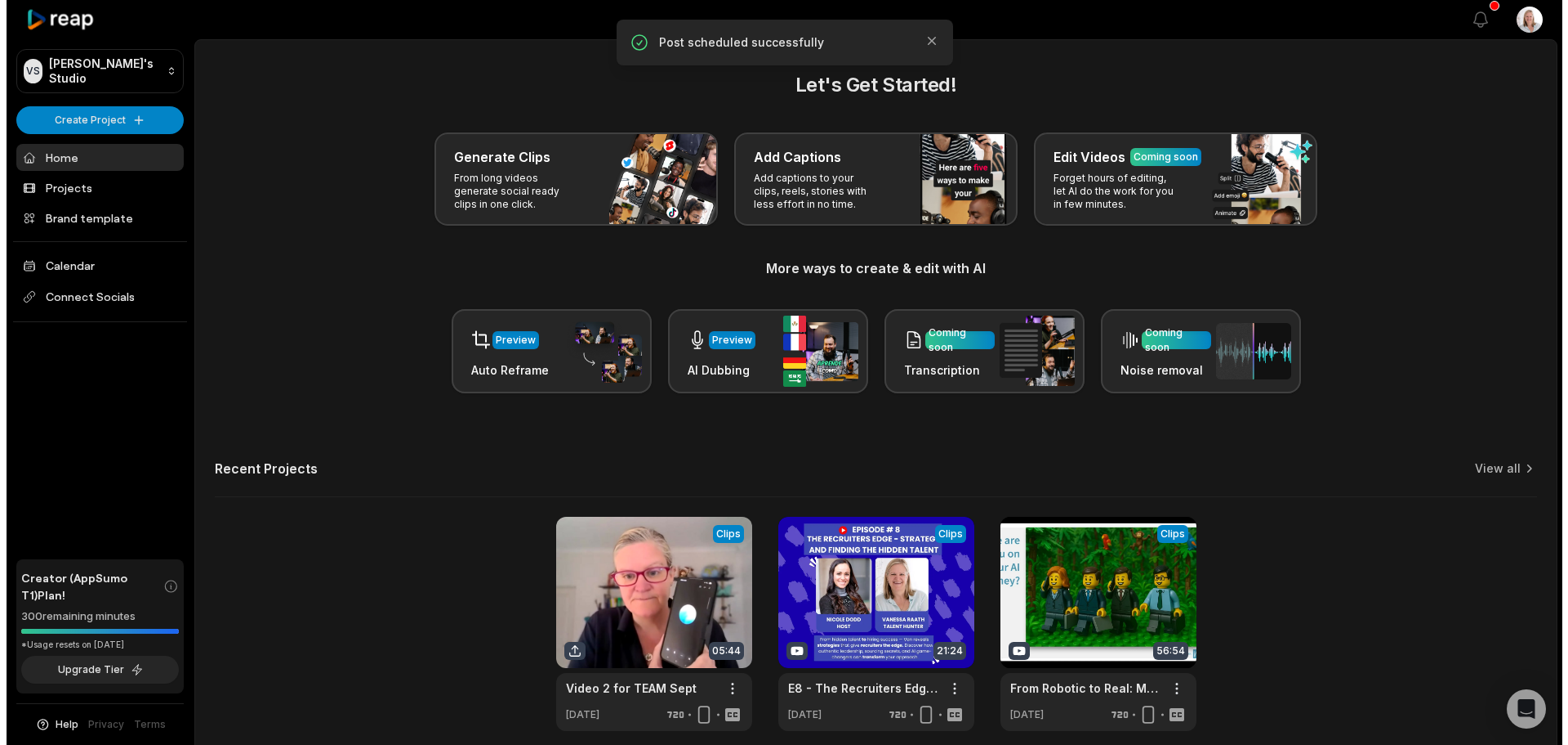
scroll to position [71, 0]
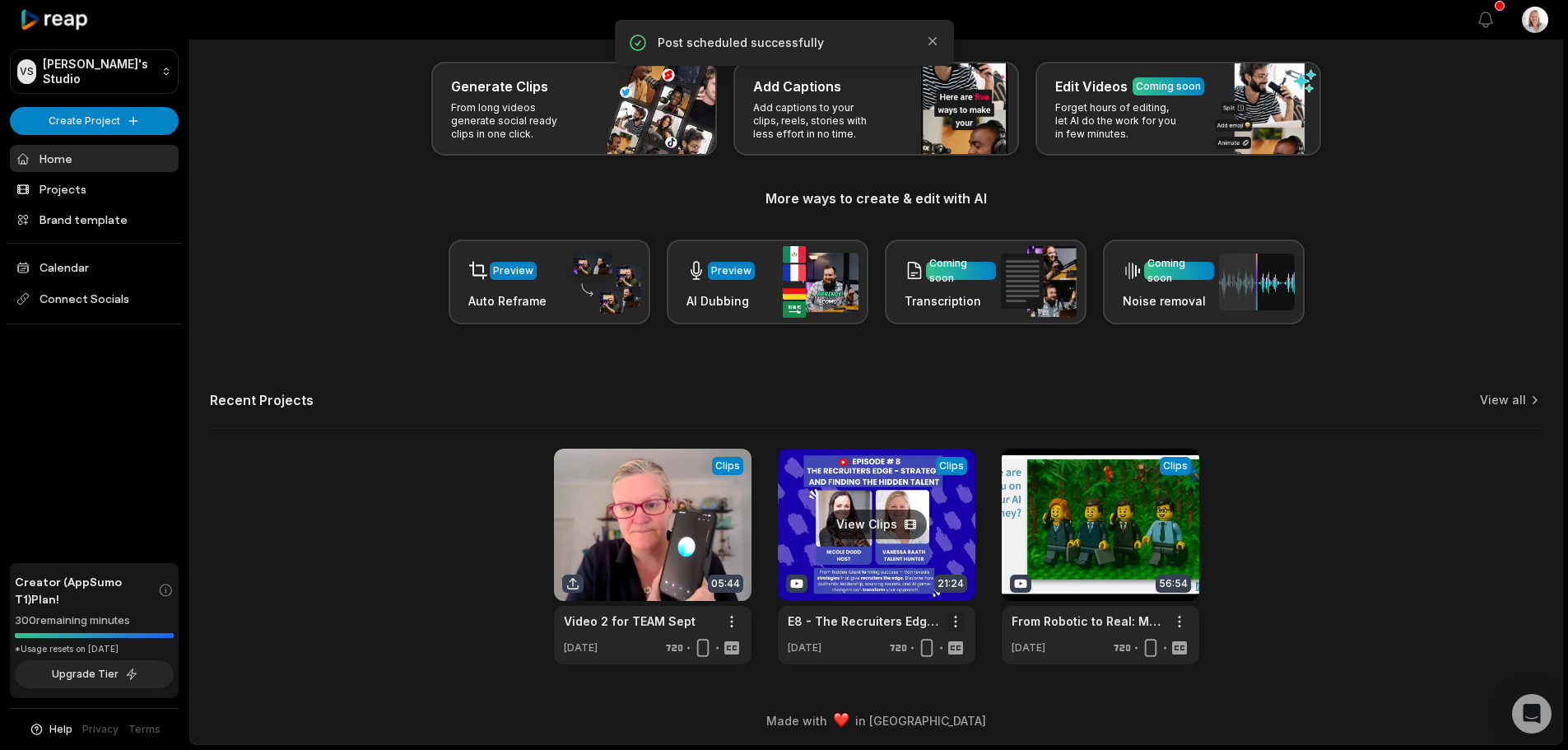
click at [953, 623] on html "VS Vanessa's Studio Create Project Home Projects Brand template Calendar Connec…" at bounding box center [784, 303] width 1568 height 750
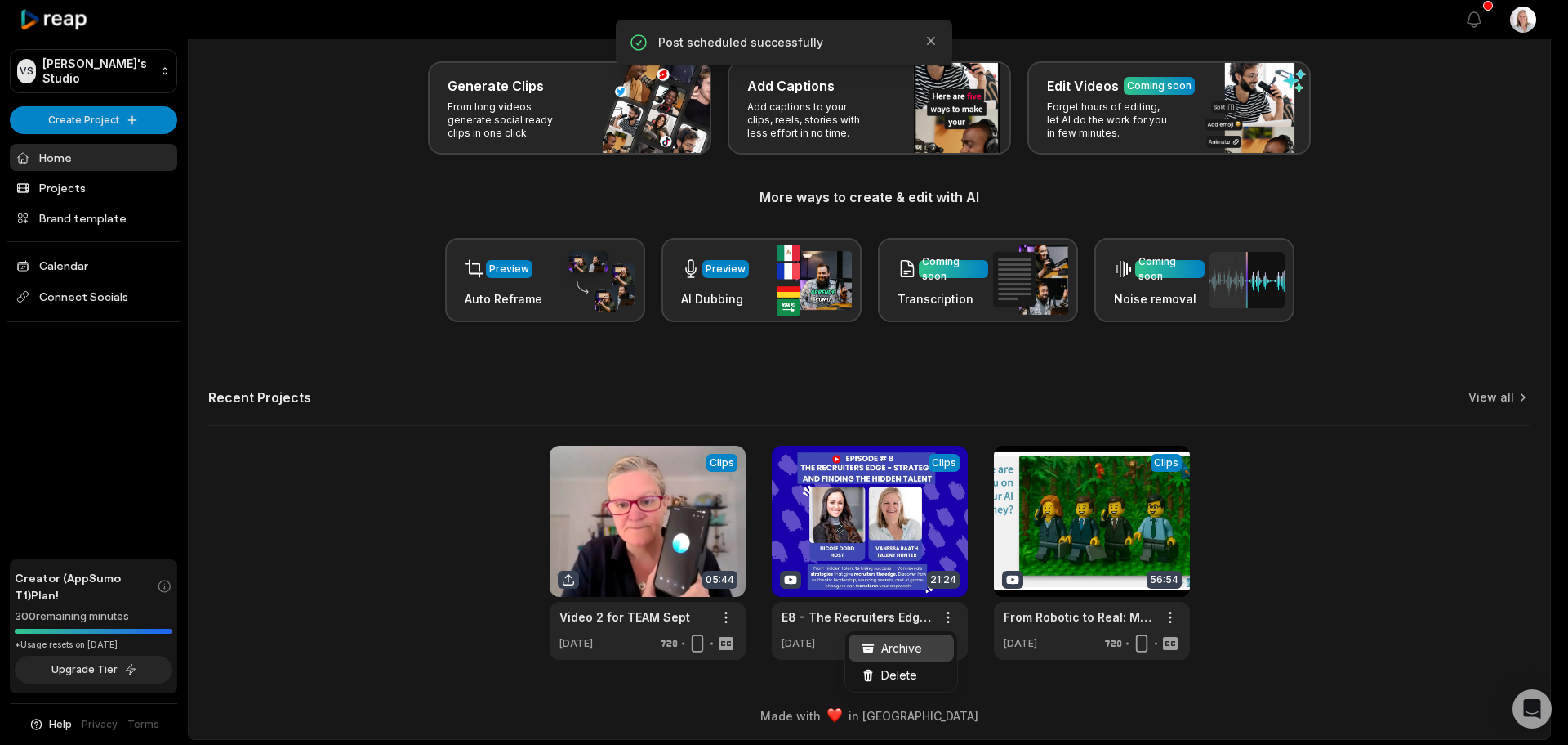
click at [925, 646] on div "Archive" at bounding box center [901, 648] width 105 height 27
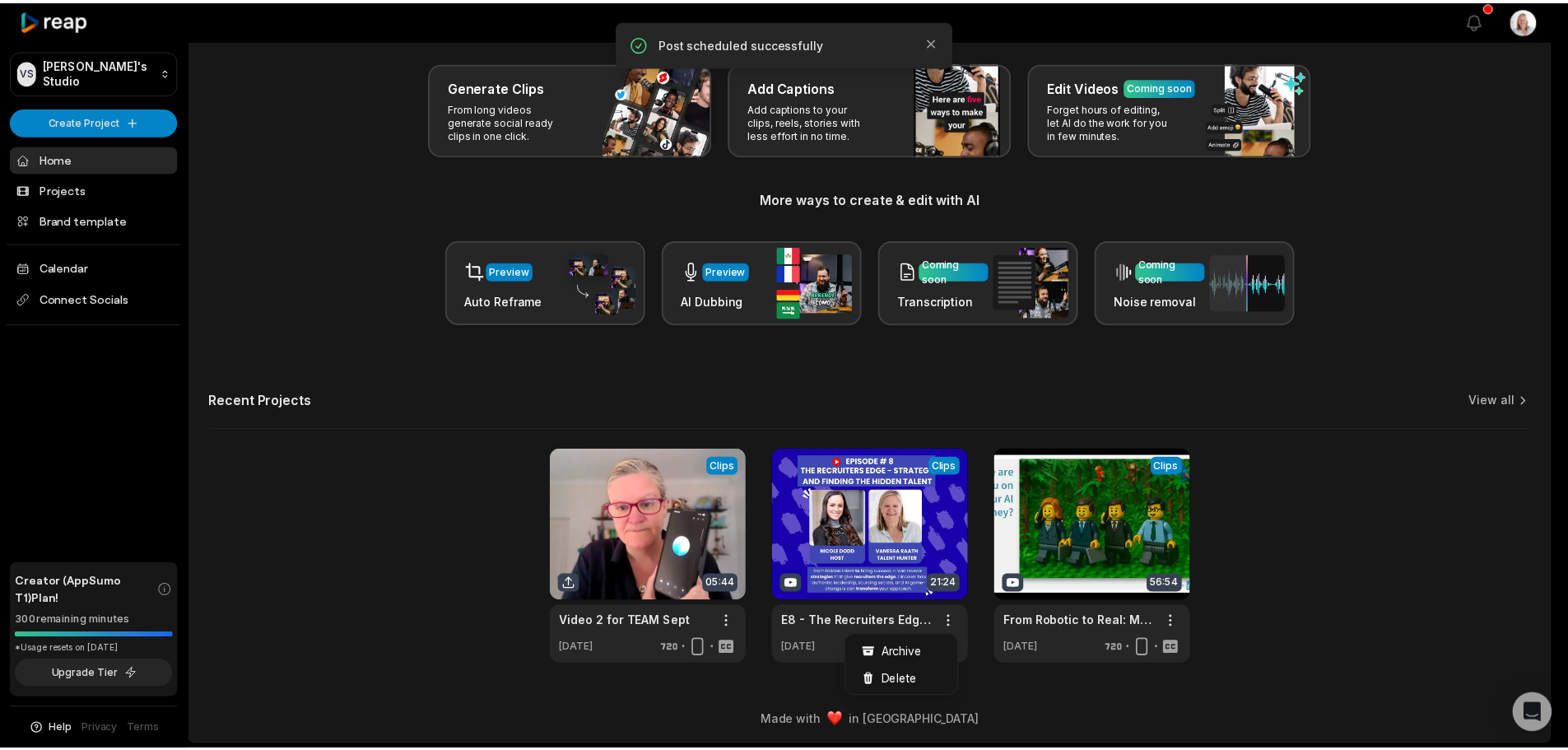
scroll to position [0, 0]
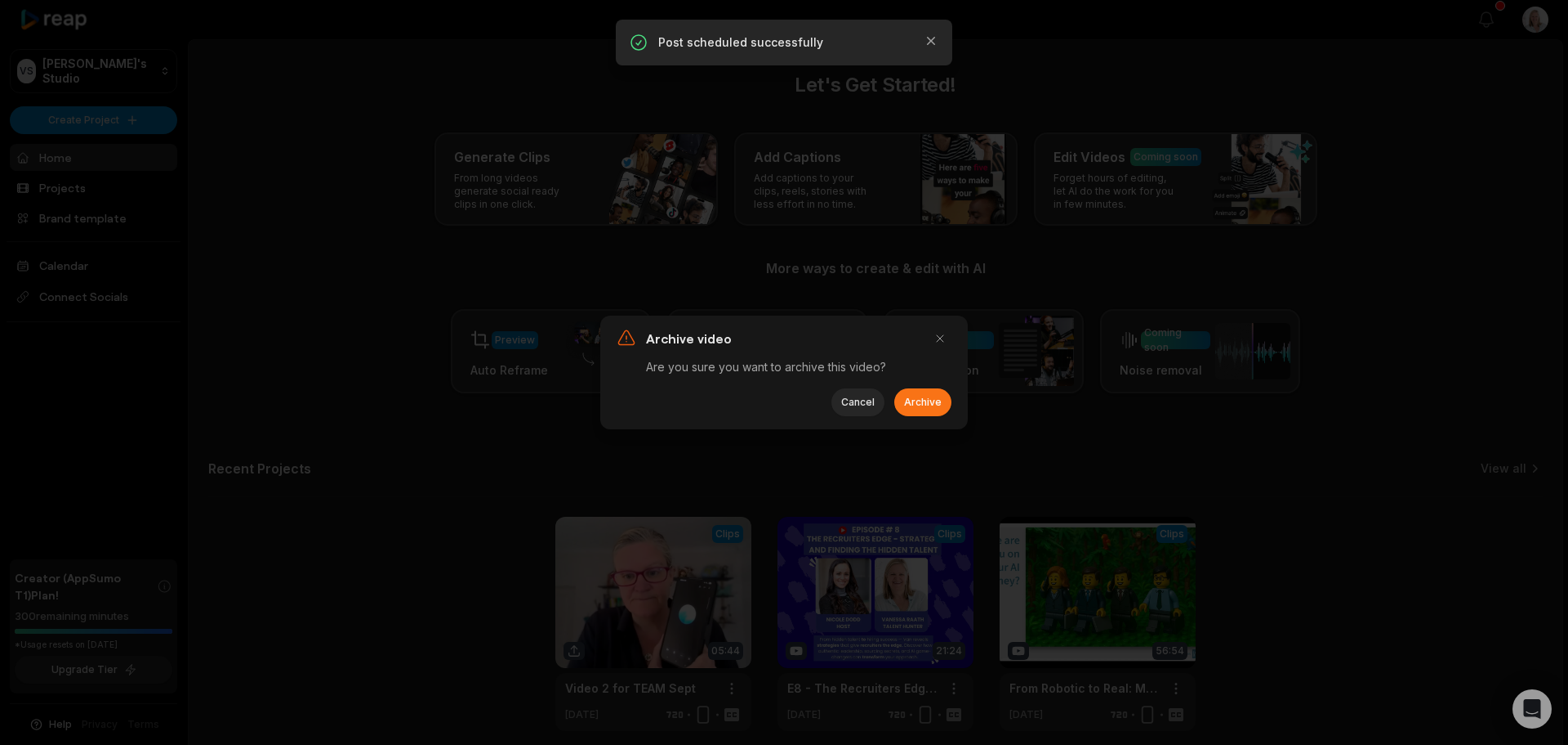
click at [923, 407] on button "Archive" at bounding box center [922, 402] width 57 height 28
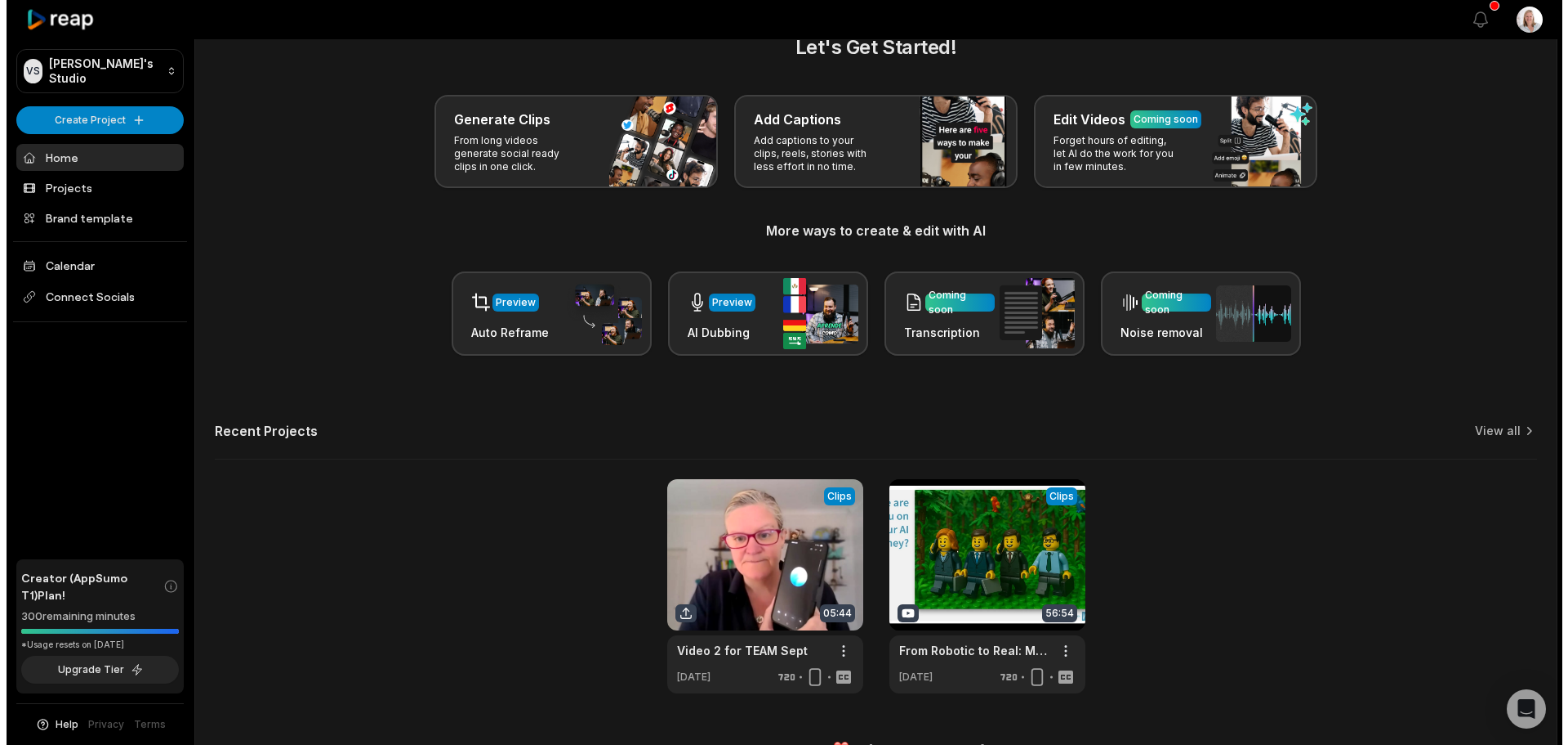
scroll to position [71, 0]
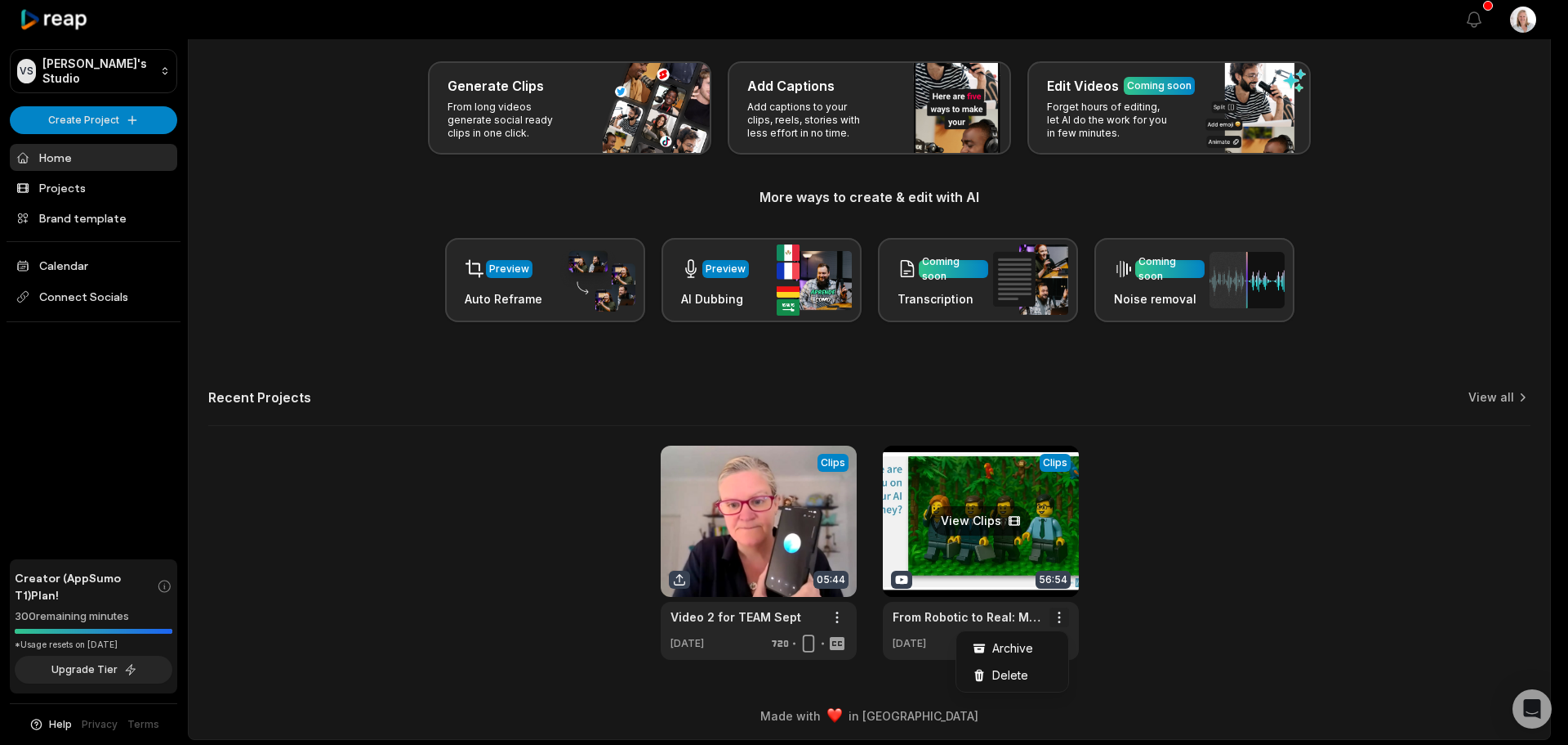
click at [1061, 613] on html "VS Vanessa's Studio Create Project Home Projects Brand template Calendar Connec…" at bounding box center [784, 301] width 1568 height 745
click at [1024, 647] on span "Archive" at bounding box center [1012, 647] width 41 height 17
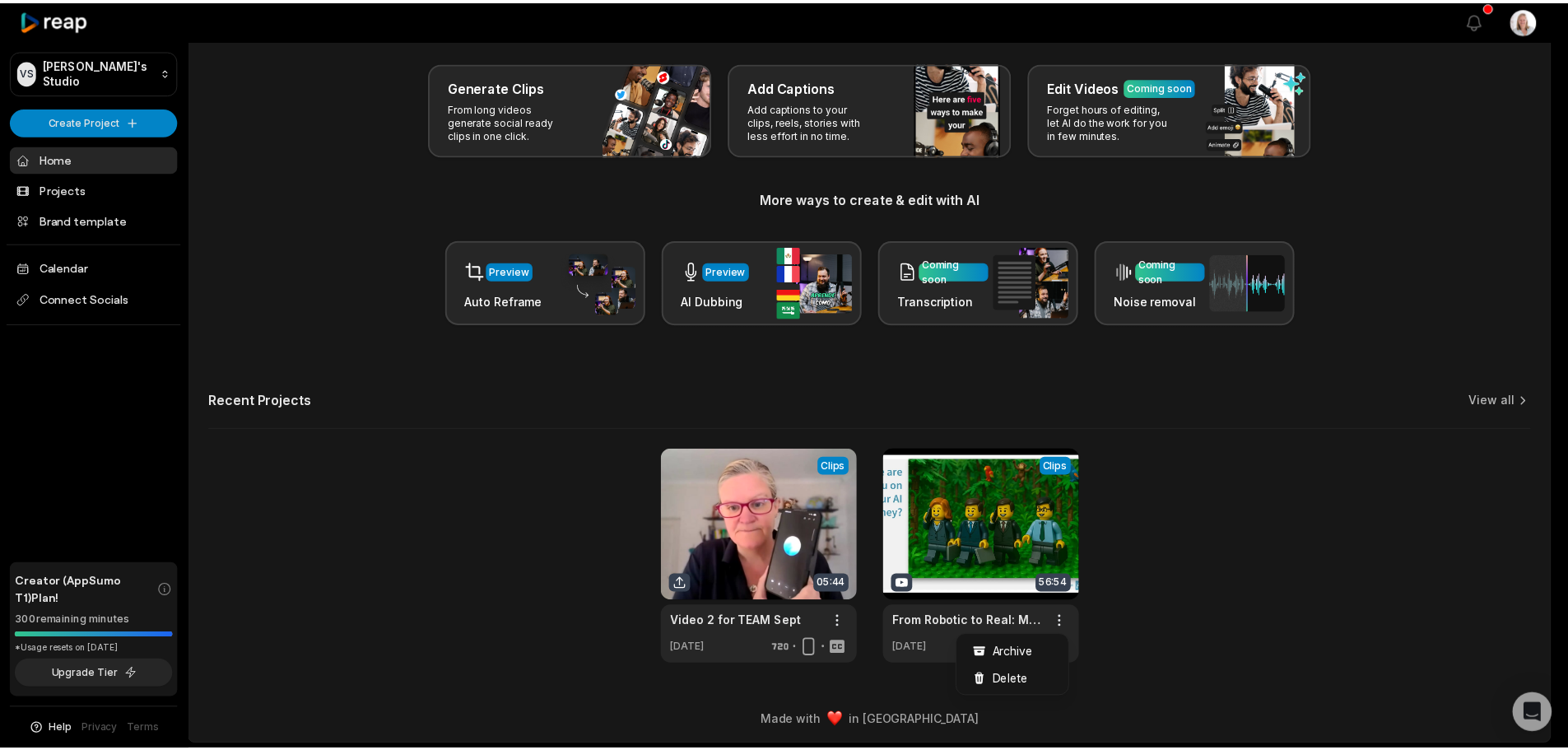
scroll to position [0, 0]
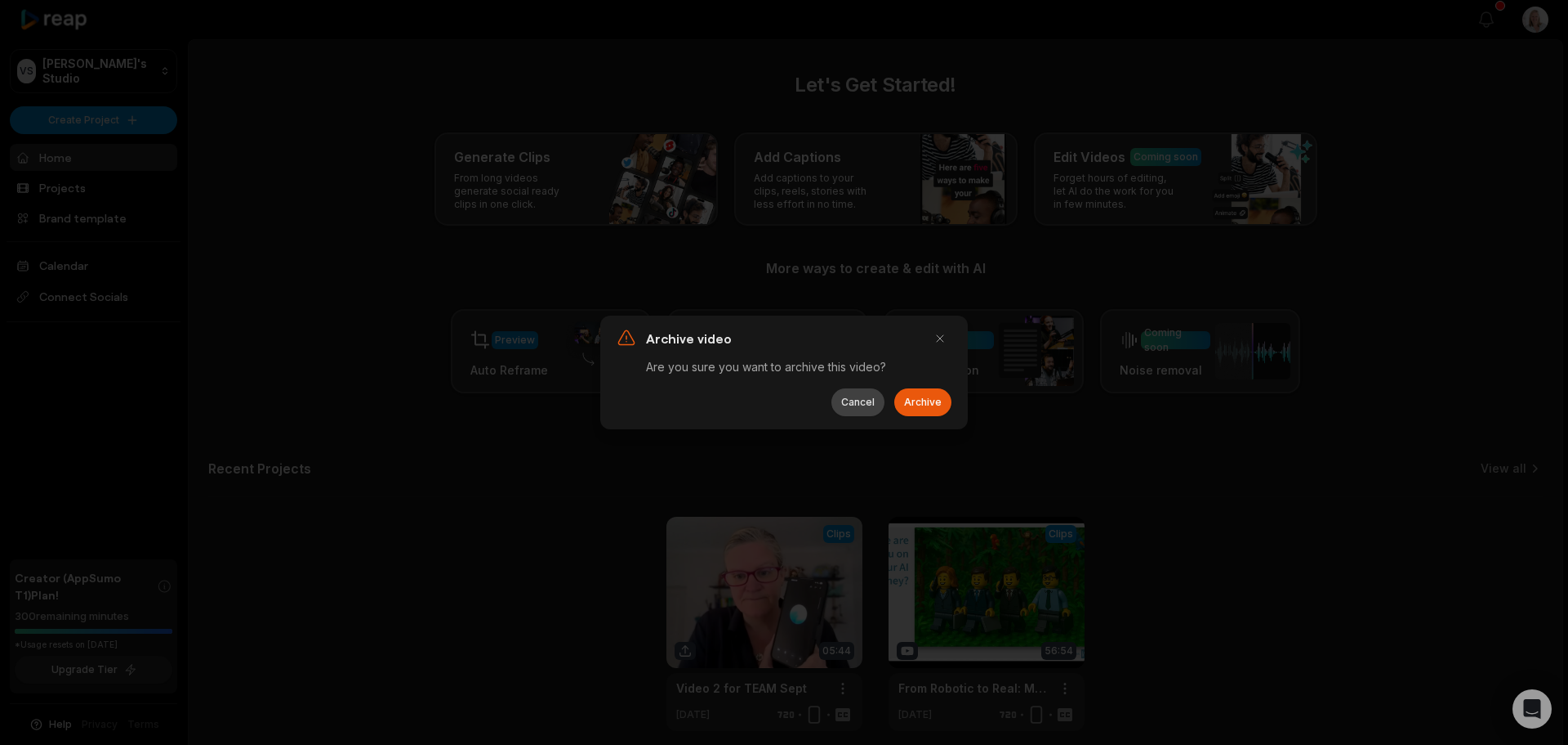
click at [855, 407] on button "Cancel" at bounding box center [858, 402] width 54 height 28
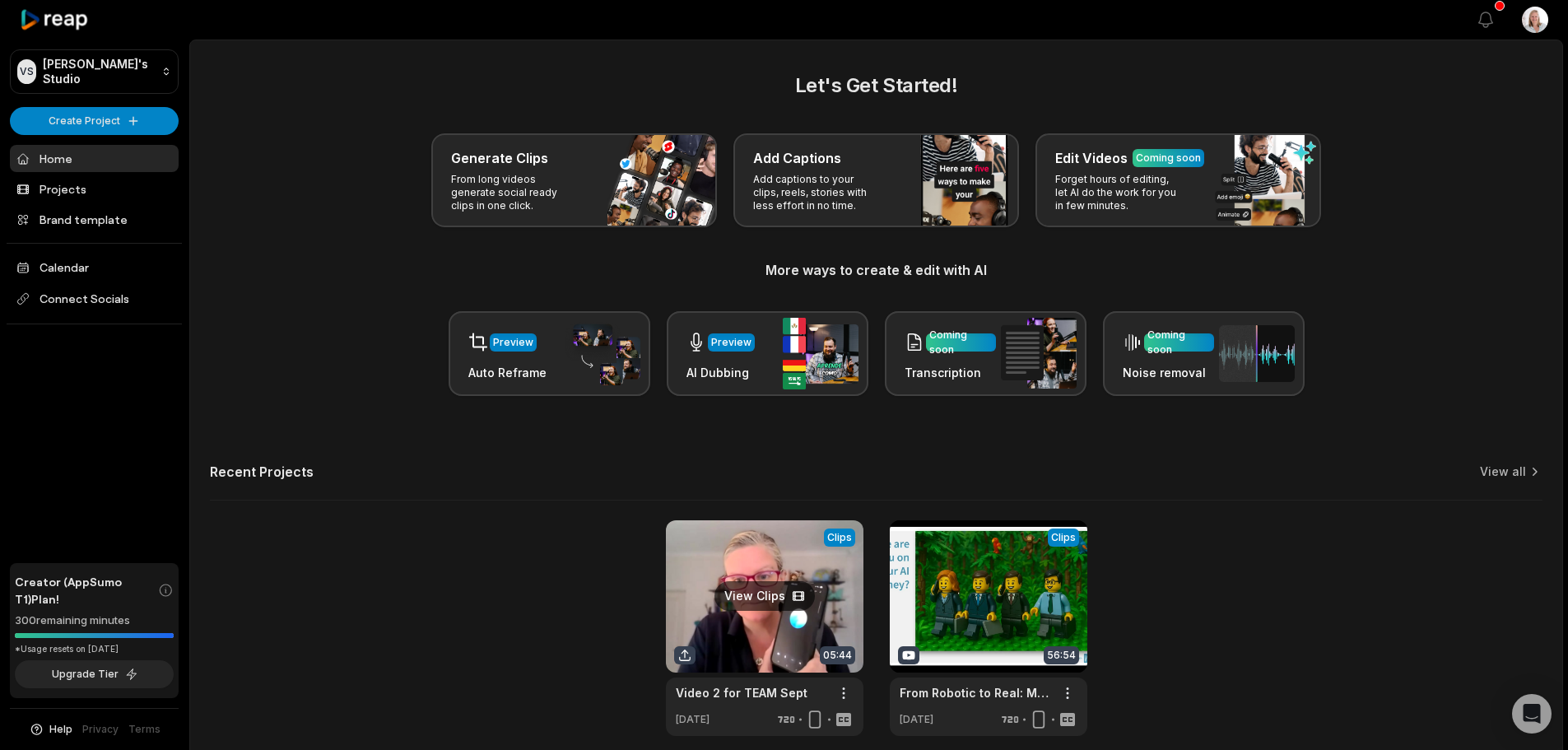
scroll to position [71, 0]
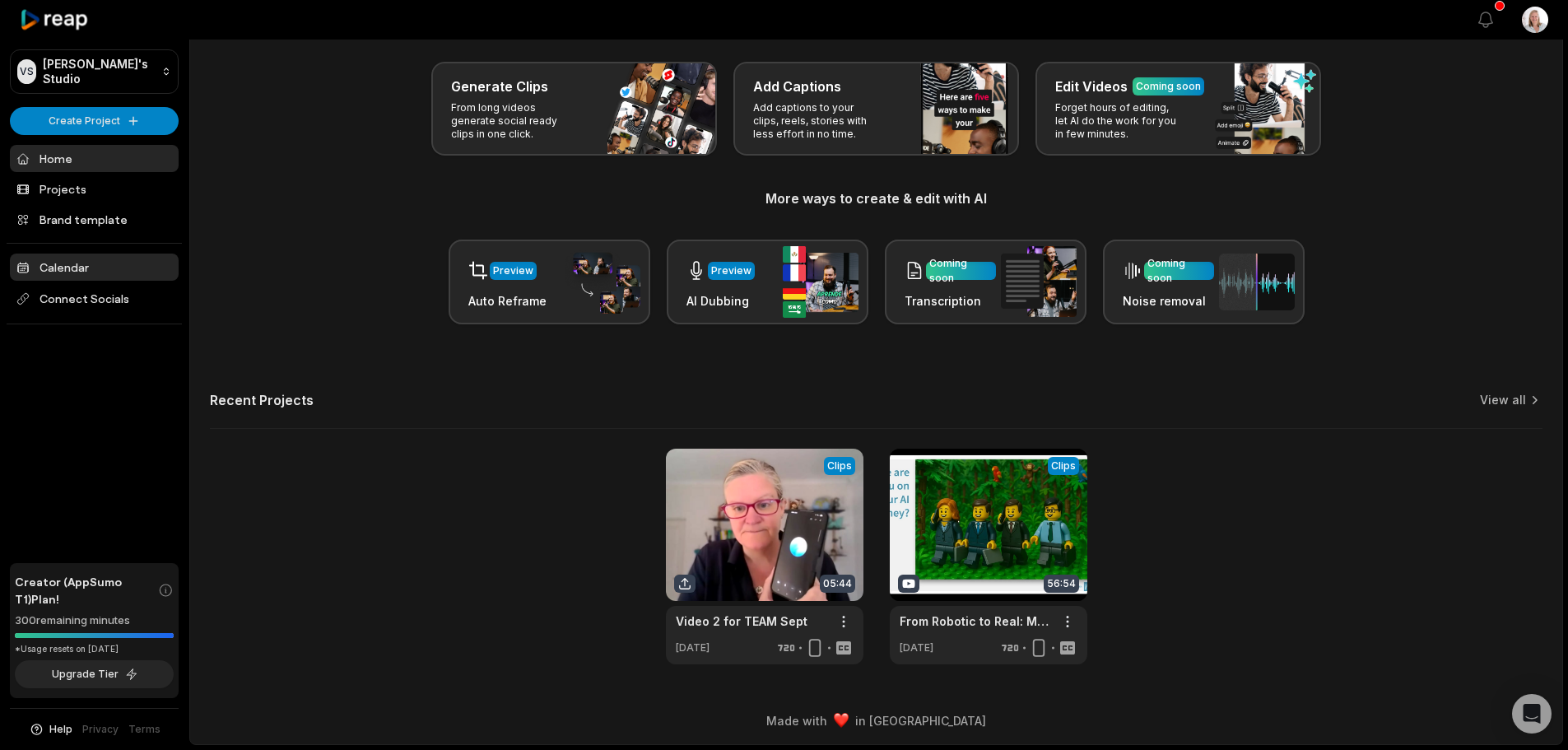
click at [76, 274] on link "Calendar" at bounding box center [94, 267] width 169 height 27
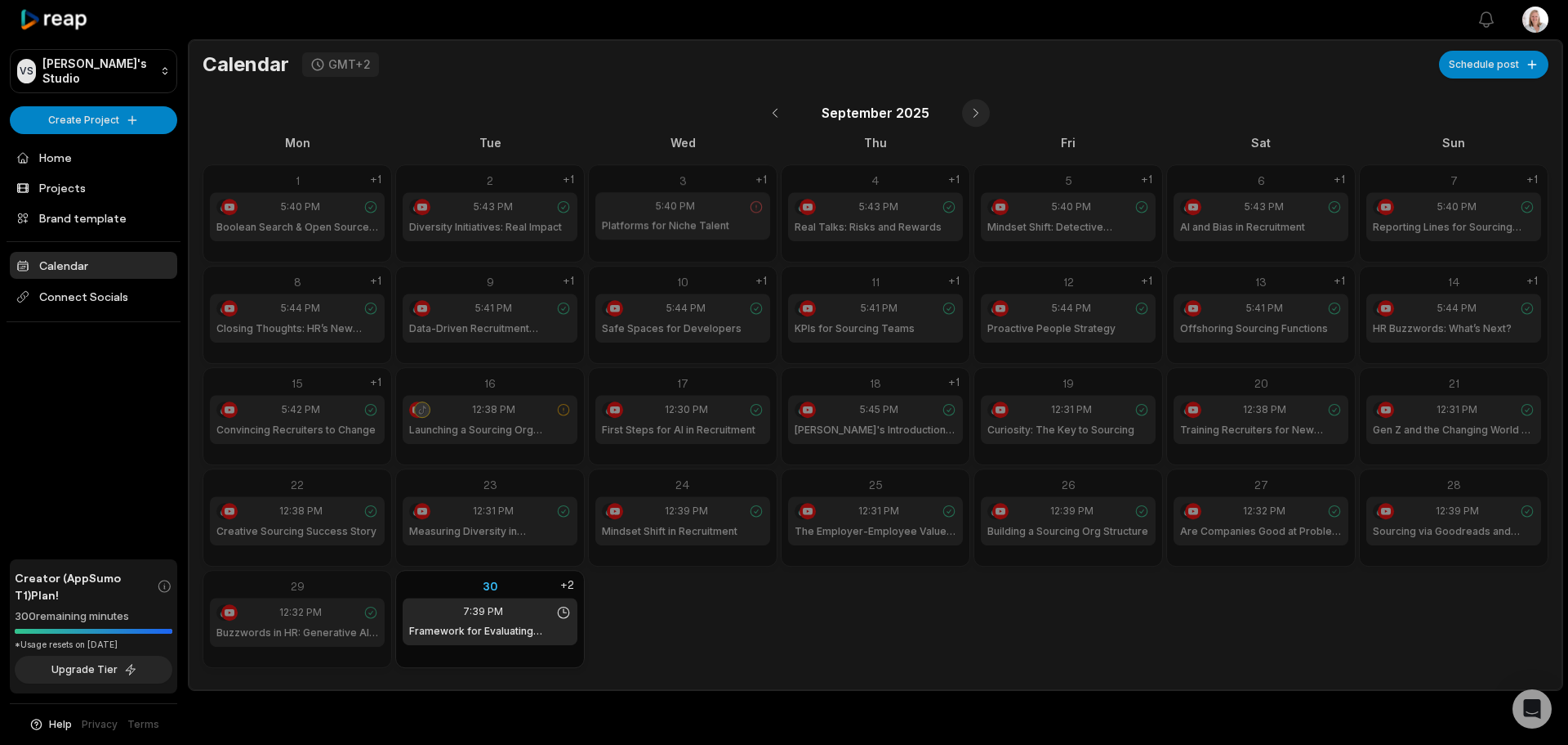
click at [971, 113] on button at bounding box center [976, 113] width 28 height 28
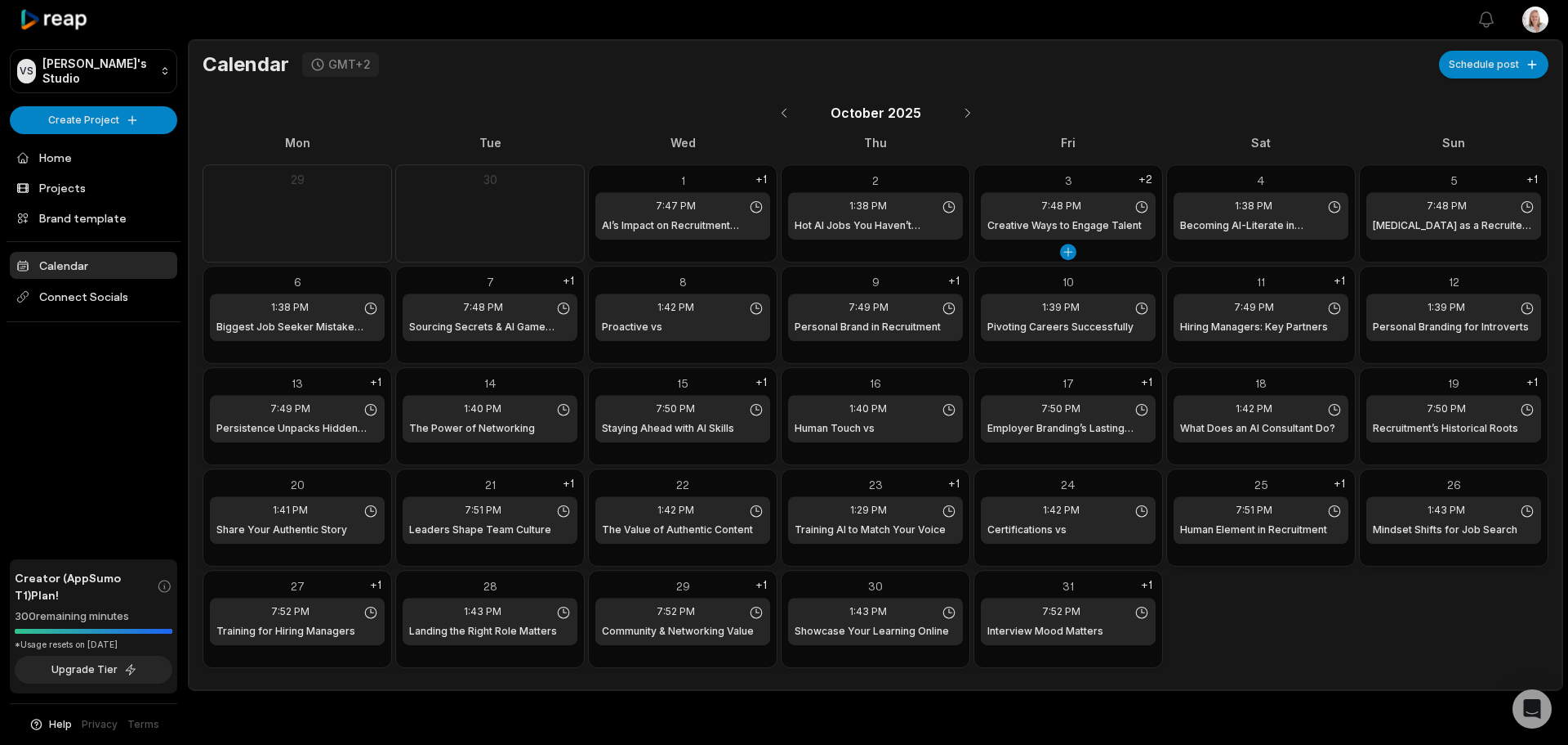
click at [1099, 217] on div "7:48 PM Creative Ways to Engage Talent" at bounding box center [1068, 216] width 175 height 47
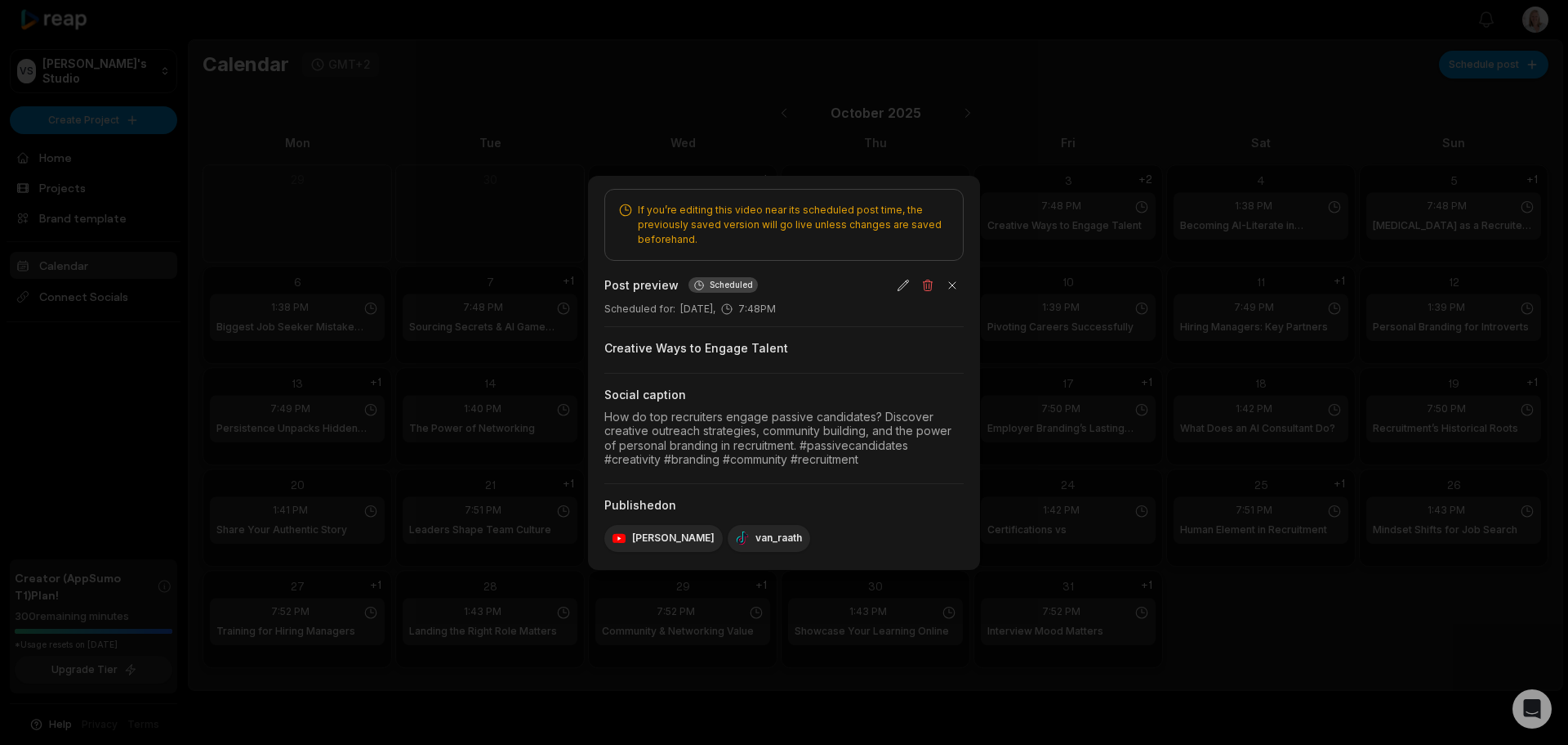
click at [1081, 211] on div at bounding box center [784, 372] width 1568 height 745
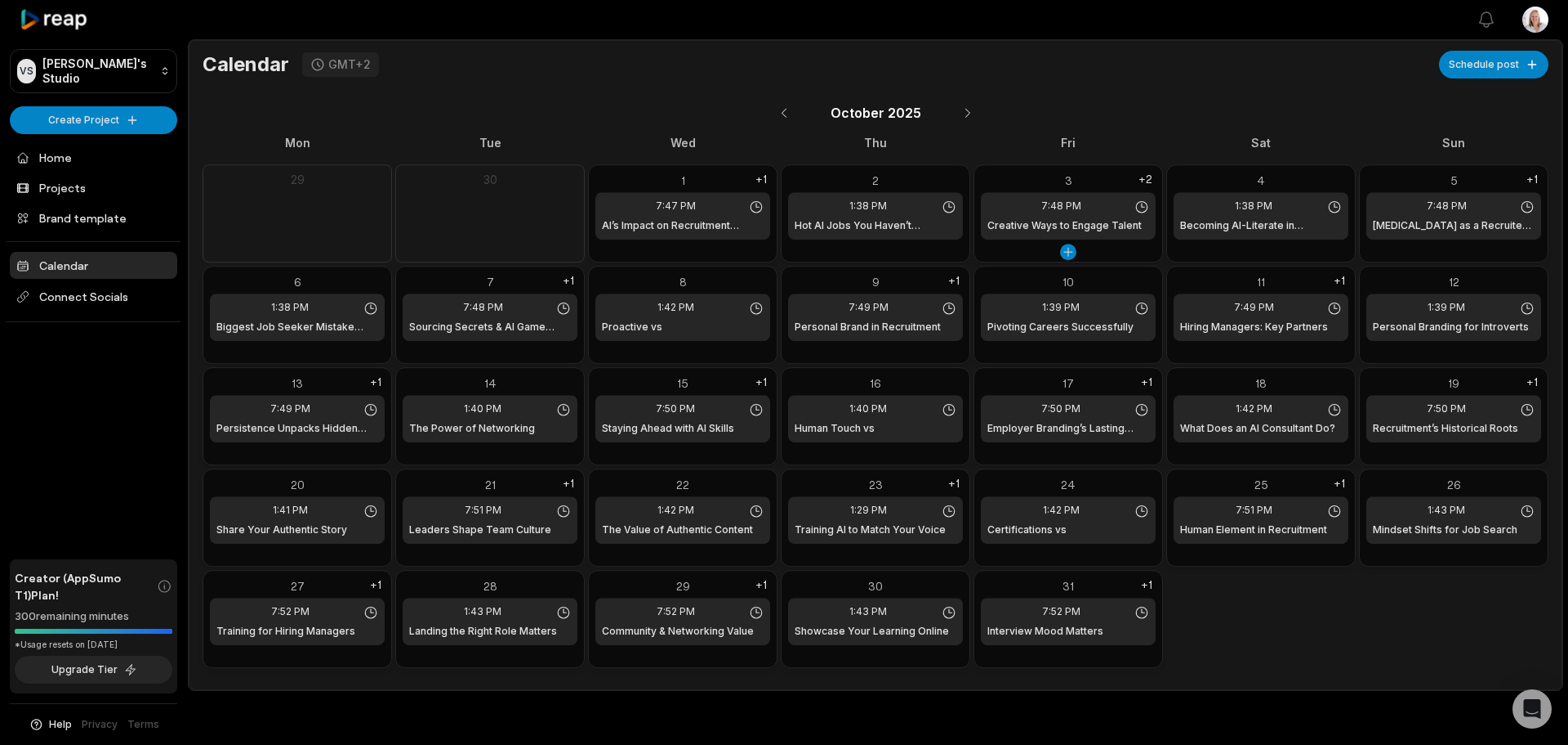
click at [1066, 174] on div "3" at bounding box center [1068, 180] width 175 height 17
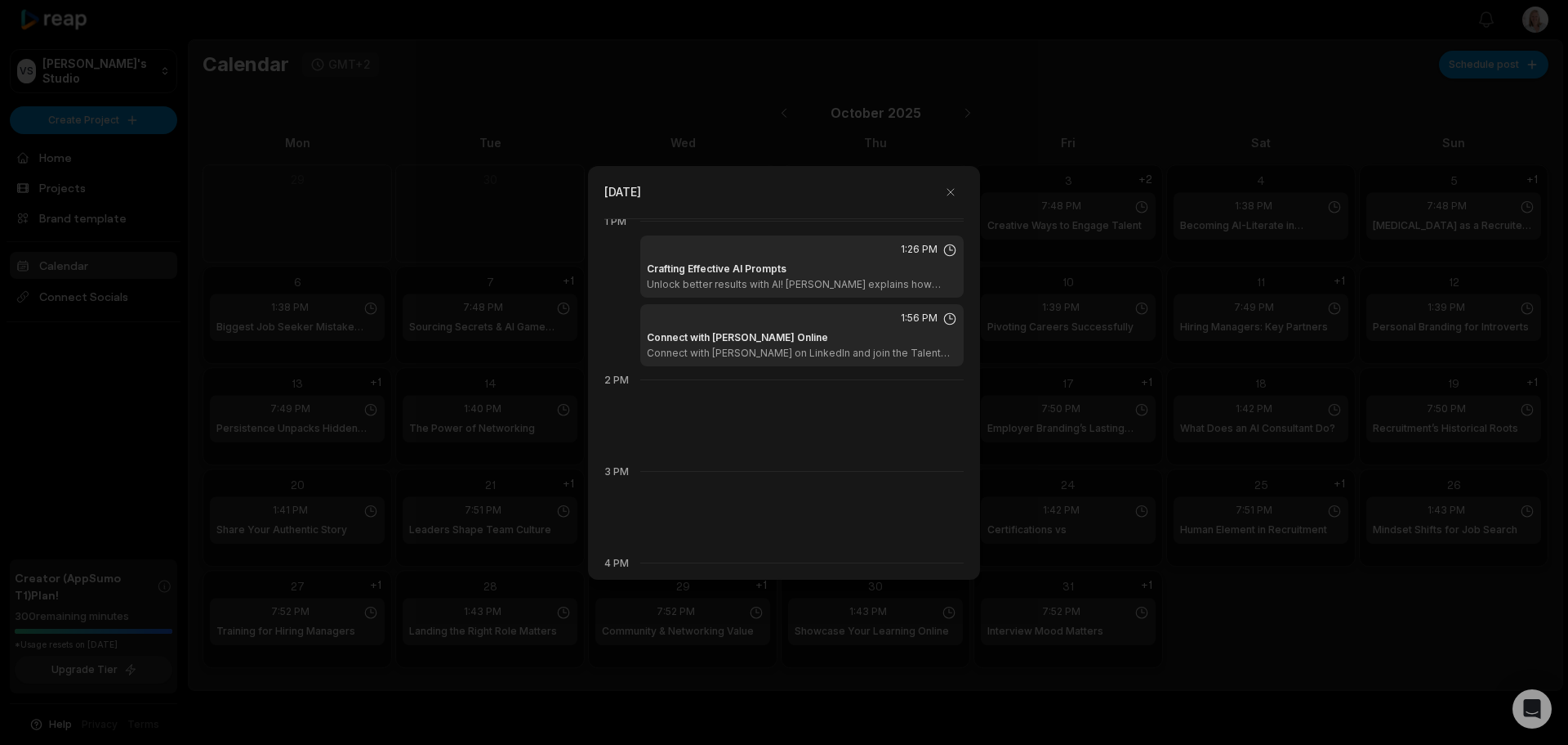
scroll to position [1196, 0]
click at [842, 336] on div "Connect with [PERSON_NAME] Online Connect with [PERSON_NAME] on LinkedIn and jo…" at bounding box center [802, 350] width 310 height 29
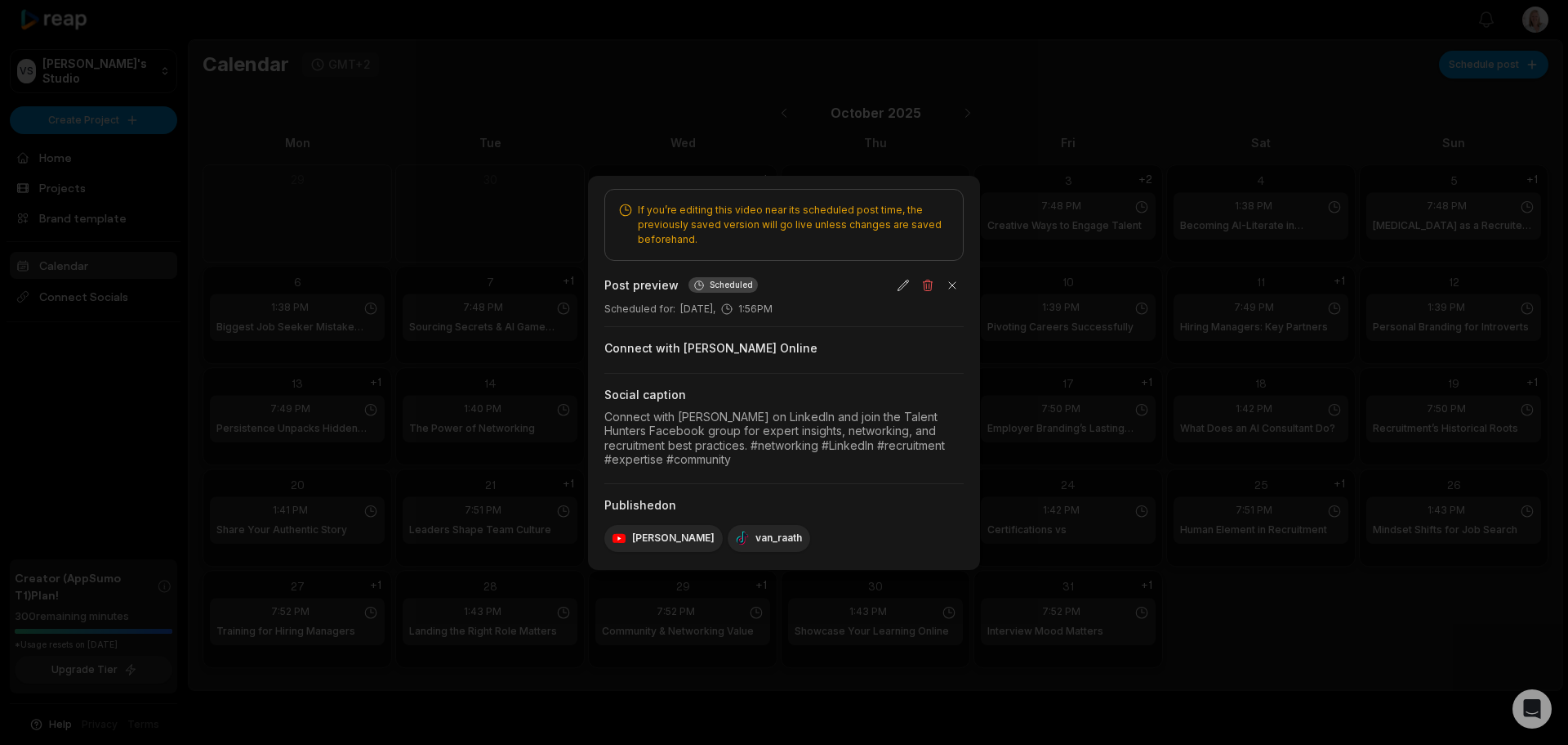
click at [742, 348] on div "Connect with [PERSON_NAME] Online" at bounding box center [784, 348] width 359 height 16
click at [901, 279] on button "button" at bounding box center [903, 285] width 23 height 23
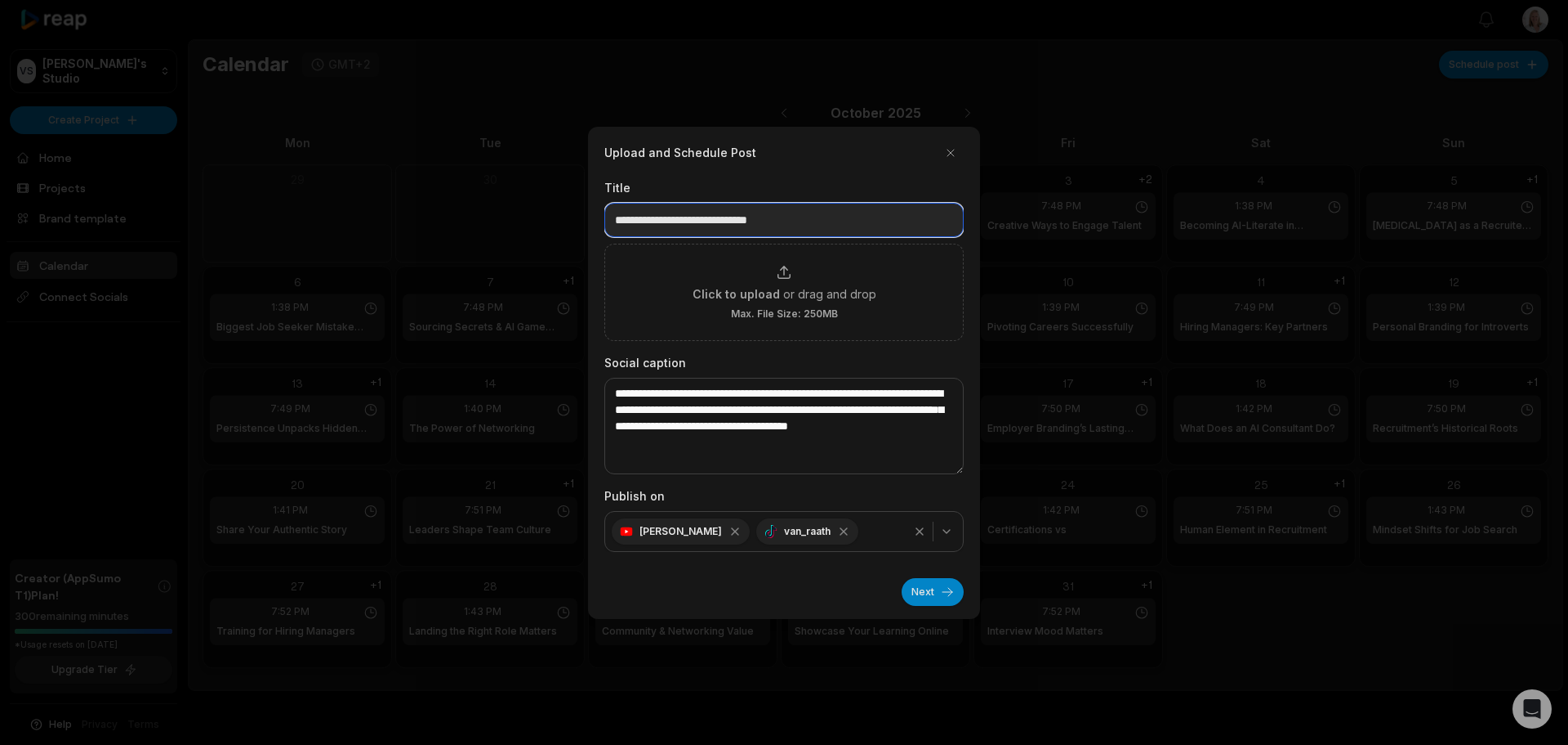
click at [749, 218] on input "**********" at bounding box center [784, 220] width 359 height 34
type input "**********"
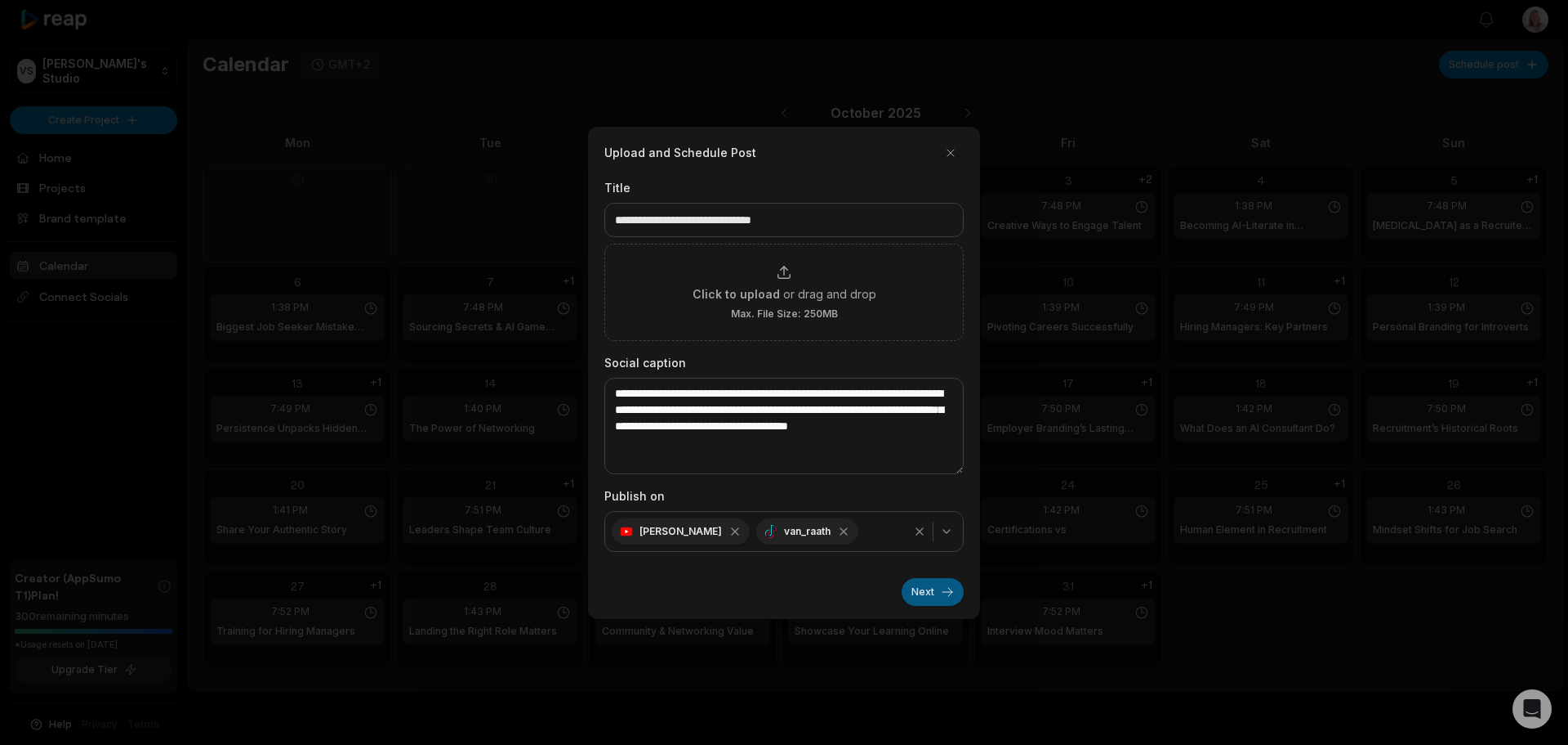
click at [927, 593] on button "Next" at bounding box center [932, 592] width 62 height 28
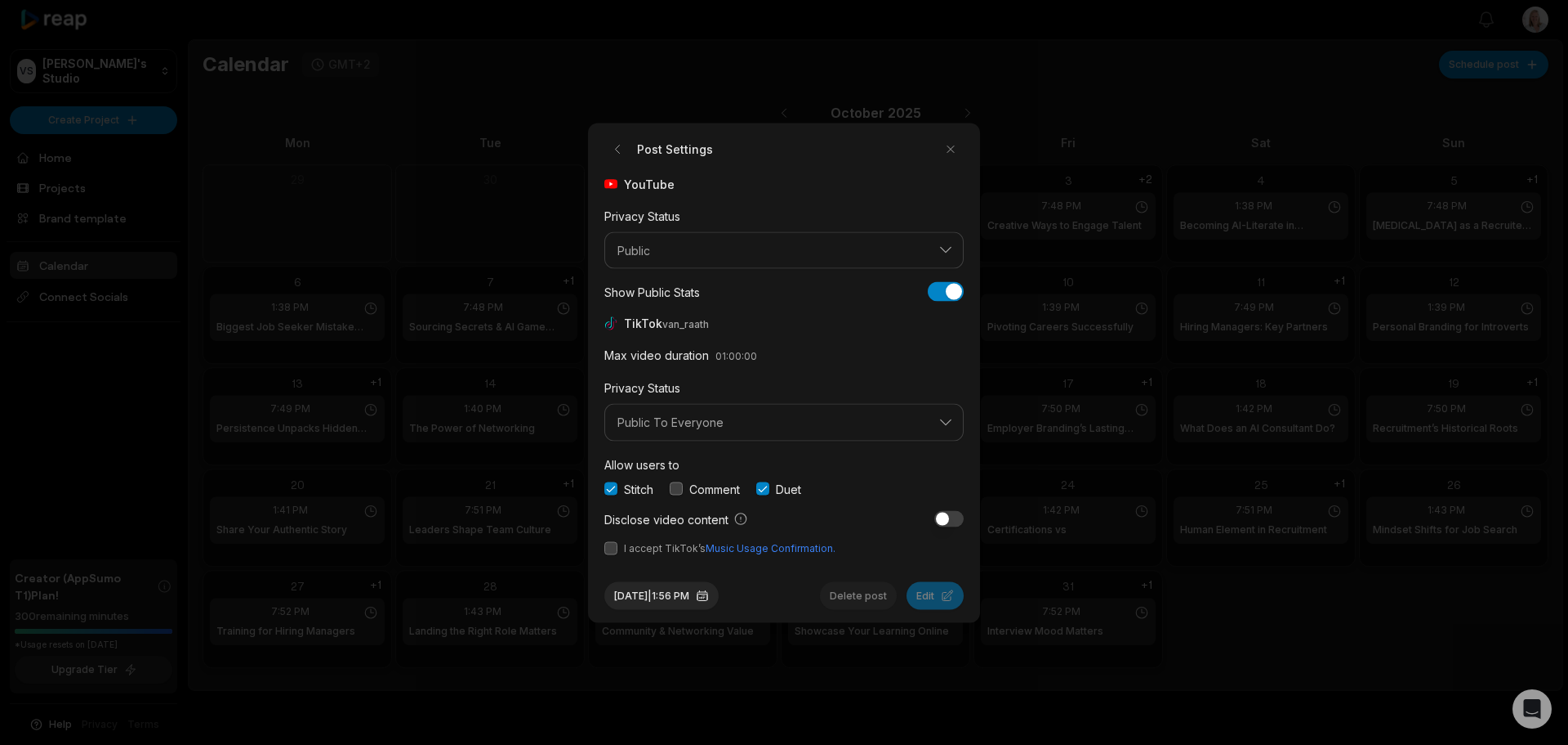
click at [678, 486] on button "button" at bounding box center [677, 488] width 13 height 13
click at [613, 546] on button "button" at bounding box center [611, 547] width 13 height 13
click at [670, 599] on button "[DATE] 1:56 PM" at bounding box center [662, 594] width 114 height 28
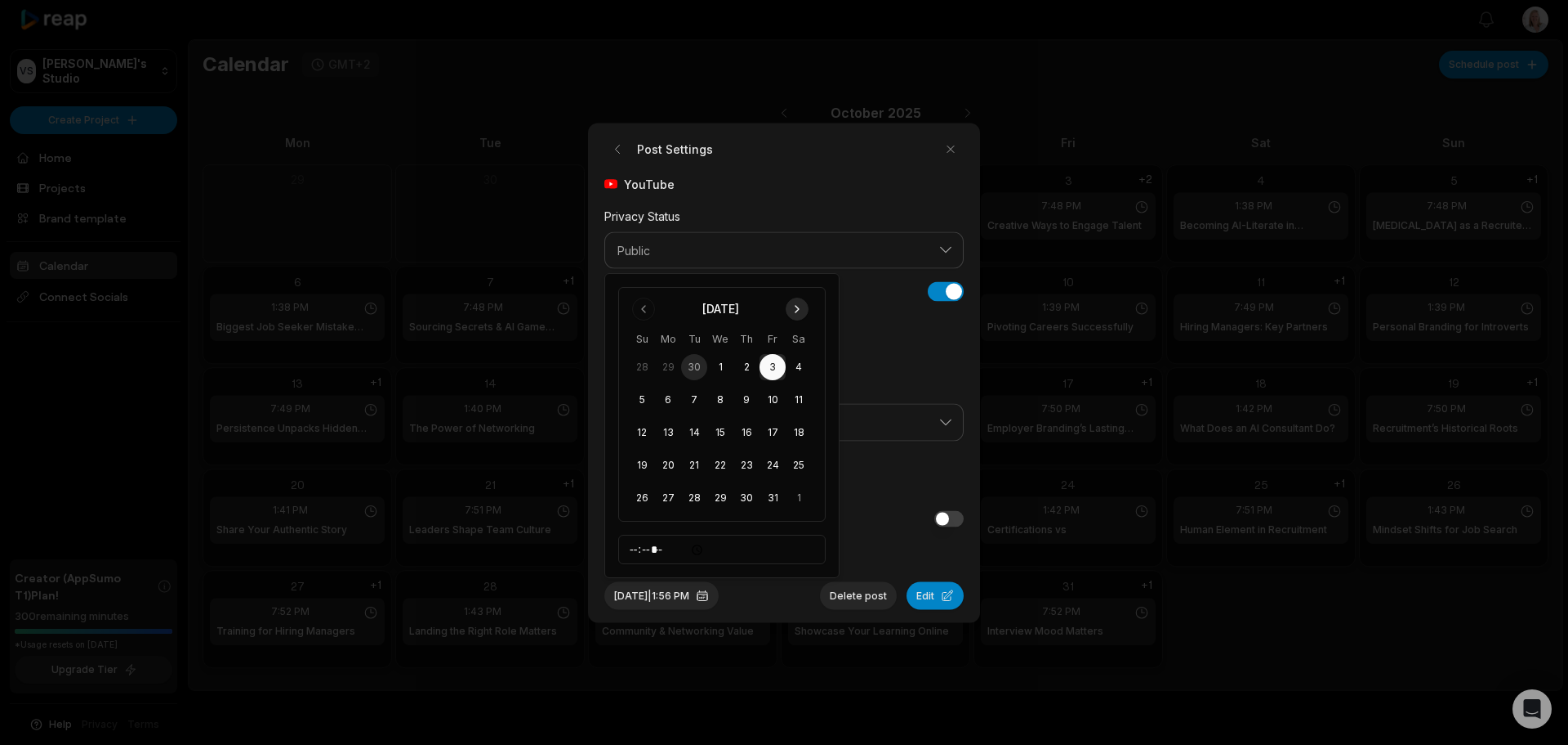
click at [794, 305] on button "Go to next month" at bounding box center [796, 309] width 23 height 23
click at [719, 366] on button "5" at bounding box center [720, 367] width 26 height 26
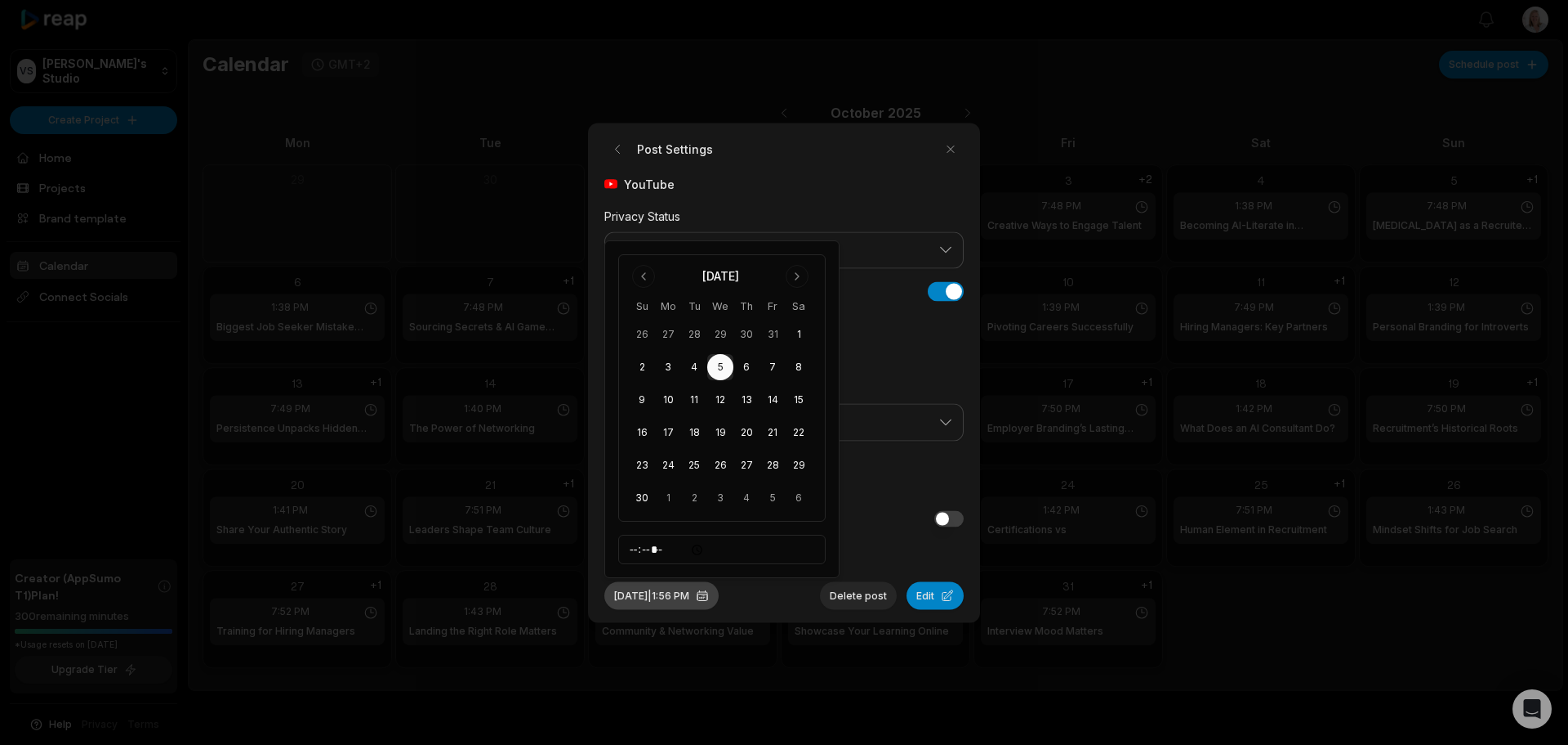
click at [719, 600] on button "[DATE] 1:56 PM" at bounding box center [662, 594] width 114 height 28
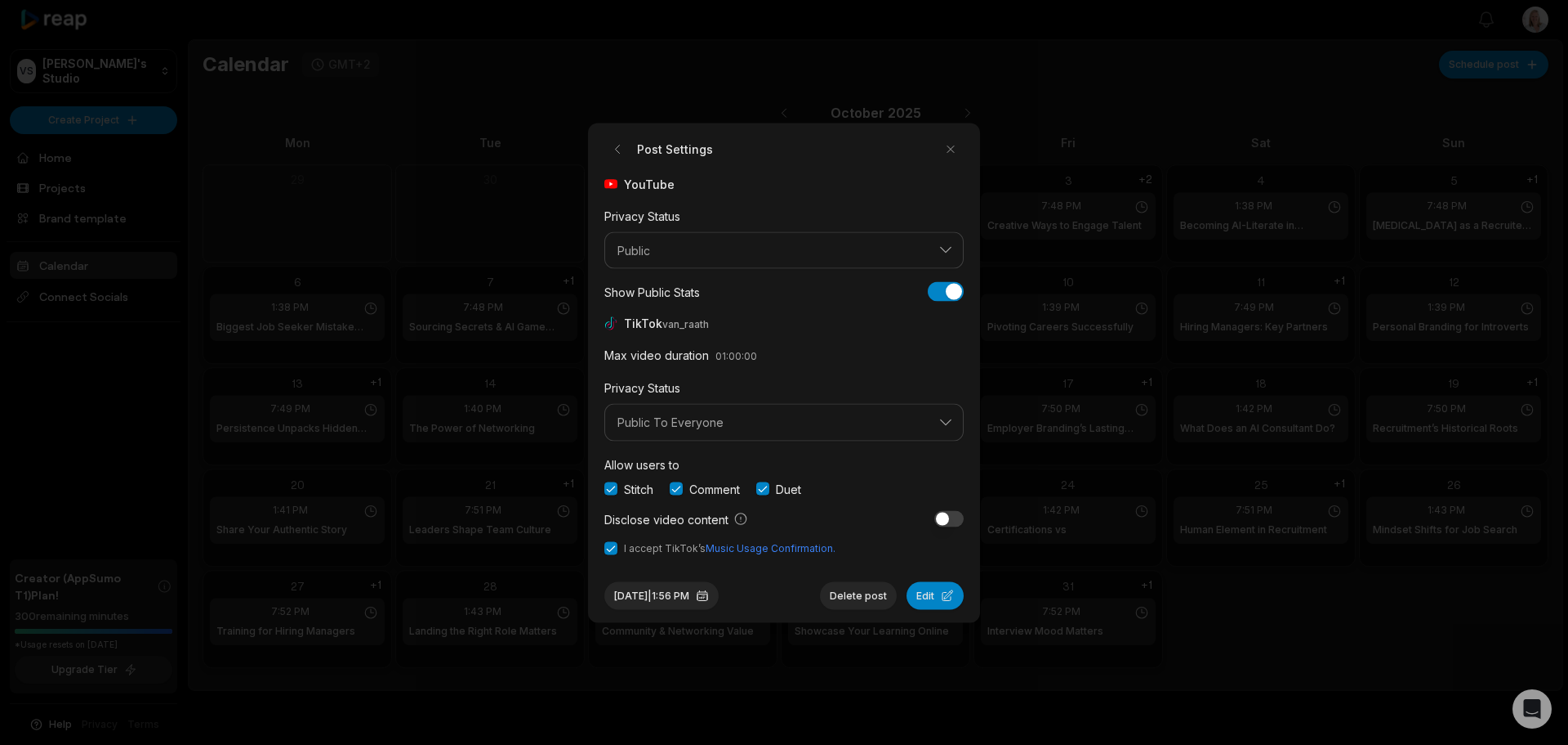
click at [605, 581] on button "[DATE] 1:56 PM" at bounding box center [662, 594] width 114 height 28
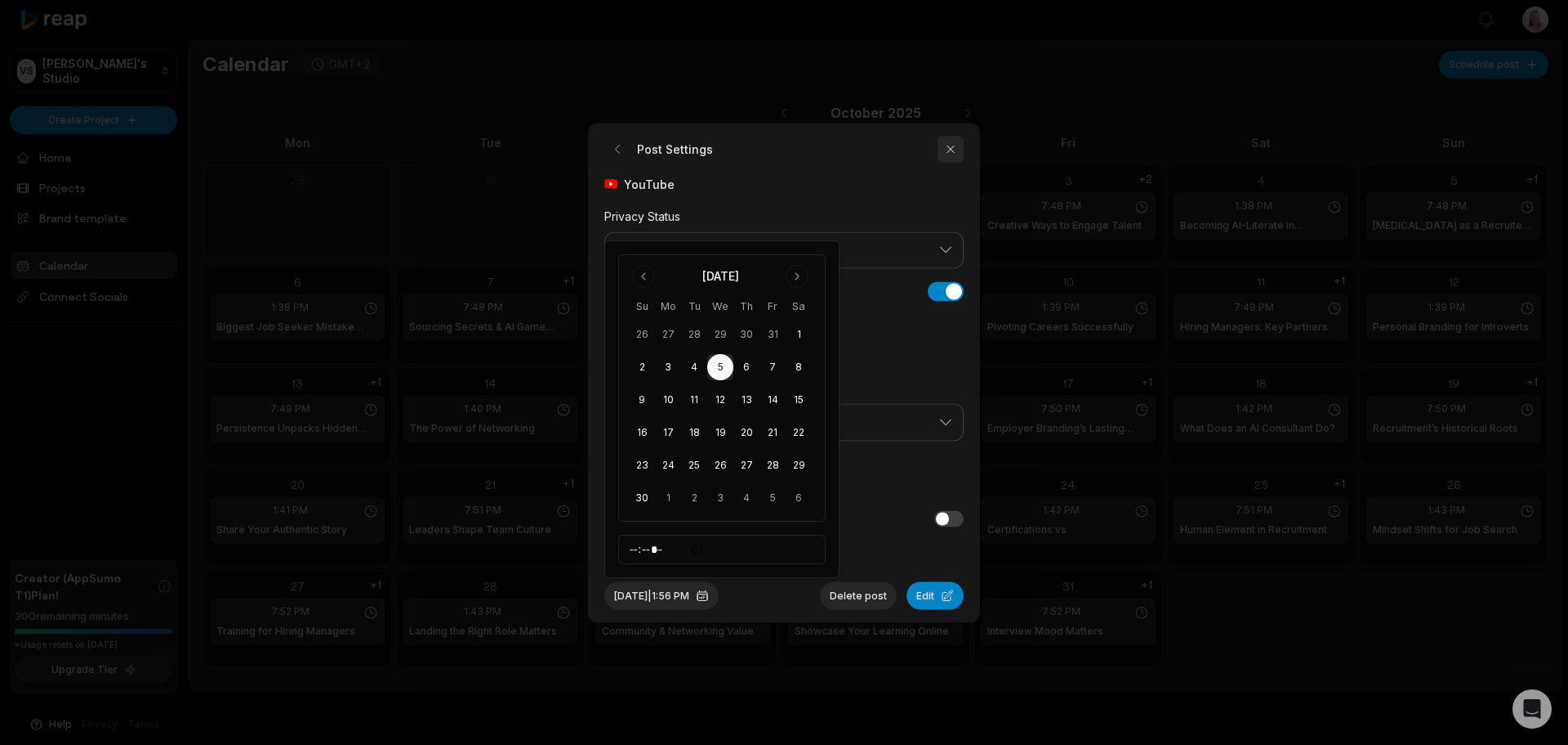
click at [955, 148] on button "button" at bounding box center [950, 149] width 26 height 26
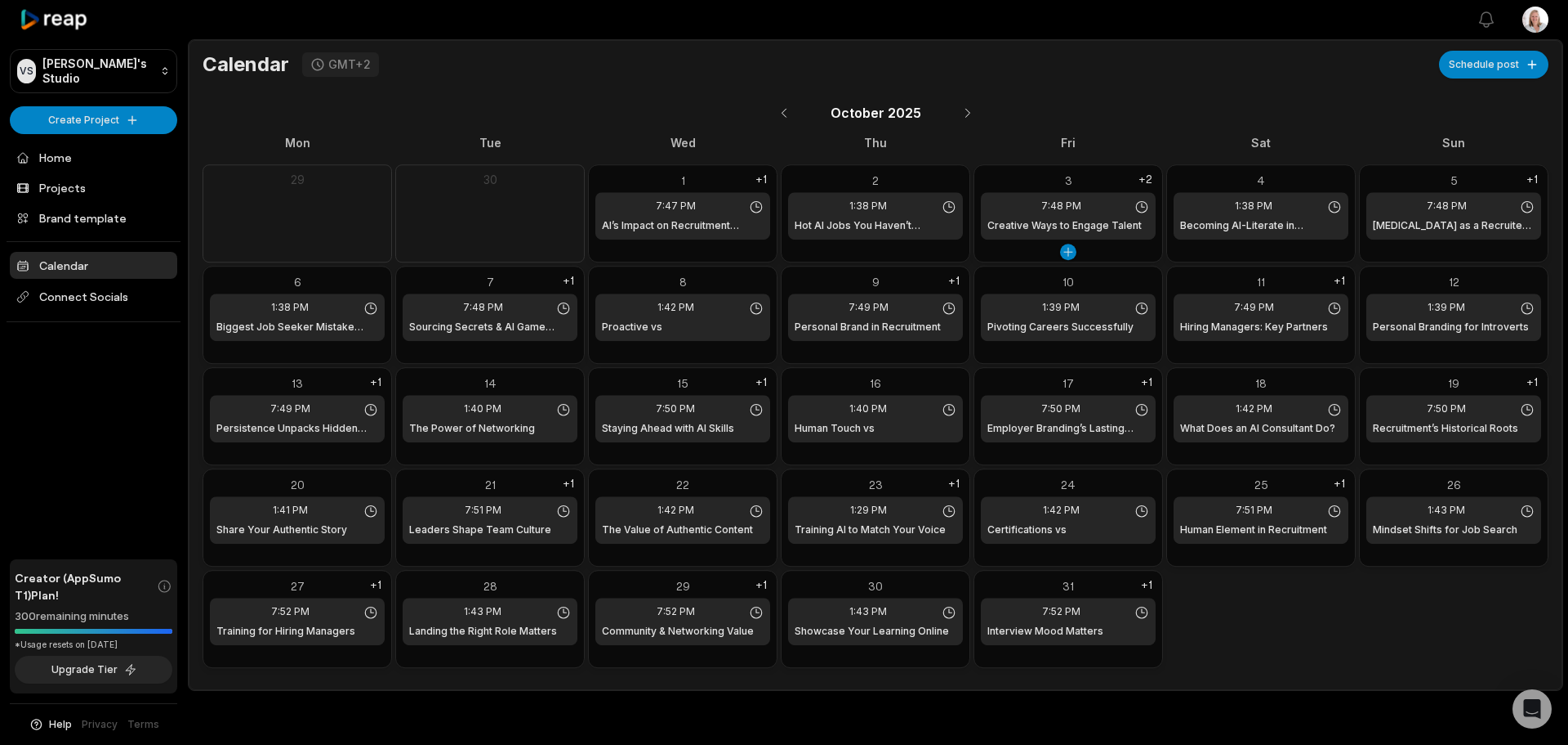
click at [1118, 175] on div "3" at bounding box center [1068, 180] width 175 height 17
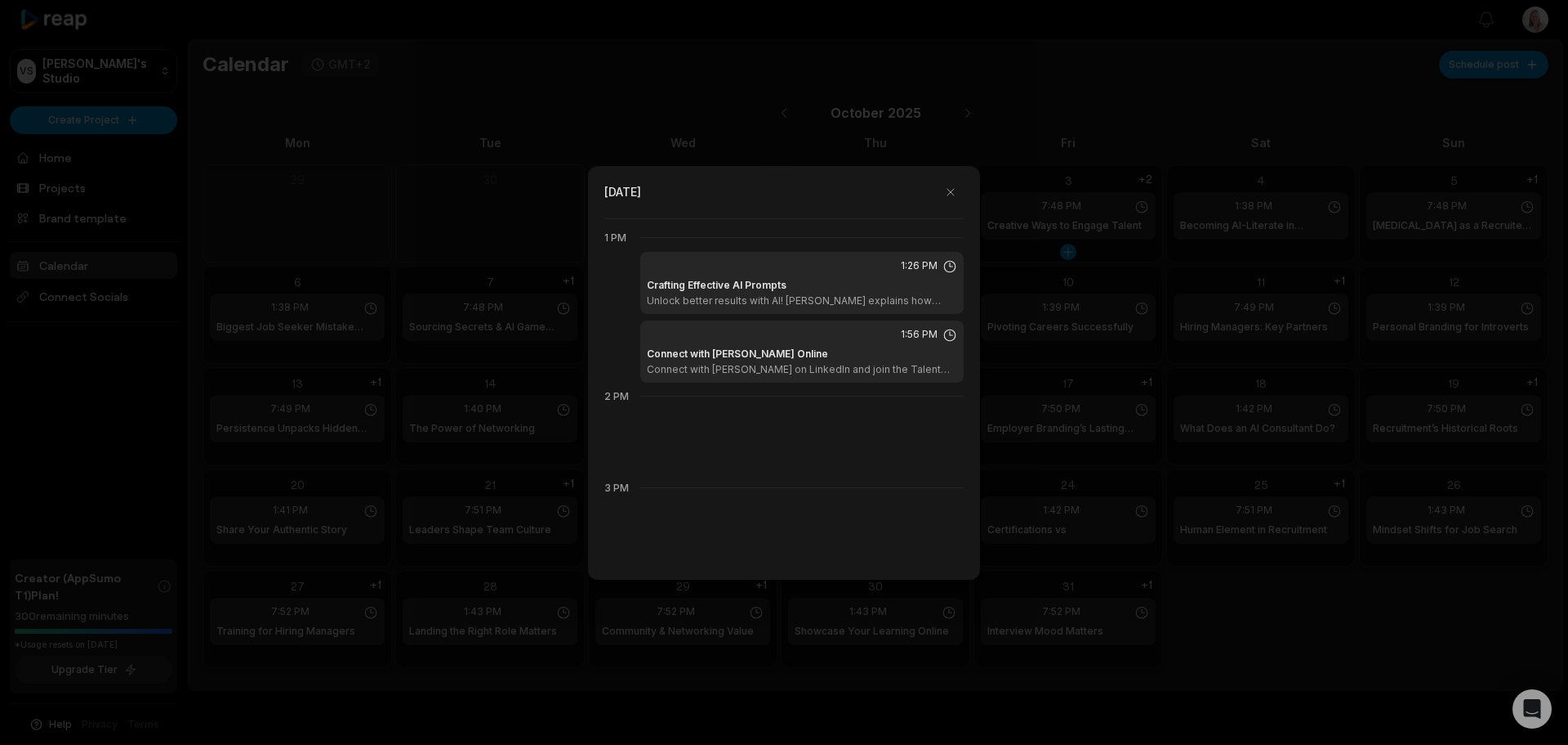
scroll to position [1190, 0]
click at [855, 353] on div "Connect with [PERSON_NAME] Online Connect with [PERSON_NAME] on LinkedIn and jo…" at bounding box center [802, 356] width 310 height 29
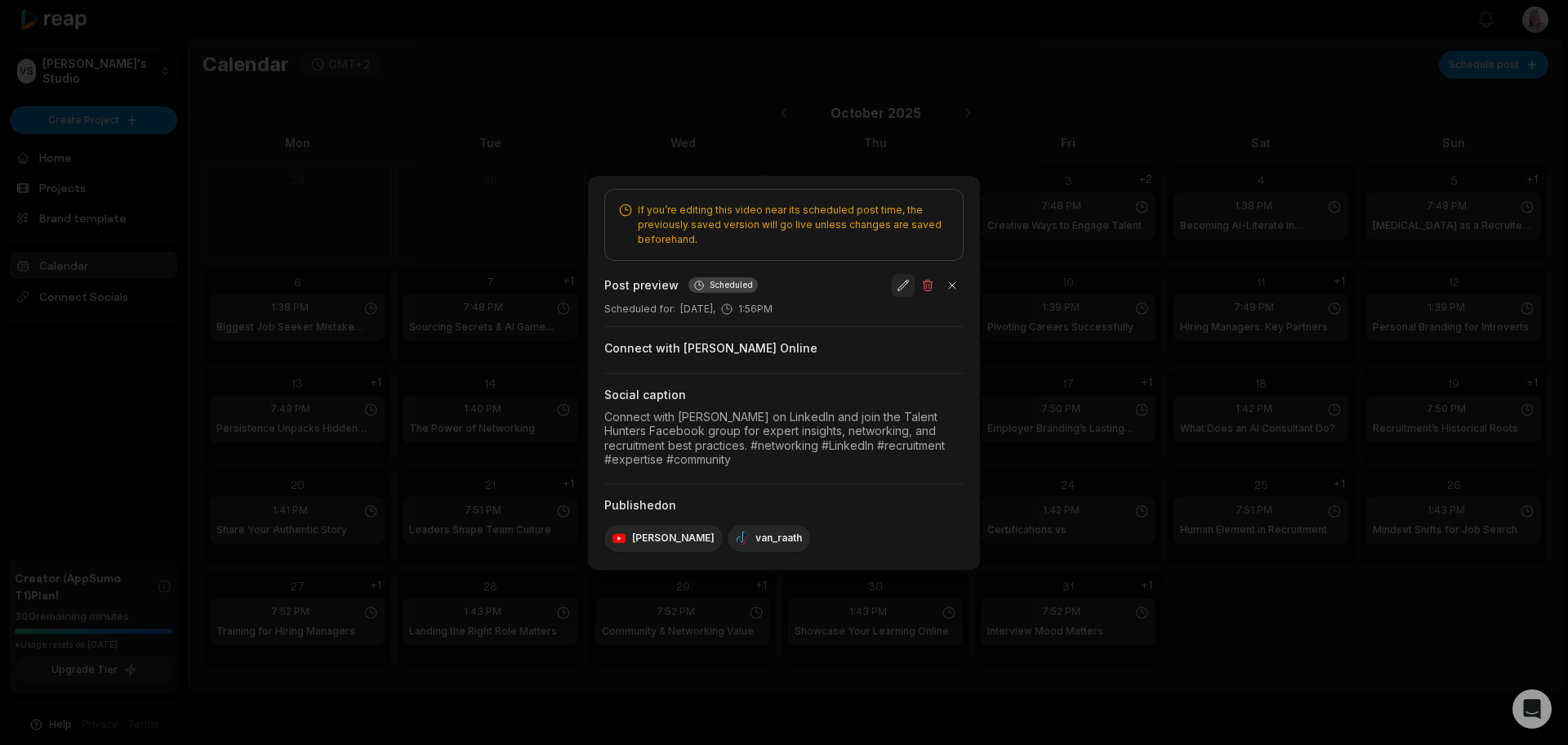
click at [901, 281] on button "button" at bounding box center [903, 285] width 23 height 23
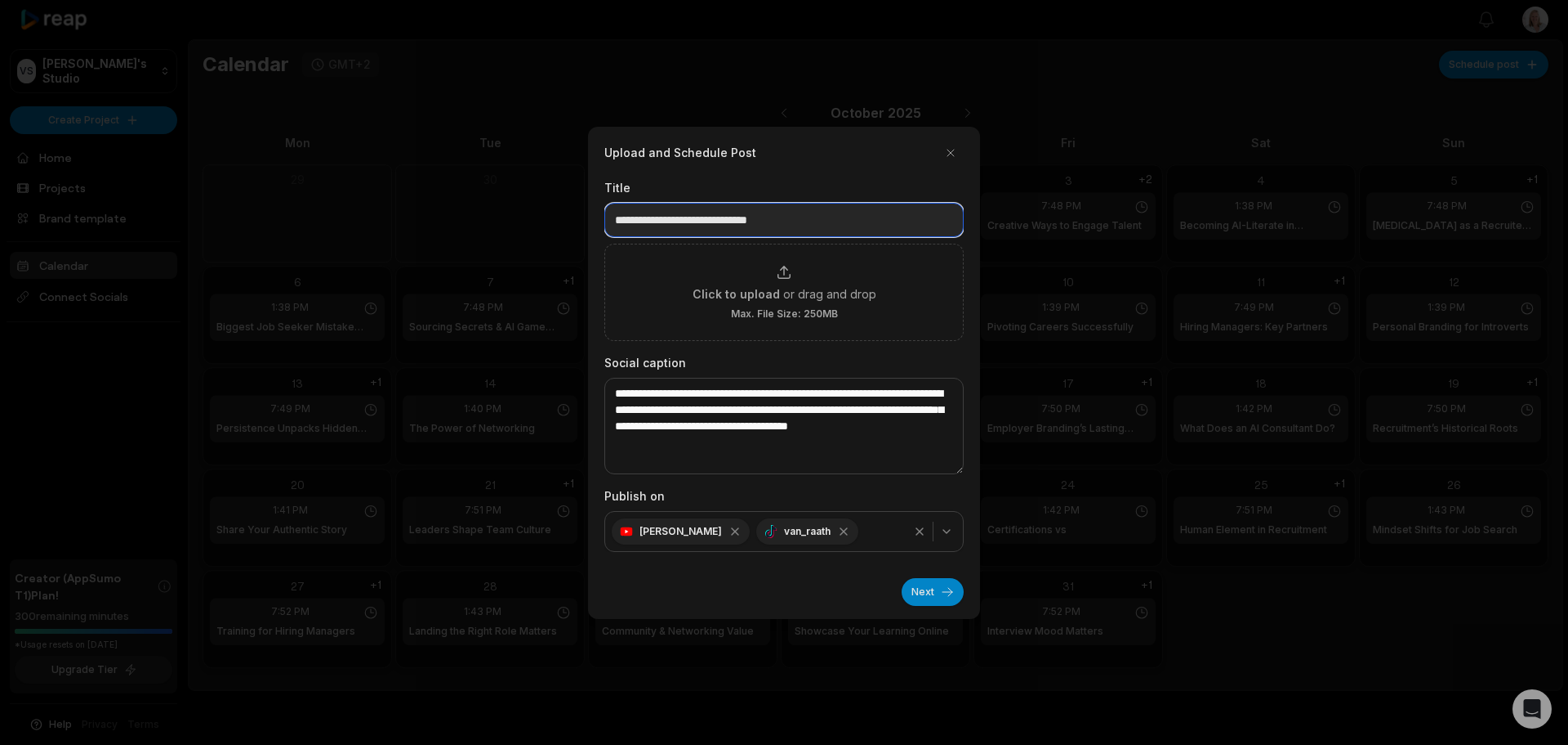
click at [748, 222] on input "**********" at bounding box center [784, 220] width 359 height 34
type input "**********"
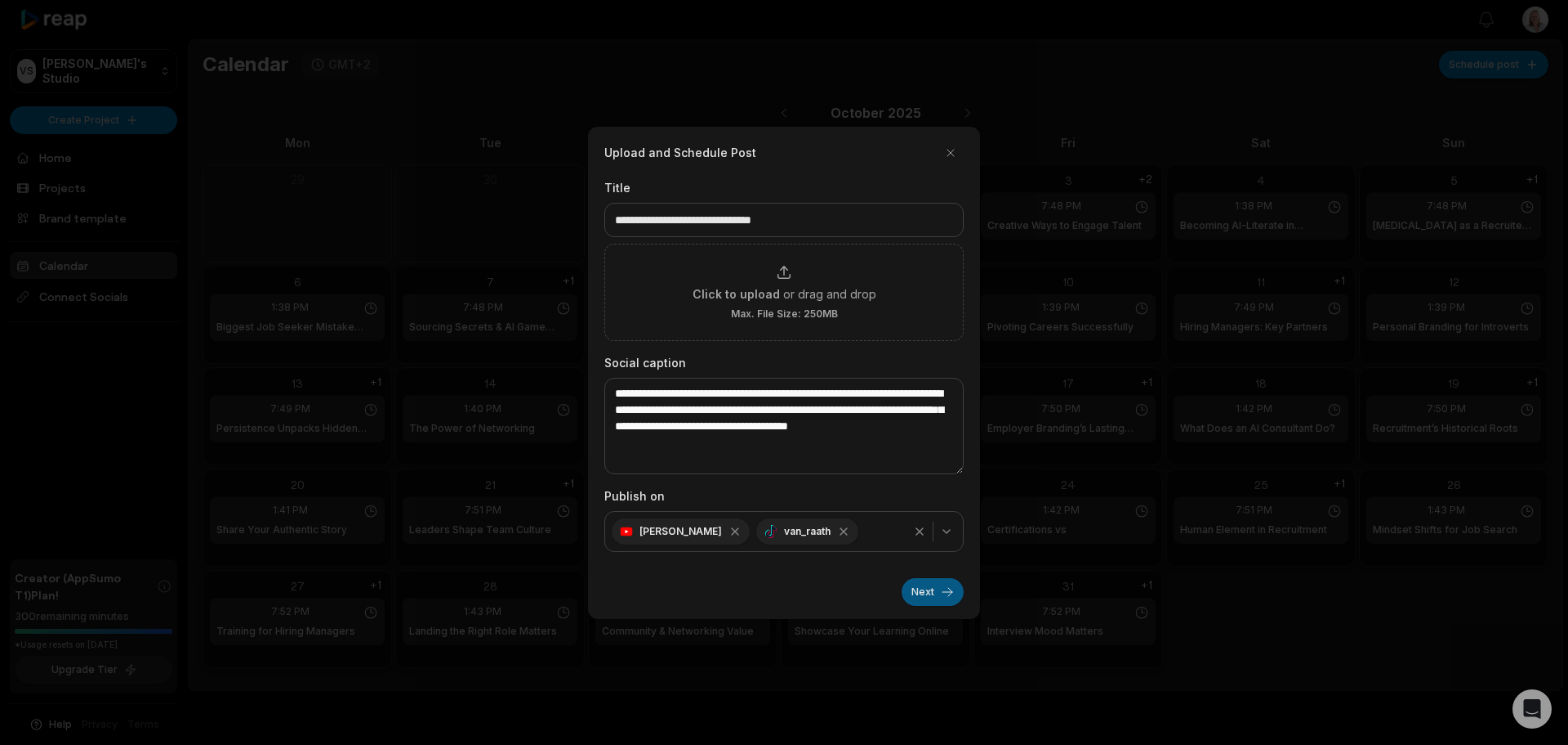
click at [917, 592] on button "Next" at bounding box center [932, 592] width 62 height 28
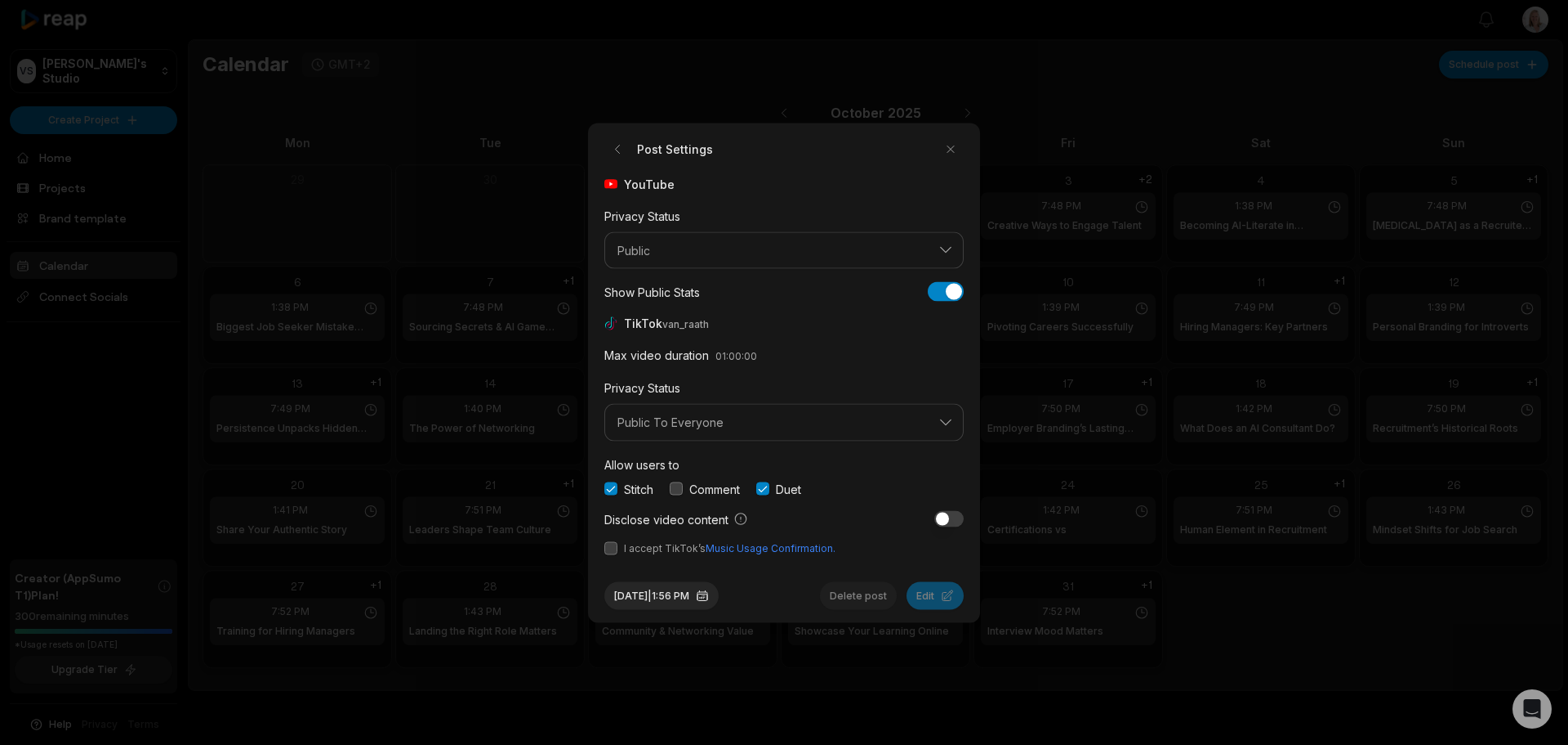
click at [678, 489] on button "button" at bounding box center [677, 488] width 13 height 13
click at [714, 602] on button "[DATE] 1:56 PM" at bounding box center [662, 594] width 114 height 28
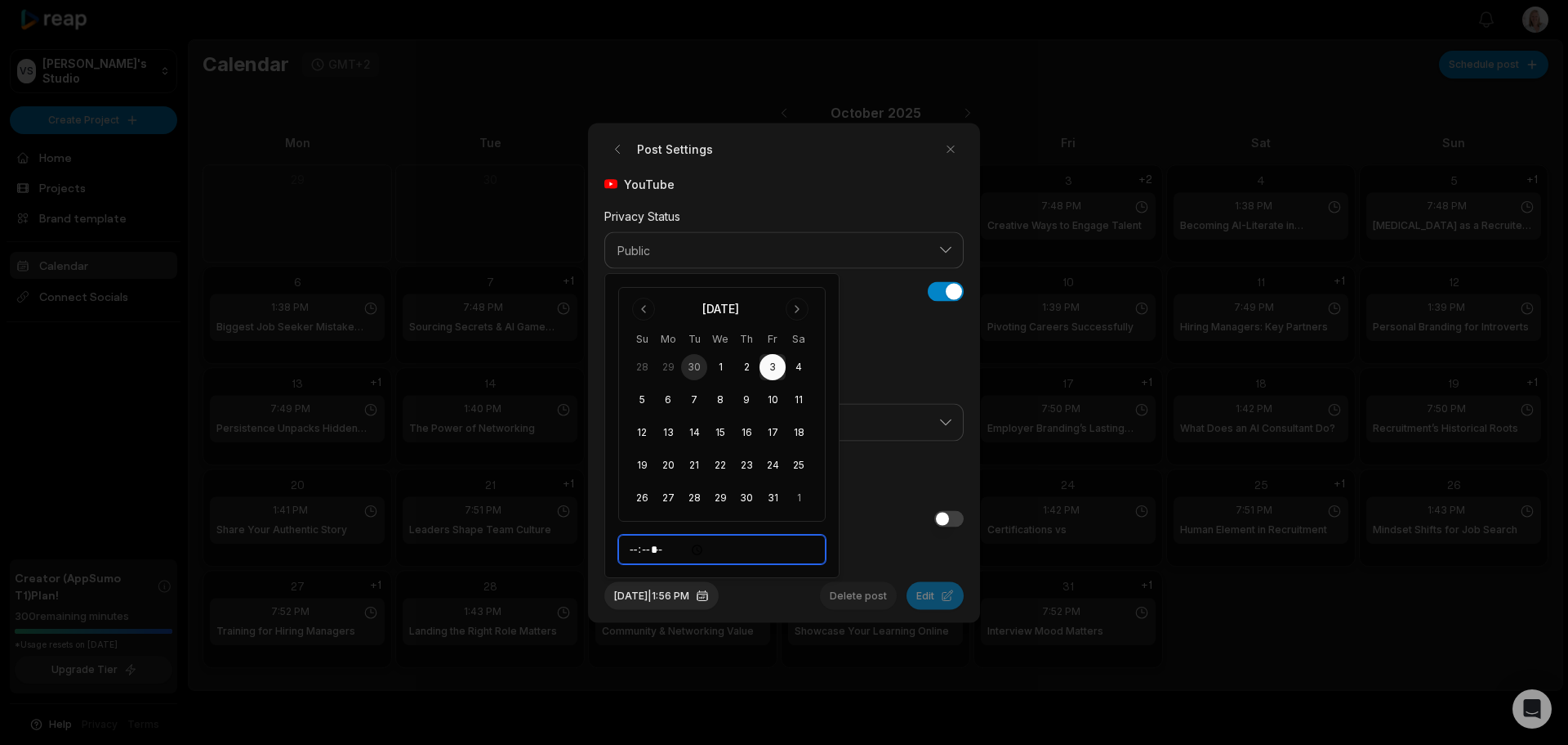
click at [818, 561] on input "*****" at bounding box center [722, 549] width 208 height 29
click at [866, 396] on div "Privacy Status Public To Everyone" at bounding box center [784, 409] width 359 height 64
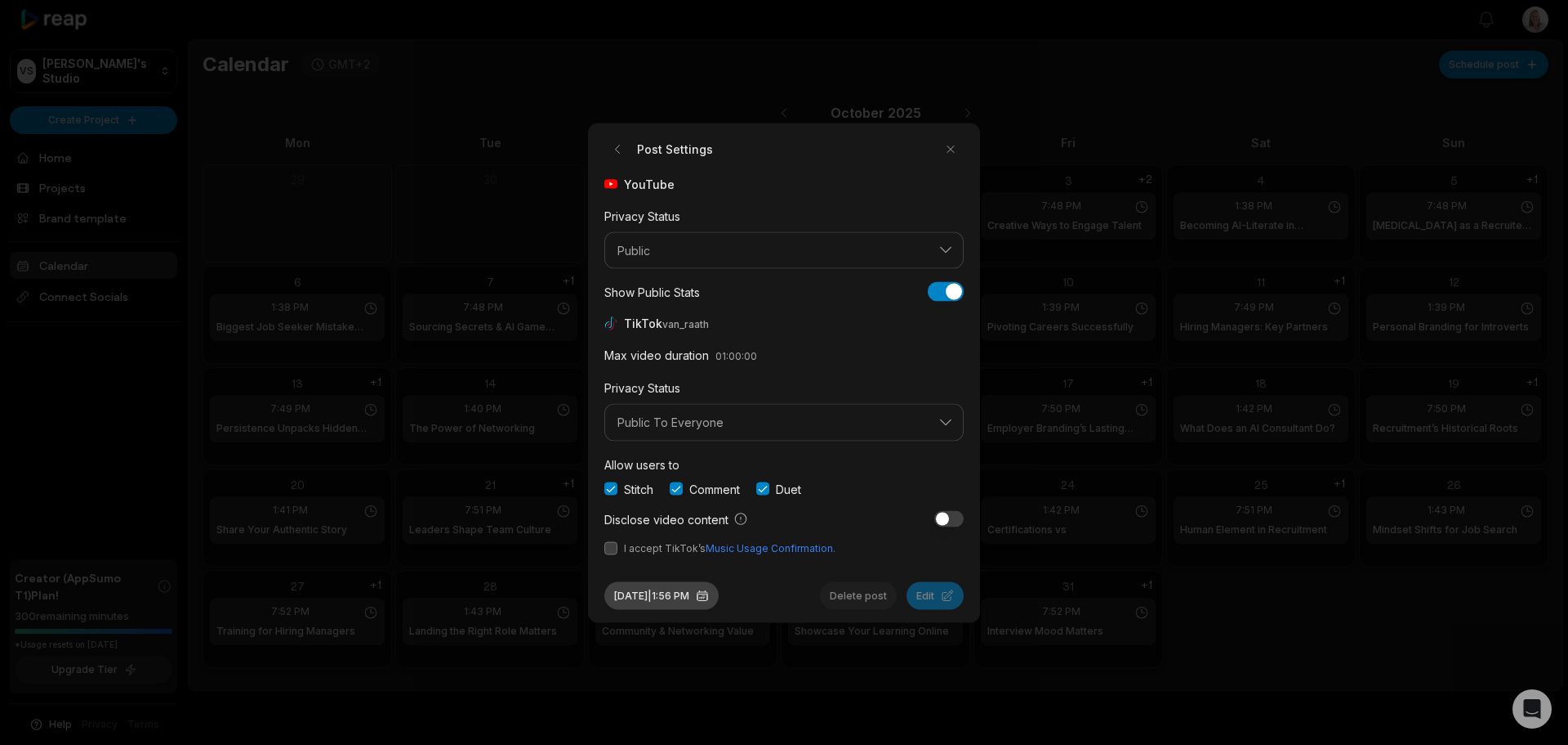
click at [711, 593] on button "[DATE] 1:56 PM" at bounding box center [662, 594] width 114 height 28
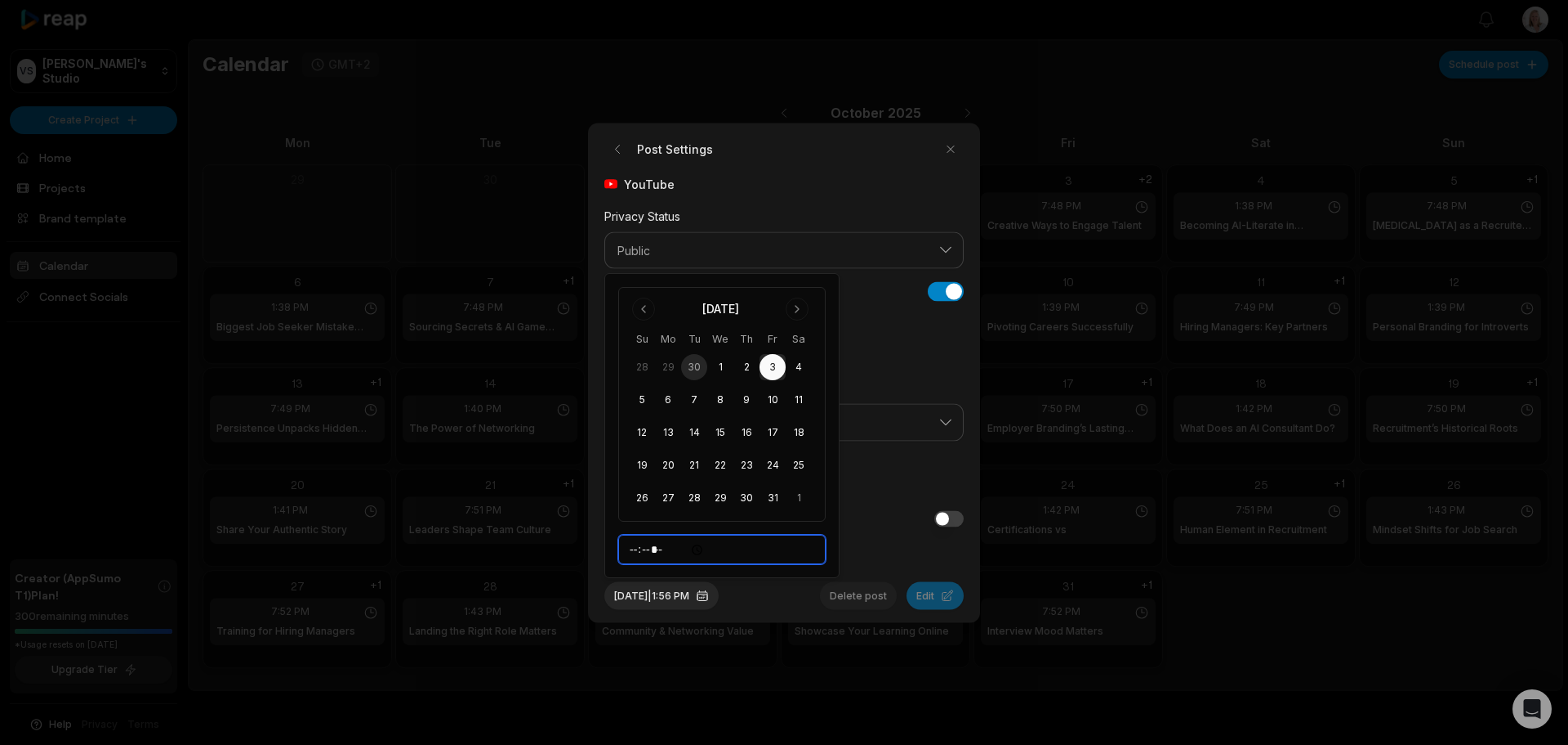
click at [638, 550] on input "*****" at bounding box center [722, 549] width 208 height 29
type input "*****"
click at [710, 603] on button "[DATE] 3:56 PM" at bounding box center [663, 594] width 117 height 28
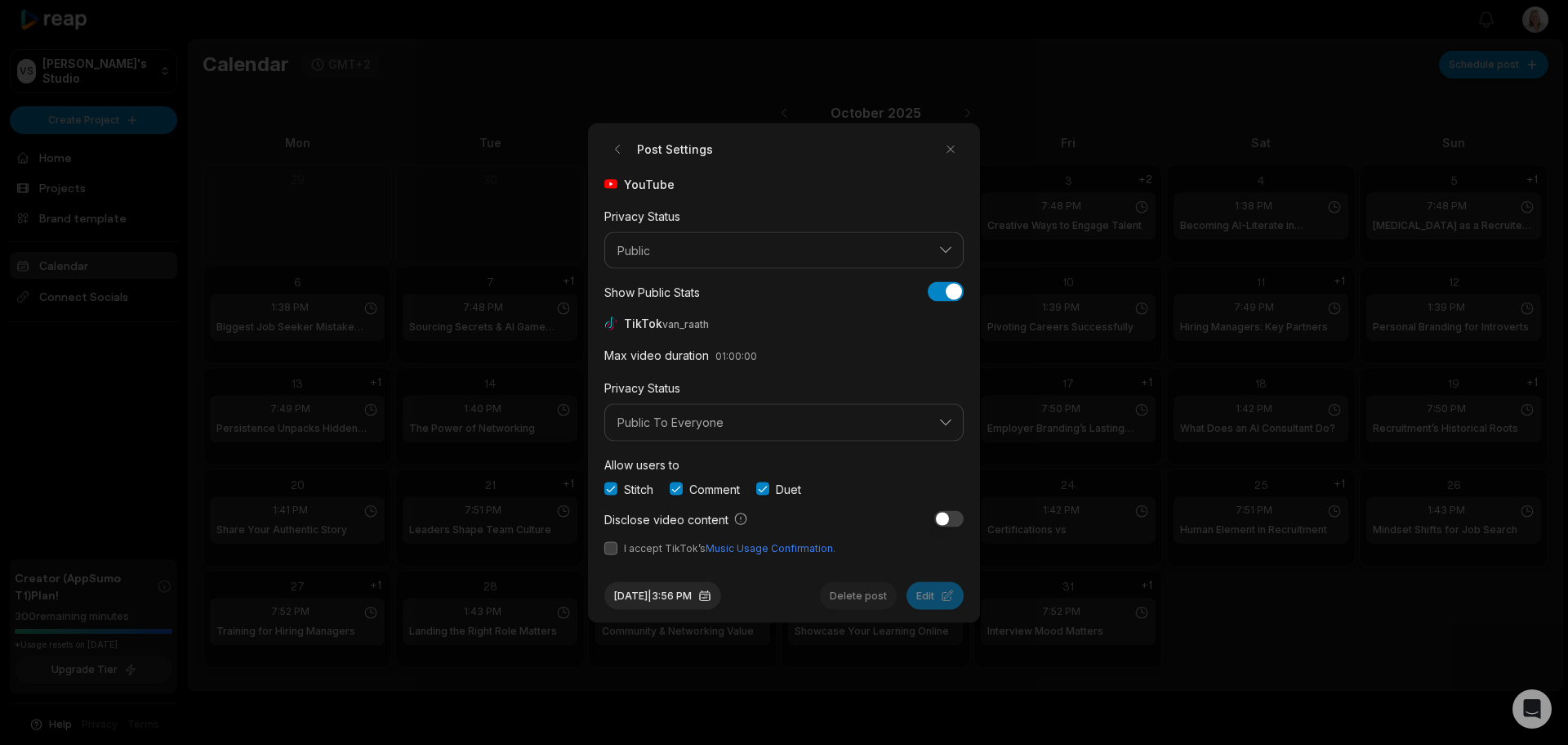
click at [613, 550] on button "button" at bounding box center [611, 547] width 13 height 13
click at [923, 603] on button "Edit" at bounding box center [935, 594] width 57 height 28
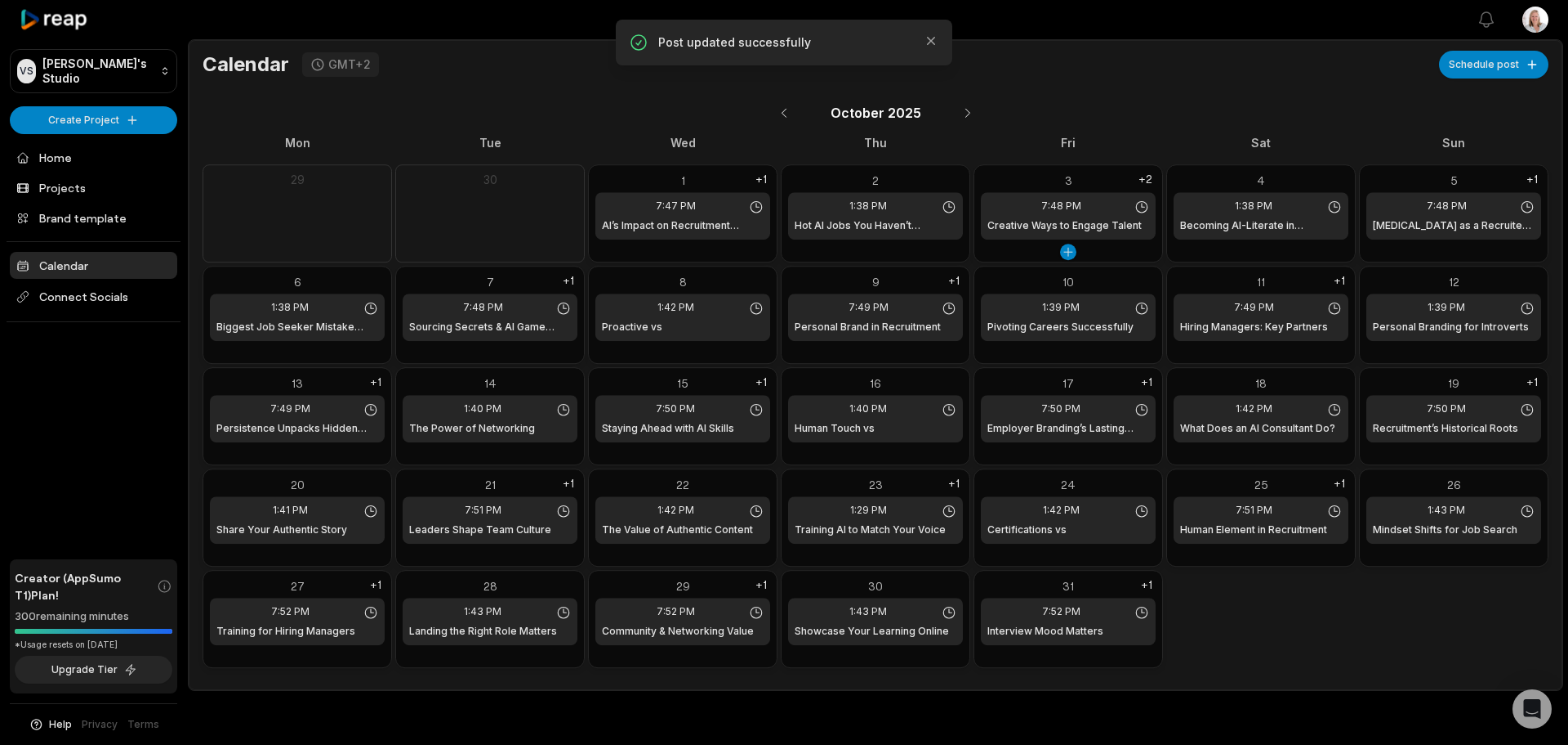
click at [1091, 219] on h1 "Creative Ways to Engage Talent" at bounding box center [1065, 225] width 154 height 15
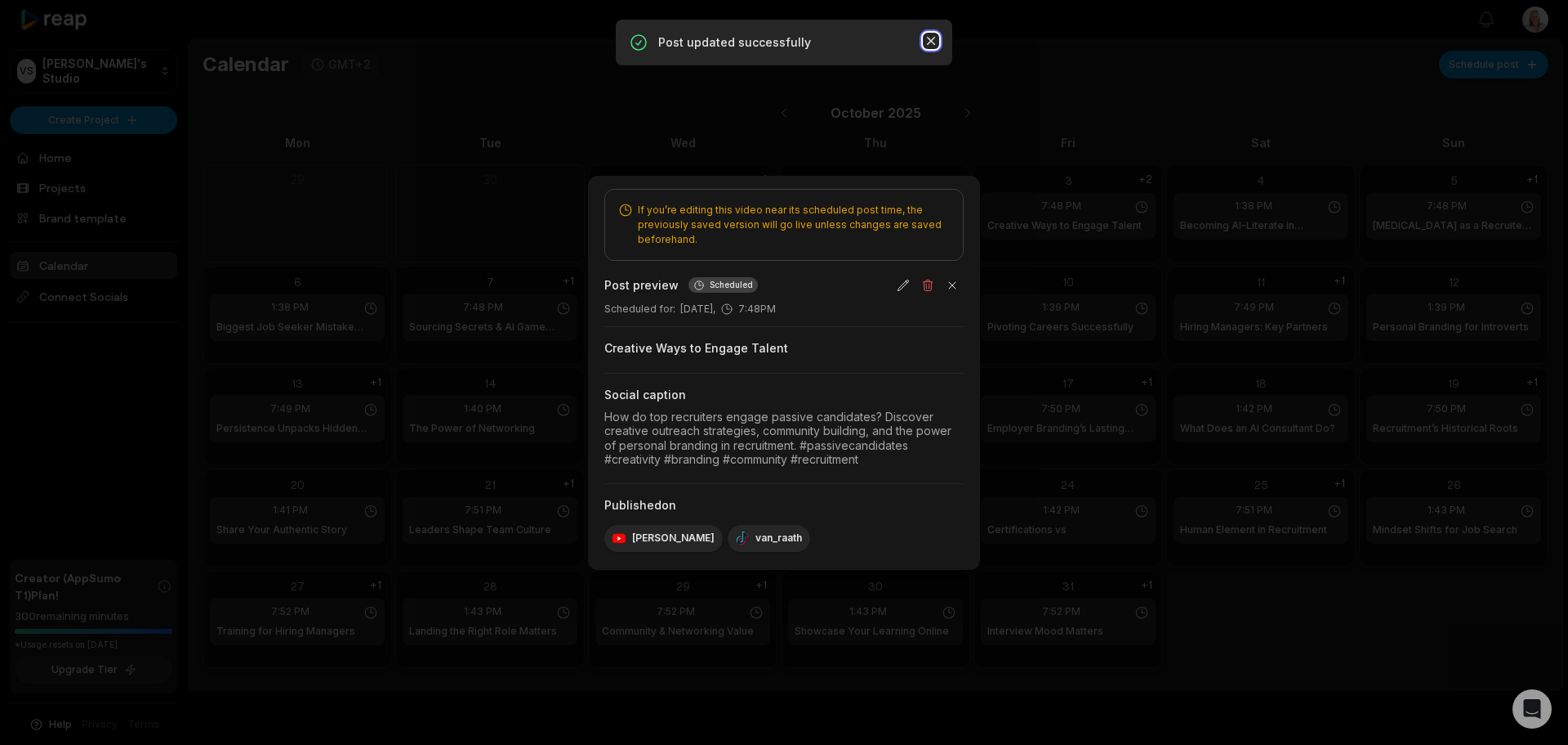
click at [933, 42] on icon "button" at bounding box center [930, 41] width 8 height 8
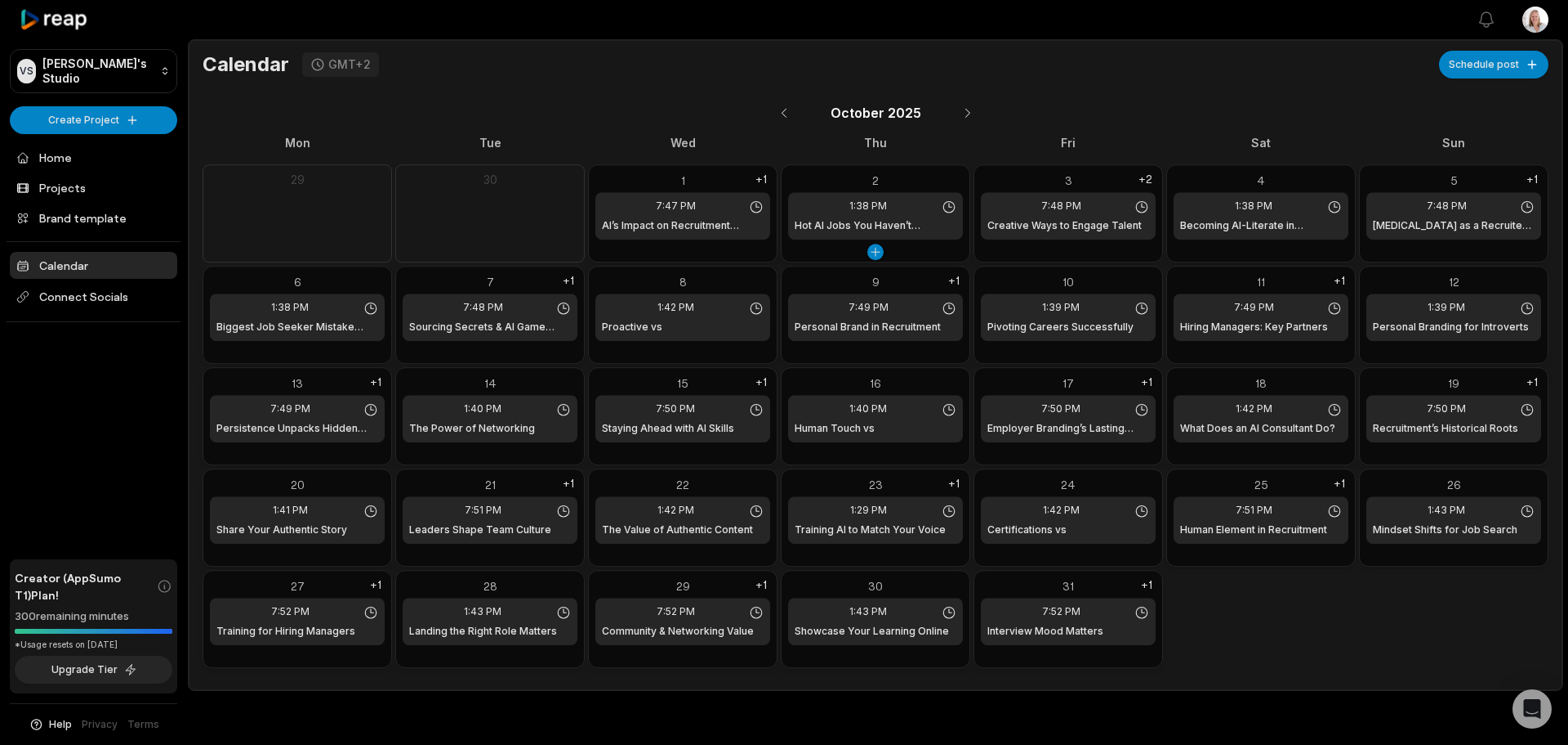
click at [837, 183] on div "2" at bounding box center [875, 180] width 175 height 17
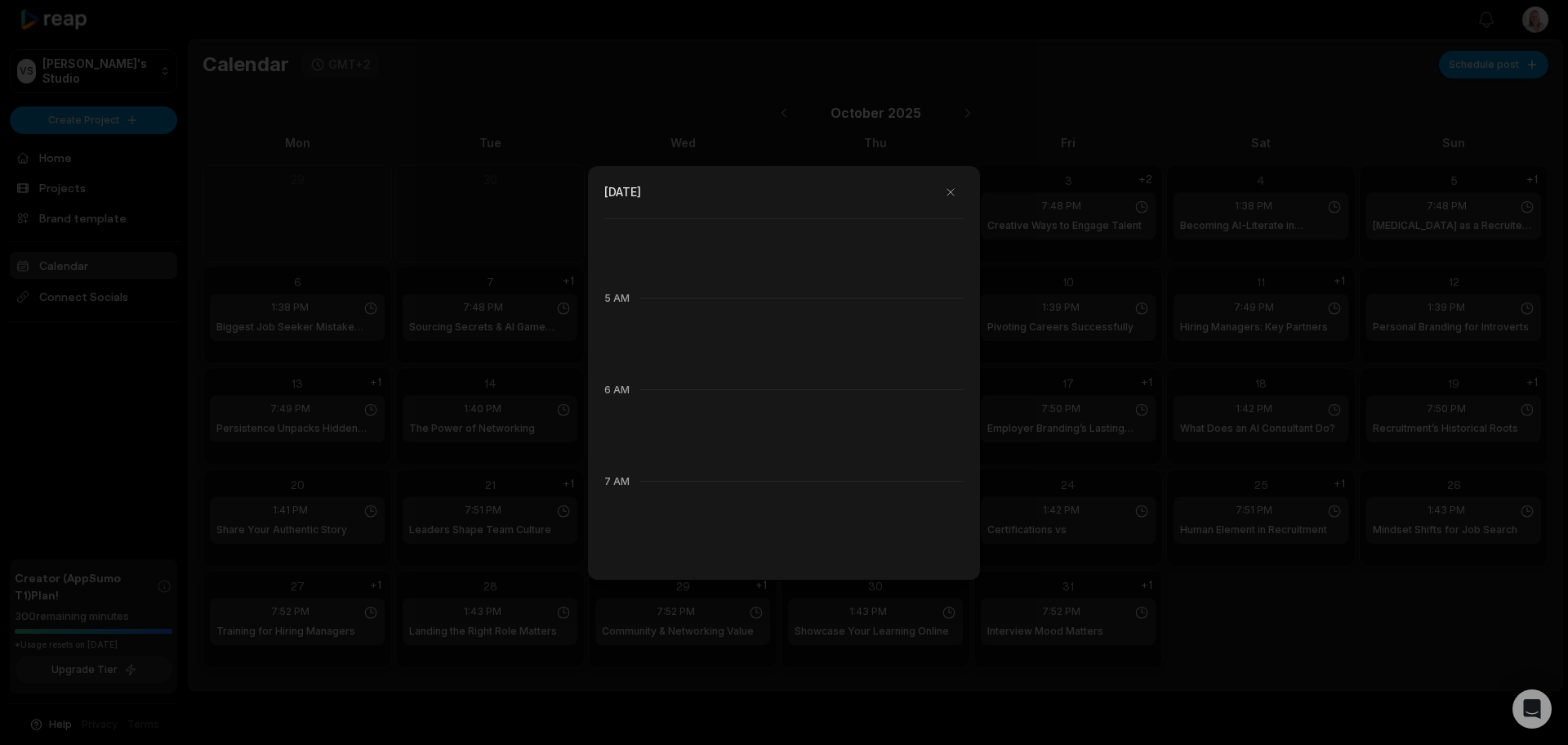
scroll to position [373, 0]
click at [472, 218] on div at bounding box center [784, 372] width 1568 height 745
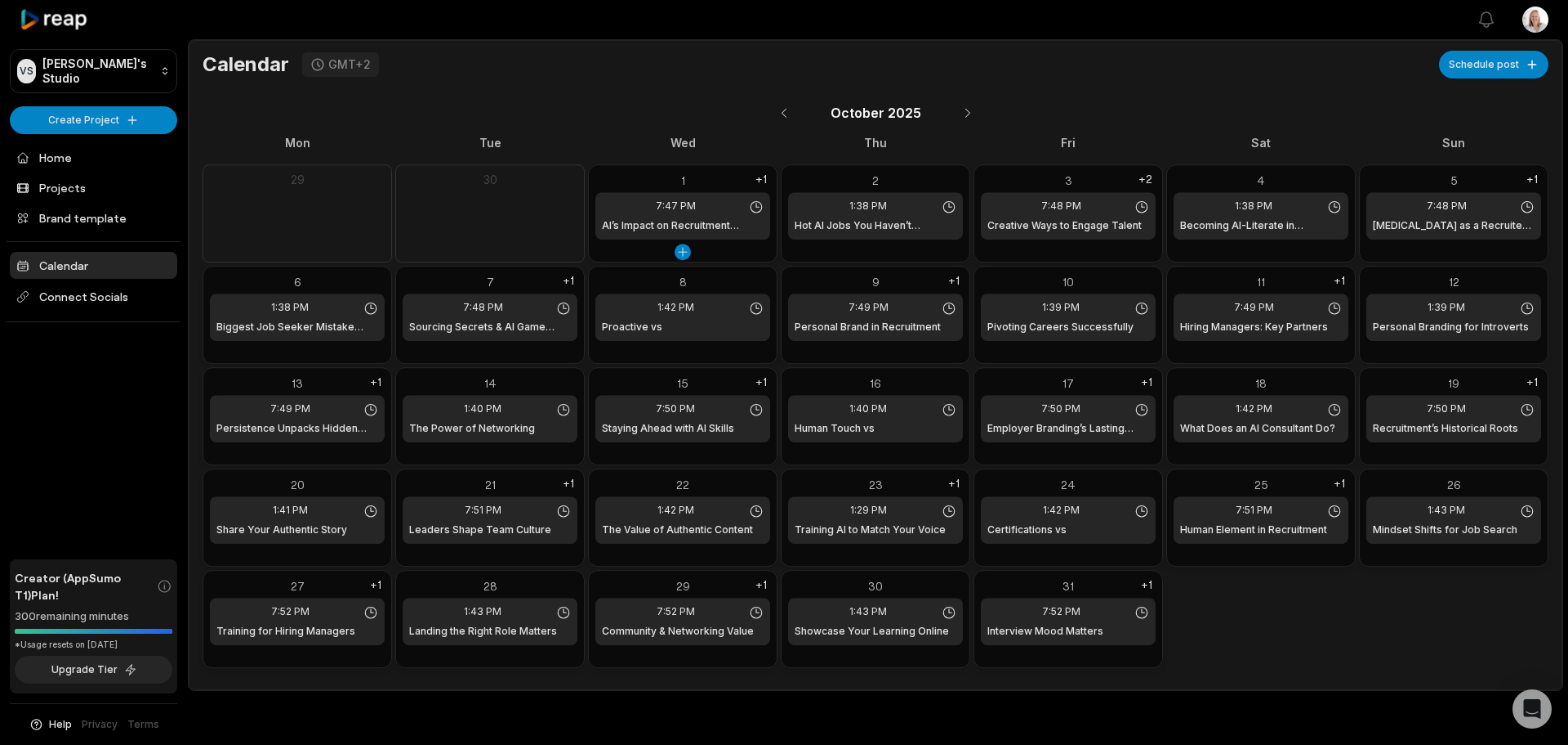
click at [702, 177] on div "1" at bounding box center [683, 180] width 175 height 17
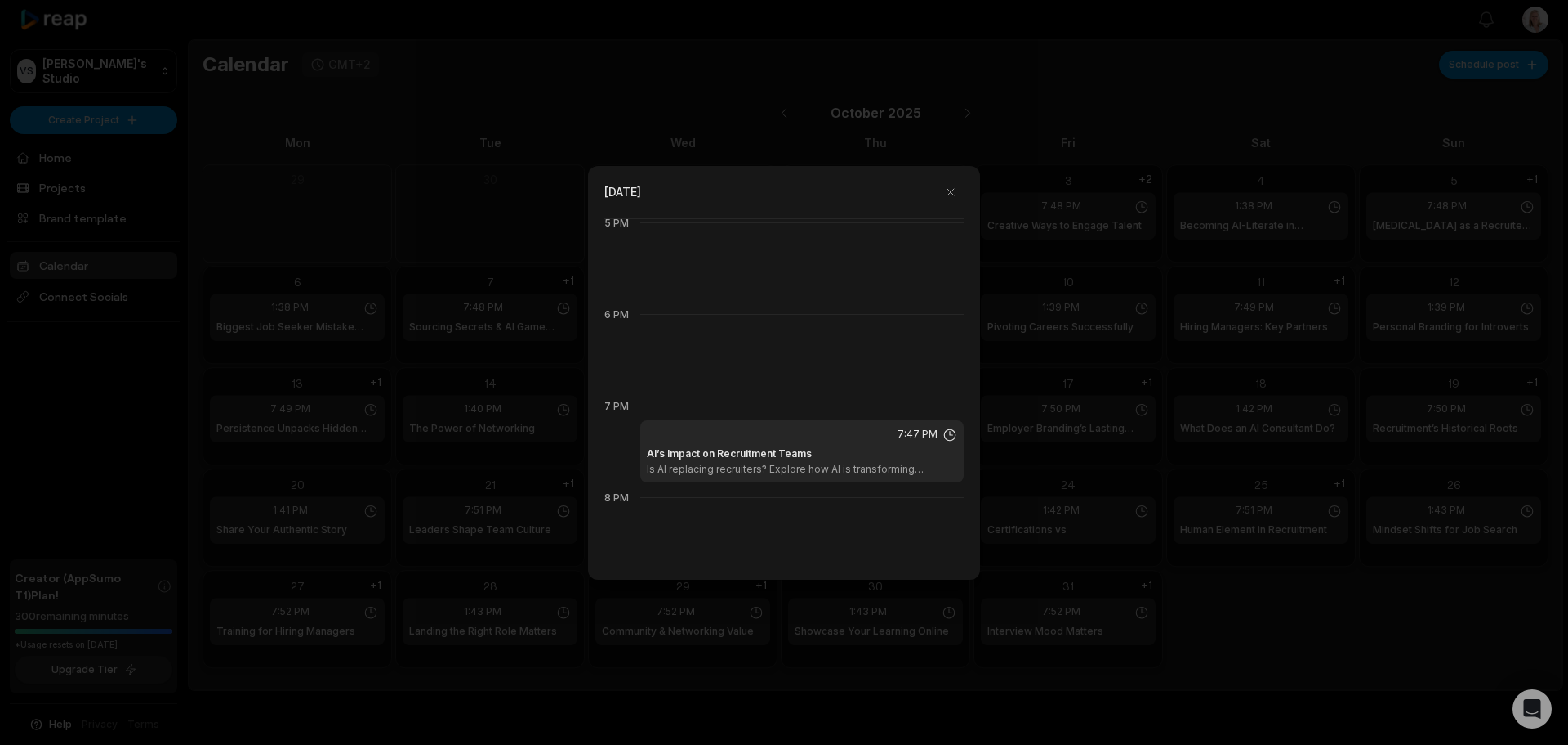
scroll to position [1517, 0]
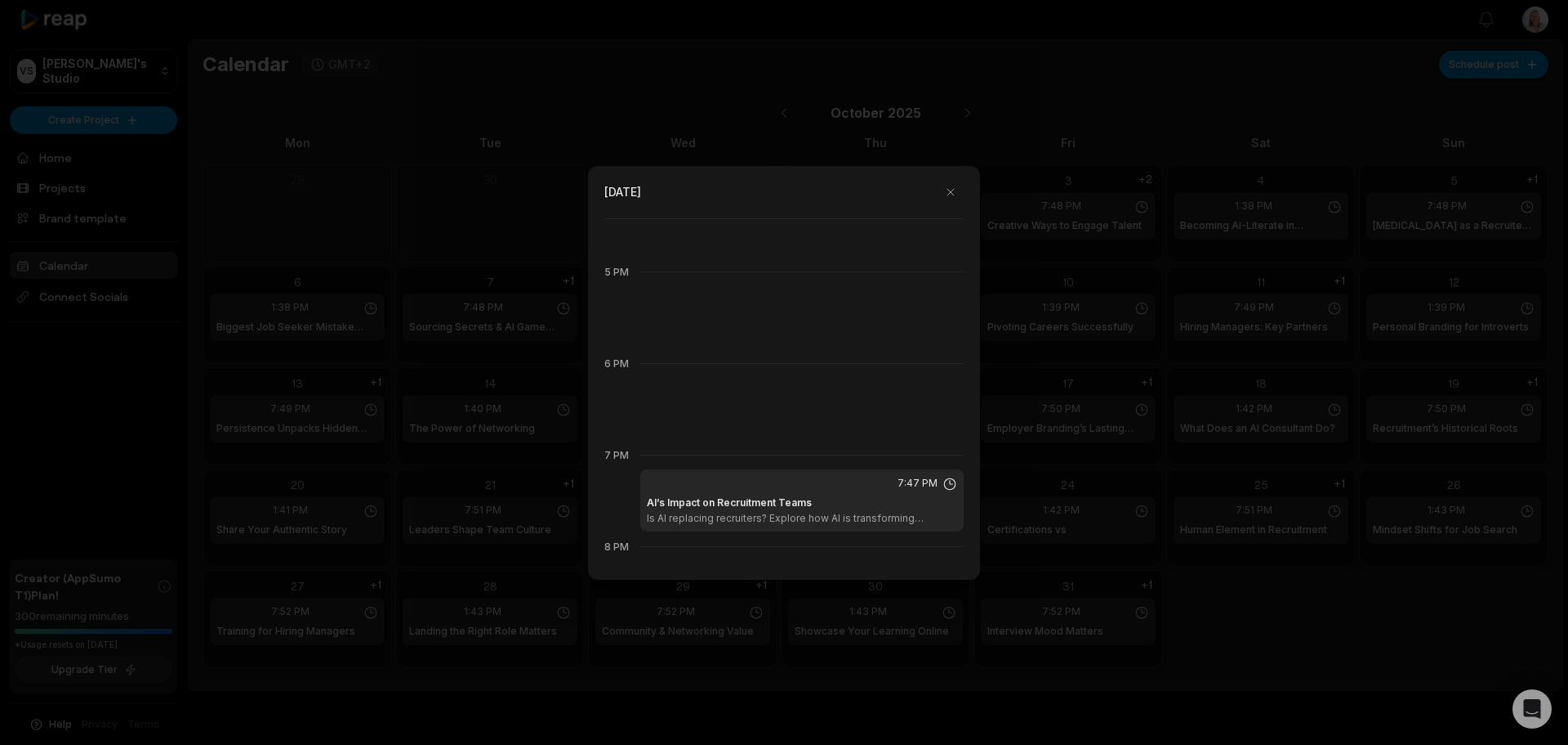
click at [488, 125] on div at bounding box center [784, 372] width 1568 height 745
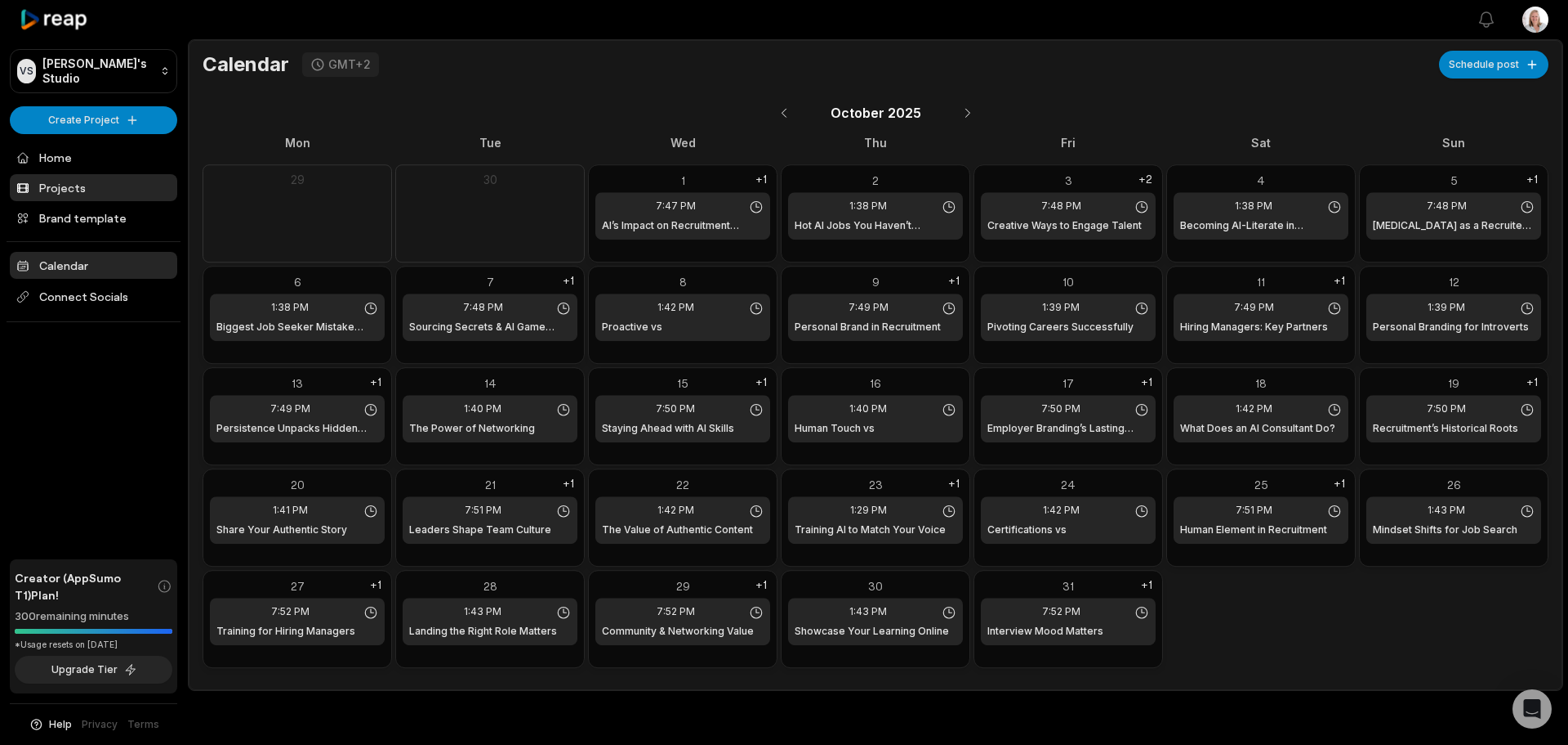
click at [79, 188] on link "Projects" at bounding box center [93, 188] width 168 height 27
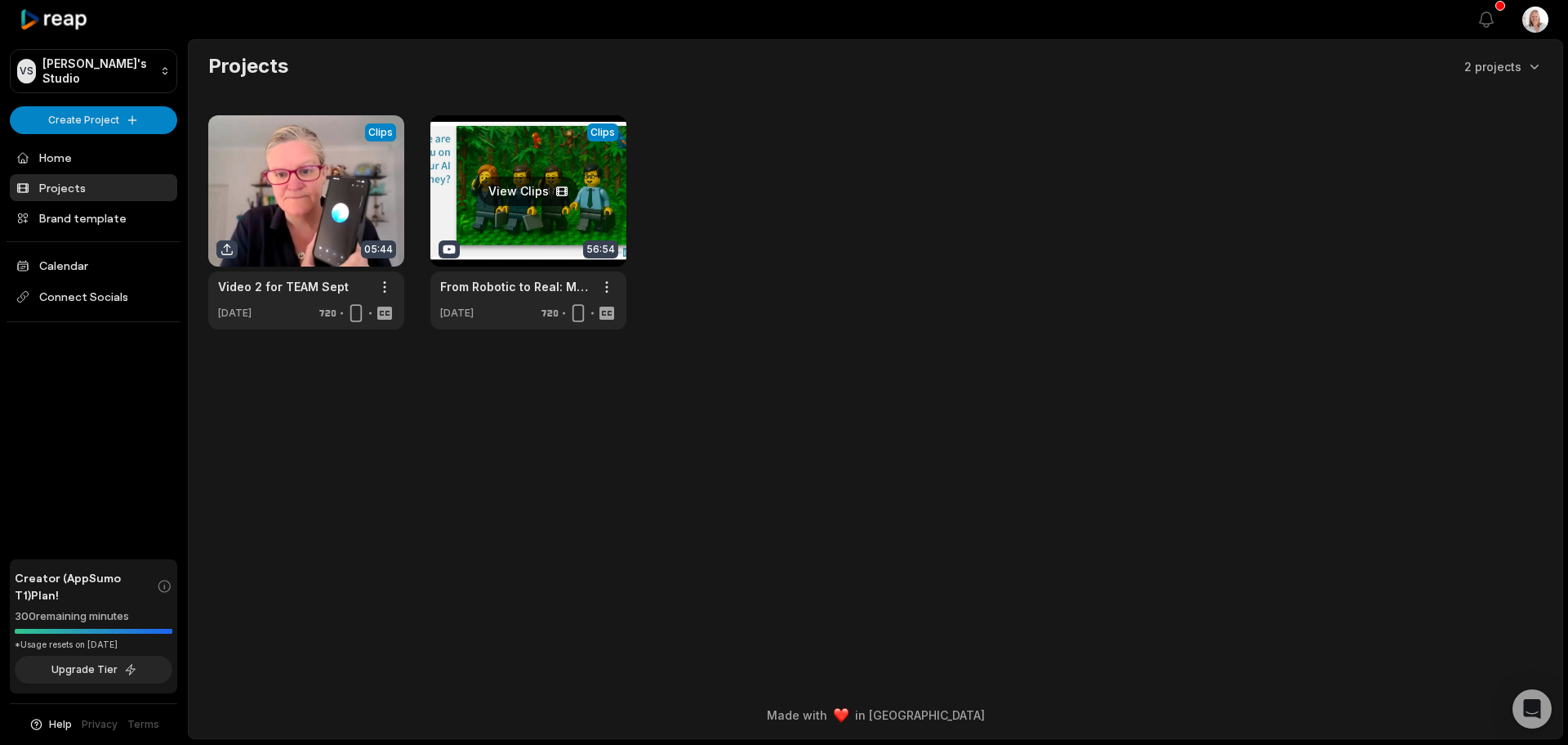
click at [544, 222] on link at bounding box center [529, 222] width 196 height 214
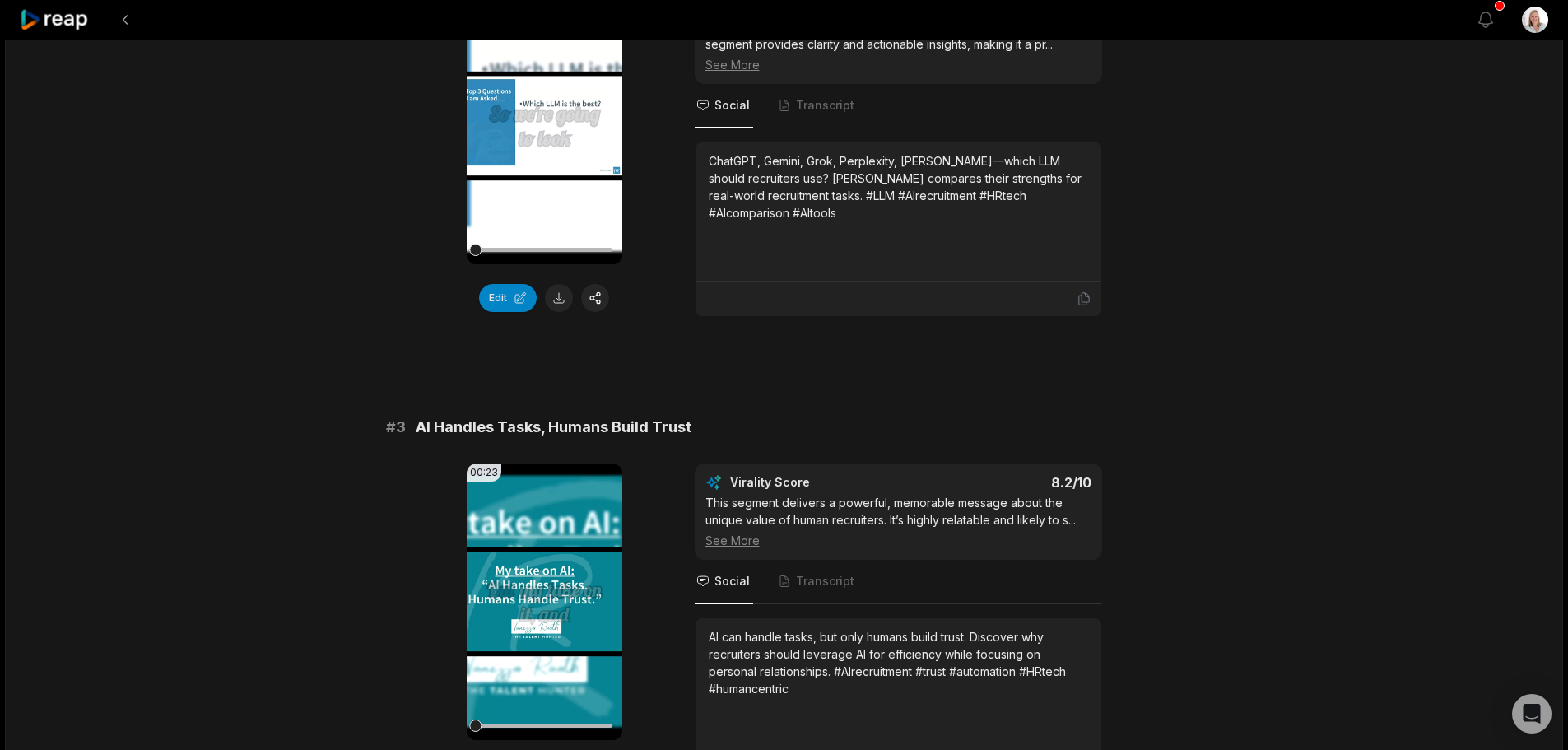
scroll to position [741, 0]
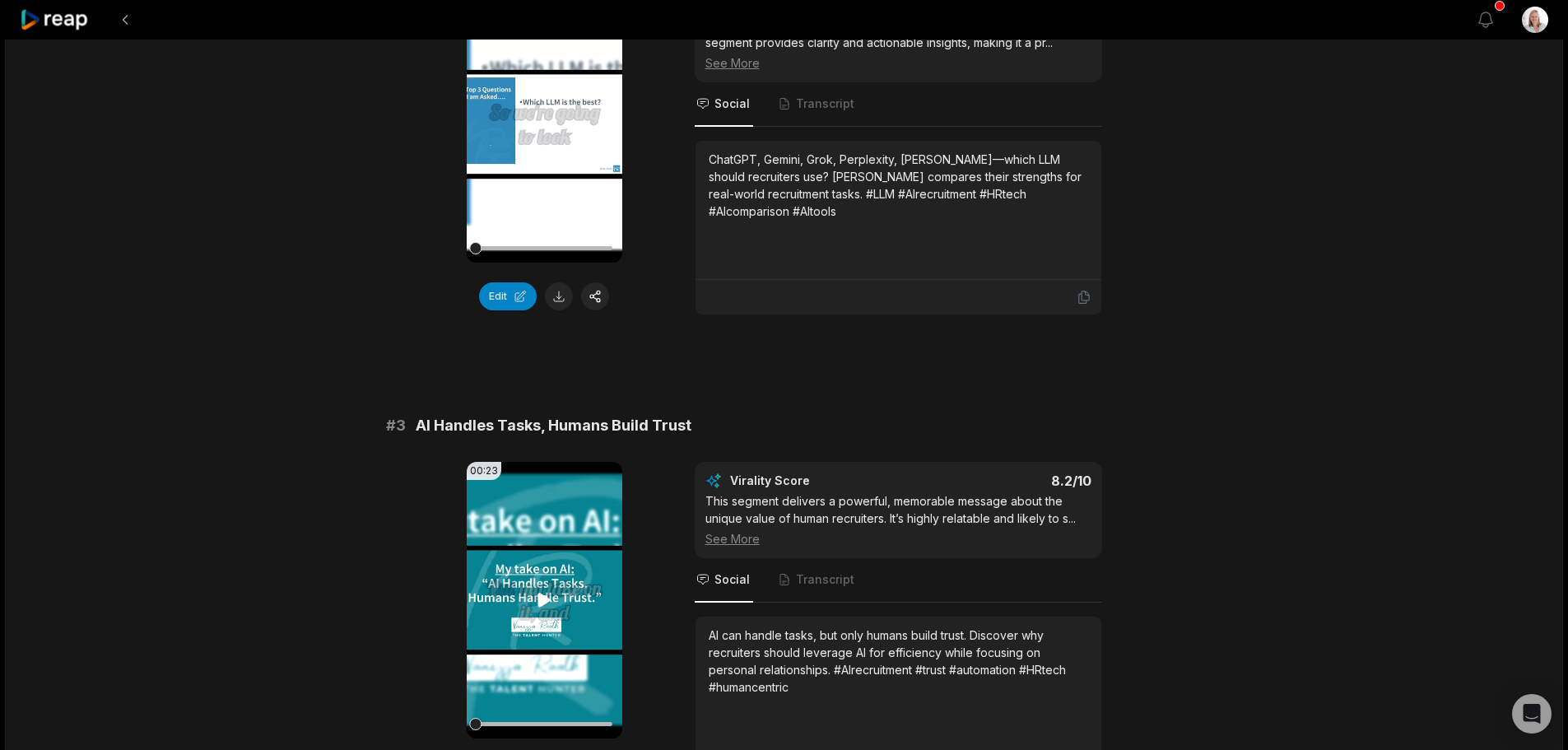
click at [544, 602] on icon at bounding box center [545, 598] width 13 height 14
drag, startPoint x: 54, startPoint y: 17, endPoint x: 13, endPoint y: 31, distance: 43.3
click at [54, 17] on icon at bounding box center [55, 20] width 70 height 22
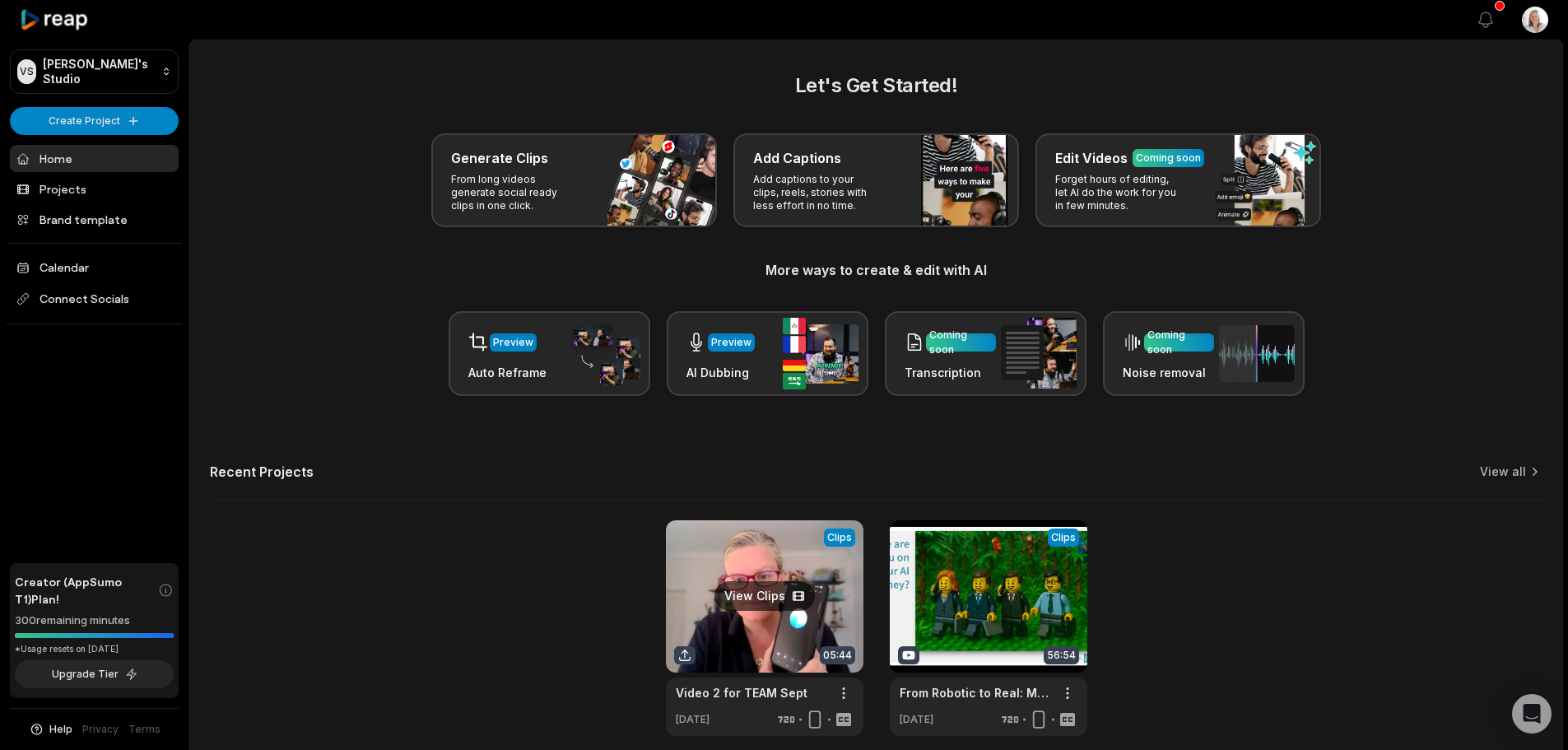
click at [751, 568] on link at bounding box center [765, 628] width 197 height 216
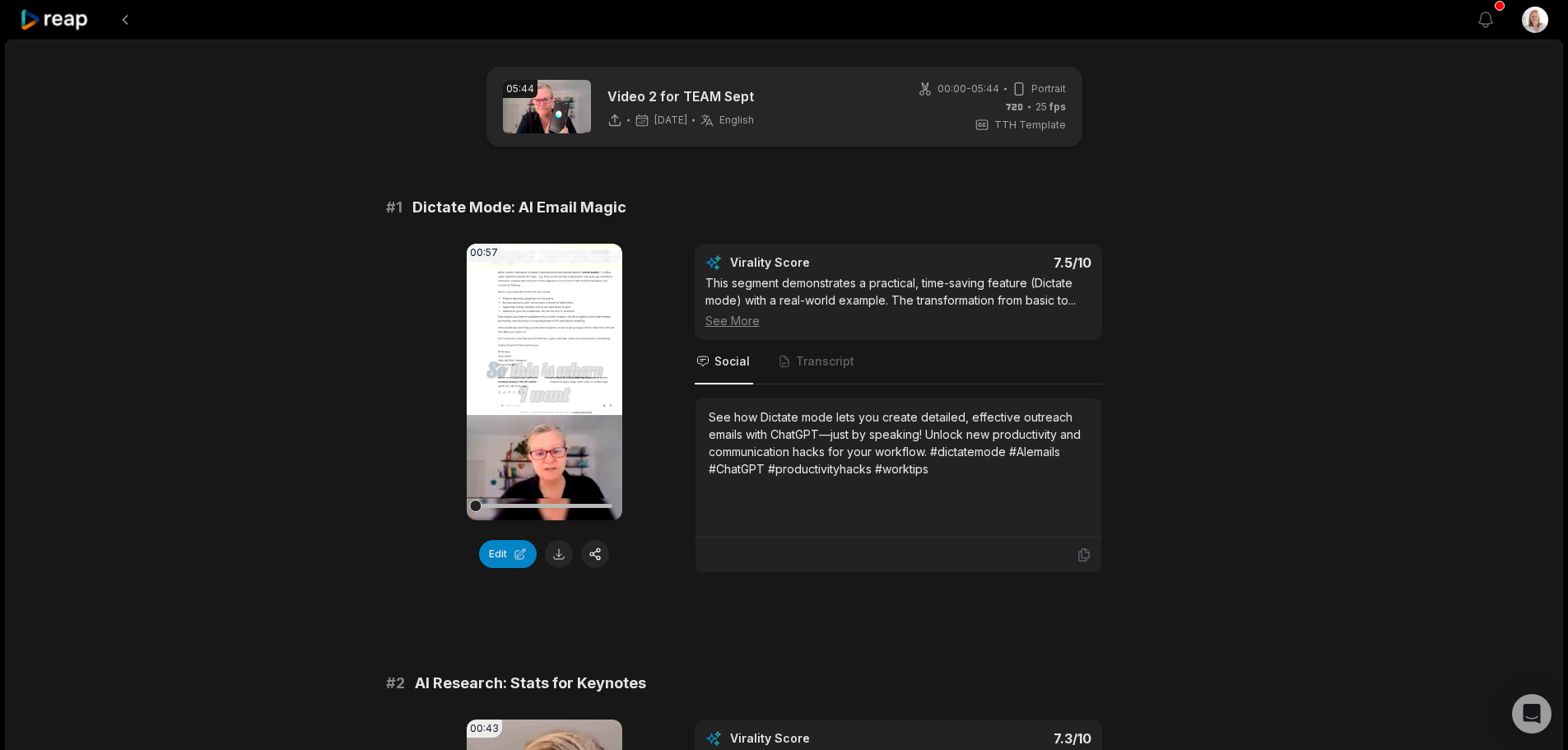
click at [551, 420] on video "Your browser does not support mp4 format." at bounding box center [545, 382] width 155 height 277
click at [595, 560] on button "button" at bounding box center [595, 554] width 28 height 28
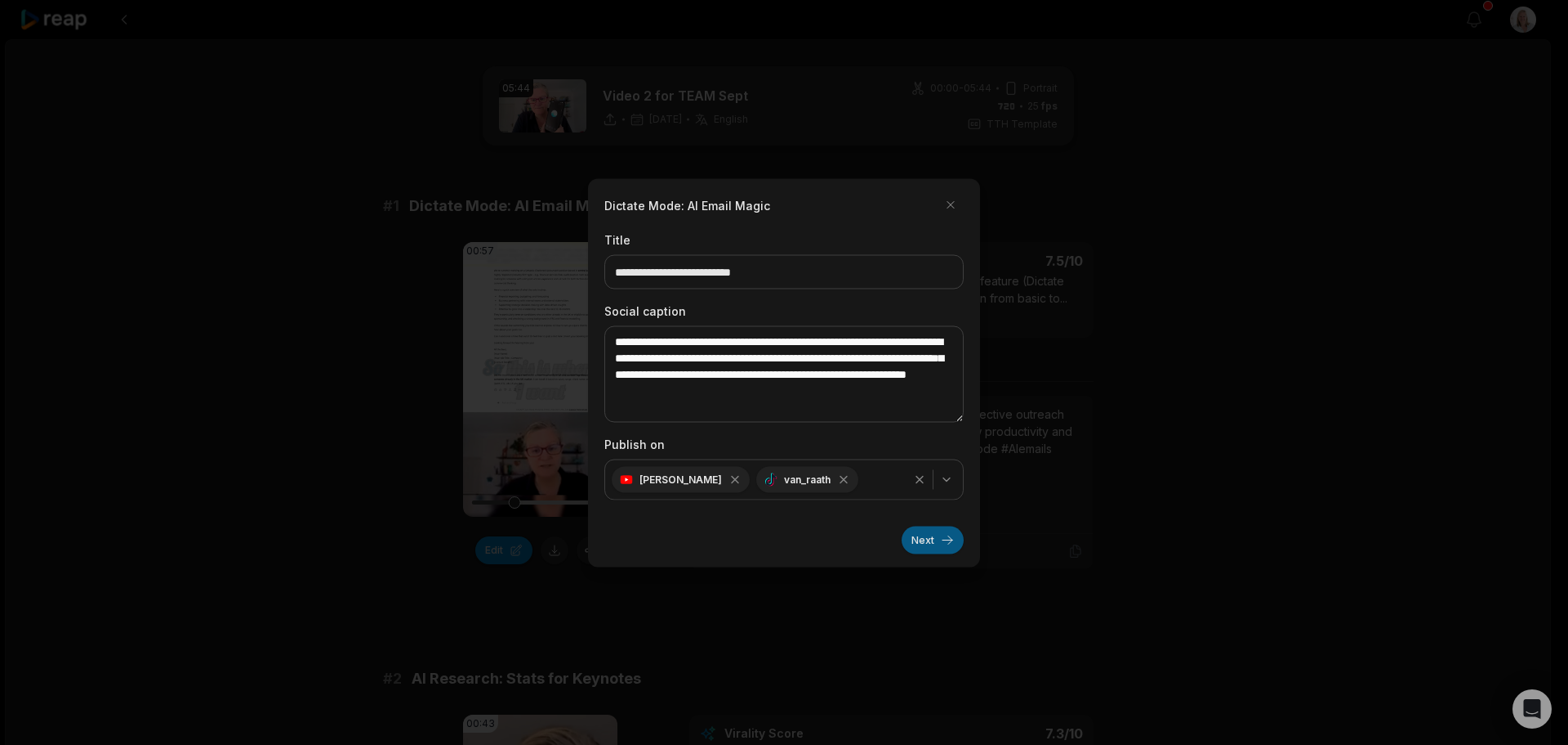
click at [915, 547] on button "Next" at bounding box center [932, 539] width 62 height 28
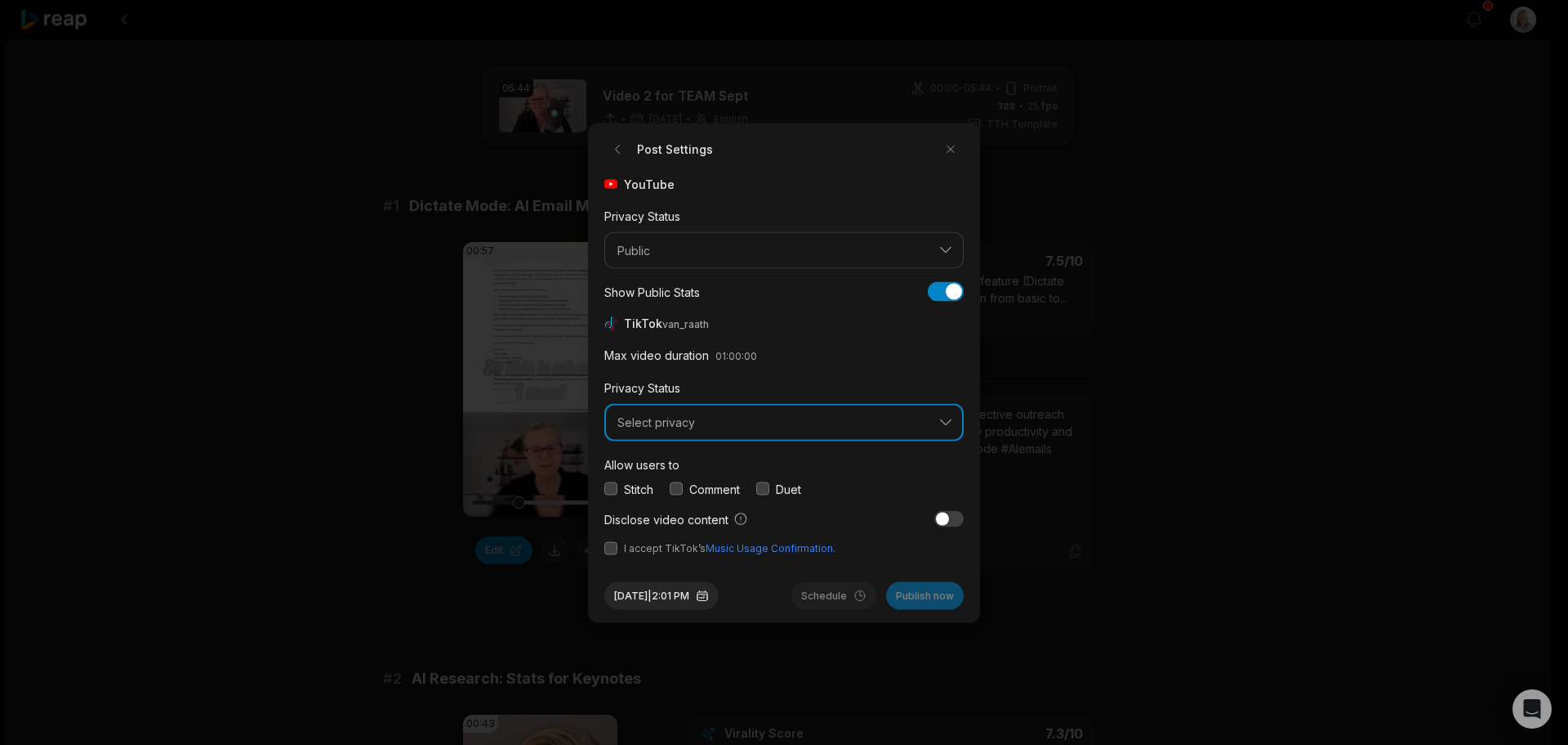
click at [706, 432] on button "Select privacy" at bounding box center [784, 422] width 359 height 37
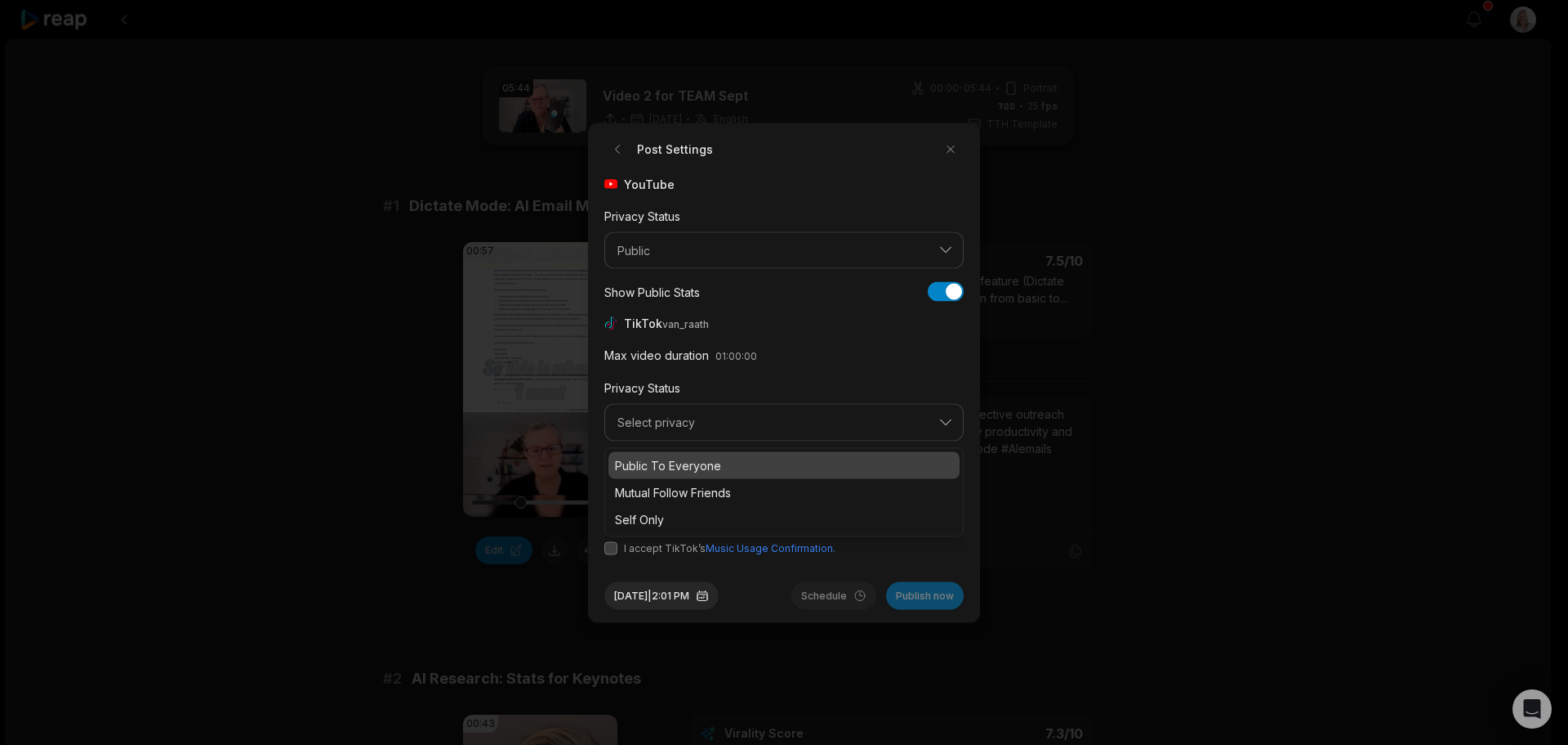
click at [710, 468] on p "Public To Everyone" at bounding box center [784, 465] width 338 height 17
click at [681, 489] on button "button" at bounding box center [677, 488] width 13 height 13
click at [611, 547] on button "button" at bounding box center [611, 547] width 13 height 13
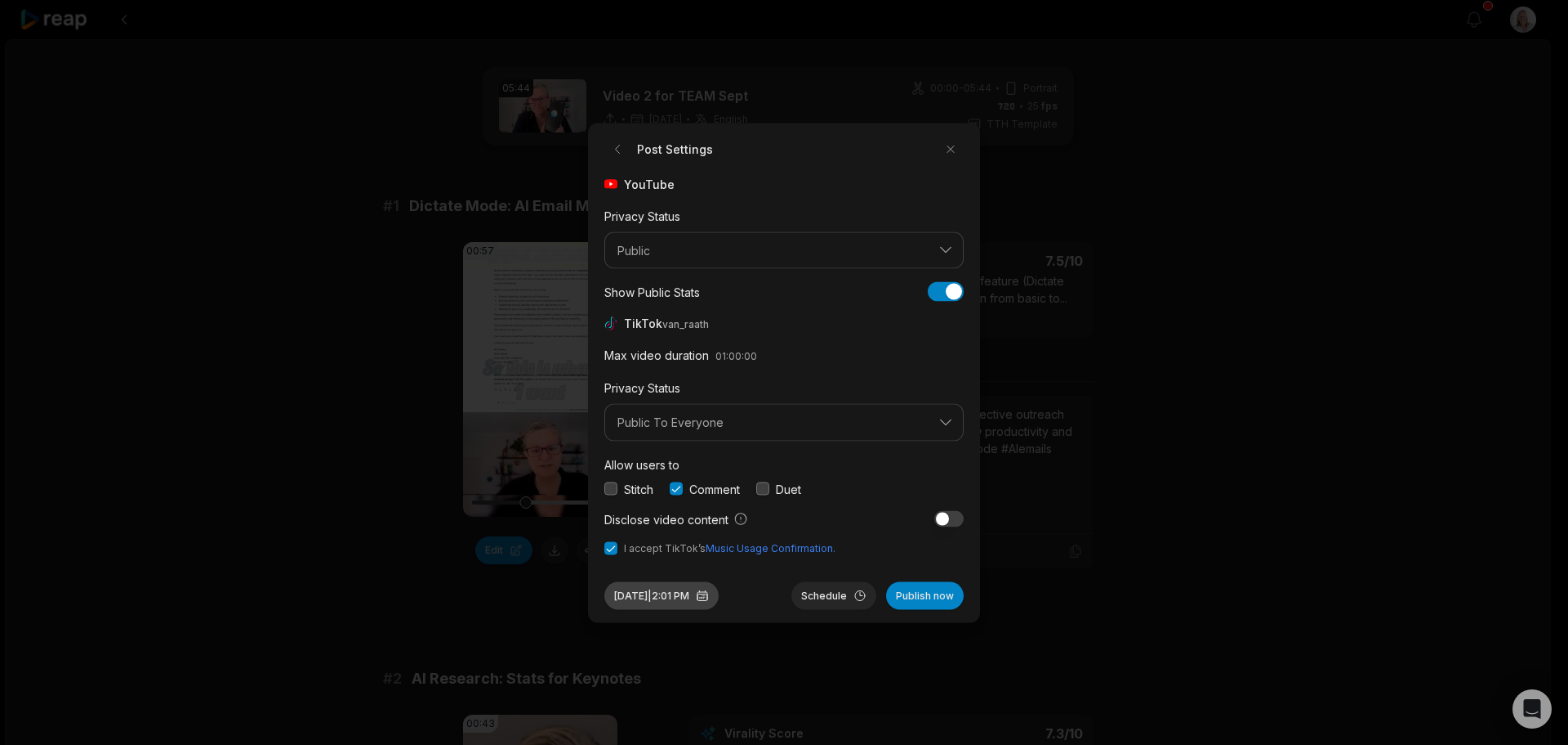
click at [703, 596] on button "[DATE] 2:01 PM" at bounding box center [662, 594] width 114 height 28
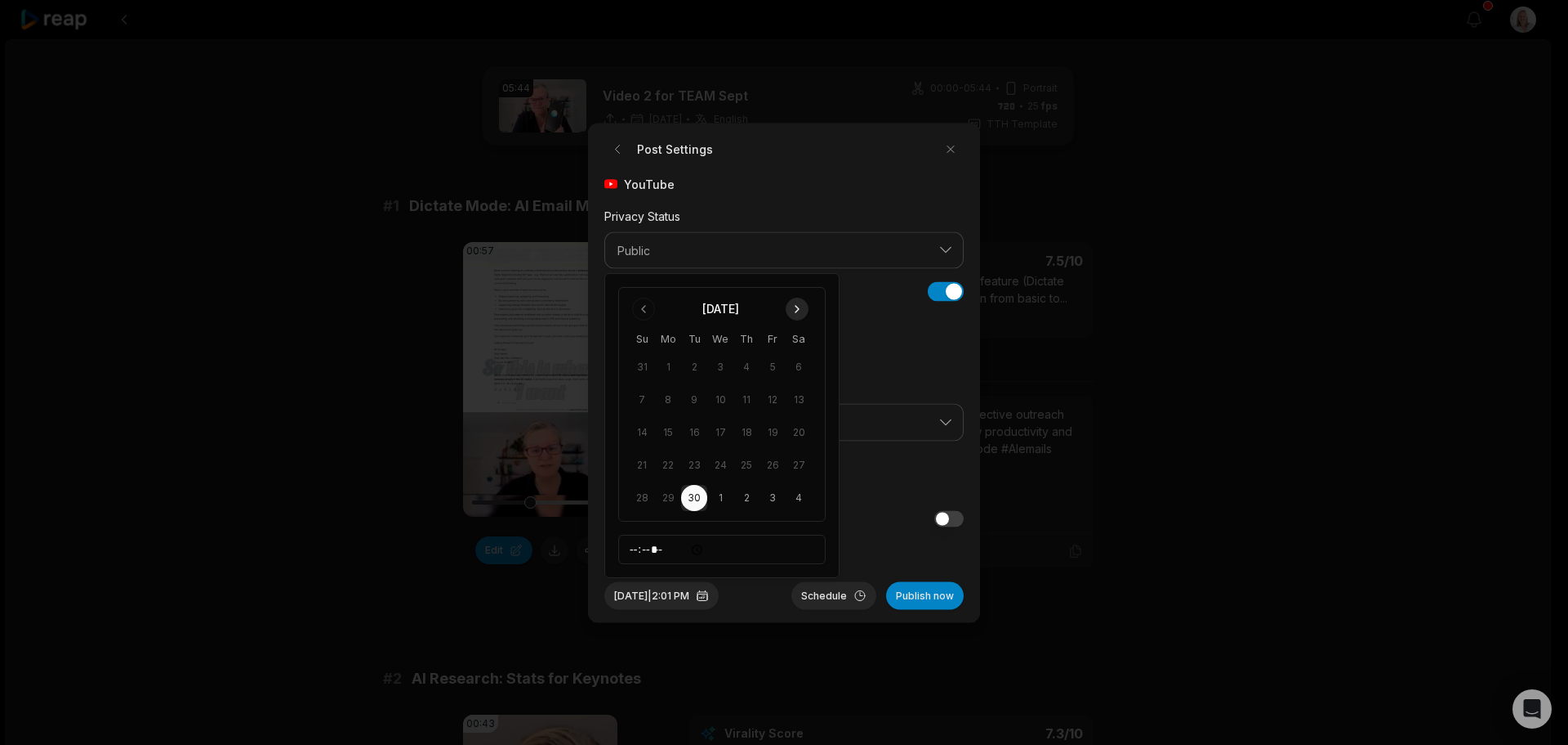
click at [796, 307] on button "Go to next month" at bounding box center [796, 309] width 23 height 23
click at [799, 368] on button "4" at bounding box center [798, 367] width 26 height 26
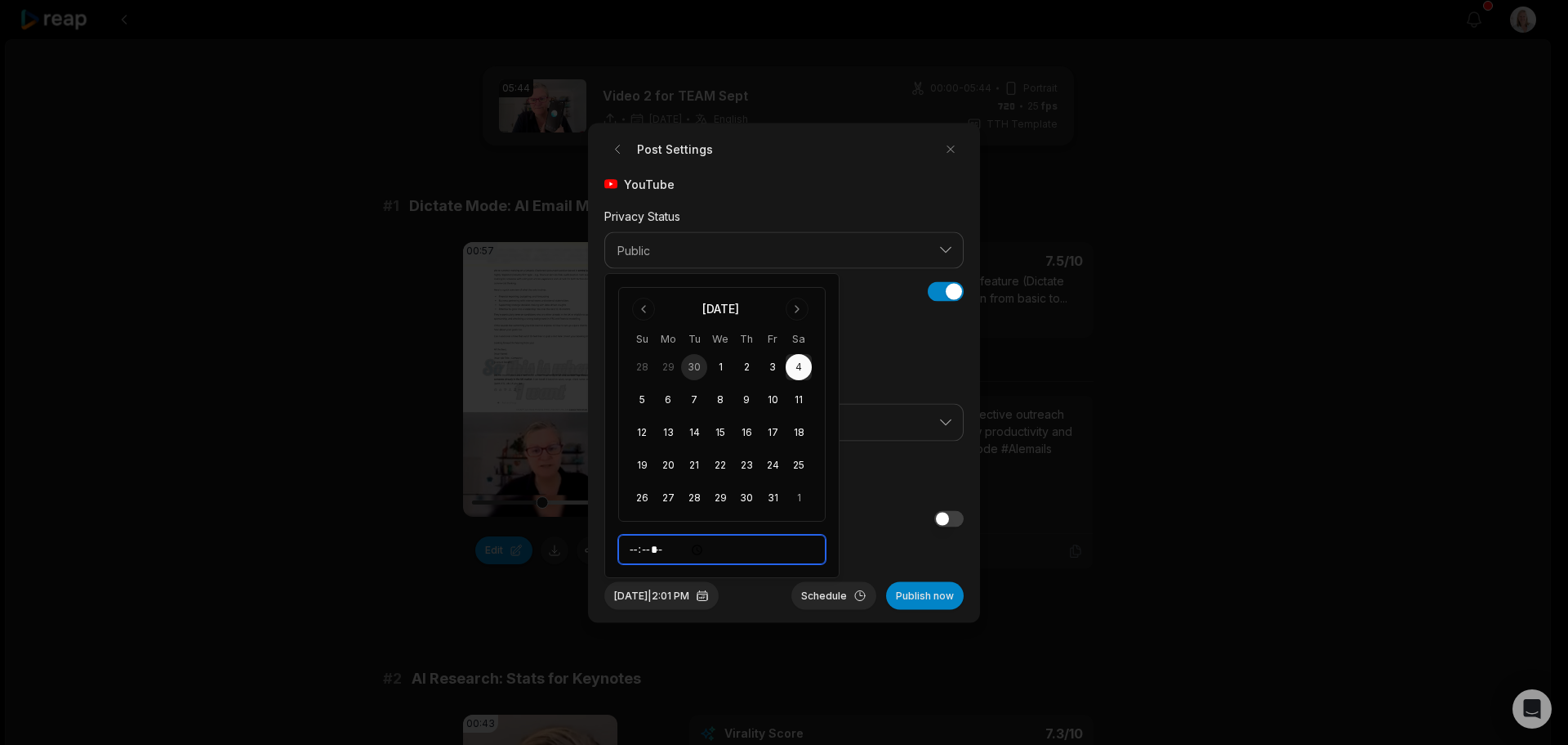
click at [631, 549] on input "*****" at bounding box center [722, 549] width 208 height 29
type input "*****"
click at [833, 593] on button "Schedule" at bounding box center [834, 594] width 85 height 28
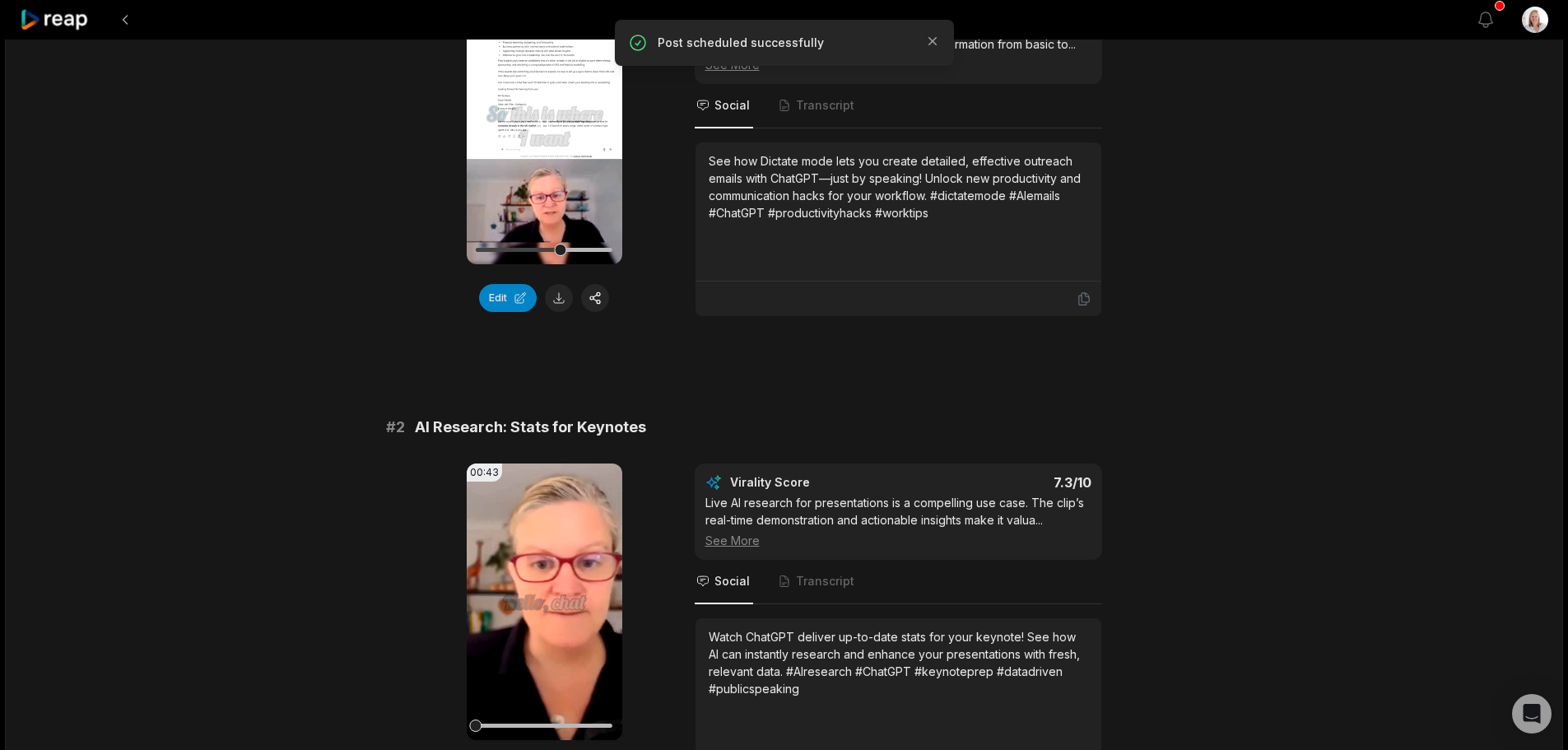
scroll to position [247, 0]
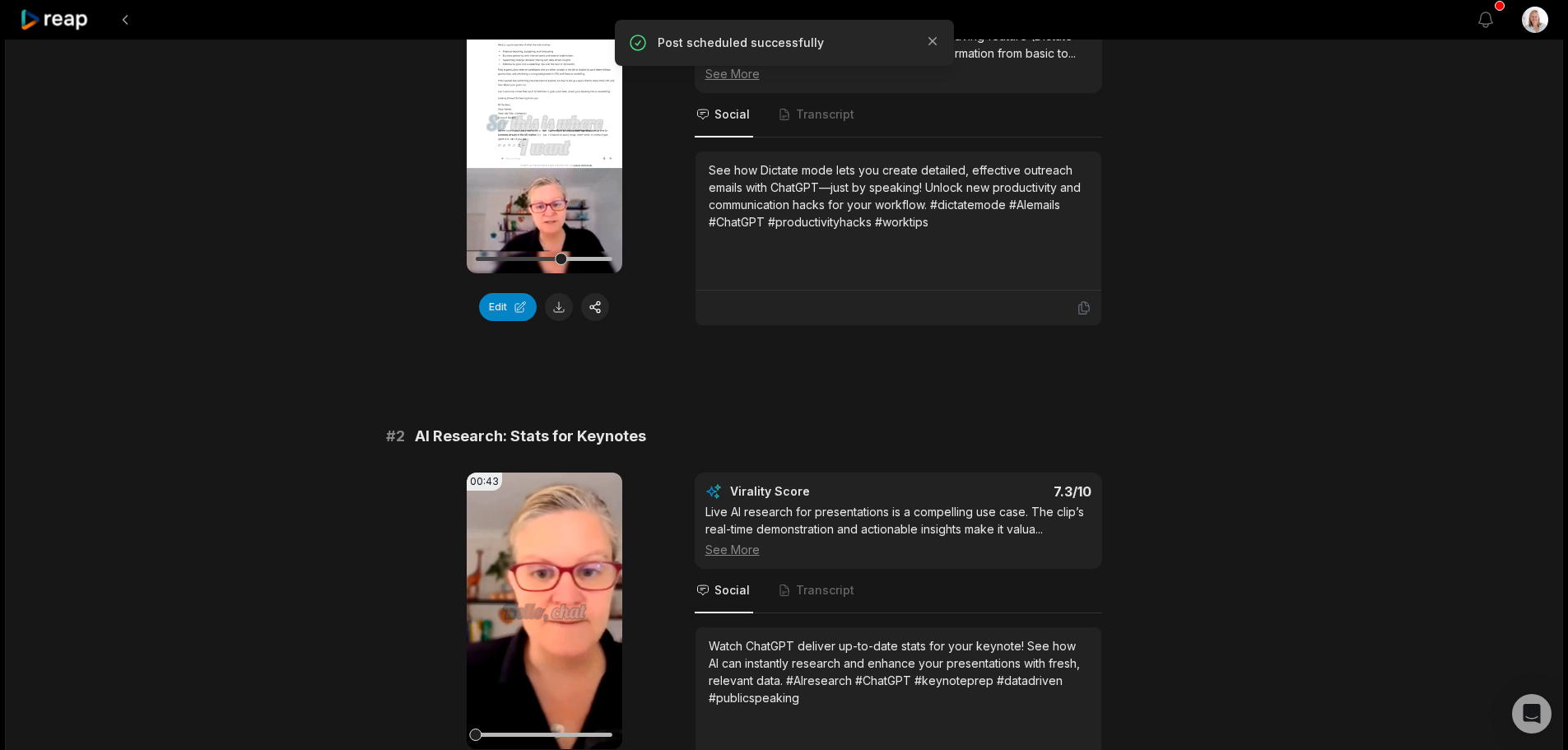
click at [552, 161] on video "Your browser does not support mp4 format." at bounding box center [545, 134] width 155 height 277
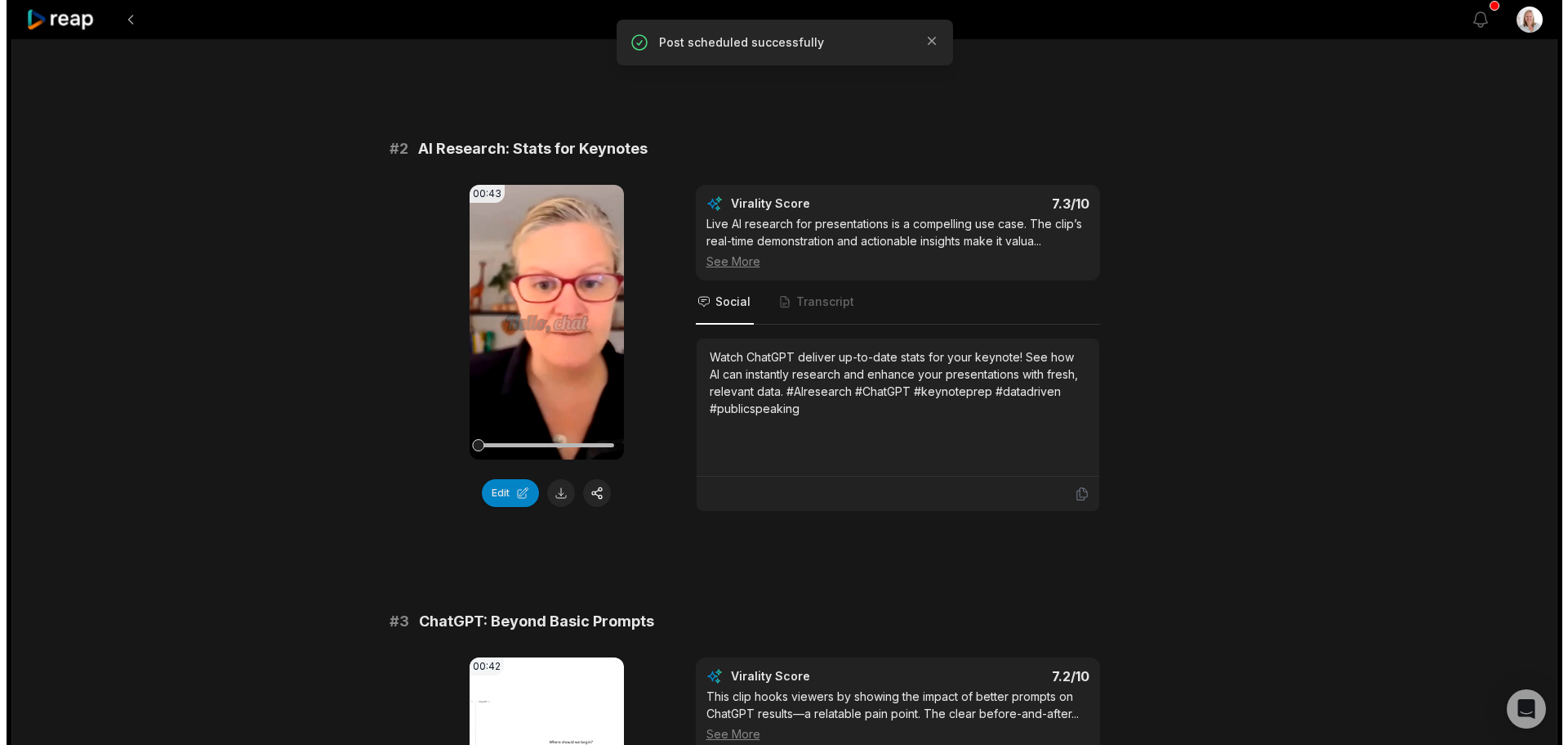
scroll to position [572, 0]
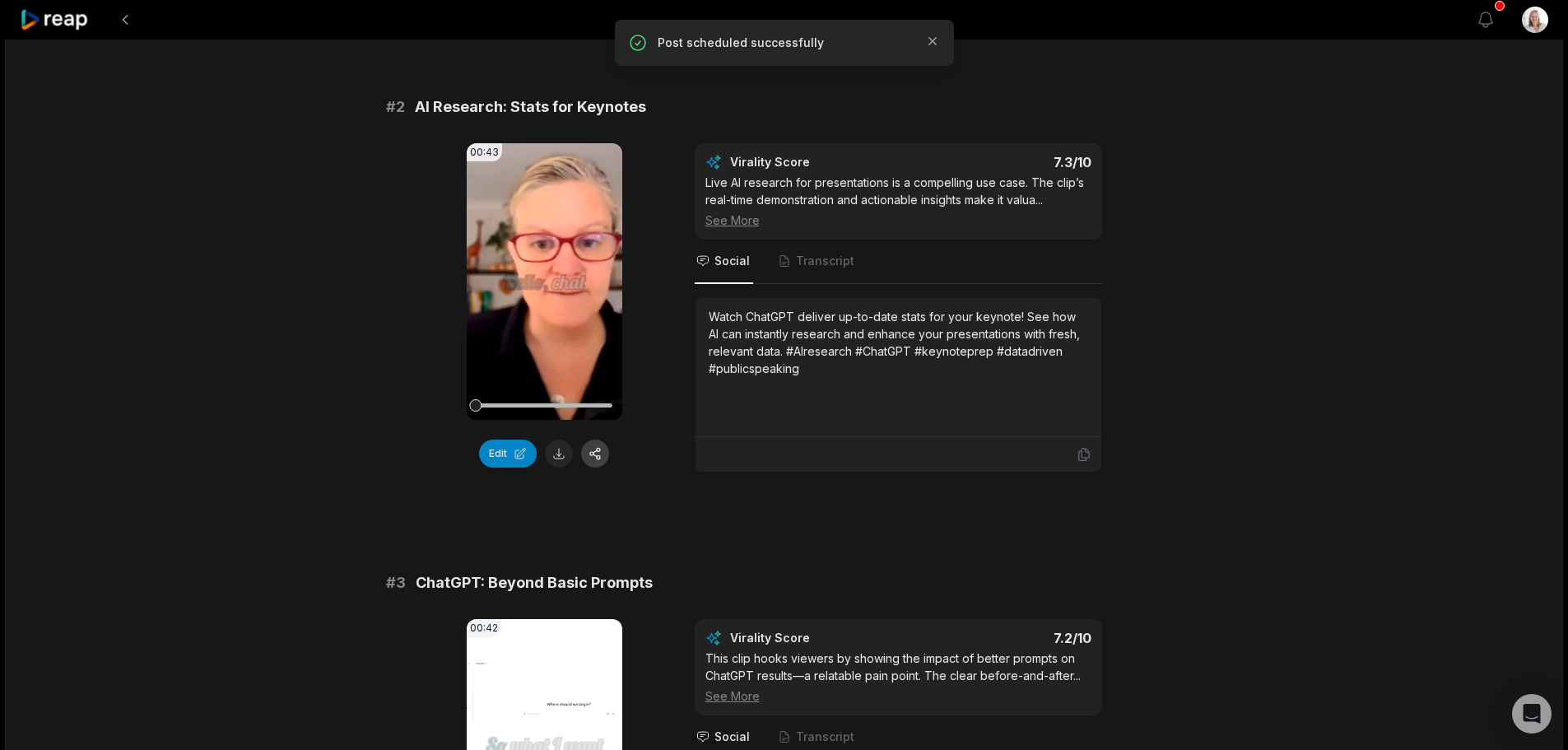
click at [598, 460] on button "button" at bounding box center [595, 453] width 28 height 28
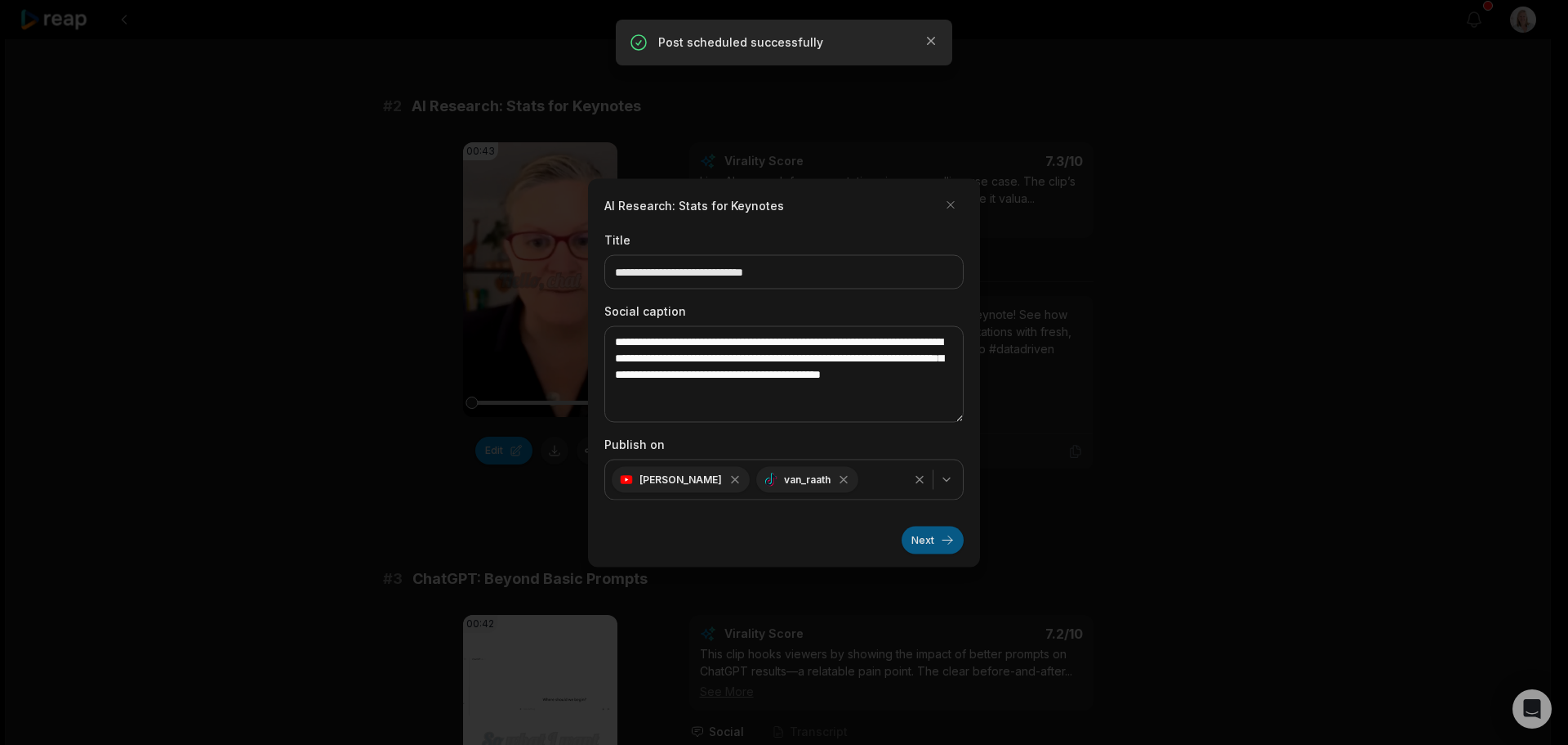
click at [930, 545] on button "Next" at bounding box center [932, 539] width 62 height 28
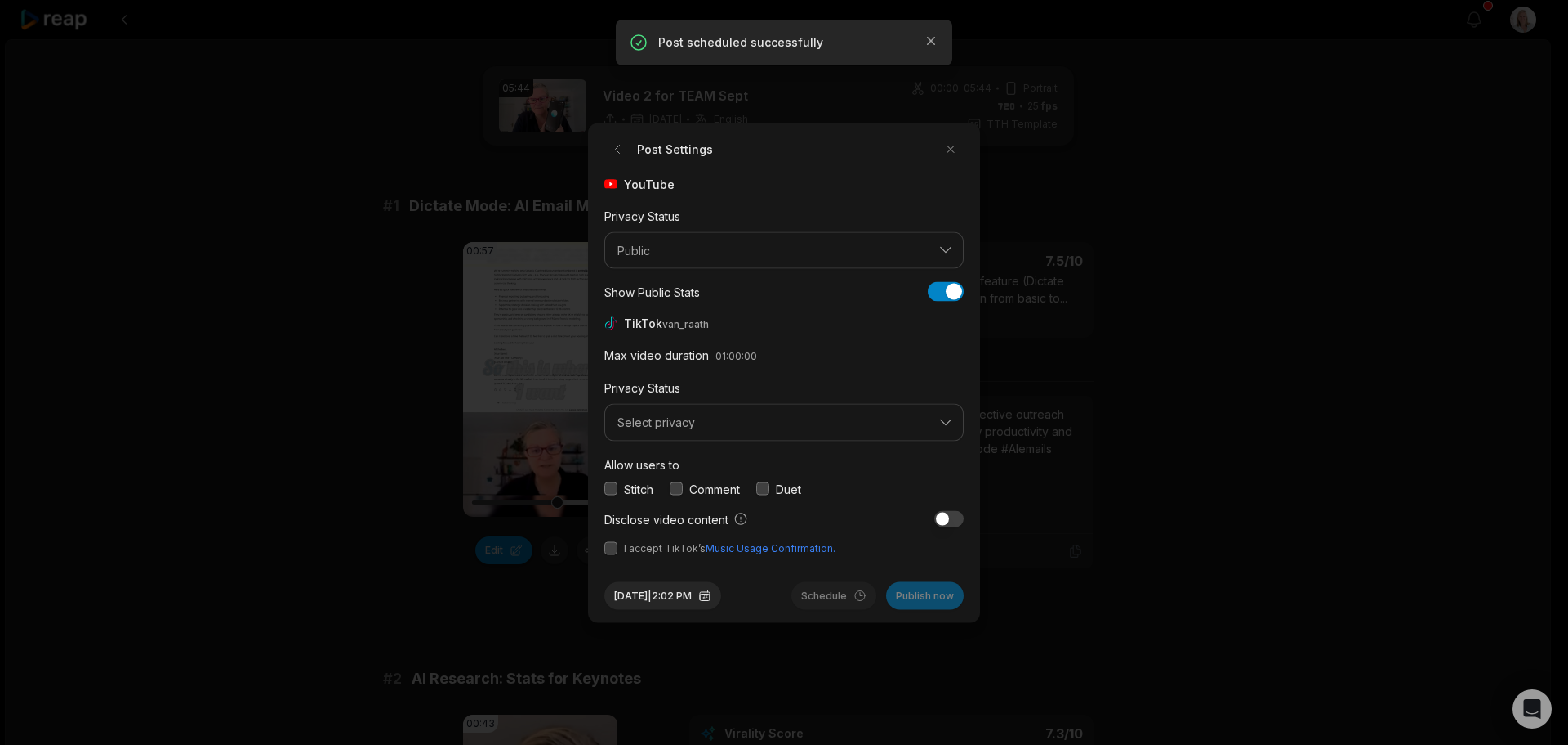
scroll to position [572, 0]
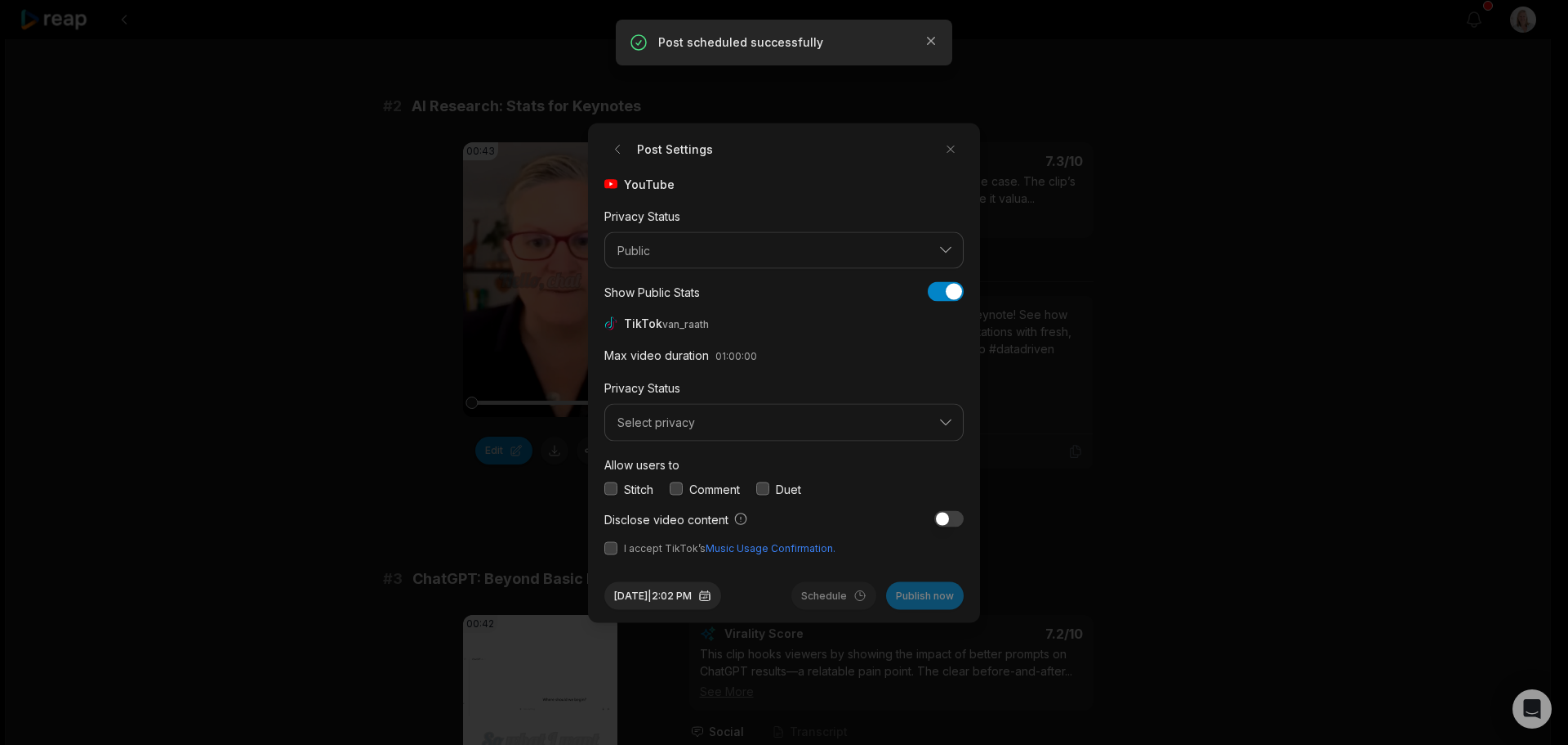
click at [648, 440] on div "YouTube Privacy Status Public Show Public Stats Show Public Stats TikTok van_ra…" at bounding box center [784, 365] width 359 height 380
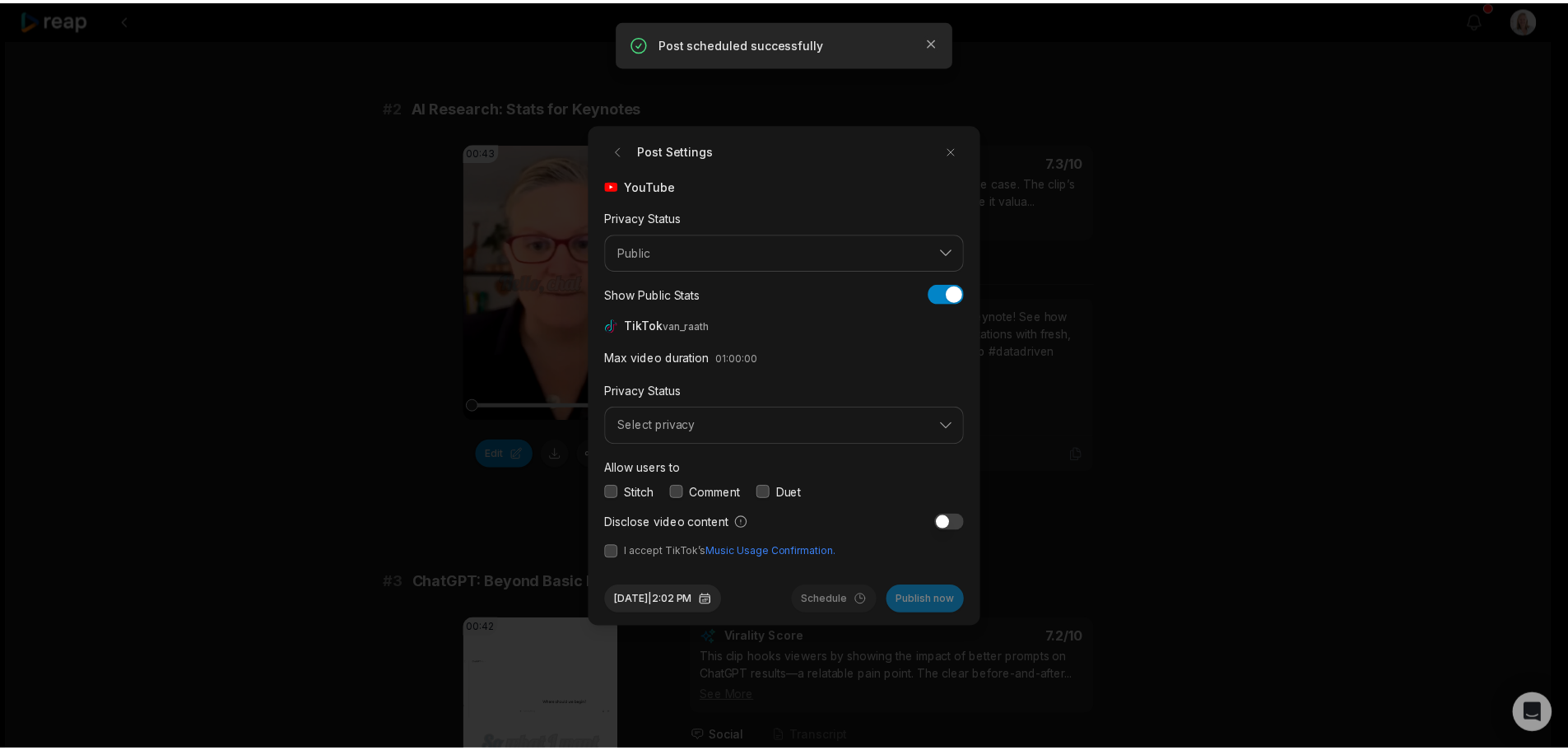
scroll to position [0, 0]
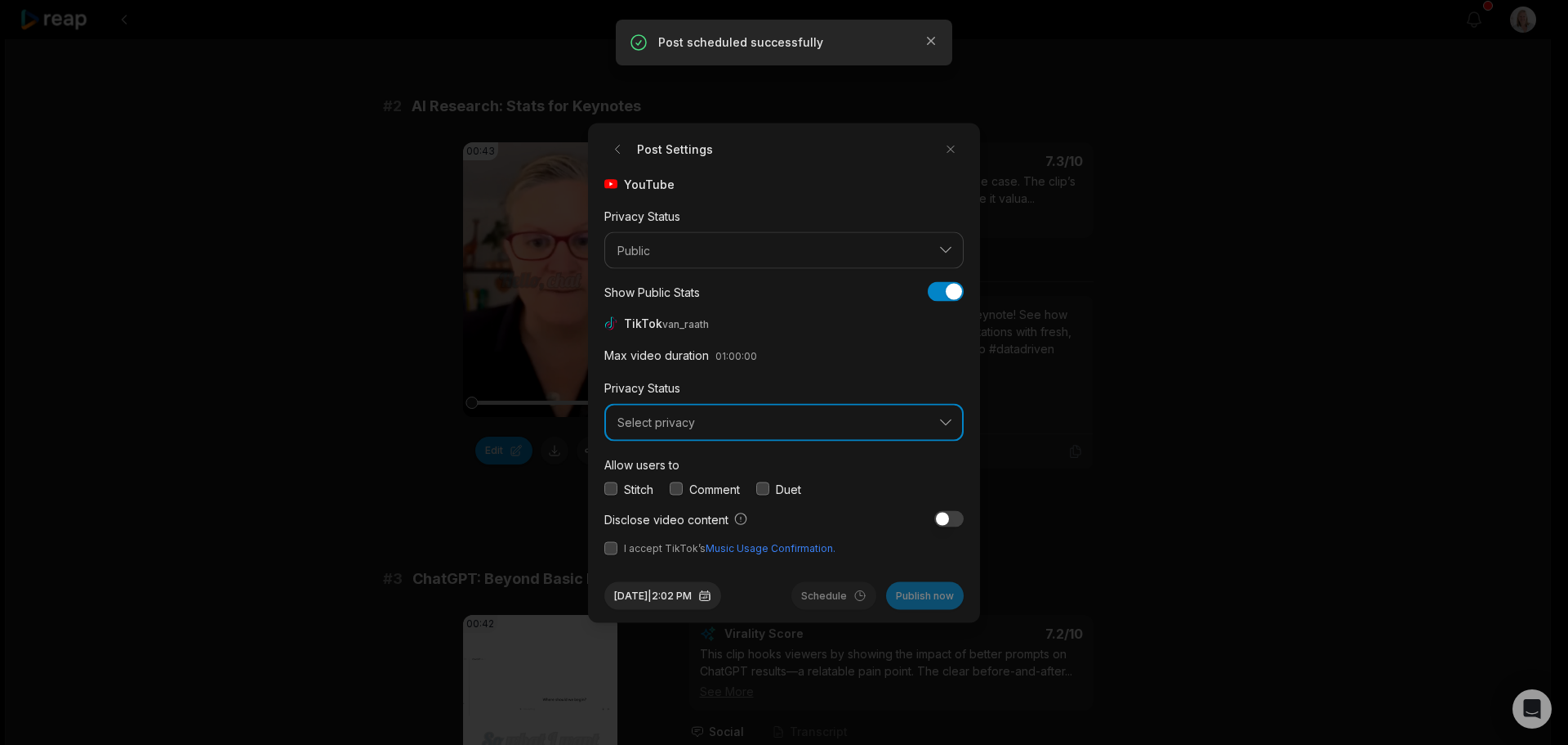
click at [664, 434] on button "Select privacy" at bounding box center [784, 422] width 359 height 37
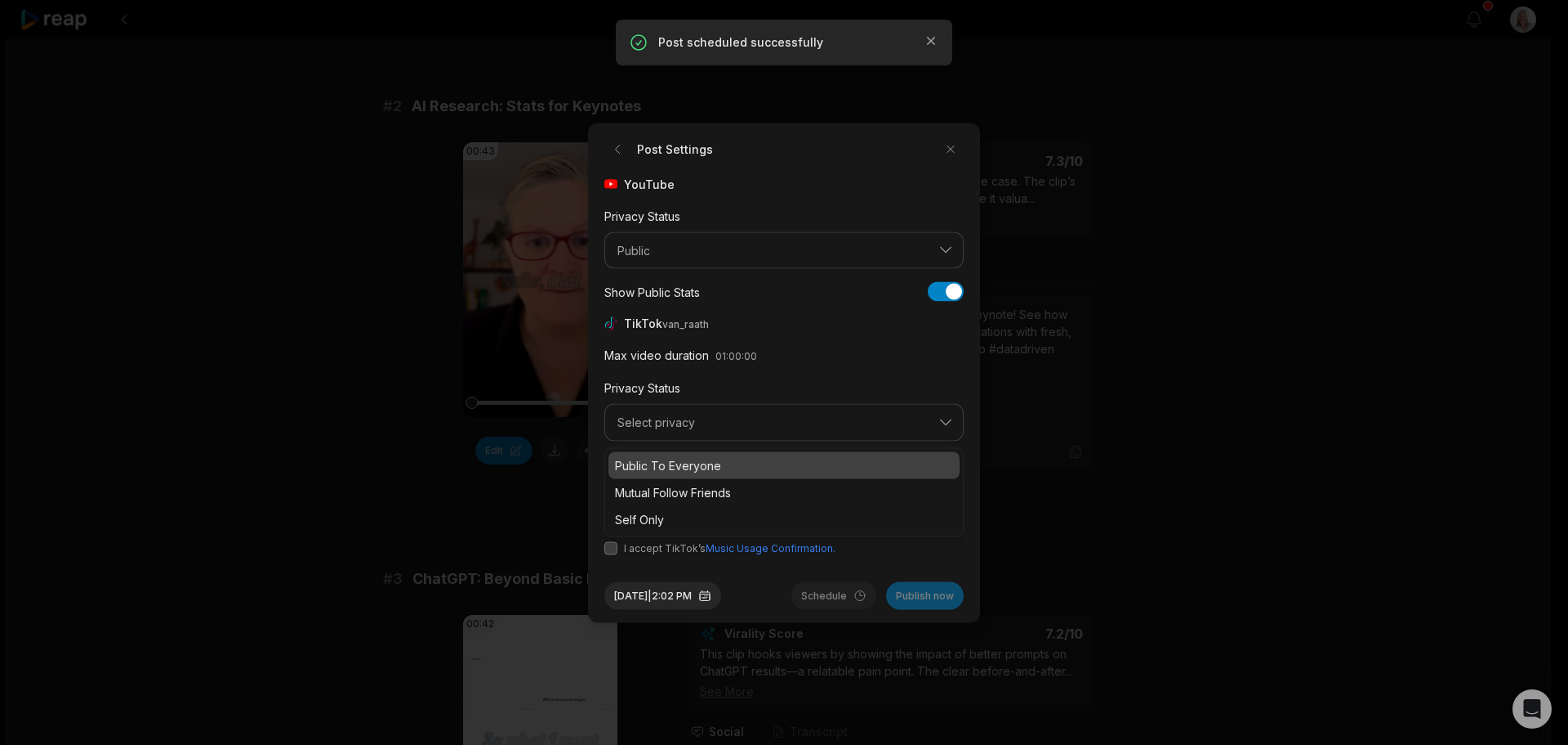
click at [686, 465] on p "Public To Everyone" at bounding box center [784, 465] width 338 height 17
click at [678, 489] on button "button" at bounding box center [677, 488] width 13 height 13
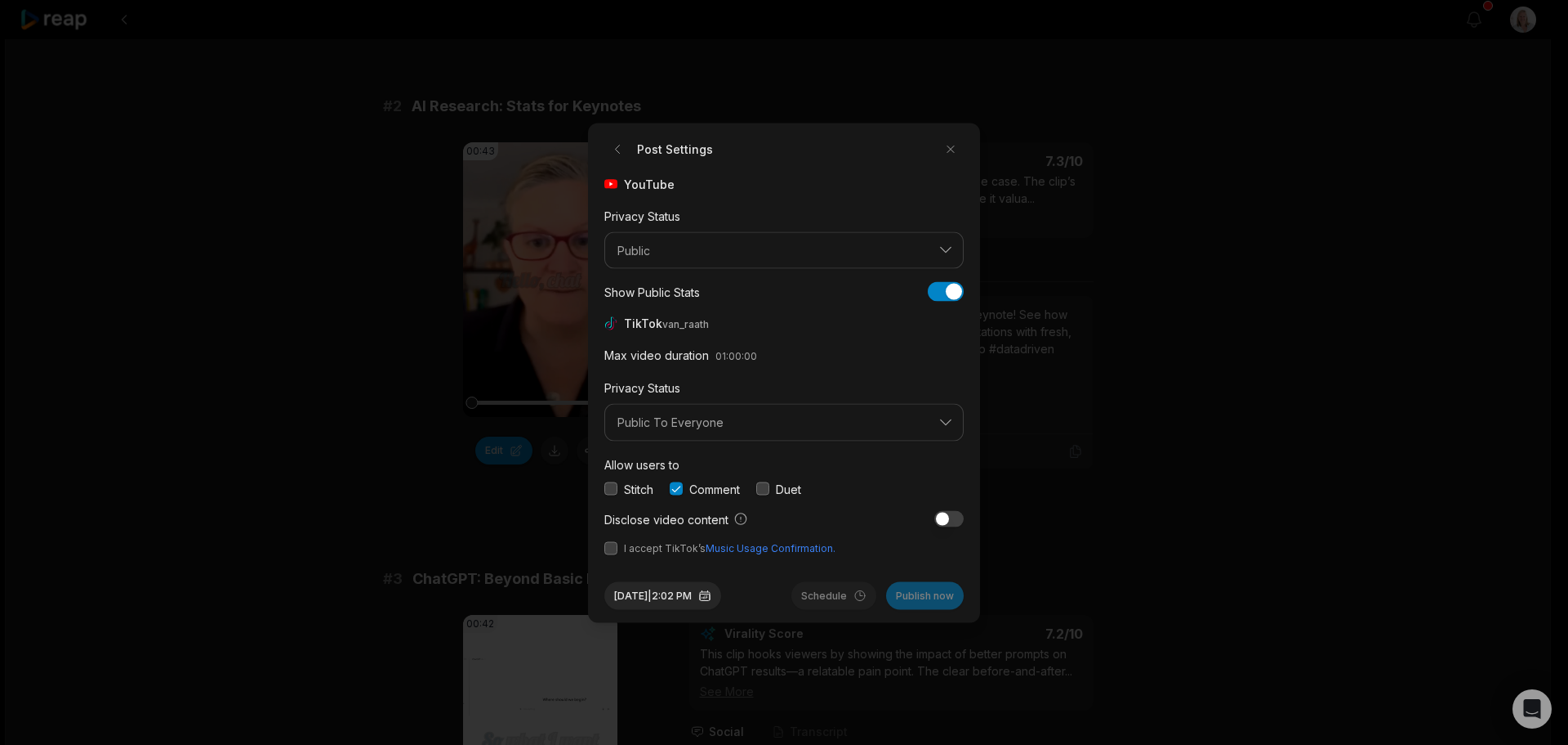
click at [609, 549] on button "button" at bounding box center [611, 547] width 13 height 13
click at [696, 598] on button "[DATE] 2:02 PM" at bounding box center [663, 594] width 117 height 28
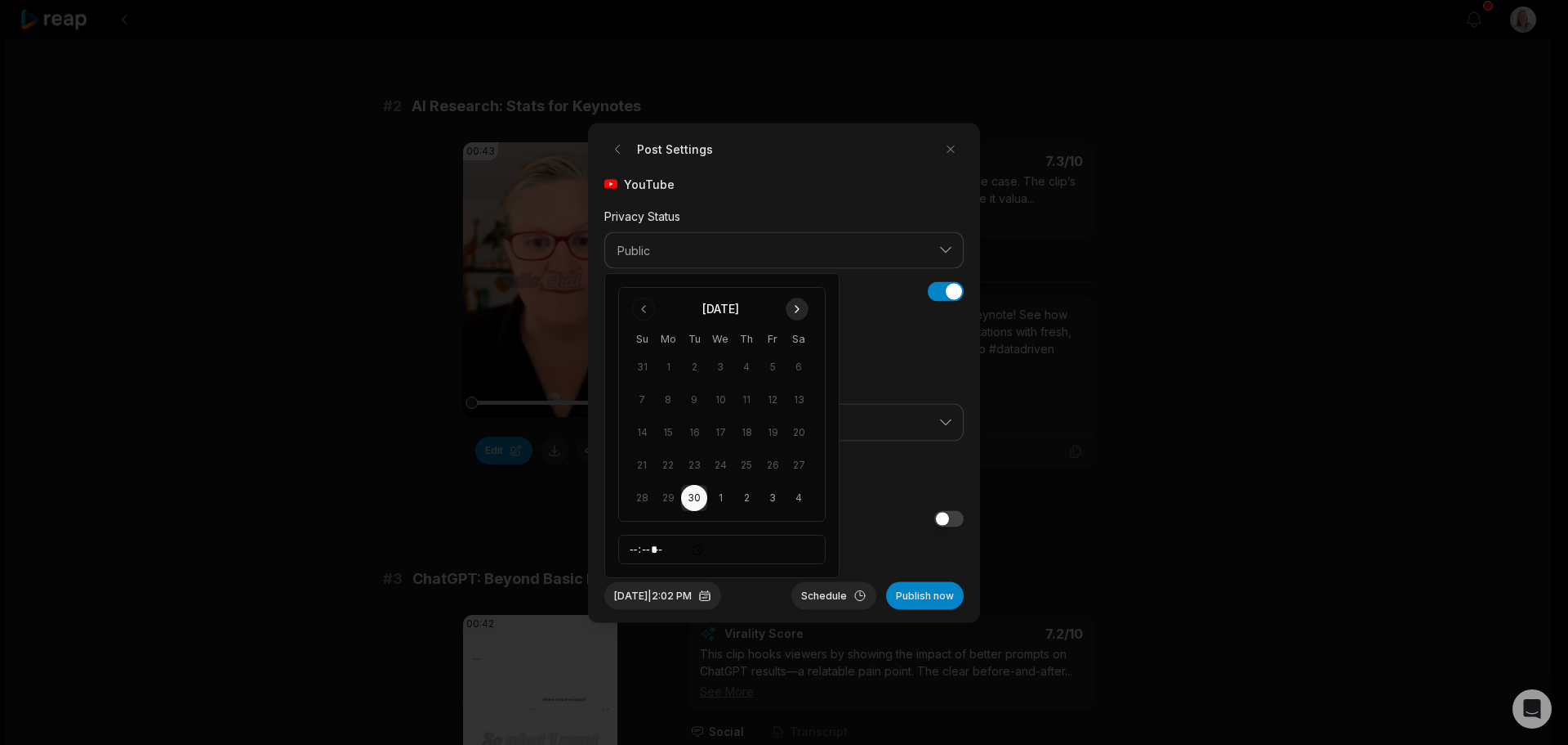
click at [802, 311] on button "Go to next month" at bounding box center [796, 309] width 23 height 23
click at [670, 407] on button "6" at bounding box center [667, 399] width 26 height 26
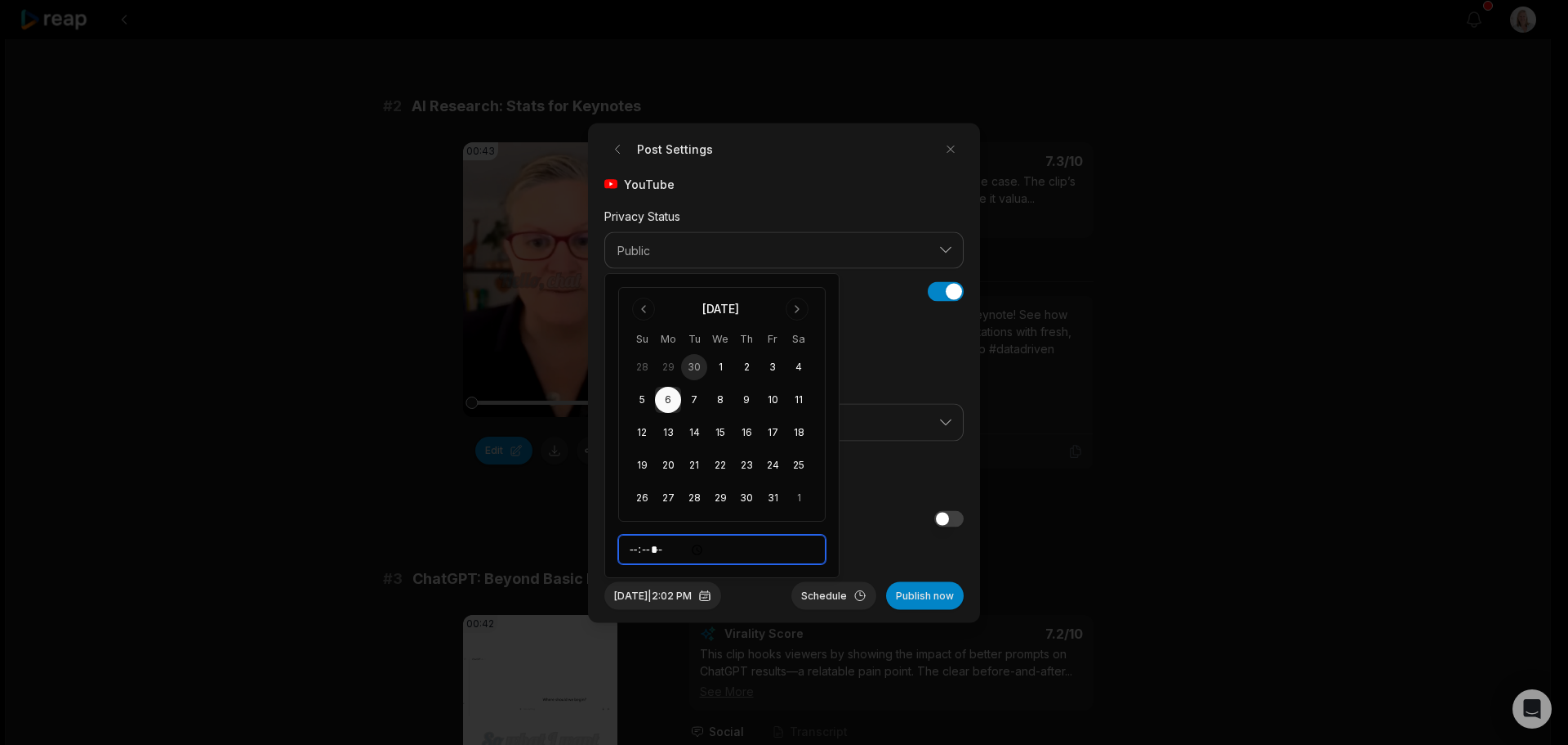
click at [631, 547] on input "*****" at bounding box center [722, 549] width 208 height 29
type input "*****"
click at [834, 598] on button "Schedule" at bounding box center [834, 594] width 85 height 28
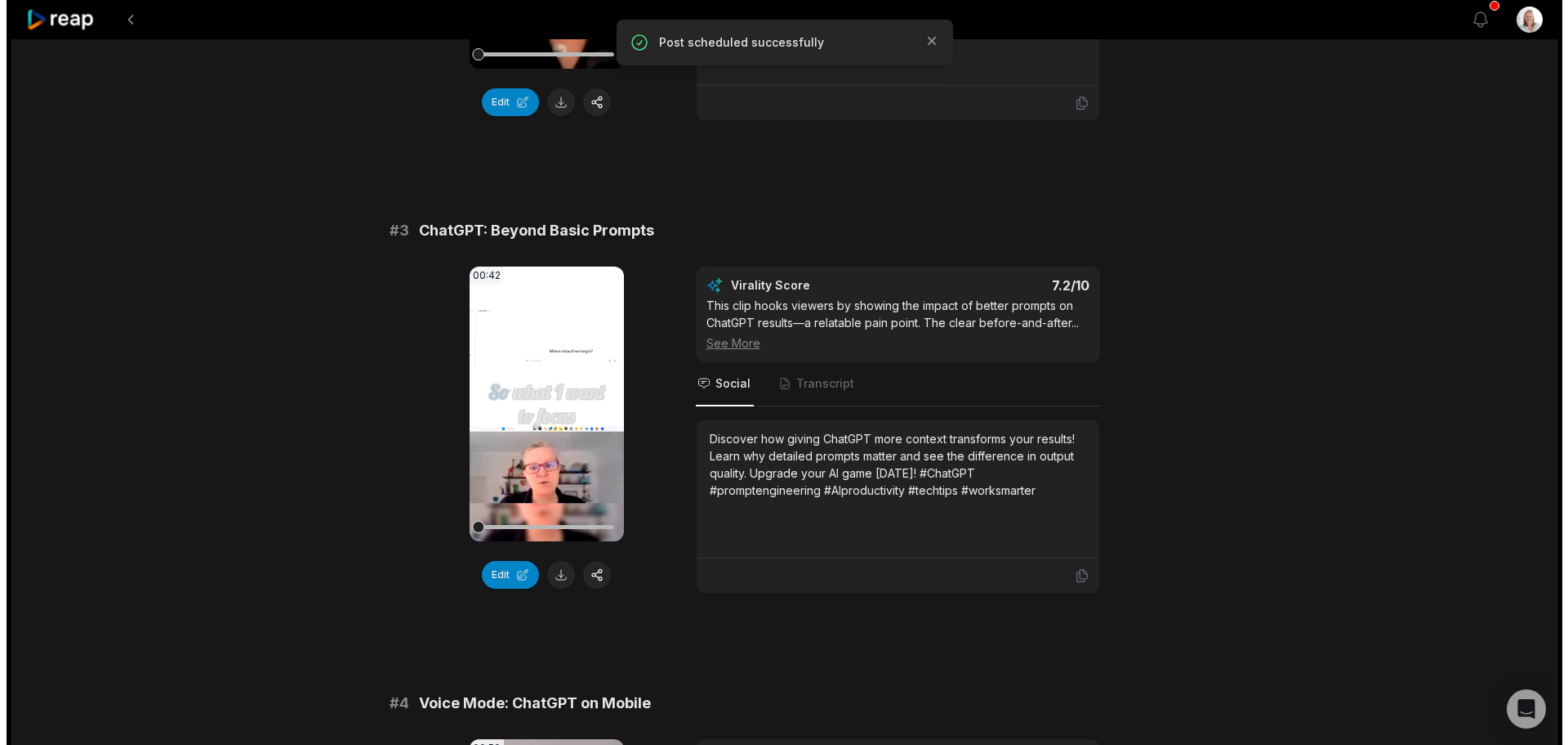
scroll to position [981, 0]
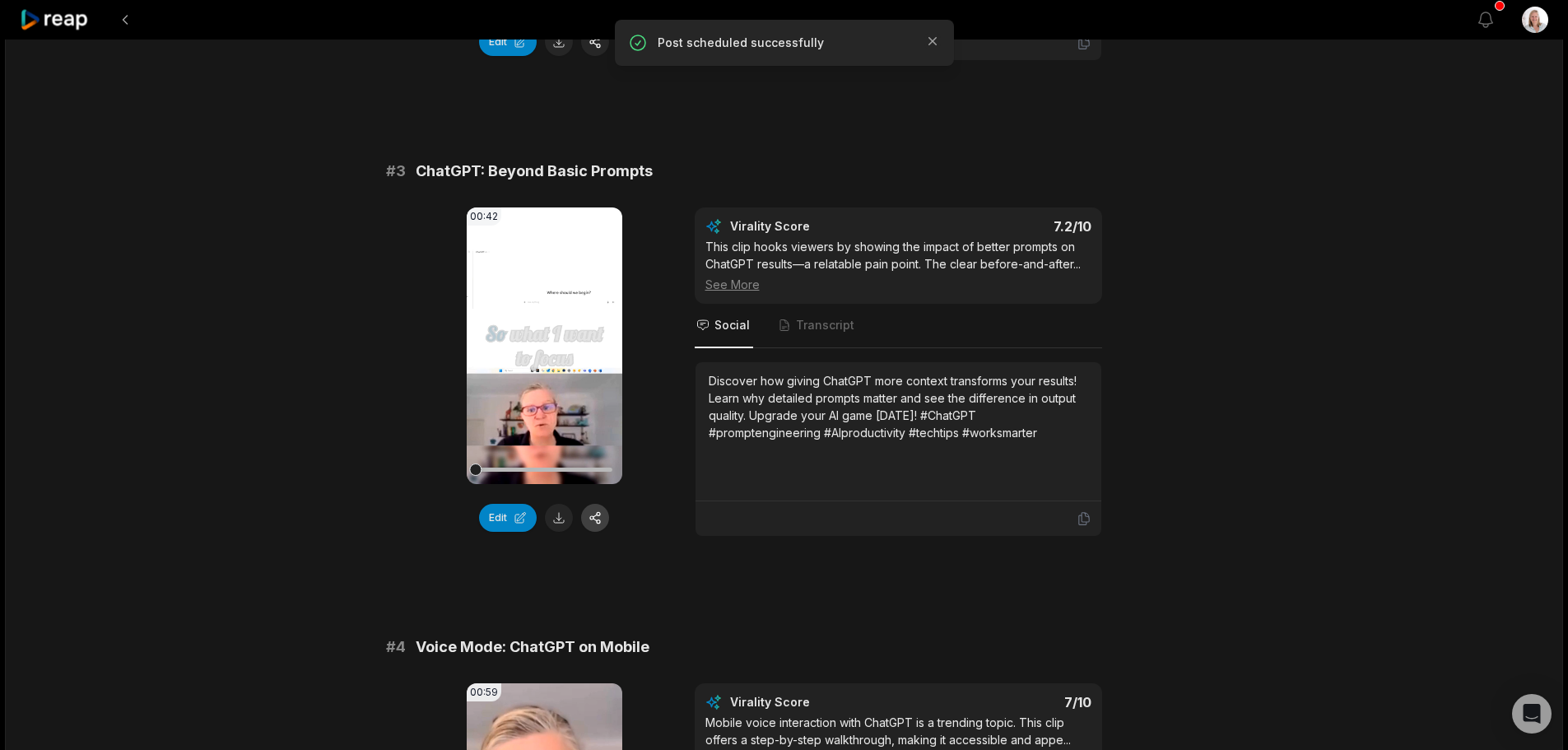
click at [596, 522] on button "button" at bounding box center [595, 517] width 28 height 28
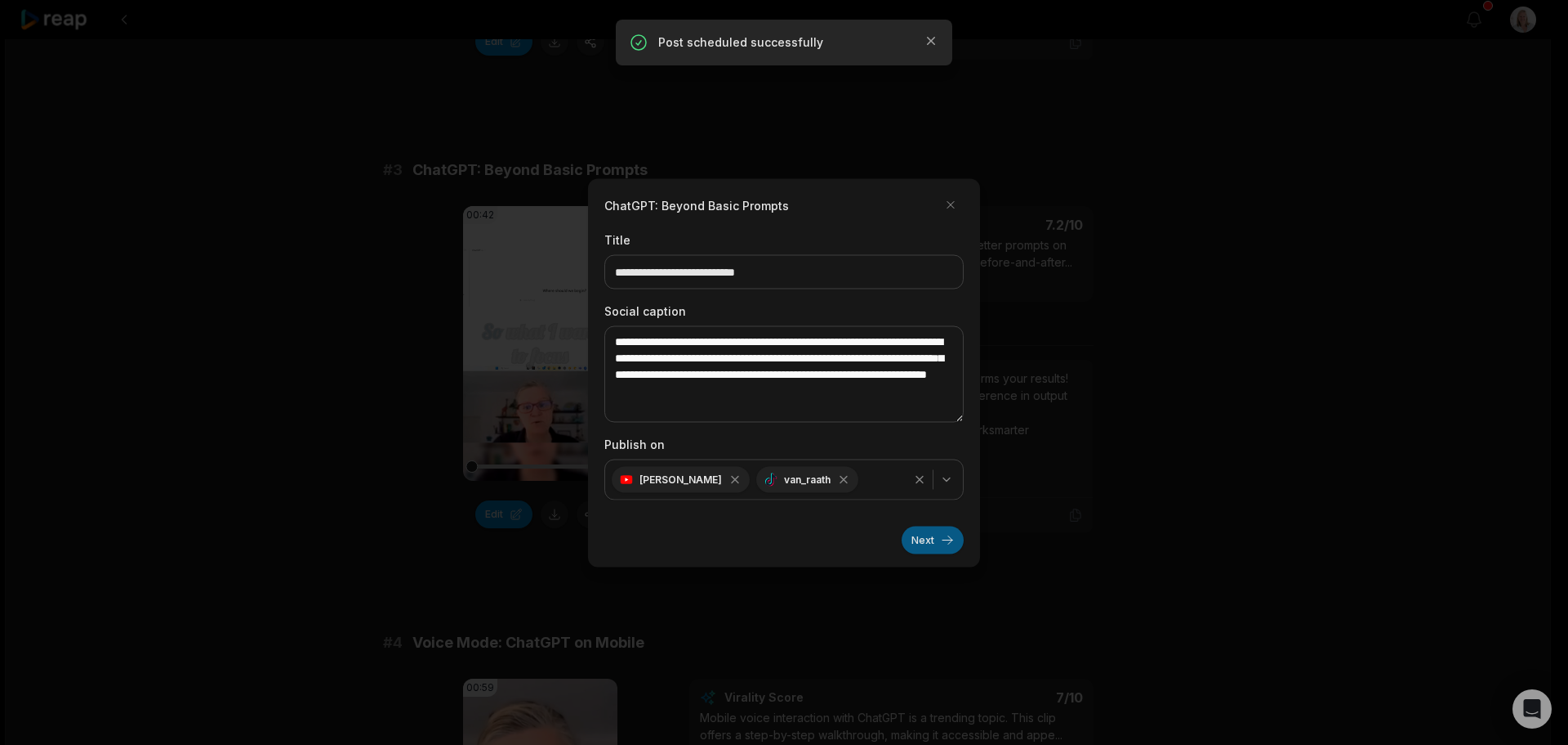
click at [918, 536] on button "Next" at bounding box center [932, 539] width 62 height 28
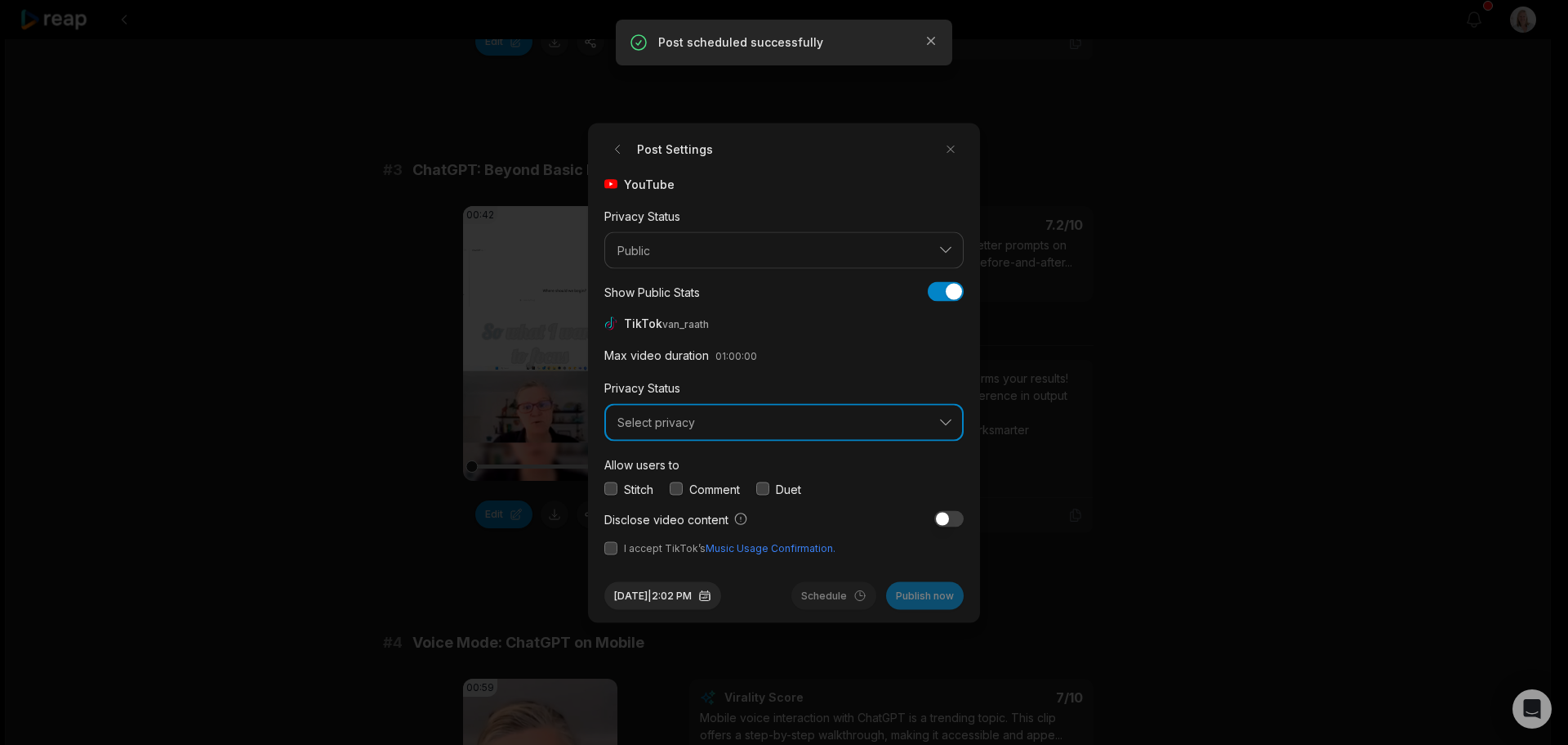
click at [662, 428] on span "Select privacy" at bounding box center [773, 423] width 310 height 15
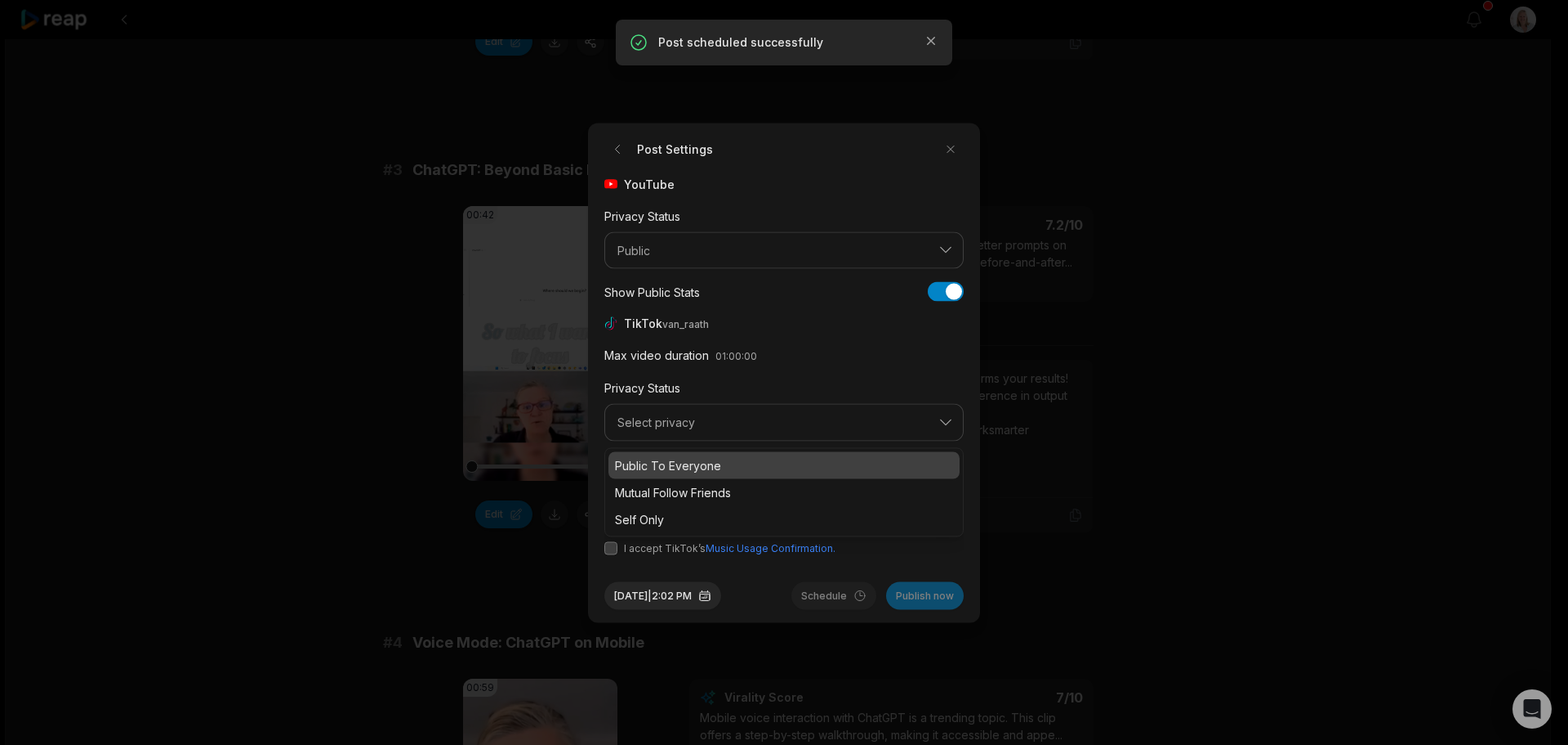
click at [678, 466] on p "Public To Everyone" at bounding box center [784, 465] width 338 height 17
click at [679, 485] on button "button" at bounding box center [677, 488] width 13 height 13
drag, startPoint x: 611, startPoint y: 553, endPoint x: 649, endPoint y: 567, distance: 40.5
click at [612, 553] on button "button" at bounding box center [611, 547] width 13 height 13
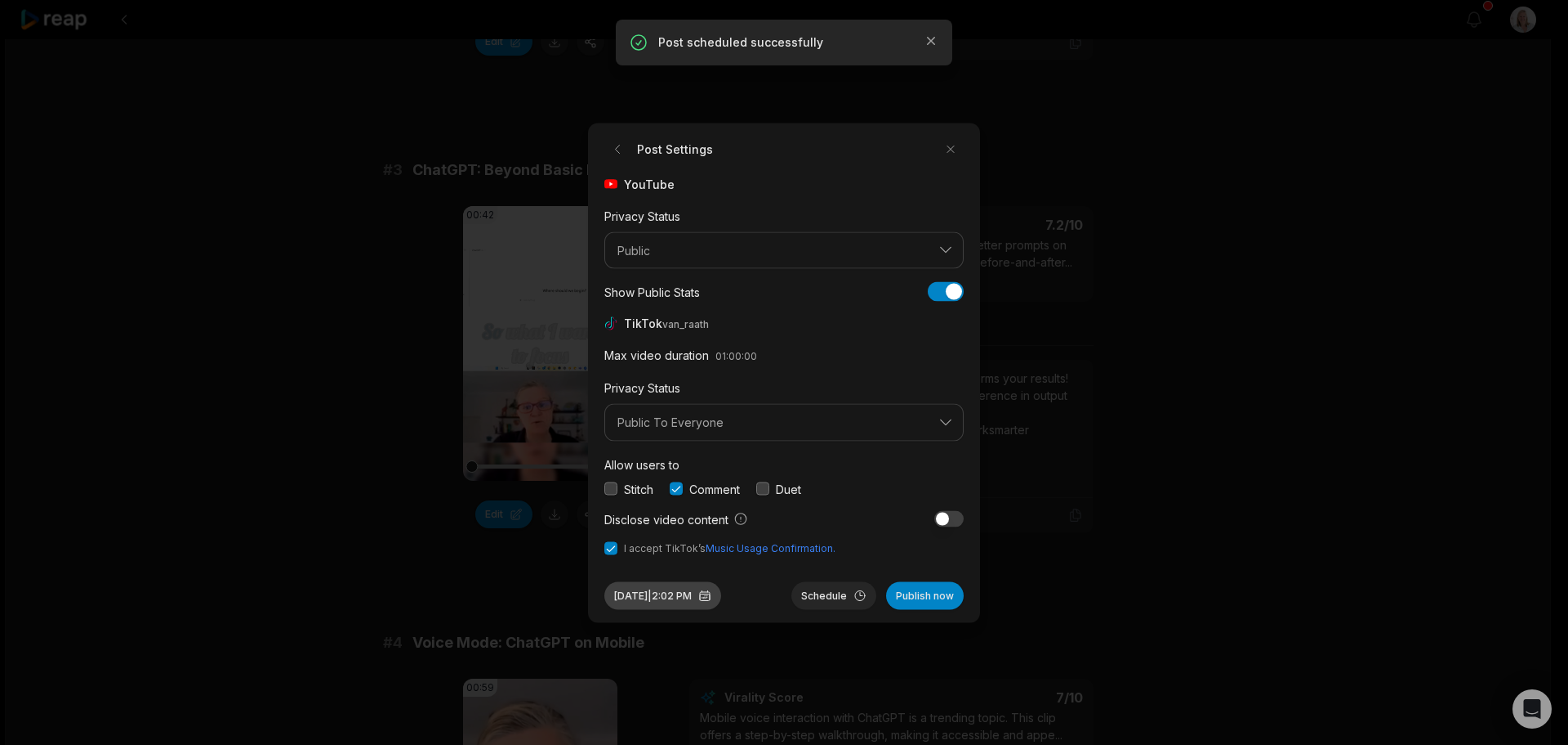
click at [695, 601] on button "[DATE] 2:02 PM" at bounding box center [663, 594] width 117 height 28
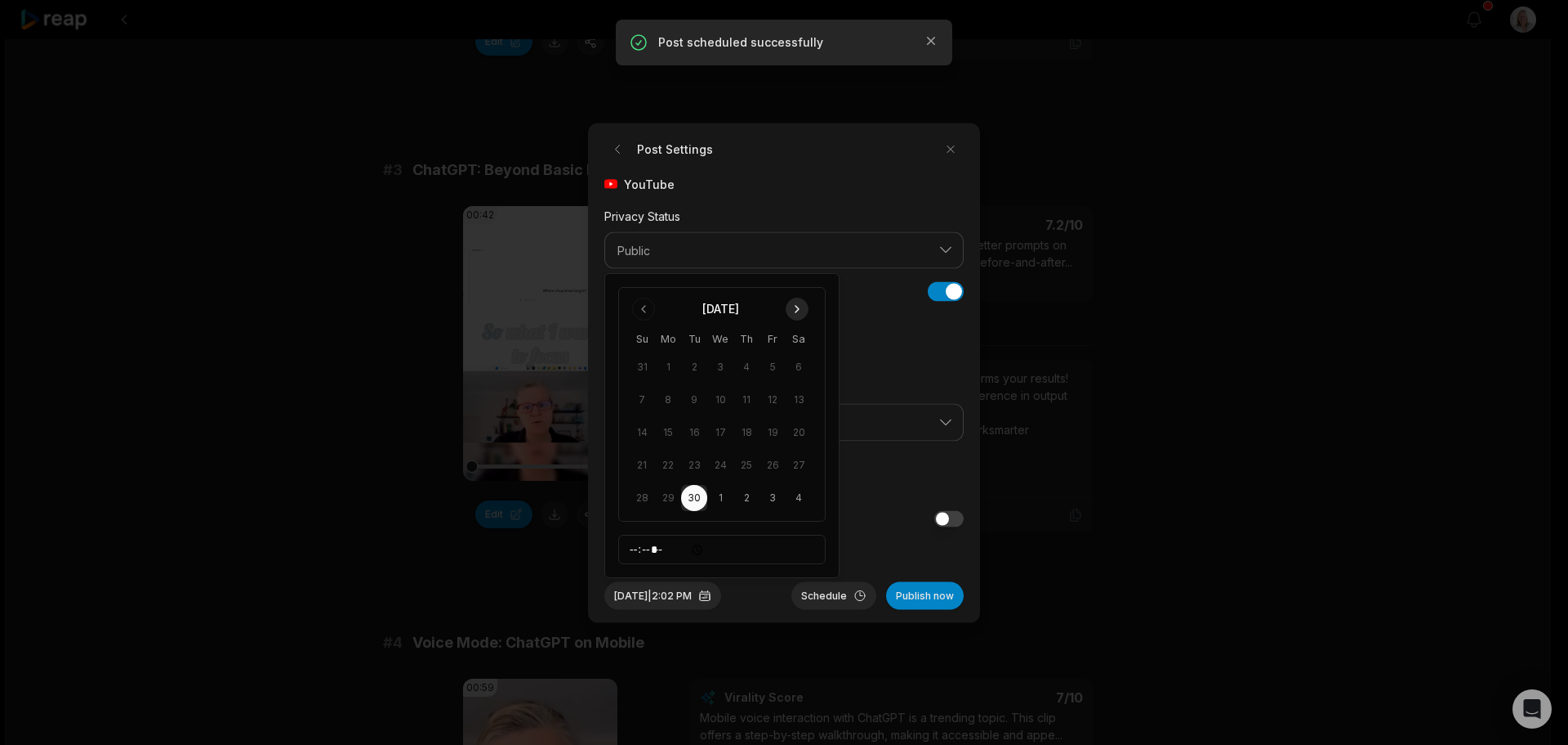
click at [798, 311] on button "Go to next month" at bounding box center [796, 309] width 23 height 23
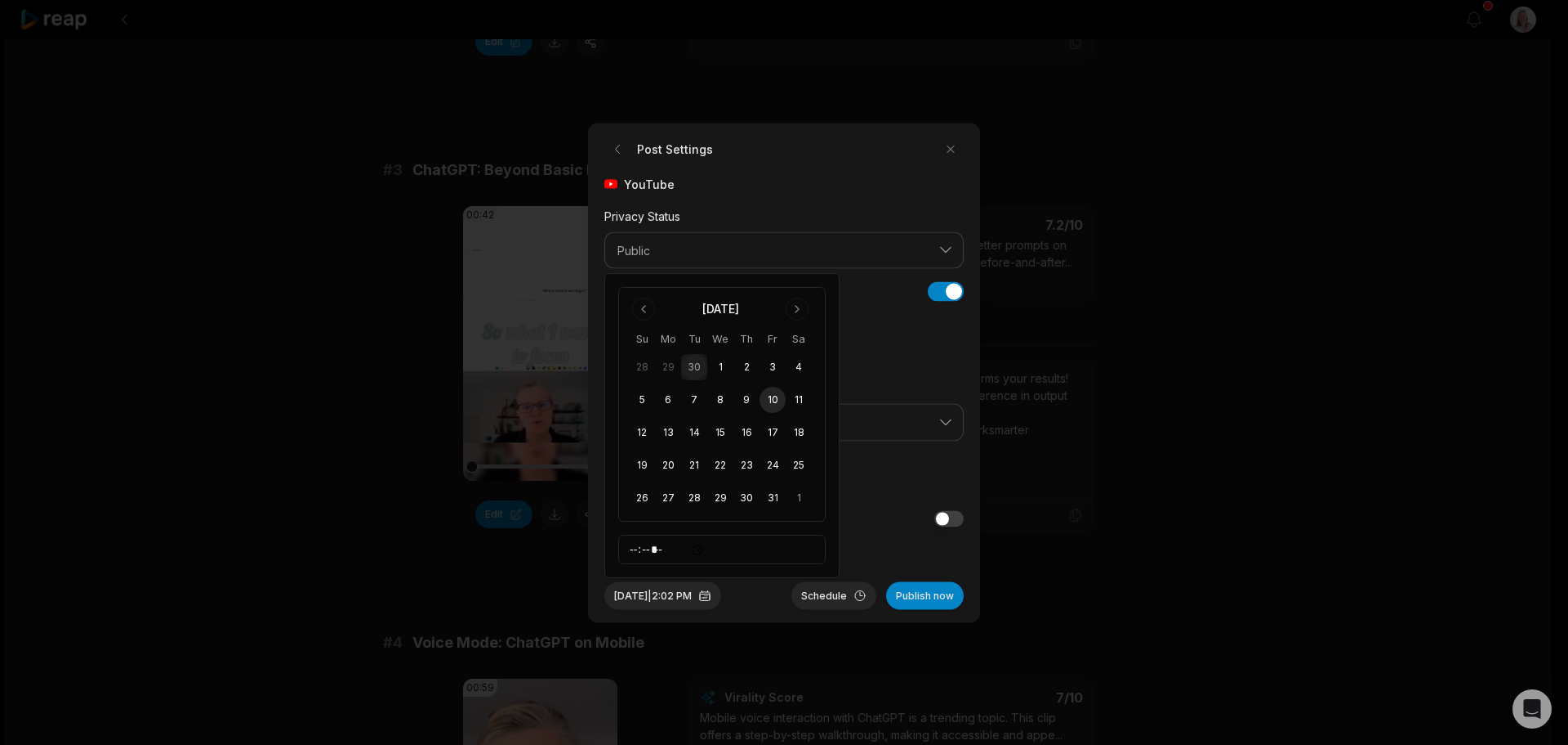
click at [775, 400] on button "10" at bounding box center [773, 399] width 26 height 26
click at [630, 553] on input "*****" at bounding box center [722, 549] width 208 height 29
type input "*****"
click at [824, 590] on button "Schedule" at bounding box center [834, 594] width 85 height 28
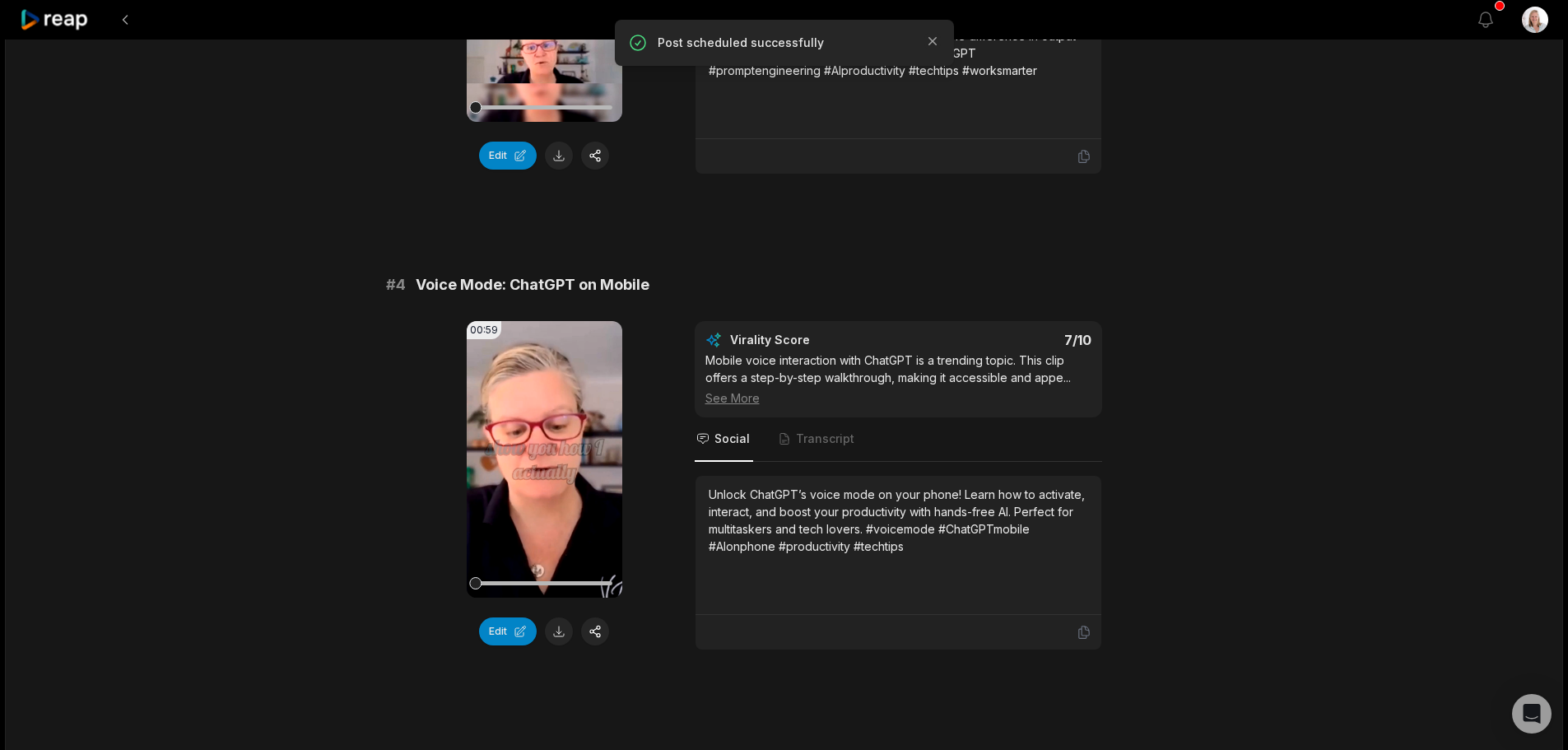
scroll to position [1399, 0]
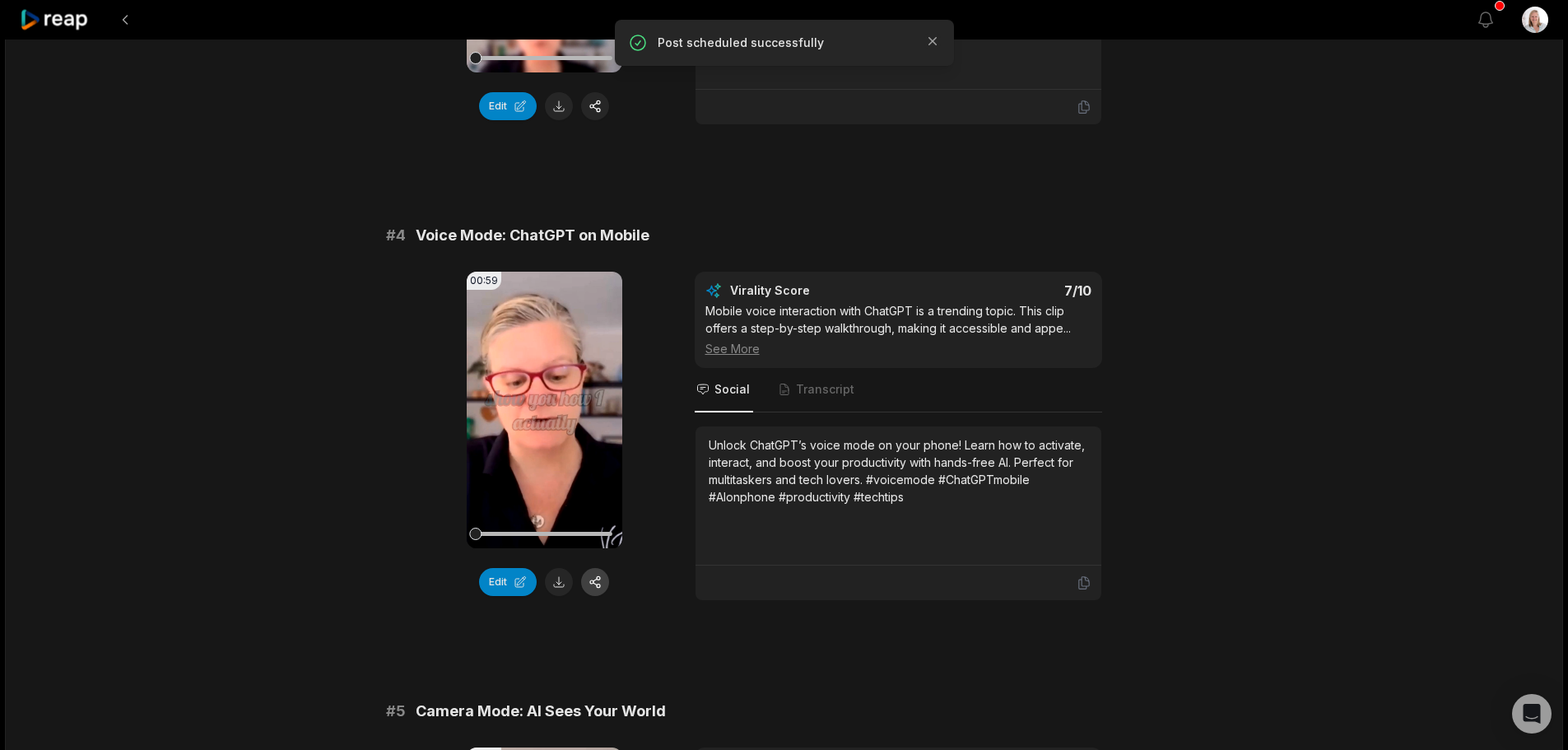
click at [593, 578] on button "button" at bounding box center [595, 581] width 28 height 28
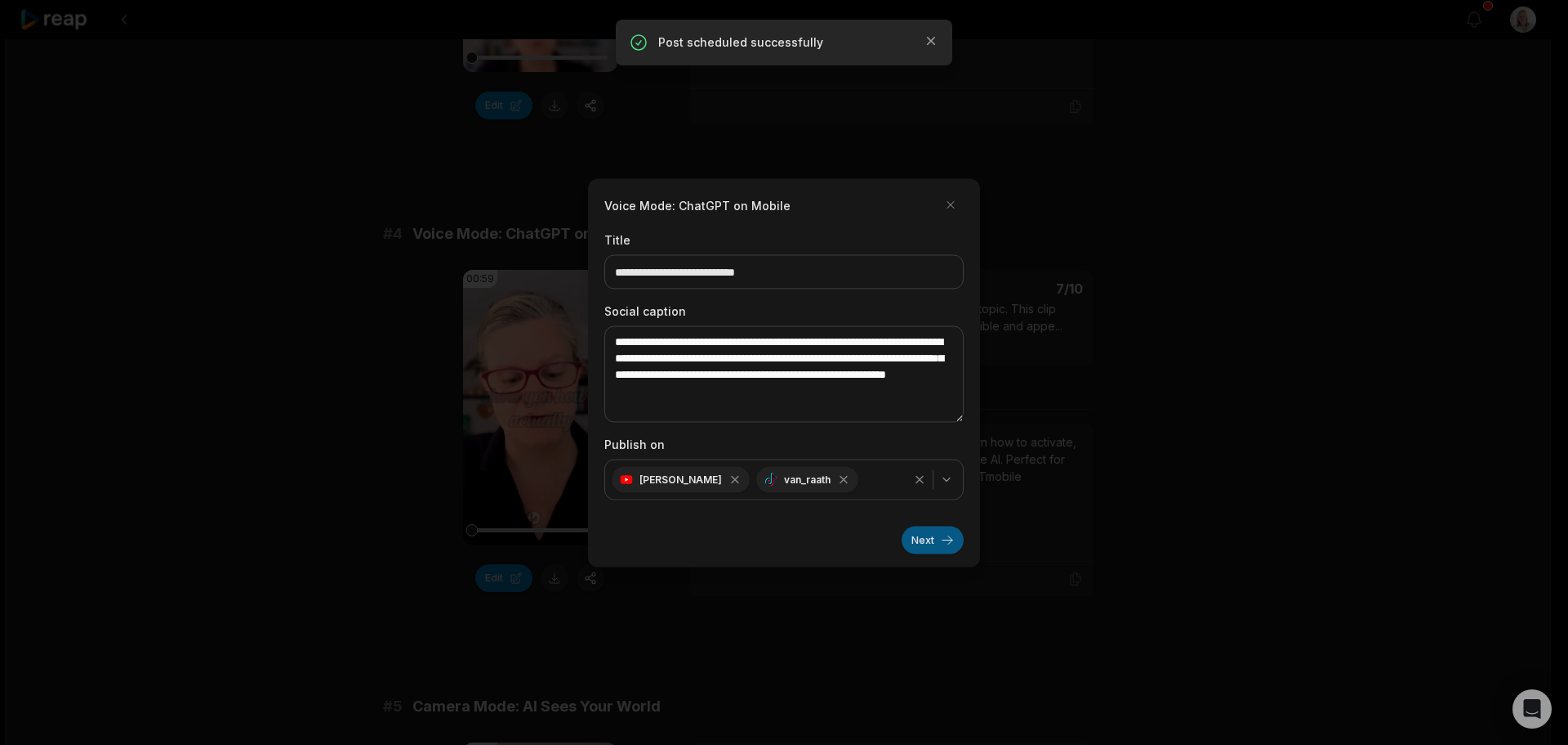
click at [920, 543] on button "Next" at bounding box center [932, 539] width 62 height 28
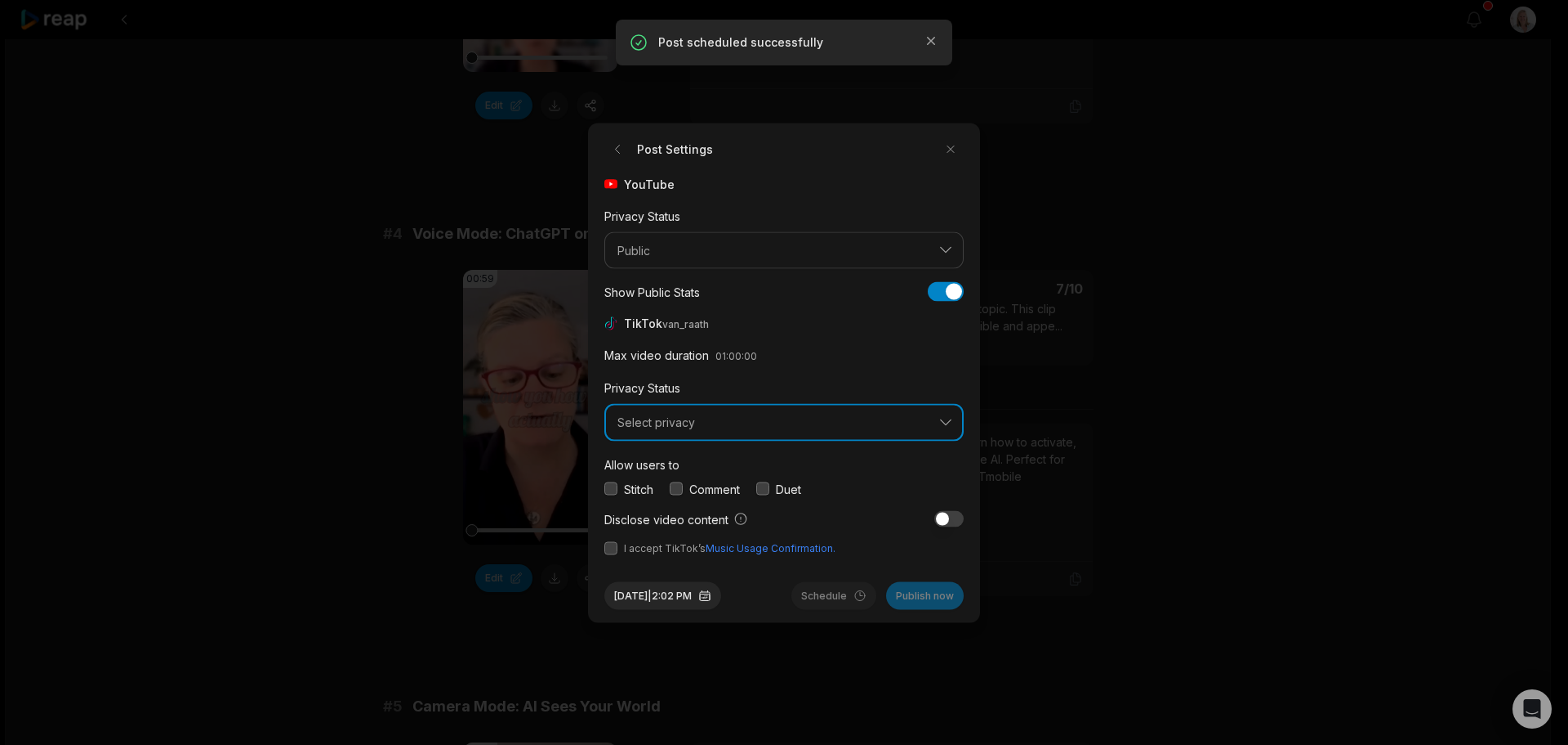
click at [668, 427] on span "Select privacy" at bounding box center [773, 423] width 310 height 15
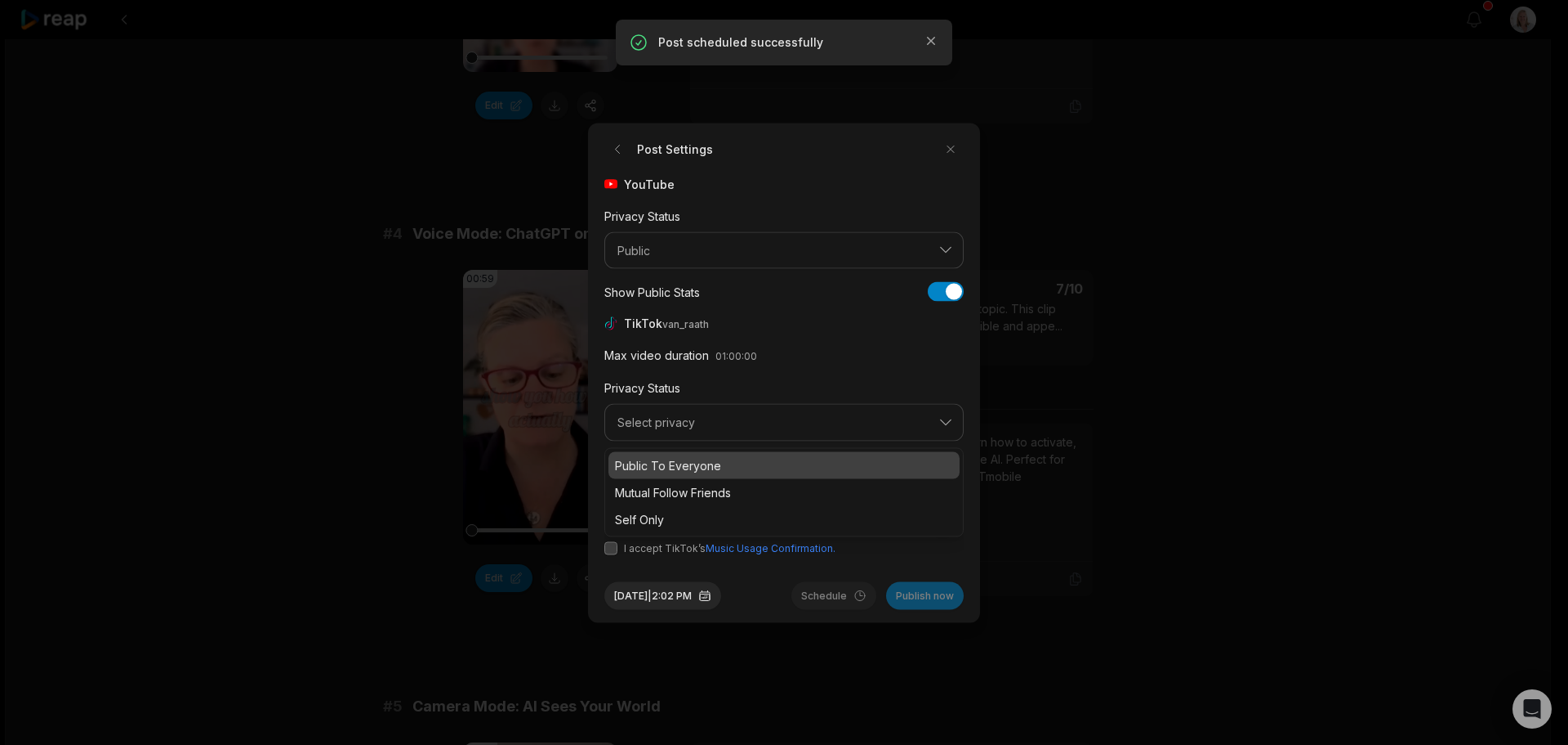
click at [687, 465] on p "Public To Everyone" at bounding box center [784, 465] width 338 height 17
click at [678, 488] on button "button" at bounding box center [677, 488] width 13 height 13
drag, startPoint x: 606, startPoint y: 549, endPoint x: 623, endPoint y: 554, distance: 17.7
click at [607, 549] on button "button" at bounding box center [611, 547] width 13 height 13
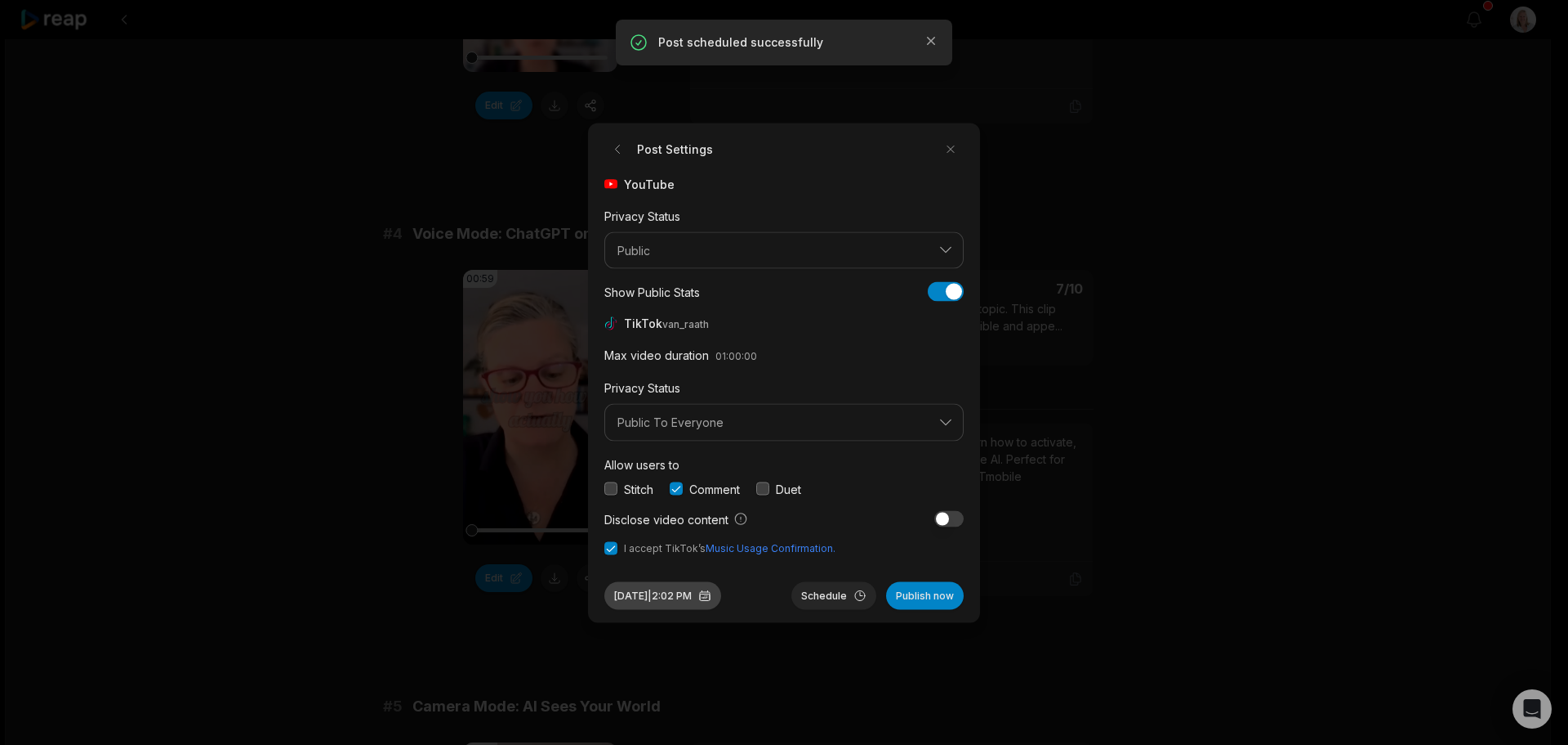
click at [703, 598] on button "[DATE] 2:02 PM" at bounding box center [663, 594] width 117 height 28
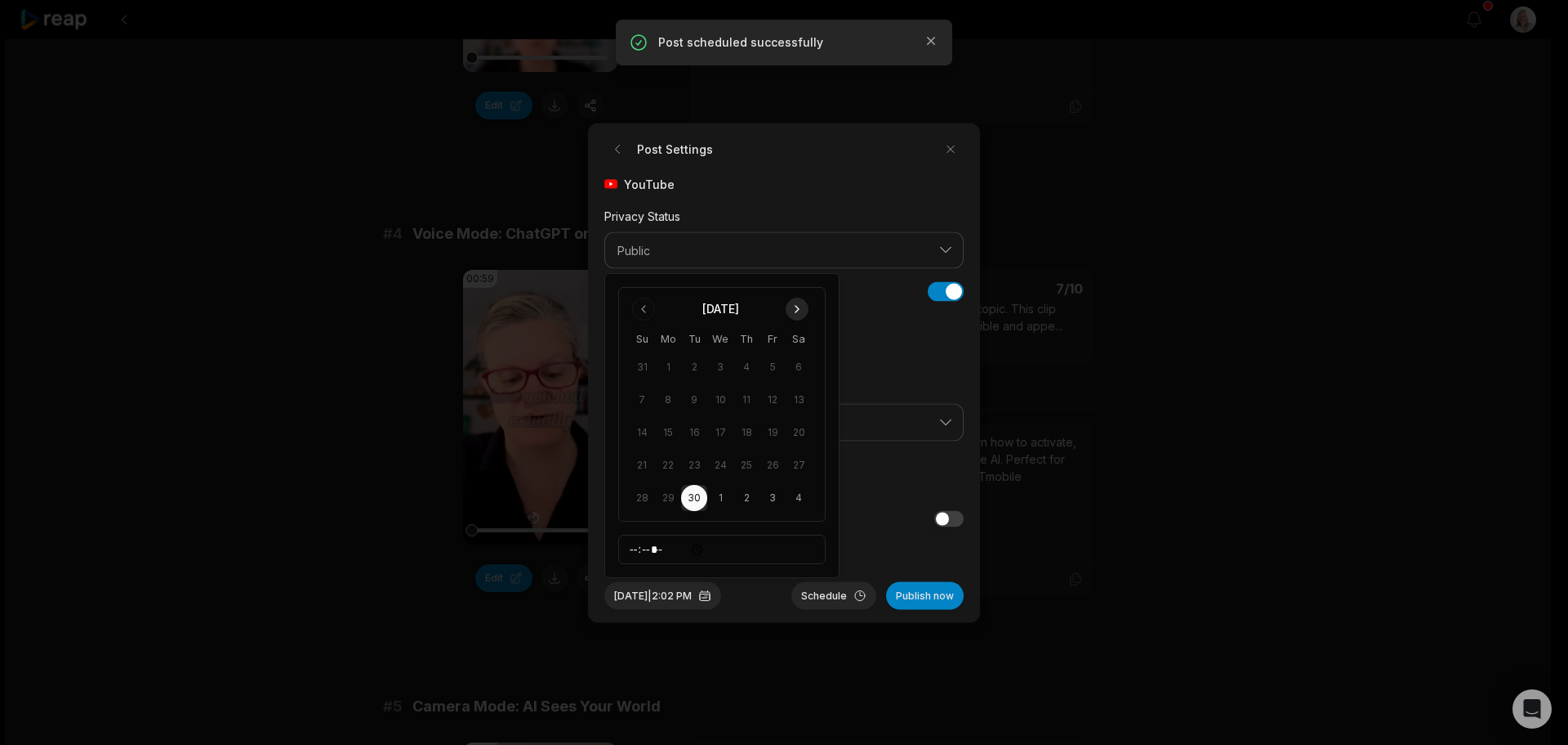
click at [798, 307] on button "Go to next month" at bounding box center [796, 309] width 23 height 23
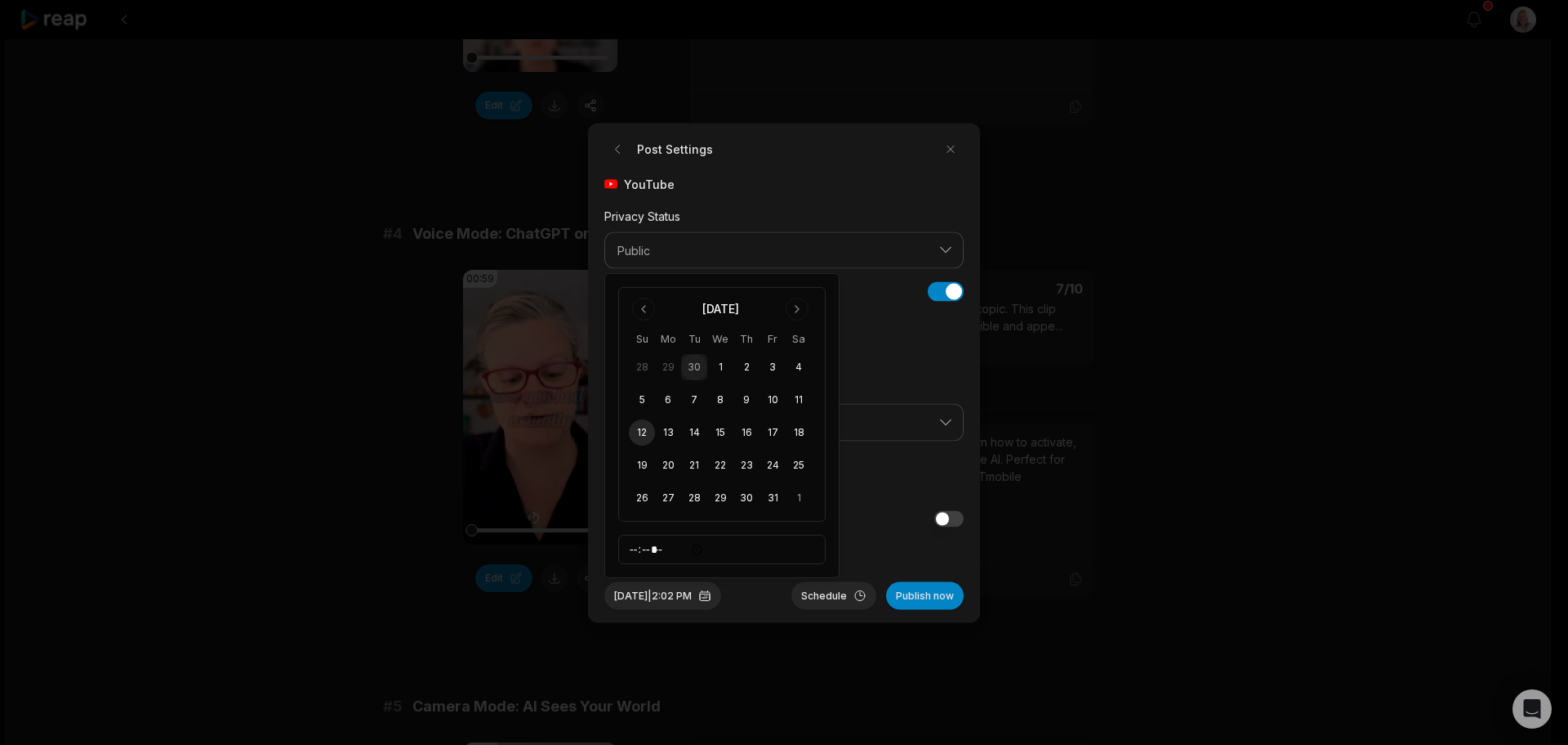
click at [642, 433] on button "12" at bounding box center [642, 432] width 26 height 26
click at [632, 547] on input "*****" at bounding box center [722, 549] width 208 height 29
type input "*****"
click at [833, 595] on button "Schedule" at bounding box center [834, 594] width 85 height 28
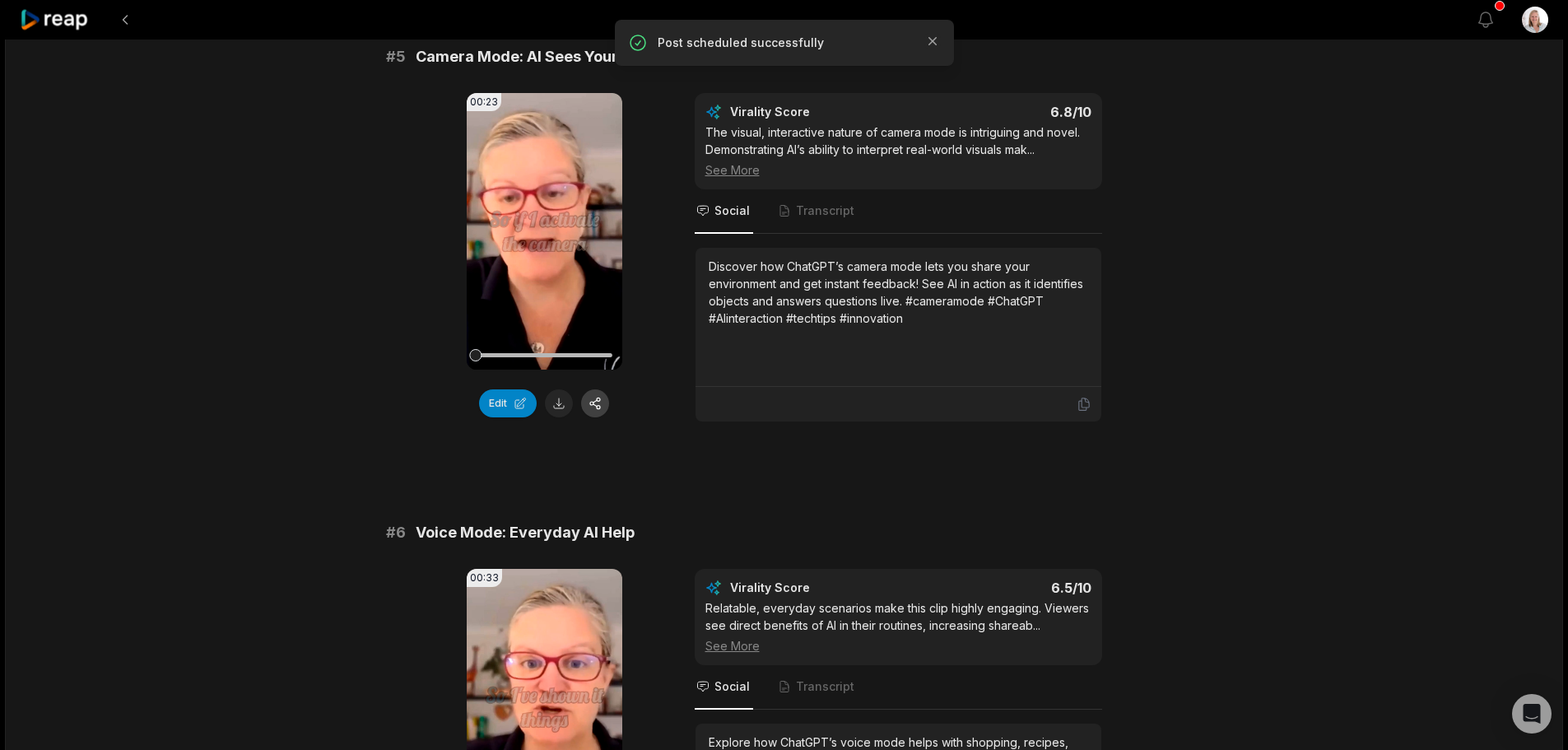
scroll to position [2057, 0]
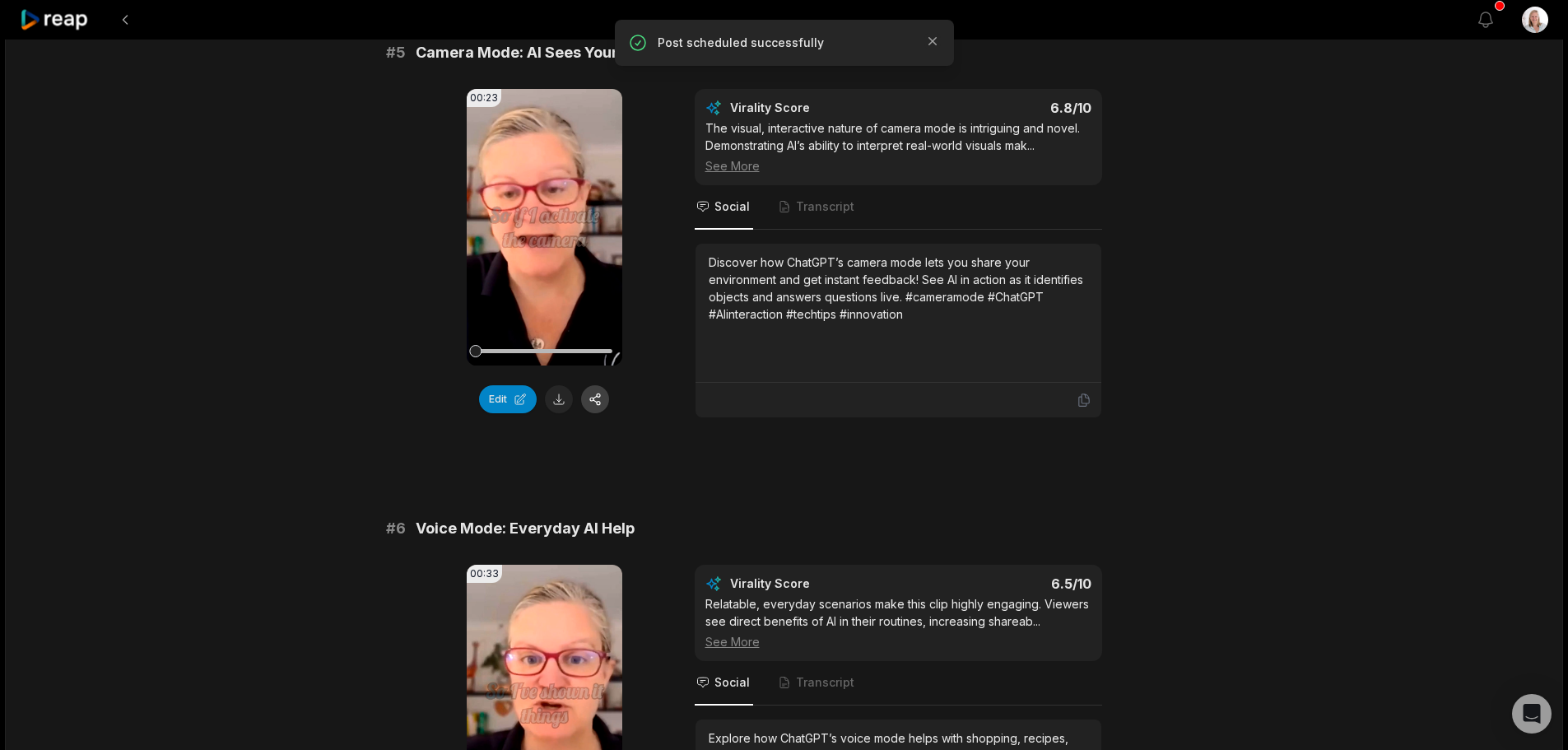
click at [596, 401] on button "button" at bounding box center [595, 399] width 28 height 28
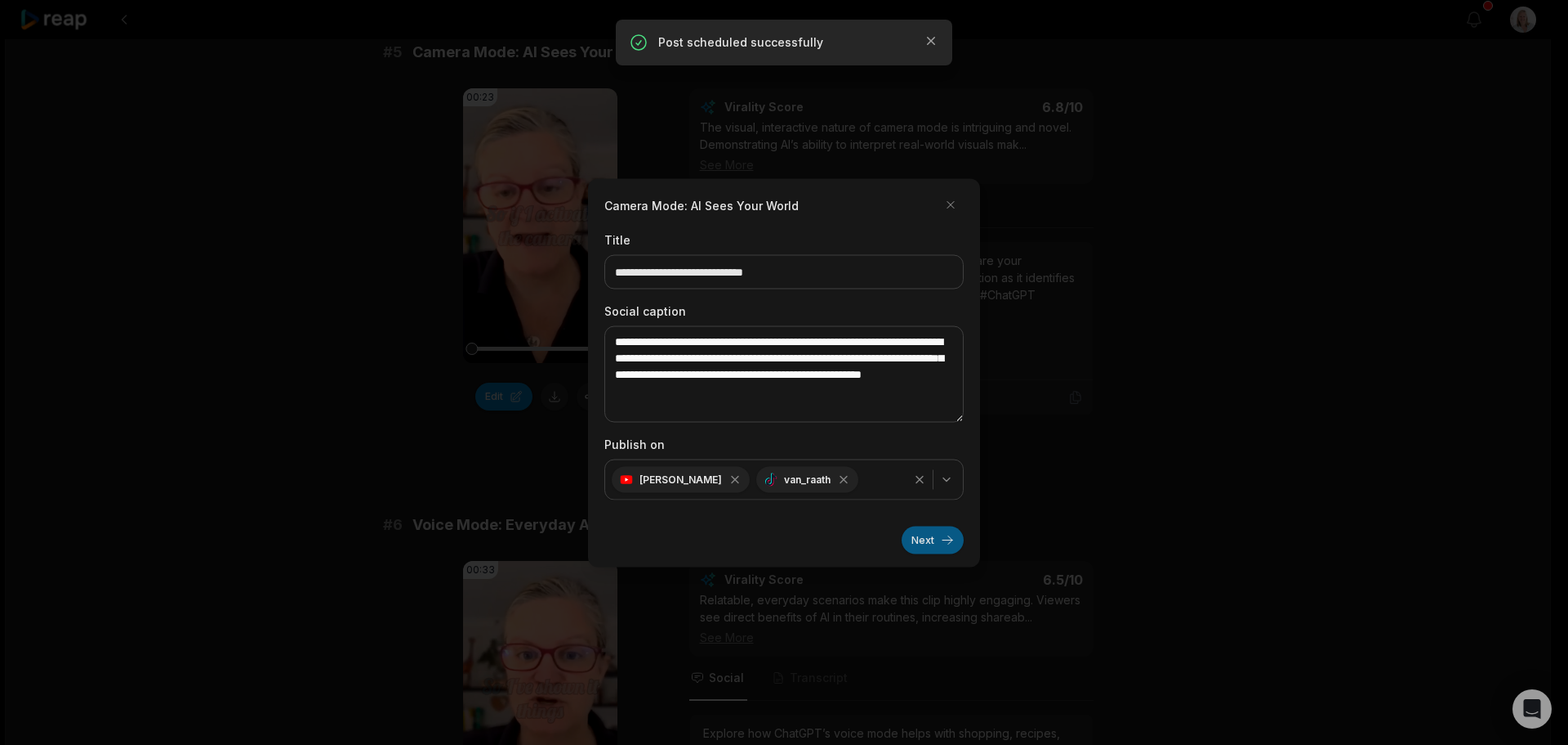
click at [920, 540] on button "Next" at bounding box center [932, 539] width 62 height 28
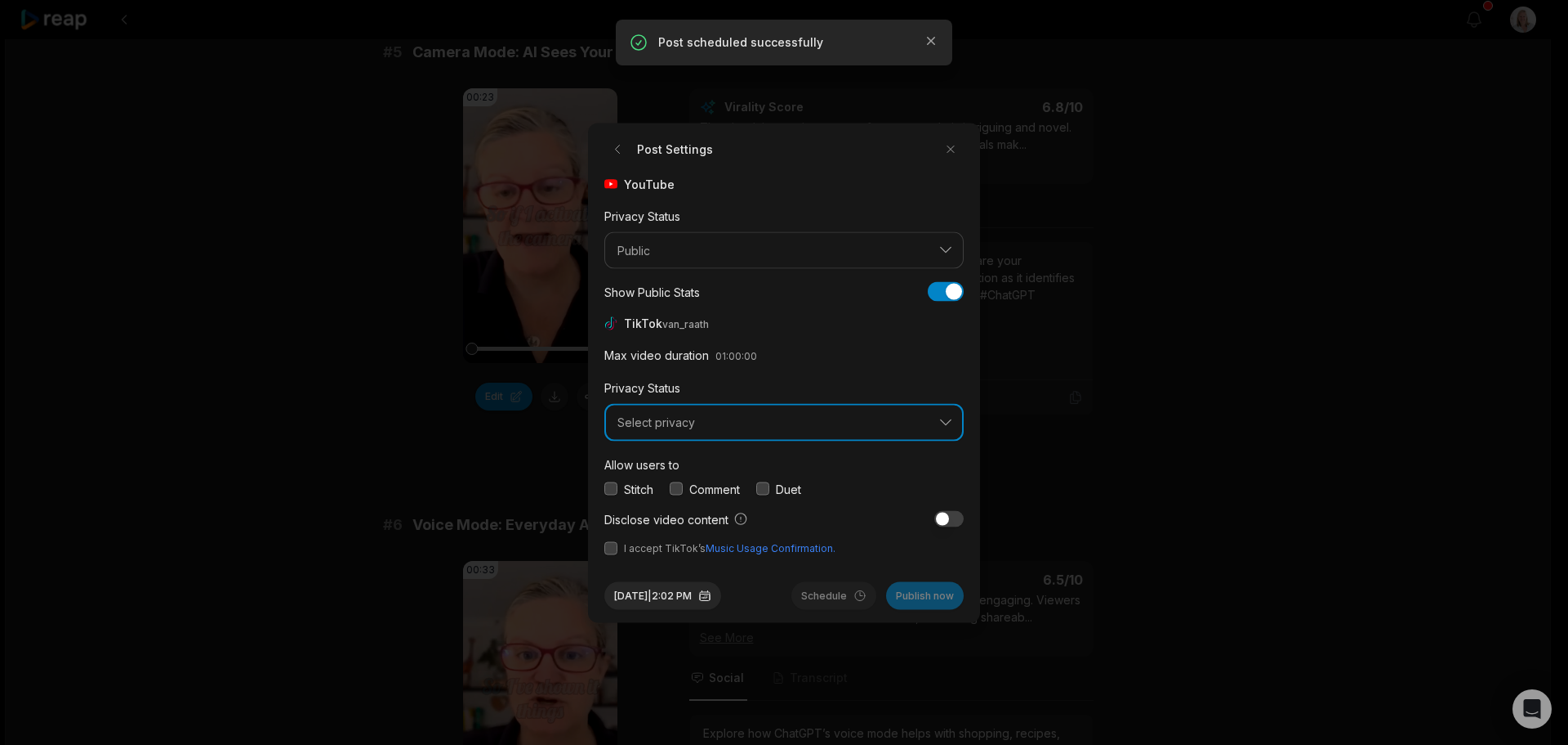
click at [662, 429] on button "Select privacy" at bounding box center [784, 422] width 359 height 37
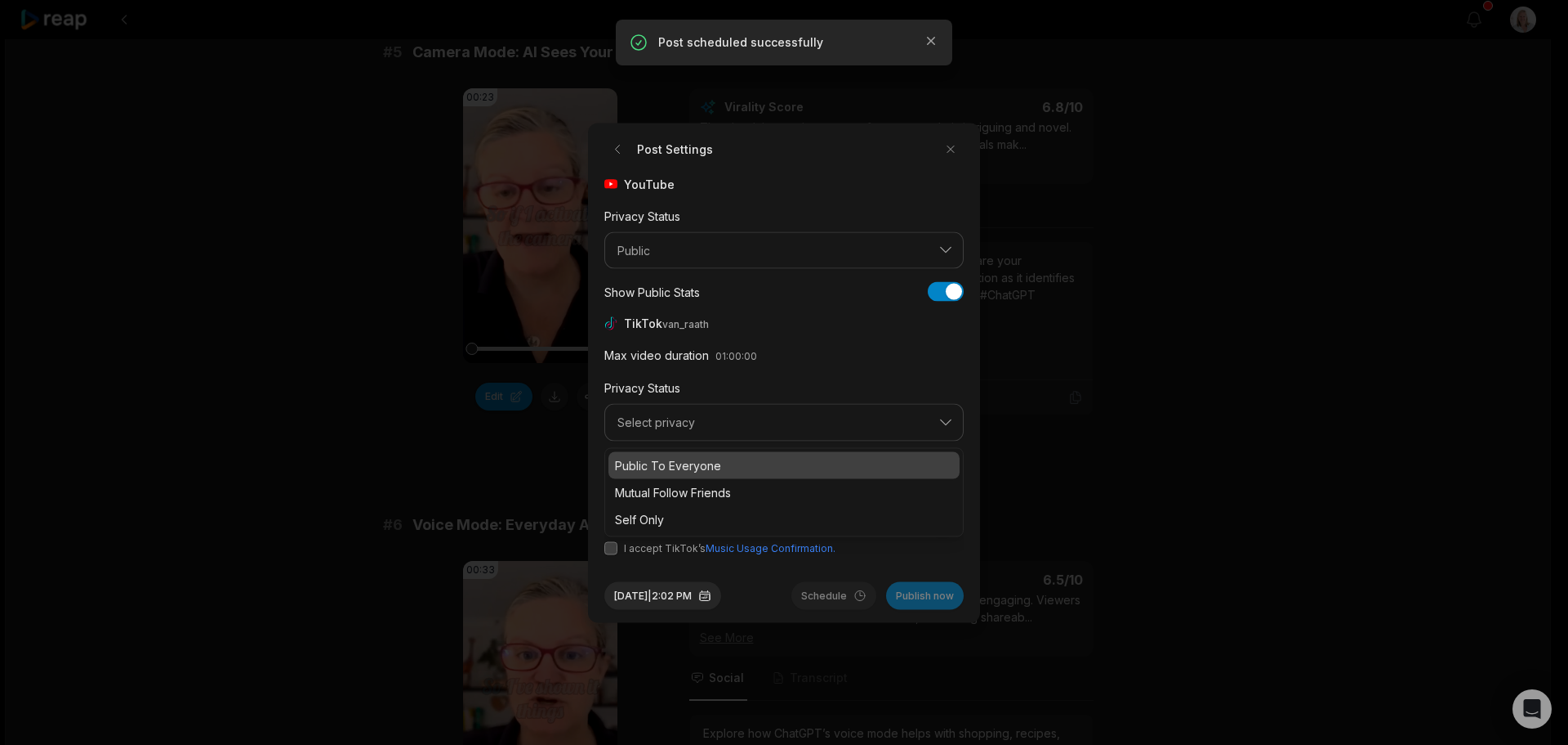
click at [679, 470] on p "Public To Everyone" at bounding box center [784, 465] width 338 height 17
click at [686, 490] on div "Comment" at bounding box center [705, 488] width 70 height 17
click at [678, 490] on button "button" at bounding box center [677, 488] width 13 height 13
click at [607, 552] on button "button" at bounding box center [611, 547] width 13 height 13
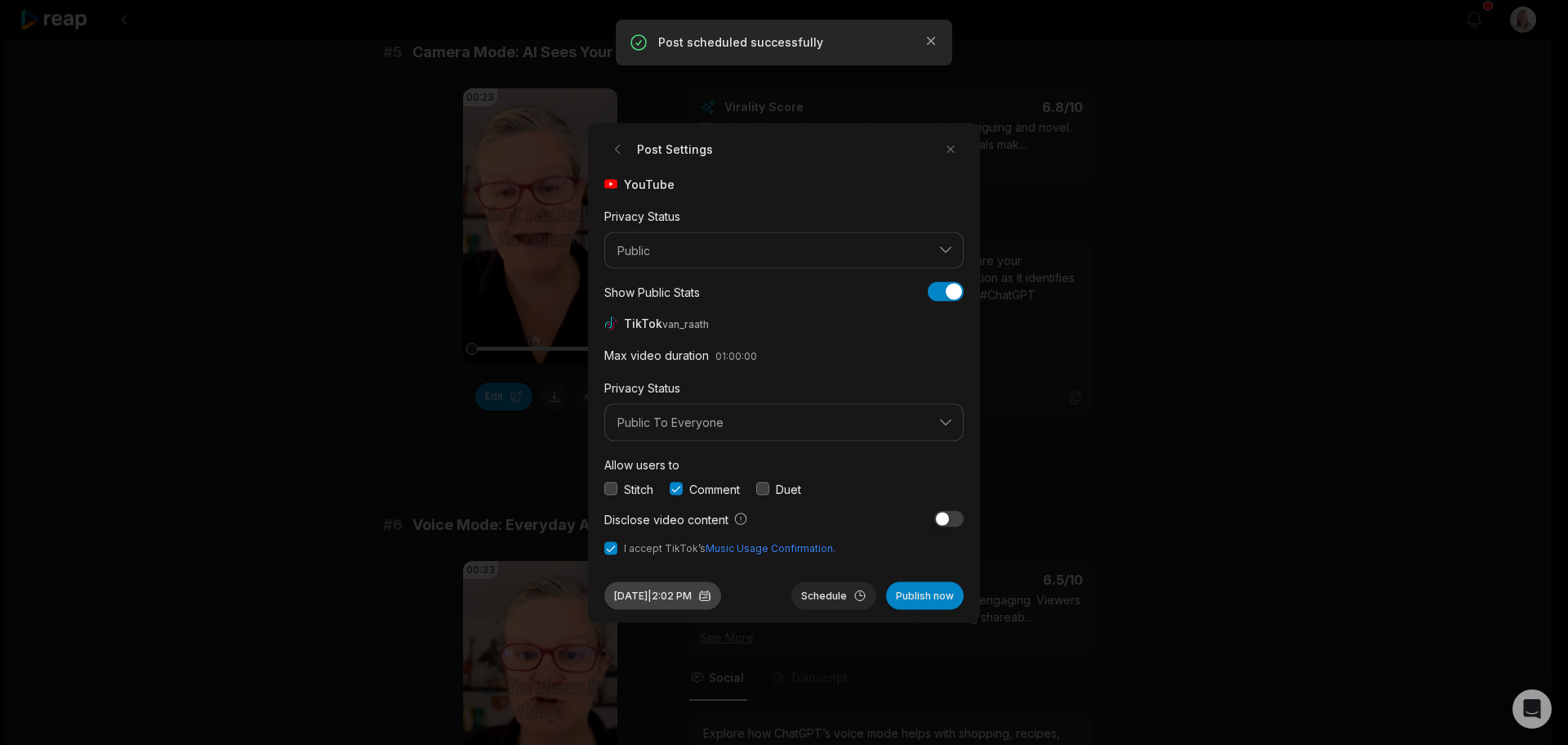
click at [708, 601] on button "[DATE] 2:02 PM" at bounding box center [663, 594] width 117 height 28
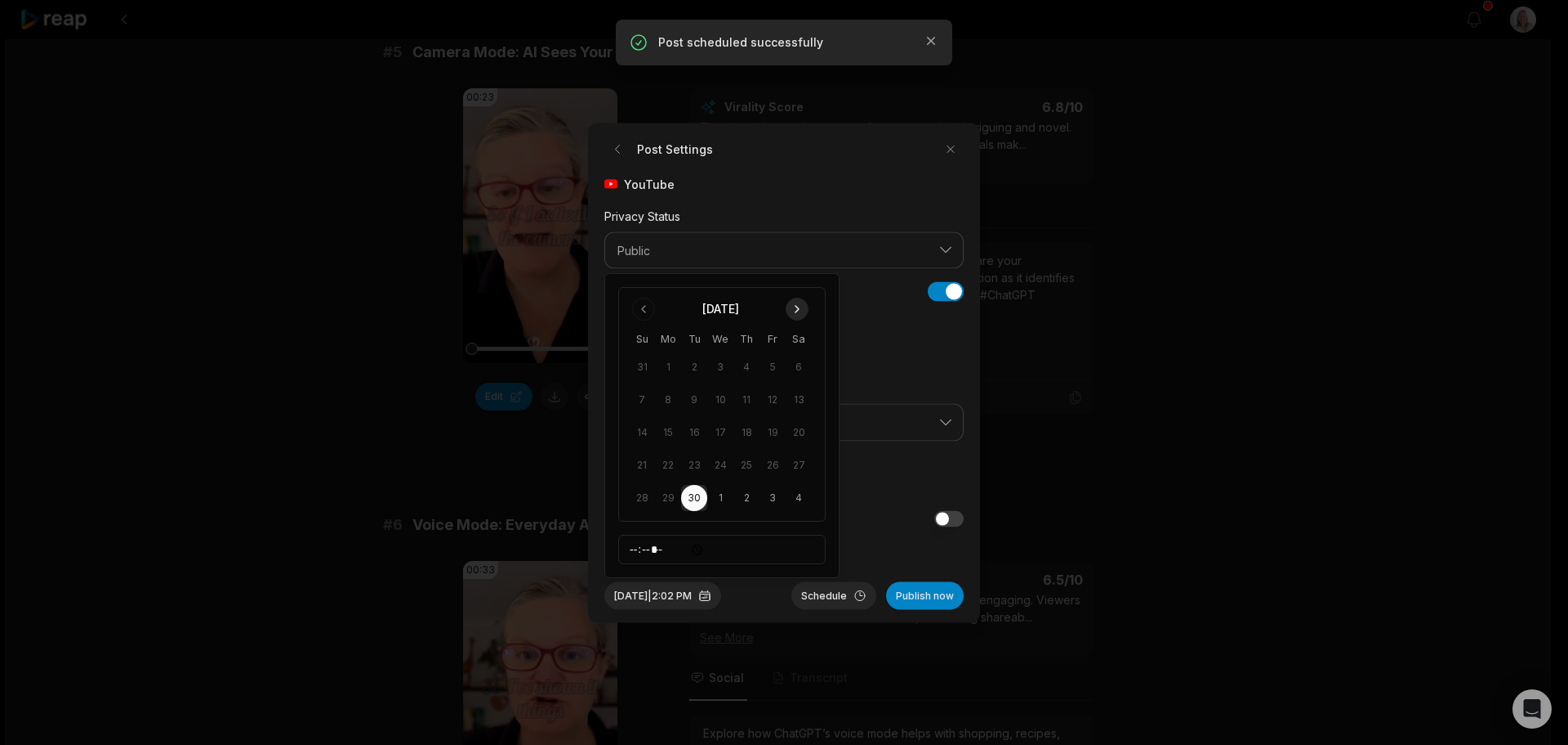
click at [798, 309] on button "Go to next month" at bounding box center [796, 309] width 23 height 23
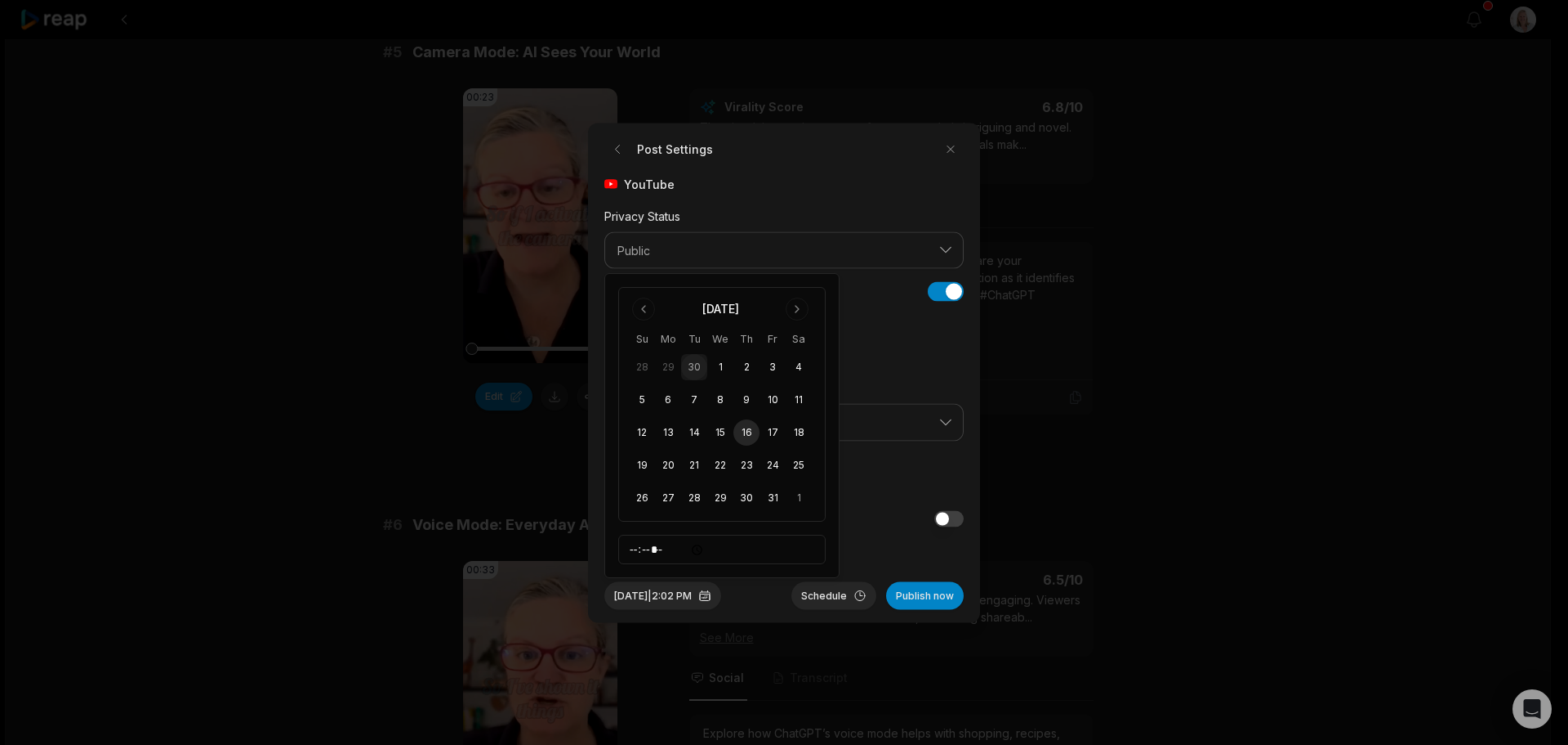
click at [748, 432] on button "16" at bounding box center [746, 432] width 26 height 26
click at [634, 550] on input "*****" at bounding box center [722, 549] width 208 height 29
type input "*****"
click at [837, 599] on button "Schedule" at bounding box center [834, 594] width 85 height 28
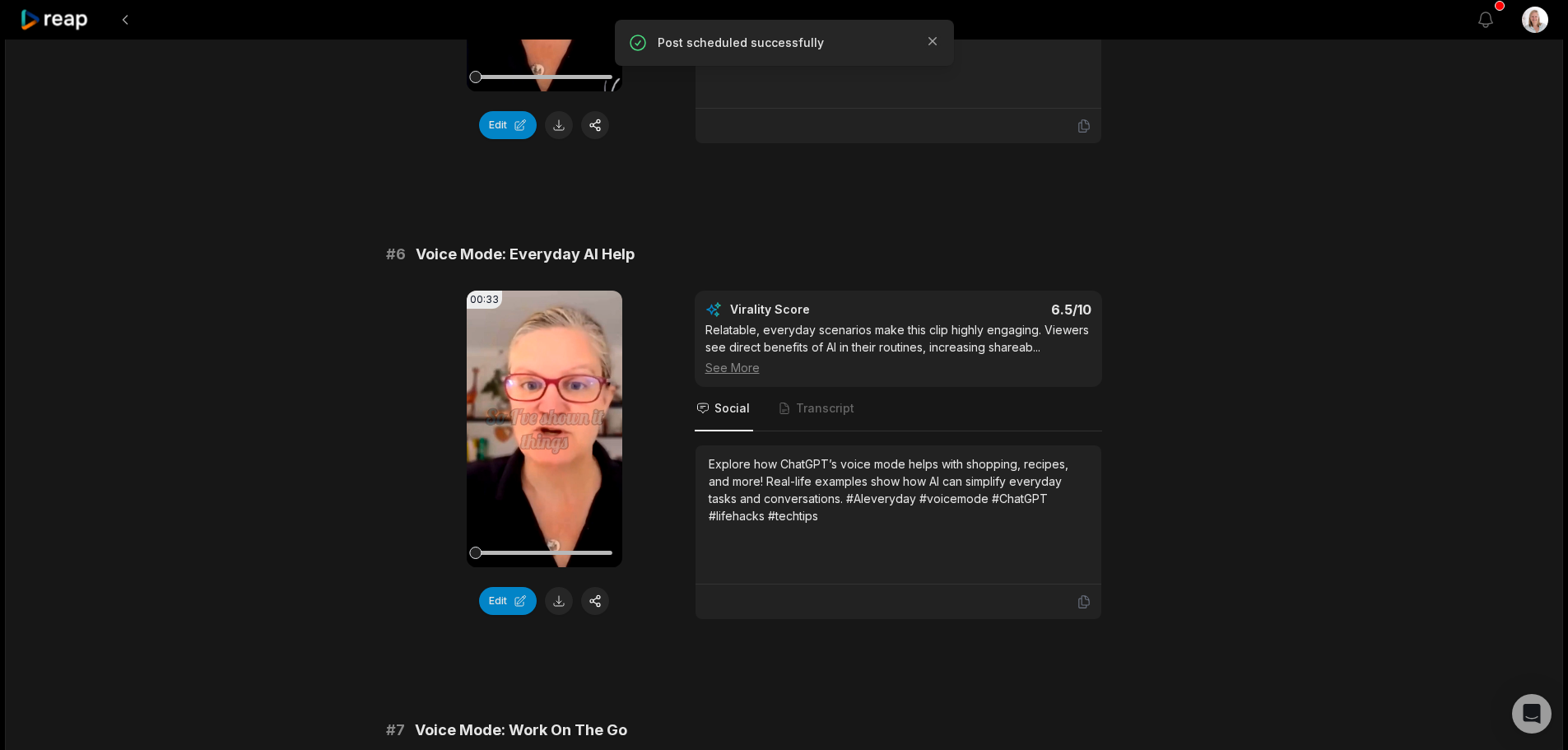
scroll to position [2468, 0]
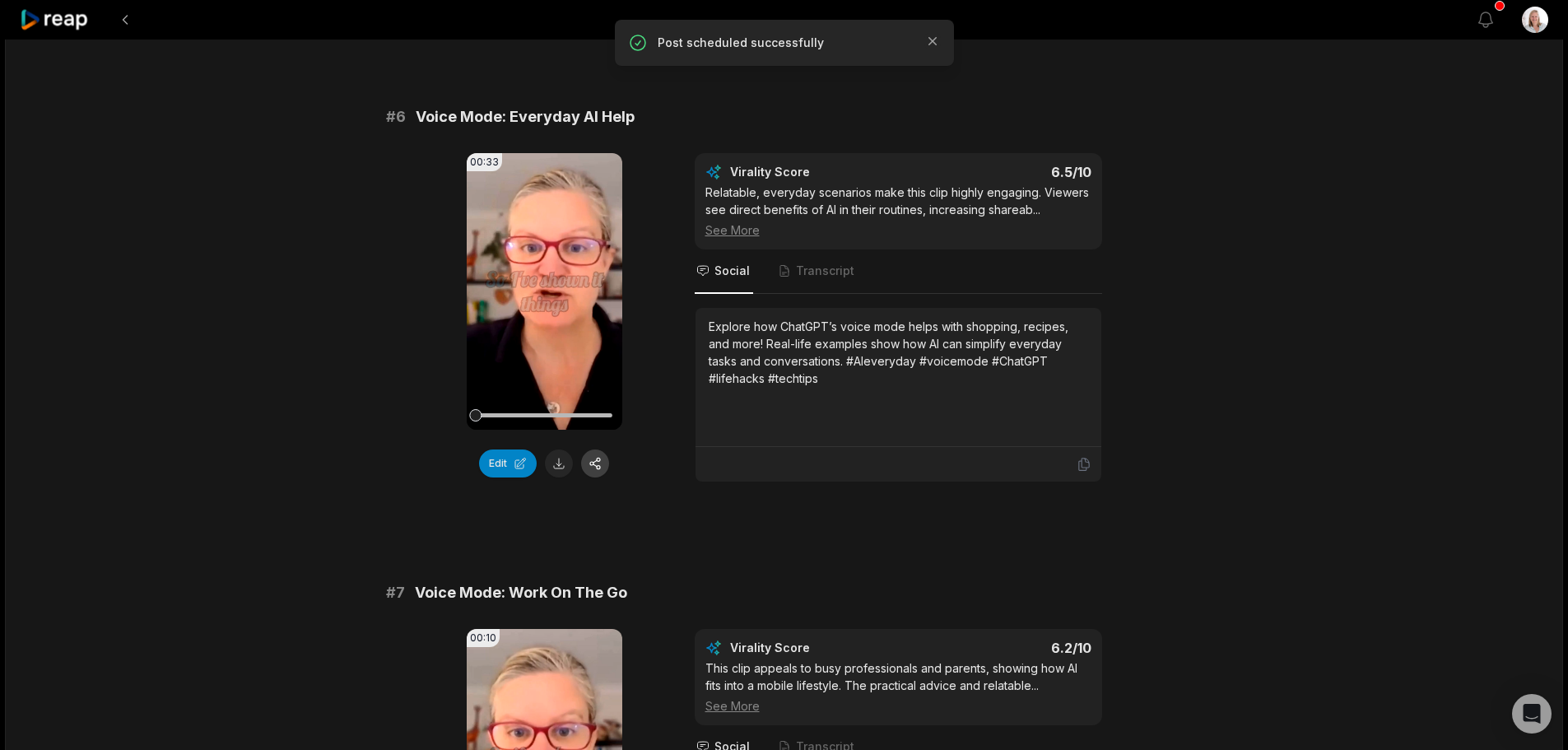
click at [593, 469] on button "button" at bounding box center [595, 463] width 28 height 28
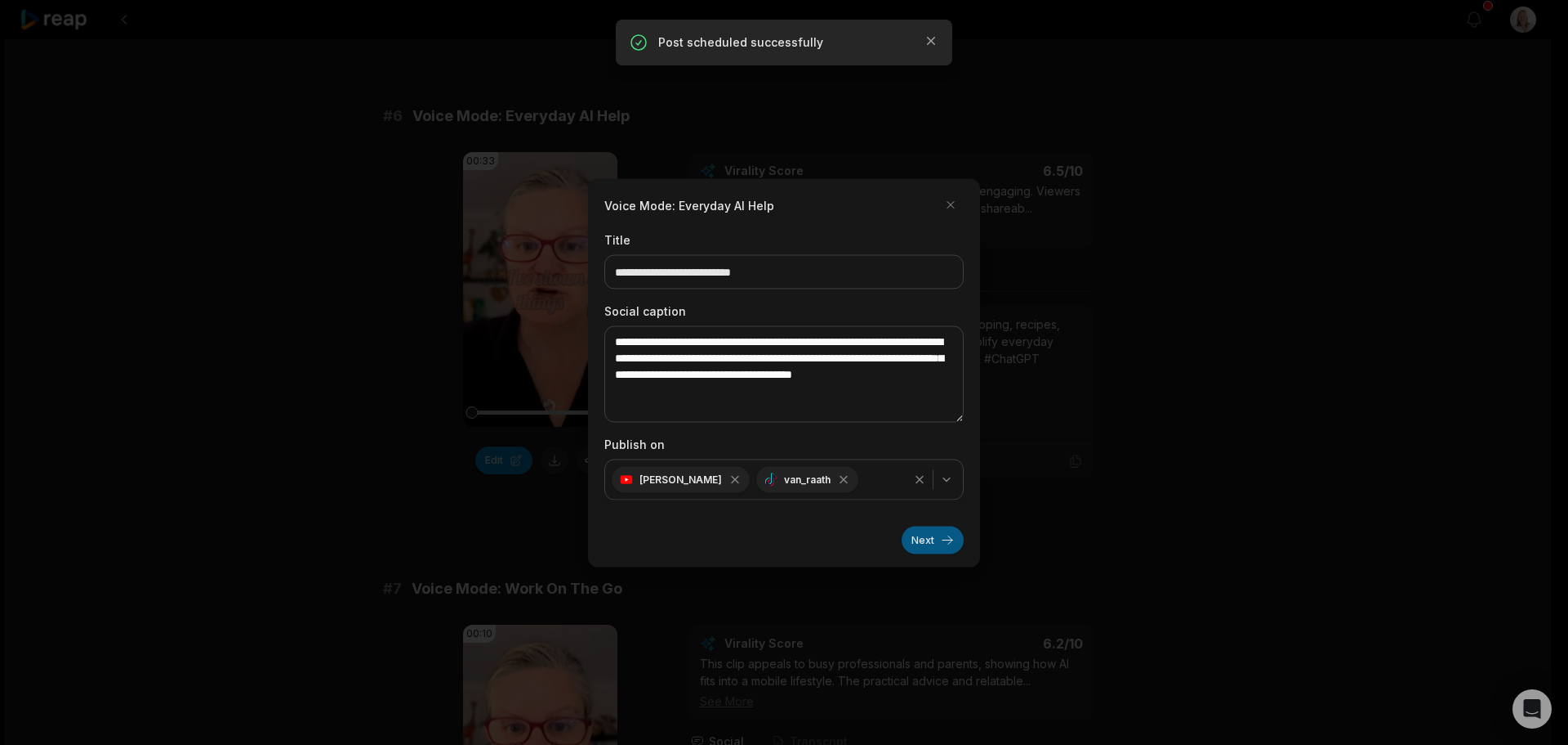
click at [914, 539] on button "Next" at bounding box center [932, 539] width 62 height 28
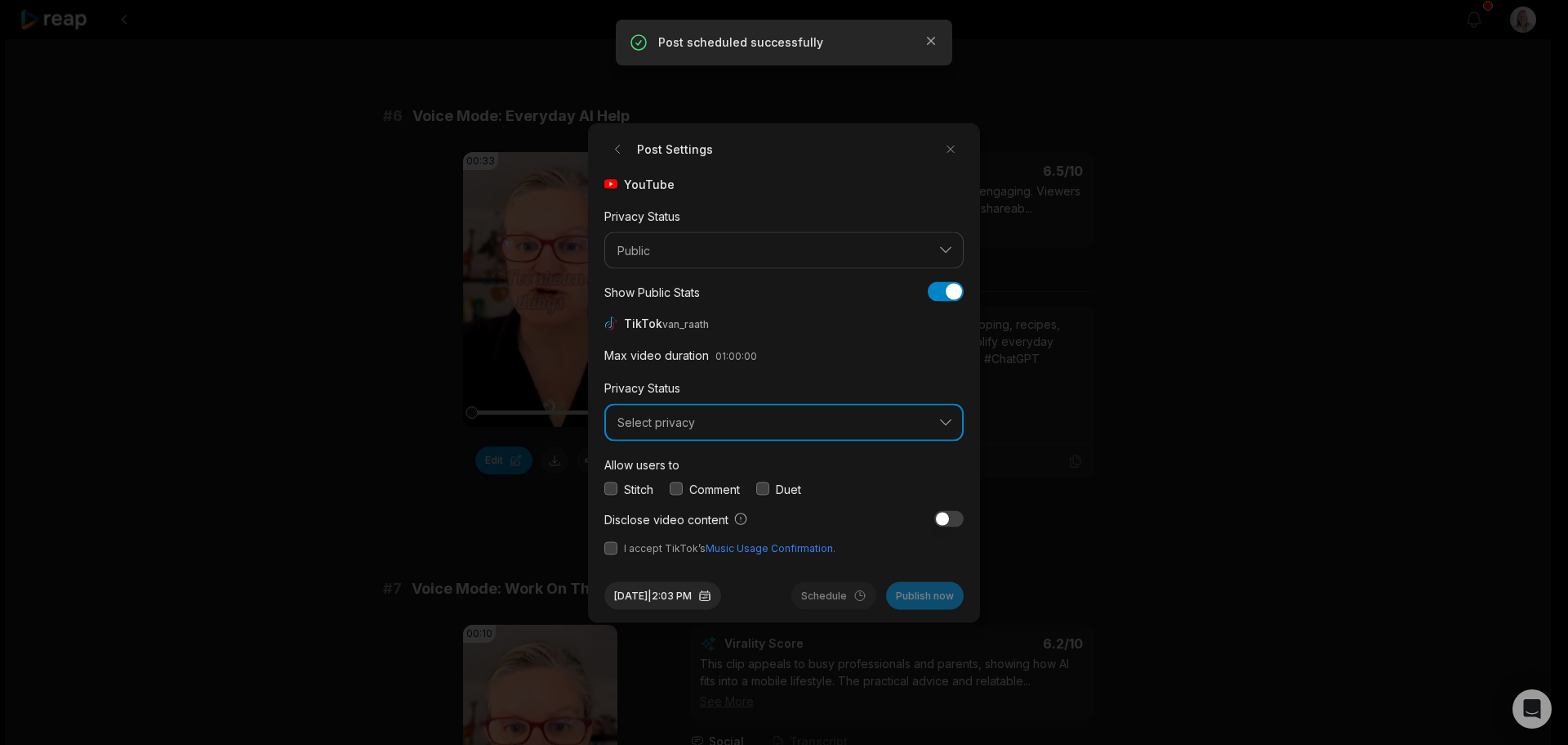
click at [678, 432] on button "Select privacy" at bounding box center [784, 422] width 359 height 37
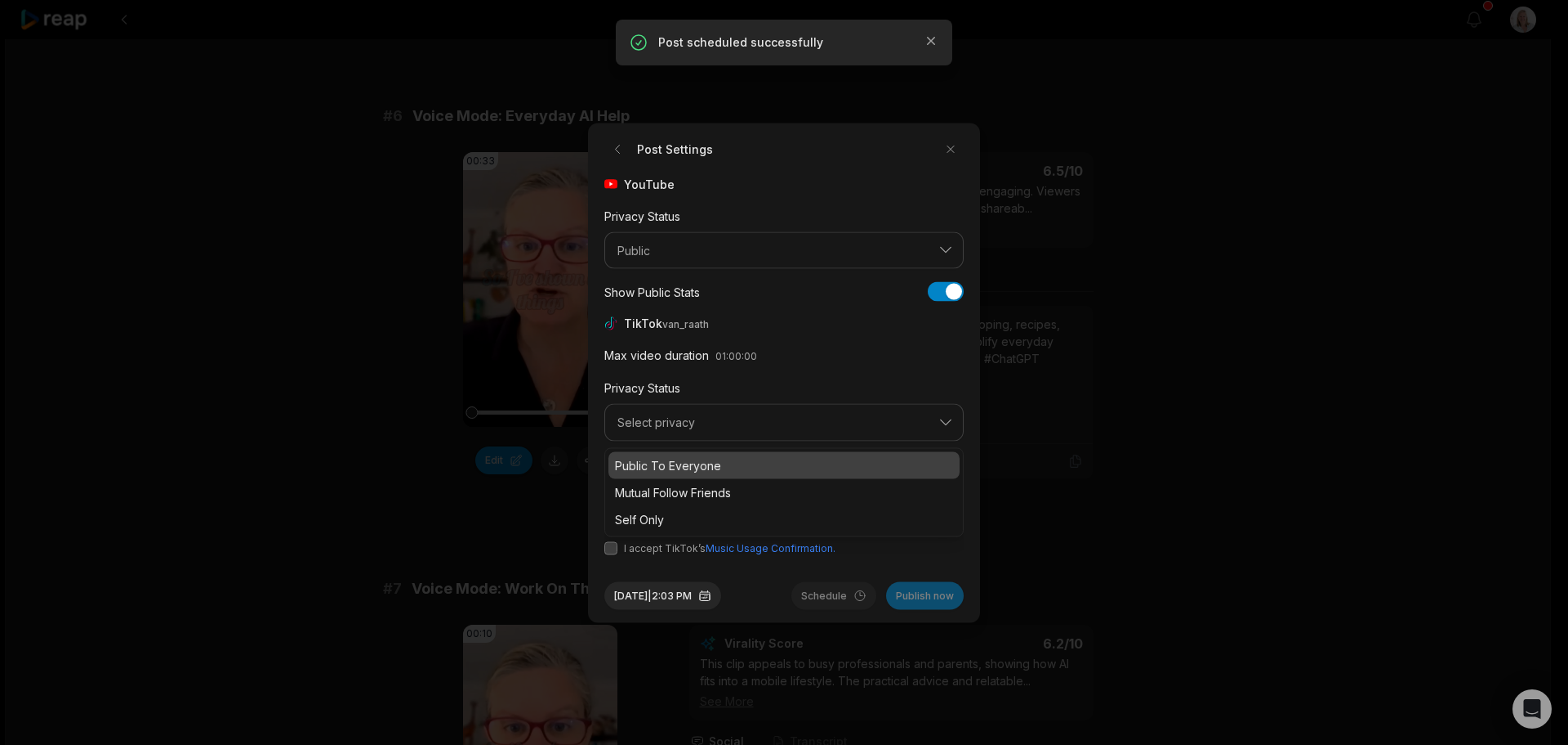
click at [687, 466] on p "Public To Everyone" at bounding box center [784, 465] width 338 height 17
click at [680, 485] on button "button" at bounding box center [677, 488] width 13 height 13
click at [612, 544] on button "button" at bounding box center [611, 547] width 13 height 13
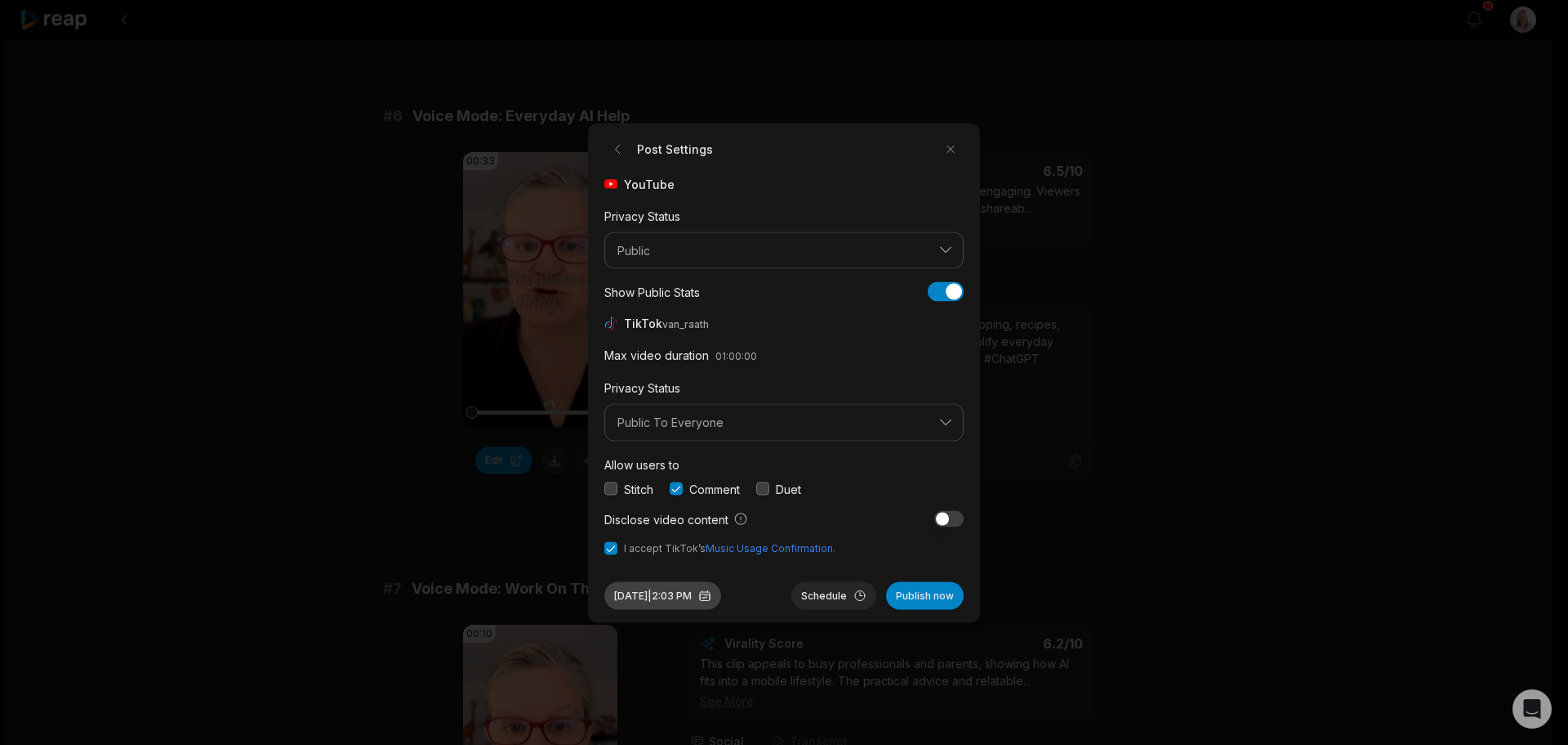
click at [720, 594] on button "[DATE] 2:03 PM" at bounding box center [663, 594] width 117 height 28
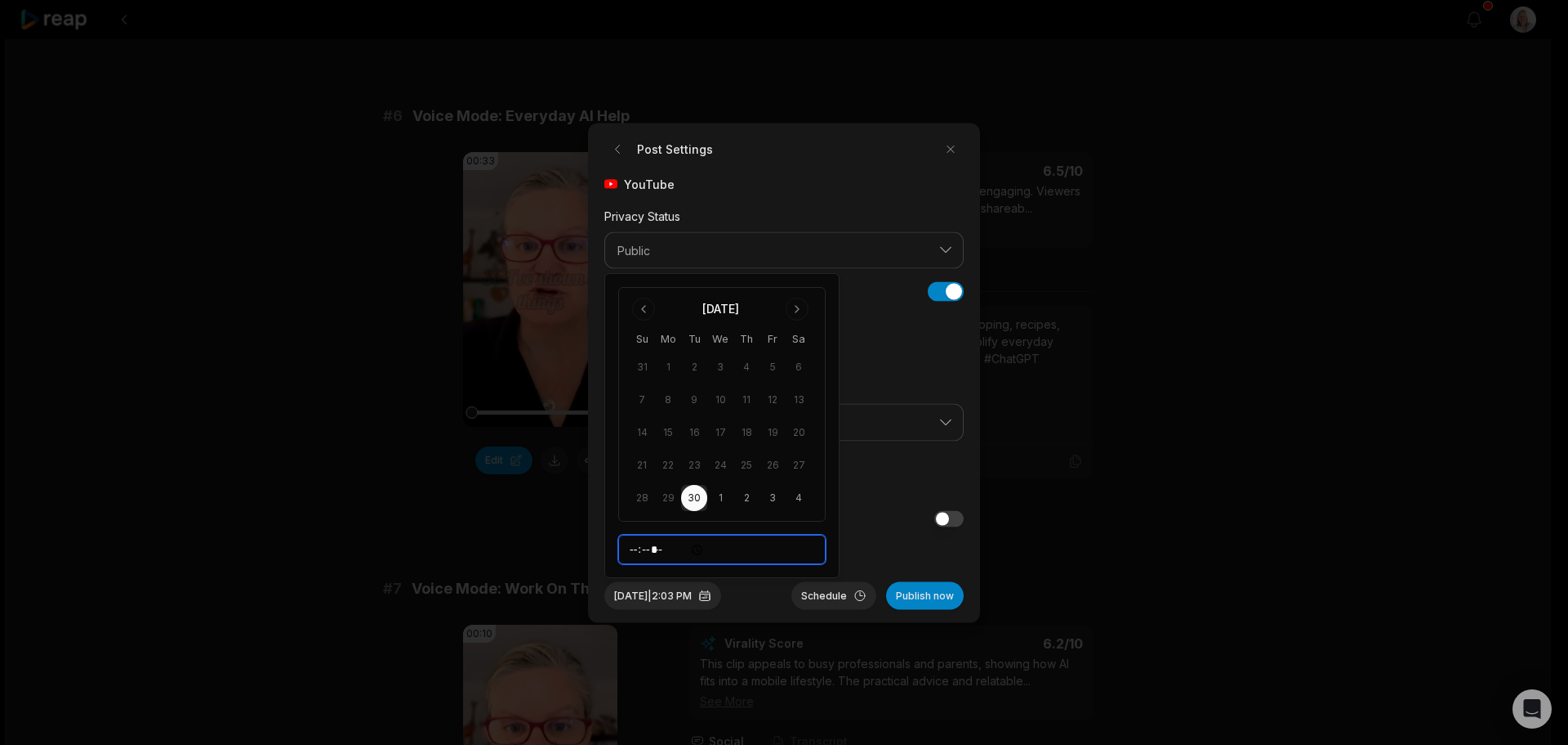
click at [633, 548] on input "*****" at bounding box center [722, 549] width 208 height 29
type input "*****"
click at [794, 312] on button "Go to next month" at bounding box center [796, 309] width 23 height 23
click at [802, 432] on button "18" at bounding box center [798, 432] width 26 height 26
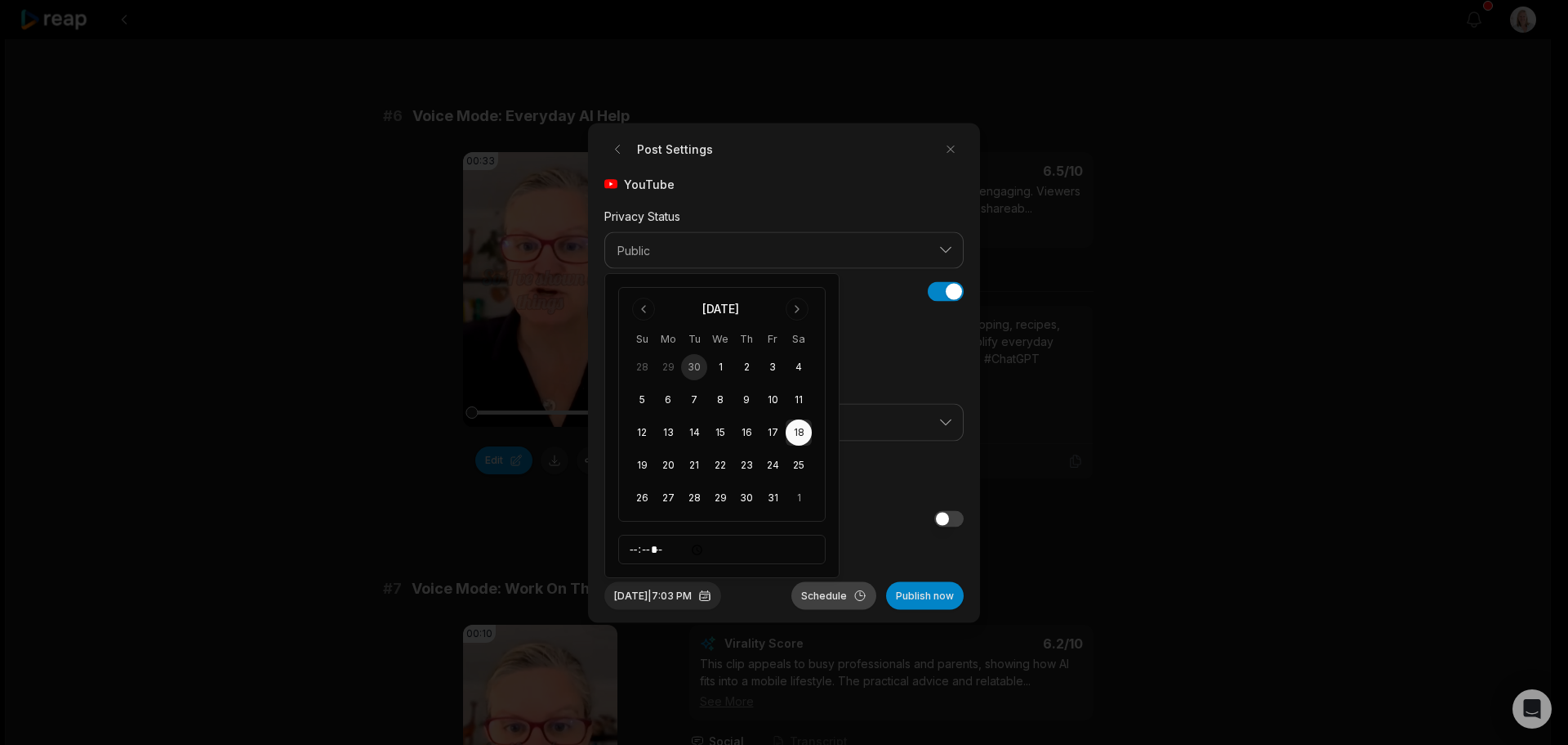
click at [838, 597] on button "Schedule" at bounding box center [834, 594] width 85 height 28
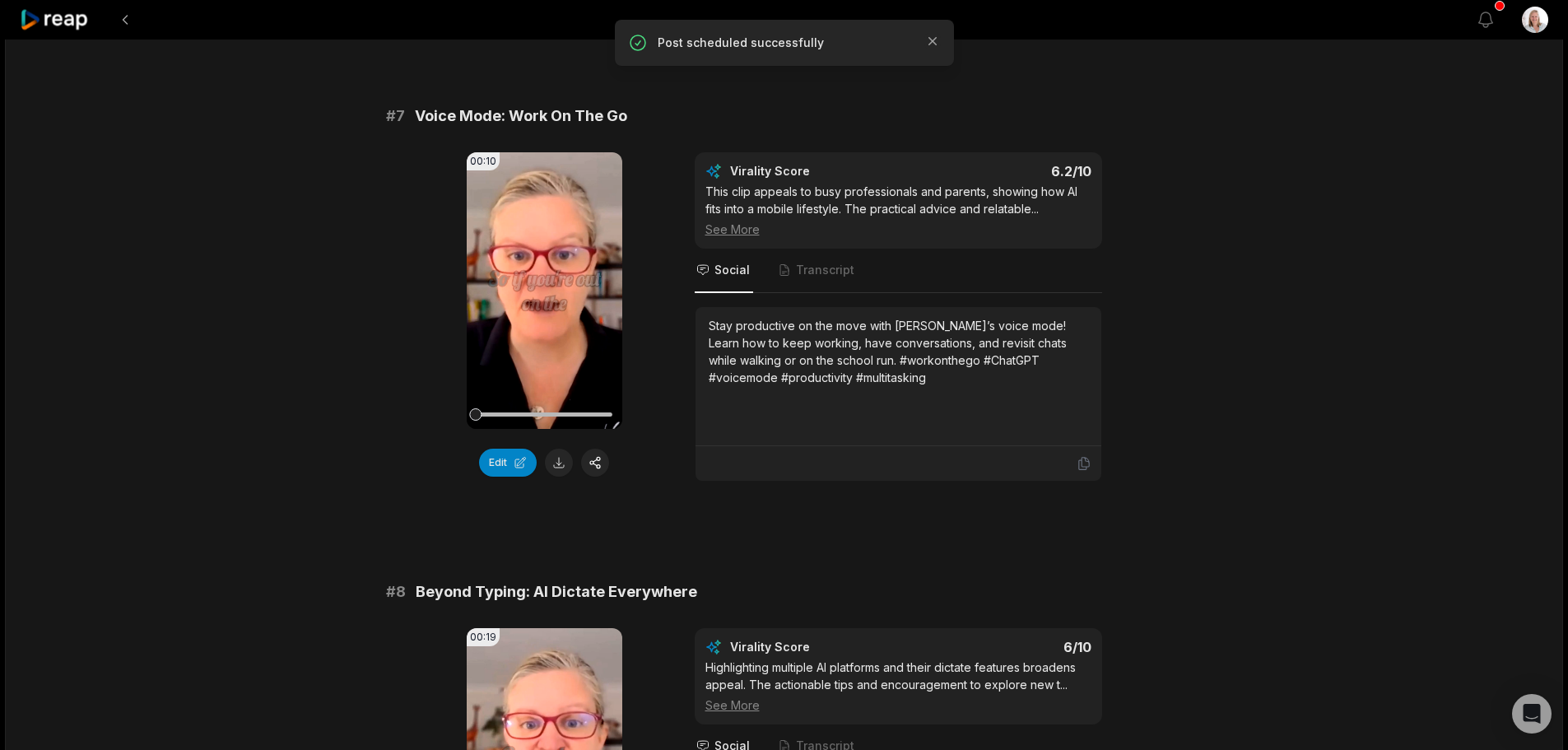
scroll to position [2962, 0]
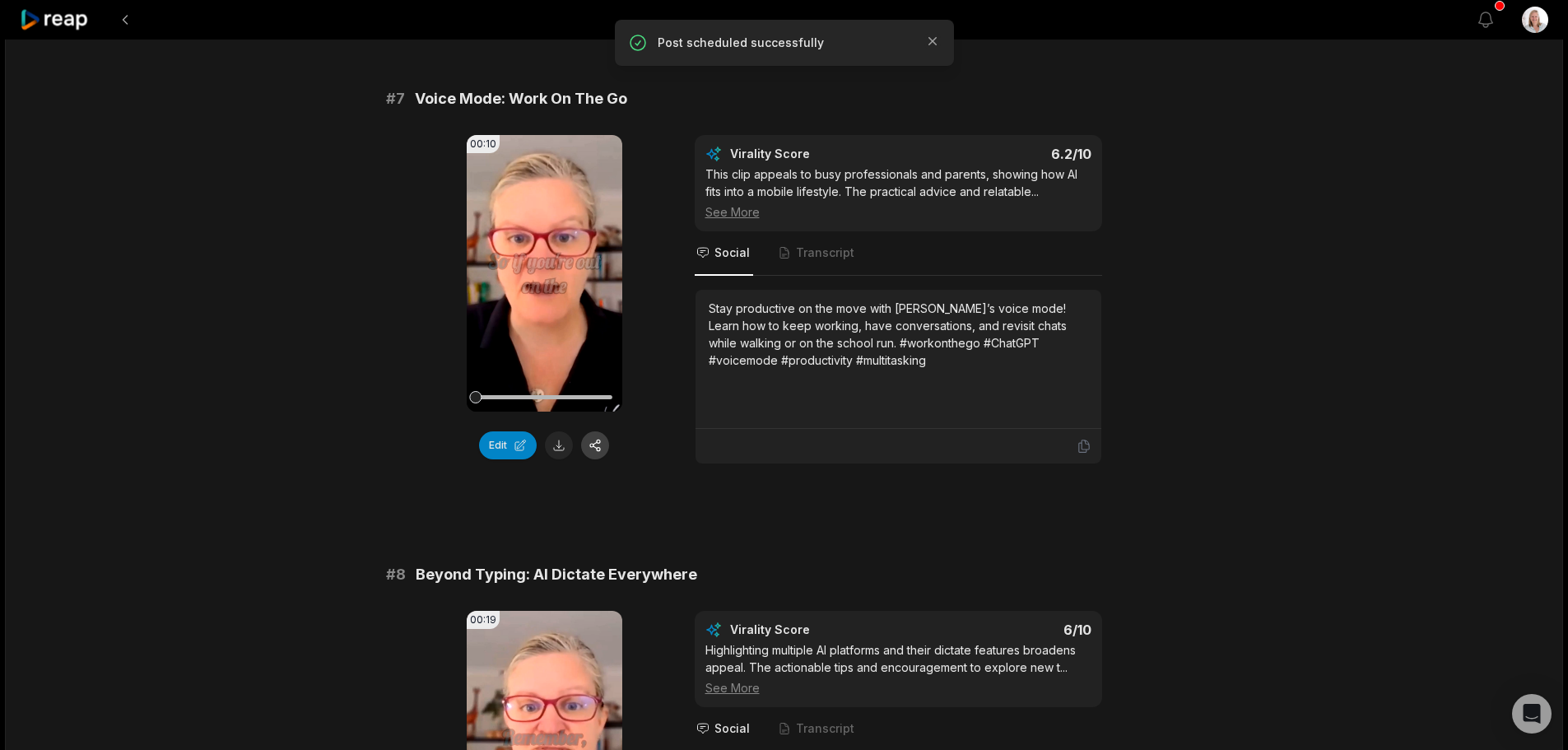
click at [594, 445] on button "button" at bounding box center [595, 445] width 28 height 28
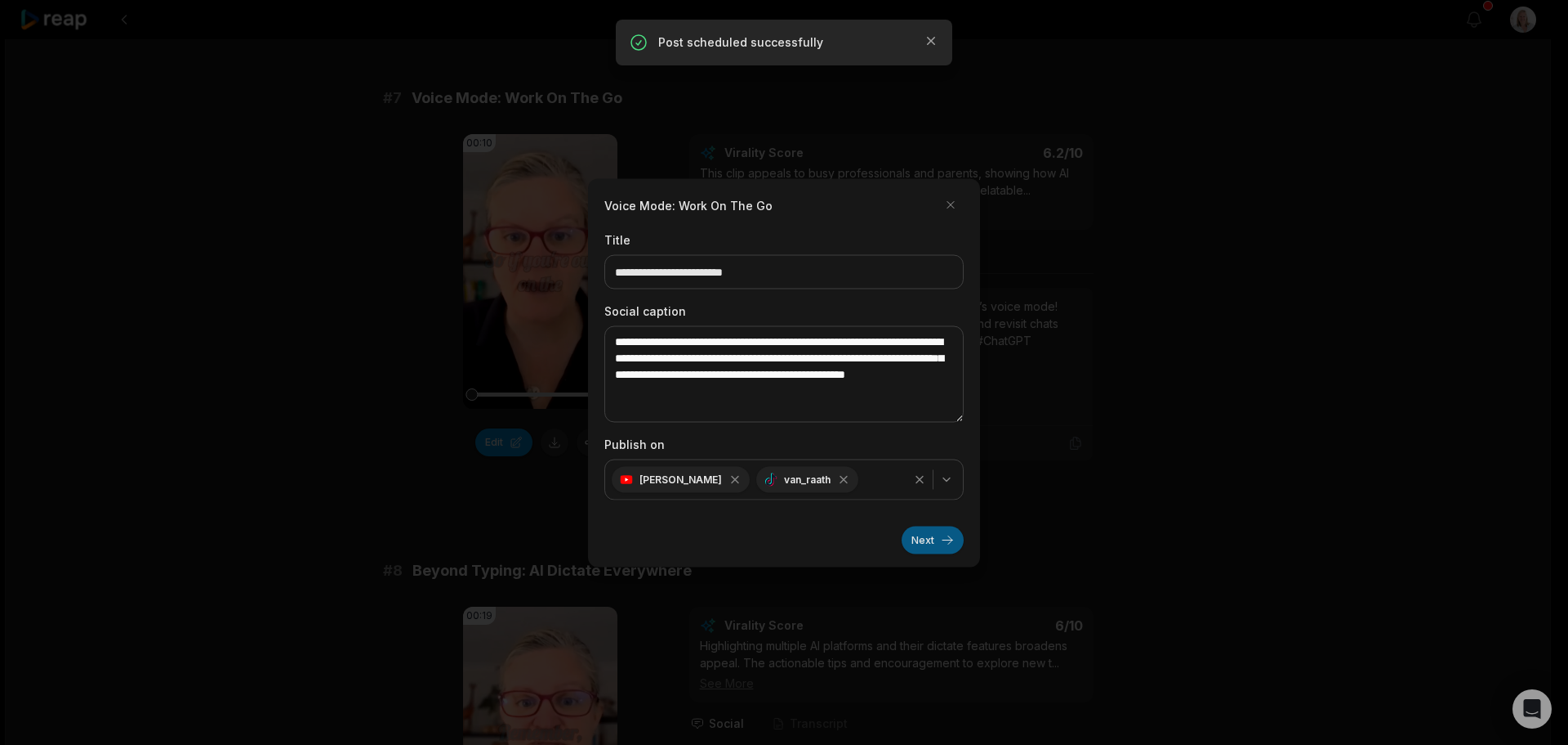
click at [933, 544] on button "Next" at bounding box center [932, 539] width 62 height 28
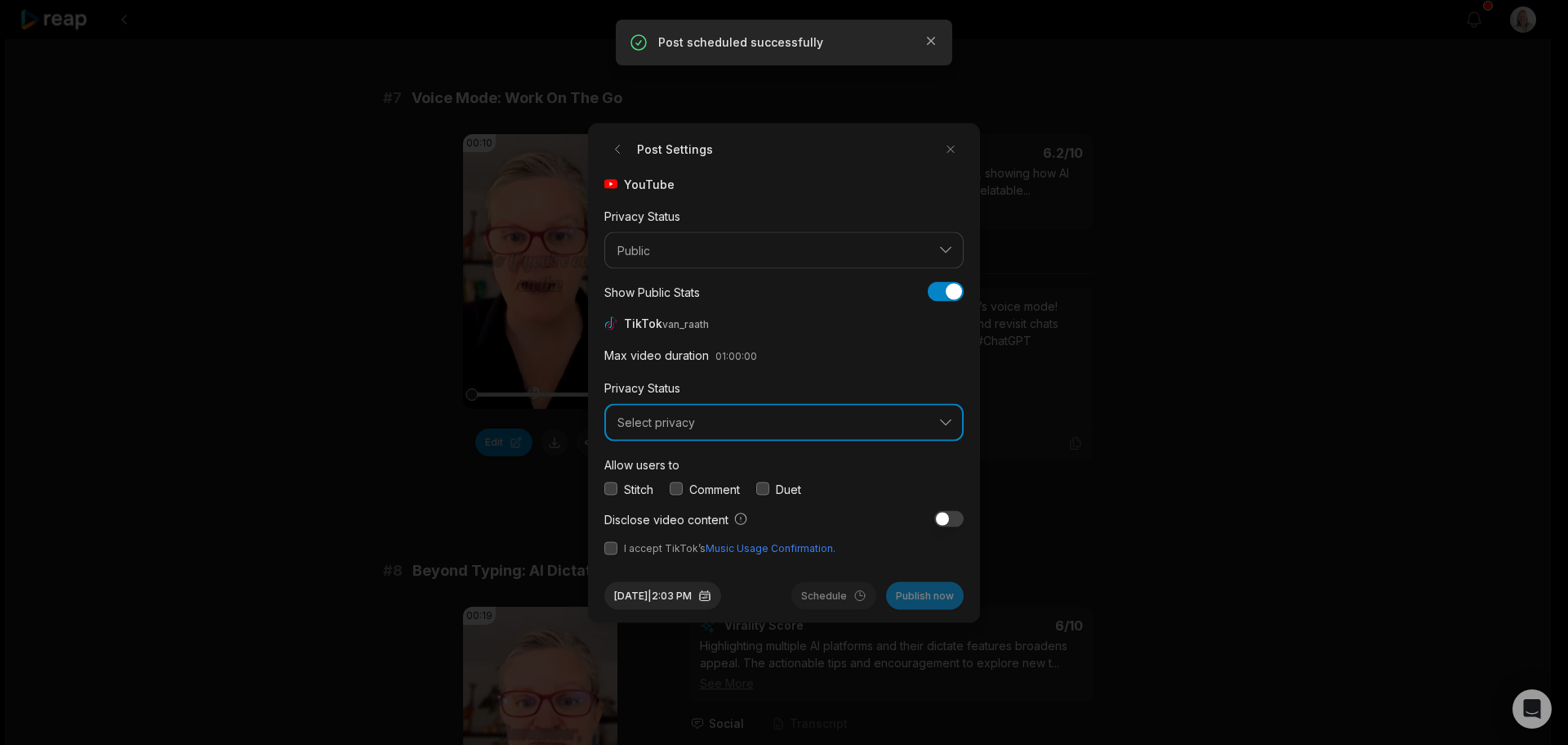
click at [657, 429] on button "Select privacy" at bounding box center [784, 422] width 359 height 37
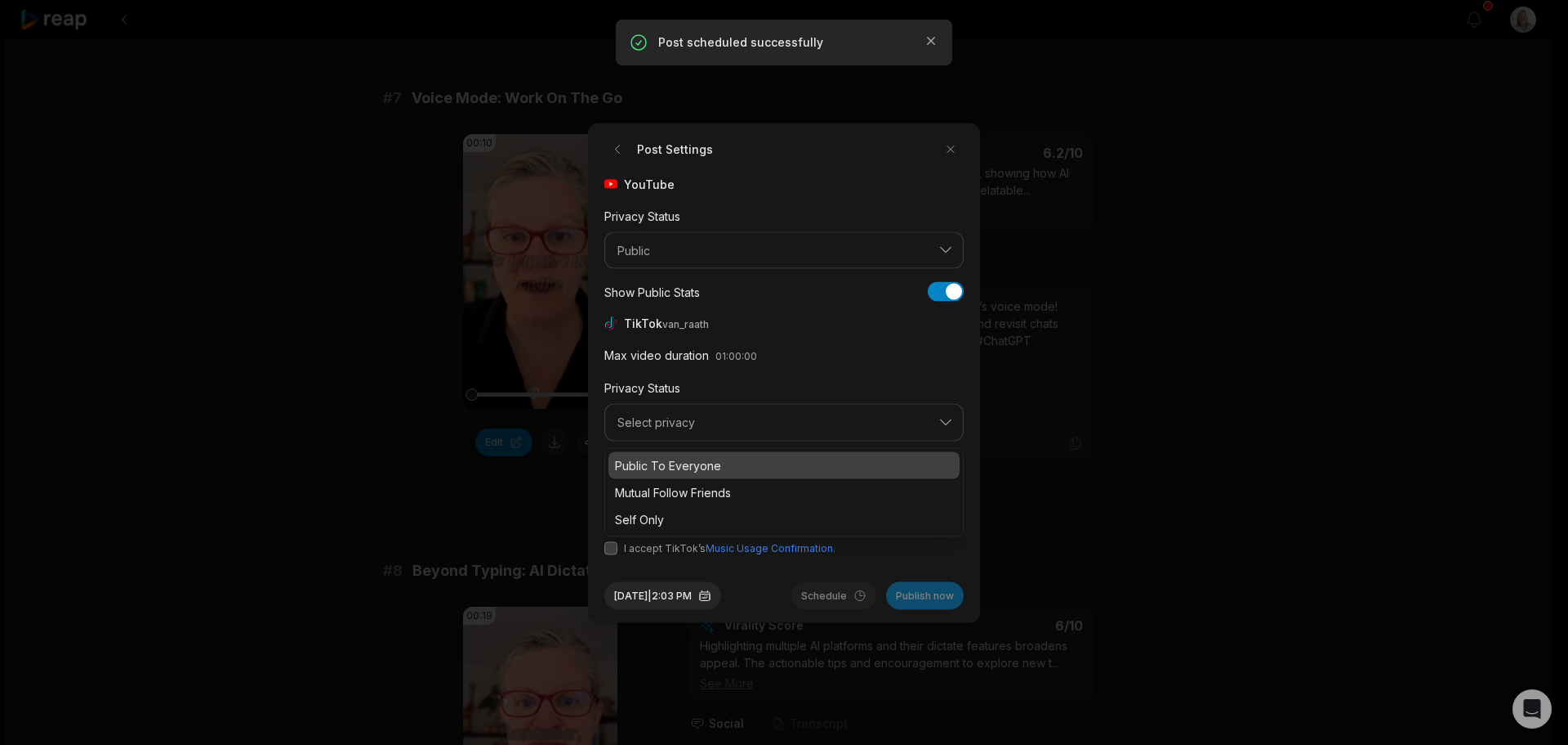
click at [678, 466] on p "Public To Everyone" at bounding box center [784, 465] width 338 height 17
click at [675, 485] on button "button" at bounding box center [677, 488] width 13 height 13
click at [616, 544] on button "button" at bounding box center [611, 547] width 13 height 13
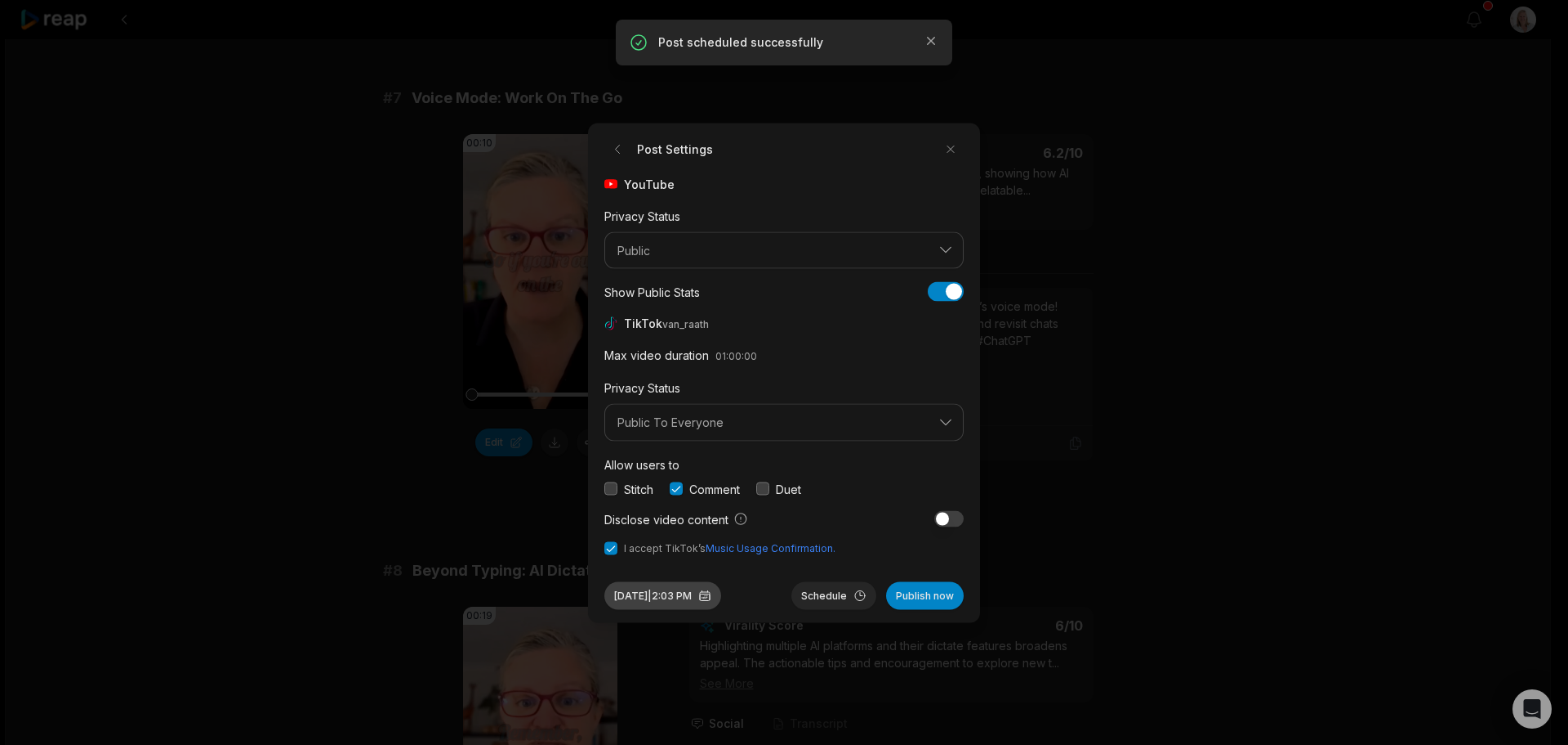
click at [696, 593] on button "[DATE] 2:03 PM" at bounding box center [663, 594] width 117 height 28
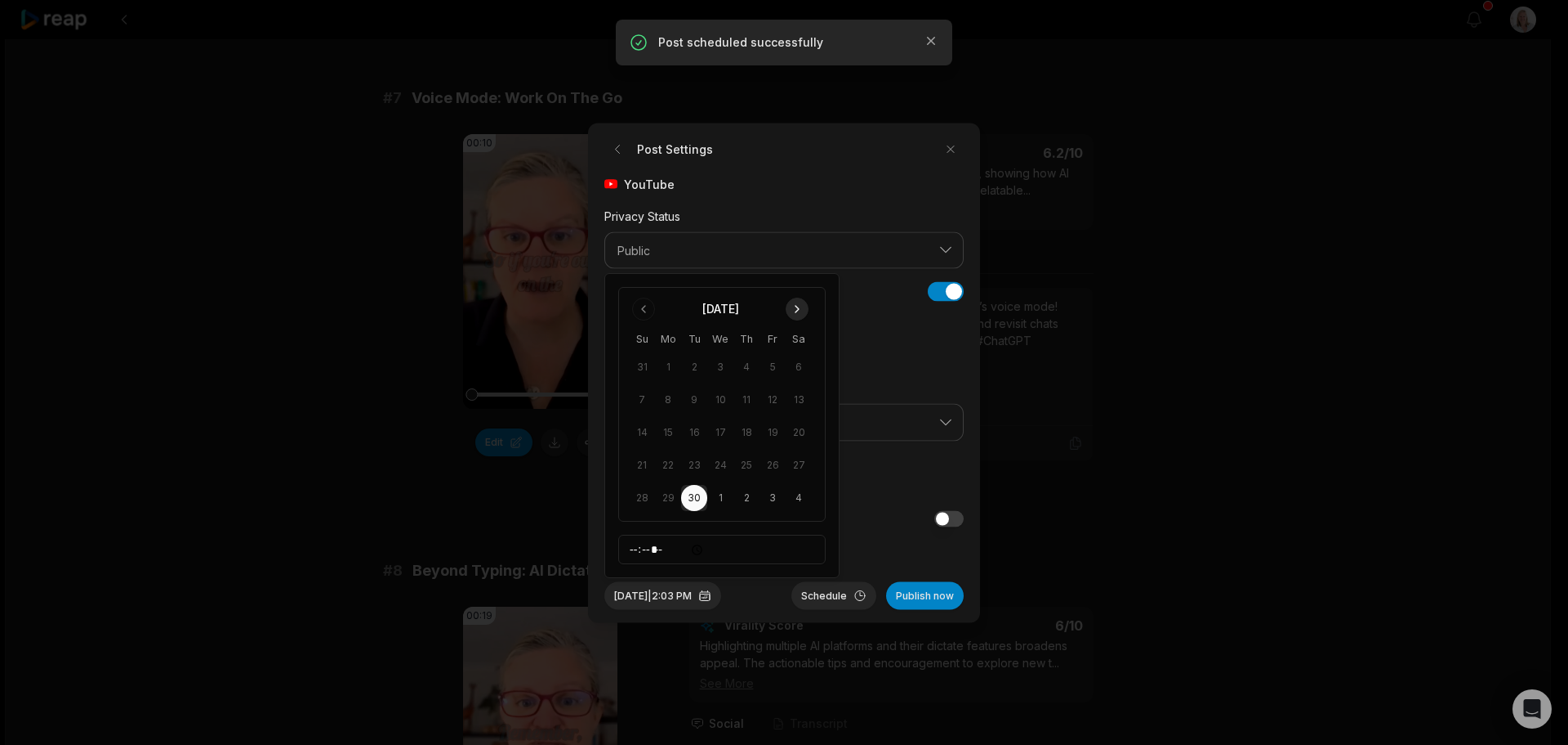
click at [799, 310] on button "Go to next month" at bounding box center [796, 309] width 23 height 23
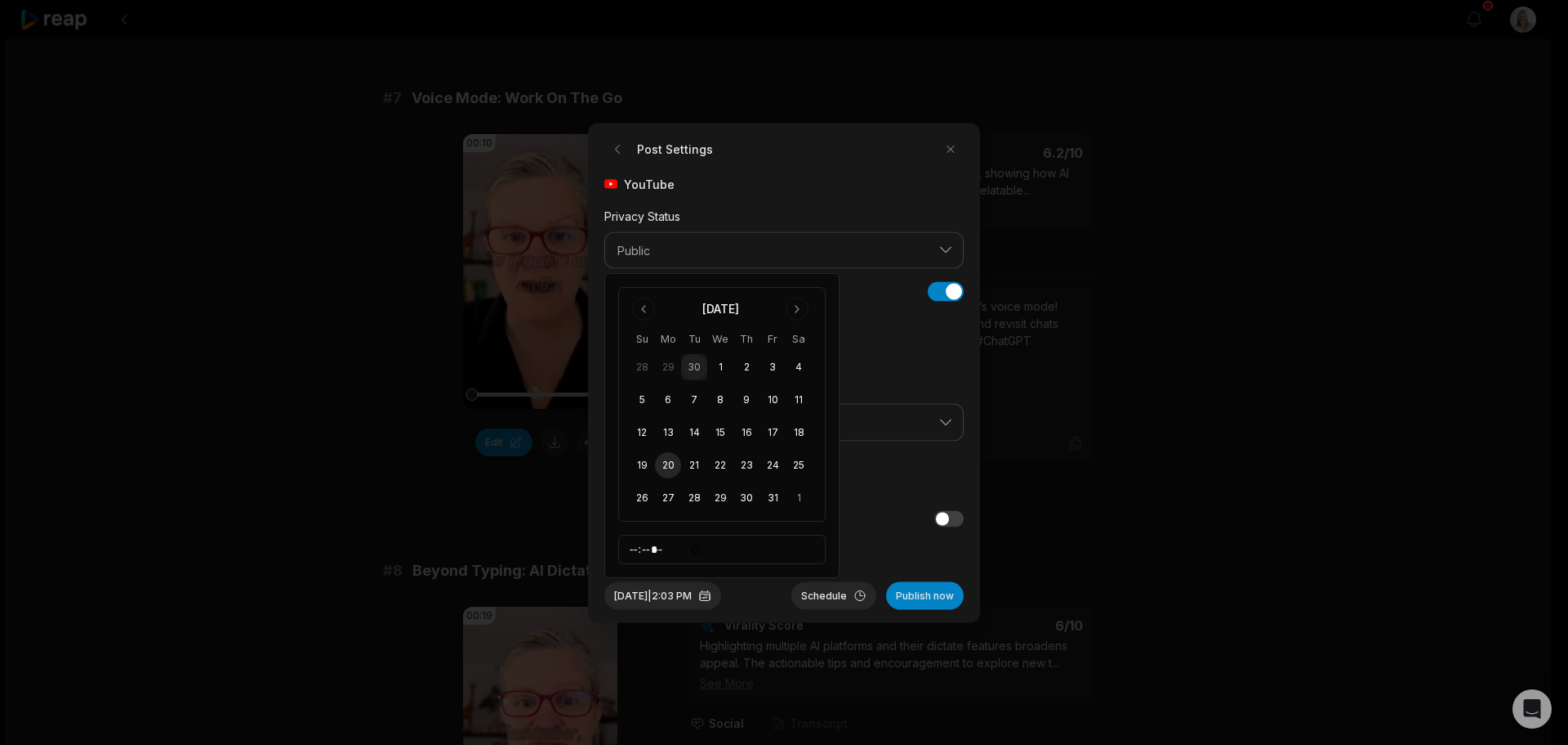
click at [667, 465] on button "20" at bounding box center [667, 465] width 26 height 26
click at [631, 554] on input "*****" at bounding box center [722, 549] width 208 height 29
type input "*****"
click at [803, 593] on button "Schedule" at bounding box center [834, 594] width 85 height 28
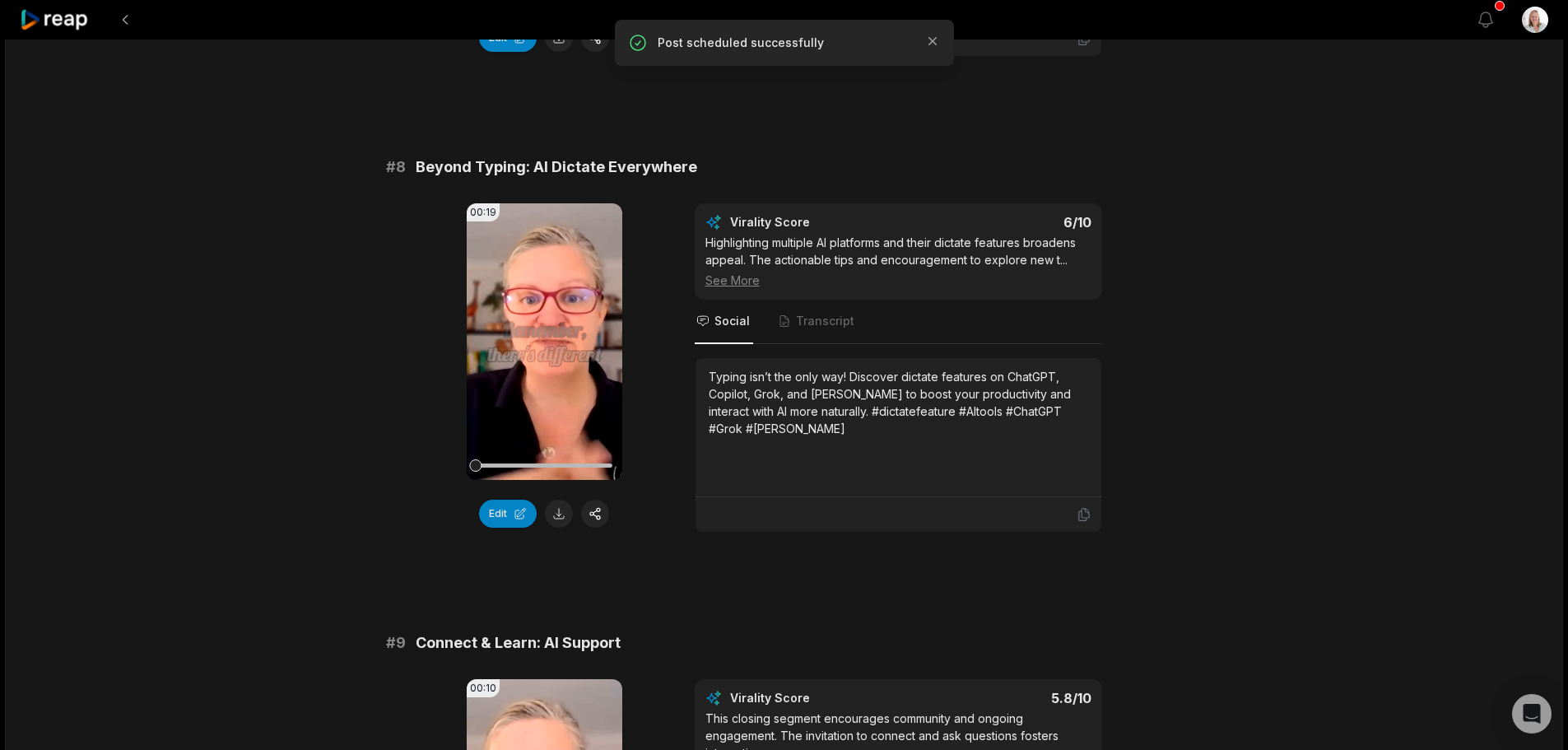
scroll to position [3374, 0]
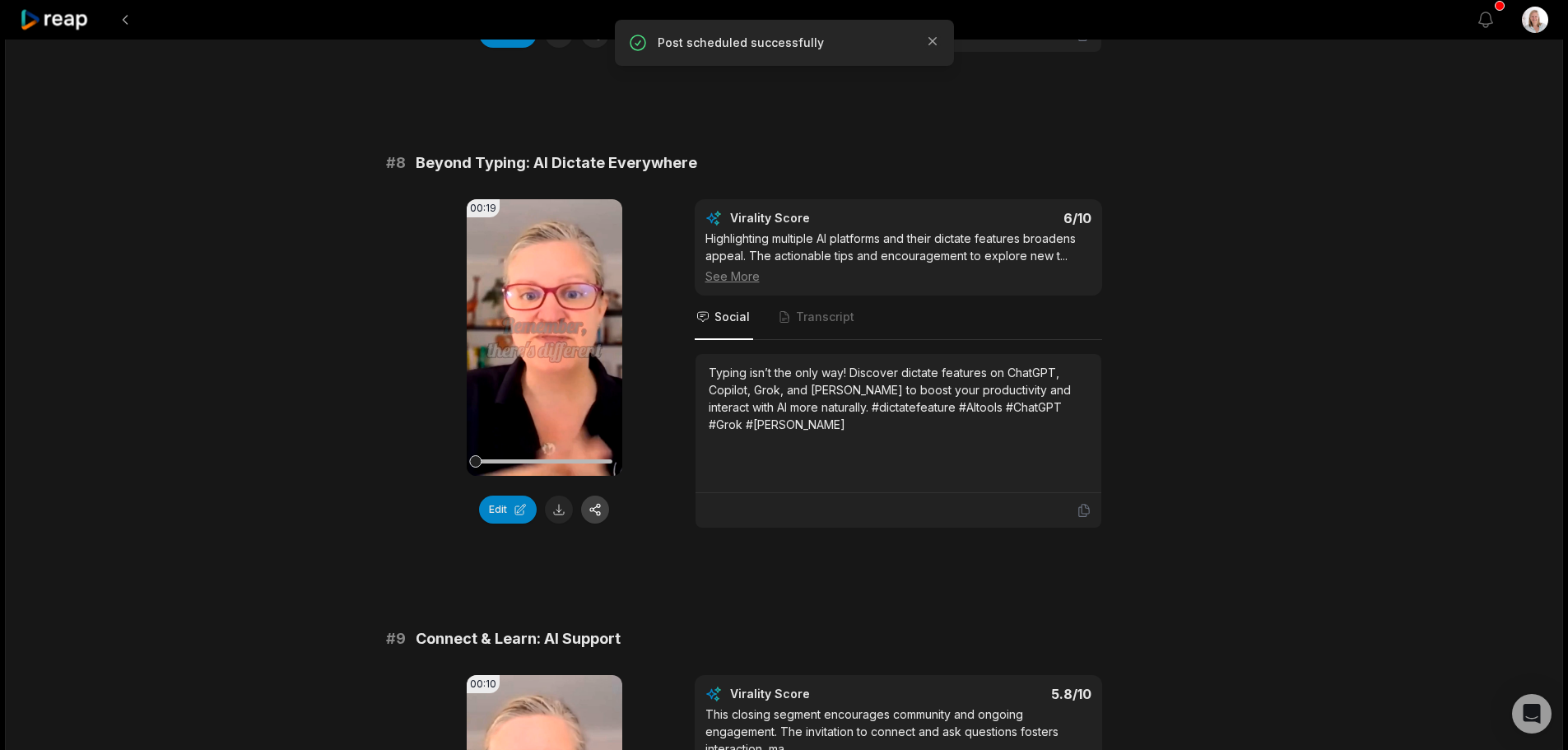
click at [596, 509] on button "button" at bounding box center [595, 509] width 28 height 28
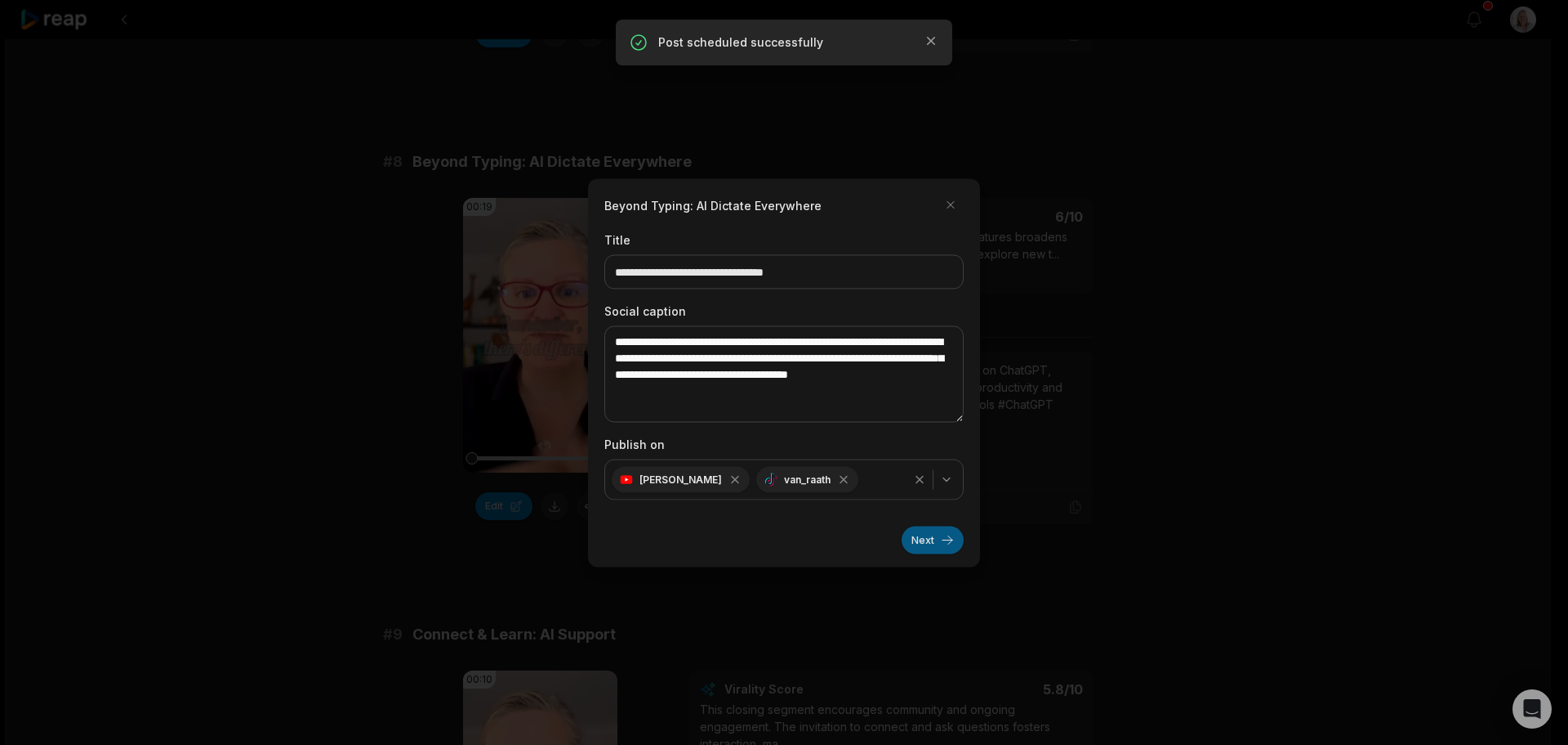
click at [919, 539] on button "Next" at bounding box center [932, 539] width 62 height 28
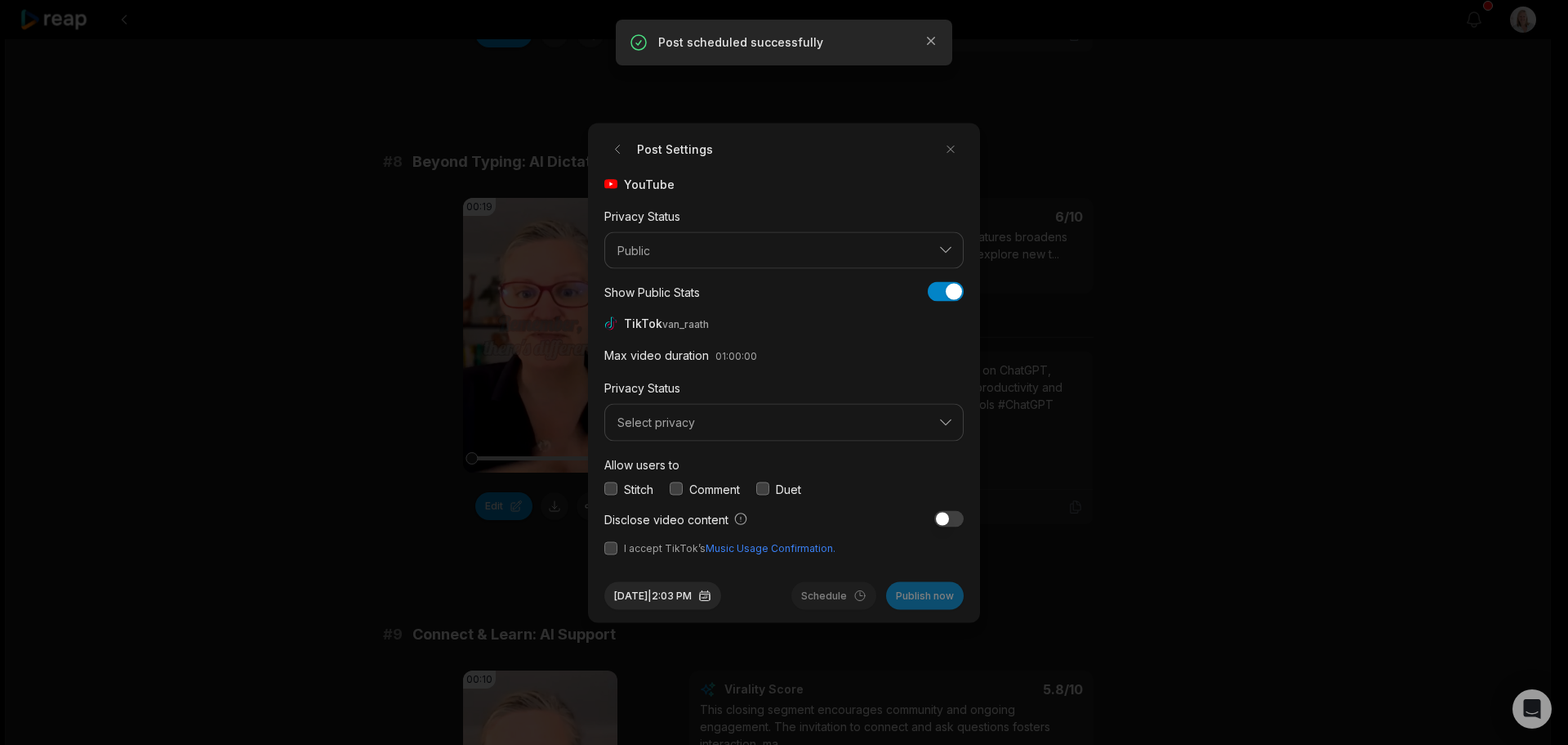
click at [678, 490] on button "button" at bounding box center [677, 488] width 13 height 13
drag, startPoint x: 610, startPoint y: 547, endPoint x: 641, endPoint y: 515, distance: 44.6
click at [612, 547] on button "button" at bounding box center [611, 547] width 13 height 13
click at [683, 424] on span "Select privacy" at bounding box center [773, 423] width 310 height 15
click at [696, 463] on p "Public To Everyone" at bounding box center [784, 465] width 338 height 17
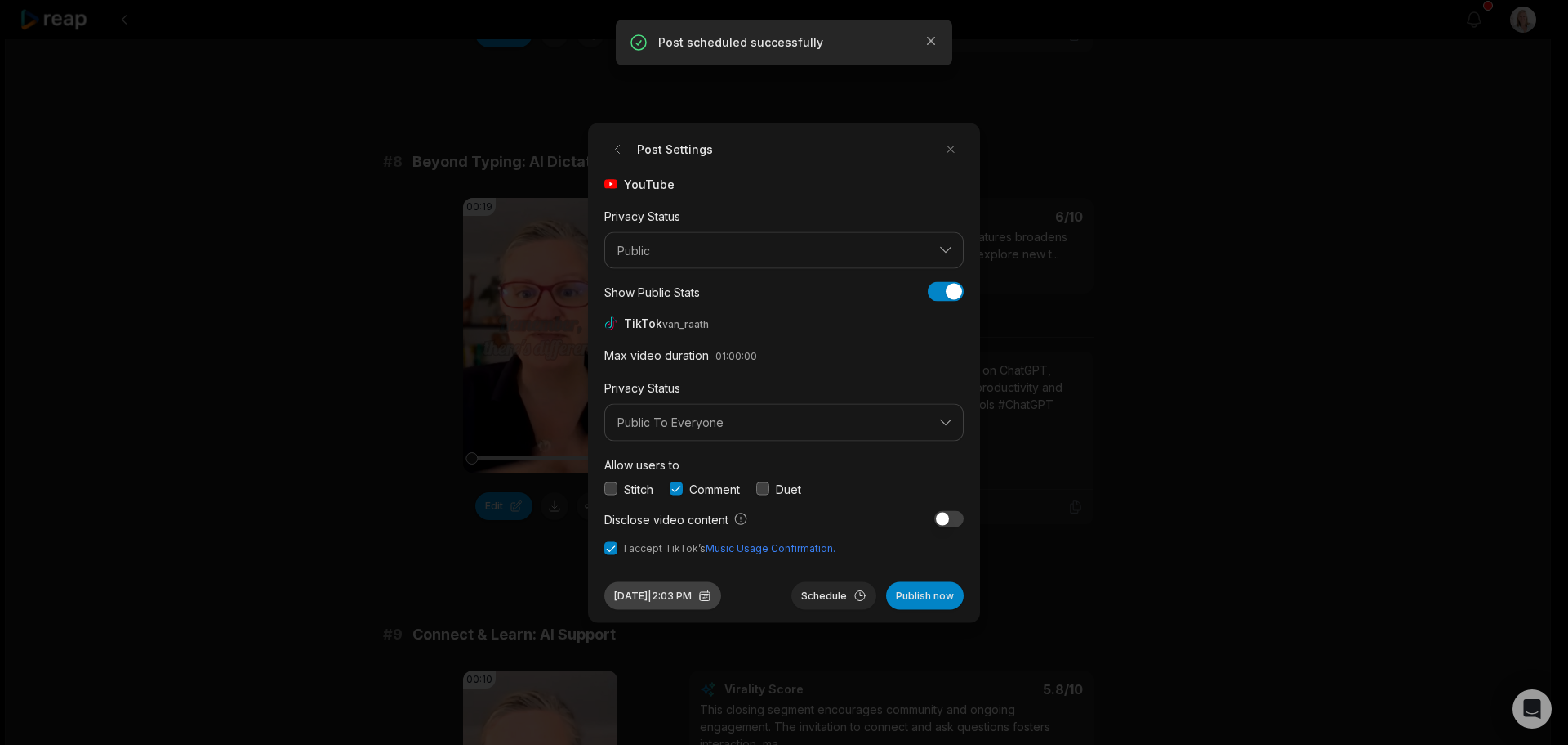
click at [703, 593] on button "[DATE] 2:03 PM" at bounding box center [663, 594] width 117 height 28
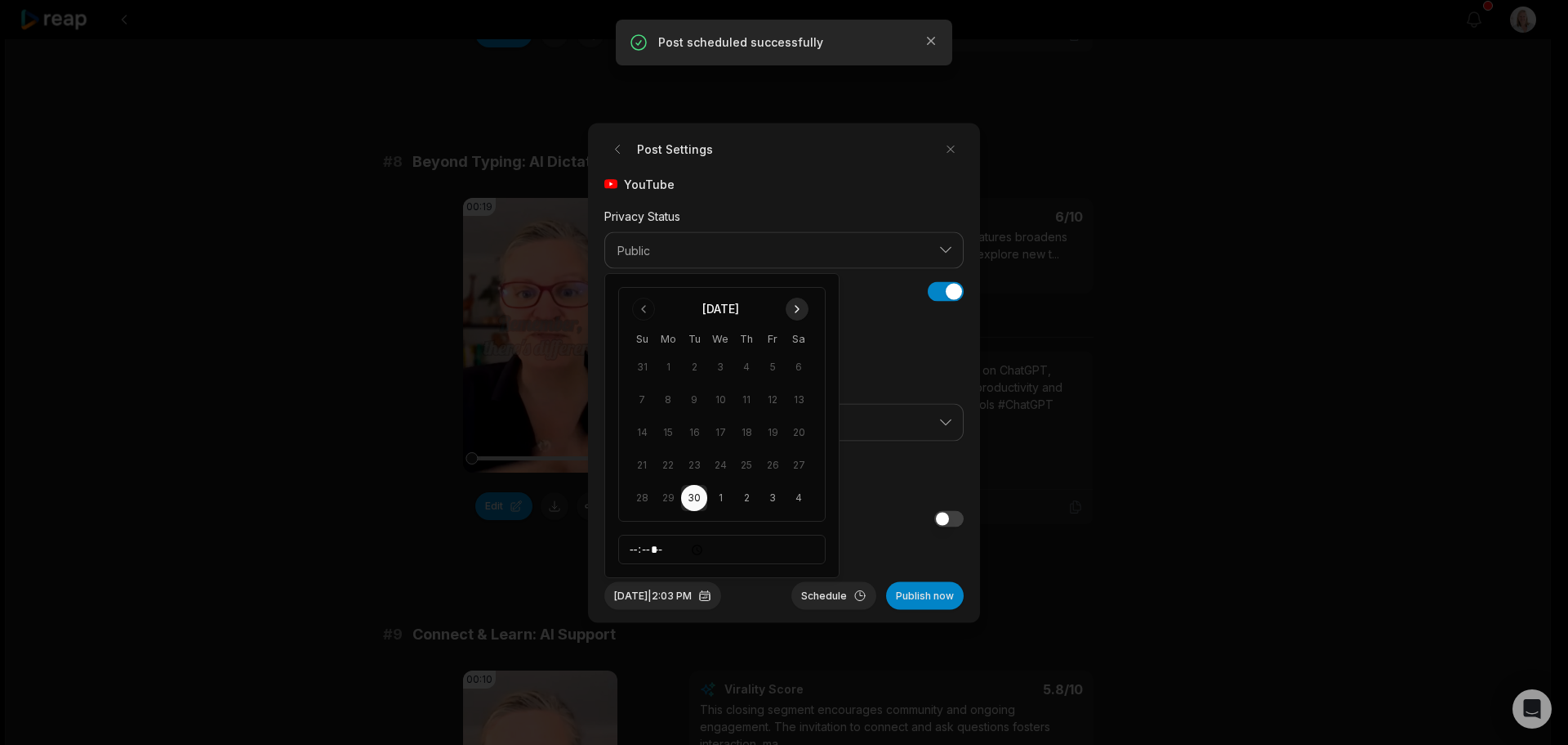
click at [797, 307] on button "Go to next month" at bounding box center [796, 309] width 23 height 23
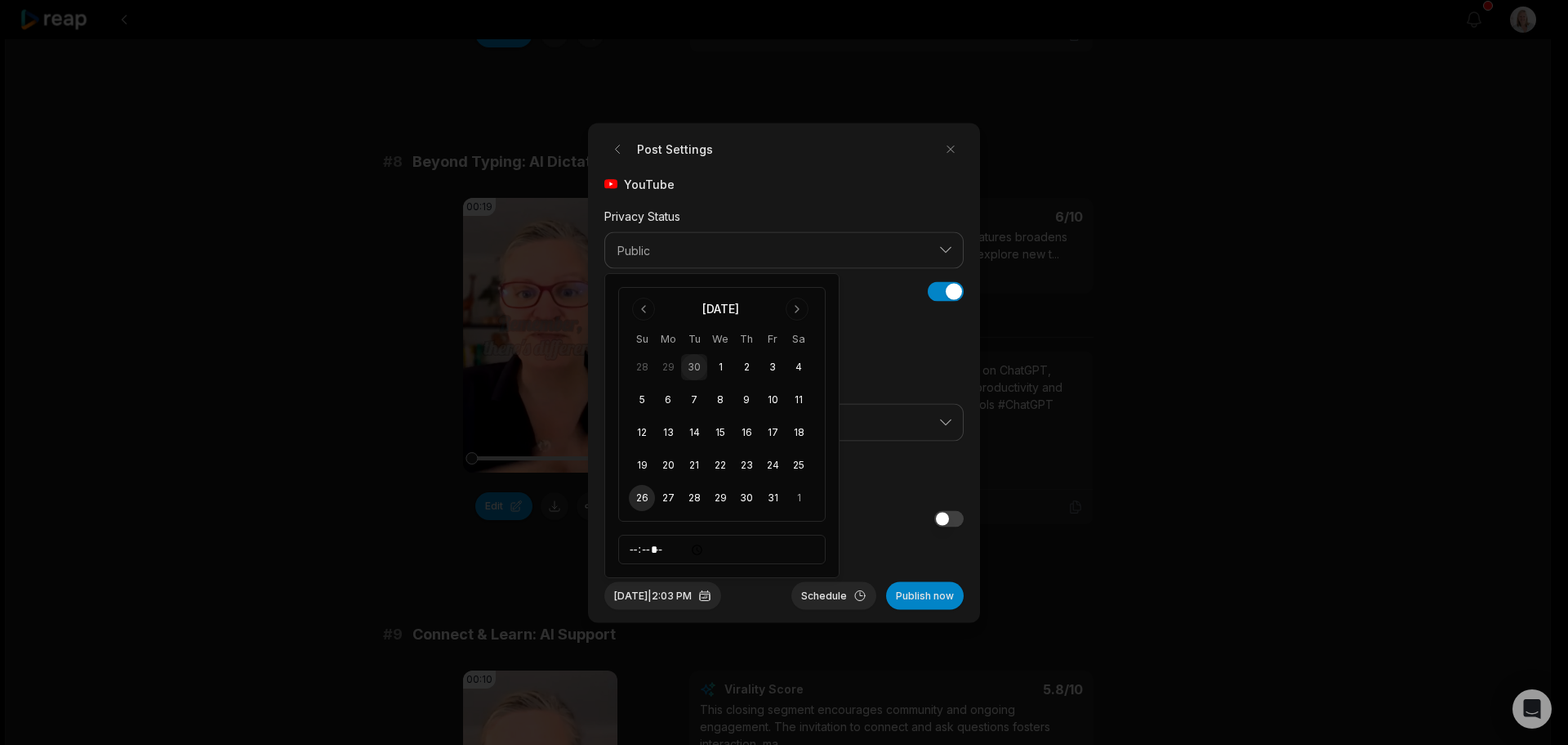
click at [639, 496] on button "26" at bounding box center [642, 497] width 26 height 26
click at [638, 548] on input "*****" at bounding box center [722, 549] width 208 height 29
type input "*****"
click at [818, 591] on button "Schedule" at bounding box center [834, 594] width 85 height 28
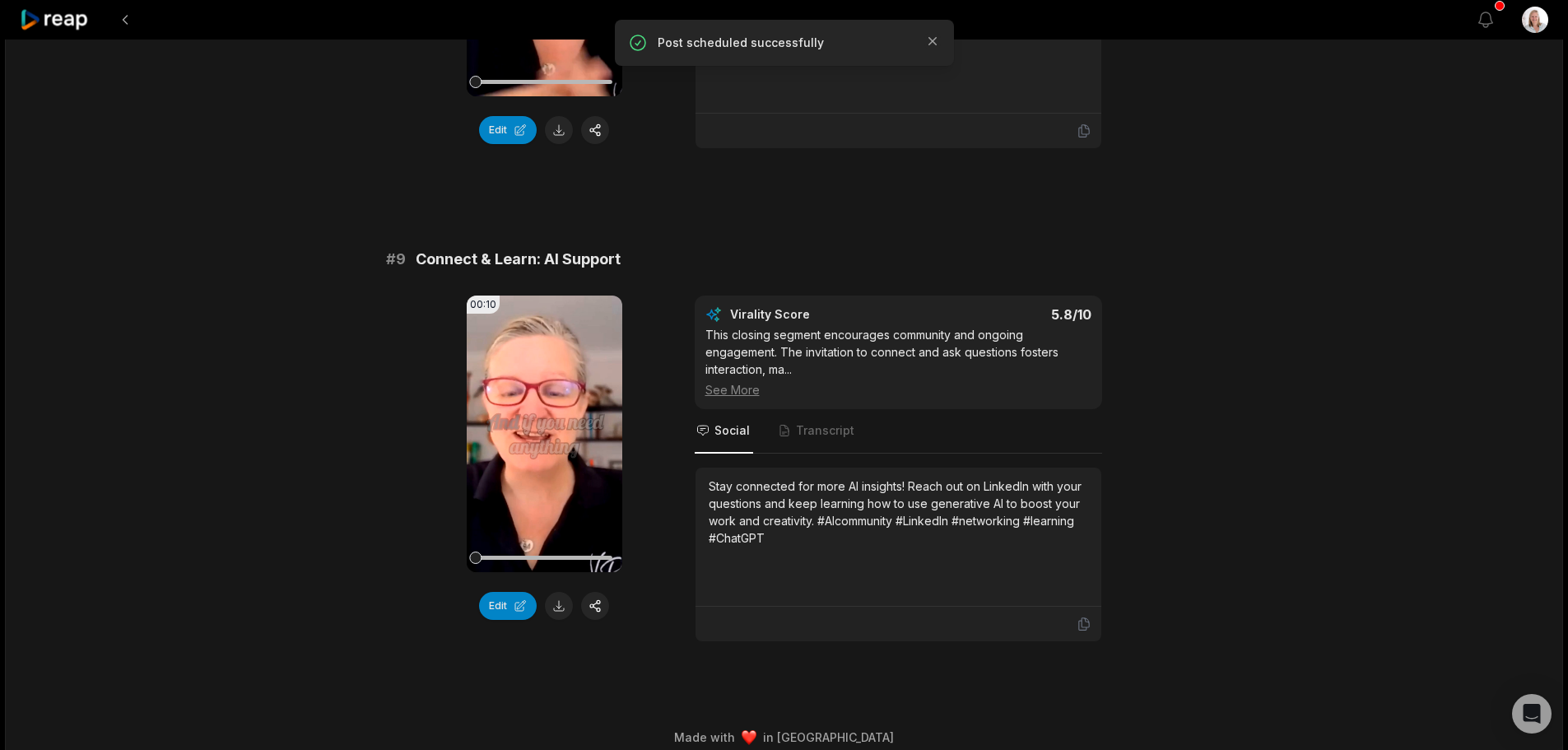
scroll to position [3769, 0]
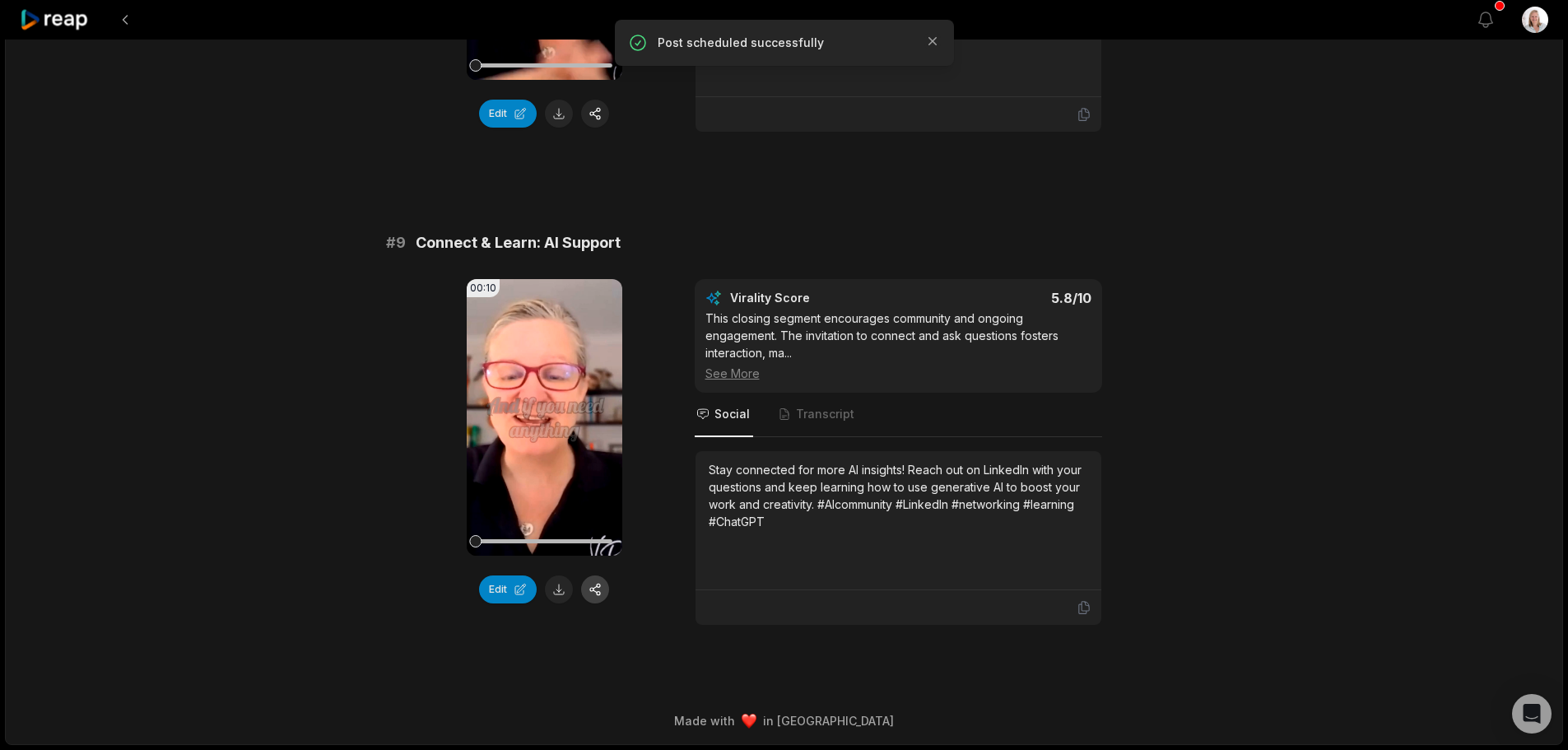
click at [600, 588] on button "button" at bounding box center [595, 589] width 28 height 28
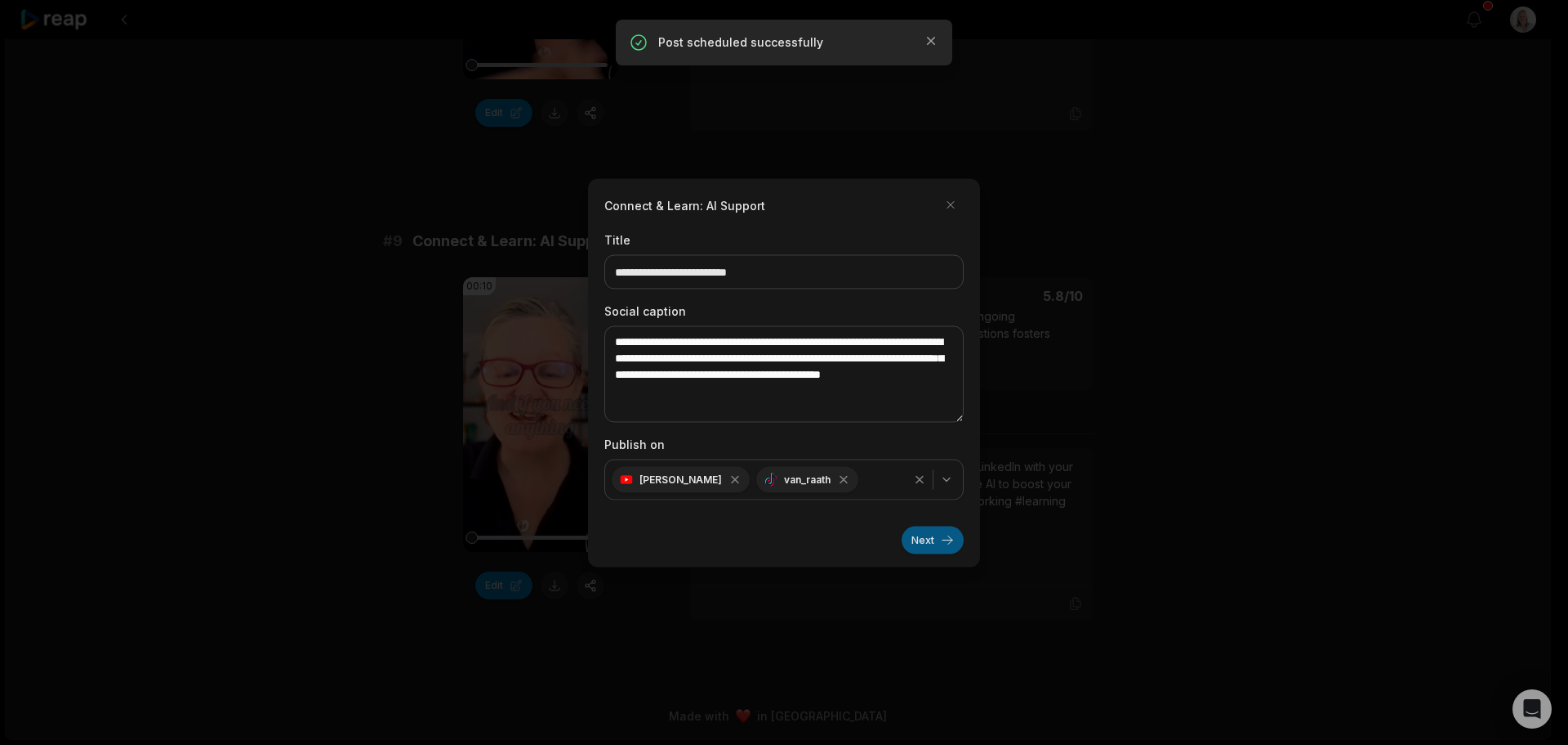
click at [916, 538] on button "Next" at bounding box center [932, 539] width 62 height 28
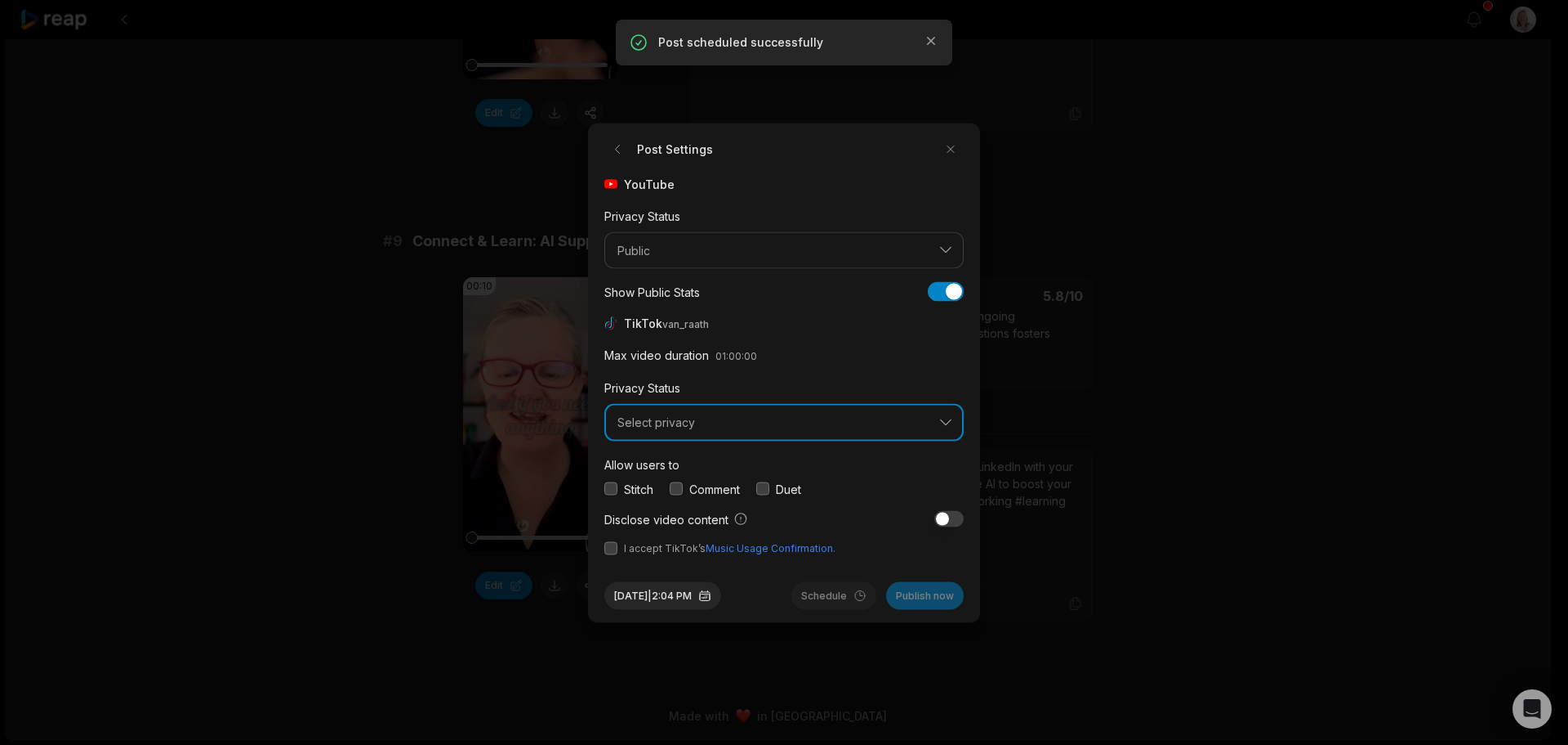
click at [682, 421] on span "Select privacy" at bounding box center [773, 423] width 310 height 15
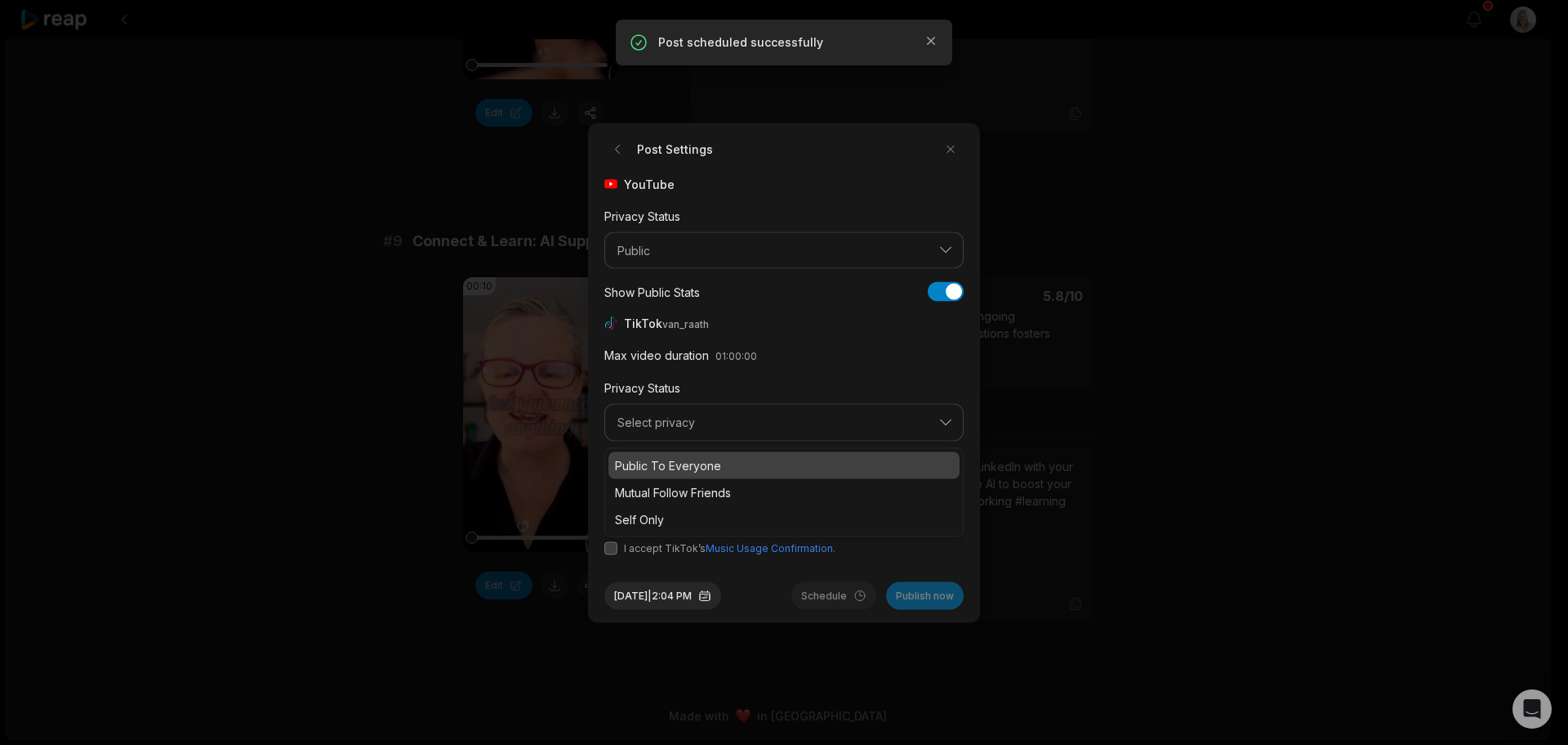
click at [680, 463] on p "Public To Everyone" at bounding box center [784, 465] width 338 height 17
click at [678, 489] on button "button" at bounding box center [677, 488] width 13 height 13
click at [608, 554] on button "button" at bounding box center [611, 547] width 13 height 13
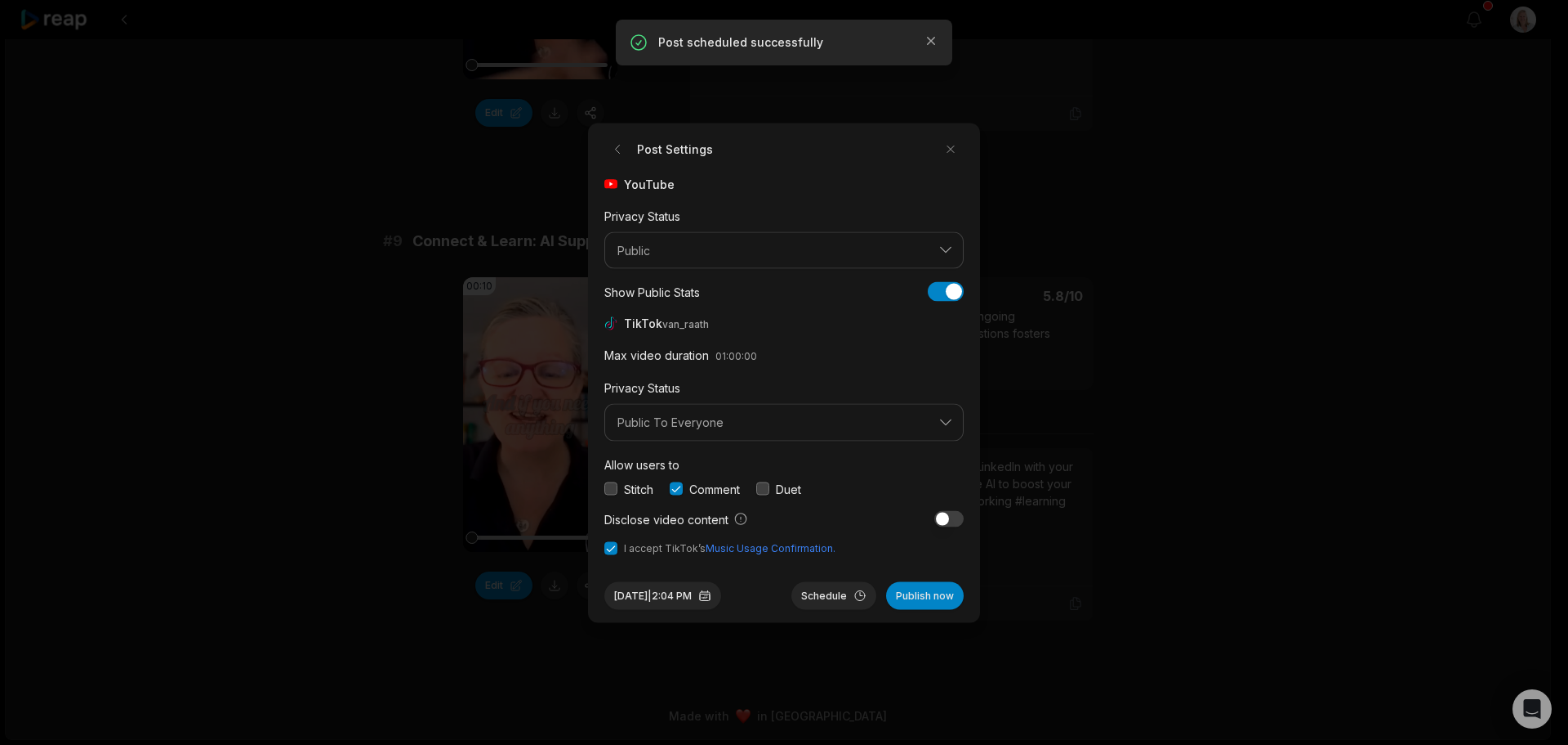
drag, startPoint x: 660, startPoint y: 593, endPoint x: 689, endPoint y: 580, distance: 31.8
click at [661, 593] on button "[DATE] 2:04 PM" at bounding box center [663, 594] width 117 height 28
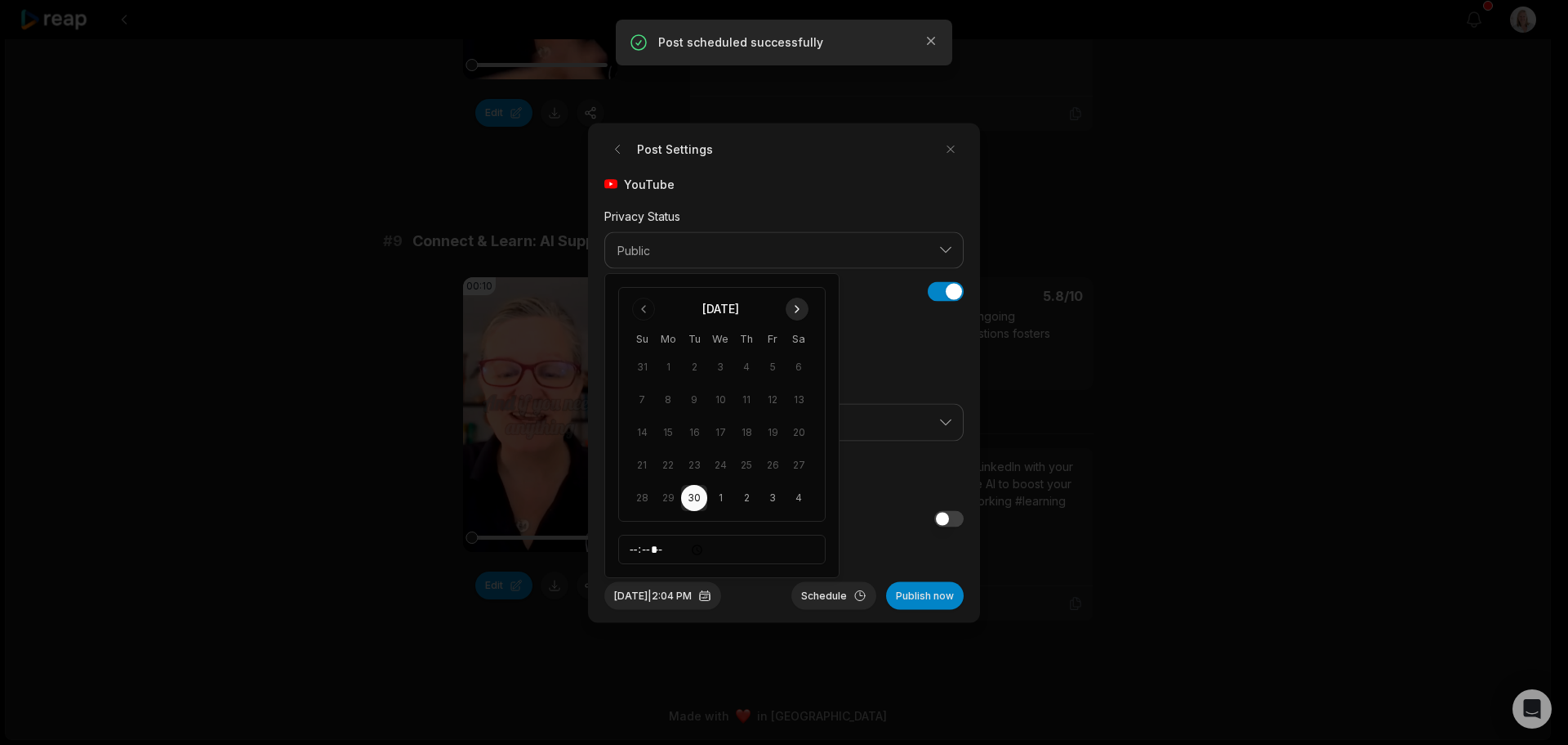
click at [794, 309] on button "Go to next month" at bounding box center [796, 309] width 23 height 23
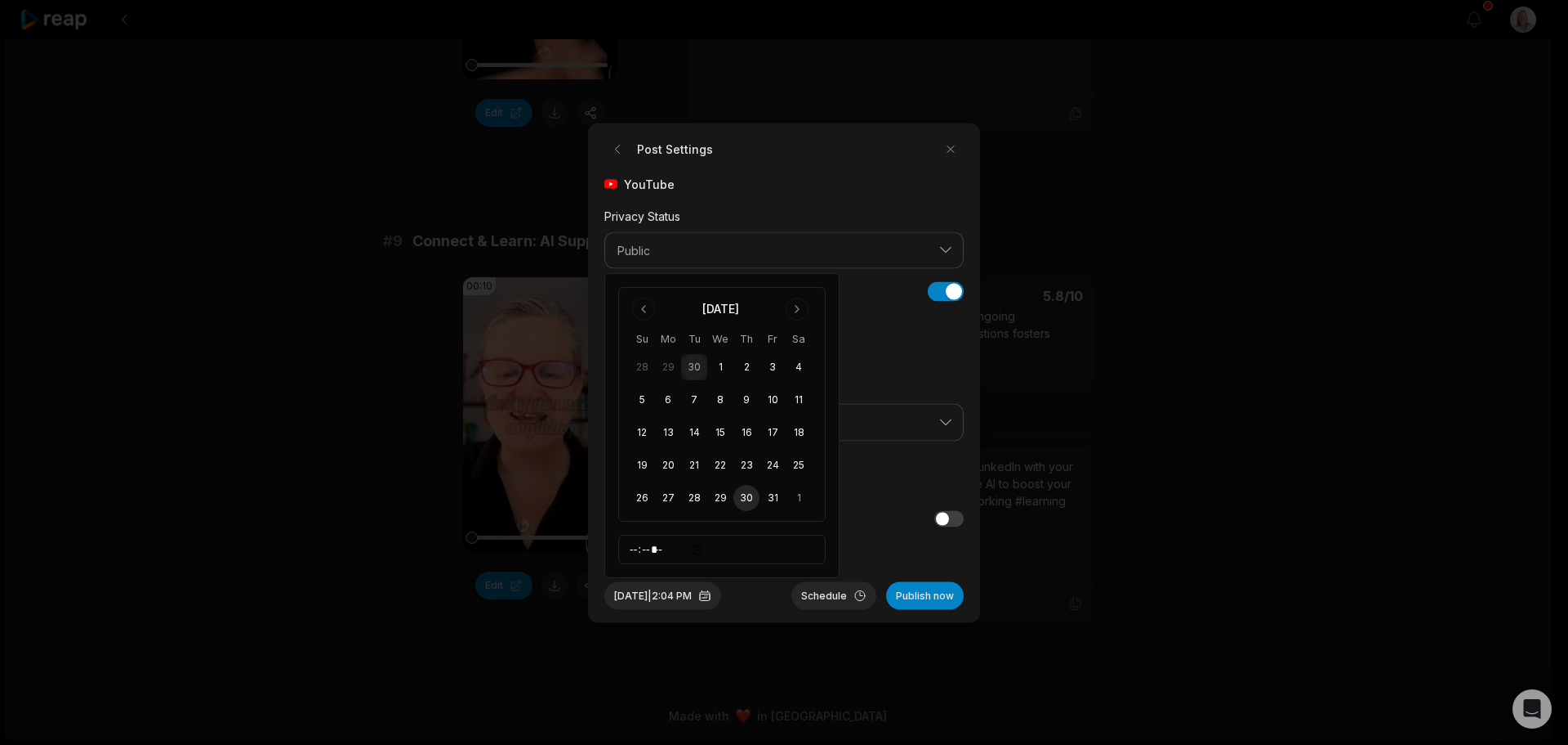
click at [745, 498] on button "30" at bounding box center [746, 497] width 26 height 26
click at [637, 553] on input "*****" at bounding box center [722, 549] width 208 height 29
type input "*****"
click at [841, 594] on button "Schedule" at bounding box center [834, 594] width 85 height 28
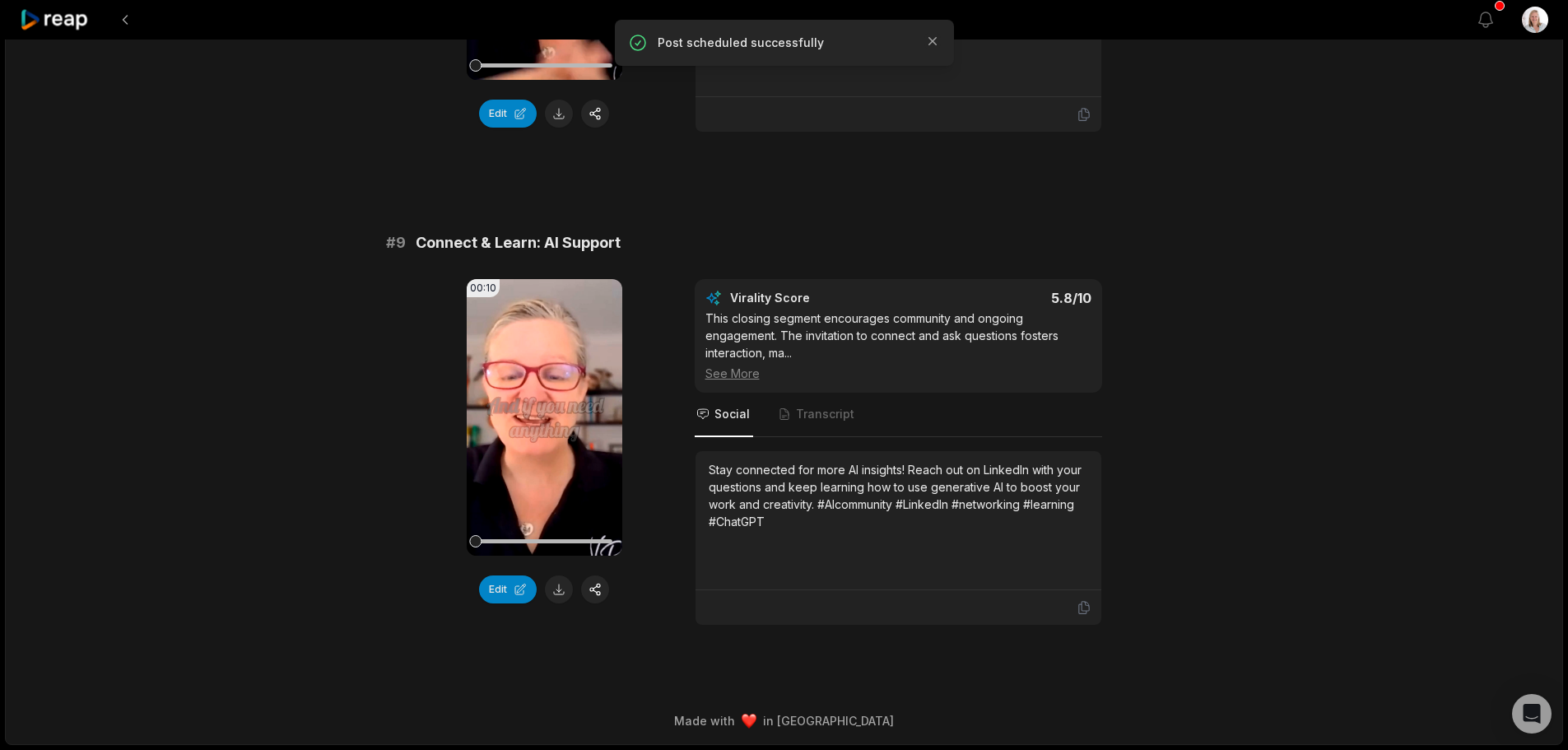
click at [70, 16] on icon at bounding box center [55, 20] width 70 height 22
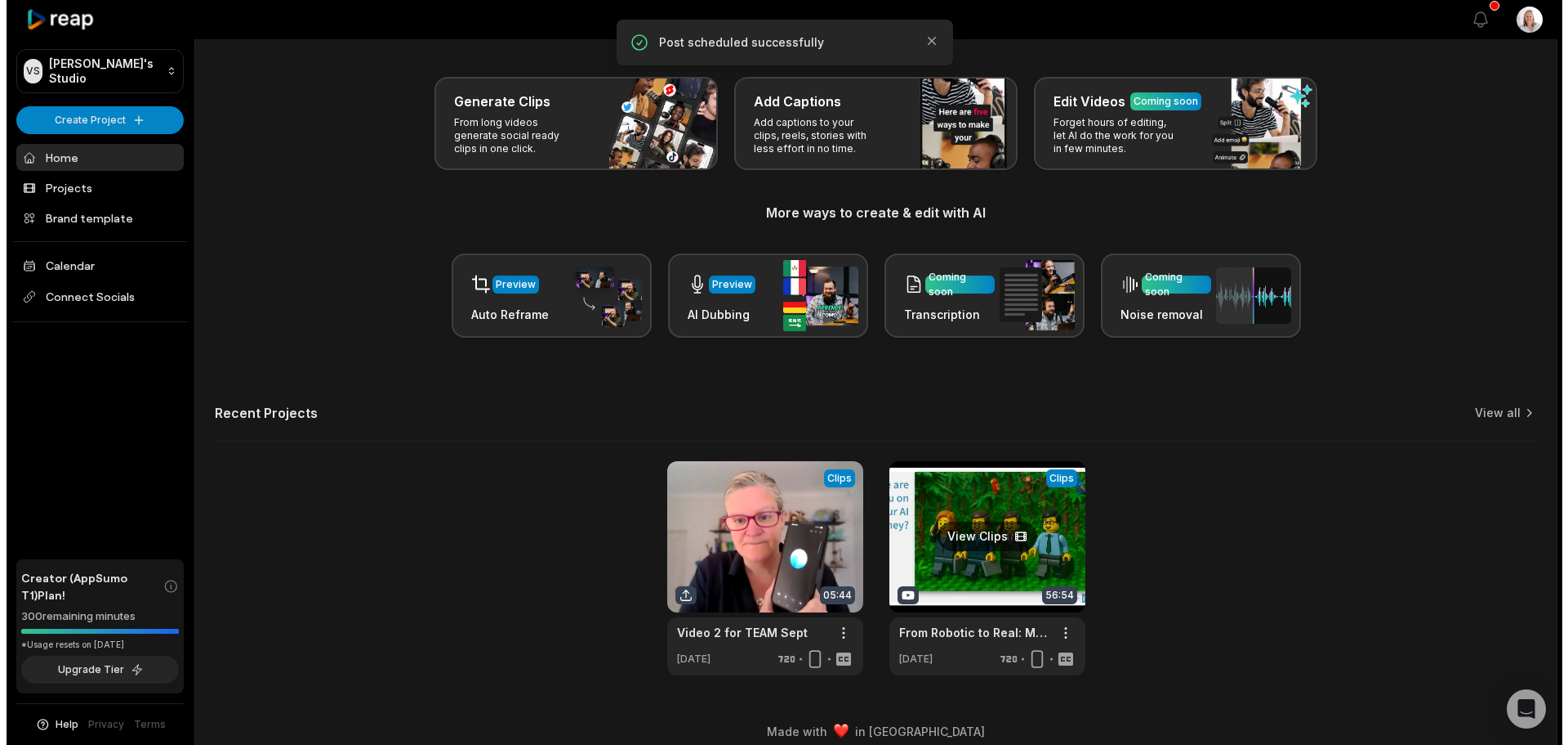
scroll to position [71, 0]
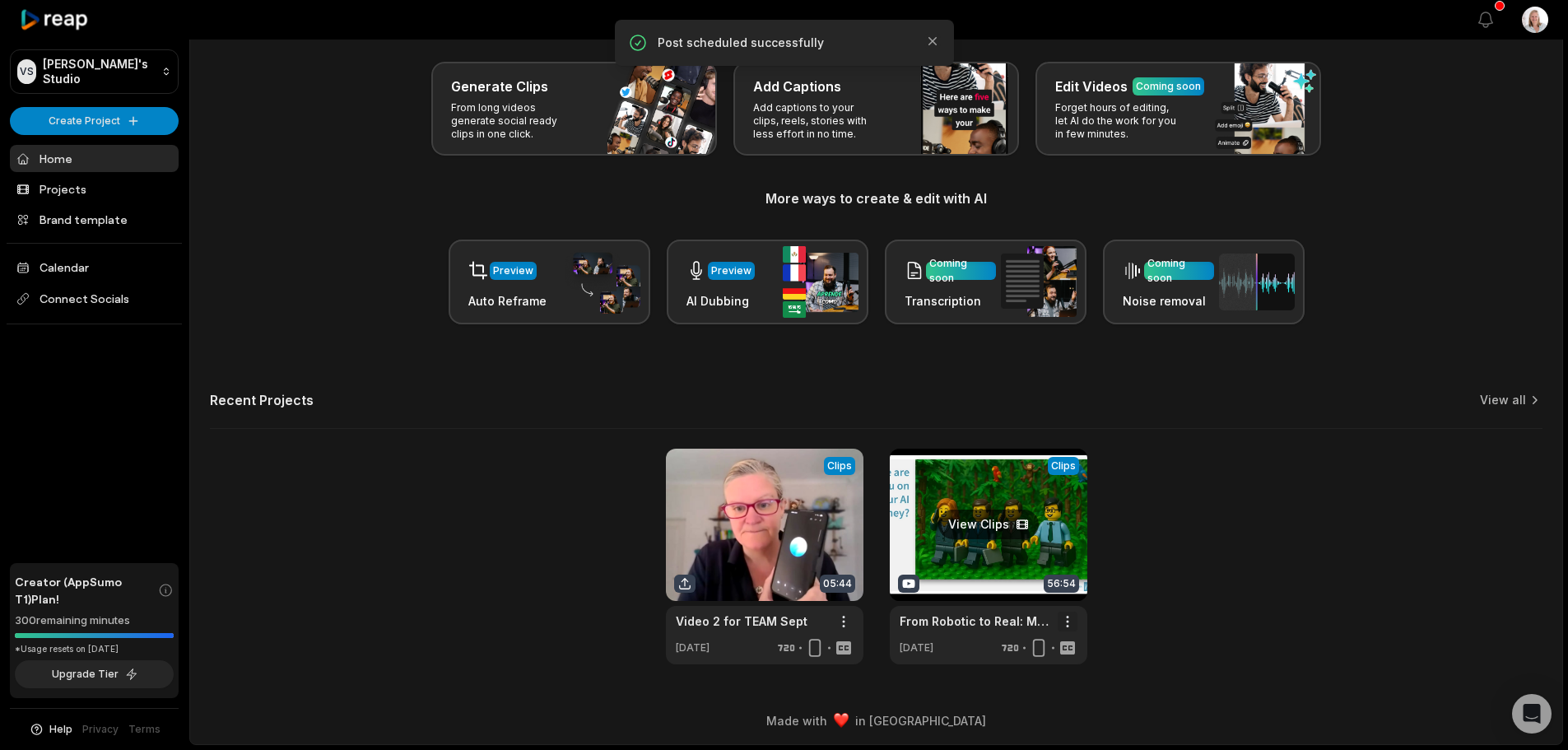
click at [1067, 618] on html "VS [PERSON_NAME]'s Studio Create Project Home Projects Brand template Calendar …" at bounding box center [784, 303] width 1568 height 750
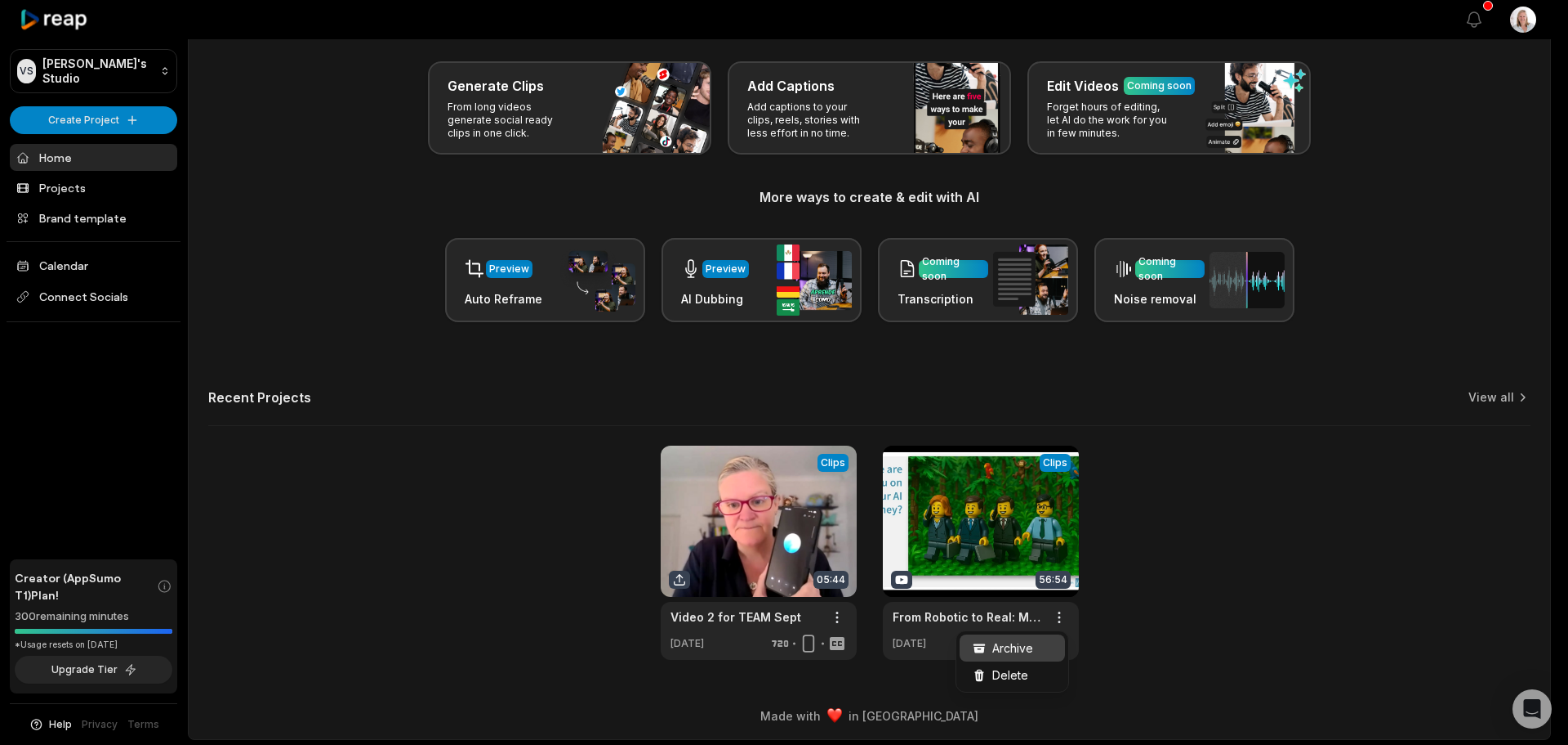
click at [1017, 652] on span "Archive" at bounding box center [1012, 647] width 41 height 17
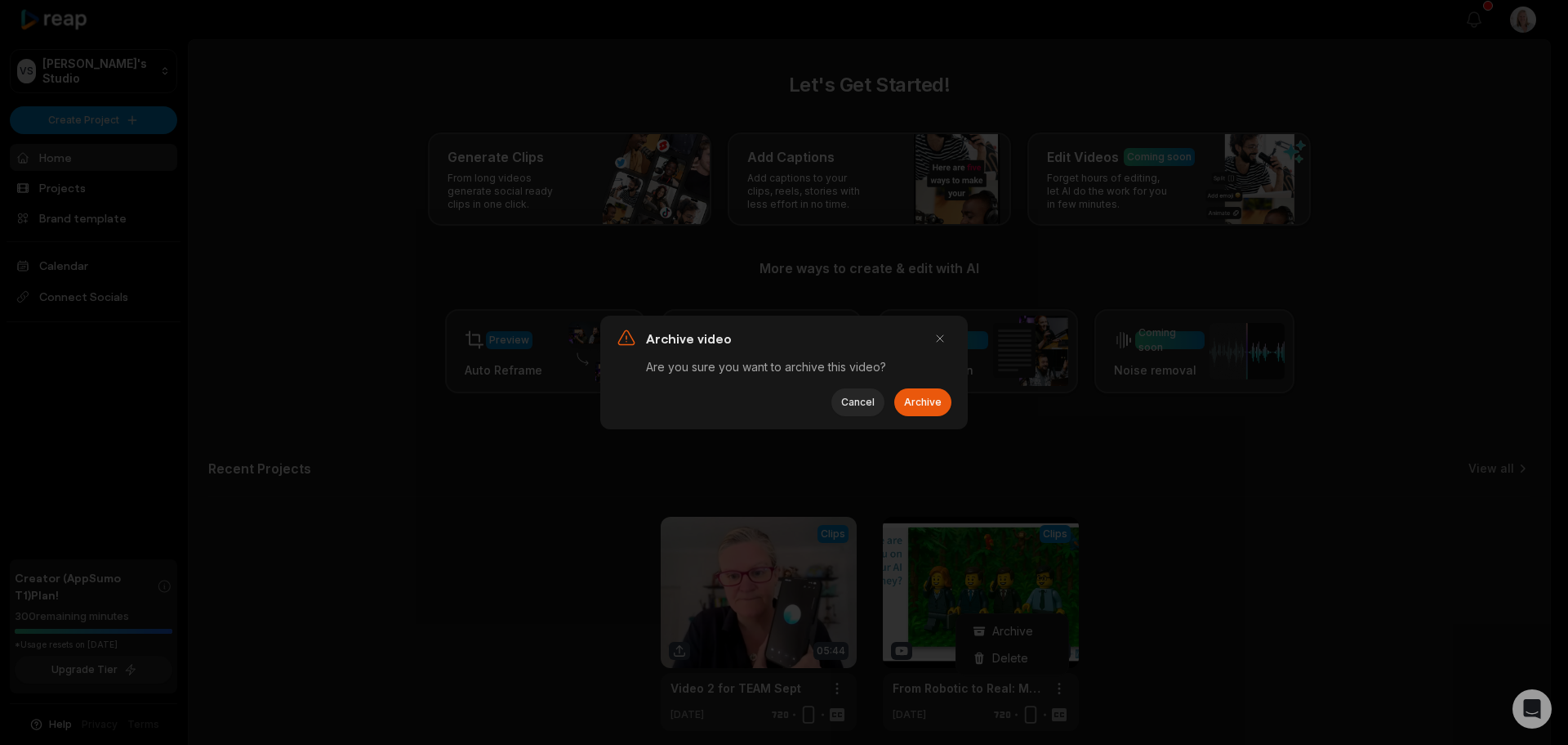
scroll to position [0, 0]
click at [922, 410] on button "Archive" at bounding box center [922, 402] width 57 height 28
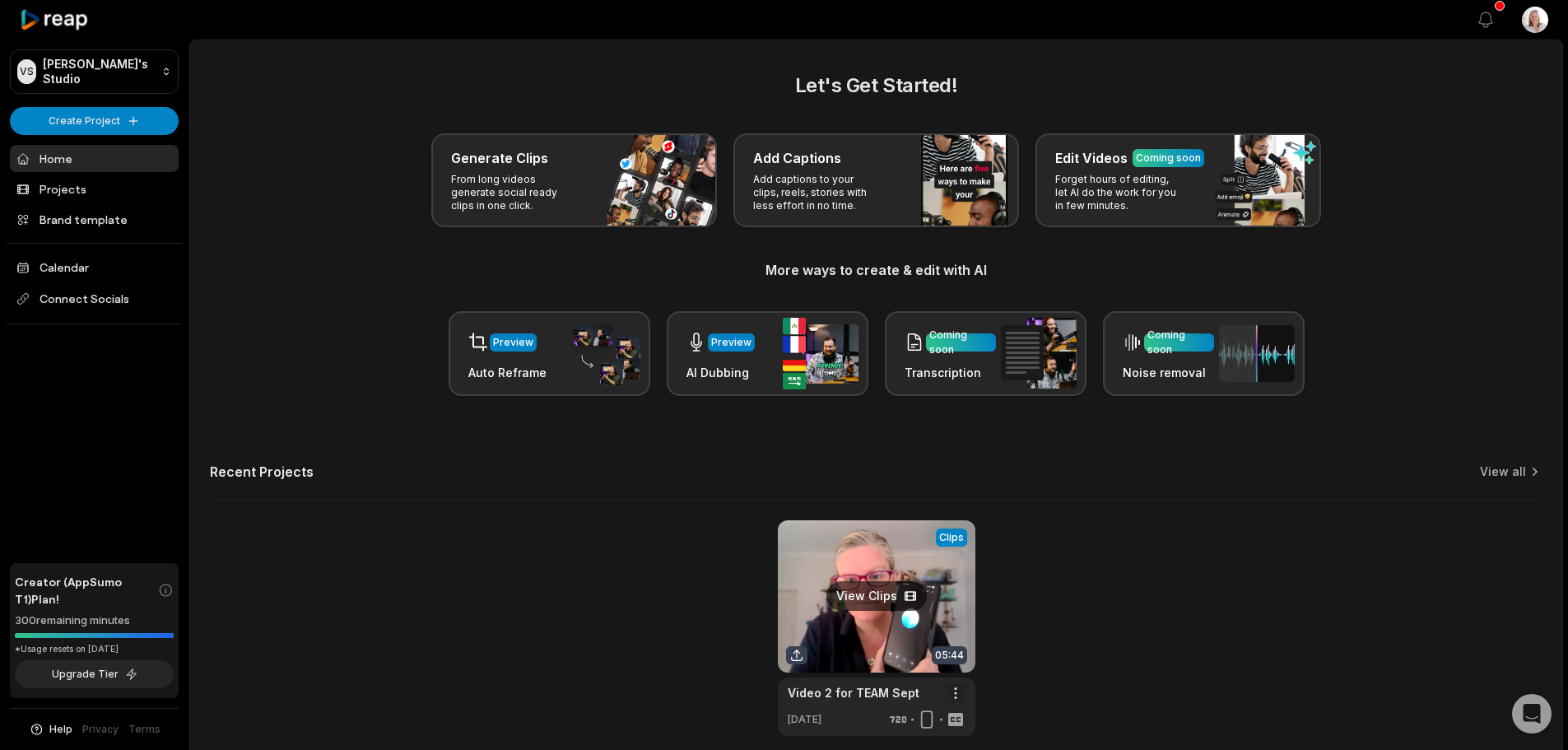
click at [953, 698] on html "VS [PERSON_NAME]'s Studio Create Project Home Projects Brand template Calendar …" at bounding box center [784, 375] width 1568 height 750
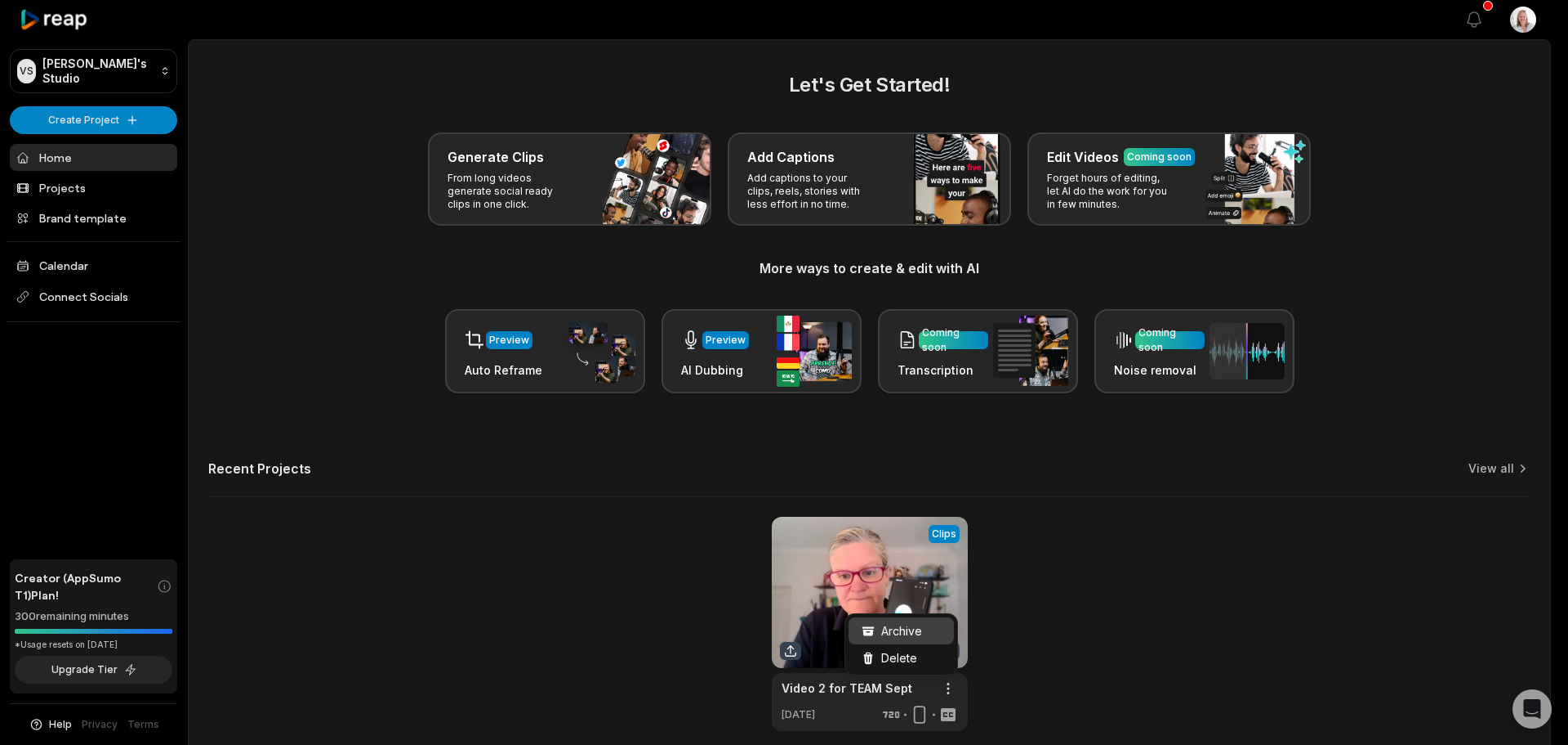
click at [909, 624] on span "Archive" at bounding box center [901, 630] width 41 height 17
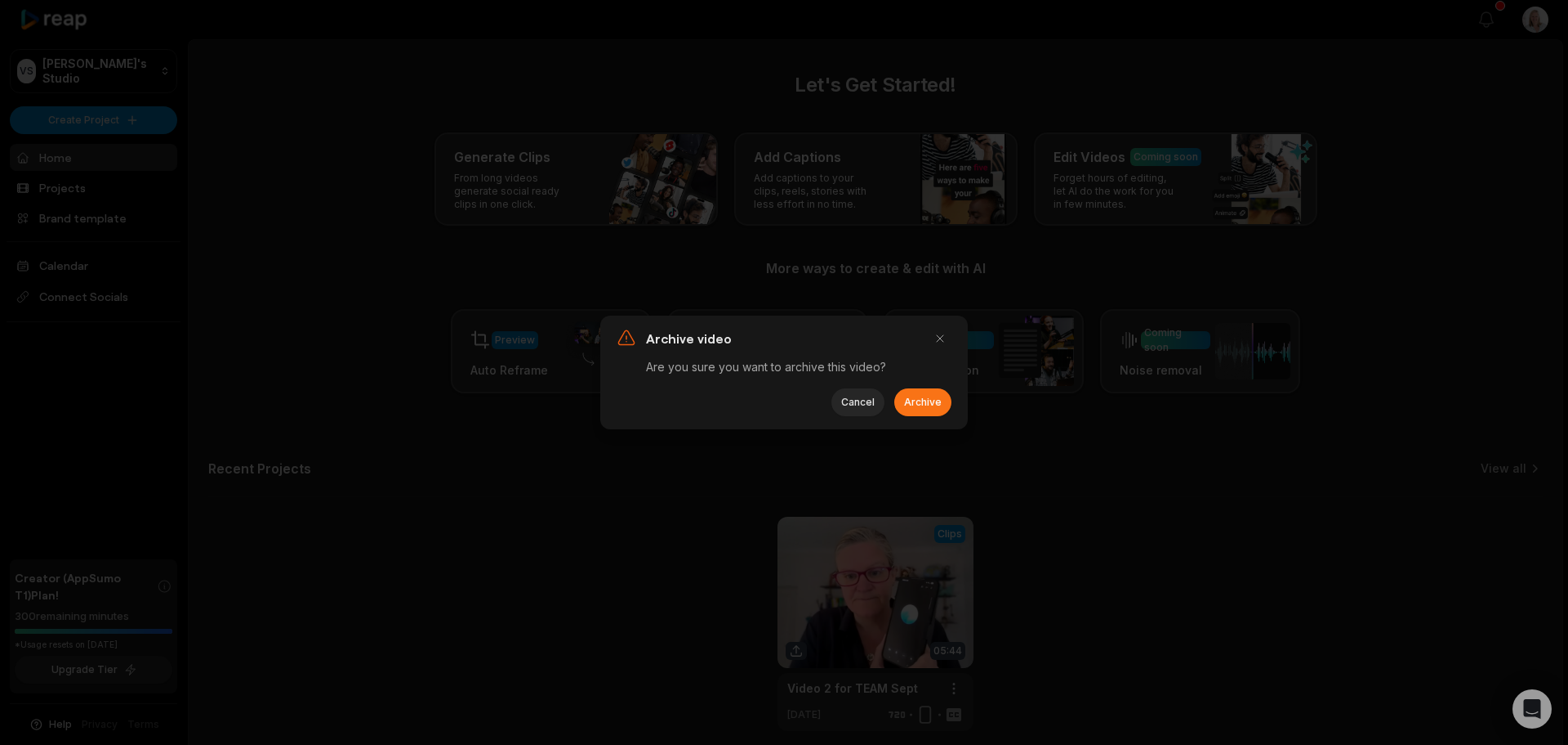
click at [937, 397] on button "Archive" at bounding box center [922, 402] width 57 height 28
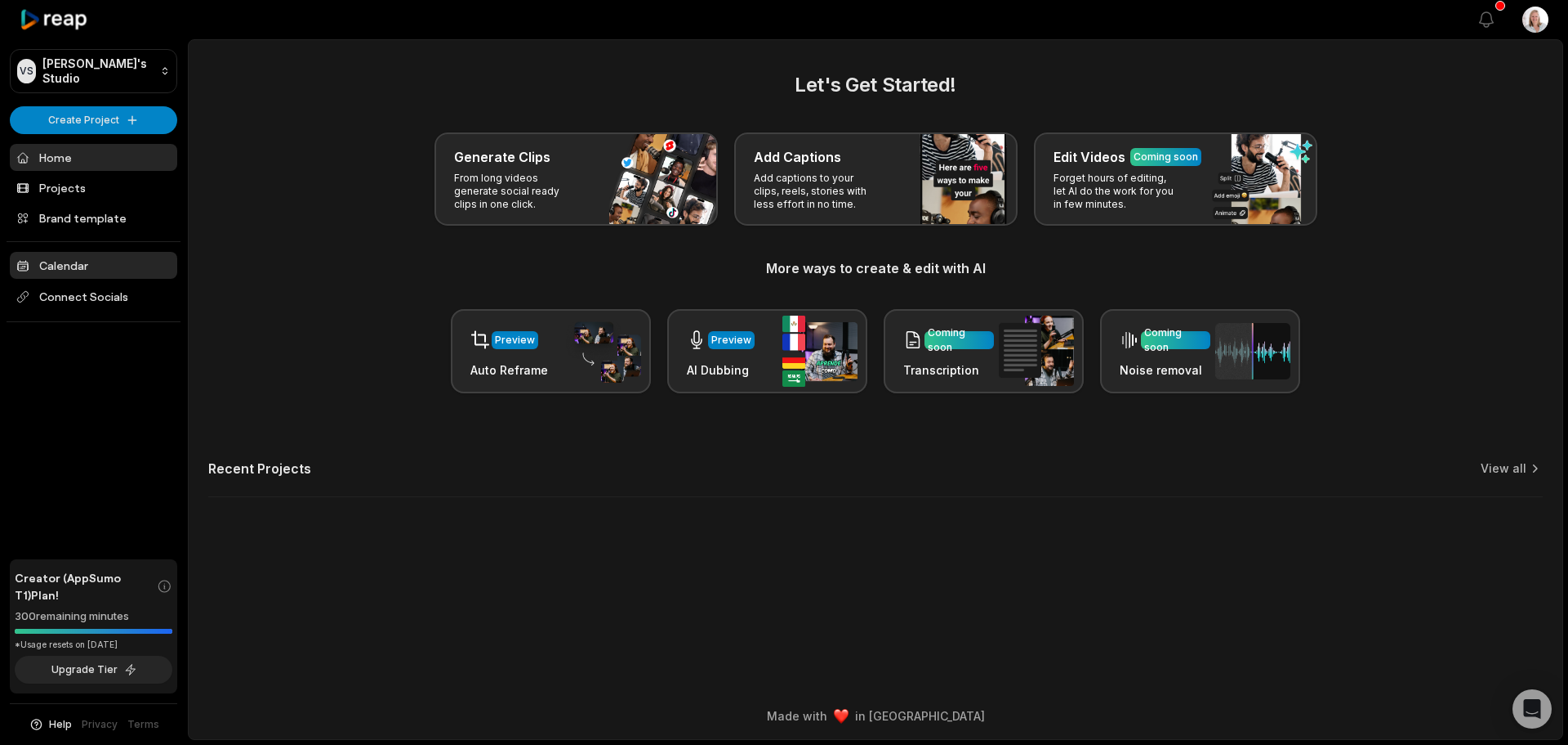
click at [79, 268] on link "Calendar" at bounding box center [93, 265] width 168 height 27
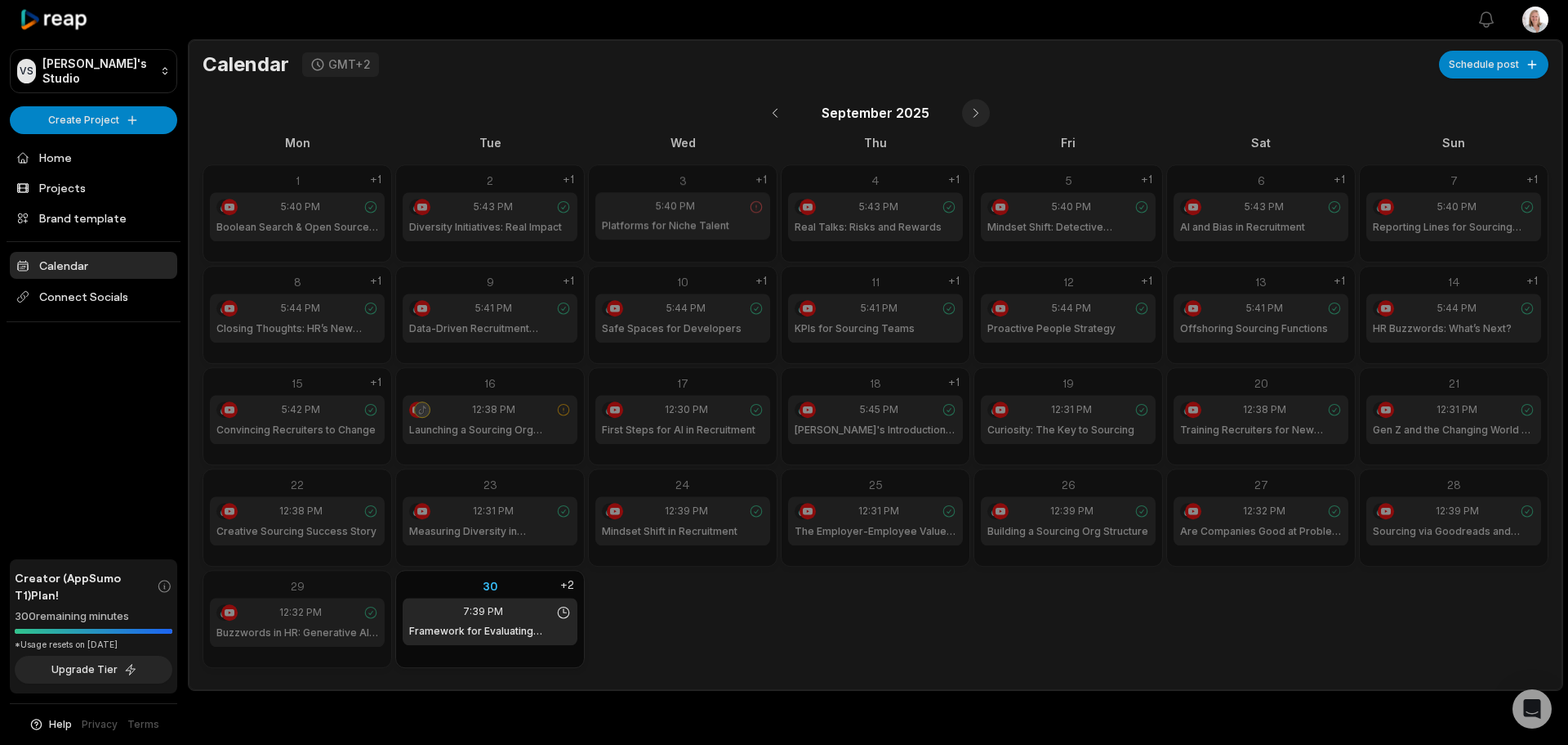
click at [972, 113] on button at bounding box center [976, 113] width 28 height 28
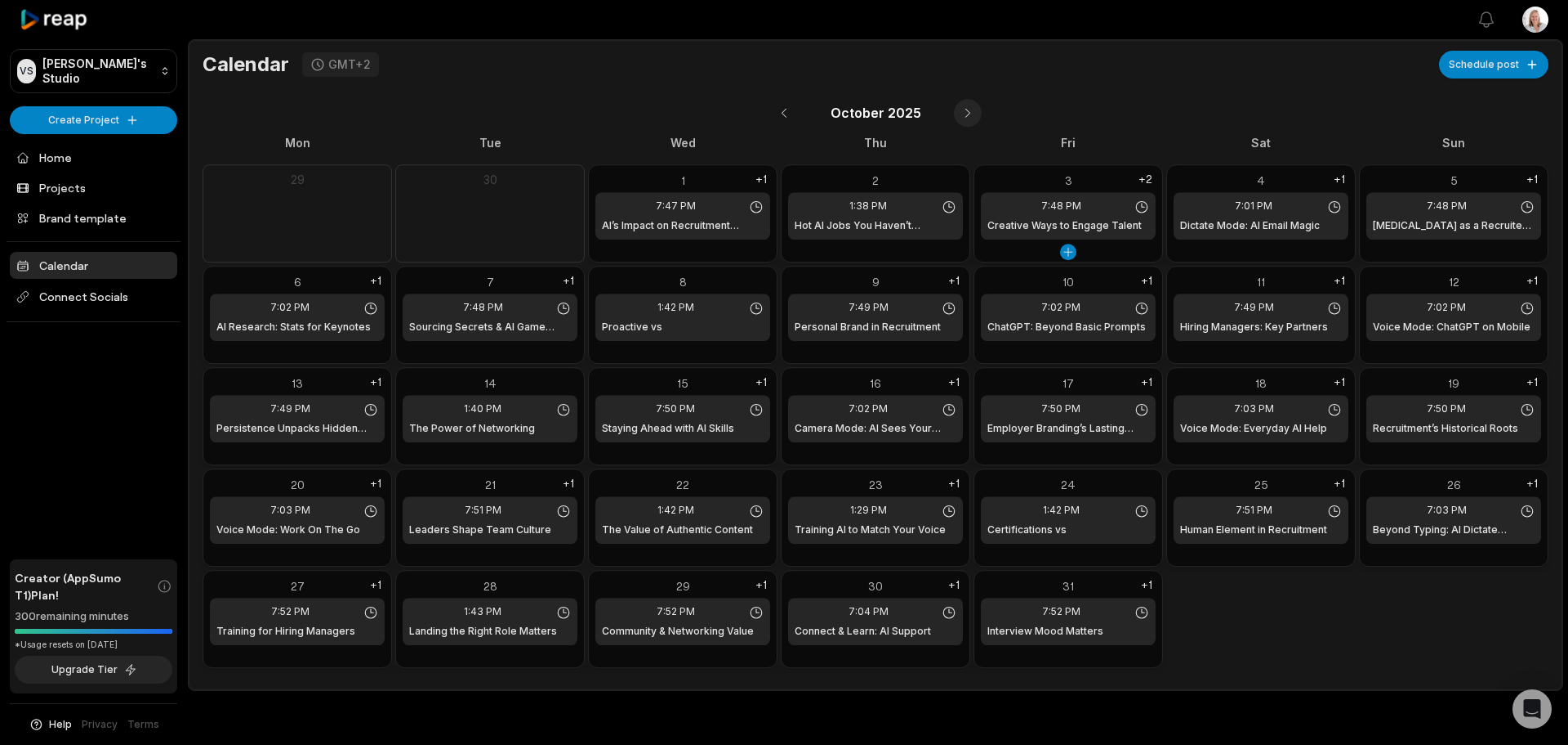
click at [969, 111] on button at bounding box center [968, 113] width 28 height 28
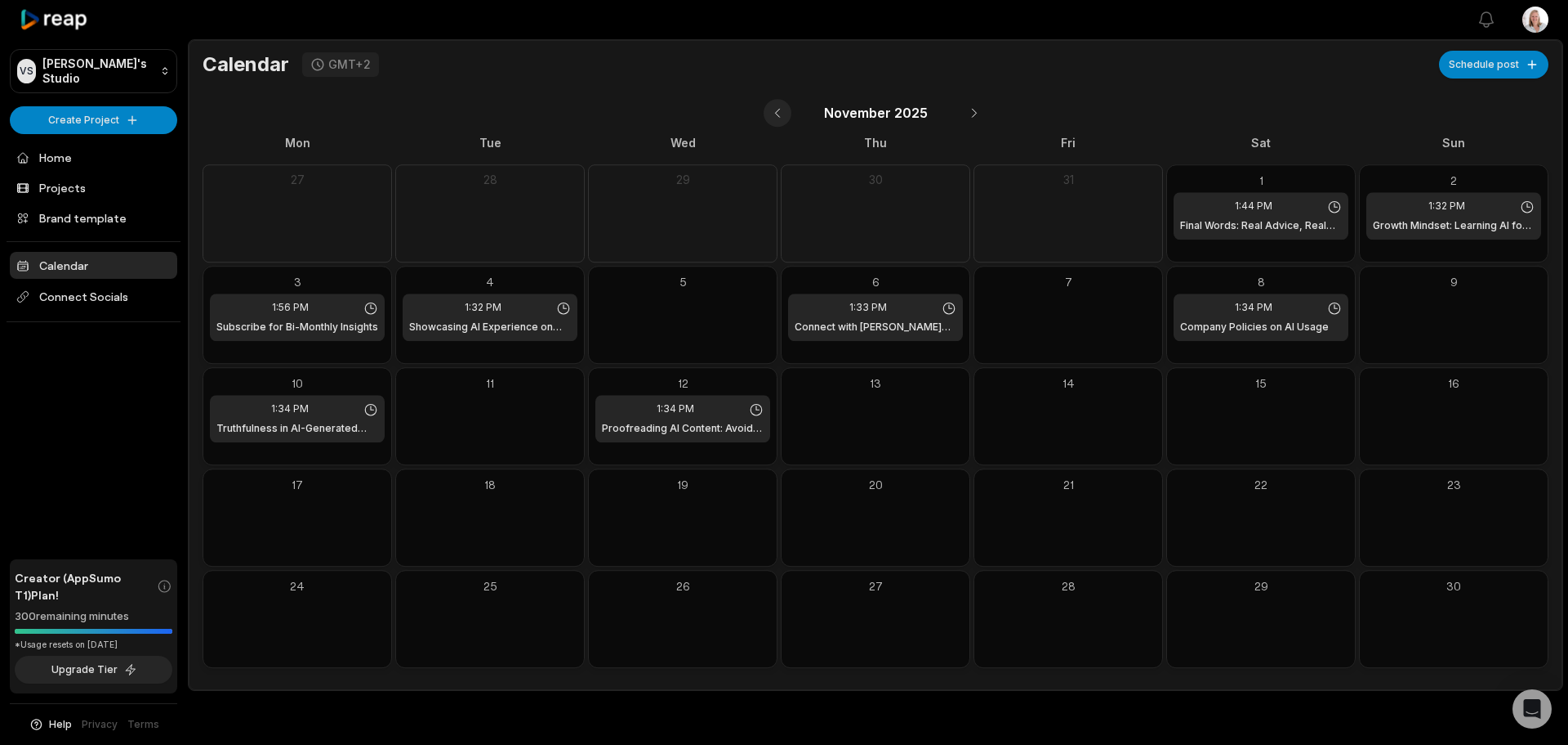
click at [777, 112] on button at bounding box center [777, 113] width 28 height 28
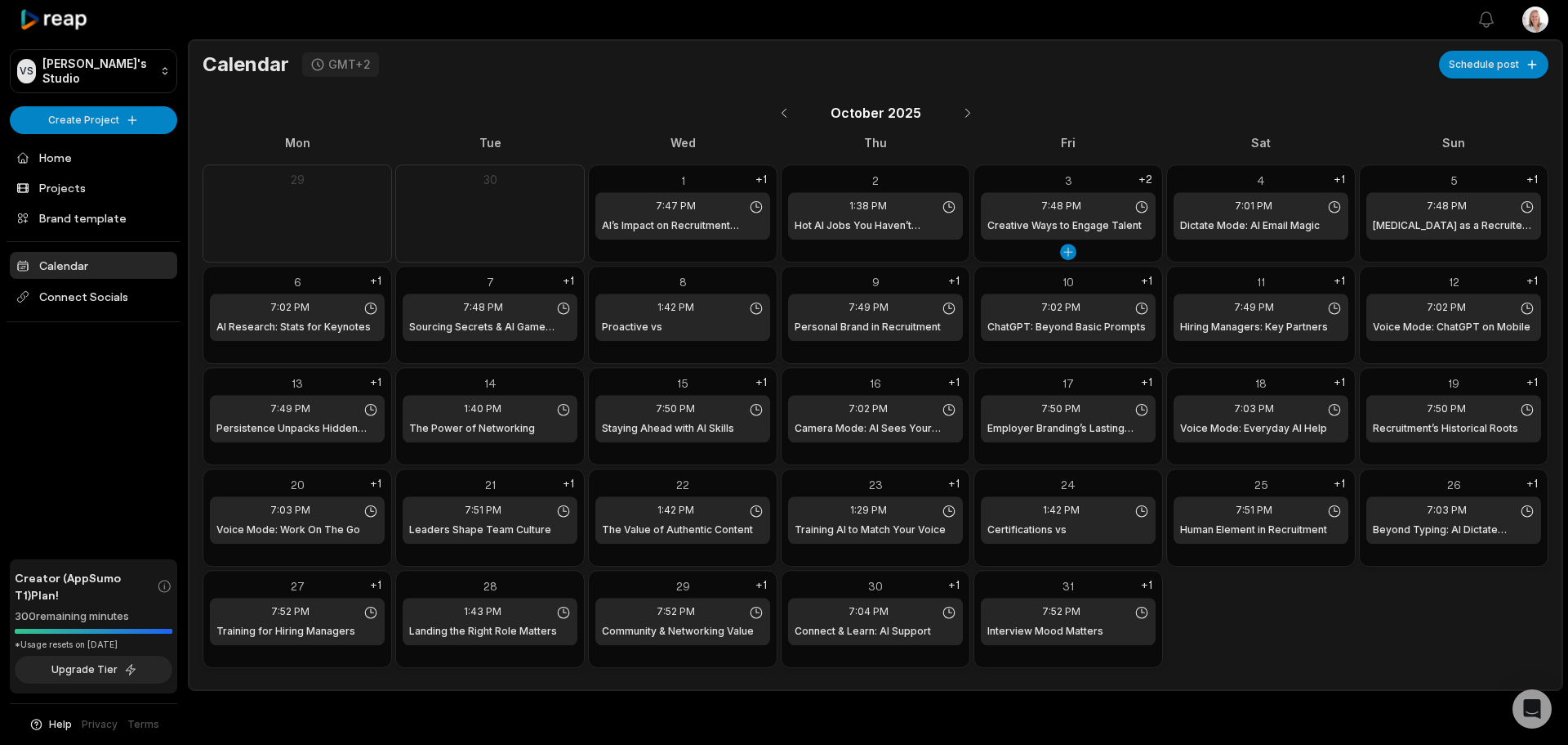
click at [1073, 181] on div "3" at bounding box center [1068, 180] width 175 height 17
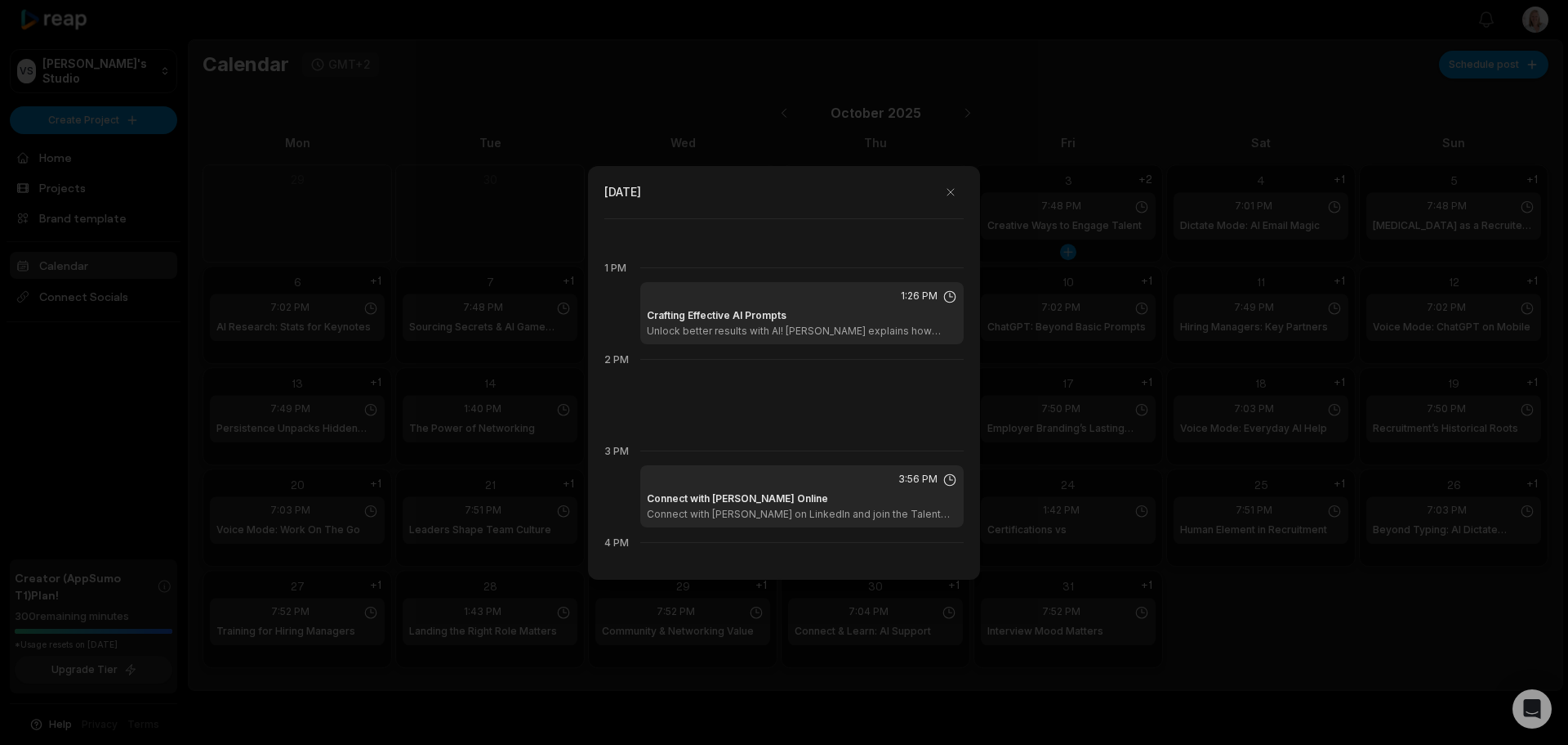
scroll to position [1190, 0]
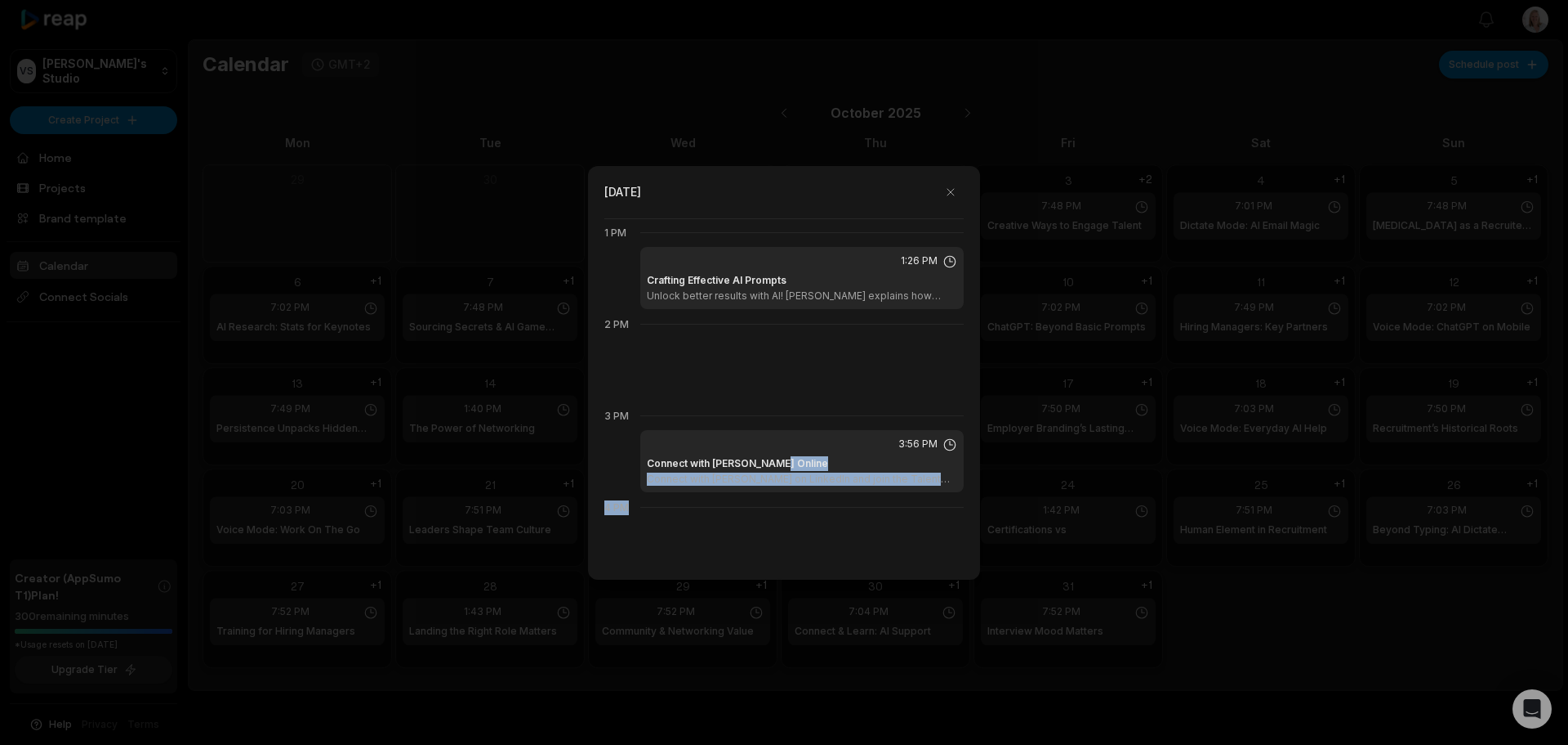
drag, startPoint x: 777, startPoint y: 460, endPoint x: 813, endPoint y: 508, distance: 60.0
click at [813, 508] on div "12 AM 1 AM 2 AM 3 AM 4 AM 5 AM 6 AM 7 AM 8 AM 9 AM 10 AM 11 AM 12 PM 1 PM 1:26 …" at bounding box center [784, 392] width 359 height 348
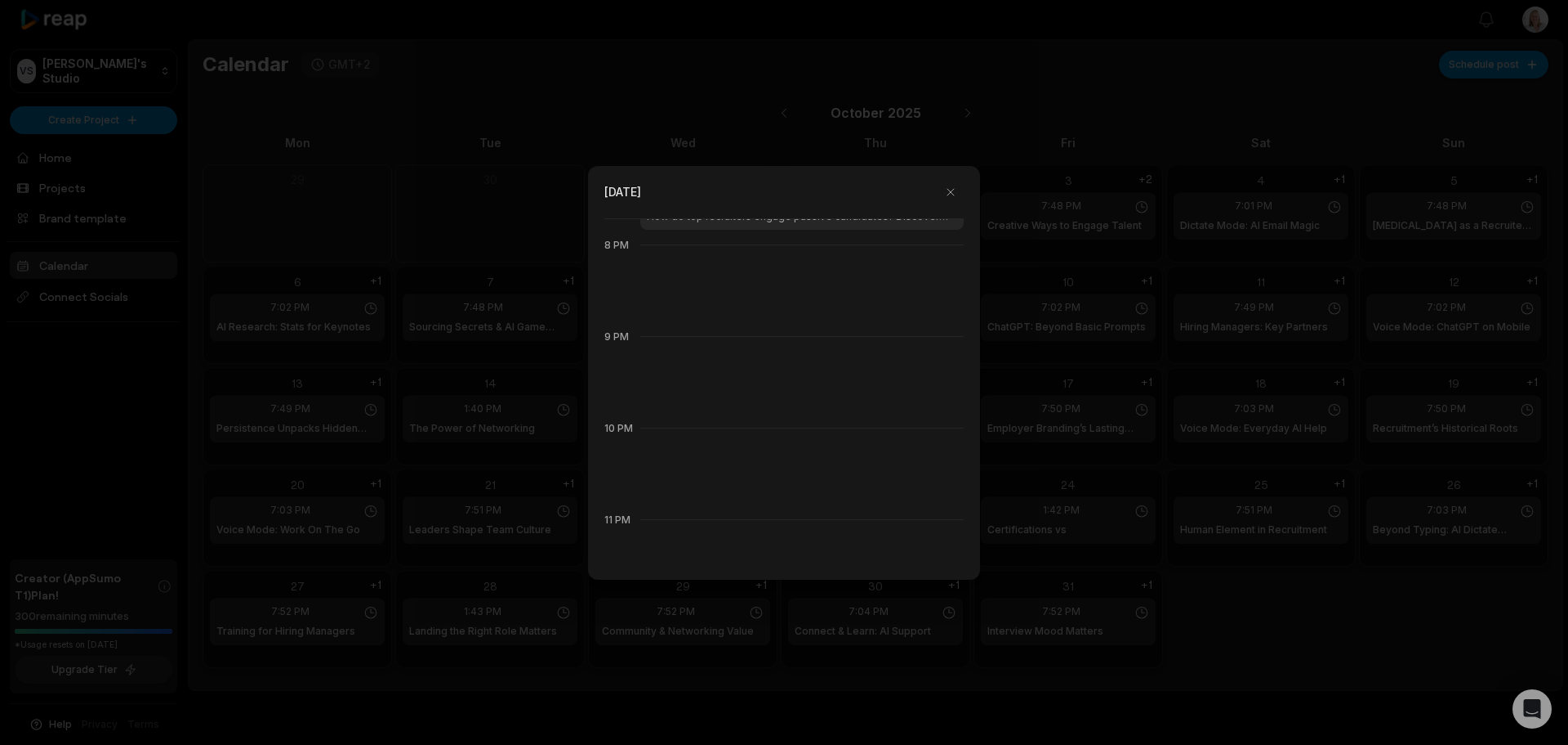
scroll to position [1849, 0]
click at [473, 246] on div at bounding box center [784, 372] width 1568 height 745
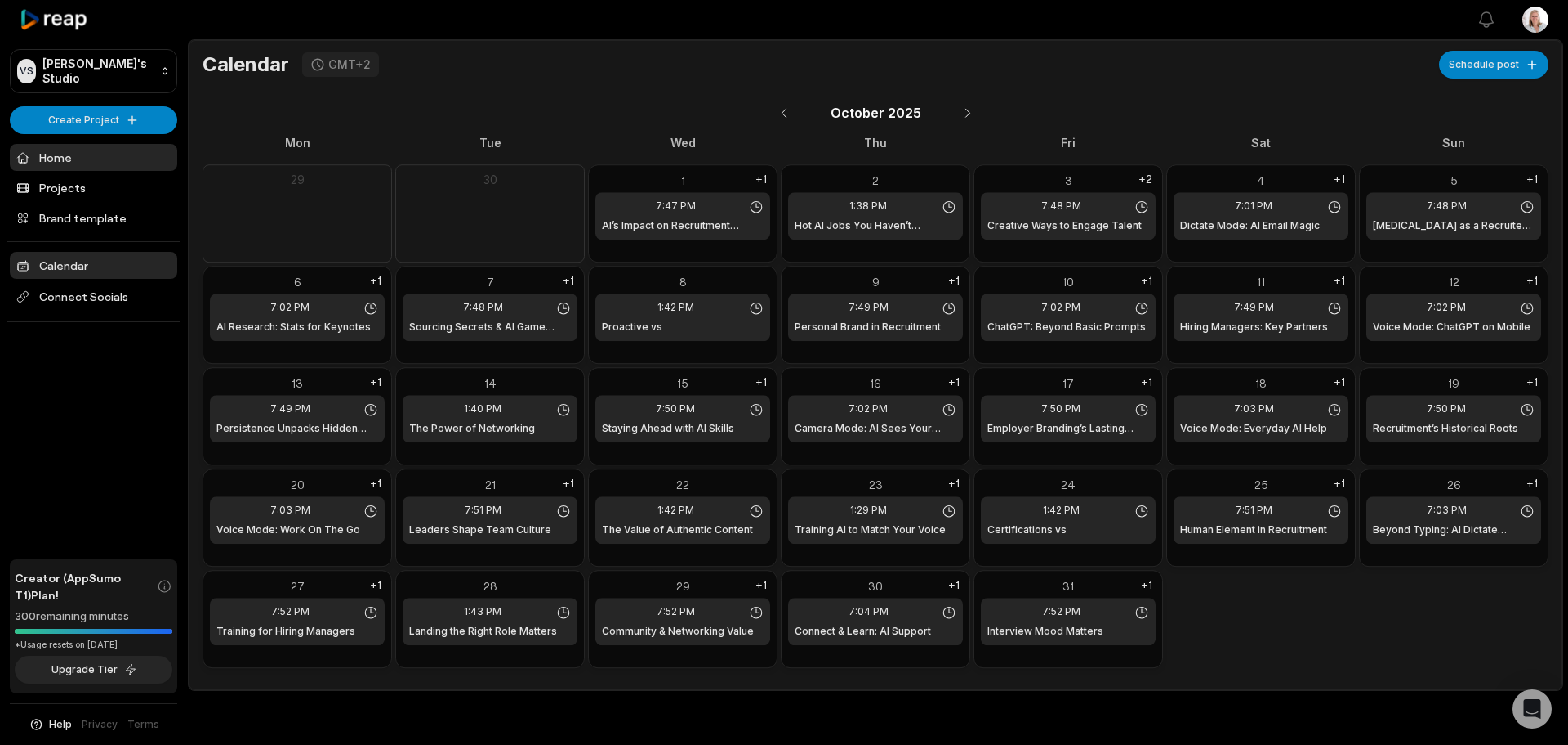
click at [64, 152] on link "Home" at bounding box center [93, 158] width 168 height 27
